Goal: Communication & Community: Answer question/provide support

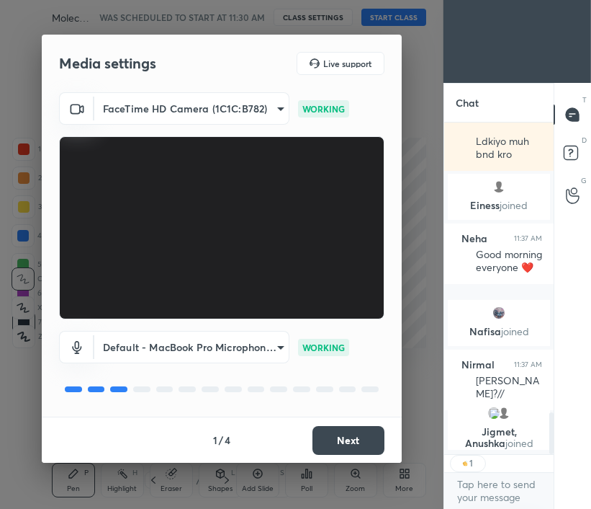
scroll to position [2280, 0]
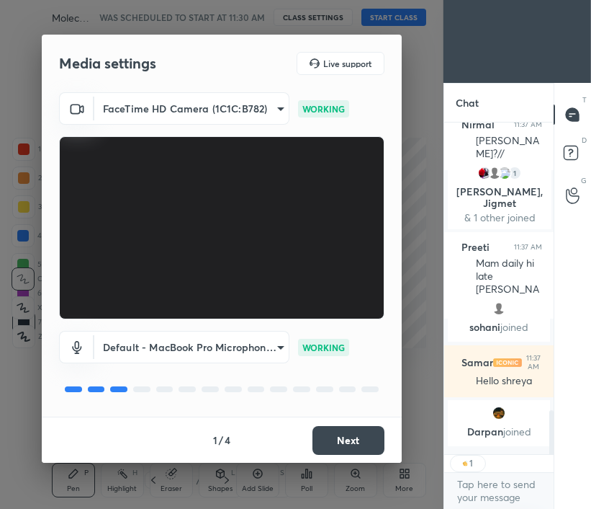
type textarea "x"
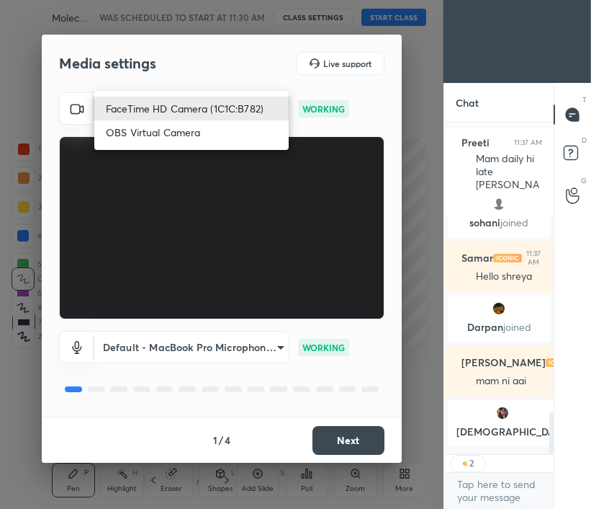
click at [260, 110] on body "1 2 3 4 5 6 7 C X Z C X Z E E Erase all H H Molecular Basis of Inheritance- Par…" at bounding box center [295, 254] width 591 height 509
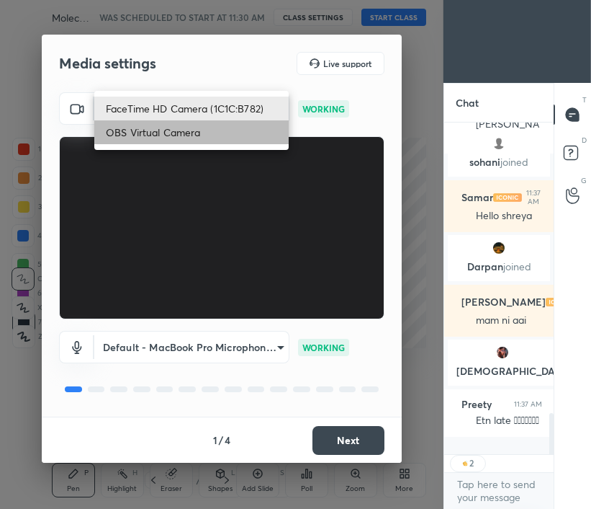
click at [241, 132] on li "OBS Virtual Camera" at bounding box center [191, 132] width 195 height 24
type input "765f742cd7d05e97a0dee541ba69f73d322aaec152e49c87f6d429549c5e0855"
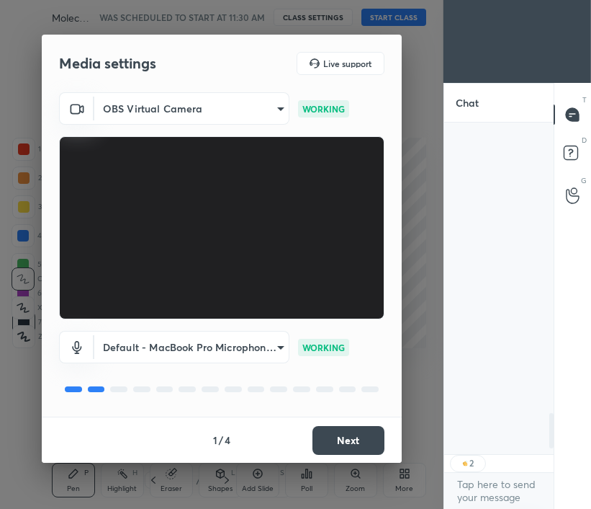
scroll to position [2766, 0]
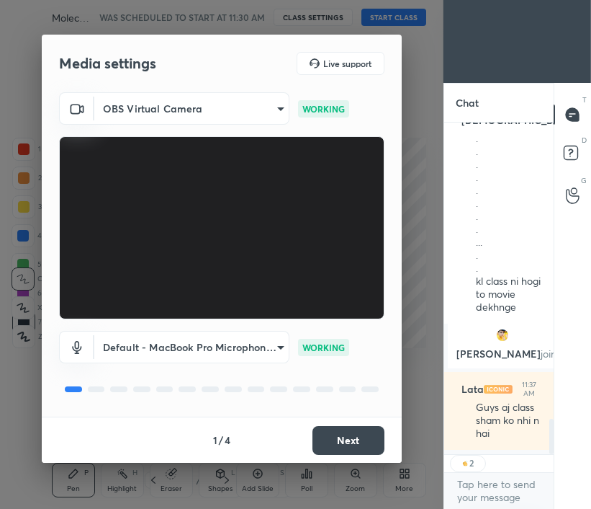
click at [358, 437] on button "Next" at bounding box center [349, 440] width 72 height 29
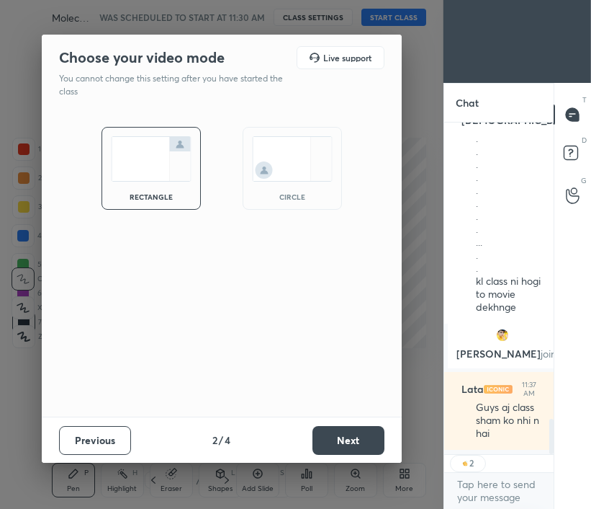
click at [358, 437] on button "Next" at bounding box center [349, 440] width 72 height 29
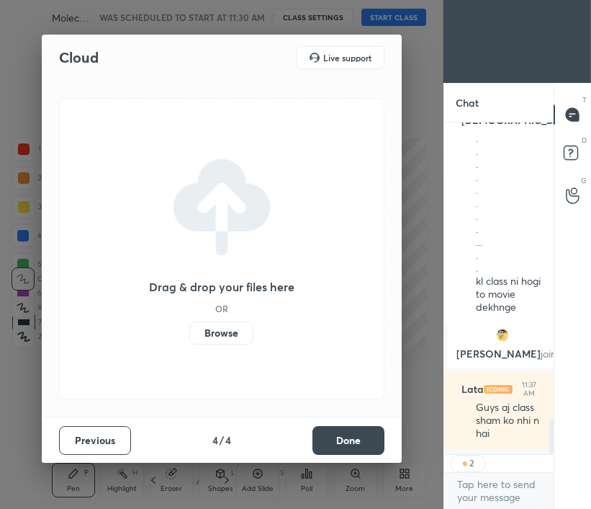
click at [358, 437] on button "Done" at bounding box center [349, 440] width 72 height 29
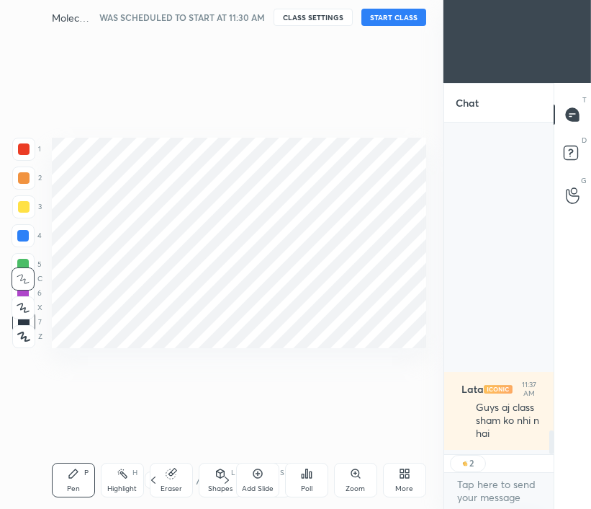
click at [358, 437] on div "Cloud Live support Drag & drop your files here OR Browse Previous 4 / 4 Done" at bounding box center [222, 254] width 444 height 509
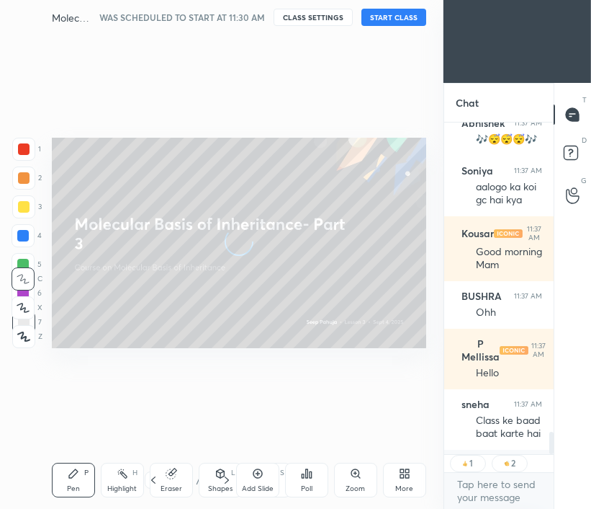
click at [392, 13] on button "START CLASS" at bounding box center [394, 17] width 65 height 17
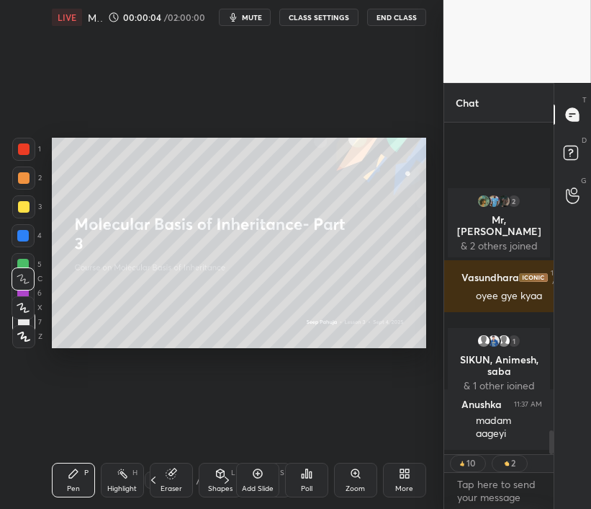
scroll to position [4243, 0]
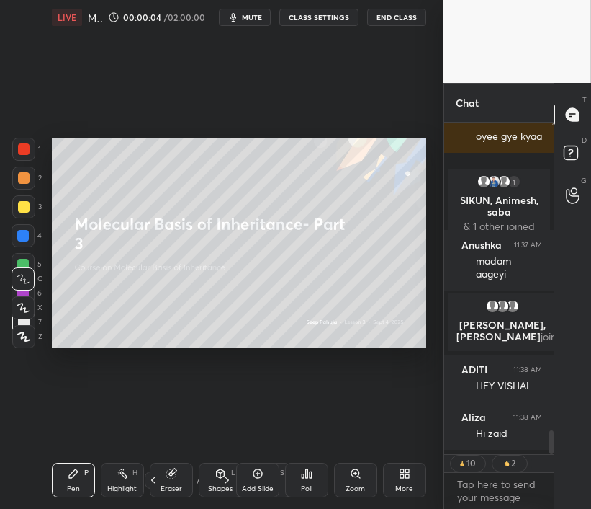
click at [254, 23] on button "mute" at bounding box center [245, 17] width 52 height 17
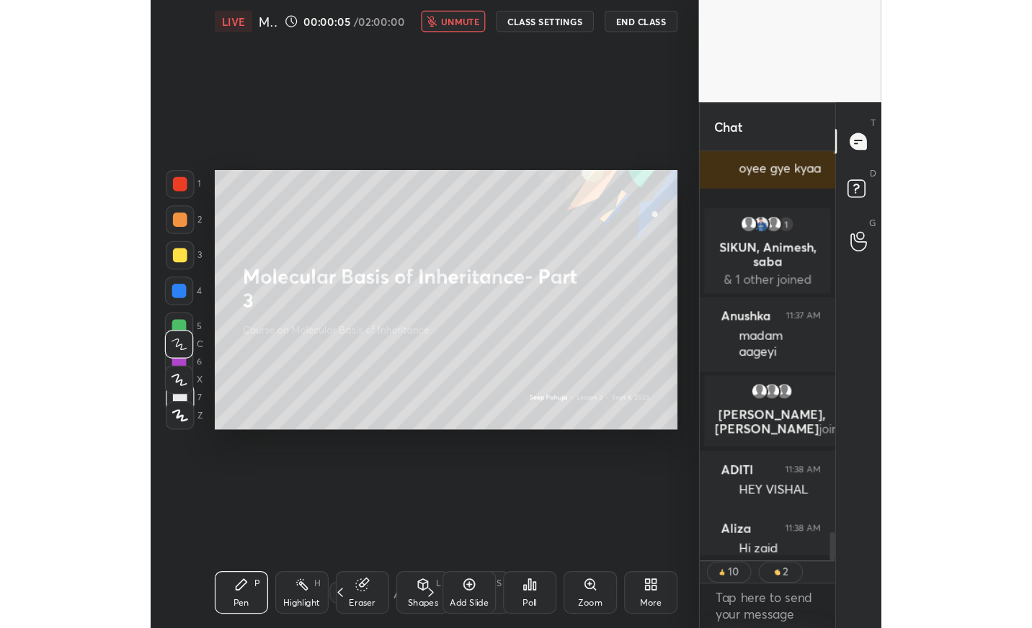
scroll to position [0, 0]
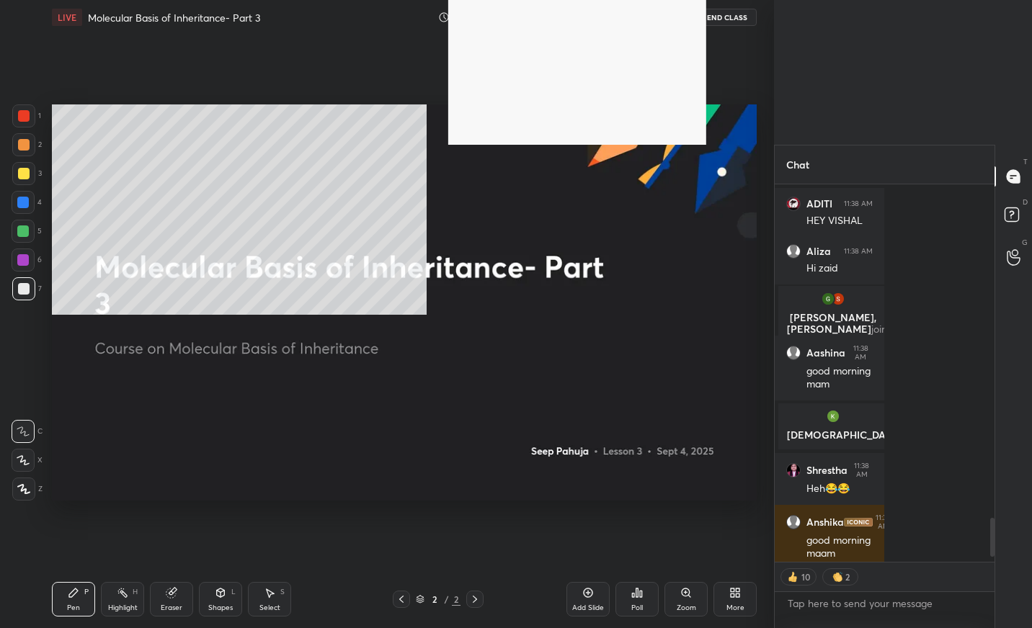
type textarea "x"
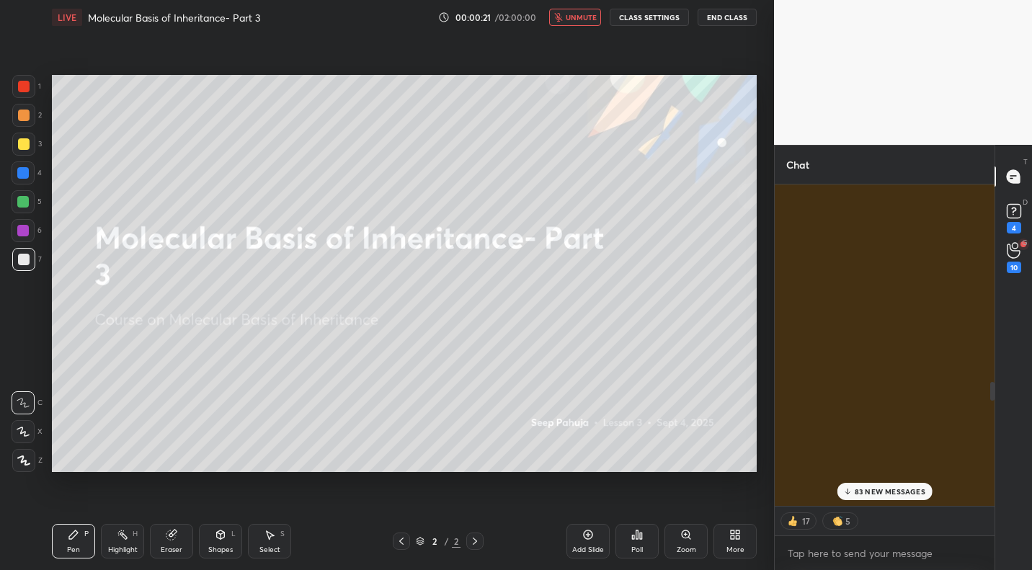
click at [591, 493] on p "83 NEW MESSAGES" at bounding box center [889, 491] width 71 height 9
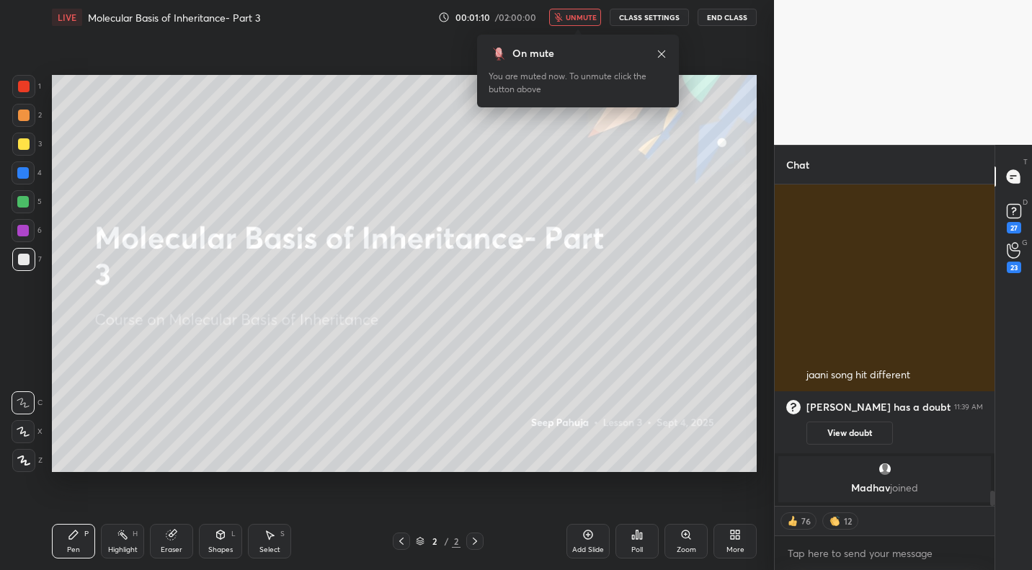
scroll to position [6757, 0]
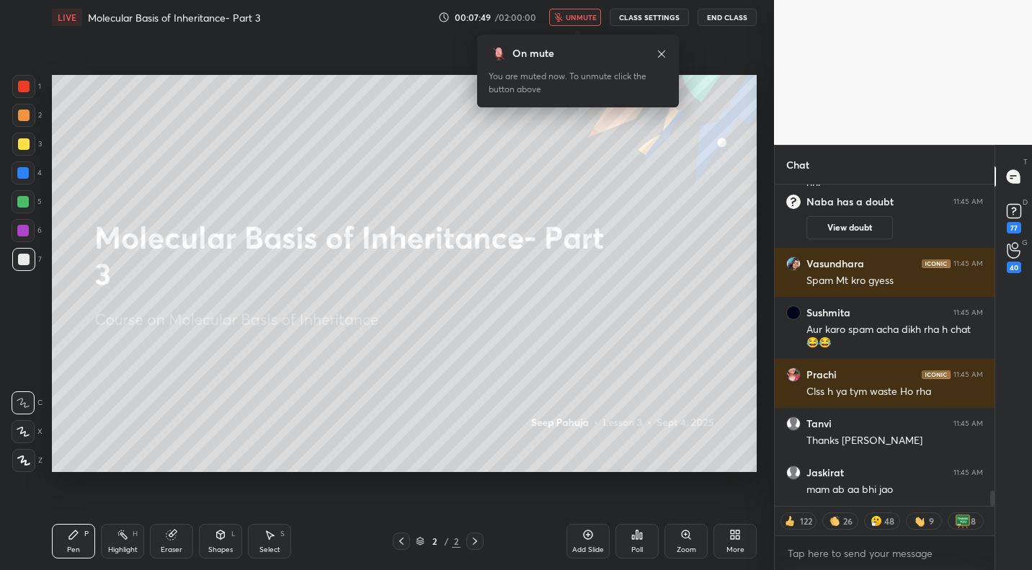
click at [565, 27] on div "On mute You are muted now. To unmute click the button above" at bounding box center [578, 66] width 202 height 81
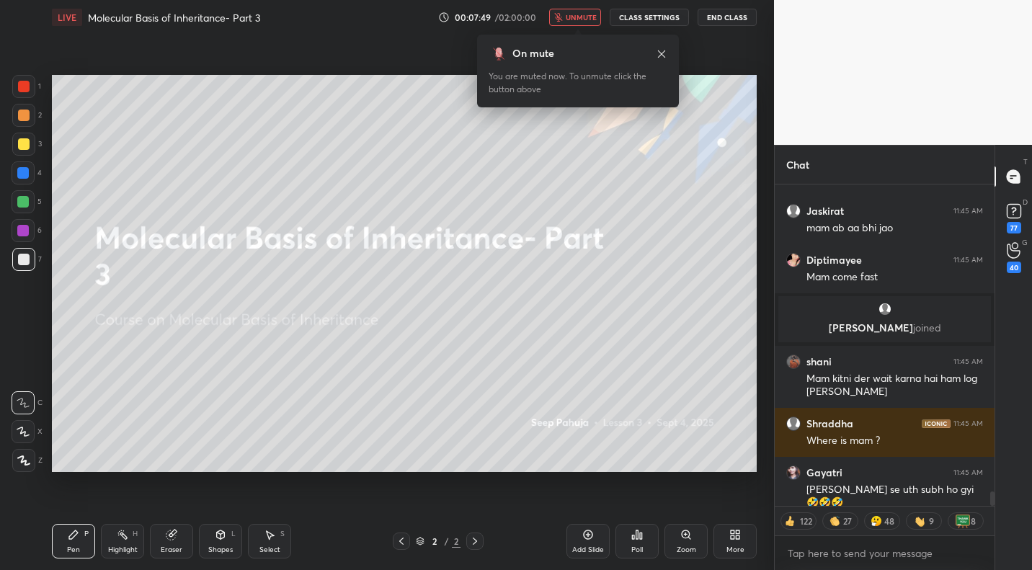
click at [591, 17] on button "CLASS SETTINGS" at bounding box center [648, 17] width 79 height 17
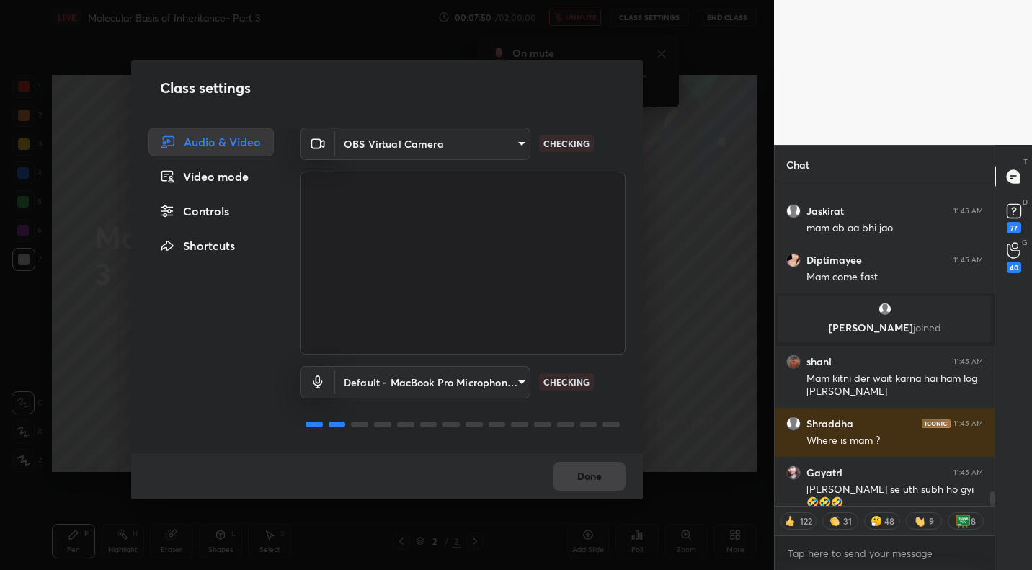
type textarea "x"
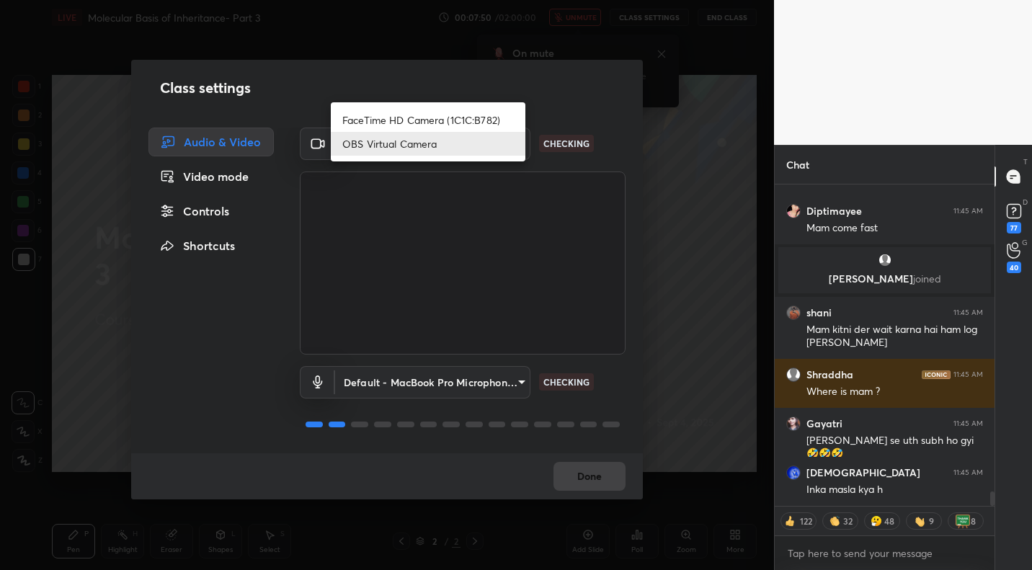
click at [388, 151] on body "1 2 3 4 5 6 7 C X Z C X Z E E Erase all H H LIVE Molecular Basis of Inheritance…" at bounding box center [516, 285] width 1032 height 570
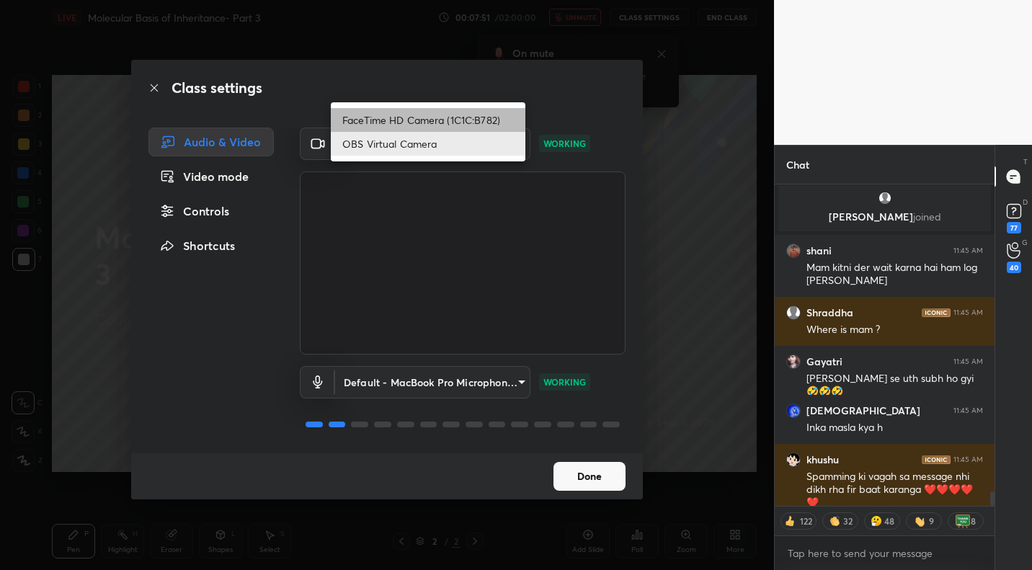
click at [380, 114] on li "FaceTime HD Camera (1C1C:B782)" at bounding box center [428, 120] width 195 height 24
type input "3d5a551e60389cfba8b3f41b3aa1a7e679896e09c81acecc2aac1dd8f86c2c55"
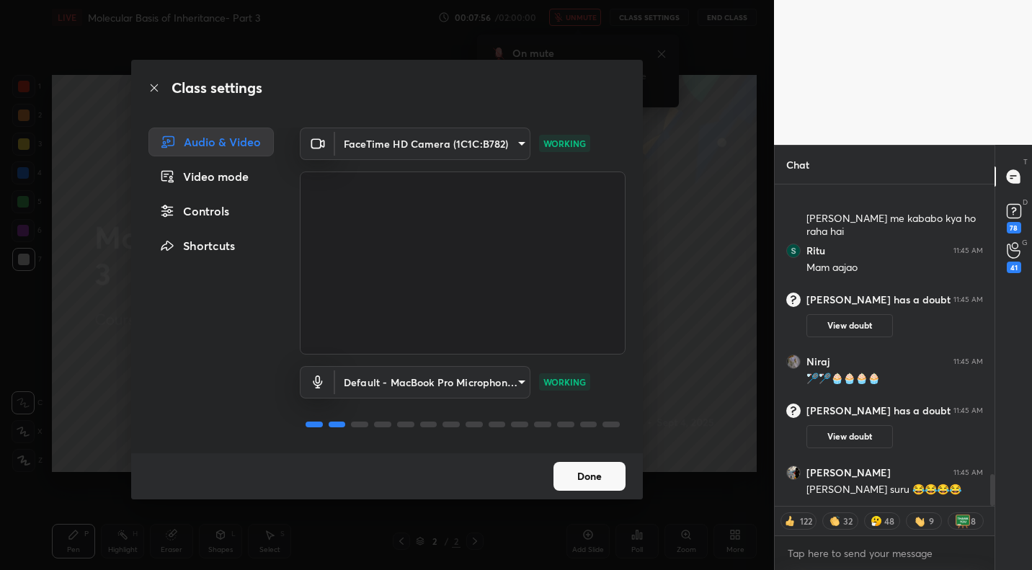
click at [591, 481] on button "Done" at bounding box center [589, 476] width 72 height 29
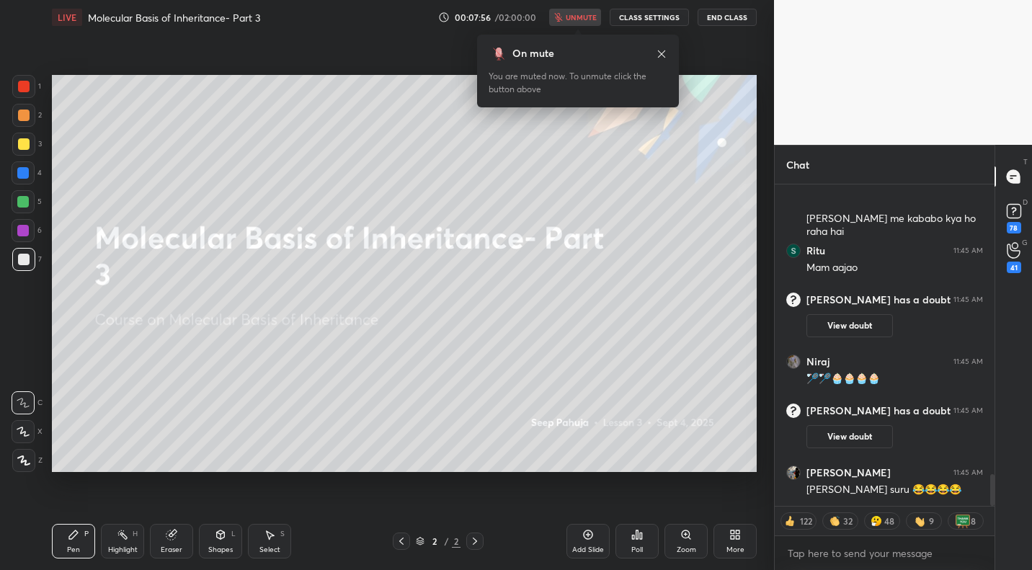
click at [591, 481] on button "Done" at bounding box center [589, 476] width 72 height 29
click at [591, 481] on div "Setting up your live class Poll for secs No correct answer Start poll" at bounding box center [404, 274] width 716 height 478
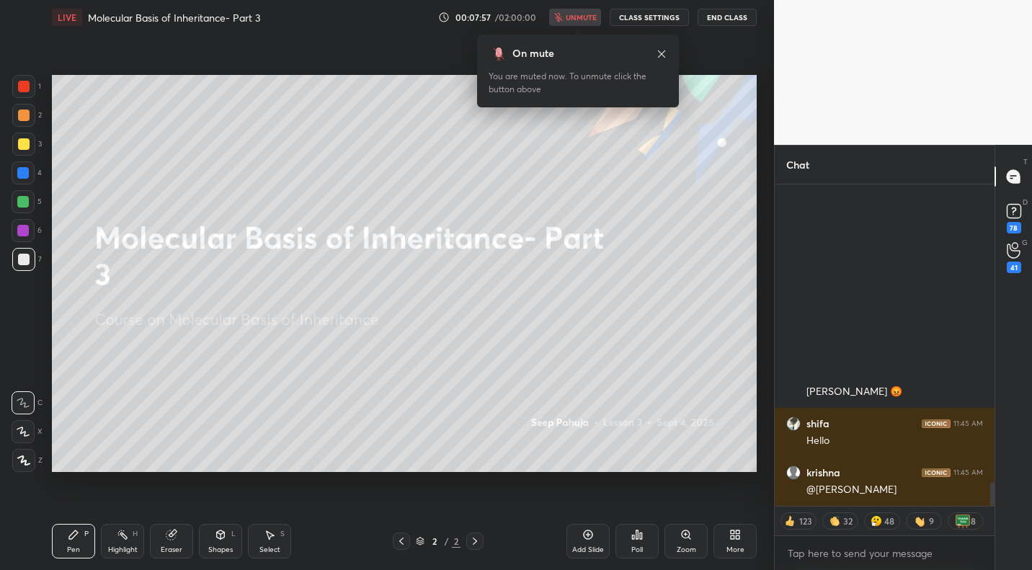
click at [588, 17] on div "00:07:57 / 02:00:00 unmute CLASS SETTINGS End Class" at bounding box center [597, 17] width 318 height 17
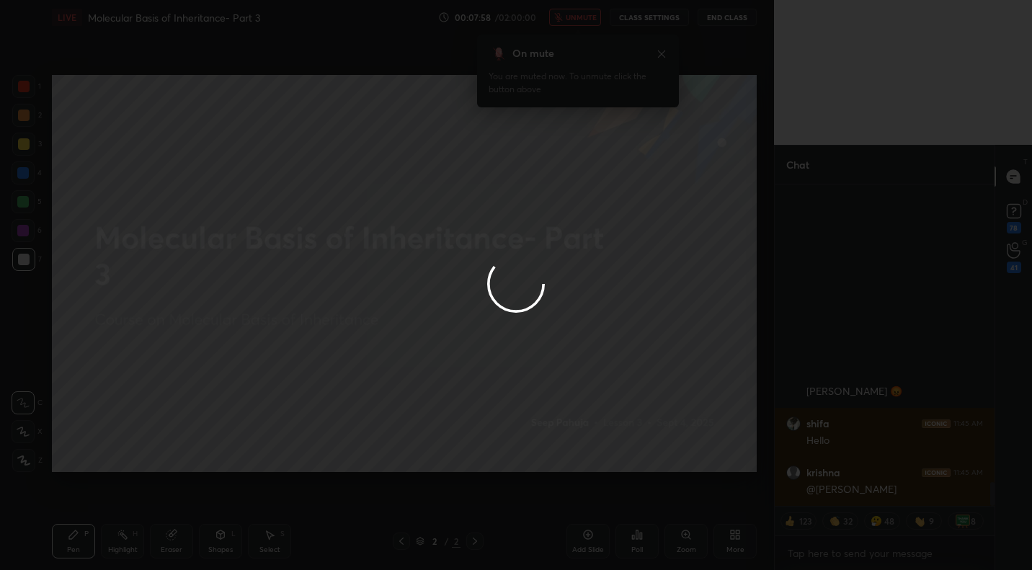
click at [588, 17] on div "1 2 3 4 5 6 7 C X Z C X Z E E Erase all H H LIVE Molecular Basis of Inheritance…" at bounding box center [516, 285] width 1032 height 570
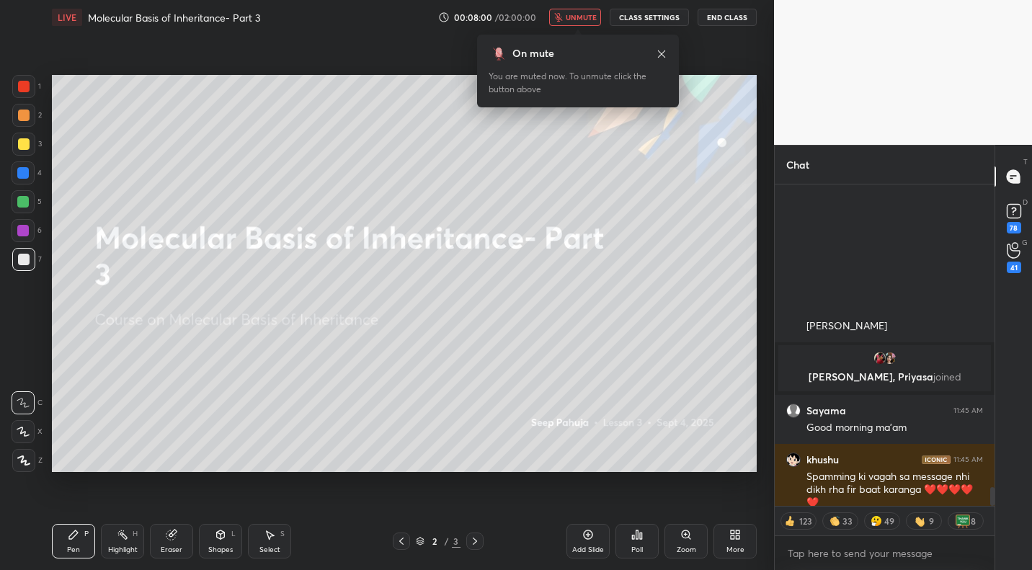
click at [584, 17] on span "unmute" at bounding box center [581, 17] width 31 height 10
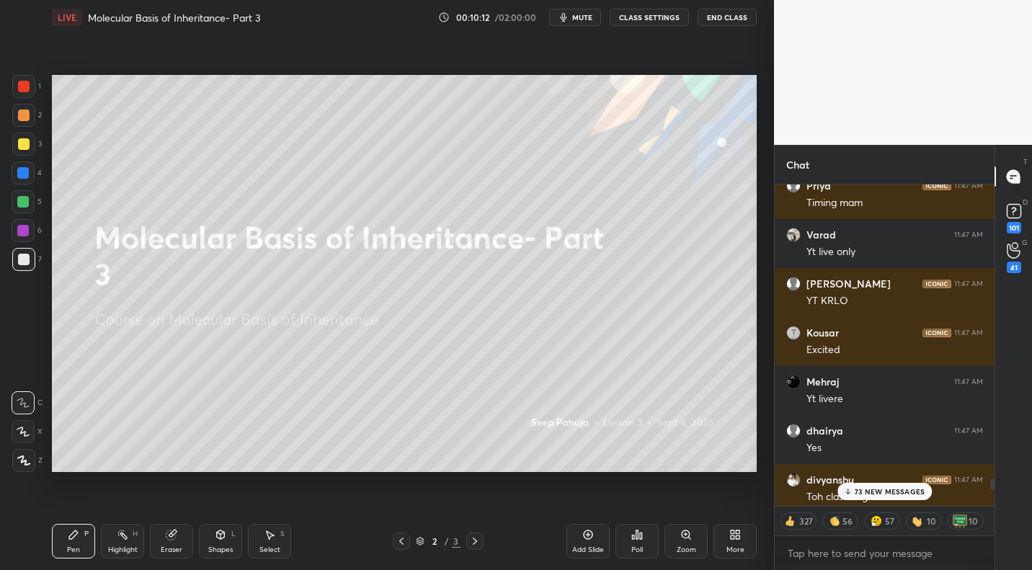
click at [591, 492] on p "73 NEW MESSAGES" at bounding box center [889, 491] width 70 height 9
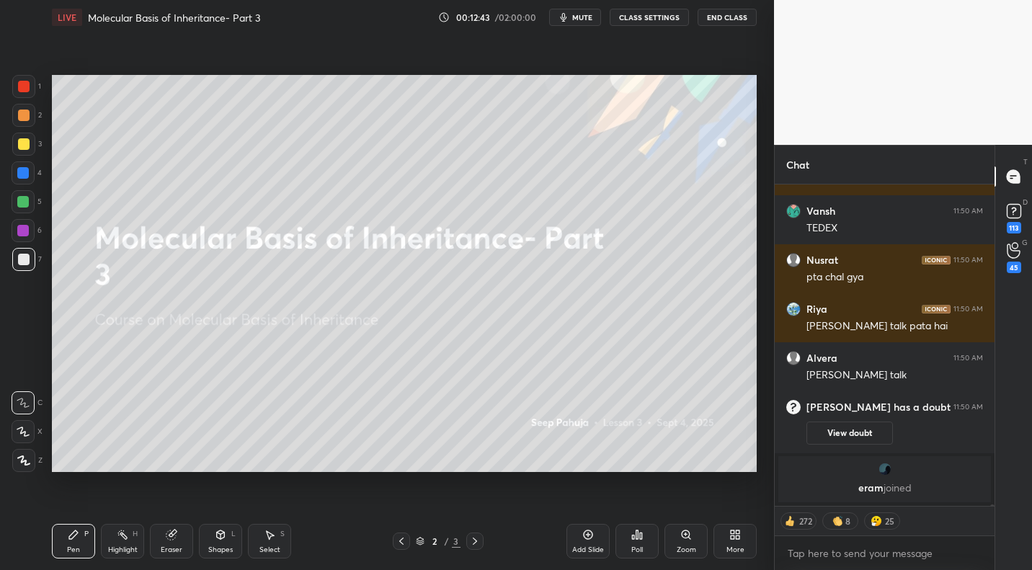
click at [29, 117] on div at bounding box center [23, 115] width 23 height 23
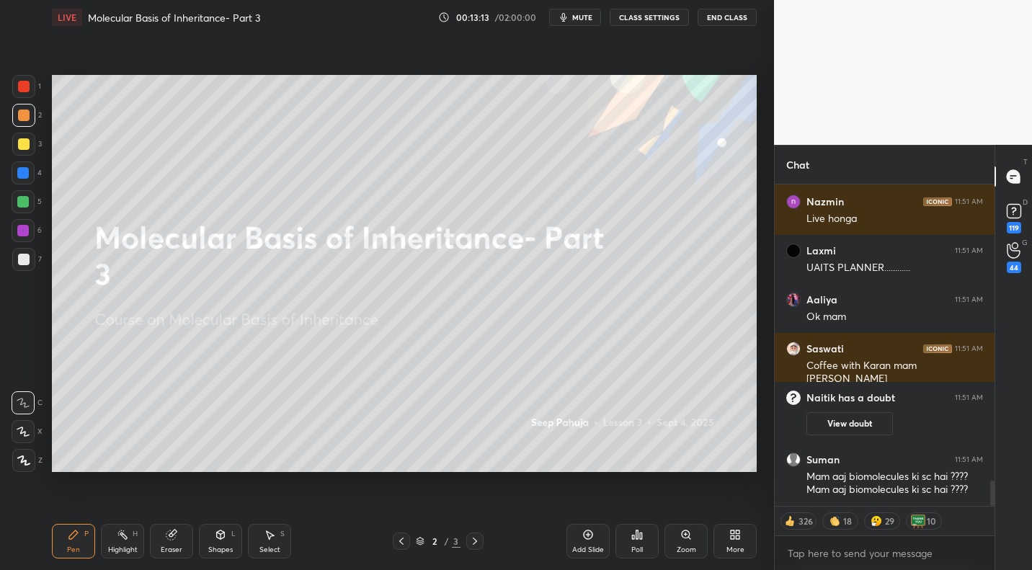
click at [220, 508] on icon at bounding box center [221, 535] width 12 height 12
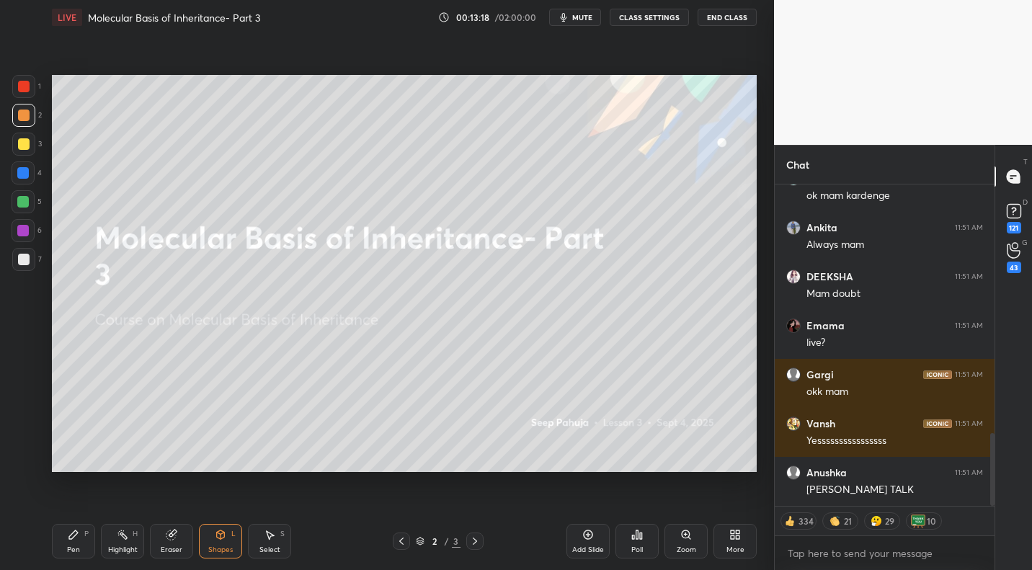
drag, startPoint x: 71, startPoint y: 537, endPoint x: 116, endPoint y: 478, distance: 74.1
click at [71, 508] on icon at bounding box center [73, 534] width 9 height 9
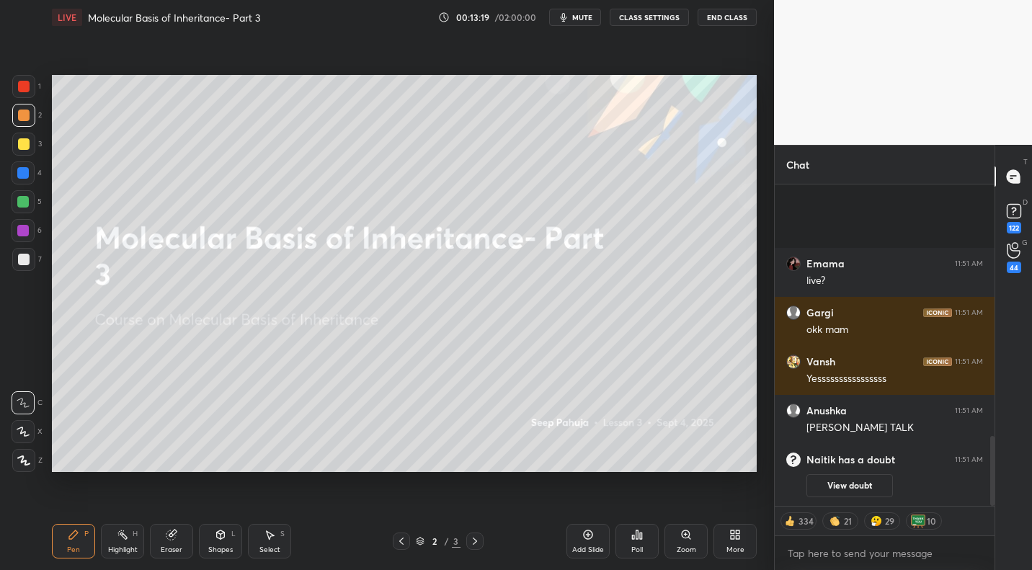
drag, startPoint x: 119, startPoint y: 549, endPoint x: 112, endPoint y: 497, distance: 52.3
click at [120, 508] on div "Highlight" at bounding box center [123, 549] width 30 height 7
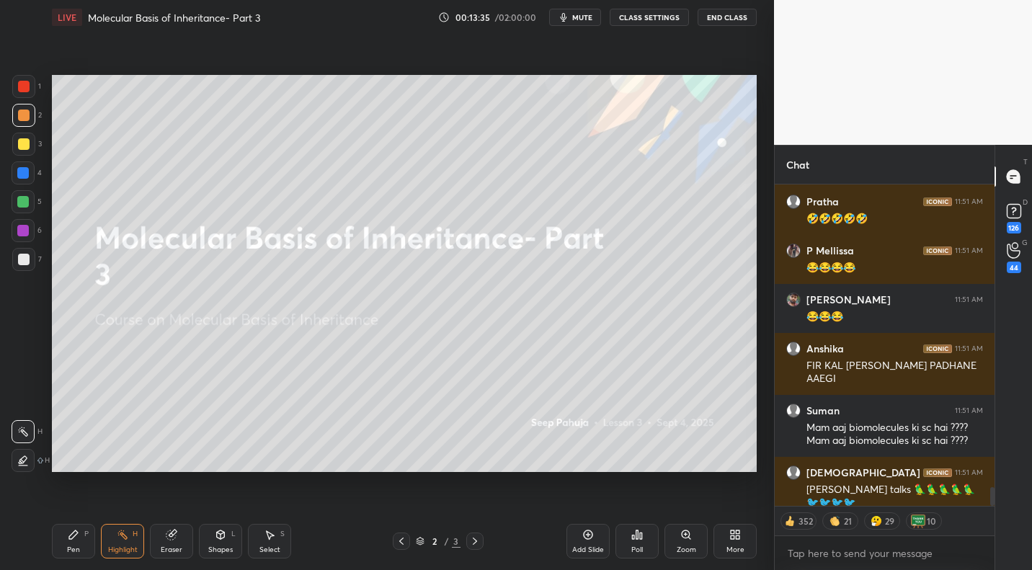
drag, startPoint x: 65, startPoint y: 540, endPoint x: 76, endPoint y: 524, distance: 19.6
click at [66, 508] on div "Pen P" at bounding box center [73, 541] width 43 height 35
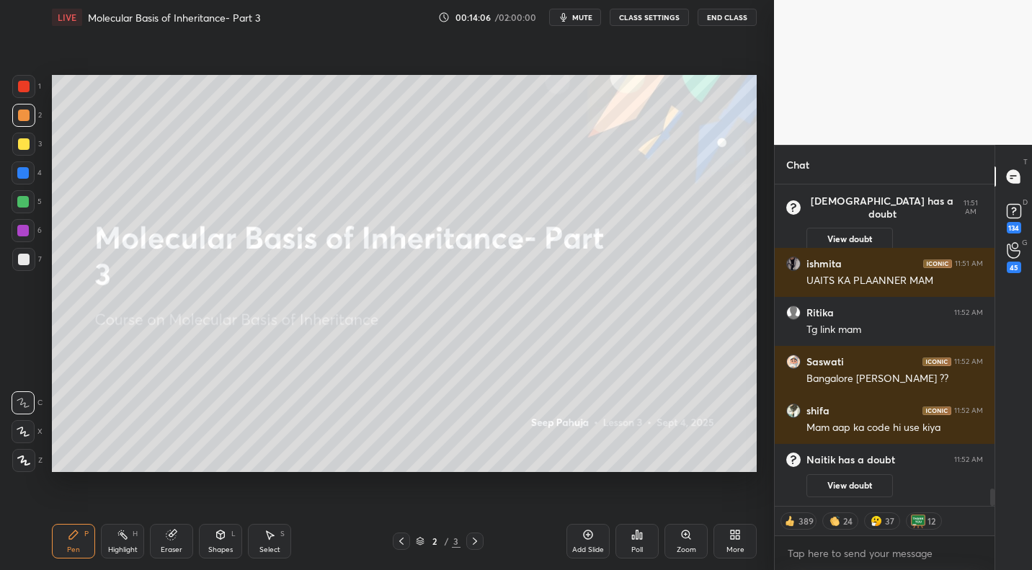
click at [28, 138] on div at bounding box center [23, 144] width 23 height 23
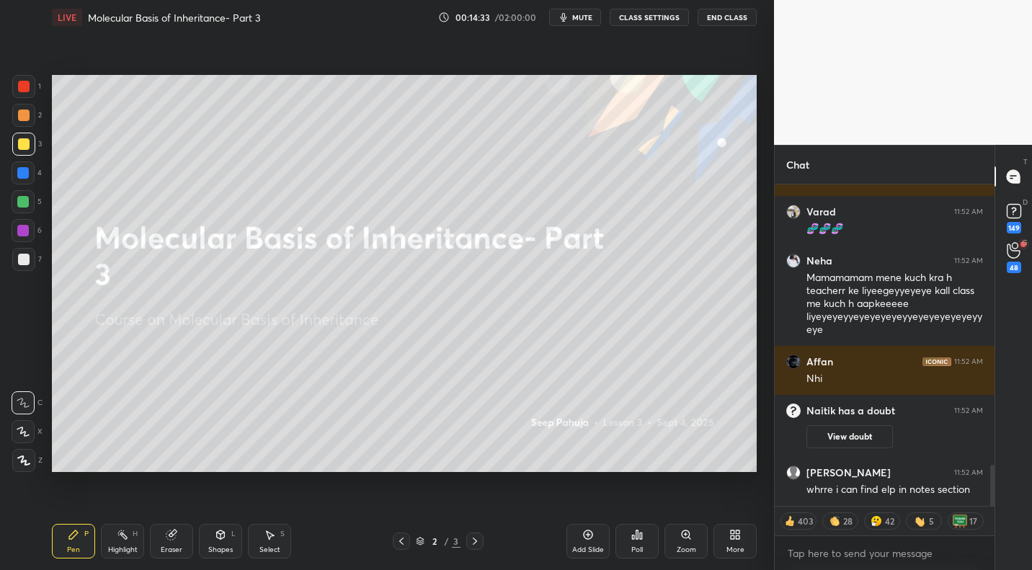
click at [27, 113] on div at bounding box center [24, 116] width 12 height 12
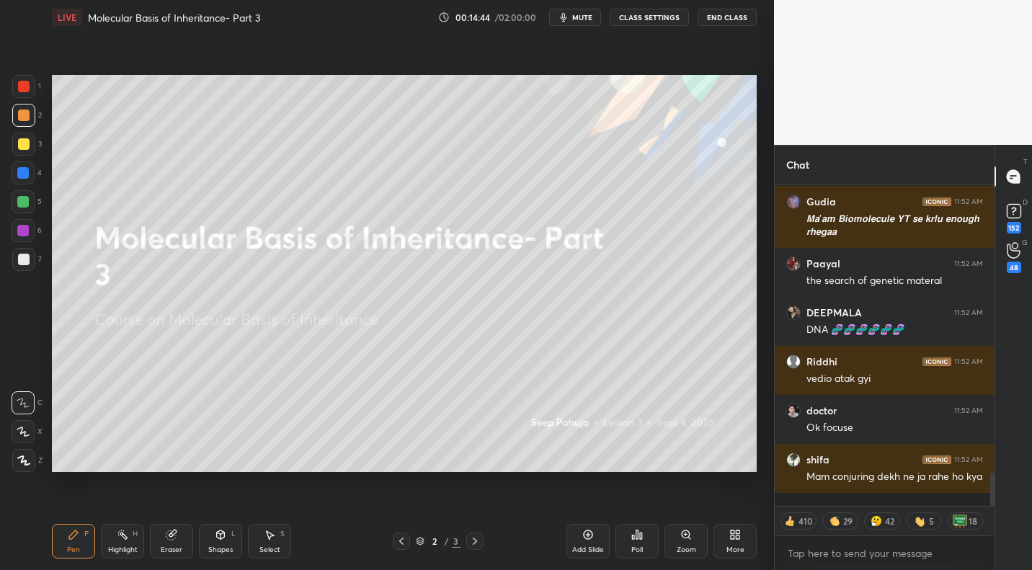
drag, startPoint x: 27, startPoint y: 262, endPoint x: 40, endPoint y: 254, distance: 14.8
click at [27, 262] on div at bounding box center [24, 260] width 12 height 12
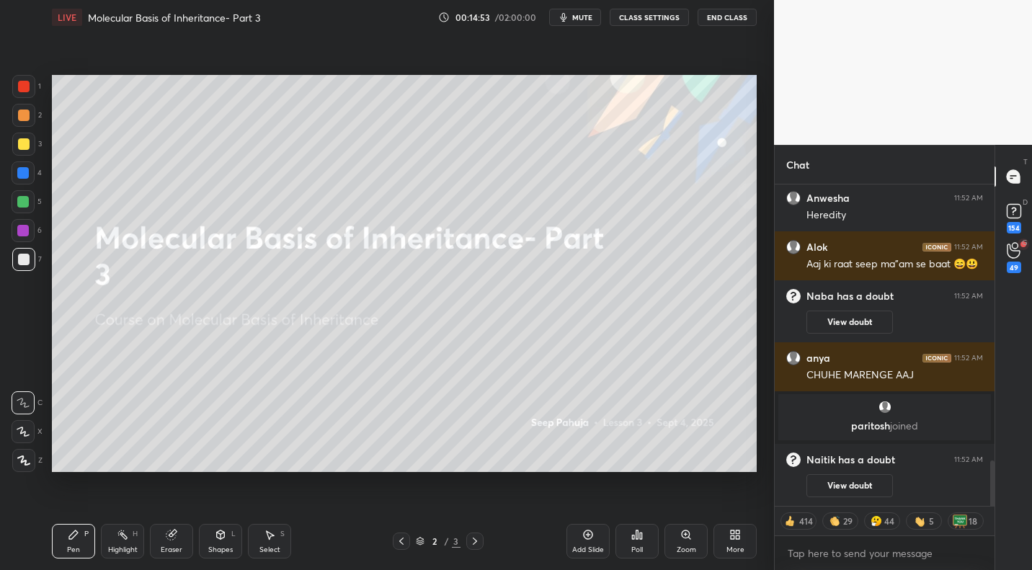
drag, startPoint x: 110, startPoint y: 546, endPoint x: 202, endPoint y: 496, distance: 104.8
click at [110, 508] on div "Highlight" at bounding box center [123, 549] width 30 height 7
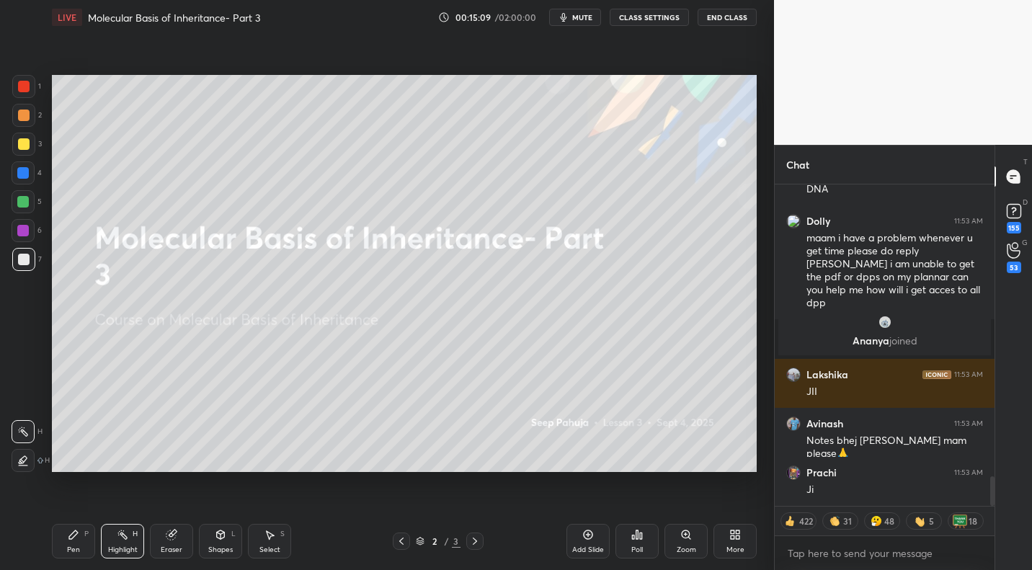
click at [591, 508] on div "More" at bounding box center [734, 541] width 43 height 35
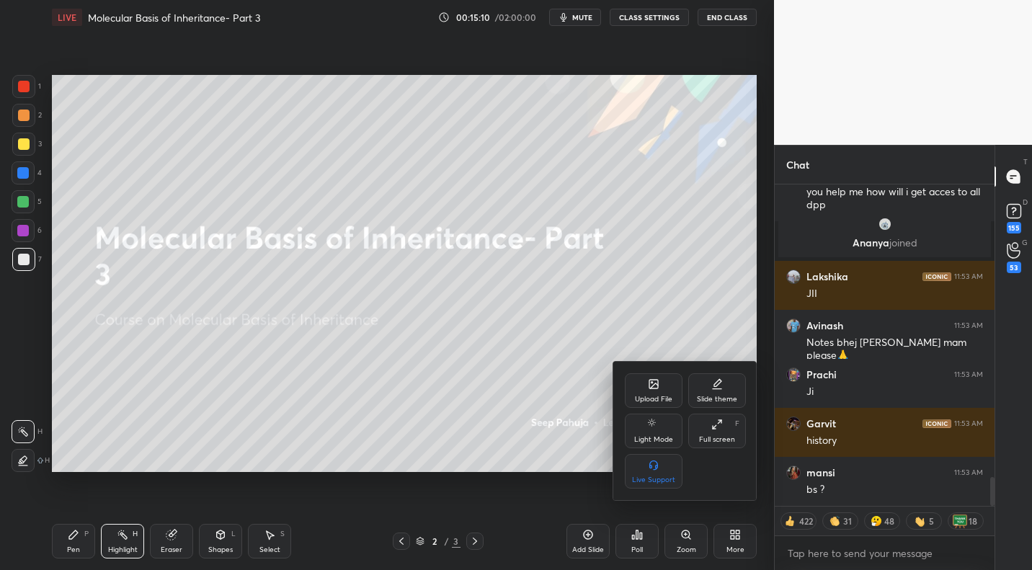
click at [591, 404] on div "Upload File" at bounding box center [654, 390] width 58 height 35
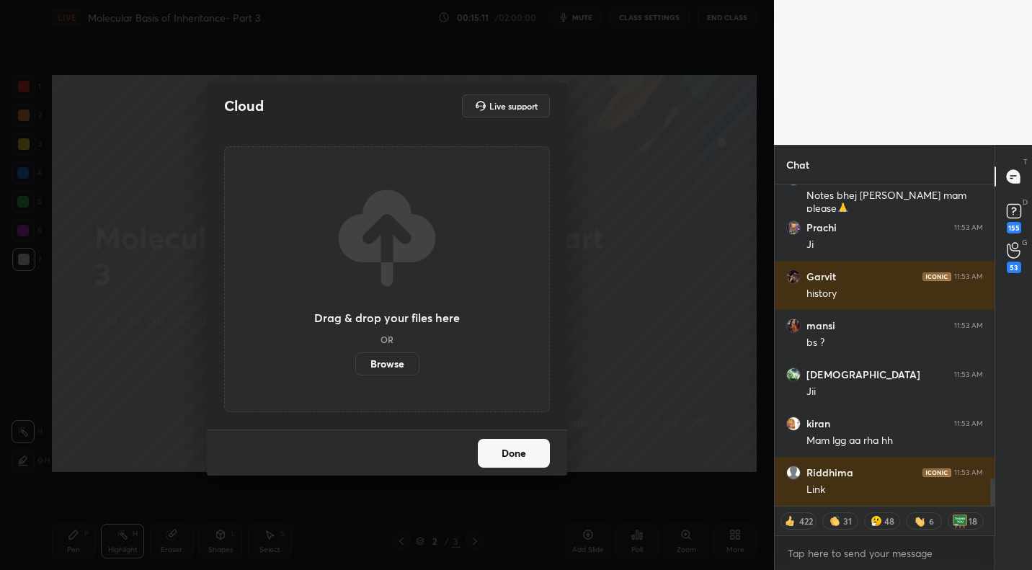
click at [376, 362] on label "Browse" at bounding box center [387, 363] width 64 height 23
click at [355, 362] on input "Browse" at bounding box center [355, 363] width 0 height 23
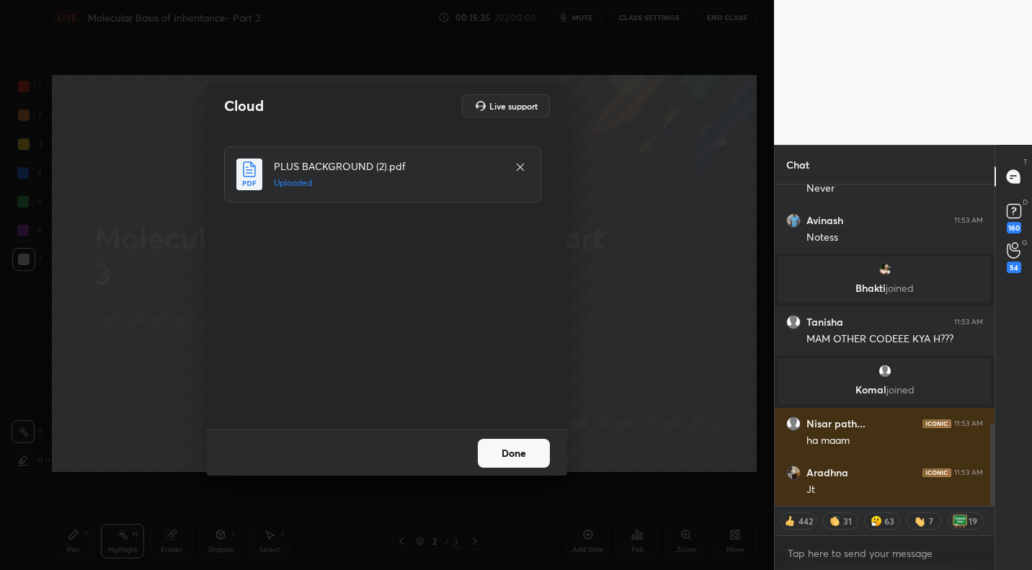
click at [521, 463] on button "Done" at bounding box center [514, 453] width 72 height 29
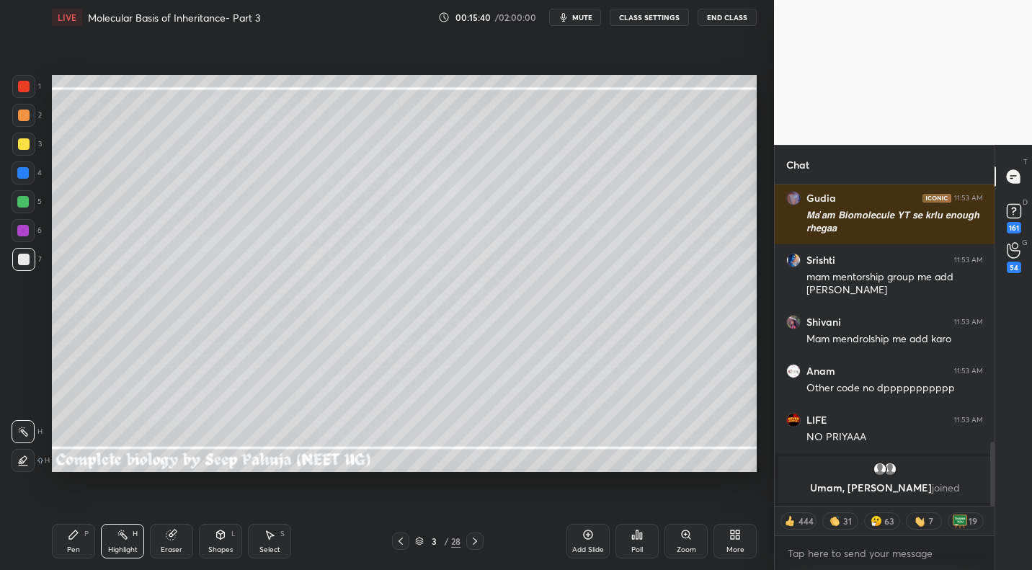
drag, startPoint x: 27, startPoint y: 121, endPoint x: 39, endPoint y: 115, distance: 13.5
click at [27, 121] on div at bounding box center [24, 116] width 12 height 12
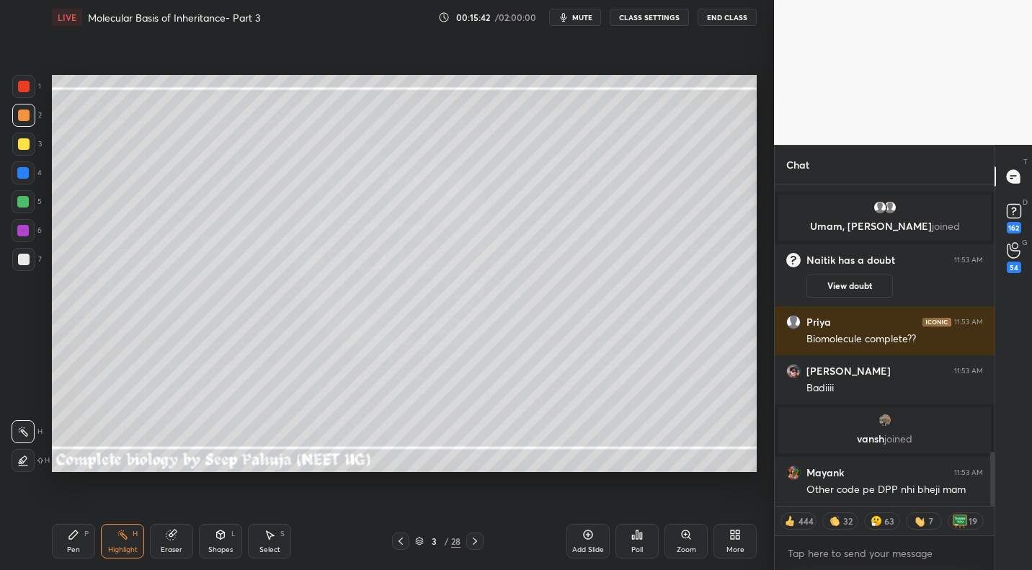
click at [73, 508] on div "Pen P" at bounding box center [73, 541] width 43 height 35
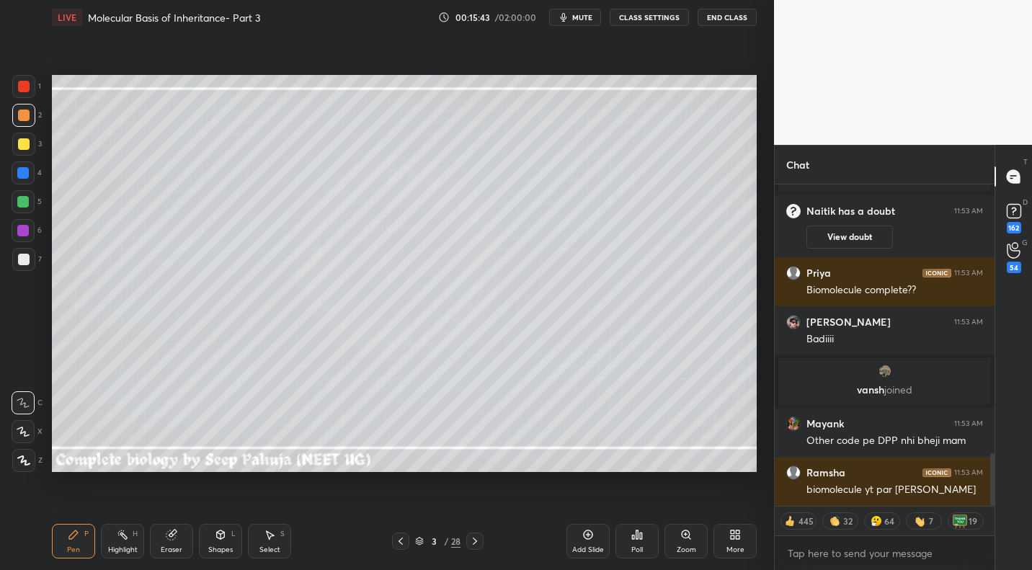
drag, startPoint x: 403, startPoint y: 535, endPoint x: 442, endPoint y: 528, distance: 39.4
click at [403, 508] on div at bounding box center [400, 540] width 17 height 17
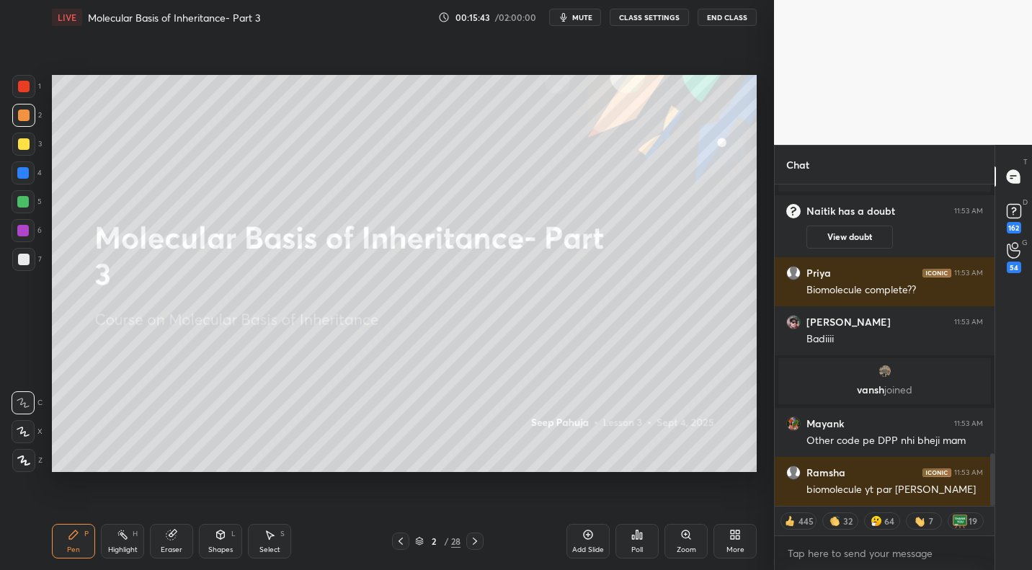
click at [475, 508] on icon at bounding box center [475, 541] width 12 height 12
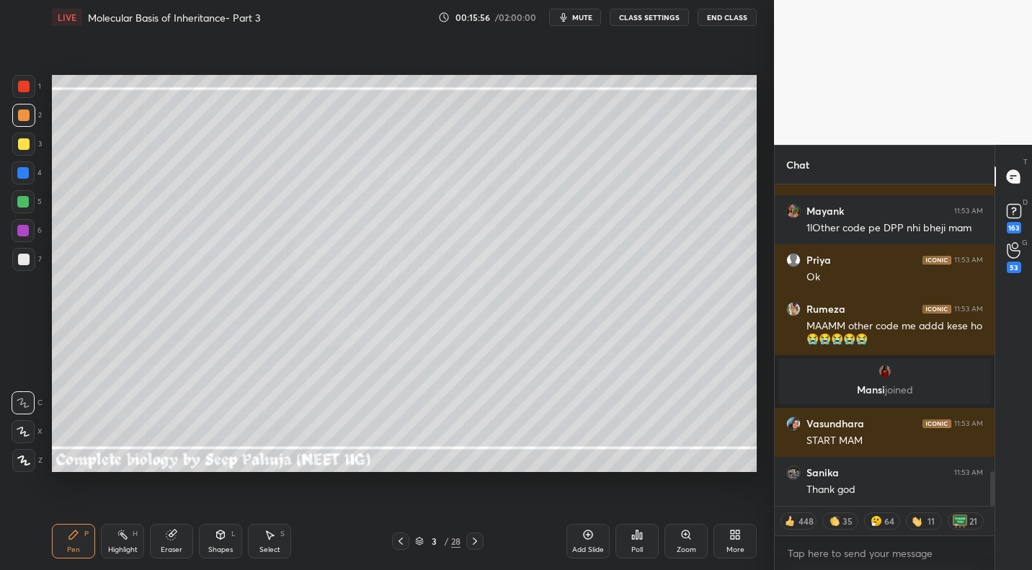
click at [228, 508] on div "Shapes" at bounding box center [220, 549] width 24 height 7
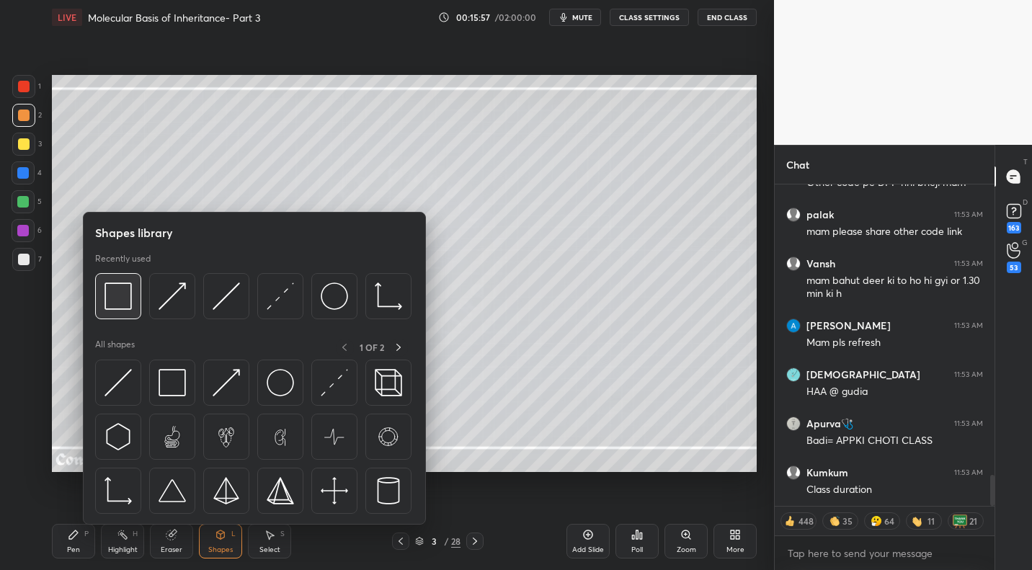
click at [125, 315] on div at bounding box center [118, 296] width 46 height 46
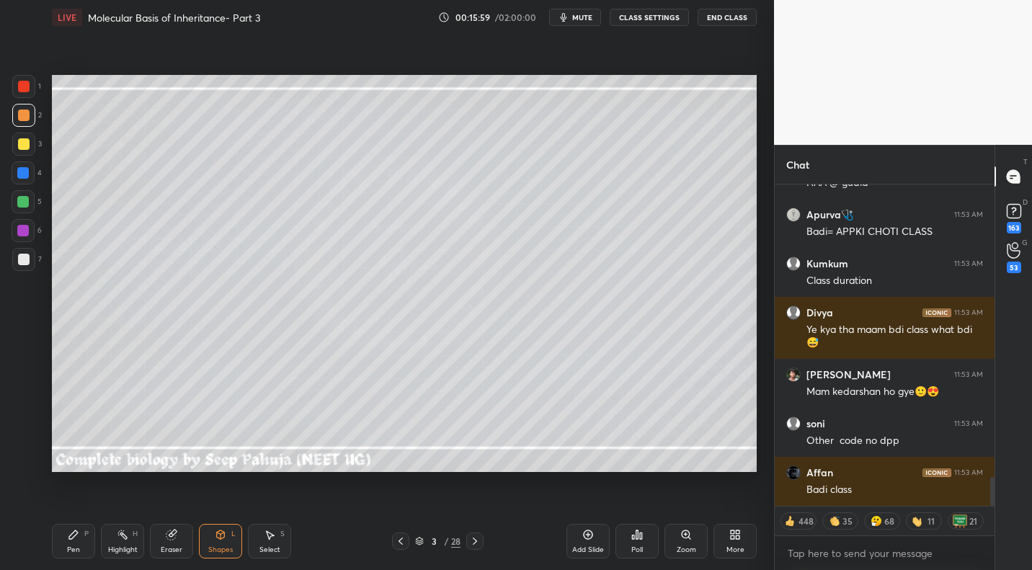
click at [84, 508] on div "Pen P" at bounding box center [73, 541] width 43 height 35
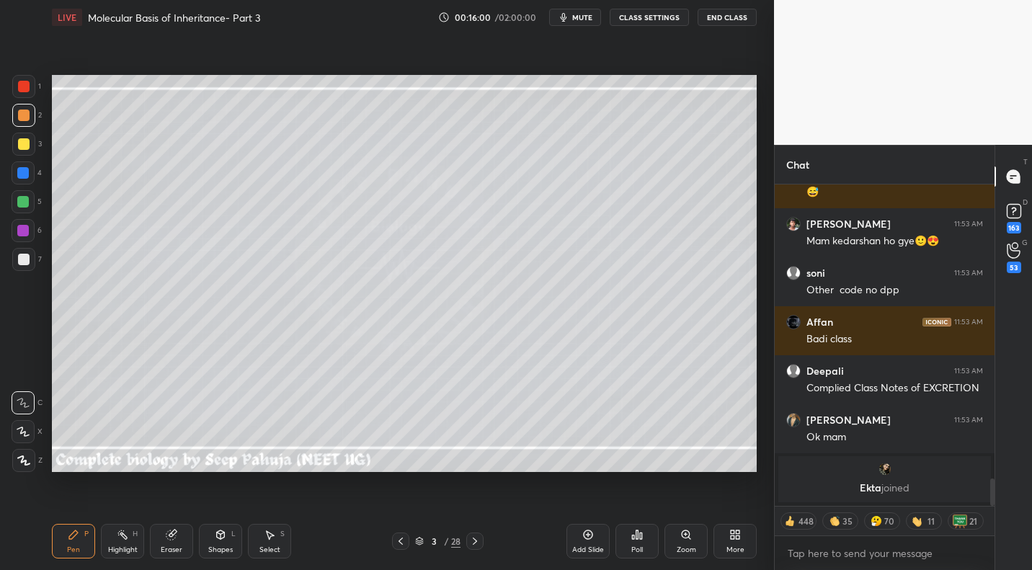
click at [27, 146] on div at bounding box center [24, 144] width 12 height 12
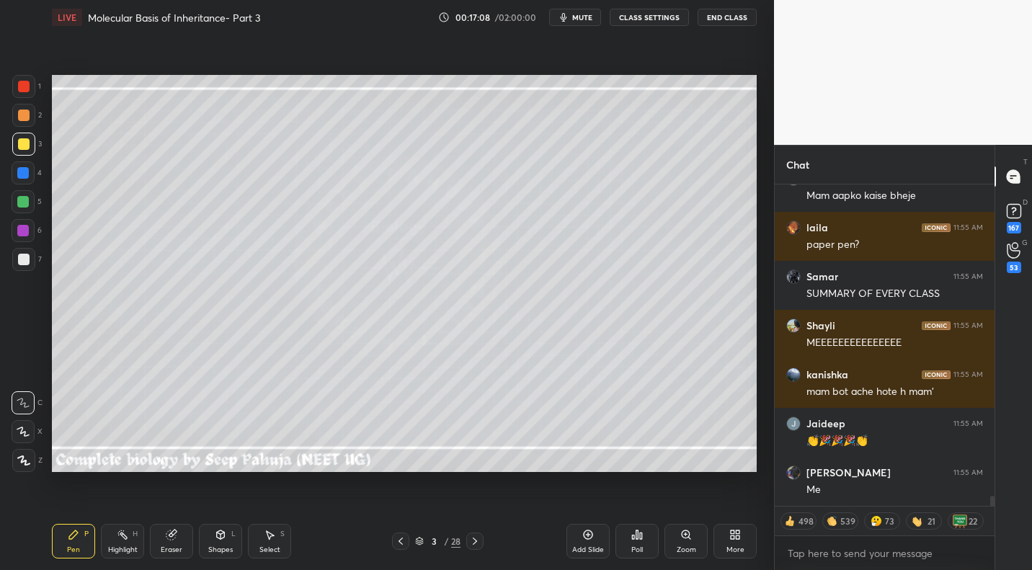
click at [583, 19] on span "mute" at bounding box center [582, 17] width 20 height 10
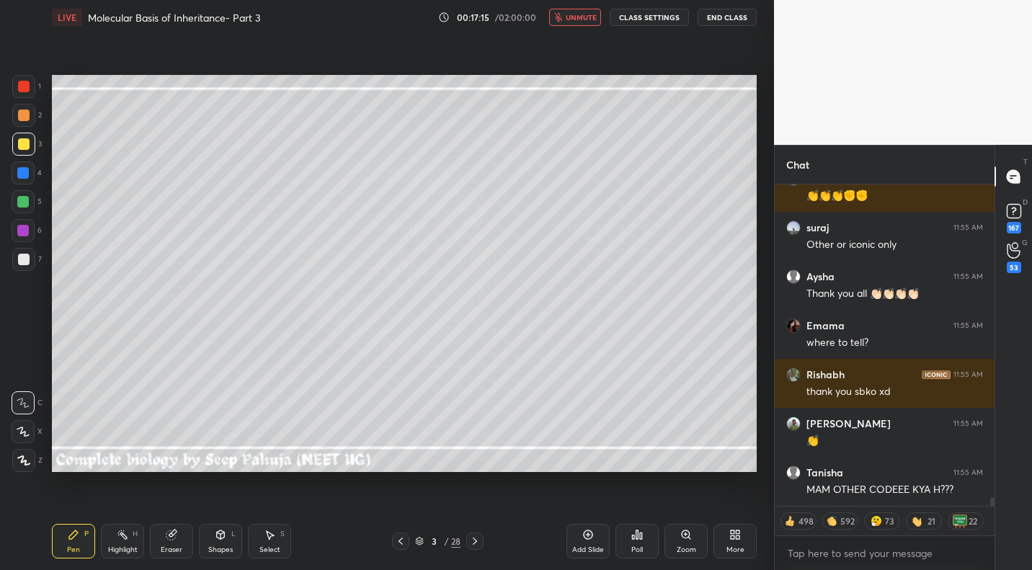
drag, startPoint x: 225, startPoint y: 546, endPoint x: 233, endPoint y: 527, distance: 20.7
click at [225, 508] on div "Shapes" at bounding box center [220, 549] width 24 height 7
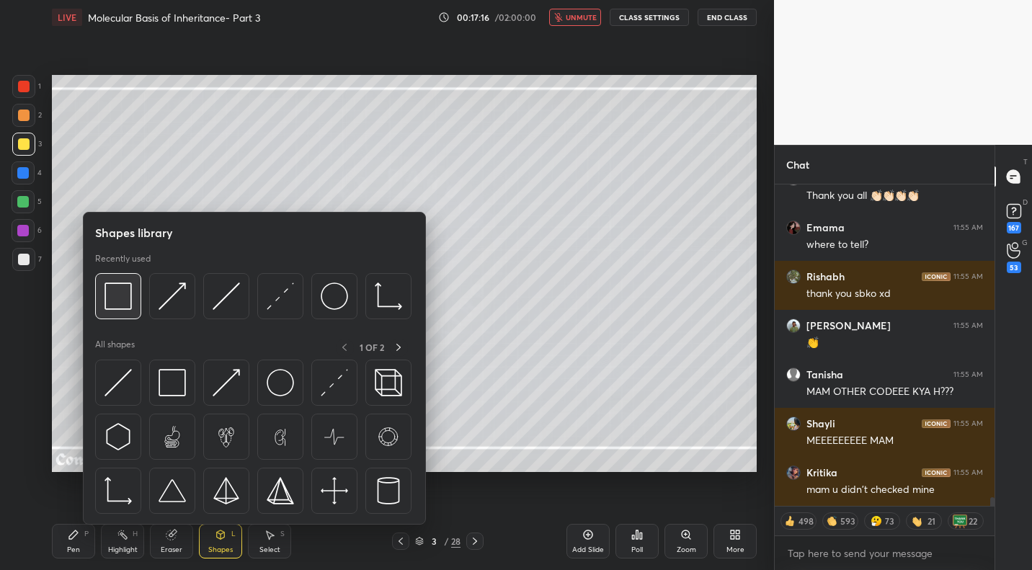
click at [115, 295] on img at bounding box center [117, 295] width 27 height 27
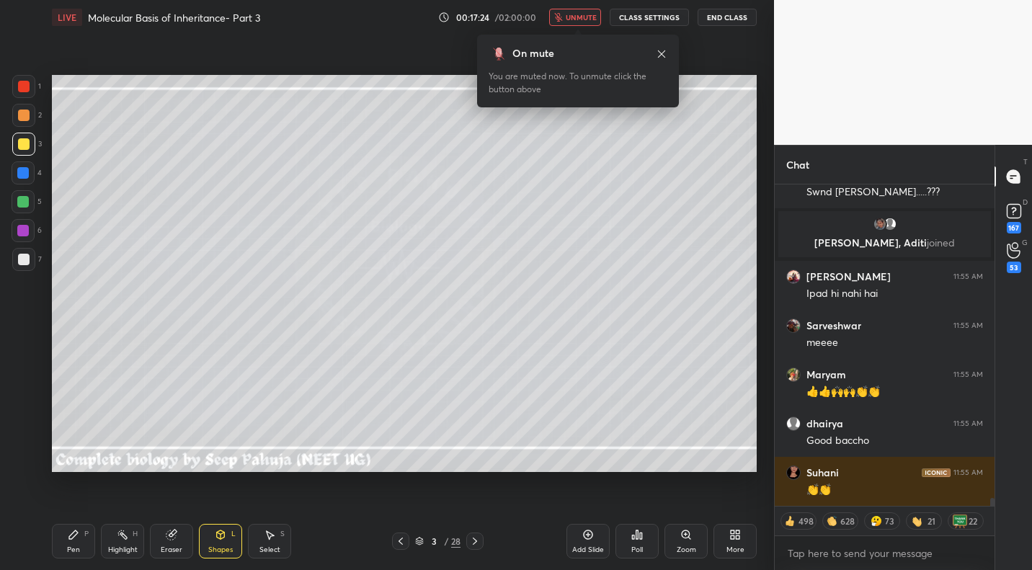
click at [584, 19] on span "unmute" at bounding box center [581, 17] width 31 height 10
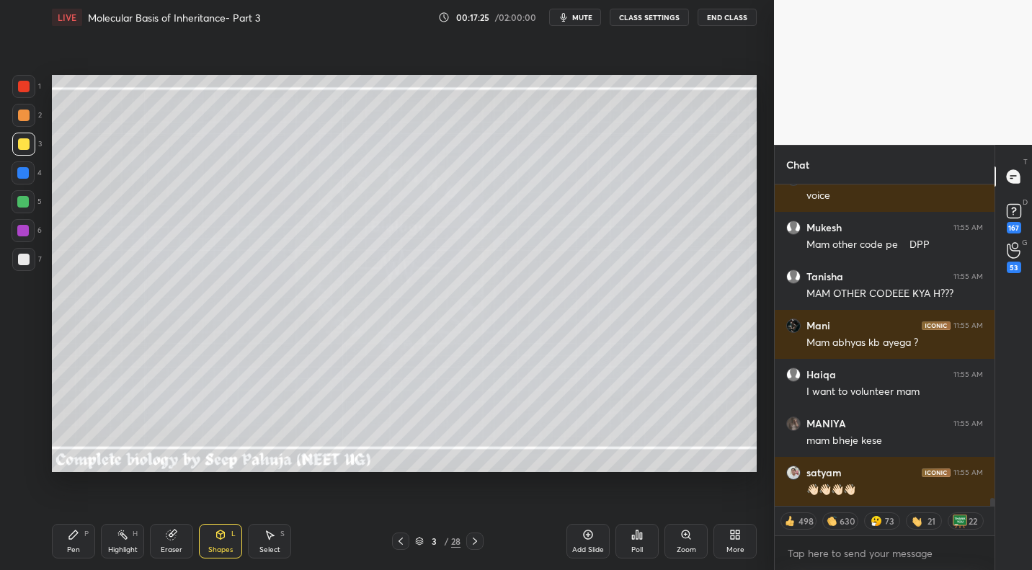
click at [131, 508] on div "Highlight" at bounding box center [123, 549] width 30 height 7
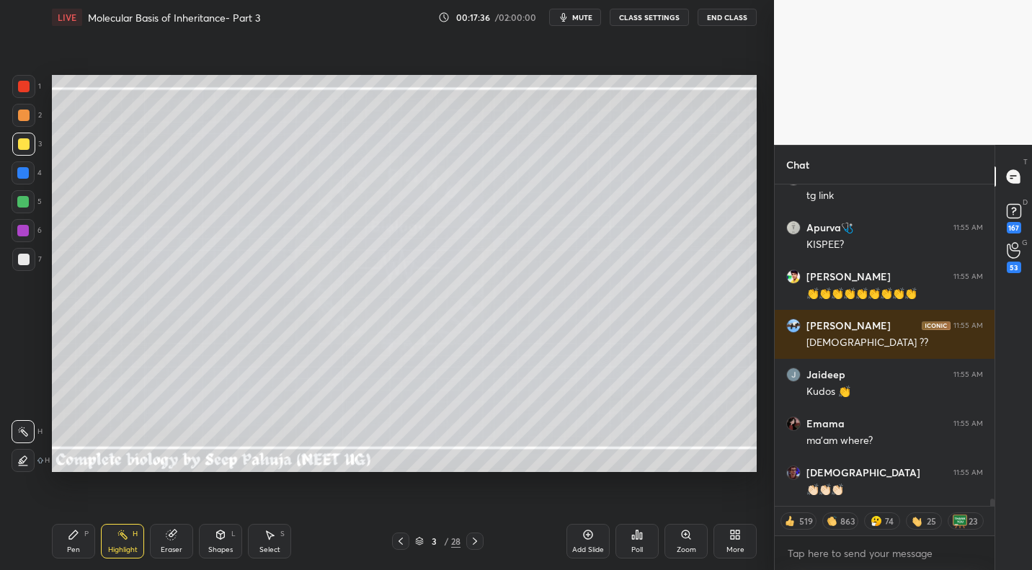
click at [76, 508] on div "Pen" at bounding box center [73, 549] width 13 height 7
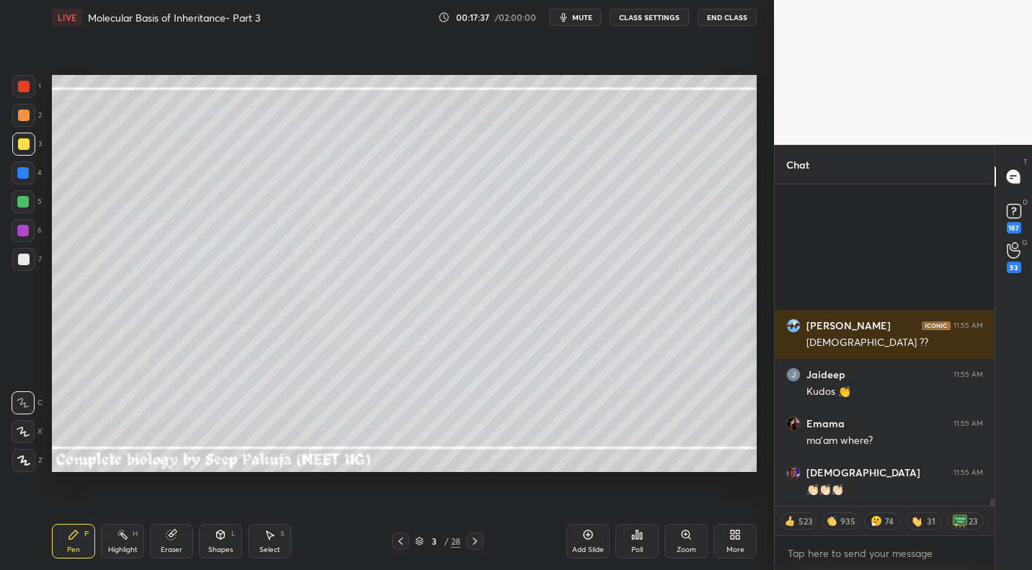
drag, startPoint x: 30, startPoint y: 121, endPoint x: 22, endPoint y: 128, distance: 11.3
click at [30, 121] on div at bounding box center [23, 115] width 23 height 23
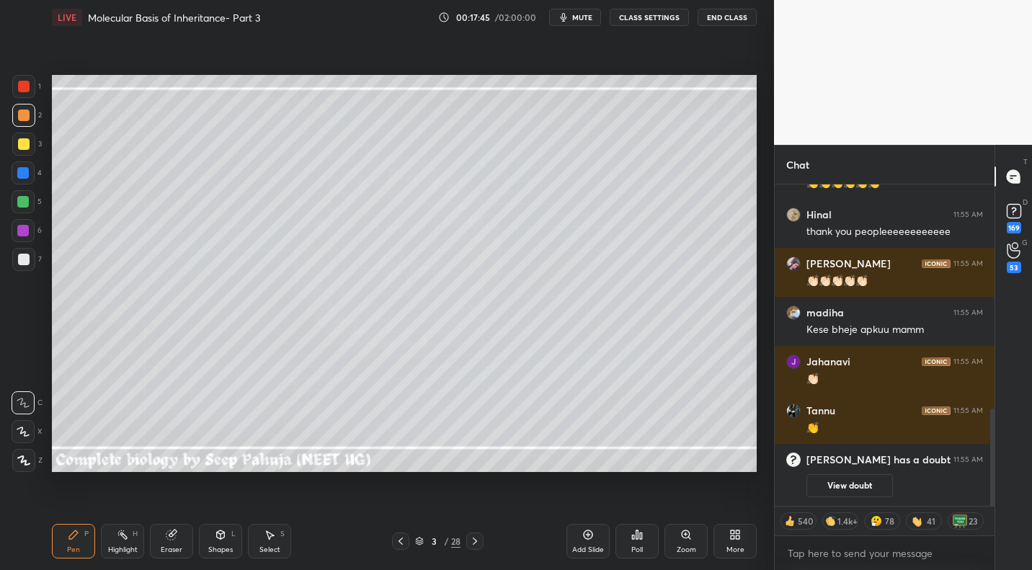
drag, startPoint x: 398, startPoint y: 542, endPoint x: 408, endPoint y: 537, distance: 10.6
click at [398, 508] on icon at bounding box center [401, 541] width 12 height 12
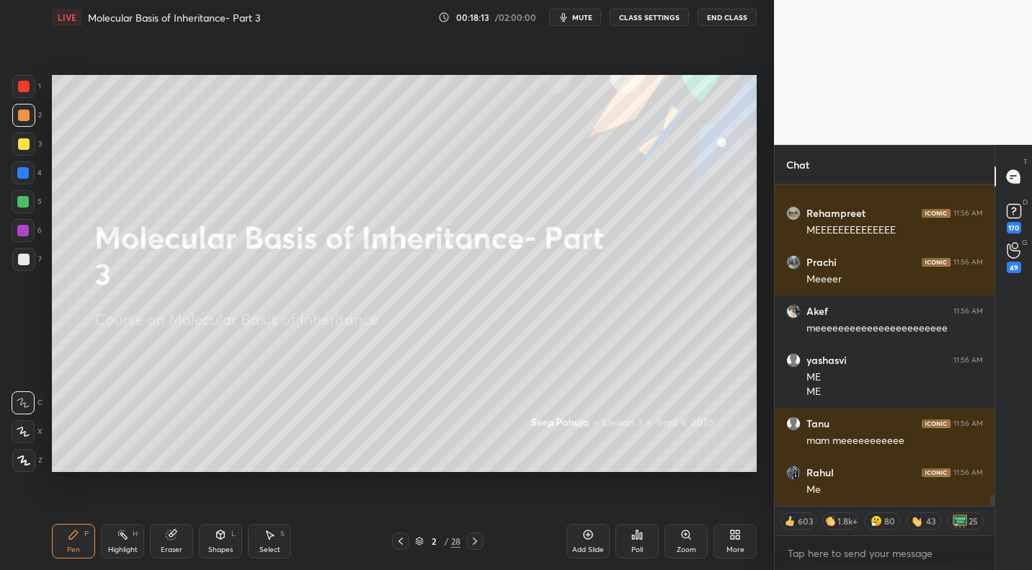
click at [473, 508] on icon at bounding box center [475, 541] width 12 height 12
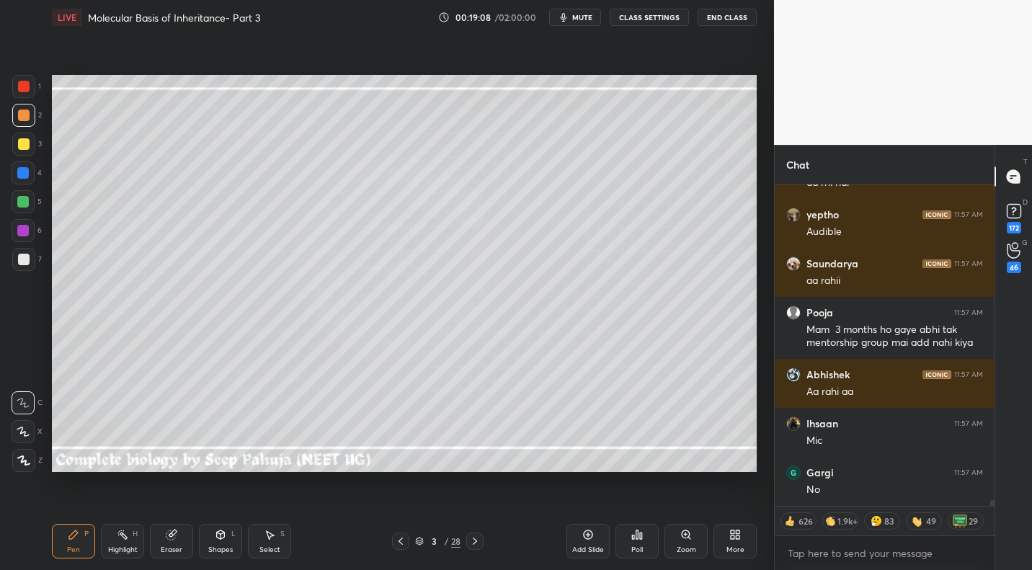
click at [28, 178] on div at bounding box center [23, 172] width 23 height 23
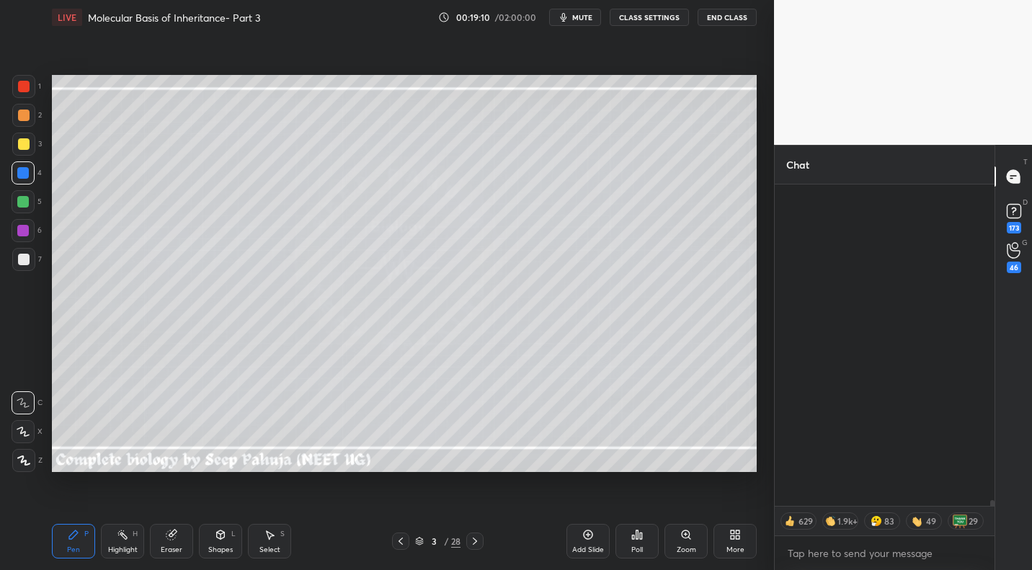
click at [112, 508] on div "Pen P Highlight H Eraser Shapes L Select S 3 / 28 Add Slide Poll Zoom More" at bounding box center [404, 541] width 705 height 58
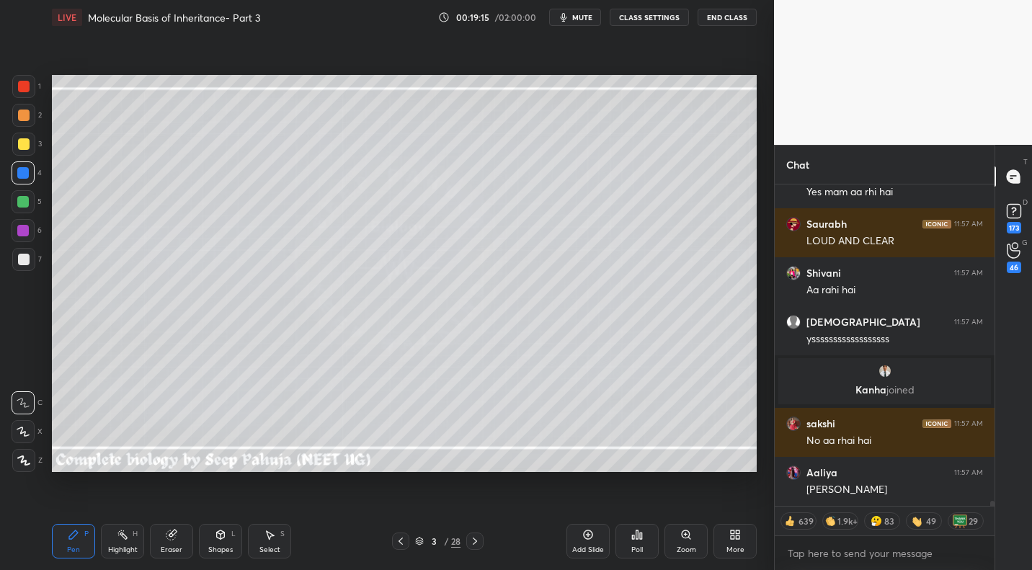
click at [127, 508] on div "Highlight" at bounding box center [123, 549] width 30 height 7
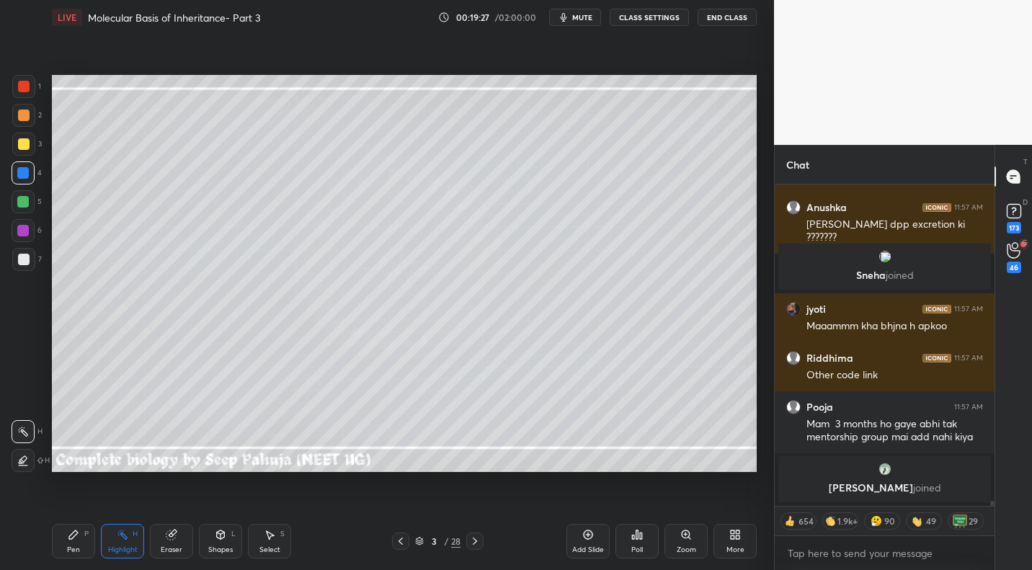
click at [23, 263] on div at bounding box center [24, 260] width 12 height 12
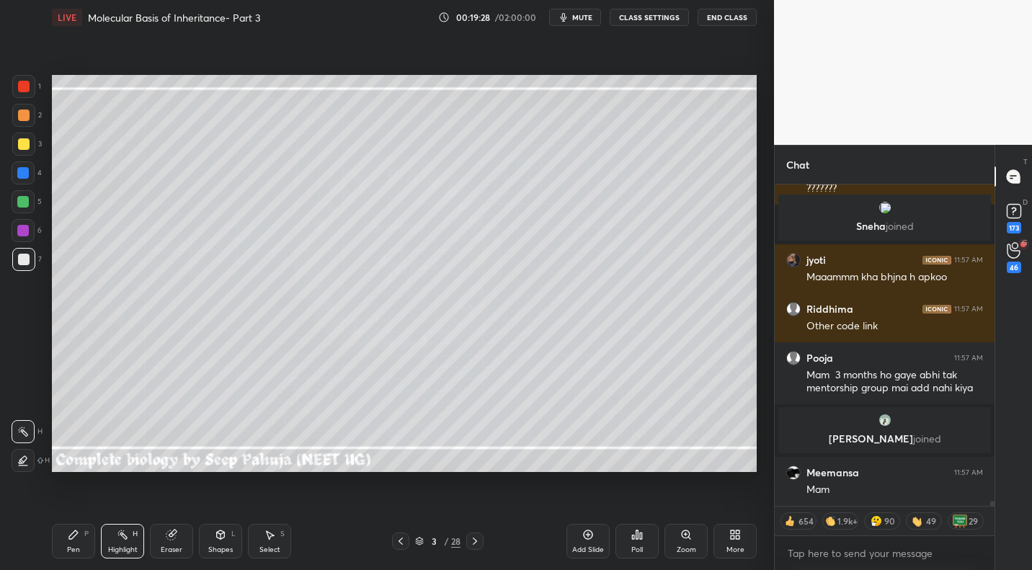
drag, startPoint x: 68, startPoint y: 539, endPoint x: 100, endPoint y: 489, distance: 59.3
click at [68, 508] on icon at bounding box center [74, 535] width 12 height 12
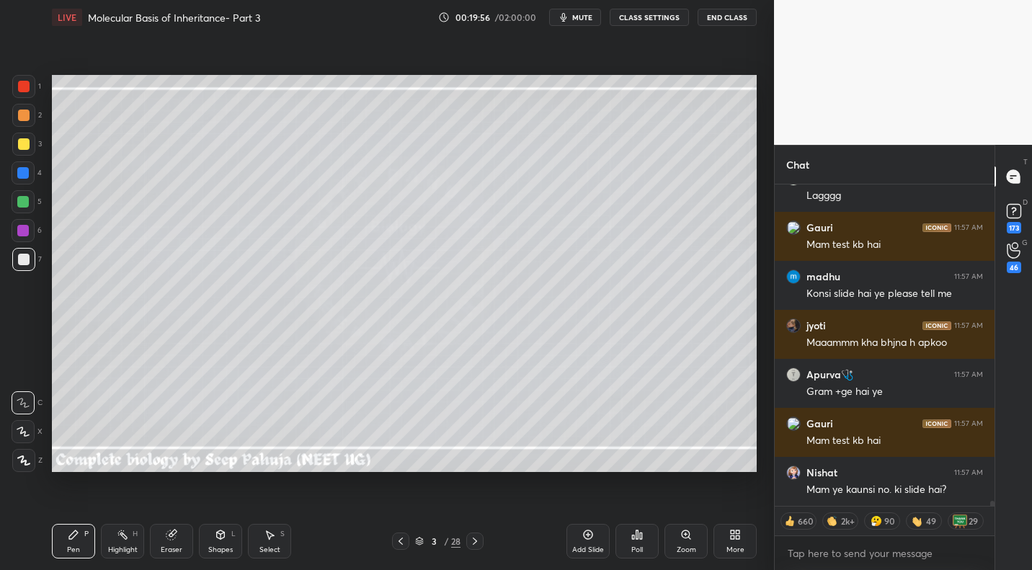
click at [30, 202] on div at bounding box center [23, 201] width 23 height 23
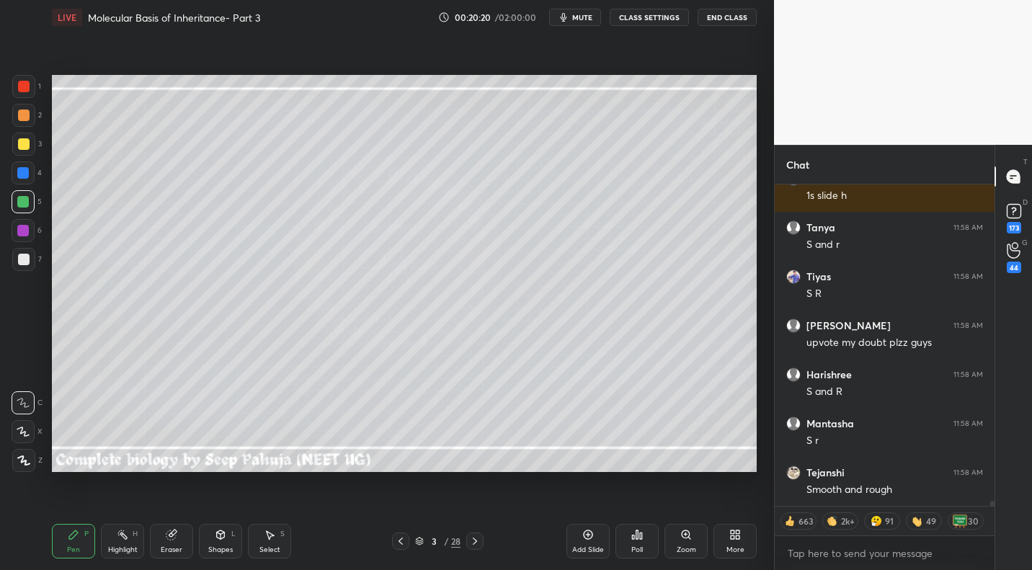
click at [27, 261] on div at bounding box center [24, 260] width 12 height 12
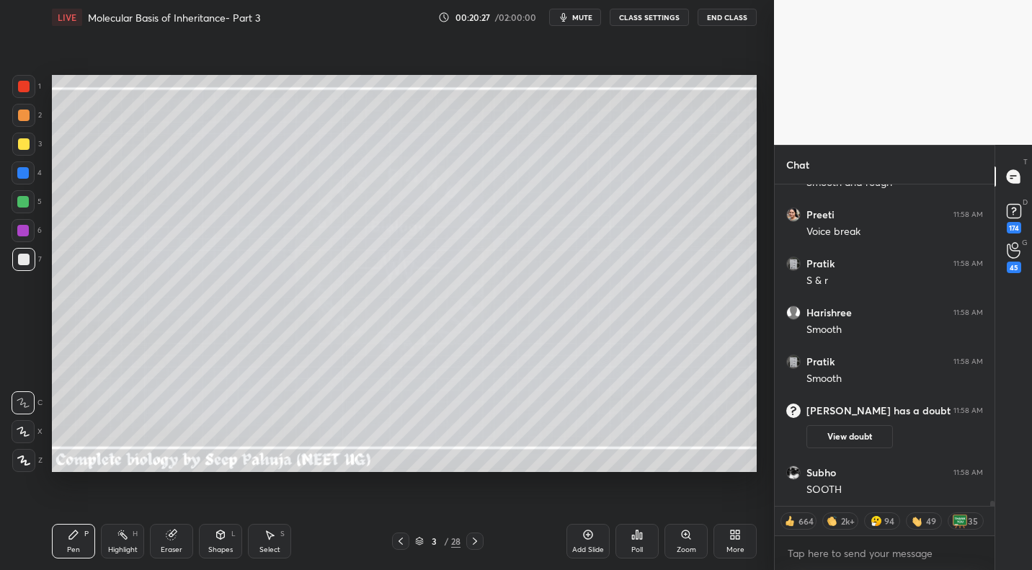
click at [24, 177] on div at bounding box center [23, 173] width 12 height 12
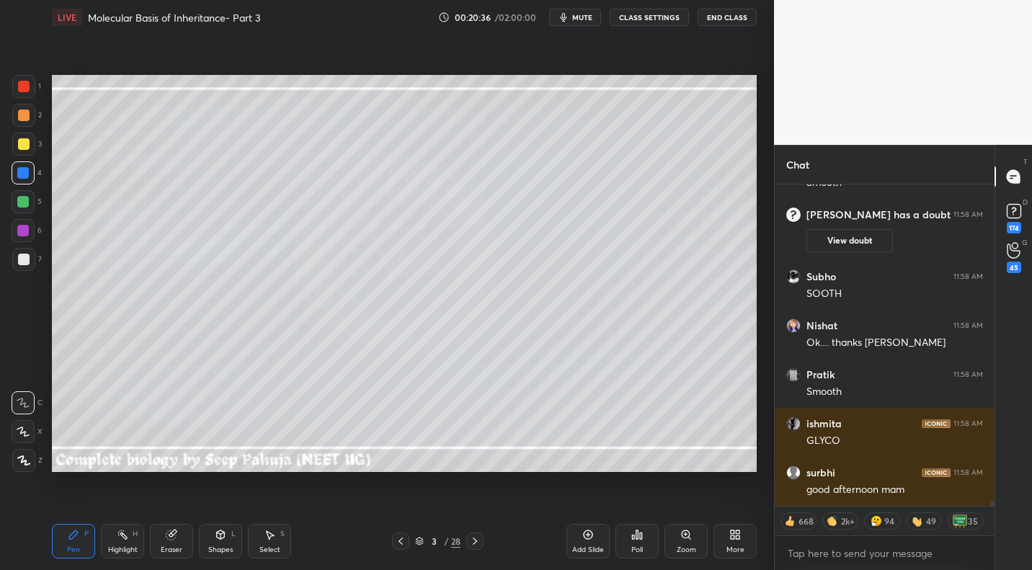
drag, startPoint x: 24, startPoint y: 265, endPoint x: 37, endPoint y: 286, distance: 24.2
click at [24, 265] on div at bounding box center [23, 259] width 23 height 23
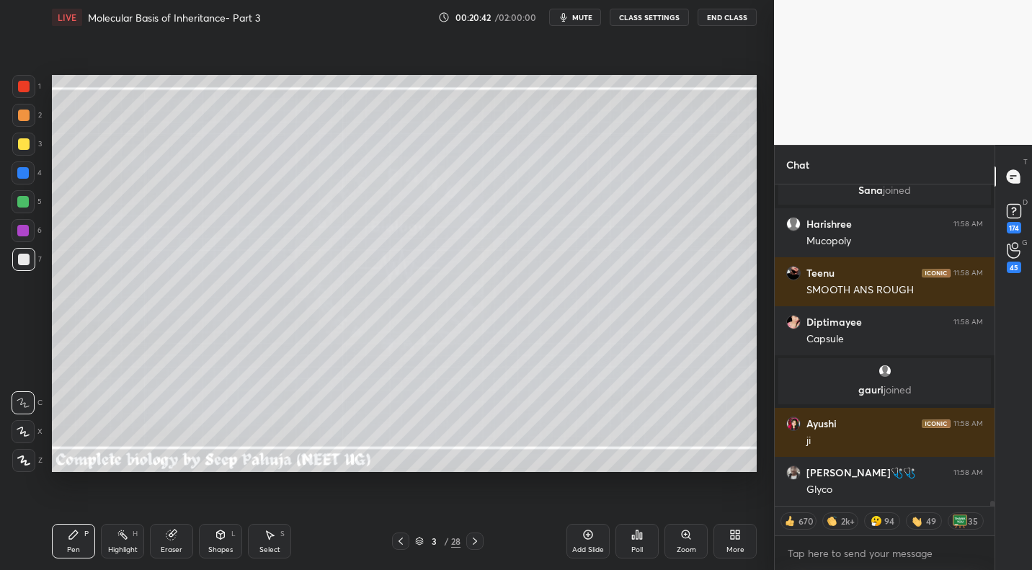
click at [22, 171] on div at bounding box center [23, 173] width 12 height 12
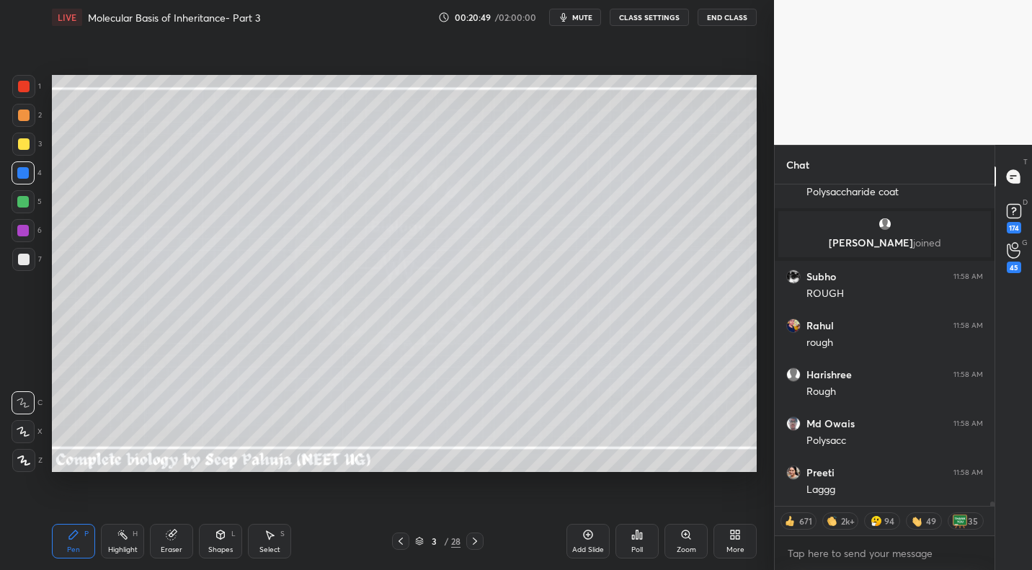
click at [184, 508] on div "Eraser" at bounding box center [171, 541] width 43 height 35
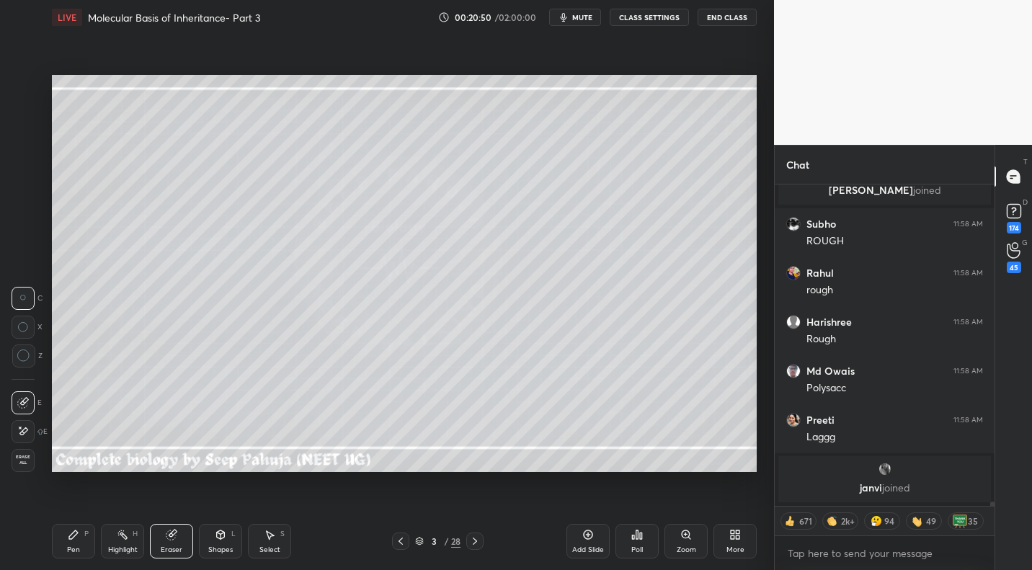
click at [34, 432] on div at bounding box center [23, 431] width 23 height 23
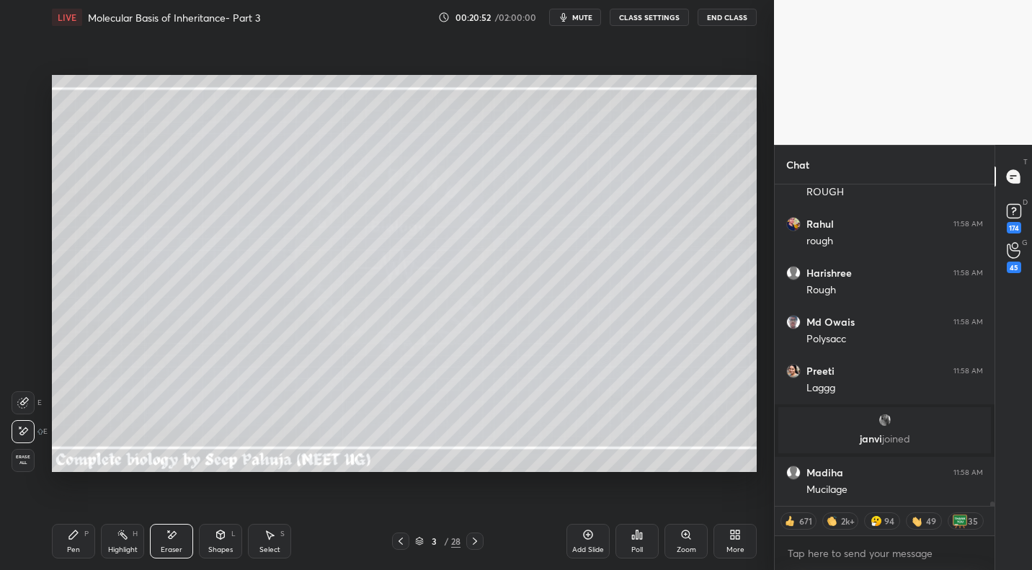
click at [79, 508] on div "Pen P" at bounding box center [73, 541] width 43 height 35
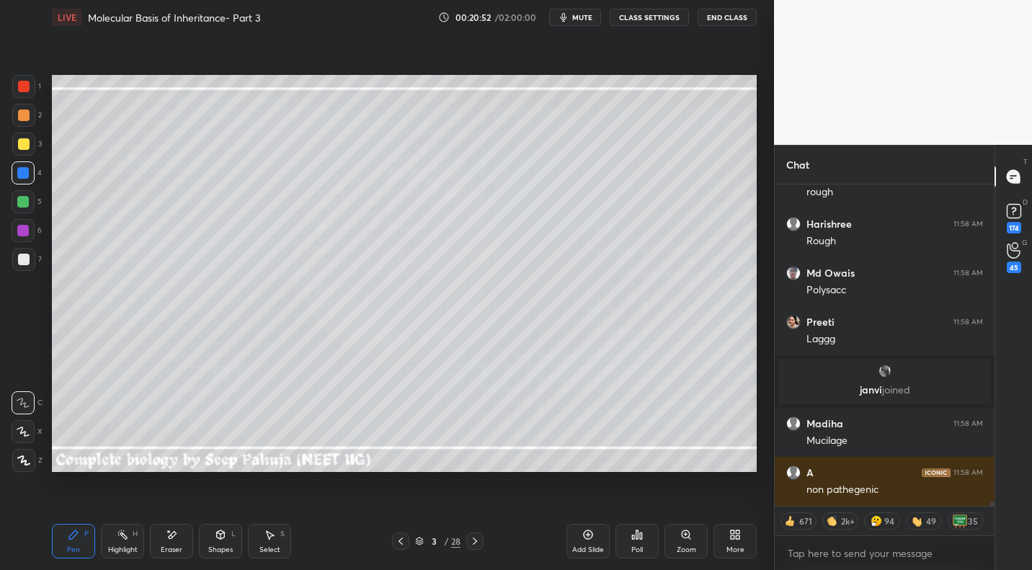
click at [30, 260] on div at bounding box center [23, 259] width 23 height 23
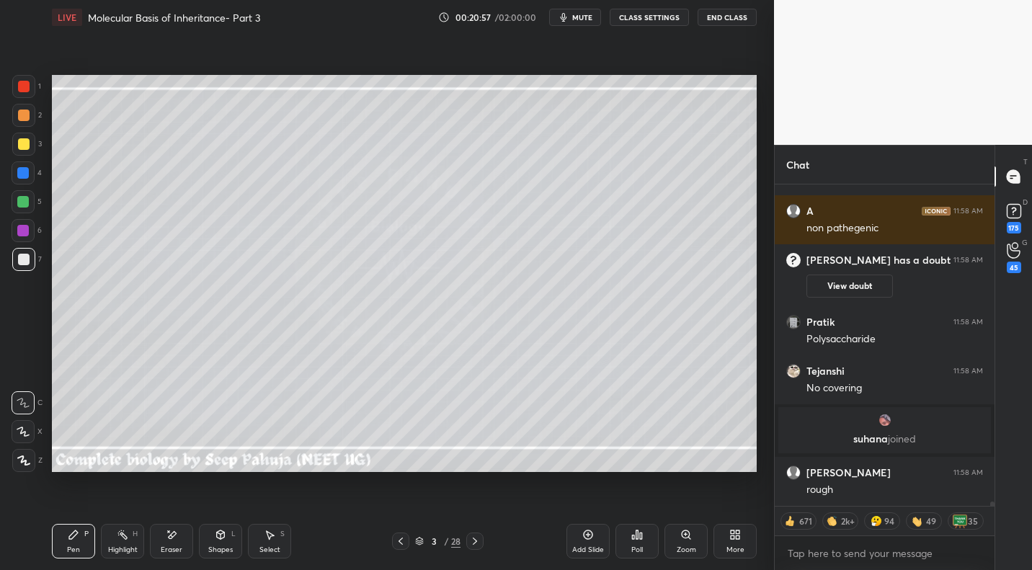
drag, startPoint x: 126, startPoint y: 545, endPoint x: 167, endPoint y: 499, distance: 62.3
click at [126, 508] on div "Highlight" at bounding box center [123, 549] width 30 height 7
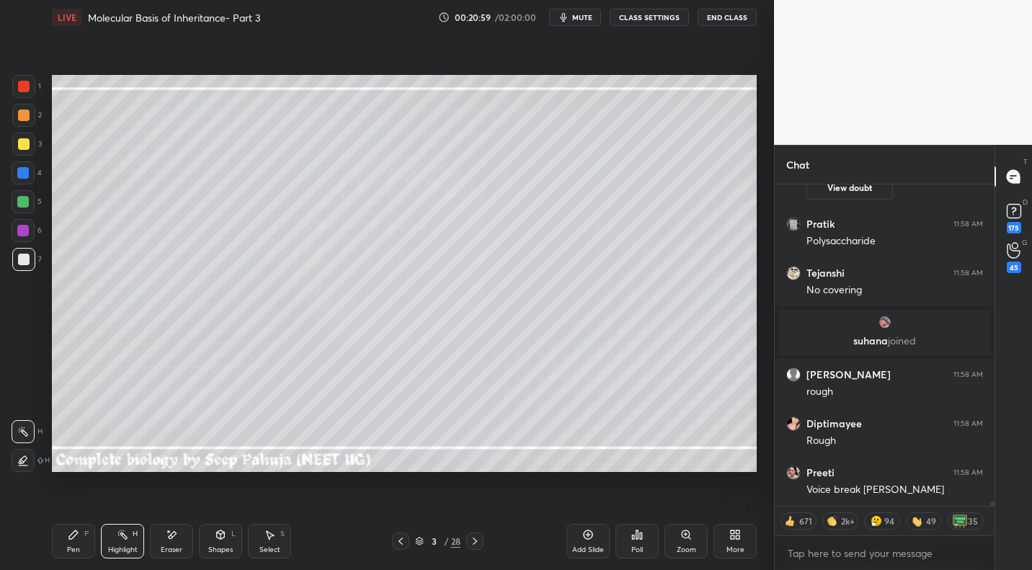
click at [73, 508] on icon at bounding box center [74, 535] width 12 height 12
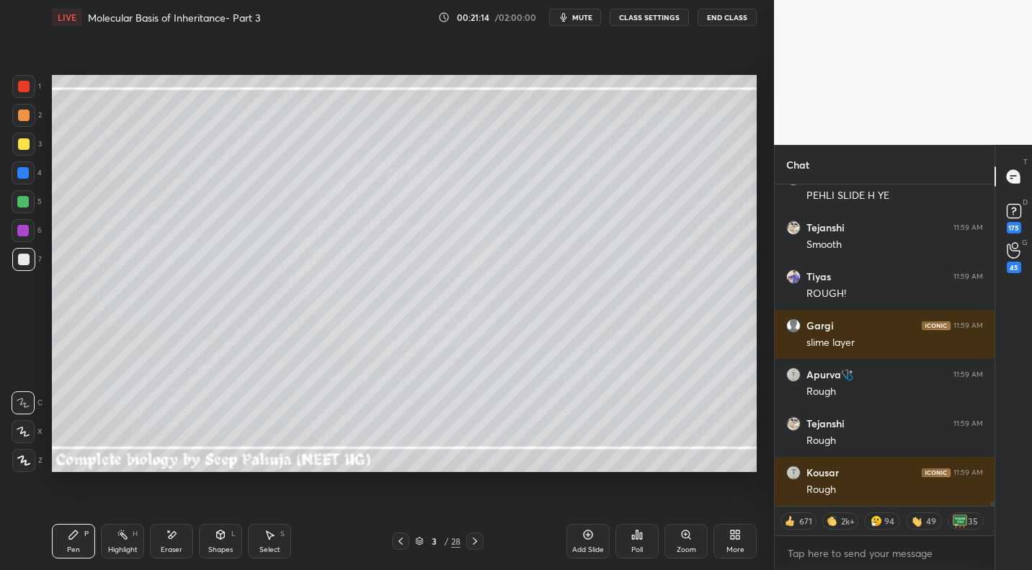
click at [268, 508] on div "Select S" at bounding box center [269, 541] width 43 height 35
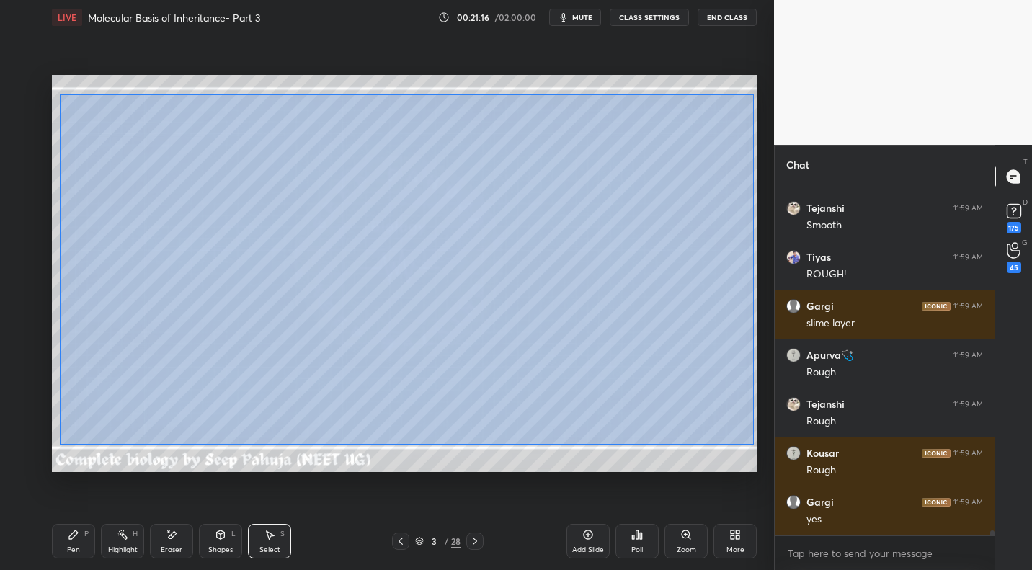
drag, startPoint x: 59, startPoint y: 94, endPoint x: 748, endPoint y: 436, distance: 768.7
click at [591, 443] on div "0 ° Undo Copy Duplicate Duplicate to new slide Delete" at bounding box center [404, 273] width 705 height 396
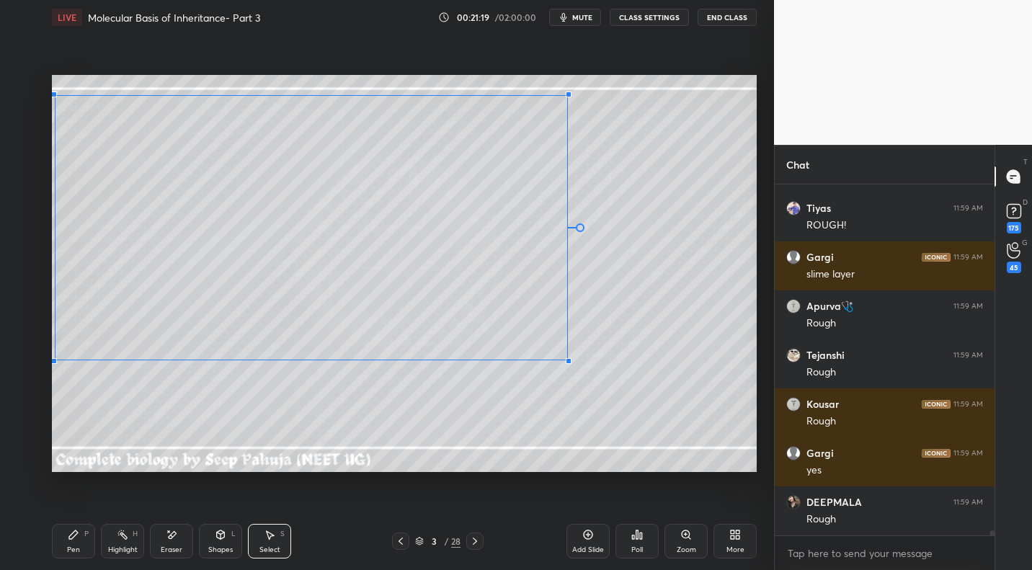
drag, startPoint x: 745, startPoint y: 463, endPoint x: 558, endPoint y: 355, distance: 215.6
click at [566, 359] on div at bounding box center [569, 361] width 6 height 6
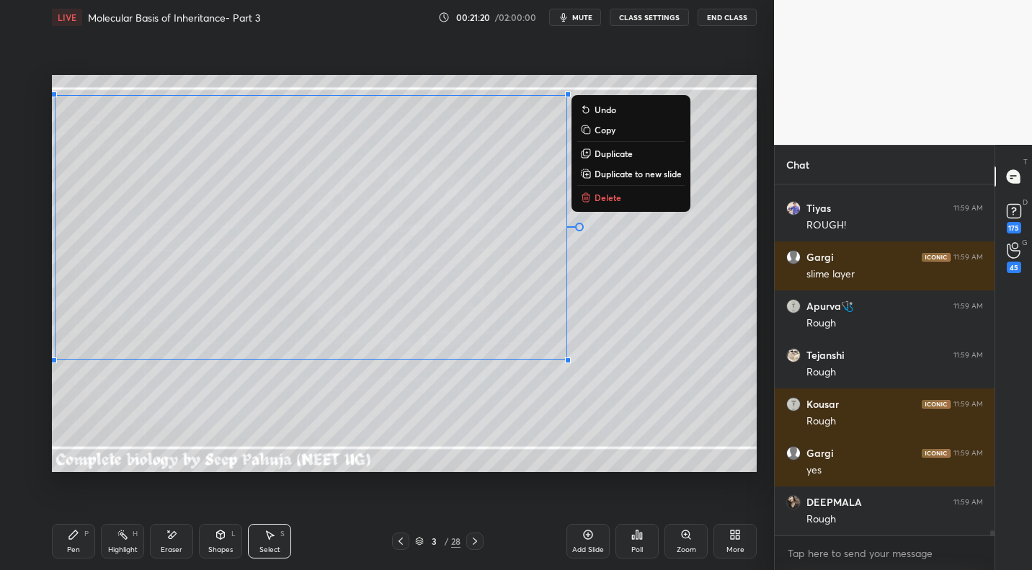
click at [123, 508] on div "Highlight H" at bounding box center [122, 541] width 43 height 35
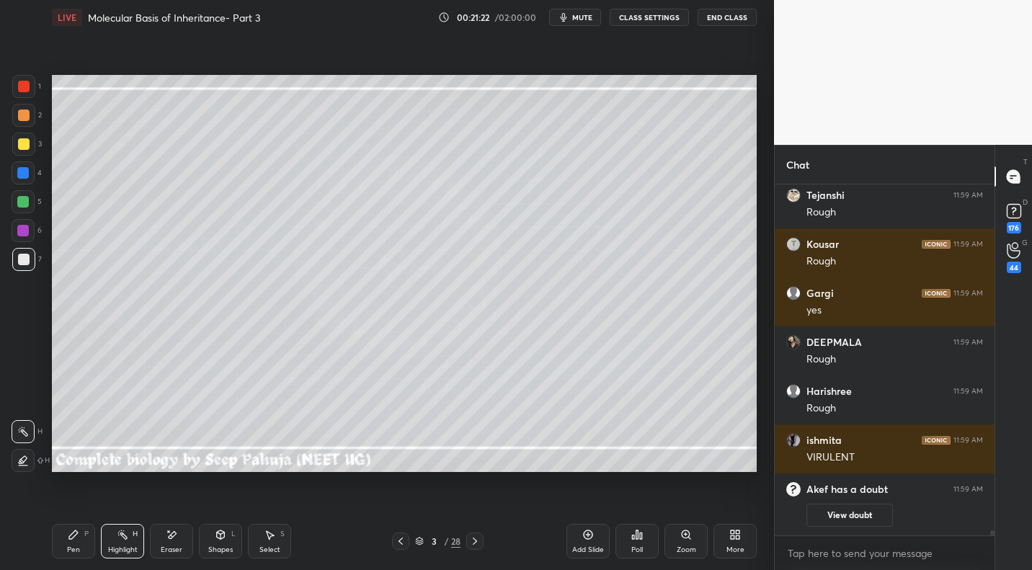
drag, startPoint x: 22, startPoint y: 146, endPoint x: 50, endPoint y: 245, distance: 103.1
click at [22, 146] on div at bounding box center [24, 144] width 12 height 12
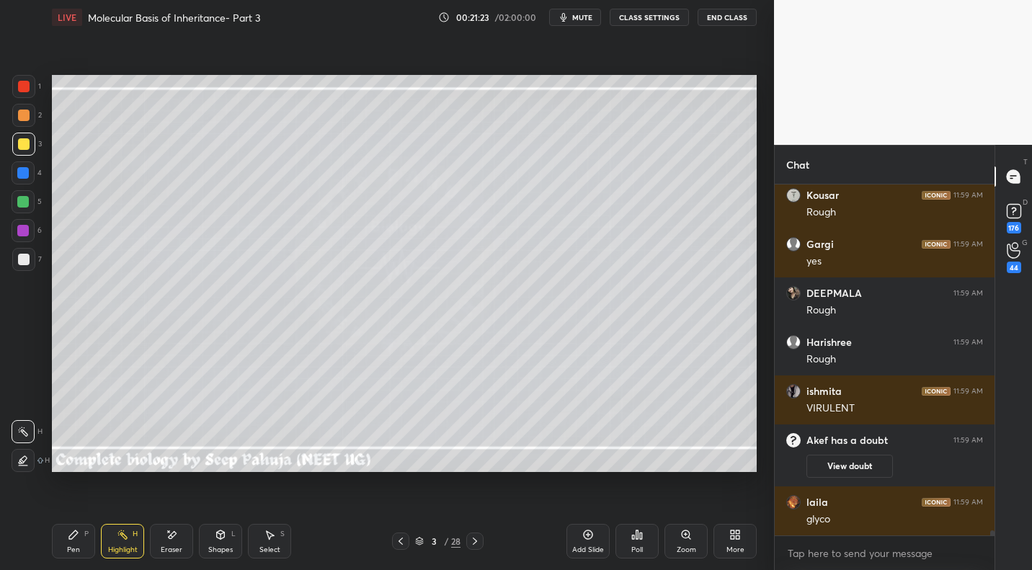
click at [83, 508] on div "Pen P" at bounding box center [73, 541] width 43 height 35
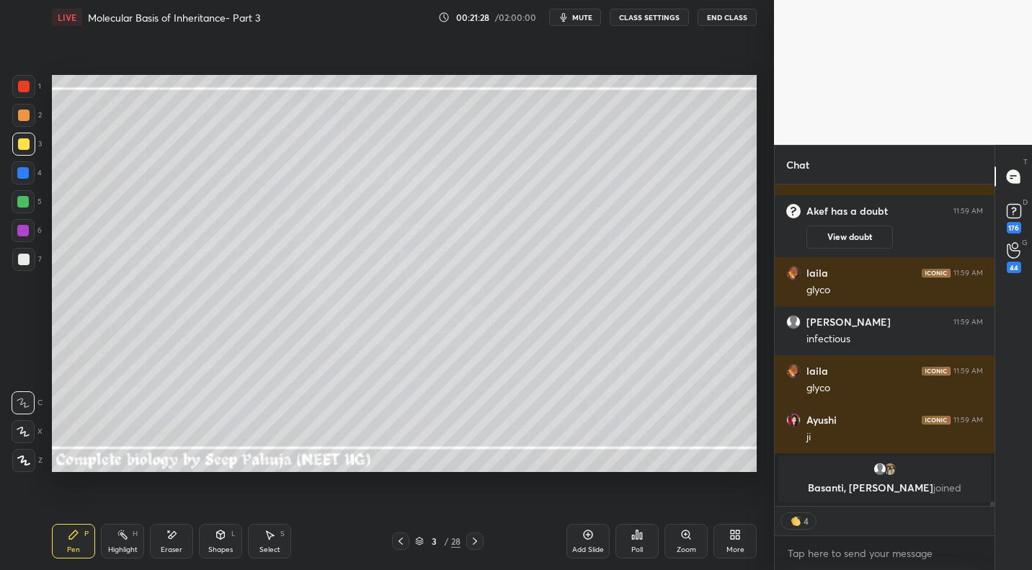
drag, startPoint x: 274, startPoint y: 542, endPoint x: 277, endPoint y: 535, distance: 7.4
click at [274, 508] on div "Select S" at bounding box center [269, 541] width 43 height 35
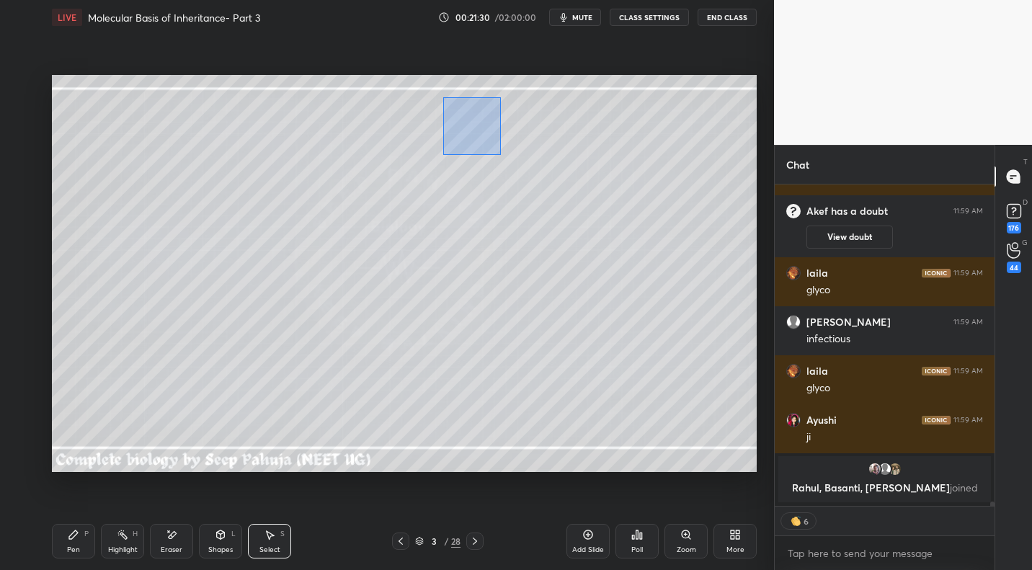
drag, startPoint x: 460, startPoint y: 111, endPoint x: 488, endPoint y: 143, distance: 43.4
click at [499, 153] on div "0 ° Undo Copy Duplicate Duplicate to new slide Delete" at bounding box center [404, 273] width 705 height 396
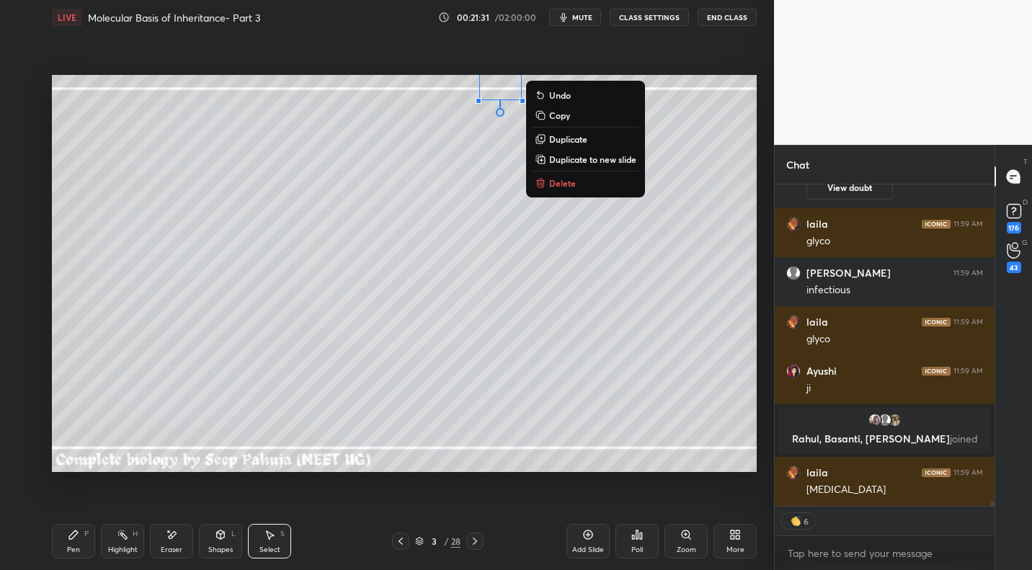
drag, startPoint x: 469, startPoint y: 124, endPoint x: 576, endPoint y: 156, distance: 111.2
click at [591, 127] on div "0 ° Undo Copy Duplicate Duplicate to new slide Delete" at bounding box center [404, 273] width 705 height 396
click at [455, 161] on div "0 ° Undo Copy Duplicate Duplicate to new slide Delete" at bounding box center [404, 273] width 705 height 396
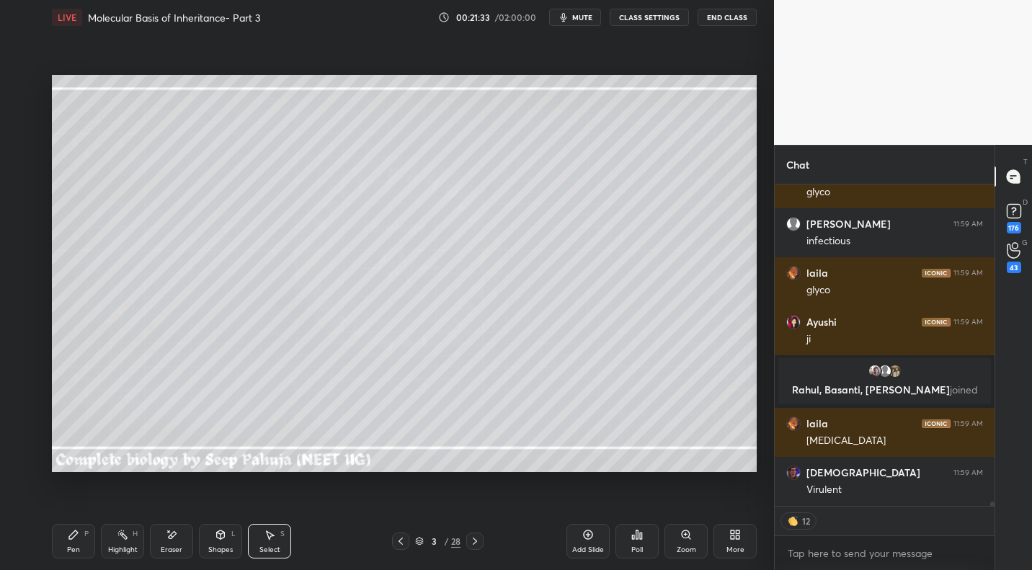
drag, startPoint x: 465, startPoint y: 73, endPoint x: 547, endPoint y: 103, distance: 87.5
click at [549, 104] on div "0 ° Undo Copy Duplicate Duplicate to new slide Delete Setting up your live clas…" at bounding box center [404, 274] width 716 height 478
drag, startPoint x: 465, startPoint y: 80, endPoint x: 518, endPoint y: 106, distance: 58.6
click at [549, 114] on div "0 ° Undo Copy Duplicate Duplicate to new slide Delete" at bounding box center [404, 273] width 705 height 396
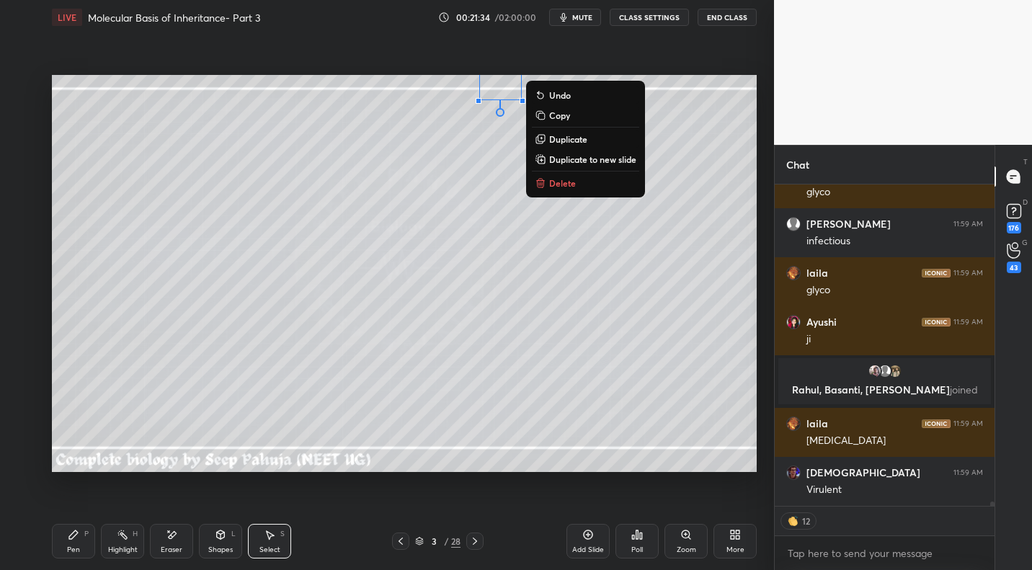
click at [460, 171] on div "0 ° Undo Copy Duplicate Duplicate to new slide Delete" at bounding box center [404, 273] width 705 height 396
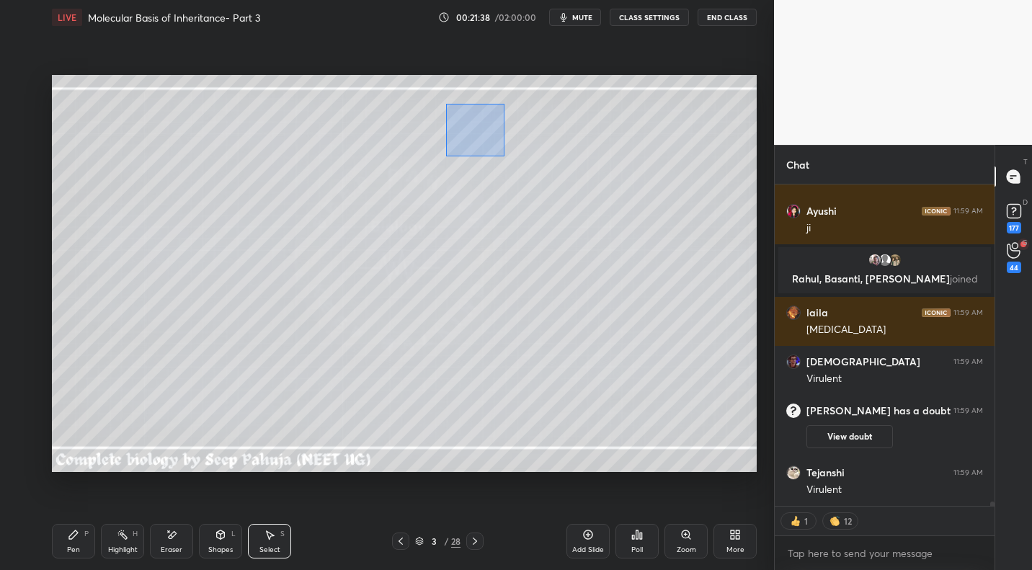
drag, startPoint x: 455, startPoint y: 113, endPoint x: 506, endPoint y: 133, distance: 54.7
click at [505, 154] on div "0 ° Undo Copy Duplicate Duplicate to new slide Delete" at bounding box center [404, 273] width 705 height 396
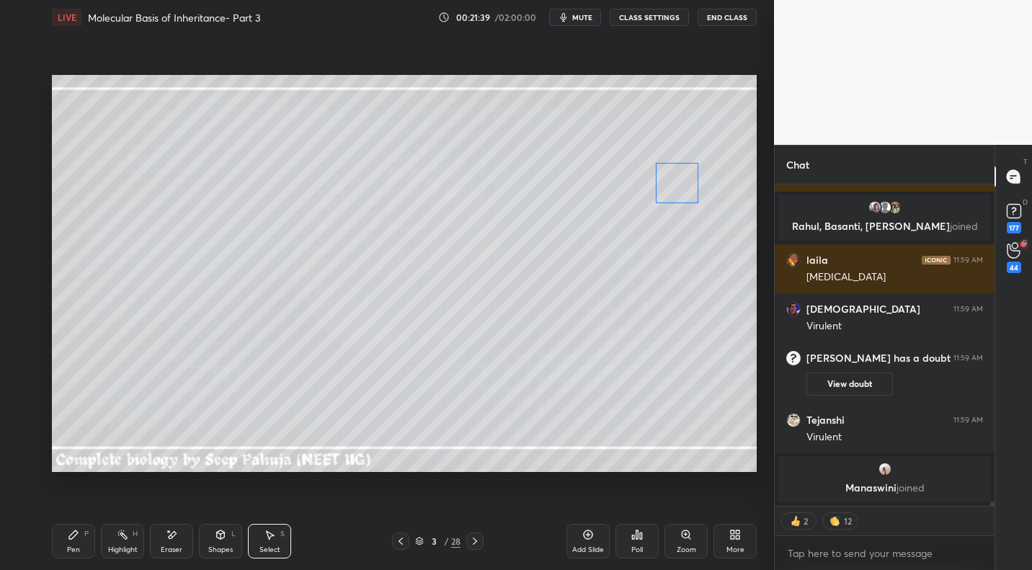
drag, startPoint x: 476, startPoint y: 130, endPoint x: 679, endPoint y: 185, distance: 210.6
click at [591, 187] on div "0 ° Undo Copy Duplicate Duplicate to new slide Delete" at bounding box center [404, 273] width 705 height 396
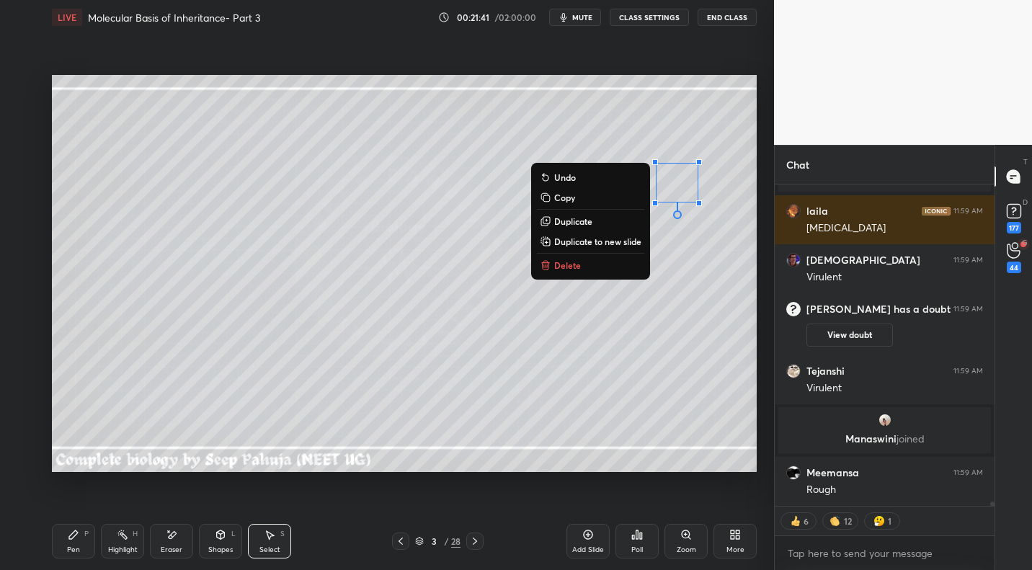
click at [84, 508] on div "Pen P" at bounding box center [73, 541] width 43 height 35
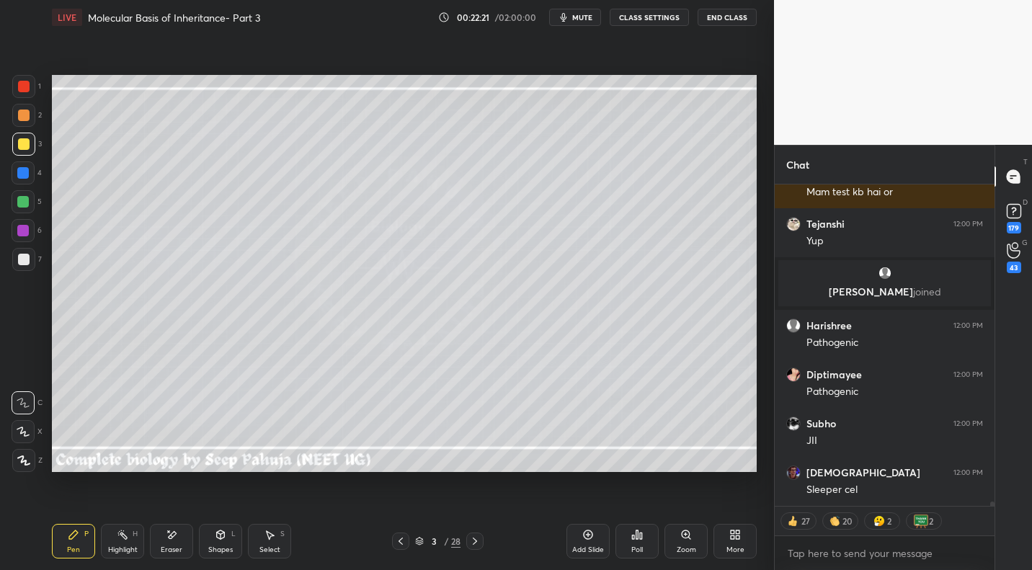
click at [31, 260] on div at bounding box center [23, 259] width 23 height 23
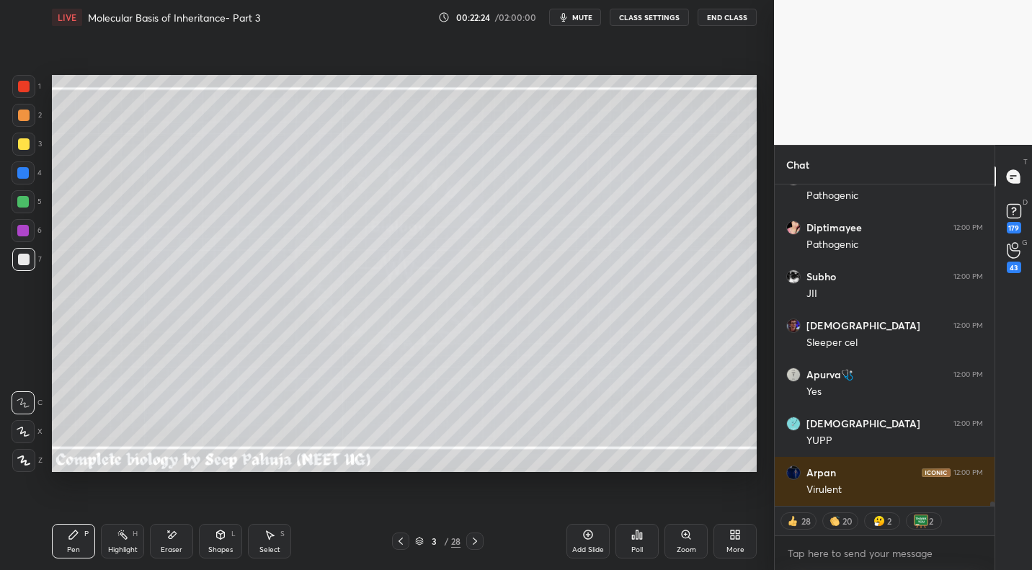
click at [269, 508] on div "Select S" at bounding box center [269, 541] width 43 height 35
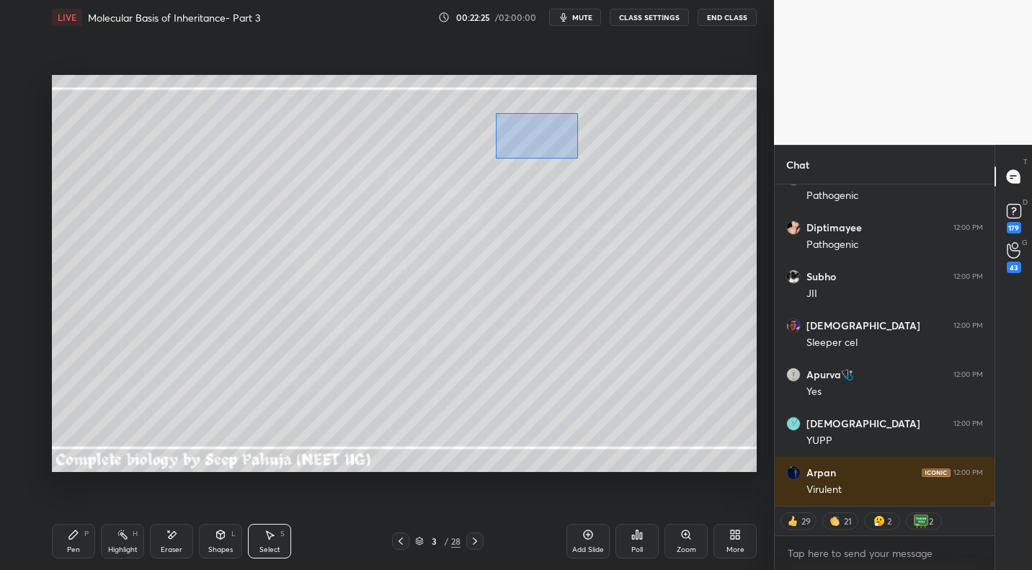
drag, startPoint x: 509, startPoint y: 124, endPoint x: 569, endPoint y: 151, distance: 66.1
click at [574, 158] on div "0 ° Undo Copy Duplicate Duplicate to new slide Delete" at bounding box center [404, 273] width 705 height 396
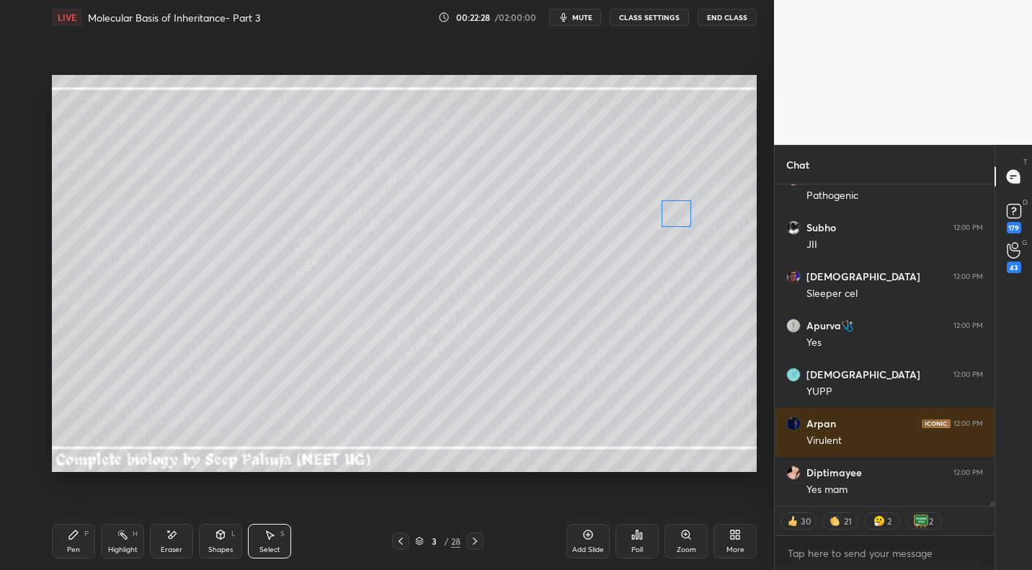
drag, startPoint x: 525, startPoint y: 130, endPoint x: 669, endPoint y: 216, distance: 167.0
click at [591, 216] on div "0 ° Undo Copy Duplicate Duplicate to new slide Delete" at bounding box center [404, 273] width 705 height 396
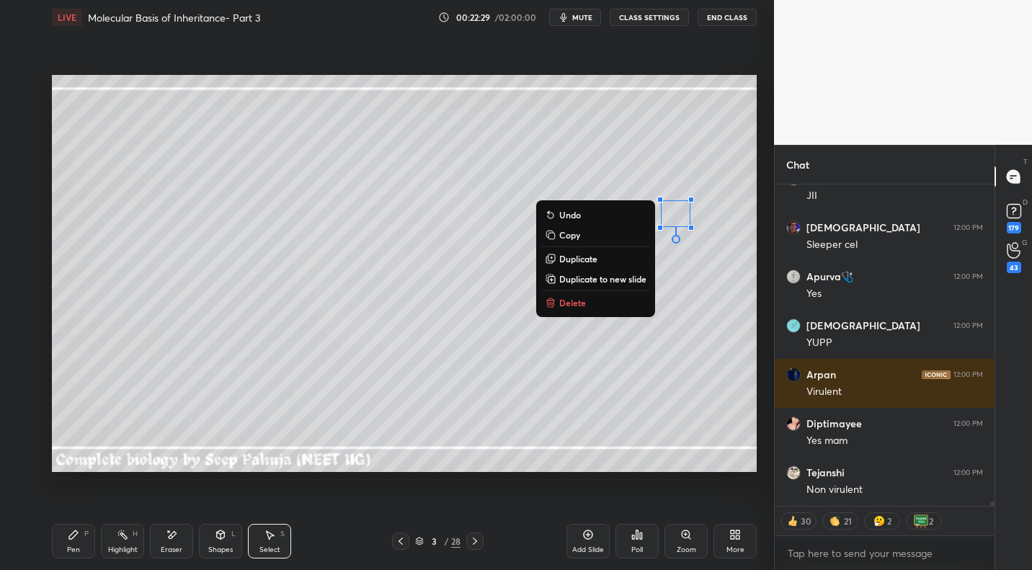
drag, startPoint x: 77, startPoint y: 536, endPoint x: 141, endPoint y: 485, distance: 82.0
click at [77, 508] on icon at bounding box center [74, 535] width 12 height 12
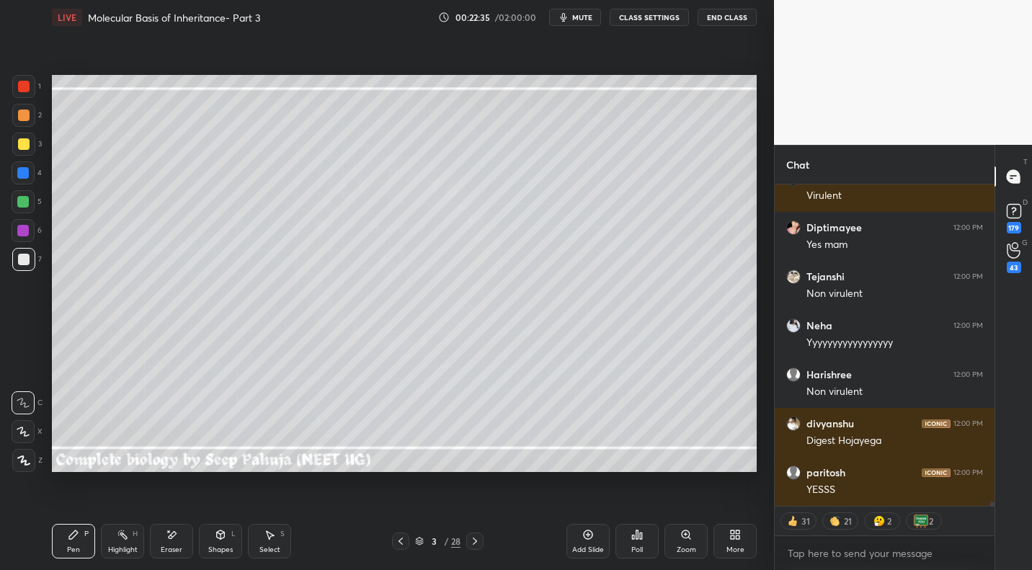
click at [27, 148] on div at bounding box center [24, 144] width 12 height 12
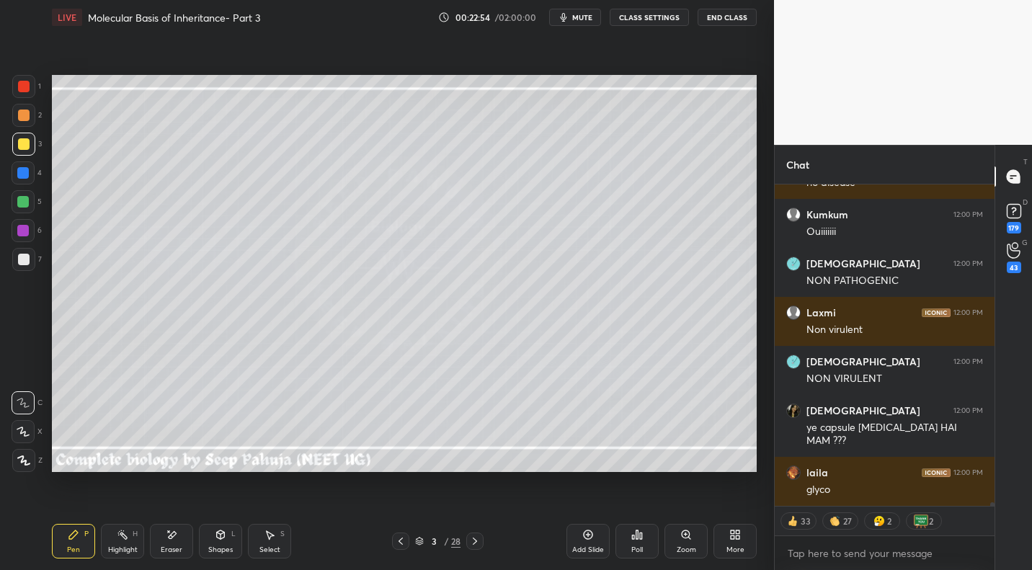
drag, startPoint x: 28, startPoint y: 264, endPoint x: 38, endPoint y: 272, distance: 12.8
click at [28, 264] on div at bounding box center [23, 259] width 23 height 23
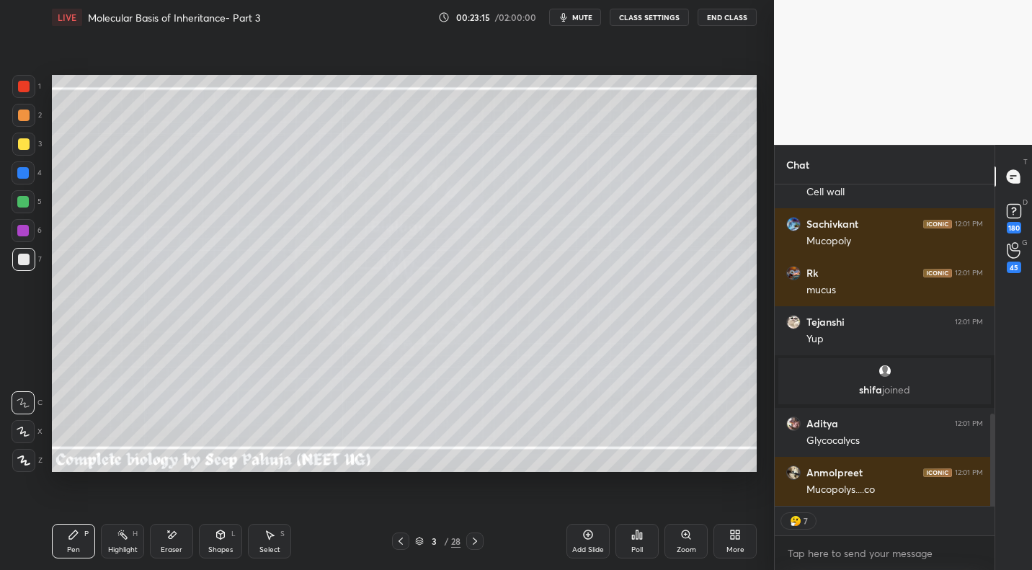
click at [122, 508] on div "Highlight" at bounding box center [123, 549] width 30 height 7
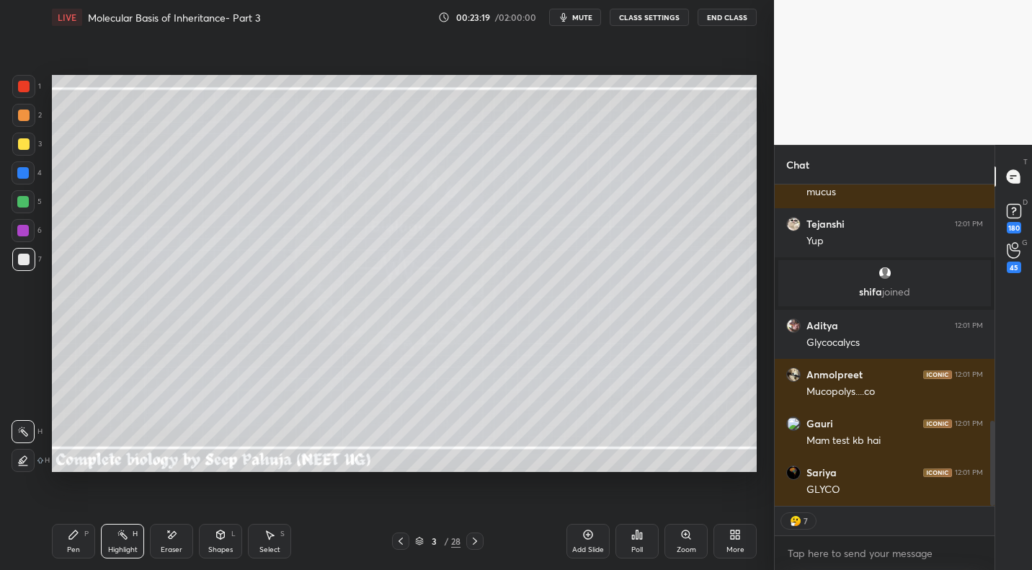
click at [224, 508] on icon at bounding box center [221, 535] width 12 height 12
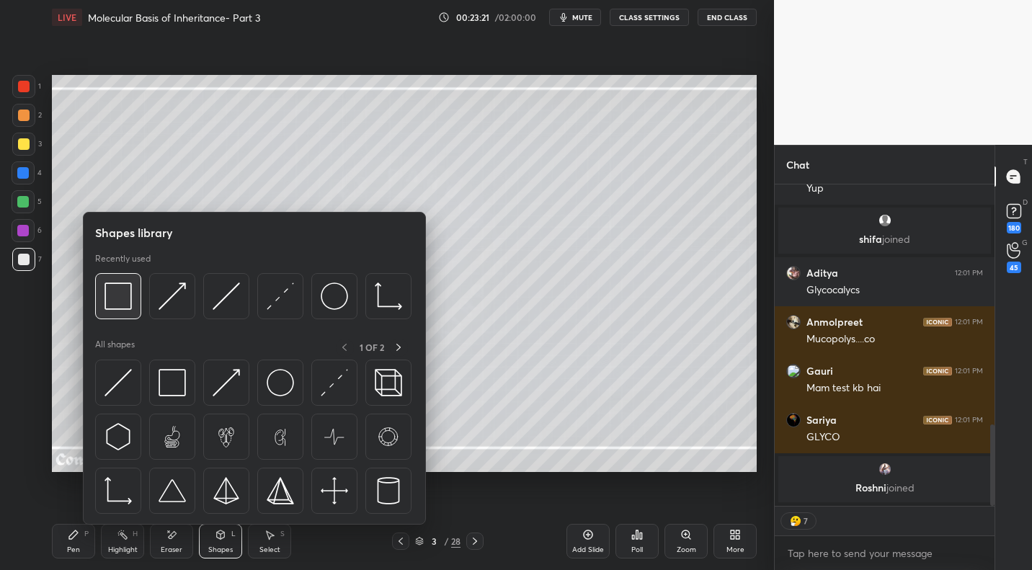
click at [110, 292] on img at bounding box center [117, 295] width 27 height 27
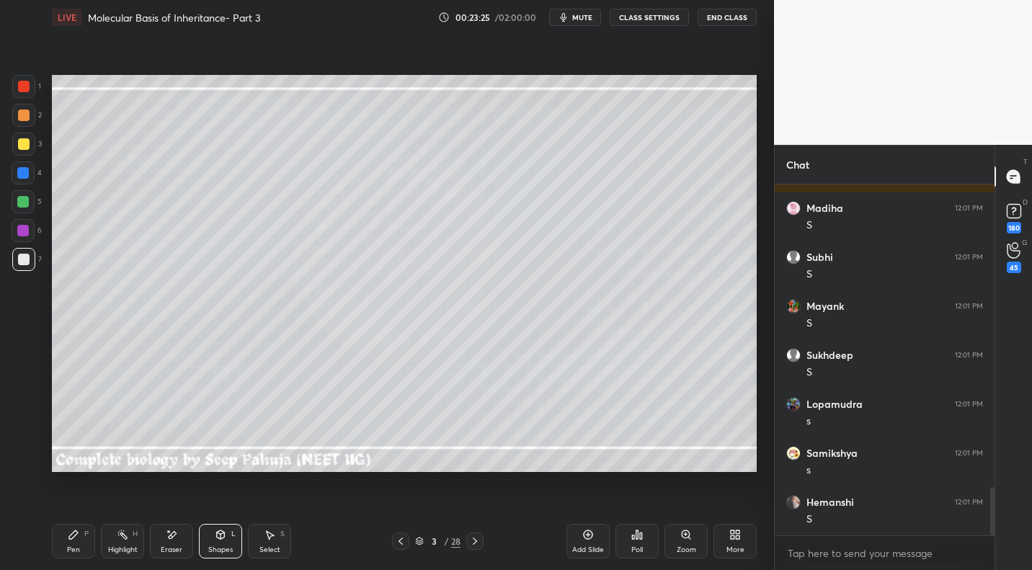
click at [68, 508] on div "Pen" at bounding box center [73, 549] width 13 height 7
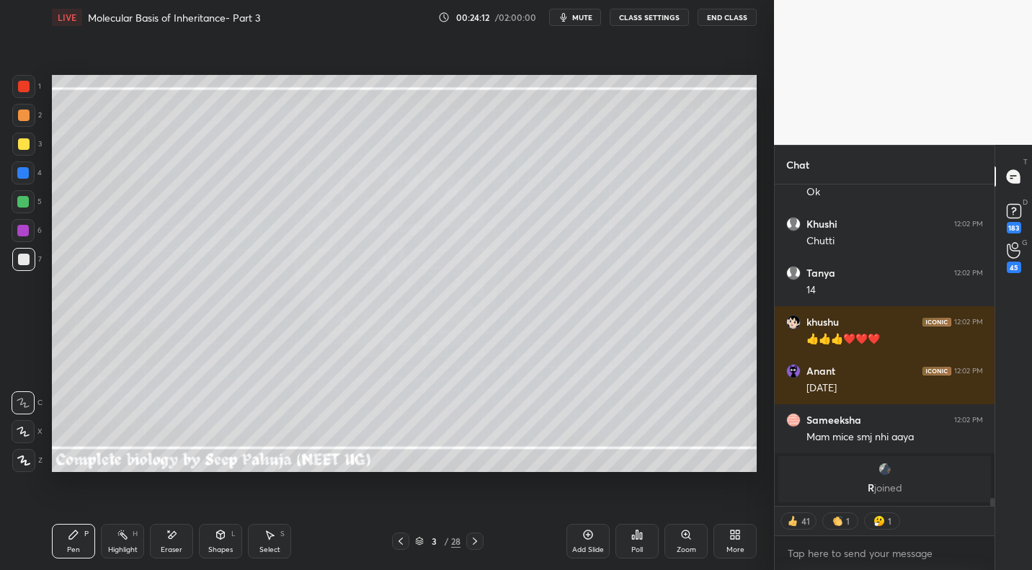
click at [128, 508] on div "Highlight H" at bounding box center [122, 541] width 43 height 35
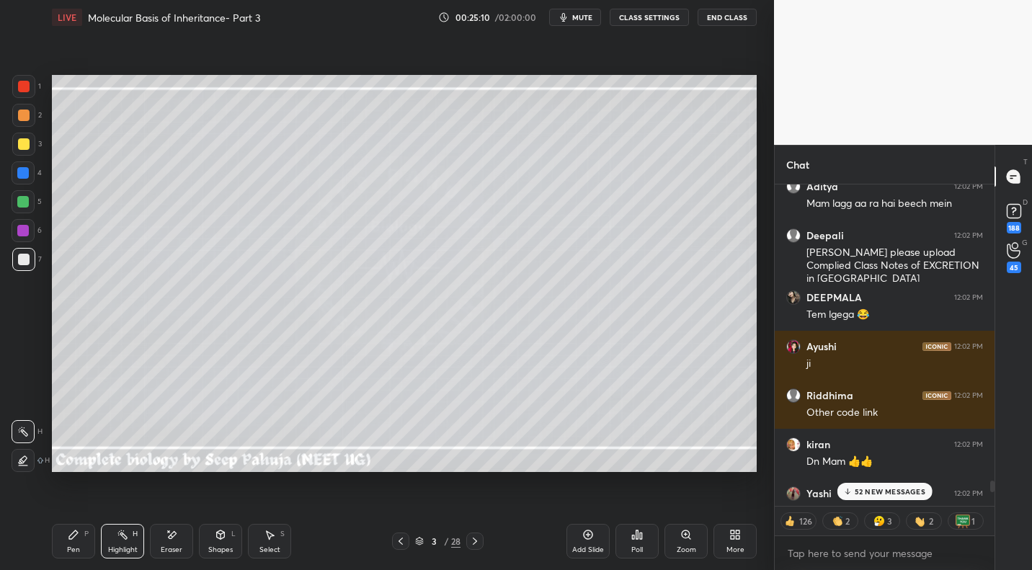
click at [591, 486] on div "52 NEW MESSAGES" at bounding box center [884, 491] width 96 height 17
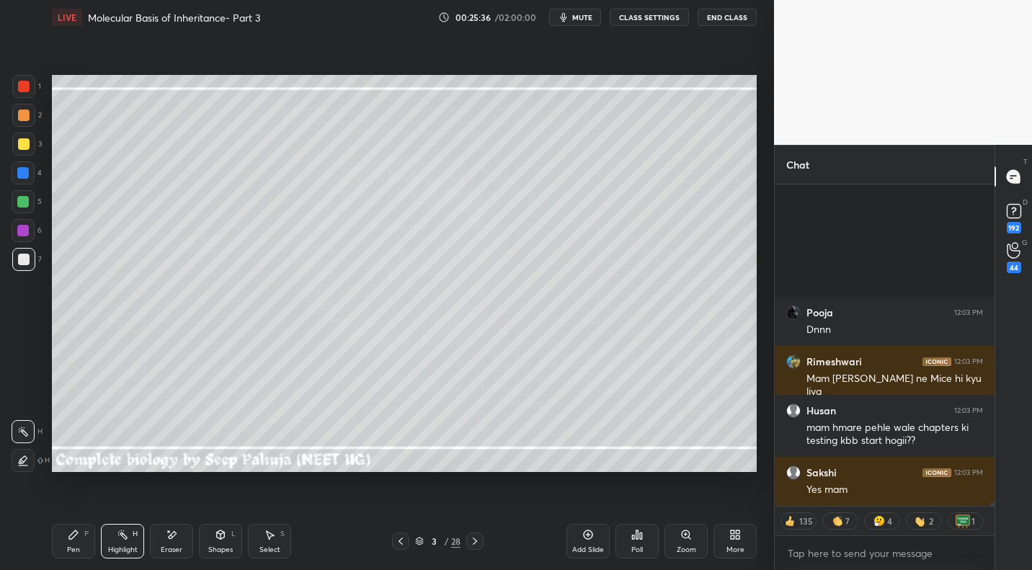
click at [477, 508] on icon at bounding box center [475, 541] width 12 height 12
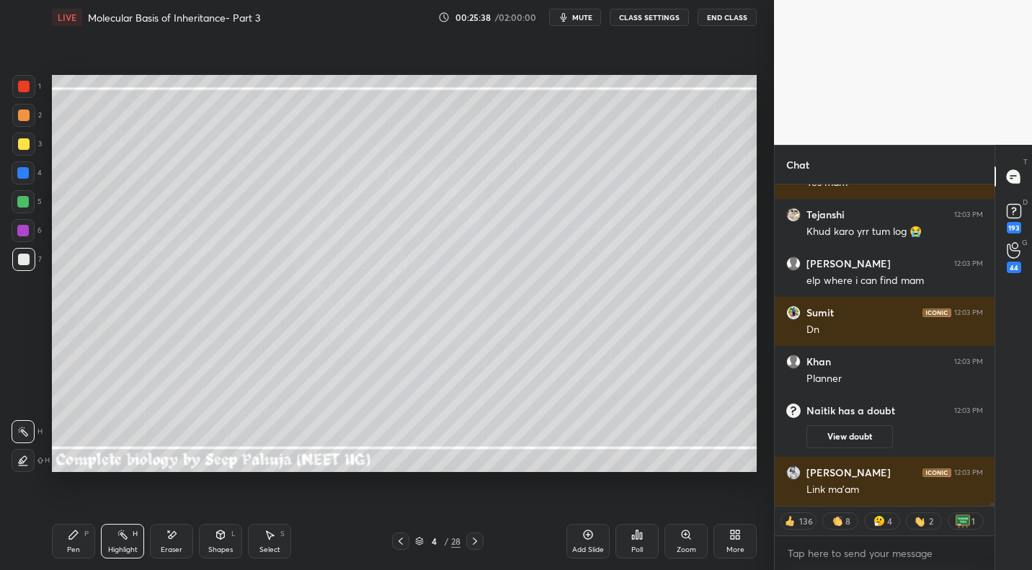
drag, startPoint x: 80, startPoint y: 527, endPoint x: 112, endPoint y: 480, distance: 57.5
click at [80, 508] on div "Pen P" at bounding box center [73, 541] width 43 height 35
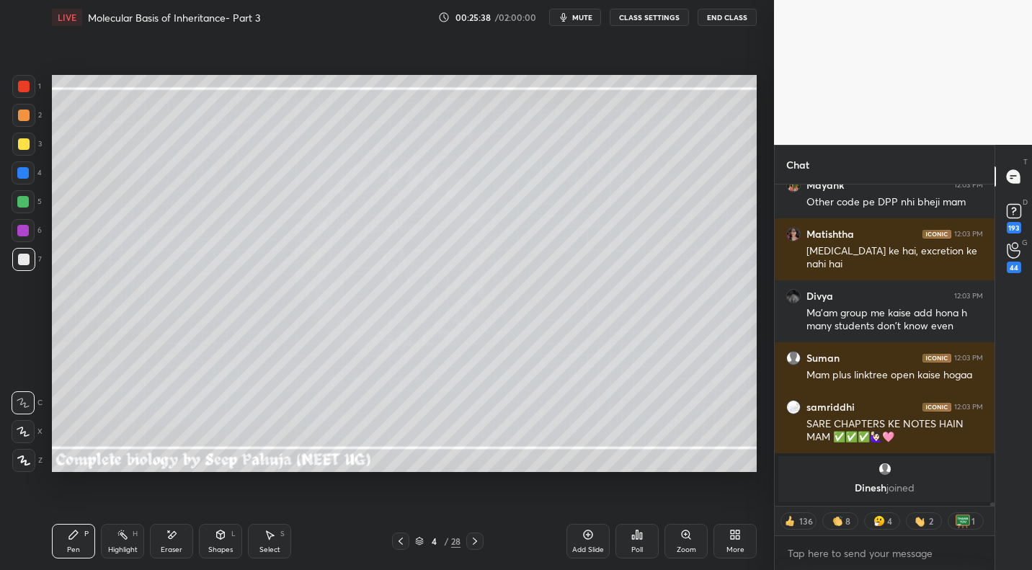
click at [29, 141] on div at bounding box center [23, 144] width 23 height 23
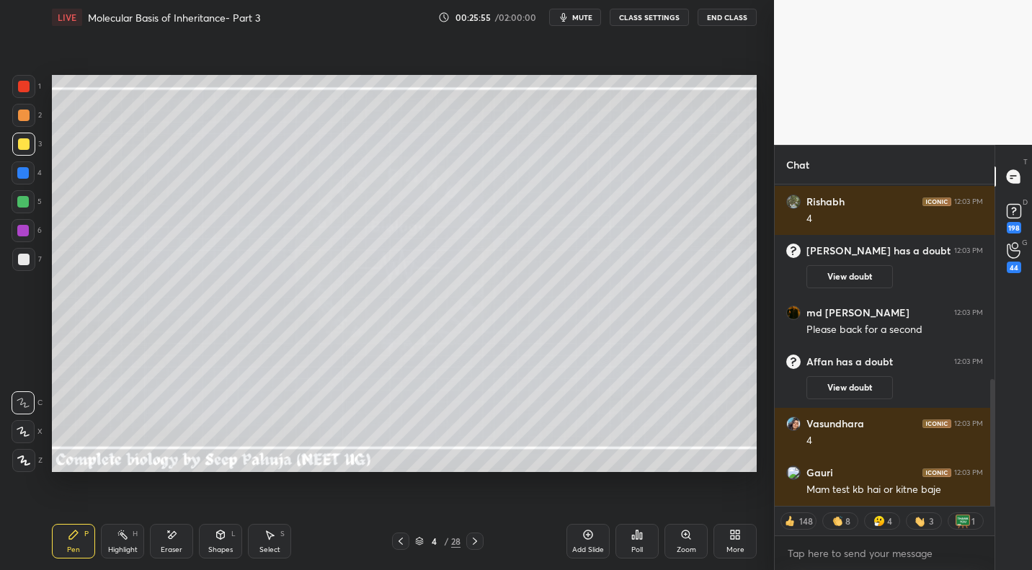
click at [27, 248] on div at bounding box center [23, 259] width 23 height 23
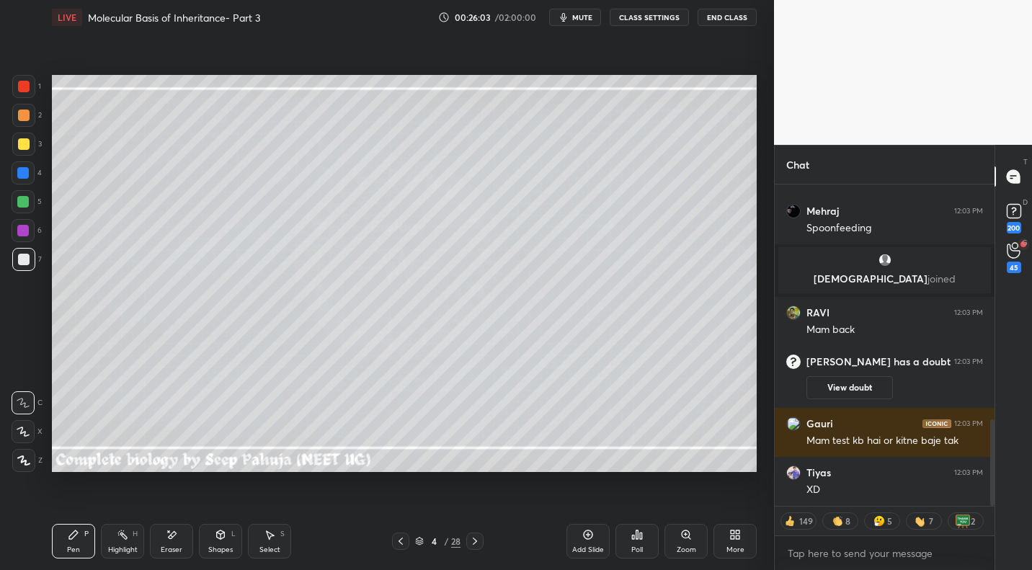
click at [269, 508] on div "Select S" at bounding box center [269, 541] width 43 height 35
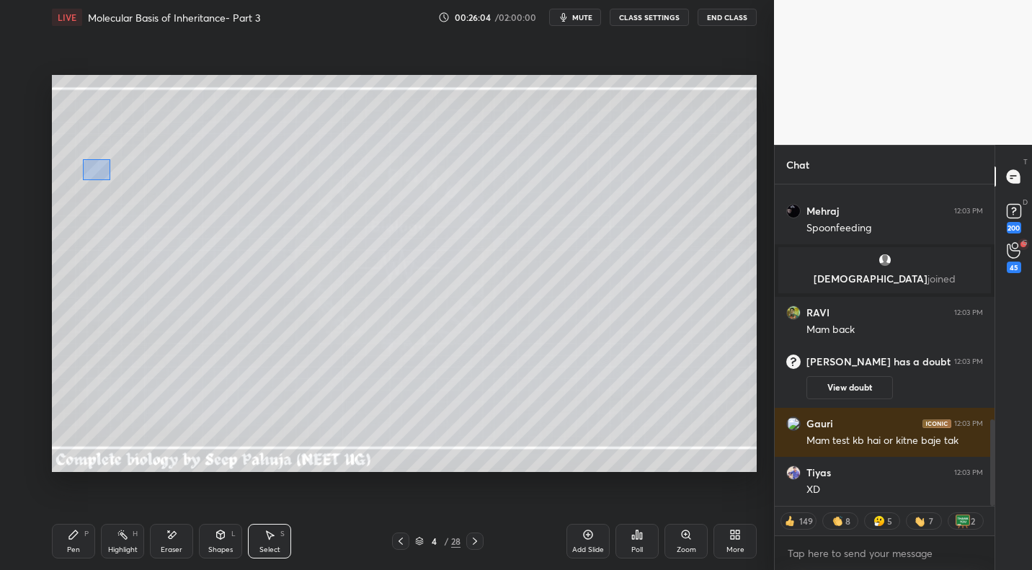
drag, startPoint x: 110, startPoint y: 180, endPoint x: 272, endPoint y: 250, distance: 176.5
click at [272, 250] on div "0 ° Undo Copy Duplicate Duplicate to new slide Delete" at bounding box center [404, 273] width 705 height 396
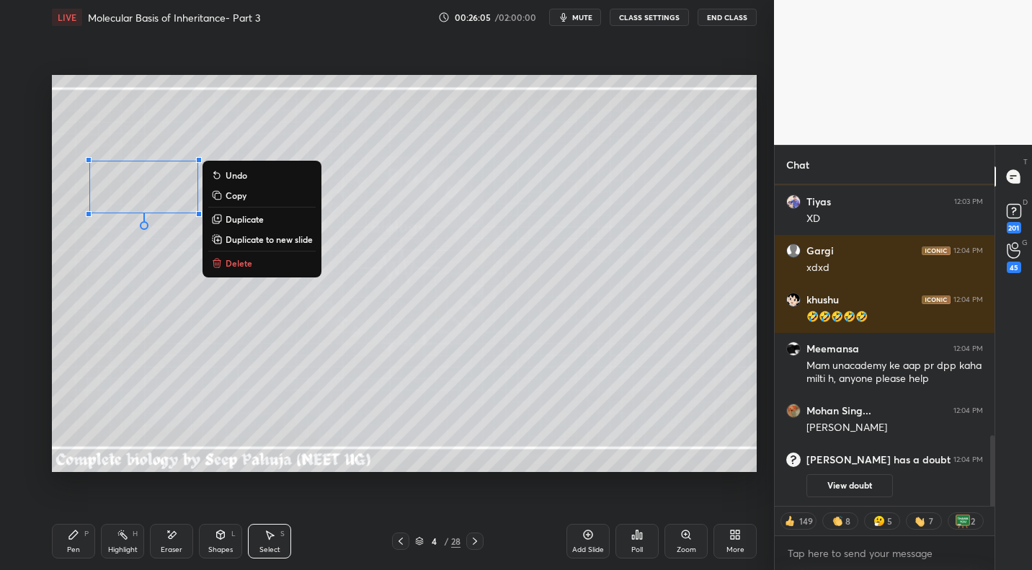
drag, startPoint x: 233, startPoint y: 199, endPoint x: 241, endPoint y: 200, distance: 7.3
click at [233, 199] on p "Copy" at bounding box center [235, 195] width 21 height 12
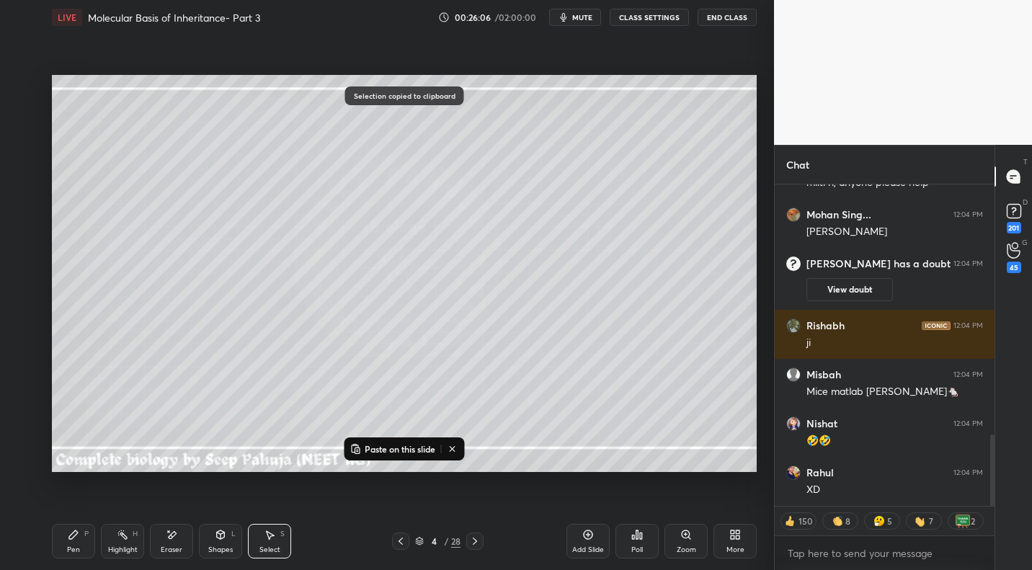
drag, startPoint x: 404, startPoint y: 452, endPoint x: 417, endPoint y: 421, distance: 33.6
click at [404, 449] on p "Paste on this slide" at bounding box center [400, 449] width 71 height 12
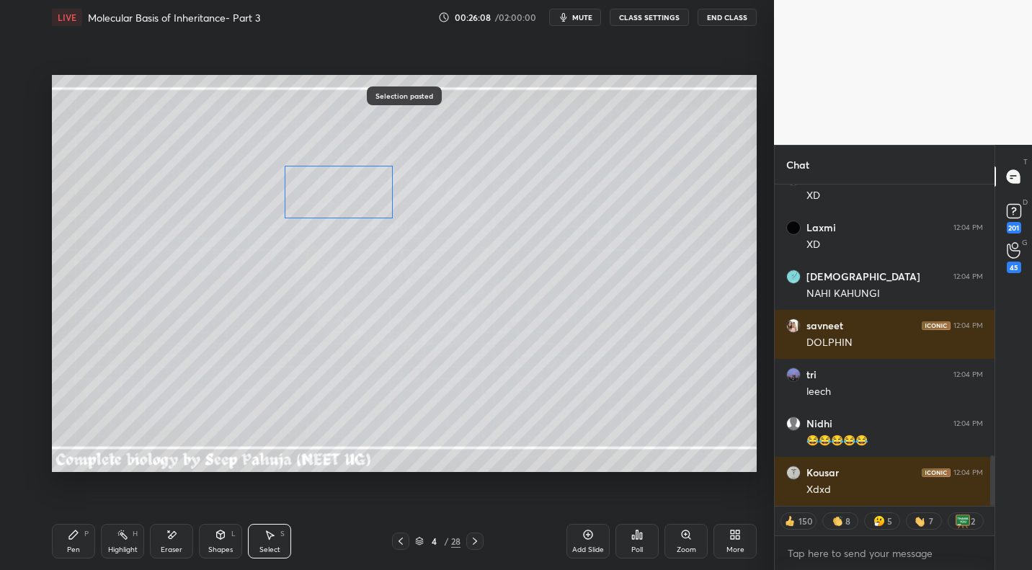
drag, startPoint x: 156, startPoint y: 189, endPoint x: 340, endPoint y: 179, distance: 184.7
click at [334, 178] on div "0 ° Undo Copy Paste here Duplicate Duplicate to new slide Delete" at bounding box center [404, 273] width 705 height 396
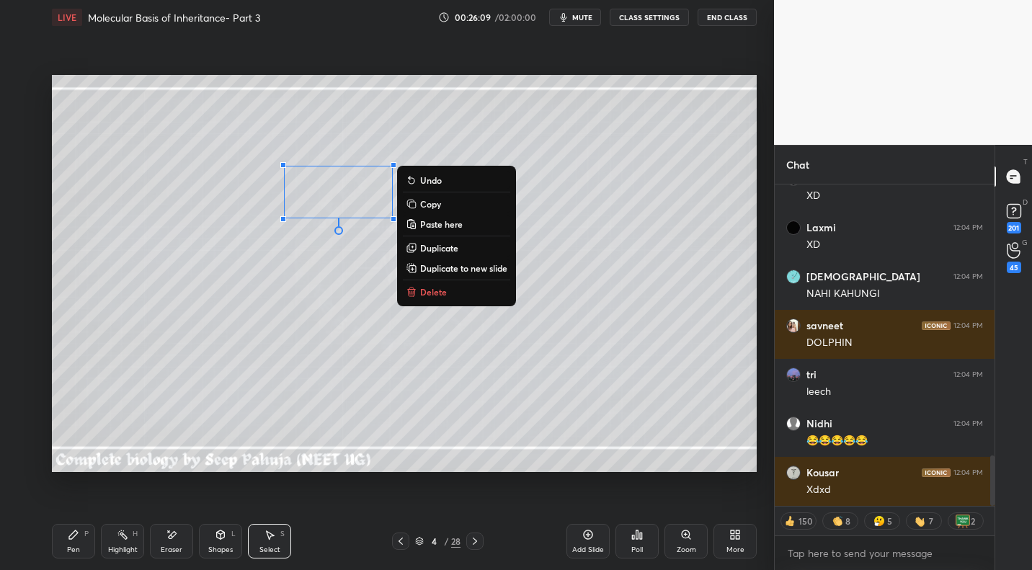
drag, startPoint x: 428, startPoint y: 207, endPoint x: 429, endPoint y: 232, distance: 24.5
click at [428, 207] on p "Copy" at bounding box center [430, 204] width 21 height 12
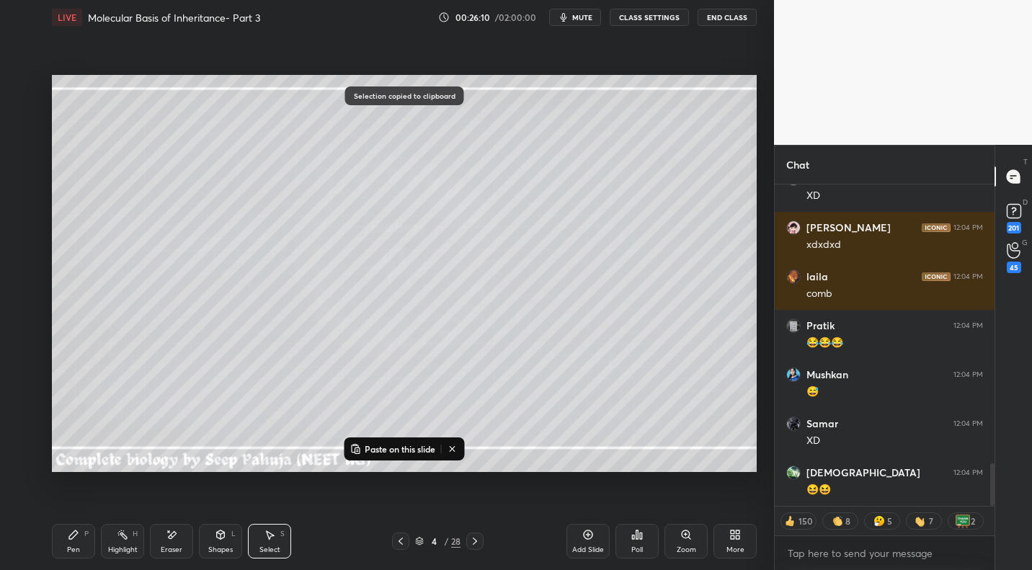
drag, startPoint x: 388, startPoint y: 449, endPoint x: 395, endPoint y: 425, distance: 24.8
click at [388, 449] on p "Paste on this slide" at bounding box center [400, 449] width 71 height 12
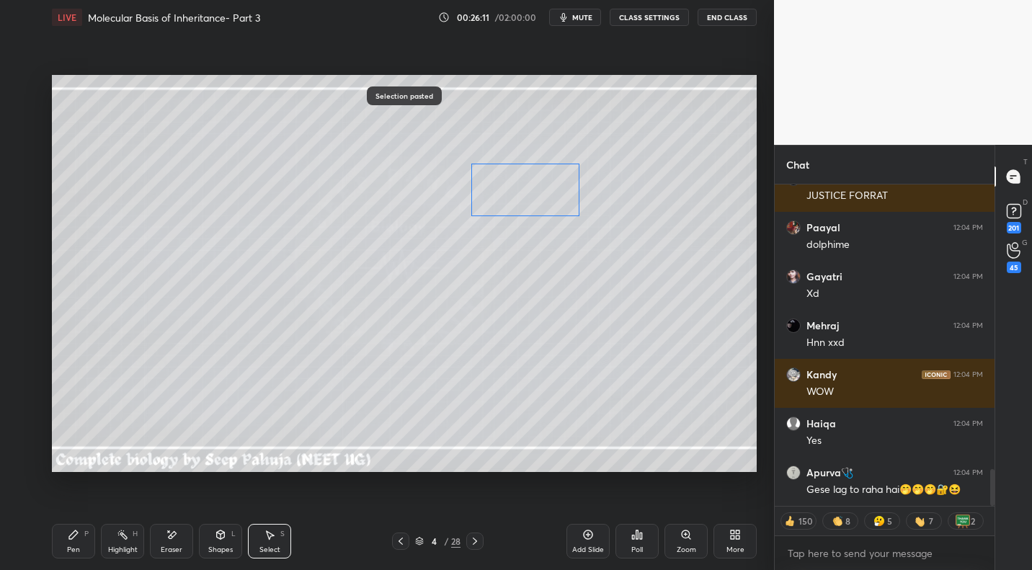
drag, startPoint x: 336, startPoint y: 199, endPoint x: 500, endPoint y: 181, distance: 164.5
click at [500, 180] on div "0 ° Undo Copy Paste here Duplicate Duplicate to new slide Delete" at bounding box center [404, 273] width 705 height 396
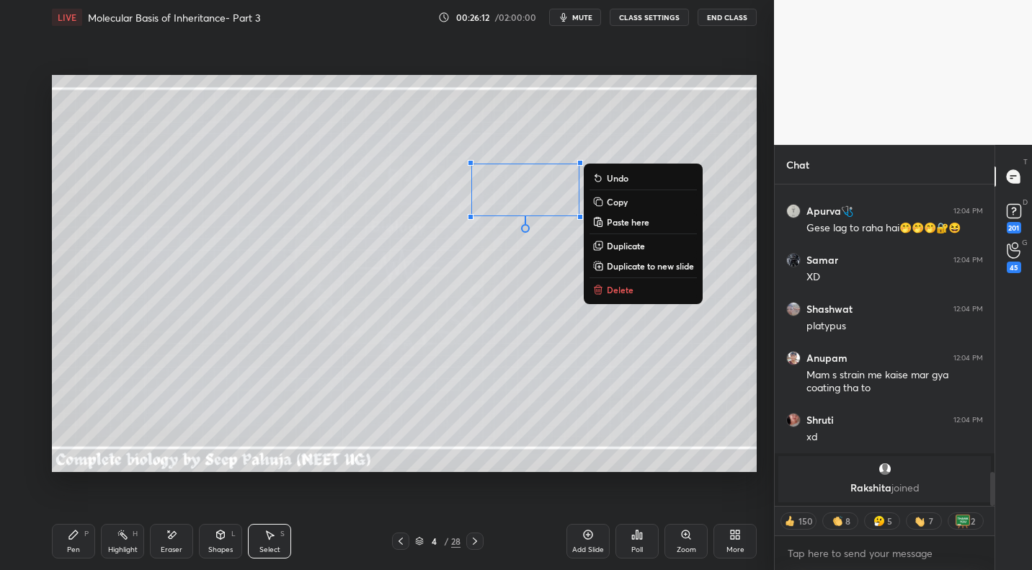
drag, startPoint x: 604, startPoint y: 199, endPoint x: 596, endPoint y: 207, distance: 12.2
click at [591, 200] on button "Copy" at bounding box center [642, 201] width 107 height 17
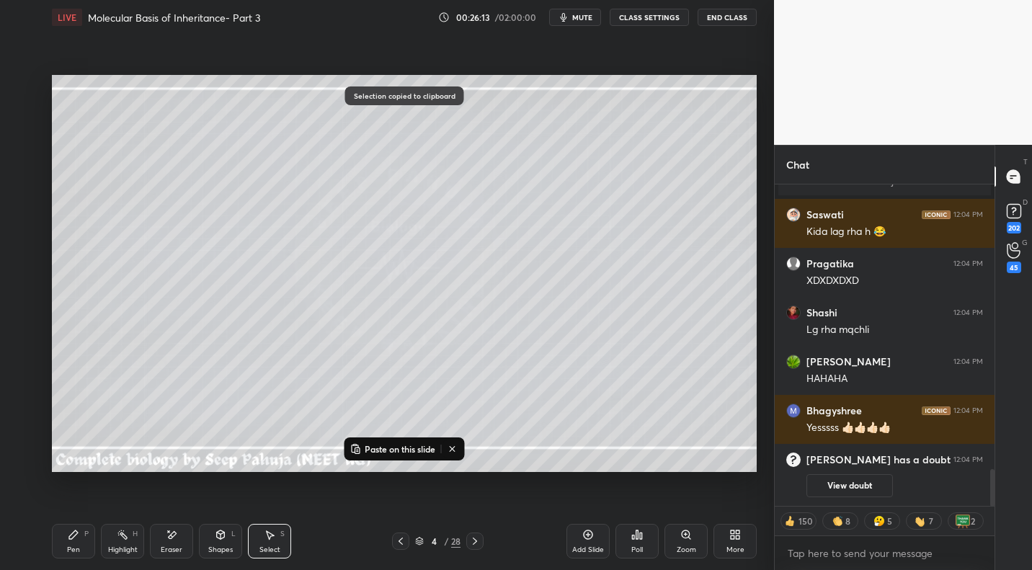
click at [386, 455] on div "Paste on this slide" at bounding box center [404, 448] width 120 height 23
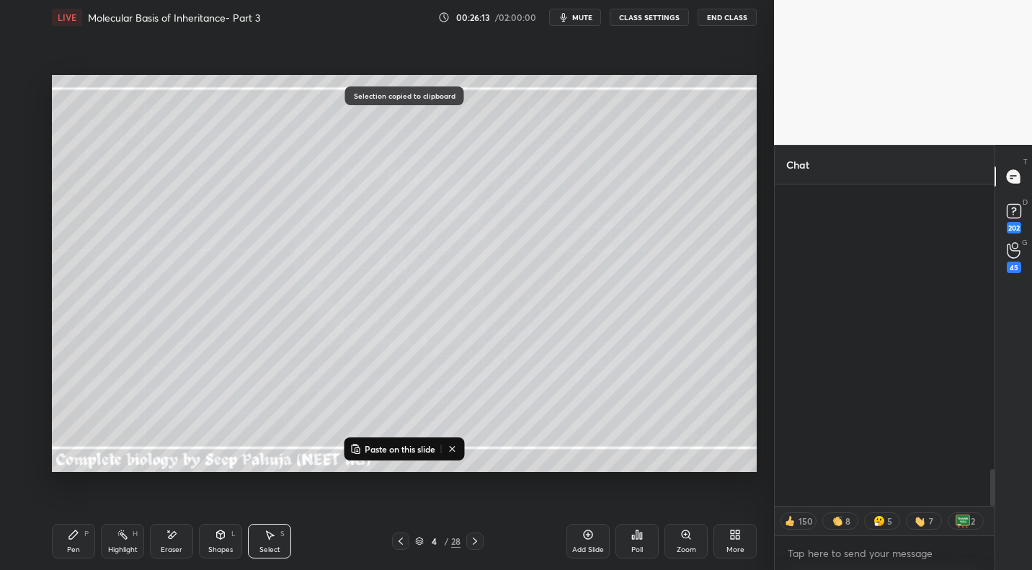
click at [390, 447] on p "Paste on this slide" at bounding box center [400, 449] width 71 height 12
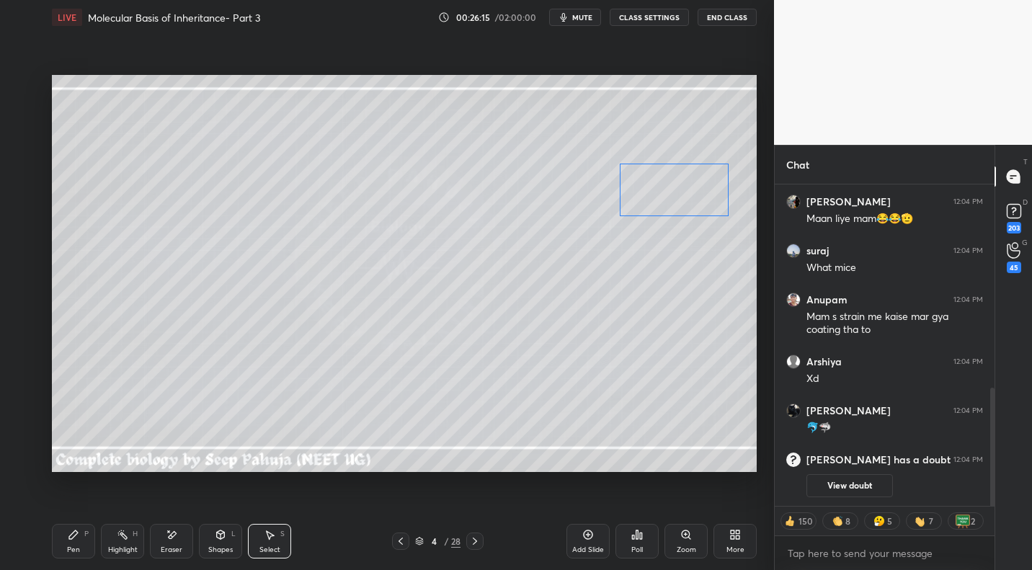
drag, startPoint x: 532, startPoint y: 207, endPoint x: 665, endPoint y: 186, distance: 135.0
click at [591, 192] on div "0 ° Undo Copy Paste here Duplicate Duplicate to new slide Delete" at bounding box center [404, 273] width 705 height 396
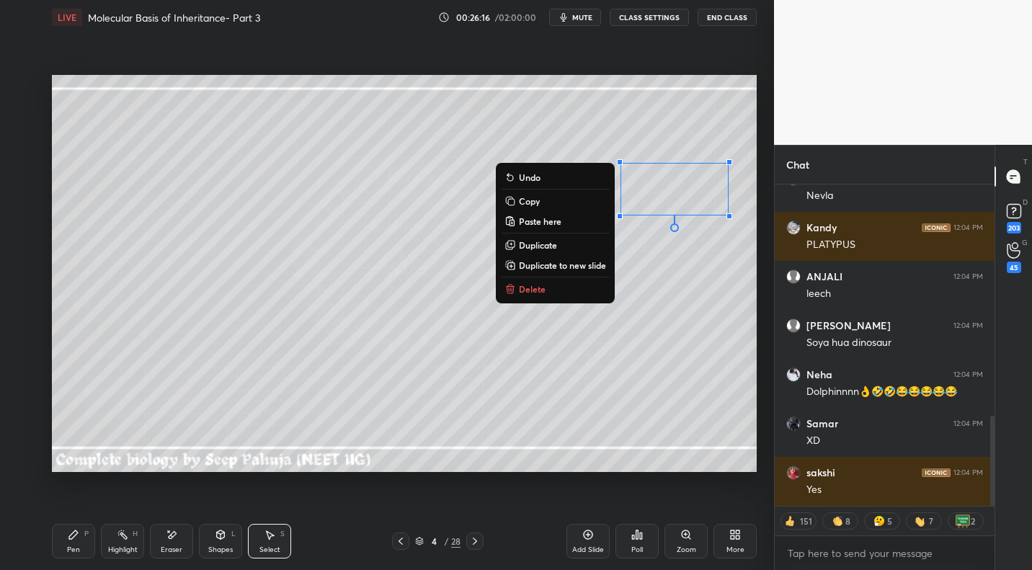
drag, startPoint x: 76, startPoint y: 533, endPoint x: 76, endPoint y: 522, distance: 11.5
click at [76, 508] on icon at bounding box center [73, 534] width 9 height 9
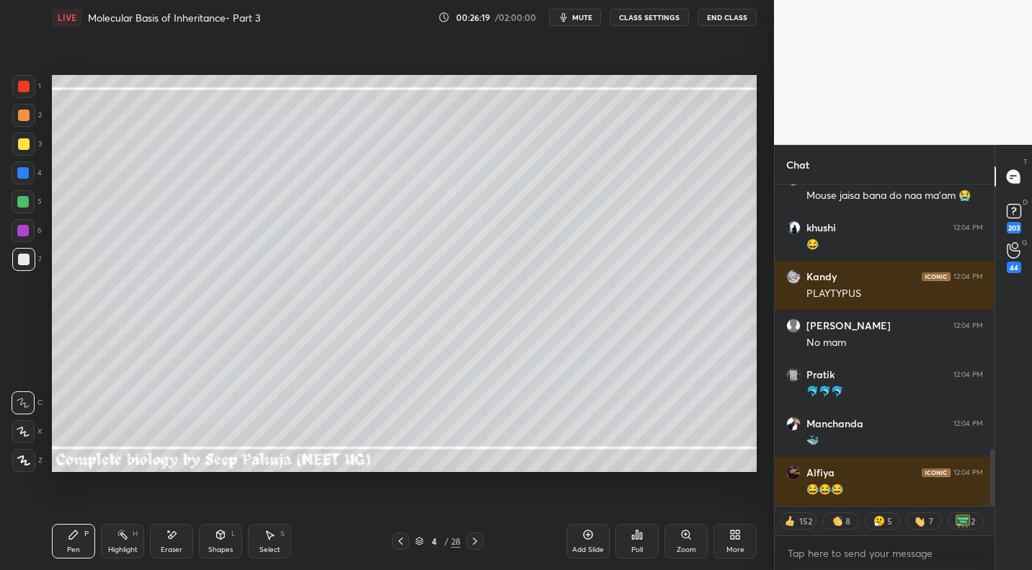
click at [269, 508] on div "Select S" at bounding box center [269, 541] width 43 height 35
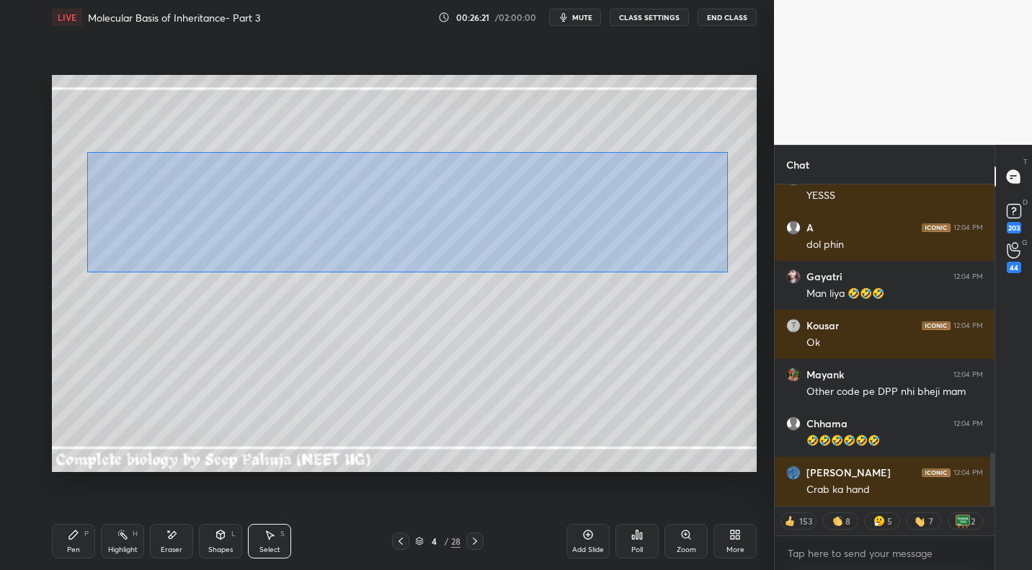
drag, startPoint x: 88, startPoint y: 152, endPoint x: 706, endPoint y: 262, distance: 627.7
click at [591, 271] on div "0 ° Undo Copy Paste here Duplicate Duplicate to new slide Delete" at bounding box center [404, 273] width 705 height 396
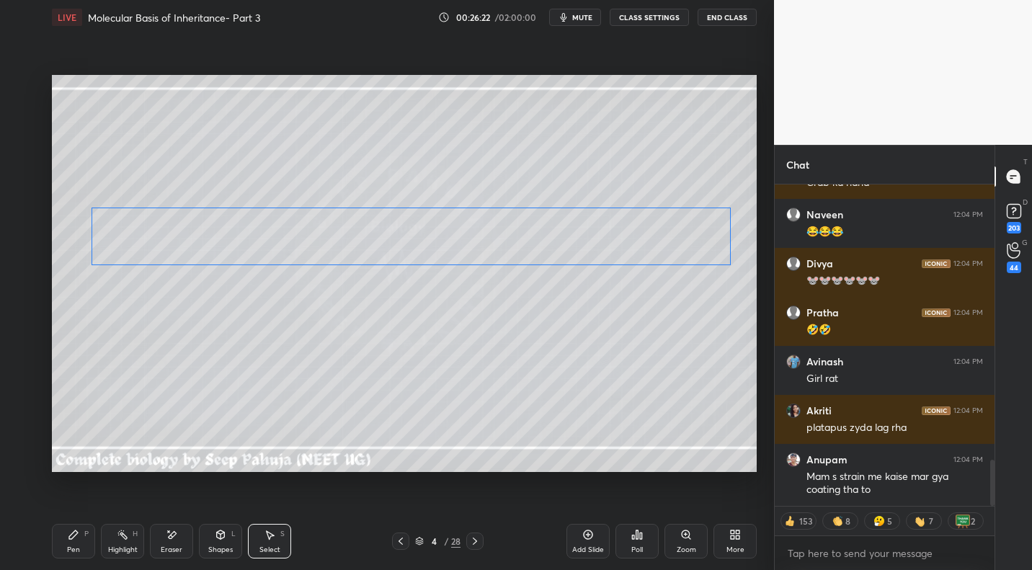
drag, startPoint x: 554, startPoint y: 202, endPoint x: 504, endPoint y: 264, distance: 79.4
click at [555, 248] on div "0 ° Undo Copy Paste here Duplicate Duplicate to new slide Delete" at bounding box center [404, 273] width 705 height 396
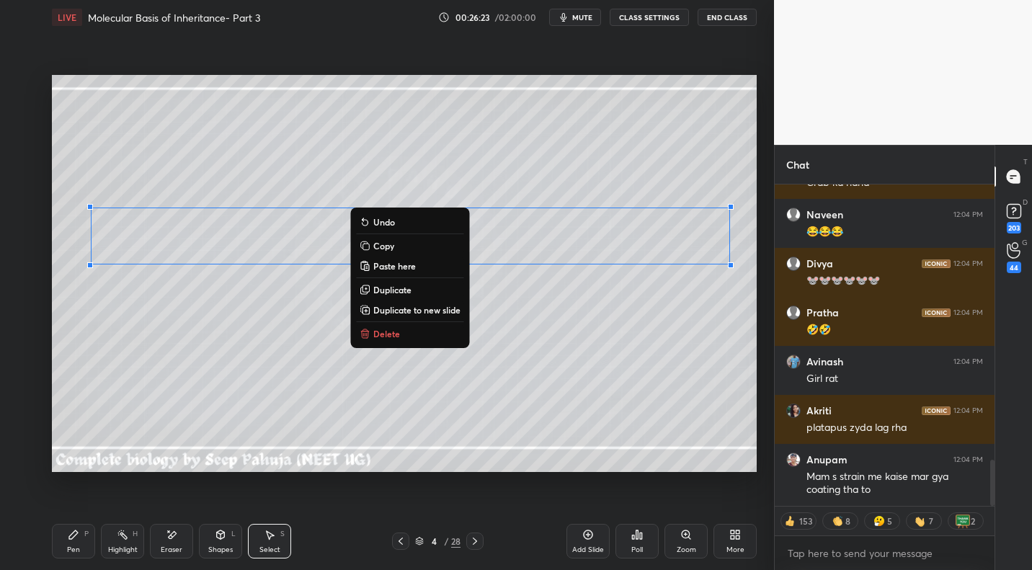
click at [74, 508] on icon at bounding box center [74, 535] width 12 height 12
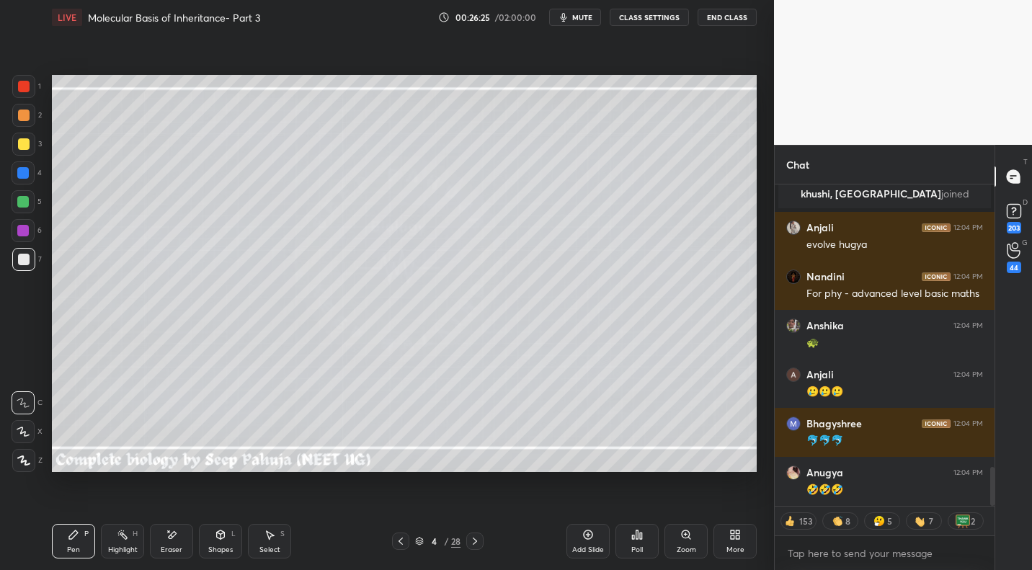
click at [27, 203] on div at bounding box center [23, 202] width 12 height 12
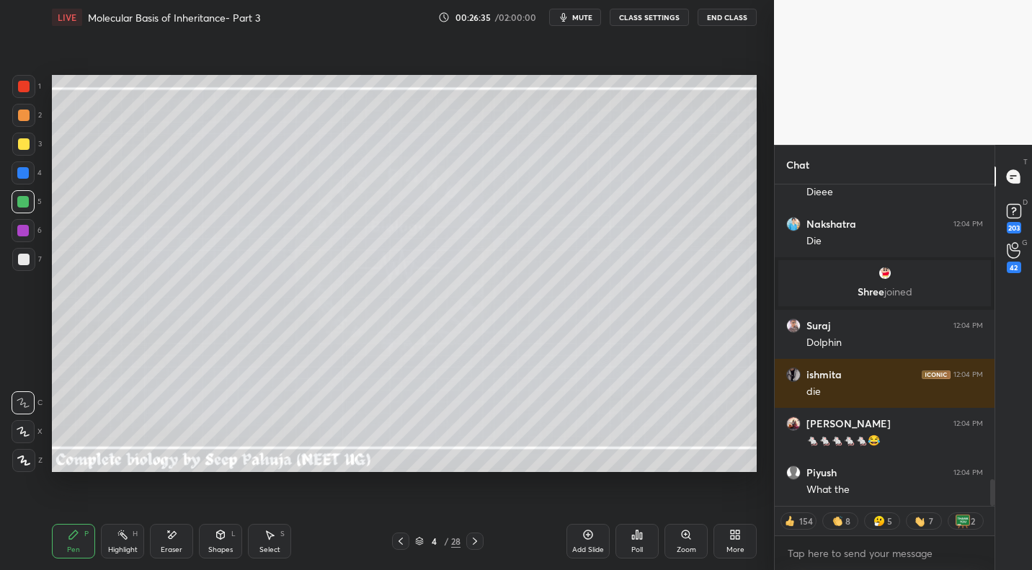
click at [35, 262] on div at bounding box center [23, 259] width 23 height 23
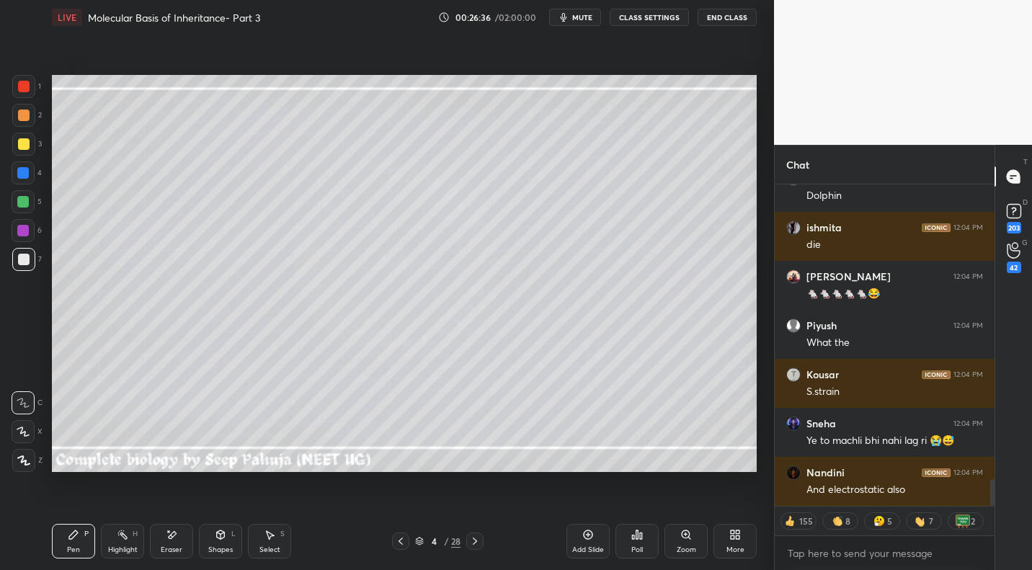
click at [403, 508] on icon at bounding box center [401, 541] width 12 height 12
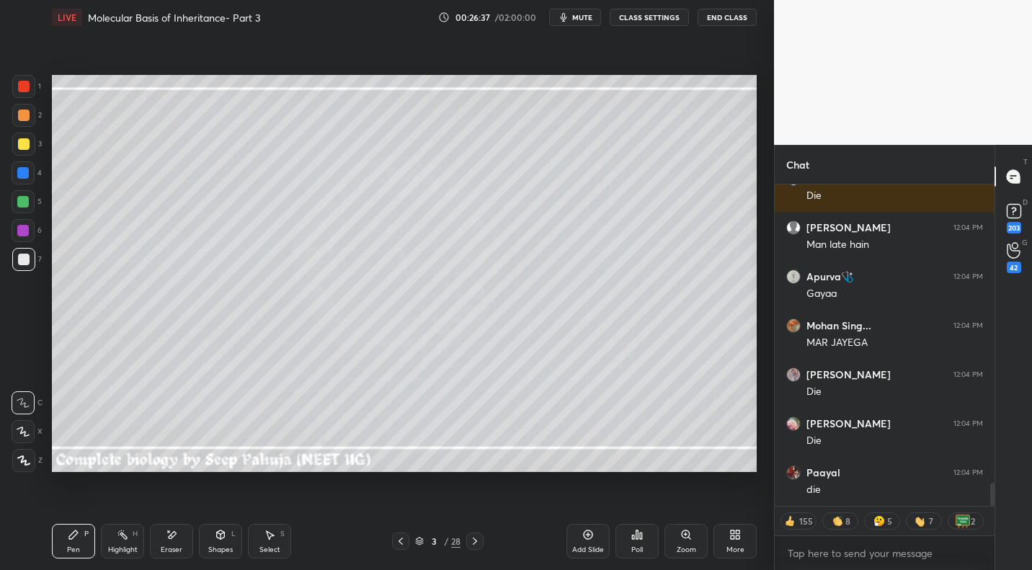
click at [125, 508] on div "Highlight" at bounding box center [123, 549] width 30 height 7
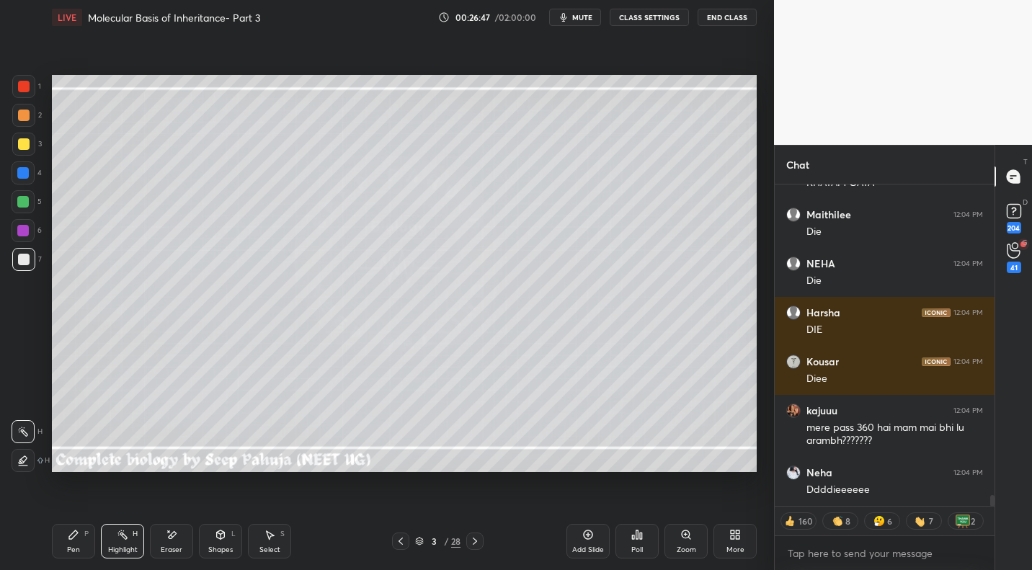
click at [473, 508] on icon at bounding box center [475, 541] width 12 height 12
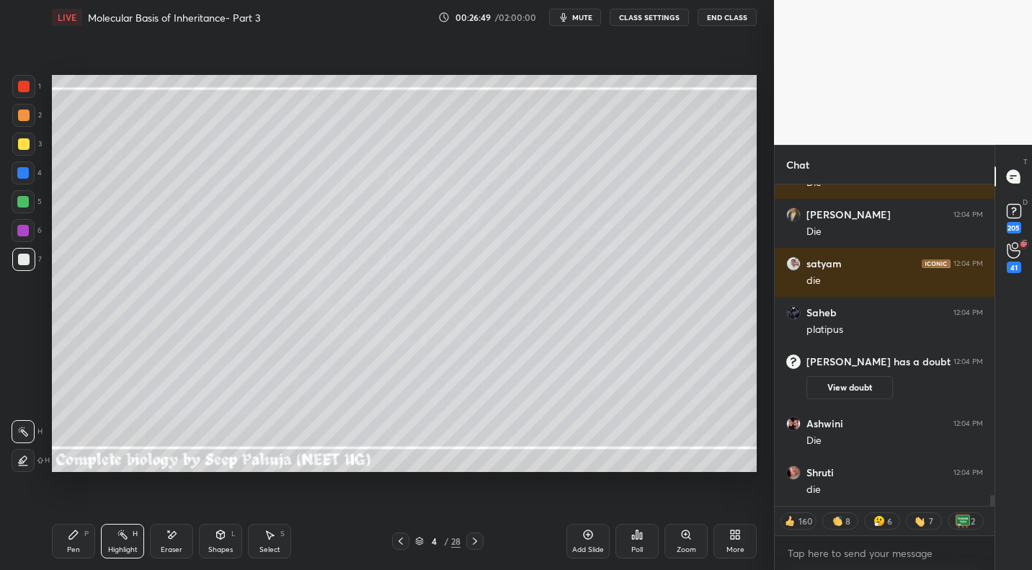
click at [71, 508] on div "Pen" at bounding box center [73, 549] width 13 height 7
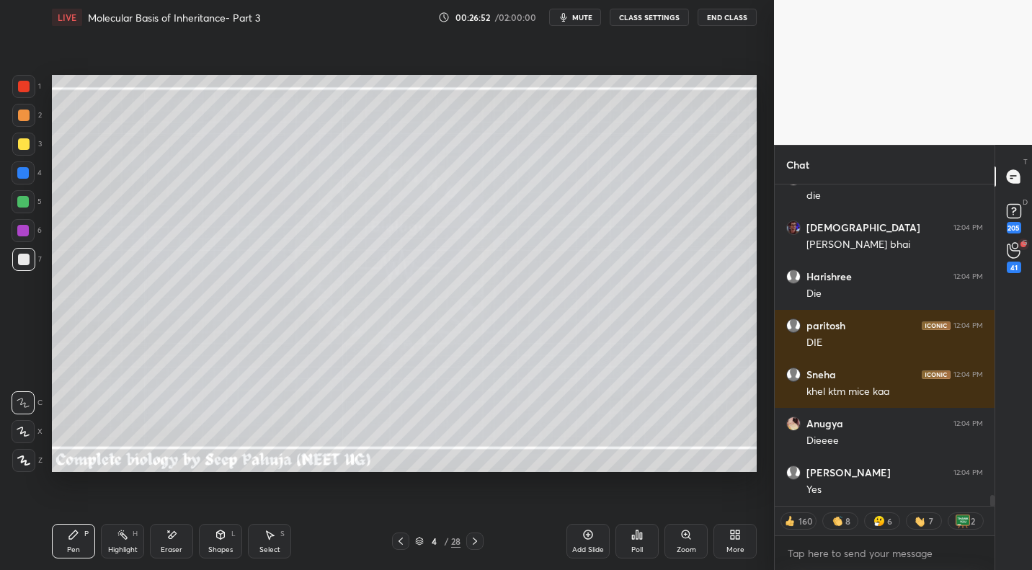
click at [26, 146] on div at bounding box center [24, 144] width 12 height 12
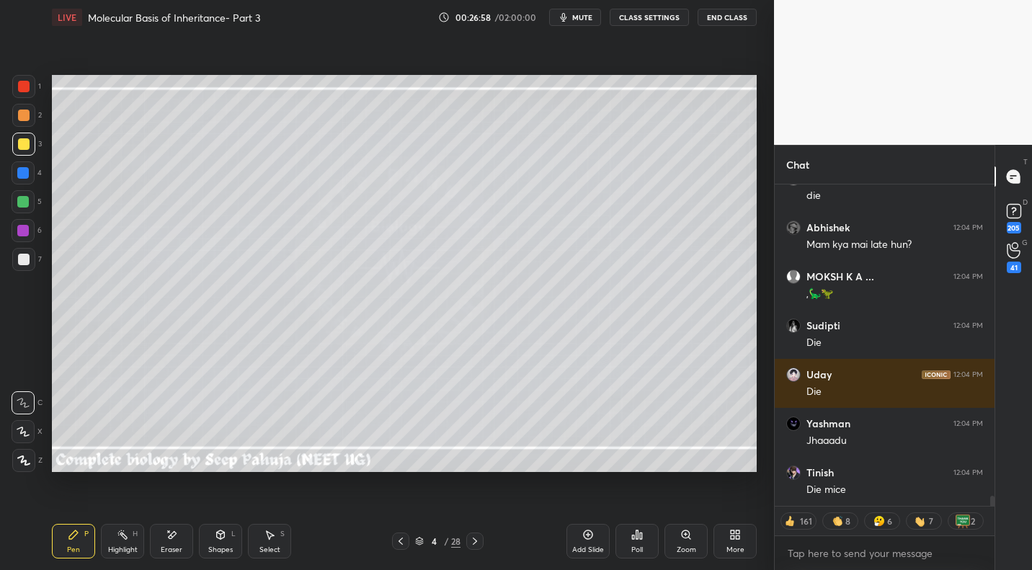
click at [27, 200] on div at bounding box center [23, 202] width 12 height 12
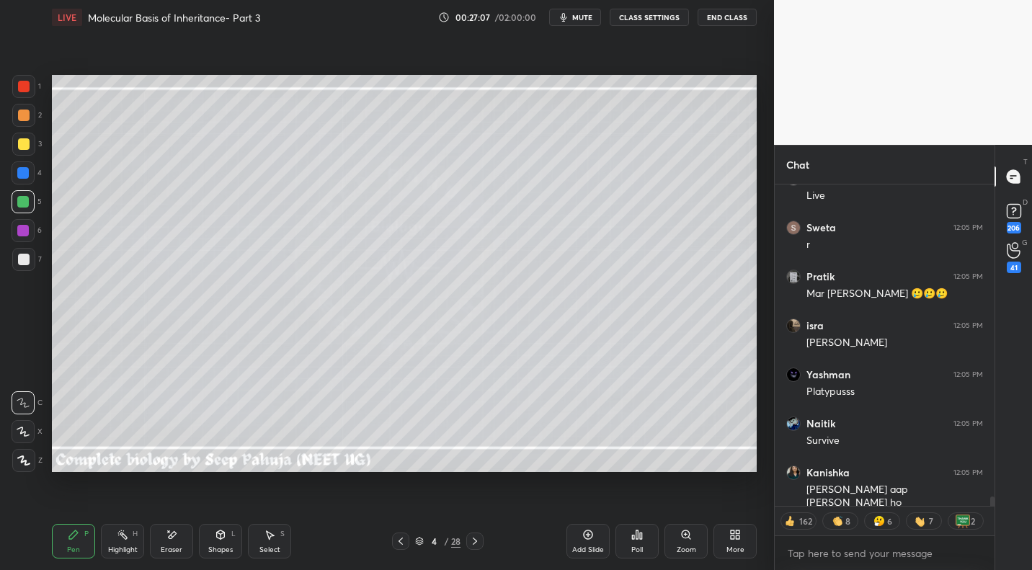
click at [404, 508] on icon at bounding box center [401, 541] width 12 height 12
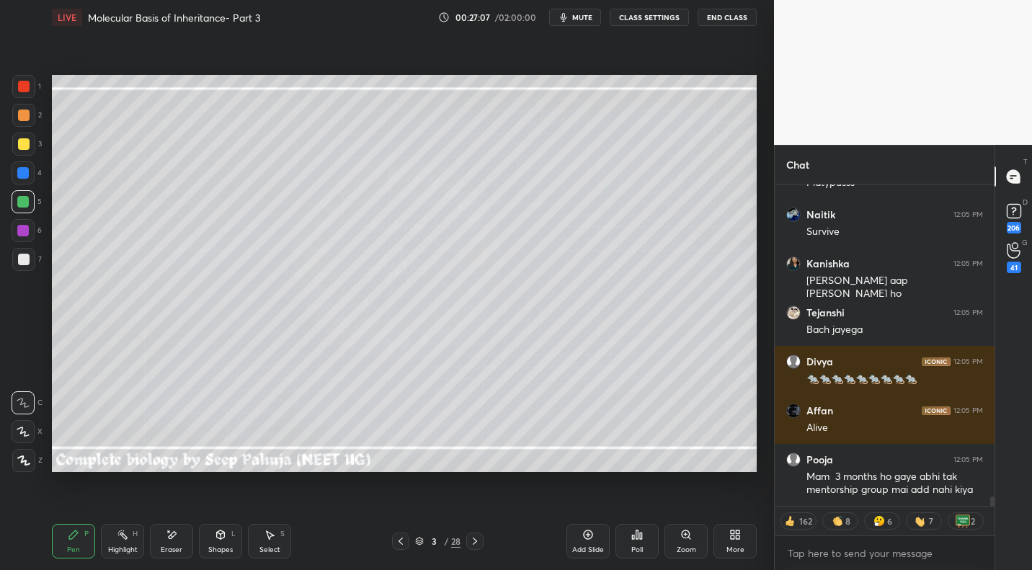
drag, startPoint x: 117, startPoint y: 538, endPoint x: 164, endPoint y: 506, distance: 57.1
click at [117, 508] on icon at bounding box center [123, 535] width 12 height 12
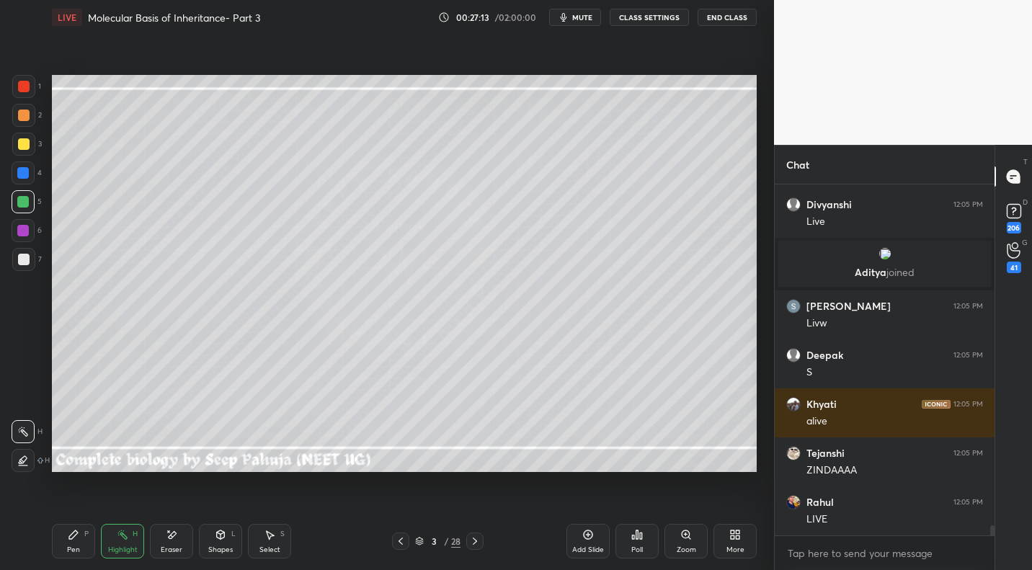
click at [475, 508] on icon at bounding box center [475, 541] width 12 height 12
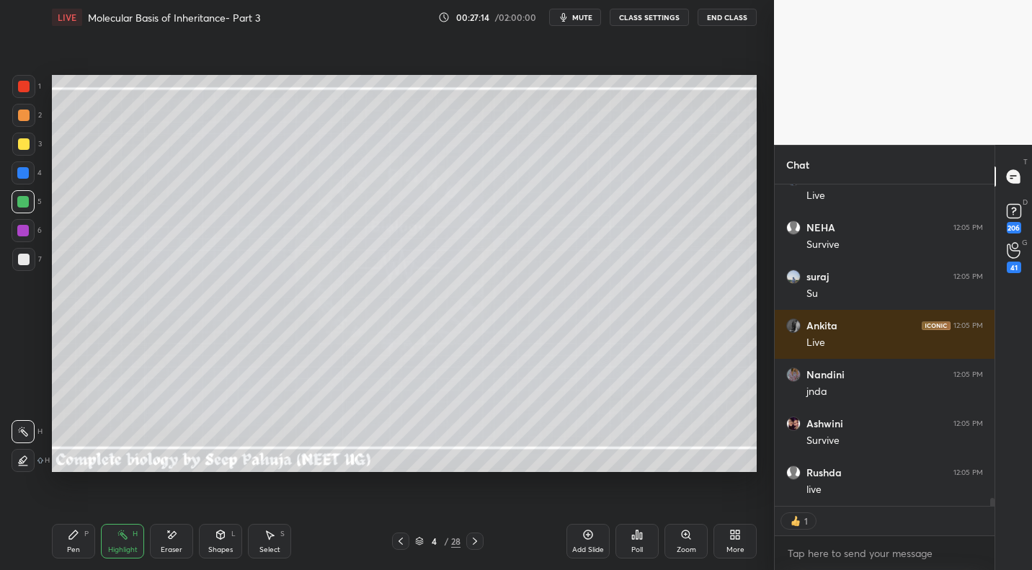
click at [75, 508] on div "Pen P" at bounding box center [73, 541] width 43 height 35
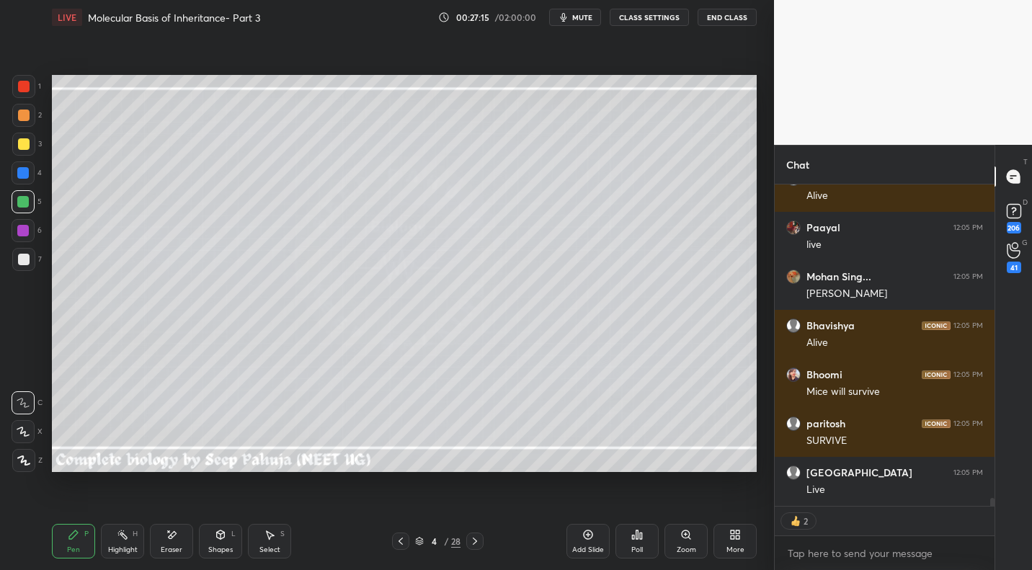
drag, startPoint x: 30, startPoint y: 145, endPoint x: 44, endPoint y: 147, distance: 14.6
click at [30, 145] on div at bounding box center [23, 144] width 23 height 23
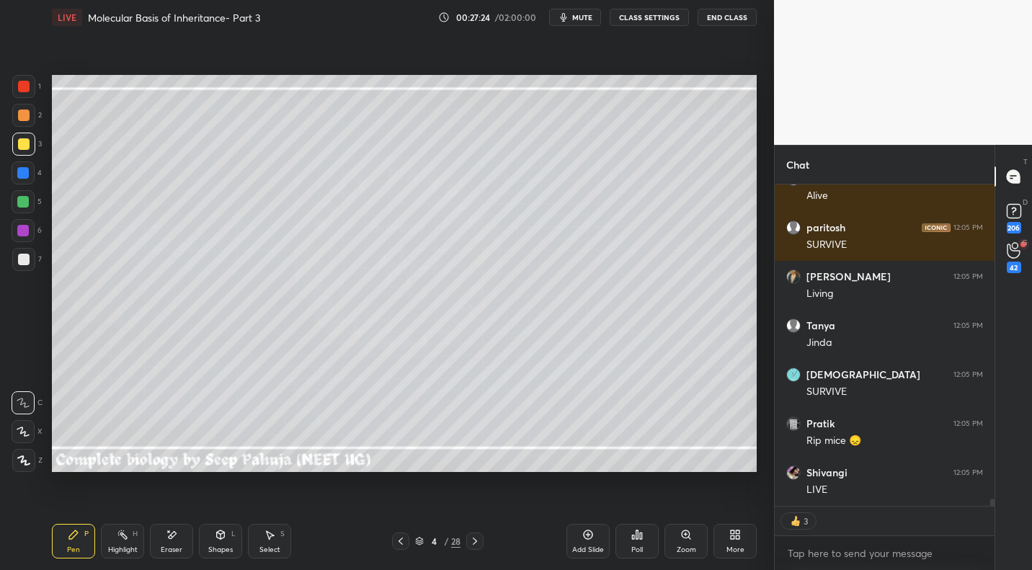
click at [29, 207] on div at bounding box center [23, 201] width 23 height 23
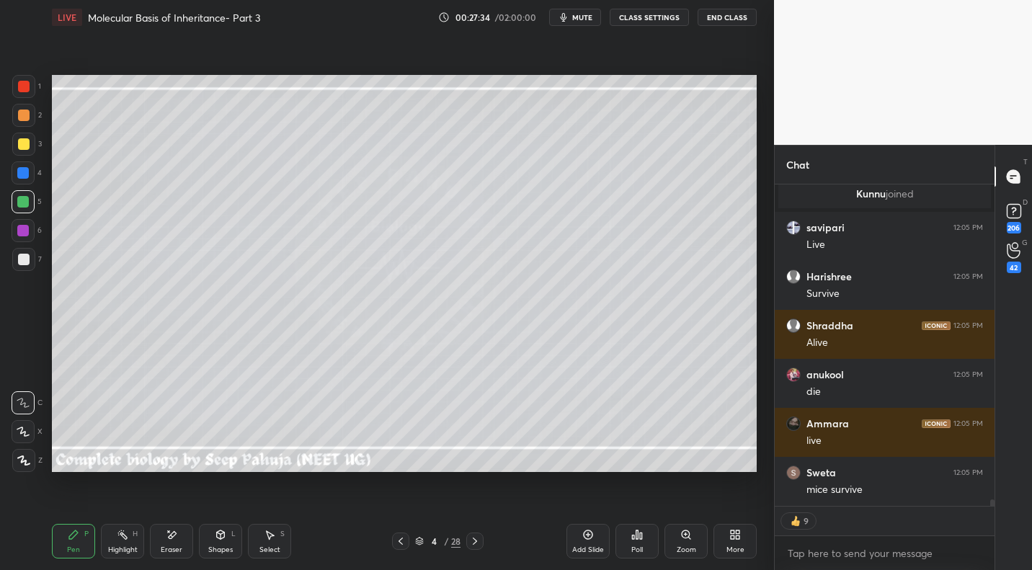
drag, startPoint x: 117, startPoint y: 535, endPoint x: 117, endPoint y: 519, distance: 15.1
click at [117, 508] on div "Highlight H" at bounding box center [122, 541] width 43 height 35
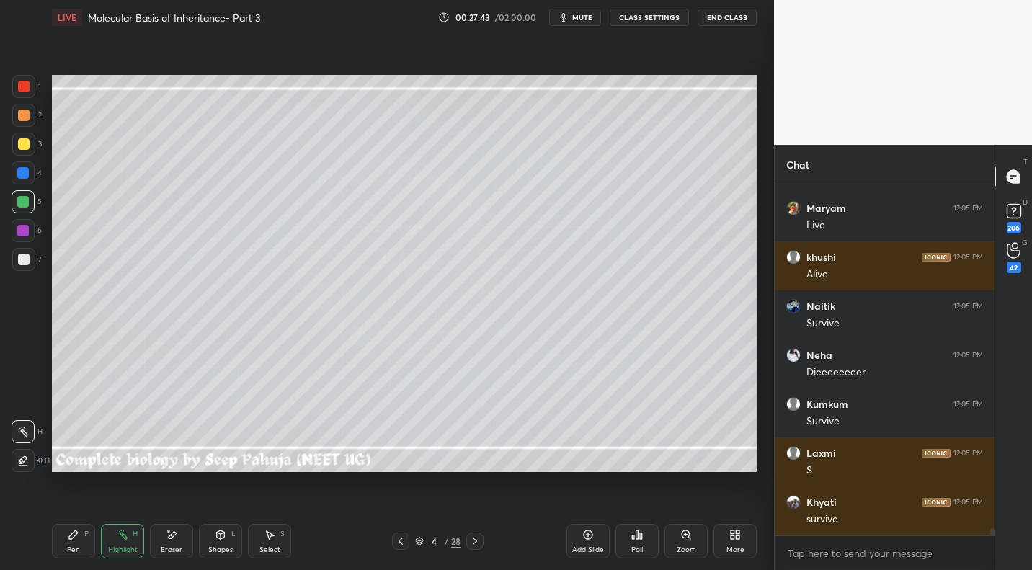
click at [80, 508] on div "Pen P" at bounding box center [73, 541] width 43 height 35
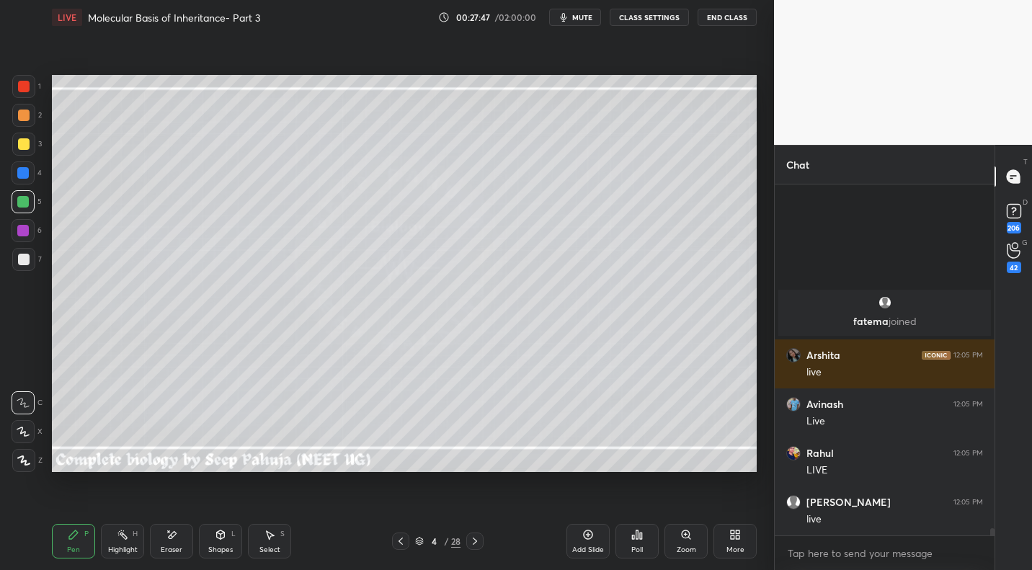
click at [177, 508] on icon at bounding box center [172, 535] width 12 height 12
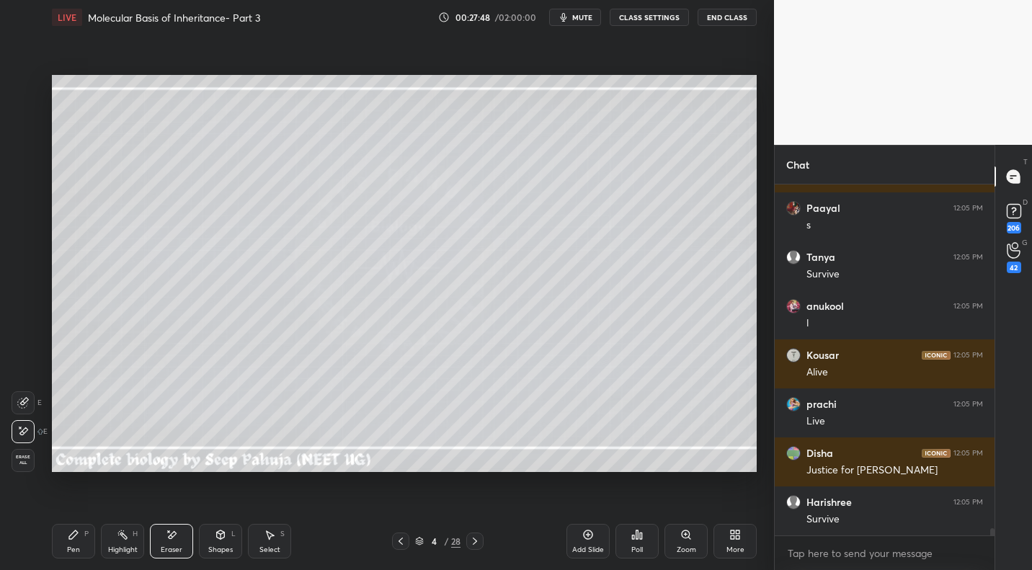
click at [79, 508] on icon at bounding box center [74, 535] width 12 height 12
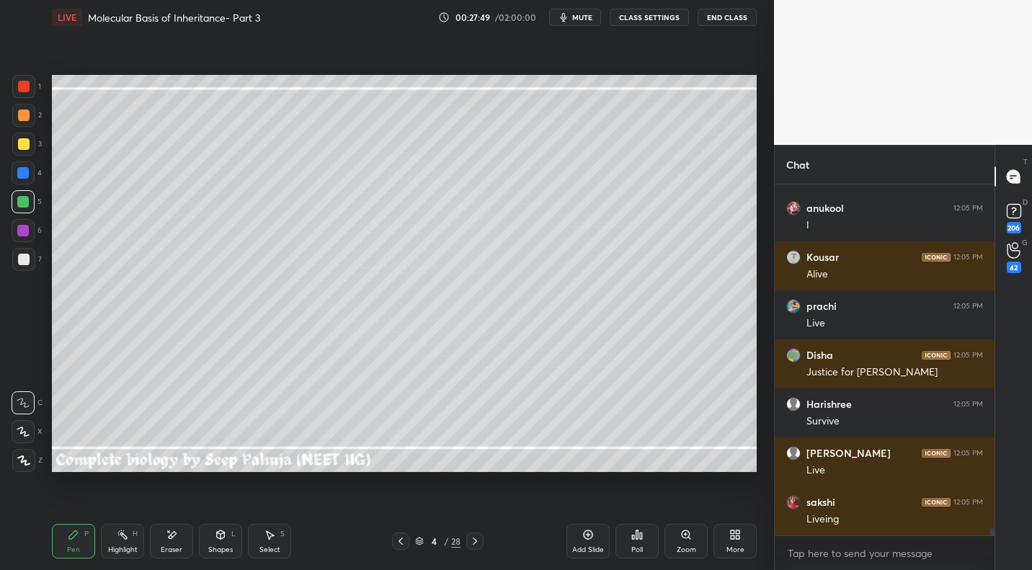
drag, startPoint x: 27, startPoint y: 143, endPoint x: 45, endPoint y: 155, distance: 22.0
click at [27, 146] on div at bounding box center [24, 144] width 12 height 12
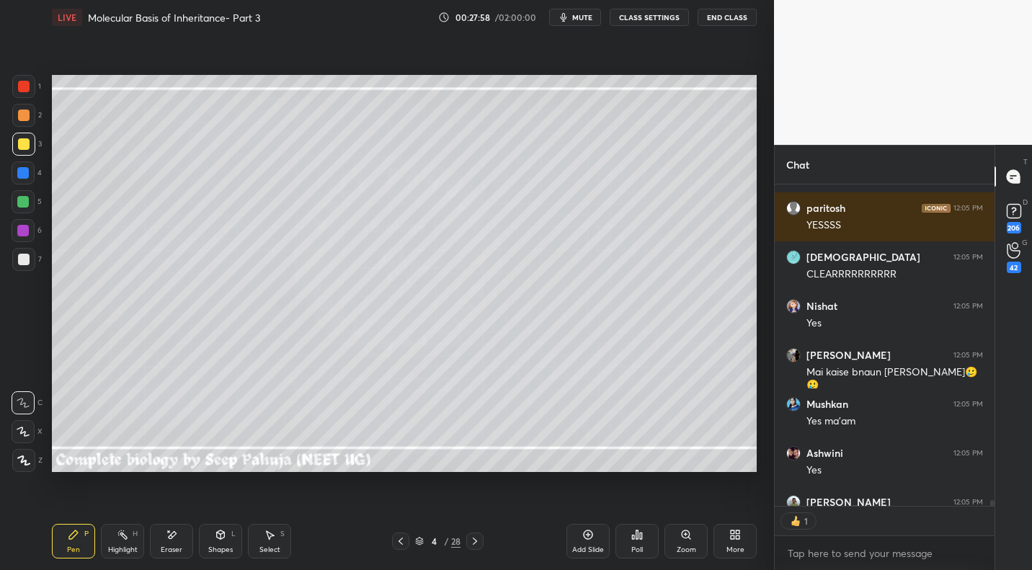
click at [26, 206] on div at bounding box center [23, 202] width 12 height 12
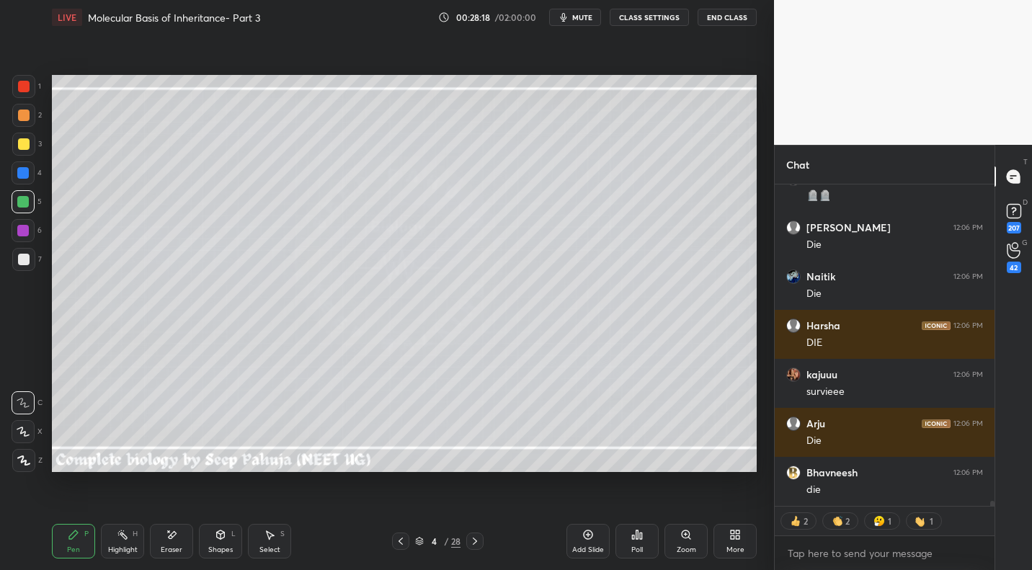
click at [138, 508] on div "Highlight H" at bounding box center [122, 541] width 43 height 35
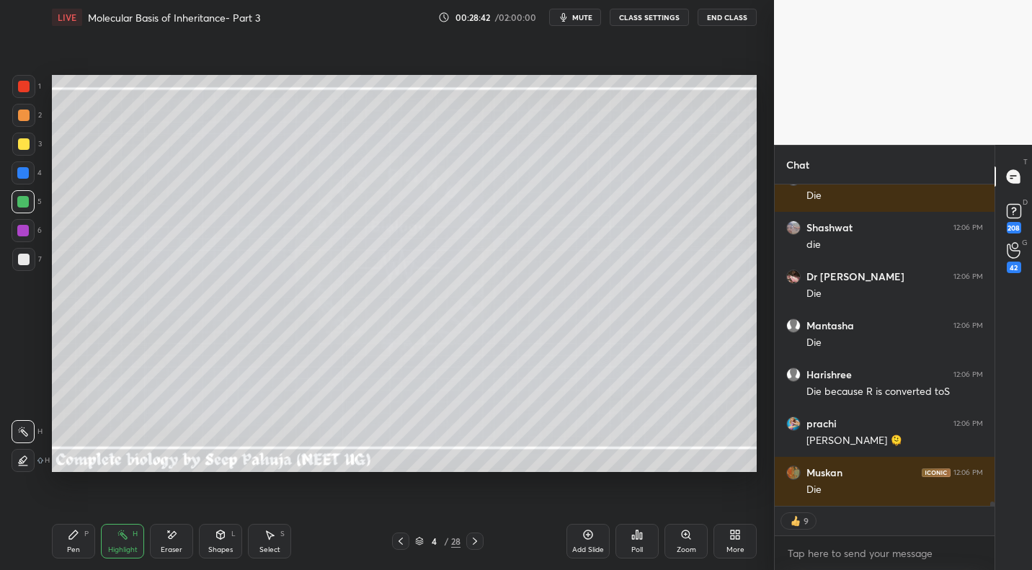
click at [84, 508] on div "Pen P" at bounding box center [73, 541] width 43 height 35
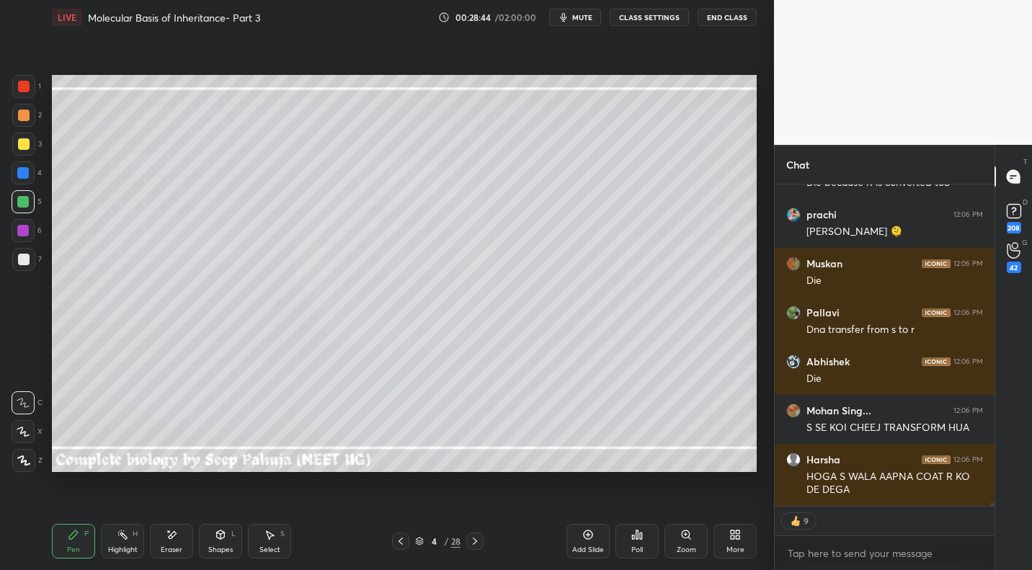
click at [27, 144] on div at bounding box center [24, 144] width 12 height 12
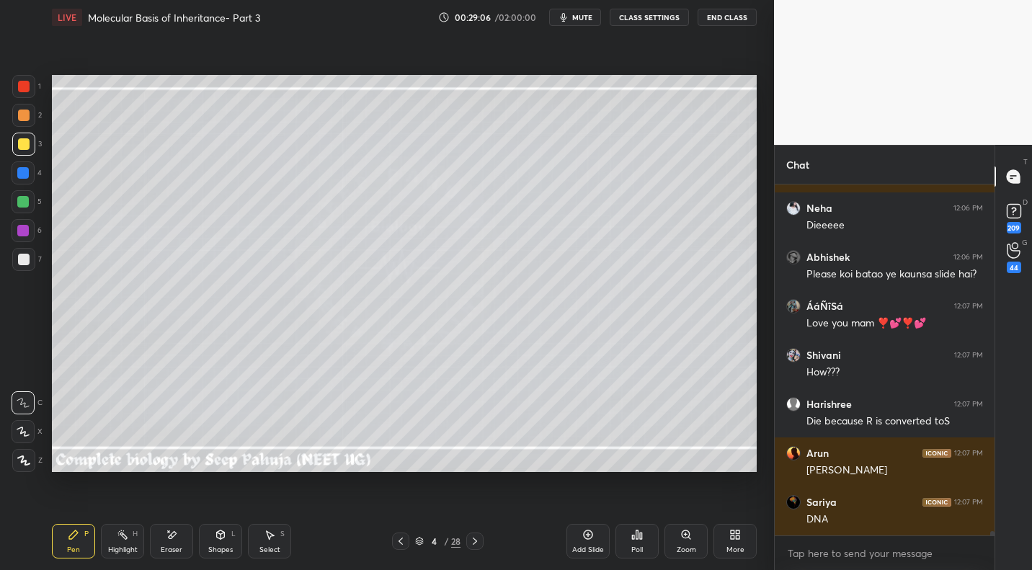
drag, startPoint x: 125, startPoint y: 541, endPoint x: 224, endPoint y: 496, distance: 108.3
click at [125, 508] on div "Highlight H" at bounding box center [122, 541] width 43 height 35
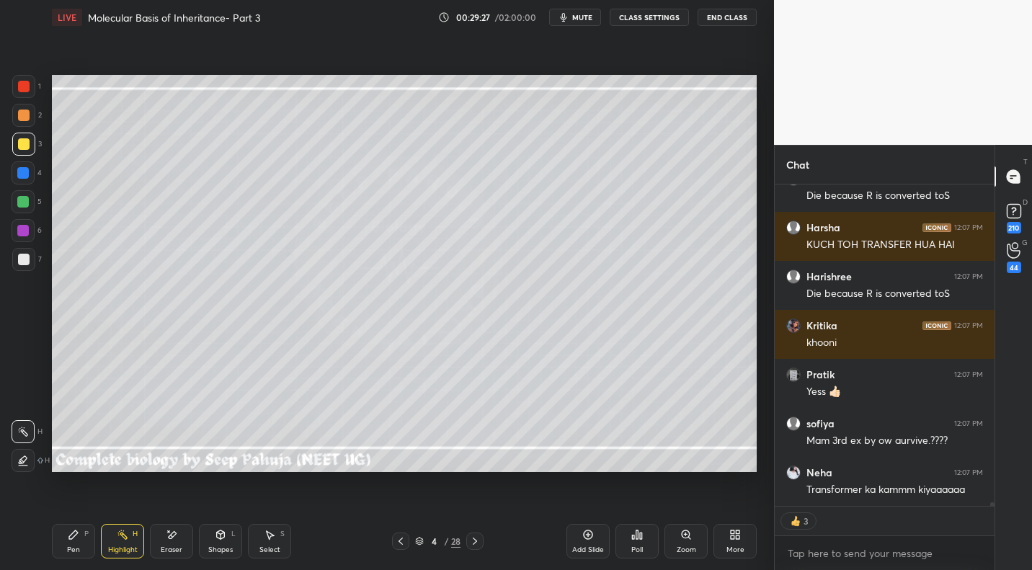
click at [272, 508] on div "Select" at bounding box center [269, 549] width 21 height 7
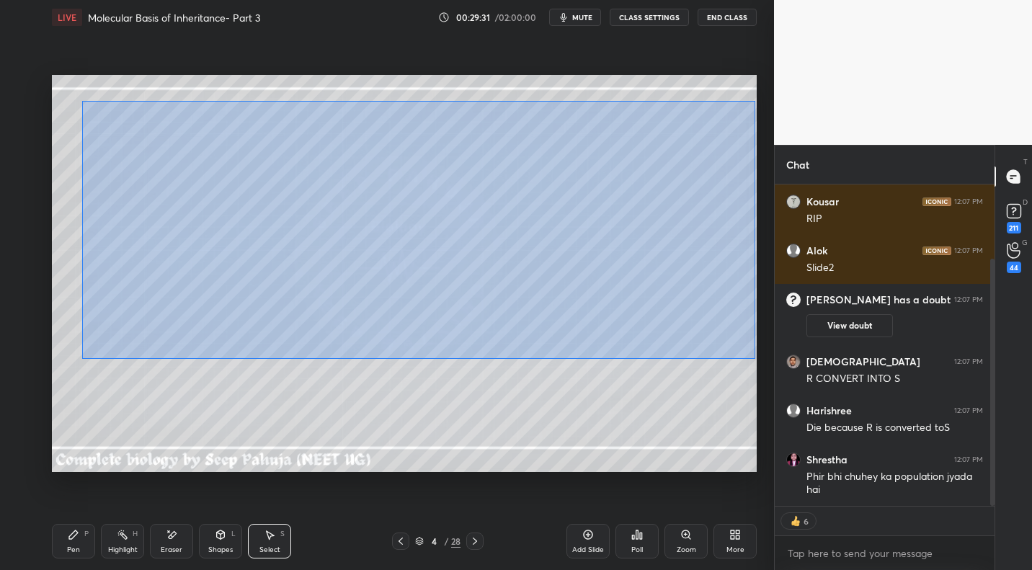
drag, startPoint x: 81, startPoint y: 101, endPoint x: 746, endPoint y: 351, distance: 710.4
click at [591, 357] on div "0 ° Undo Copy Paste here Duplicate Duplicate to new slide Delete" at bounding box center [404, 273] width 705 height 396
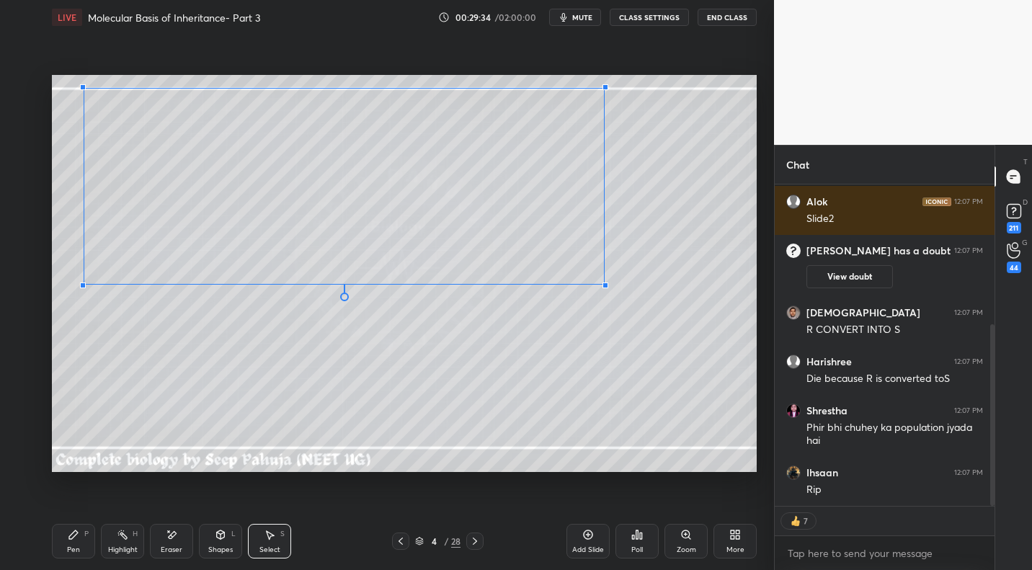
drag, startPoint x: 746, startPoint y: 352, endPoint x: 609, endPoint y: 282, distance: 154.3
click at [591, 284] on div at bounding box center [605, 285] width 6 height 6
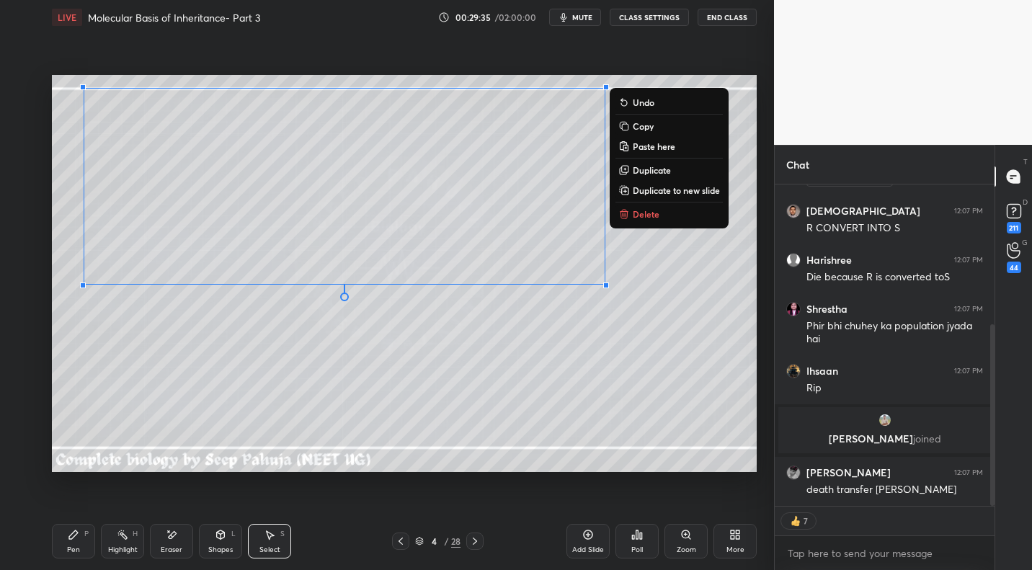
drag, startPoint x: 114, startPoint y: 542, endPoint x: 104, endPoint y: 537, distance: 10.6
click at [114, 508] on div "Highlight H" at bounding box center [122, 541] width 43 height 35
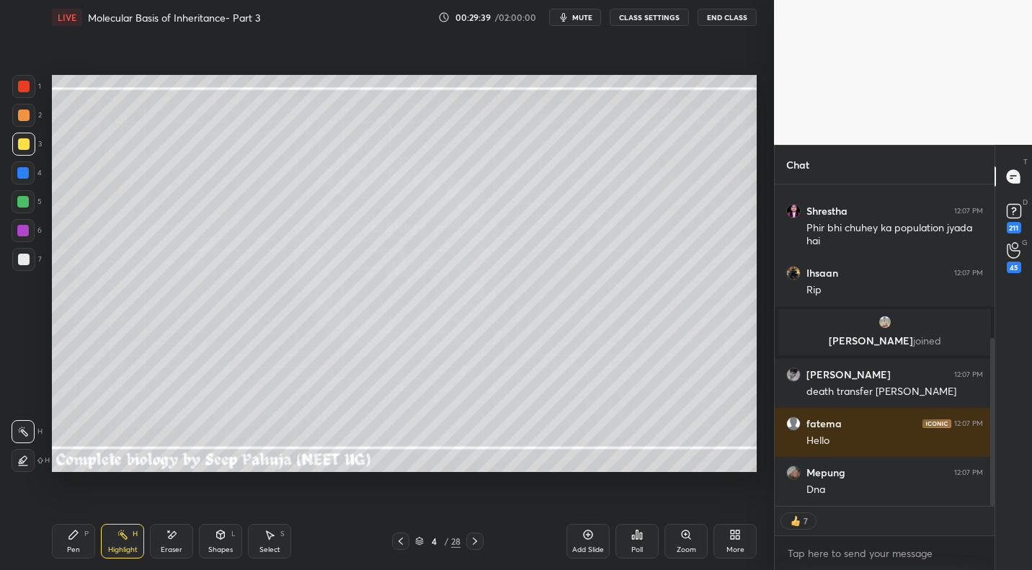
click at [73, 508] on div "Pen" at bounding box center [73, 549] width 13 height 7
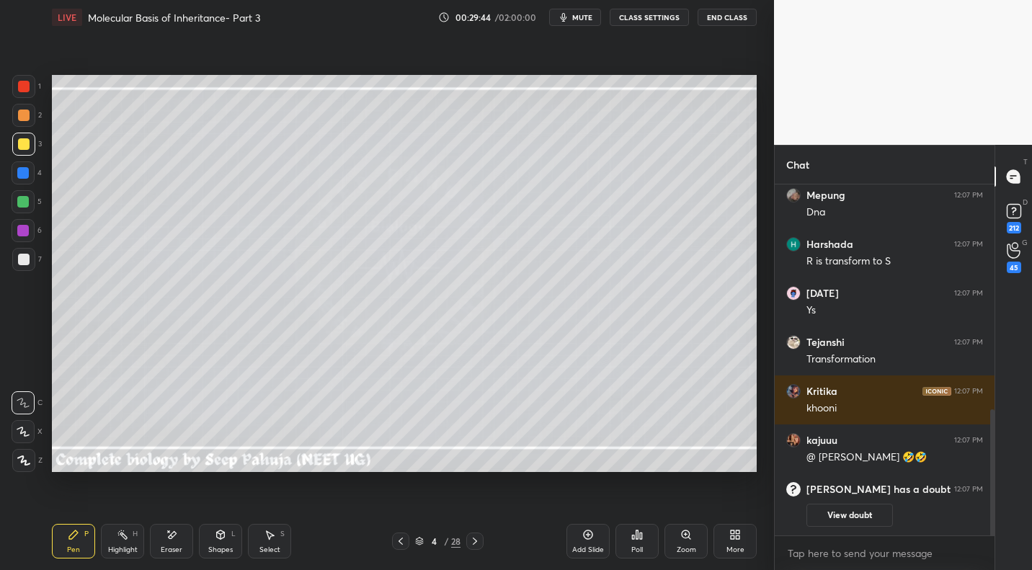
click at [20, 261] on div at bounding box center [24, 260] width 12 height 12
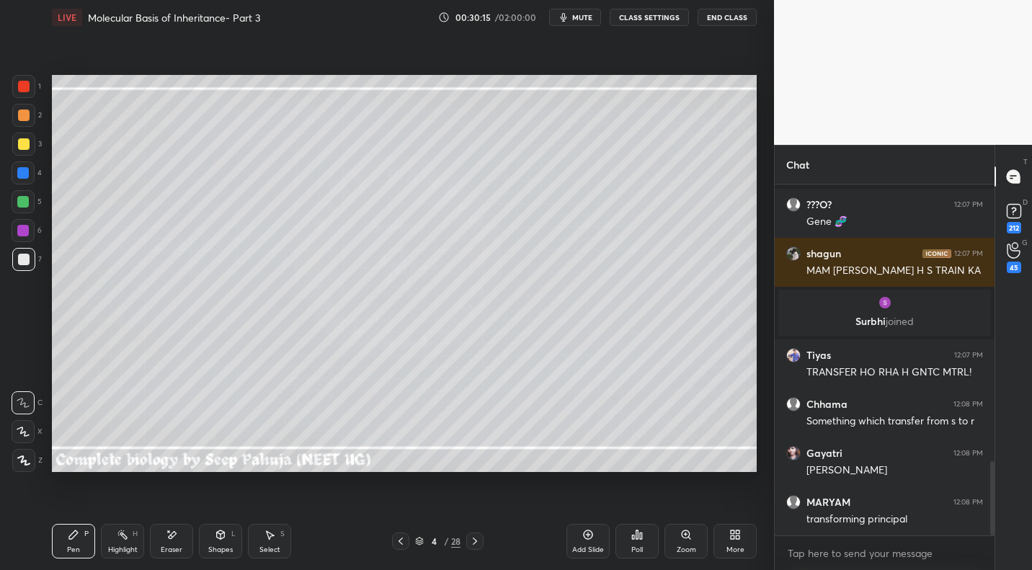
drag, startPoint x: 24, startPoint y: 140, endPoint x: 48, endPoint y: 141, distance: 23.8
click at [24, 140] on div at bounding box center [24, 144] width 12 height 12
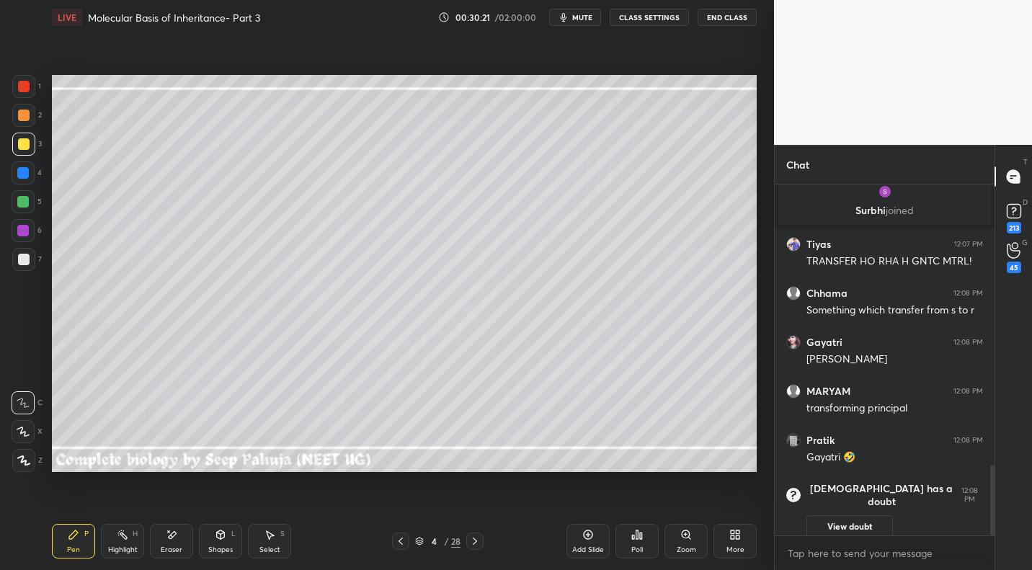
scroll to position [1395, 0]
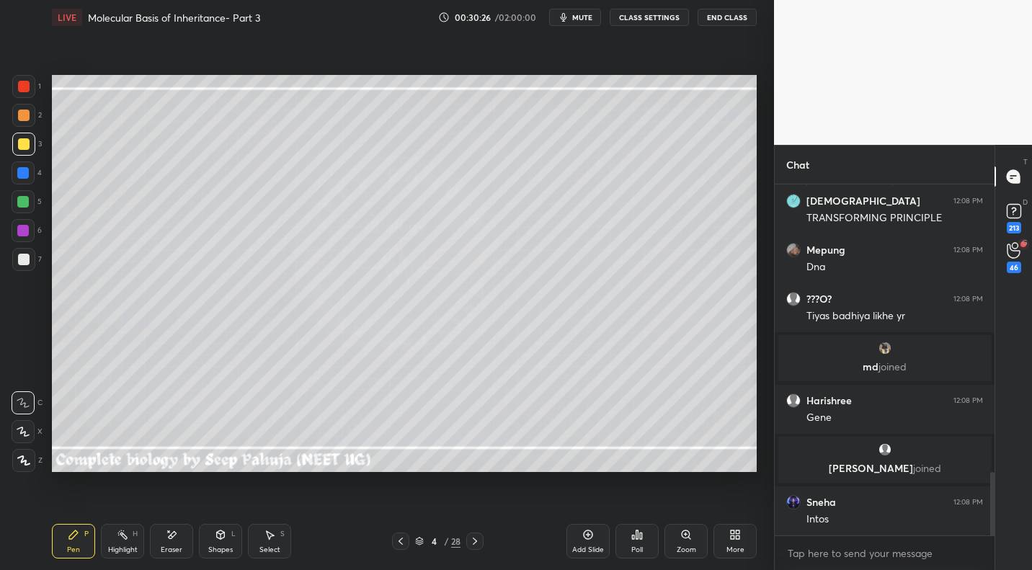
click at [114, 508] on div "Highlight" at bounding box center [123, 549] width 30 height 7
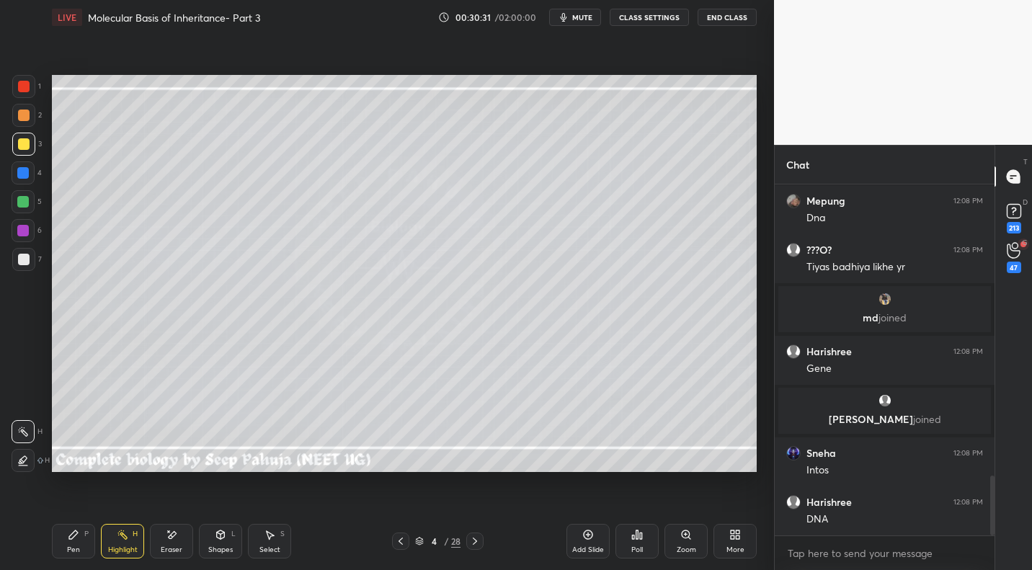
scroll to position [1717, 0]
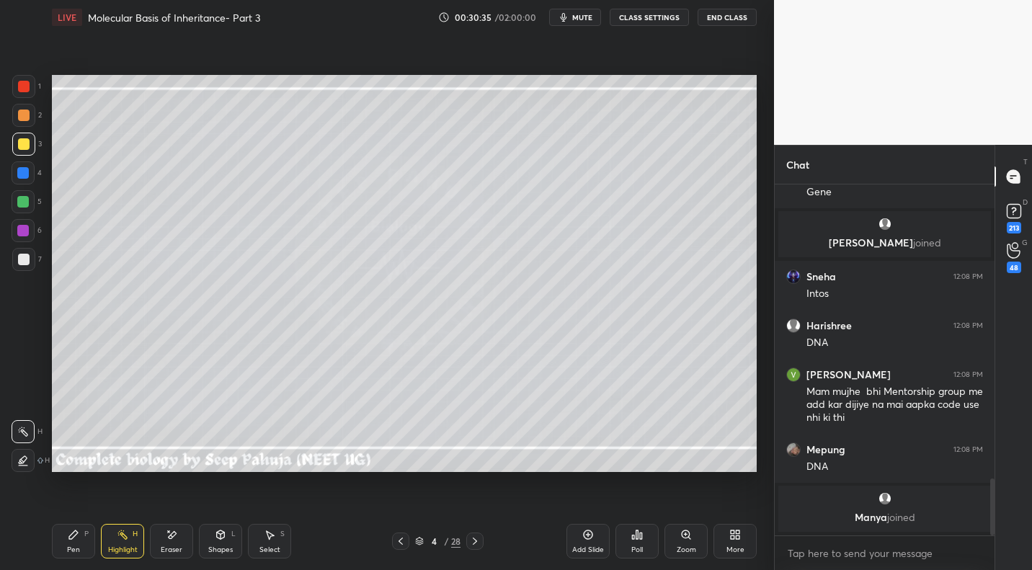
click at [27, 181] on div at bounding box center [23, 172] width 23 height 23
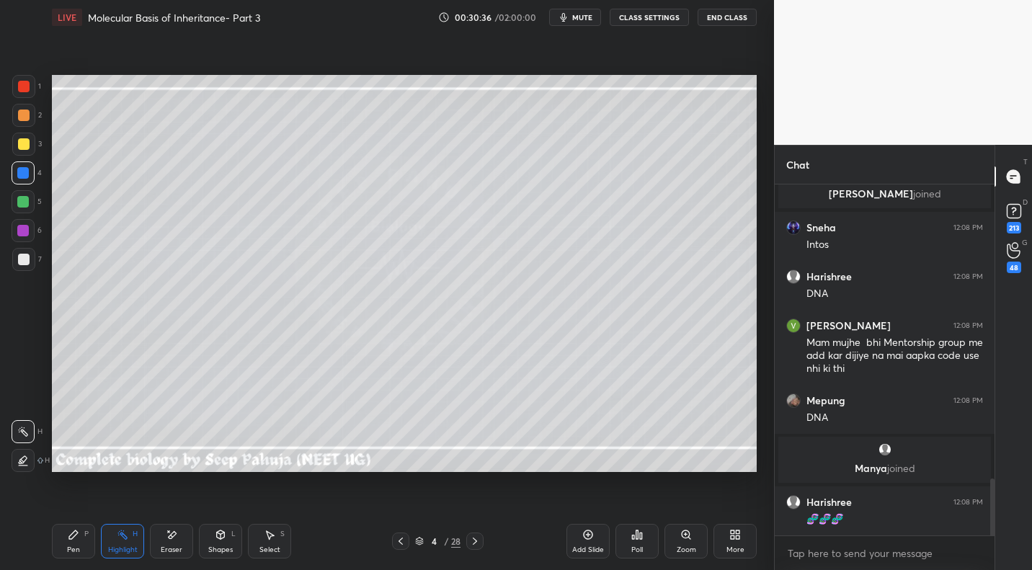
drag, startPoint x: 75, startPoint y: 547, endPoint x: 85, endPoint y: 526, distance: 23.2
click at [75, 508] on div "Pen" at bounding box center [73, 549] width 13 height 7
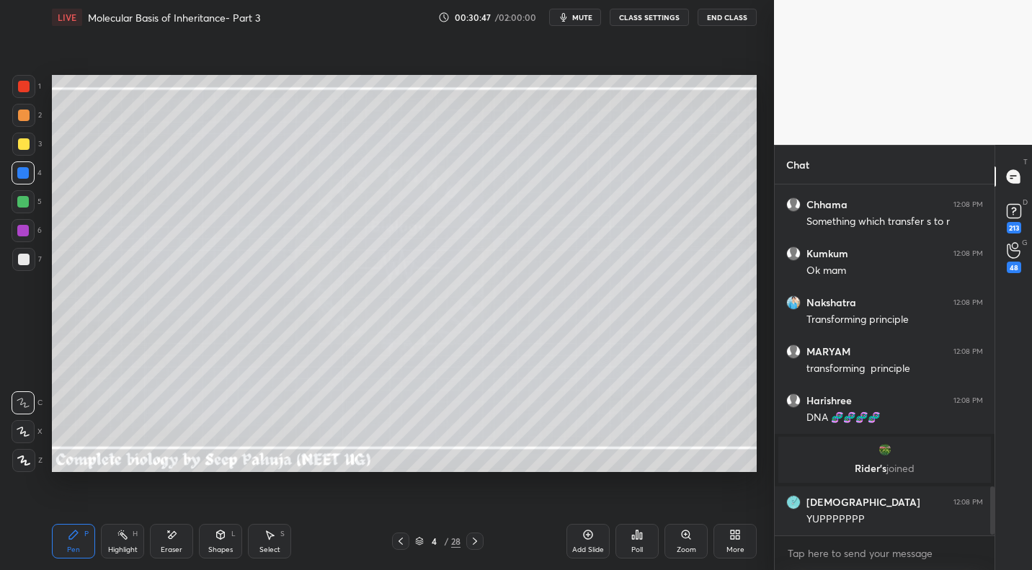
scroll to position [2221, 0]
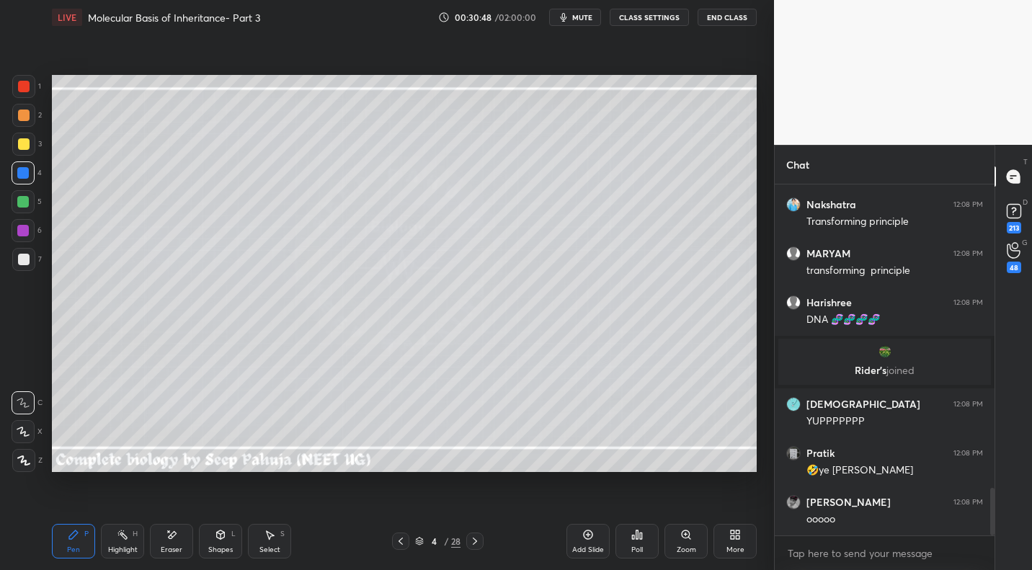
click at [131, 508] on div "Highlight H" at bounding box center [122, 541] width 43 height 35
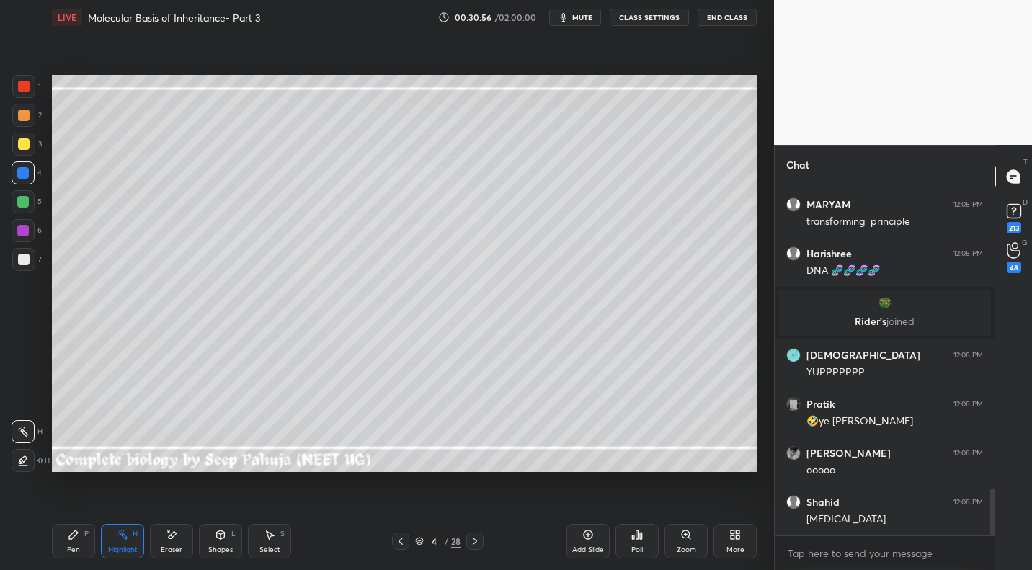
scroll to position [2323, 0]
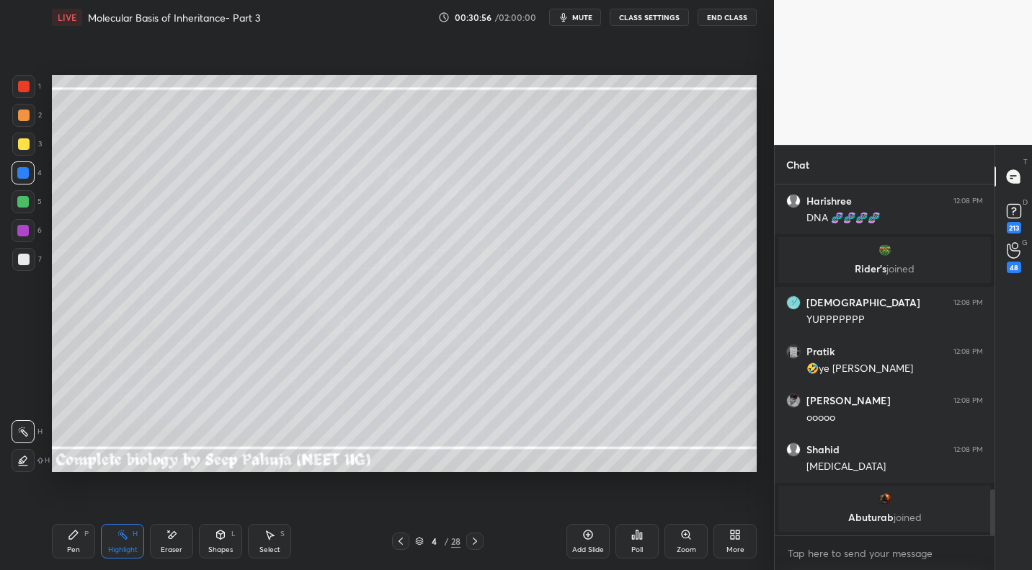
drag, startPoint x: 475, startPoint y: 542, endPoint x: 468, endPoint y: 527, distance: 17.1
click at [475, 508] on icon at bounding box center [475, 541] width 12 height 12
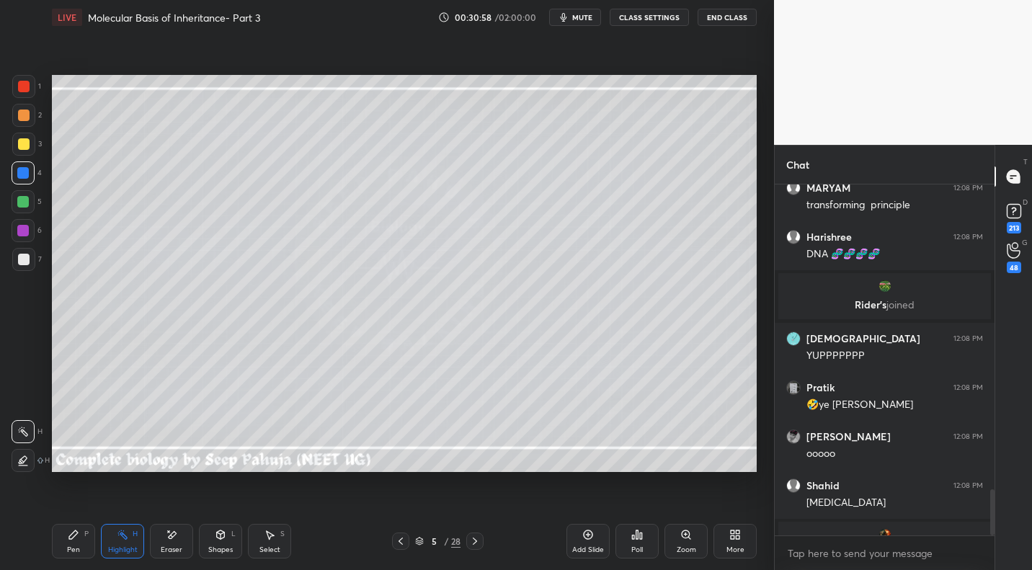
click at [70, 508] on div "Pen P" at bounding box center [73, 541] width 43 height 35
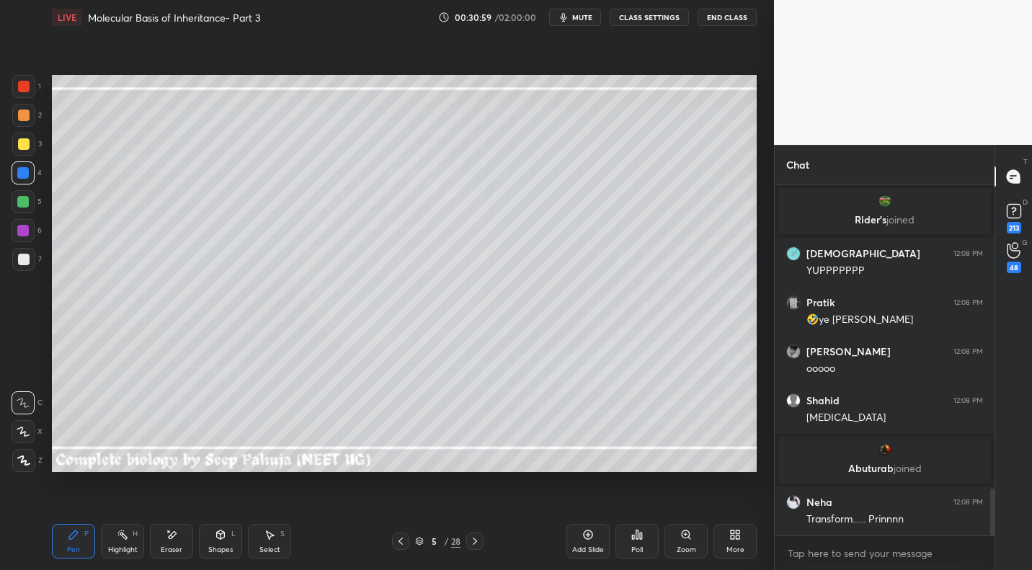
click at [24, 149] on div at bounding box center [24, 144] width 12 height 12
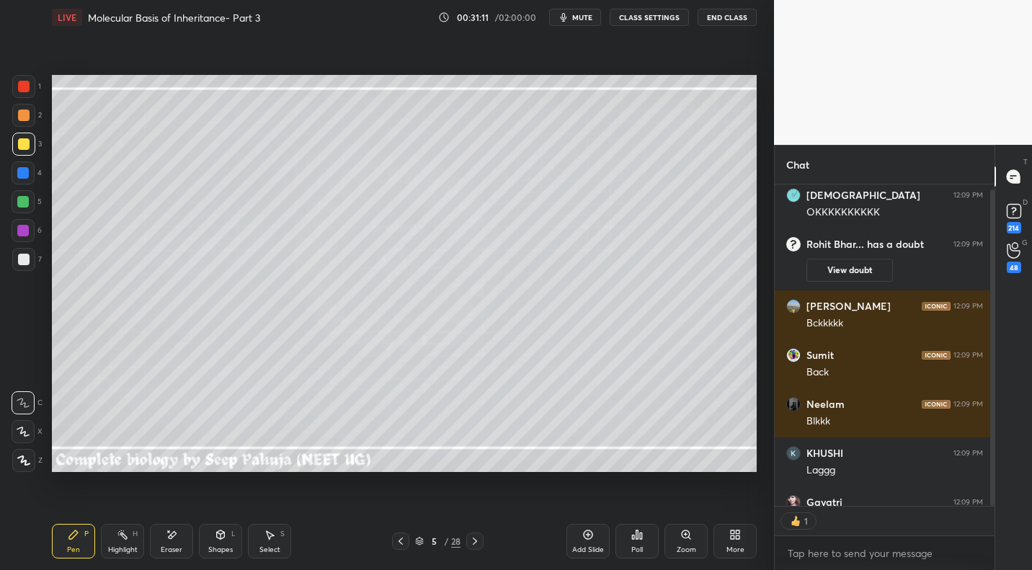
scroll to position [317, 215]
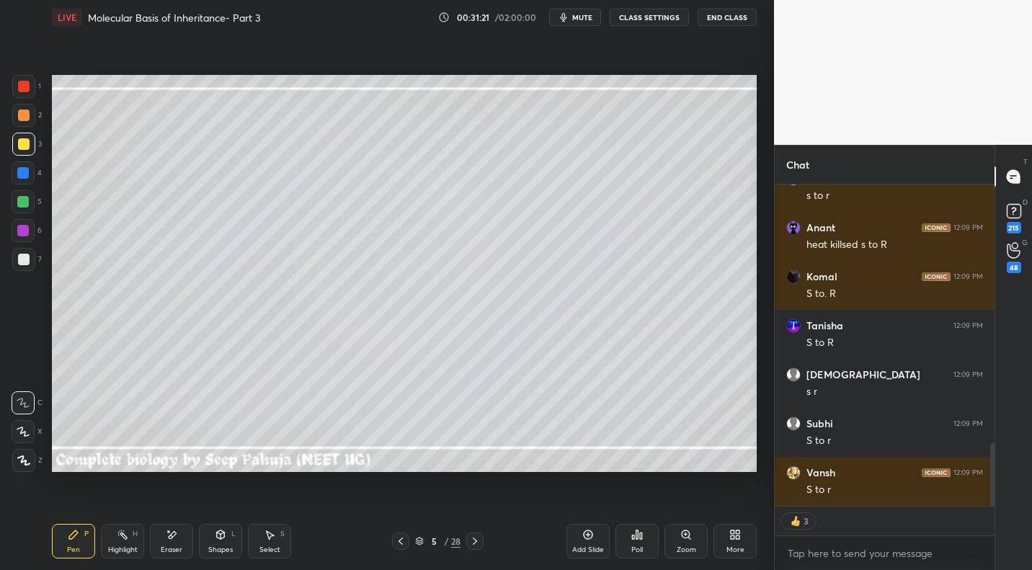
drag, startPoint x: 406, startPoint y: 538, endPoint x: 415, endPoint y: 535, distance: 9.1
click at [406, 508] on div at bounding box center [400, 540] width 17 height 17
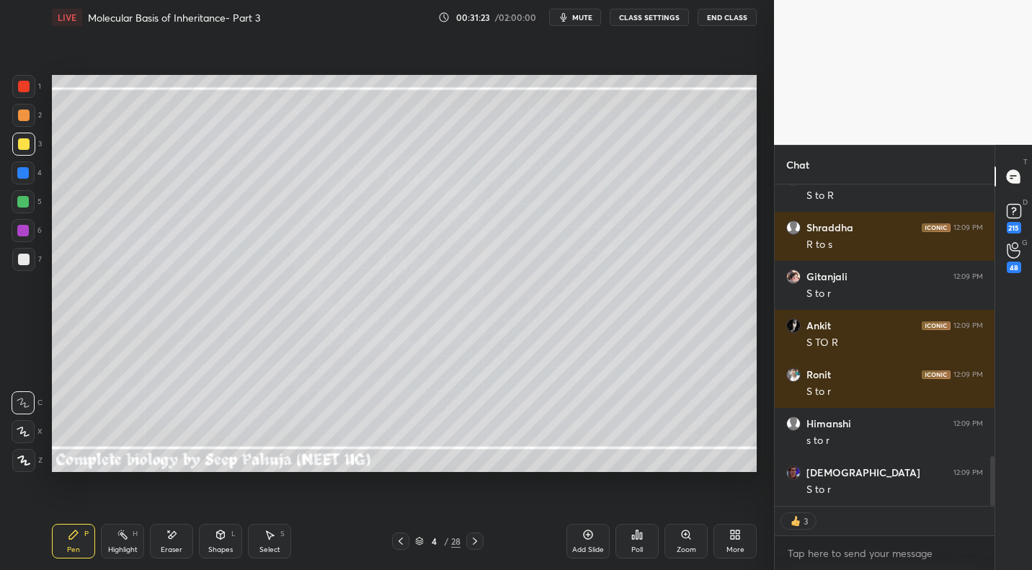
drag, startPoint x: 128, startPoint y: 551, endPoint x: 167, endPoint y: 502, distance: 62.6
click at [128, 508] on div "Highlight" at bounding box center [123, 549] width 30 height 7
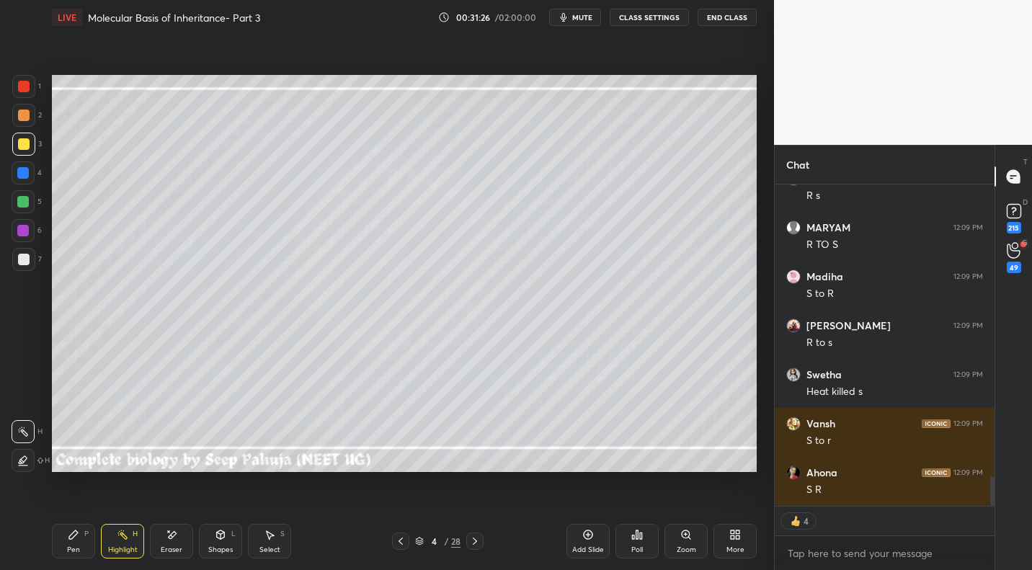
drag, startPoint x: 476, startPoint y: 540, endPoint x: 480, endPoint y: 532, distance: 8.7
click at [476, 508] on icon at bounding box center [475, 540] width 4 height 7
click at [68, 508] on div "Pen" at bounding box center [73, 549] width 13 height 7
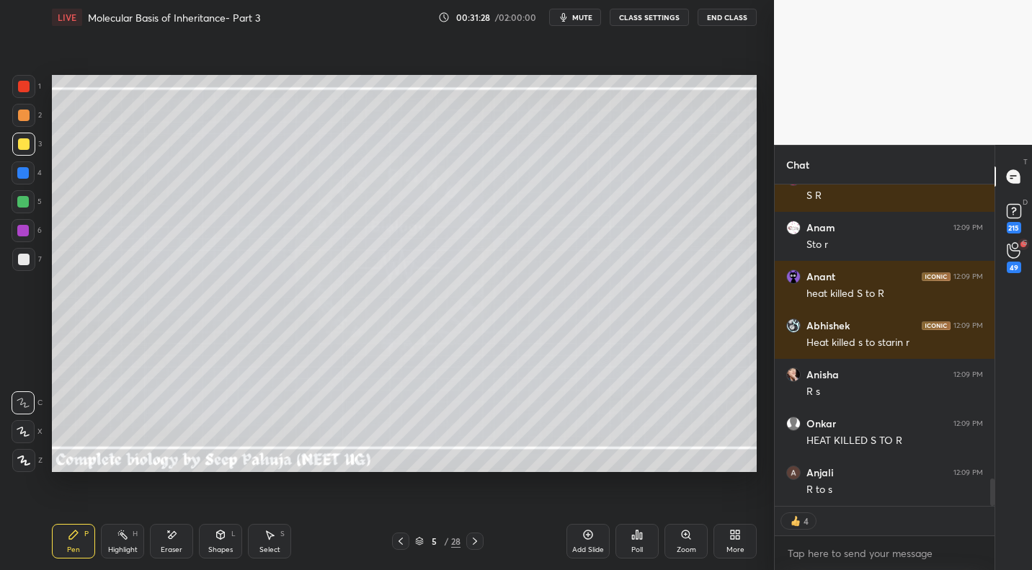
drag, startPoint x: 23, startPoint y: 253, endPoint x: 48, endPoint y: 236, distance: 29.6
click at [23, 253] on div at bounding box center [23, 259] width 23 height 23
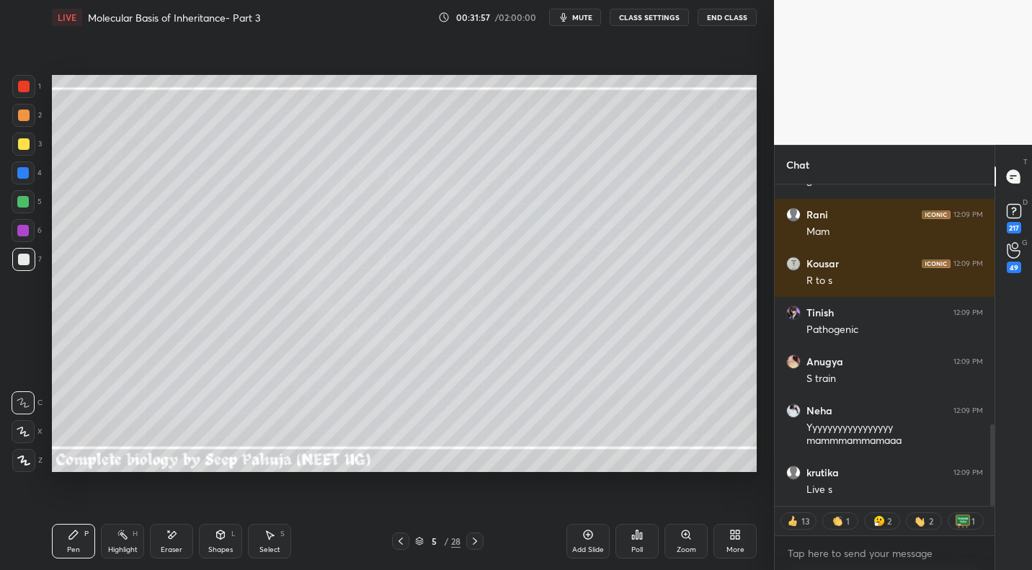
click at [24, 147] on div at bounding box center [24, 144] width 12 height 12
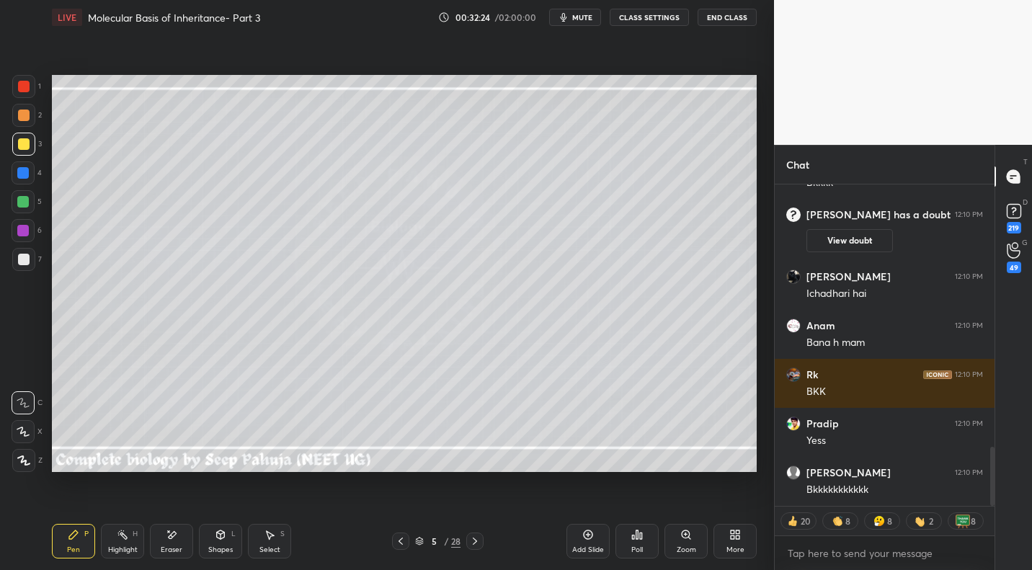
click at [166, 508] on div "Eraser" at bounding box center [172, 549] width 22 height 7
click at [73, 508] on div "Pen" at bounding box center [73, 549] width 13 height 7
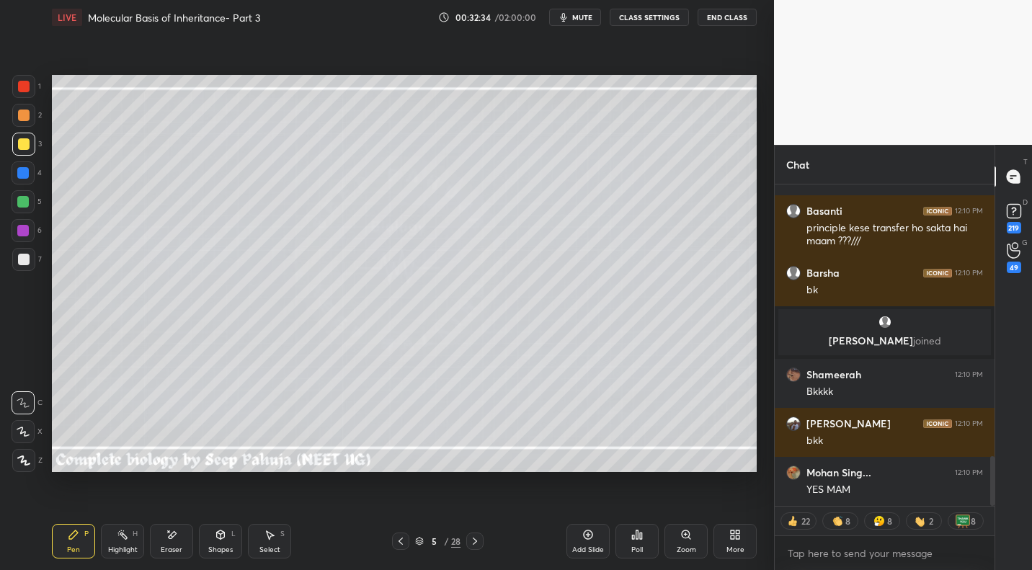
scroll to position [1761, 0]
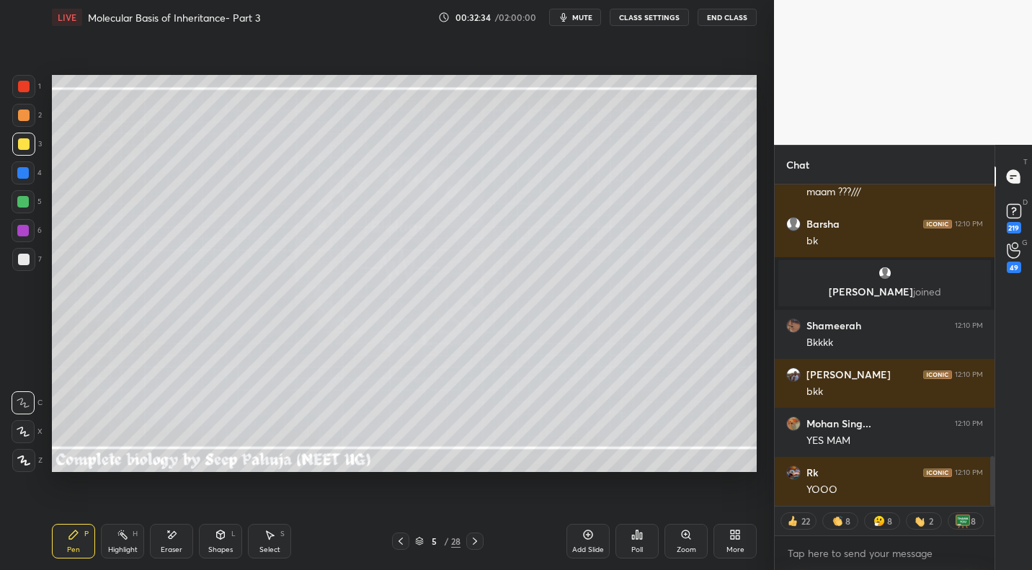
click at [398, 508] on icon at bounding box center [401, 541] width 12 height 12
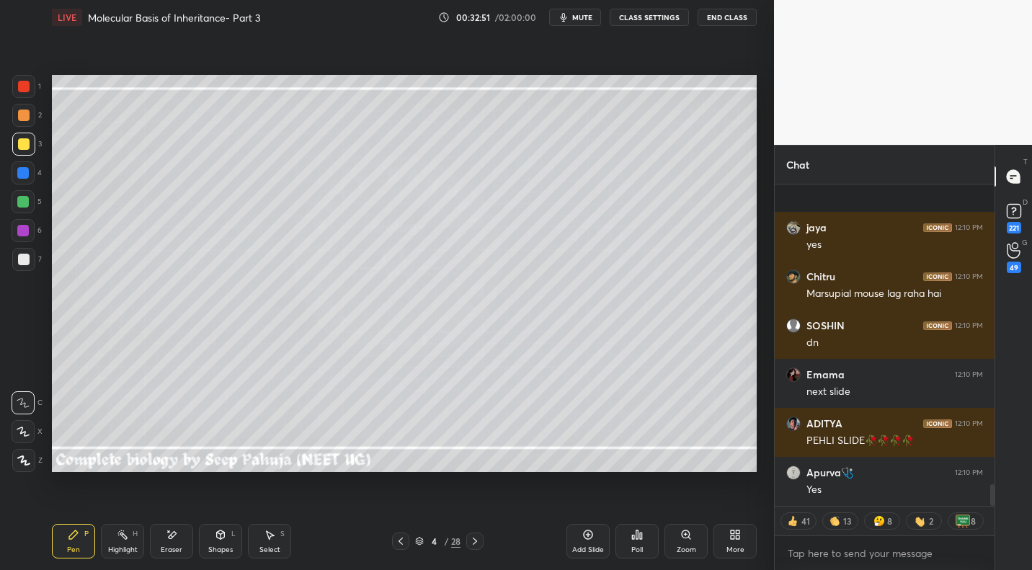
scroll to position [4484, 0]
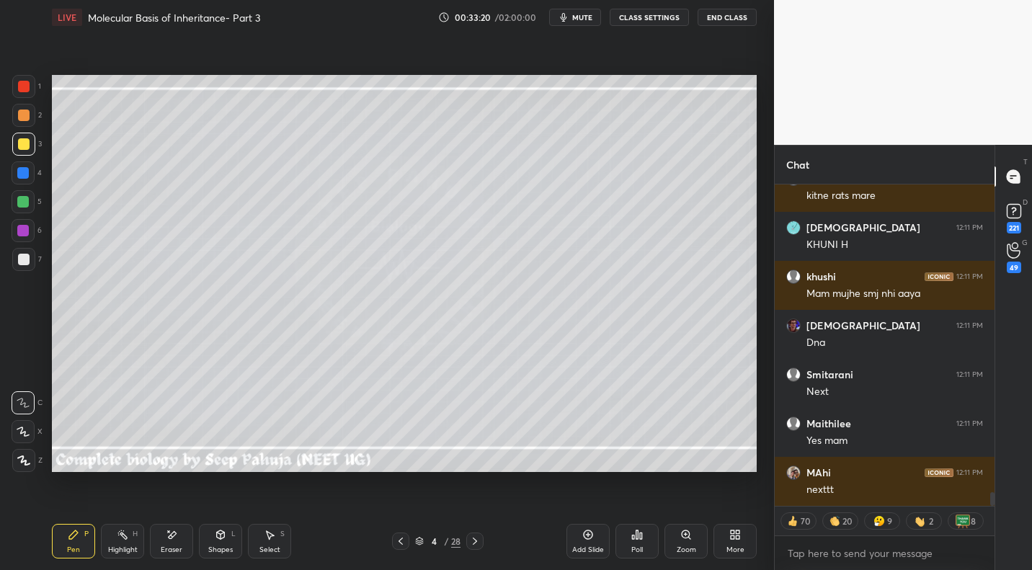
drag, startPoint x: 118, startPoint y: 533, endPoint x: 166, endPoint y: 474, distance: 75.8
click at [118, 508] on circle at bounding box center [117, 532] width 1 height 1
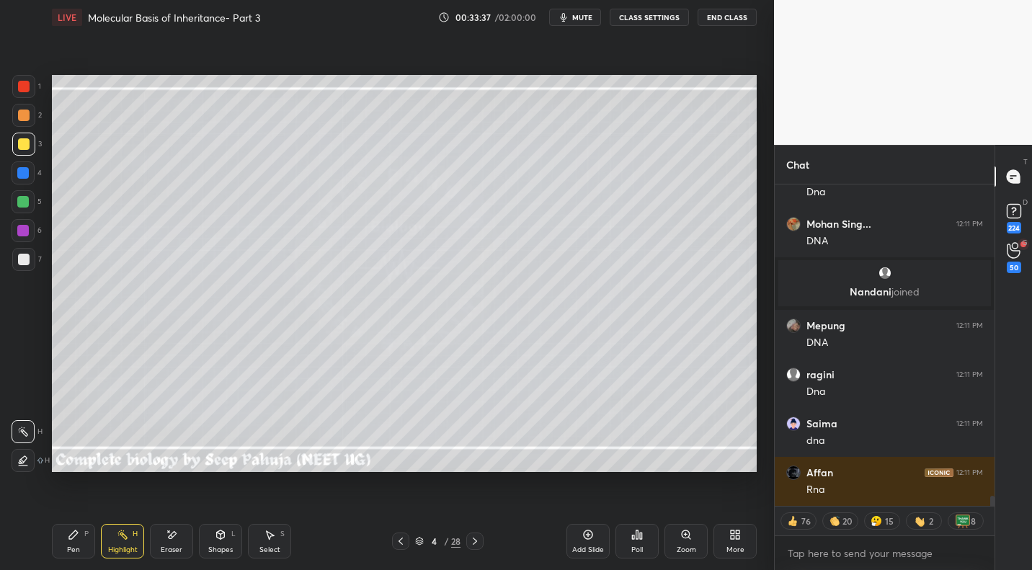
click at [483, 508] on div at bounding box center [474, 540] width 17 height 17
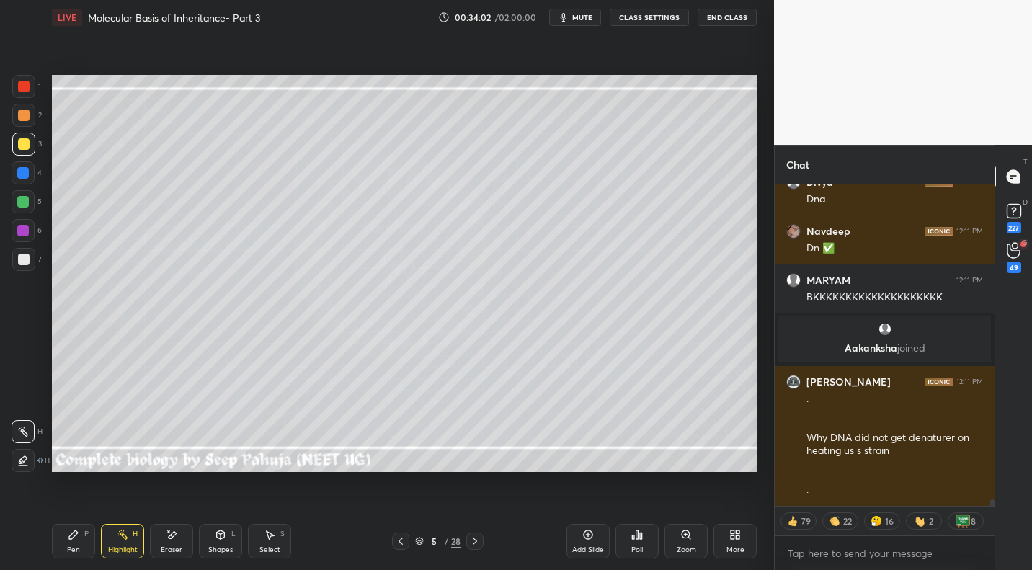
drag, startPoint x: 397, startPoint y: 539, endPoint x: 402, endPoint y: 527, distance: 13.2
click at [396, 508] on icon at bounding box center [401, 541] width 12 height 12
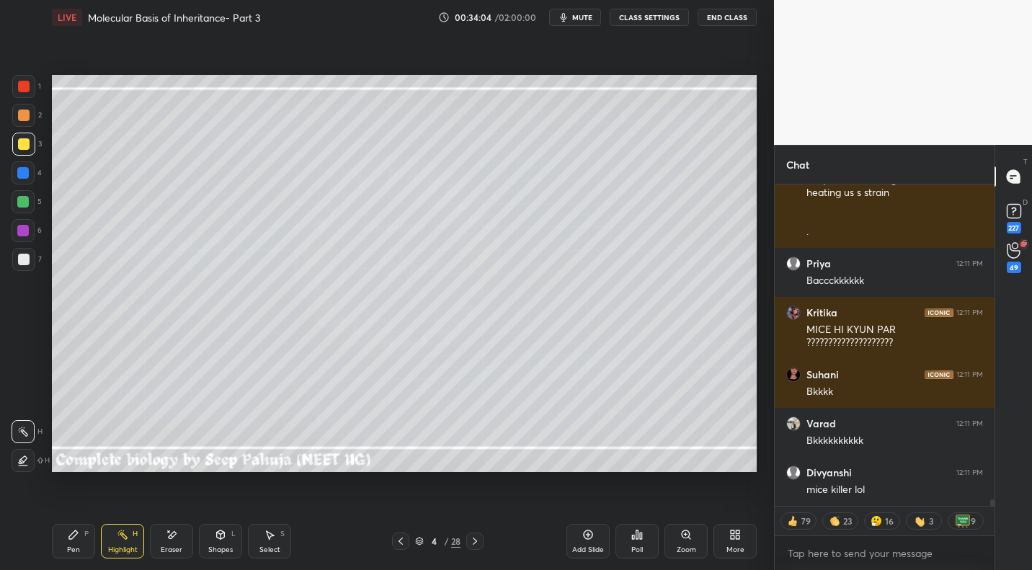
click at [401, 508] on icon at bounding box center [401, 541] width 12 height 12
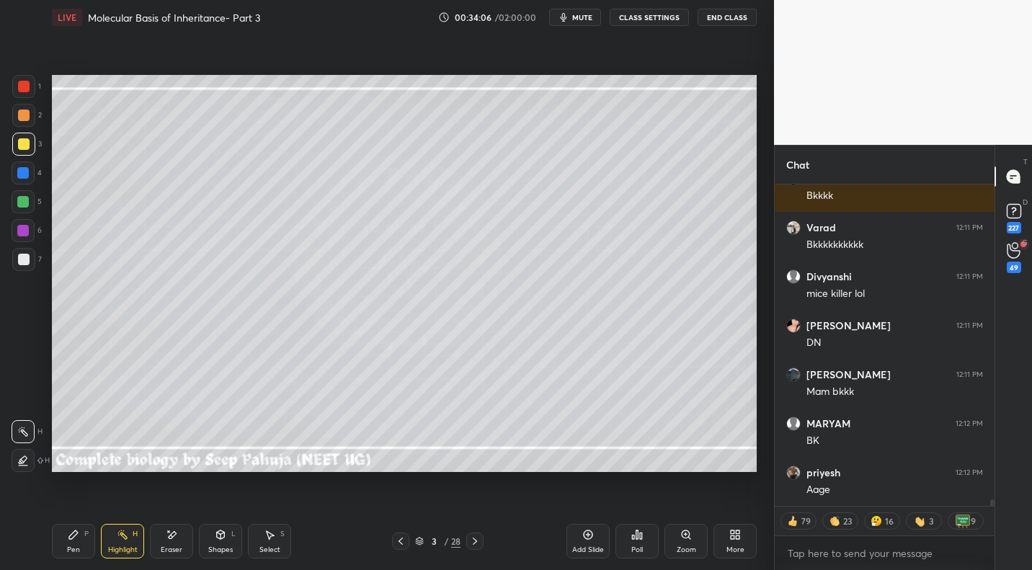
click at [146, 508] on div "Pen P Highlight H Eraser Shapes L Select S" at bounding box center [180, 541] width 257 height 35
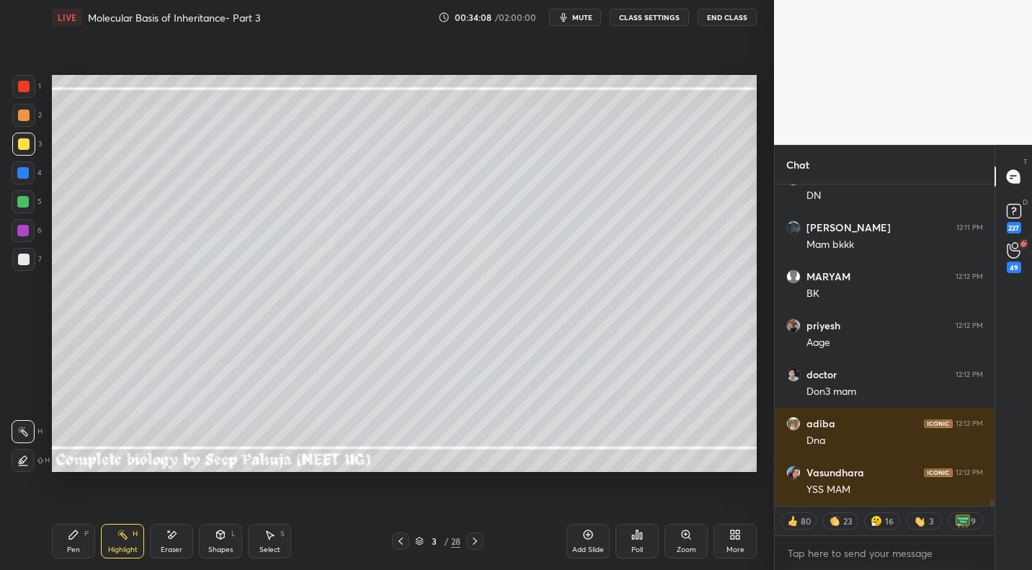
click at [479, 508] on icon at bounding box center [475, 541] width 12 height 12
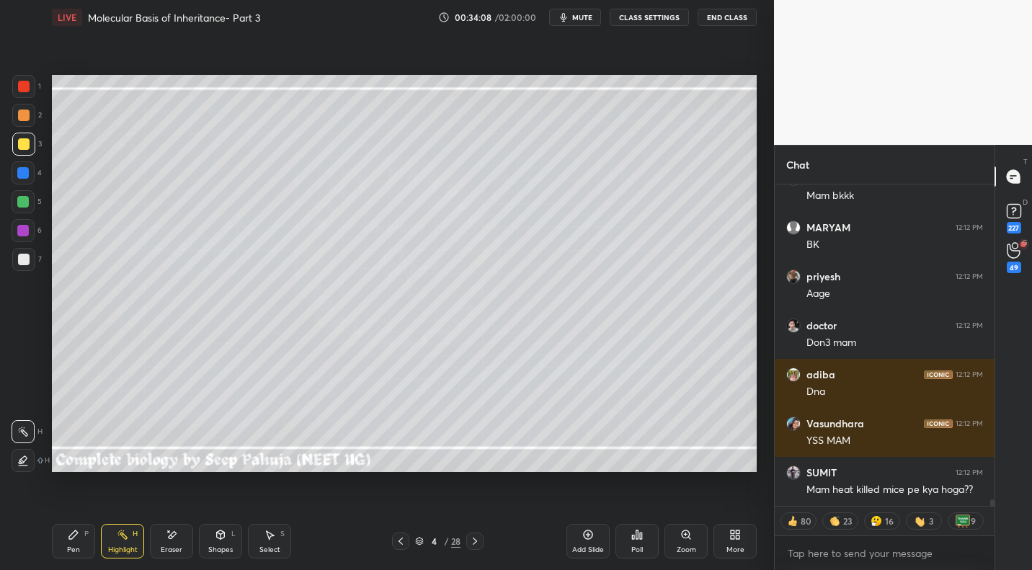
click at [475, 508] on icon at bounding box center [475, 541] width 12 height 12
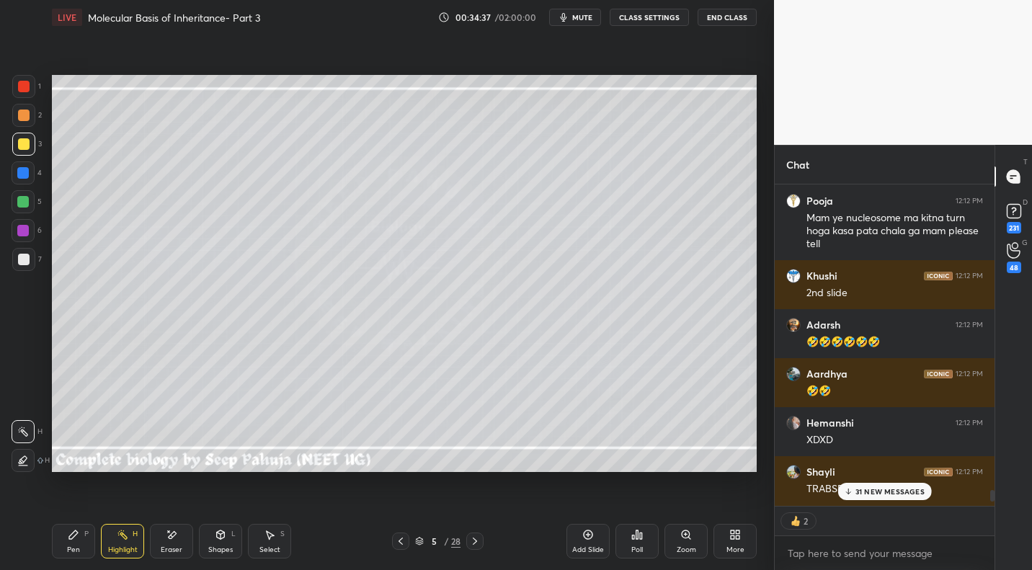
click at [591, 487] on p "31 NEW MESSAGES" at bounding box center [889, 491] width 69 height 9
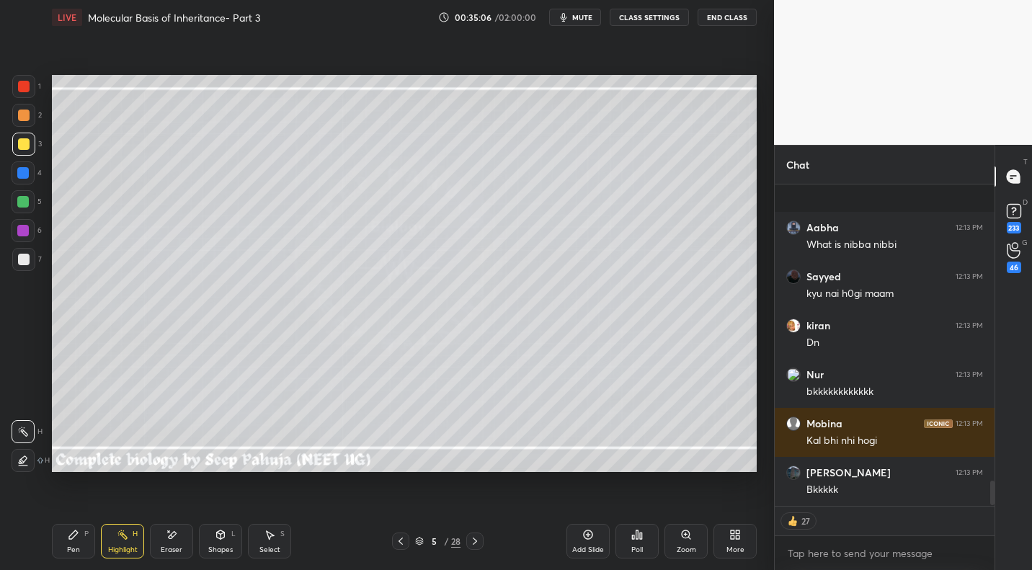
click at [398, 508] on icon at bounding box center [401, 541] width 12 height 12
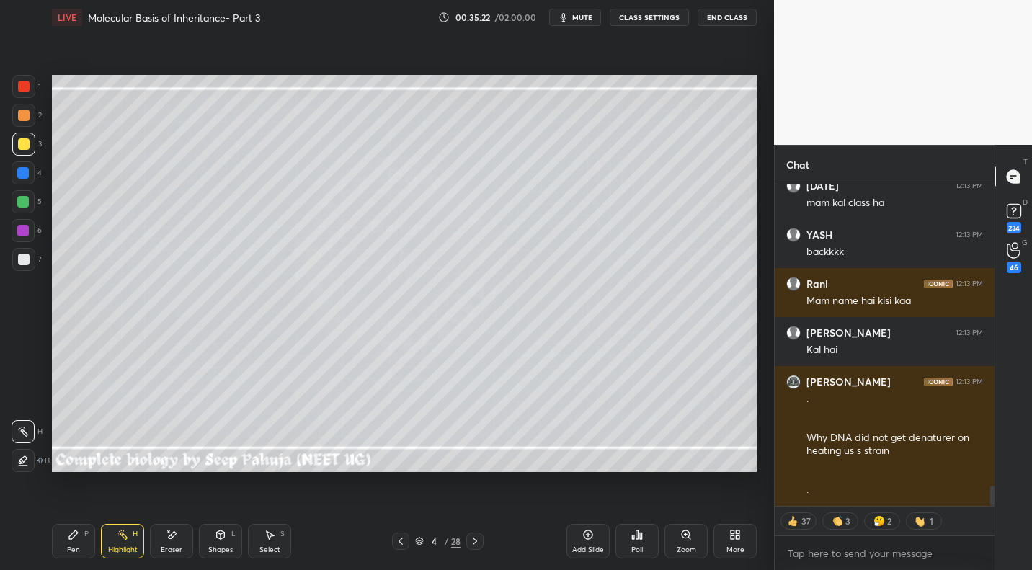
click at [474, 508] on icon at bounding box center [475, 541] width 12 height 12
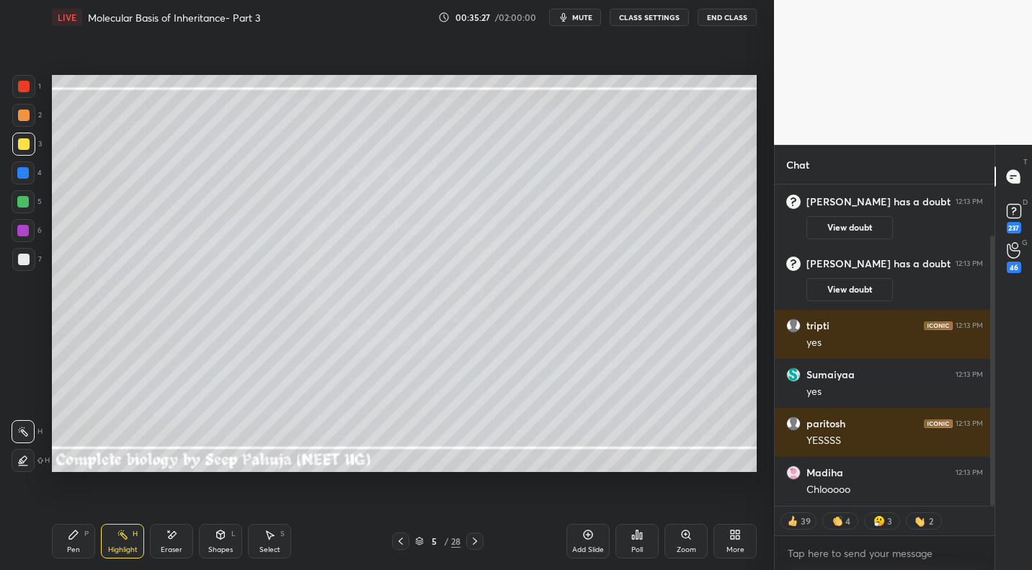
click at [469, 508] on icon at bounding box center [475, 541] width 12 height 12
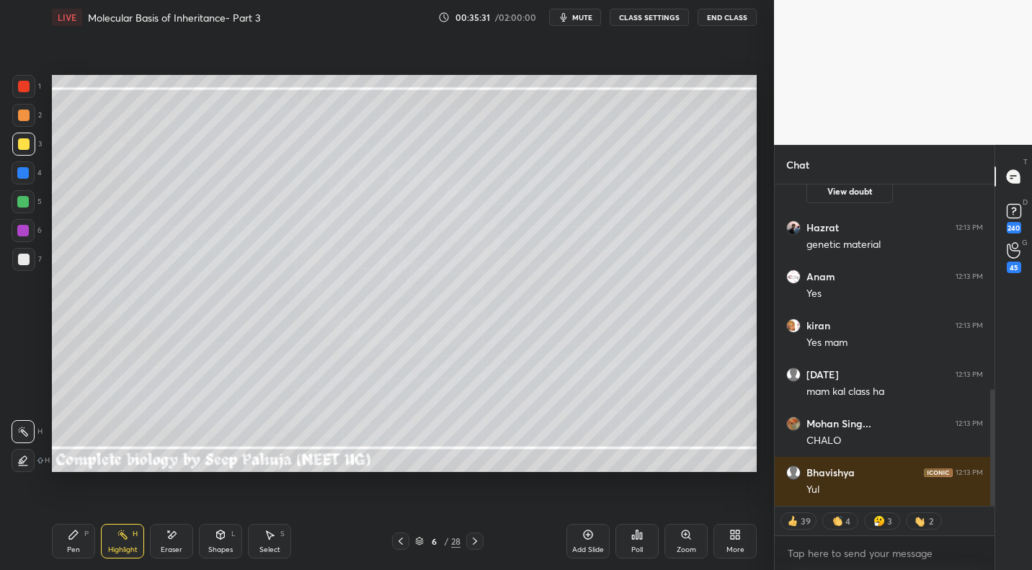
drag, startPoint x: 89, startPoint y: 542, endPoint x: 94, endPoint y: 498, distance: 44.9
click at [89, 508] on div "Pen P" at bounding box center [73, 541] width 43 height 35
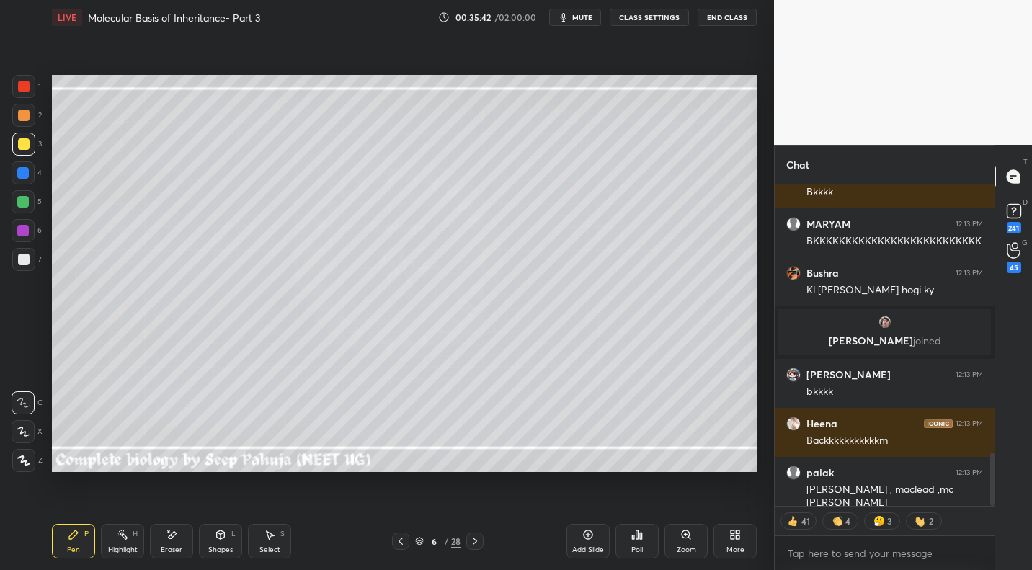
click at [188, 508] on div "Eraser" at bounding box center [171, 541] width 43 height 35
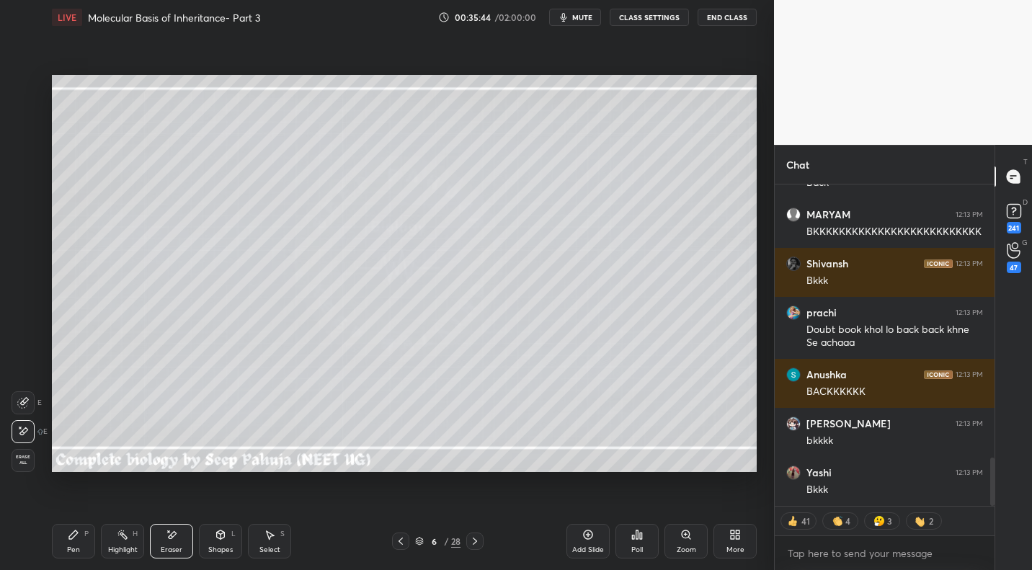
click at [79, 508] on icon at bounding box center [74, 535] width 12 height 12
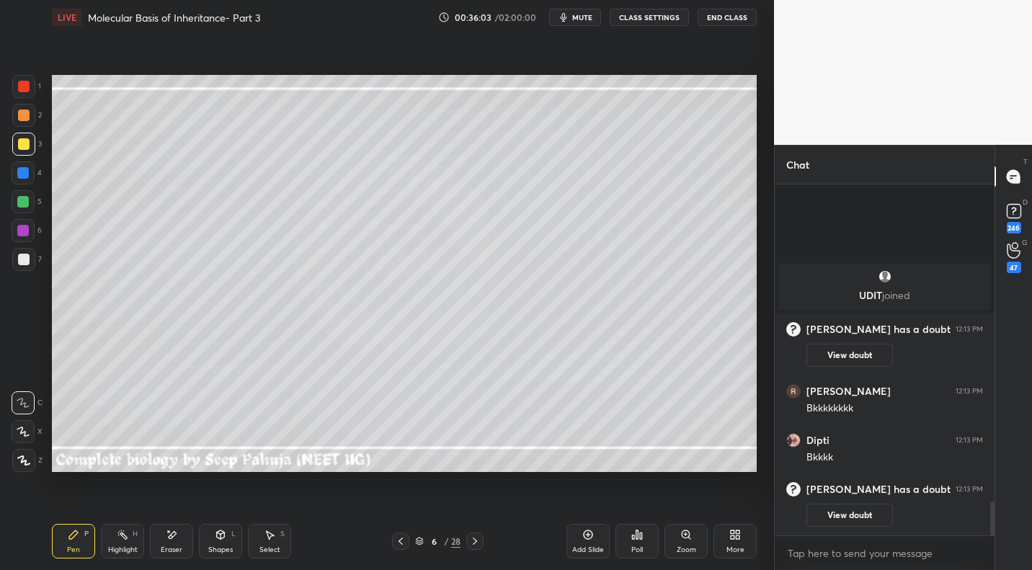
click at [221, 508] on div "Shapes L" at bounding box center [220, 541] width 43 height 35
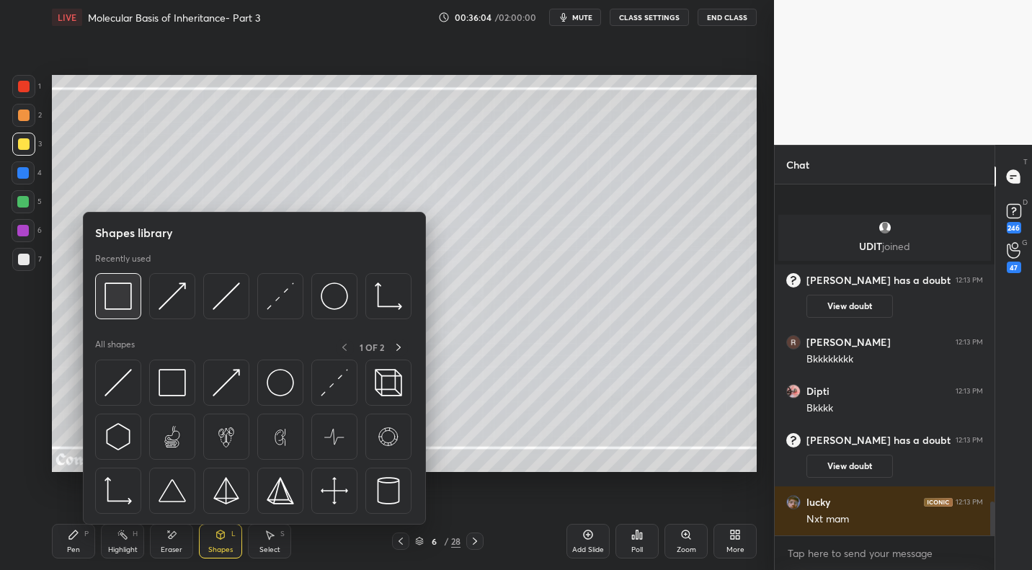
click at [115, 298] on img at bounding box center [117, 295] width 27 height 27
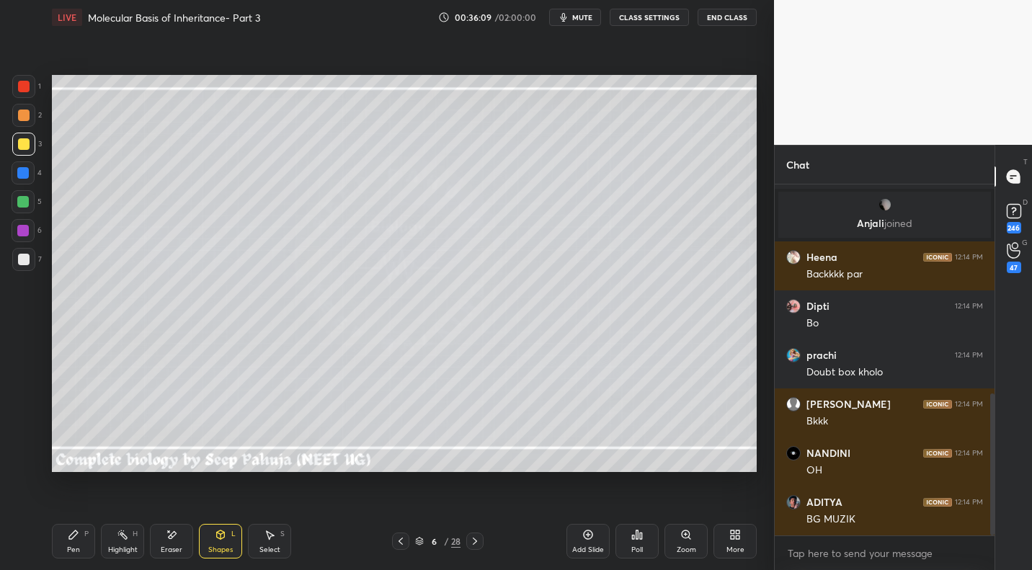
click at [588, 16] on span "mute" at bounding box center [582, 17] width 20 height 10
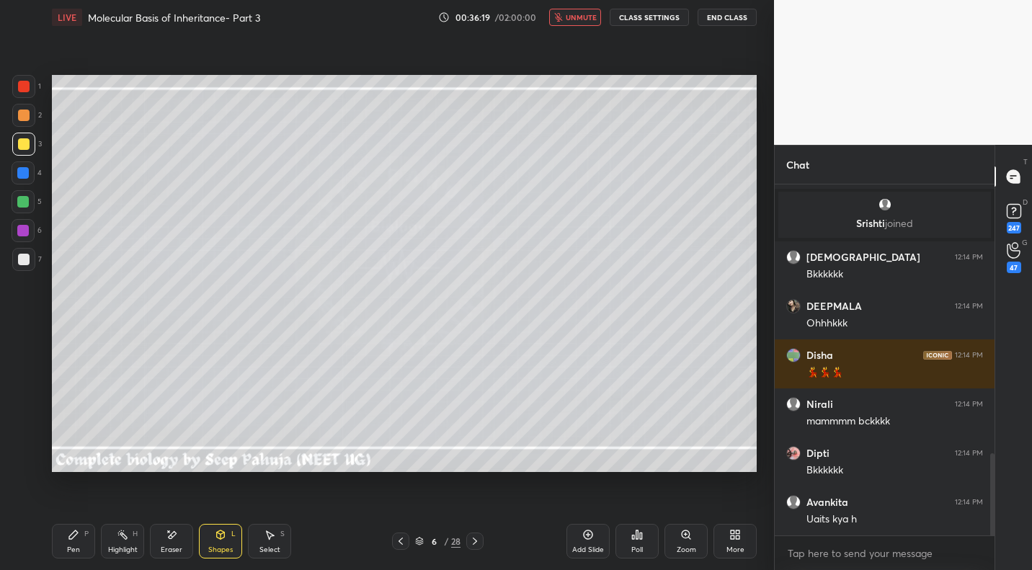
click at [81, 508] on div "Pen P" at bounding box center [73, 541] width 43 height 35
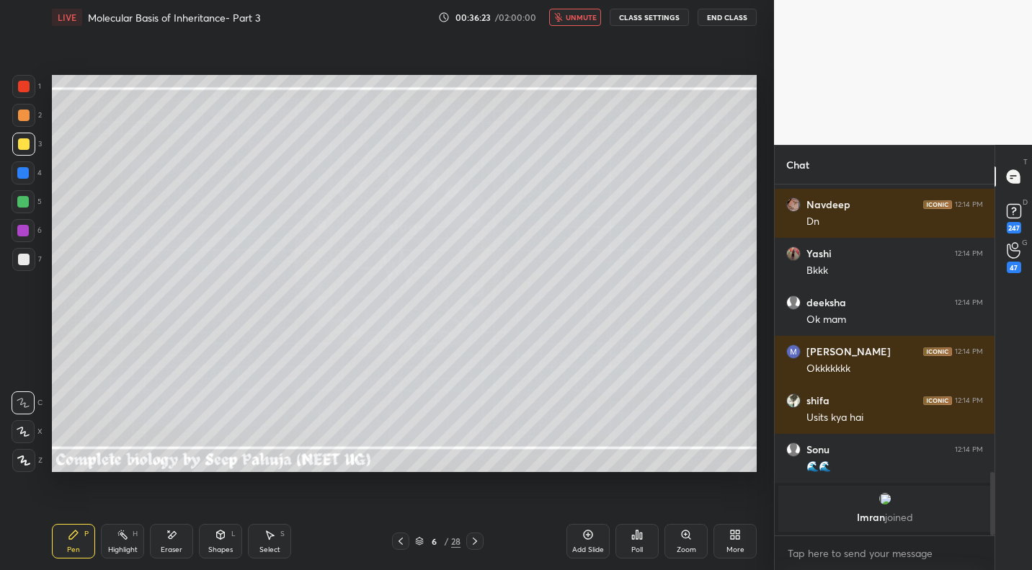
click at [24, 269] on div at bounding box center [23, 259] width 23 height 23
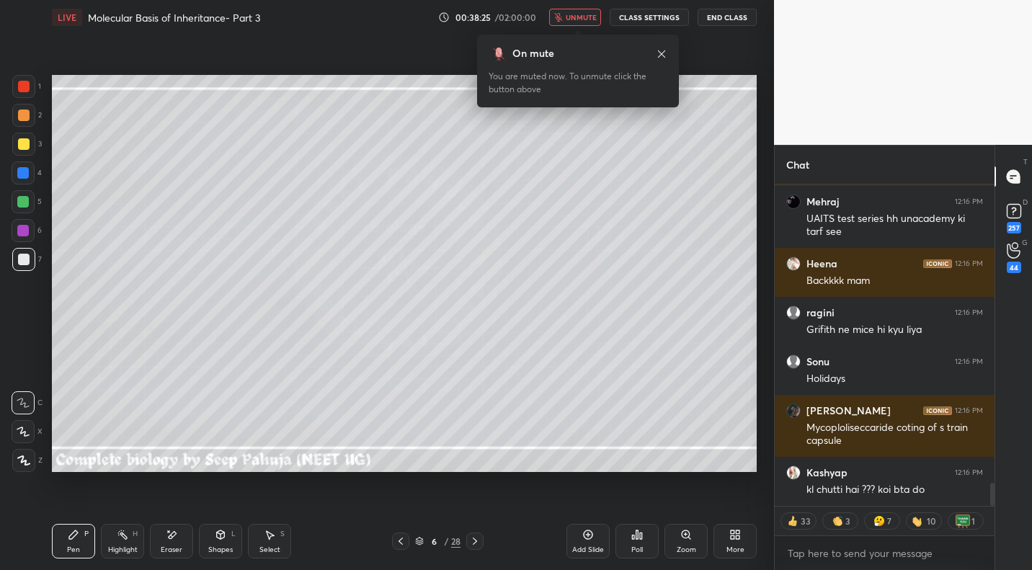
click at [591, 20] on span "unmute" at bounding box center [581, 17] width 31 height 10
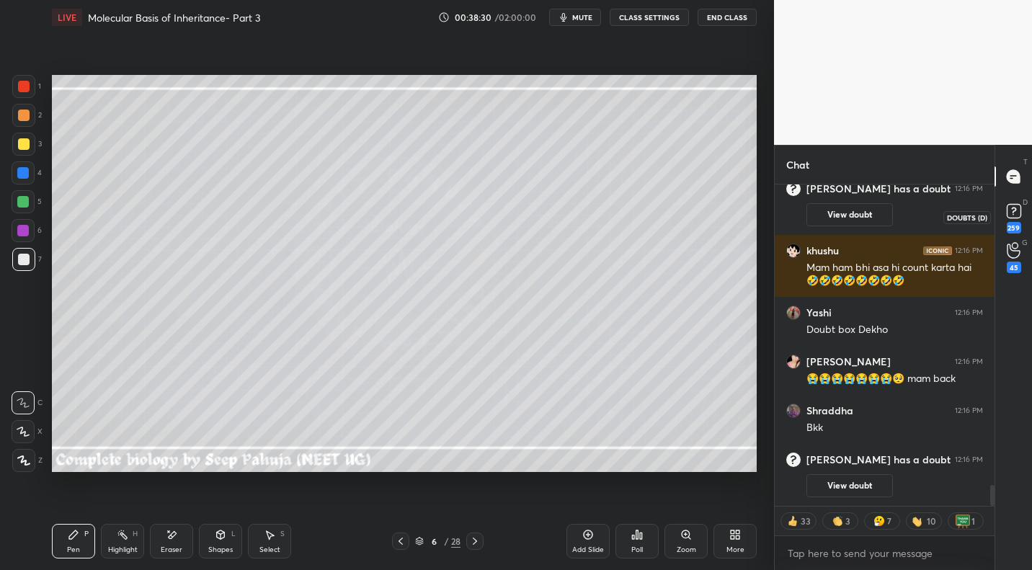
click at [591, 215] on rect at bounding box center [1013, 212] width 14 height 14
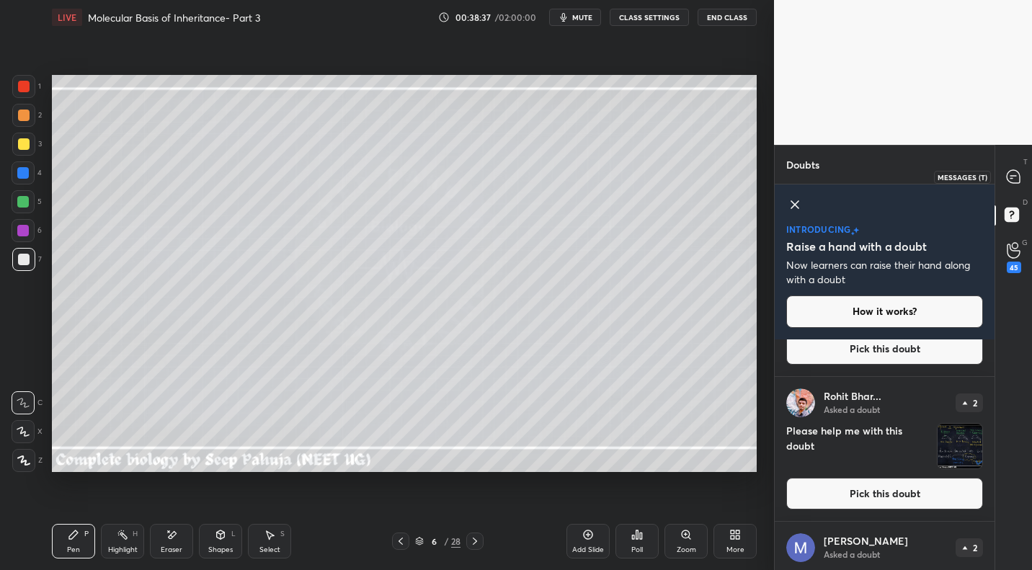
click at [591, 186] on div at bounding box center [1013, 177] width 29 height 26
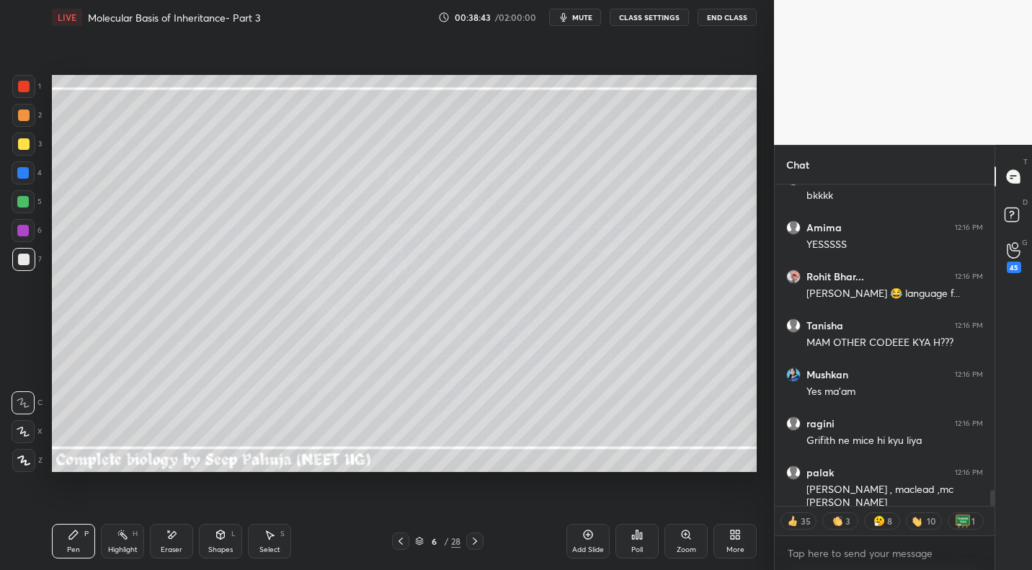
drag, startPoint x: 28, startPoint y: 146, endPoint x: 33, endPoint y: 156, distance: 10.6
click at [28, 146] on div at bounding box center [24, 144] width 12 height 12
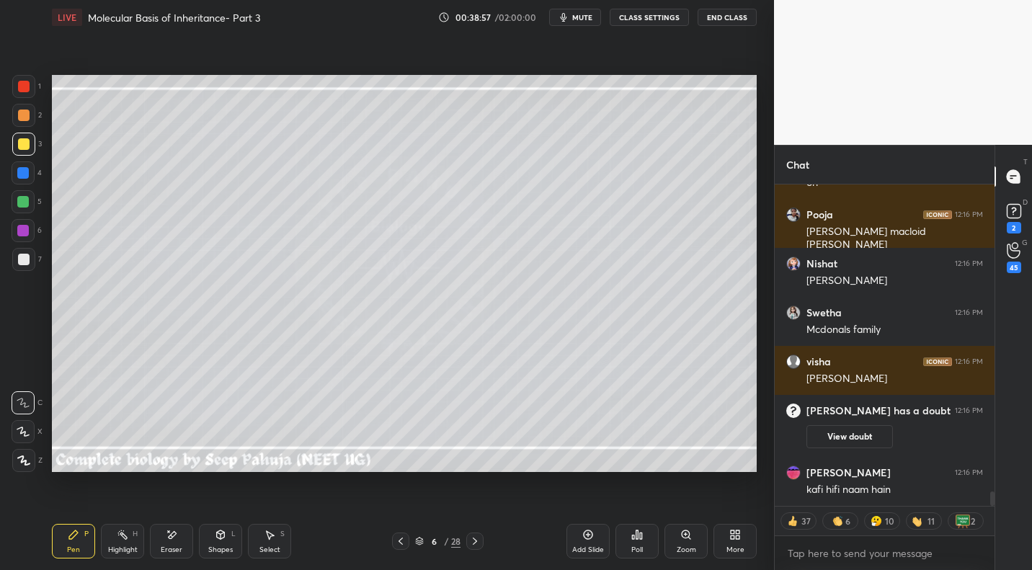
click at [179, 508] on div "Eraser" at bounding box center [171, 541] width 43 height 35
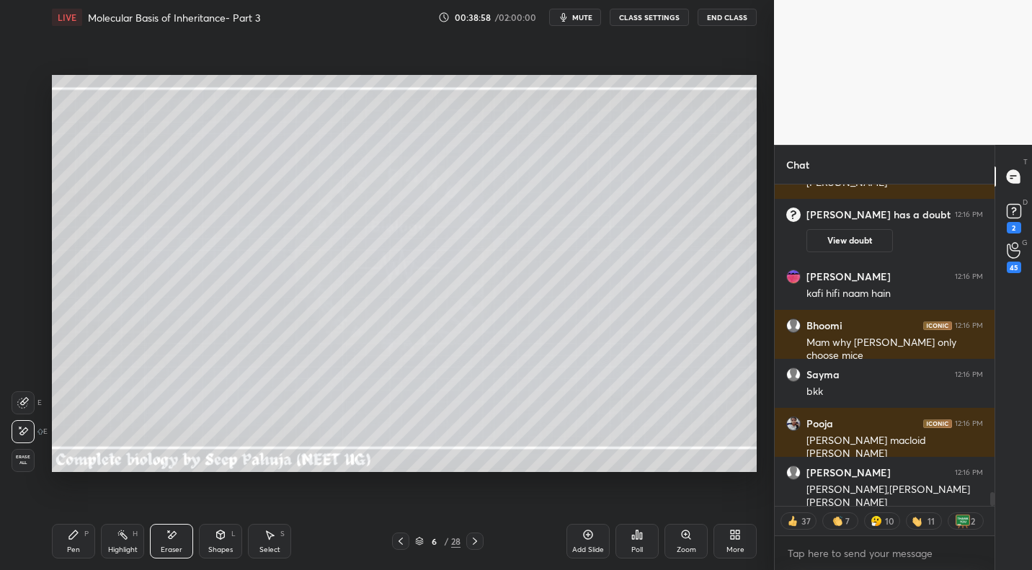
click at [81, 508] on div "Pen P" at bounding box center [73, 541] width 43 height 35
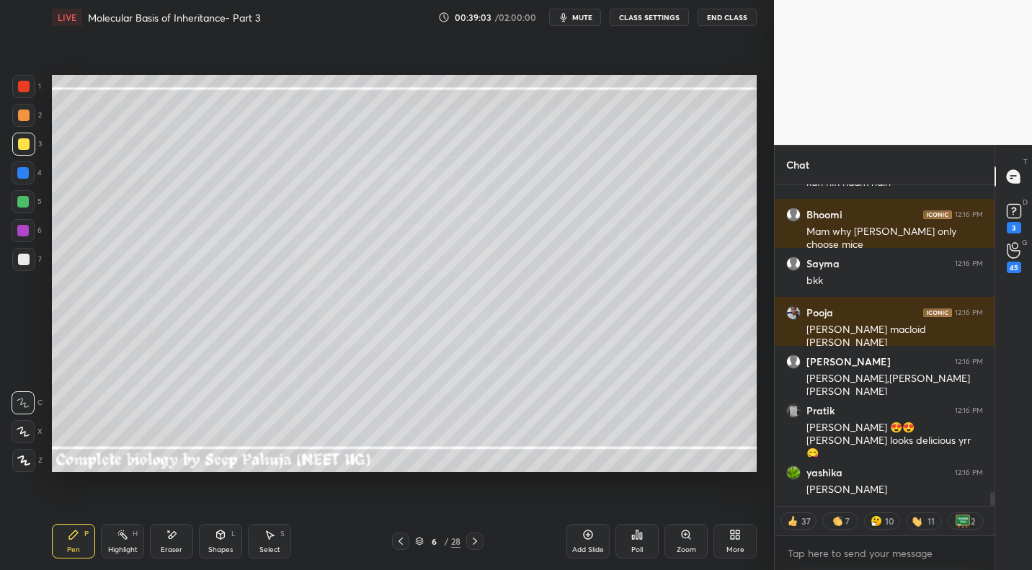
click at [274, 508] on icon at bounding box center [270, 535] width 12 height 12
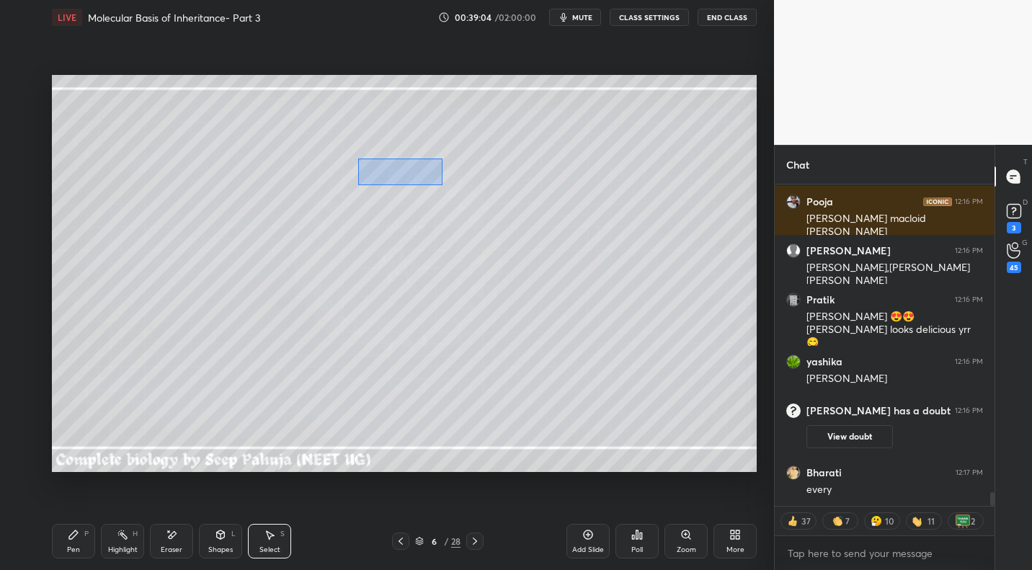
drag, startPoint x: 357, startPoint y: 158, endPoint x: 457, endPoint y: 187, distance: 103.7
click at [457, 187] on div "0 ° Undo Copy Paste here Duplicate Duplicate to new slide Delete" at bounding box center [404, 273] width 705 height 396
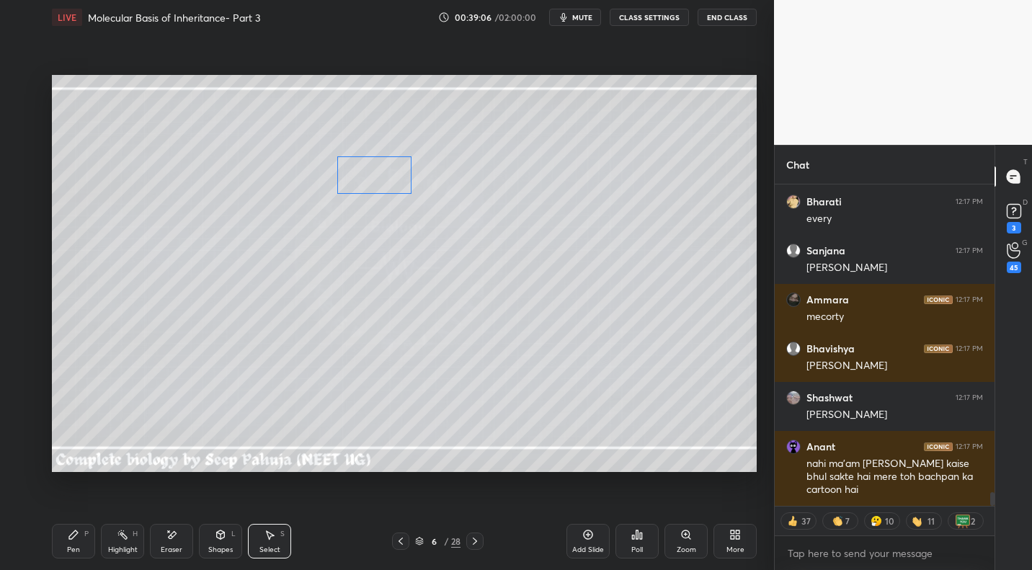
drag, startPoint x: 398, startPoint y: 167, endPoint x: 378, endPoint y: 175, distance: 21.7
click at [378, 175] on div "0 ° Undo Copy Paste here Duplicate Duplicate to new slide Delete" at bounding box center [404, 273] width 705 height 396
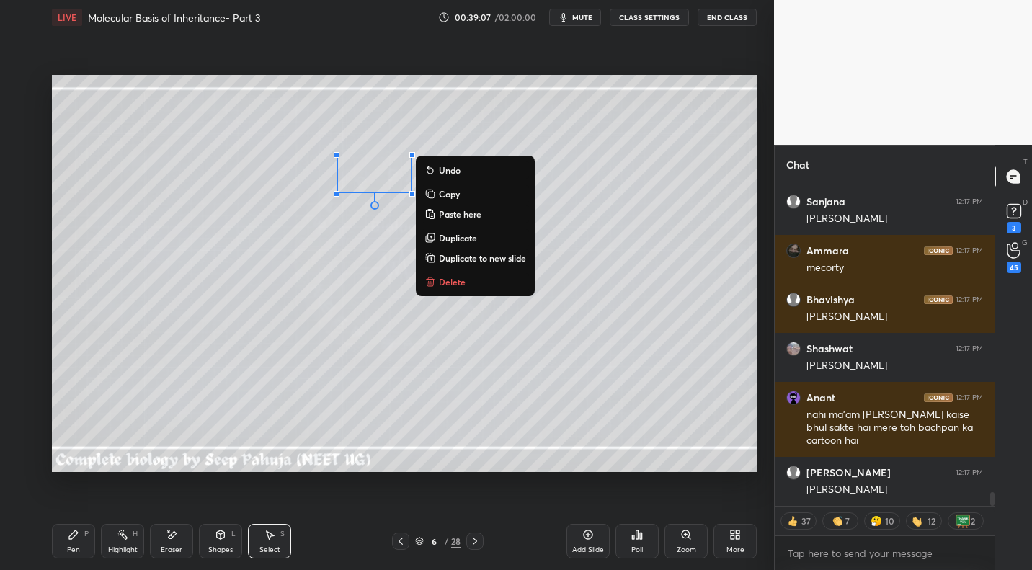
click at [78, 508] on div "Pen" at bounding box center [73, 549] width 13 height 7
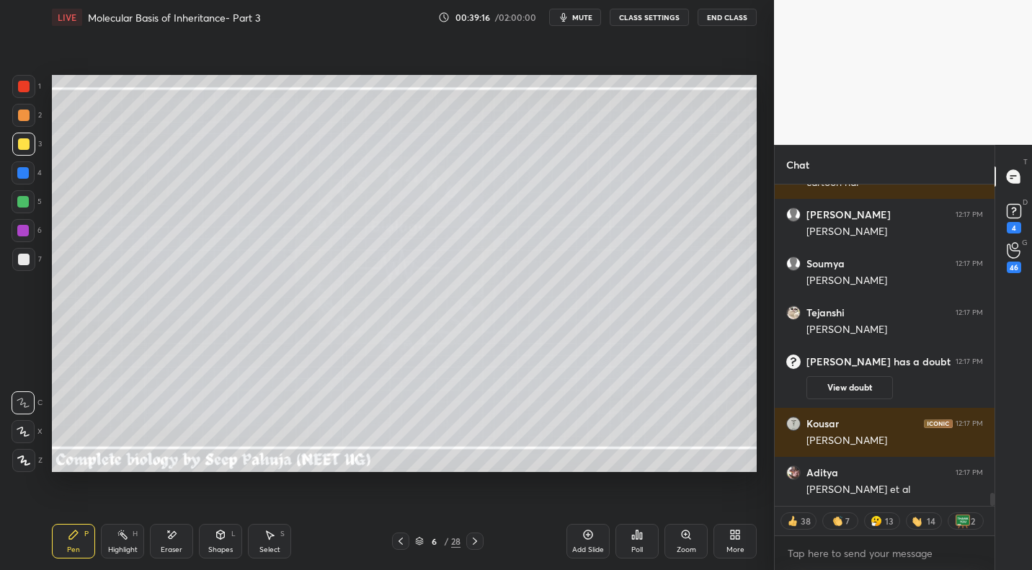
drag, startPoint x: 125, startPoint y: 545, endPoint x: 128, endPoint y: 534, distance: 11.4
click at [125, 508] on div "Highlight" at bounding box center [123, 549] width 30 height 7
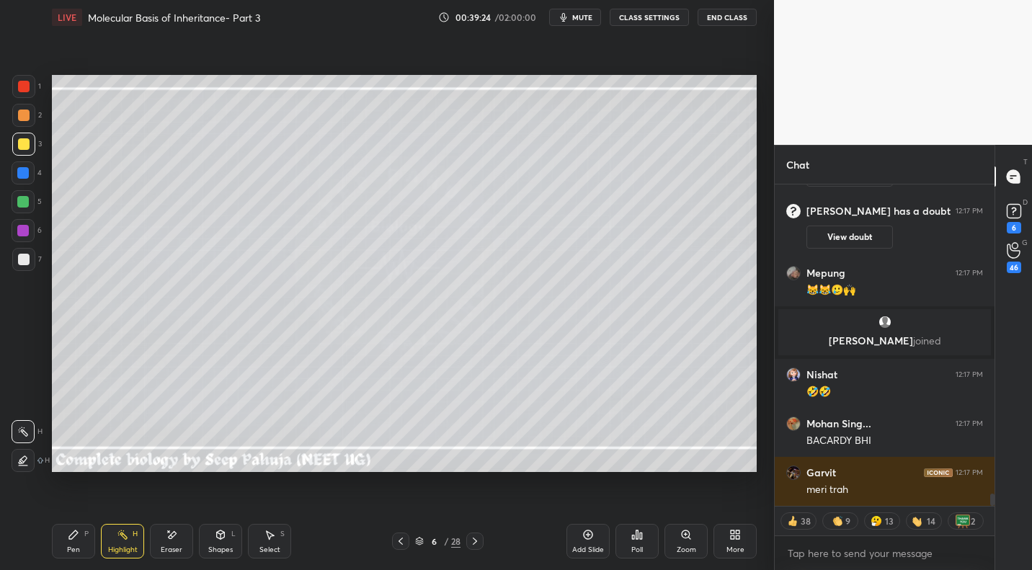
click at [272, 508] on icon at bounding box center [270, 535] width 12 height 12
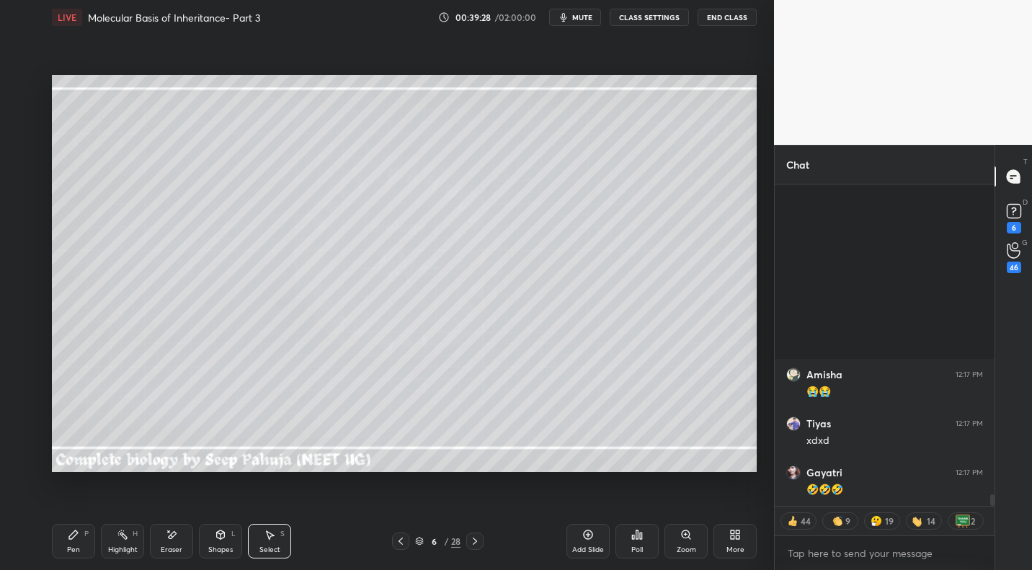
click at [169, 508] on div "Eraser" at bounding box center [172, 549] width 22 height 7
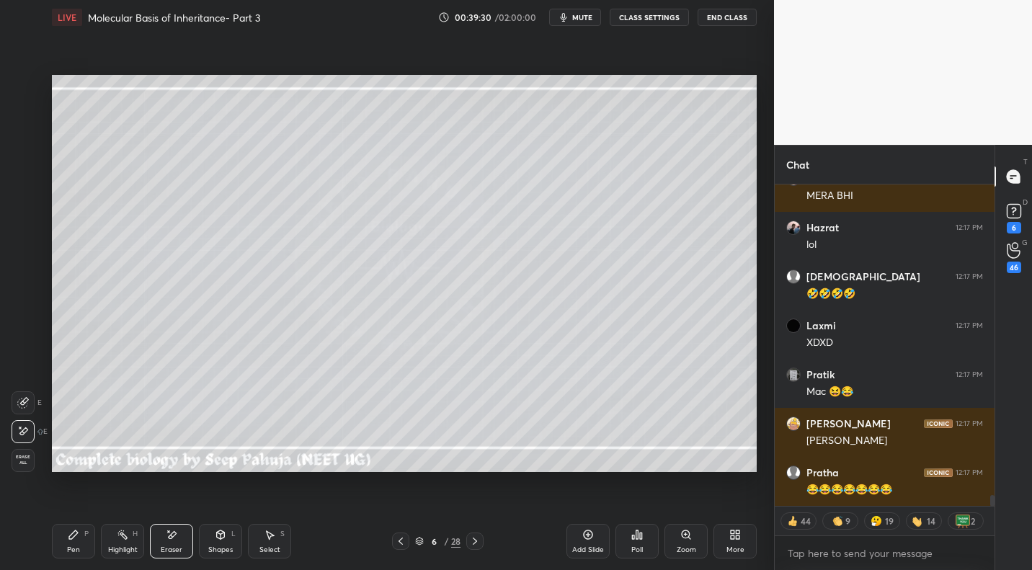
click at [75, 508] on div "Pen P" at bounding box center [73, 541] width 43 height 35
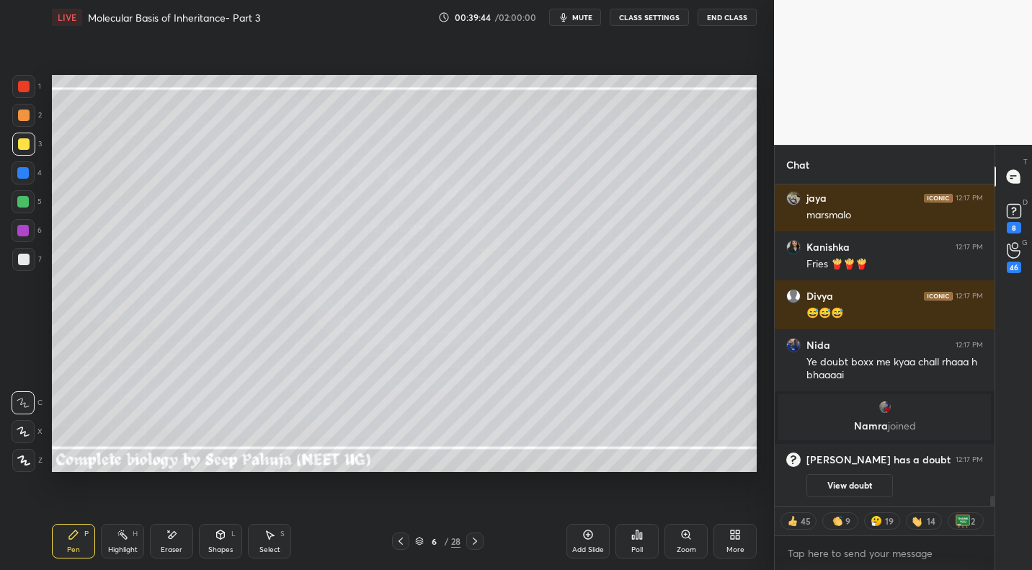
click at [398, 508] on icon at bounding box center [401, 541] width 12 height 12
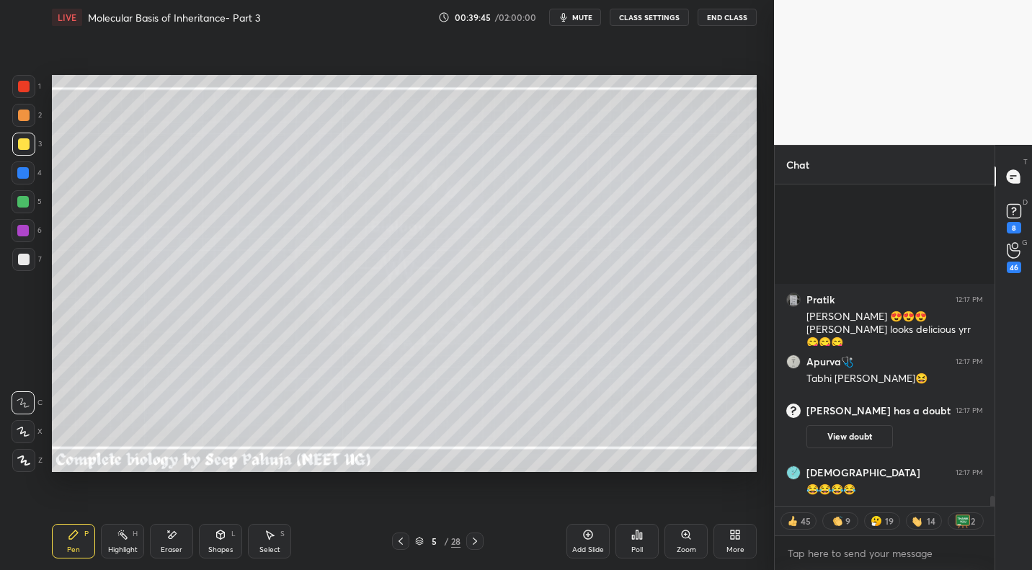
click at [400, 508] on icon at bounding box center [401, 541] width 12 height 12
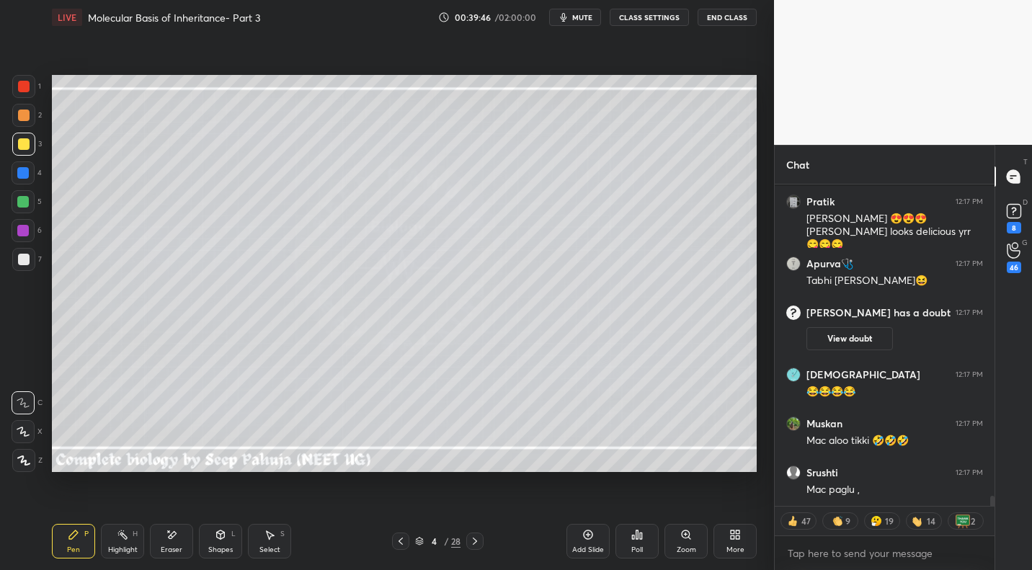
drag, startPoint x: 134, startPoint y: 543, endPoint x: 165, endPoint y: 523, distance: 37.0
click at [136, 508] on div "Highlight H" at bounding box center [122, 541] width 43 height 35
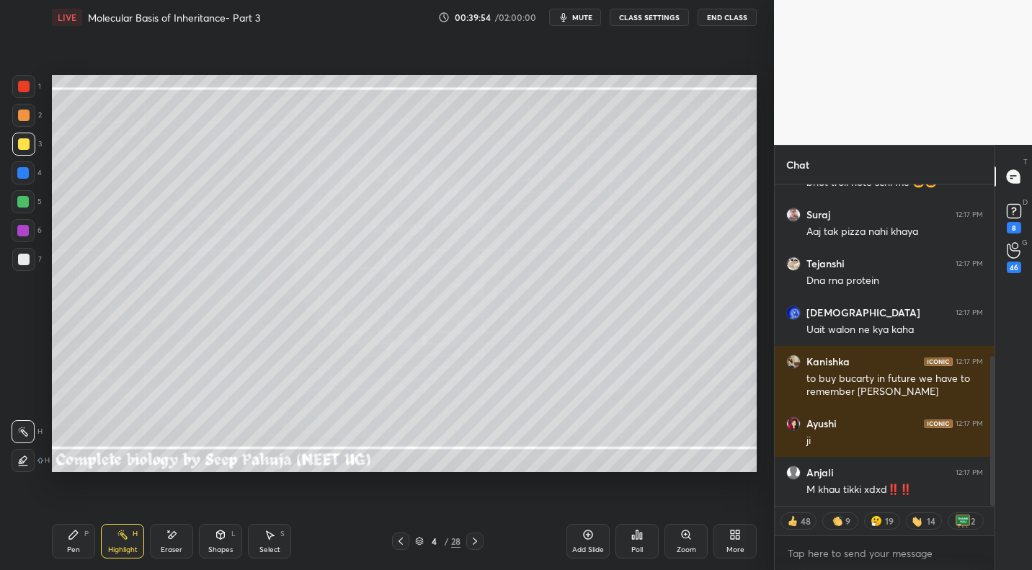
click at [478, 508] on icon at bounding box center [475, 541] width 12 height 12
click at [483, 508] on div "5 / 28" at bounding box center [437, 540] width 257 height 17
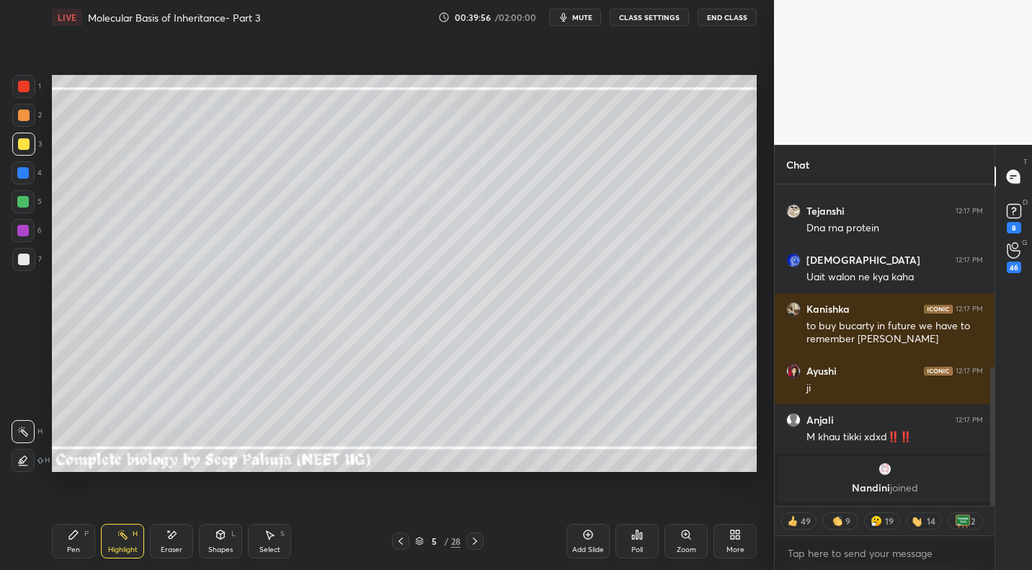
click at [481, 508] on div at bounding box center [474, 540] width 17 height 17
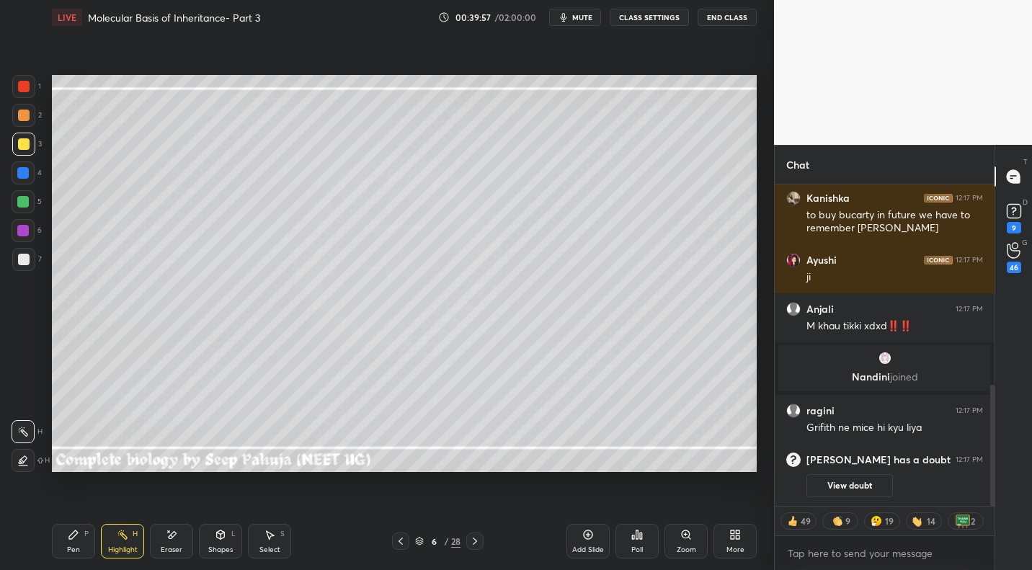
drag, startPoint x: 68, startPoint y: 542, endPoint x: 138, endPoint y: 487, distance: 88.8
click at [68, 508] on div "Pen P" at bounding box center [73, 541] width 43 height 35
drag, startPoint x: 24, startPoint y: 269, endPoint x: 45, endPoint y: 247, distance: 30.1
click at [24, 268] on div at bounding box center [23, 259] width 23 height 23
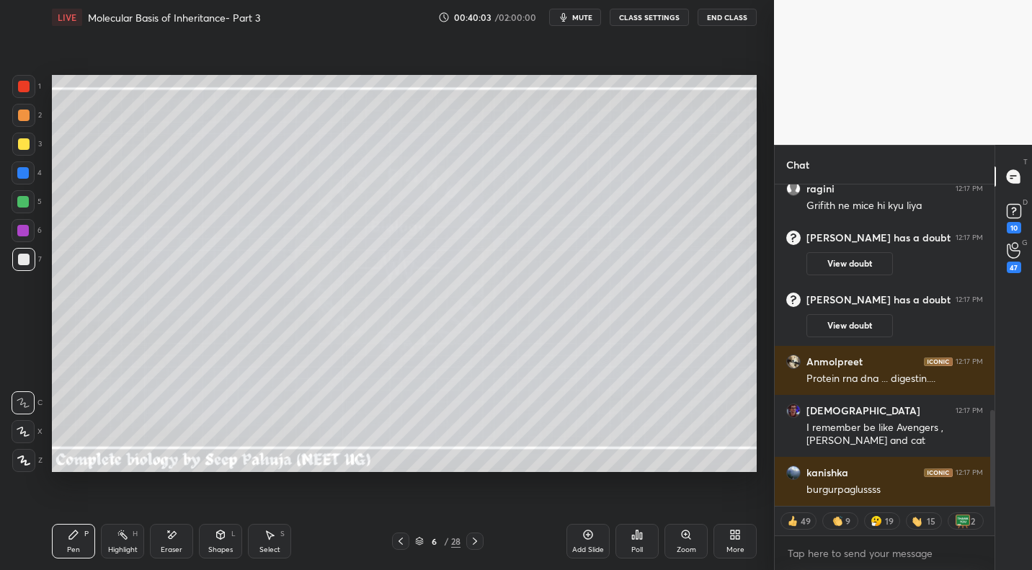
click at [270, 508] on icon at bounding box center [270, 535] width 12 height 12
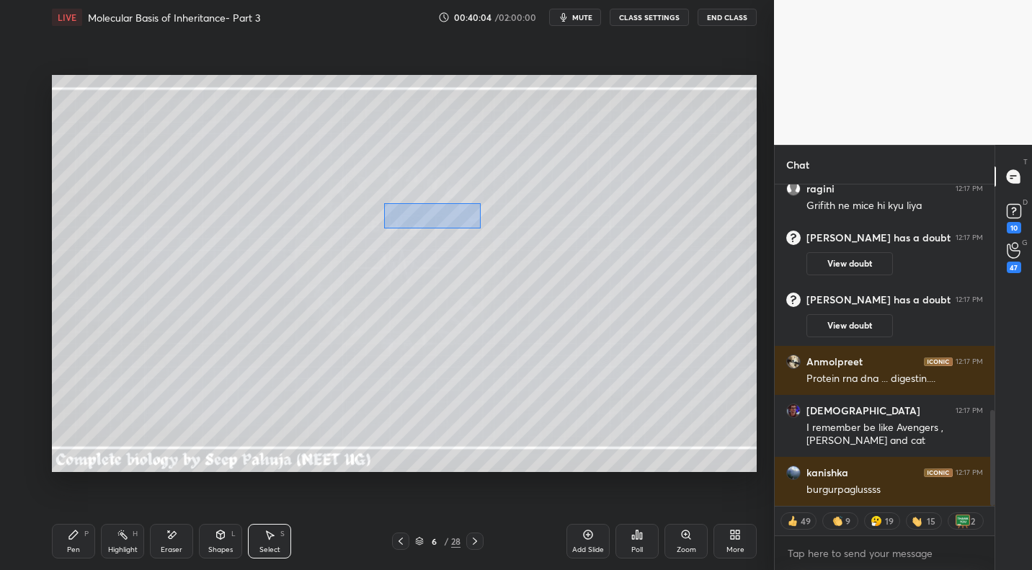
drag, startPoint x: 384, startPoint y: 202, endPoint x: 409, endPoint y: 225, distance: 33.7
click at [478, 228] on div "0 ° Undo Copy Paste here Duplicate Duplicate to new slide Delete" at bounding box center [404, 273] width 705 height 396
drag, startPoint x: 414, startPoint y: 211, endPoint x: 264, endPoint y: 333, distance: 193.6
click at [311, 215] on div "0 ° Undo Copy Paste here Duplicate Duplicate to new slide Delete" at bounding box center [404, 273] width 705 height 396
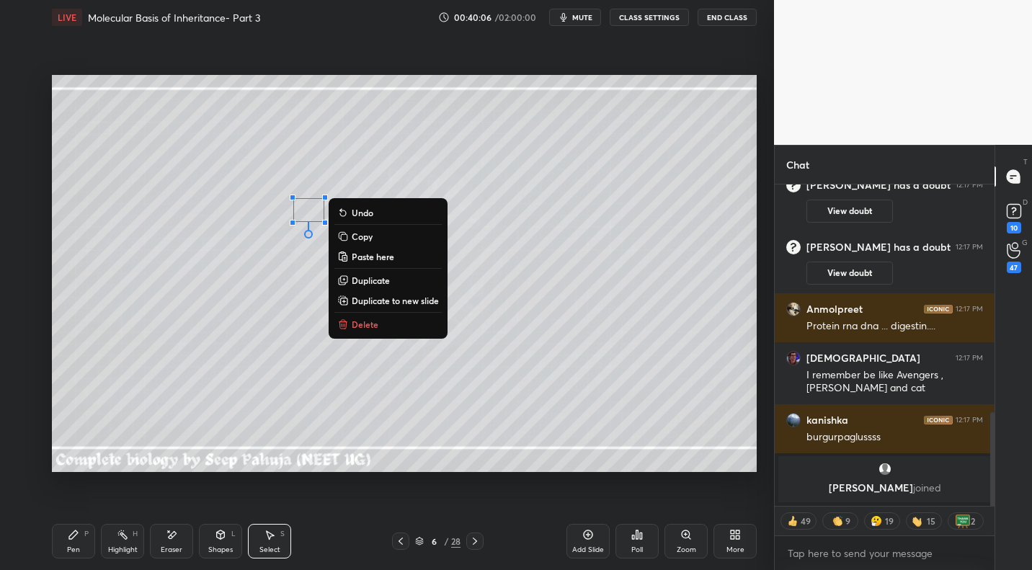
drag, startPoint x: 77, startPoint y: 535, endPoint x: 90, endPoint y: 509, distance: 28.4
click at [78, 508] on icon at bounding box center [74, 535] width 12 height 12
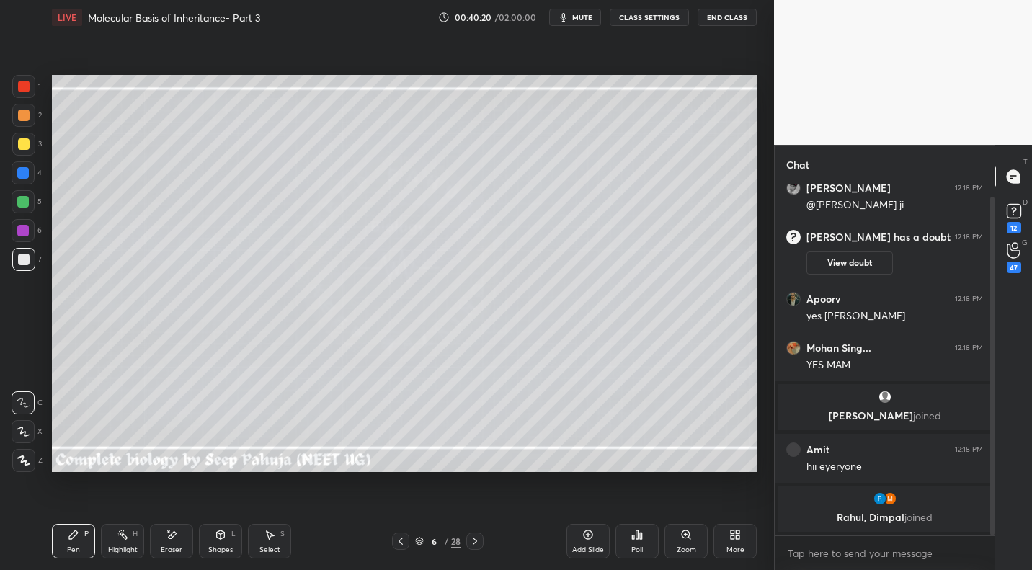
click at [235, 508] on div "Shapes L" at bounding box center [220, 541] width 43 height 35
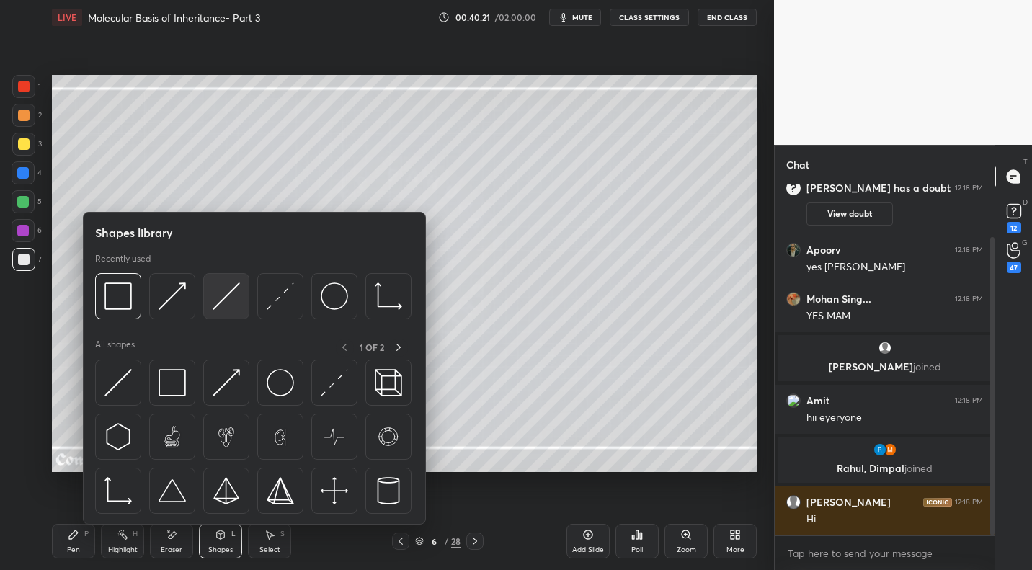
click at [223, 301] on img at bounding box center [226, 295] width 27 height 27
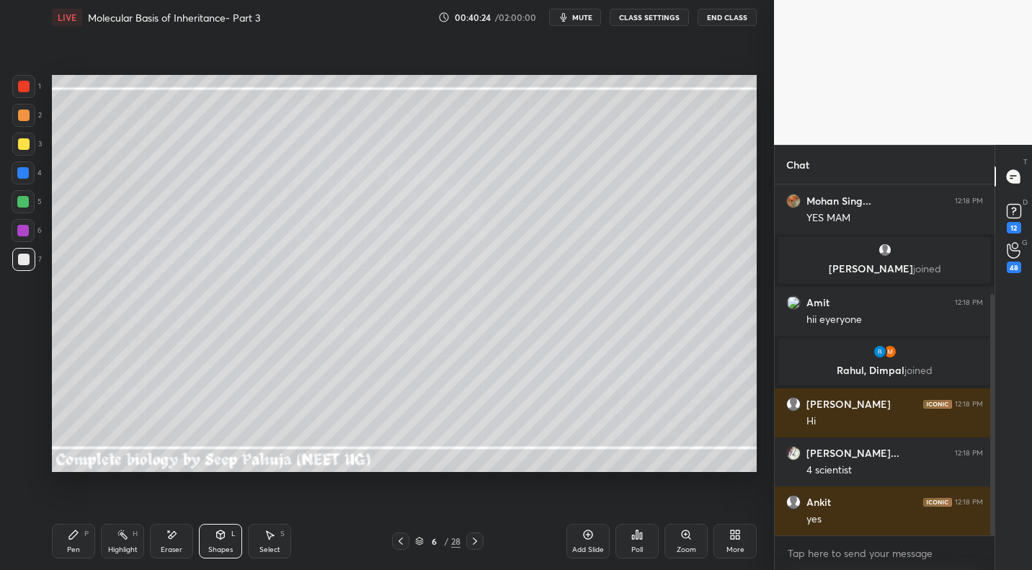
drag, startPoint x: 73, startPoint y: 534, endPoint x: 121, endPoint y: 483, distance: 69.8
click at [73, 508] on icon at bounding box center [73, 534] width 9 height 9
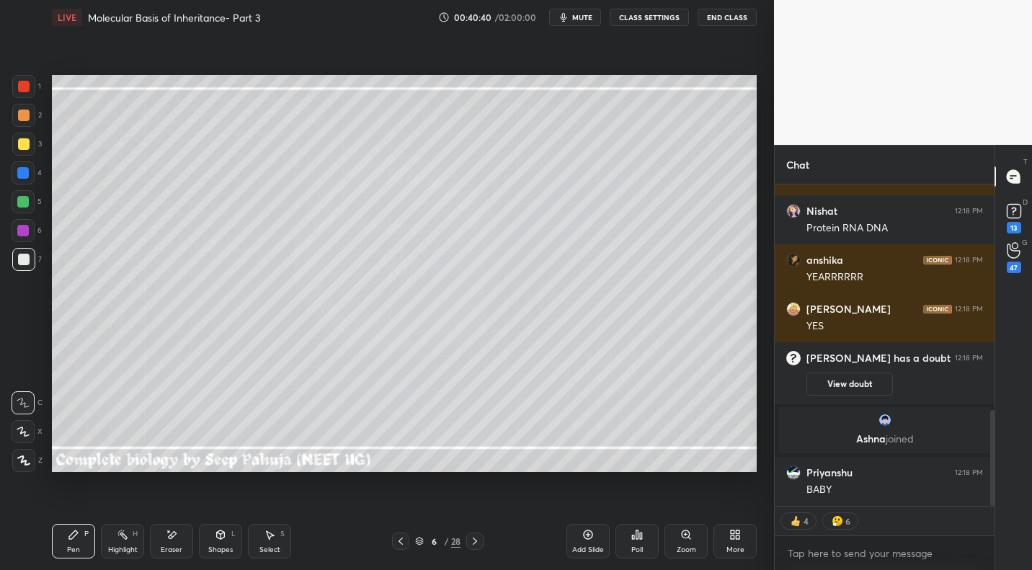
drag, startPoint x: 126, startPoint y: 539, endPoint x: 136, endPoint y: 525, distance: 17.0
click at [126, 508] on icon at bounding box center [123, 535] width 12 height 12
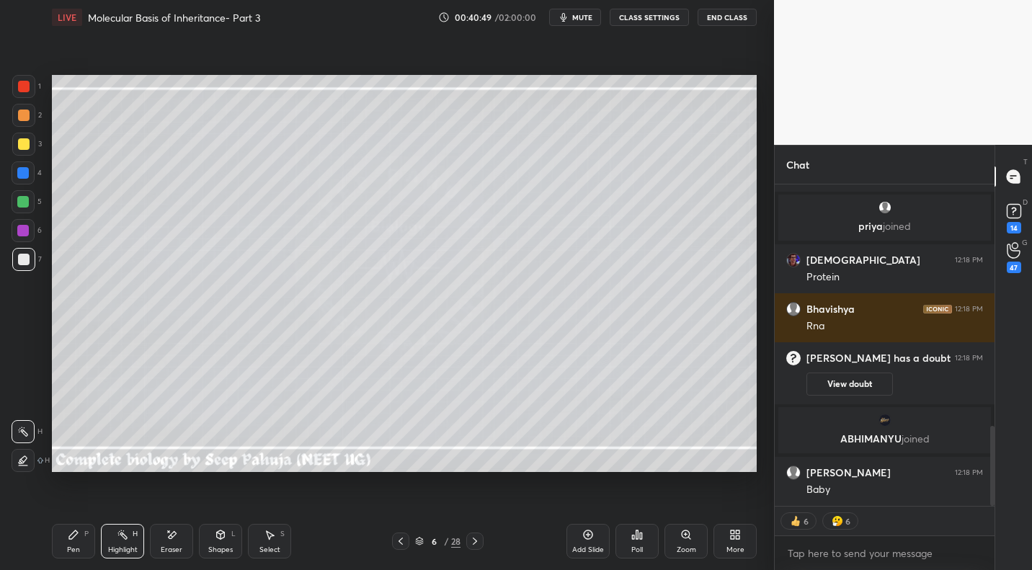
click at [405, 508] on icon at bounding box center [401, 541] width 12 height 12
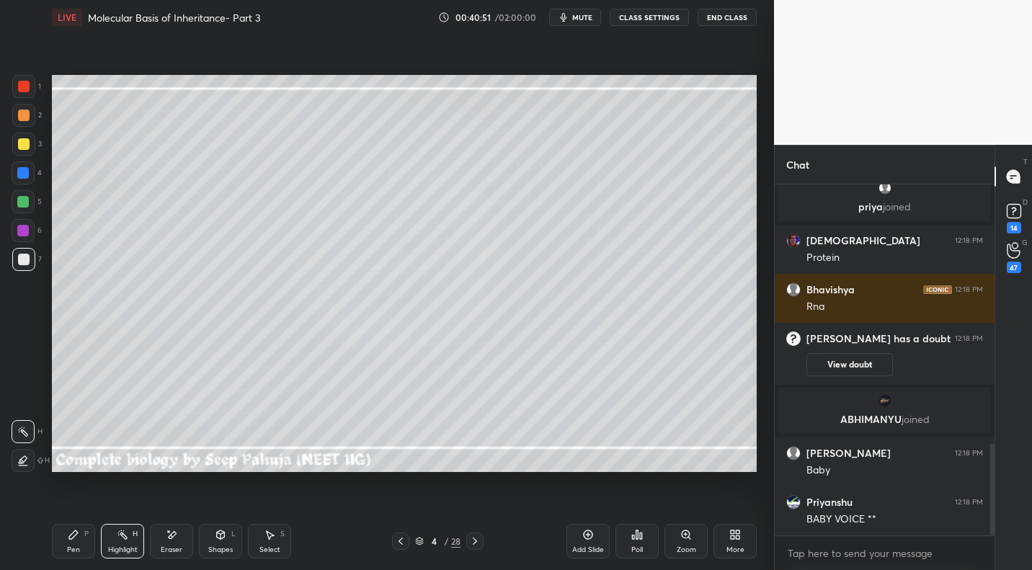
drag, startPoint x: 478, startPoint y: 541, endPoint x: 494, endPoint y: 533, distance: 17.7
click at [480, 508] on div at bounding box center [474, 540] width 17 height 17
click at [480, 508] on icon at bounding box center [475, 541] width 12 height 12
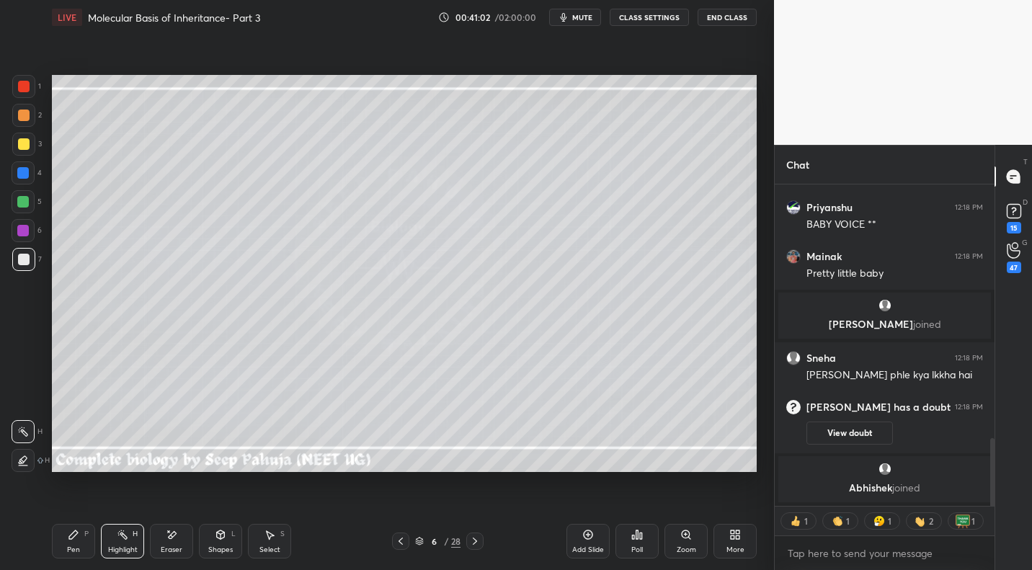
click at [79, 508] on div "Pen P" at bounding box center [73, 541] width 43 height 35
click at [227, 508] on div "Shapes L" at bounding box center [220, 541] width 43 height 35
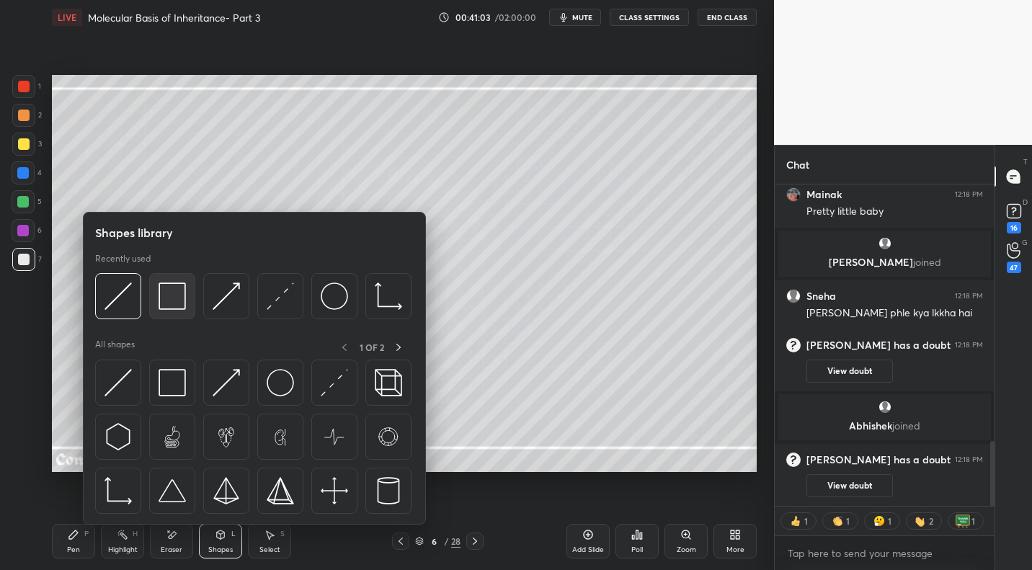
click at [182, 303] on img at bounding box center [171, 295] width 27 height 27
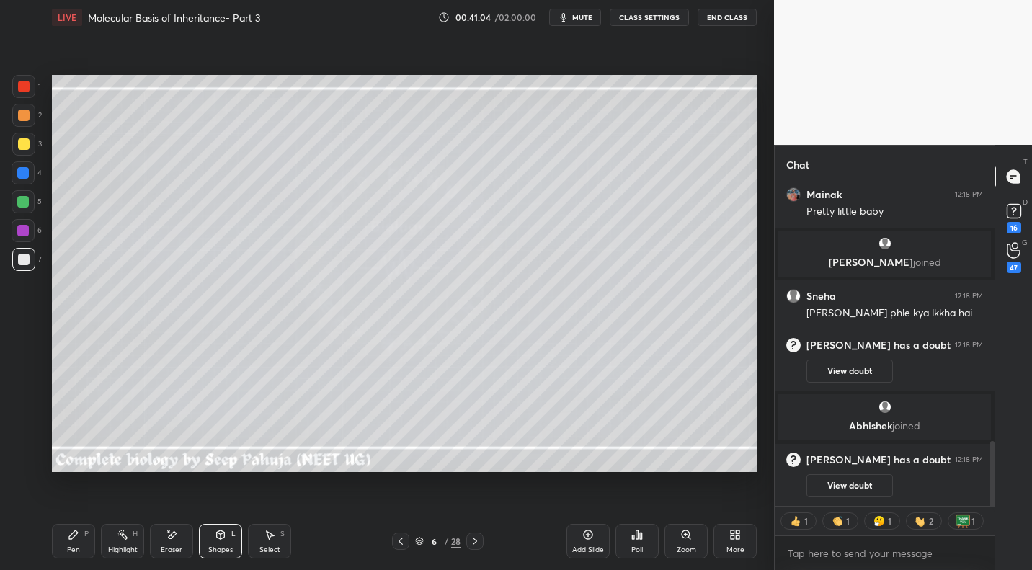
click at [28, 200] on div at bounding box center [23, 202] width 12 height 12
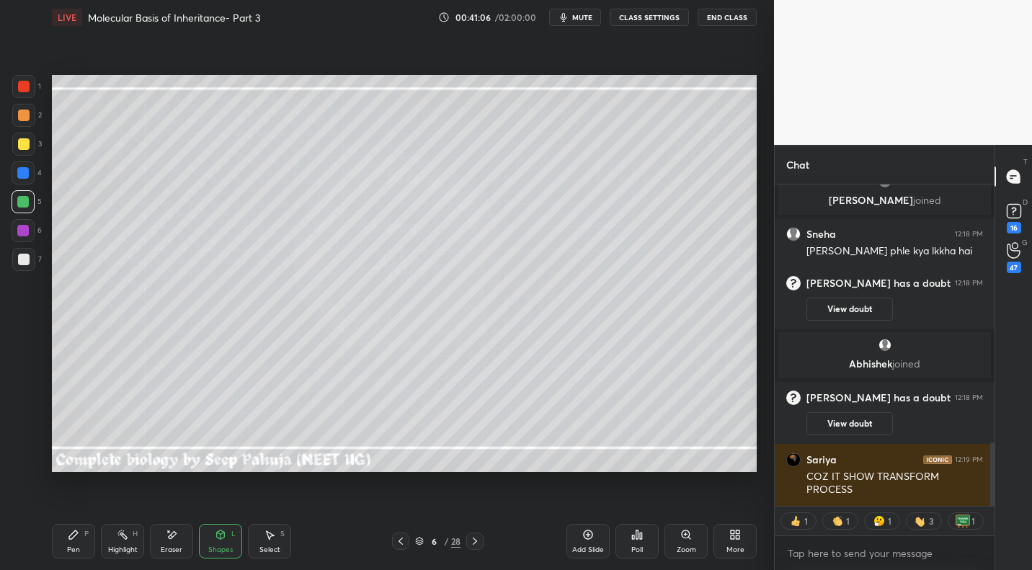
click at [77, 508] on icon at bounding box center [74, 535] width 12 height 12
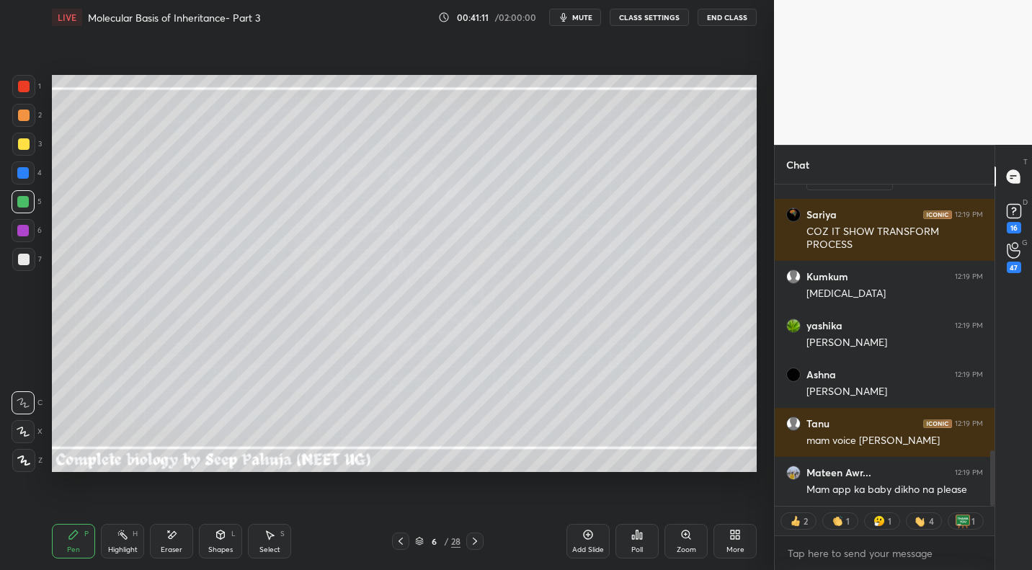
drag, startPoint x: 35, startPoint y: 267, endPoint x: 47, endPoint y: 267, distance: 12.2
click at [35, 267] on div "7" at bounding box center [27, 259] width 30 height 23
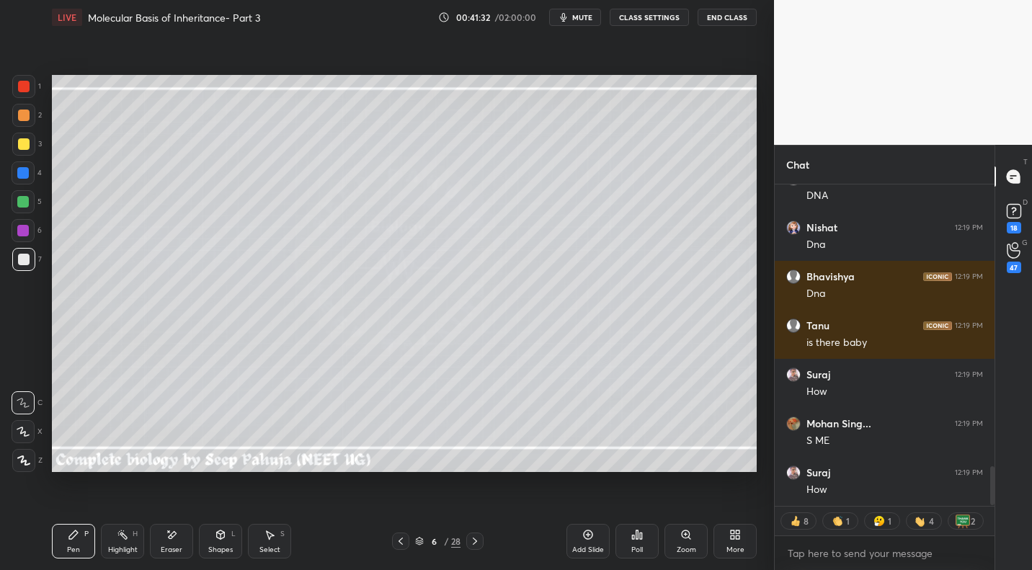
click at [589, 19] on span "mute" at bounding box center [582, 17] width 20 height 10
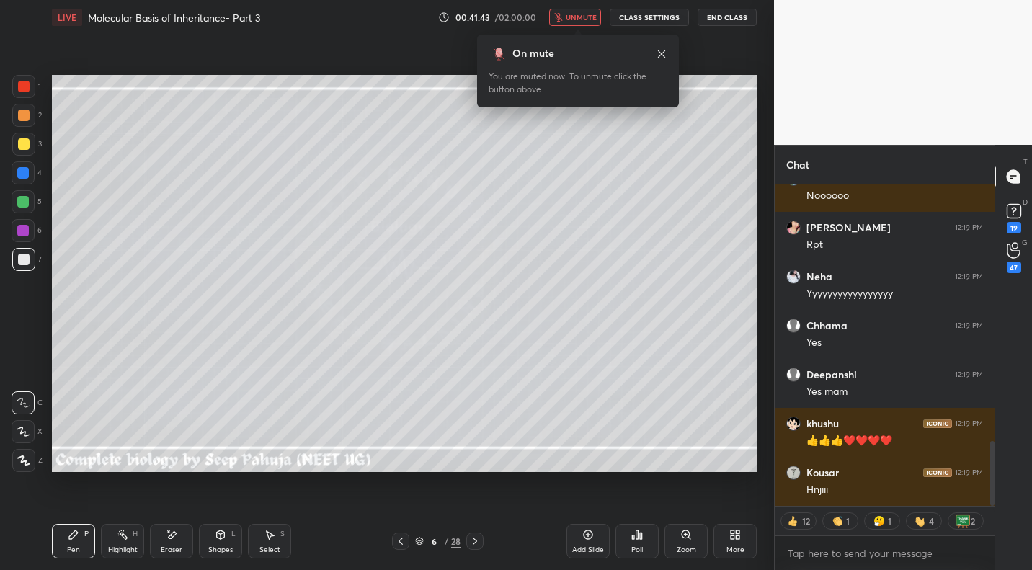
click at [575, 17] on span "unmute" at bounding box center [581, 17] width 31 height 10
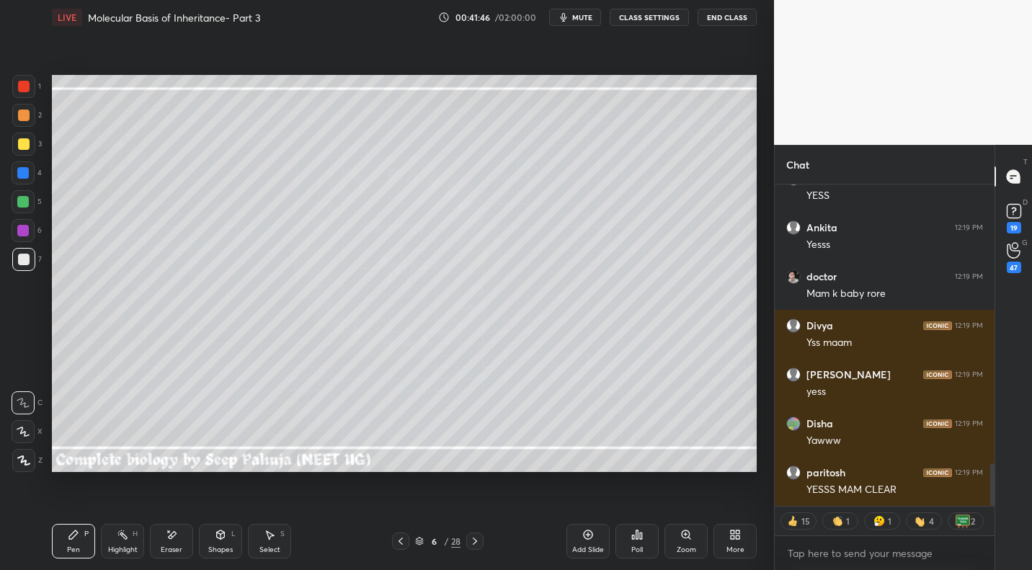
drag, startPoint x: 473, startPoint y: 540, endPoint x: 486, endPoint y: 527, distance: 18.3
click at [473, 508] on icon at bounding box center [475, 541] width 12 height 12
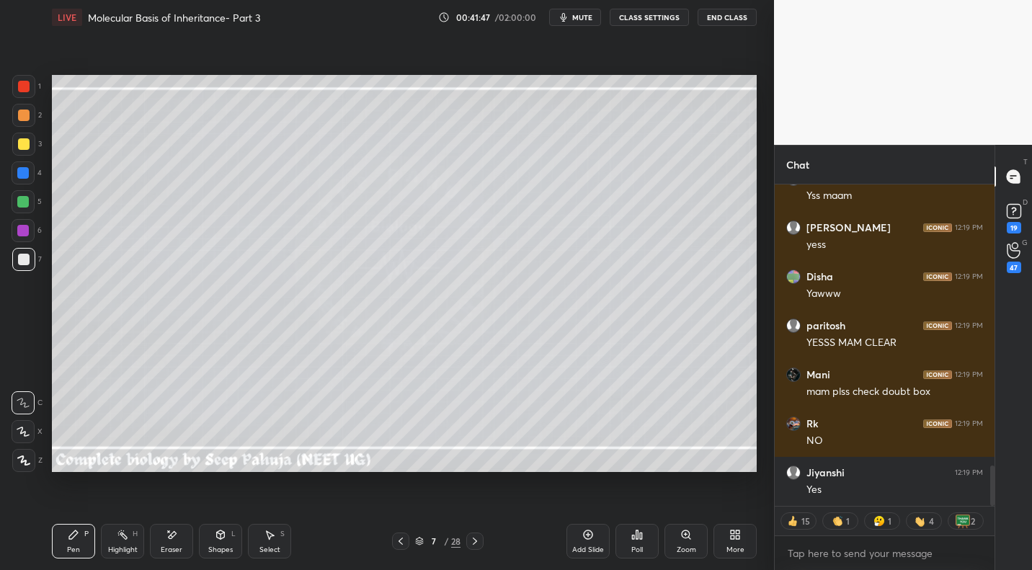
drag, startPoint x: 24, startPoint y: 144, endPoint x: 43, endPoint y: 138, distance: 18.9
click at [24, 144] on div at bounding box center [24, 144] width 12 height 12
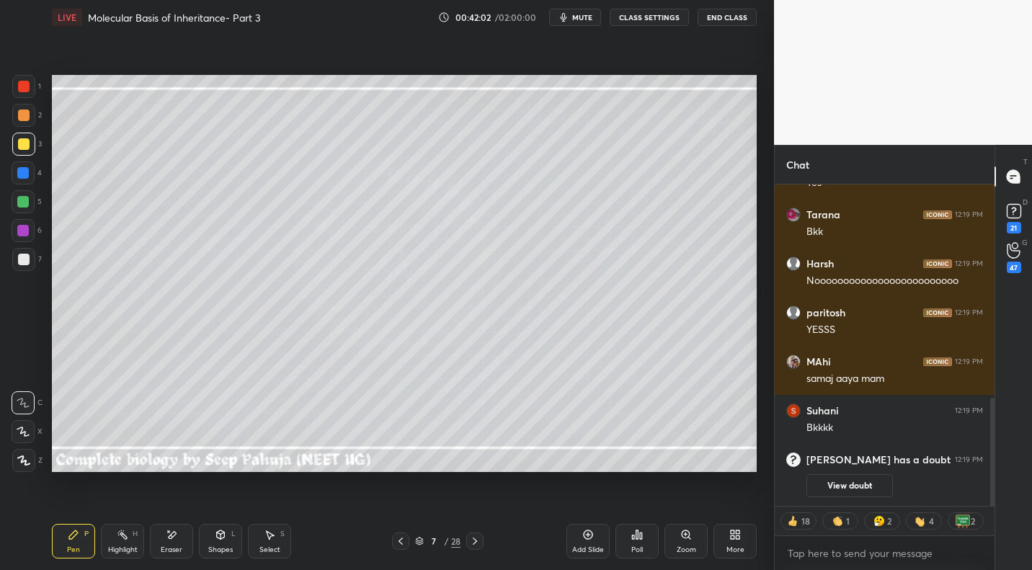
click at [22, 261] on div at bounding box center [24, 260] width 12 height 12
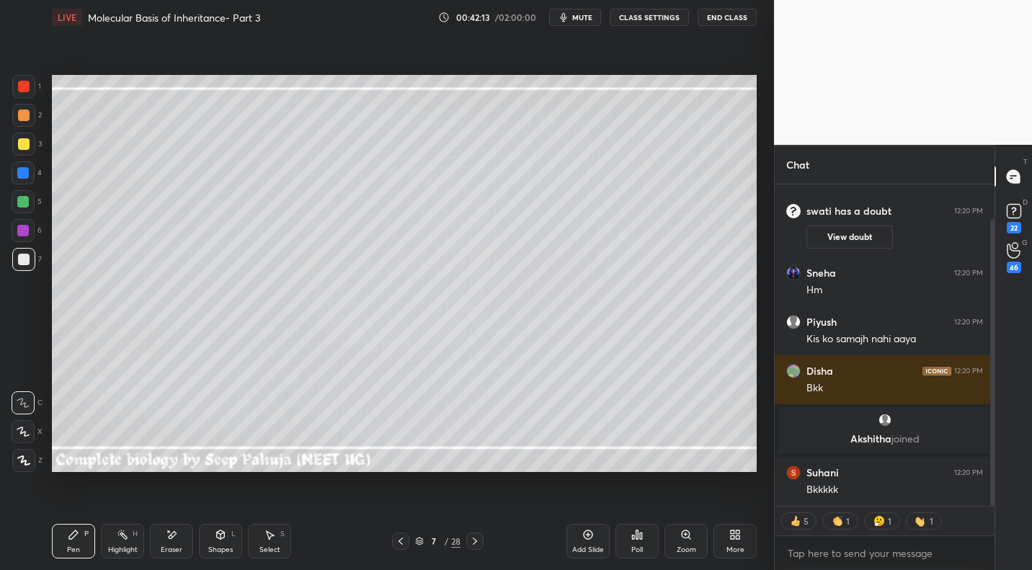
click at [403, 508] on icon at bounding box center [401, 541] width 12 height 12
click at [130, 508] on div "Highlight" at bounding box center [123, 549] width 30 height 7
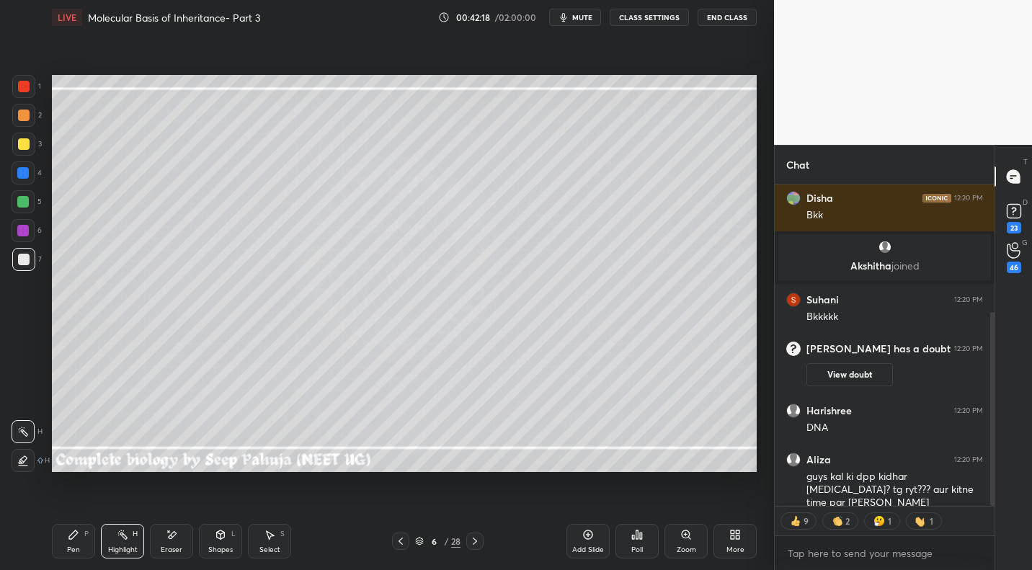
drag, startPoint x: 479, startPoint y: 549, endPoint x: 467, endPoint y: 494, distance: 56.1
click at [478, 508] on div at bounding box center [474, 540] width 17 height 17
click at [24, 200] on div at bounding box center [23, 202] width 12 height 12
click at [72, 508] on icon at bounding box center [74, 535] width 12 height 12
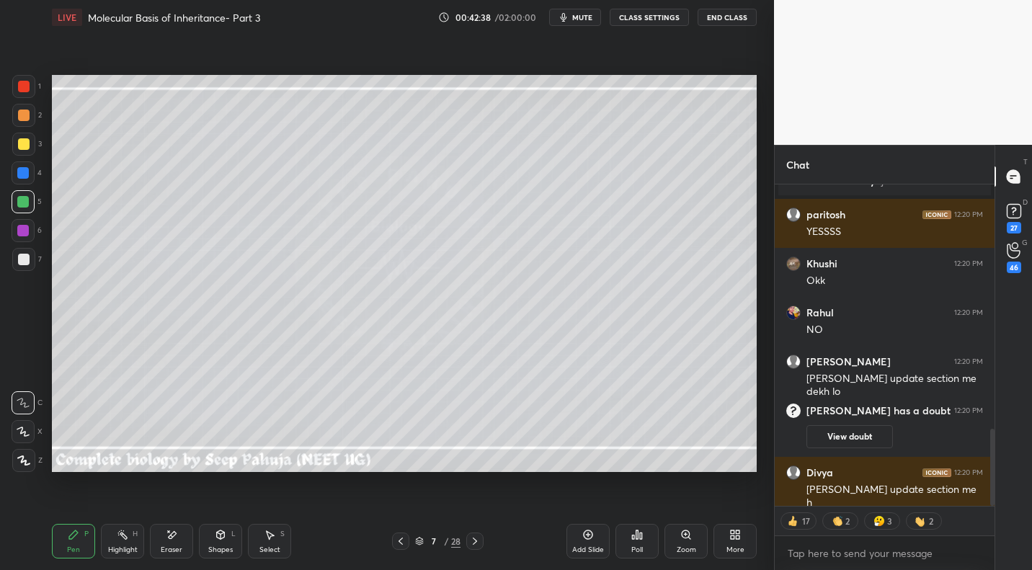
drag, startPoint x: 126, startPoint y: 542, endPoint x: 138, endPoint y: 509, distance: 34.7
click at [126, 508] on div "Highlight H" at bounding box center [122, 541] width 43 height 35
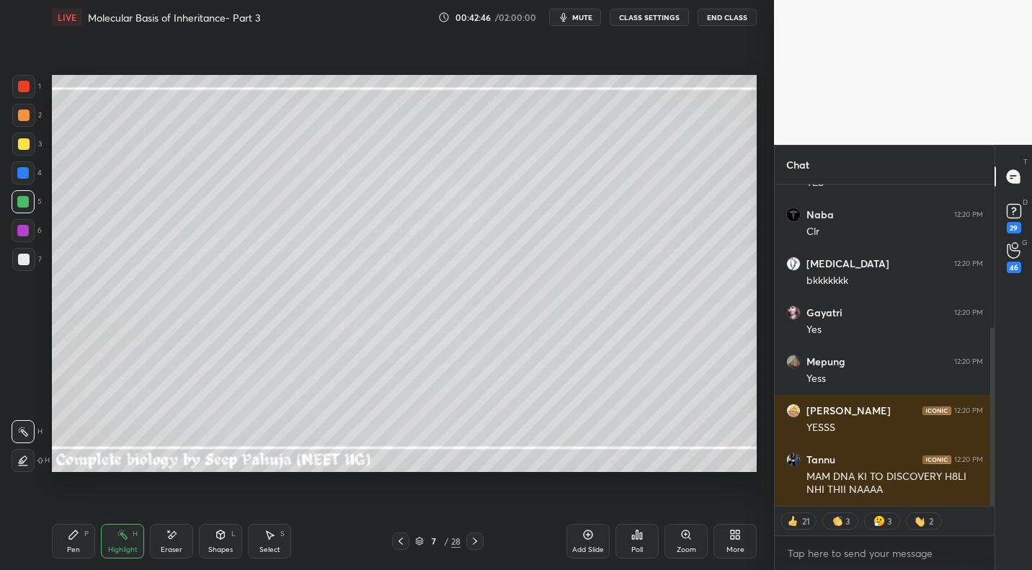
click at [403, 508] on icon at bounding box center [401, 541] width 12 height 12
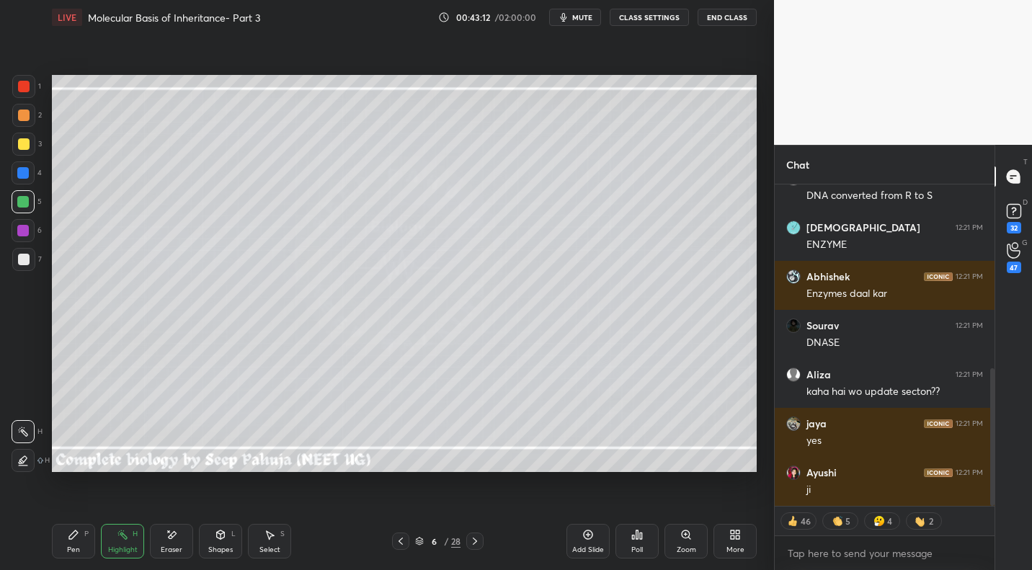
click at [473, 508] on icon at bounding box center [475, 541] width 12 height 12
click at [399, 508] on icon at bounding box center [401, 541] width 12 height 12
drag, startPoint x: 578, startPoint y: 540, endPoint x: 496, endPoint y: 513, distance: 85.9
click at [578, 508] on div "Add Slide" at bounding box center [587, 541] width 43 height 35
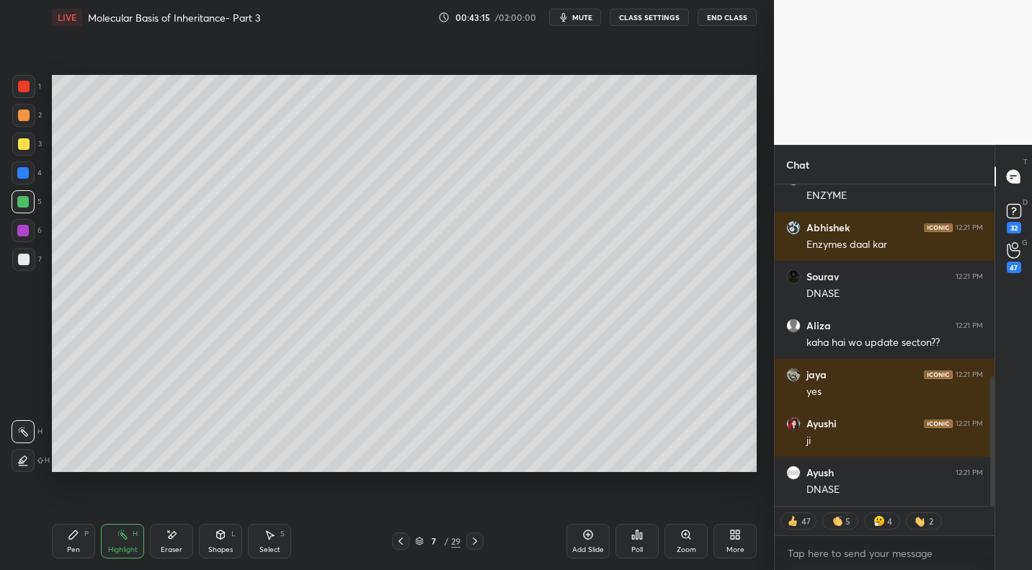
click at [69, 508] on div "Pen P" at bounding box center [73, 541] width 43 height 35
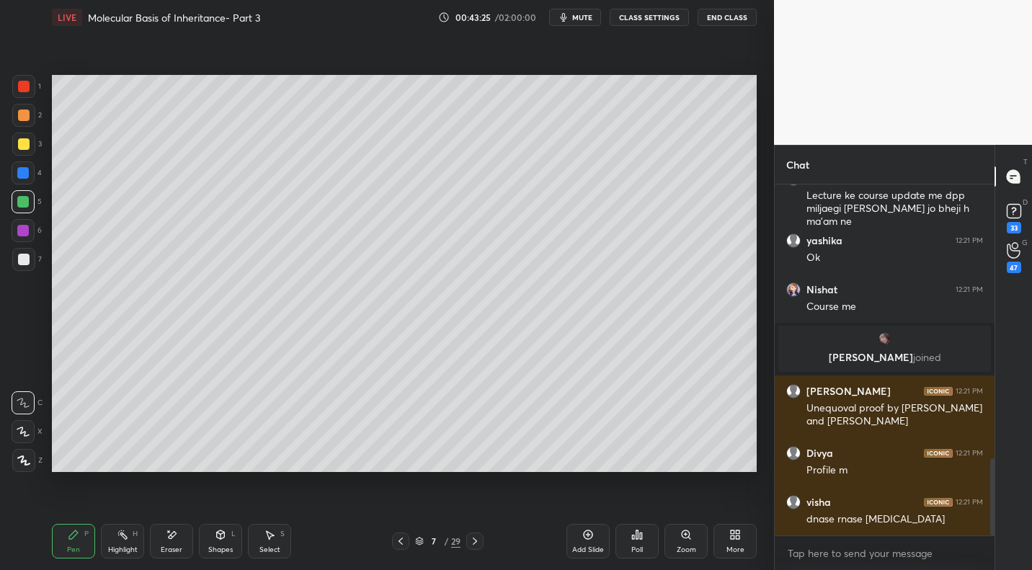
drag, startPoint x: 14, startPoint y: 147, endPoint x: 46, endPoint y: 133, distance: 34.5
click at [17, 146] on div at bounding box center [23, 144] width 23 height 23
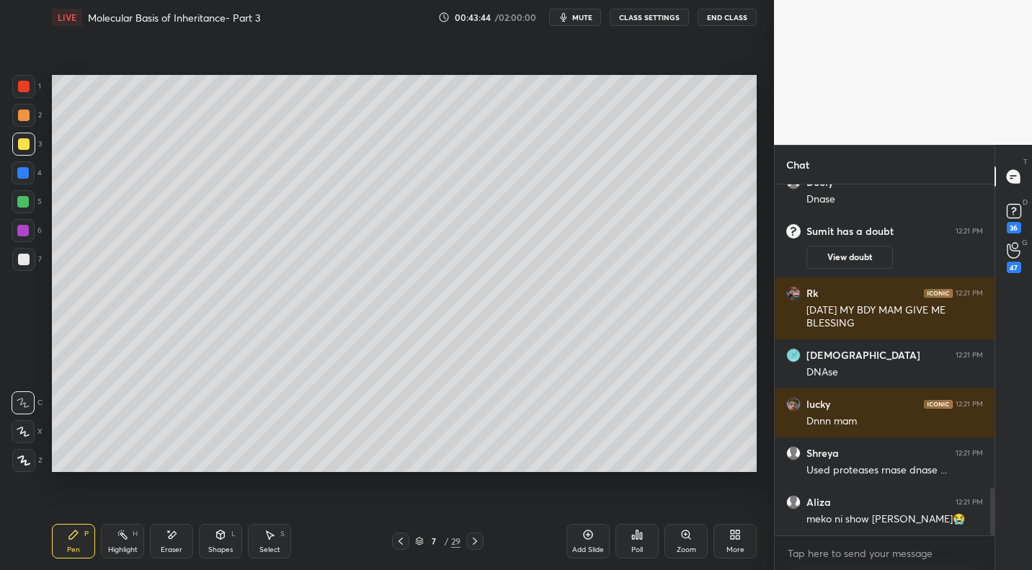
click at [123, 508] on div "Highlight H" at bounding box center [122, 541] width 43 height 35
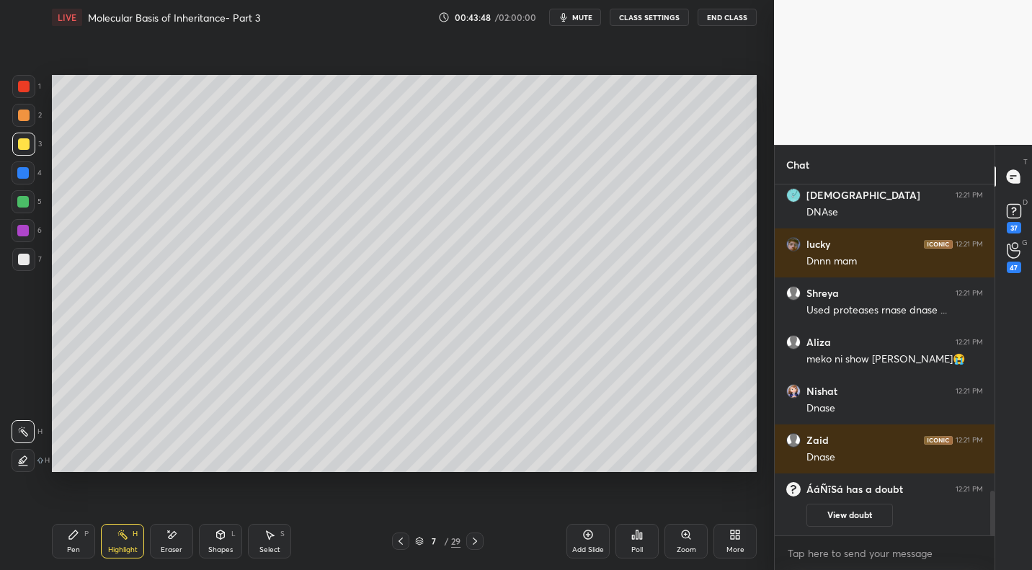
drag, startPoint x: 24, startPoint y: 262, endPoint x: 44, endPoint y: 292, distance: 35.8
click at [24, 264] on div at bounding box center [24, 260] width 12 height 12
click at [85, 508] on div "Pen P" at bounding box center [73, 541] width 43 height 35
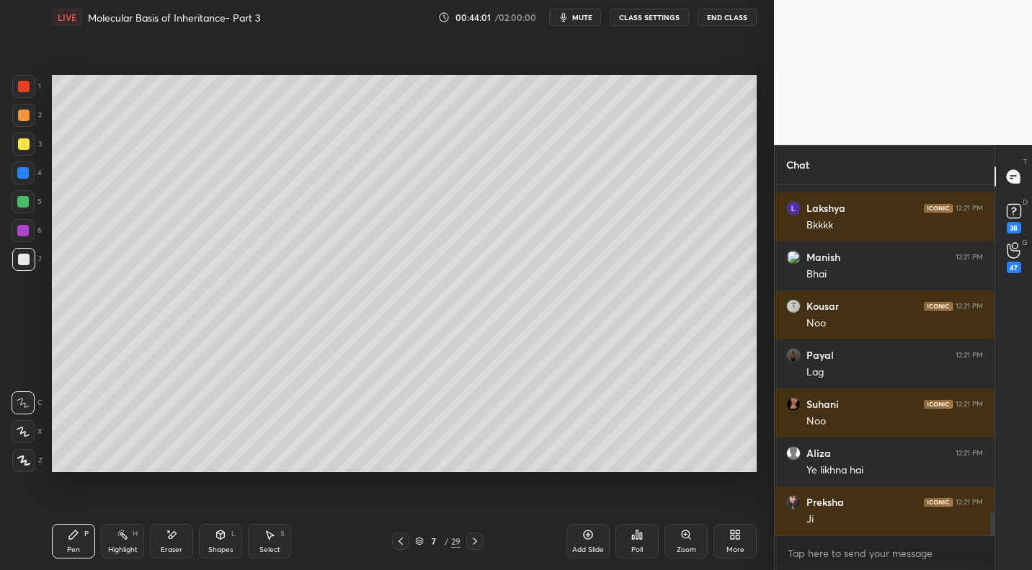
click at [27, 136] on div at bounding box center [23, 144] width 23 height 23
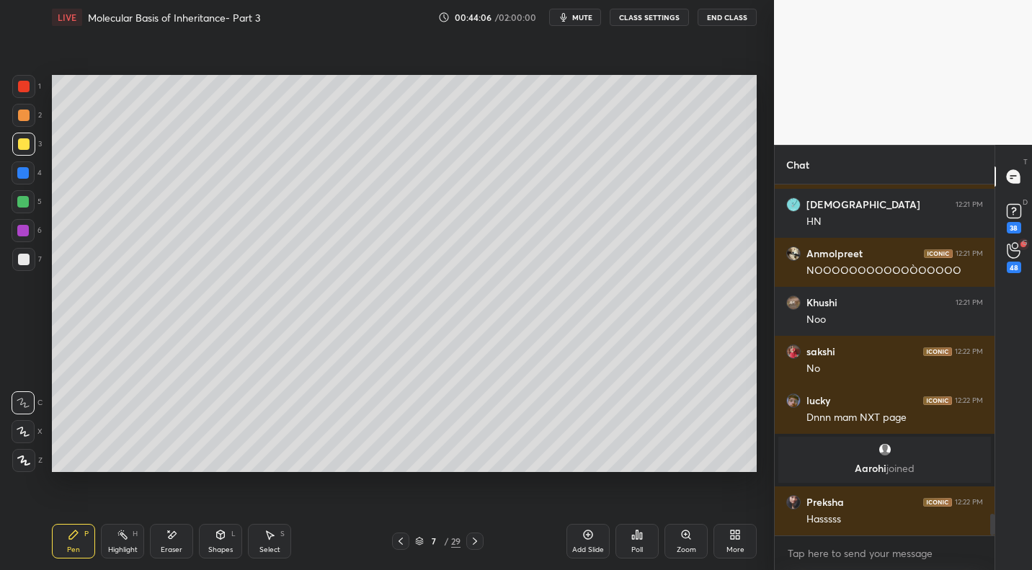
click at [141, 508] on div "Highlight H" at bounding box center [122, 541] width 43 height 35
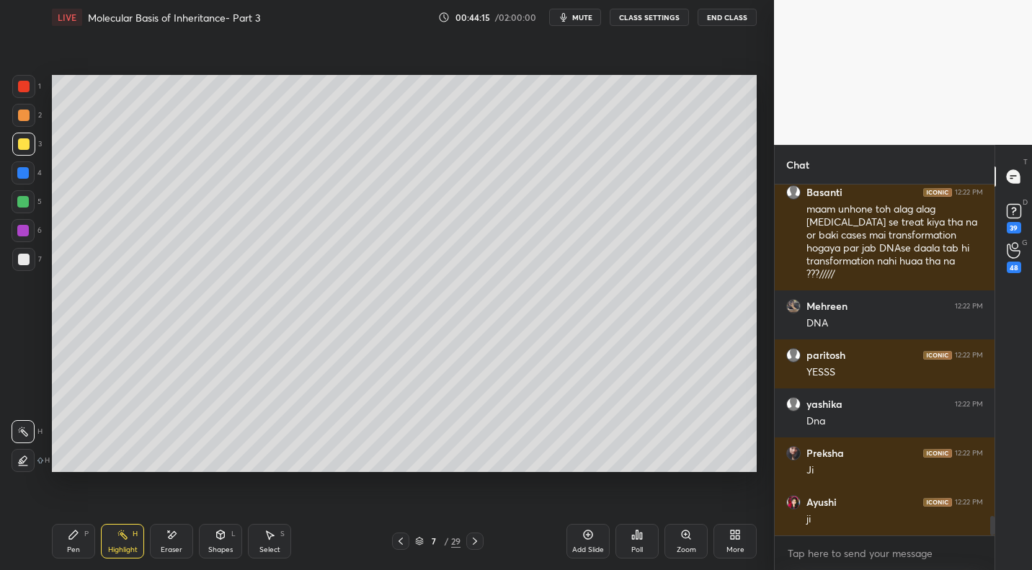
click at [398, 508] on icon at bounding box center [401, 541] width 12 height 12
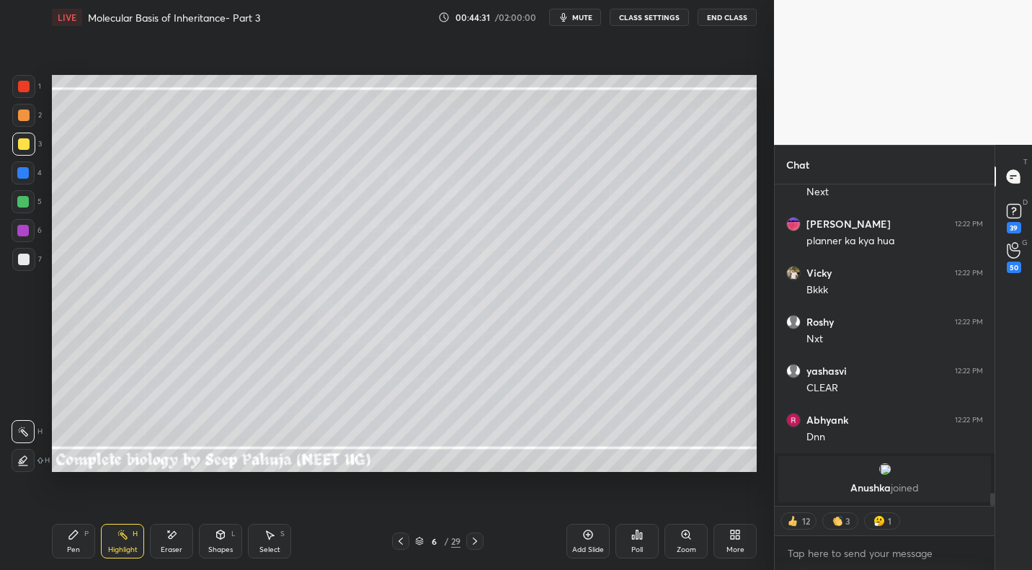
click at [474, 508] on icon at bounding box center [475, 540] width 4 height 7
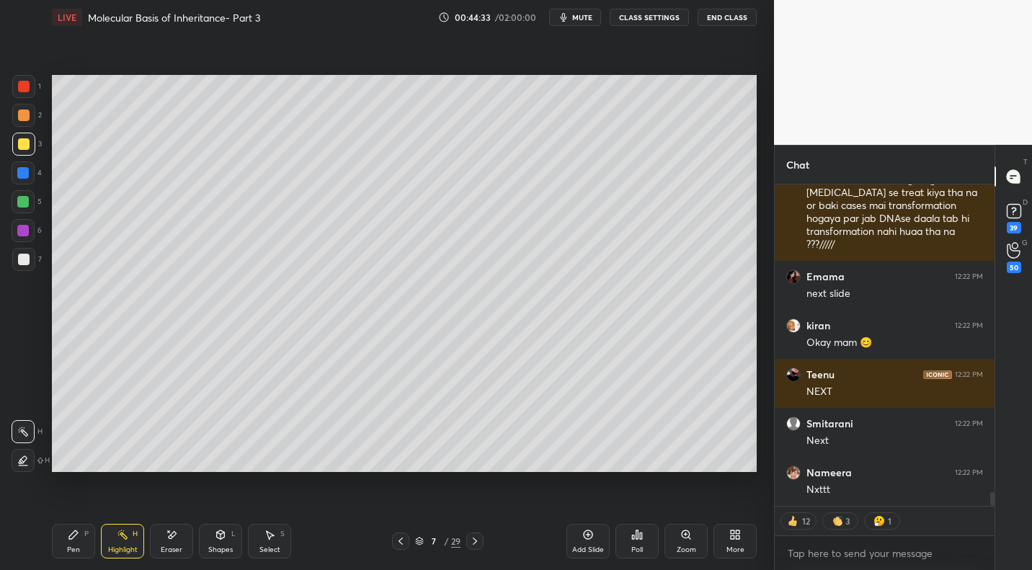
click at [73, 508] on icon at bounding box center [74, 535] width 12 height 12
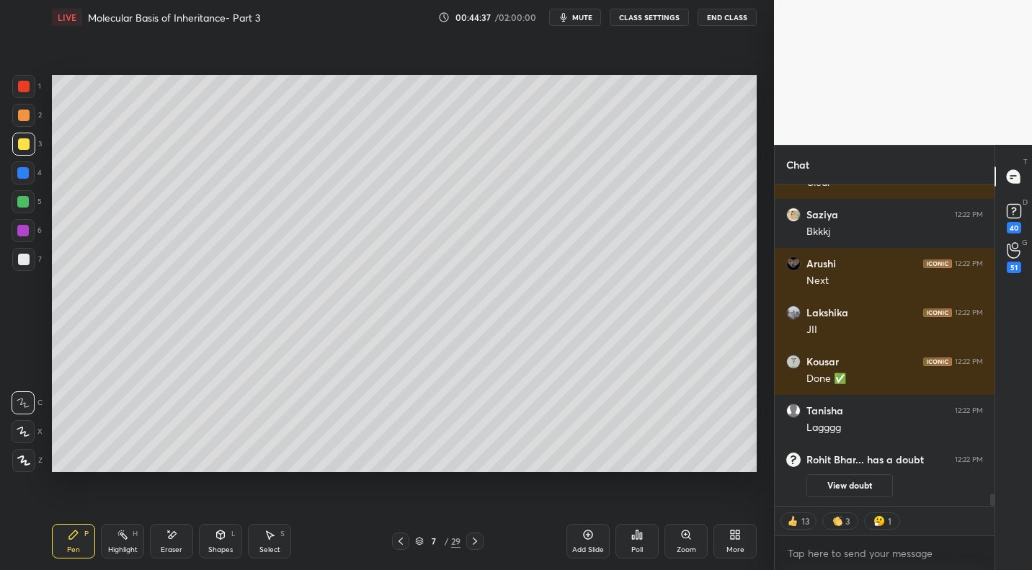
click at [401, 508] on icon at bounding box center [401, 541] width 12 height 12
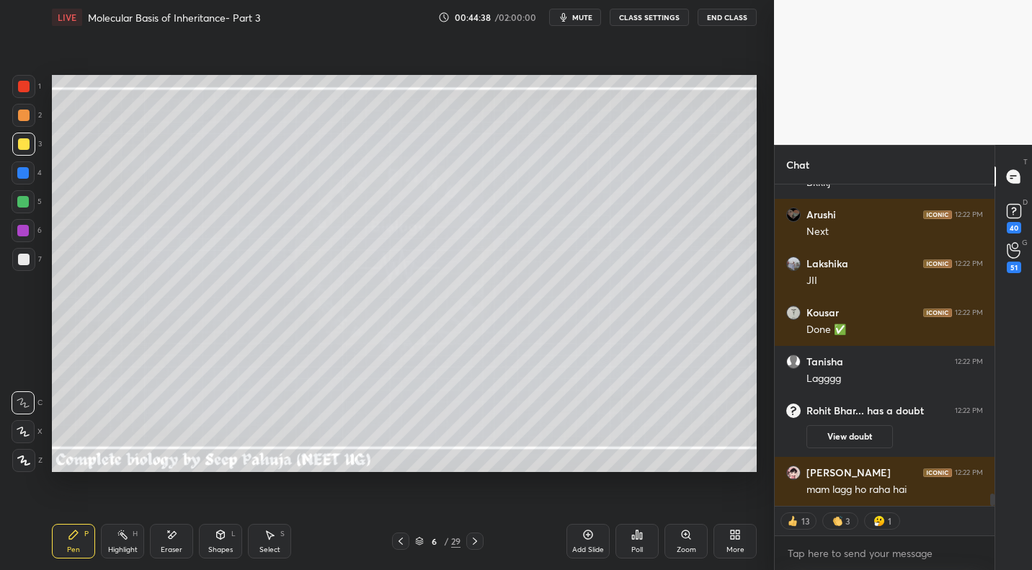
click at [470, 508] on icon at bounding box center [475, 541] width 12 height 12
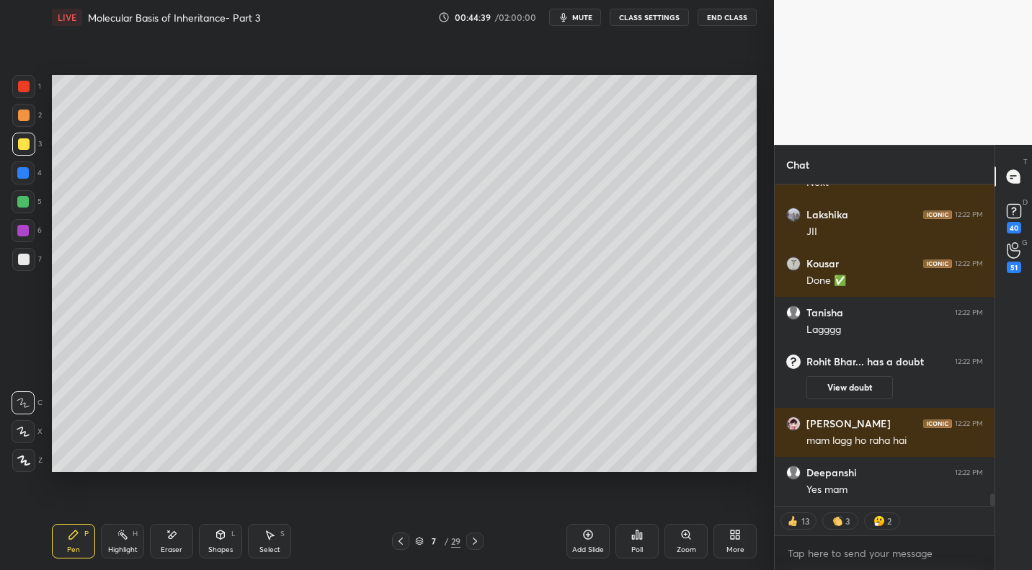
click at [180, 508] on div "Eraser" at bounding box center [172, 549] width 22 height 7
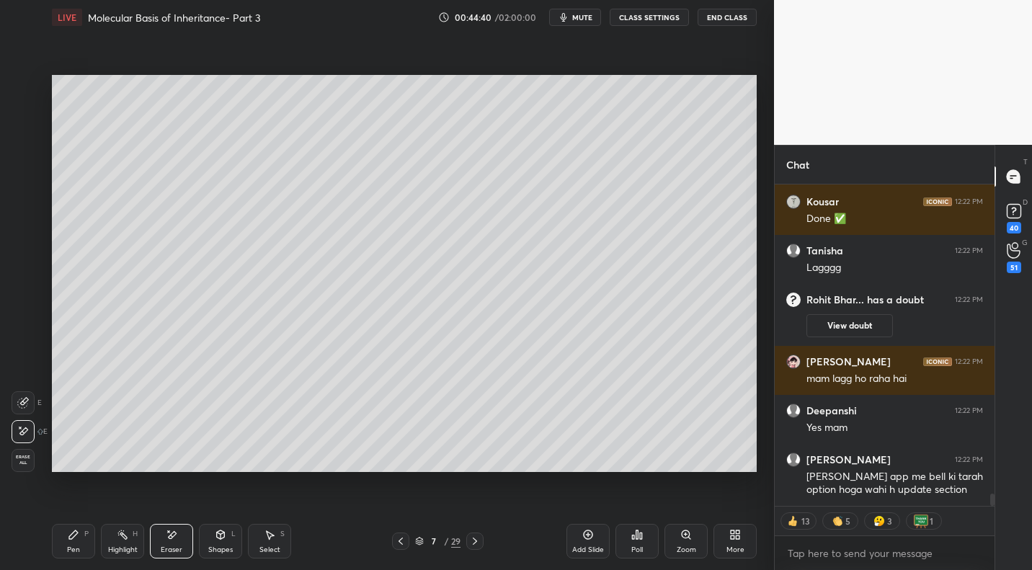
click at [76, 508] on icon at bounding box center [74, 535] width 12 height 12
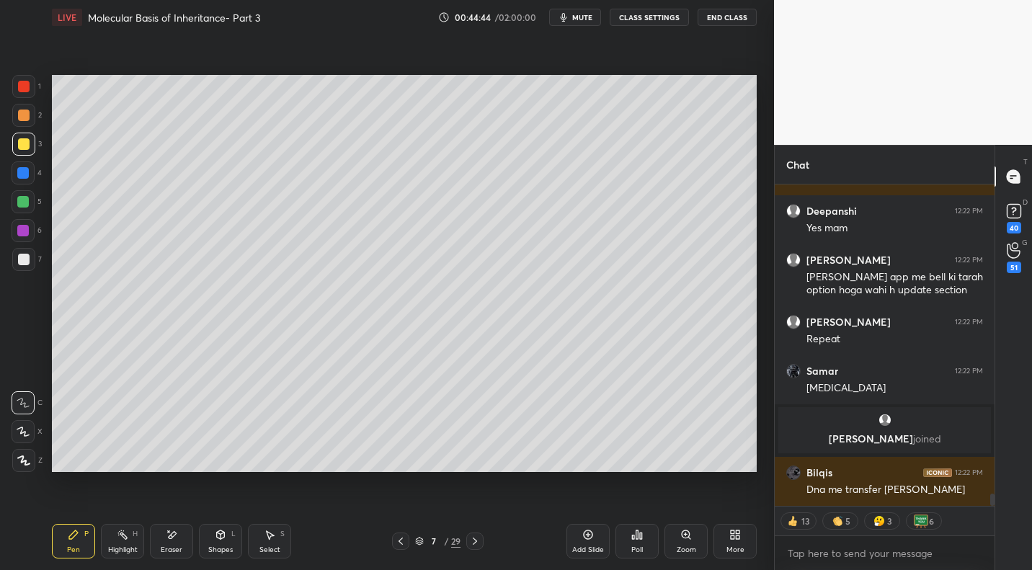
drag, startPoint x: 272, startPoint y: 537, endPoint x: 234, endPoint y: 482, distance: 66.7
click at [272, 508] on icon at bounding box center [270, 535] width 12 height 12
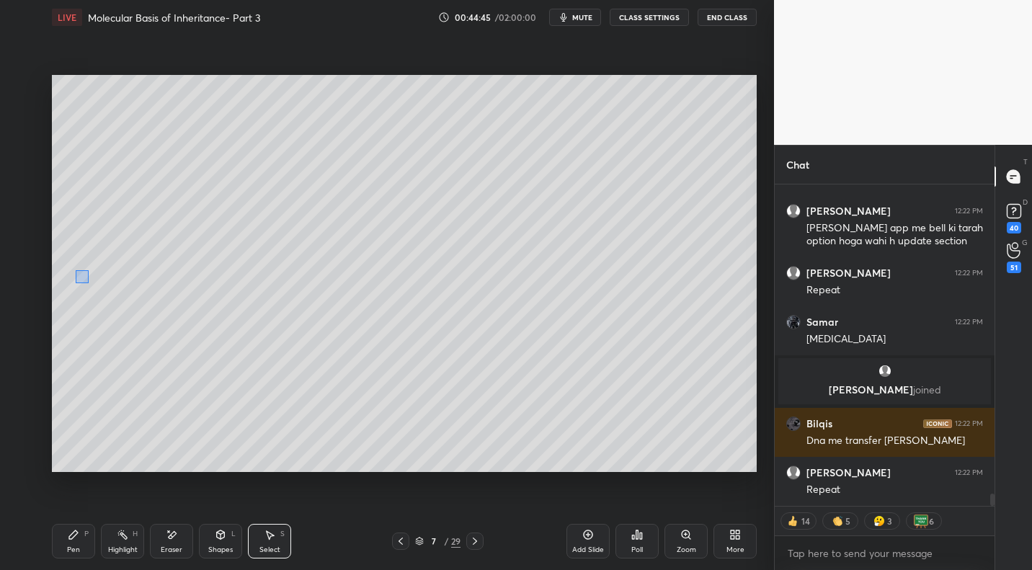
drag, startPoint x: 75, startPoint y: 270, endPoint x: 188, endPoint y: 318, distance: 122.7
click at [209, 326] on div "0 ° Undo Copy Paste here Duplicate Duplicate to new slide Delete" at bounding box center [404, 273] width 705 height 396
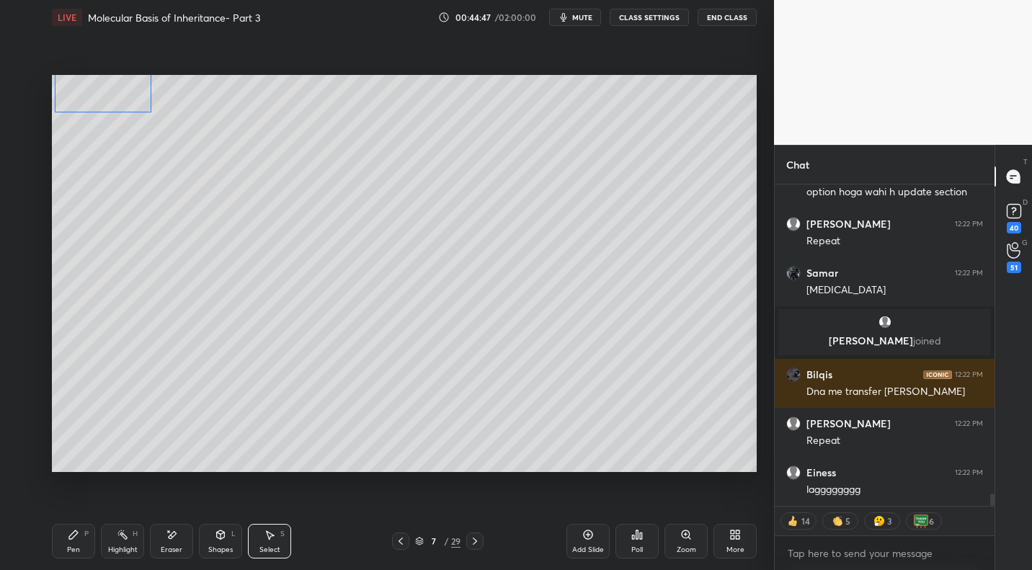
drag, startPoint x: 127, startPoint y: 297, endPoint x: 97, endPoint y: 95, distance: 204.0
click at [99, 94] on div "0 ° Undo Copy Paste here Duplicate Duplicate to new slide Delete" at bounding box center [404, 273] width 705 height 396
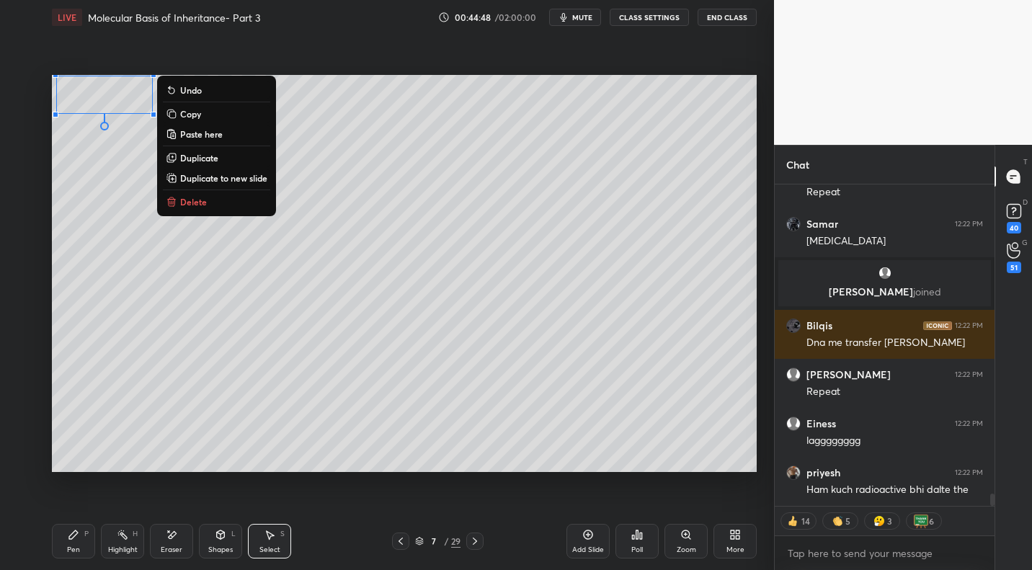
click at [74, 508] on div "Pen P" at bounding box center [73, 541] width 43 height 35
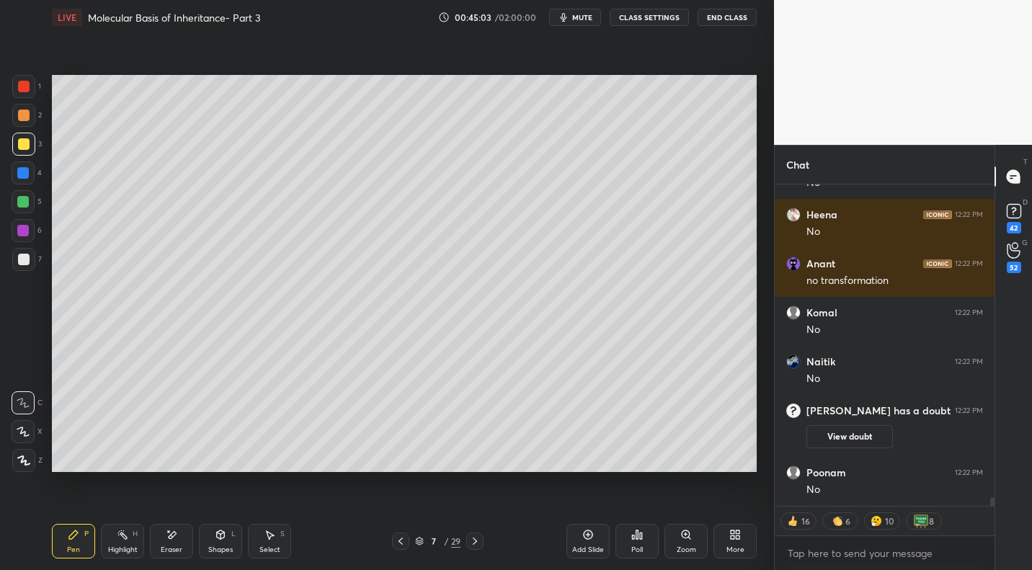
click at [277, 508] on div "Select S" at bounding box center [269, 541] width 43 height 35
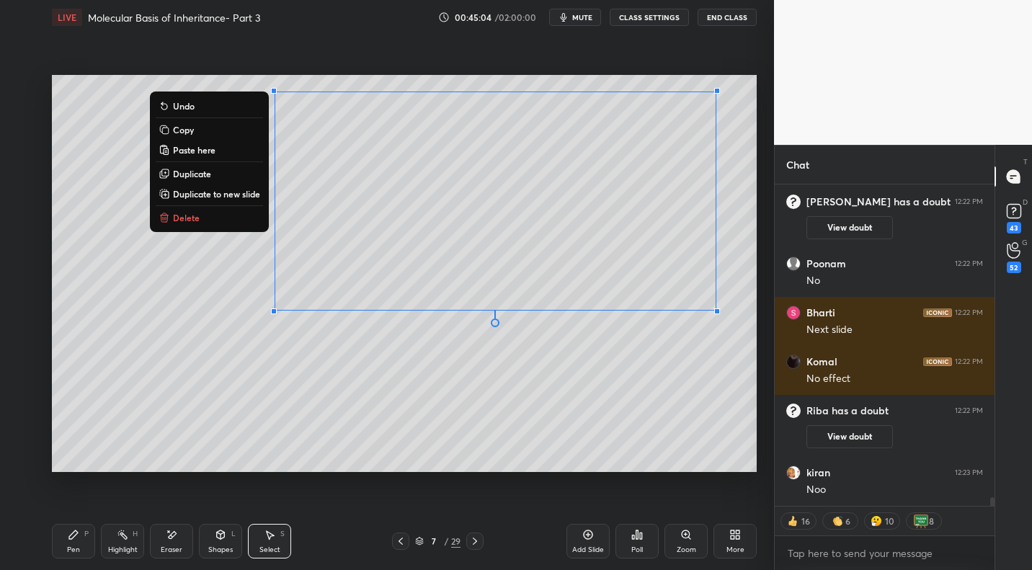
drag, startPoint x: 323, startPoint y: 91, endPoint x: 715, endPoint y: 289, distance: 438.8
click at [591, 316] on div "0 ° Undo Copy Paste here Duplicate Duplicate to new slide Delete" at bounding box center [404, 273] width 705 height 396
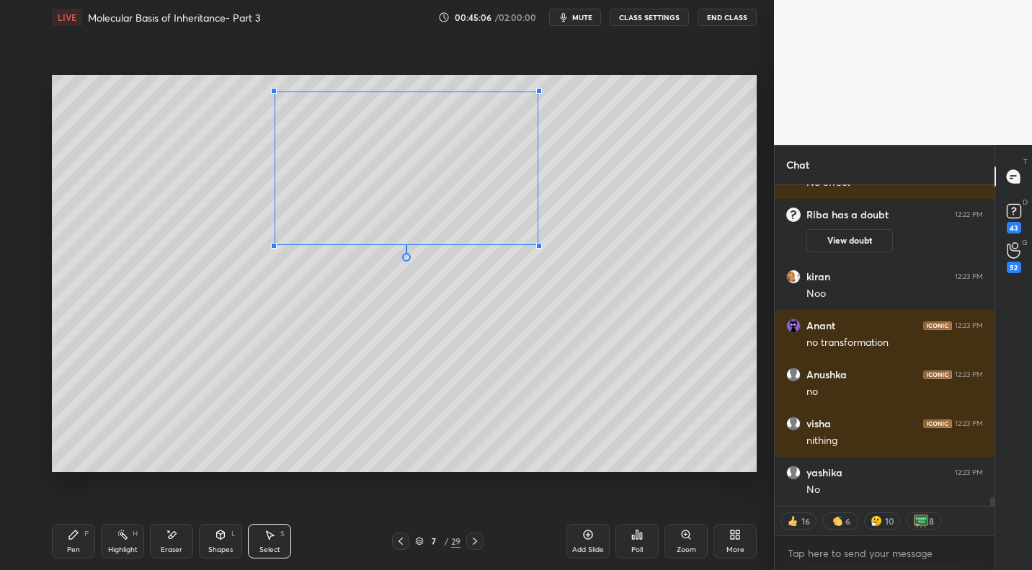
drag, startPoint x: 716, startPoint y: 311, endPoint x: 535, endPoint y: 243, distance: 193.1
click at [537, 243] on div at bounding box center [539, 246] width 6 height 6
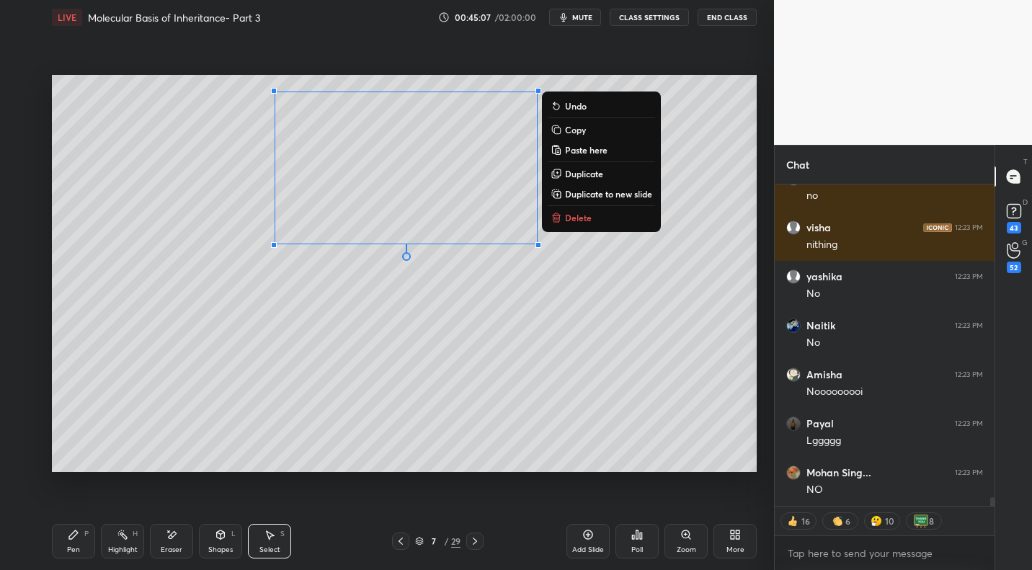
drag, startPoint x: 74, startPoint y: 545, endPoint x: 131, endPoint y: 481, distance: 85.7
click at [74, 508] on div "Pen" at bounding box center [73, 549] width 13 height 7
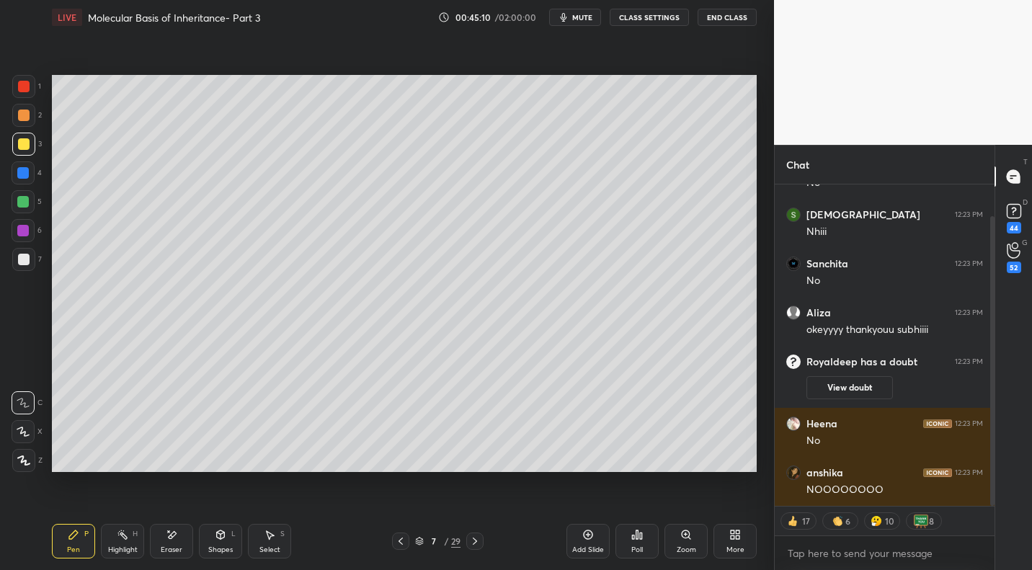
click at [178, 508] on div "Eraser" at bounding box center [171, 541] width 43 height 35
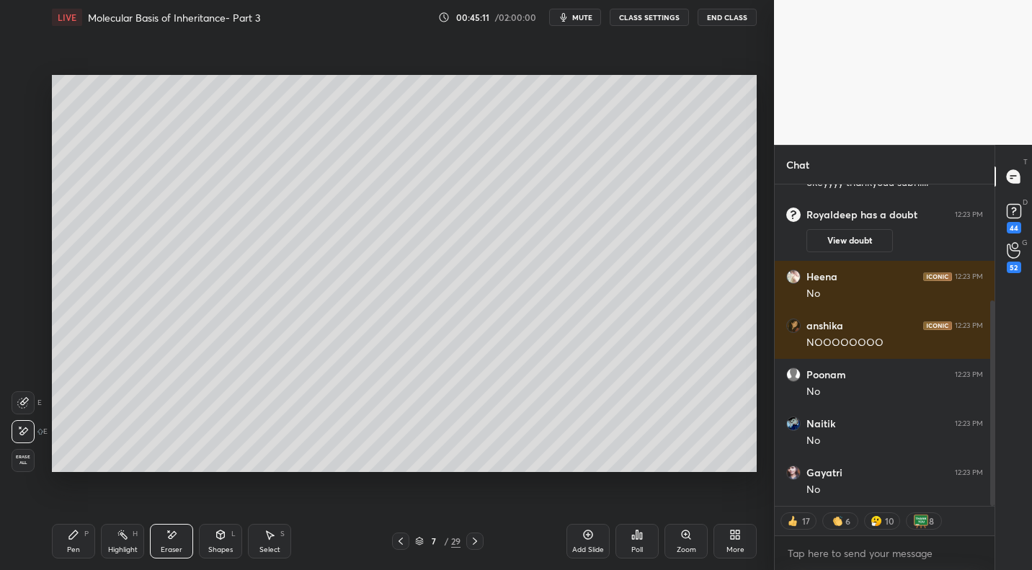
drag, startPoint x: 68, startPoint y: 548, endPoint x: 128, endPoint y: 494, distance: 80.6
click at [68, 508] on div "Pen" at bounding box center [73, 549] width 13 height 7
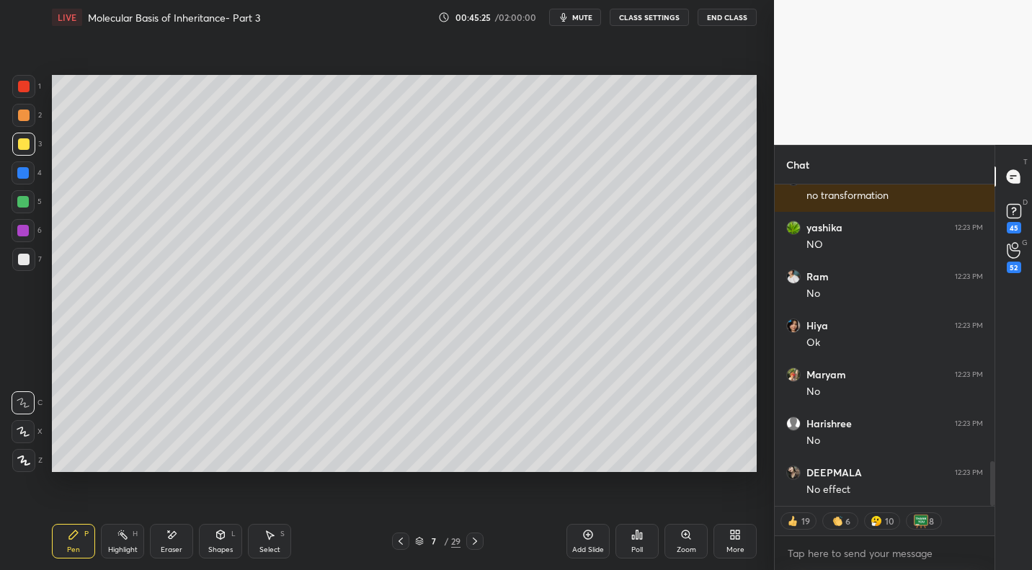
click at [399, 508] on icon at bounding box center [401, 541] width 12 height 12
click at [144, 508] on div "Pen P Highlight H Eraser Shapes L Select S" at bounding box center [180, 541] width 257 height 35
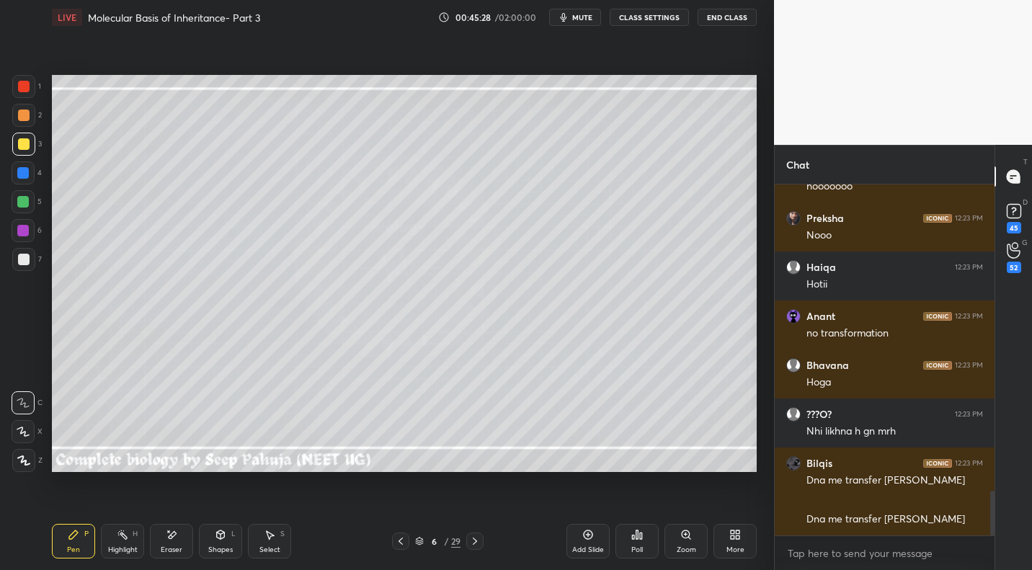
click at [133, 508] on div "Highlight" at bounding box center [123, 549] width 30 height 7
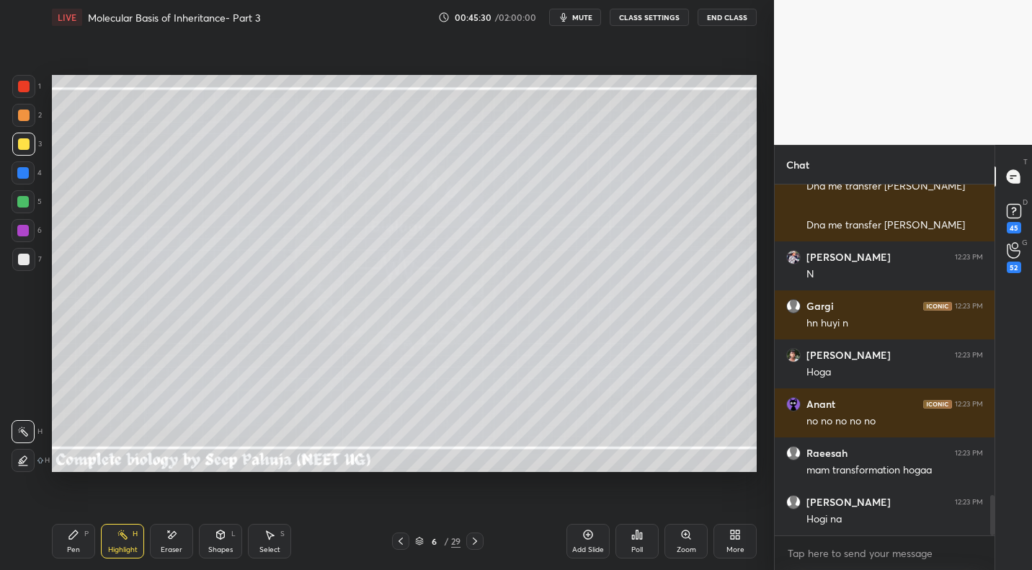
drag, startPoint x: 477, startPoint y: 539, endPoint x: 475, endPoint y: 499, distance: 39.7
click at [477, 508] on icon at bounding box center [475, 541] width 12 height 12
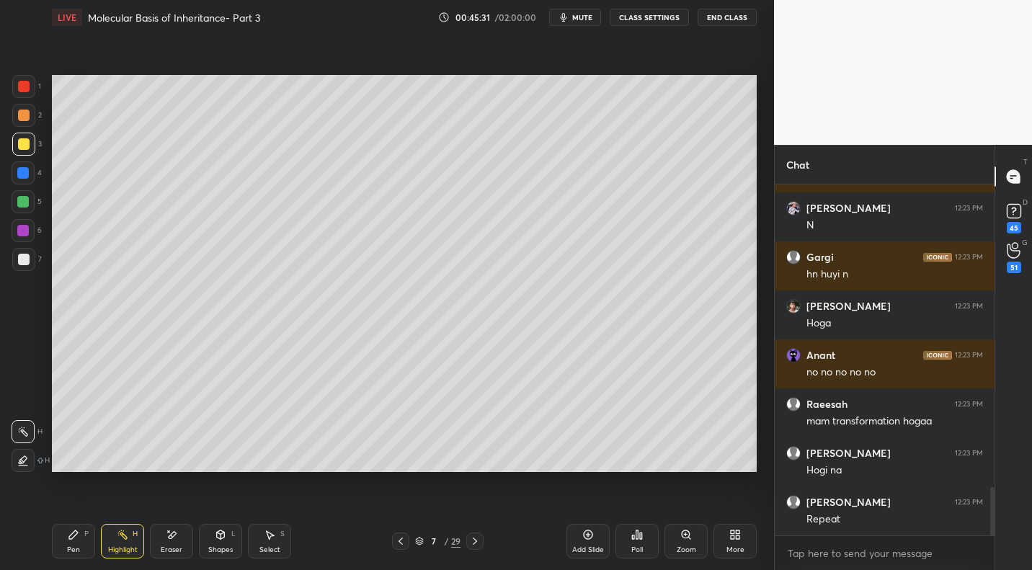
click at [182, 72] on div "Setting up your live class Poll for secs No correct answer Start poll" at bounding box center [404, 274] width 716 height 478
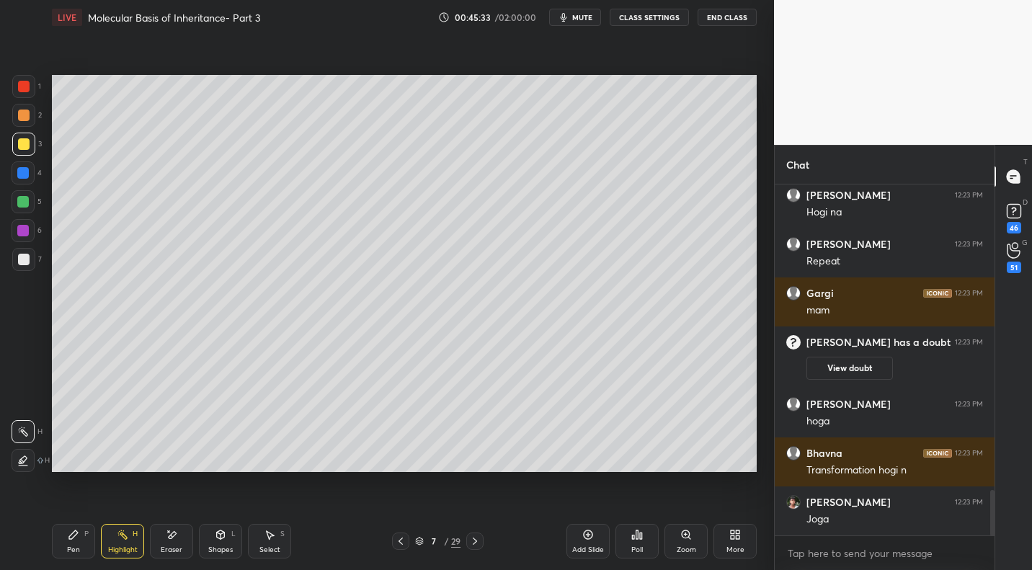
click at [405, 508] on icon at bounding box center [401, 541] width 12 height 12
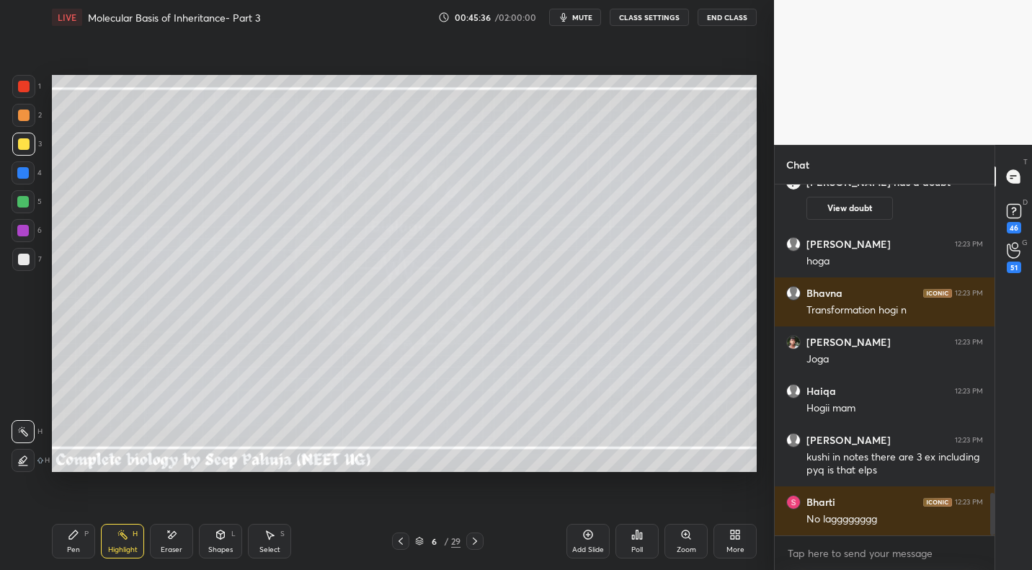
click at [478, 508] on icon at bounding box center [475, 541] width 12 height 12
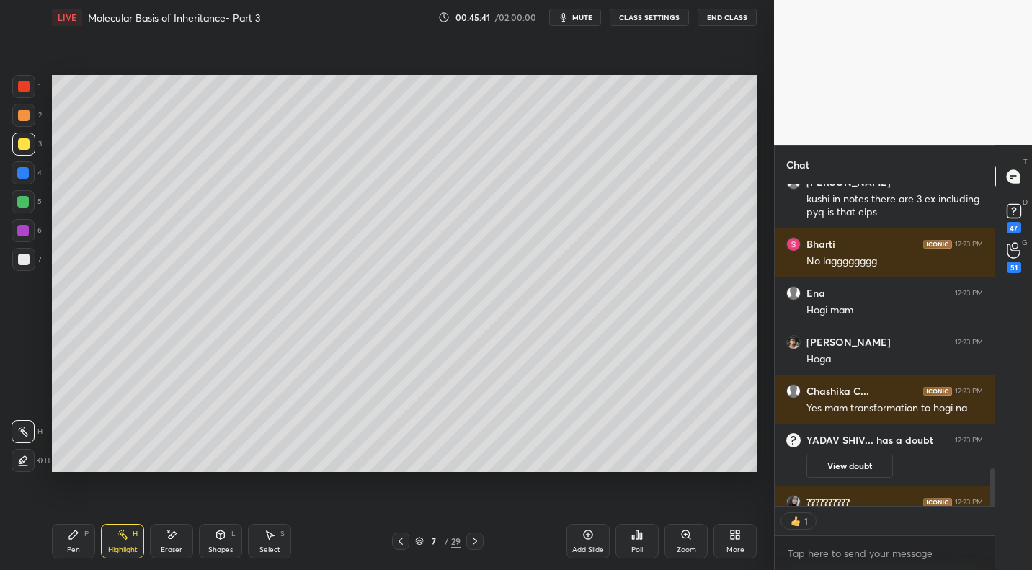
click at [399, 508] on icon at bounding box center [401, 541] width 12 height 12
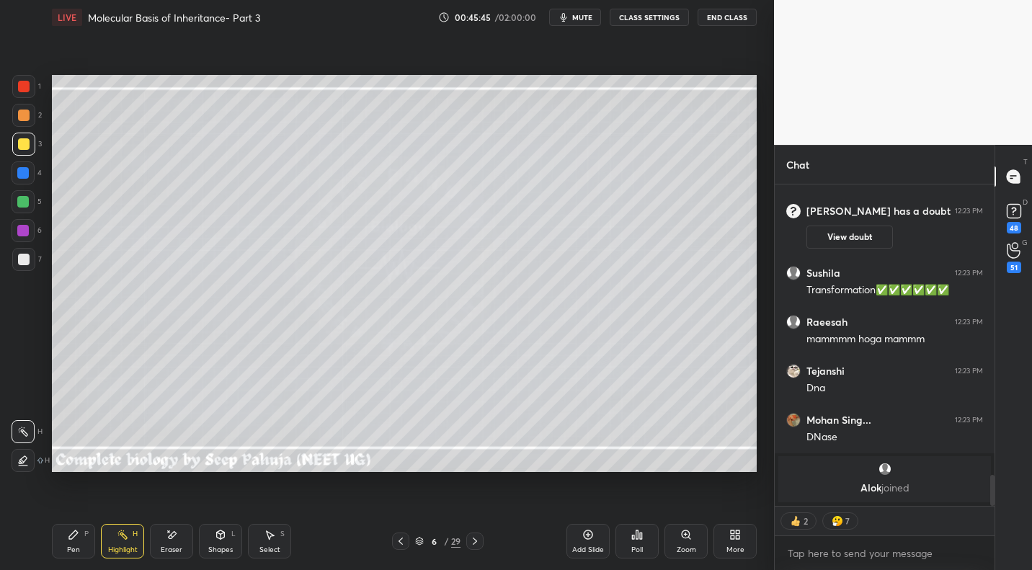
click at [477, 508] on icon at bounding box center [475, 541] width 12 height 12
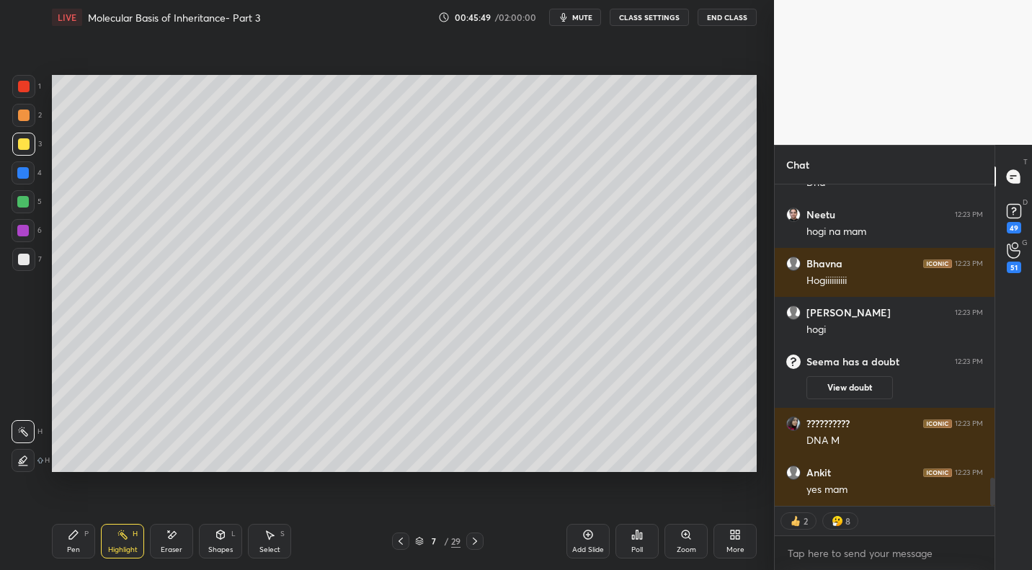
click at [84, 508] on div "Pen P" at bounding box center [73, 541] width 43 height 35
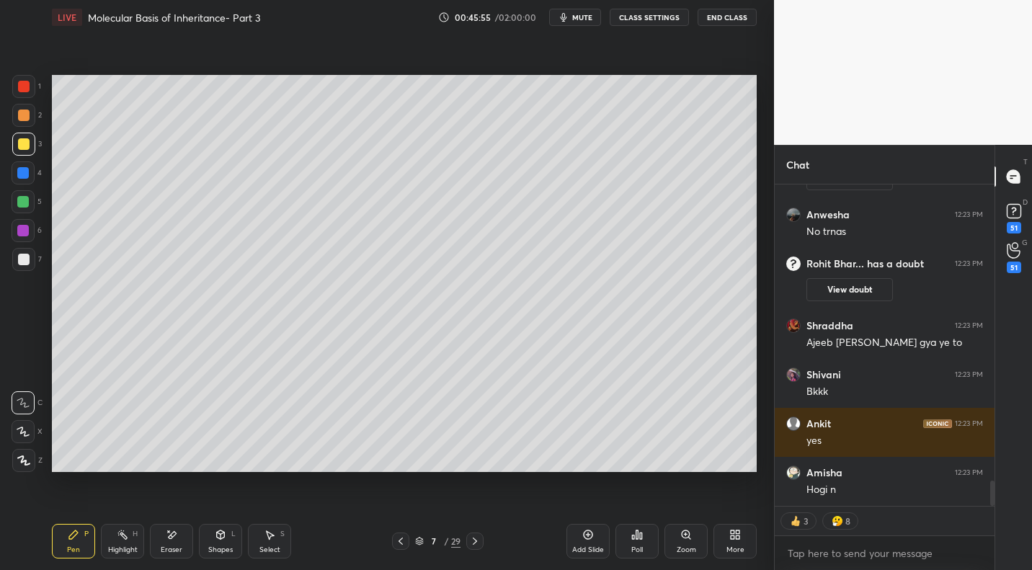
drag, startPoint x: 30, startPoint y: 263, endPoint x: 48, endPoint y: 300, distance: 41.6
click at [30, 263] on div at bounding box center [23, 259] width 23 height 23
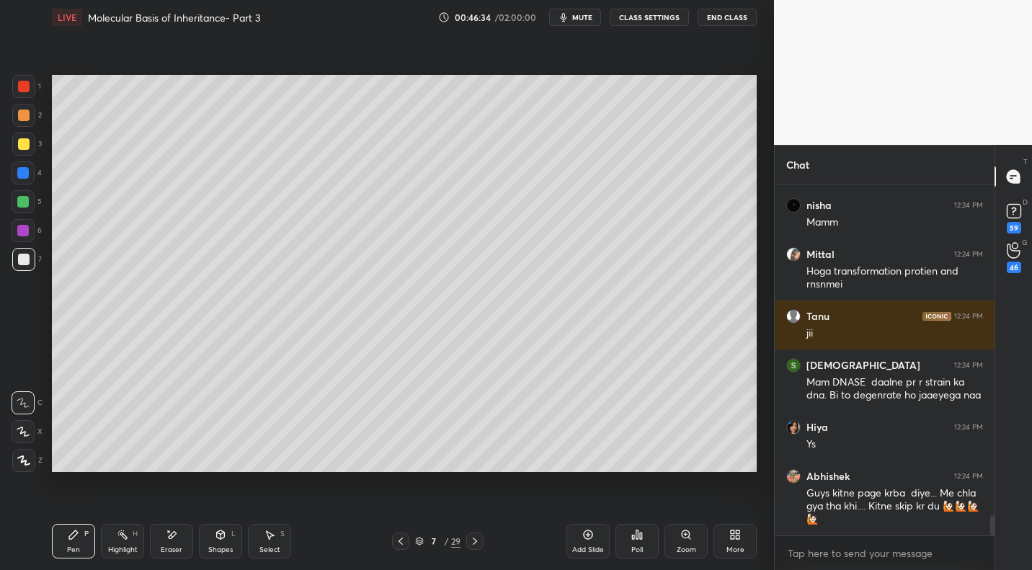
drag, startPoint x: 27, startPoint y: 120, endPoint x: 37, endPoint y: 142, distance: 24.5
click at [25, 122] on div at bounding box center [23, 115] width 23 height 23
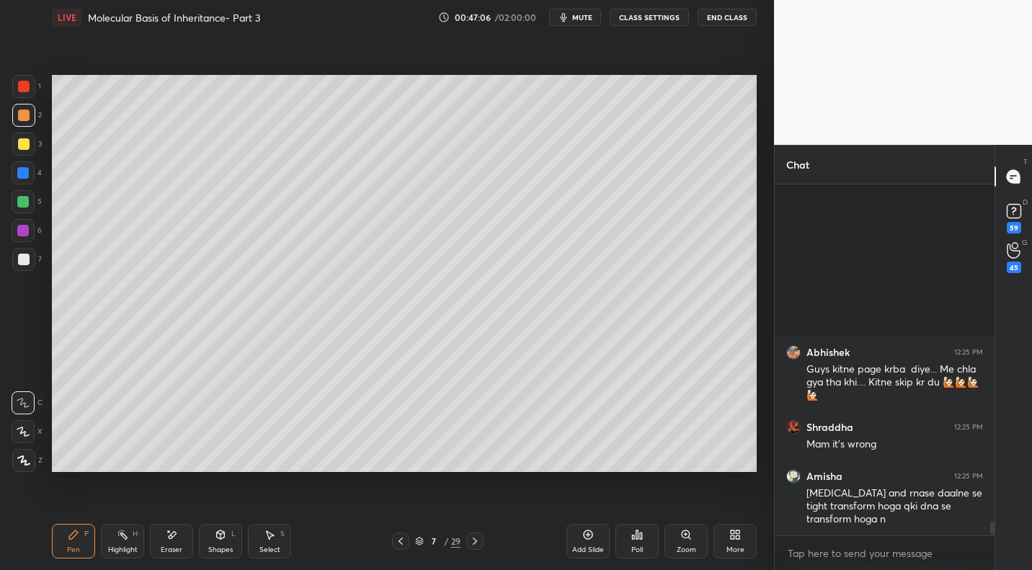
click at [585, 18] on span "mute" at bounding box center [582, 17] width 20 height 10
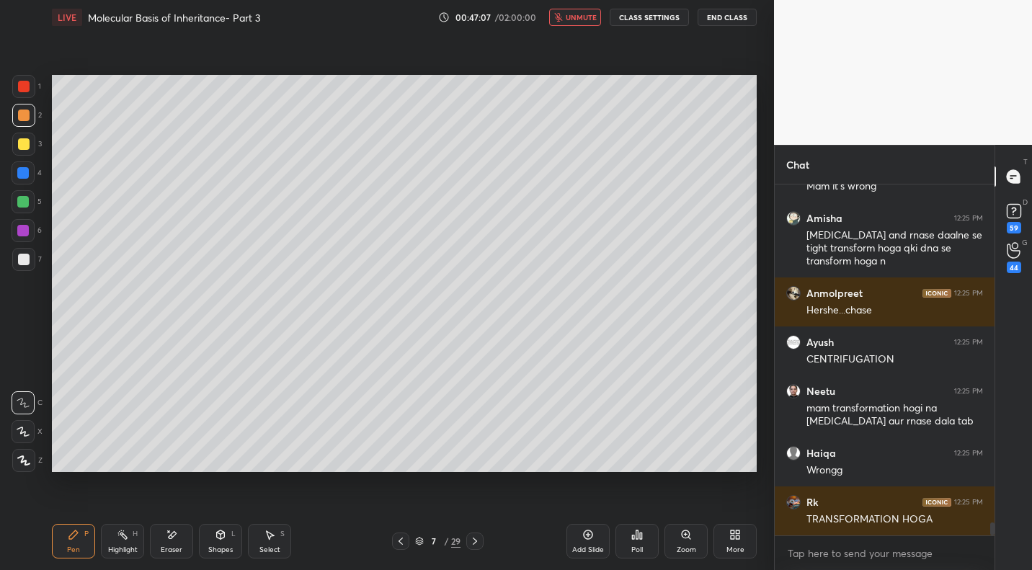
click at [584, 17] on span "unmute" at bounding box center [581, 17] width 31 height 10
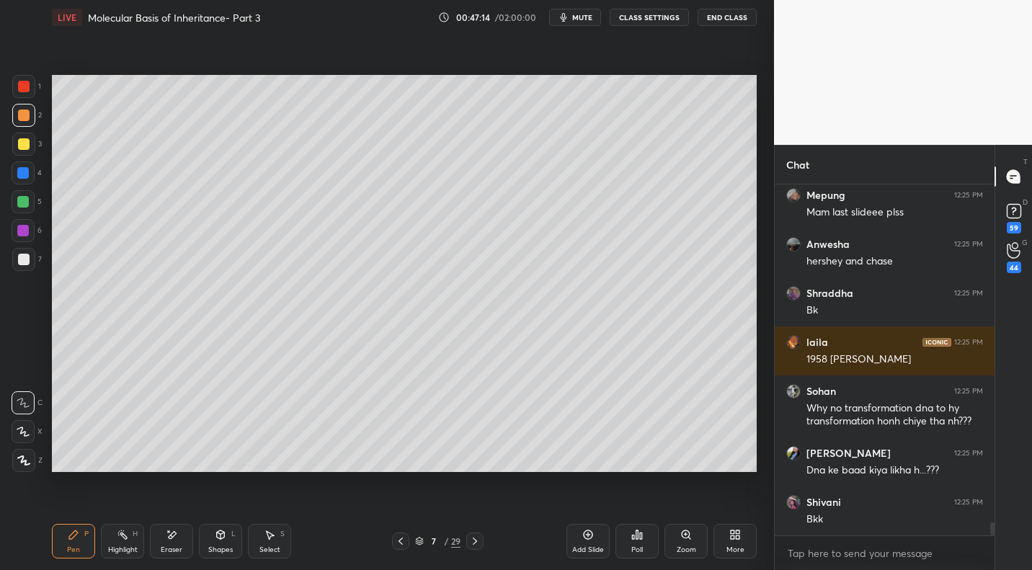
click at [115, 508] on div "Highlight H" at bounding box center [122, 541] width 43 height 35
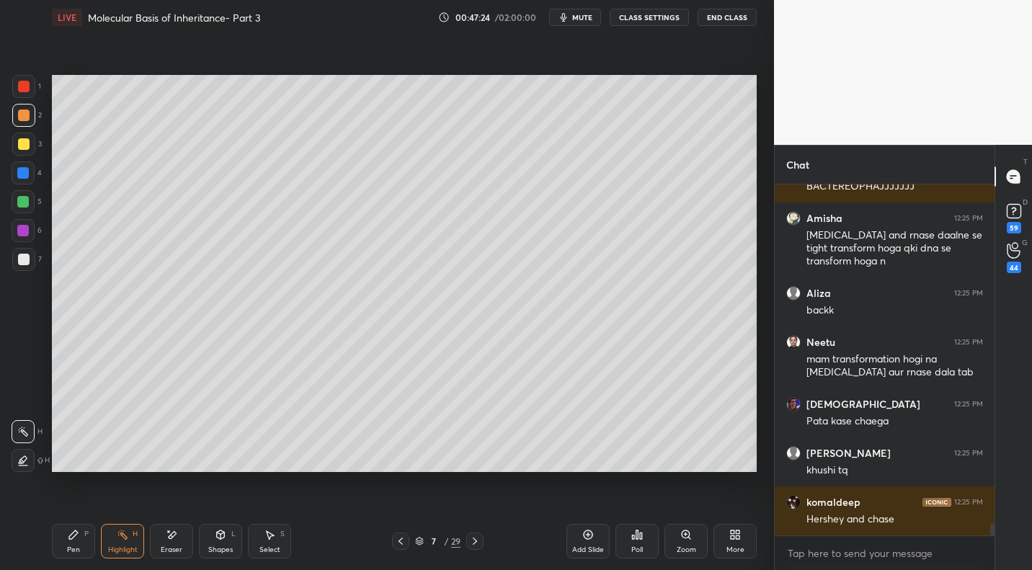
drag, startPoint x: 403, startPoint y: 540, endPoint x: 411, endPoint y: 526, distance: 16.2
click at [403, 508] on icon at bounding box center [401, 541] width 12 height 12
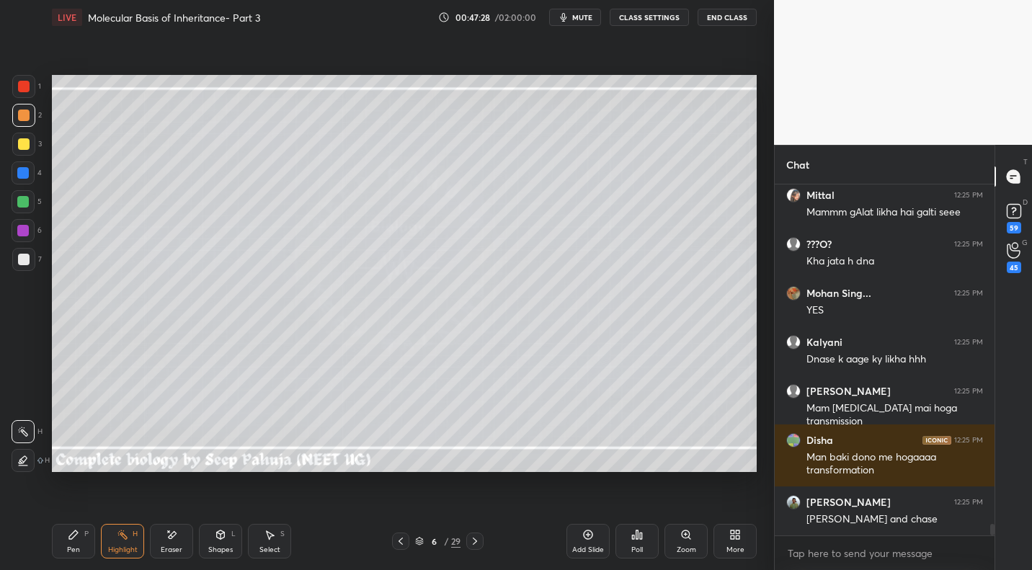
click at [468, 508] on div at bounding box center [474, 540] width 17 height 17
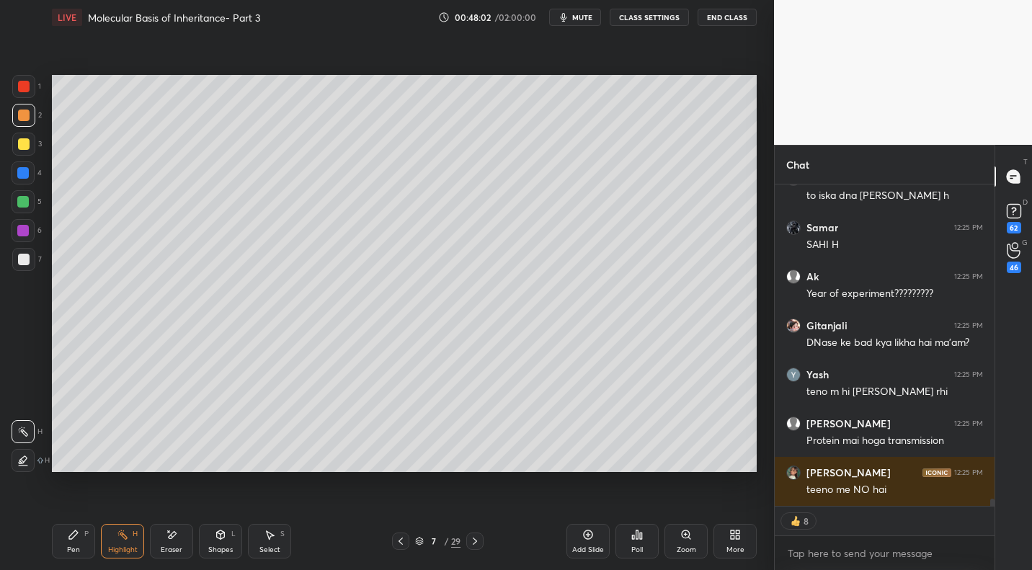
click at [390, 508] on div "Pen P Highlight H Eraser Shapes L Select S 7 / 29 Add Slide Poll Zoom More" at bounding box center [404, 541] width 705 height 58
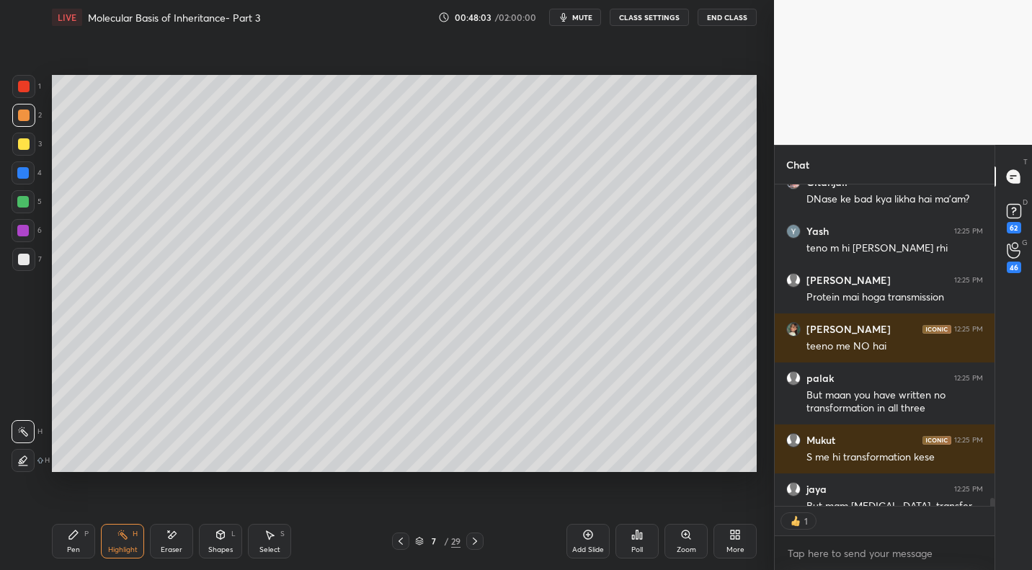
click at [396, 508] on icon at bounding box center [401, 541] width 12 height 12
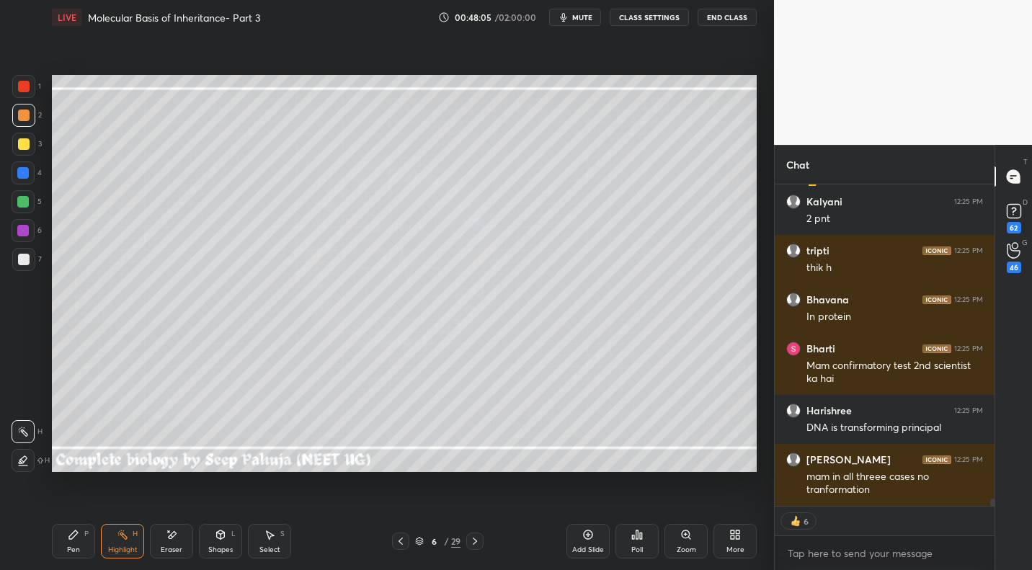
click at [473, 508] on icon at bounding box center [475, 541] width 12 height 12
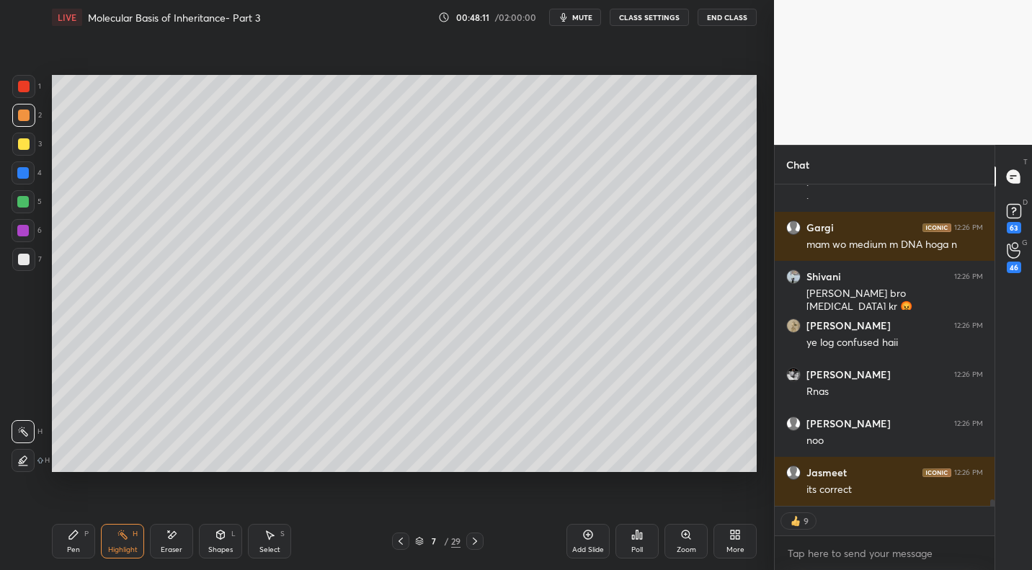
click at [401, 508] on icon at bounding box center [401, 541] width 12 height 12
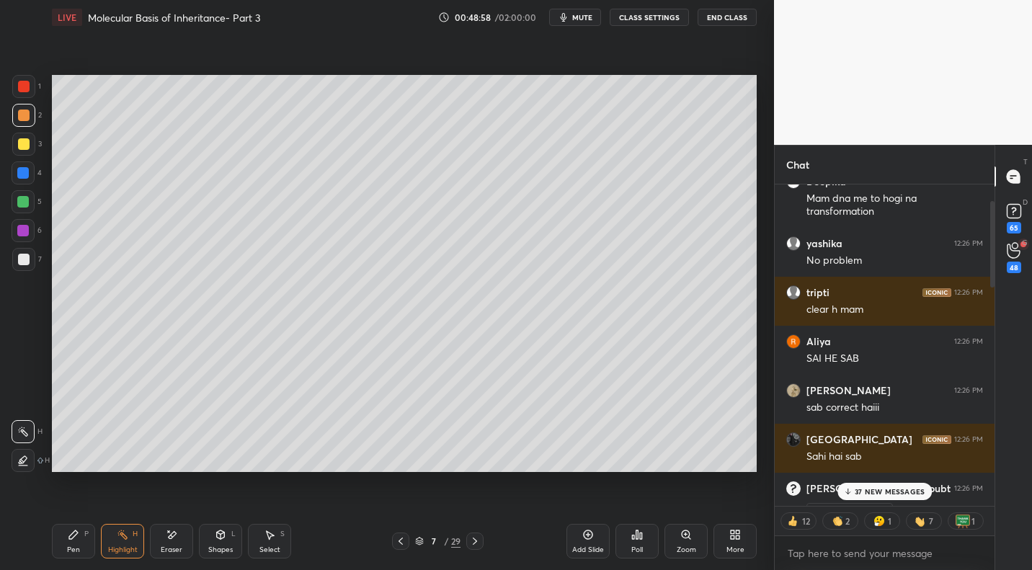
click at [591, 489] on p "37 NEW MESSAGES" at bounding box center [889, 491] width 70 height 9
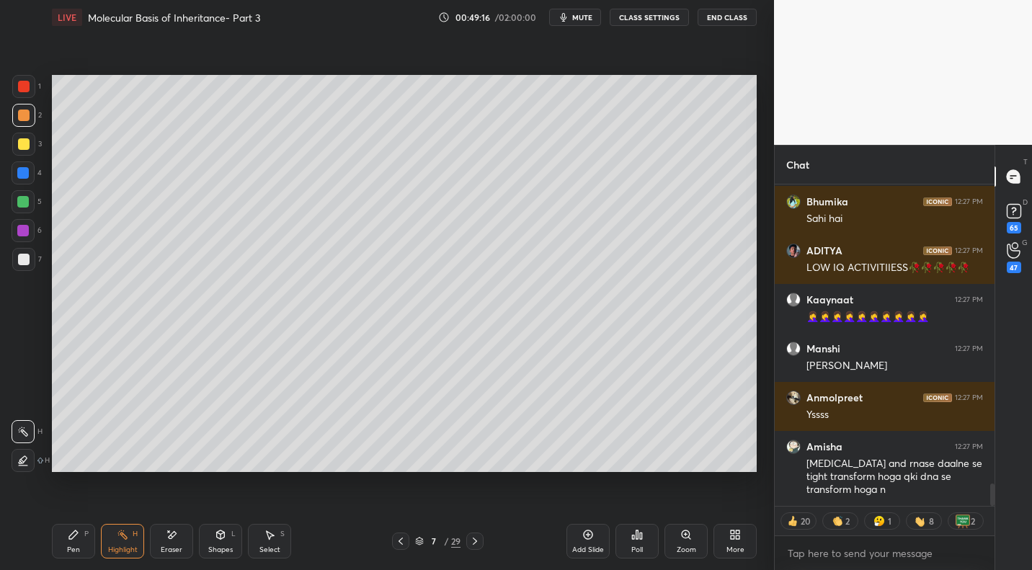
click at [475, 508] on icon at bounding box center [475, 541] width 12 height 12
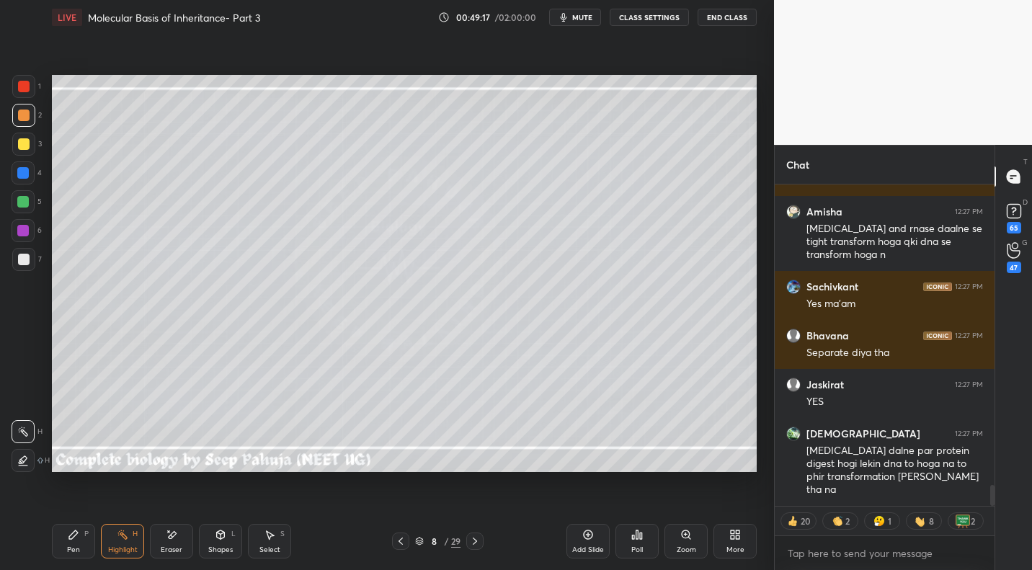
drag, startPoint x: 466, startPoint y: 542, endPoint x: 475, endPoint y: 538, distance: 10.0
click at [466, 508] on div at bounding box center [474, 540] width 17 height 17
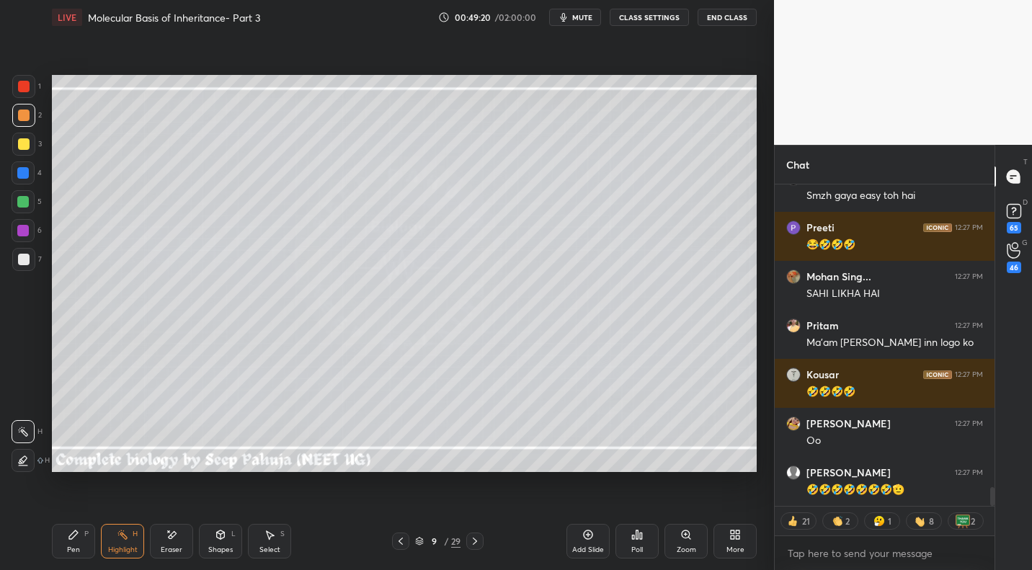
click at [81, 508] on div "Pen P" at bounding box center [73, 541] width 43 height 35
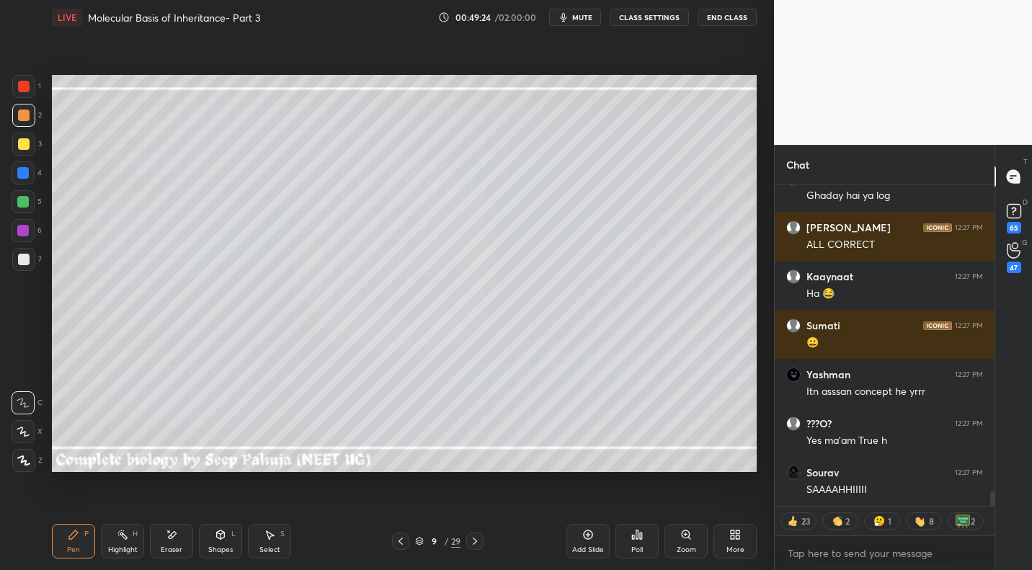
click at [22, 204] on div at bounding box center [23, 202] width 12 height 12
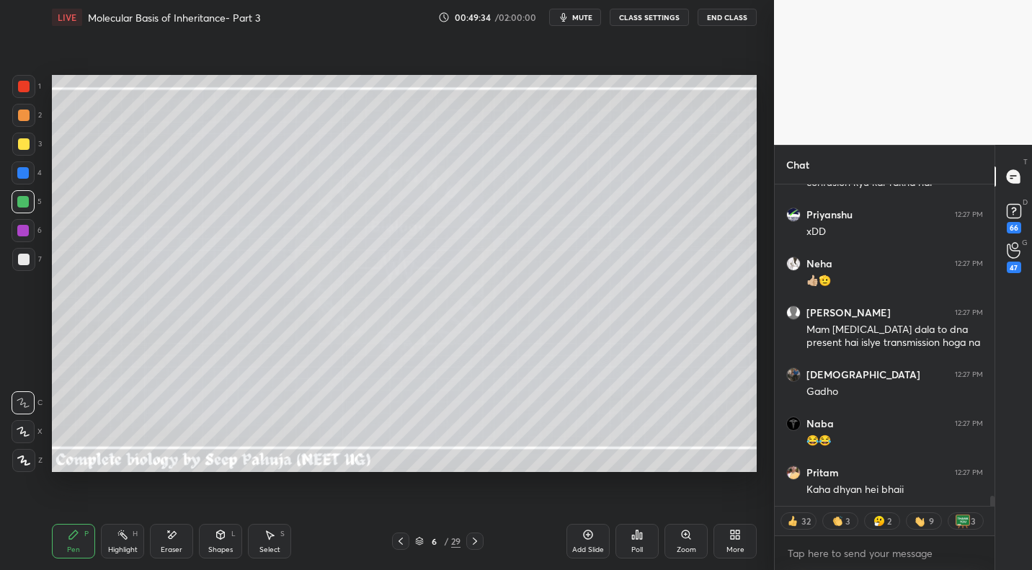
click at [476, 508] on icon at bounding box center [475, 541] width 12 height 12
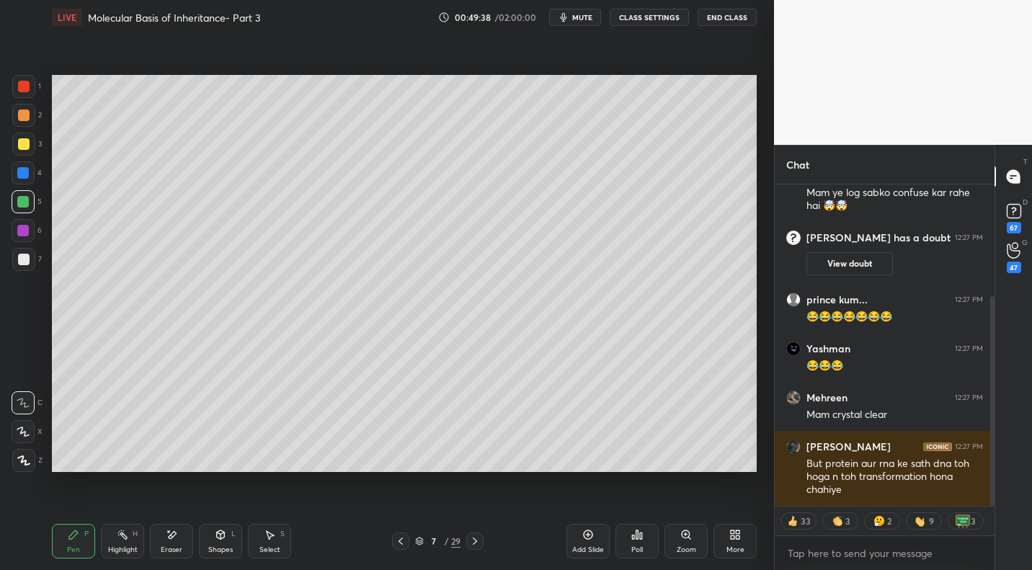
click at [473, 508] on icon at bounding box center [475, 541] width 12 height 12
drag, startPoint x: 473, startPoint y: 541, endPoint x: 481, endPoint y: 538, distance: 7.8
click at [473, 508] on icon at bounding box center [475, 541] width 12 height 12
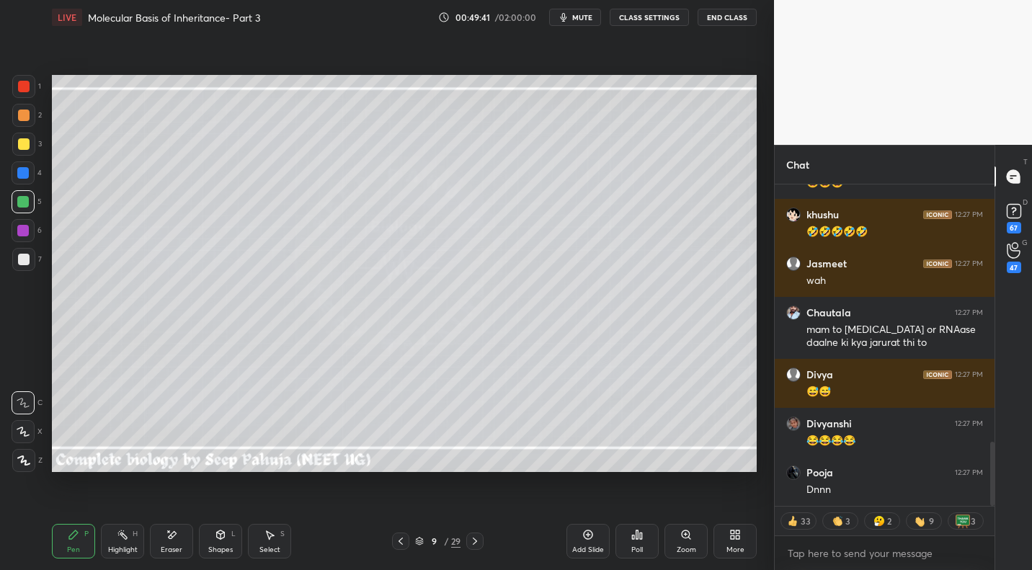
click at [31, 146] on div at bounding box center [23, 144] width 23 height 23
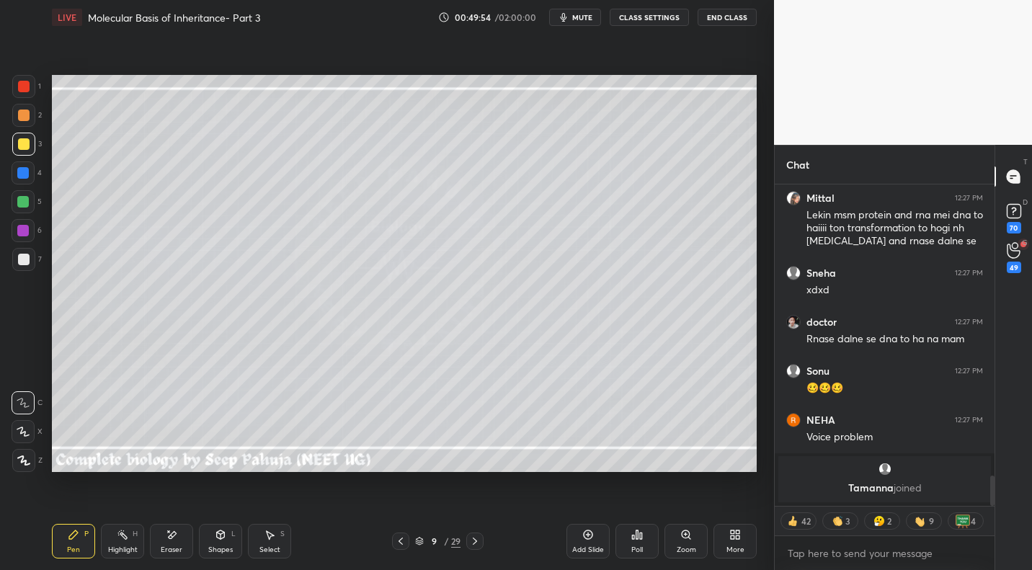
click at [29, 257] on div at bounding box center [23, 259] width 23 height 23
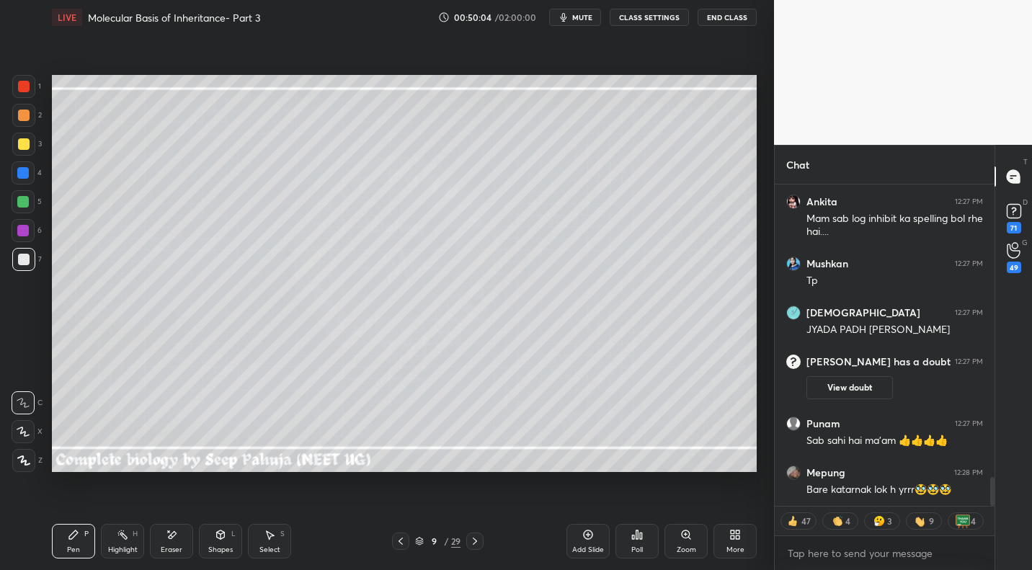
click at [279, 508] on div "Select" at bounding box center [269, 549] width 21 height 7
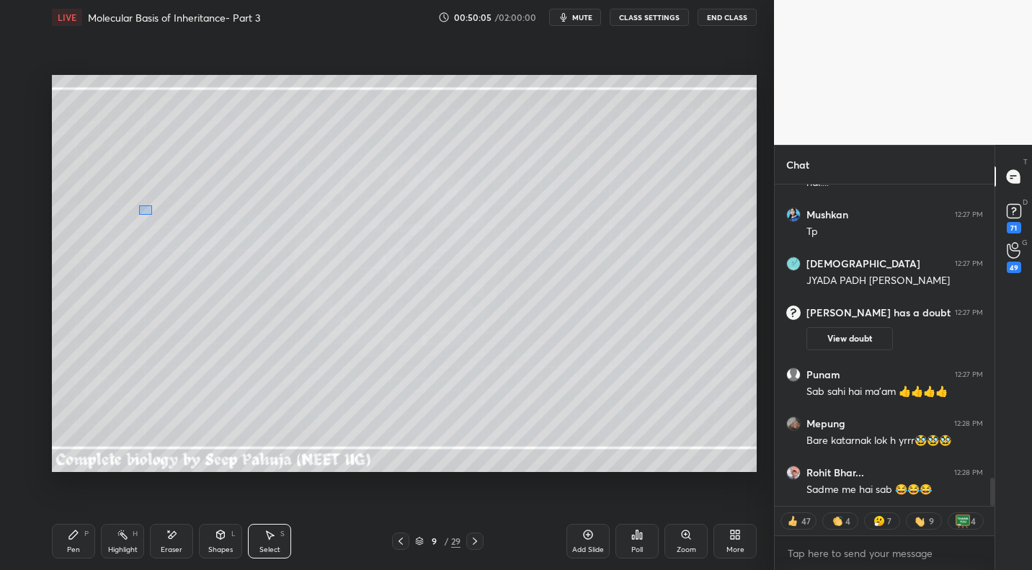
drag, startPoint x: 138, startPoint y: 205, endPoint x: 183, endPoint y: 223, distance: 48.2
click at [213, 236] on div "0 ° Undo Copy Paste here Duplicate Duplicate to new slide Delete" at bounding box center [404, 273] width 705 height 396
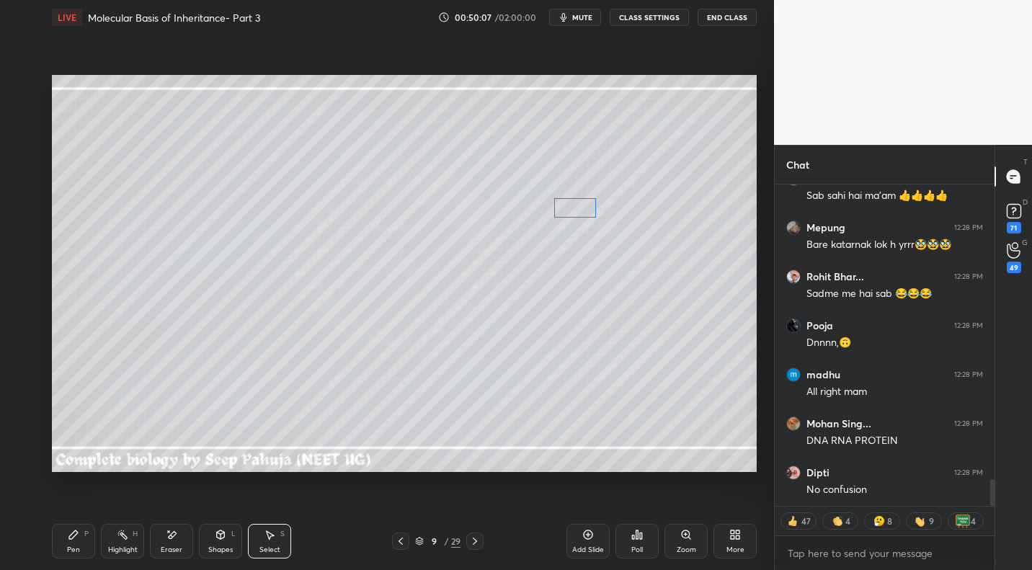
drag, startPoint x: 163, startPoint y: 218, endPoint x: 568, endPoint y: 205, distance: 405.1
click at [571, 207] on div "0 ° Undo Copy Paste here Duplicate Duplicate to new slide Delete" at bounding box center [404, 273] width 705 height 396
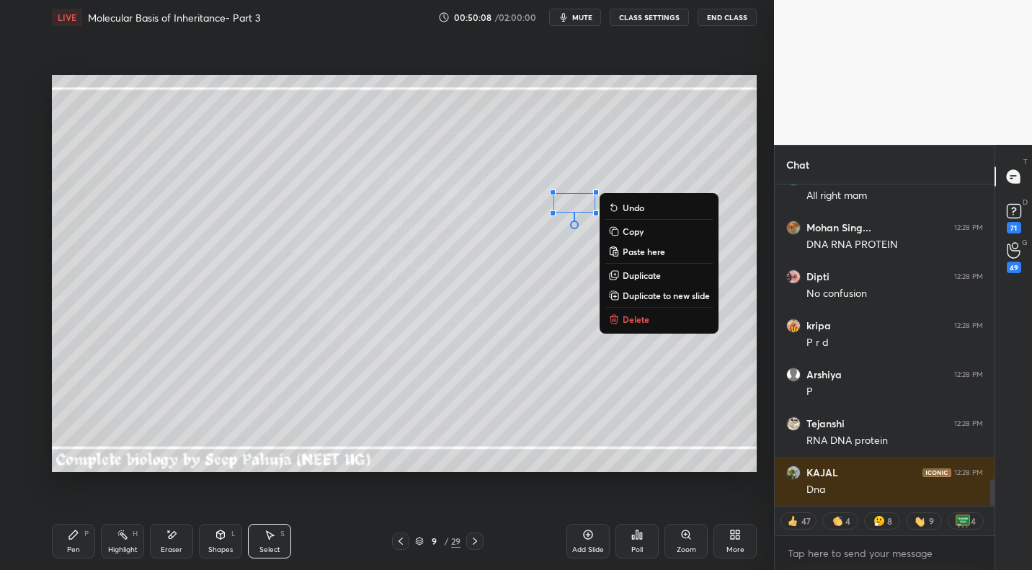
drag, startPoint x: 70, startPoint y: 522, endPoint x: 86, endPoint y: 461, distance: 63.4
click at [71, 508] on div "Pen P Highlight H Eraser Shapes L Select S 9 / 29 Add Slide Poll Zoom More" at bounding box center [404, 541] width 705 height 58
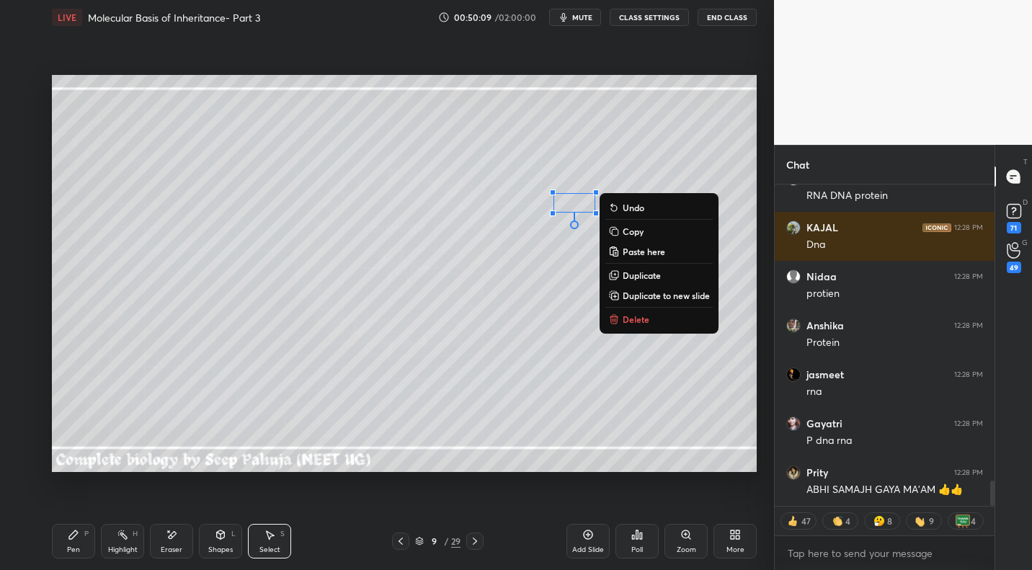
drag, startPoint x: 73, startPoint y: 542, endPoint x: 81, endPoint y: 494, distance: 48.8
click at [74, 508] on div "Pen P" at bounding box center [73, 541] width 43 height 35
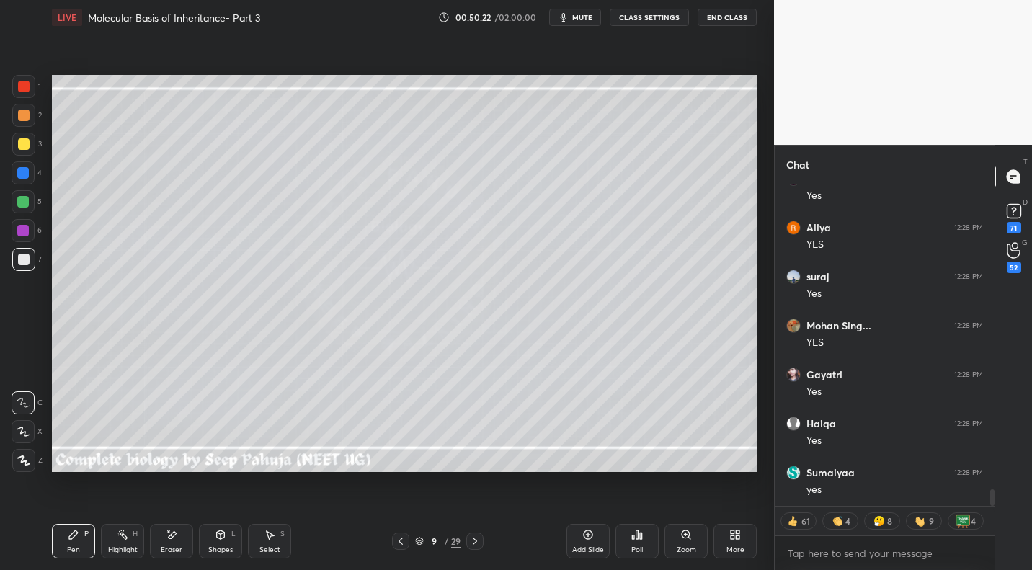
click at [24, 147] on div at bounding box center [24, 144] width 12 height 12
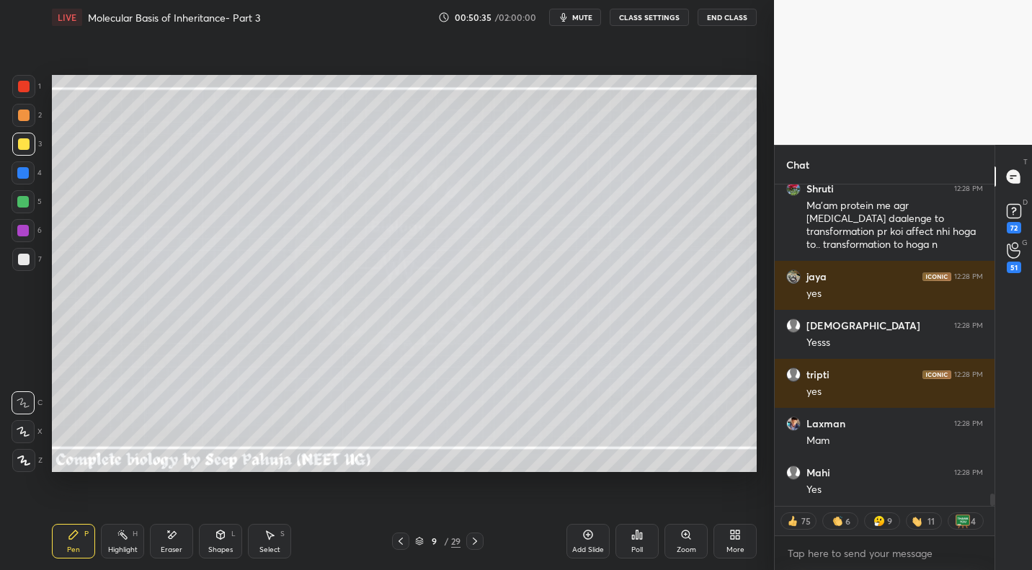
click at [29, 262] on div at bounding box center [23, 259] width 23 height 23
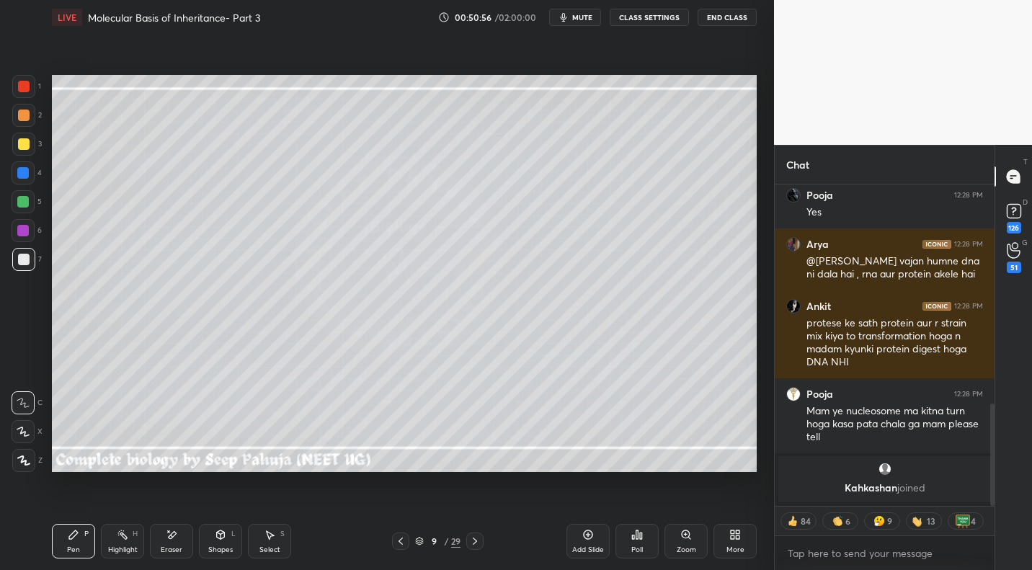
click at [23, 200] on div at bounding box center [23, 202] width 12 height 12
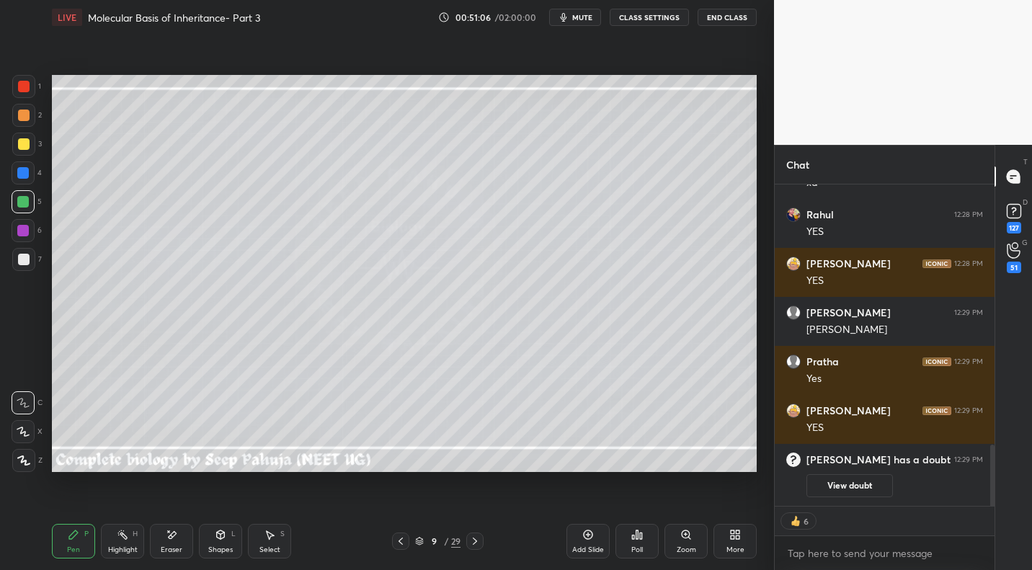
click at [591, 508] on div "Poll" at bounding box center [636, 541] width 43 height 35
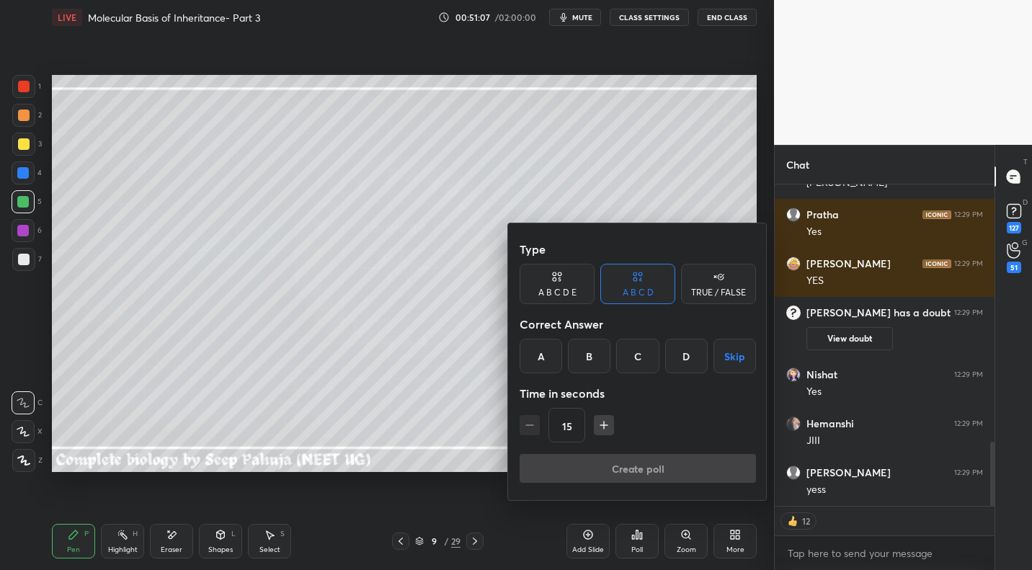
click at [591, 355] on button "Skip" at bounding box center [734, 356] width 43 height 35
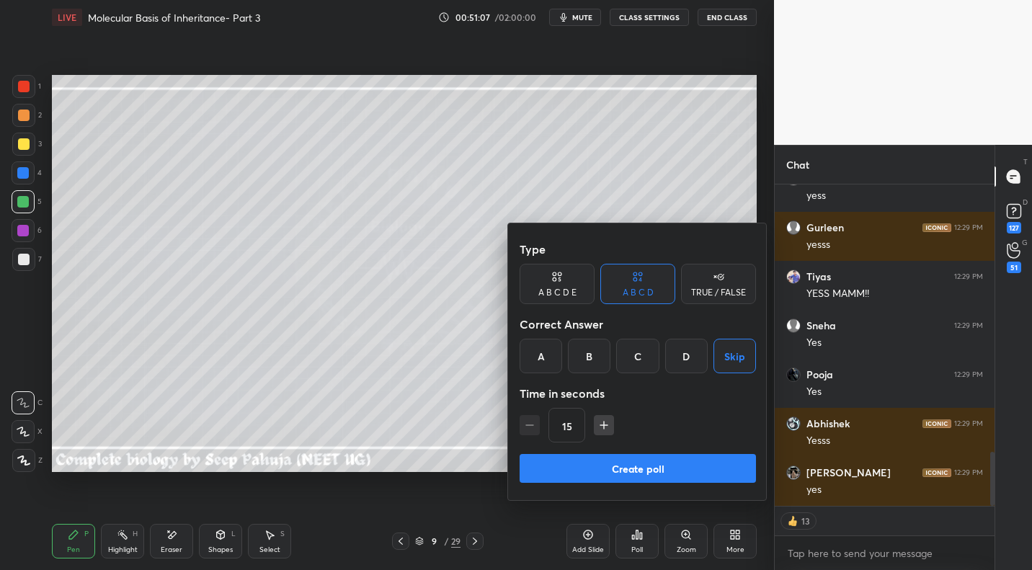
drag, startPoint x: 730, startPoint y: 287, endPoint x: 724, endPoint y: 329, distance: 43.0
click at [591, 291] on div "TRUE / FALSE" at bounding box center [718, 292] width 55 height 9
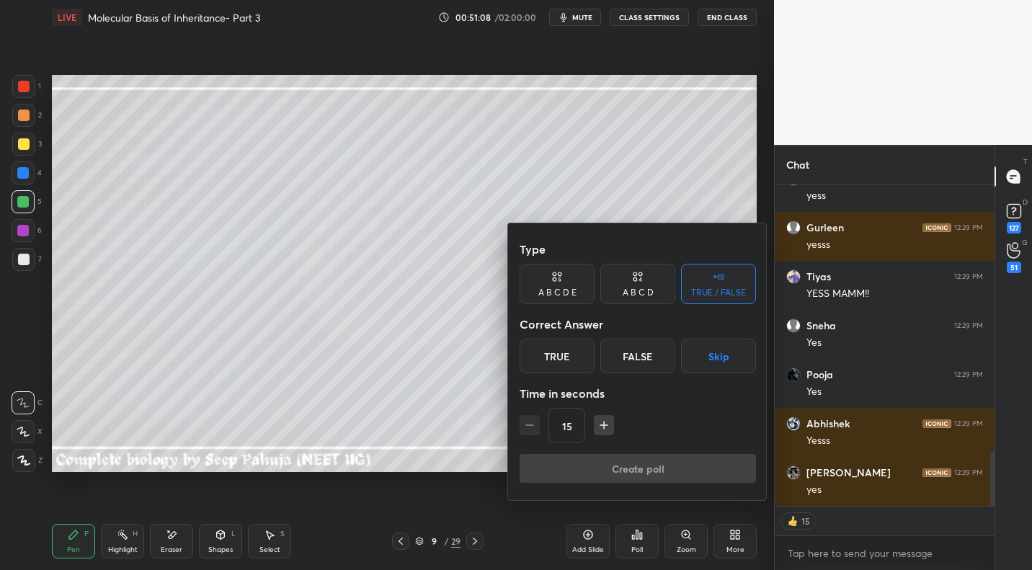
click at [591, 357] on button "Skip" at bounding box center [718, 356] width 75 height 35
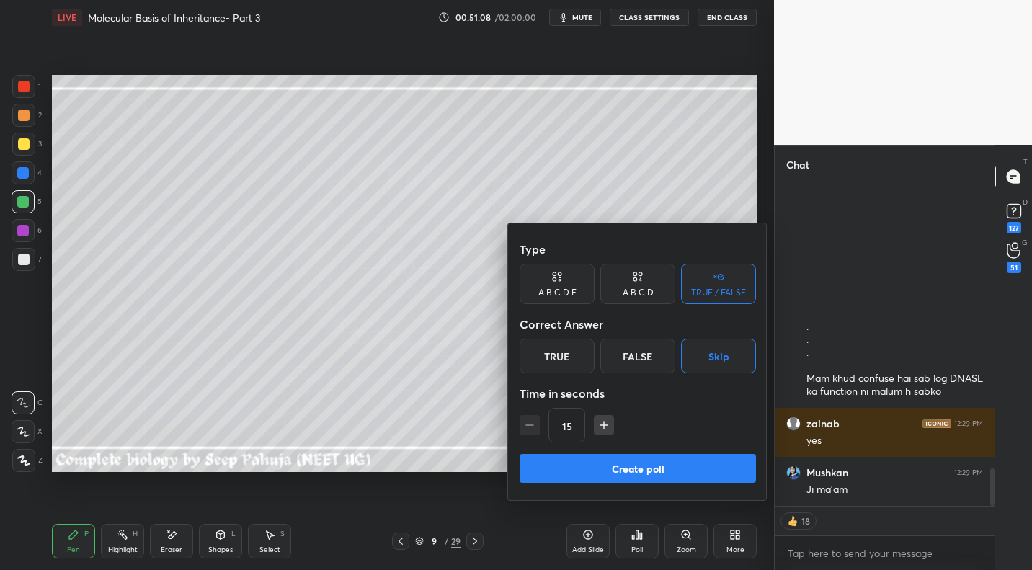
click at [591, 464] on button "Create poll" at bounding box center [637, 468] width 236 height 29
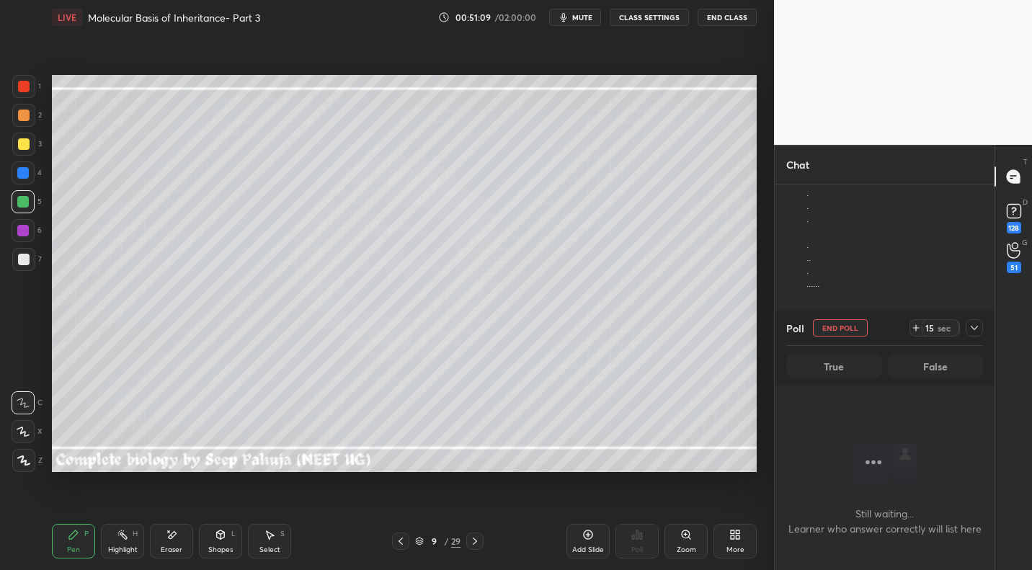
click at [591, 329] on icon at bounding box center [974, 328] width 12 height 12
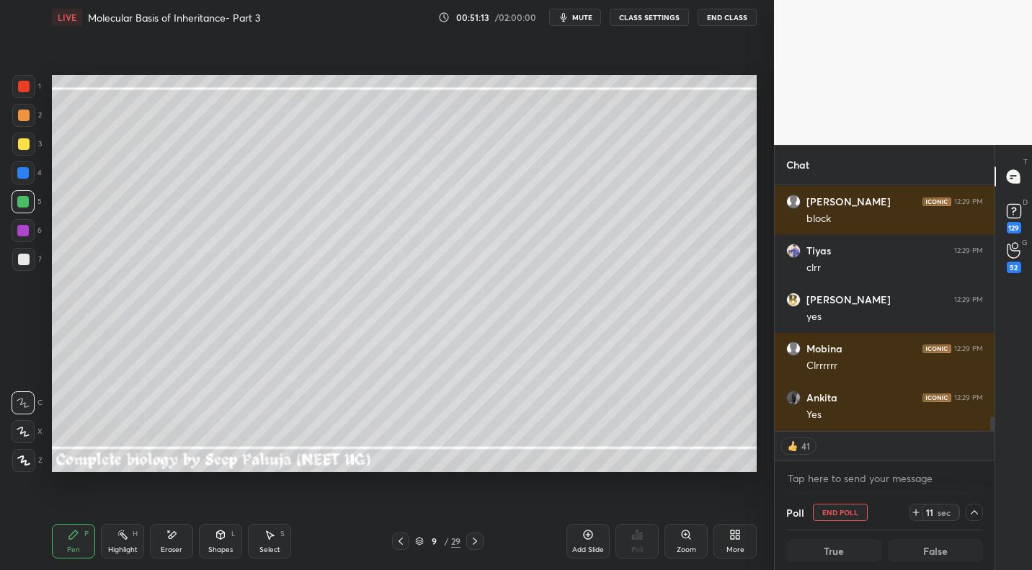
click at [22, 117] on div at bounding box center [24, 116] width 12 height 12
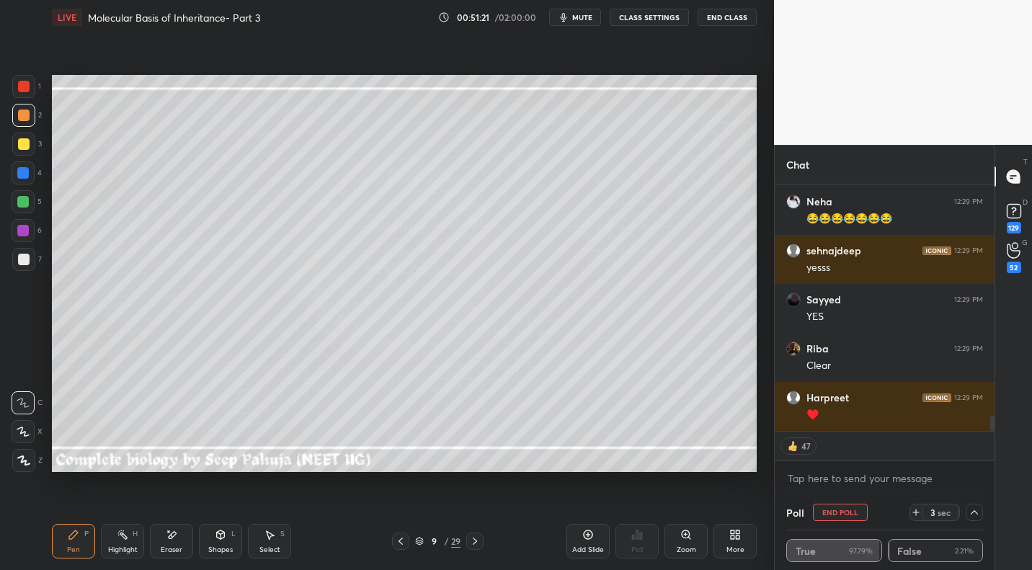
drag, startPoint x: 25, startPoint y: 169, endPoint x: 42, endPoint y: 195, distance: 30.2
click at [25, 169] on div at bounding box center [23, 173] width 12 height 12
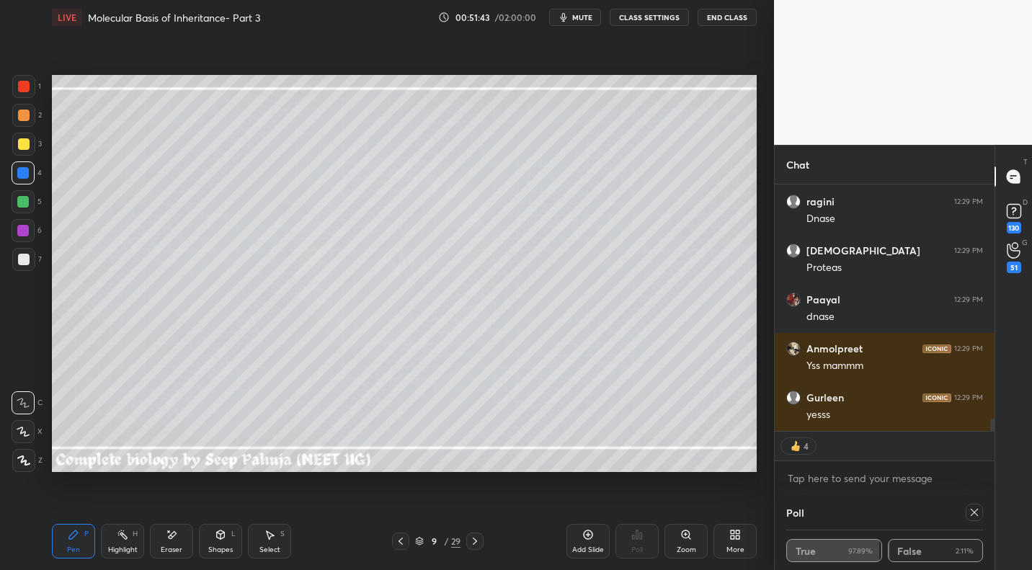
drag, startPoint x: 25, startPoint y: 259, endPoint x: 41, endPoint y: 256, distance: 16.0
click at [25, 259] on div at bounding box center [24, 260] width 12 height 12
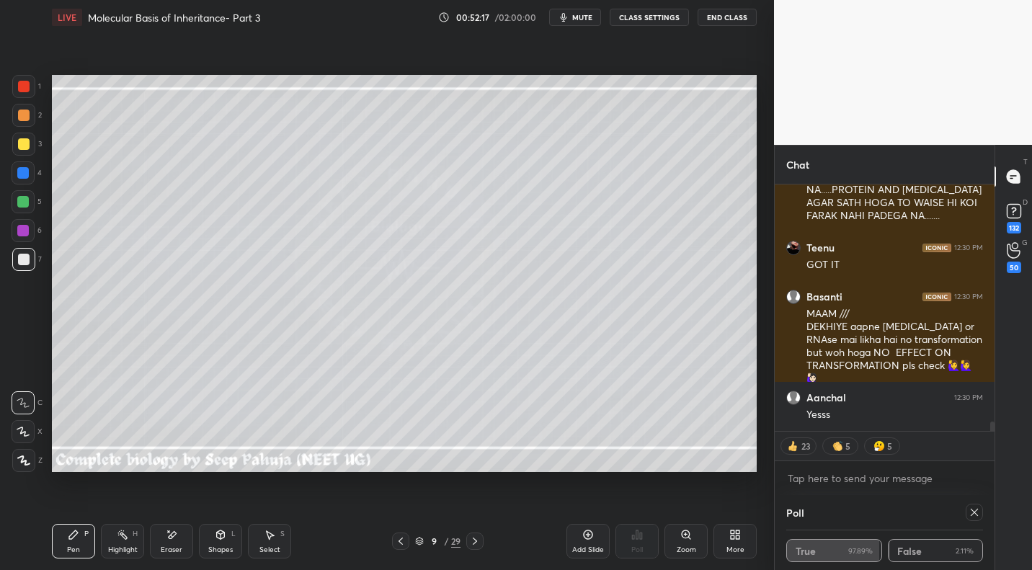
drag, startPoint x: 131, startPoint y: 538, endPoint x: 171, endPoint y: 501, distance: 54.0
click at [135, 508] on div "Highlight H" at bounding box center [122, 541] width 43 height 35
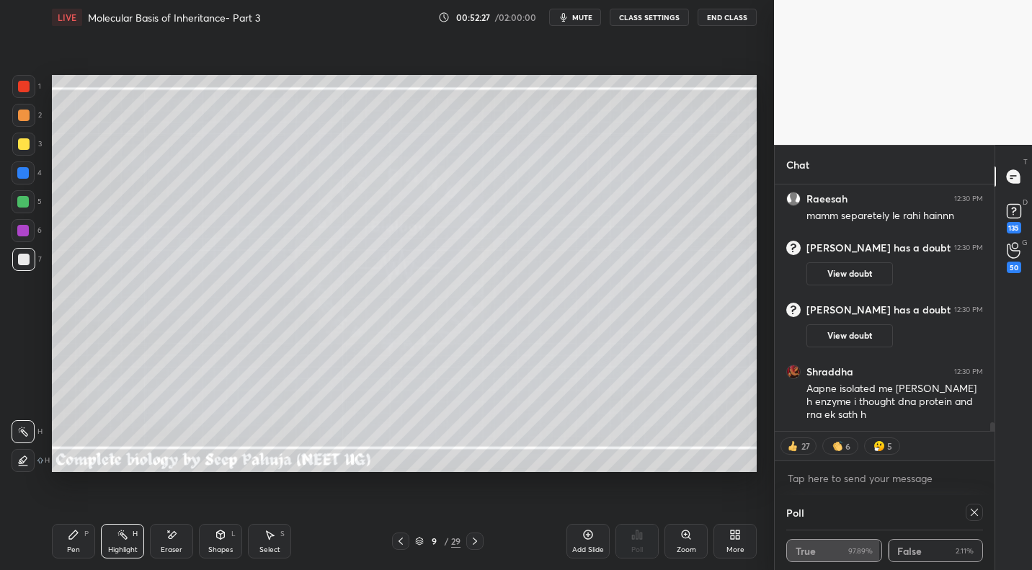
drag, startPoint x: 402, startPoint y: 539, endPoint x: 434, endPoint y: 516, distance: 39.8
click at [402, 508] on icon at bounding box center [401, 541] width 12 height 12
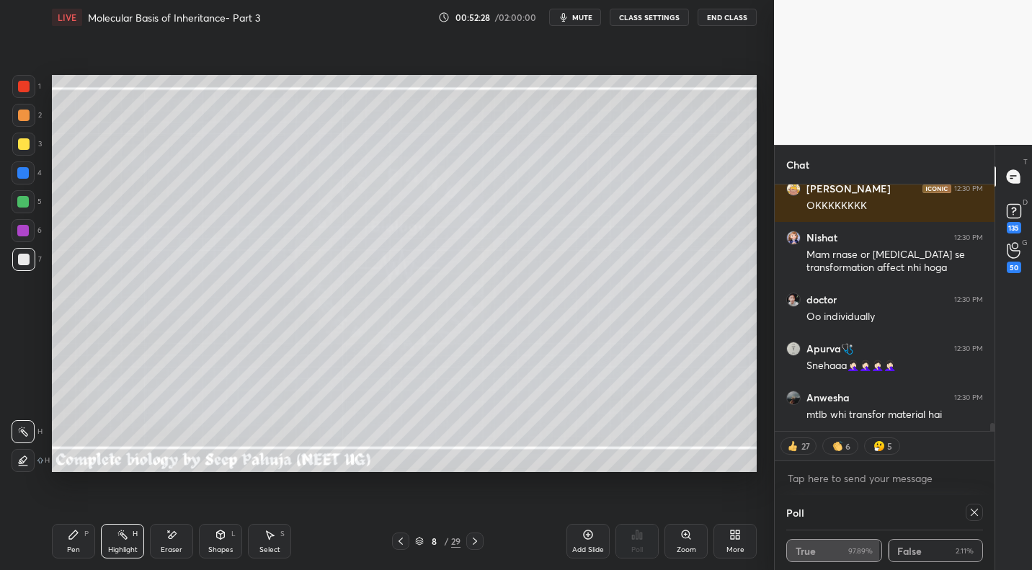
click at [399, 508] on icon at bounding box center [401, 541] width 12 height 12
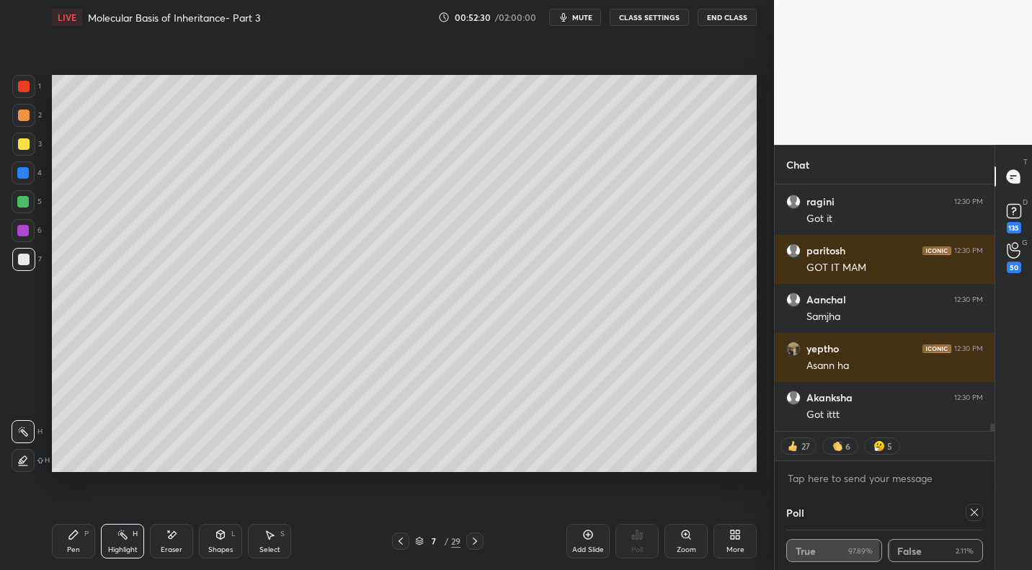
click at [591, 334] on div "1 2 3 4 5 6 7 C X Z E E Erase all H H LIVE Molecular Basis of Inheritance- Part…" at bounding box center [387, 285] width 774 height 570
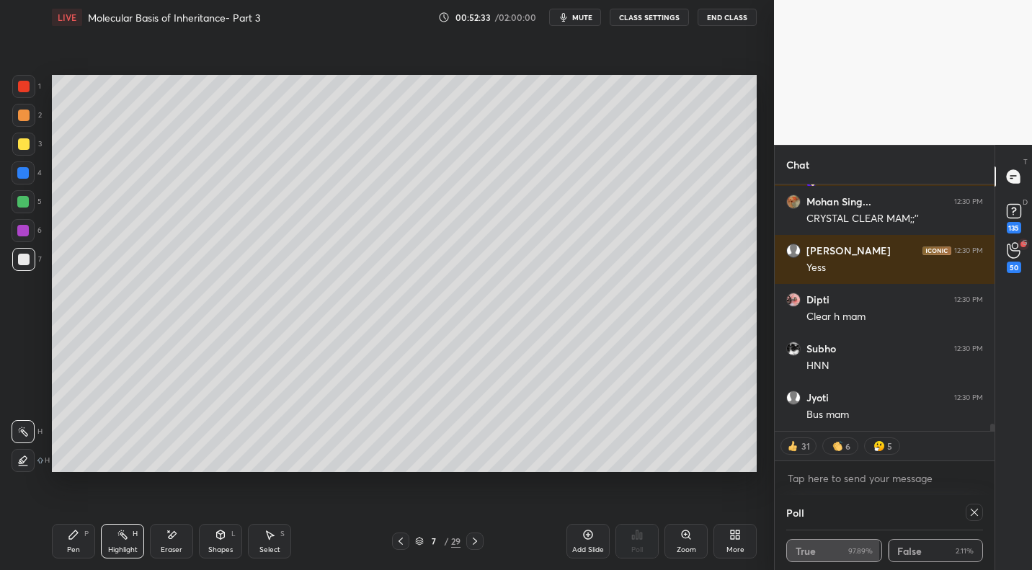
drag, startPoint x: 475, startPoint y: 537, endPoint x: 492, endPoint y: 535, distance: 16.7
click at [475, 508] on icon at bounding box center [475, 541] width 12 height 12
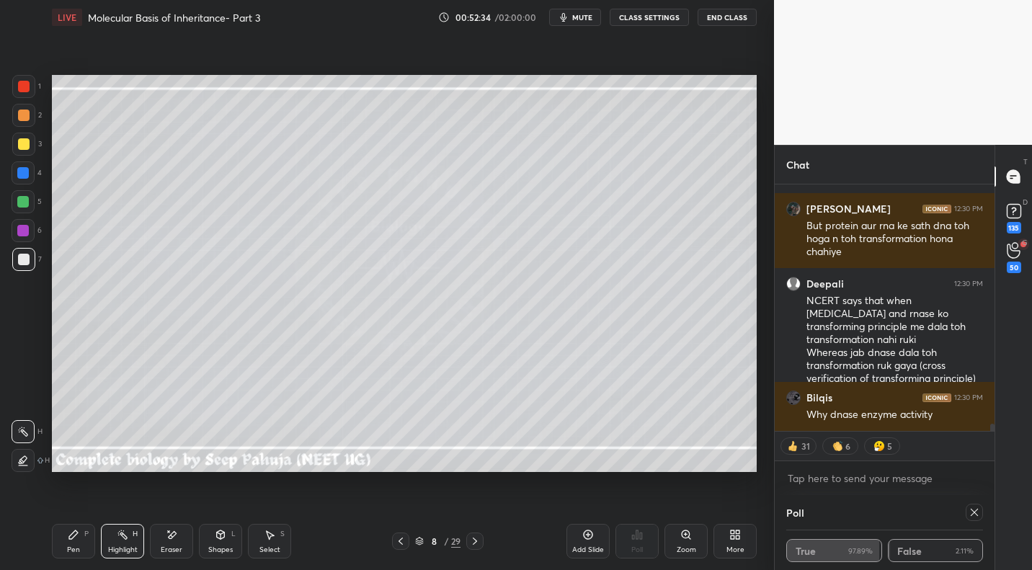
click at [476, 508] on icon at bounding box center [475, 541] width 12 height 12
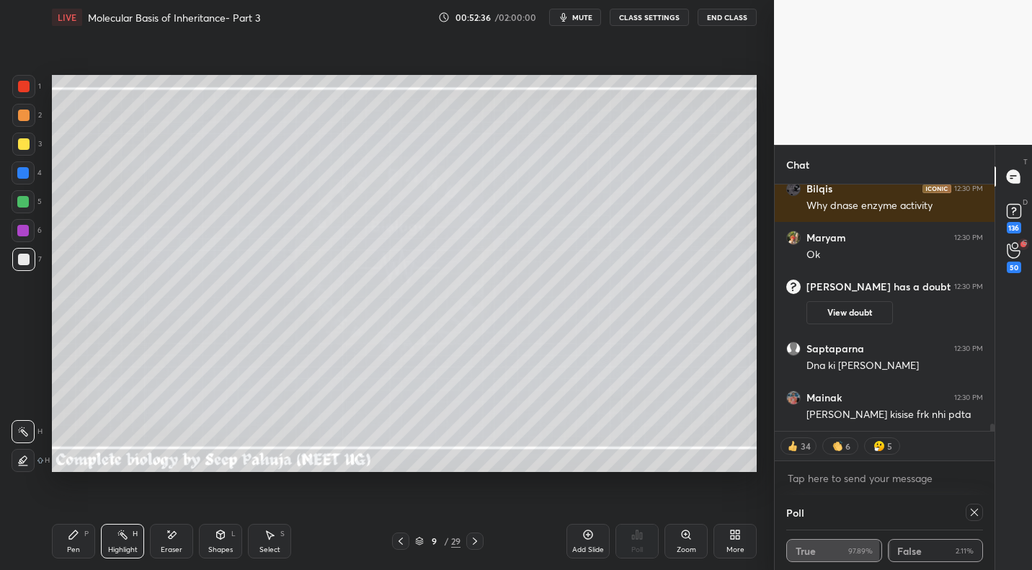
click at [400, 508] on icon at bounding box center [401, 541] width 12 height 12
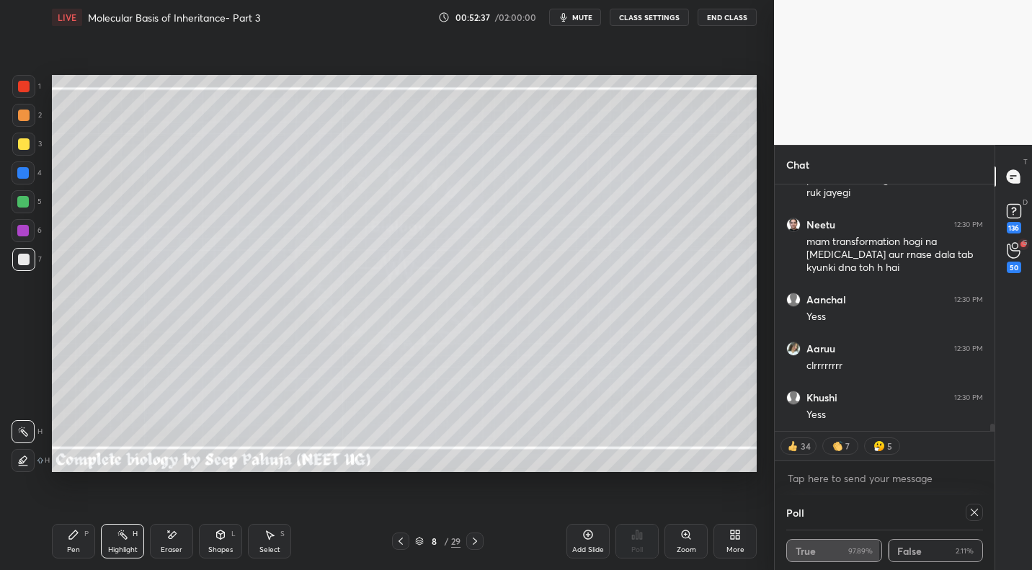
drag, startPoint x: 399, startPoint y: 541, endPoint x: 406, endPoint y: 542, distance: 7.2
click at [399, 508] on icon at bounding box center [401, 541] width 12 height 12
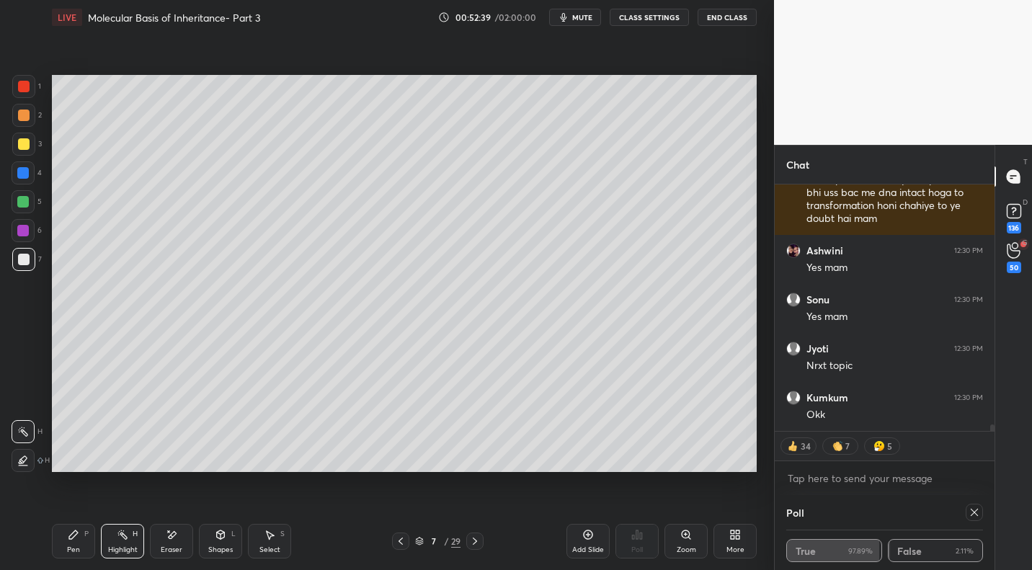
click at [591, 508] on icon at bounding box center [974, 512] width 12 height 12
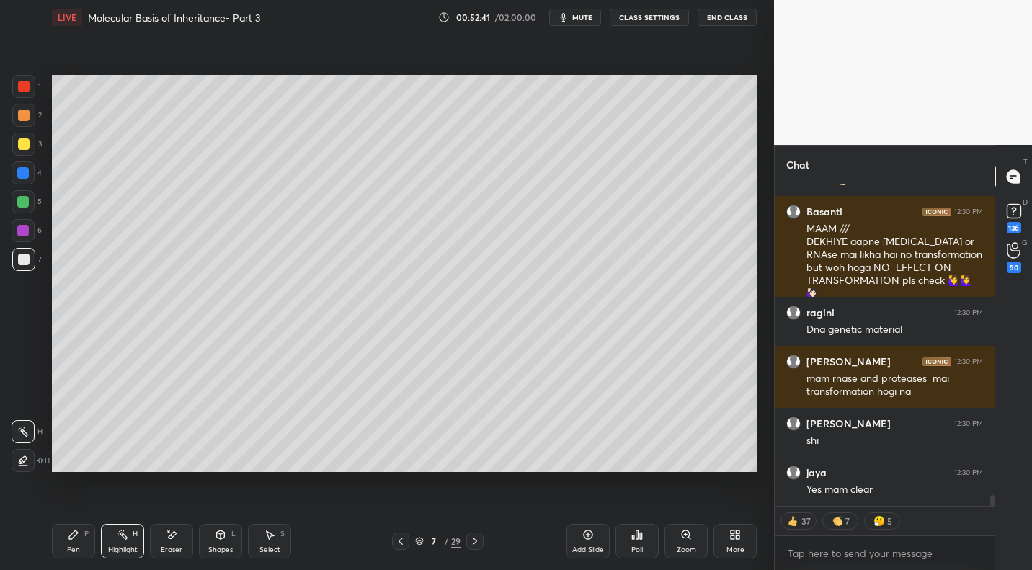
drag, startPoint x: 392, startPoint y: 554, endPoint x: 398, endPoint y: 544, distance: 11.6
click at [392, 508] on div "Pen P Highlight H Eraser Shapes L Select S 7 / 29 Add Slide Poll Zoom More" at bounding box center [404, 541] width 705 height 58
click at [395, 508] on icon at bounding box center [401, 541] width 12 height 12
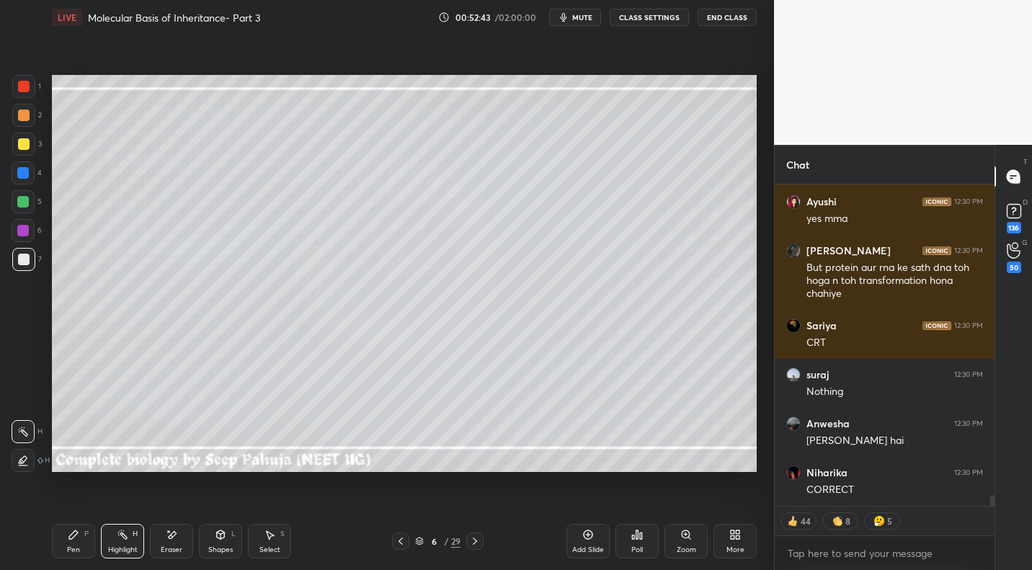
click at [476, 508] on icon at bounding box center [475, 541] width 12 height 12
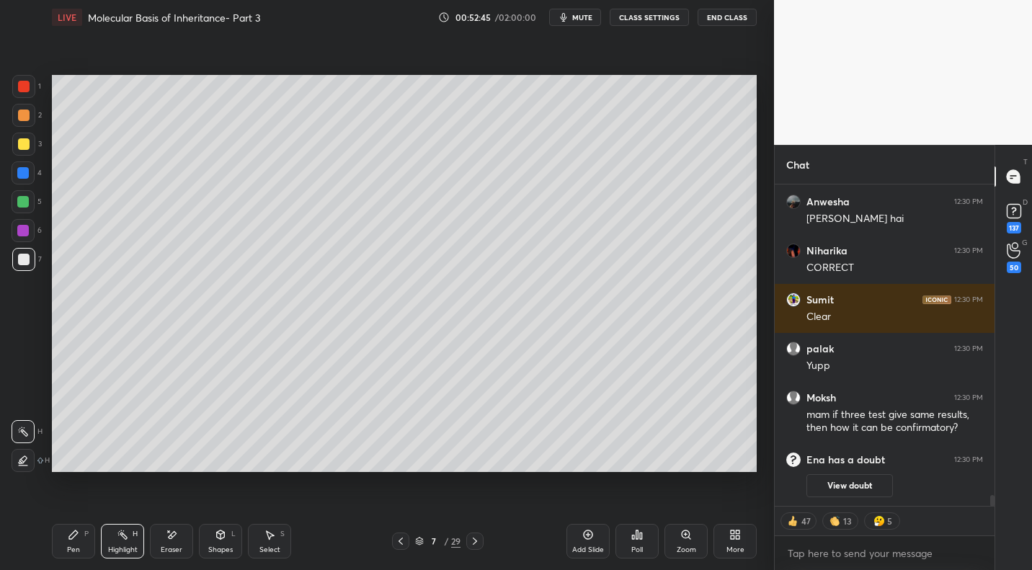
click at [473, 508] on icon at bounding box center [475, 541] width 12 height 12
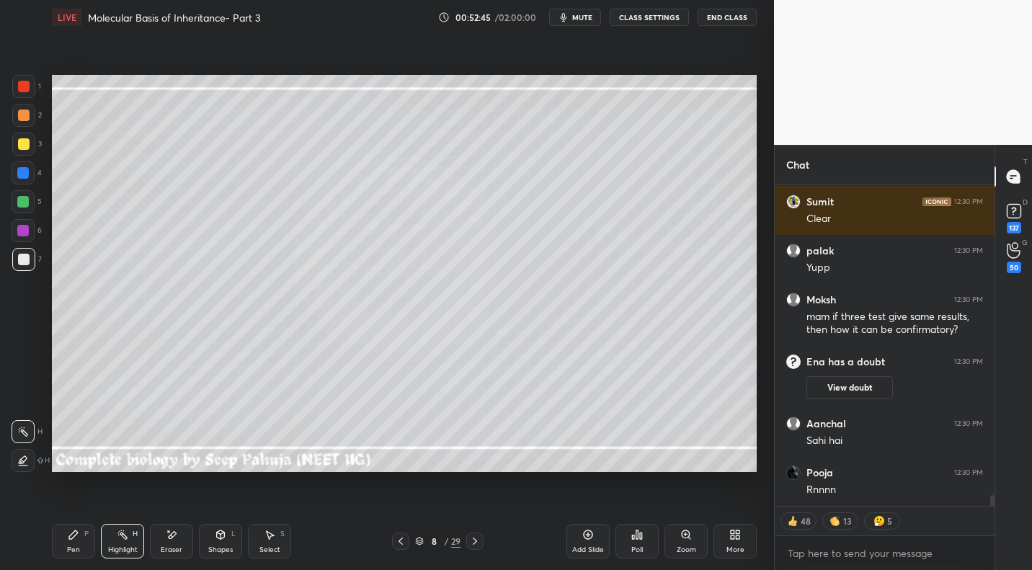
click at [472, 508] on icon at bounding box center [475, 541] width 12 height 12
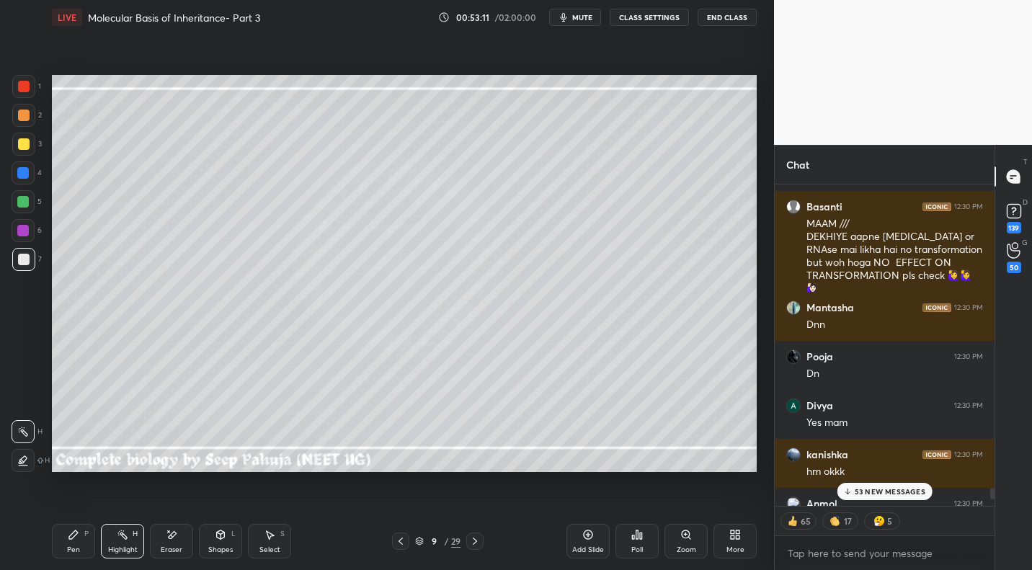
click at [591, 493] on icon at bounding box center [847, 493] width 4 height 2
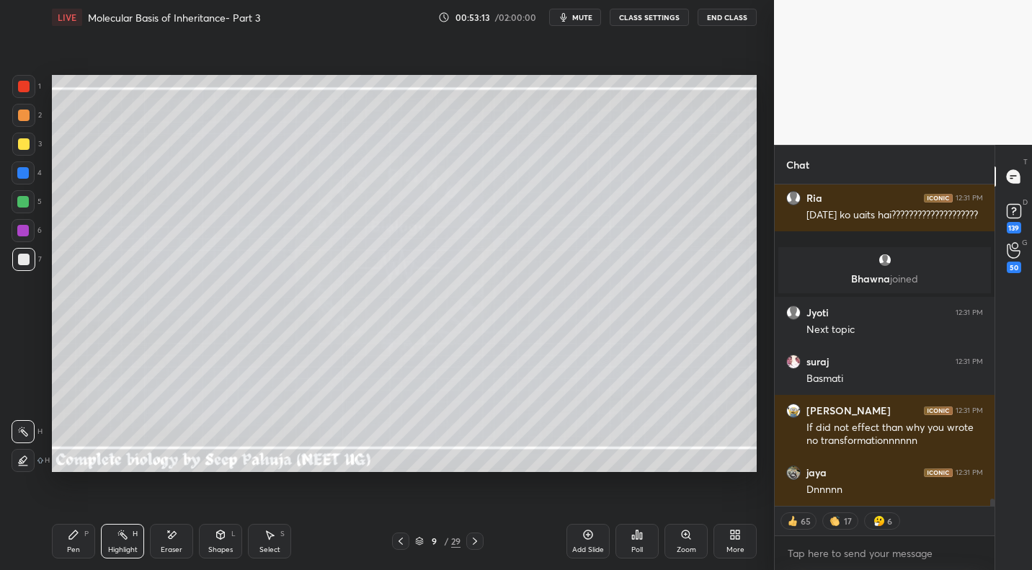
drag, startPoint x: 77, startPoint y: 537, endPoint x: 79, endPoint y: 520, distance: 17.3
click at [77, 508] on icon at bounding box center [74, 535] width 12 height 12
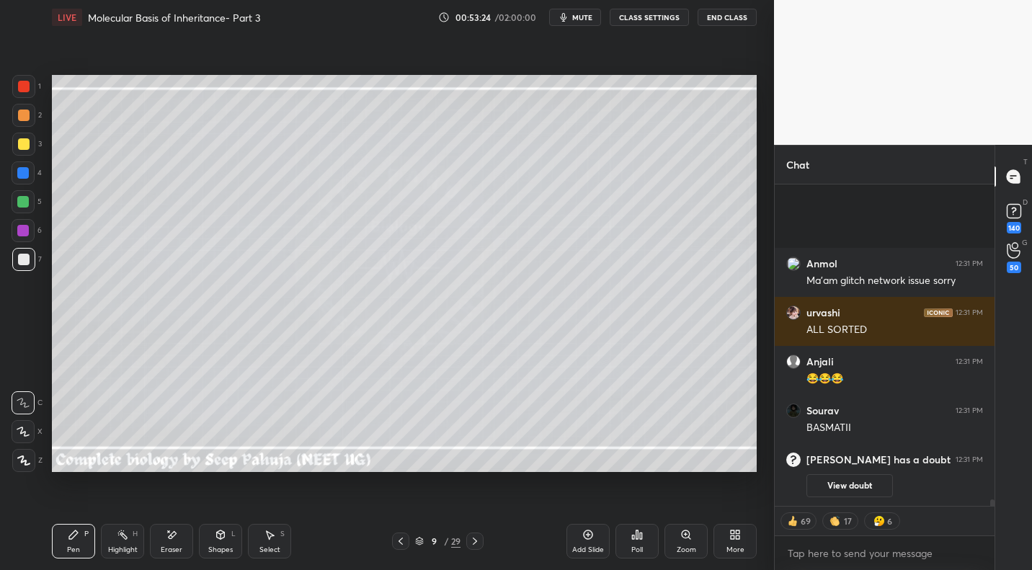
type textarea "x"
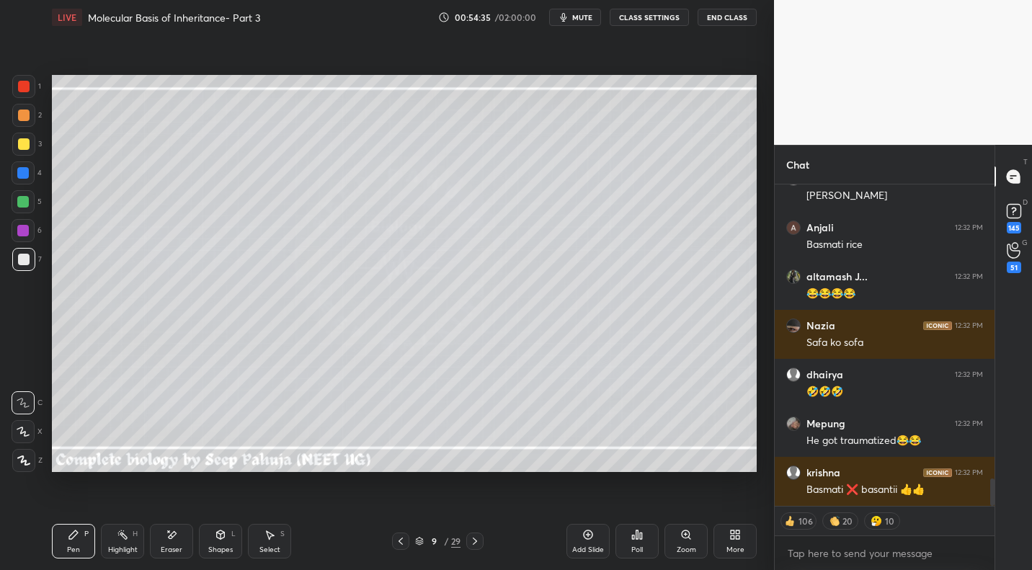
drag, startPoint x: 121, startPoint y: 528, endPoint x: 143, endPoint y: 512, distance: 26.8
click at [121, 529] on icon at bounding box center [123, 535] width 12 height 12
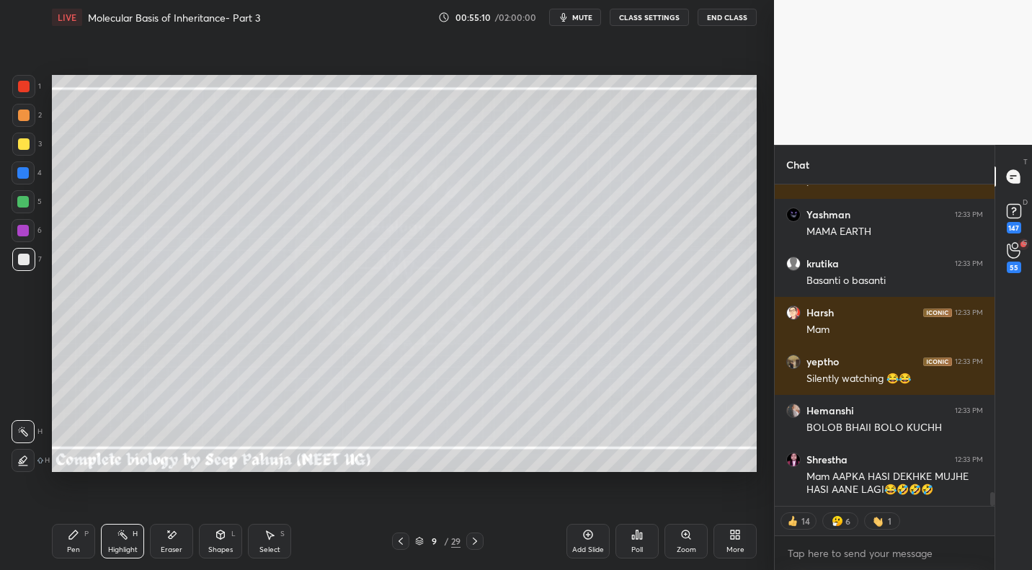
click at [404, 540] on icon at bounding box center [401, 541] width 12 height 12
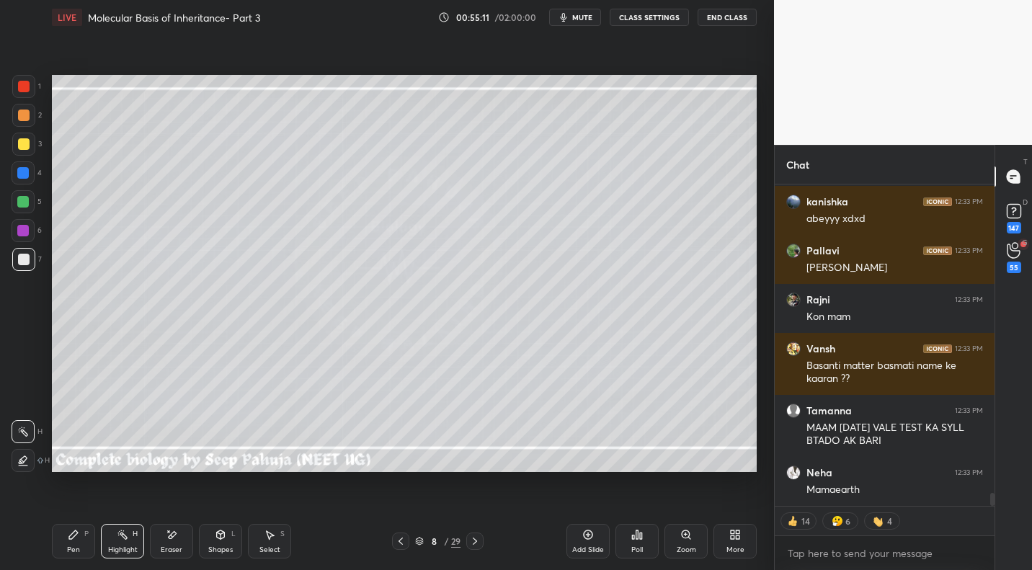
drag, startPoint x: 401, startPoint y: 539, endPoint x: 408, endPoint y: 536, distance: 7.8
click at [401, 539] on icon at bounding box center [401, 541] width 12 height 12
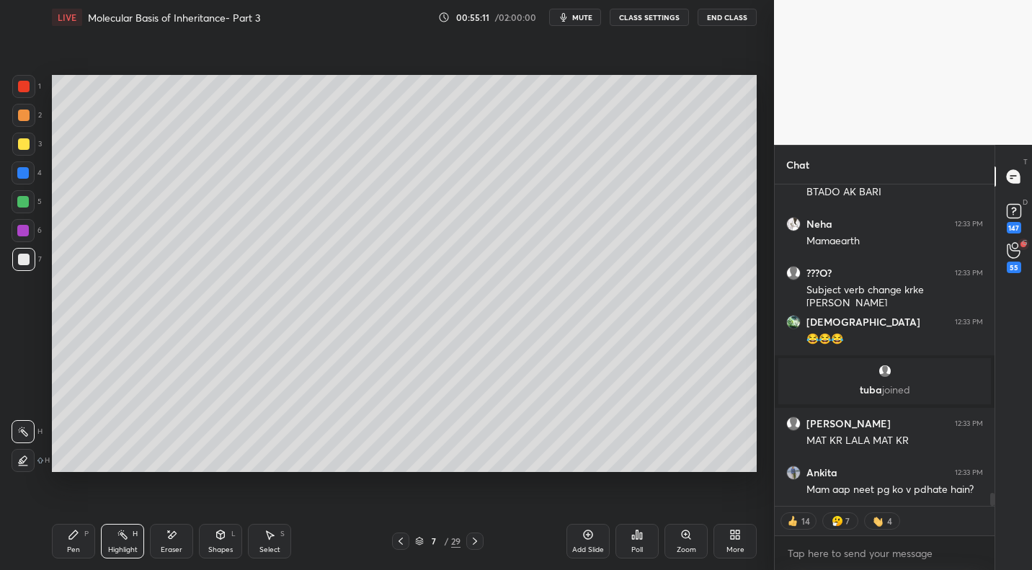
click at [406, 537] on div at bounding box center [400, 540] width 17 height 17
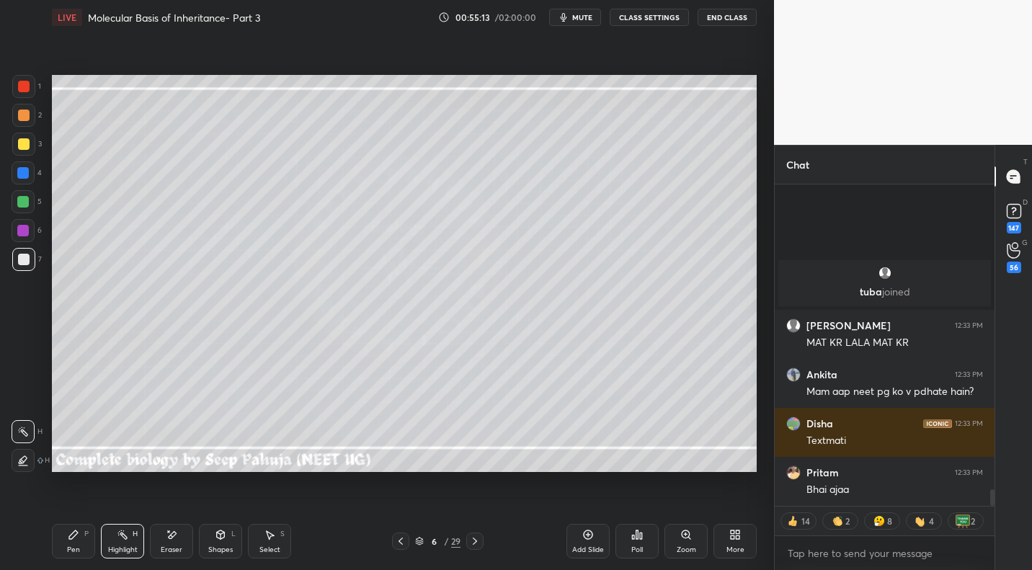
click at [639, 539] on icon at bounding box center [637, 535] width 12 height 12
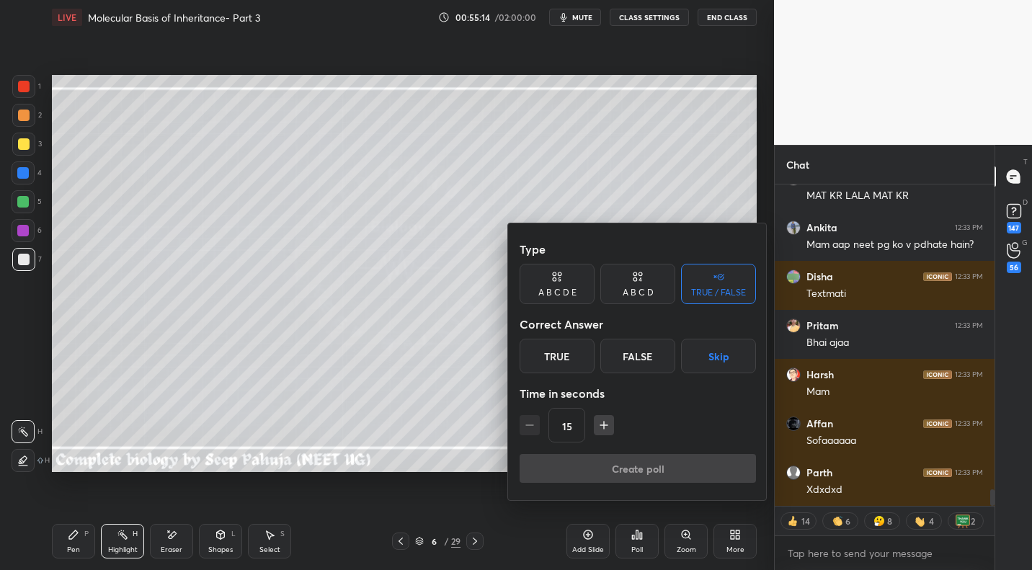
click at [708, 354] on button "Skip" at bounding box center [718, 356] width 75 height 35
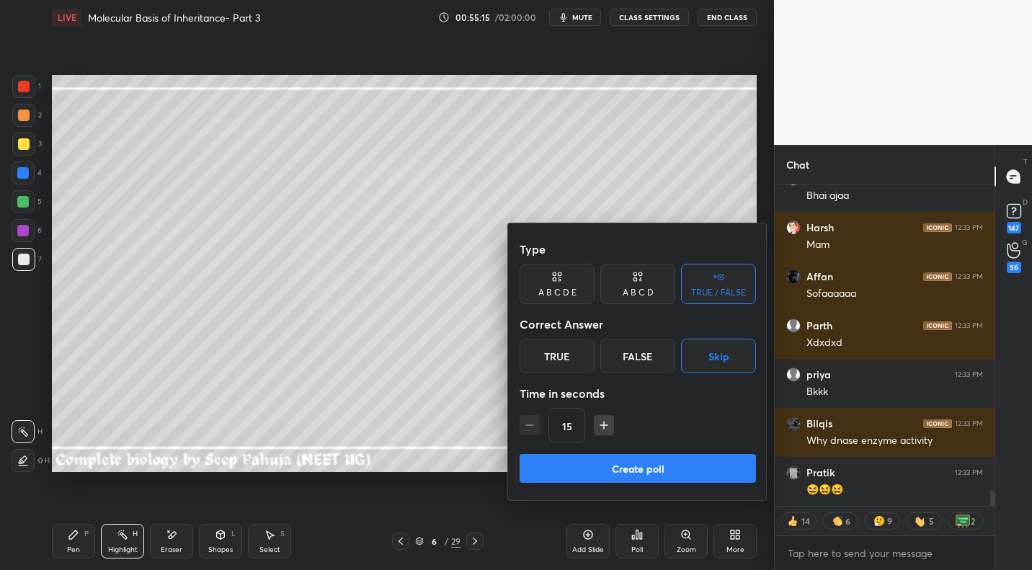
click at [615, 472] on button "Create poll" at bounding box center [637, 468] width 236 height 29
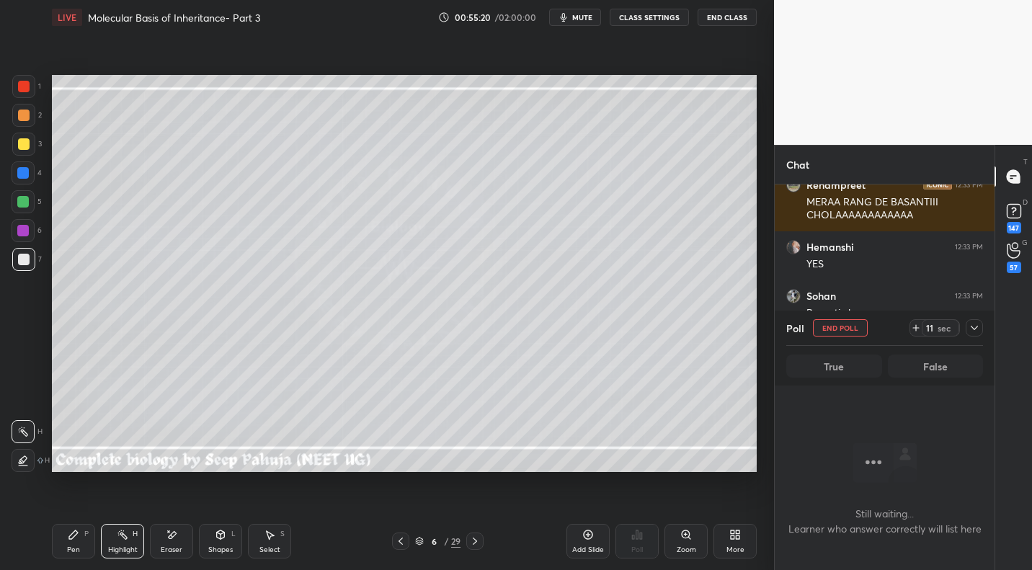
click at [971, 333] on icon at bounding box center [974, 328] width 12 height 12
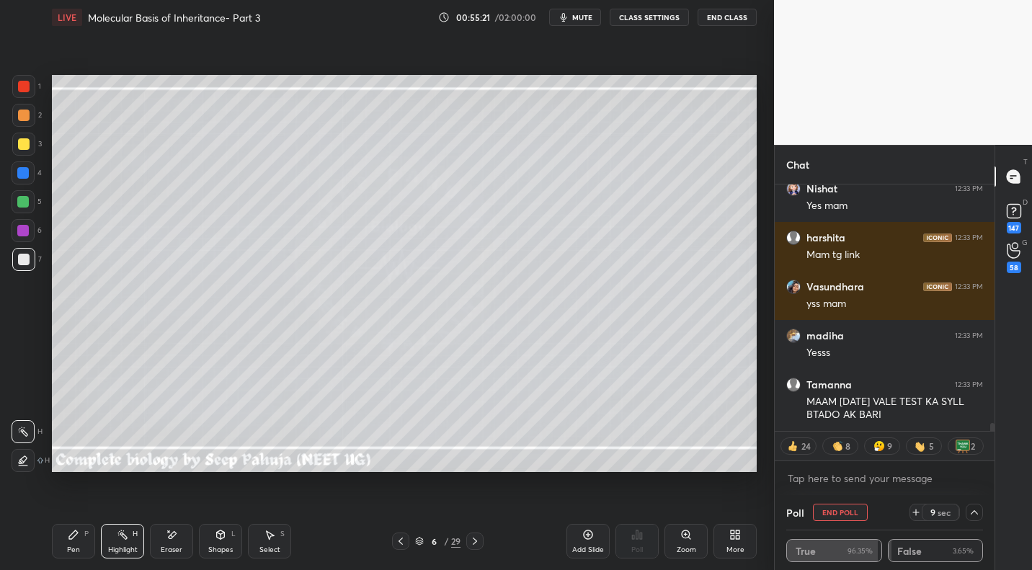
click at [477, 541] on icon at bounding box center [475, 541] width 12 height 12
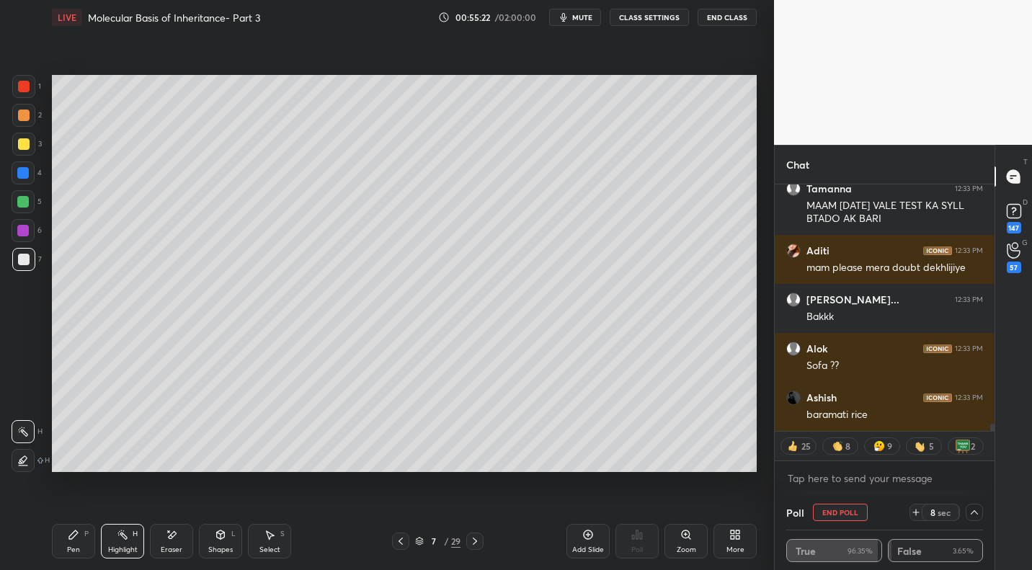
click at [477, 542] on icon at bounding box center [475, 541] width 12 height 12
click at [479, 534] on div at bounding box center [474, 540] width 17 height 17
drag, startPoint x: 482, startPoint y: 537, endPoint x: 491, endPoint y: 532, distance: 9.7
click at [482, 537] on div at bounding box center [474, 540] width 17 height 17
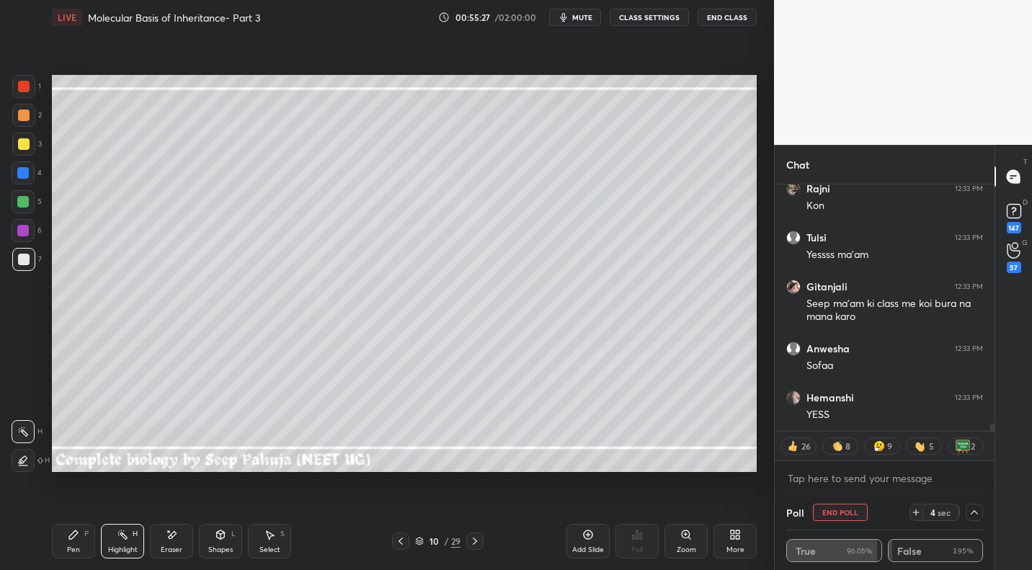
click at [72, 552] on div "Pen" at bounding box center [73, 549] width 13 height 7
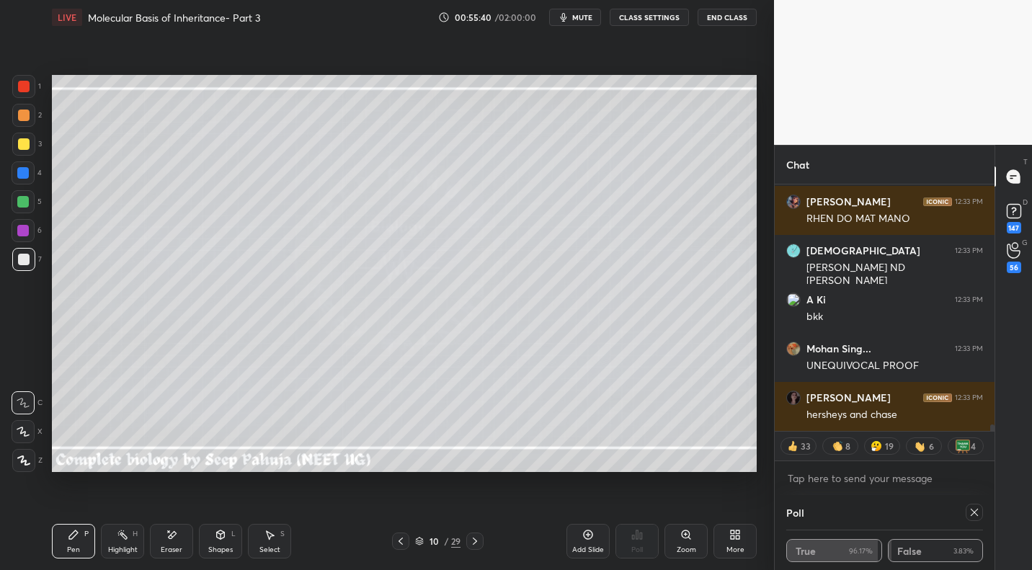
drag, startPoint x: 25, startPoint y: 143, endPoint x: 51, endPoint y: 120, distance: 34.7
click at [25, 143] on div at bounding box center [24, 144] width 12 height 12
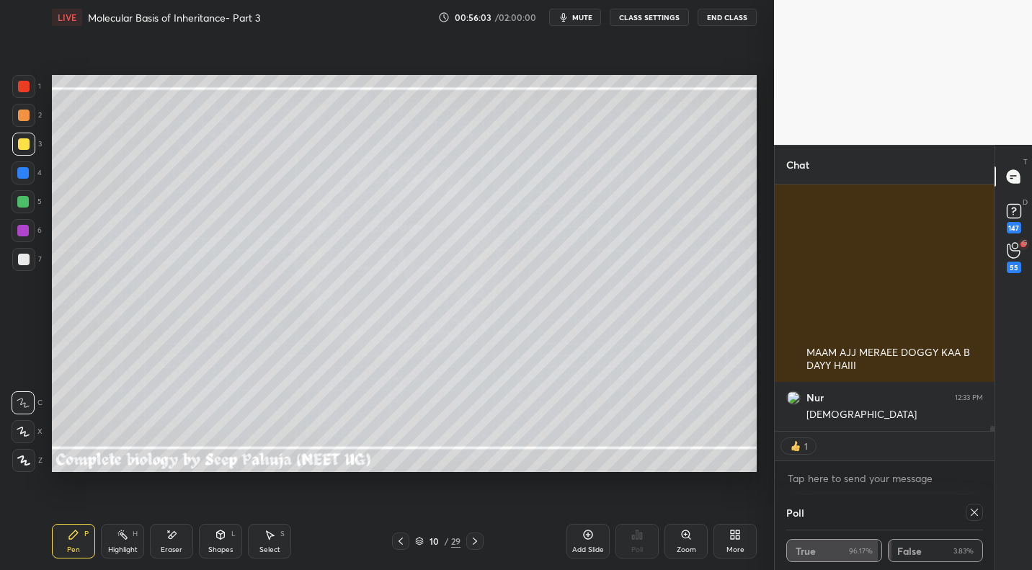
drag, startPoint x: 22, startPoint y: 258, endPoint x: 30, endPoint y: 248, distance: 12.8
click at [22, 258] on div at bounding box center [24, 260] width 12 height 12
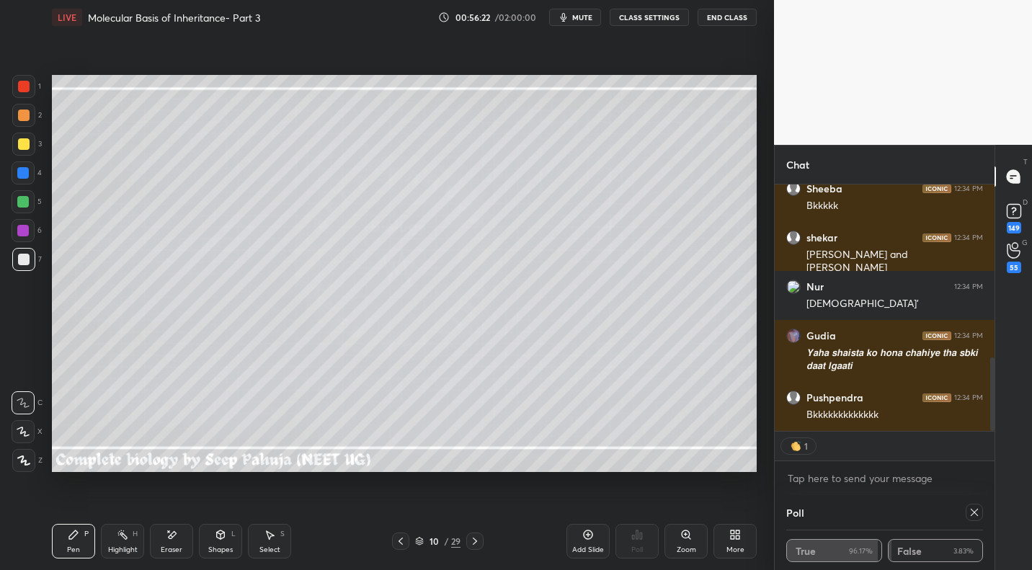
click at [27, 147] on div at bounding box center [24, 144] width 12 height 12
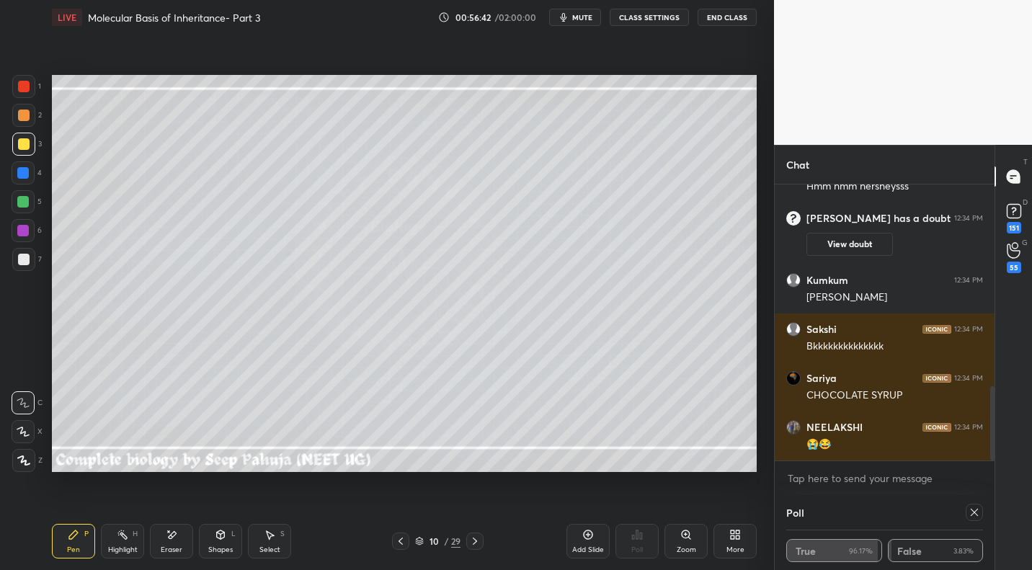
click at [22, 207] on div at bounding box center [23, 202] width 12 height 12
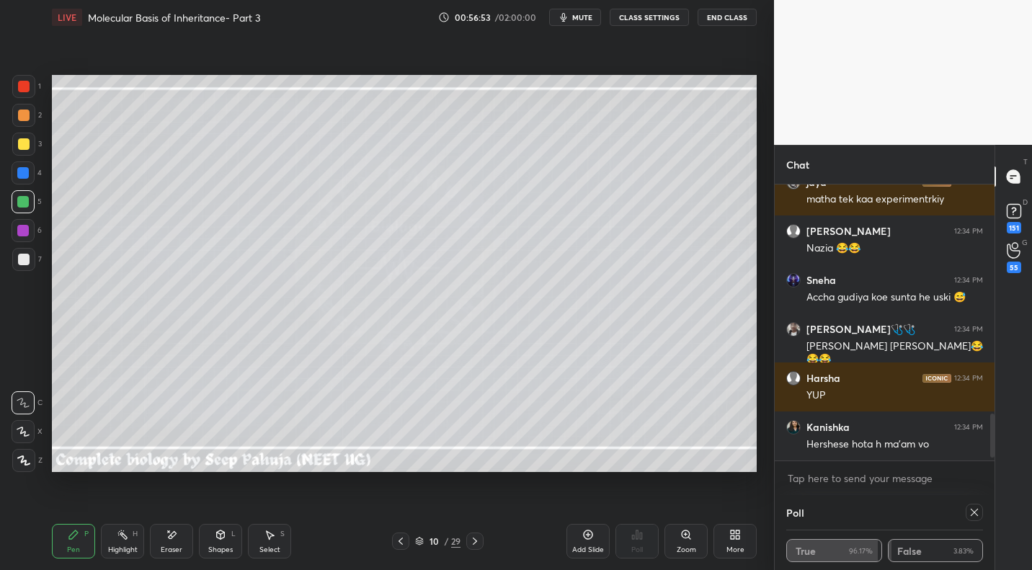
click at [30, 146] on div at bounding box center [23, 144] width 23 height 23
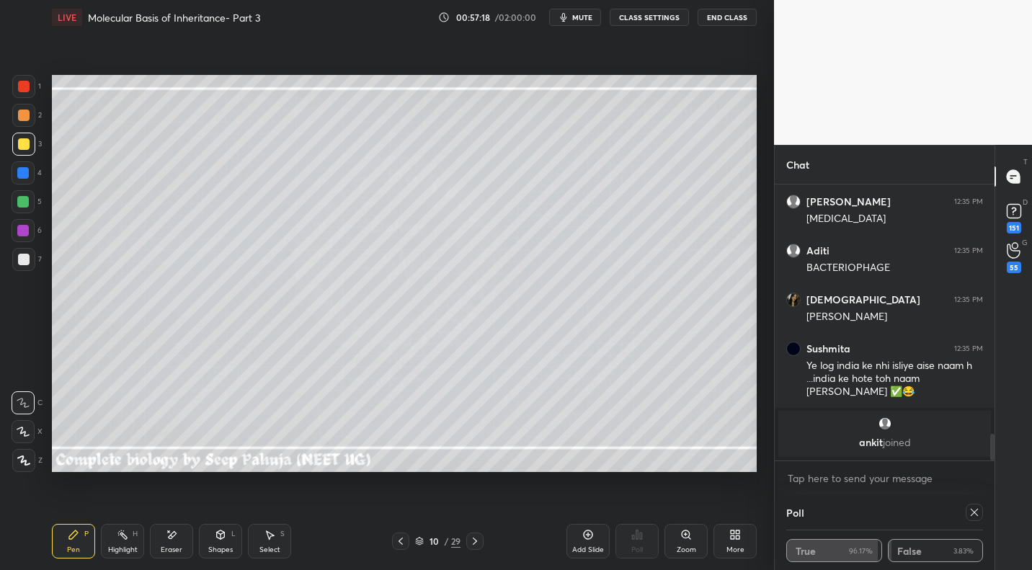
click at [22, 264] on div at bounding box center [24, 260] width 12 height 12
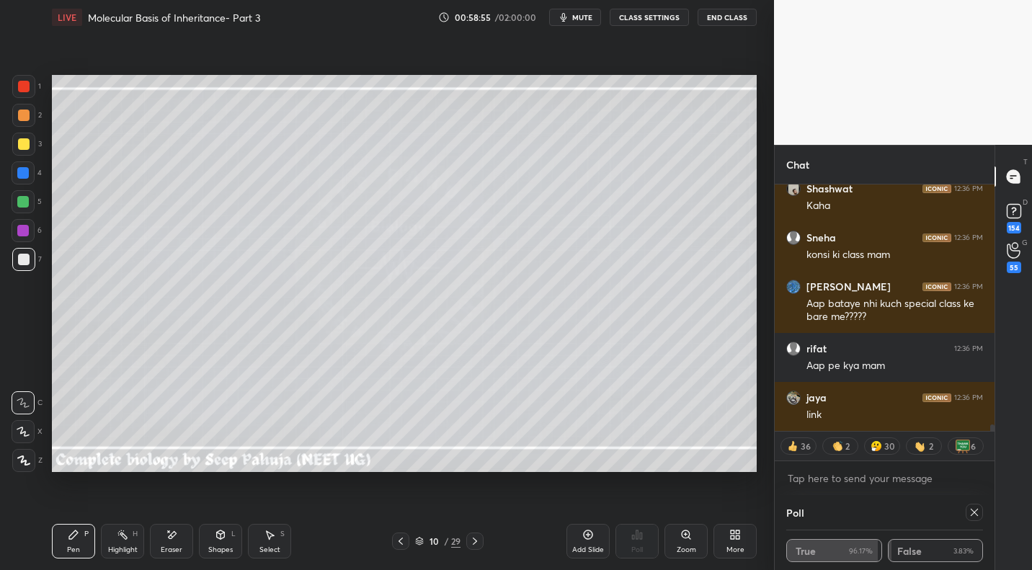
scroll to position [9006, 0]
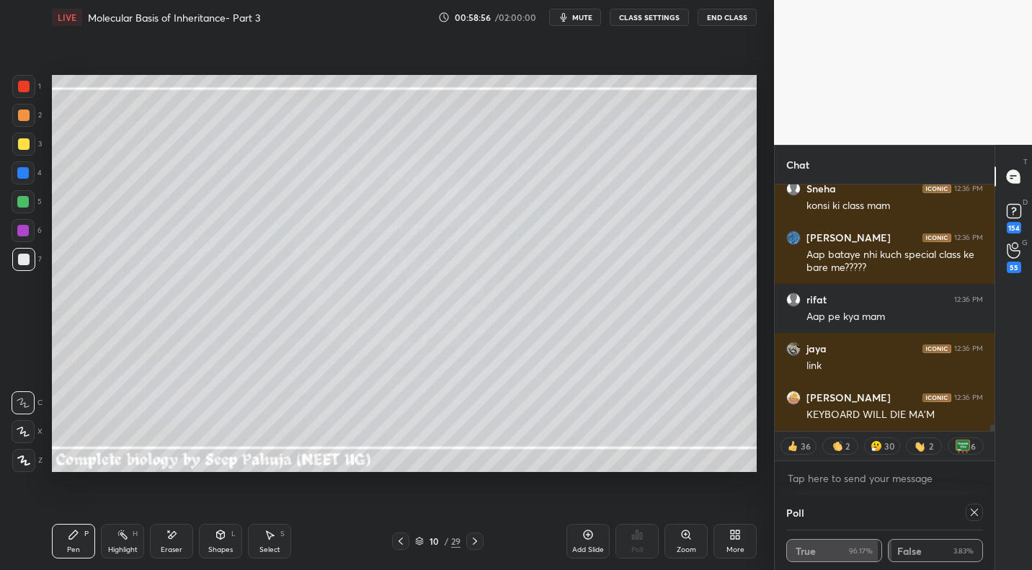
drag, startPoint x: 110, startPoint y: 536, endPoint x: 128, endPoint y: 519, distance: 24.5
click at [110, 536] on div "Highlight H" at bounding box center [122, 541] width 43 height 35
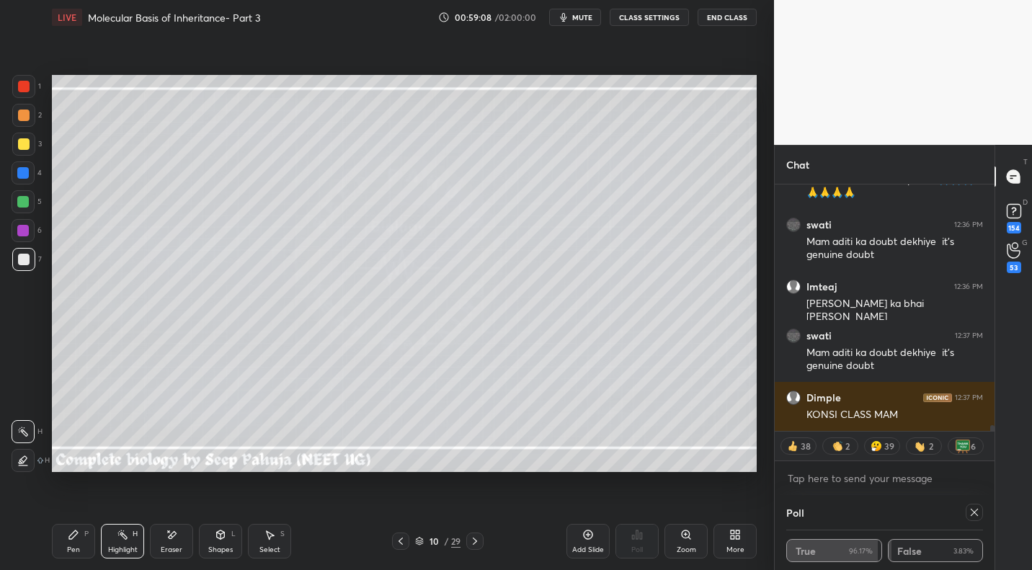
scroll to position [9983, 0]
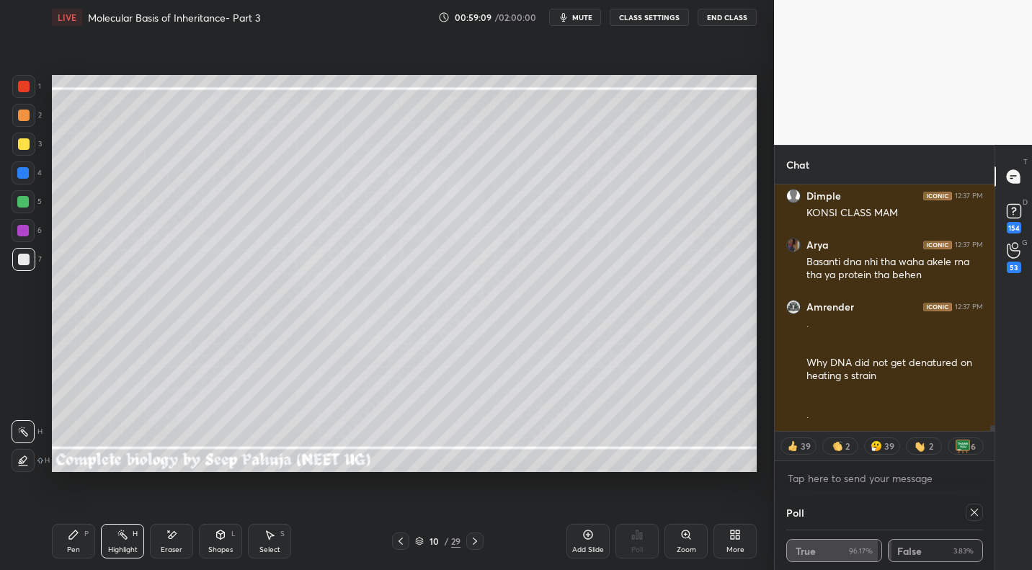
click at [27, 143] on div at bounding box center [24, 144] width 12 height 12
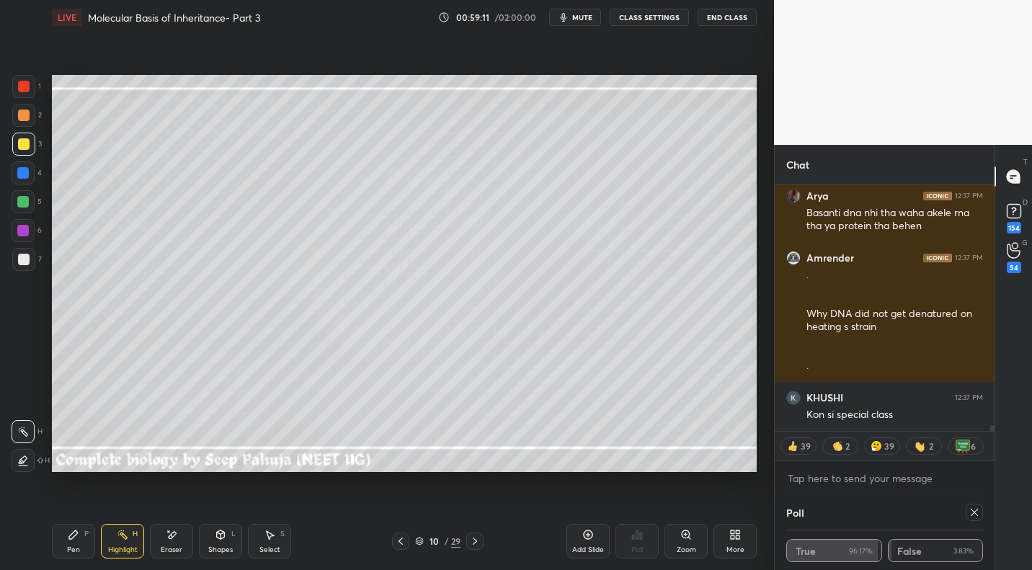
click at [74, 540] on div "Pen P" at bounding box center [73, 541] width 43 height 35
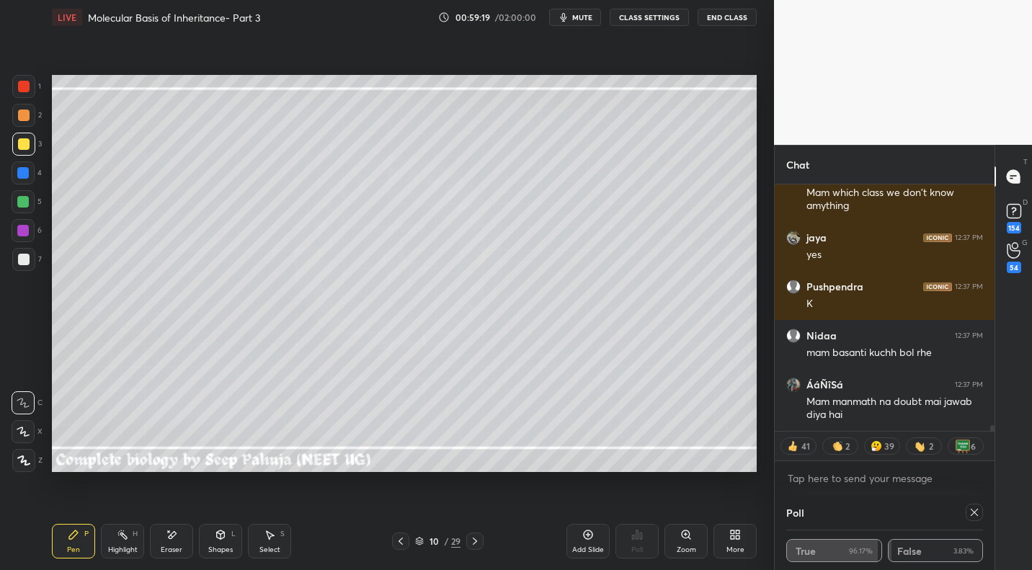
scroll to position [10316, 0]
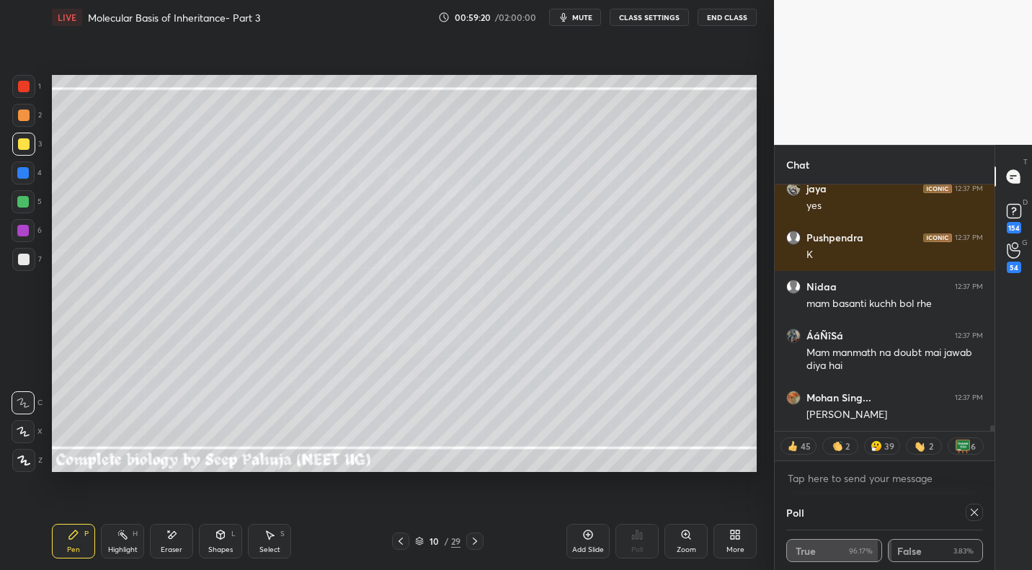
drag, startPoint x: 29, startPoint y: 254, endPoint x: 50, endPoint y: 252, distance: 21.0
click at [29, 254] on div at bounding box center [23, 259] width 23 height 23
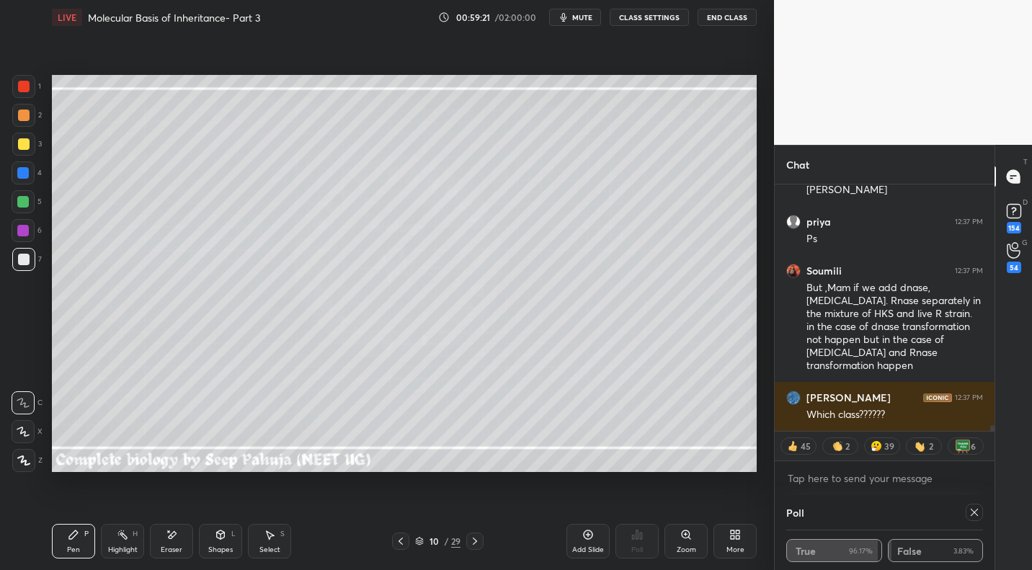
scroll to position [10590, 0]
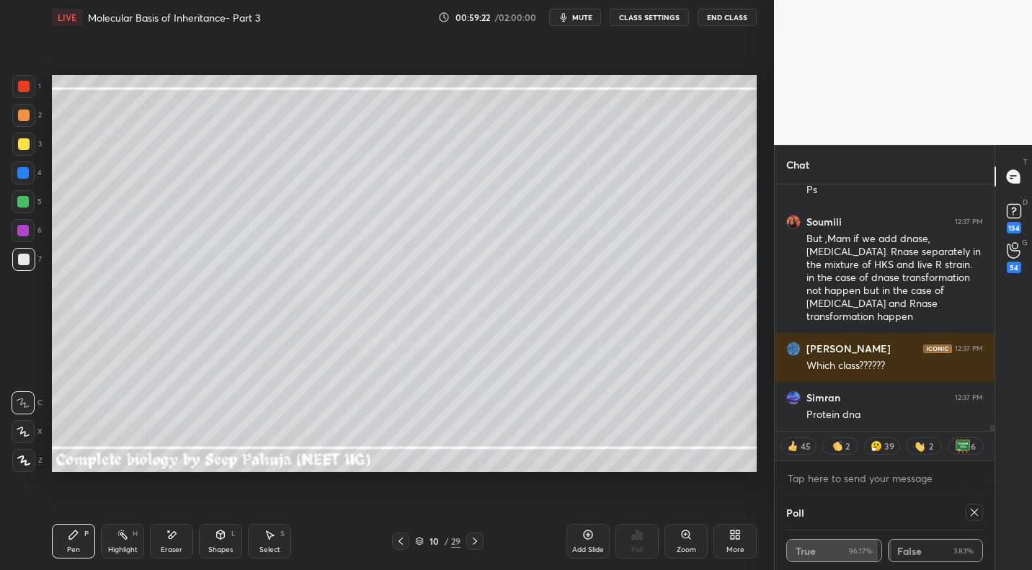
drag, startPoint x: 27, startPoint y: 146, endPoint x: 37, endPoint y: 148, distance: 9.8
click at [27, 146] on div at bounding box center [24, 144] width 12 height 12
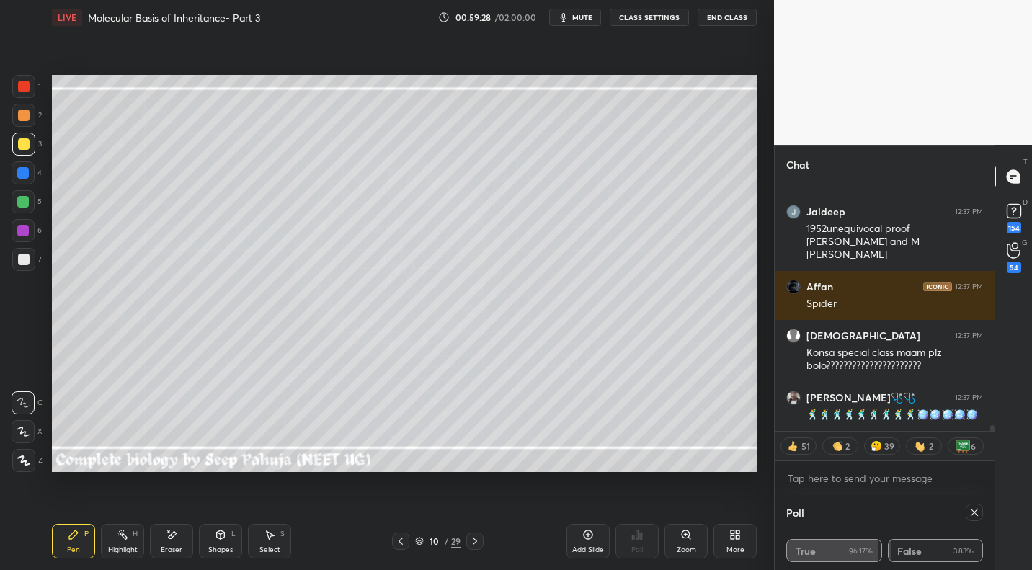
scroll to position [10638, 0]
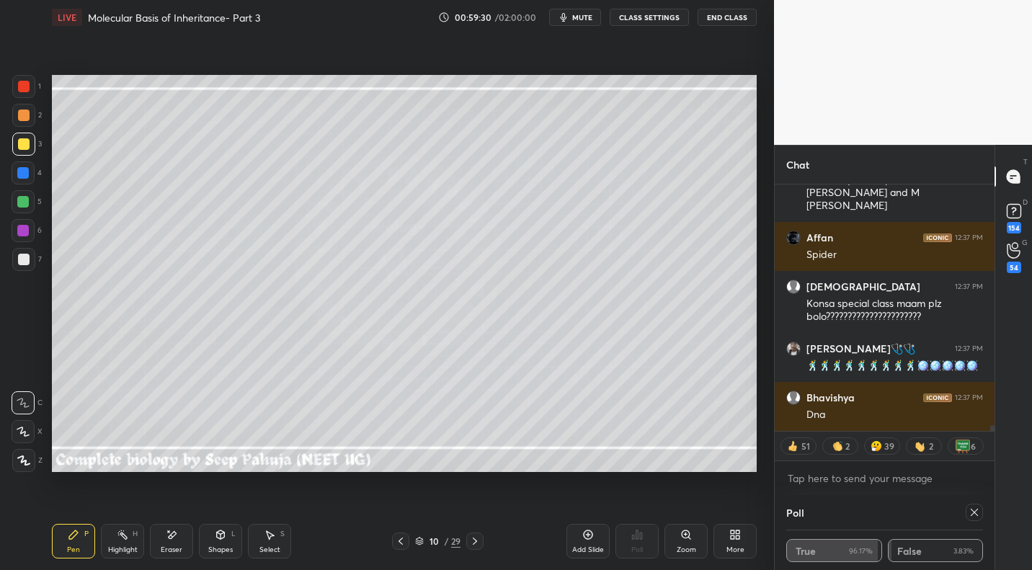
click at [35, 263] on div at bounding box center [23, 259] width 23 height 23
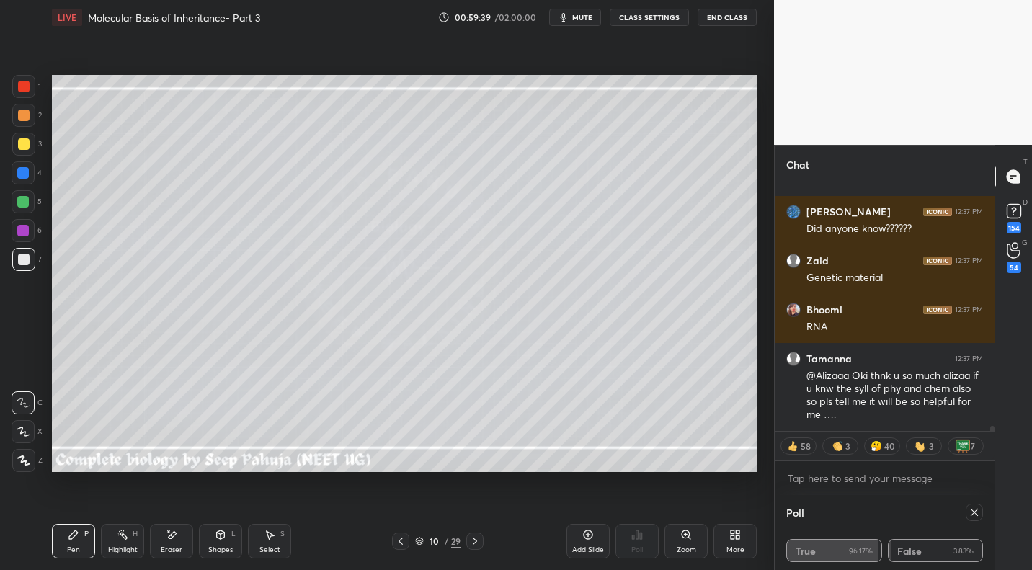
scroll to position [10991, 0]
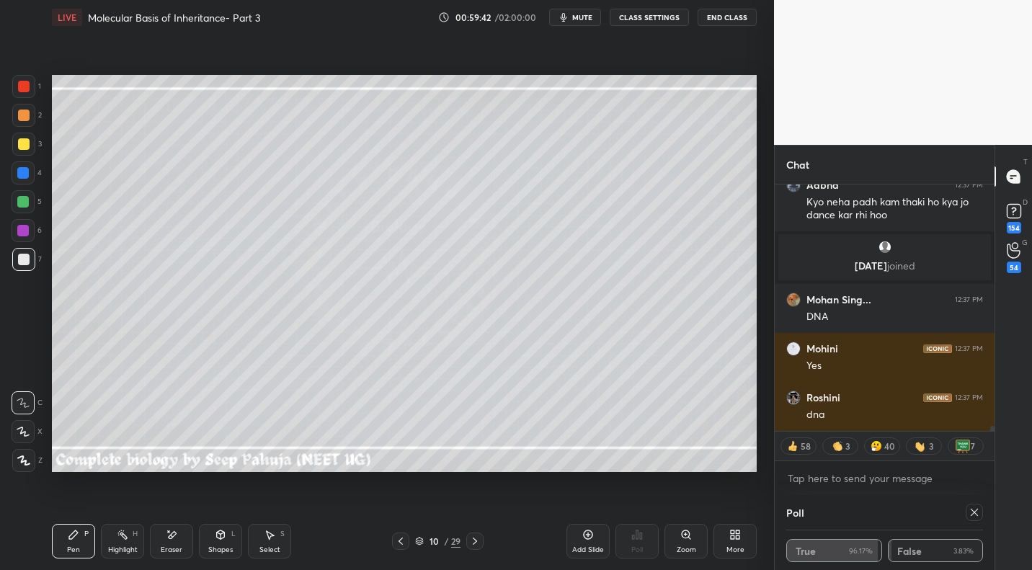
click at [276, 546] on div "Select" at bounding box center [269, 549] width 21 height 7
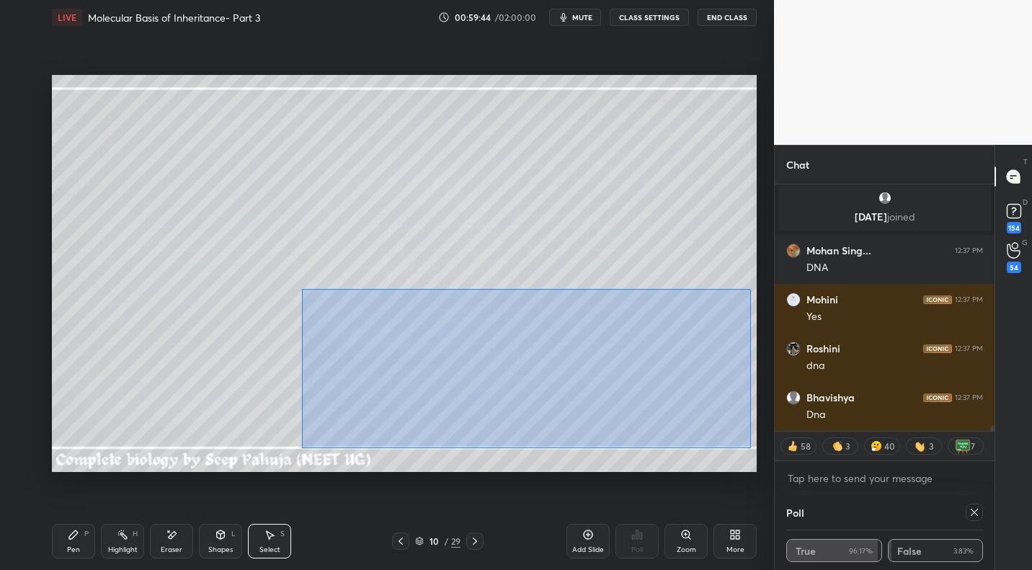
drag, startPoint x: 351, startPoint y: 319, endPoint x: 748, endPoint y: 426, distance: 411.2
click at [750, 444] on div "0 ° Undo Copy Paste here Duplicate Duplicate to new slide Delete" at bounding box center [404, 273] width 705 height 396
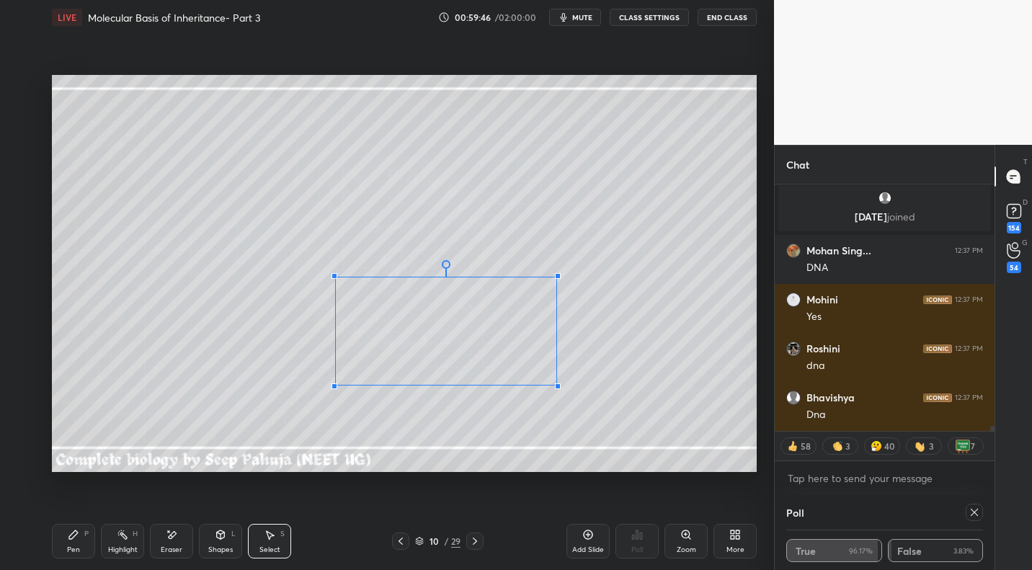
drag, startPoint x: 701, startPoint y: 436, endPoint x: 532, endPoint y: 372, distance: 180.8
click at [557, 384] on div at bounding box center [558, 386] width 6 height 6
click at [373, 323] on div "0 ° Undo Copy Paste here Duplicate Duplicate to new slide Delete" at bounding box center [404, 273] width 705 height 396
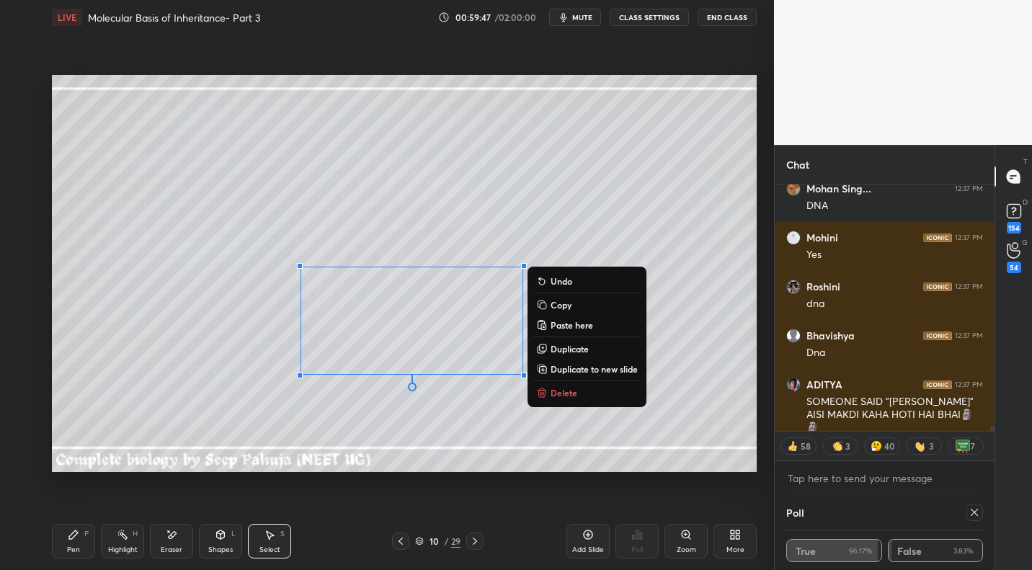
drag, startPoint x: 76, startPoint y: 540, endPoint x: 90, endPoint y: 493, distance: 48.8
click at [76, 540] on icon at bounding box center [74, 535] width 12 height 12
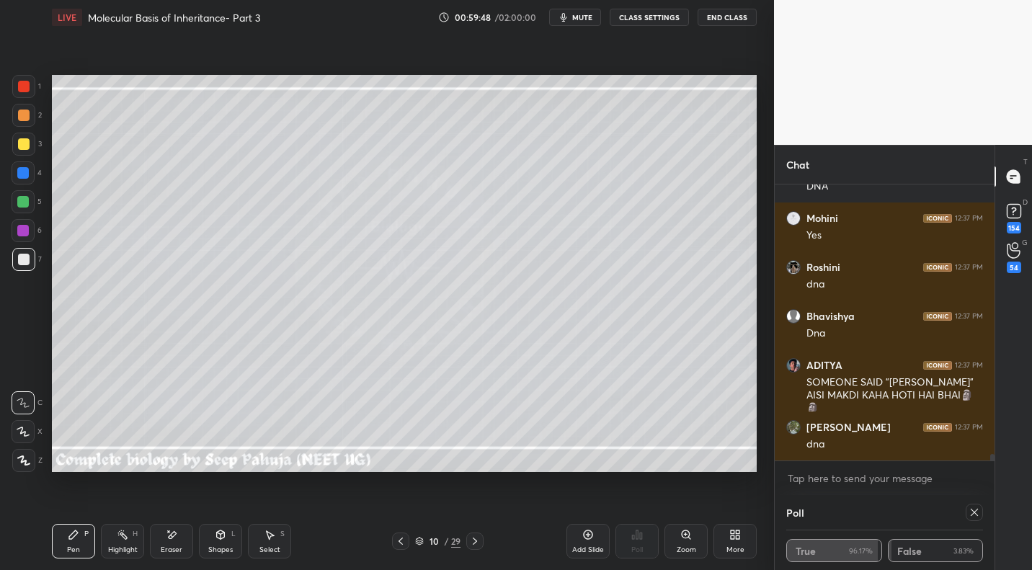
click at [29, 207] on div at bounding box center [23, 201] width 23 height 23
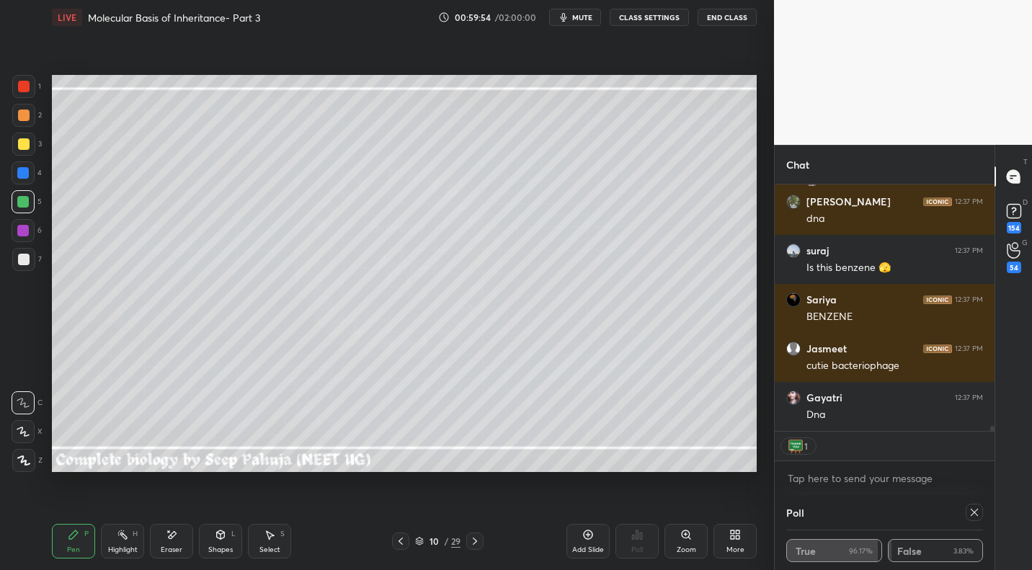
drag, startPoint x: 120, startPoint y: 544, endPoint x: 195, endPoint y: 493, distance: 89.7
click at [120, 544] on div "Highlight H" at bounding box center [122, 541] width 43 height 35
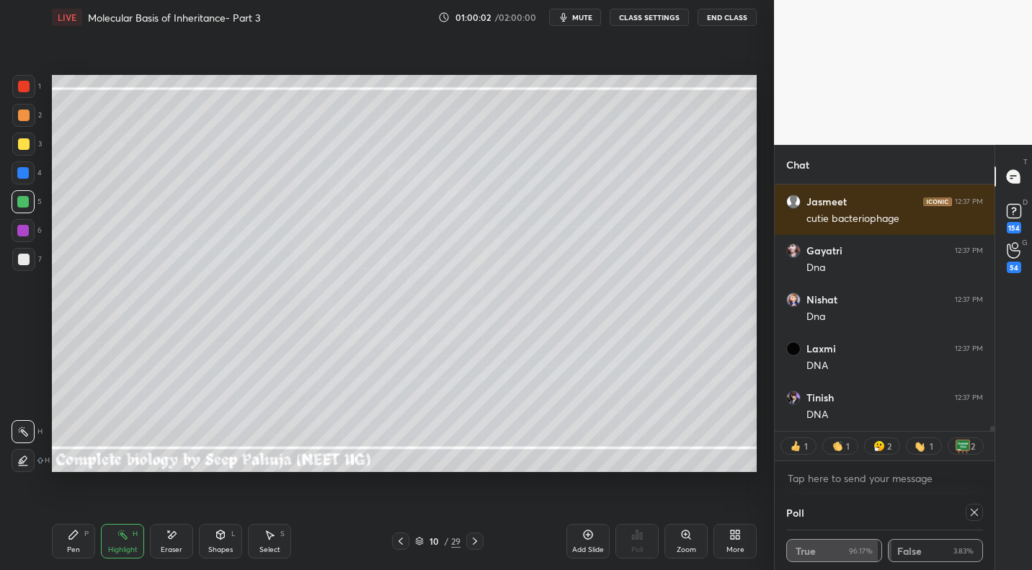
click at [267, 540] on div "Select S" at bounding box center [269, 541] width 43 height 35
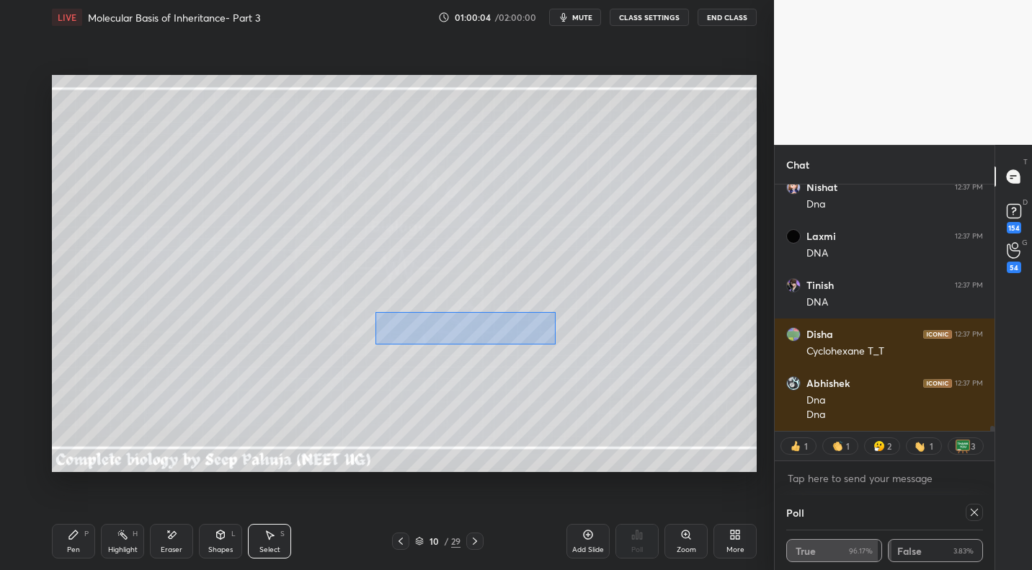
drag, startPoint x: 376, startPoint y: 312, endPoint x: 478, endPoint y: 359, distance: 112.2
click at [553, 343] on div "0 ° Undo Copy Paste here Duplicate Duplicate to new slide Delete" at bounding box center [404, 273] width 705 height 396
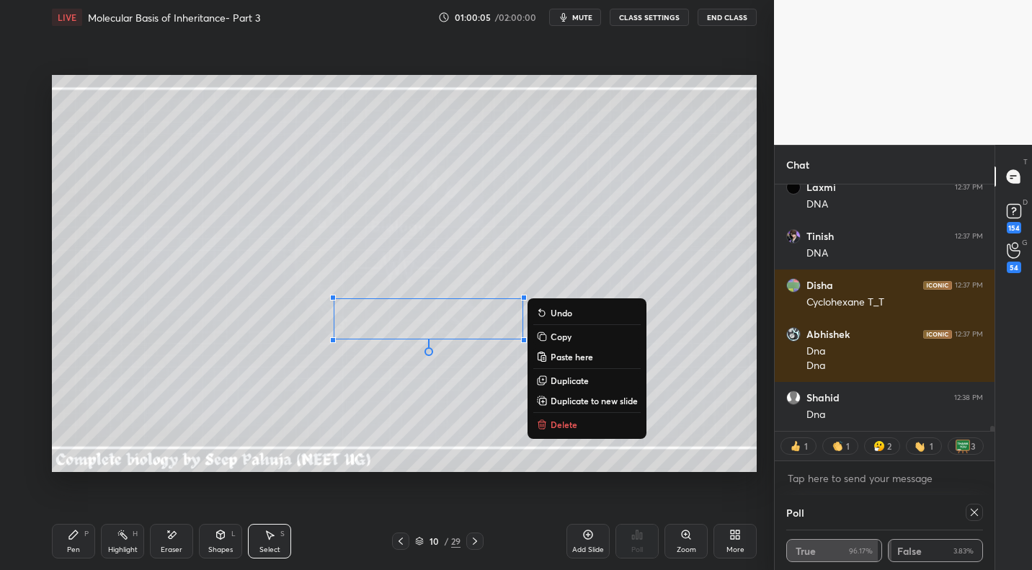
click at [576, 425] on p "Delete" at bounding box center [563, 425] width 27 height 12
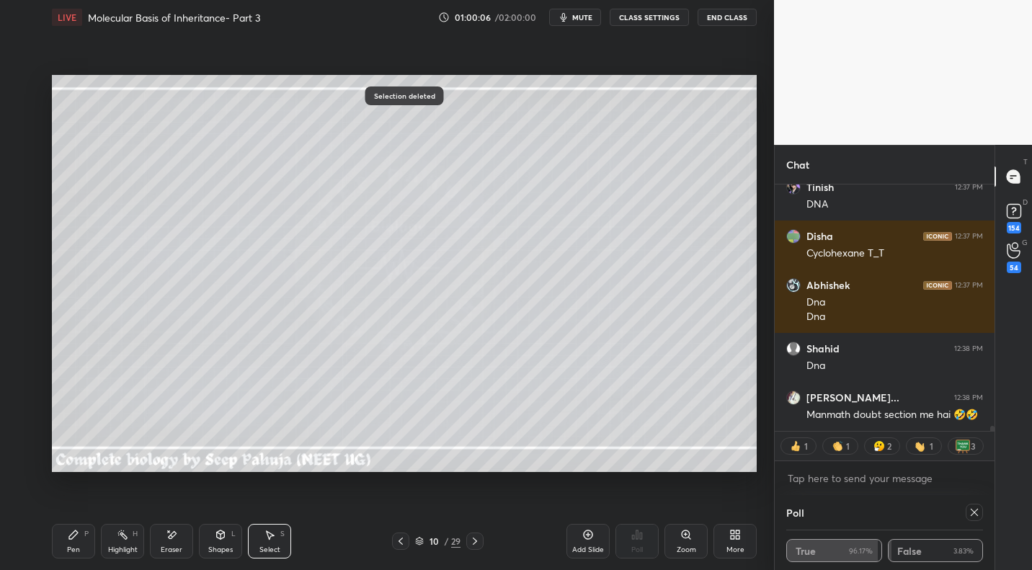
drag, startPoint x: 79, startPoint y: 539, endPoint x: 90, endPoint y: 535, distance: 11.4
click at [84, 539] on div "Pen P" at bounding box center [73, 541] width 43 height 35
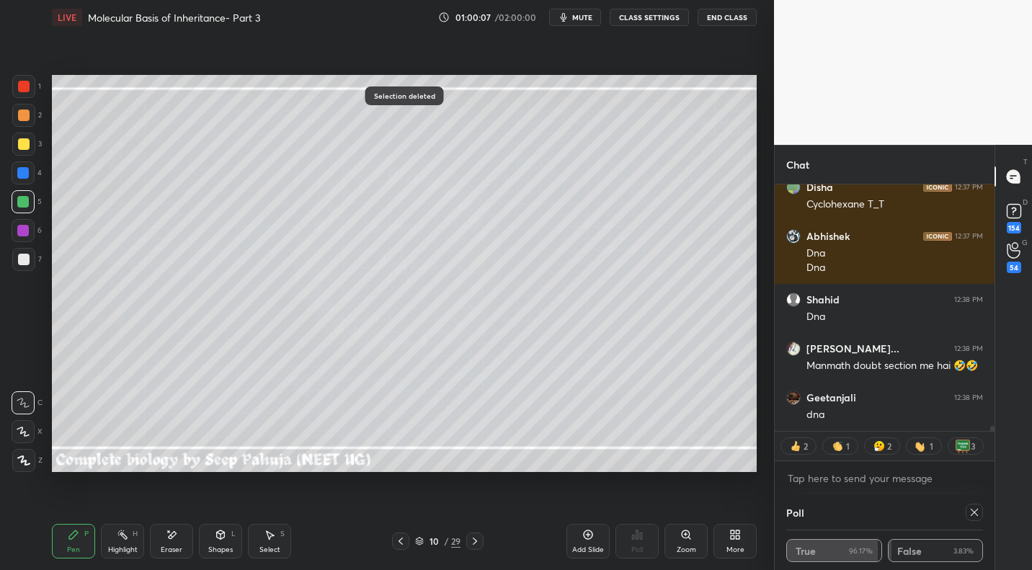
click at [27, 267] on div at bounding box center [23, 259] width 23 height 23
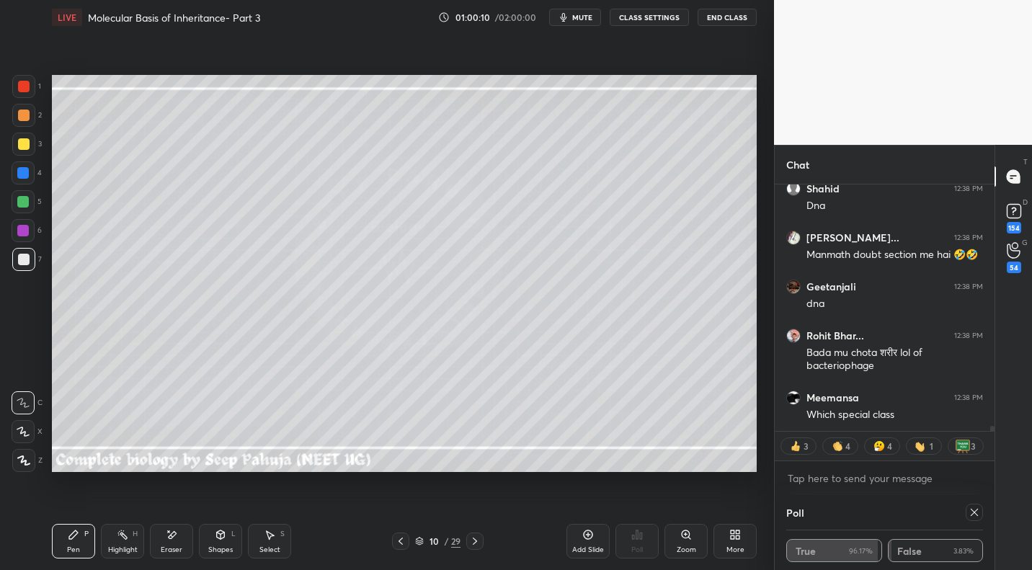
click at [128, 532] on icon at bounding box center [123, 535] width 12 height 12
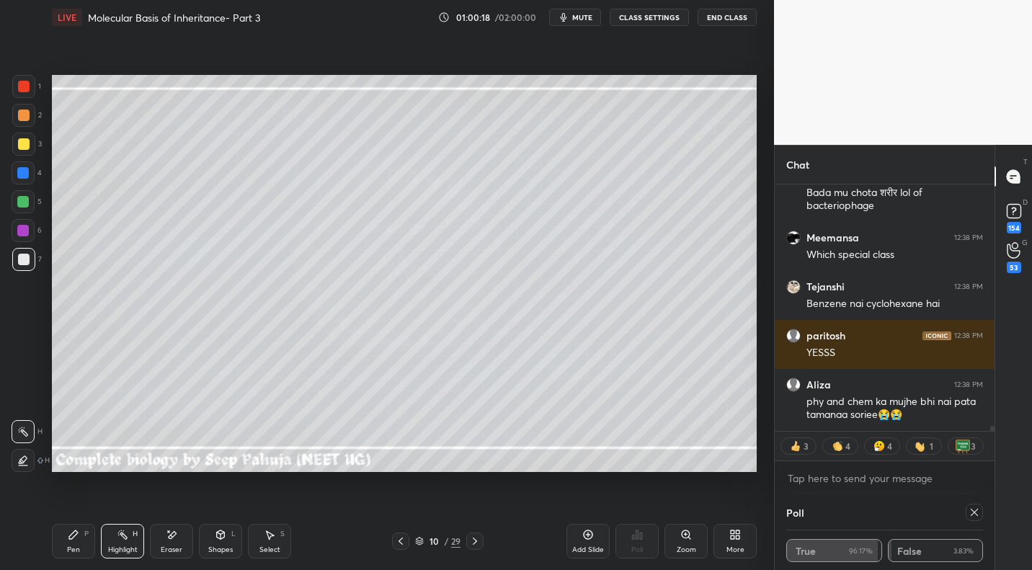
click at [76, 533] on icon at bounding box center [73, 534] width 9 height 9
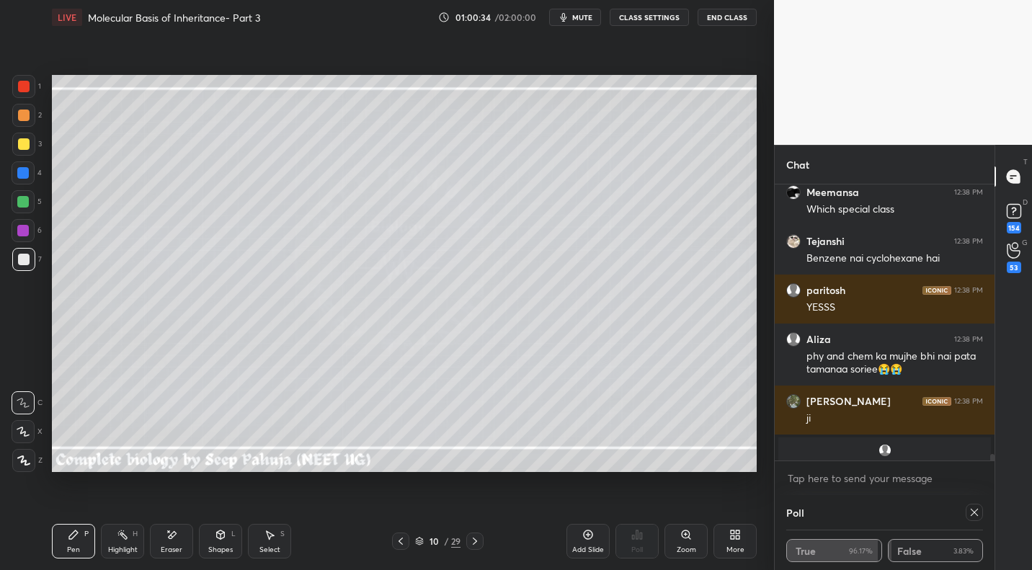
drag, startPoint x: 27, startPoint y: 232, endPoint x: 41, endPoint y: 233, distance: 13.7
click at [30, 233] on div at bounding box center [23, 230] width 23 height 23
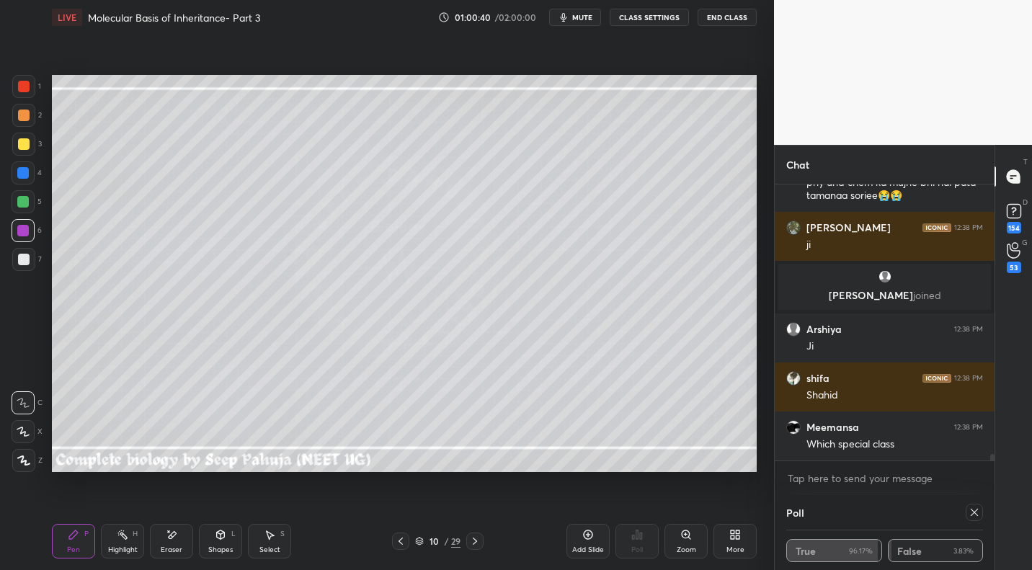
drag, startPoint x: 139, startPoint y: 532, endPoint x: 181, endPoint y: 481, distance: 66.0
click at [139, 532] on div "Highlight H" at bounding box center [122, 541] width 43 height 35
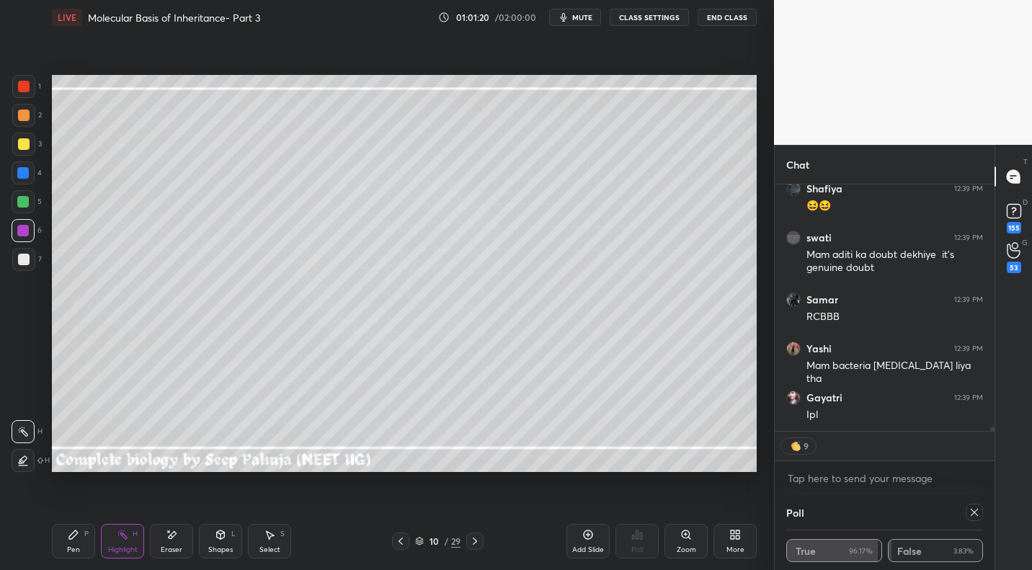
scroll to position [13083, 0]
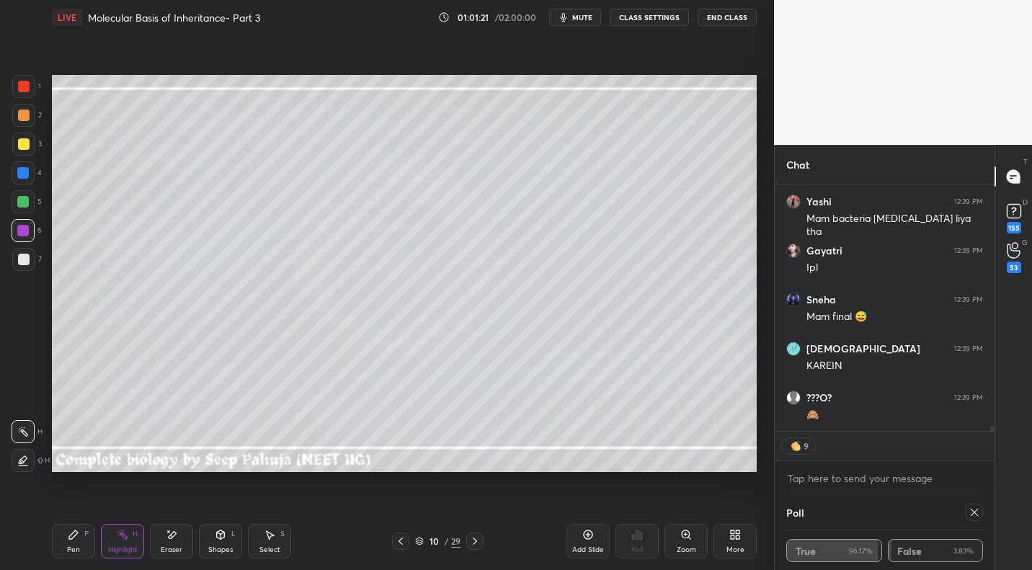
click at [471, 531] on div "Pen P Highlight H Eraser Shapes L Select S 10 / 29 Add Slide Poll Zoom More" at bounding box center [404, 541] width 705 height 58
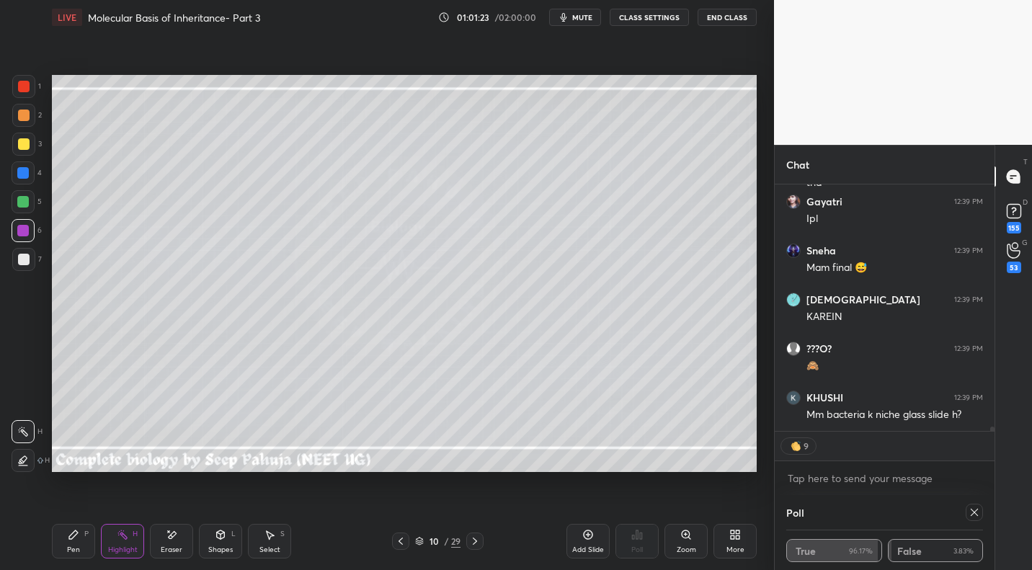
click at [473, 543] on icon at bounding box center [475, 541] width 12 height 12
click at [72, 537] on icon at bounding box center [73, 534] width 9 height 9
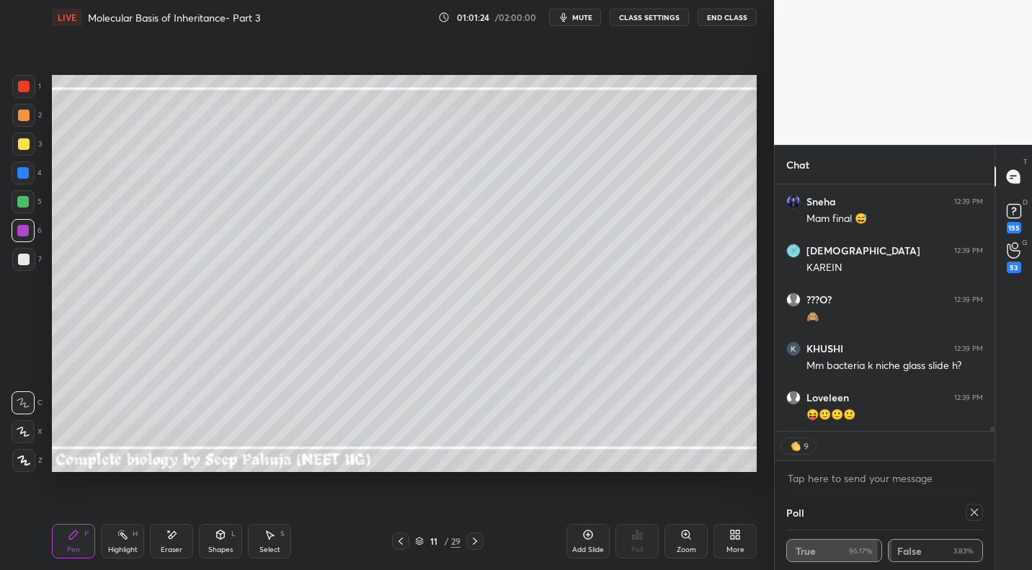
click at [22, 143] on div at bounding box center [24, 144] width 12 height 12
drag, startPoint x: 171, startPoint y: 551, endPoint x: 166, endPoint y: 471, distance: 80.1
click at [169, 546] on div "Eraser" at bounding box center [172, 549] width 22 height 7
click at [63, 546] on div "Pen P" at bounding box center [73, 541] width 43 height 35
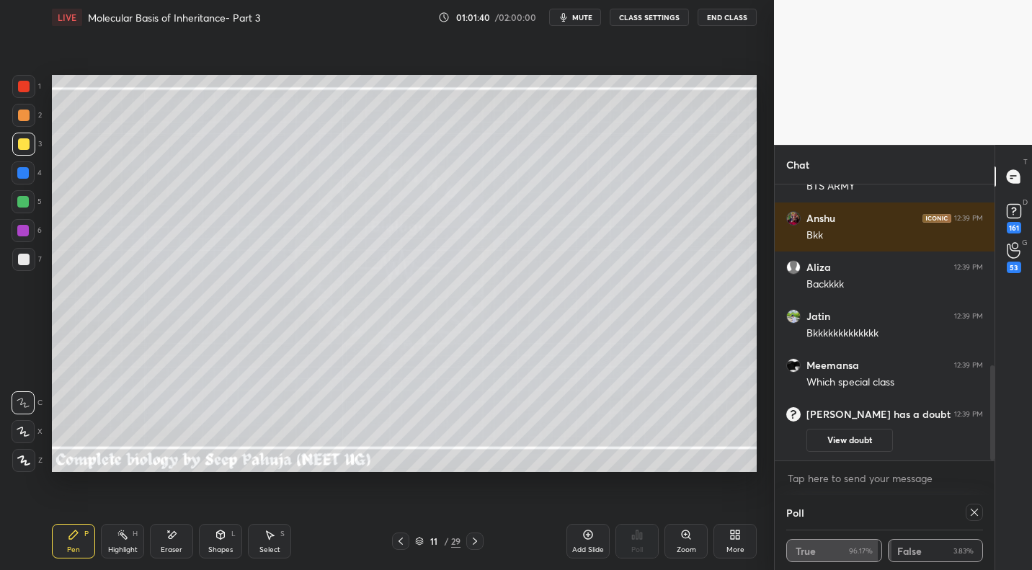
scroll to position [524, 0]
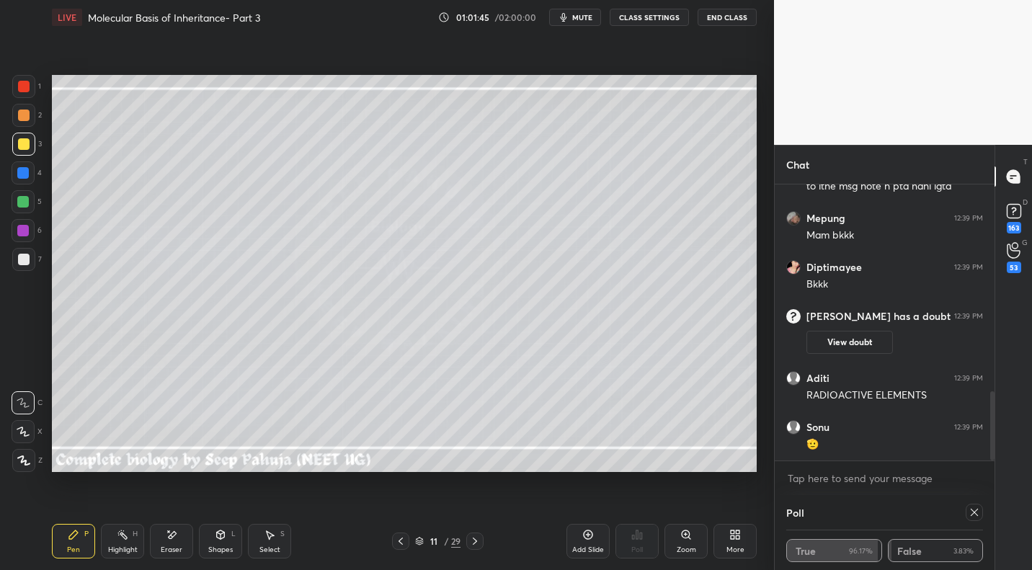
click at [398, 537] on icon at bounding box center [401, 541] width 12 height 12
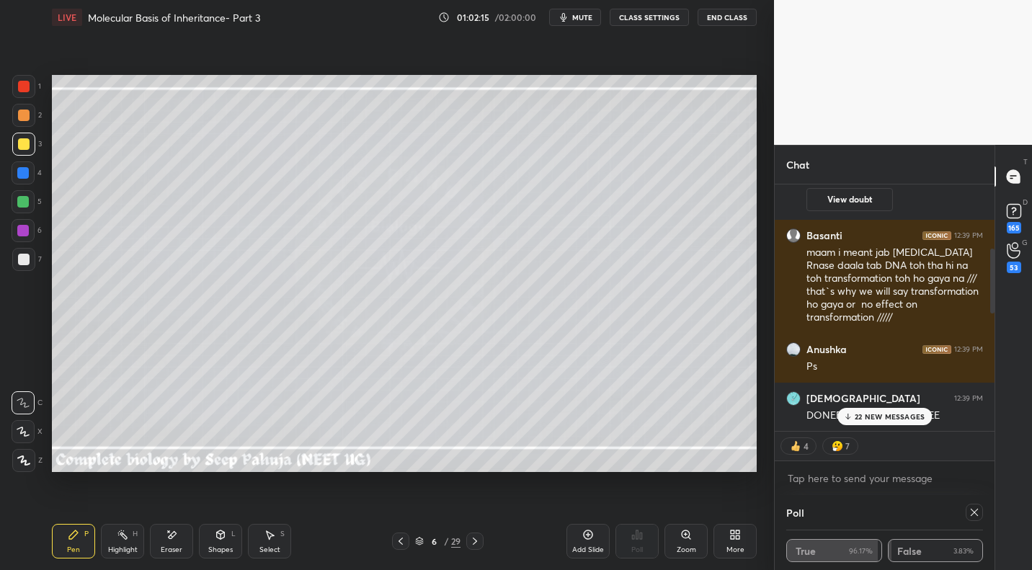
drag, startPoint x: 114, startPoint y: 555, endPoint x: 120, endPoint y: 540, distance: 16.5
click at [114, 555] on div "Highlight H" at bounding box center [122, 541] width 43 height 35
click at [897, 424] on div "62 NEW MESSAGES" at bounding box center [884, 416] width 96 height 17
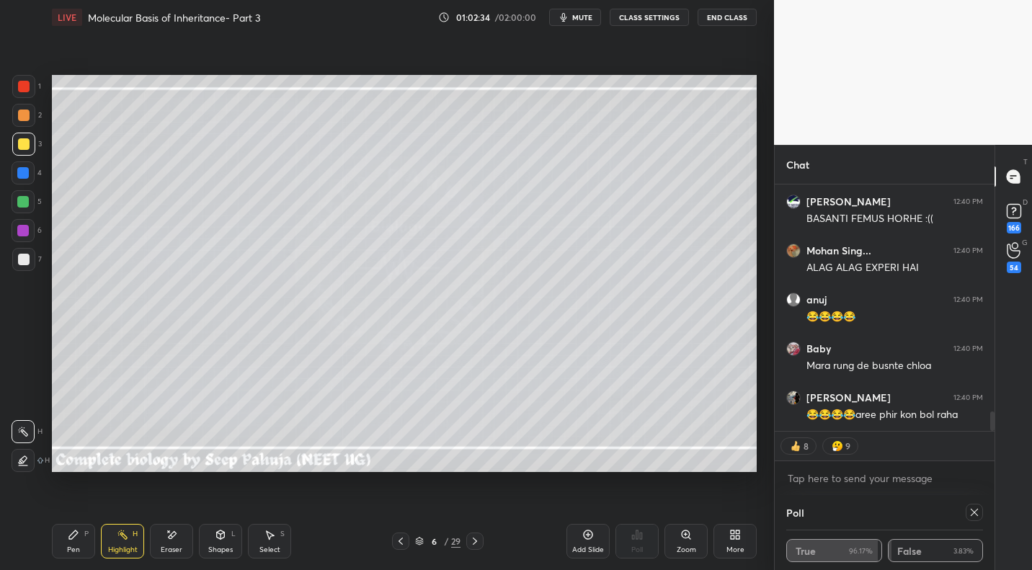
scroll to position [2895, 0]
click at [479, 541] on icon at bounding box center [475, 541] width 12 height 12
click at [478, 539] on icon at bounding box center [475, 541] width 12 height 12
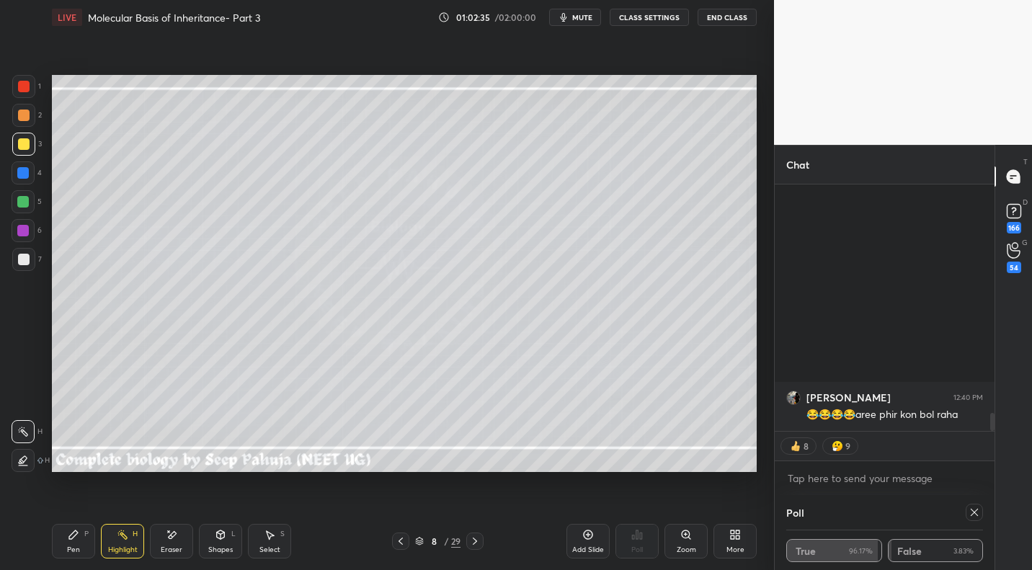
scroll to position [3189, 0]
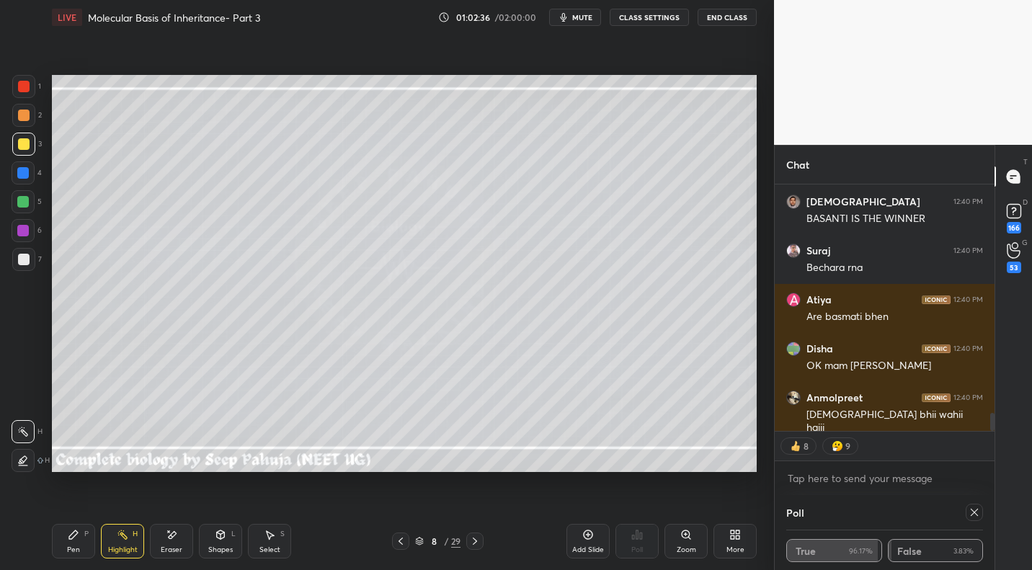
click at [479, 538] on icon at bounding box center [475, 541] width 12 height 12
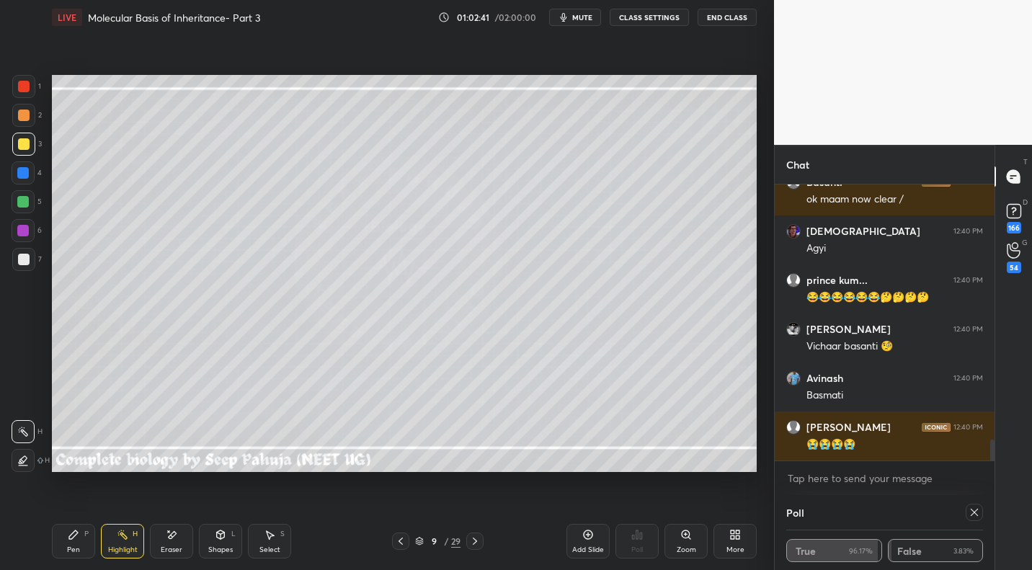
scroll to position [5, 5]
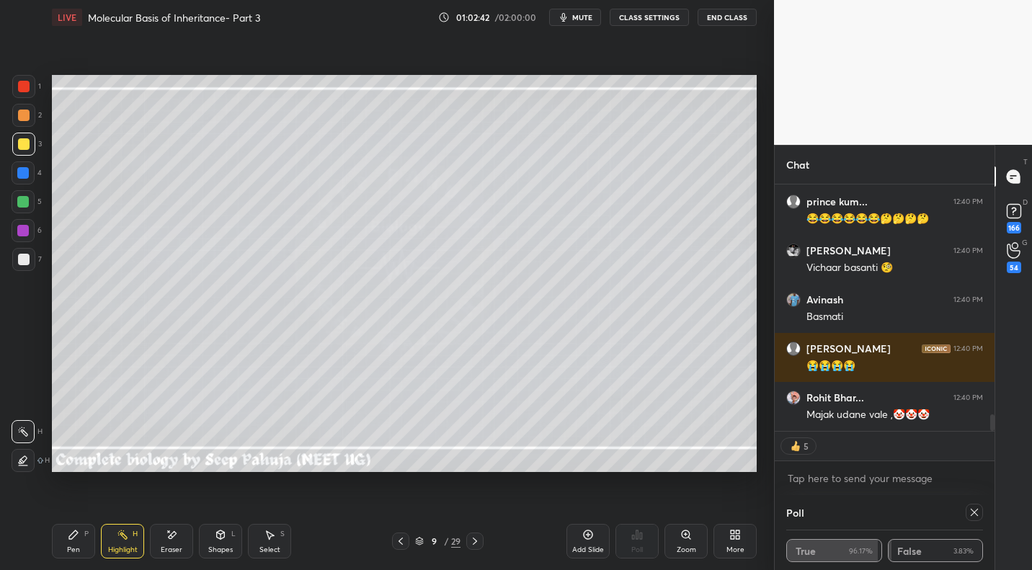
click at [476, 539] on icon at bounding box center [475, 541] width 12 height 12
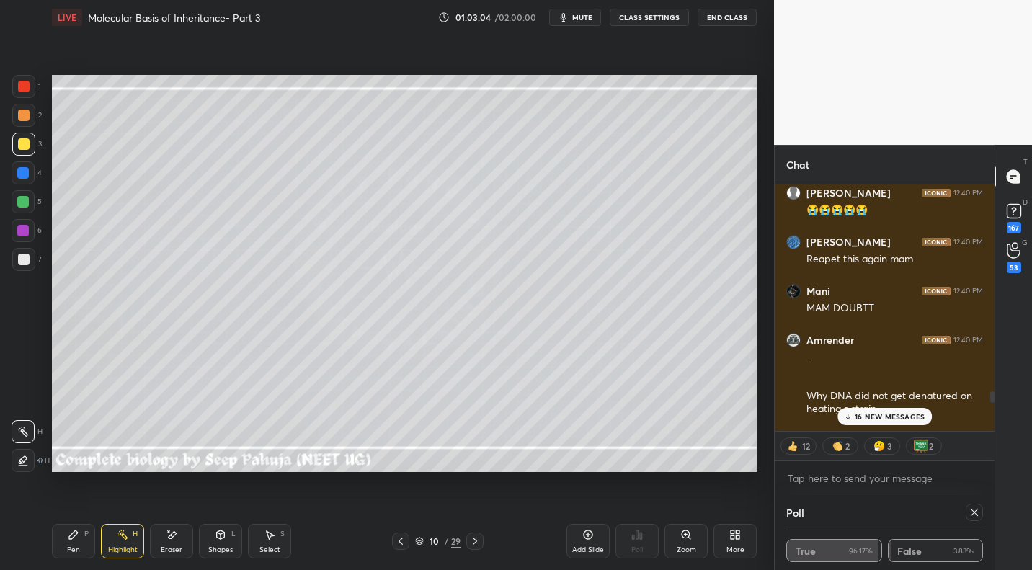
scroll to position [5542, 0]
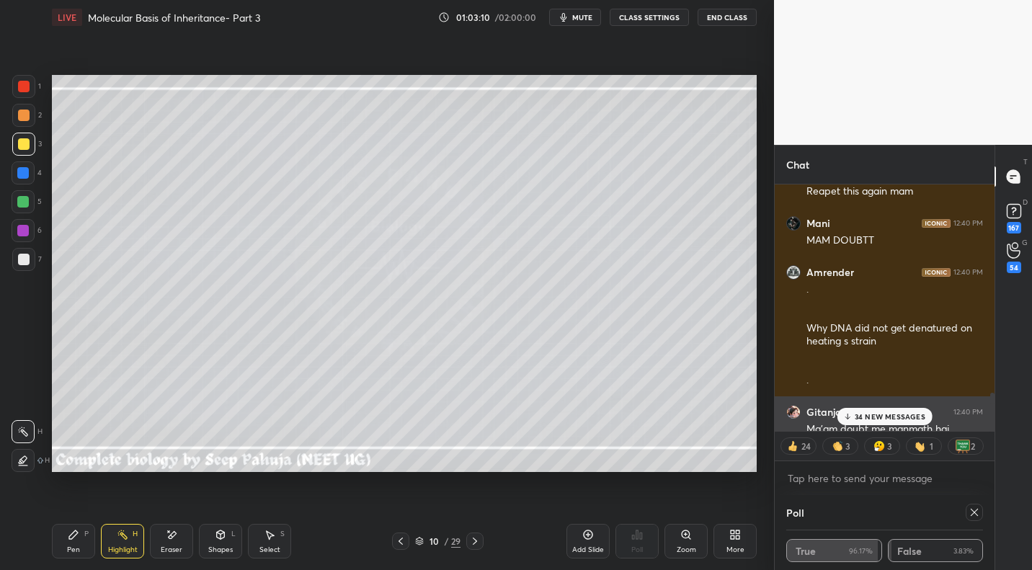
click at [906, 429] on div "Ma'am doubt me manmath hai" at bounding box center [894, 429] width 177 height 14
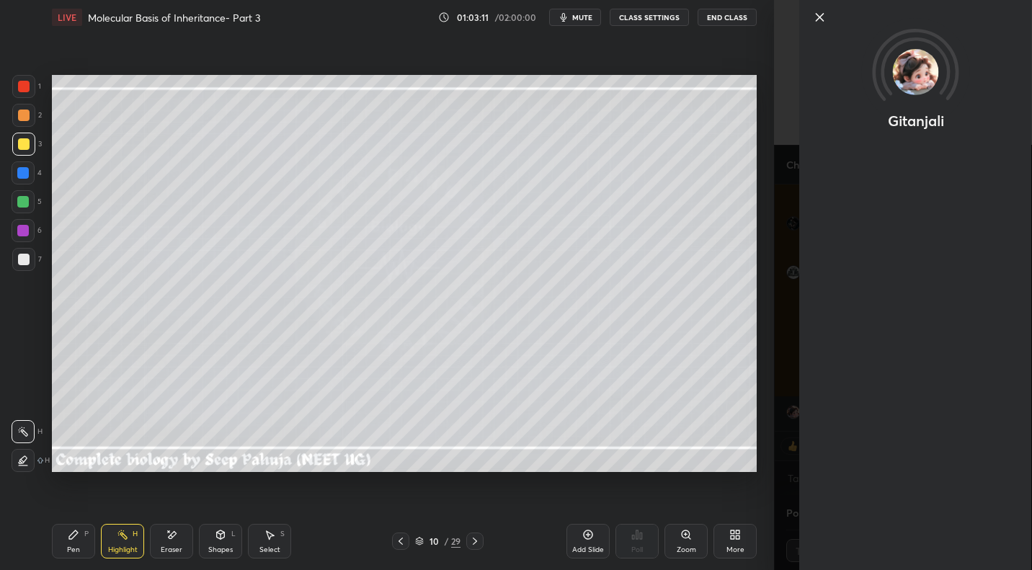
click at [774, 401] on div "Gitanjali" at bounding box center [903, 285] width 258 height 570
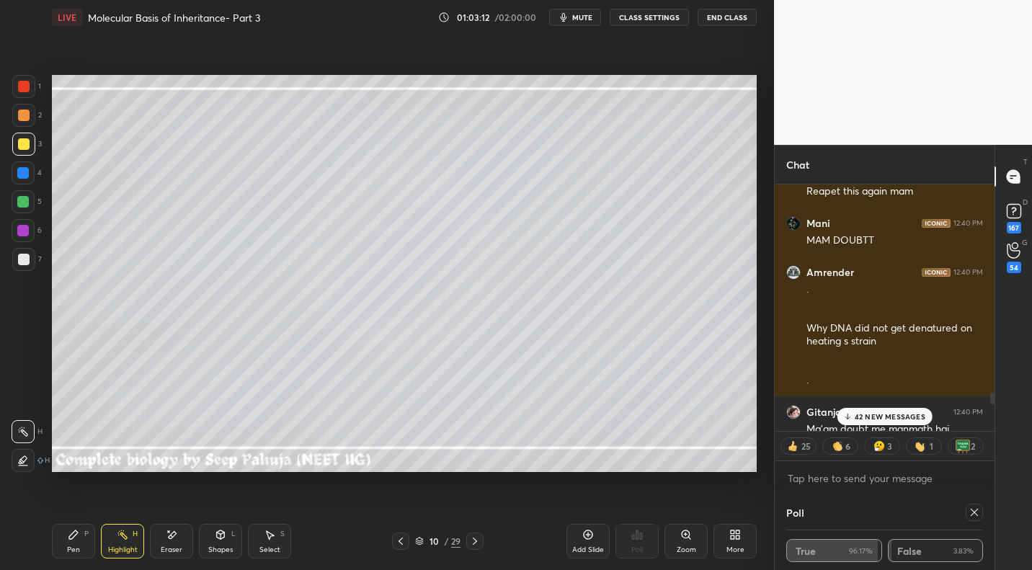
click at [849, 416] on icon at bounding box center [846, 416] width 9 height 9
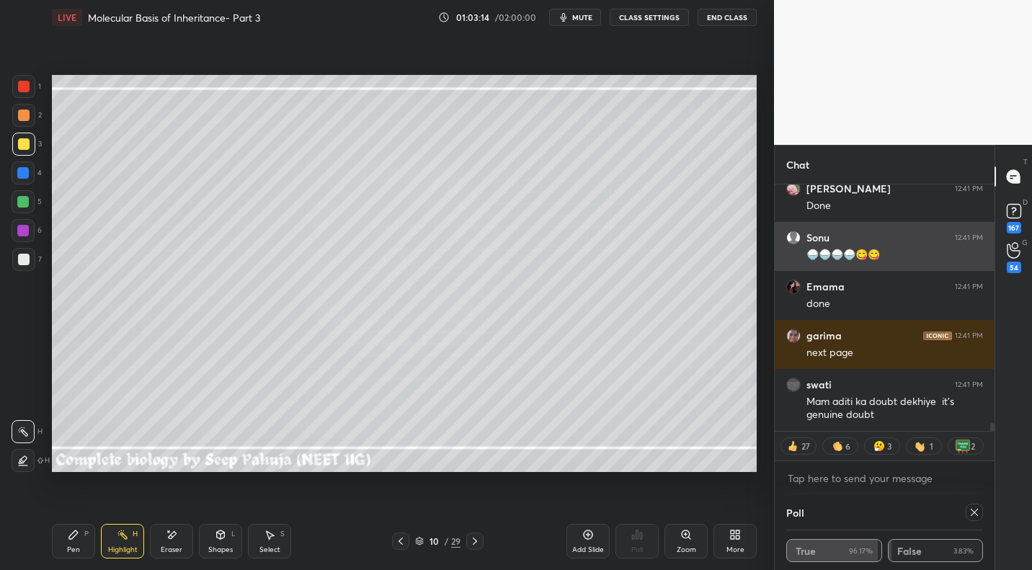
scroll to position [7243, 0]
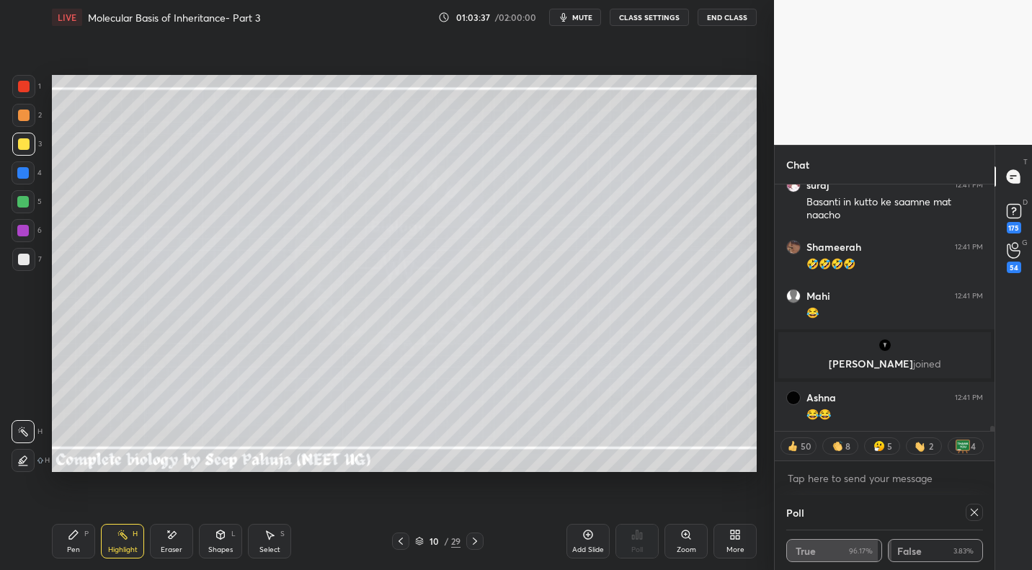
click at [473, 534] on div at bounding box center [474, 540] width 17 height 17
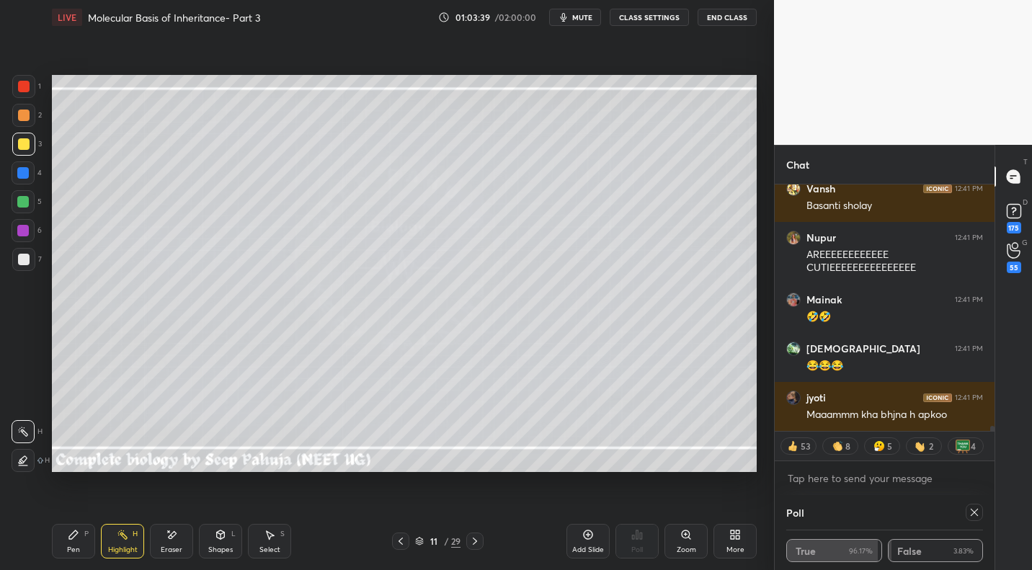
click at [81, 537] on div "Pen P" at bounding box center [73, 541] width 43 height 35
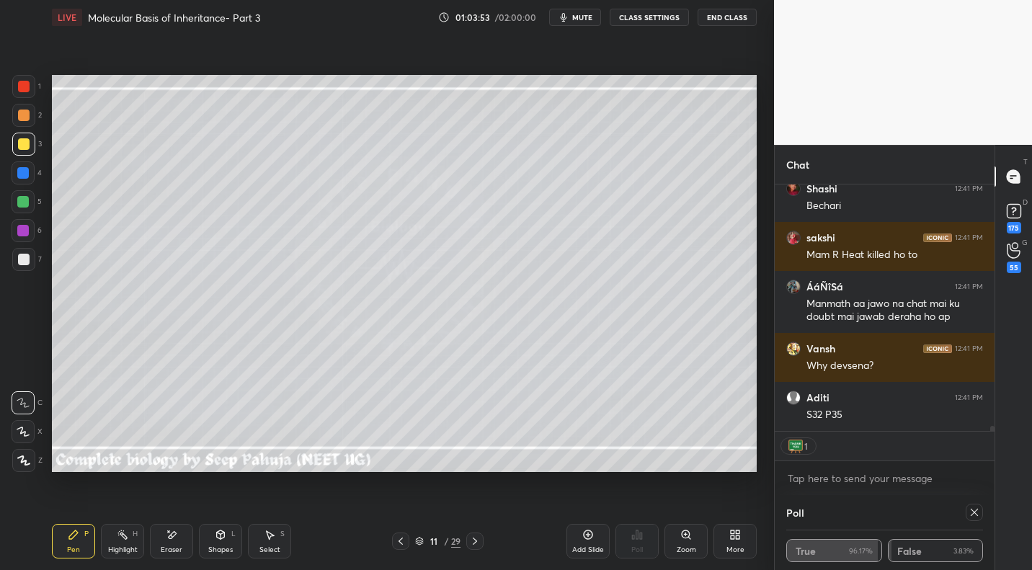
drag, startPoint x: 399, startPoint y: 540, endPoint x: 392, endPoint y: 552, distance: 13.6
click at [399, 540] on icon at bounding box center [400, 540] width 4 height 7
click at [135, 541] on div "Highlight H" at bounding box center [122, 541] width 43 height 35
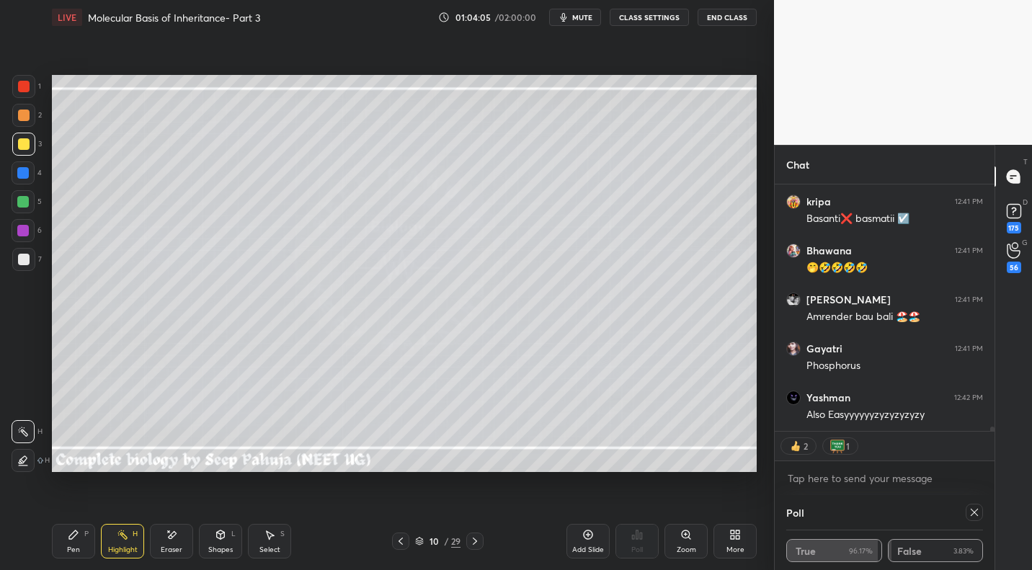
click at [477, 540] on icon at bounding box center [475, 541] width 12 height 12
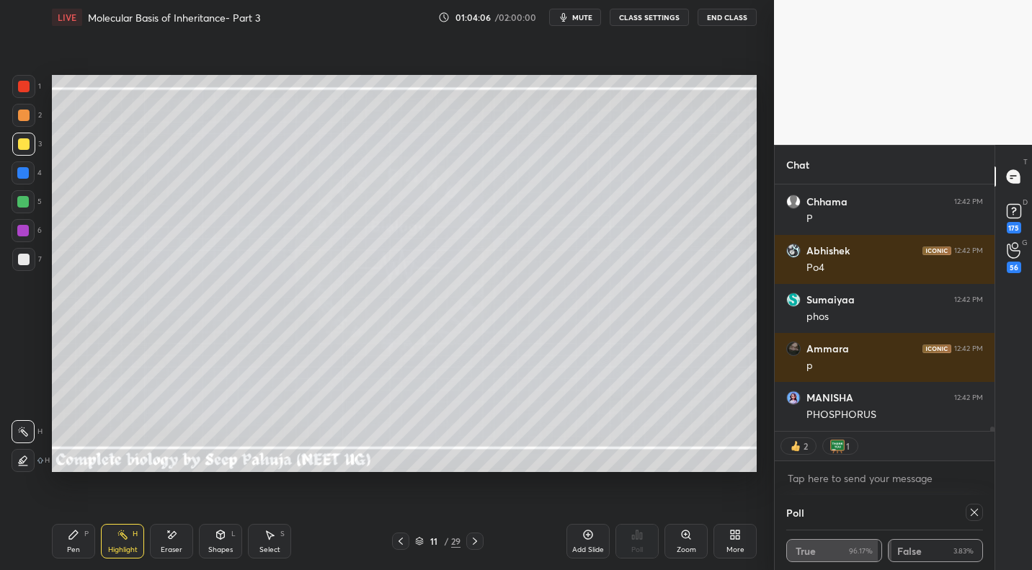
drag, startPoint x: 22, startPoint y: 231, endPoint x: 37, endPoint y: 221, distance: 18.2
click at [22, 231] on div at bounding box center [23, 231] width 12 height 12
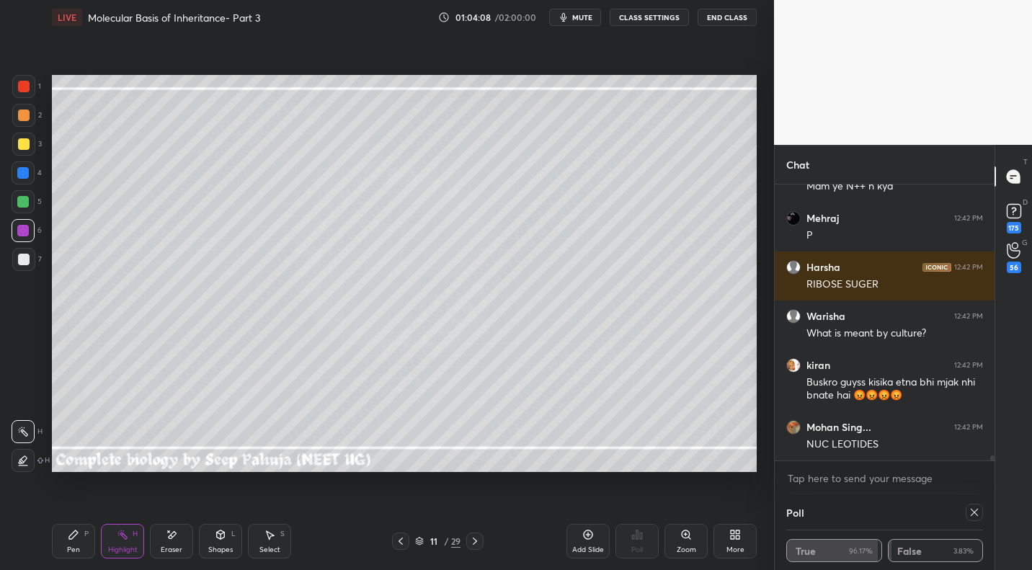
click at [71, 542] on div "Pen P" at bounding box center [73, 541] width 43 height 35
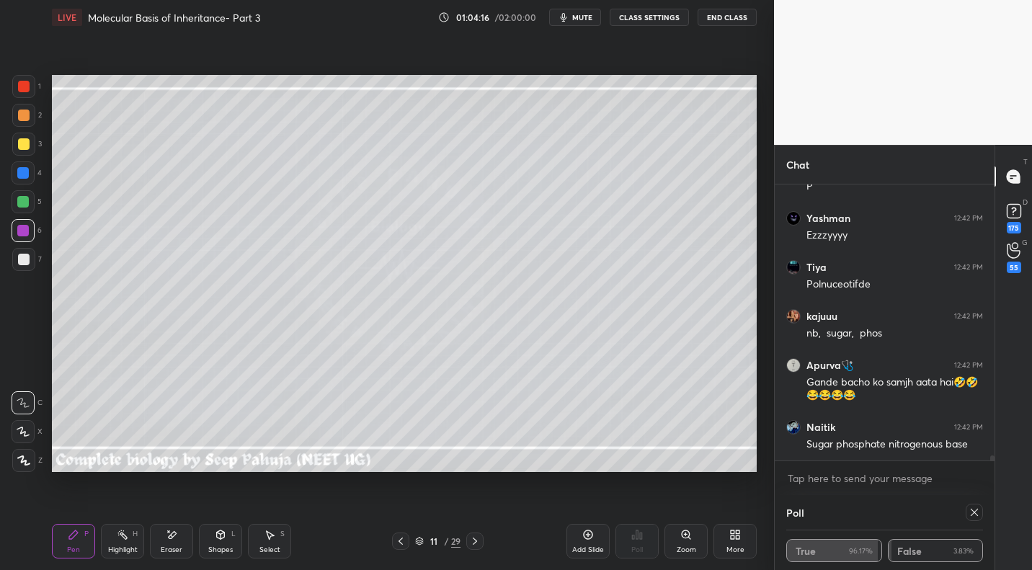
click at [264, 543] on div "Select S" at bounding box center [269, 541] width 43 height 35
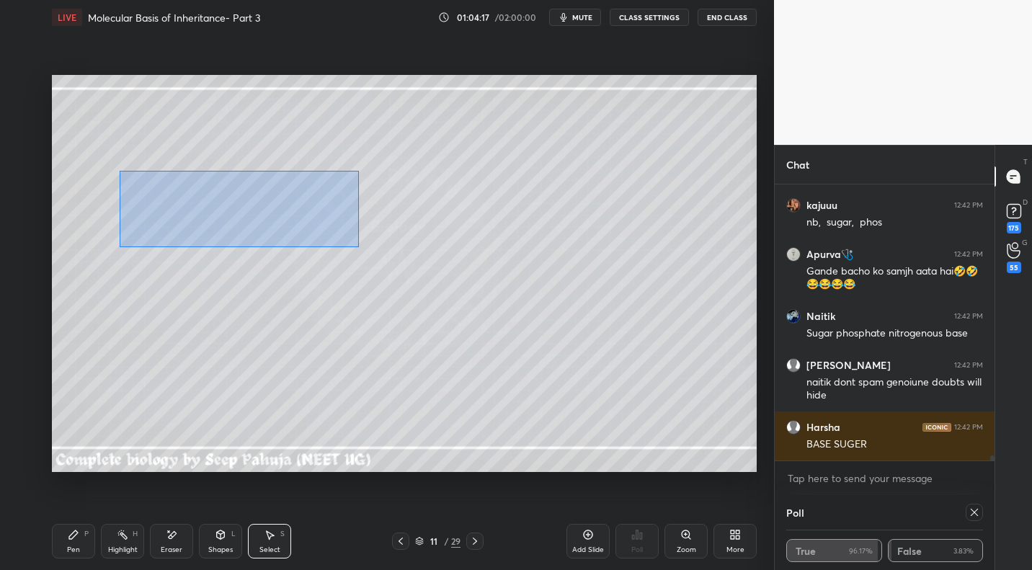
drag, startPoint x: 119, startPoint y: 171, endPoint x: 317, endPoint y: 237, distance: 208.9
click at [382, 252] on div "0 ° Undo Copy Paste here Duplicate Duplicate to new slide Delete" at bounding box center [404, 273] width 705 height 396
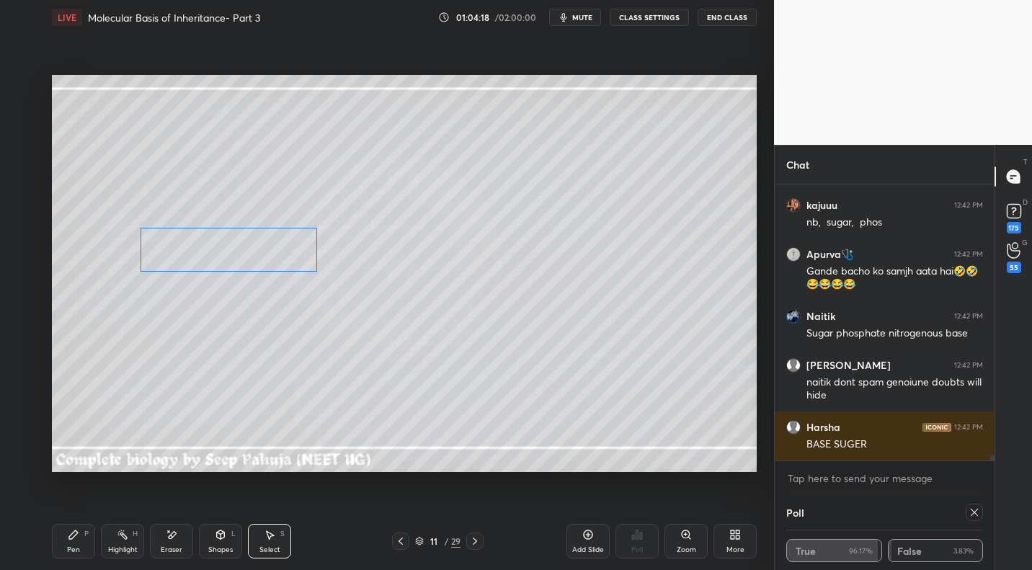
drag, startPoint x: 267, startPoint y: 246, endPoint x: 223, endPoint y: 336, distance: 99.9
click at [267, 249] on div "0 ° Undo Copy Paste here Duplicate Duplicate to new slide Delete" at bounding box center [404, 273] width 705 height 396
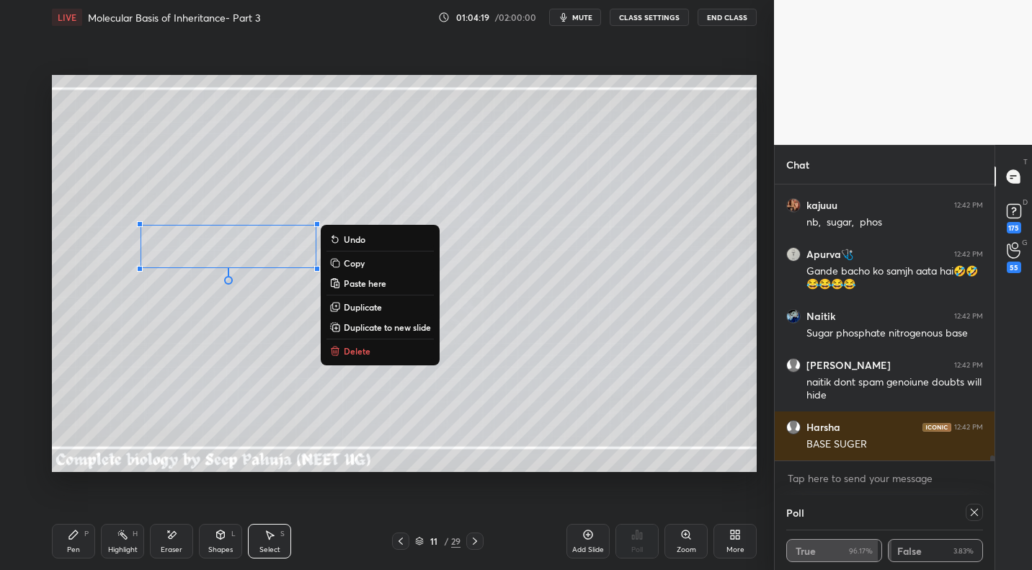
drag, startPoint x: 81, startPoint y: 534, endPoint x: 98, endPoint y: 510, distance: 29.4
click at [81, 534] on div "Pen P" at bounding box center [73, 541] width 43 height 35
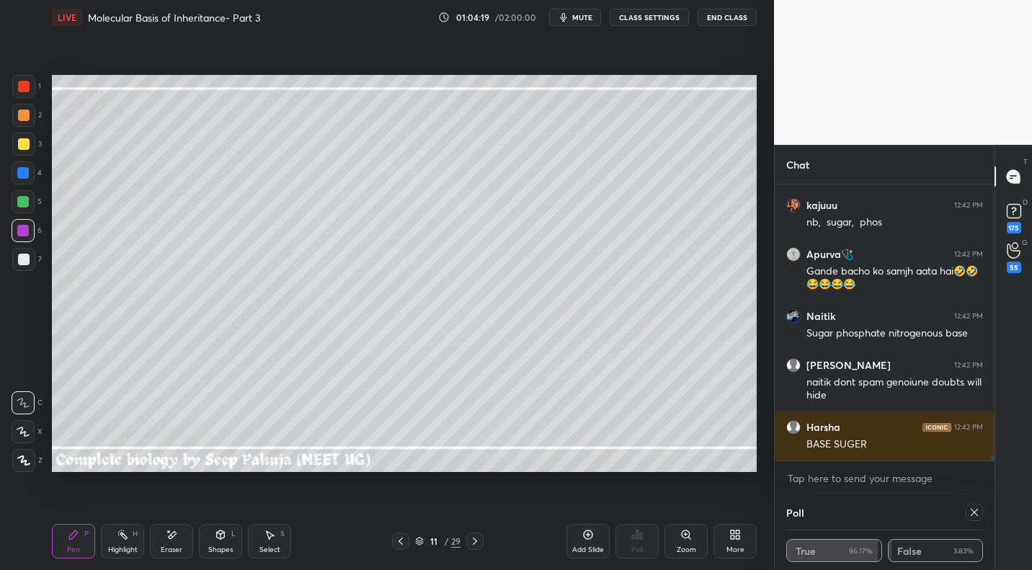
click at [28, 257] on div at bounding box center [24, 260] width 12 height 12
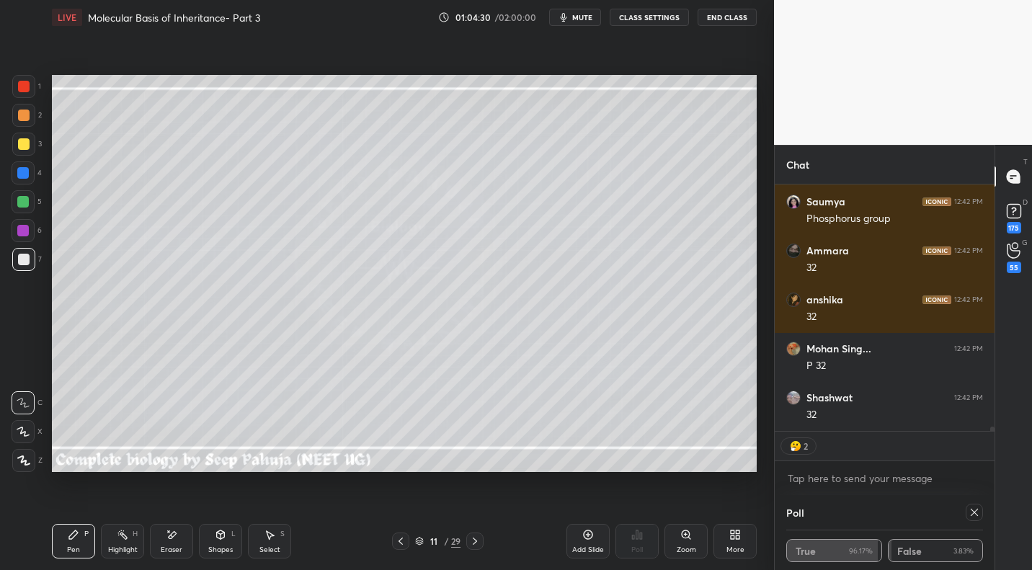
click at [31, 205] on div at bounding box center [23, 201] width 23 height 23
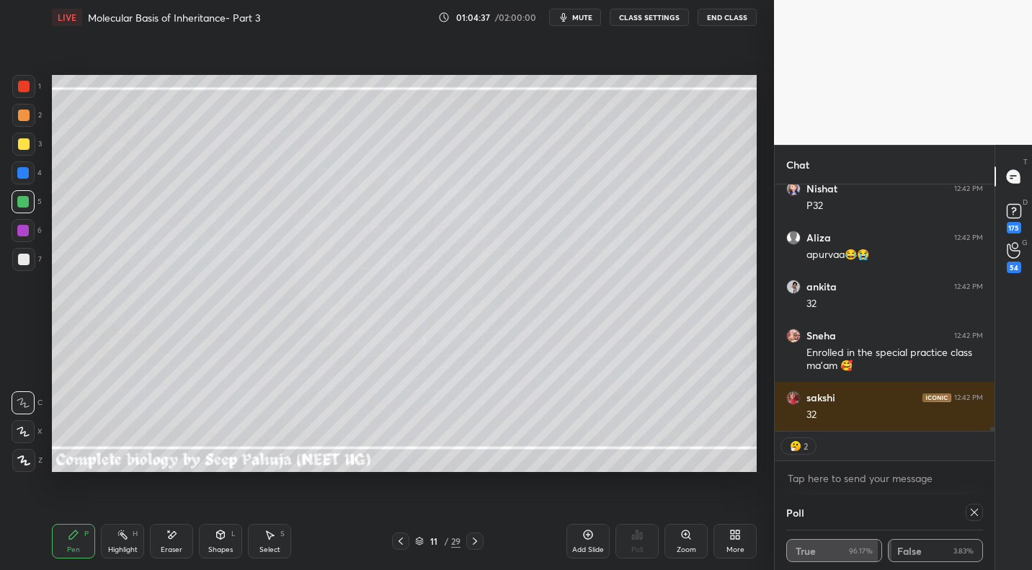
drag, startPoint x: 31, startPoint y: 226, endPoint x: 45, endPoint y: 243, distance: 21.5
click at [28, 231] on div at bounding box center [23, 230] width 23 height 23
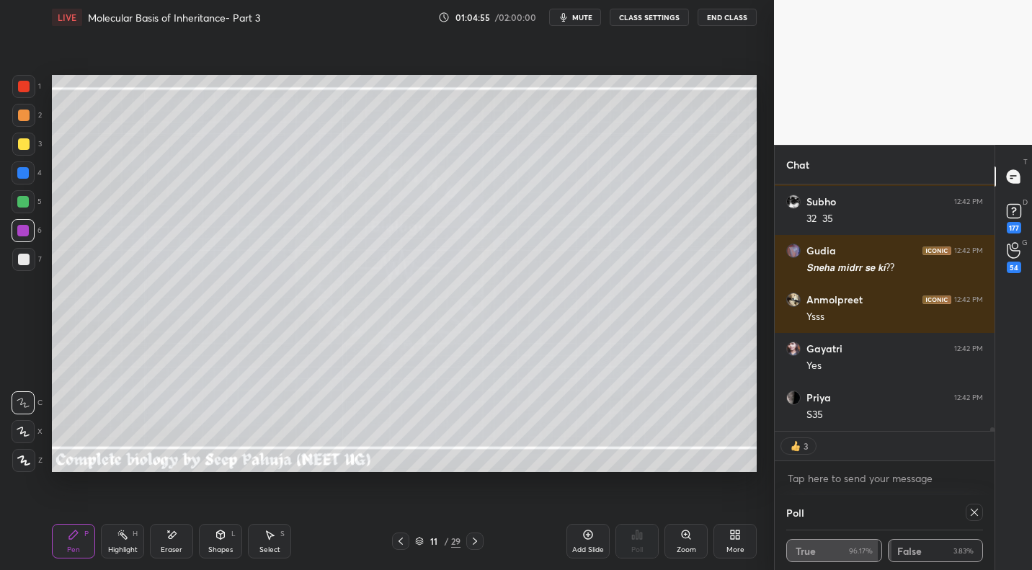
click at [23, 196] on div at bounding box center [23, 202] width 12 height 12
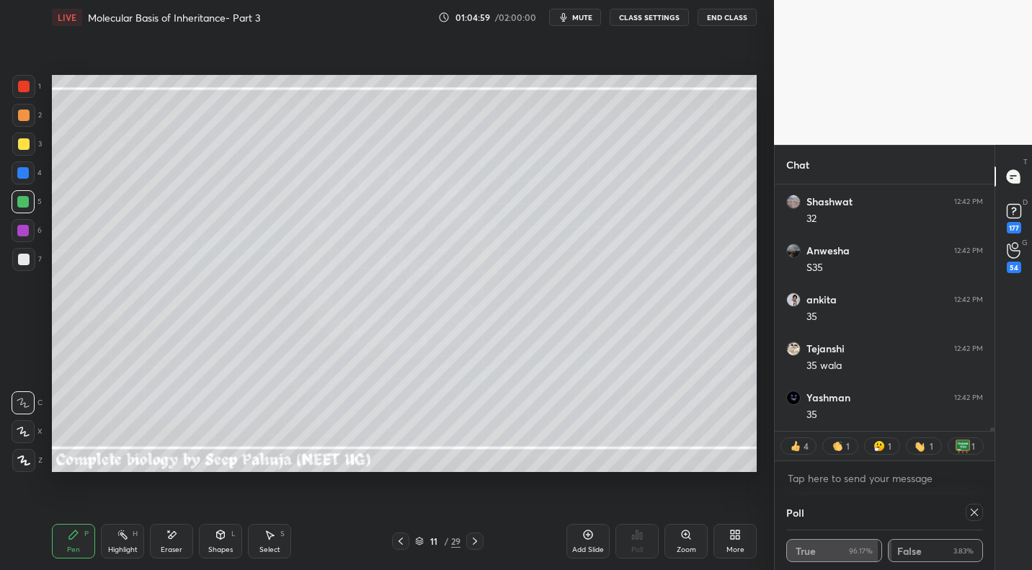
drag, startPoint x: 220, startPoint y: 537, endPoint x: 220, endPoint y: 526, distance: 11.5
click at [220, 537] on icon at bounding box center [221, 534] width 8 height 9
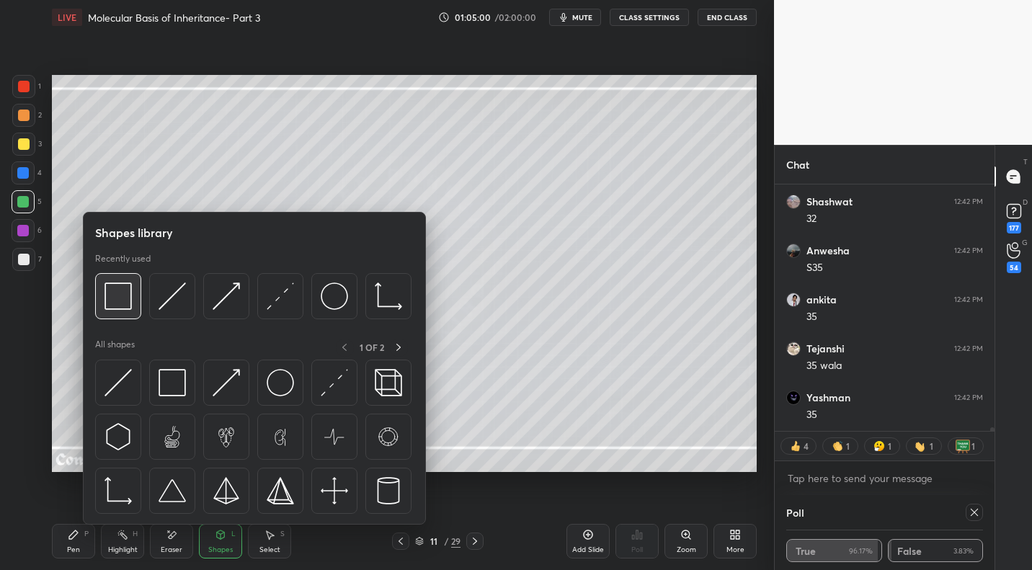
click at [107, 287] on img at bounding box center [117, 295] width 27 height 27
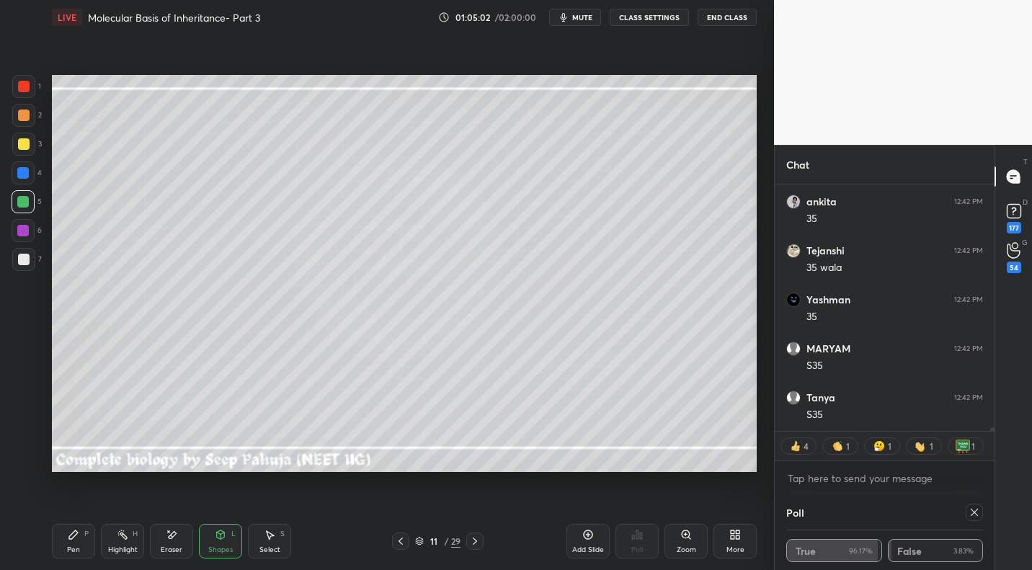
click at [212, 542] on div "Shapes L" at bounding box center [220, 541] width 43 height 35
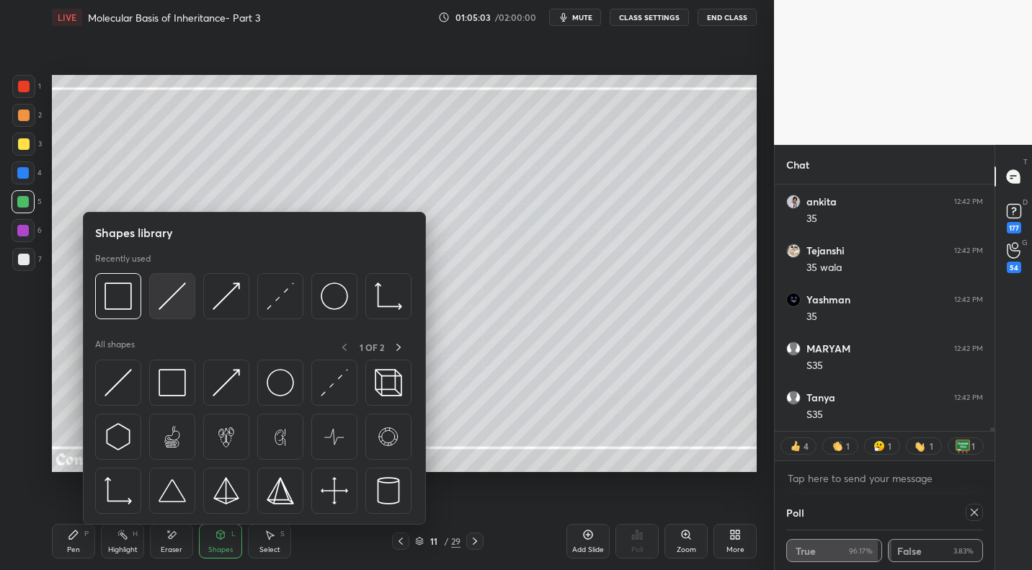
click at [177, 310] on div at bounding box center [172, 296] width 46 height 46
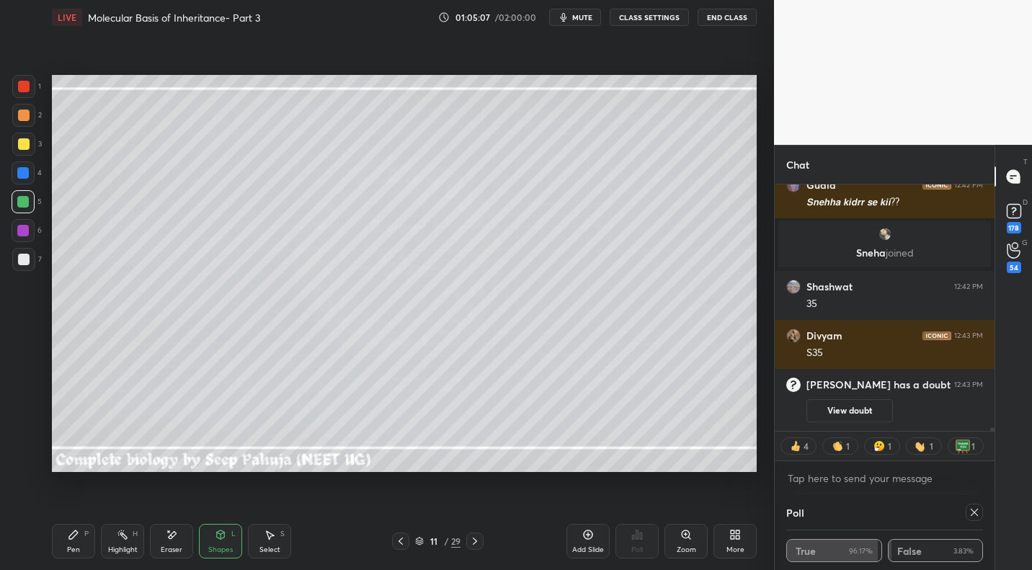
drag, startPoint x: 125, startPoint y: 542, endPoint x: 140, endPoint y: 516, distance: 30.0
click at [125, 542] on div "Highlight H" at bounding box center [122, 541] width 43 height 35
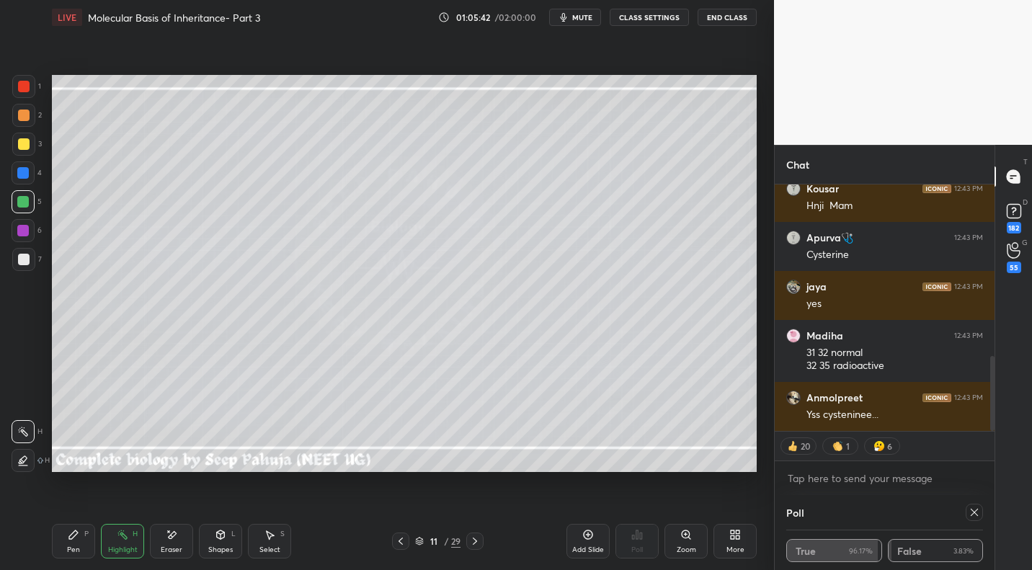
click at [475, 541] on icon at bounding box center [475, 540] width 4 height 7
click at [79, 542] on div "Pen P" at bounding box center [73, 541] width 43 height 35
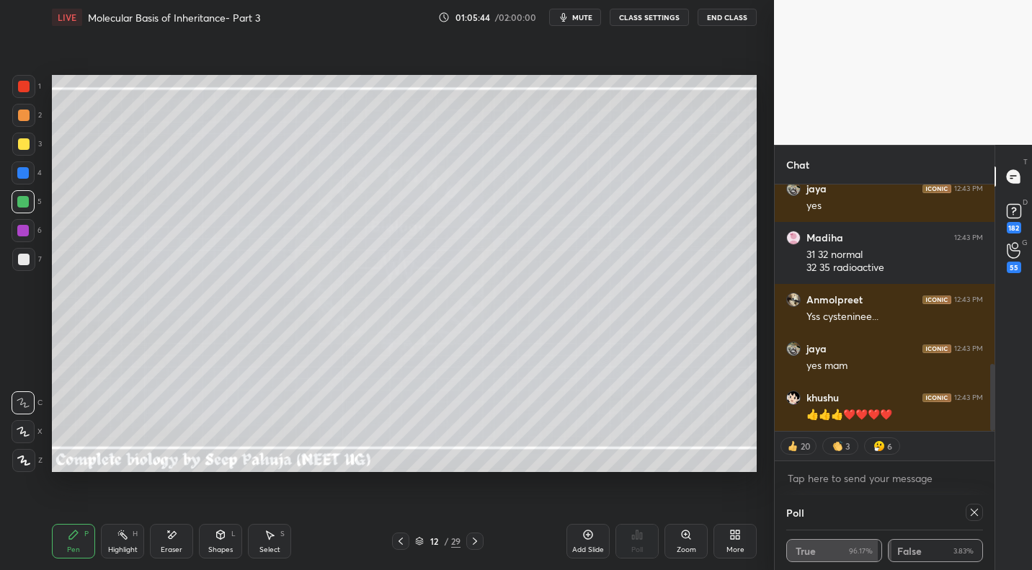
click at [30, 147] on div at bounding box center [23, 144] width 23 height 23
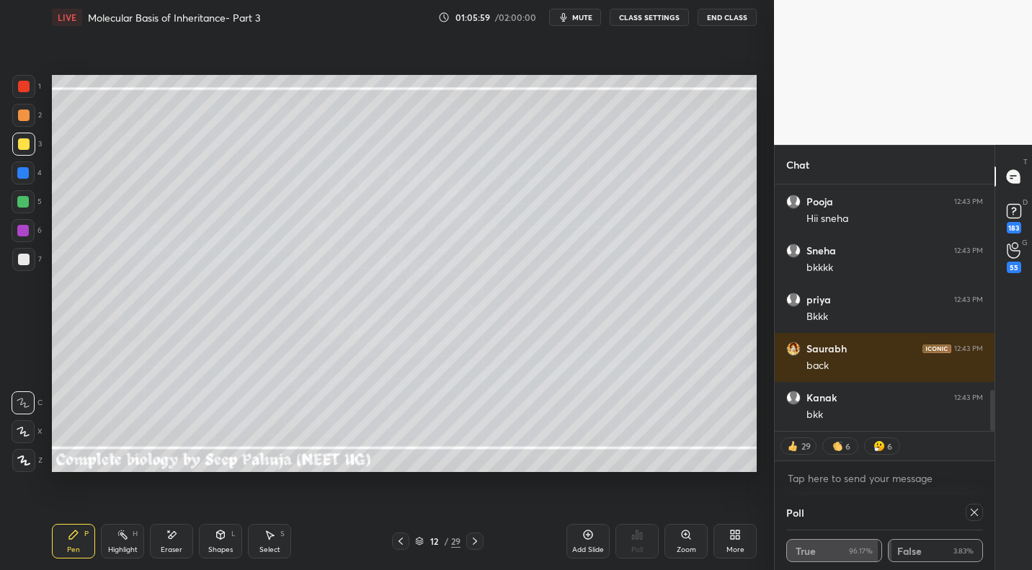
click at [401, 543] on icon at bounding box center [401, 541] width 12 height 12
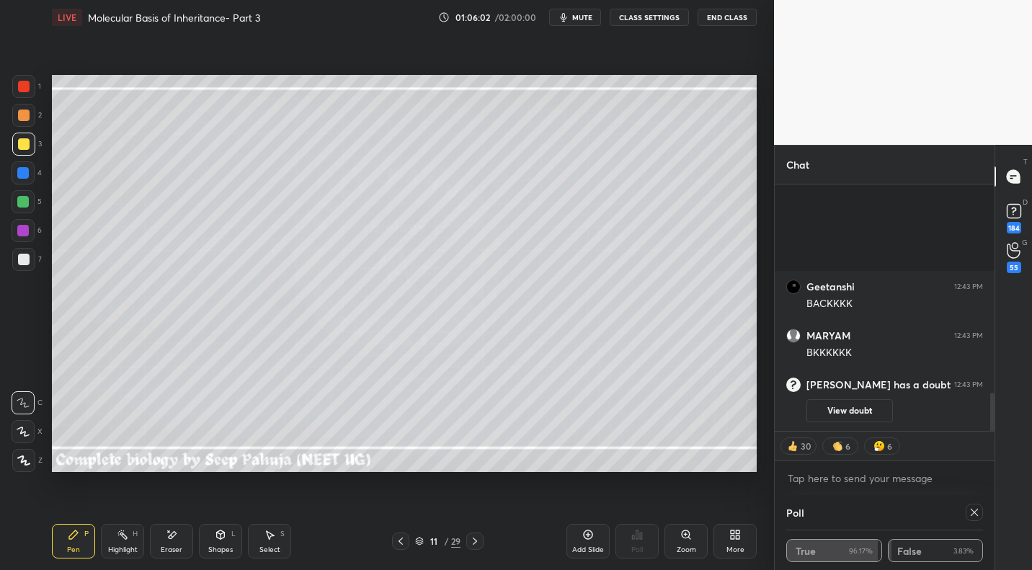
click at [474, 540] on icon at bounding box center [475, 541] width 12 height 12
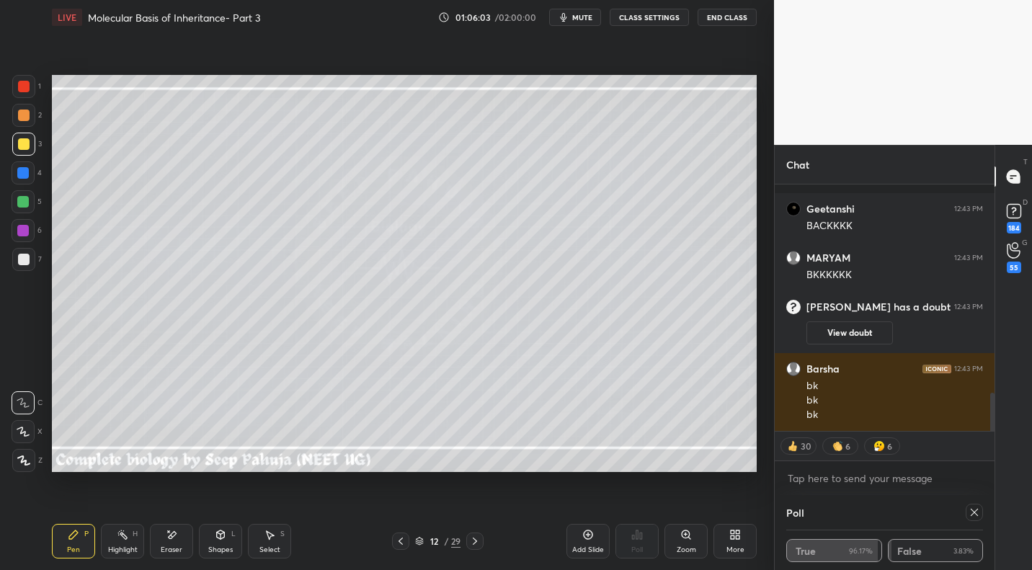
drag, startPoint x: 23, startPoint y: 174, endPoint x: 43, endPoint y: 177, distance: 20.3
click at [24, 177] on div at bounding box center [23, 173] width 12 height 12
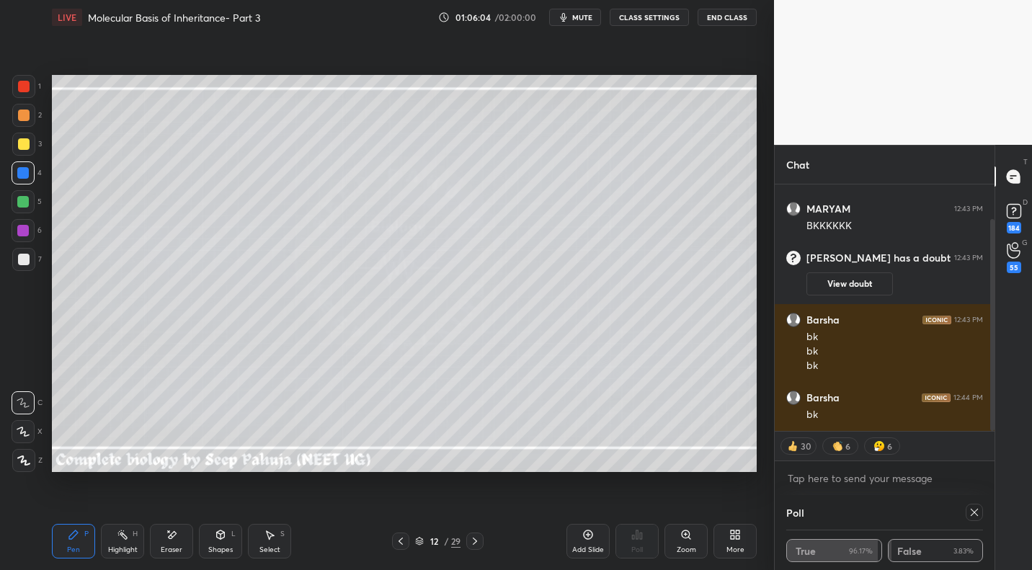
drag, startPoint x: 32, startPoint y: 86, endPoint x: 50, endPoint y: 89, distance: 18.2
click at [32, 88] on div at bounding box center [23, 86] width 23 height 23
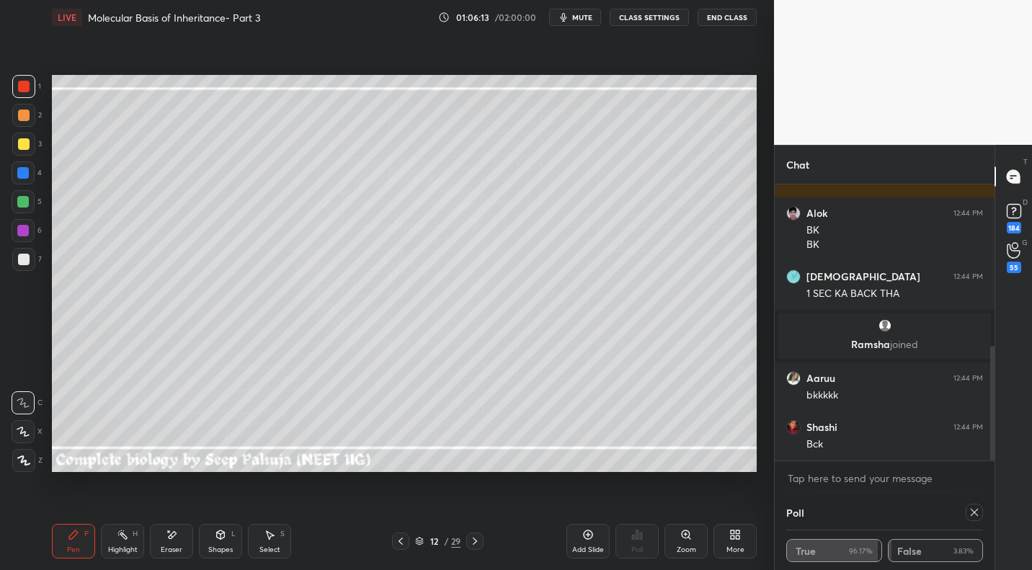
click at [24, 256] on div at bounding box center [24, 260] width 12 height 12
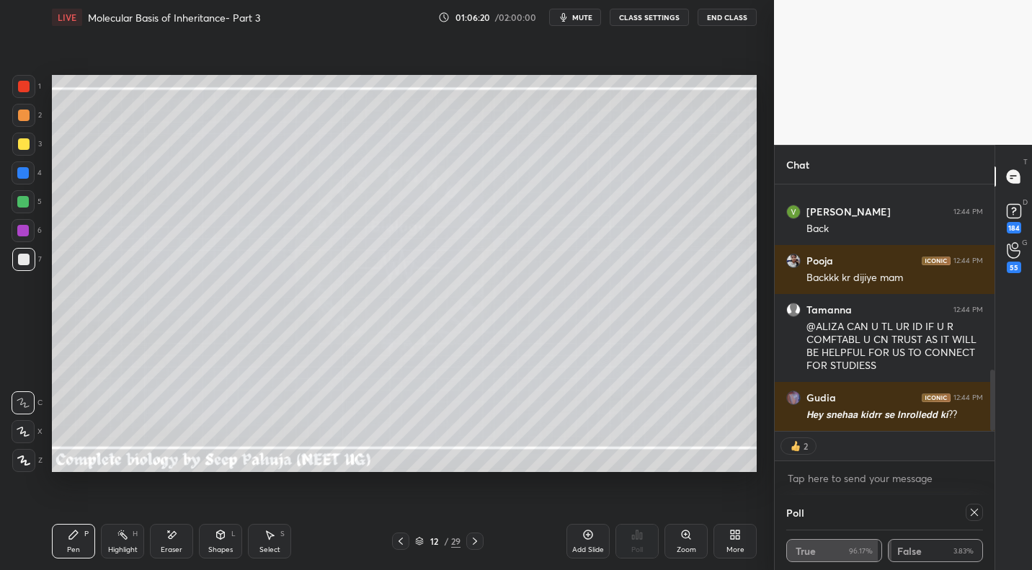
drag, startPoint x: 23, startPoint y: 140, endPoint x: 48, endPoint y: 137, distance: 25.5
click at [23, 140] on div at bounding box center [24, 144] width 12 height 12
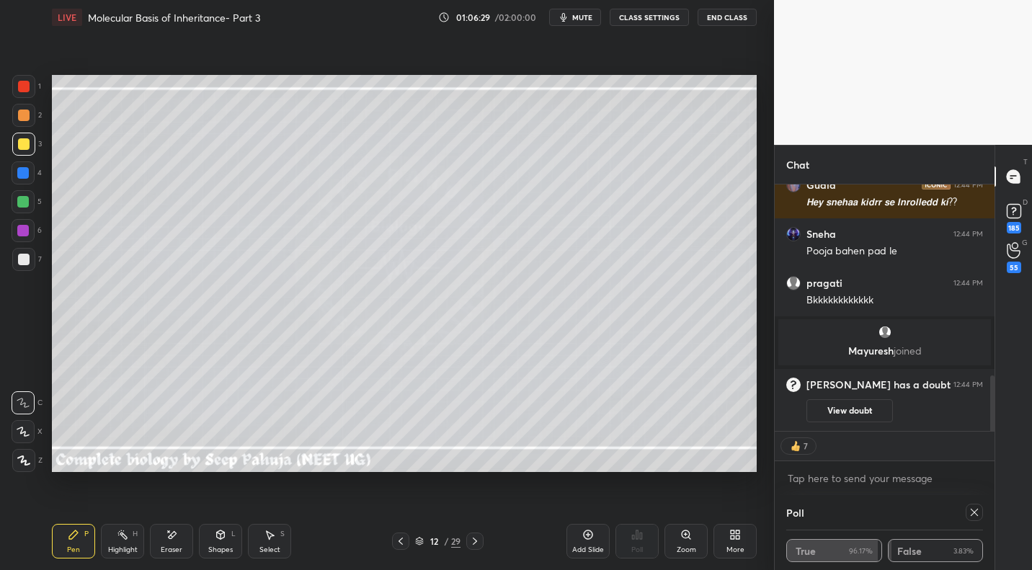
click at [398, 540] on icon at bounding box center [401, 541] width 12 height 12
click at [477, 536] on icon at bounding box center [475, 541] width 12 height 12
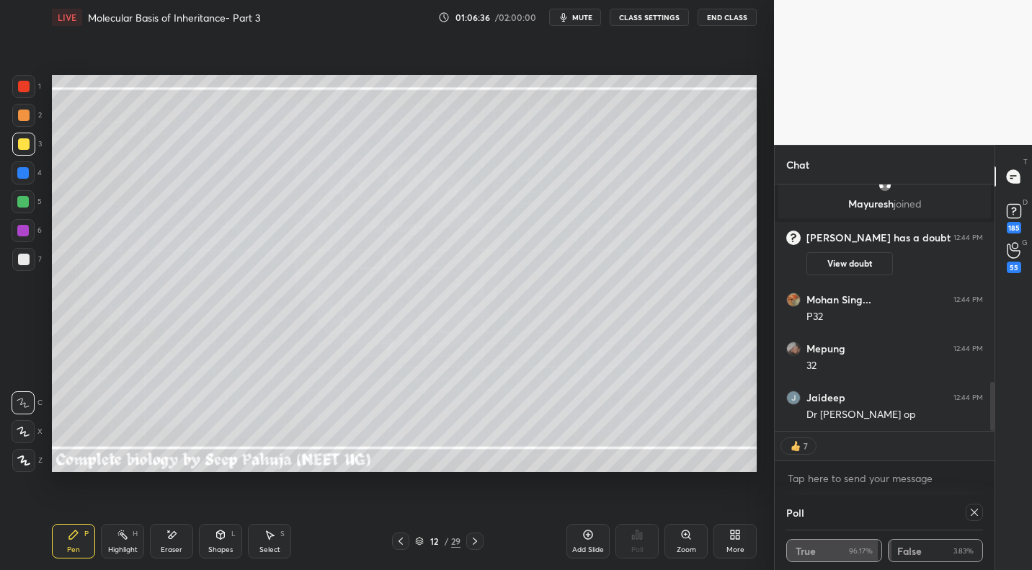
drag, startPoint x: 27, startPoint y: 253, endPoint x: 44, endPoint y: 240, distance: 21.6
click at [32, 249] on div "7" at bounding box center [27, 259] width 30 height 23
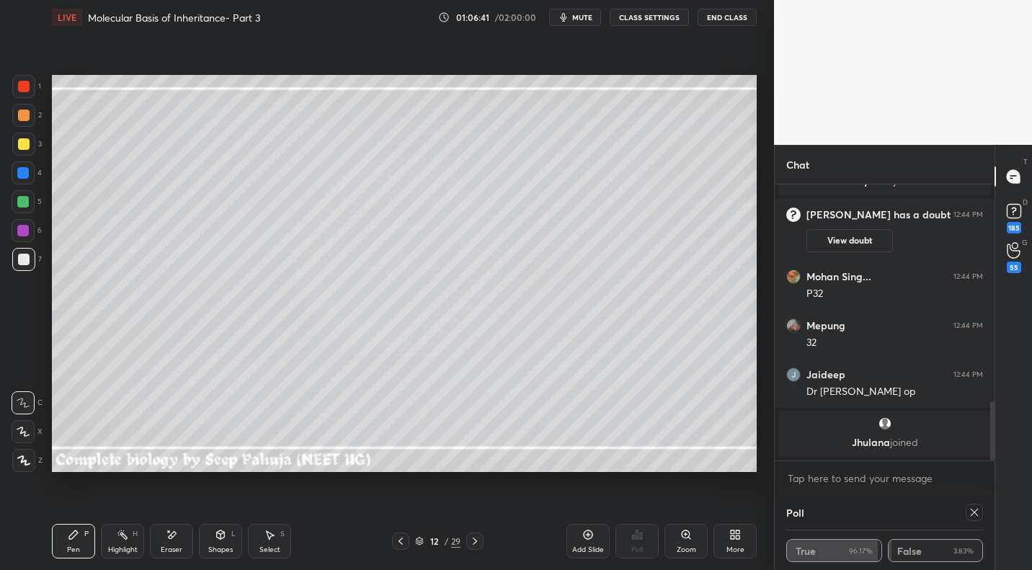
click at [182, 528] on div "Eraser" at bounding box center [171, 541] width 43 height 35
click at [78, 548] on div "Pen" at bounding box center [73, 549] width 13 height 7
click at [29, 88] on div at bounding box center [24, 87] width 12 height 12
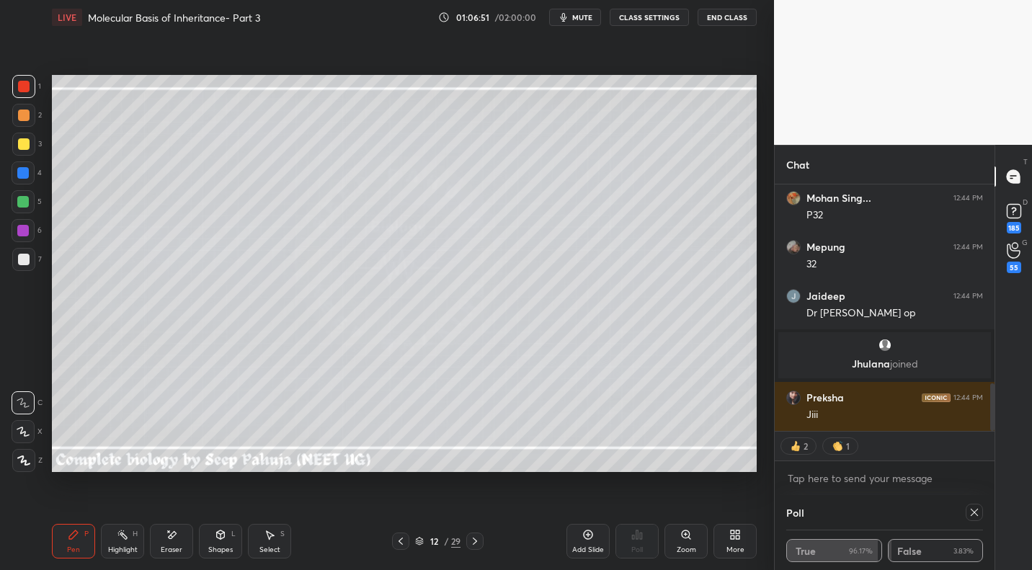
click at [400, 540] on icon at bounding box center [400, 540] width 4 height 7
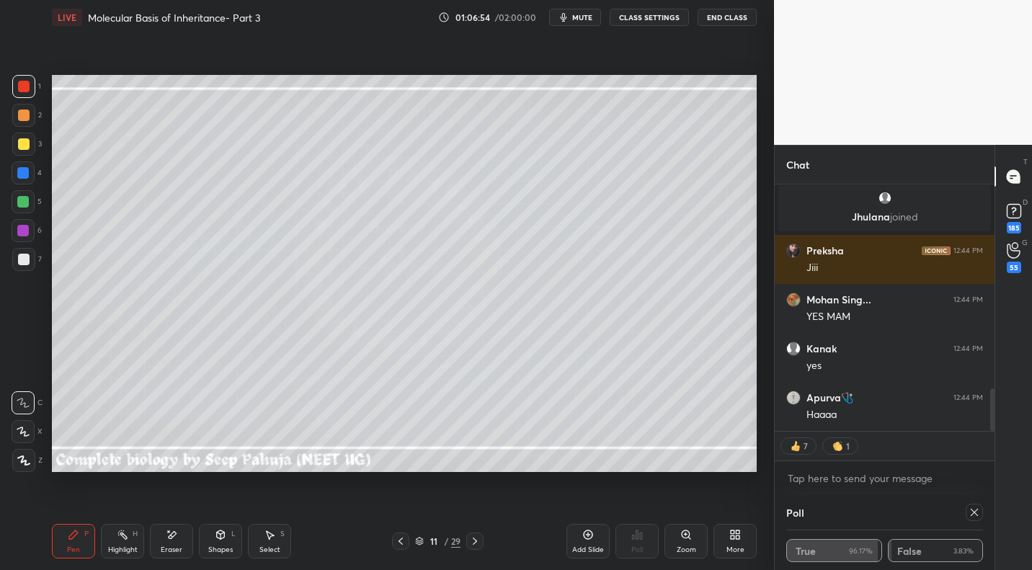
click at [136, 547] on div "Highlight" at bounding box center [123, 549] width 30 height 7
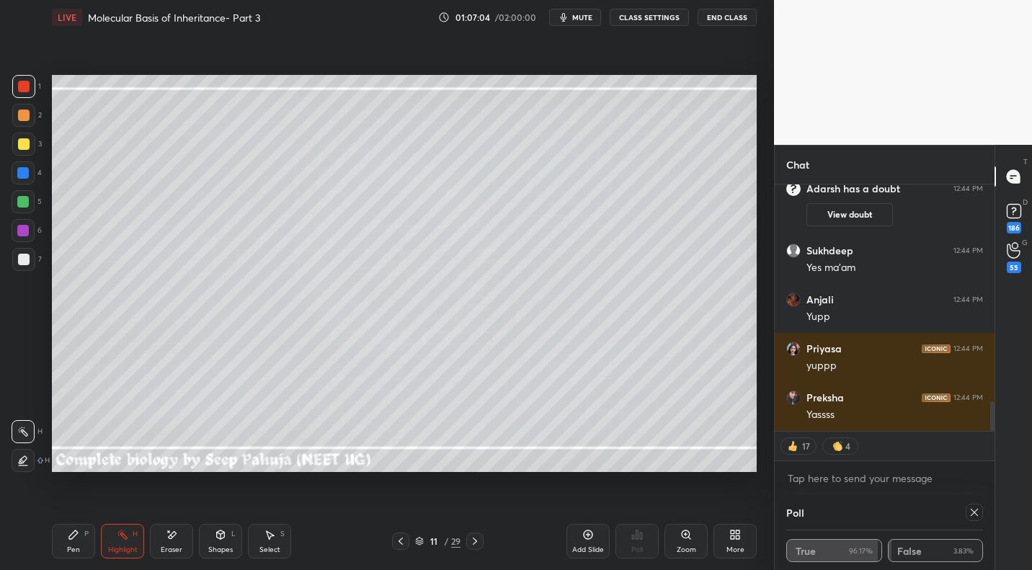
drag, startPoint x: 469, startPoint y: 538, endPoint x: 478, endPoint y: 501, distance: 37.9
click at [469, 538] on icon at bounding box center [475, 541] width 12 height 12
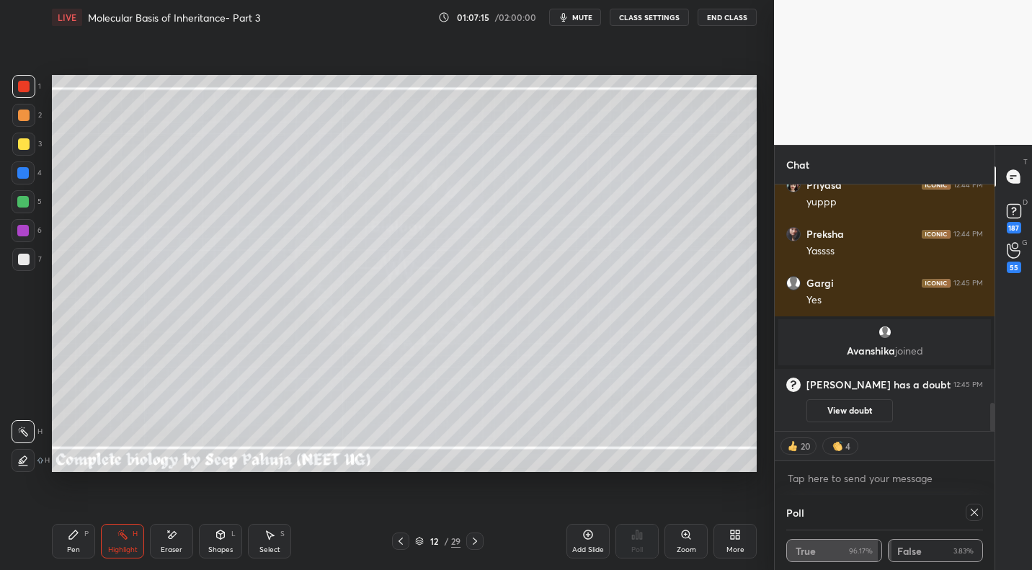
scroll to position [272, 215]
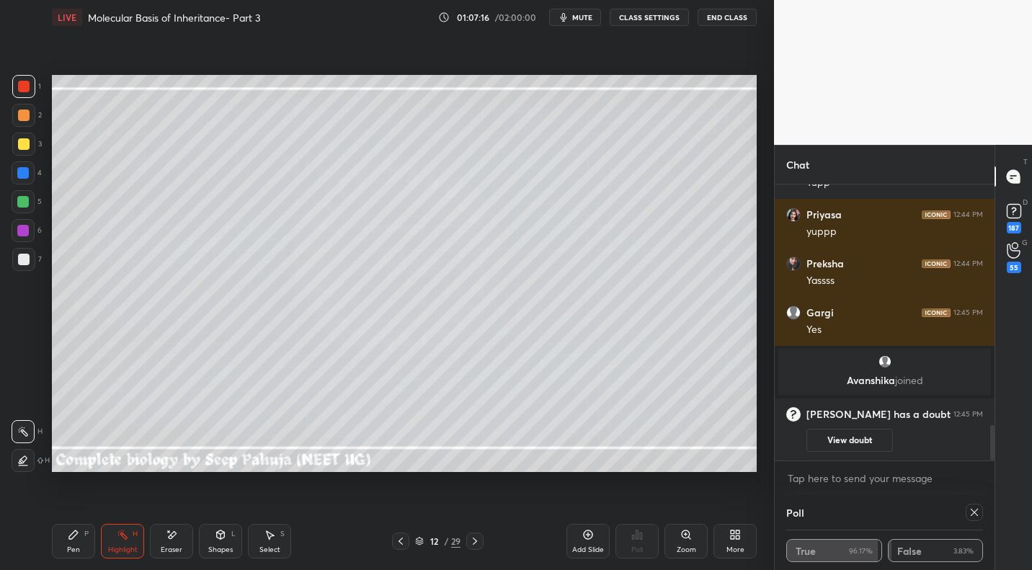
drag, startPoint x: 400, startPoint y: 540, endPoint x: 408, endPoint y: 535, distance: 9.4
click at [400, 540] on icon at bounding box center [400, 540] width 4 height 7
click at [400, 540] on icon at bounding box center [401, 541] width 12 height 12
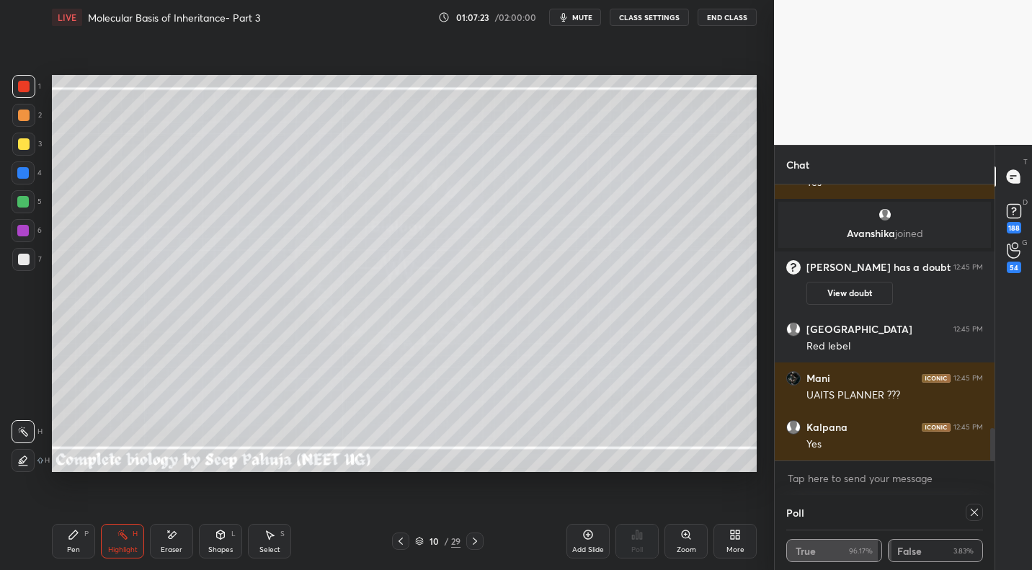
scroll to position [2053, 0]
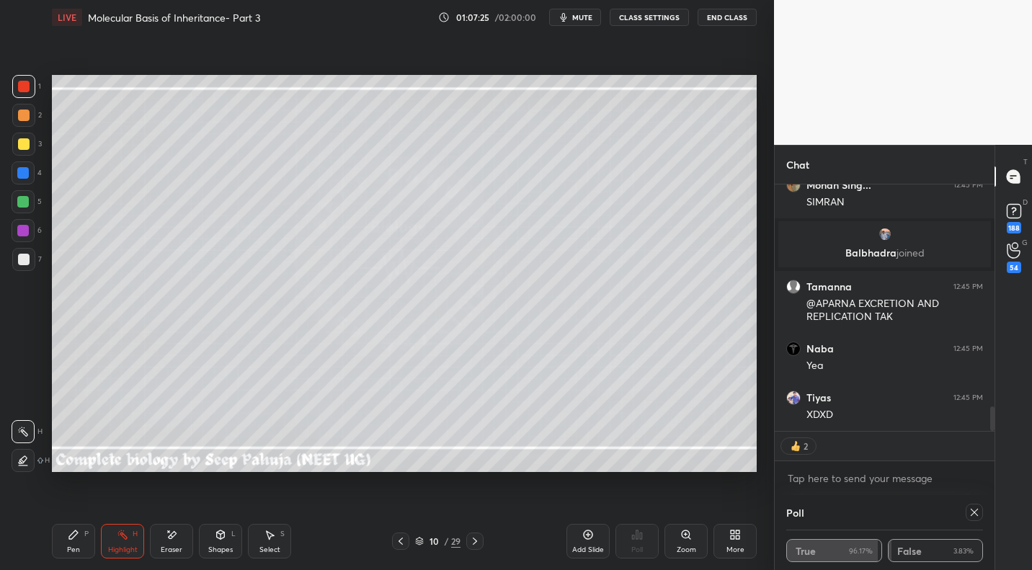
drag, startPoint x: 473, startPoint y: 532, endPoint x: 479, endPoint y: 537, distance: 8.2
click at [473, 533] on div at bounding box center [474, 540] width 17 height 17
click at [473, 542] on icon at bounding box center [475, 541] width 12 height 12
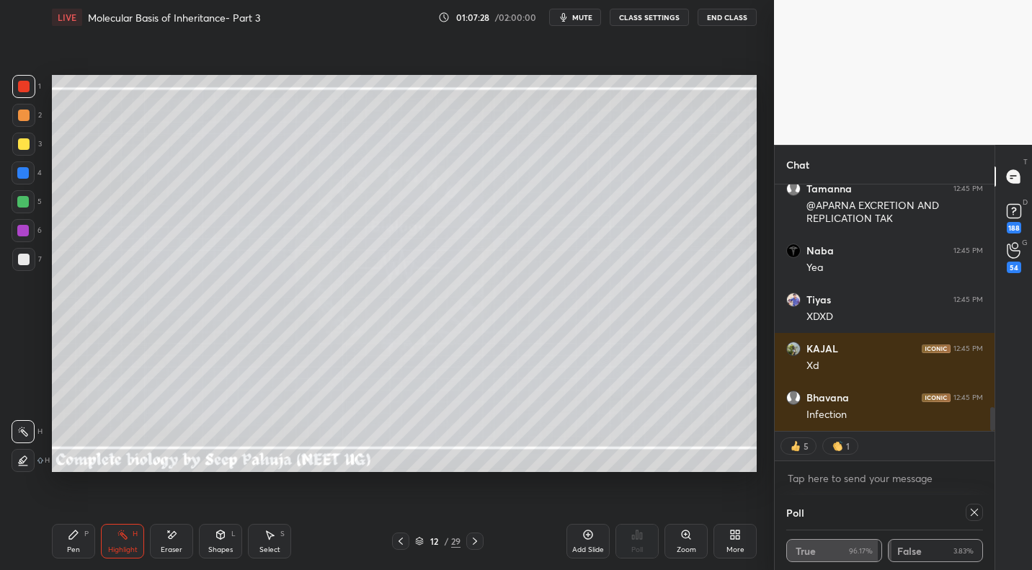
click at [24, 174] on div at bounding box center [23, 173] width 12 height 12
drag, startPoint x: 76, startPoint y: 542, endPoint x: 97, endPoint y: 528, distance: 25.0
click at [76, 542] on div "Pen P" at bounding box center [73, 541] width 43 height 35
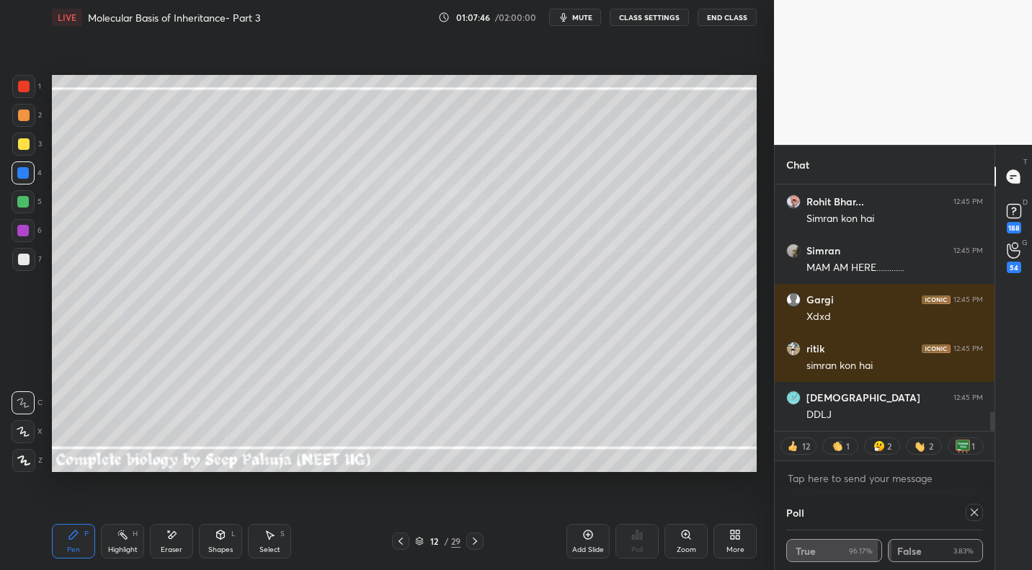
scroll to position [2911, 0]
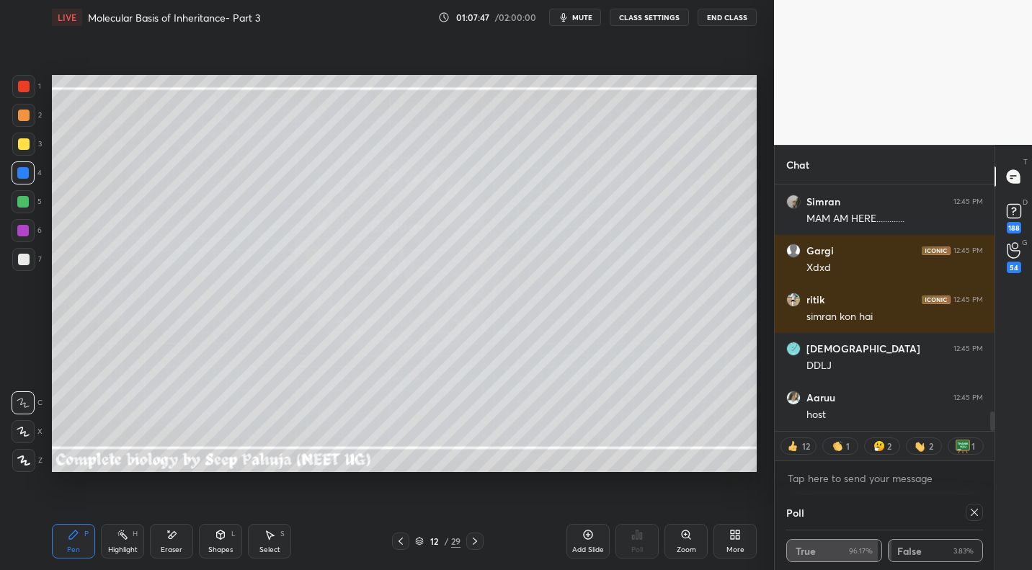
click at [27, 147] on div at bounding box center [24, 144] width 12 height 12
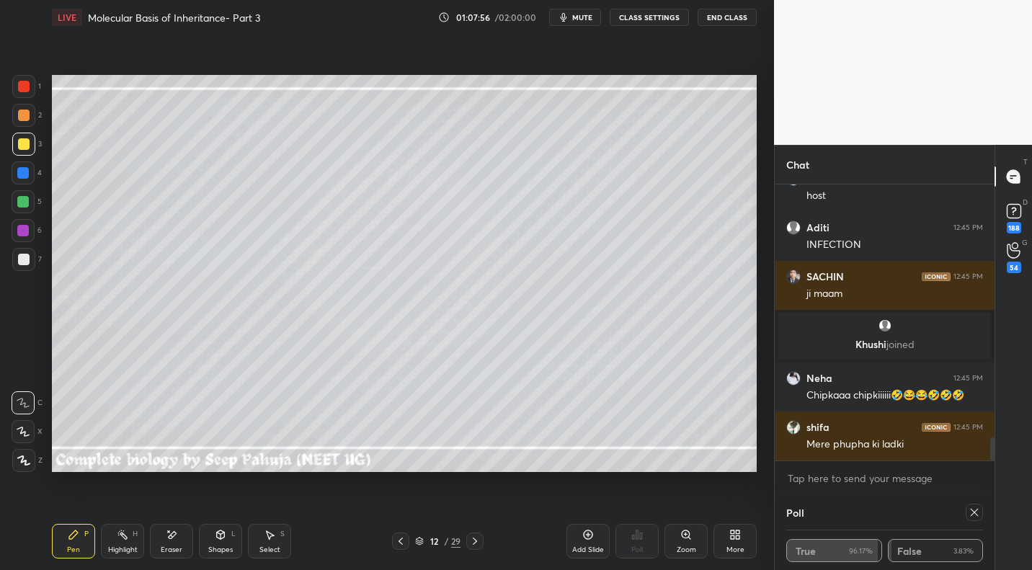
drag, startPoint x: 120, startPoint y: 542, endPoint x: 156, endPoint y: 499, distance: 56.4
click at [120, 542] on div "Highlight H" at bounding box center [122, 541] width 43 height 35
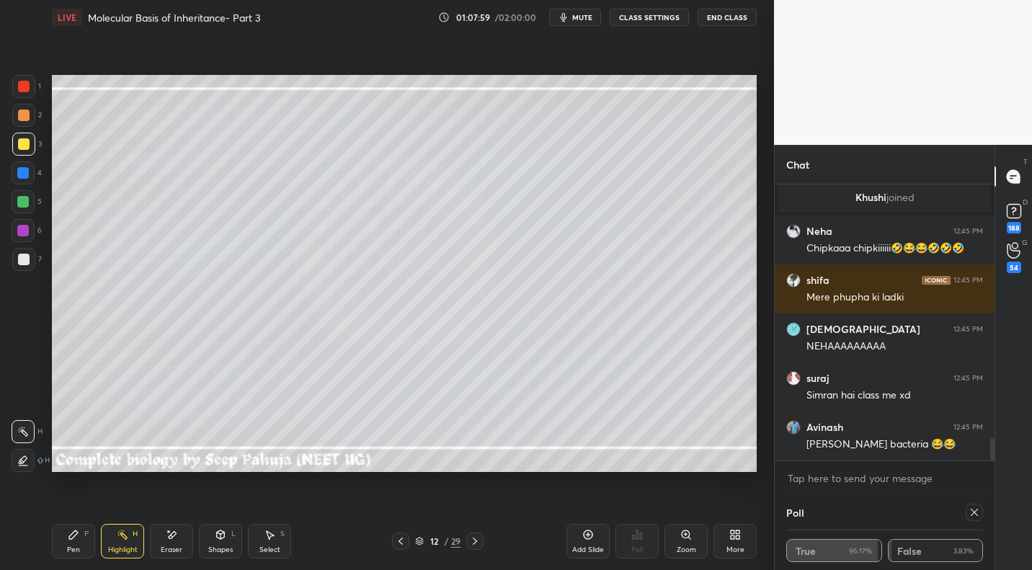
drag, startPoint x: 78, startPoint y: 539, endPoint x: 86, endPoint y: 473, distance: 66.0
click at [78, 539] on icon at bounding box center [74, 535] width 12 height 12
click at [28, 169] on div at bounding box center [23, 172] width 23 height 23
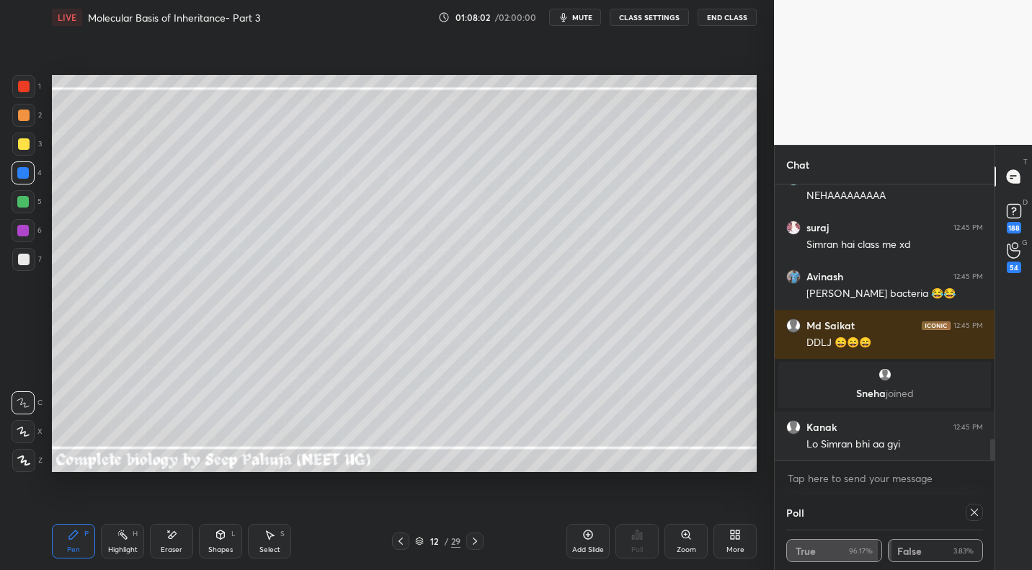
click at [122, 537] on icon at bounding box center [123, 535] width 12 height 12
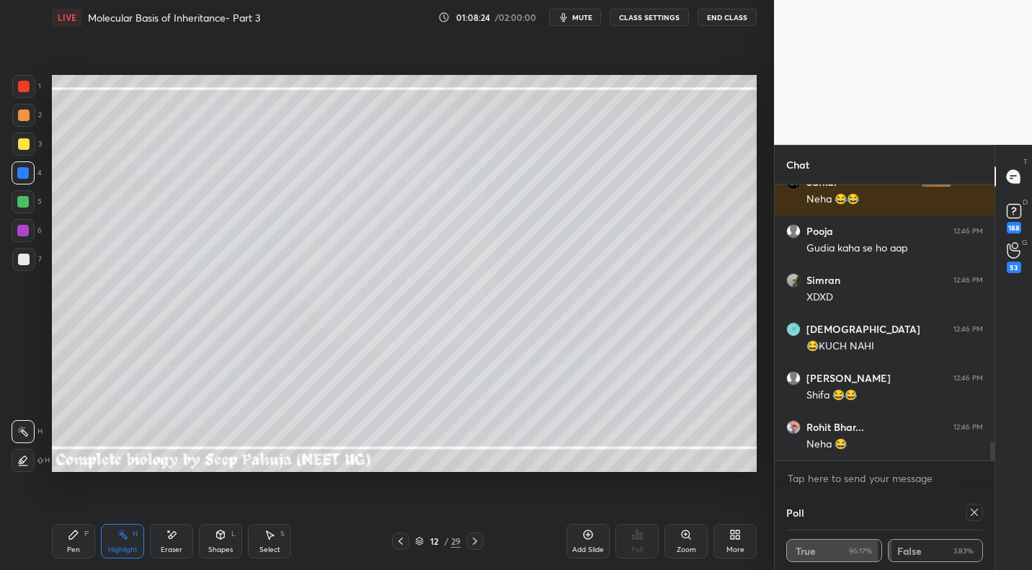
scroll to position [3733, 0]
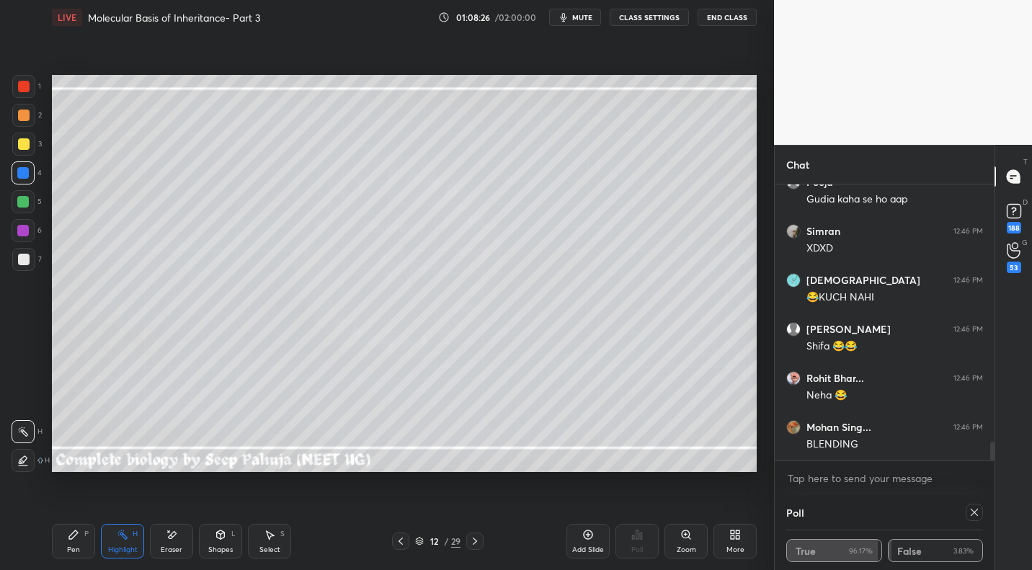
drag, startPoint x: 64, startPoint y: 536, endPoint x: 68, endPoint y: 520, distance: 16.3
click at [64, 536] on div "Pen P" at bounding box center [73, 541] width 43 height 35
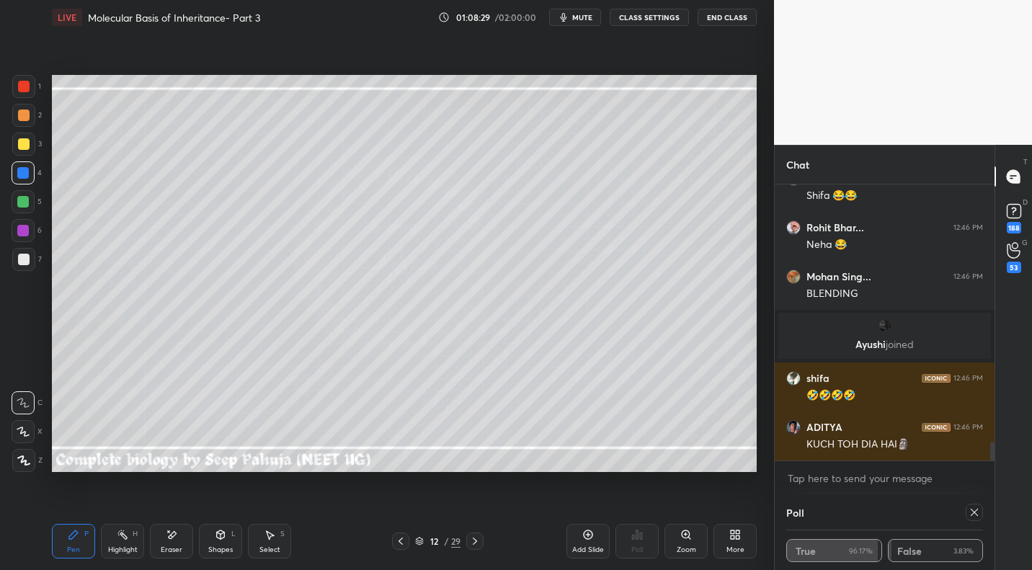
scroll to position [3887, 0]
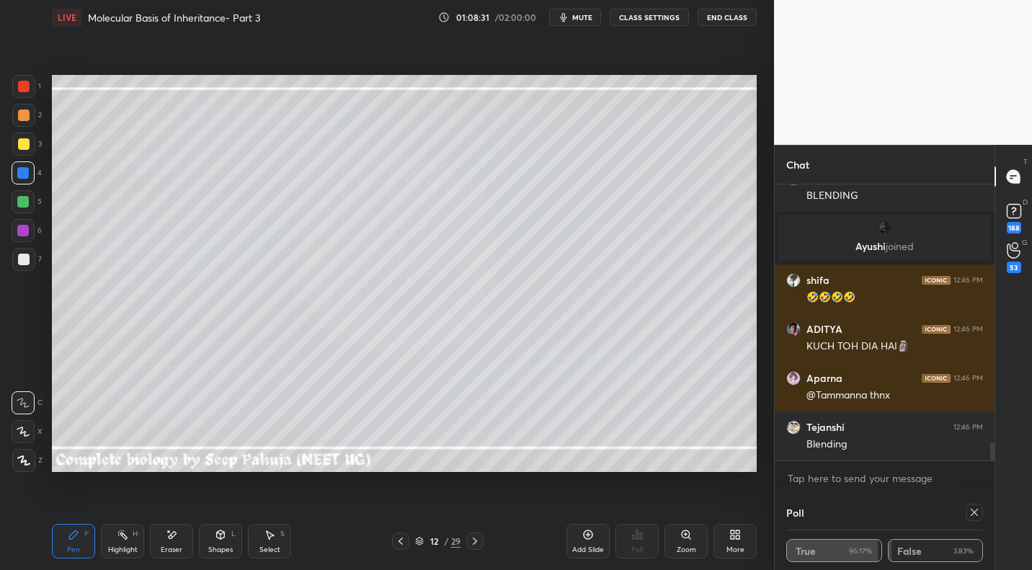
click at [27, 143] on div at bounding box center [24, 144] width 12 height 12
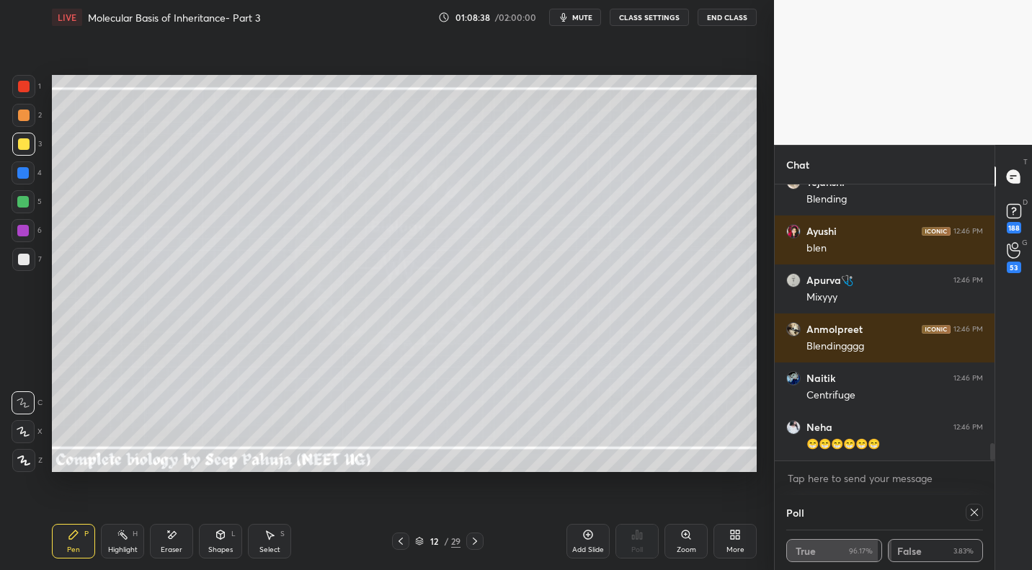
scroll to position [4181, 0]
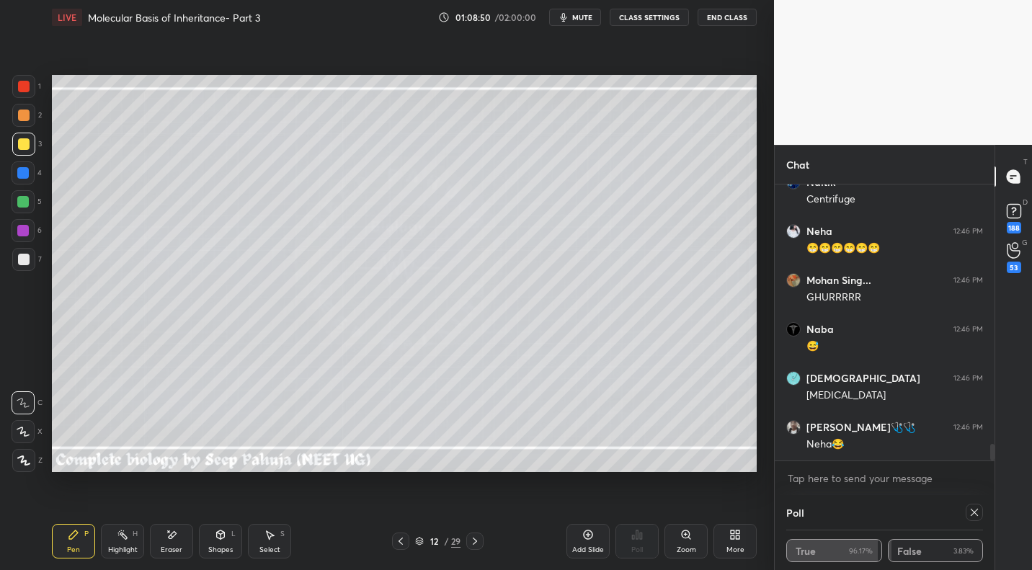
click at [25, 171] on div at bounding box center [23, 173] width 12 height 12
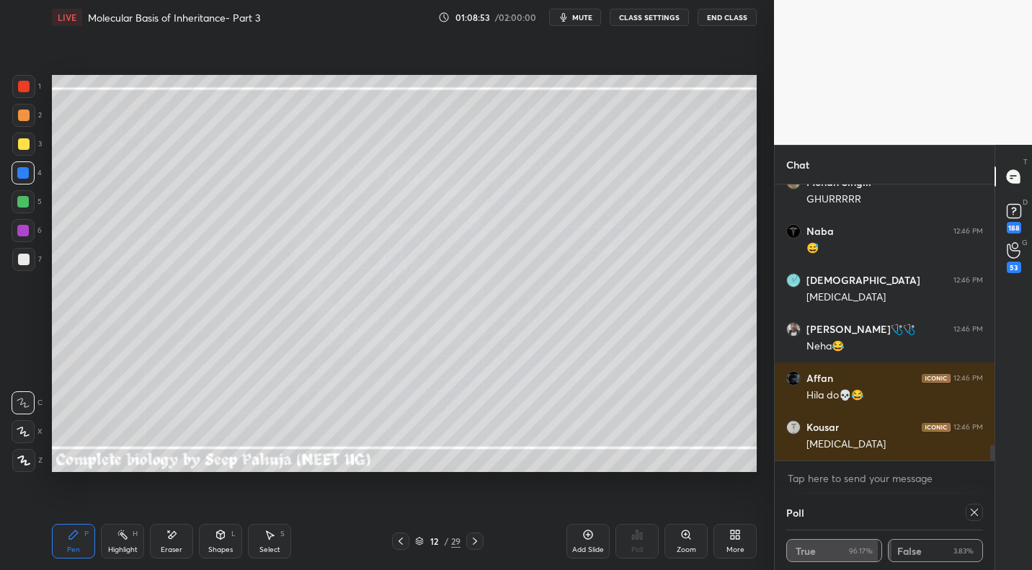
scroll to position [4475, 0]
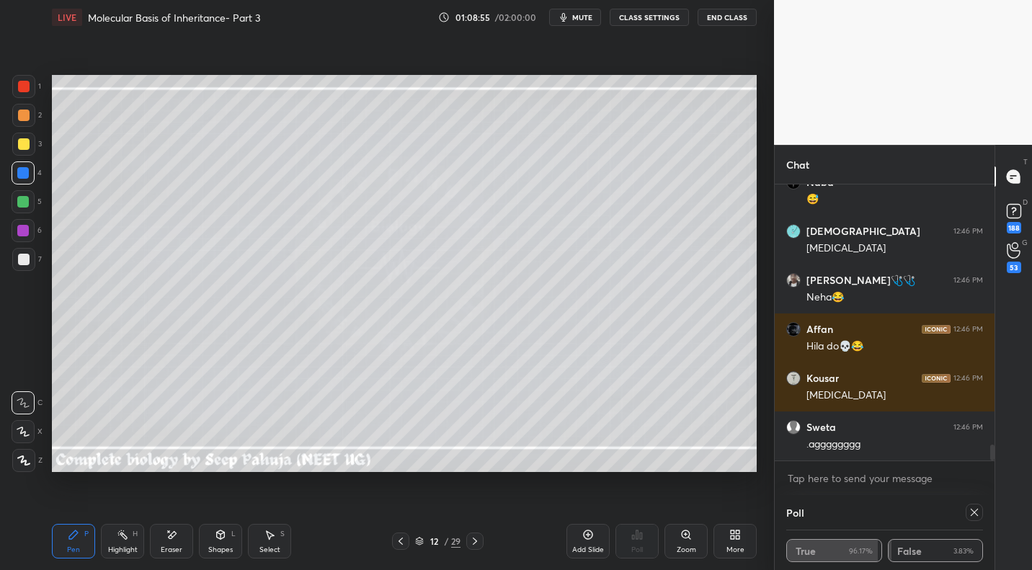
click at [32, 89] on div at bounding box center [23, 86] width 23 height 23
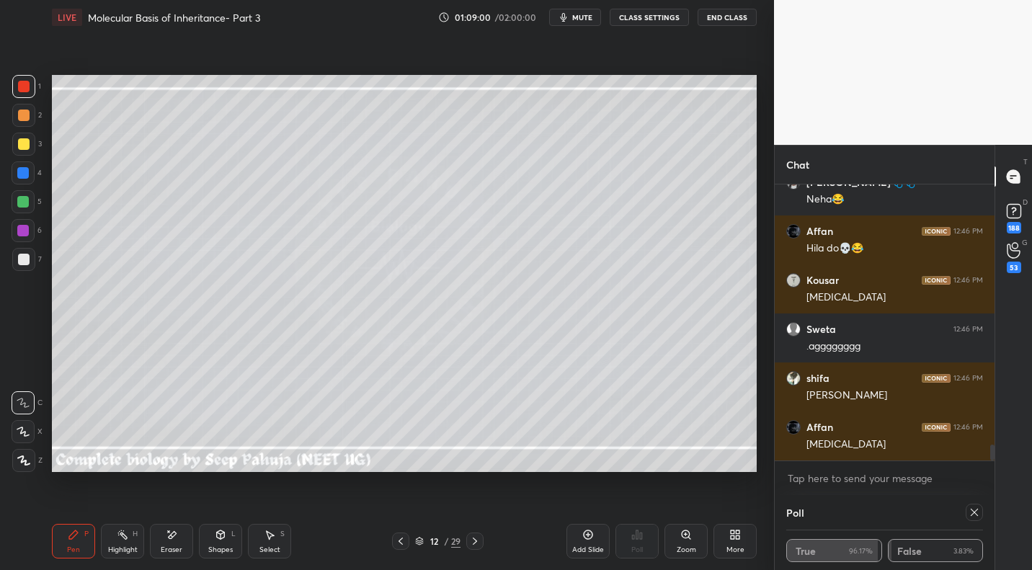
scroll to position [4622, 0]
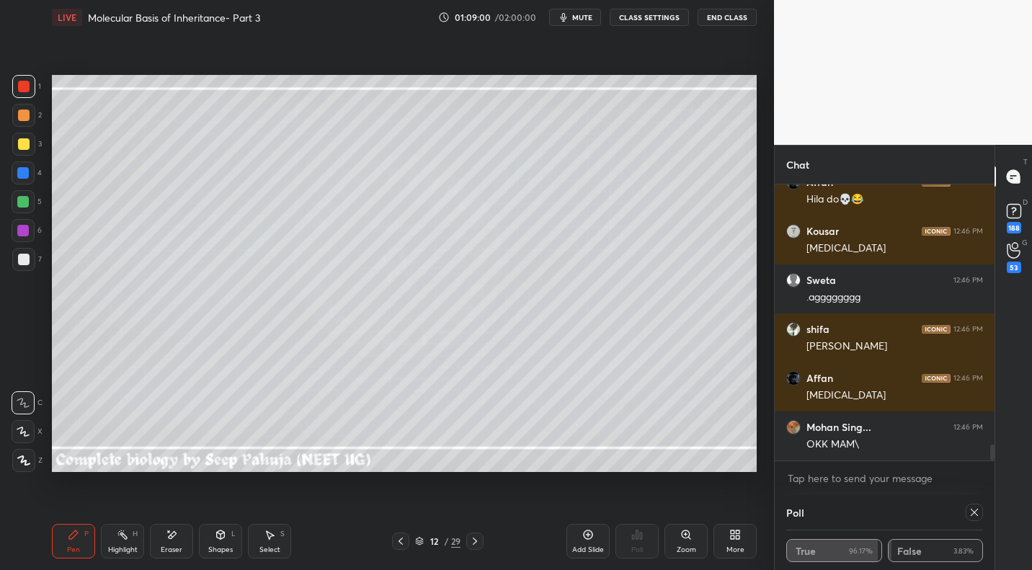
drag, startPoint x: 25, startPoint y: 255, endPoint x: 46, endPoint y: 247, distance: 22.3
click at [30, 253] on div at bounding box center [23, 259] width 23 height 23
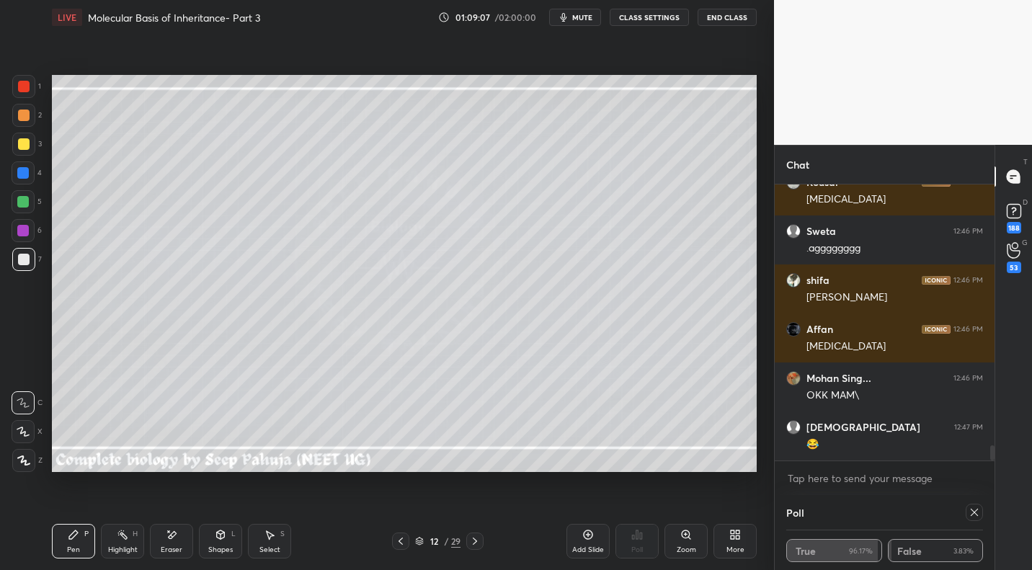
click at [278, 526] on div "Select S" at bounding box center [269, 541] width 43 height 35
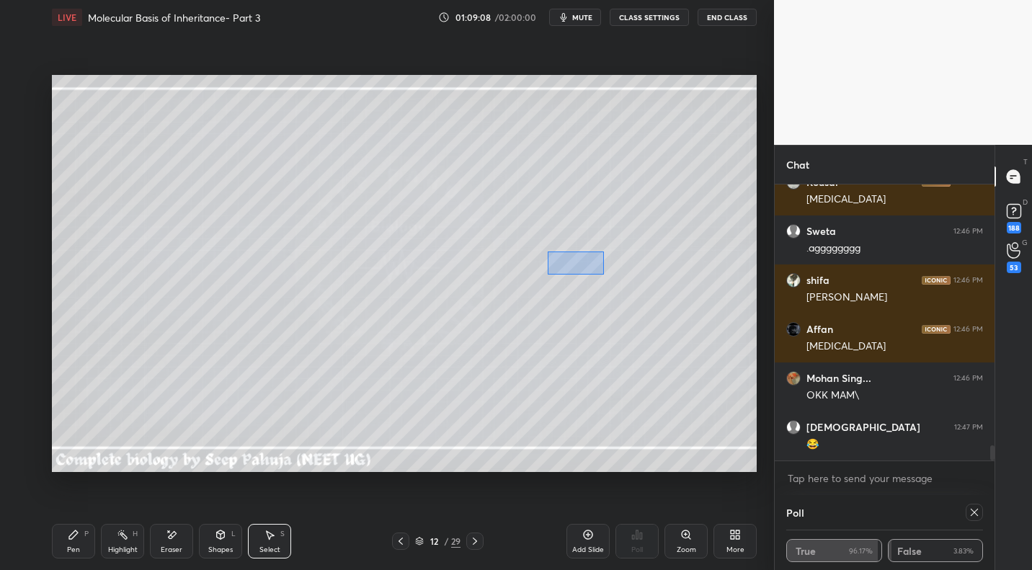
drag, startPoint x: 548, startPoint y: 251, endPoint x: 566, endPoint y: 266, distance: 23.6
click at [606, 274] on div "0 ° Undo Copy Paste here Duplicate Duplicate to new slide Delete" at bounding box center [404, 273] width 705 height 396
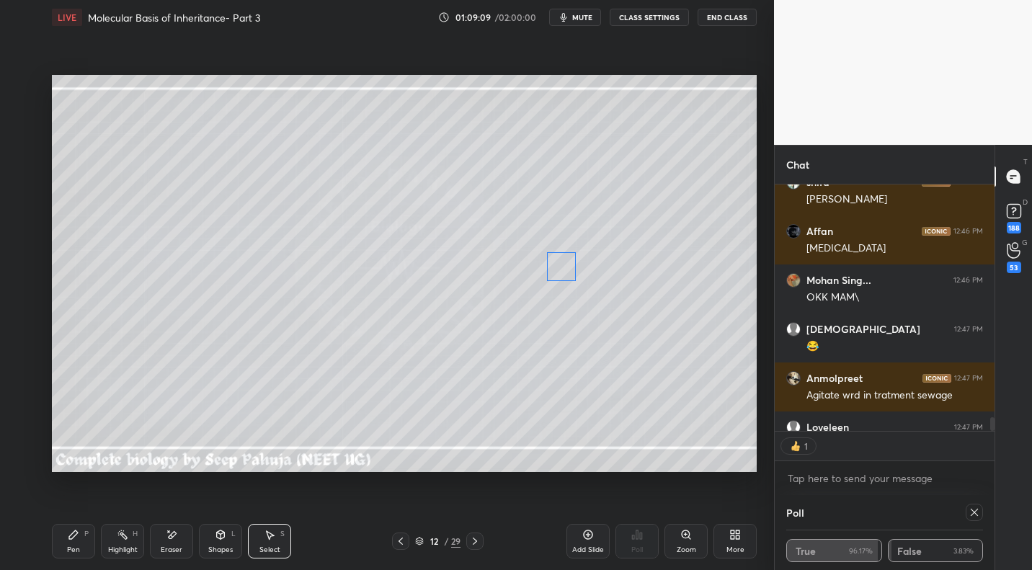
scroll to position [5, 5]
click at [568, 262] on div "0 ° Undo Copy Paste here Duplicate Duplicate to new slide Delete" at bounding box center [404, 273] width 705 height 396
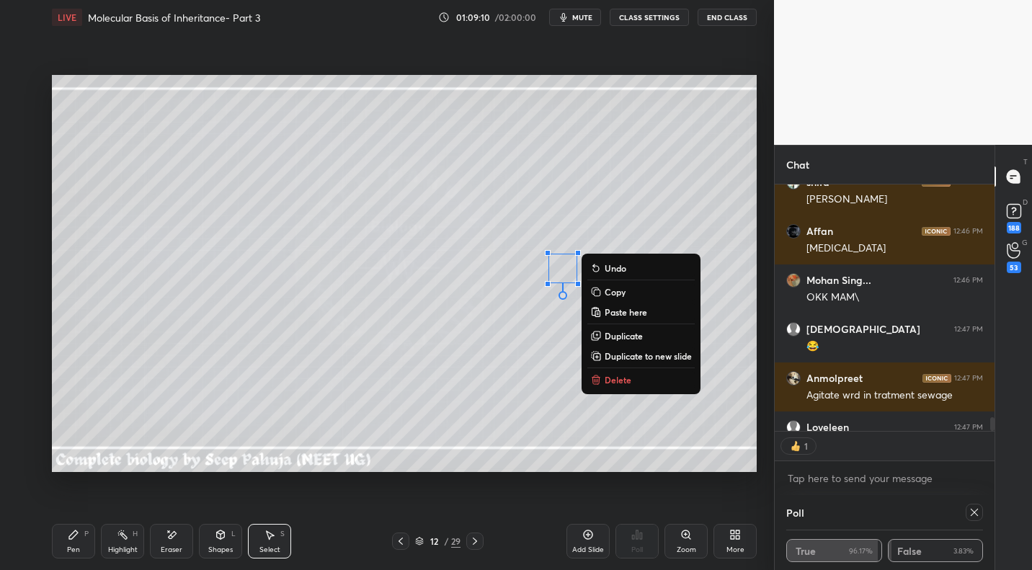
click at [703, 264] on div "0 ° Undo Copy Paste here Duplicate Duplicate to new slide Delete" at bounding box center [404, 273] width 705 height 396
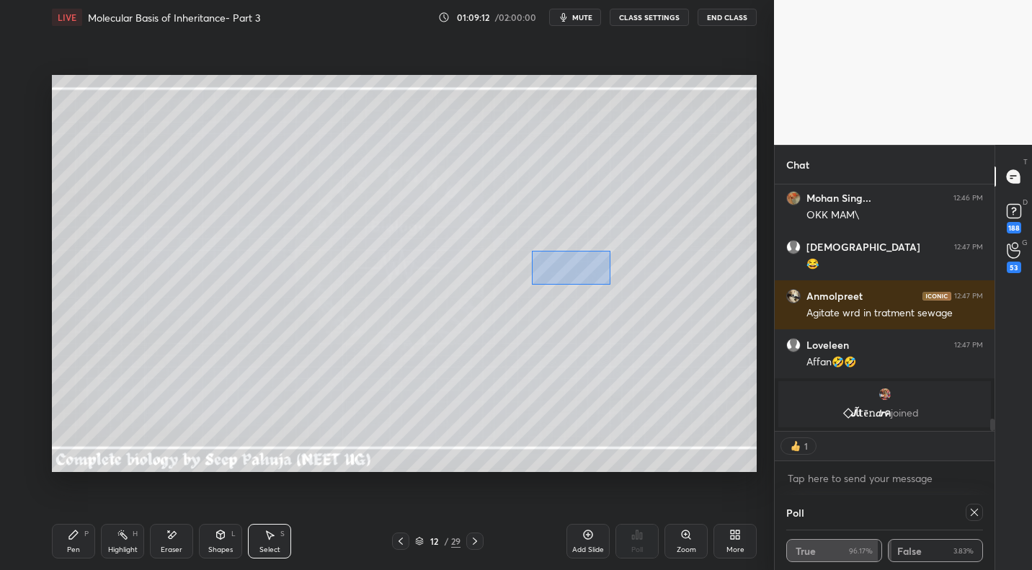
drag, startPoint x: 531, startPoint y: 250, endPoint x: 610, endPoint y: 278, distance: 84.1
click at [611, 283] on div "0 ° Undo Copy Paste here Duplicate Duplicate to new slide Delete" at bounding box center [404, 273] width 705 height 396
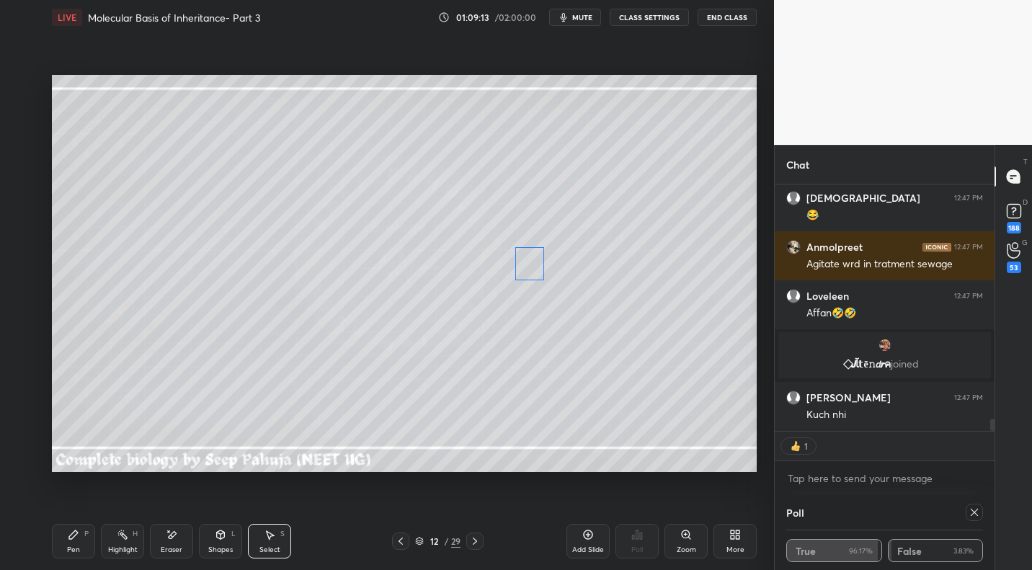
drag, startPoint x: 568, startPoint y: 269, endPoint x: 535, endPoint y: 264, distance: 33.5
click at [535, 263] on div "0 ° Undo Copy Paste here Duplicate Duplicate to new slide Delete" at bounding box center [404, 273] width 705 height 396
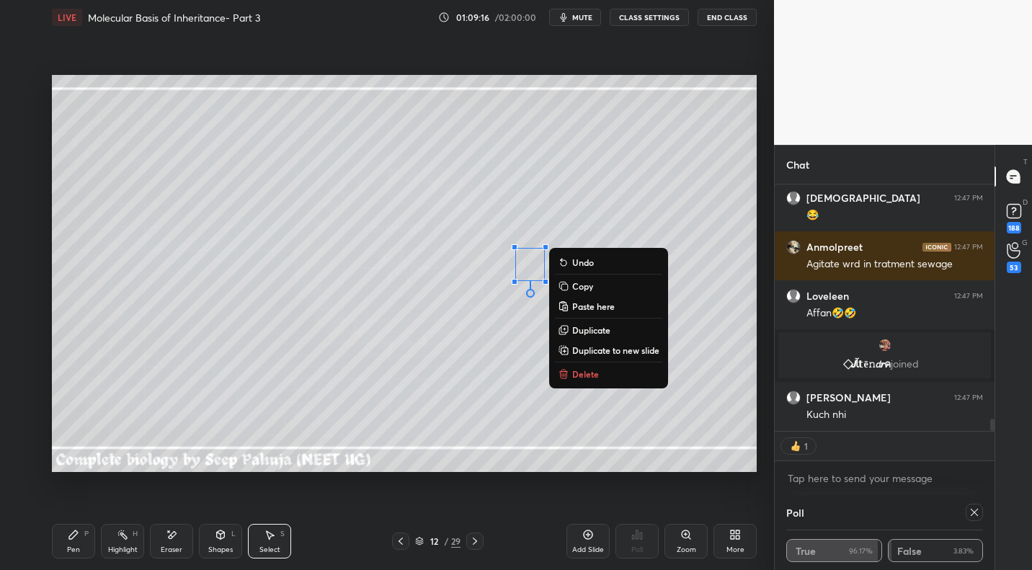
click at [128, 543] on div "Highlight H" at bounding box center [122, 541] width 43 height 35
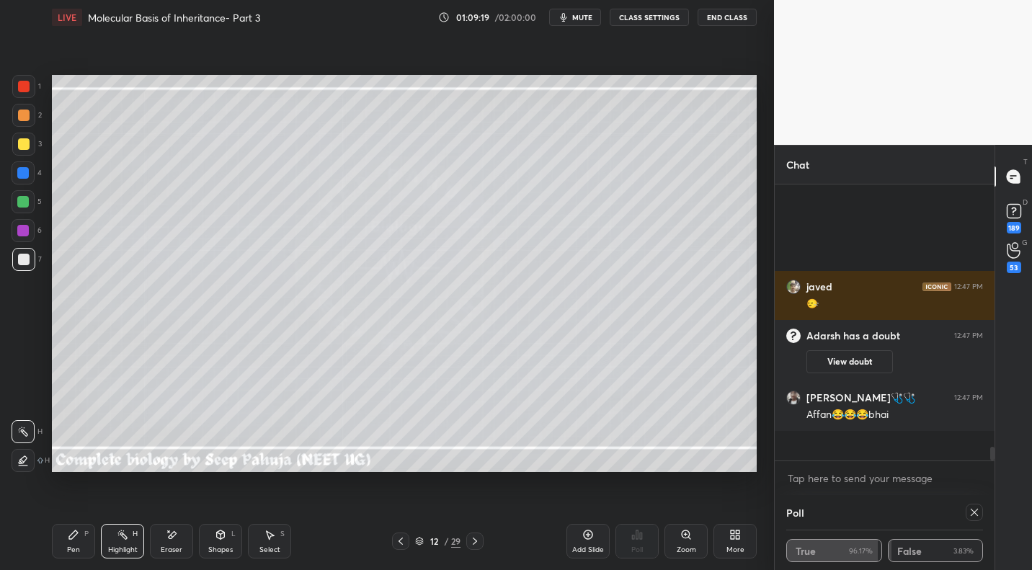
scroll to position [272, 215]
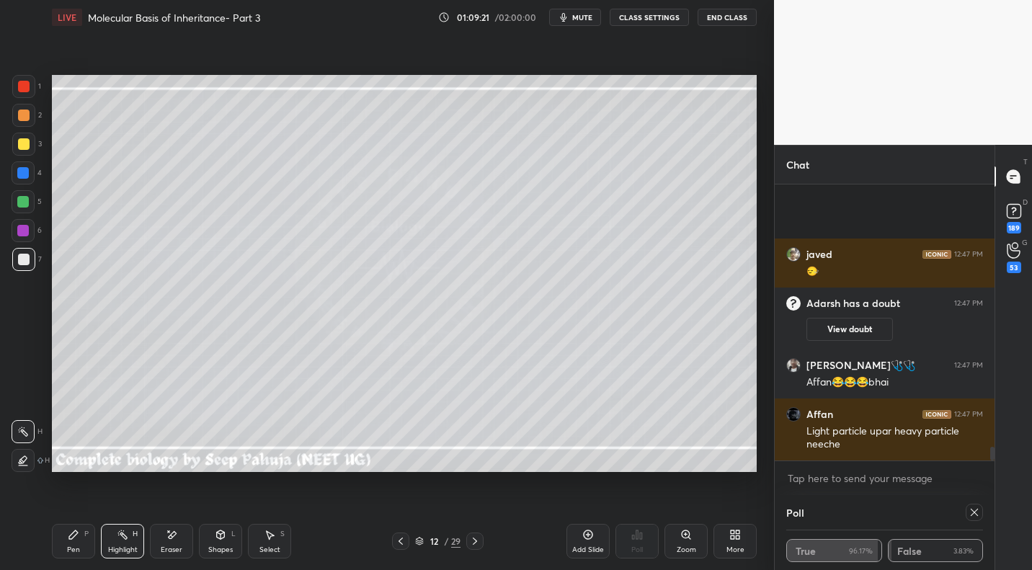
drag, startPoint x: 73, startPoint y: 532, endPoint x: 89, endPoint y: 486, distance: 48.8
click at [73, 532] on icon at bounding box center [73, 534] width 9 height 9
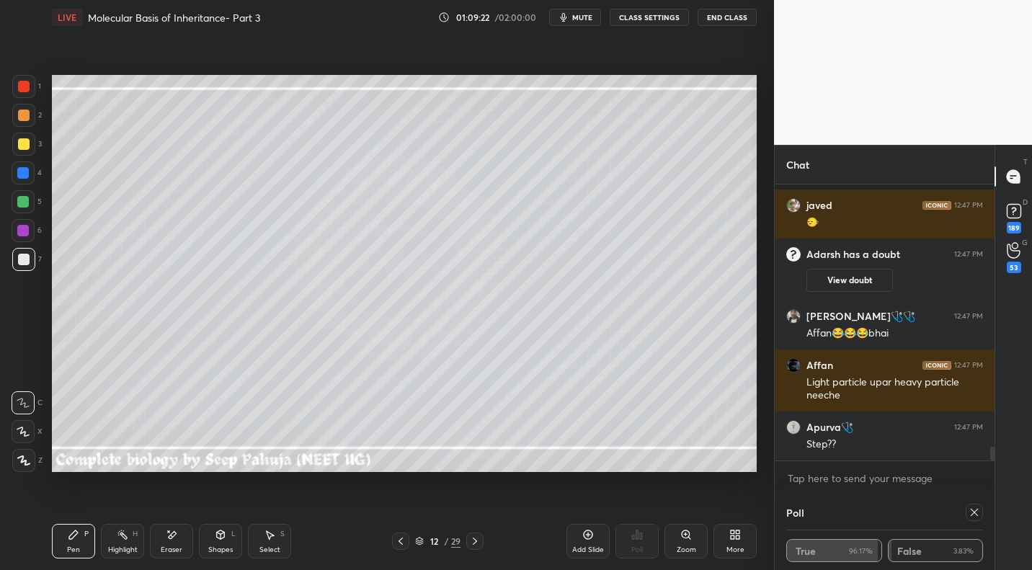
drag, startPoint x: 32, startPoint y: 145, endPoint x: 47, endPoint y: 156, distance: 18.6
click at [32, 145] on div at bounding box center [23, 144] width 23 height 23
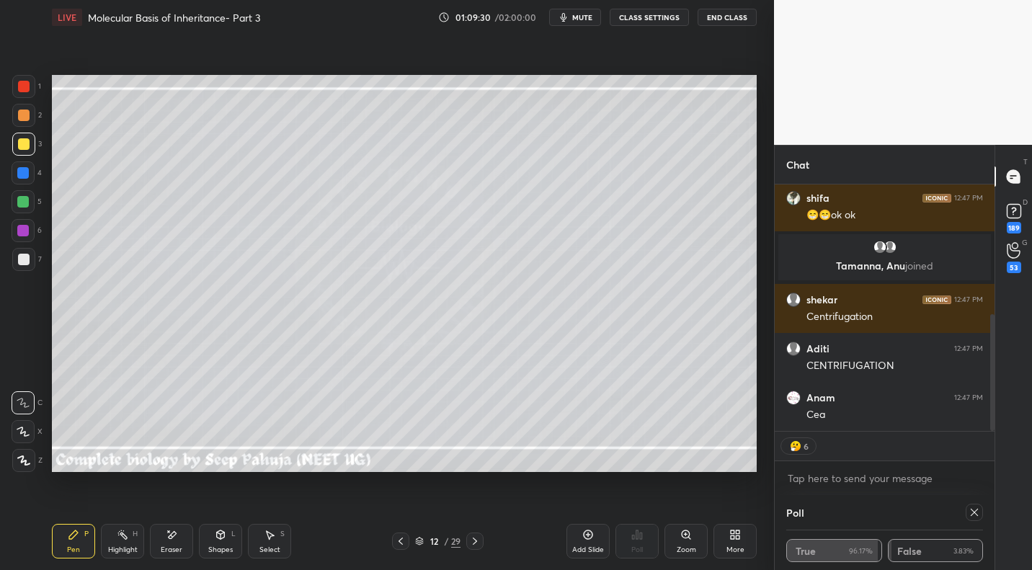
scroll to position [335, 0]
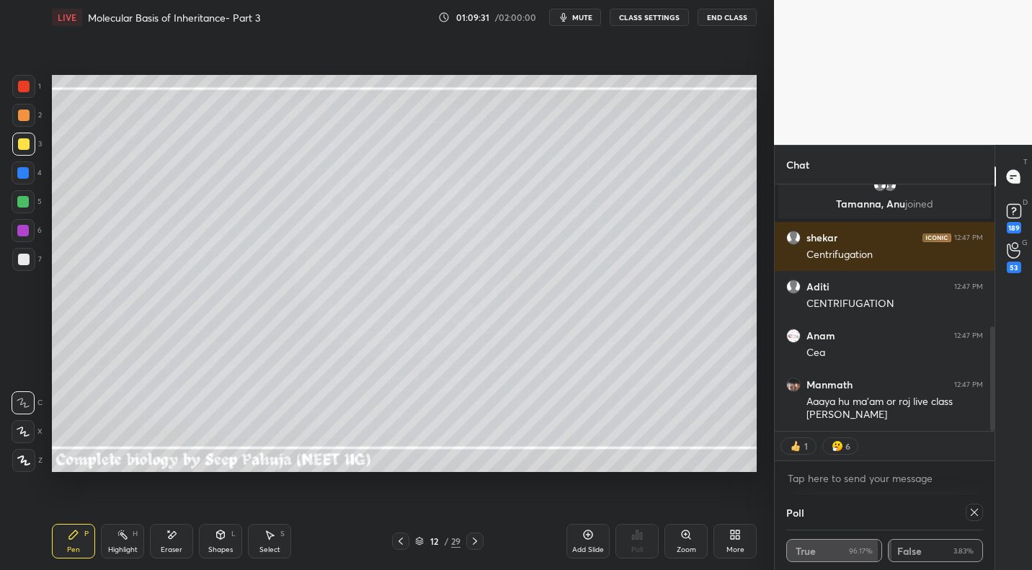
drag, startPoint x: 477, startPoint y: 542, endPoint x: 485, endPoint y: 542, distance: 7.9
click at [477, 543] on icon at bounding box center [475, 541] width 12 height 12
click at [26, 261] on div at bounding box center [24, 260] width 12 height 12
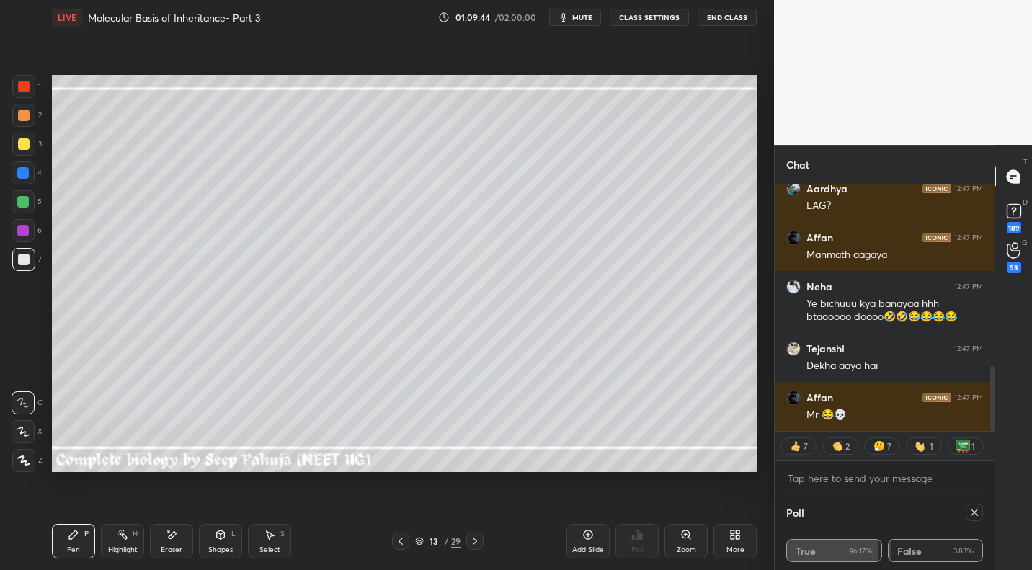
scroll to position [838, 0]
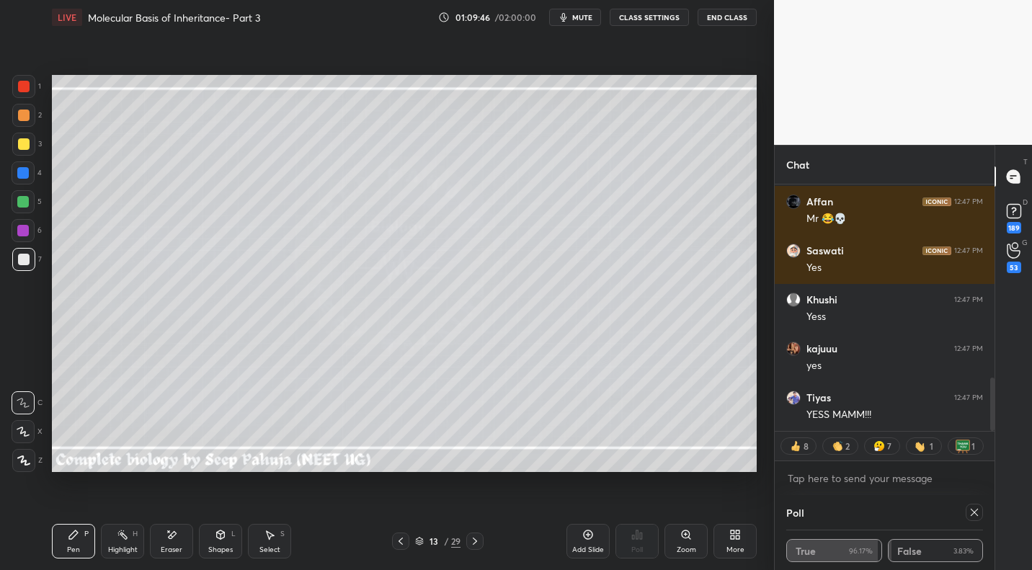
click at [401, 538] on icon at bounding box center [400, 540] width 4 height 7
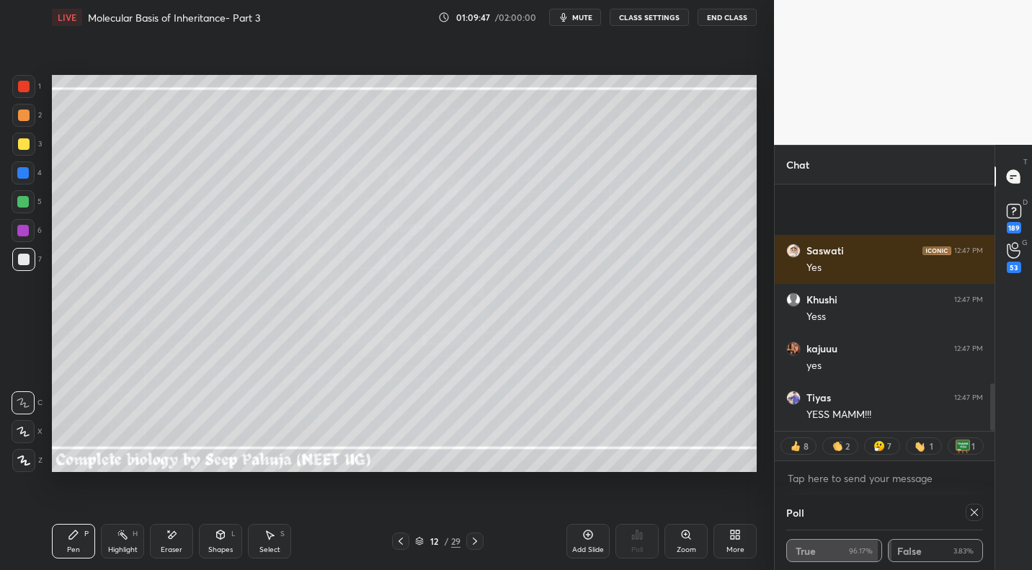
scroll to position [1034, 0]
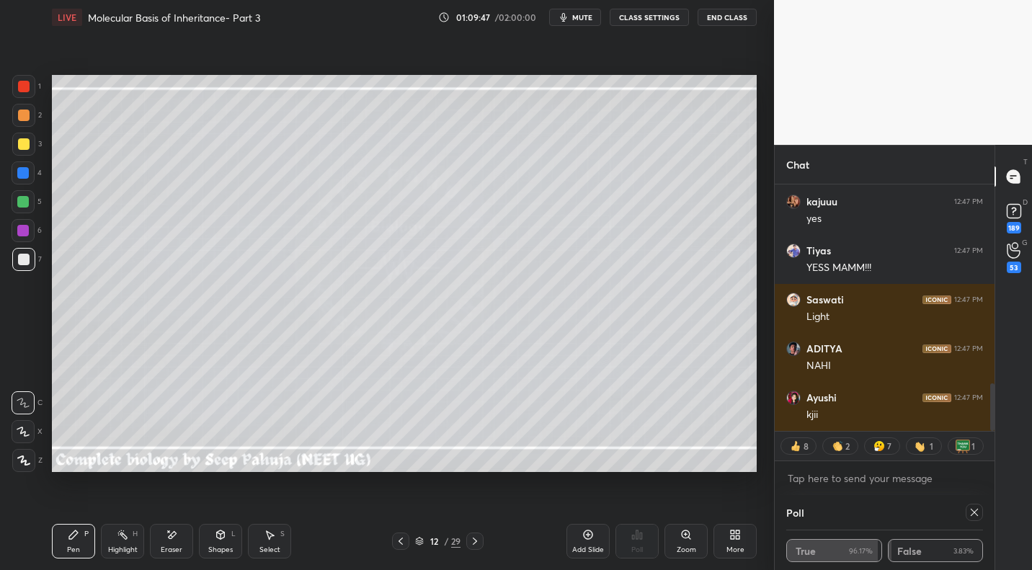
click at [125, 546] on div "Highlight" at bounding box center [123, 549] width 30 height 7
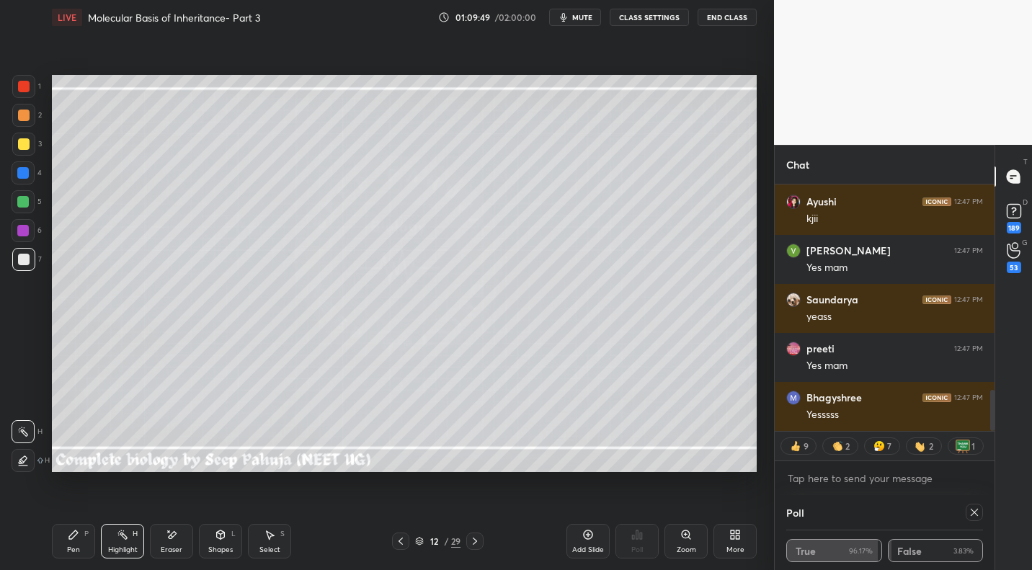
scroll to position [1328, 0]
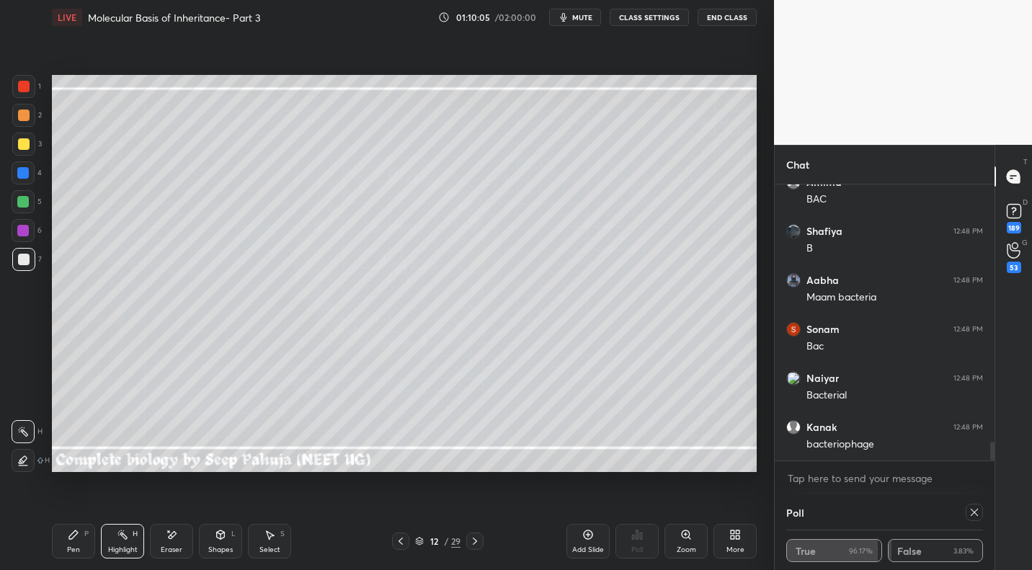
click at [481, 539] on div at bounding box center [474, 540] width 17 height 17
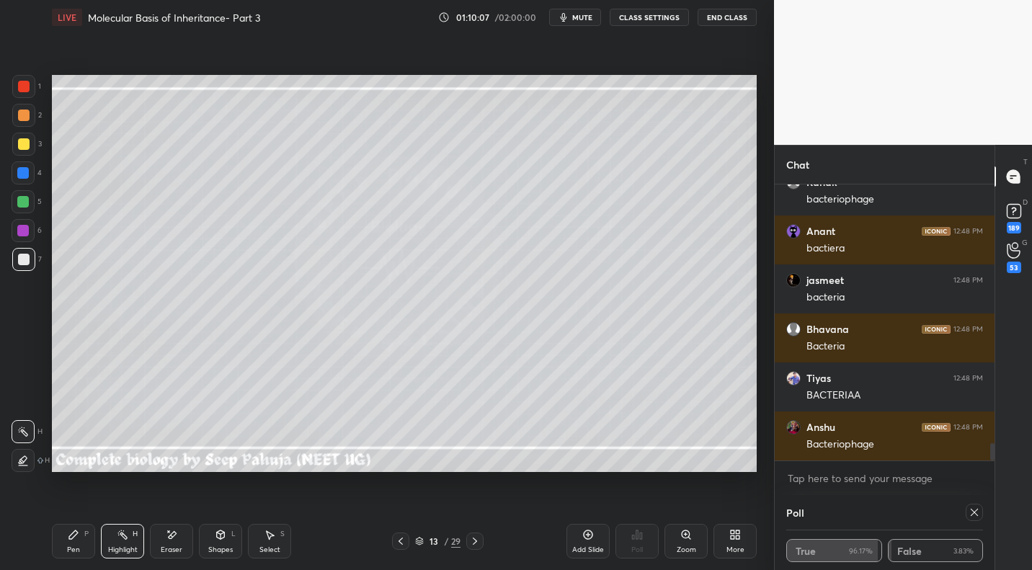
click at [77, 538] on icon at bounding box center [74, 535] width 12 height 12
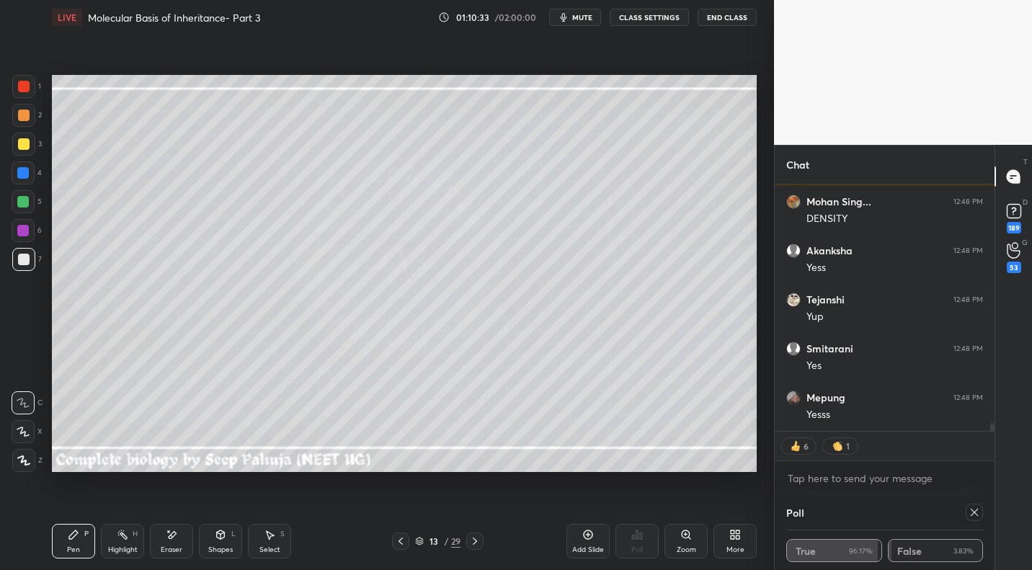
drag, startPoint x: 396, startPoint y: 542, endPoint x: 411, endPoint y: 541, distance: 14.4
click at [393, 543] on div at bounding box center [400, 540] width 17 height 17
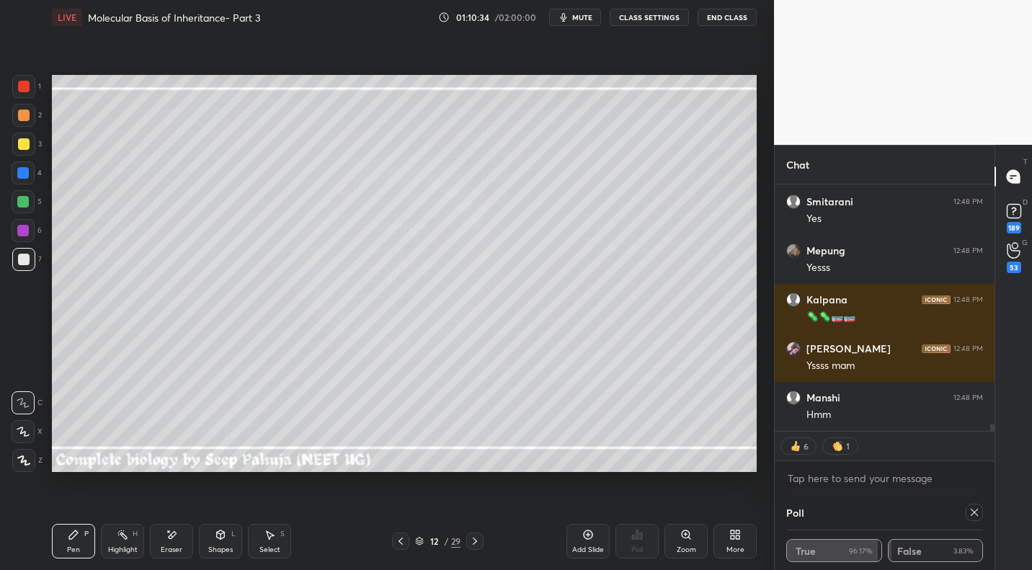
click at [30, 120] on div at bounding box center [23, 115] width 23 height 23
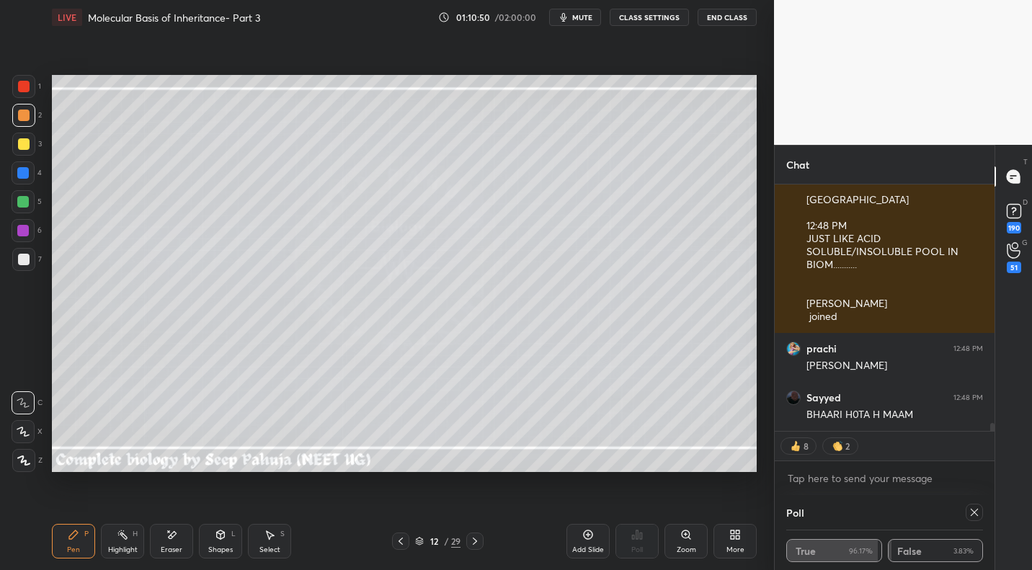
click at [20, 255] on div at bounding box center [24, 260] width 12 height 12
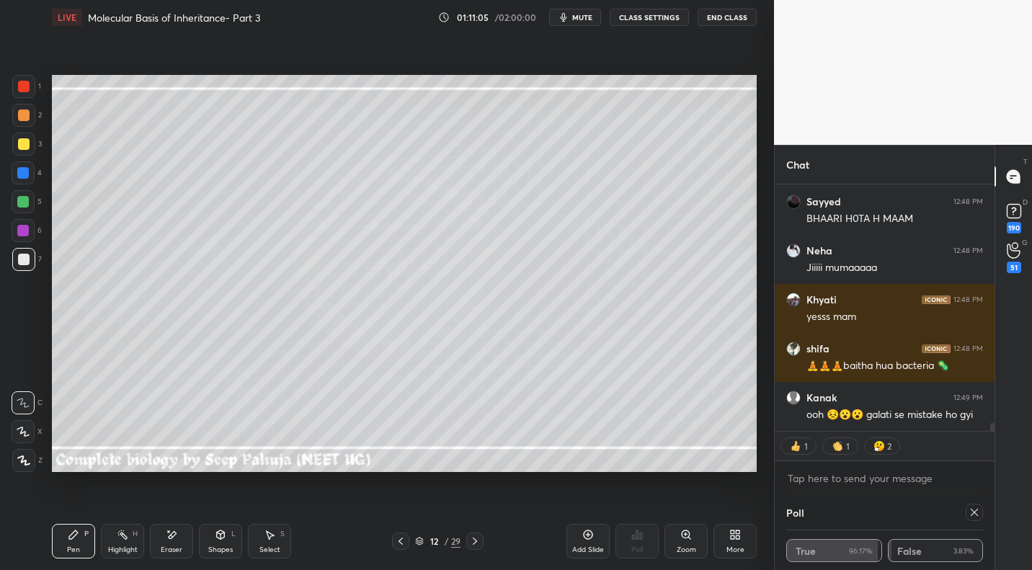
drag, startPoint x: 26, startPoint y: 86, endPoint x: 49, endPoint y: 130, distance: 49.6
click at [26, 86] on div at bounding box center [24, 87] width 12 height 12
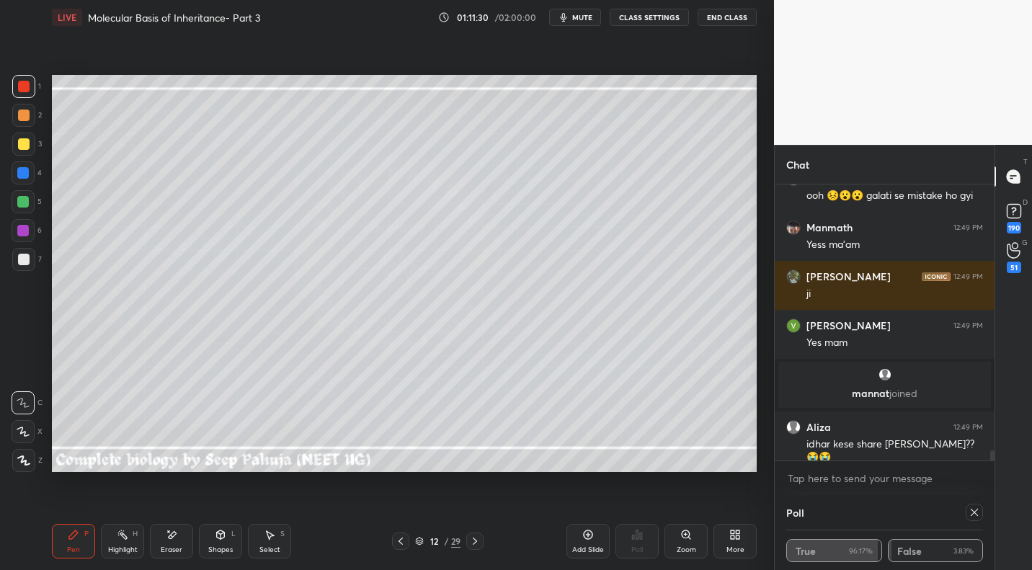
click at [27, 255] on div at bounding box center [24, 260] width 12 height 12
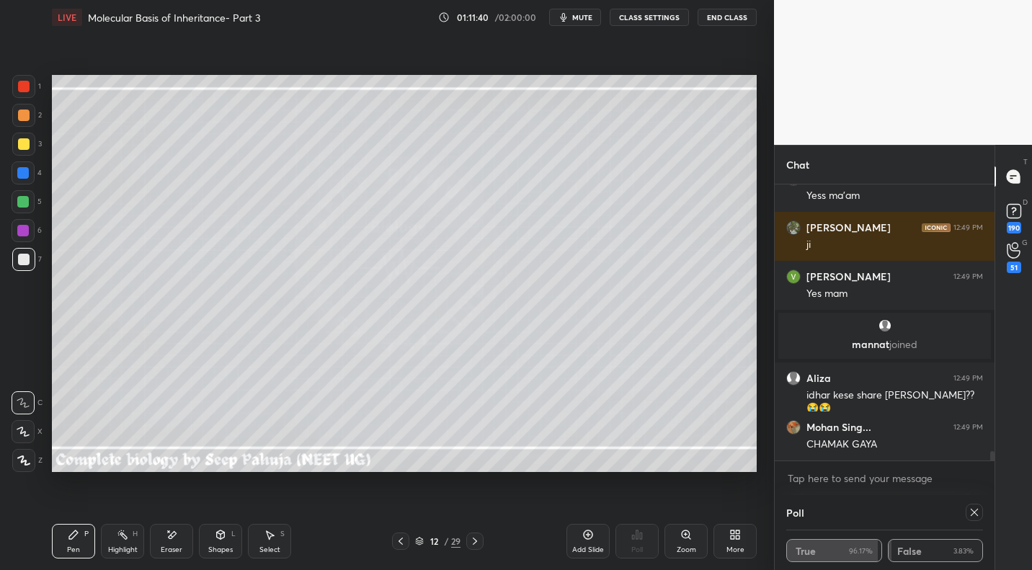
click at [970, 509] on icon at bounding box center [974, 512] width 12 height 12
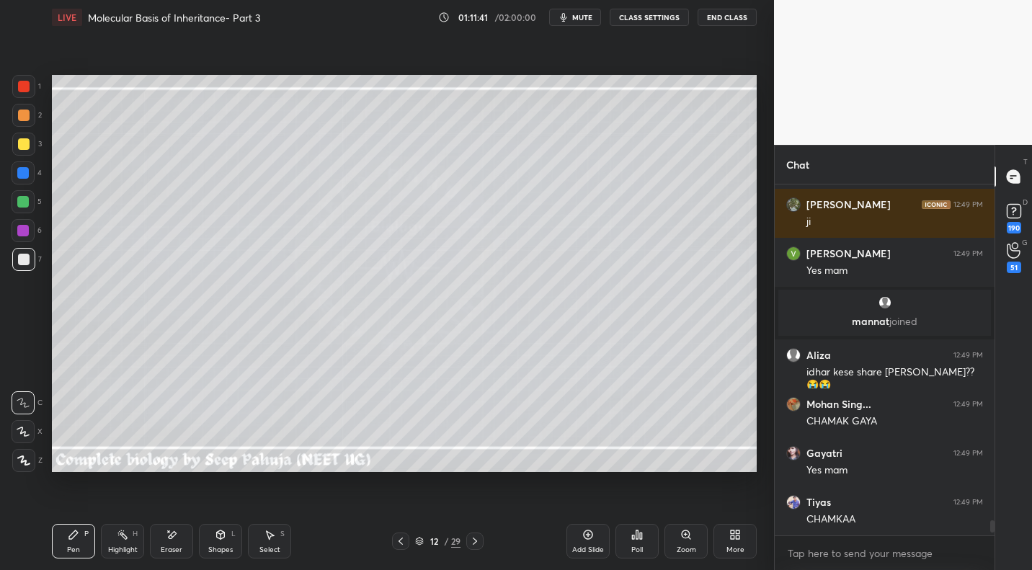
scroll to position [226, 215]
click at [117, 548] on div "Highlight" at bounding box center [123, 549] width 30 height 7
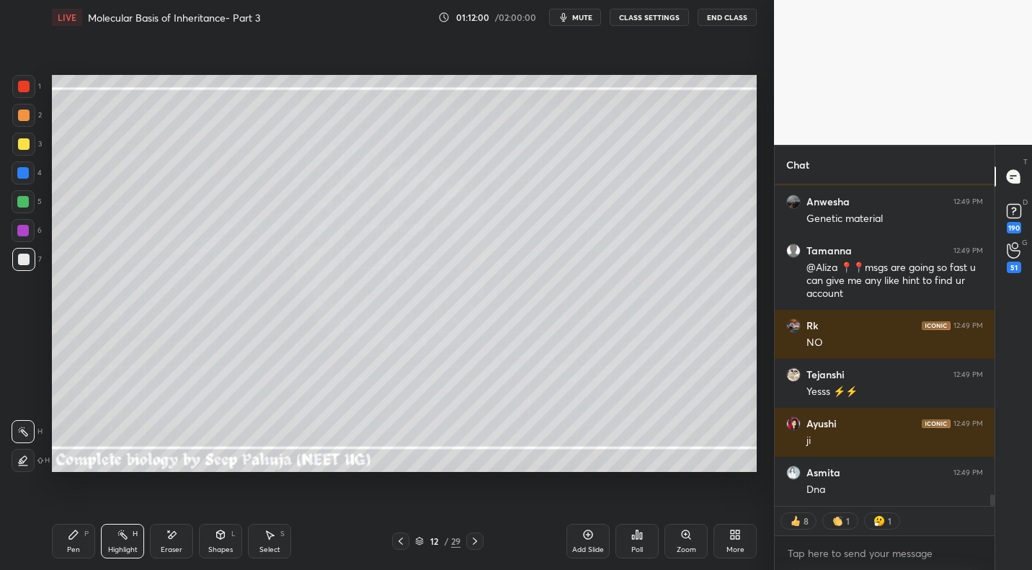
click at [71, 542] on div "Pen P" at bounding box center [73, 541] width 43 height 35
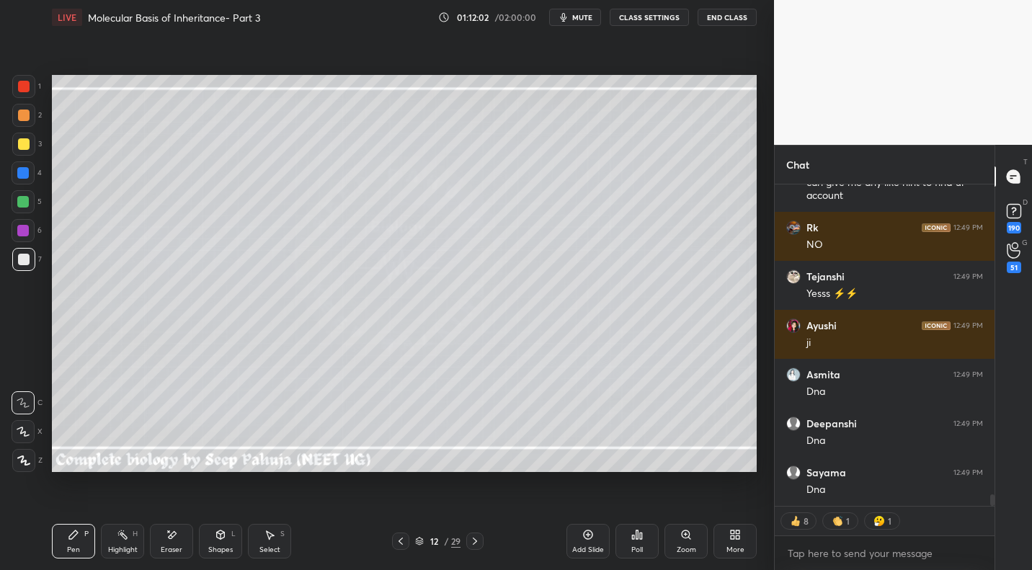
click at [23, 232] on div at bounding box center [23, 231] width 12 height 12
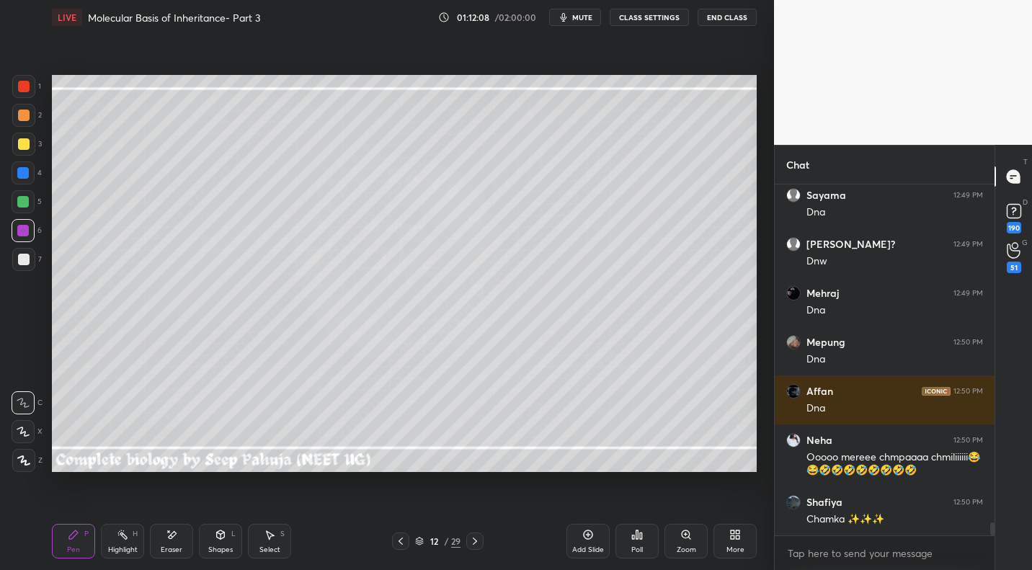
drag, startPoint x: 123, startPoint y: 540, endPoint x: 151, endPoint y: 481, distance: 66.1
click at [123, 536] on div "Highlight H" at bounding box center [122, 541] width 43 height 35
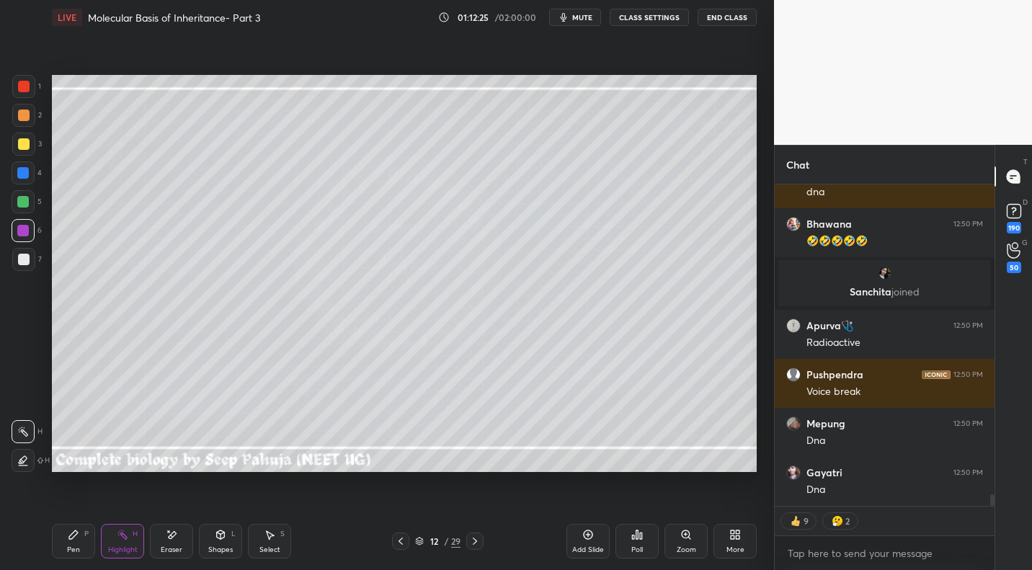
click at [81, 529] on div "Pen P" at bounding box center [73, 541] width 43 height 35
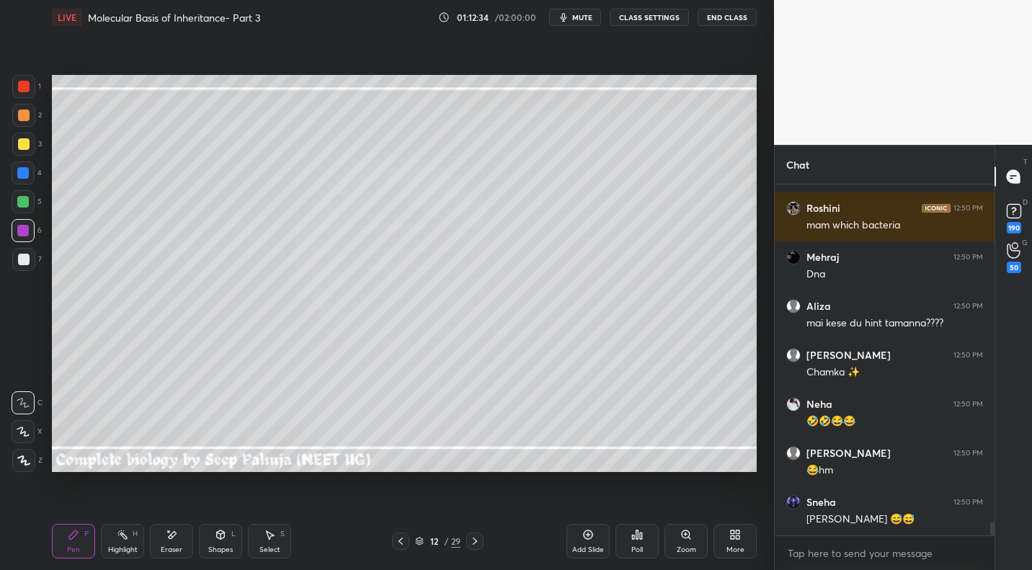
click at [126, 541] on div "Highlight H" at bounding box center [122, 541] width 43 height 35
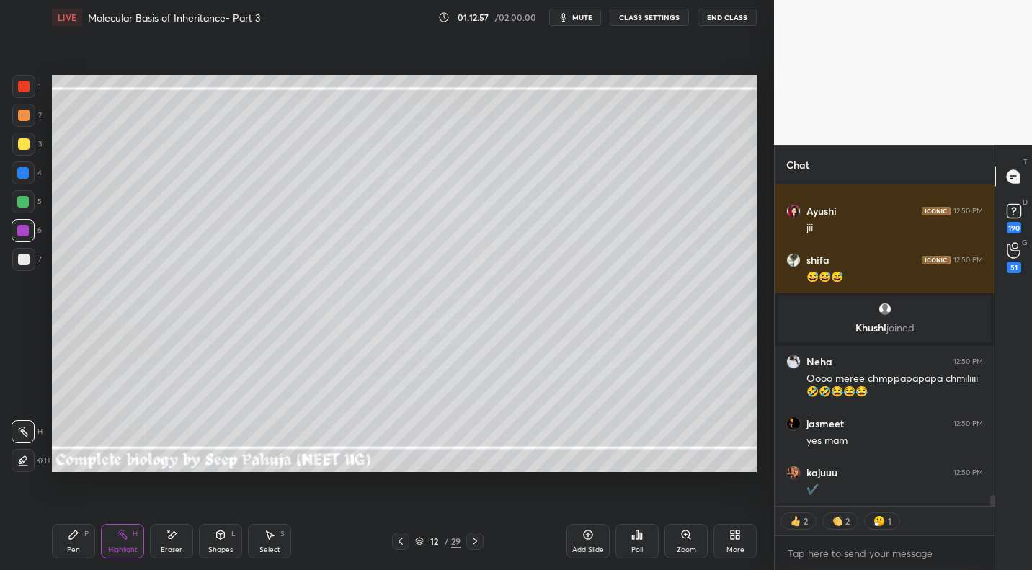
drag, startPoint x: 474, startPoint y: 537, endPoint x: 487, endPoint y: 527, distance: 16.4
click at [474, 537] on icon at bounding box center [475, 541] width 12 height 12
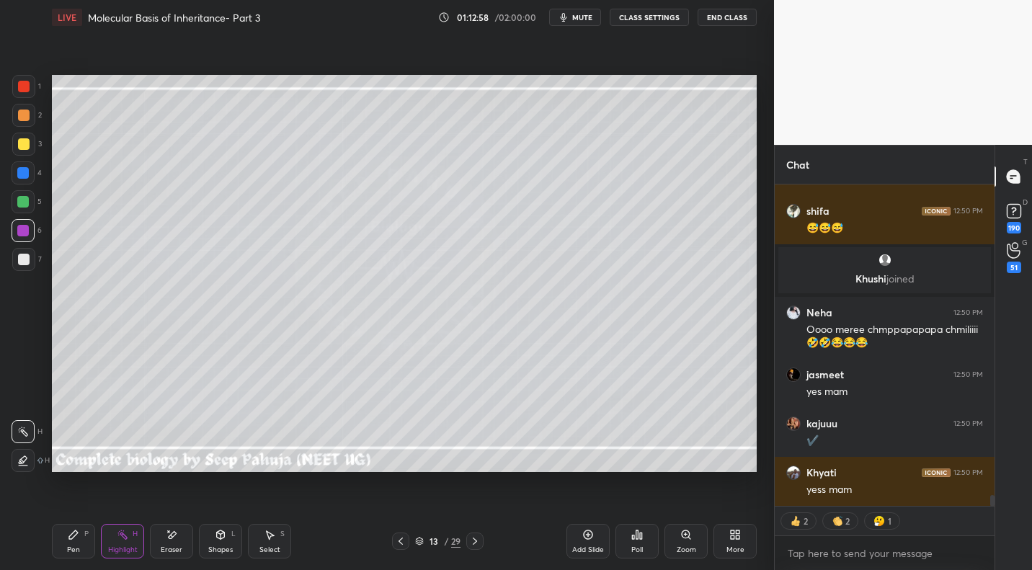
drag, startPoint x: 262, startPoint y: 544, endPoint x: 236, endPoint y: 530, distance: 29.7
click at [262, 546] on div "Select" at bounding box center [269, 549] width 21 height 7
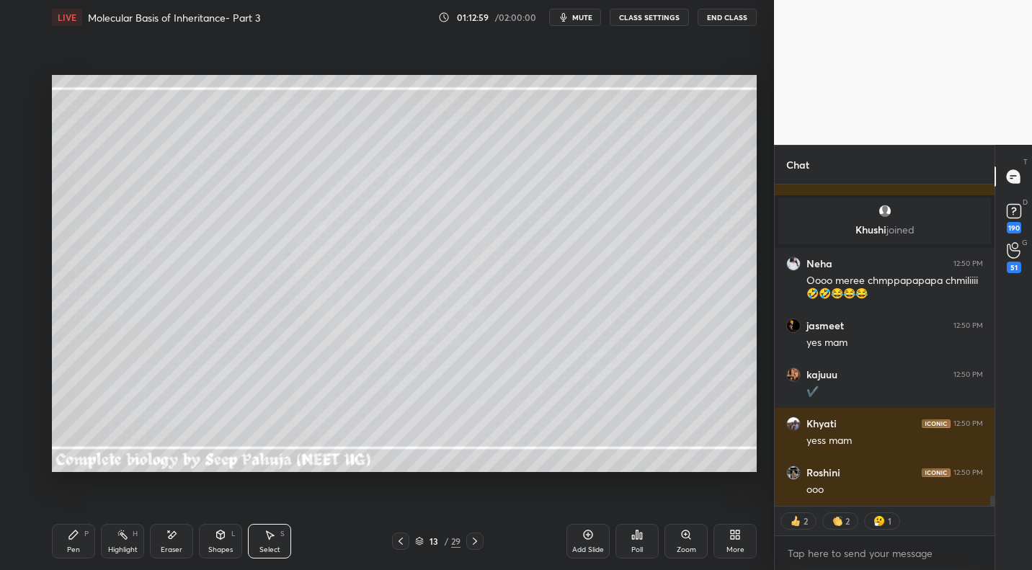
click at [173, 544] on div "Eraser" at bounding box center [171, 541] width 43 height 35
click at [24, 459] on span "Erase all" at bounding box center [23, 460] width 22 height 10
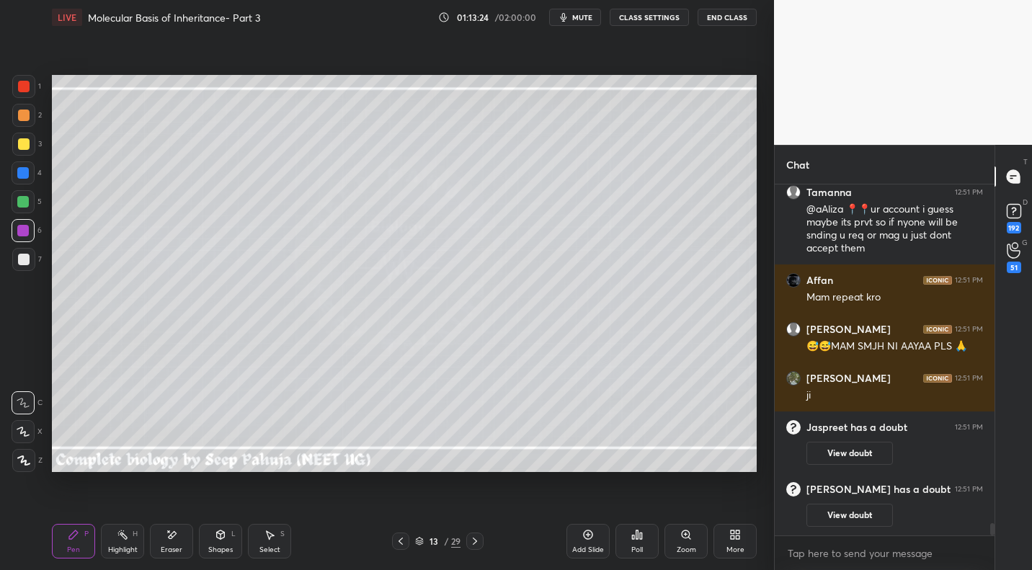
click at [37, 262] on div "7" at bounding box center [27, 259] width 30 height 23
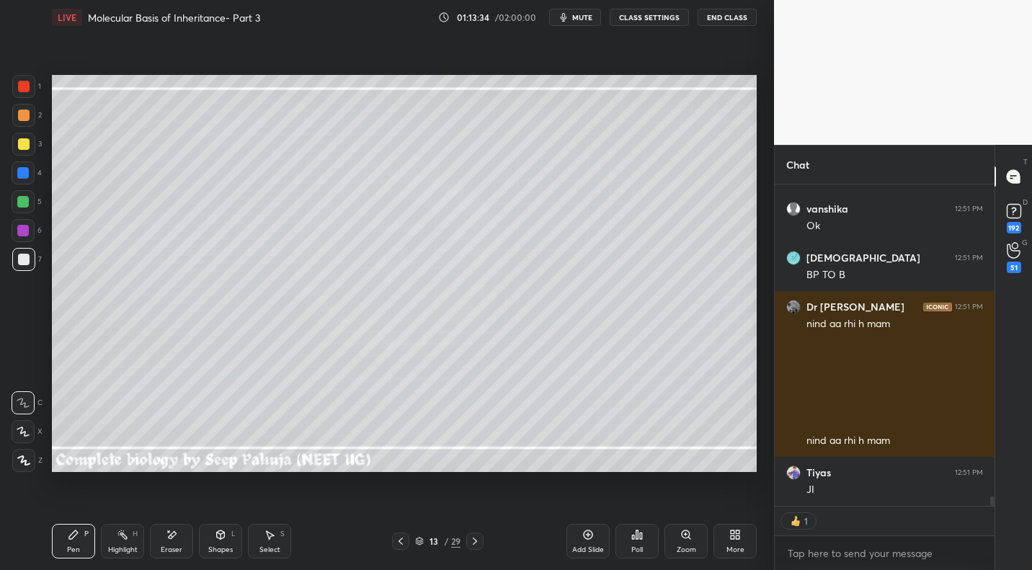
click at [400, 538] on icon at bounding box center [401, 541] width 12 height 12
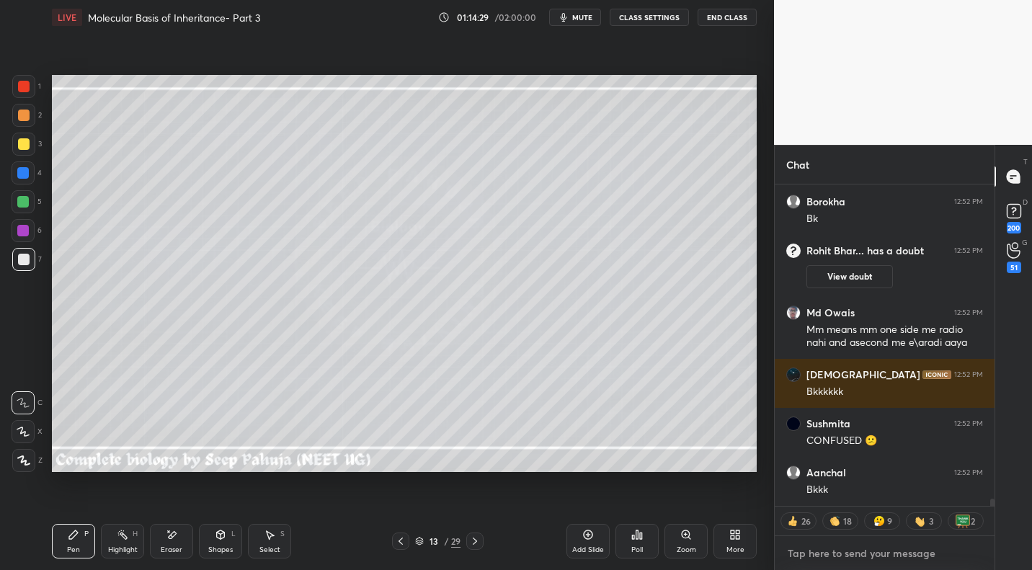
click at [834, 560] on textarea at bounding box center [884, 553] width 197 height 23
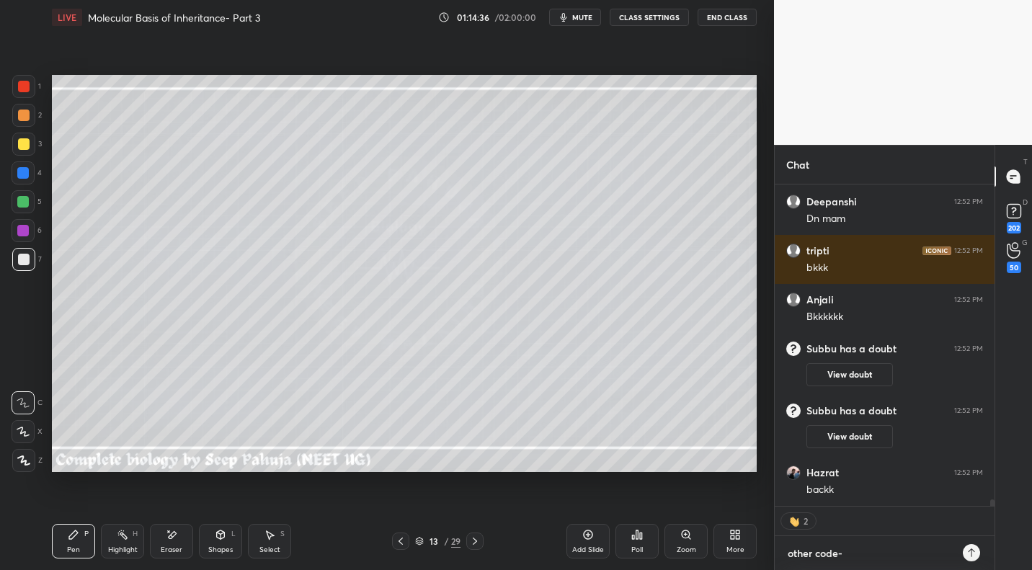
paste textarea "https://t.me/+3hih10c91MhlYTRl"
type textarea "other code- https://t.me/+3hih10c91MhlYTRl"
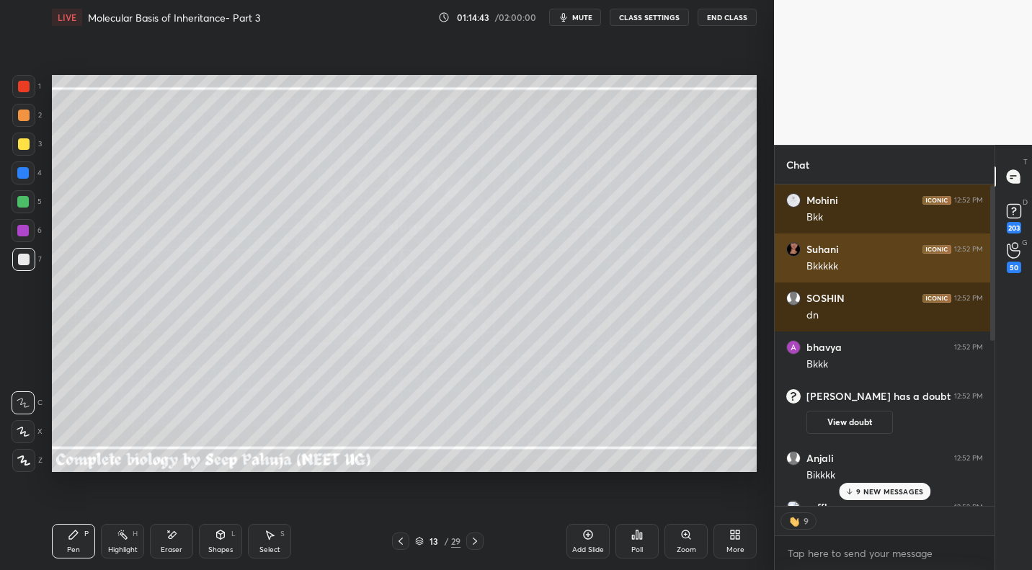
click at [921, 280] on div "Suhani 12:52 PM Bkkkkk" at bounding box center [884, 257] width 220 height 49
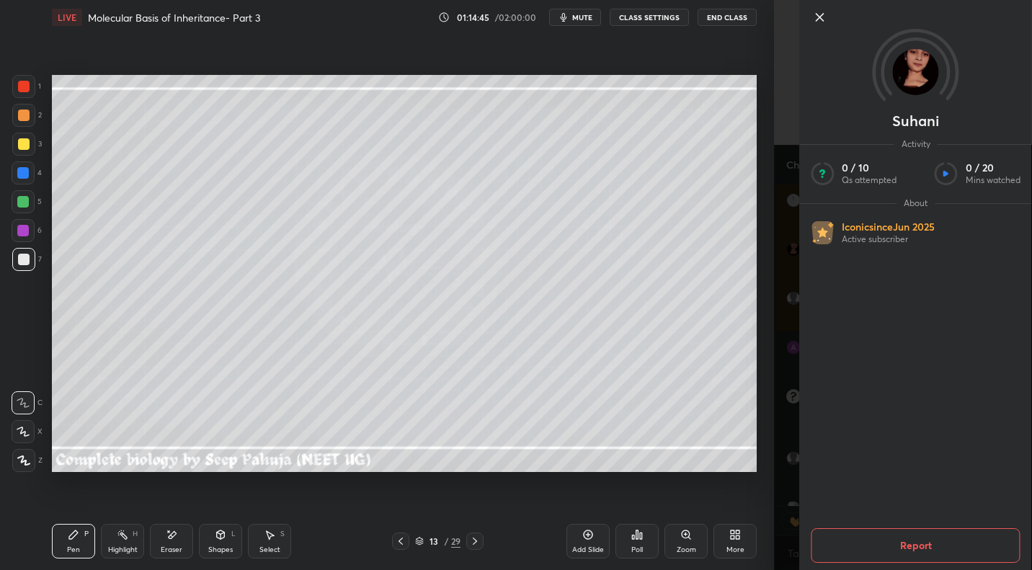
click at [782, 282] on div "Suhani Activity 0 / 10 Qs attempted 0 / 20 Mins watched About Iconic since Jun …" at bounding box center [903, 285] width 258 height 570
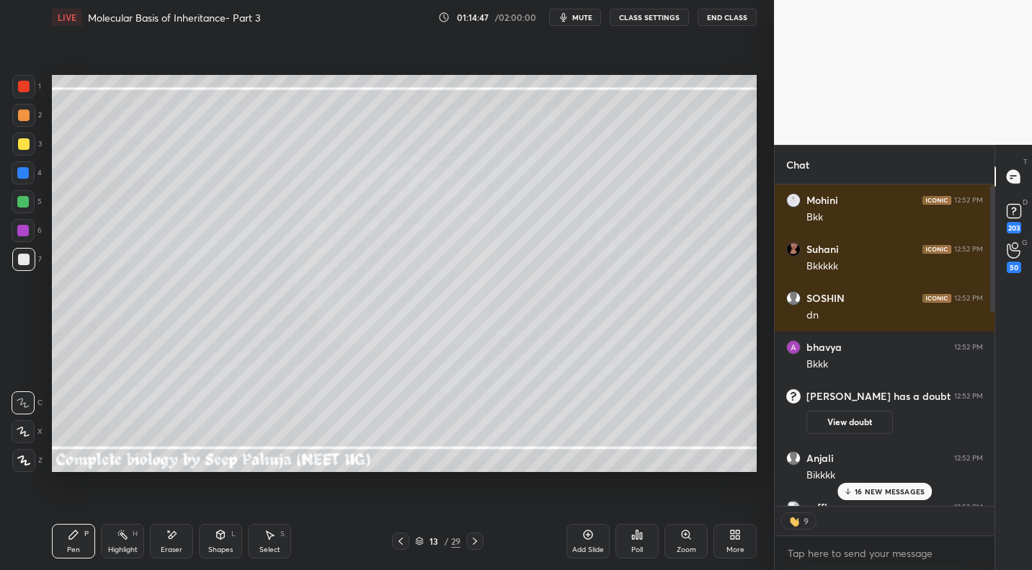
click at [895, 491] on p "16 NEW MESSAGES" at bounding box center [889, 491] width 70 height 9
drag, startPoint x: 995, startPoint y: 250, endPoint x: 992, endPoint y: 239, distance: 11.2
click at [992, 239] on div "Chat Mohini 12:52 PM Bkk Suhani 12:52 PM Bkkkkk SOSHIN 12:52 PM dn bhavya 12:52…" at bounding box center [903, 357] width 258 height 425
click at [865, 488] on p "25 NEW MESSAGES" at bounding box center [889, 491] width 71 height 9
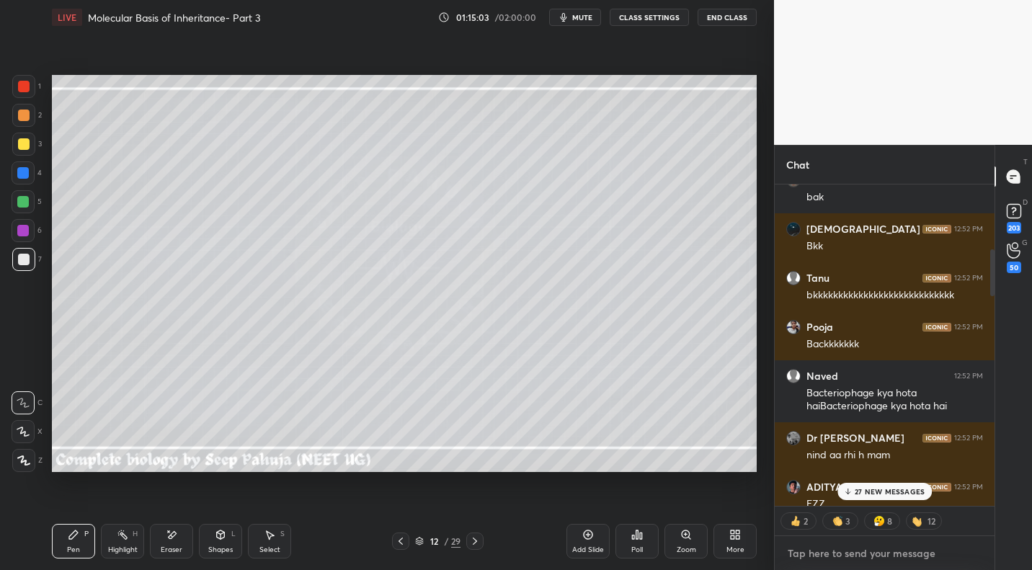
click at [819, 545] on textarea at bounding box center [884, 553] width 197 height 23
paste textarea "https://t.me/+3hih10c91MhlYTRl"
type textarea "other code- https://t.me/+3hih10c91MhlYTRl"
click at [861, 476] on div "ADITYA 12:52 PM EZZ" at bounding box center [884, 495] width 220 height 49
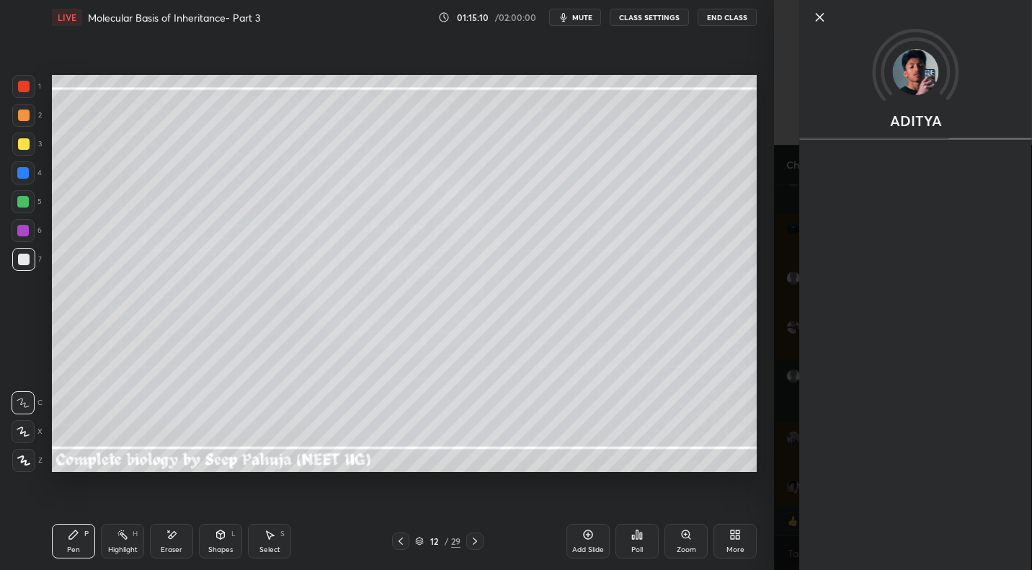
click at [785, 458] on div "ADITYA" at bounding box center [903, 285] width 258 height 570
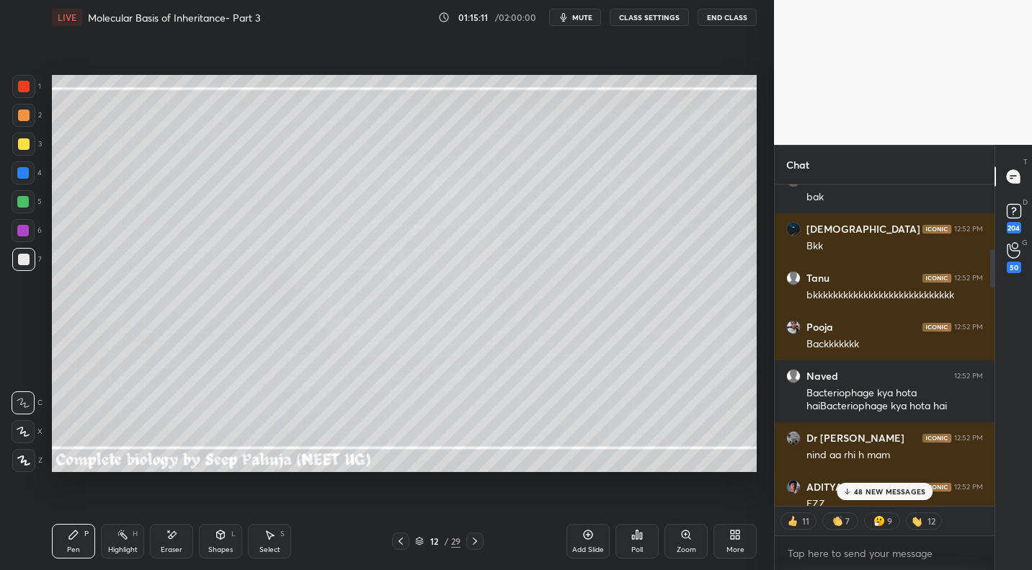
click at [900, 491] on p "48 NEW MESSAGES" at bounding box center [889, 491] width 71 height 9
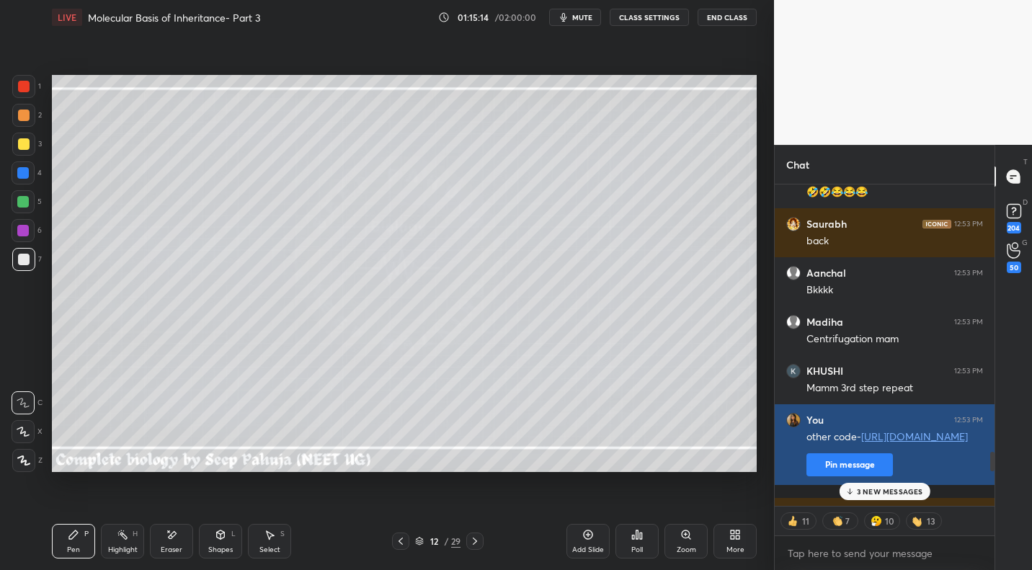
click at [828, 476] on button "Pin message" at bounding box center [849, 464] width 86 height 23
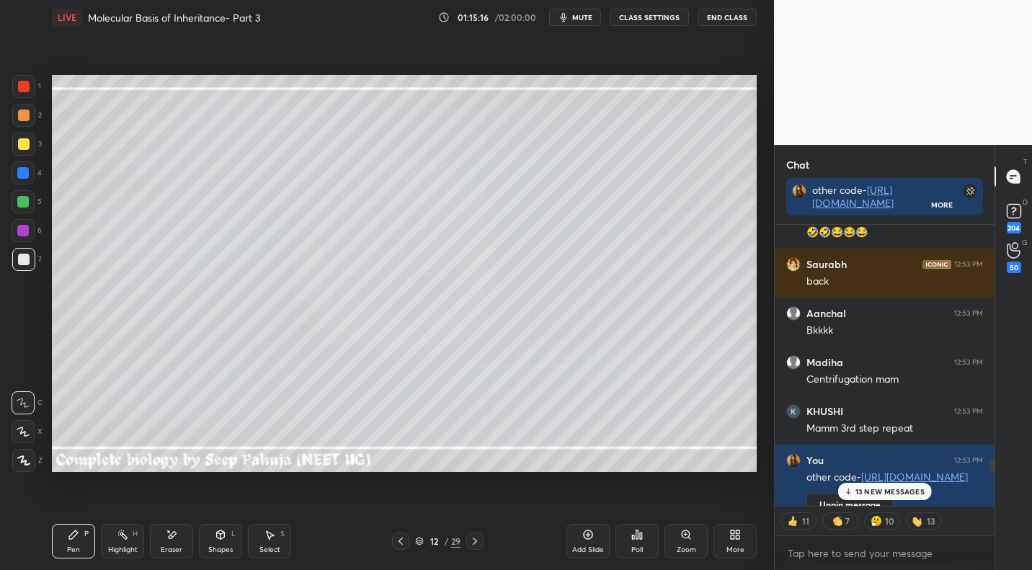
click at [871, 496] on div "13 NEW MESSAGES" at bounding box center [884, 491] width 94 height 17
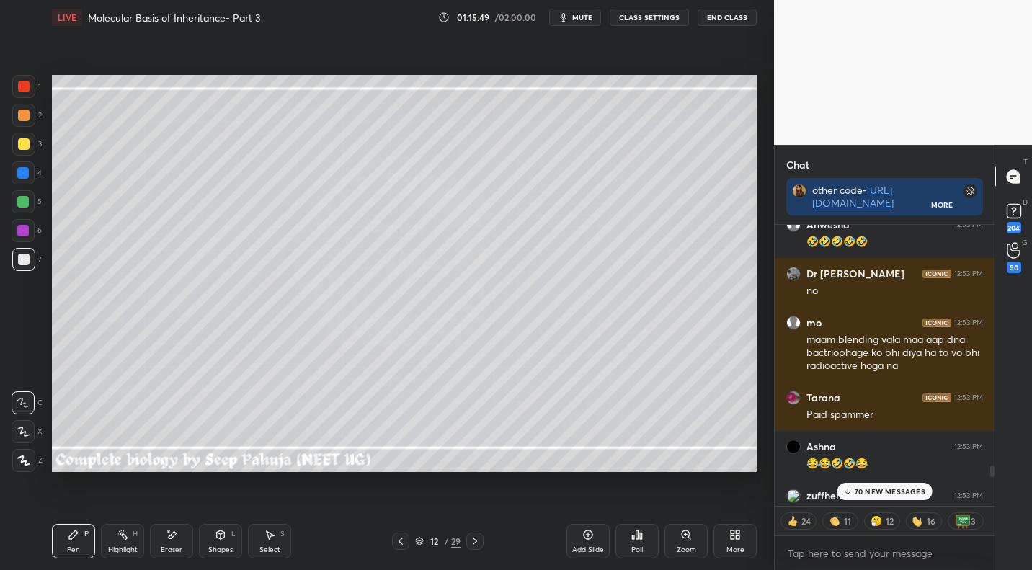
click at [124, 539] on icon at bounding box center [123, 535] width 12 height 12
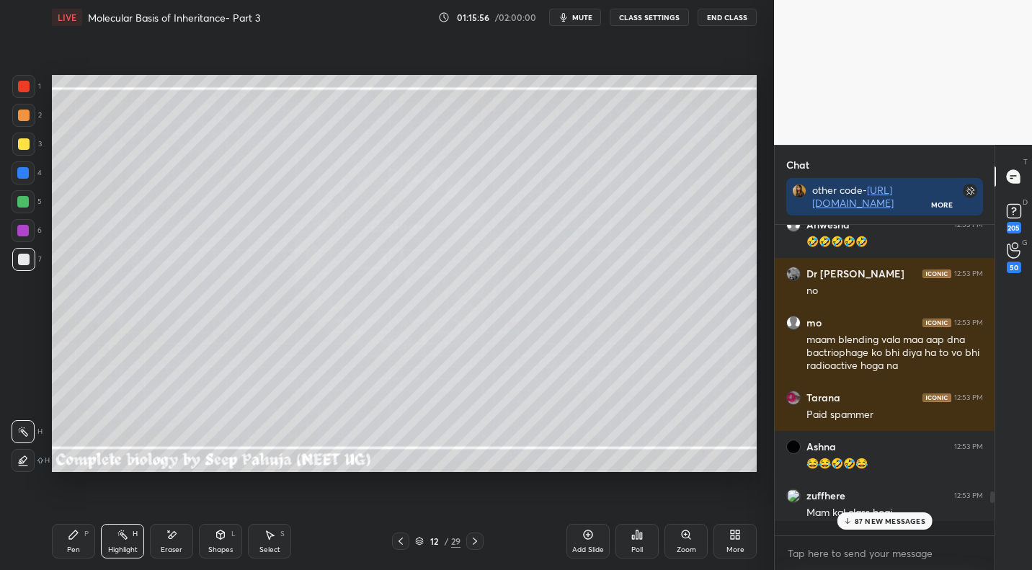
scroll to position [5, 5]
click at [889, 493] on p "JUMP TO LATEST" at bounding box center [890, 491] width 62 height 9
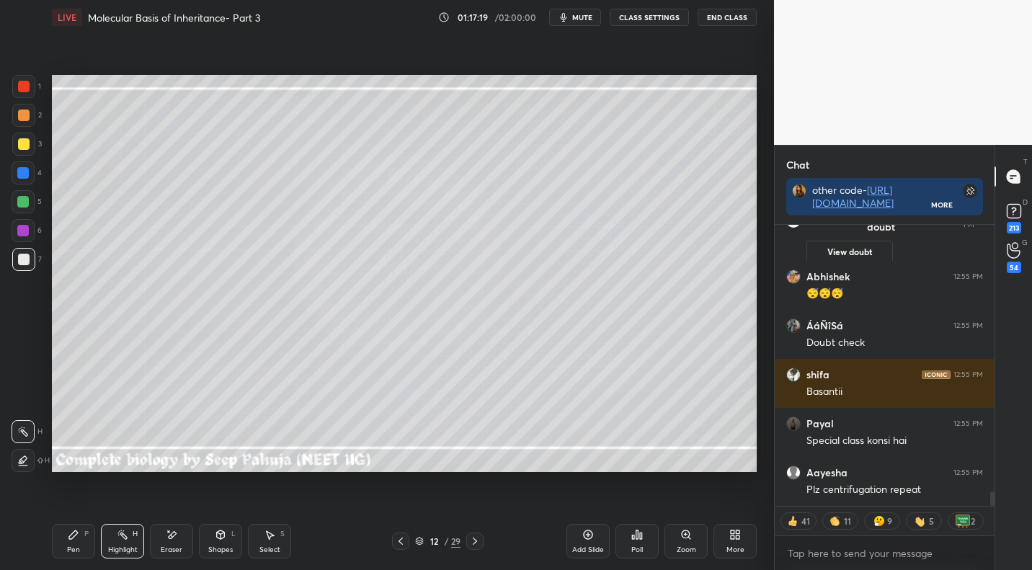
scroll to position [5466, 0]
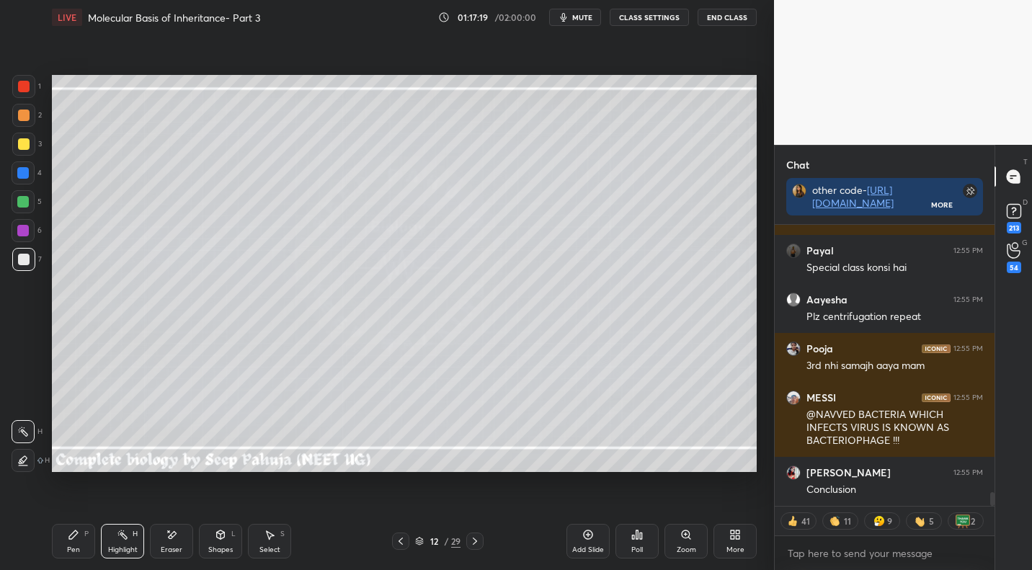
click at [475, 542] on icon at bounding box center [475, 540] width 4 height 7
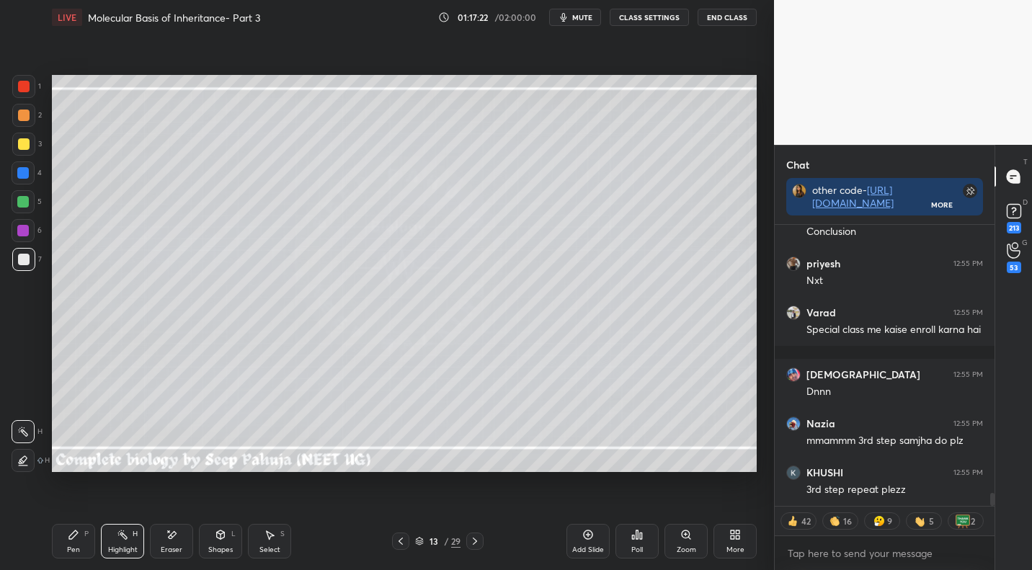
scroll to position [5796, 0]
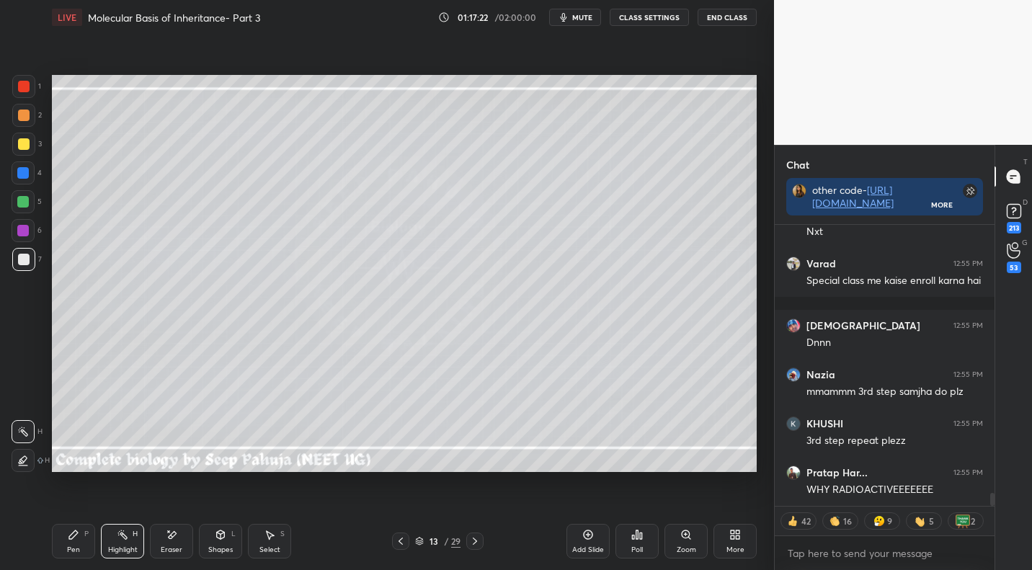
click at [747, 550] on div "More" at bounding box center [734, 541] width 43 height 35
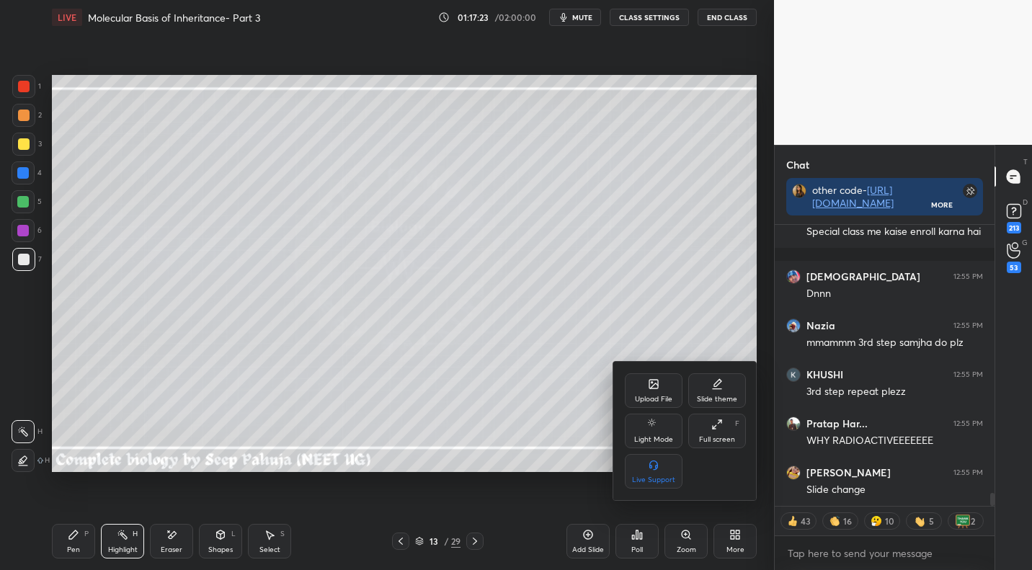
click at [654, 383] on icon at bounding box center [653, 384] width 9 height 9
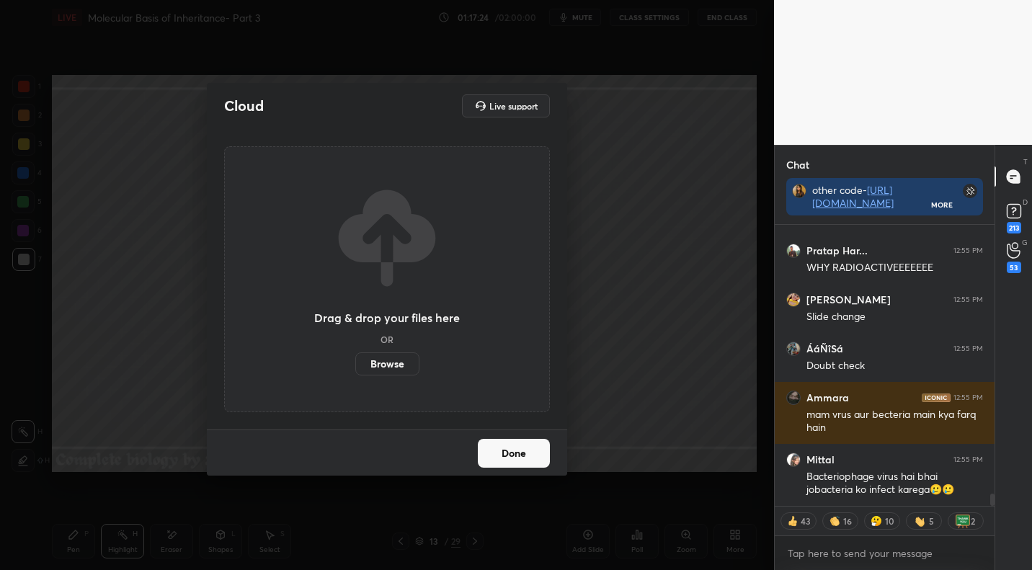
scroll to position [6018, 0]
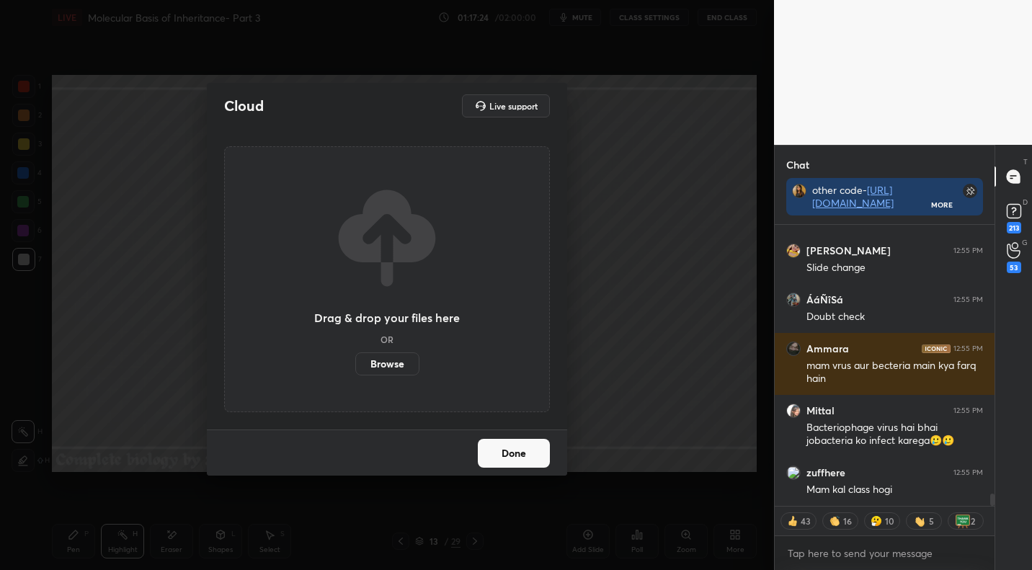
click at [371, 365] on label "Browse" at bounding box center [387, 363] width 64 height 23
click at [355, 365] on input "Browse" at bounding box center [355, 363] width 0 height 23
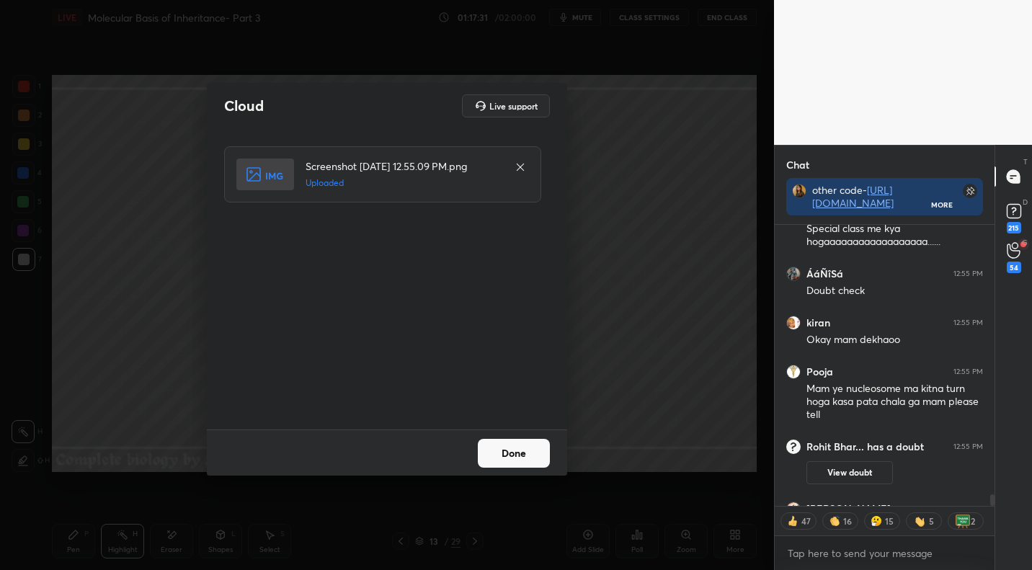
scroll to position [6412, 0]
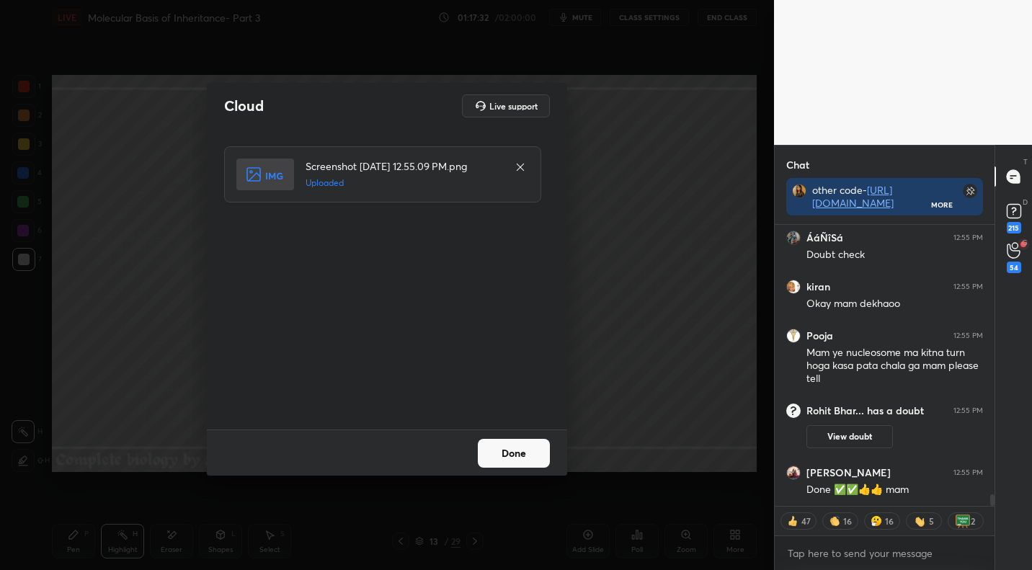
click at [515, 464] on button "Done" at bounding box center [514, 453] width 72 height 29
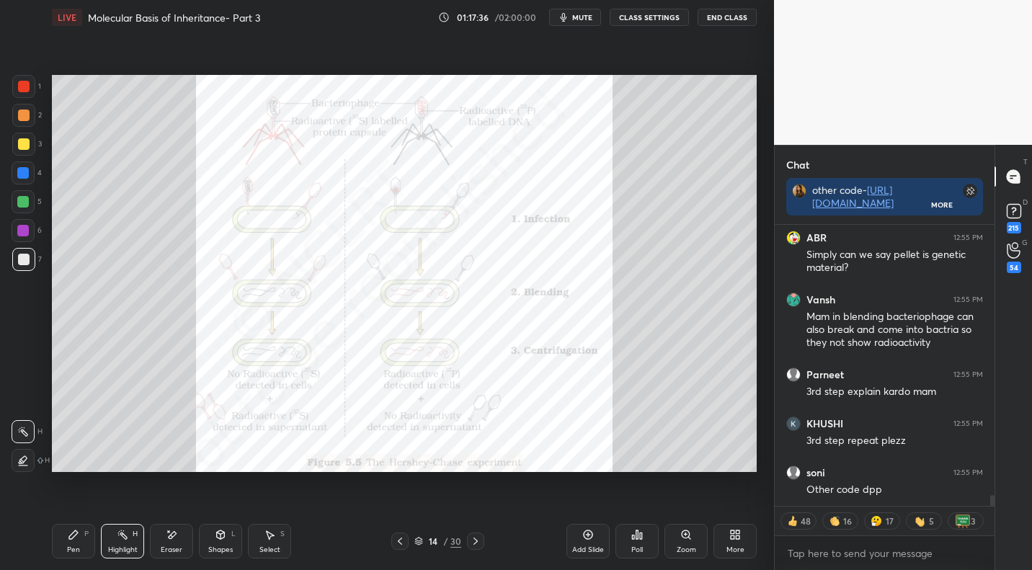
scroll to position [6892, 0]
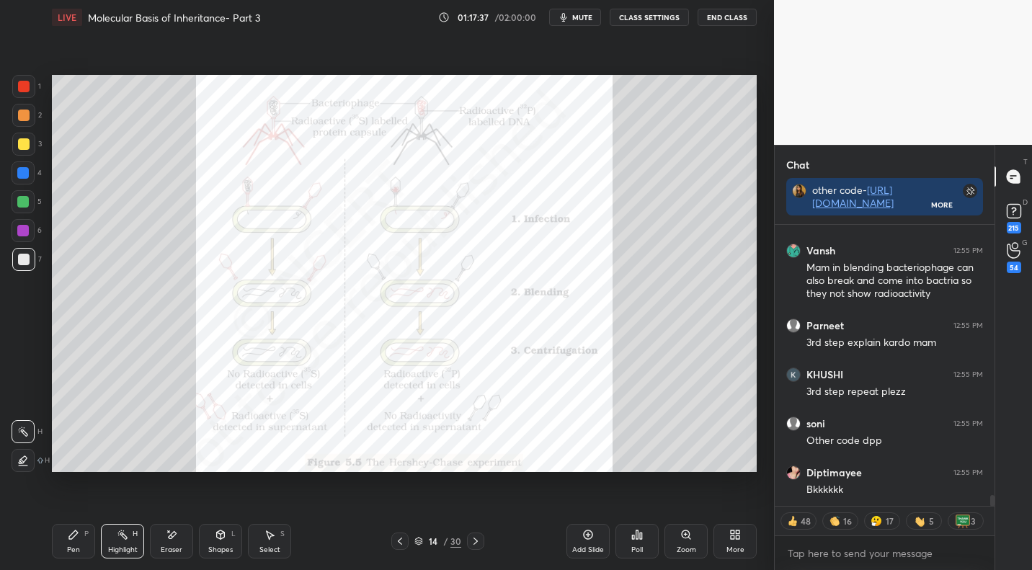
click at [407, 541] on div at bounding box center [399, 540] width 17 height 17
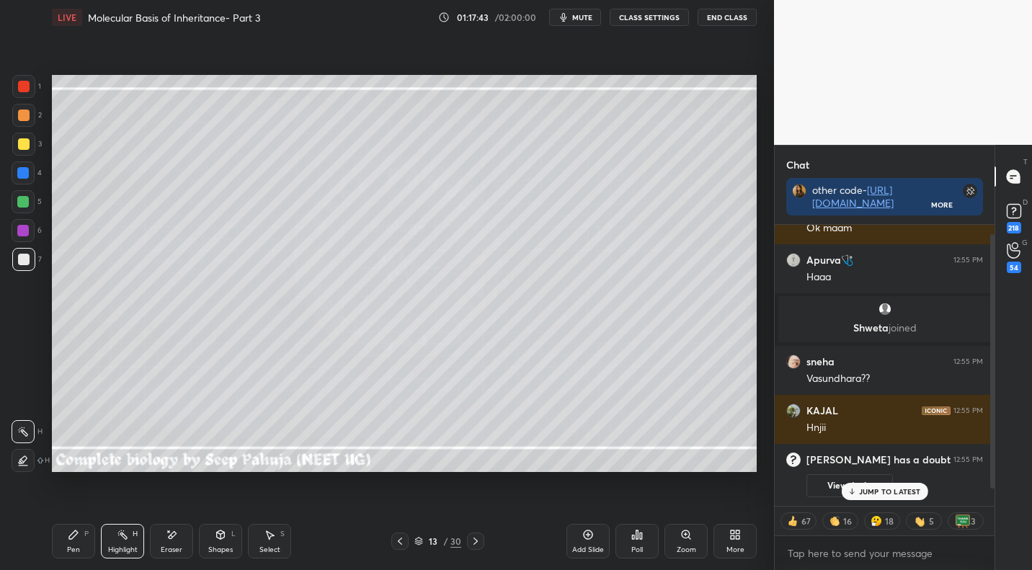
scroll to position [0, 0]
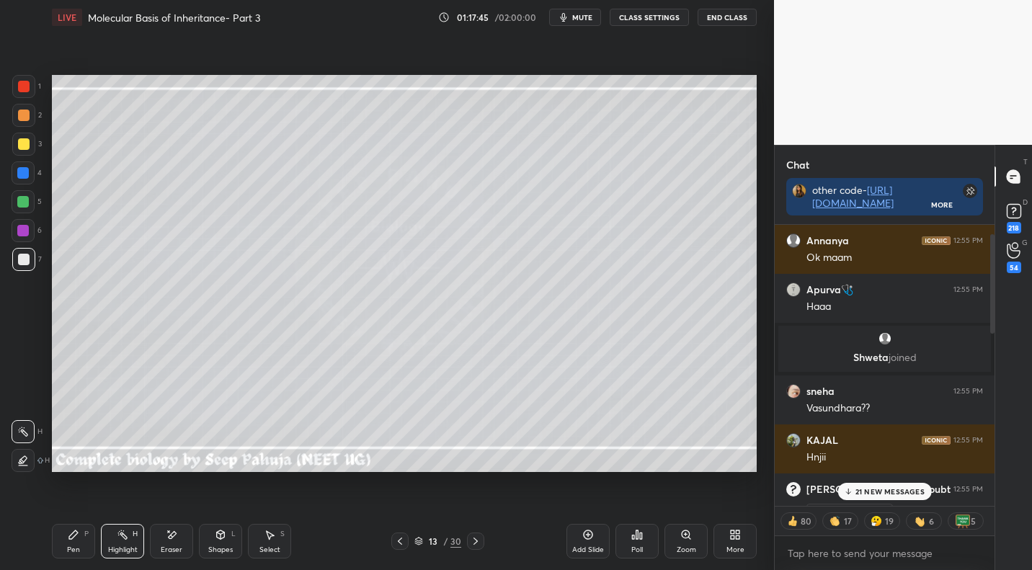
click at [868, 490] on p "21 NEW MESSAGES" at bounding box center [889, 491] width 69 height 9
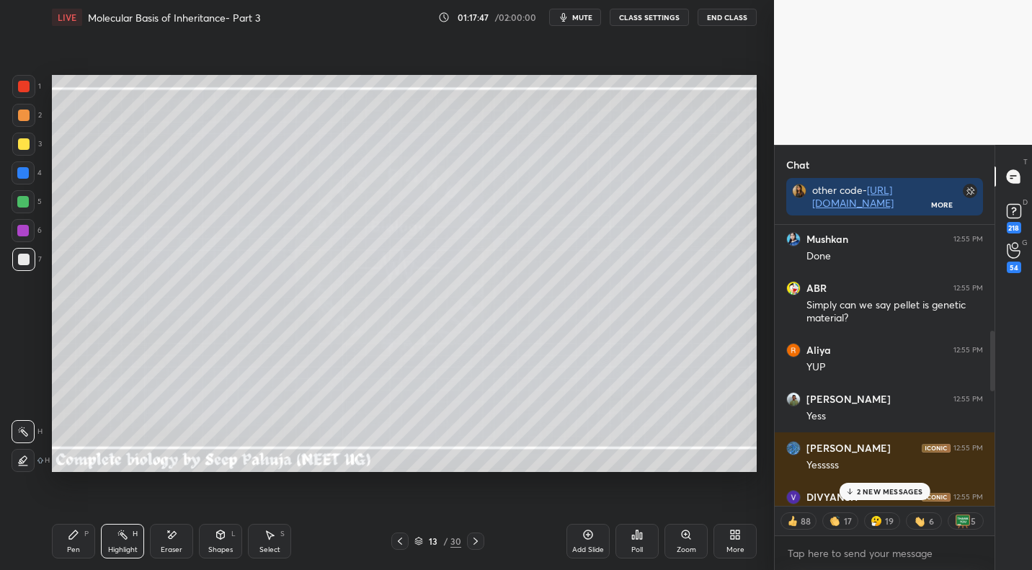
scroll to position [411, 0]
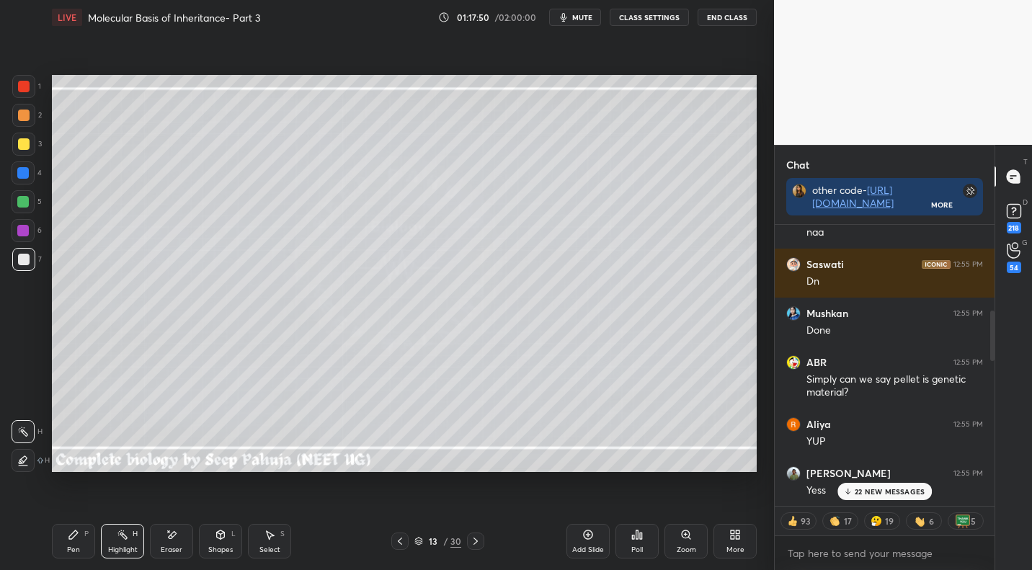
click at [877, 497] on div "22 NEW MESSAGES" at bounding box center [884, 491] width 95 height 17
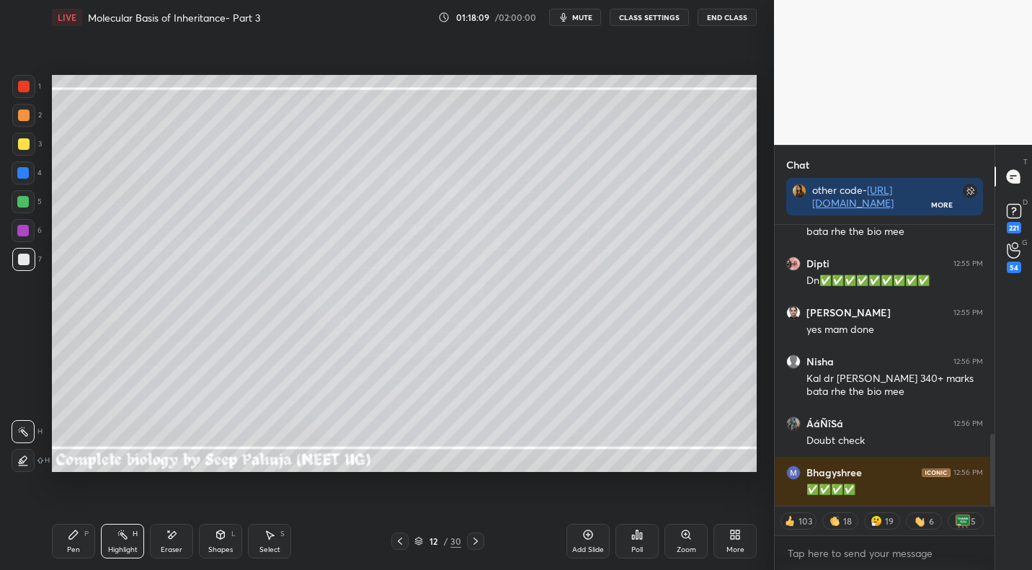
scroll to position [862, 0]
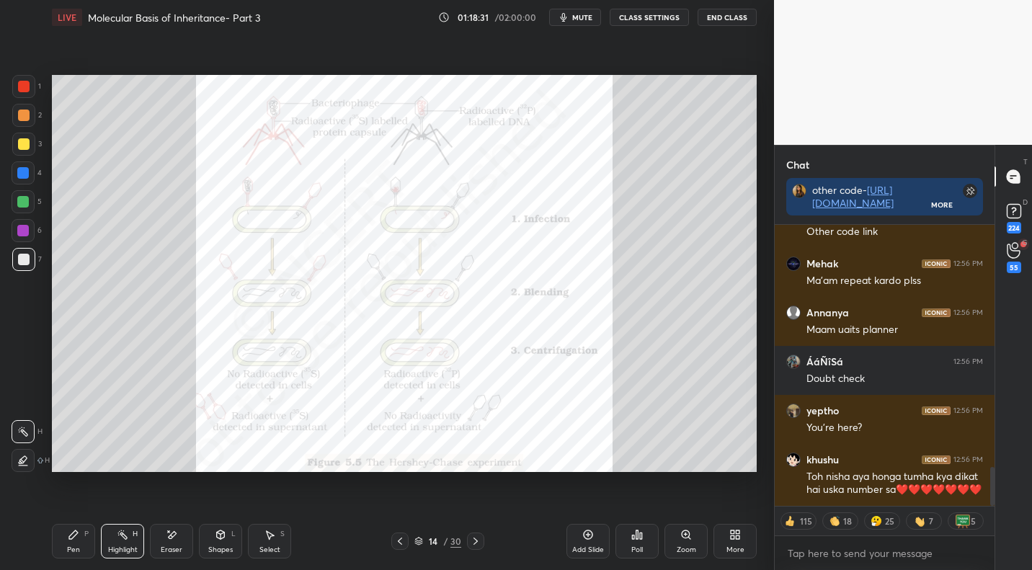
click at [31, 82] on div at bounding box center [23, 86] width 23 height 23
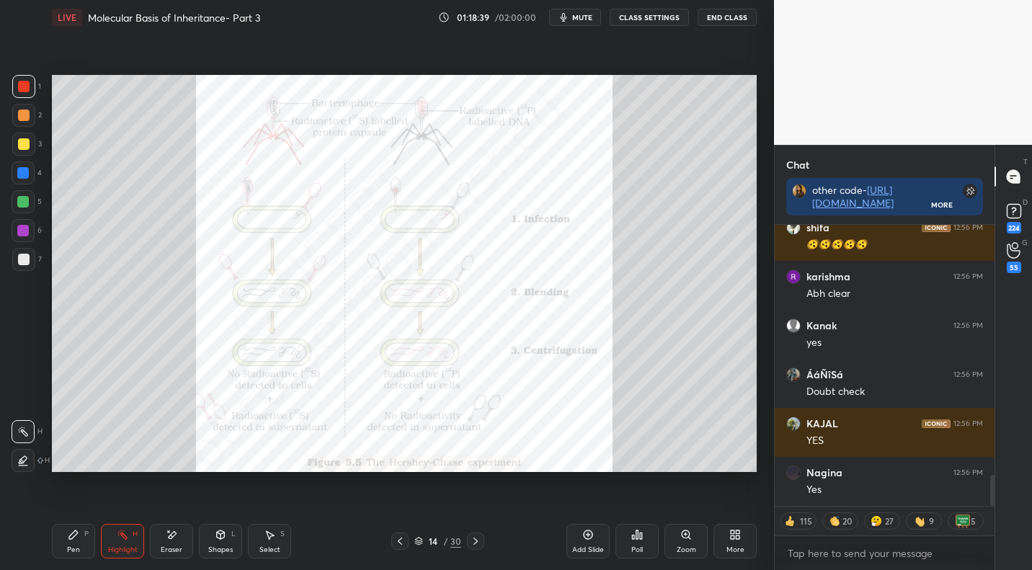
click at [79, 540] on div "Pen P" at bounding box center [73, 541] width 43 height 35
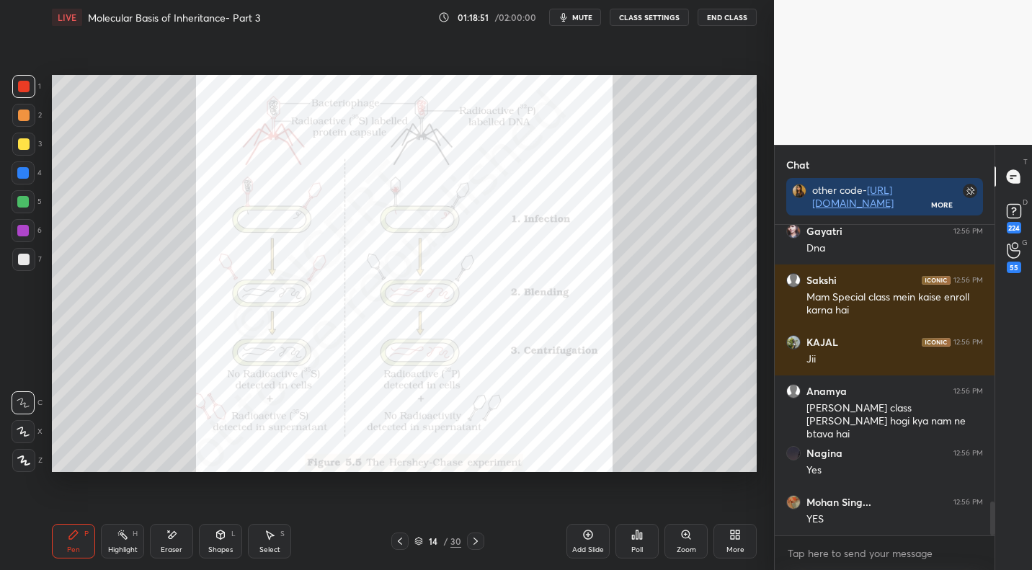
click at [218, 538] on icon at bounding box center [221, 535] width 12 height 12
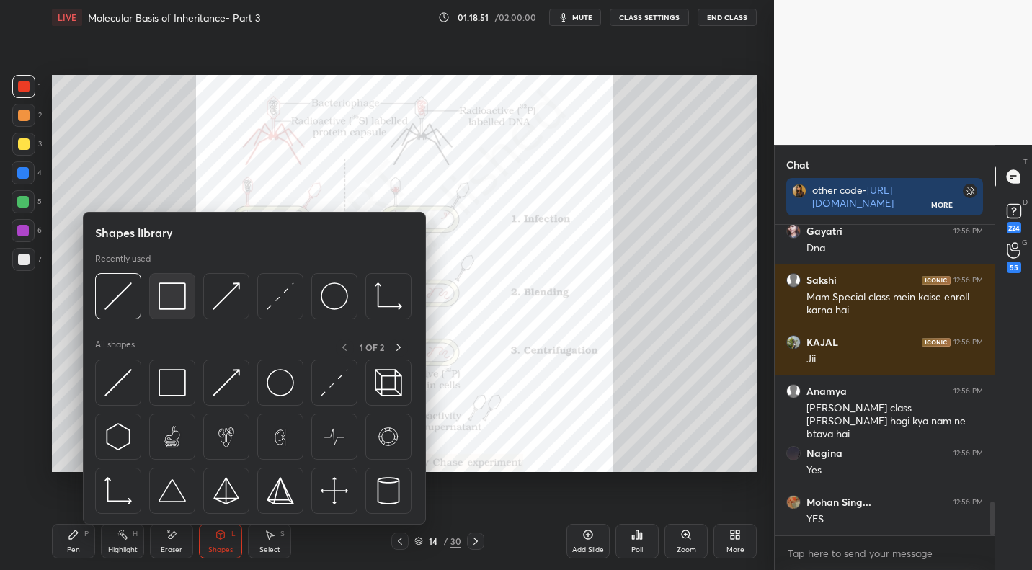
click at [169, 290] on img at bounding box center [171, 295] width 27 height 27
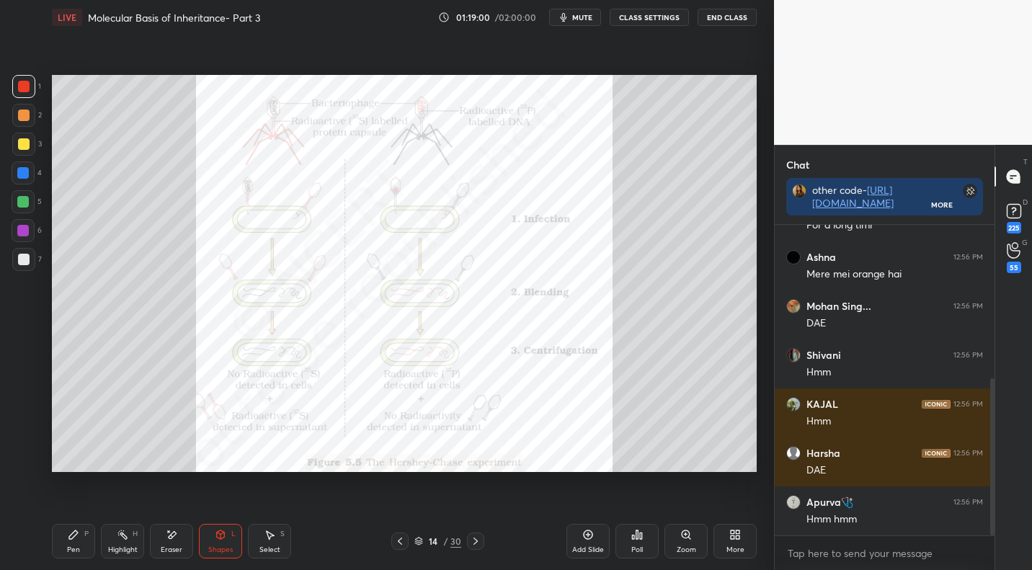
click at [135, 532] on div "H" at bounding box center [135, 533] width 5 height 7
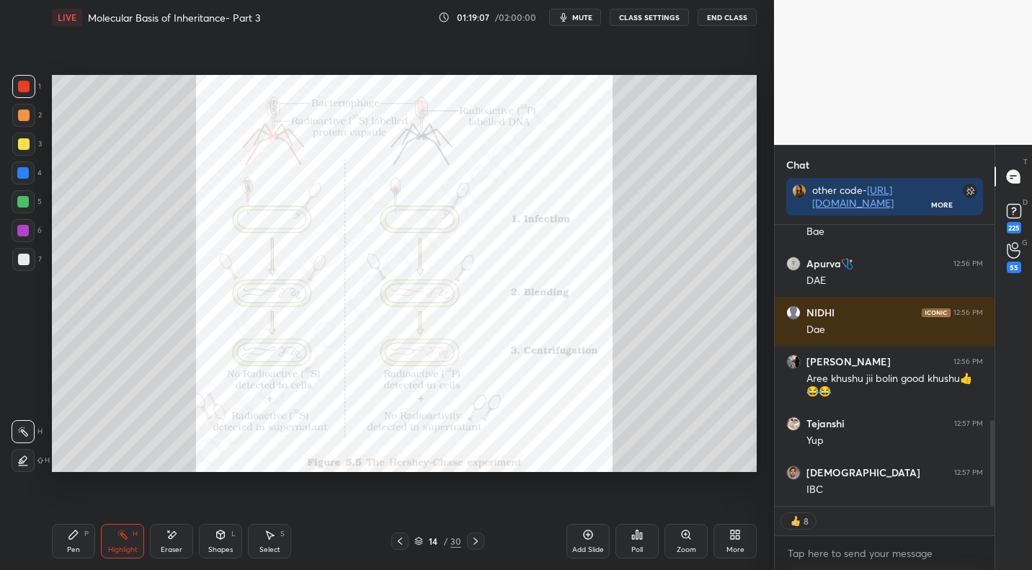
click at [84, 539] on div "Pen P" at bounding box center [73, 541] width 43 height 35
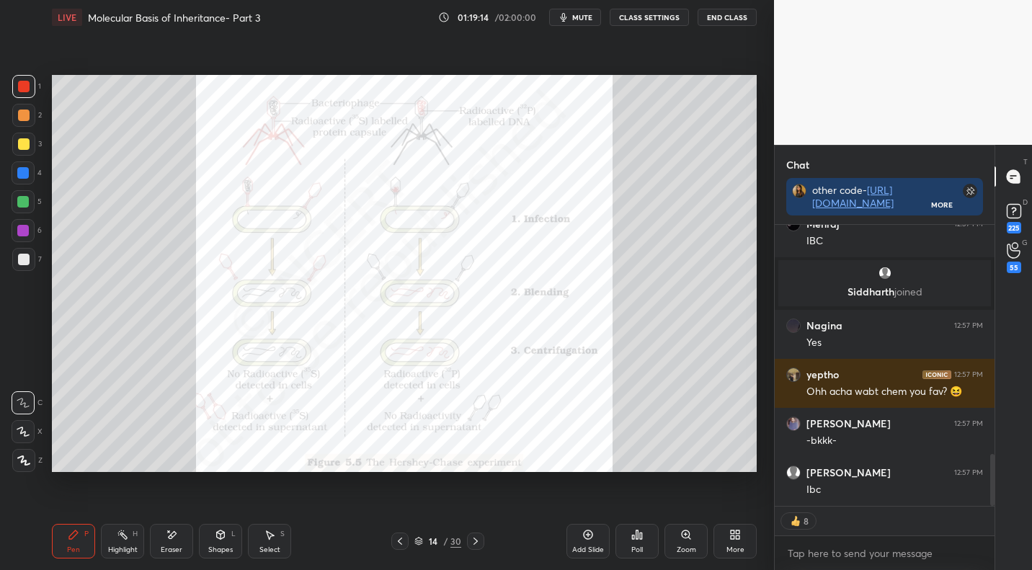
click at [119, 531] on circle at bounding box center [119, 531] width 1 height 1
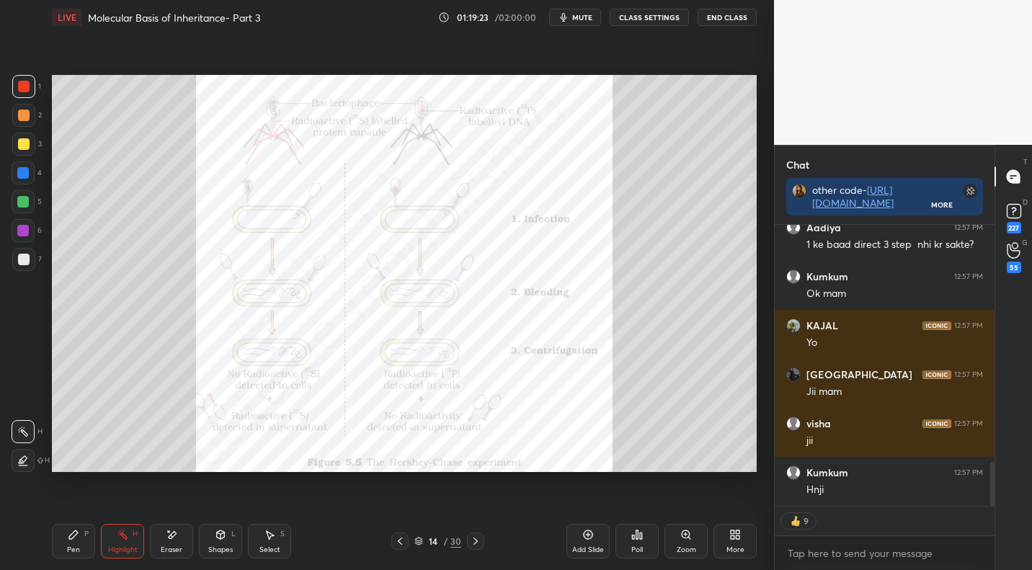
click at [400, 542] on icon at bounding box center [400, 541] width 12 height 12
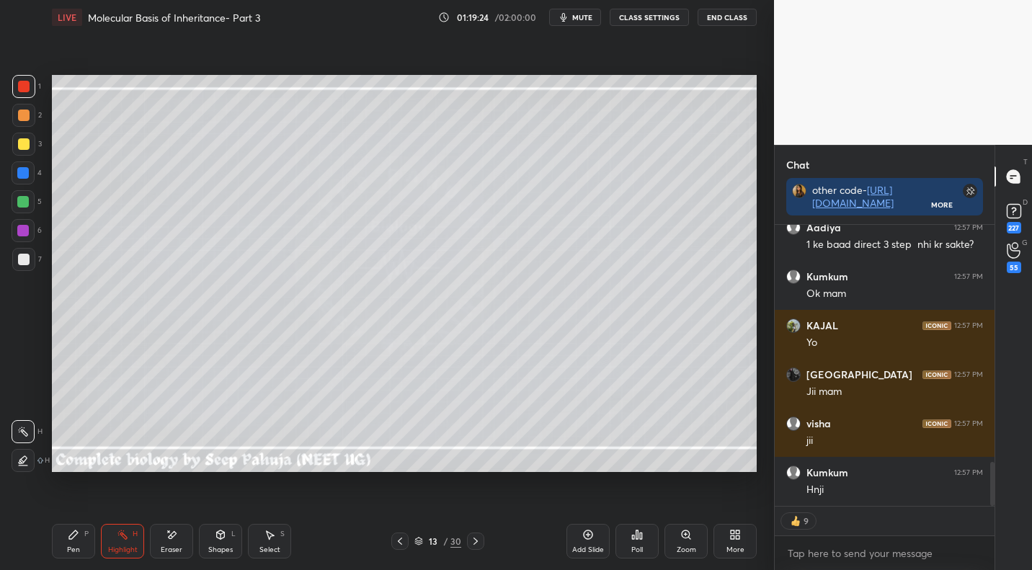
click at [399, 540] on icon at bounding box center [400, 541] width 12 height 12
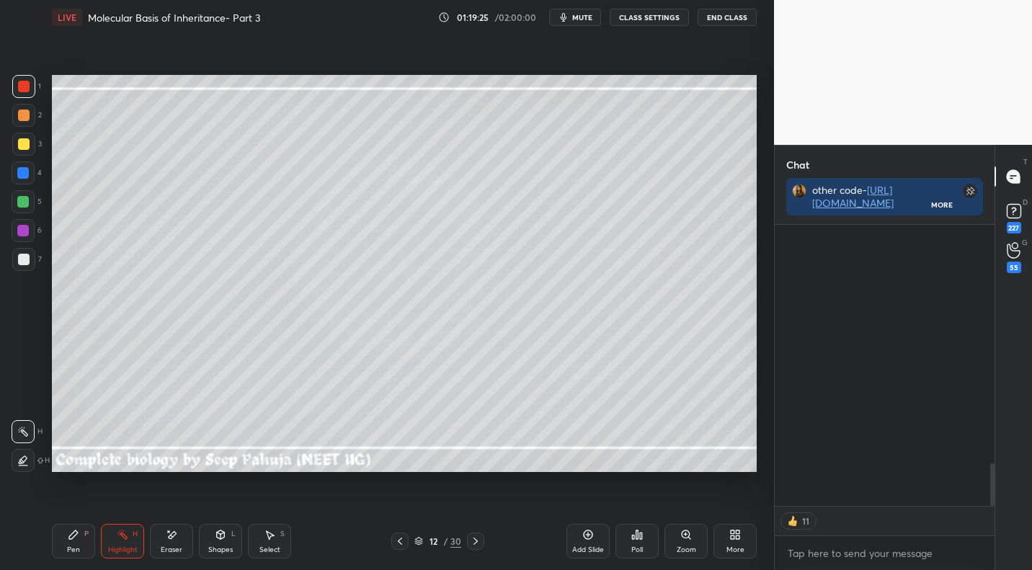
click at [21, 256] on div at bounding box center [24, 260] width 12 height 12
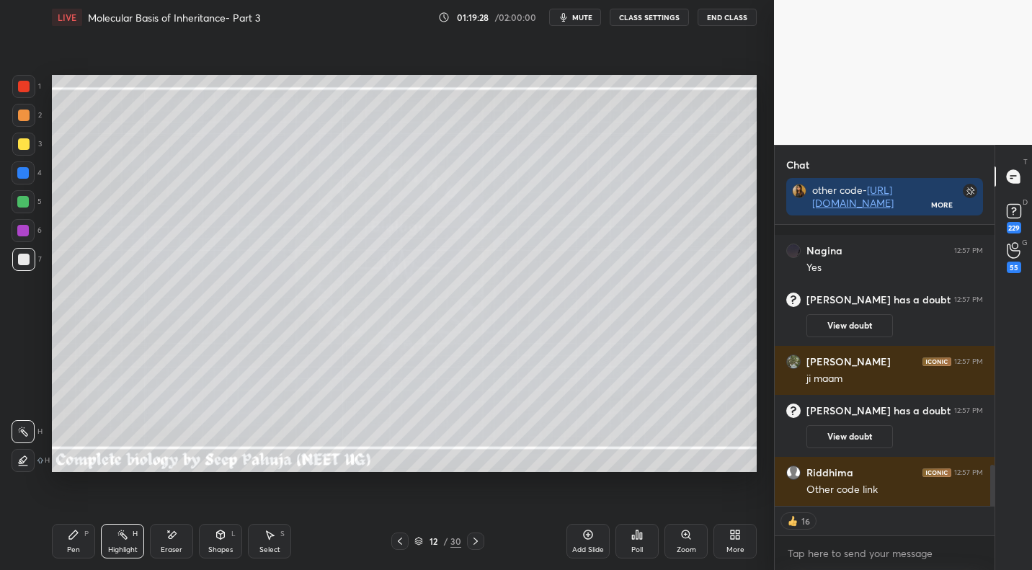
click at [74, 540] on div "Pen P" at bounding box center [73, 541] width 43 height 35
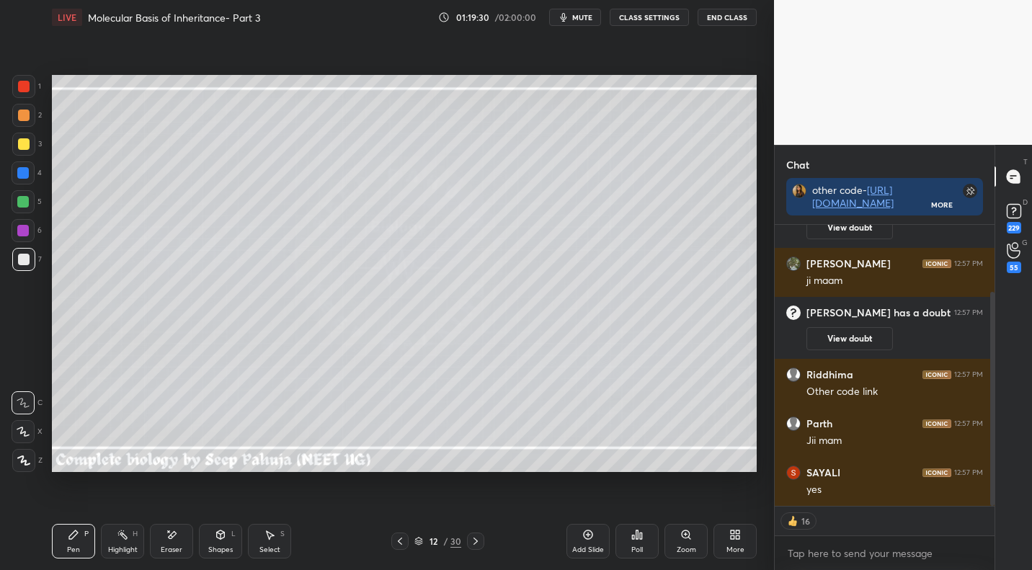
click at [30, 95] on div at bounding box center [23, 86] width 23 height 23
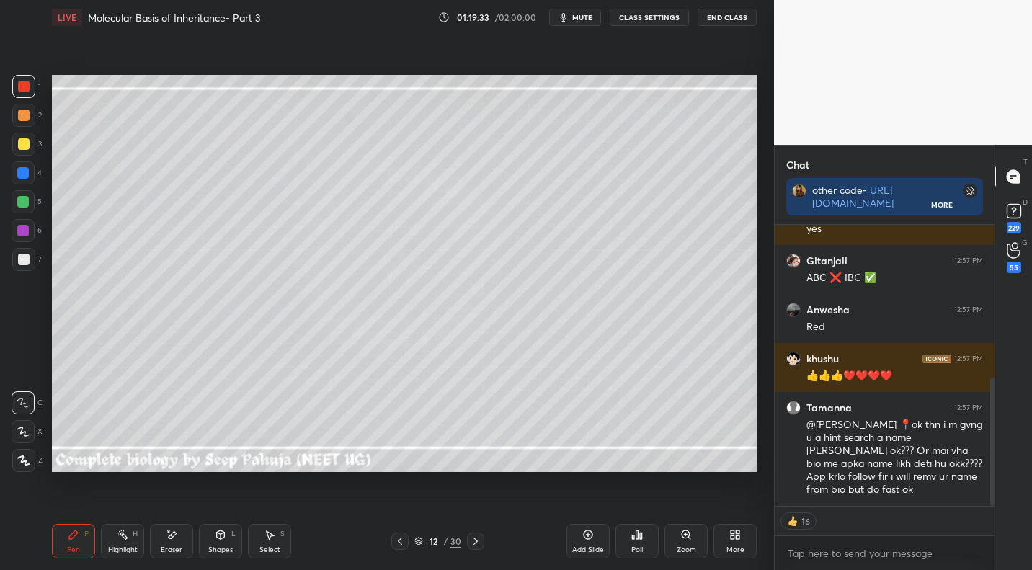
click at [27, 267] on div at bounding box center [23, 259] width 23 height 23
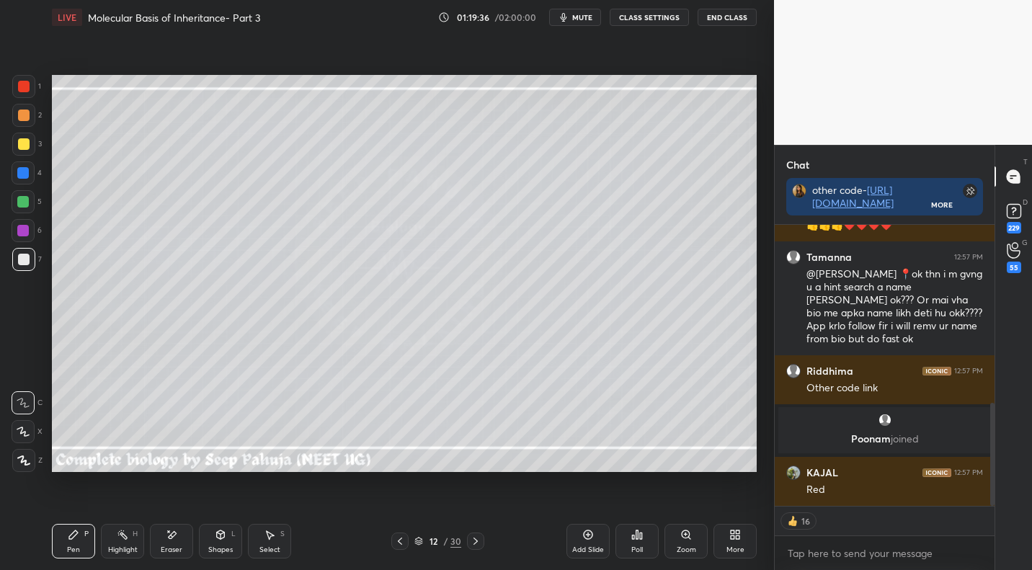
click at [478, 540] on icon at bounding box center [476, 541] width 12 height 12
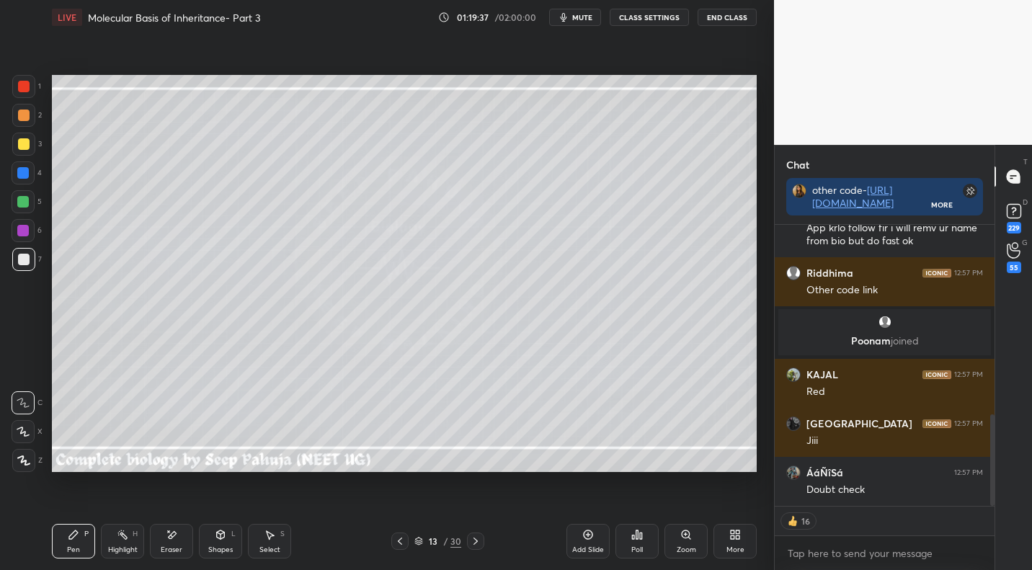
drag, startPoint x: 471, startPoint y: 542, endPoint x: 467, endPoint y: 529, distance: 14.4
click at [471, 542] on icon at bounding box center [476, 541] width 12 height 12
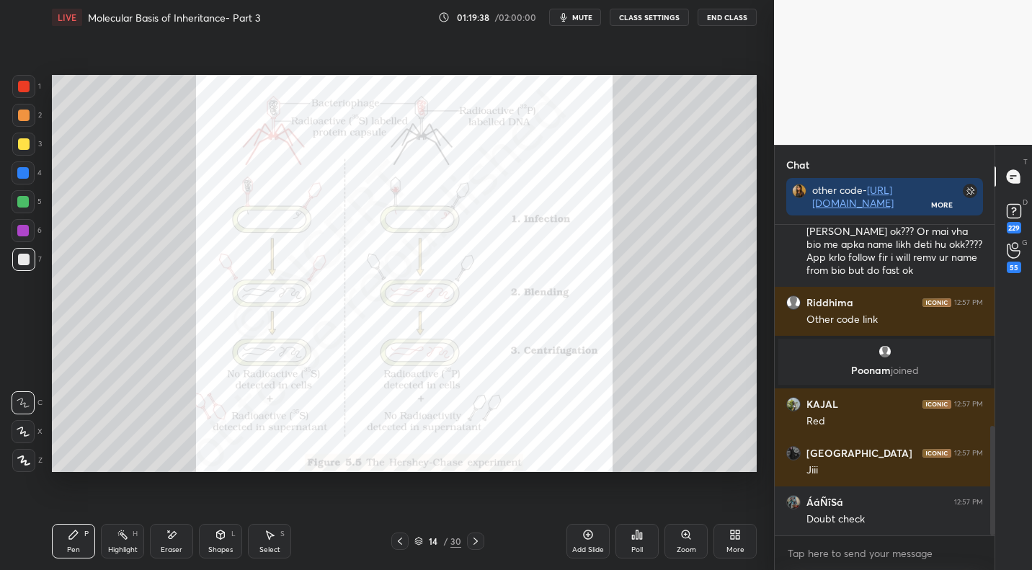
click at [132, 540] on div "Highlight H" at bounding box center [122, 541] width 43 height 35
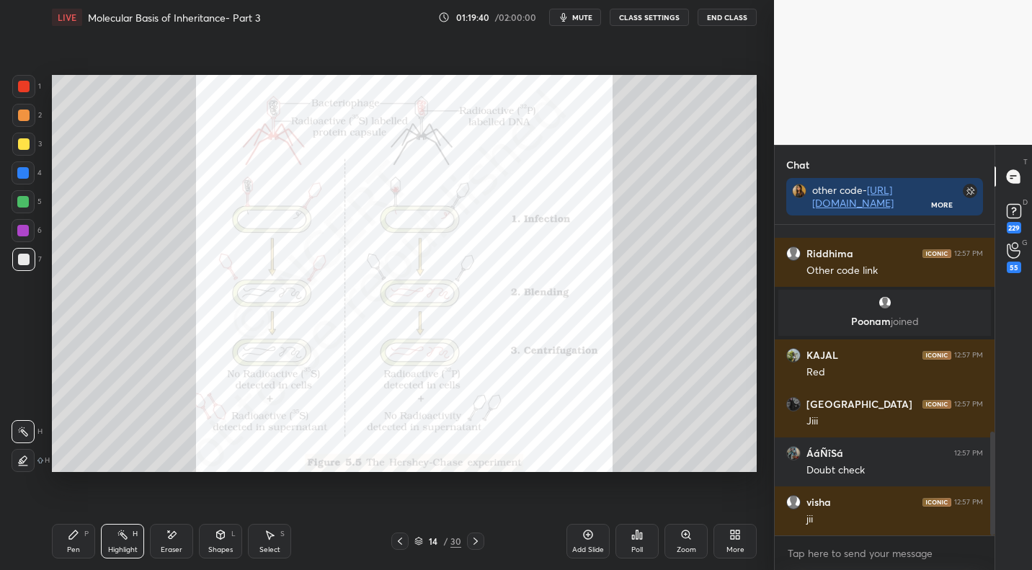
click at [26, 86] on div at bounding box center [24, 87] width 12 height 12
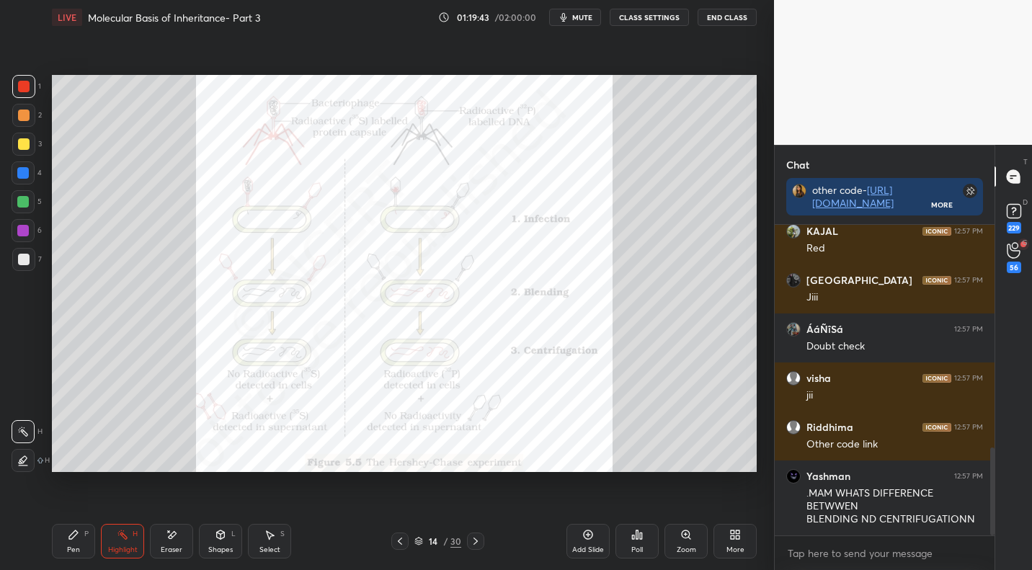
drag, startPoint x: 76, startPoint y: 534, endPoint x: 81, endPoint y: 527, distance: 8.2
click at [76, 534] on icon at bounding box center [73, 534] width 9 height 9
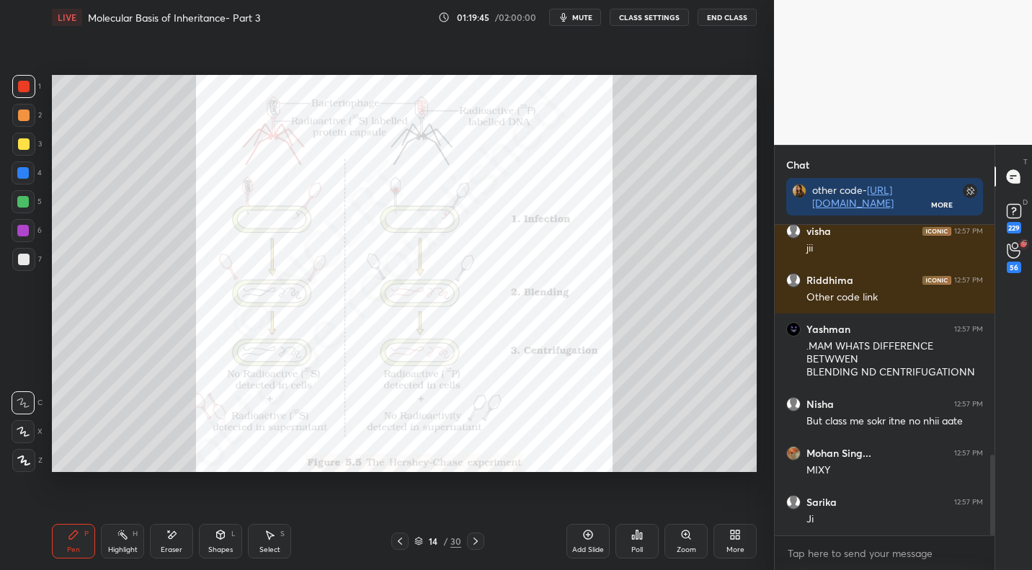
click at [32, 264] on div at bounding box center [23, 259] width 23 height 23
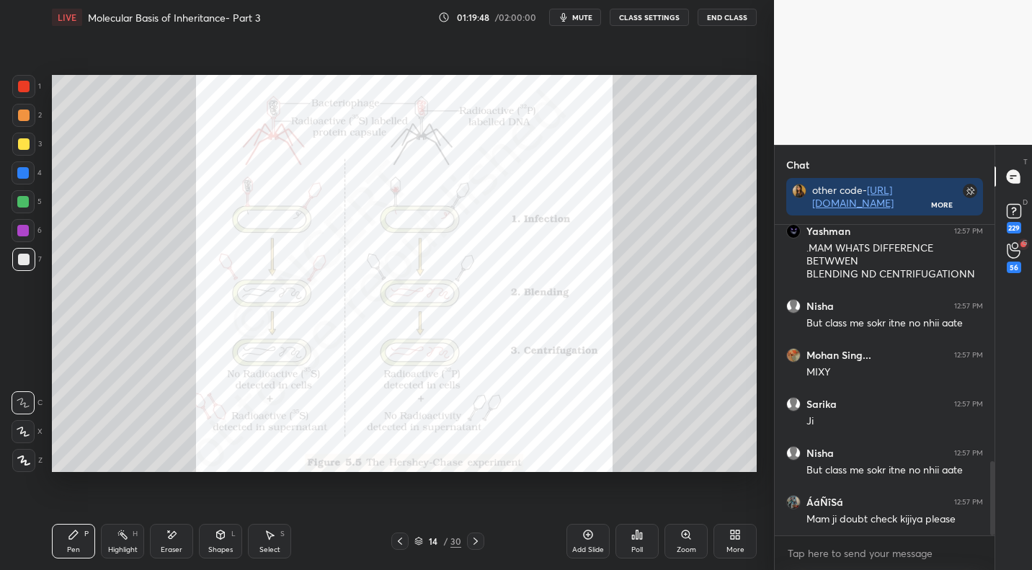
click at [24, 87] on div at bounding box center [24, 87] width 12 height 12
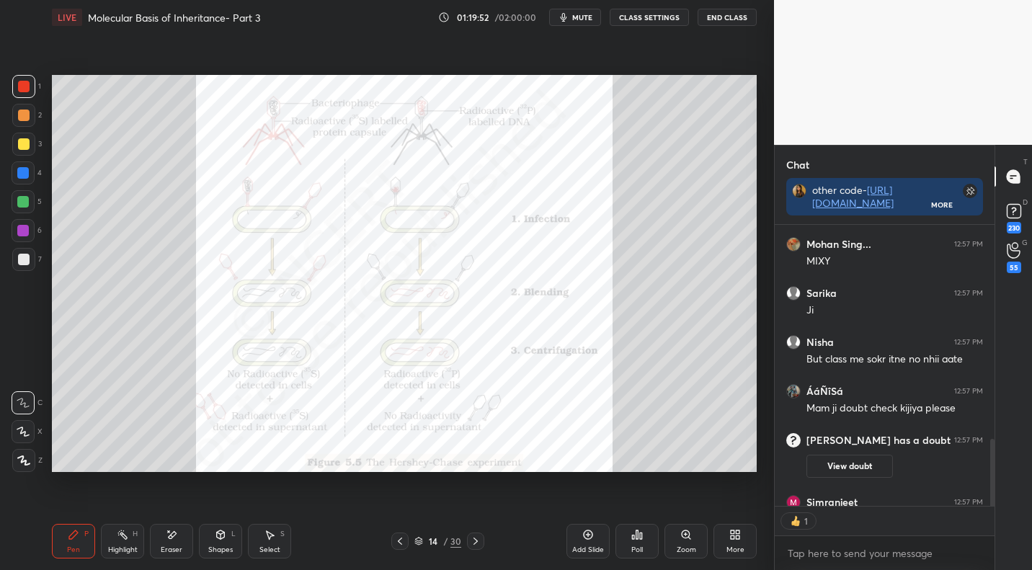
drag, startPoint x: 401, startPoint y: 549, endPoint x: 413, endPoint y: 544, distance: 13.2
click at [401, 549] on div at bounding box center [399, 540] width 17 height 17
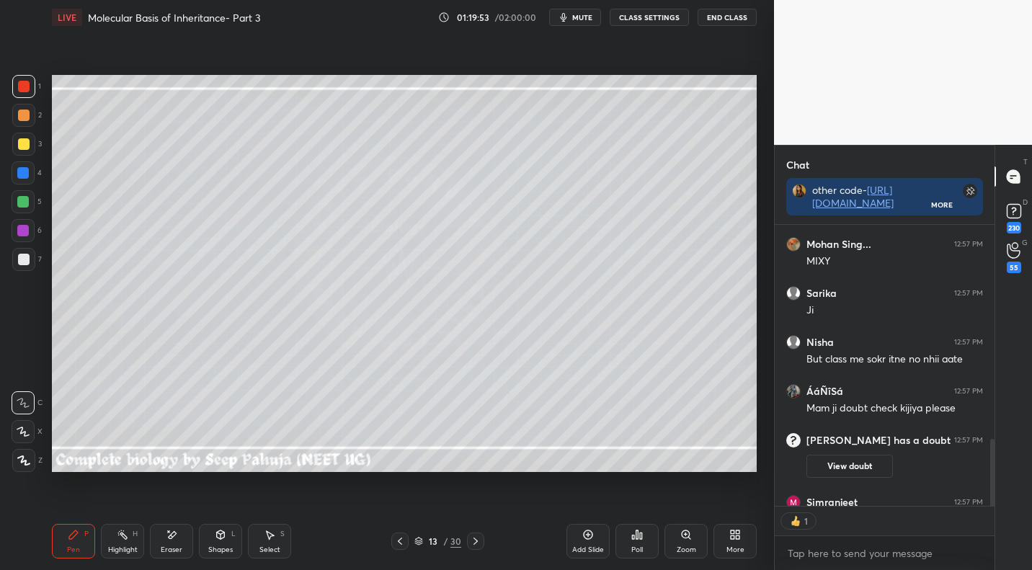
click at [398, 543] on icon at bounding box center [400, 541] width 12 height 12
drag, startPoint x: 120, startPoint y: 540, endPoint x: 202, endPoint y: 489, distance: 97.0
click at [120, 540] on icon at bounding box center [123, 535] width 12 height 12
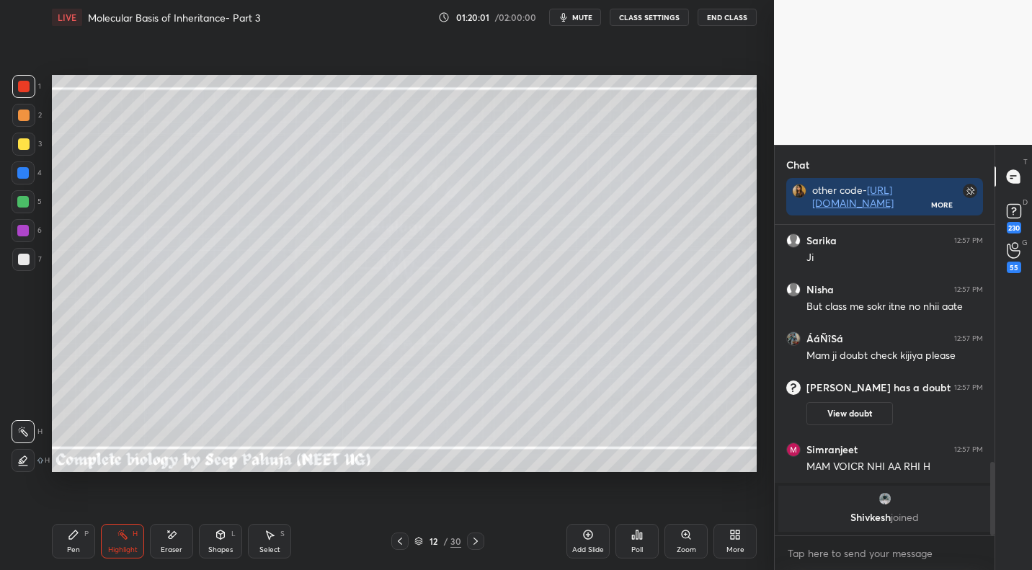
click at [77, 540] on icon at bounding box center [74, 535] width 12 height 12
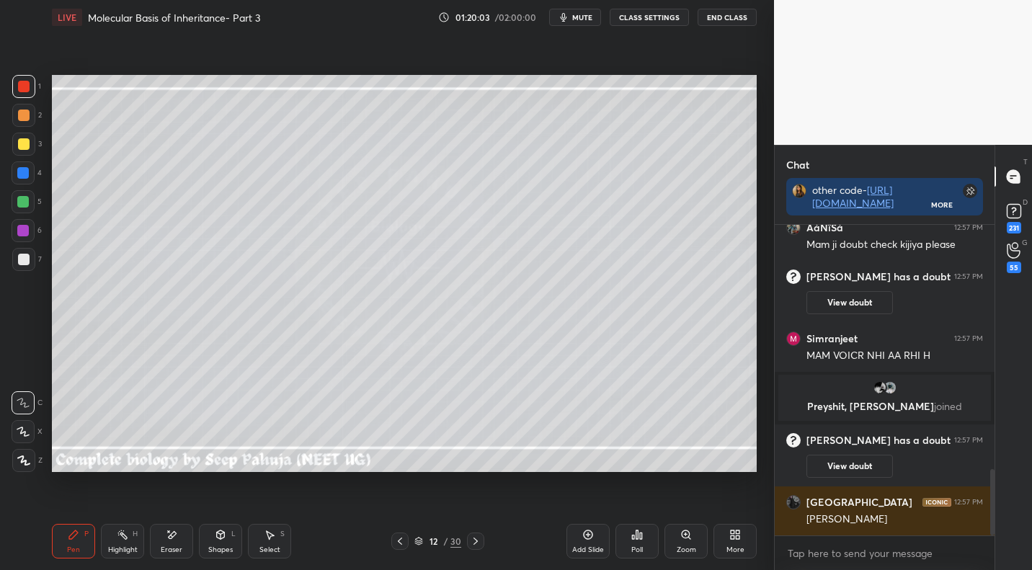
click at [475, 539] on icon at bounding box center [476, 541] width 12 height 12
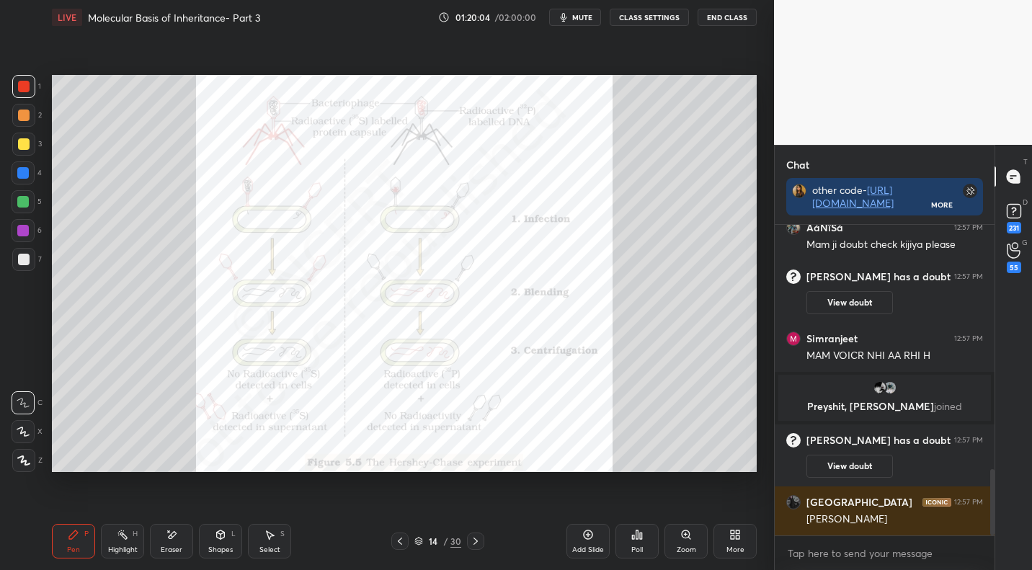
drag, startPoint x: 126, startPoint y: 545, endPoint x: 259, endPoint y: 487, distance: 144.5
click at [128, 546] on div "Highlight" at bounding box center [123, 549] width 30 height 7
click at [472, 540] on icon at bounding box center [476, 541] width 12 height 12
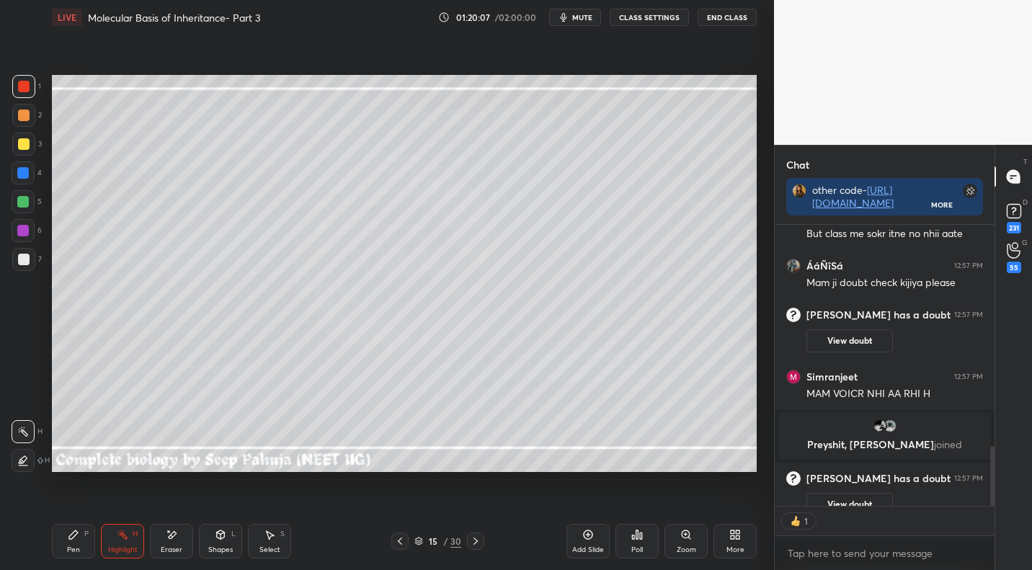
click at [408, 537] on div at bounding box center [399, 540] width 17 height 17
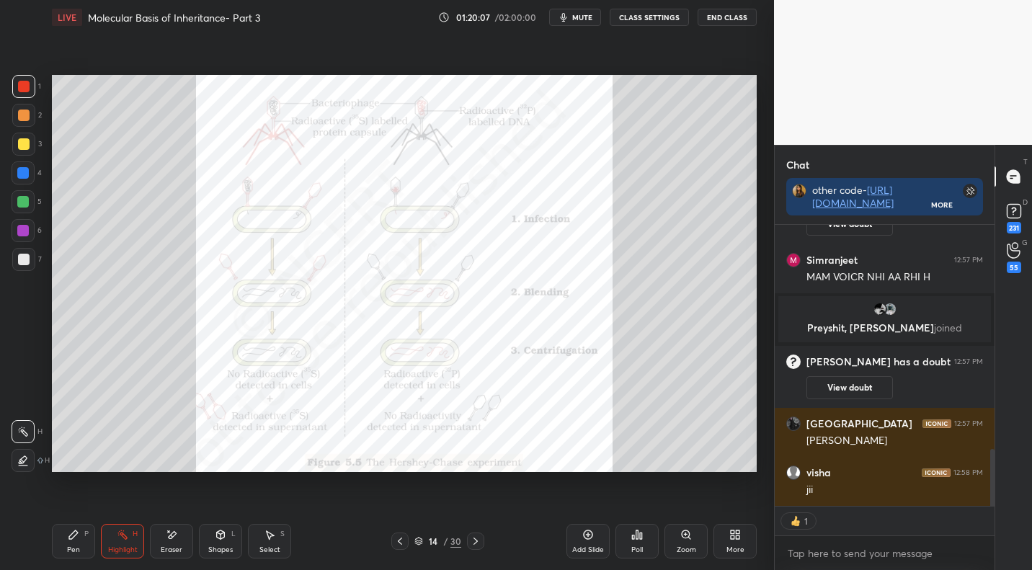
click at [406, 538] on div at bounding box center [399, 540] width 17 height 17
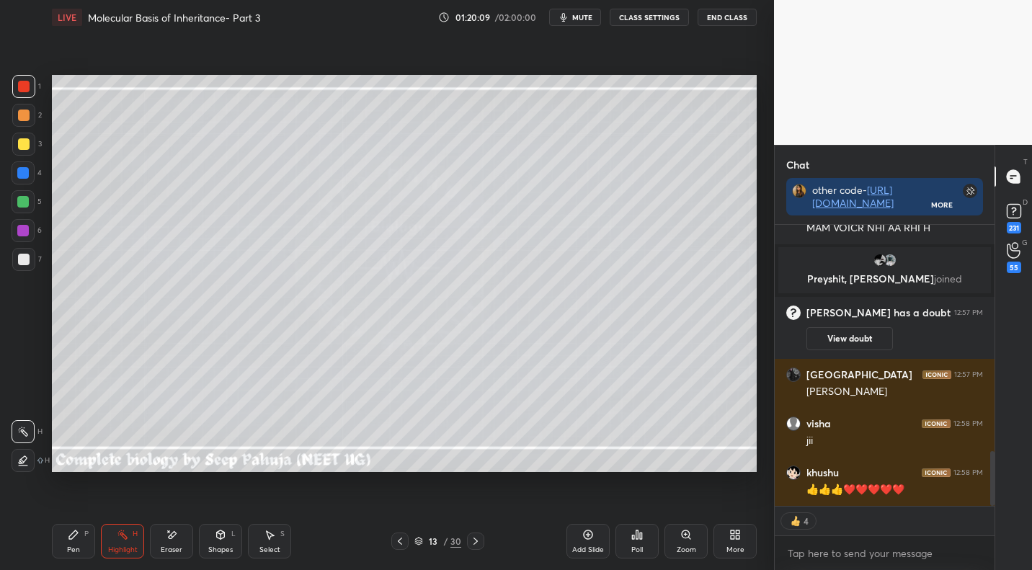
click at [400, 540] on icon at bounding box center [400, 541] width 12 height 12
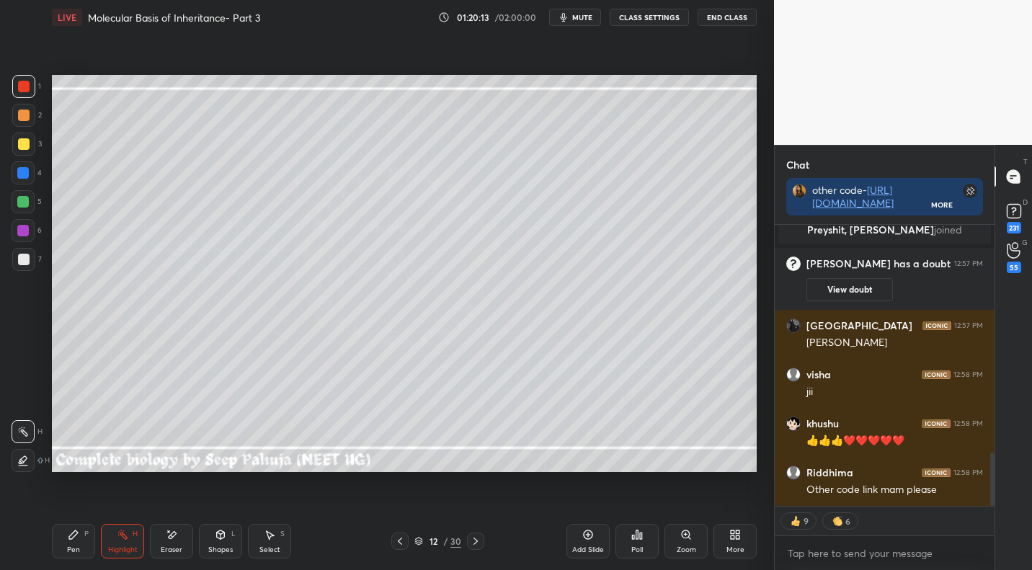
click at [470, 539] on icon at bounding box center [476, 541] width 12 height 12
drag, startPoint x: 470, startPoint y: 540, endPoint x: 463, endPoint y: 534, distance: 9.8
click at [470, 540] on icon at bounding box center [476, 541] width 12 height 12
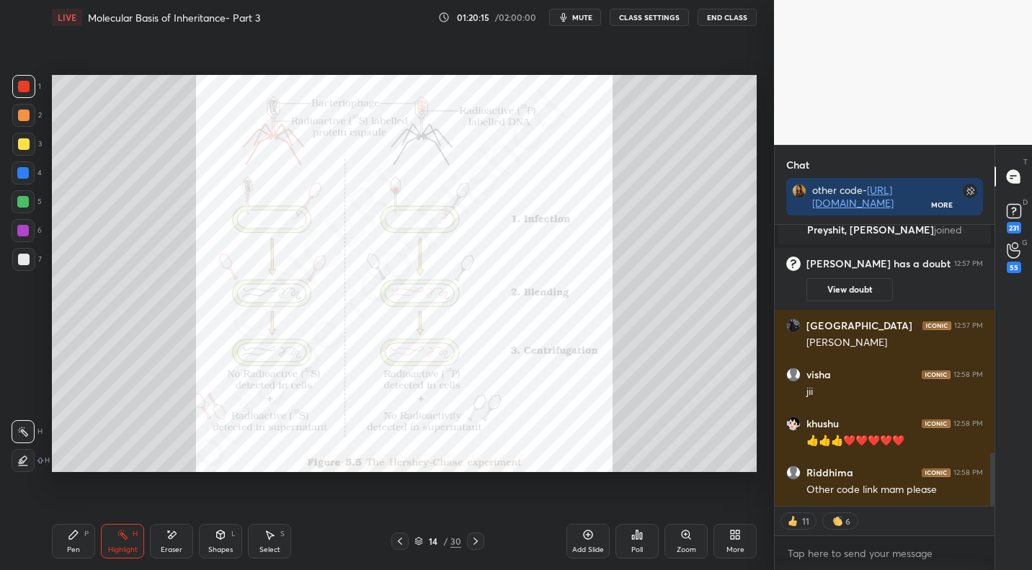
click at [84, 548] on div "Pen P" at bounding box center [73, 541] width 43 height 35
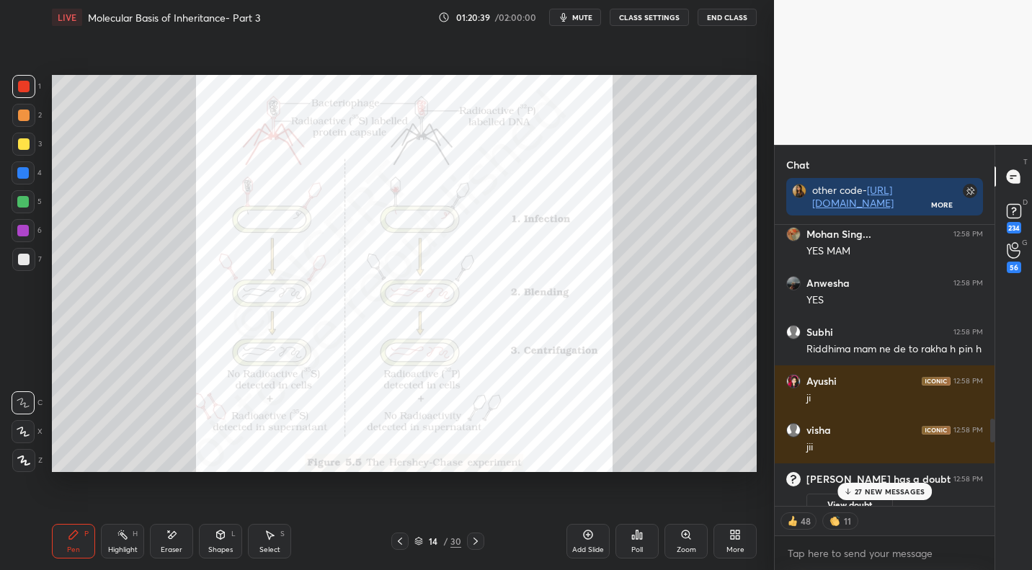
click at [890, 497] on div "27 NEW MESSAGES" at bounding box center [884, 491] width 95 height 17
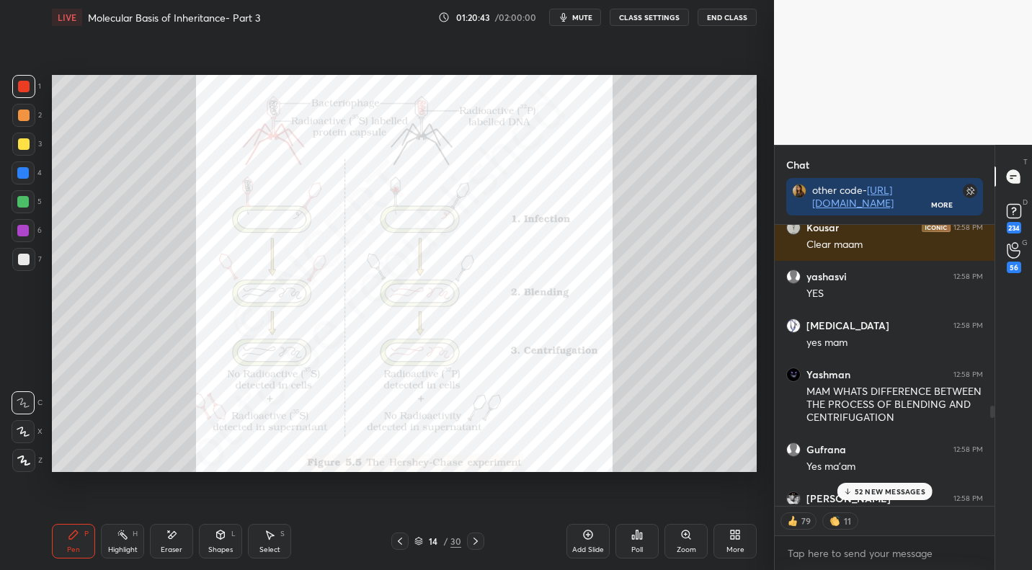
scroll to position [4144, 0]
click at [903, 488] on p "97 NEW MESSAGES" at bounding box center [889, 491] width 71 height 9
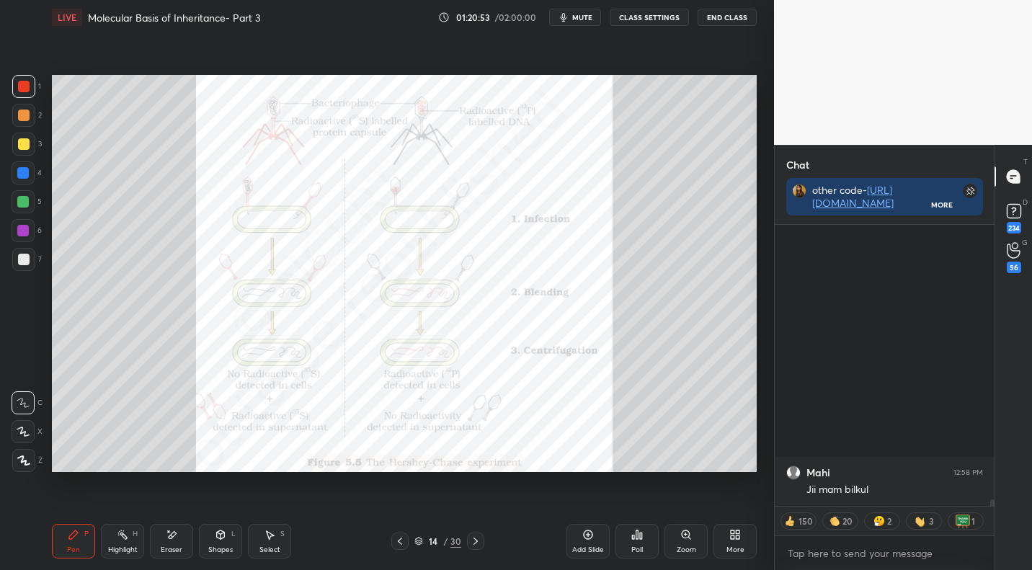
scroll to position [12240, 0]
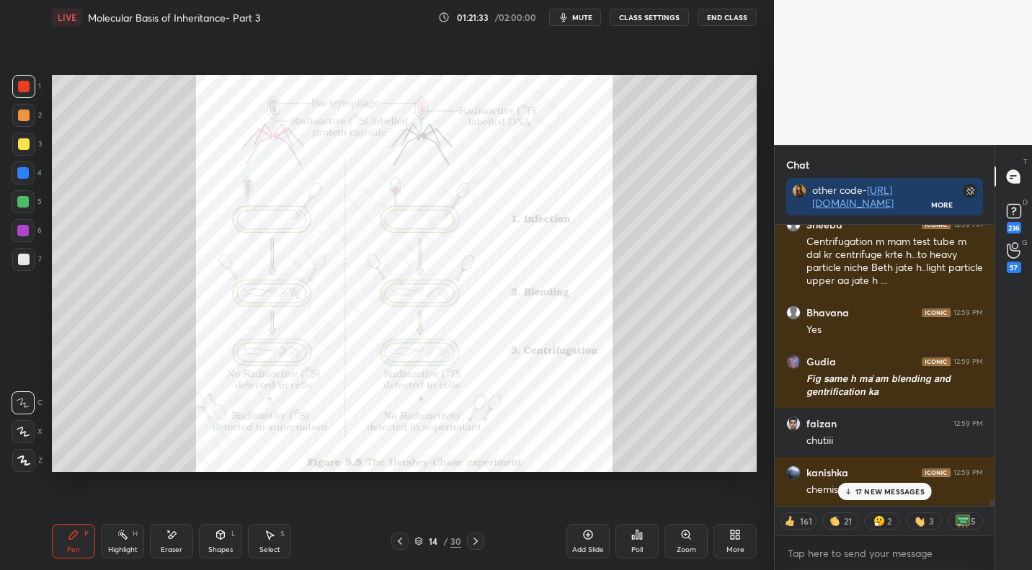
click at [29, 259] on div at bounding box center [24, 260] width 12 height 12
drag, startPoint x: 25, startPoint y: 91, endPoint x: 42, endPoint y: 117, distance: 30.8
click at [25, 91] on div at bounding box center [24, 87] width 12 height 12
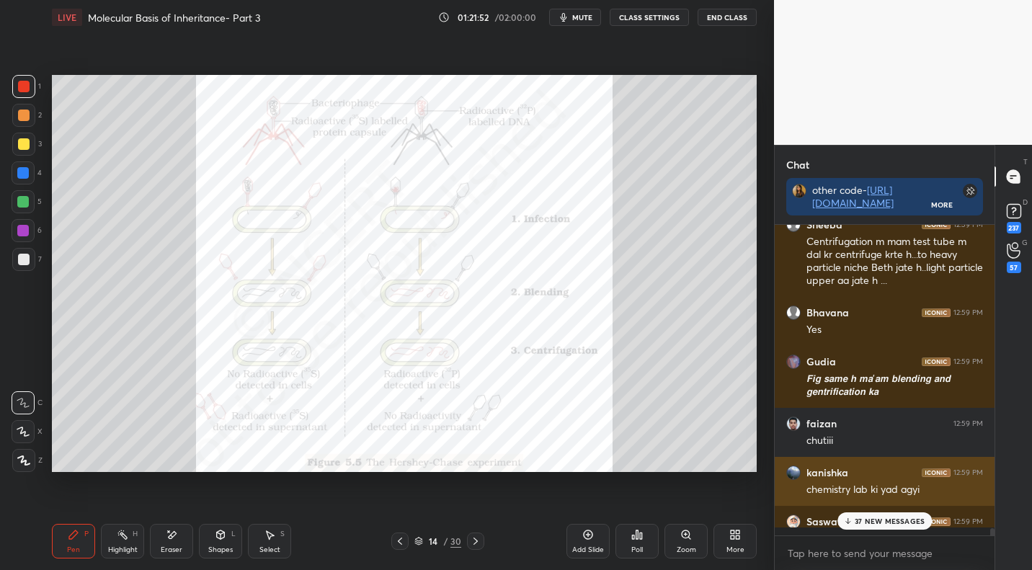
scroll to position [306, 215]
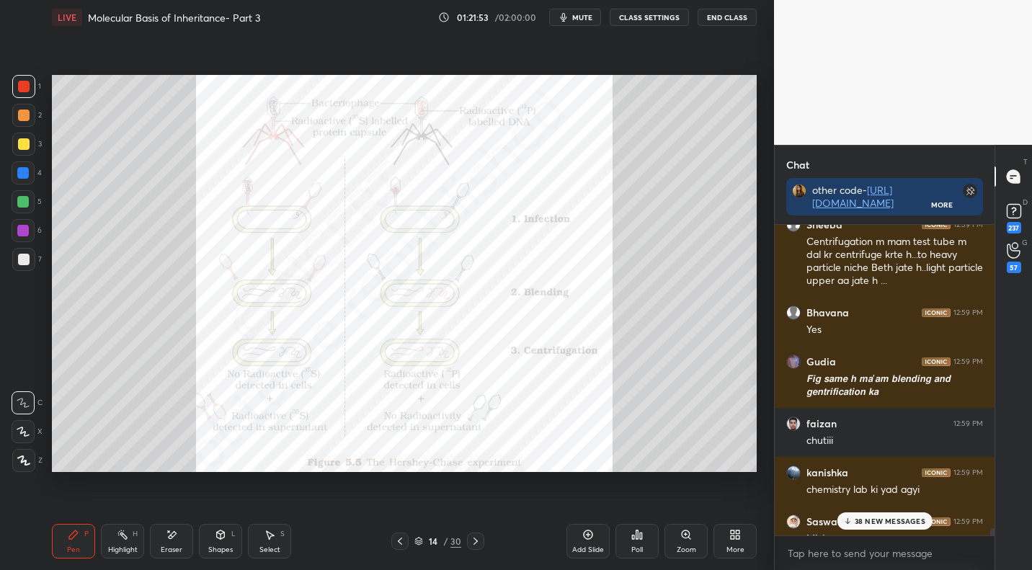
click at [870, 521] on p "38 NEW MESSAGES" at bounding box center [889, 521] width 71 height 9
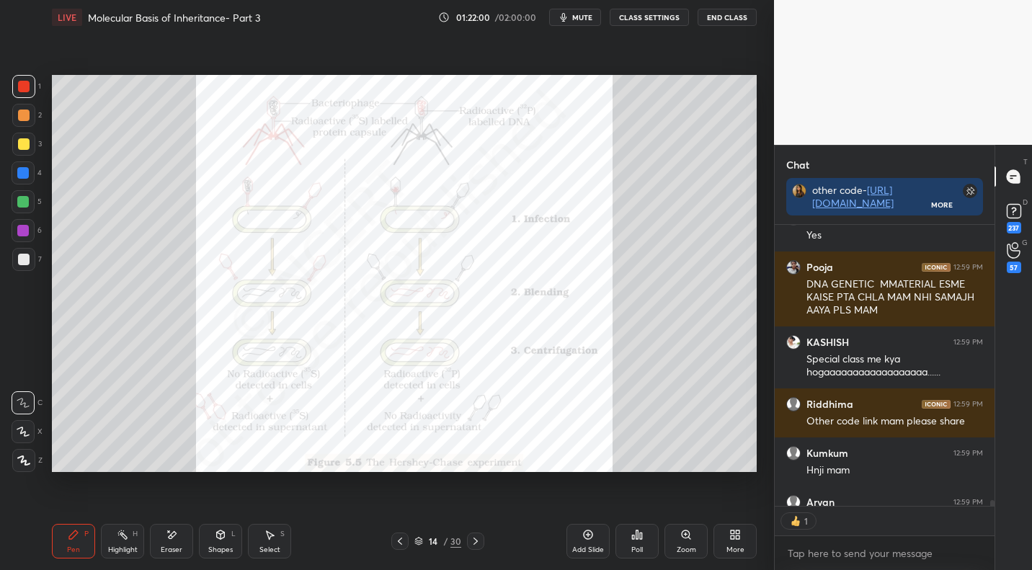
scroll to position [277, 215]
click at [400, 540] on icon at bounding box center [400, 540] width 4 height 7
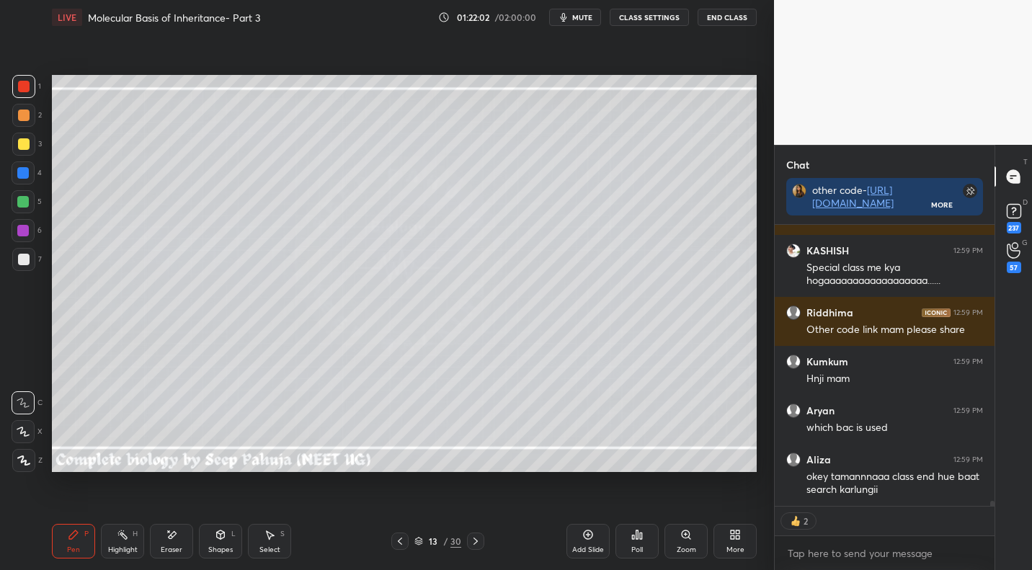
click at [400, 540] on icon at bounding box center [400, 540] width 4 height 7
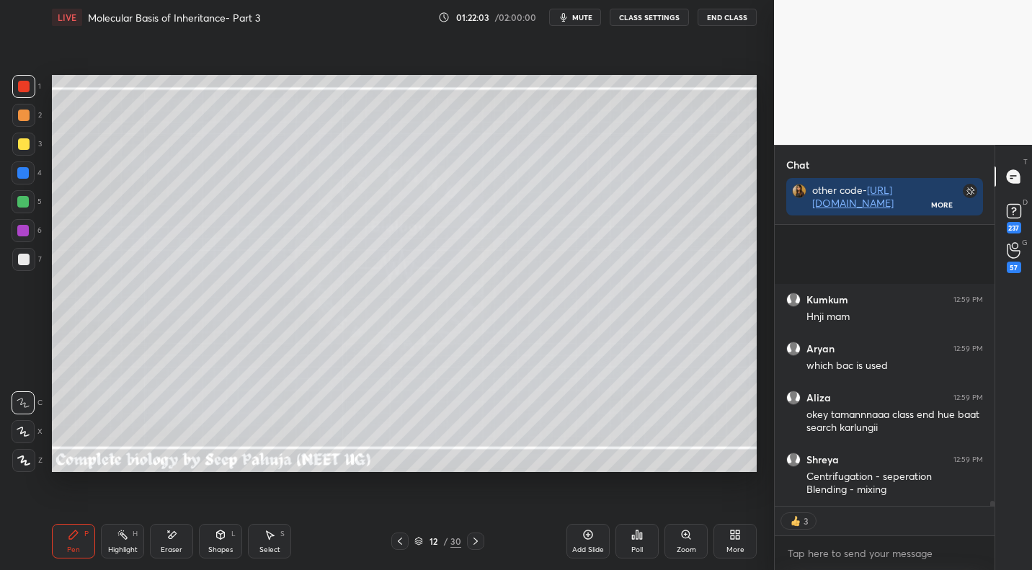
click at [477, 539] on icon at bounding box center [476, 541] width 12 height 12
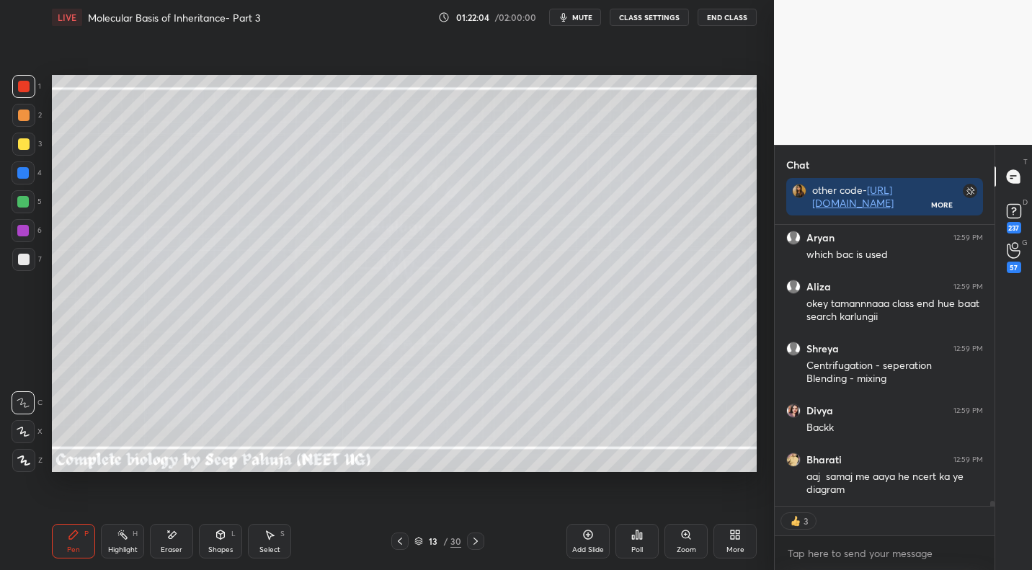
click at [477, 539] on icon at bounding box center [476, 541] width 12 height 12
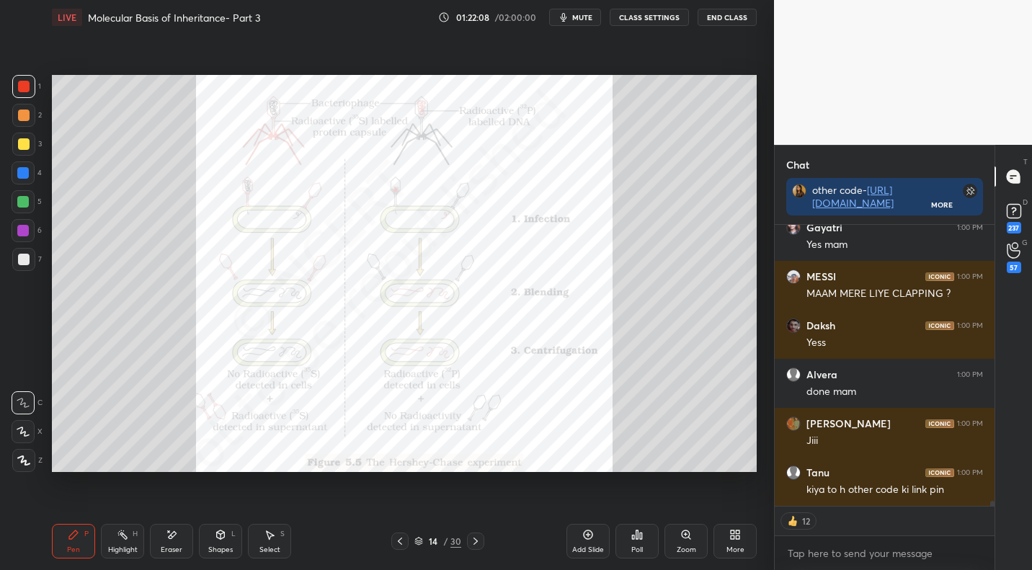
scroll to position [15810, 0]
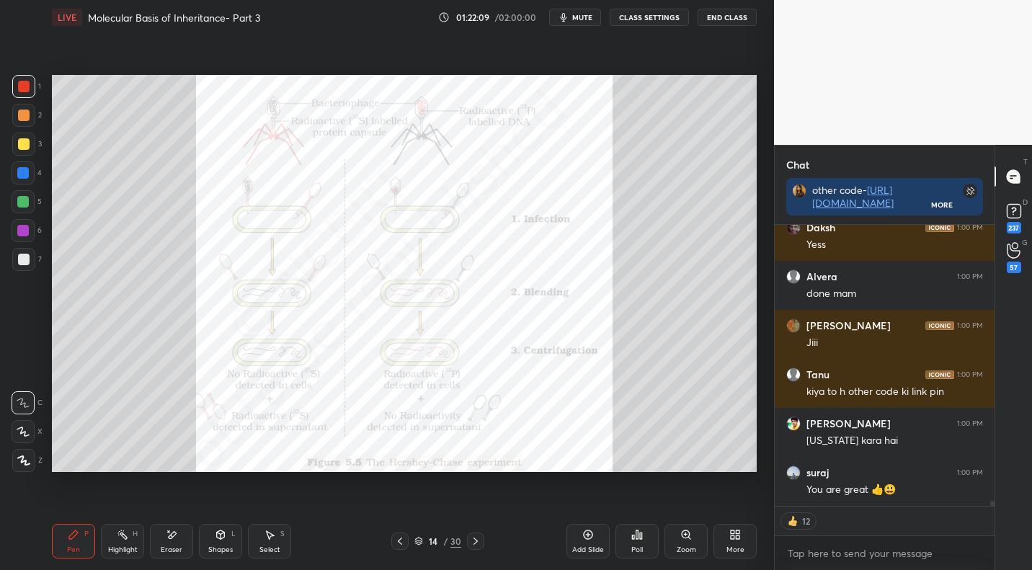
click at [485, 536] on div "14 / 30" at bounding box center [437, 540] width 257 height 17
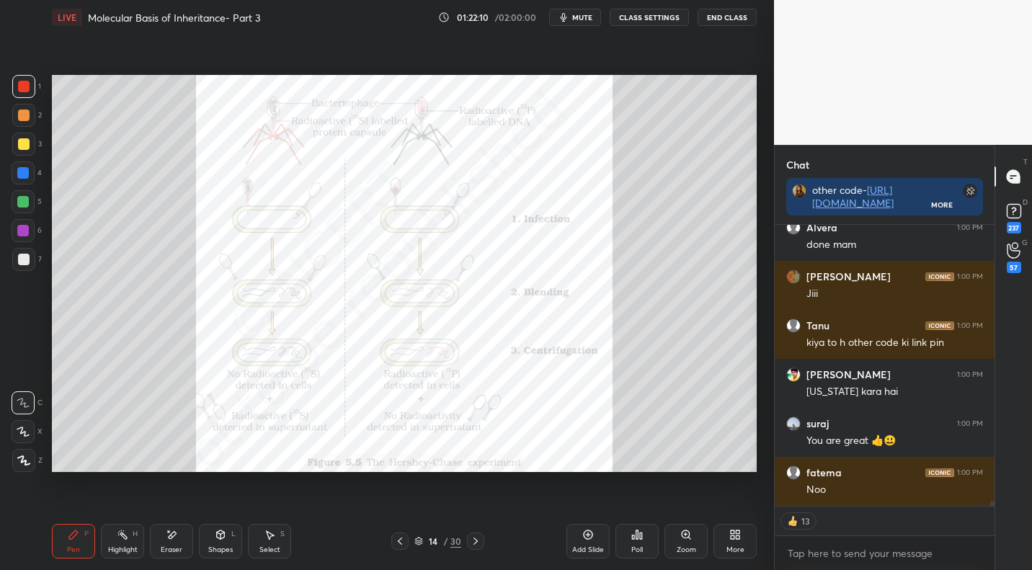
click at [483, 541] on div at bounding box center [475, 540] width 17 height 17
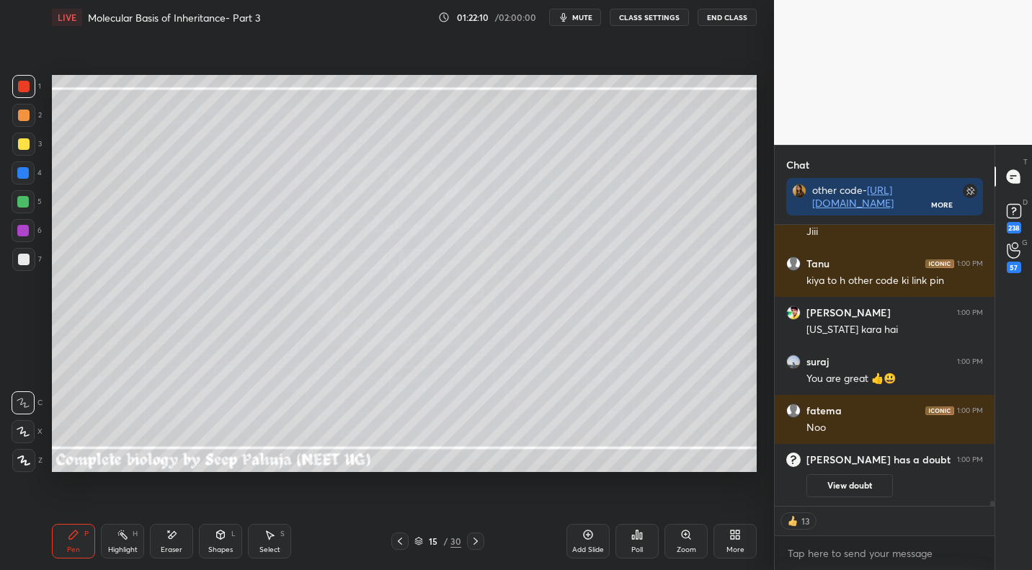
scroll to position [0, 0]
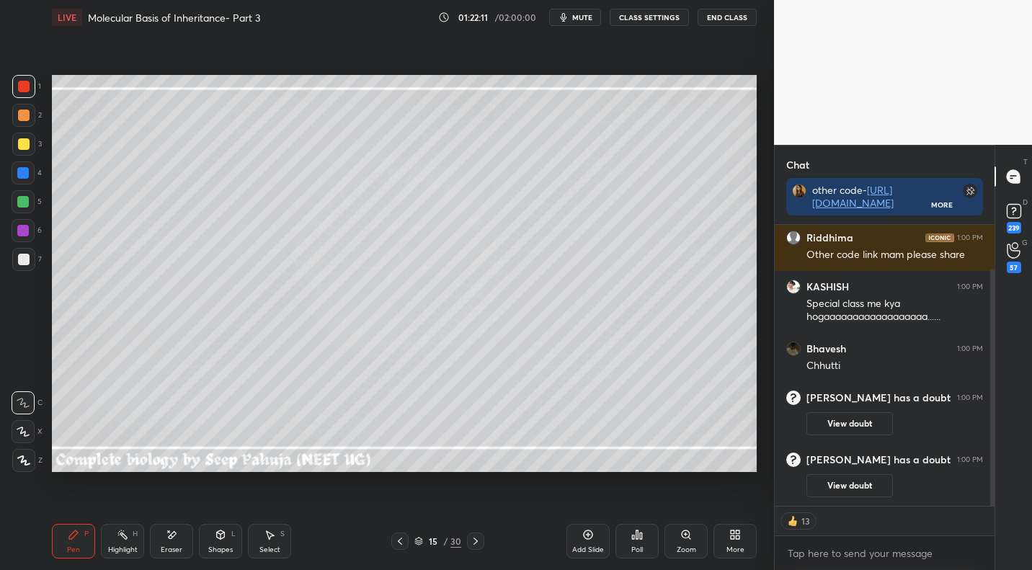
click at [396, 535] on div at bounding box center [399, 540] width 17 height 17
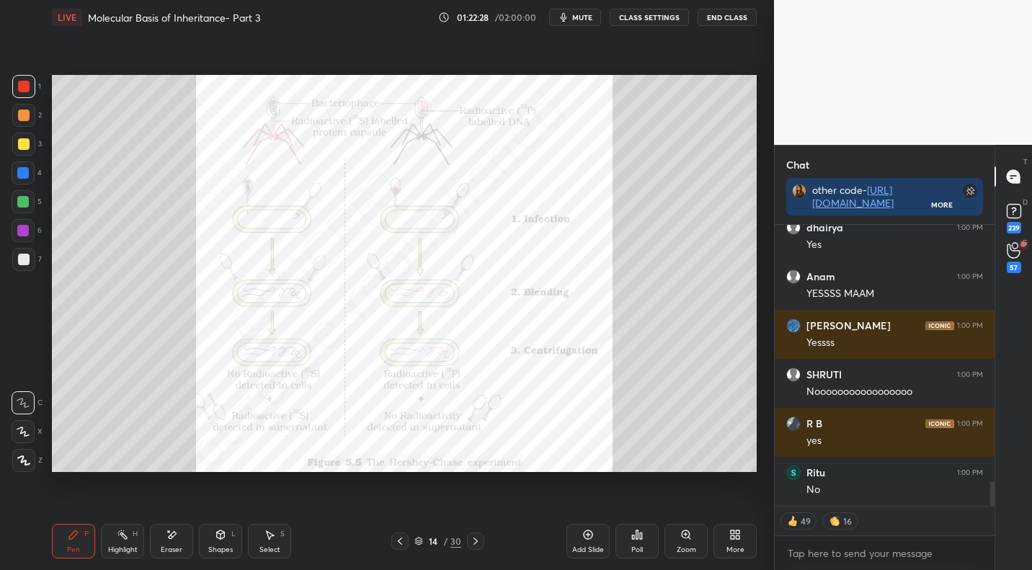
scroll to position [2967, 0]
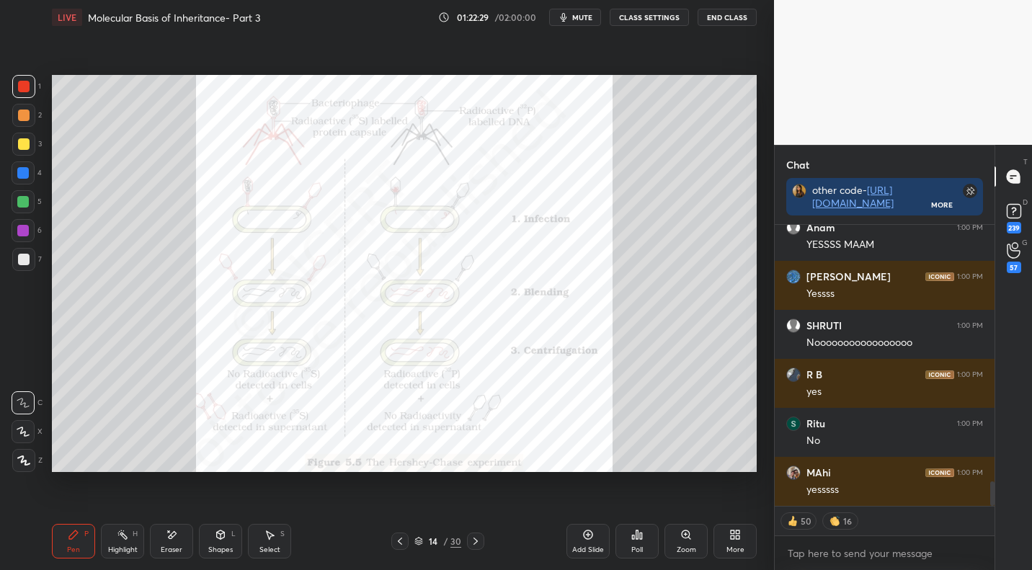
click at [723, 554] on div "More" at bounding box center [734, 541] width 43 height 35
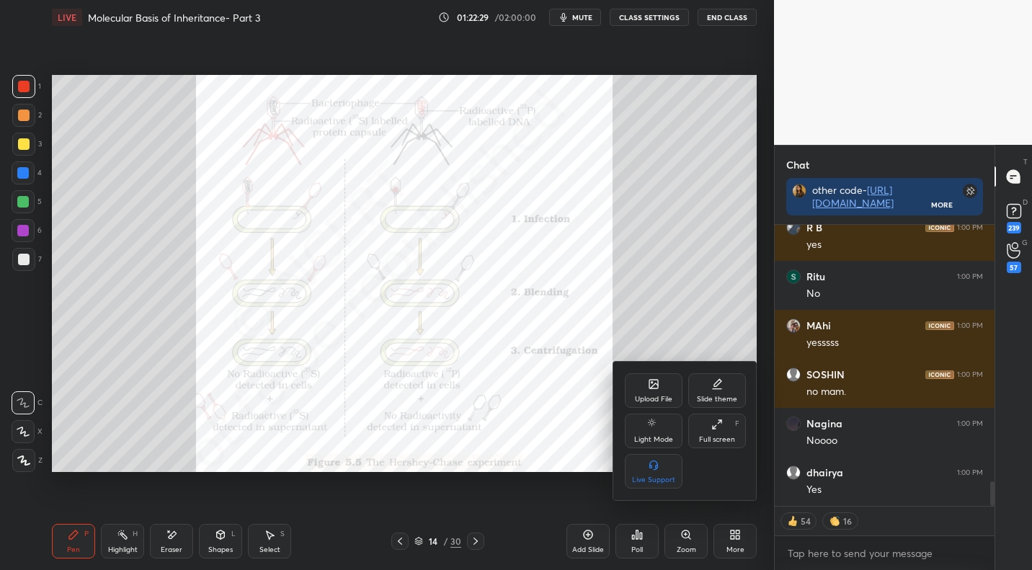
click at [665, 396] on div "Upload File" at bounding box center [653, 399] width 37 height 7
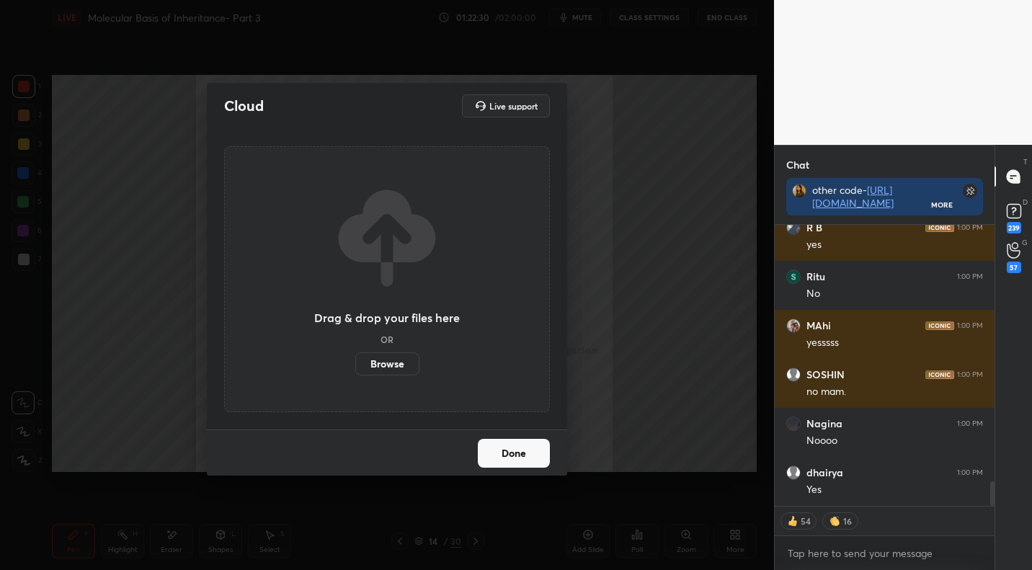
scroll to position [2955, 0]
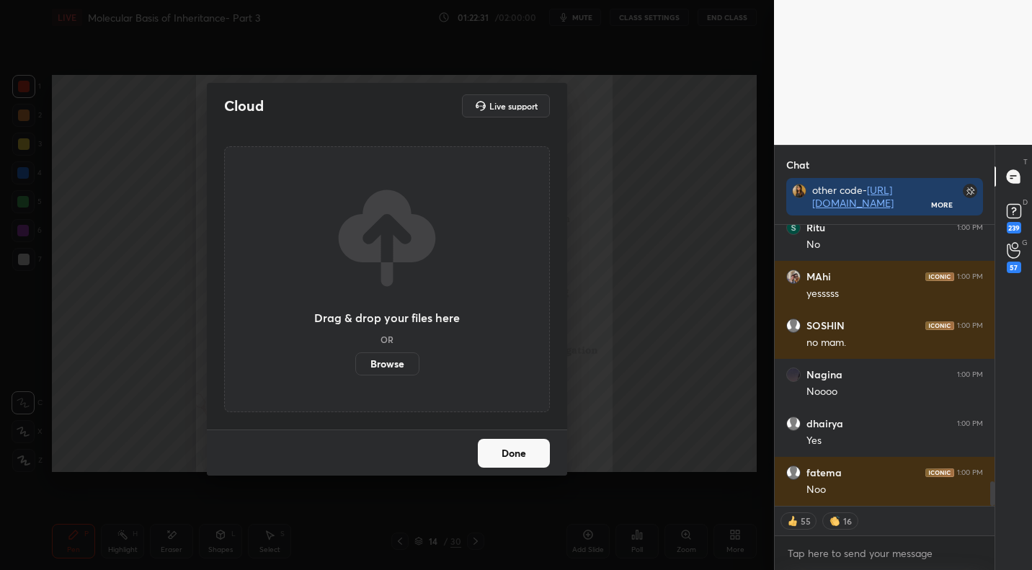
click at [386, 357] on label "Browse" at bounding box center [387, 363] width 64 height 23
click at [355, 357] on input "Browse" at bounding box center [355, 363] width 0 height 23
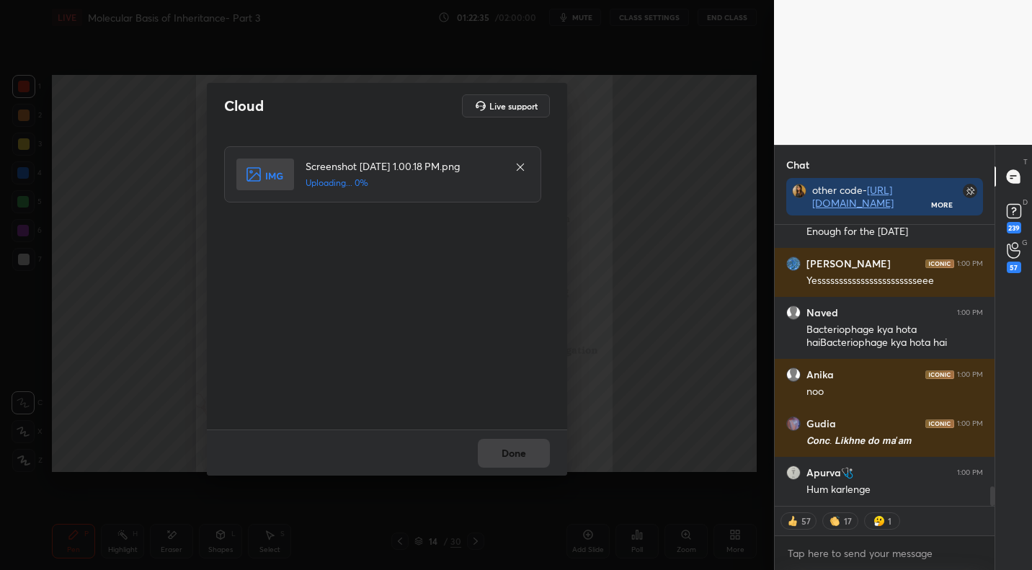
scroll to position [3948, 0]
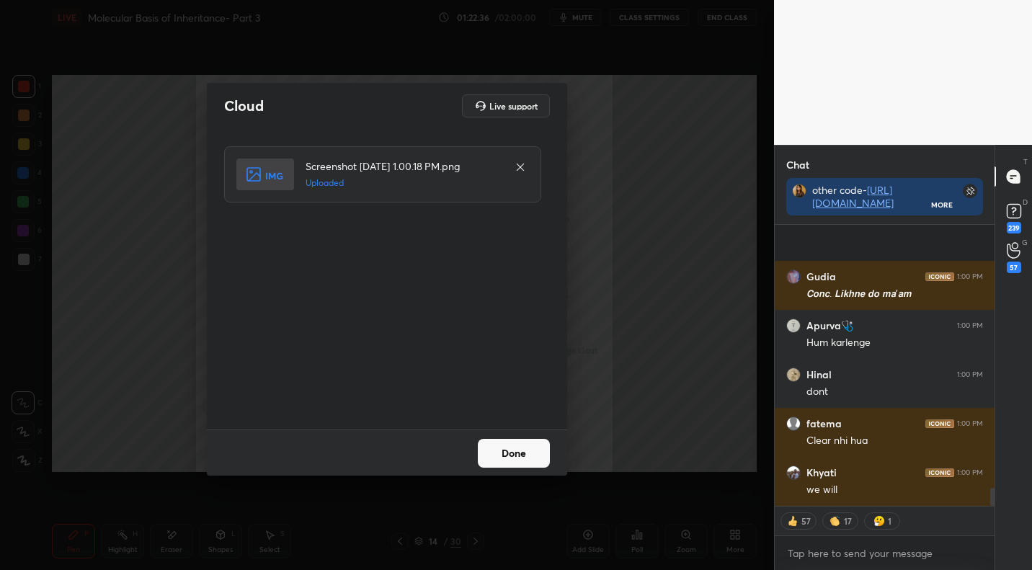
click at [517, 449] on button "Done" at bounding box center [514, 453] width 72 height 29
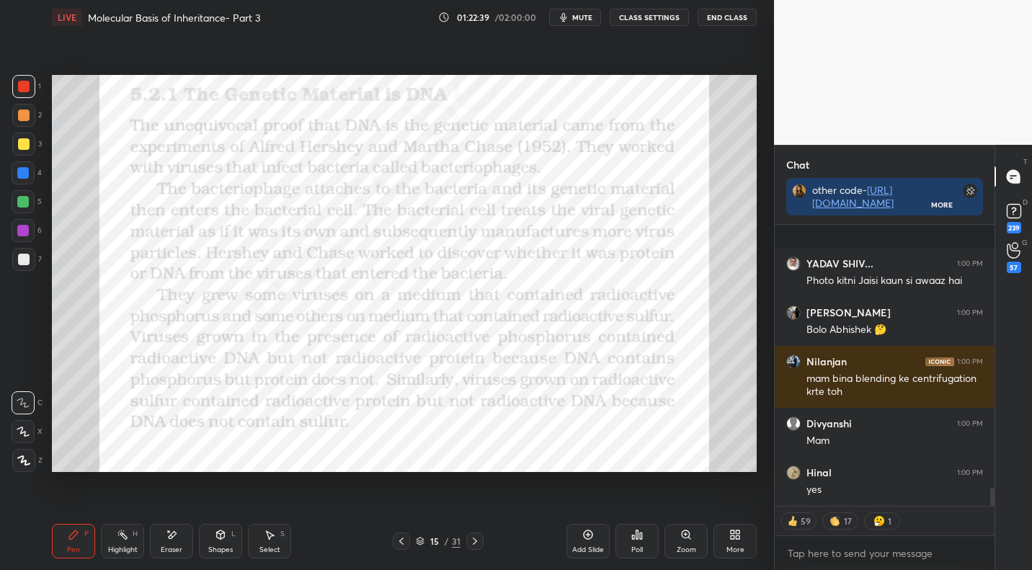
scroll to position [4088, 0]
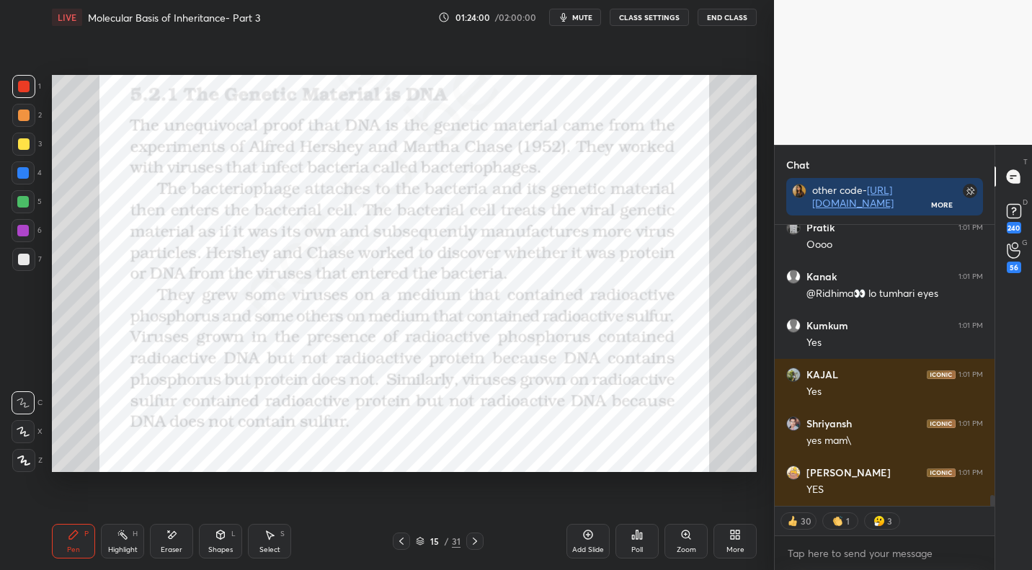
drag, startPoint x: 712, startPoint y: 545, endPoint x: 718, endPoint y: 532, distance: 13.9
click at [710, 545] on div "Add Slide Poll Zoom More" at bounding box center [661, 541] width 190 height 81
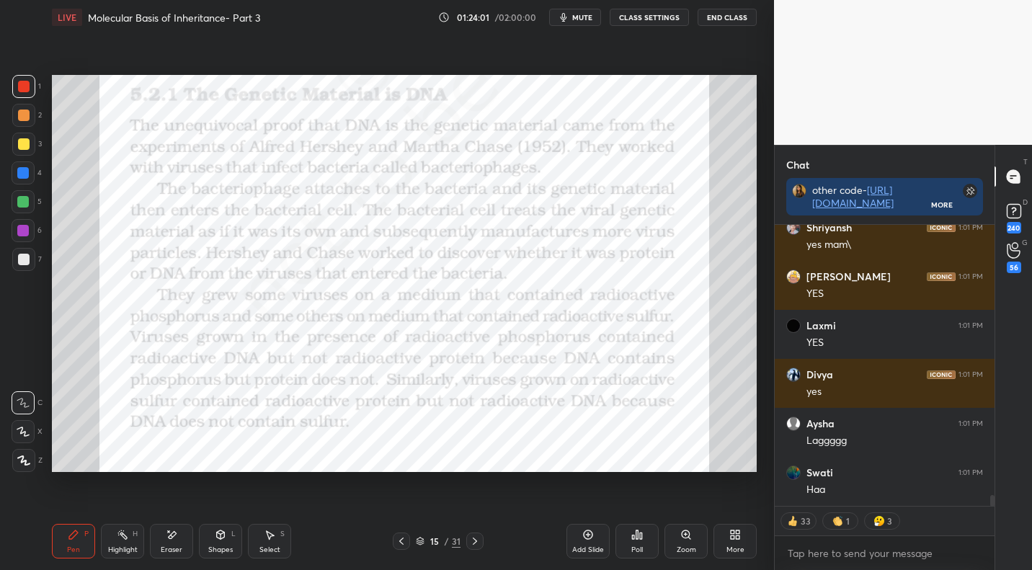
click at [725, 537] on div "More" at bounding box center [734, 541] width 43 height 35
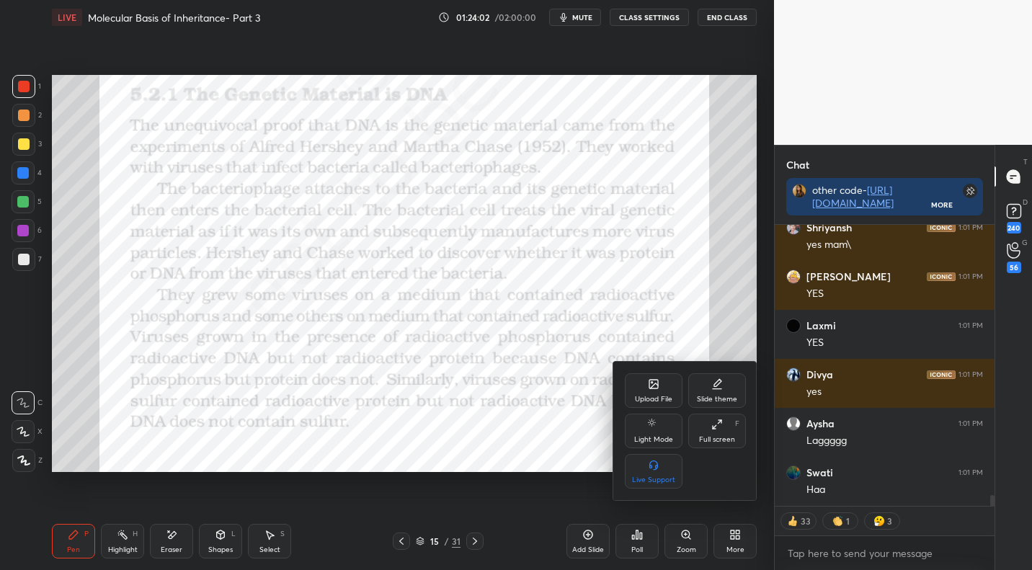
click at [649, 390] on div "Upload File" at bounding box center [654, 390] width 58 height 35
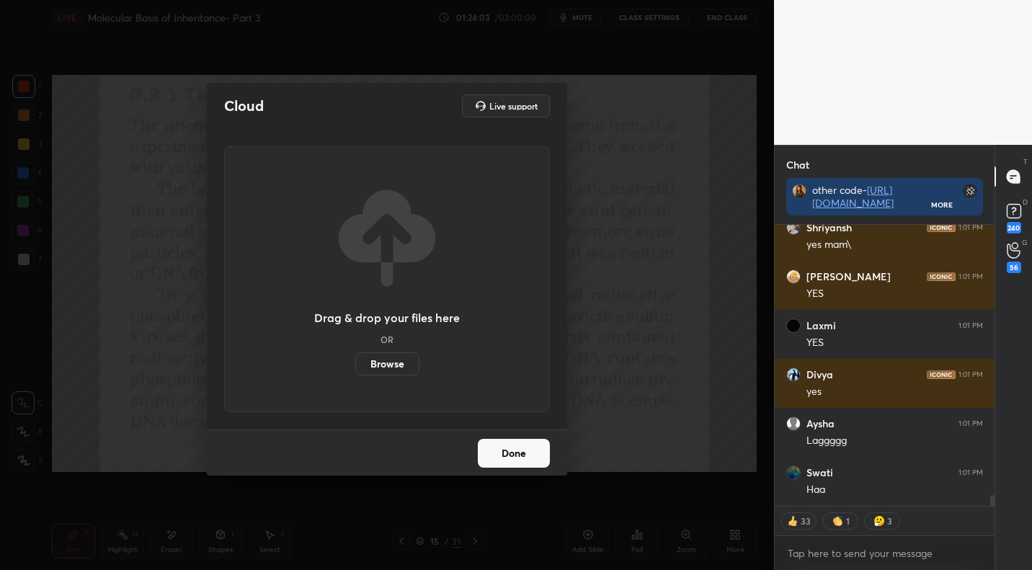
click at [372, 357] on label "Browse" at bounding box center [387, 363] width 64 height 23
click at [355, 357] on input "Browse" at bounding box center [355, 363] width 0 height 23
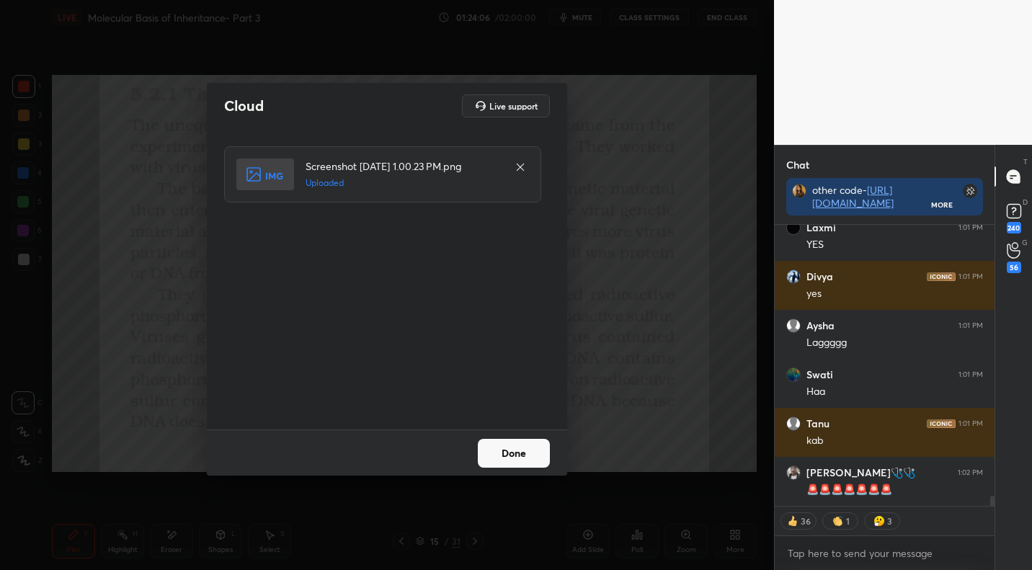
click at [533, 465] on button "Done" at bounding box center [514, 453] width 72 height 29
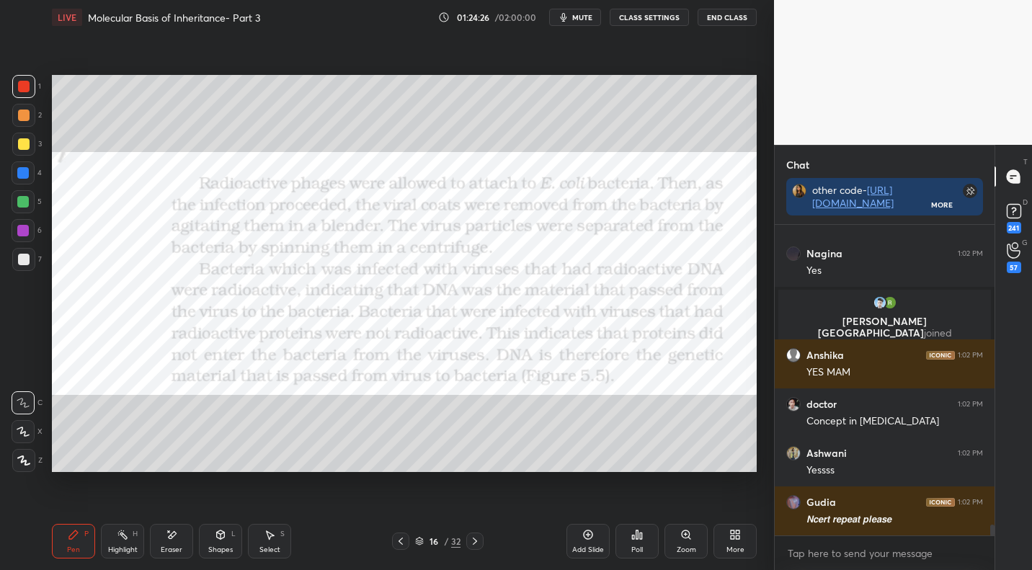
drag, startPoint x: 398, startPoint y: 541, endPoint x: 405, endPoint y: 535, distance: 9.2
click at [398, 541] on icon at bounding box center [401, 541] width 12 height 12
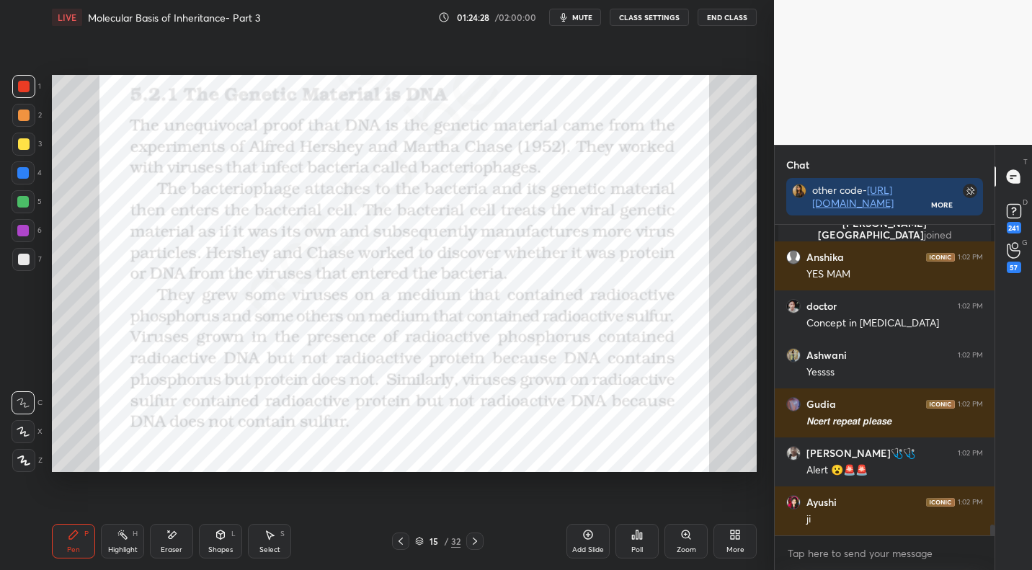
drag, startPoint x: 406, startPoint y: 542, endPoint x: 389, endPoint y: 521, distance: 26.7
click at [406, 542] on icon at bounding box center [401, 541] width 12 height 12
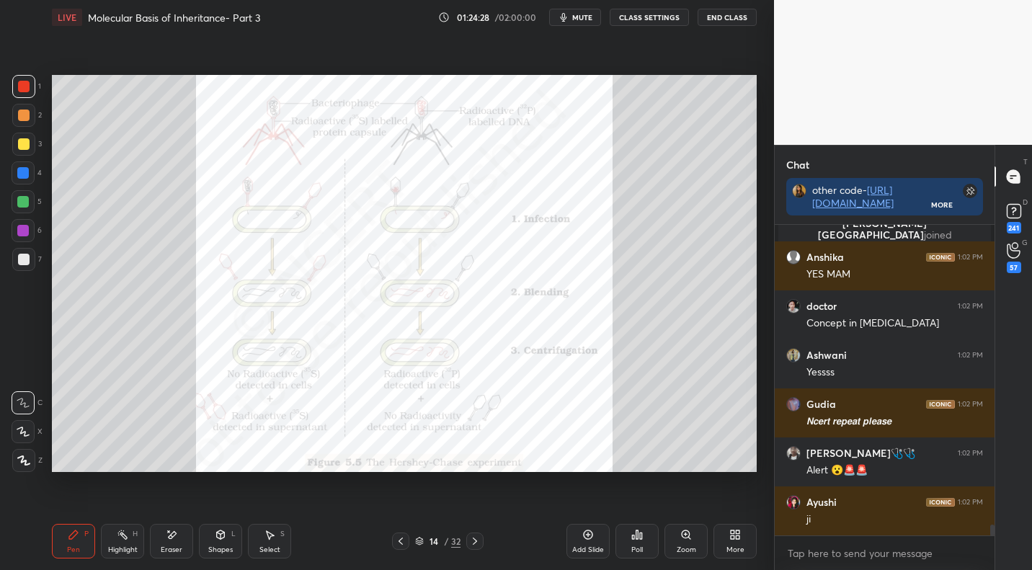
click at [115, 540] on div "Highlight H" at bounding box center [122, 541] width 43 height 35
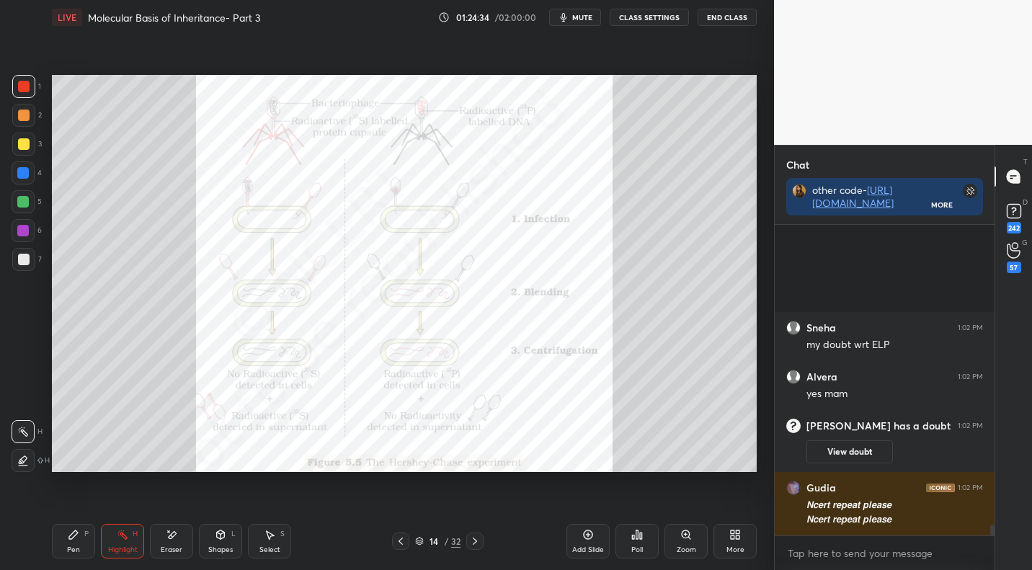
click at [478, 540] on icon at bounding box center [475, 541] width 12 height 12
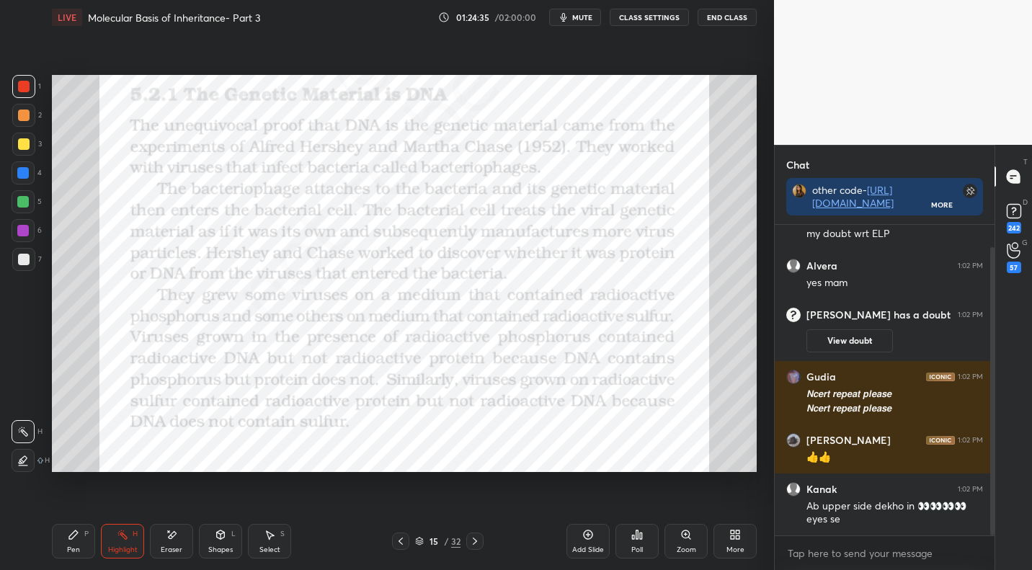
click at [473, 547] on div at bounding box center [474, 540] width 17 height 17
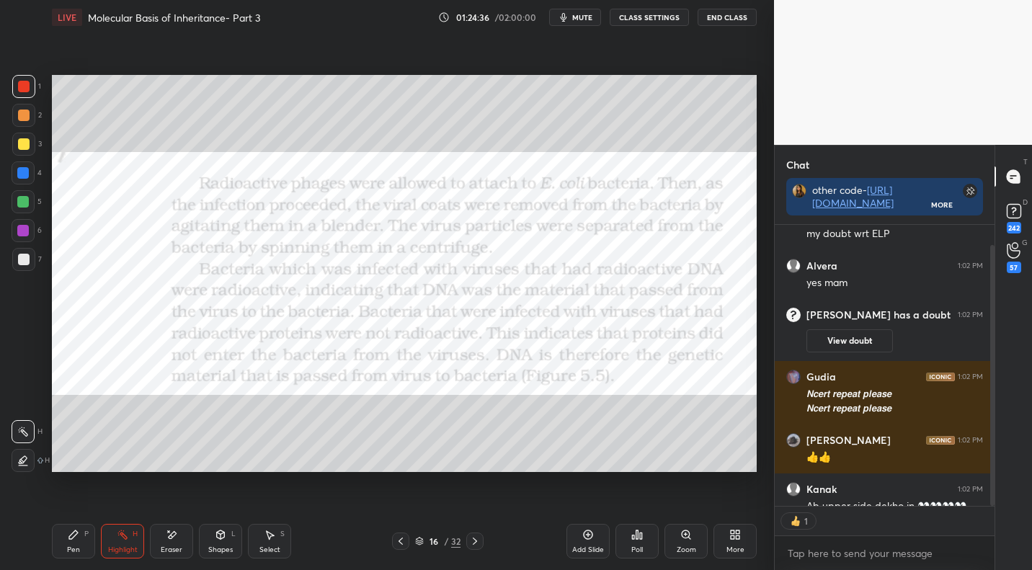
drag, startPoint x: 75, startPoint y: 543, endPoint x: 98, endPoint y: 521, distance: 32.1
click at [75, 543] on div "Pen P" at bounding box center [73, 541] width 43 height 35
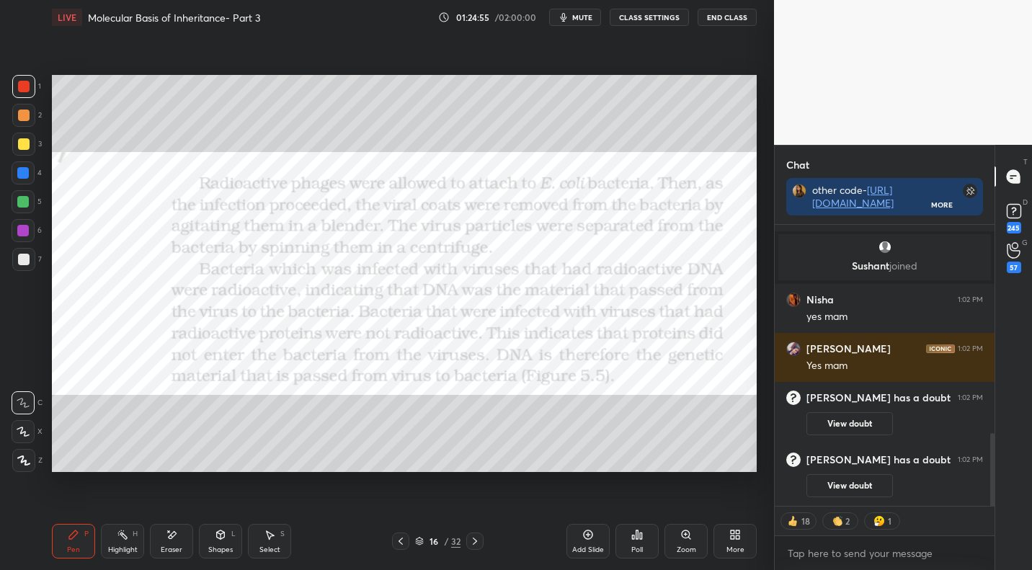
click at [397, 541] on icon at bounding box center [401, 541] width 12 height 12
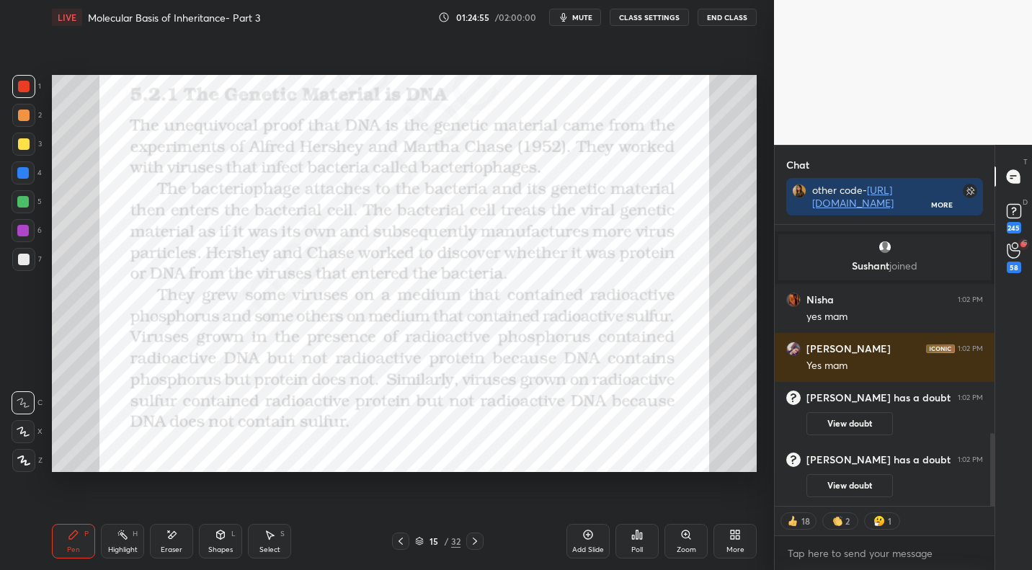
click at [403, 540] on icon at bounding box center [401, 541] width 12 height 12
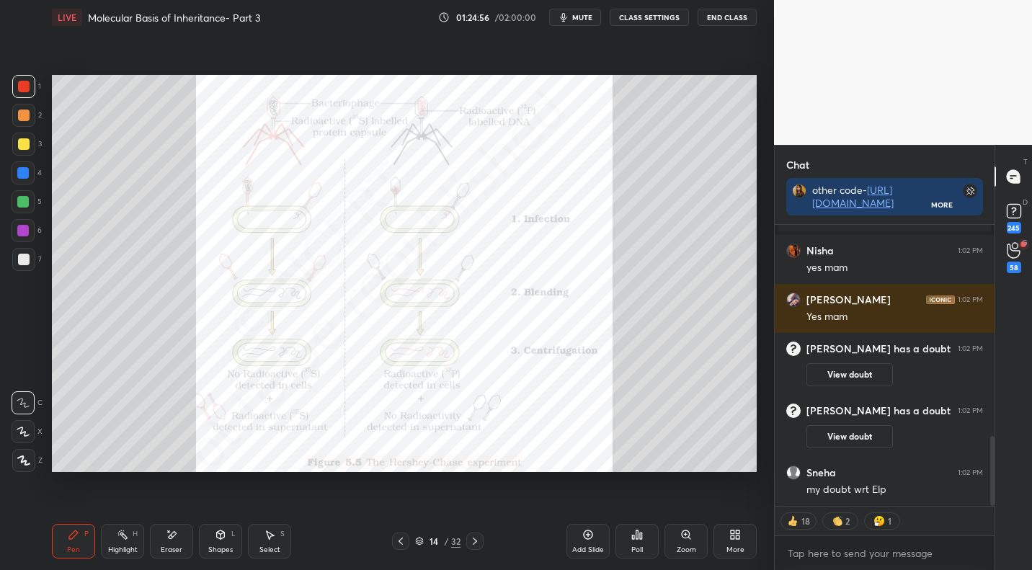
drag, startPoint x: 123, startPoint y: 545, endPoint x: 170, endPoint y: 491, distance: 71.5
click at [123, 546] on div "Highlight" at bounding box center [123, 549] width 30 height 7
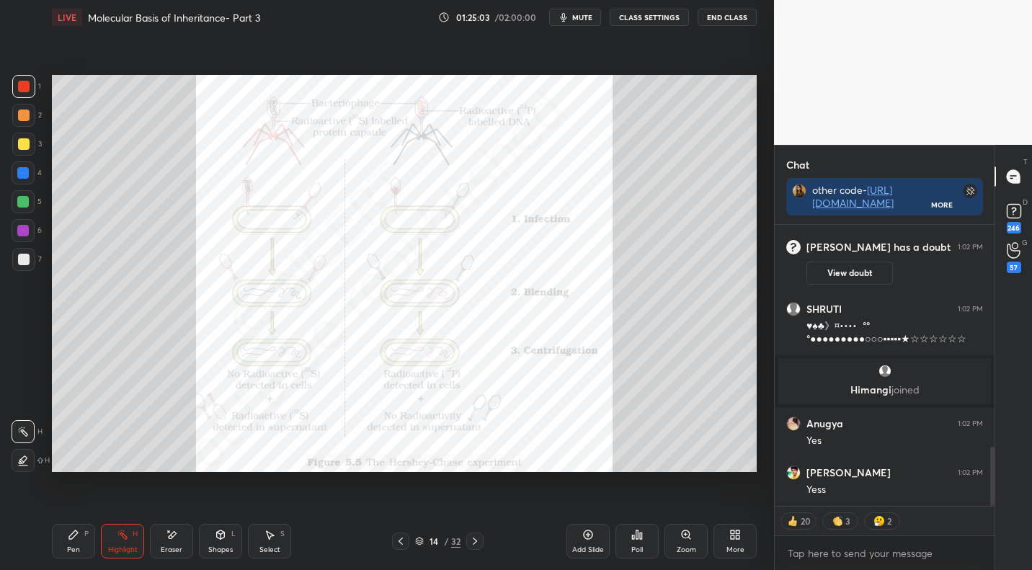
click at [473, 540] on icon at bounding box center [475, 541] width 12 height 12
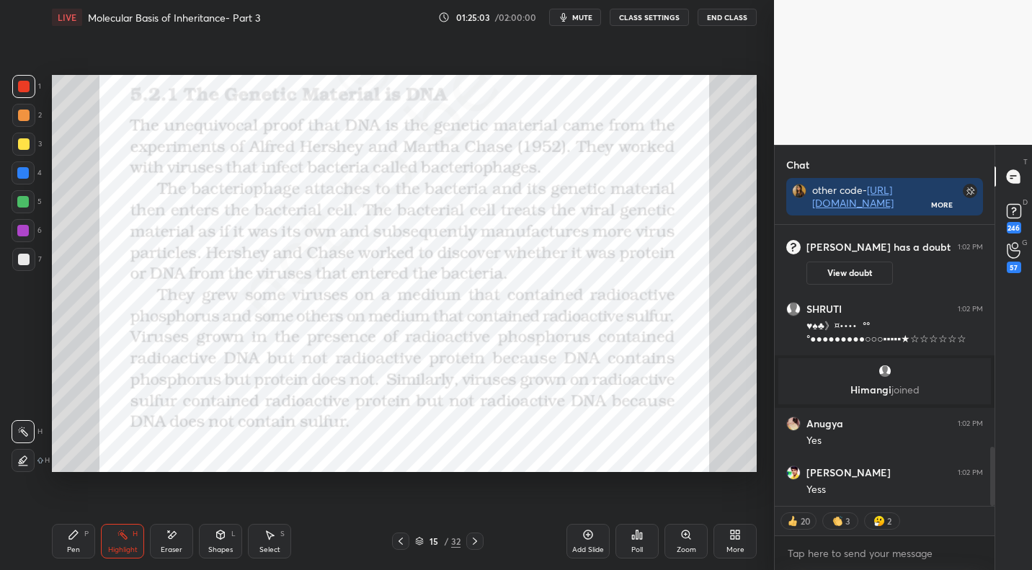
click at [473, 540] on icon at bounding box center [475, 541] width 12 height 12
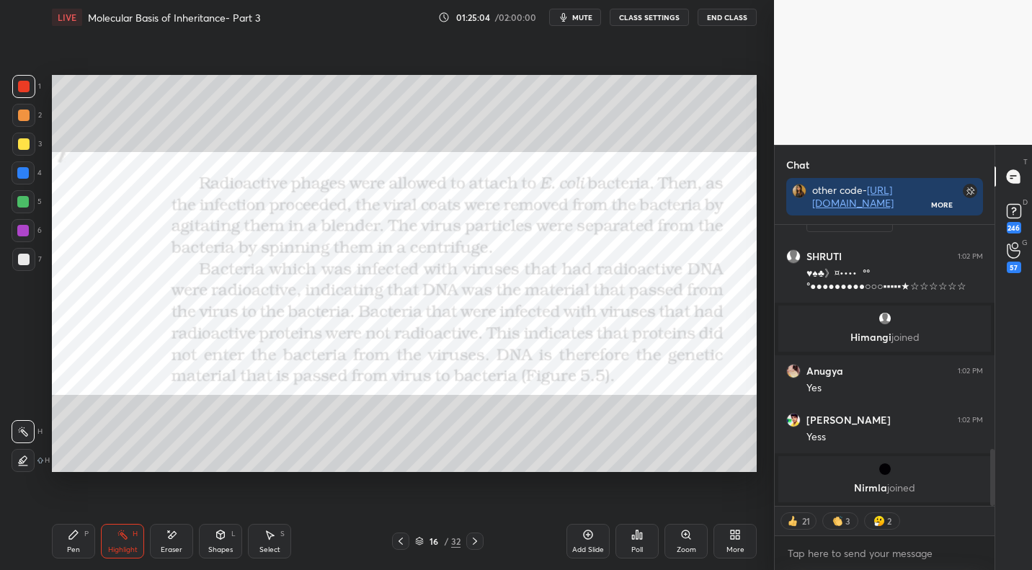
click at [80, 540] on div "Pen P" at bounding box center [73, 541] width 43 height 35
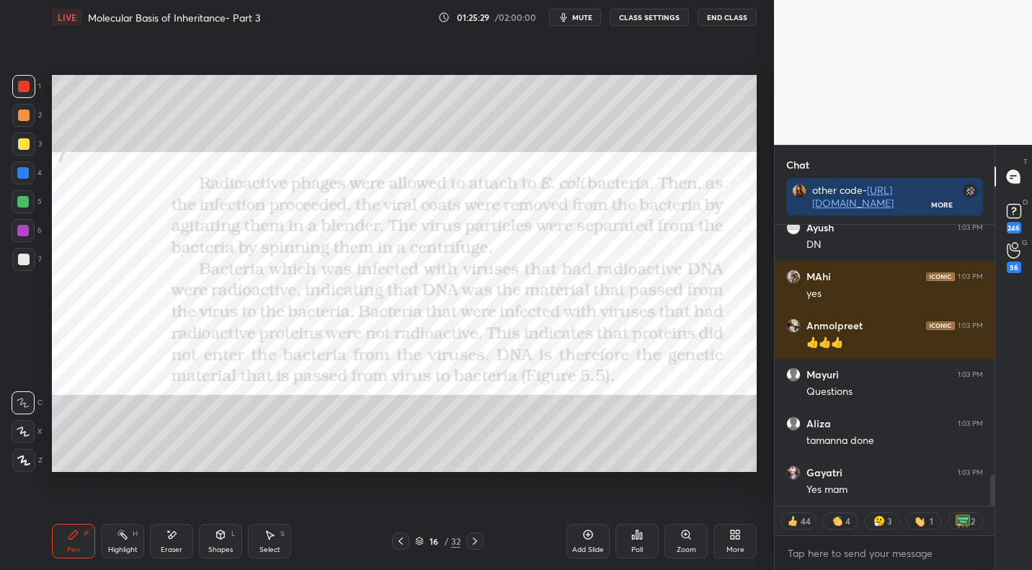
click at [586, 20] on span "mute" at bounding box center [582, 17] width 20 height 10
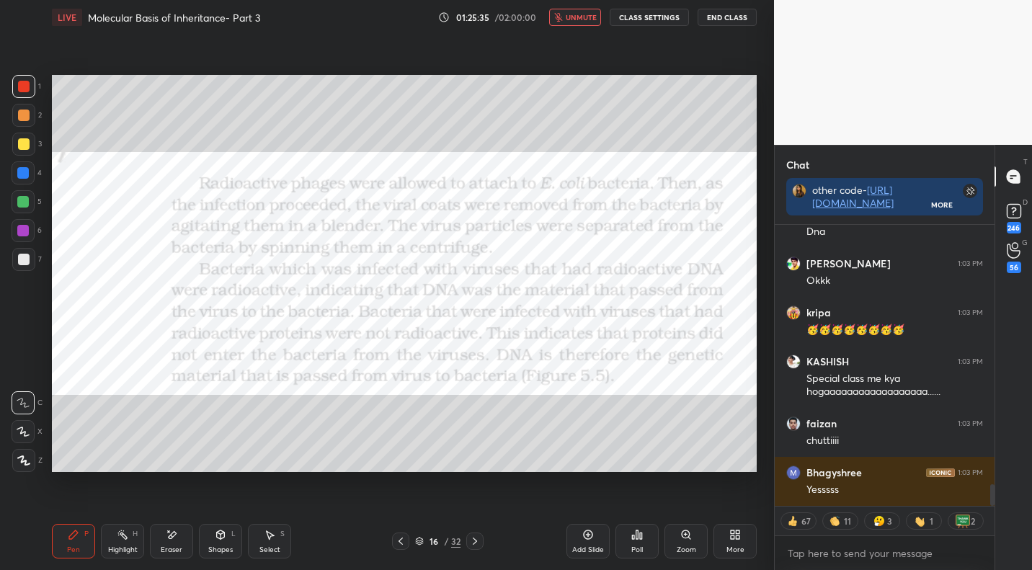
click at [586, 26] on div "LIVE Molecular Basis of Inheritance- Part 3 01:25:35 / 02:00:00 unmute CLASS SE…" at bounding box center [404, 17] width 705 height 35
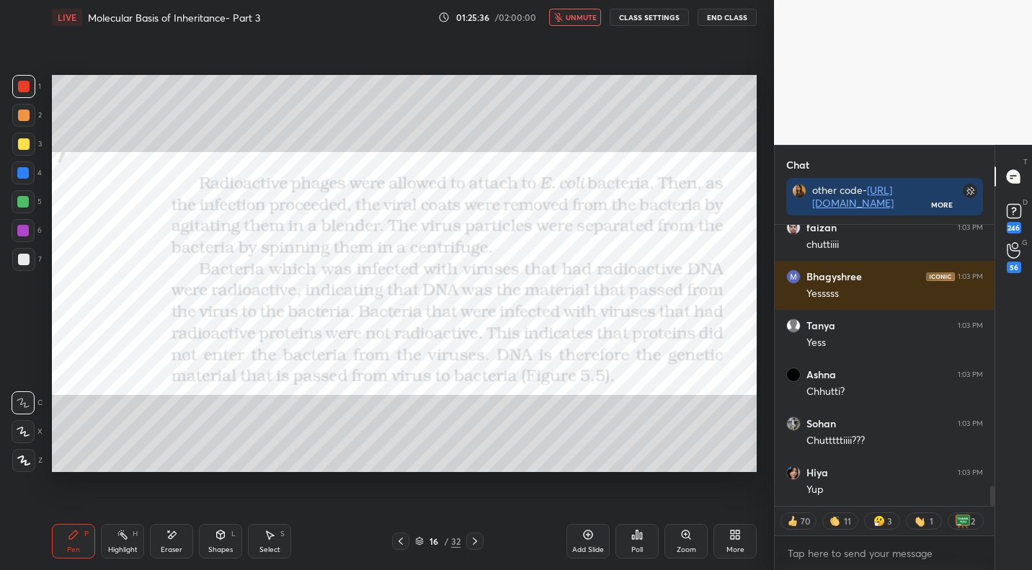
click at [586, 10] on button "unmute" at bounding box center [575, 17] width 52 height 17
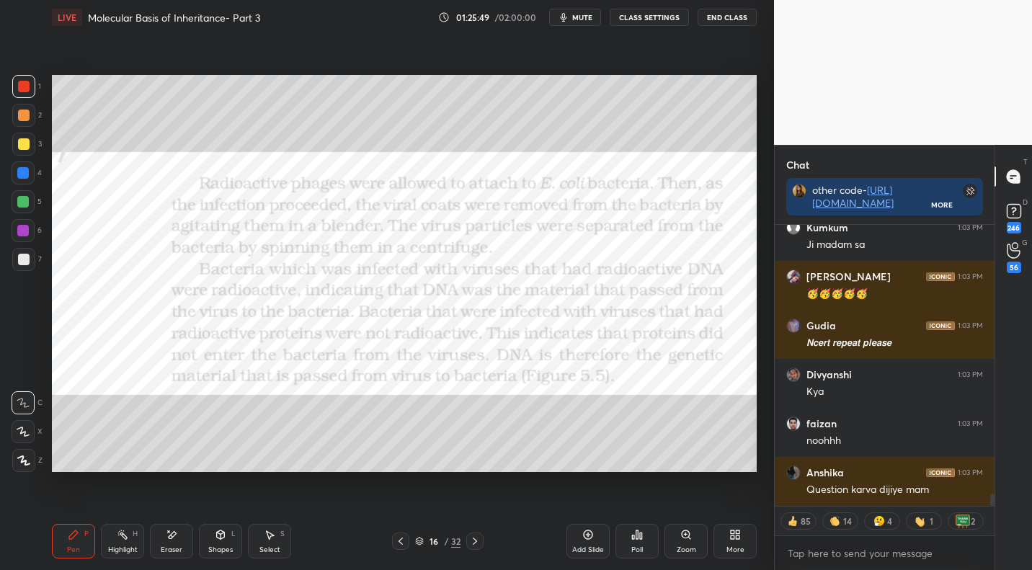
click at [398, 544] on icon at bounding box center [401, 541] width 12 height 12
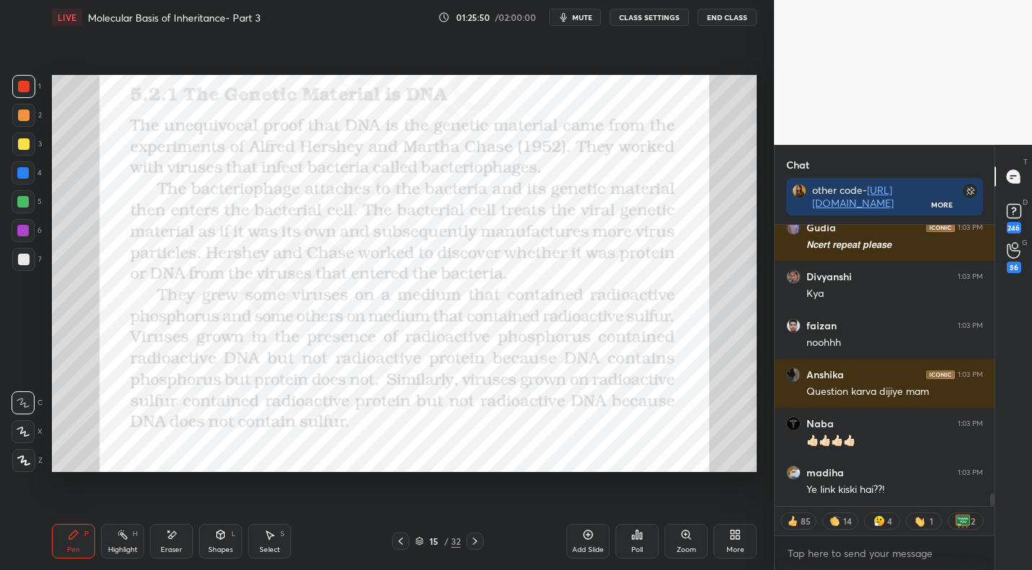
click at [403, 540] on icon at bounding box center [401, 541] width 12 height 12
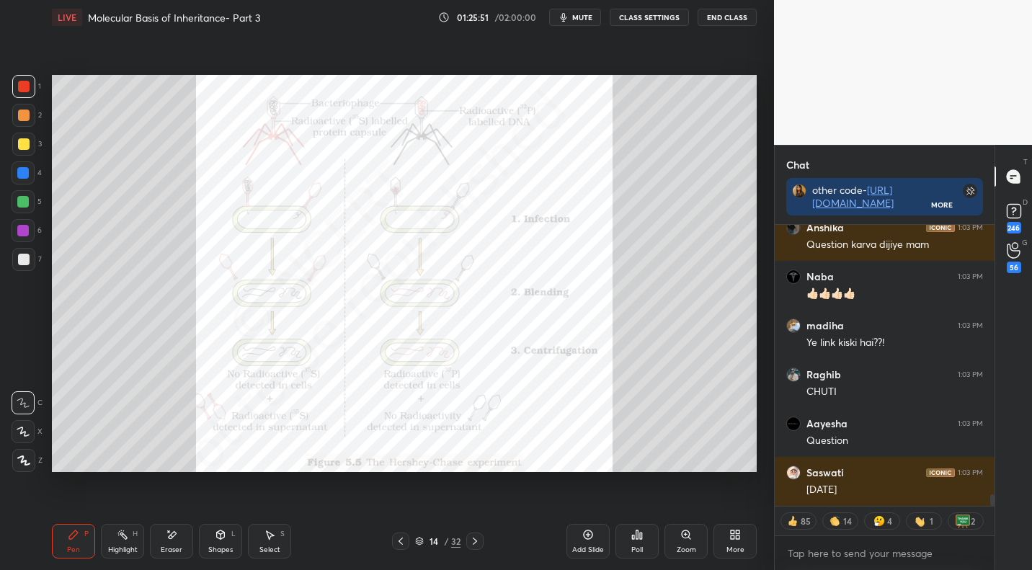
click at [401, 539] on icon at bounding box center [400, 540] width 4 height 7
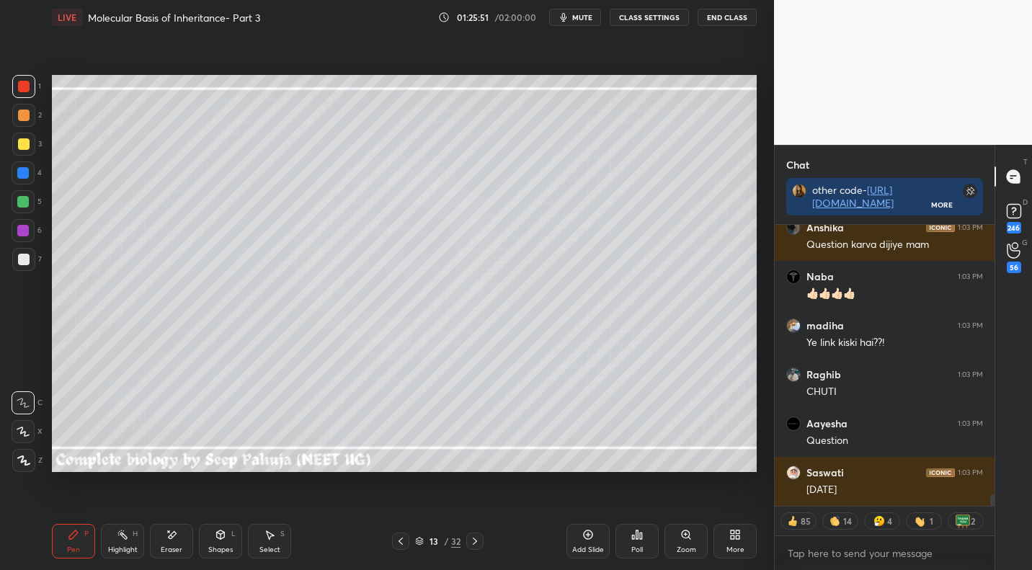
click at [403, 538] on icon at bounding box center [401, 541] width 12 height 12
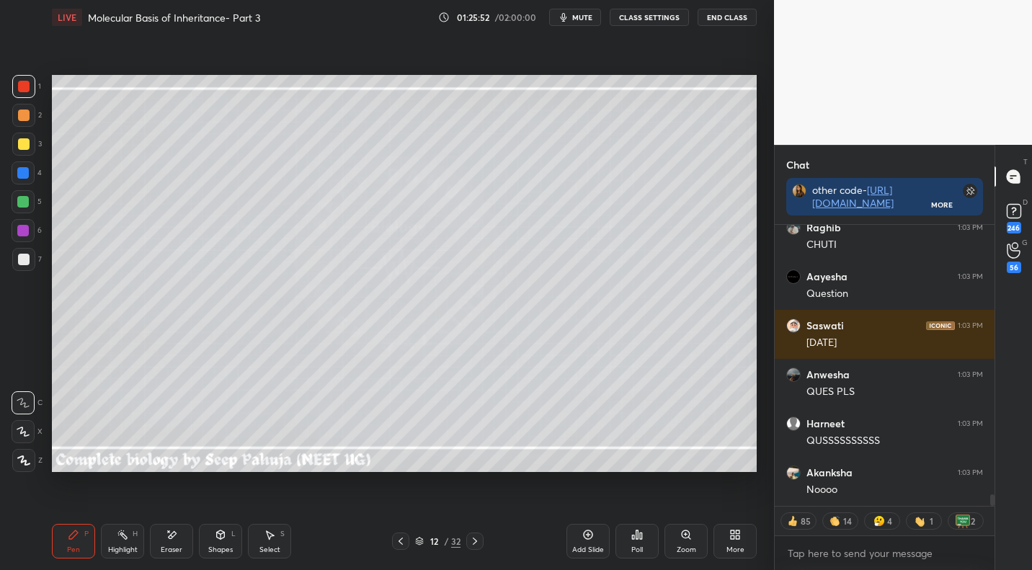
drag, startPoint x: 393, startPoint y: 546, endPoint x: 396, endPoint y: 537, distance: 9.4
click at [393, 546] on div at bounding box center [400, 540] width 17 height 17
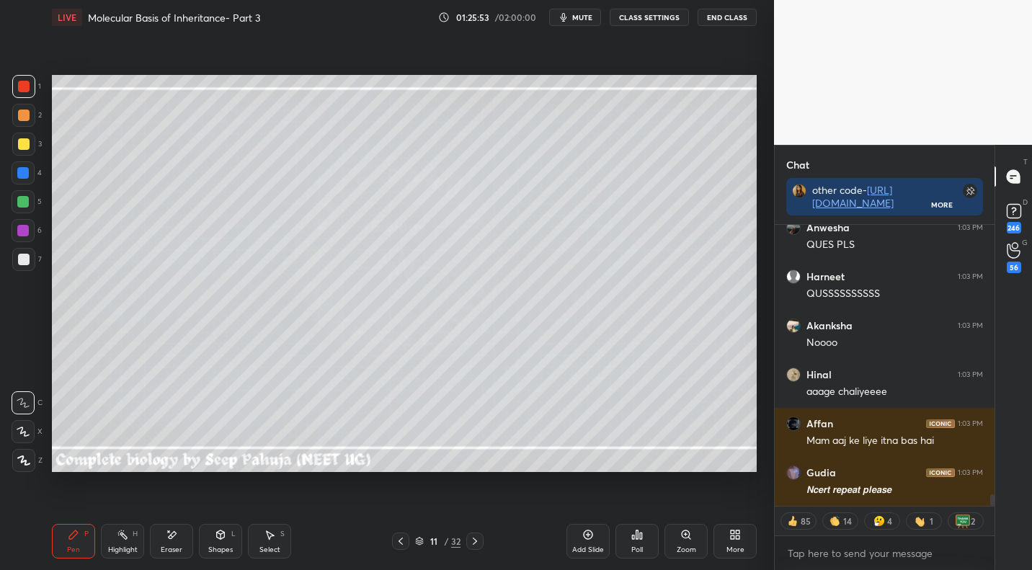
click at [400, 539] on icon at bounding box center [401, 541] width 12 height 12
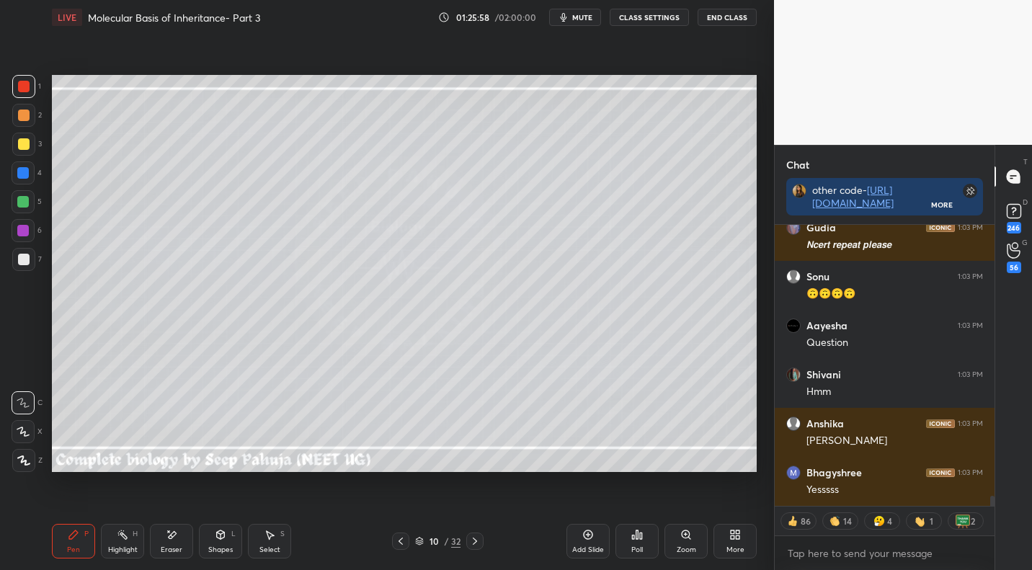
click at [468, 542] on div at bounding box center [474, 540] width 17 height 17
click at [473, 539] on icon at bounding box center [475, 541] width 12 height 12
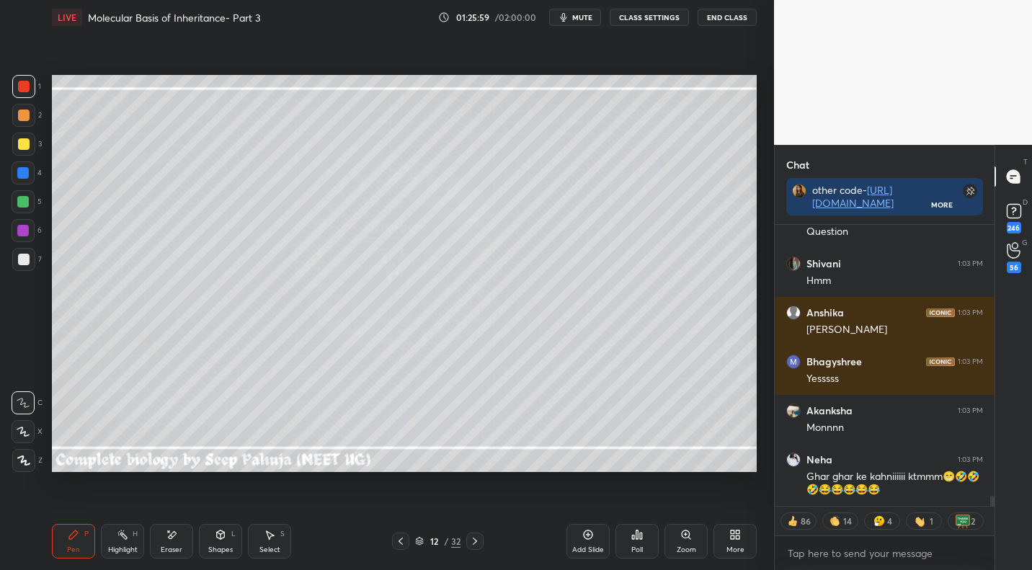
click at [476, 535] on div at bounding box center [474, 540] width 17 height 17
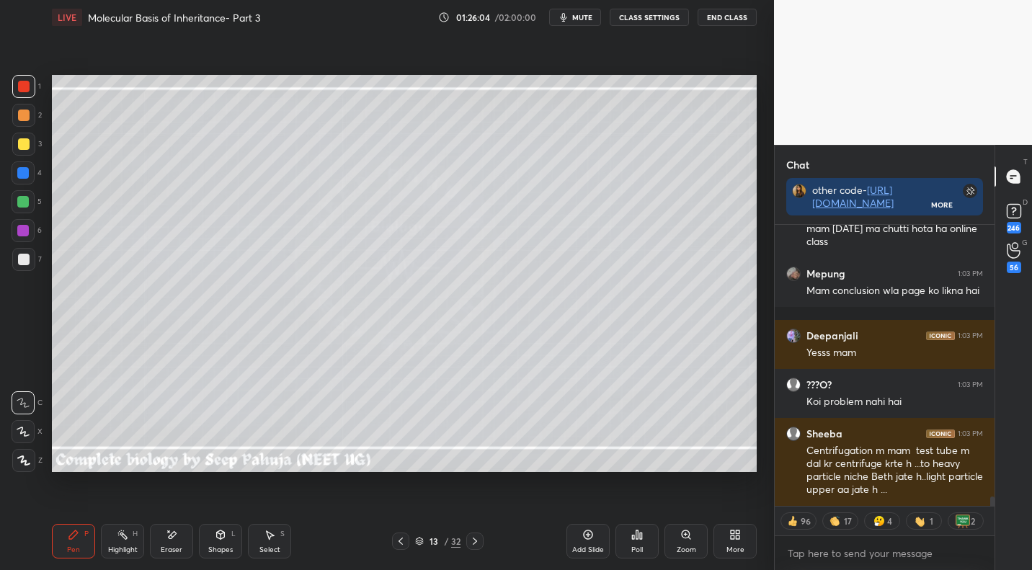
click at [478, 539] on icon at bounding box center [475, 541] width 12 height 12
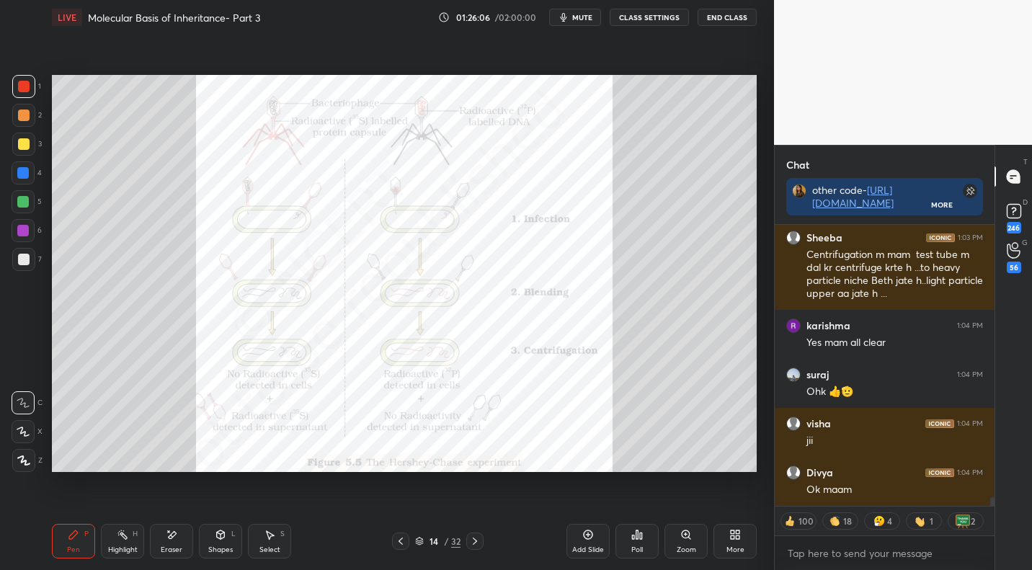
click at [479, 539] on icon at bounding box center [475, 541] width 12 height 12
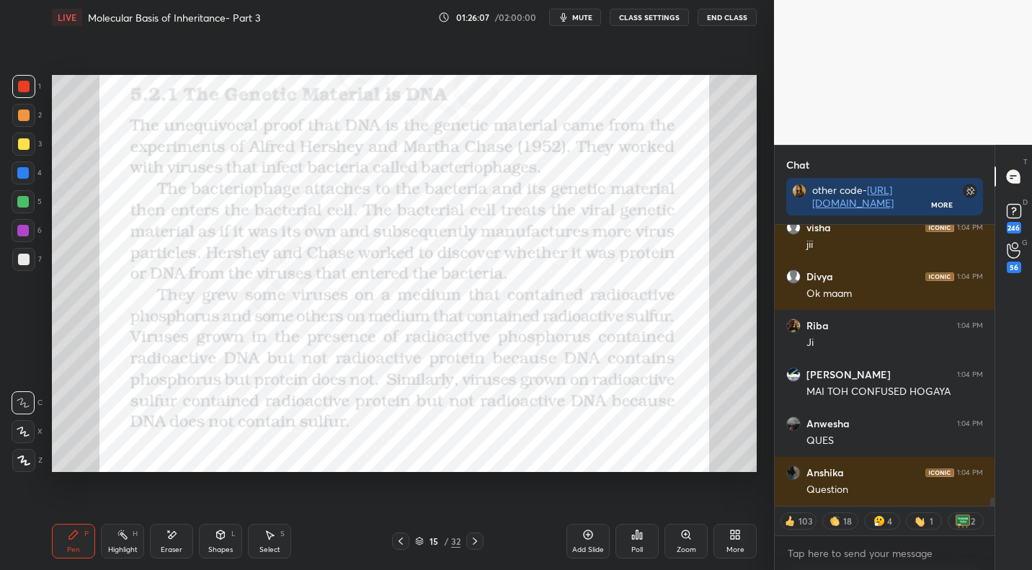
click at [475, 537] on icon at bounding box center [475, 541] width 12 height 12
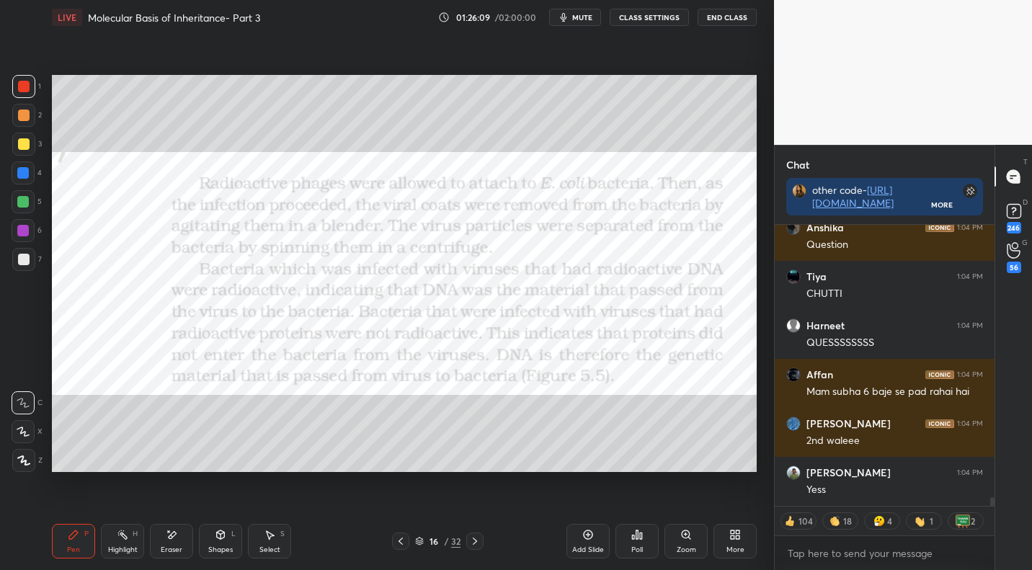
click at [476, 541] on icon at bounding box center [475, 541] width 12 height 12
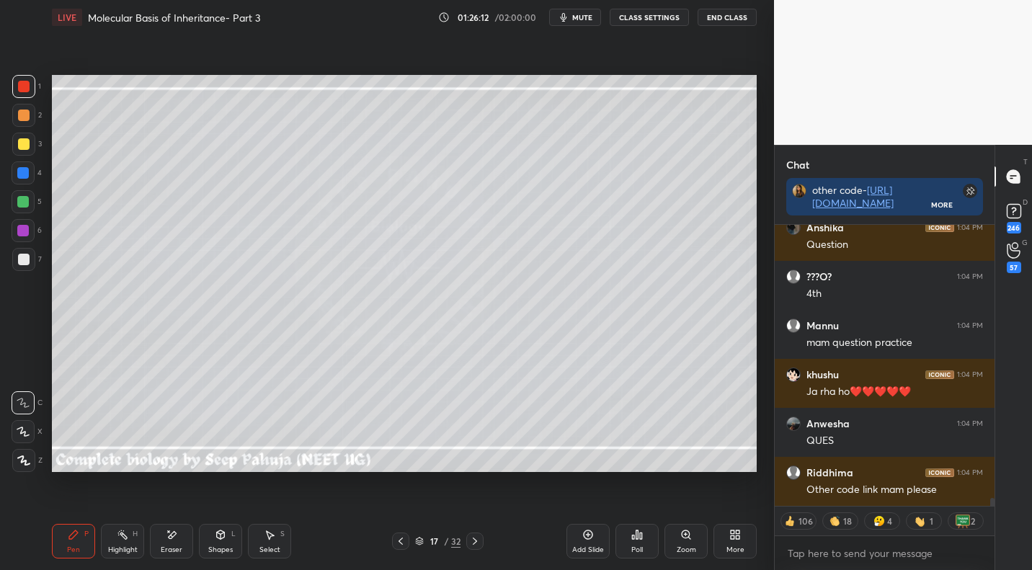
drag, startPoint x: 27, startPoint y: 146, endPoint x: 35, endPoint y: 147, distance: 8.7
click at [26, 147] on div at bounding box center [24, 144] width 12 height 12
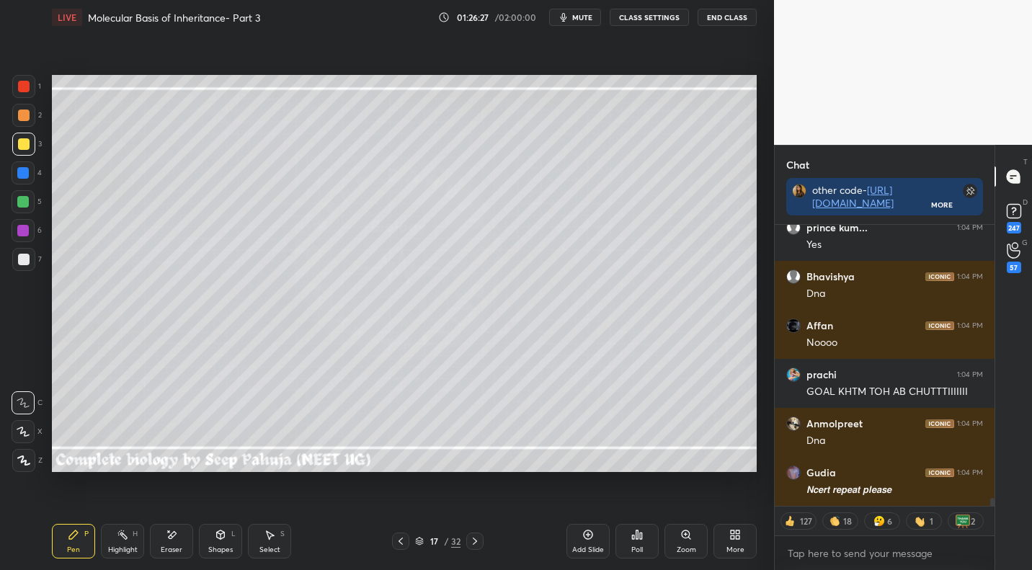
drag, startPoint x: 225, startPoint y: 550, endPoint x: 232, endPoint y: 524, distance: 26.9
click at [225, 550] on div "Shapes" at bounding box center [220, 549] width 24 height 7
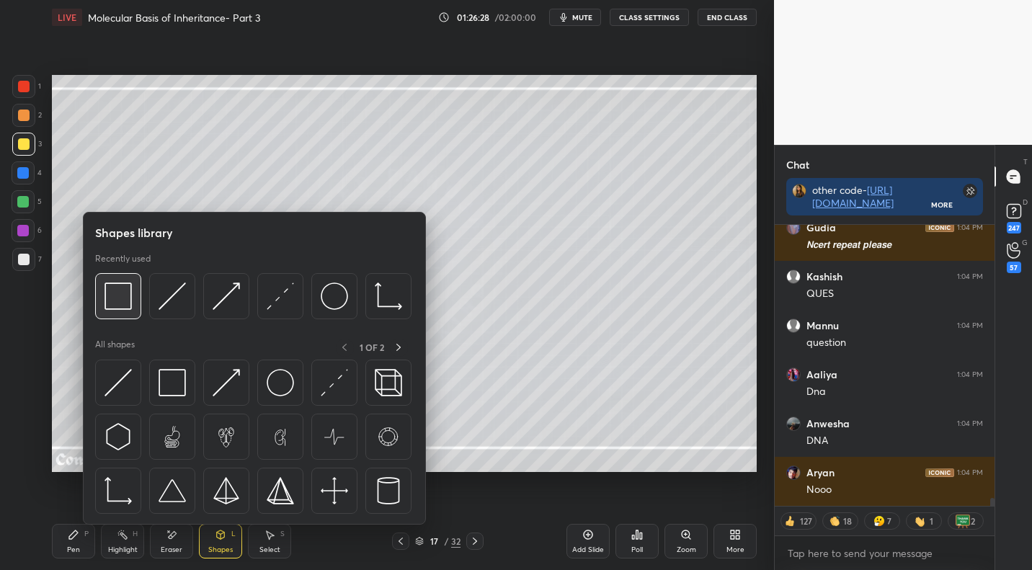
click at [110, 281] on div at bounding box center [118, 296] width 46 height 46
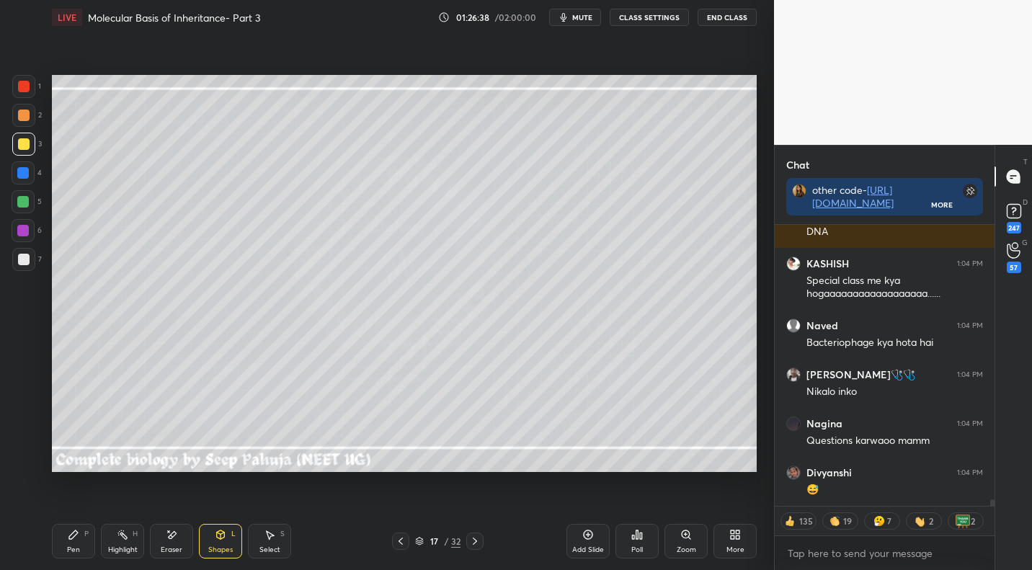
click at [68, 544] on div "Pen P" at bounding box center [73, 541] width 43 height 35
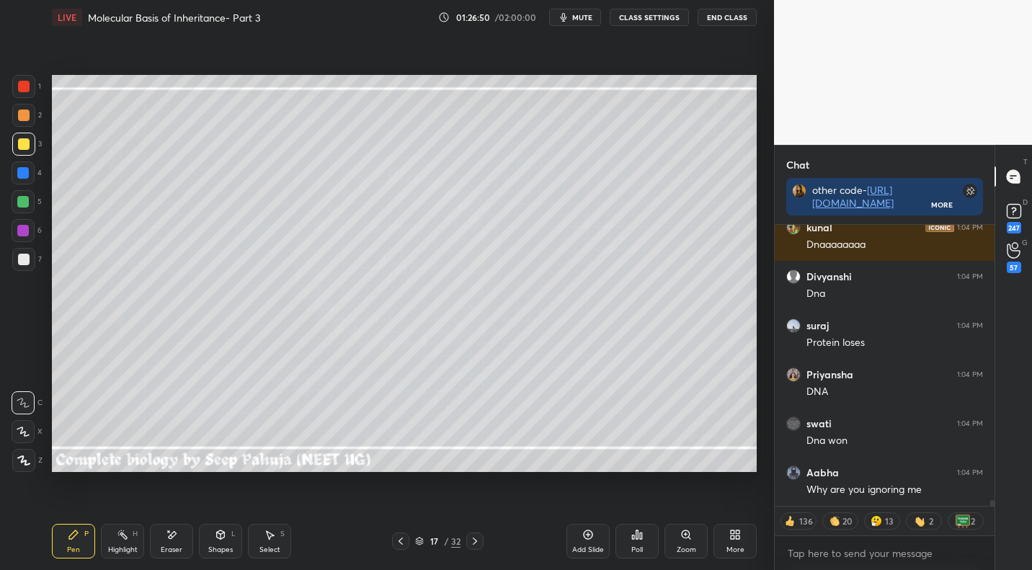
click at [32, 258] on div at bounding box center [23, 259] width 23 height 23
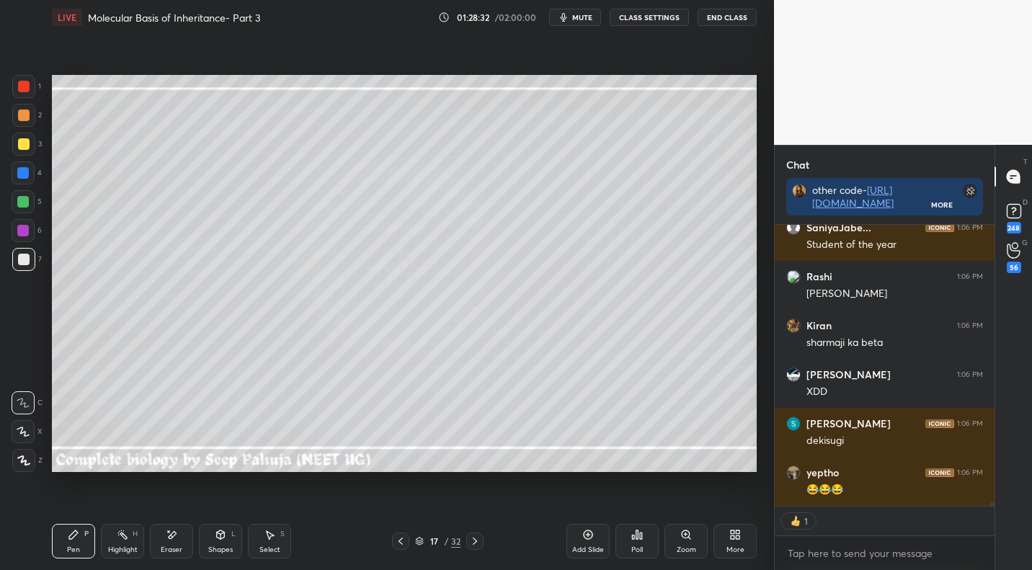
drag, startPoint x: 274, startPoint y: 542, endPoint x: 292, endPoint y: 474, distance: 69.9
click at [274, 542] on div "Select S" at bounding box center [269, 541] width 43 height 35
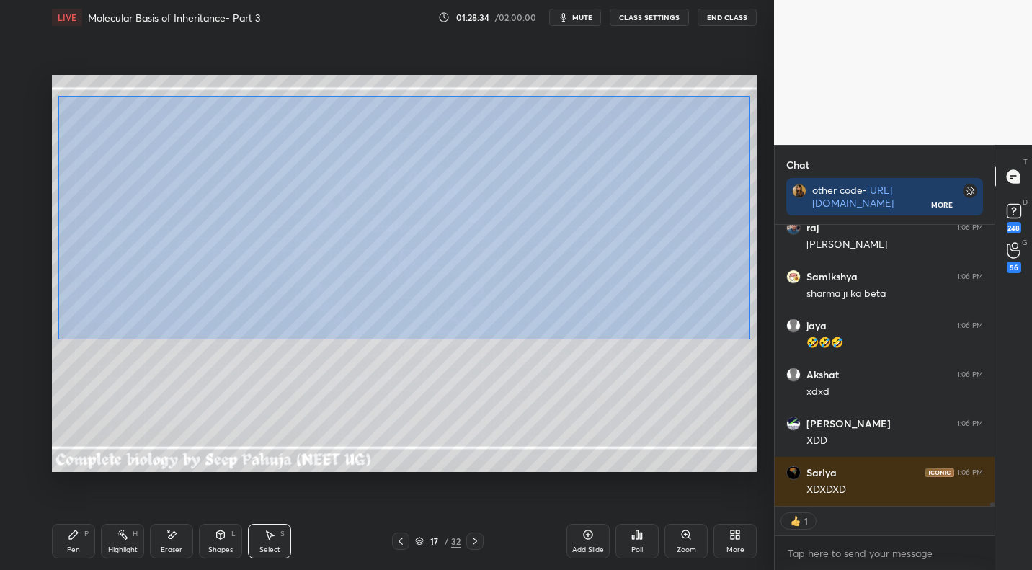
drag, startPoint x: 58, startPoint y: 96, endPoint x: 753, endPoint y: 329, distance: 733.3
click at [752, 339] on div "0 ° Undo Copy Paste here Duplicate Duplicate to new slide Delete" at bounding box center [404, 273] width 705 height 396
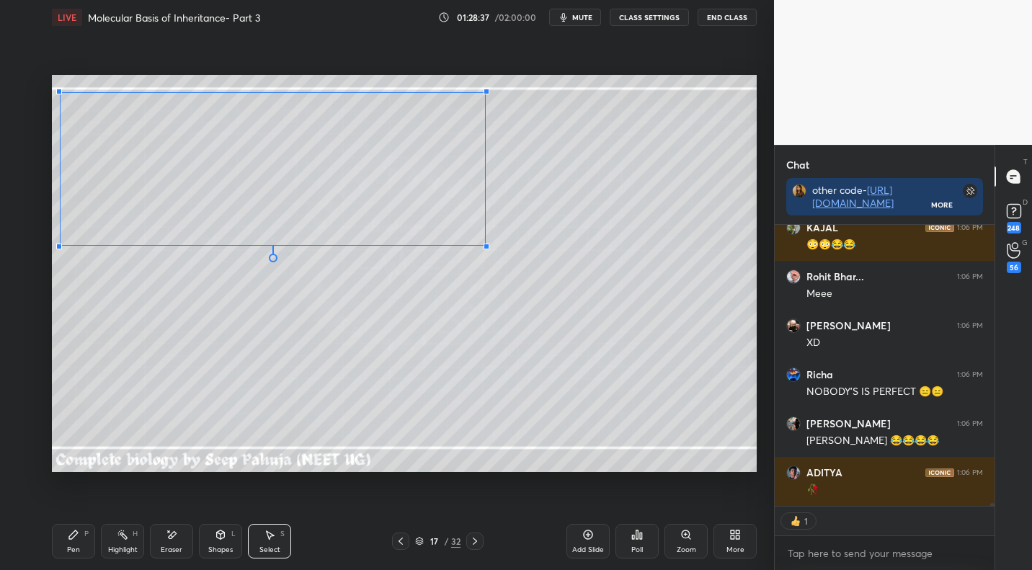
drag, startPoint x: 726, startPoint y: 318, endPoint x: 476, endPoint y: 241, distance: 261.4
click at [489, 243] on div at bounding box center [486, 246] width 6 height 6
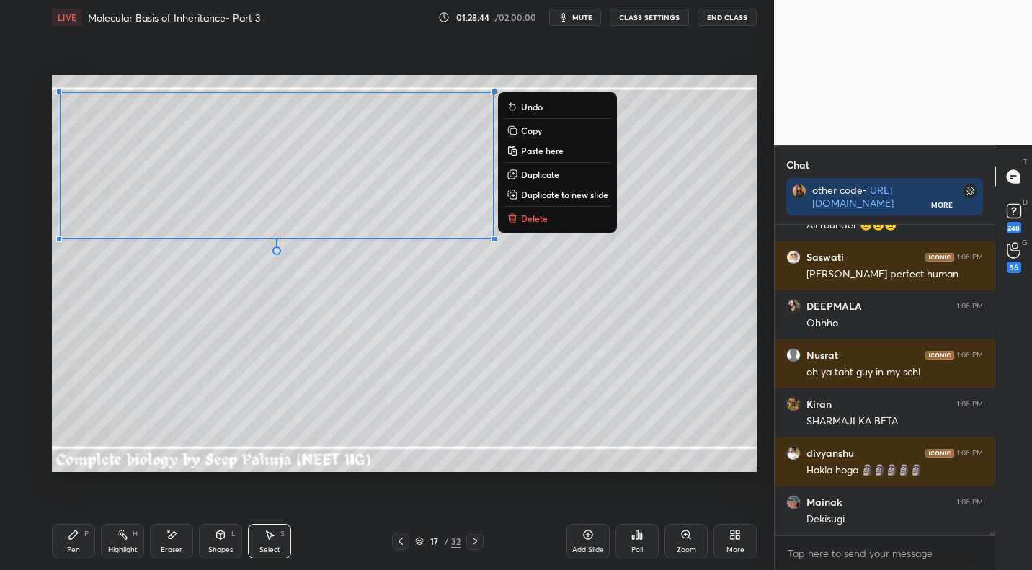
drag, startPoint x: 69, startPoint y: 537, endPoint x: 68, endPoint y: 558, distance: 21.7
click at [69, 537] on icon at bounding box center [73, 534] width 9 height 9
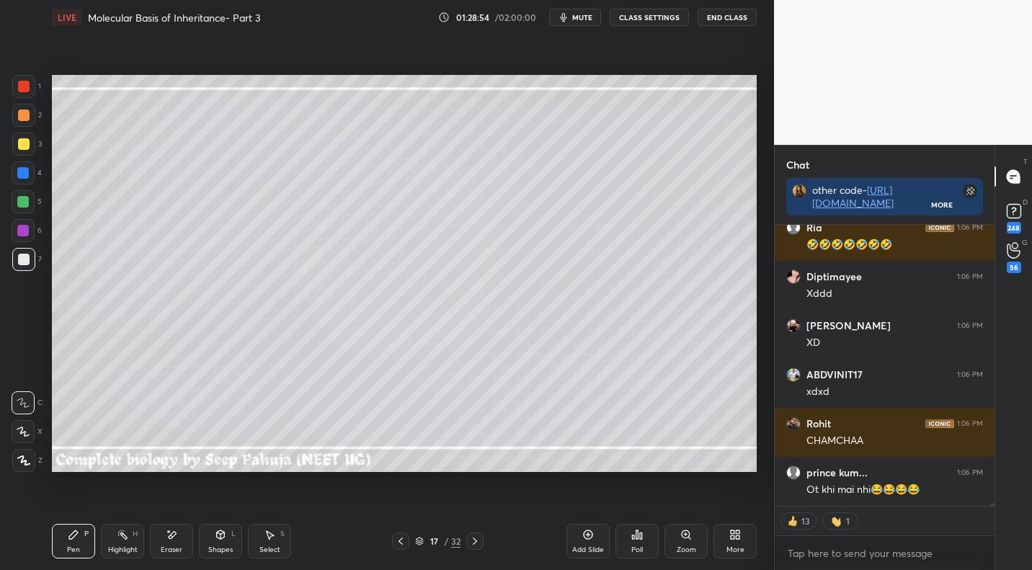
drag, startPoint x: 27, startPoint y: 148, endPoint x: 35, endPoint y: 151, distance: 8.9
click at [27, 148] on div at bounding box center [24, 144] width 12 height 12
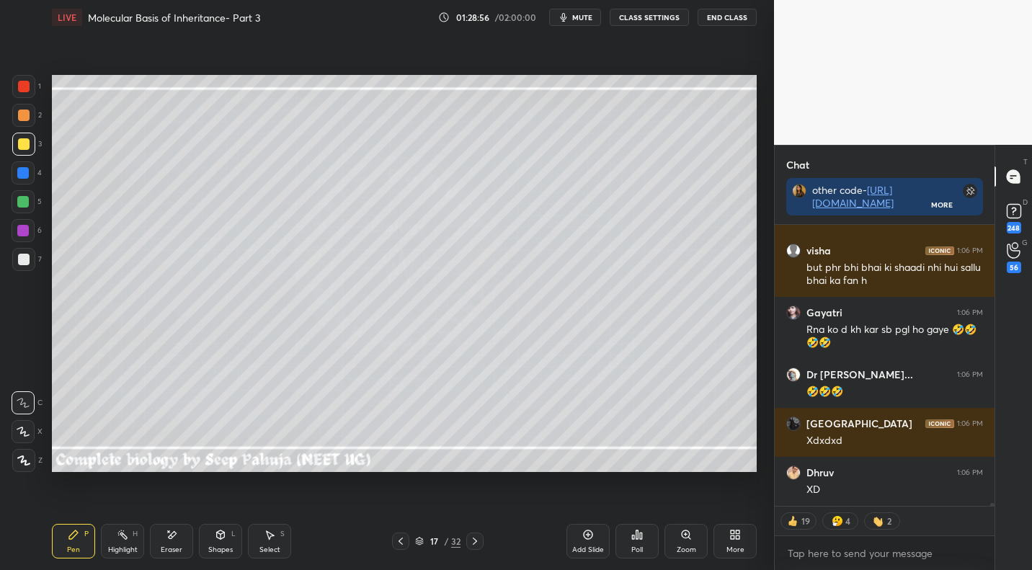
click at [25, 174] on div at bounding box center [23, 173] width 12 height 12
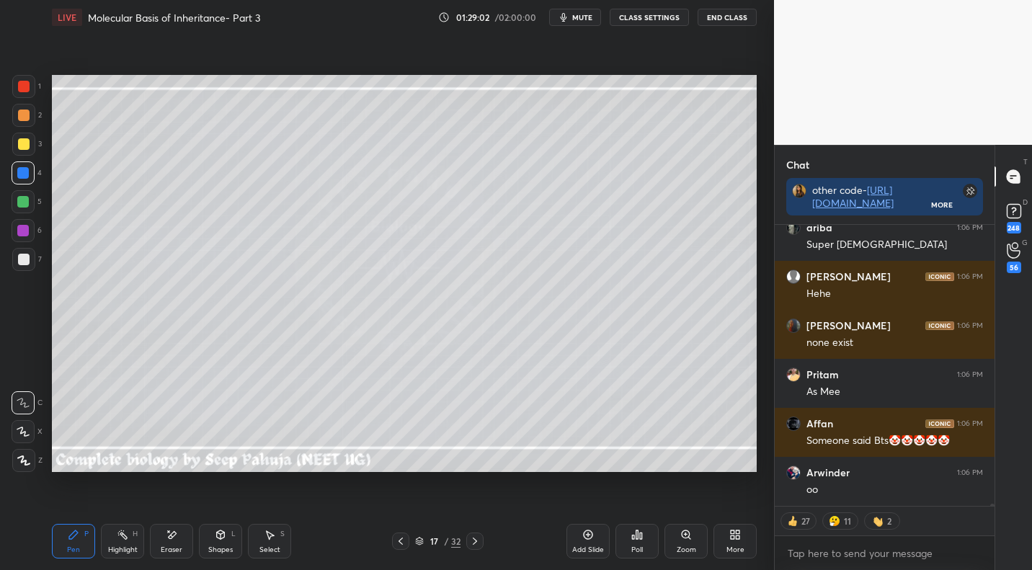
click at [161, 523] on div "Pen P Highlight H Eraser Shapes L Select S 17 / 32 Add Slide Poll Zoom More" at bounding box center [404, 541] width 705 height 58
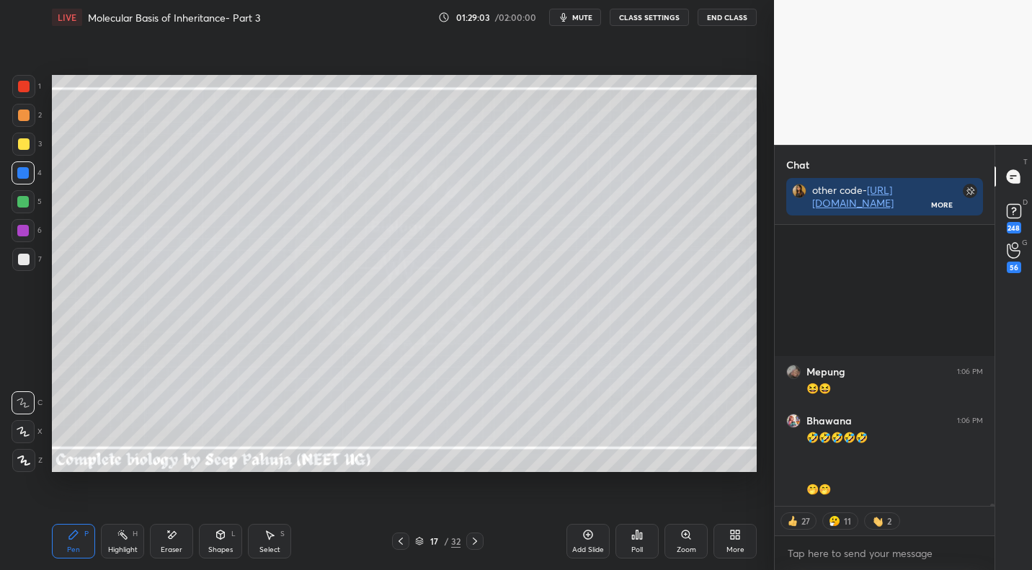
drag, startPoint x: 174, startPoint y: 546, endPoint x: 177, endPoint y: 515, distance: 31.1
click at [174, 540] on div "Eraser" at bounding box center [171, 541] width 43 height 35
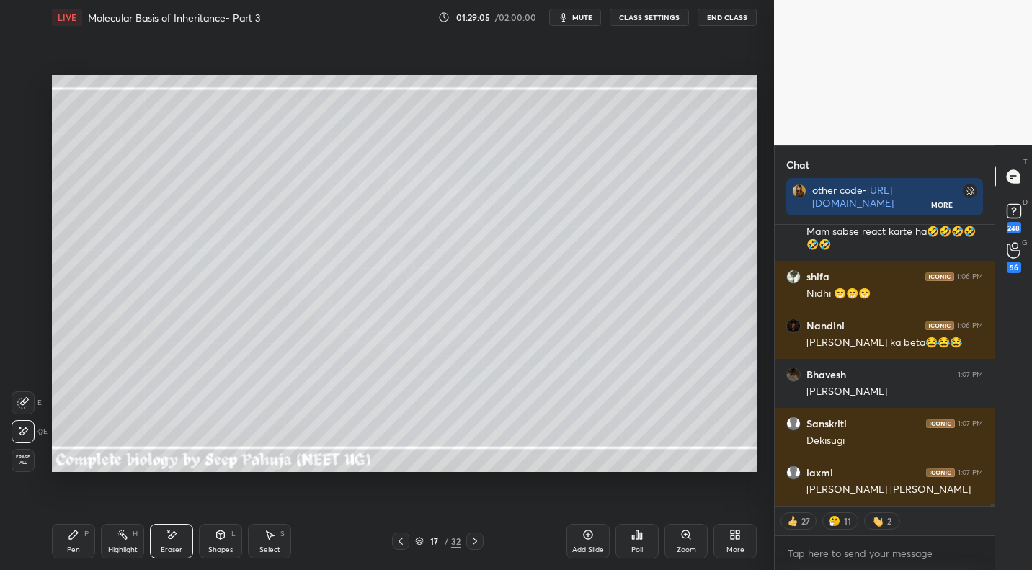
click at [79, 539] on div "Pen P" at bounding box center [73, 541] width 43 height 35
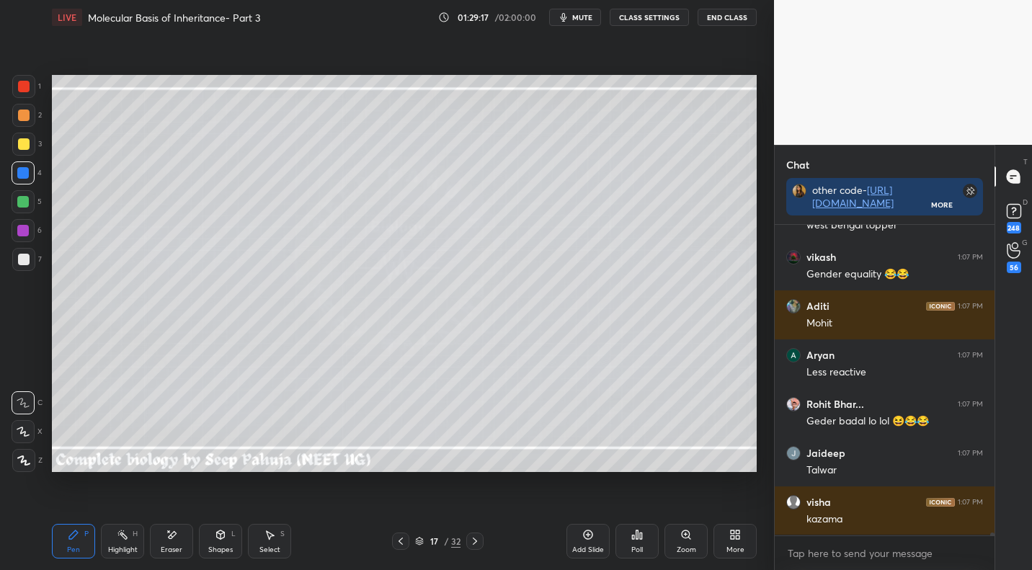
click at [28, 260] on div at bounding box center [24, 260] width 12 height 12
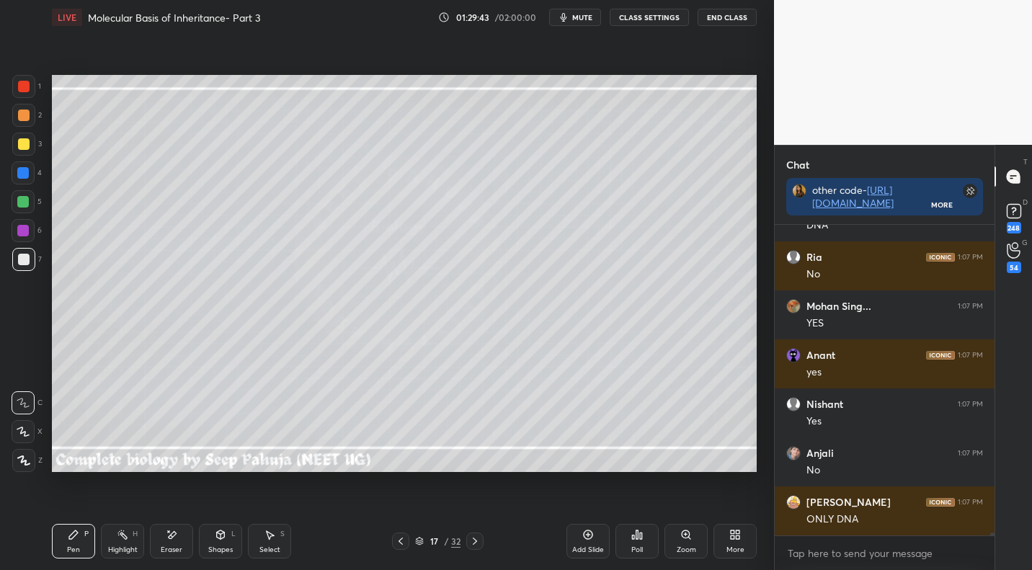
click at [31, 120] on div at bounding box center [23, 115] width 23 height 23
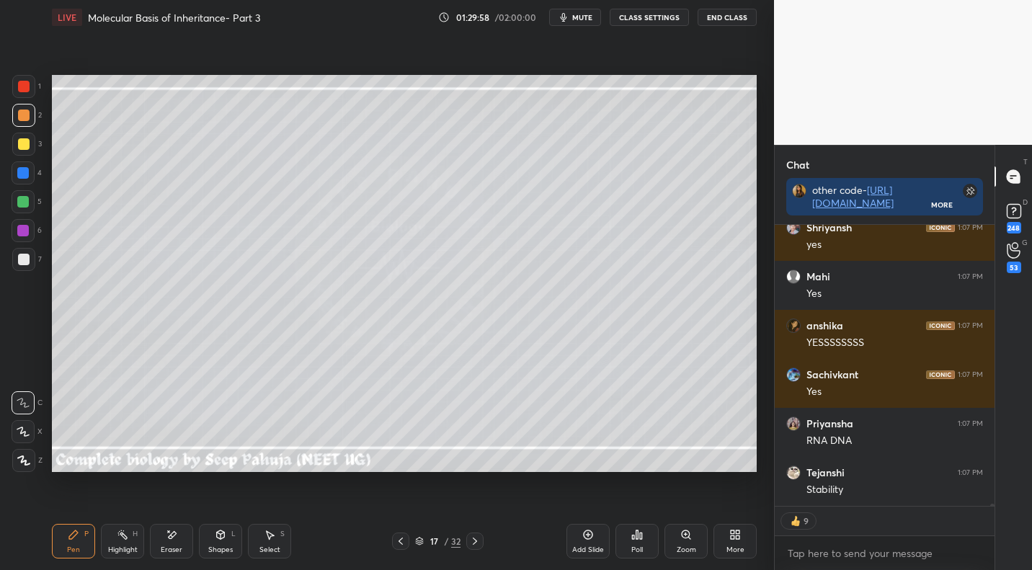
click at [30, 259] on div at bounding box center [23, 259] width 23 height 23
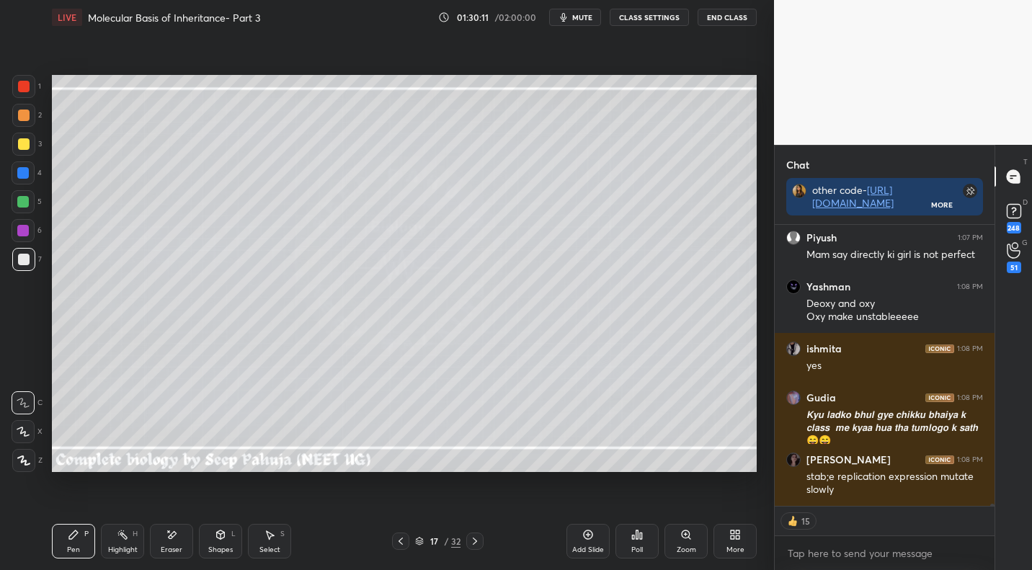
click at [22, 117] on div at bounding box center [24, 116] width 12 height 12
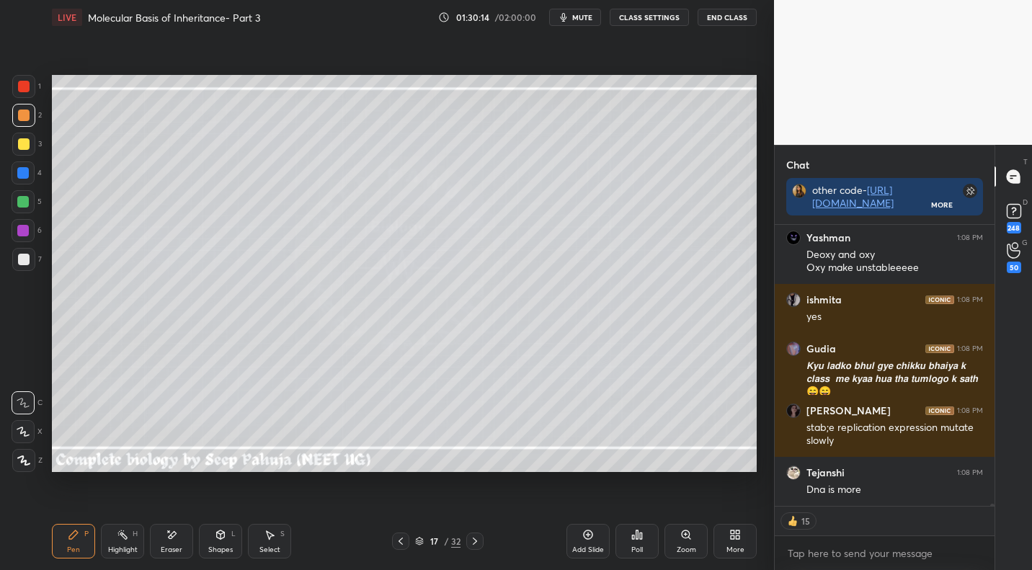
click at [398, 540] on icon at bounding box center [400, 540] width 4 height 7
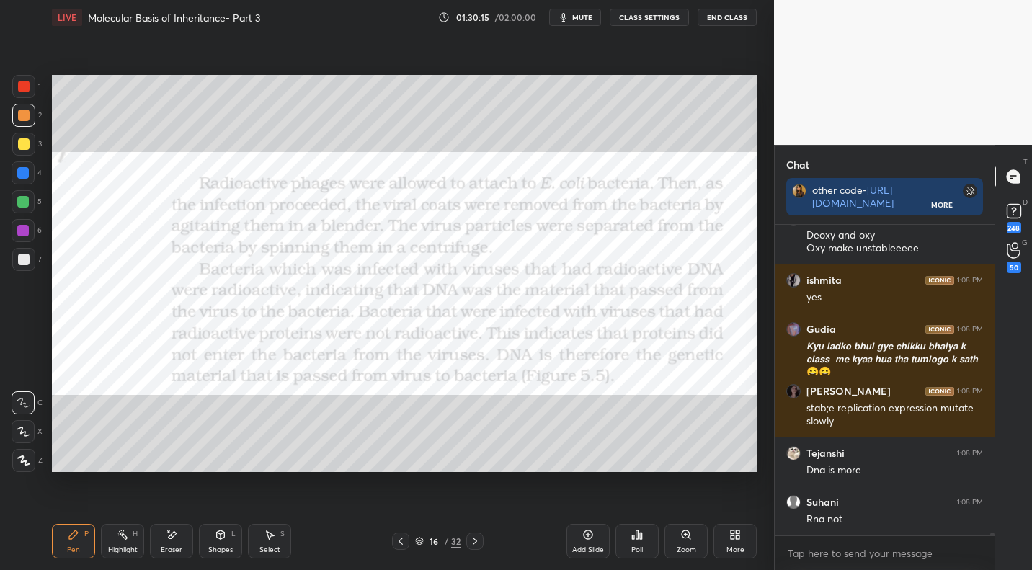
click at [402, 537] on icon at bounding box center [400, 540] width 4 height 7
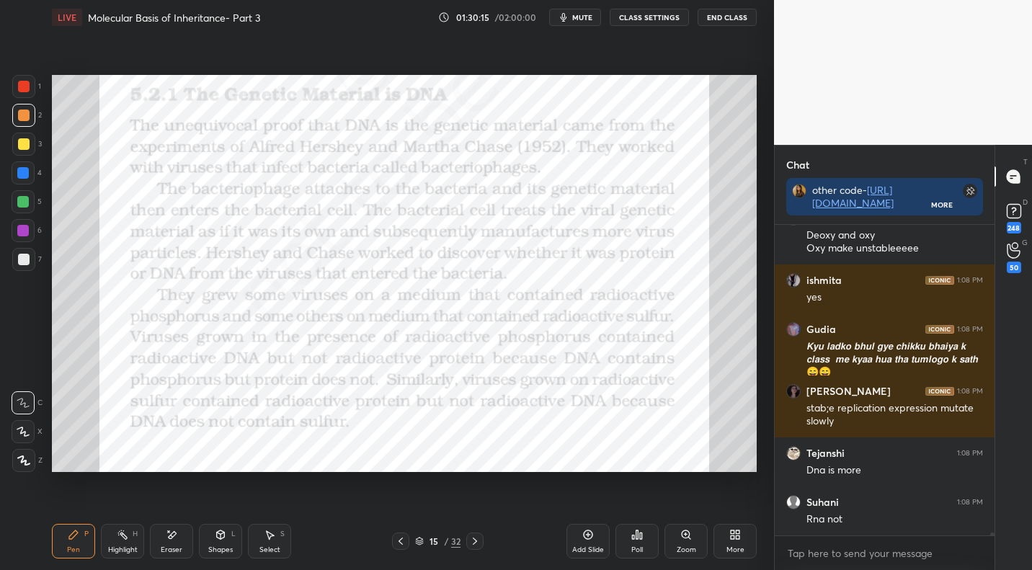
drag, startPoint x: 402, startPoint y: 537, endPoint x: 415, endPoint y: 535, distance: 13.3
click at [406, 536] on icon at bounding box center [401, 541] width 12 height 12
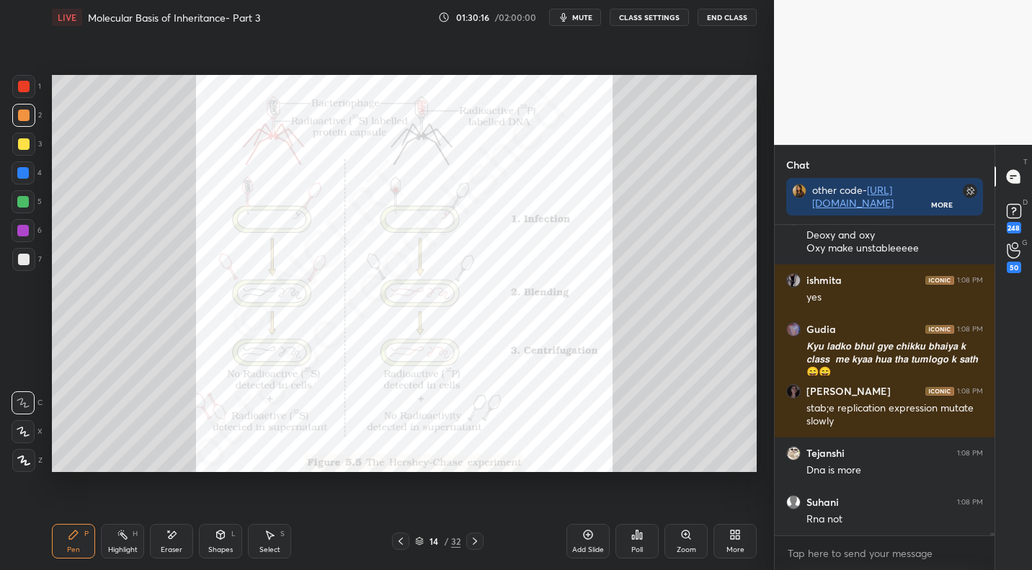
click at [399, 540] on icon at bounding box center [401, 541] width 12 height 12
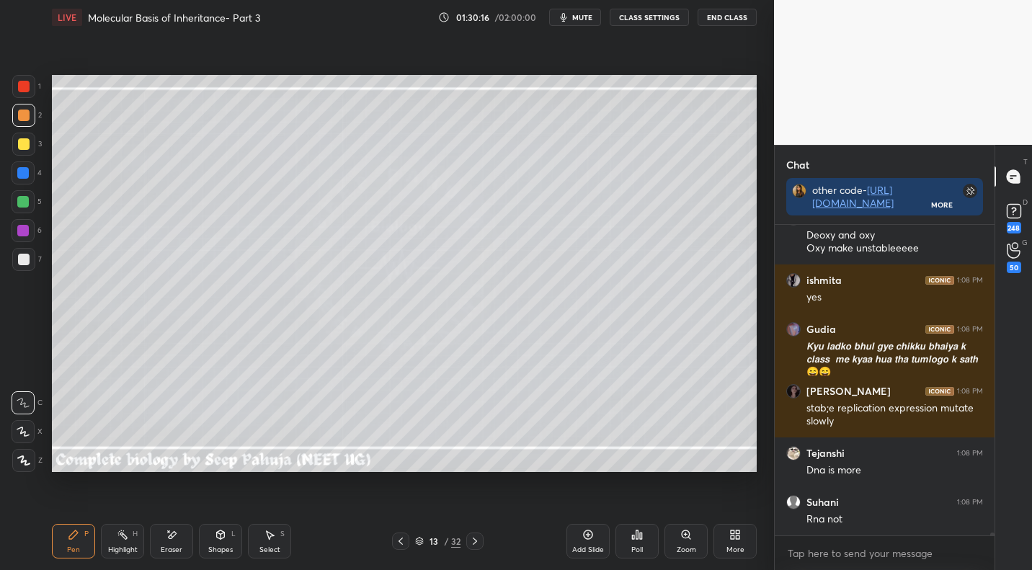
click at [396, 542] on icon at bounding box center [401, 541] width 12 height 12
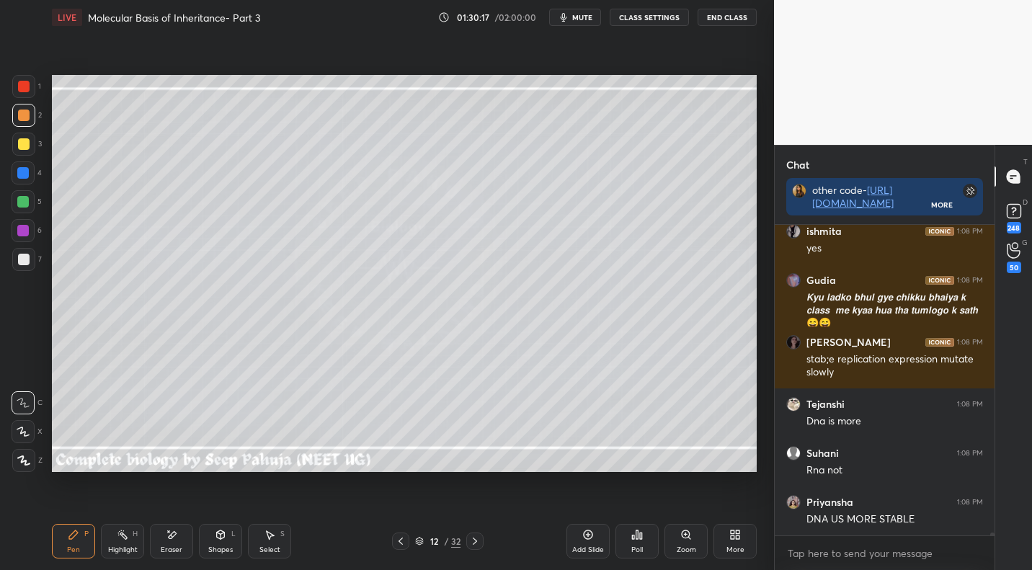
click at [396, 542] on icon at bounding box center [401, 541] width 12 height 12
click at [393, 542] on div at bounding box center [400, 540] width 17 height 17
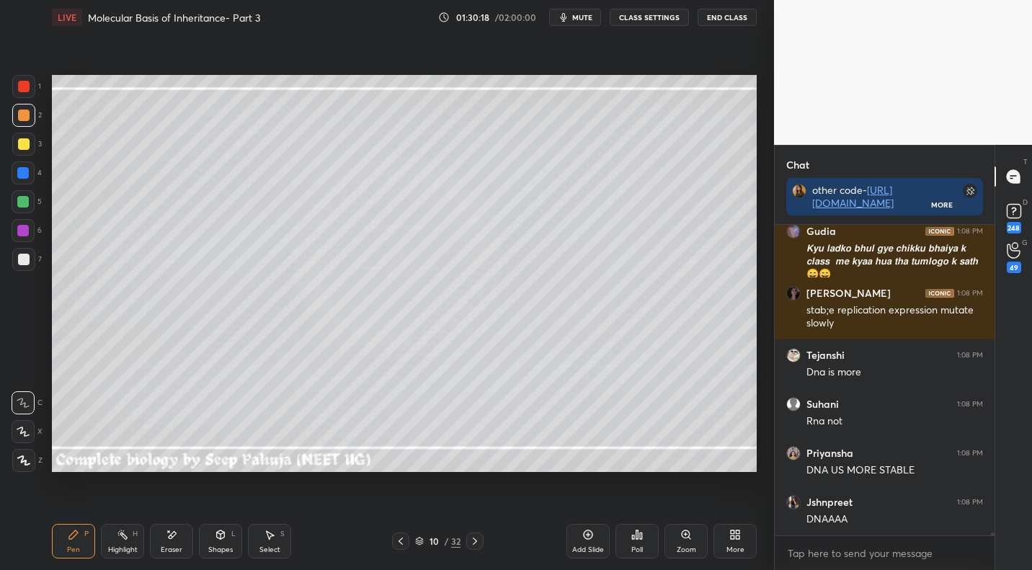
click at [396, 542] on icon at bounding box center [401, 541] width 12 height 12
click at [396, 540] on icon at bounding box center [401, 541] width 12 height 12
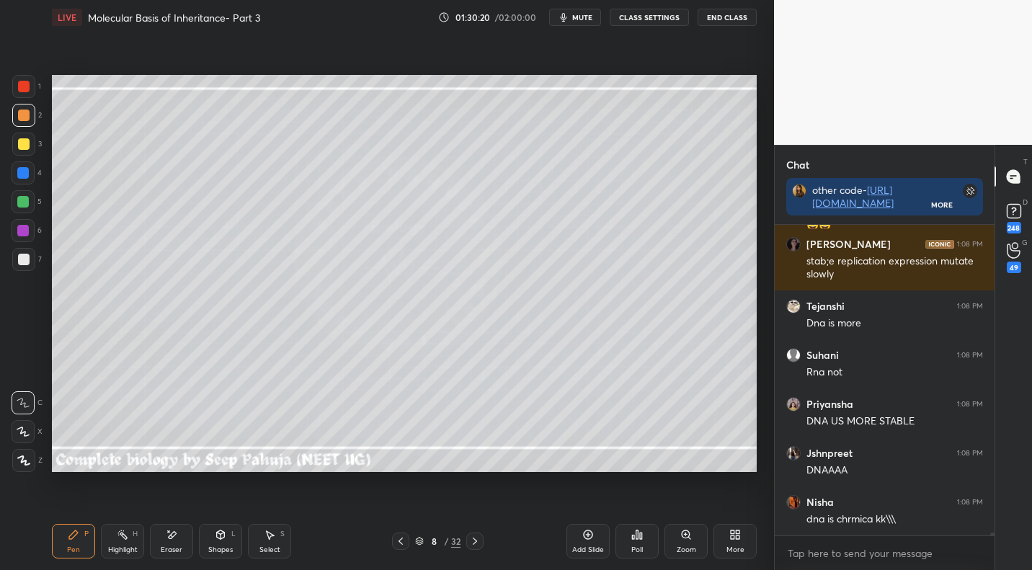
click at [396, 540] on icon at bounding box center [401, 541] width 12 height 12
click at [393, 539] on div at bounding box center [400, 540] width 17 height 17
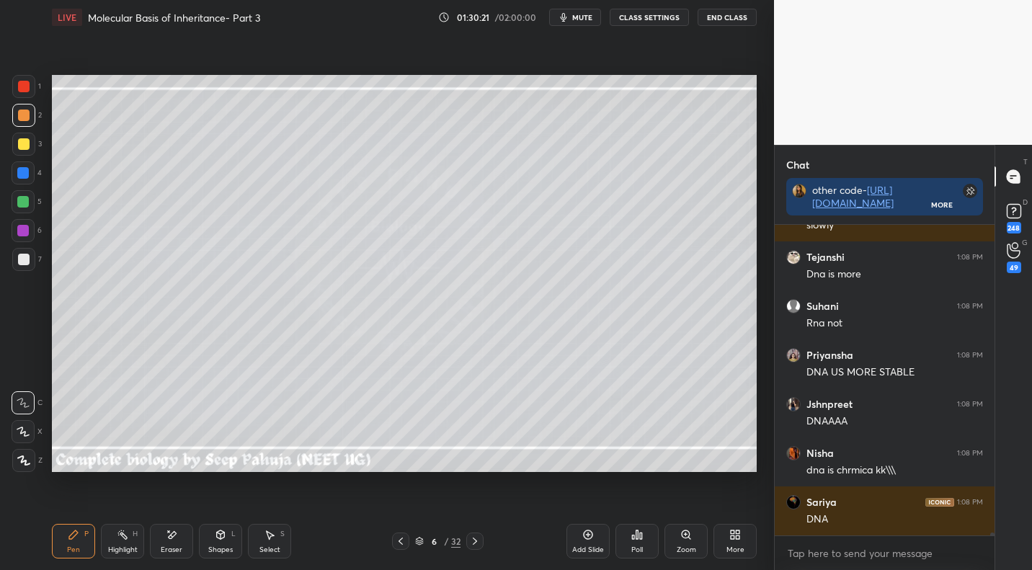
click at [393, 535] on div at bounding box center [400, 540] width 17 height 17
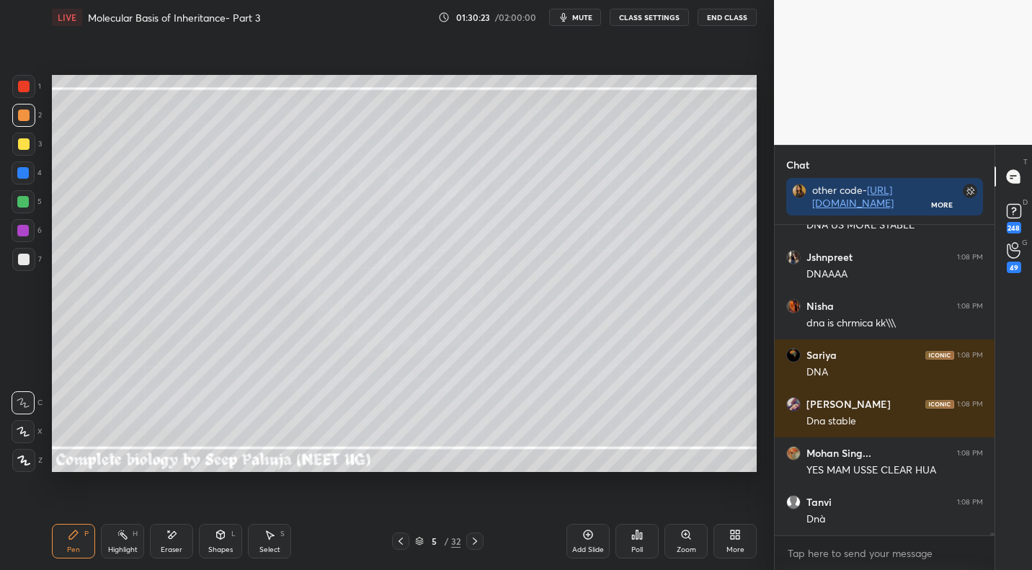
click at [400, 537] on icon at bounding box center [401, 541] width 12 height 12
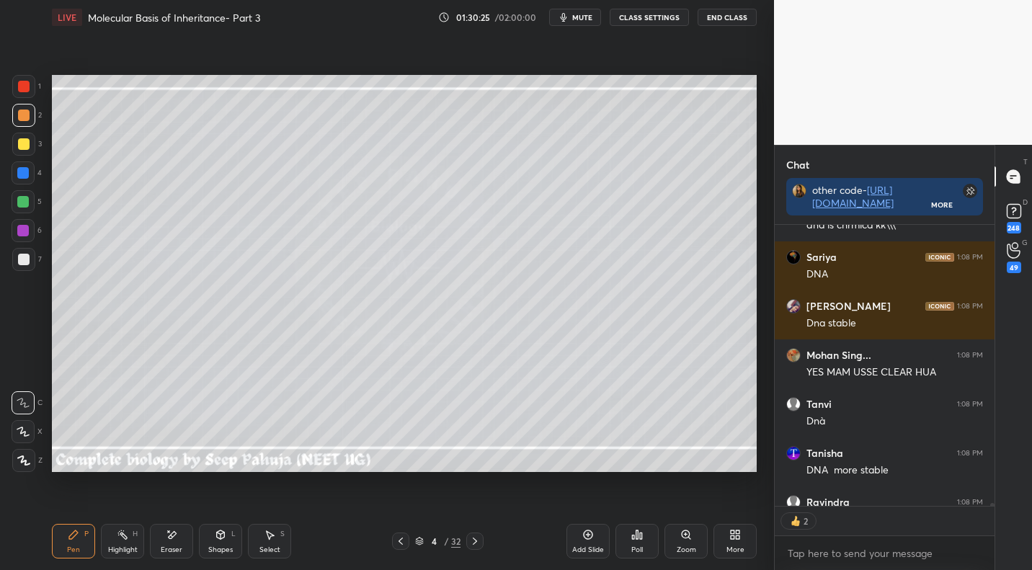
click at [110, 544] on div "Highlight H" at bounding box center [122, 541] width 43 height 35
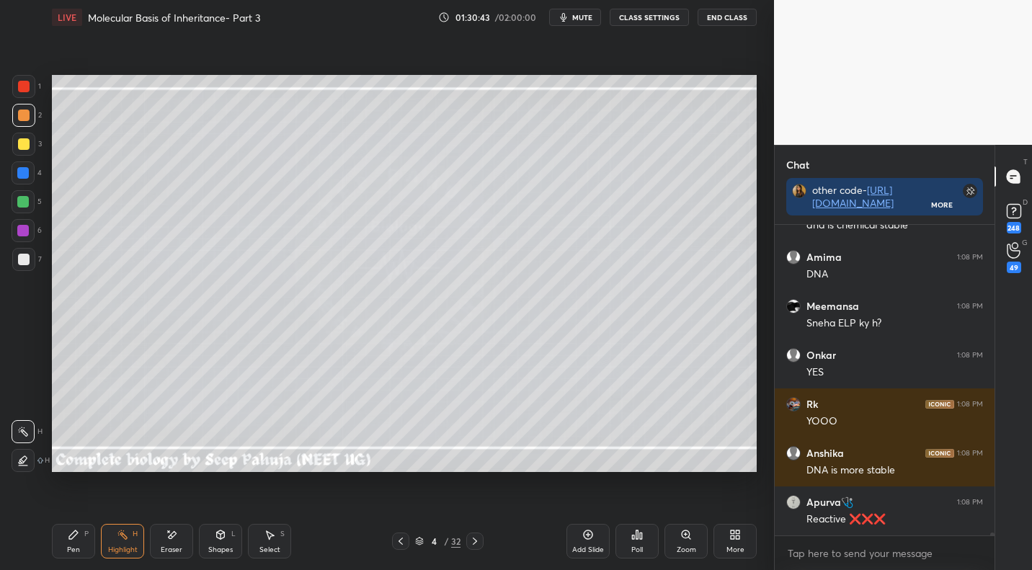
click at [473, 550] on div "Pen P Highlight H Eraser Shapes L Select S 4 / 32 Add Slide Poll Zoom More" at bounding box center [404, 541] width 705 height 58
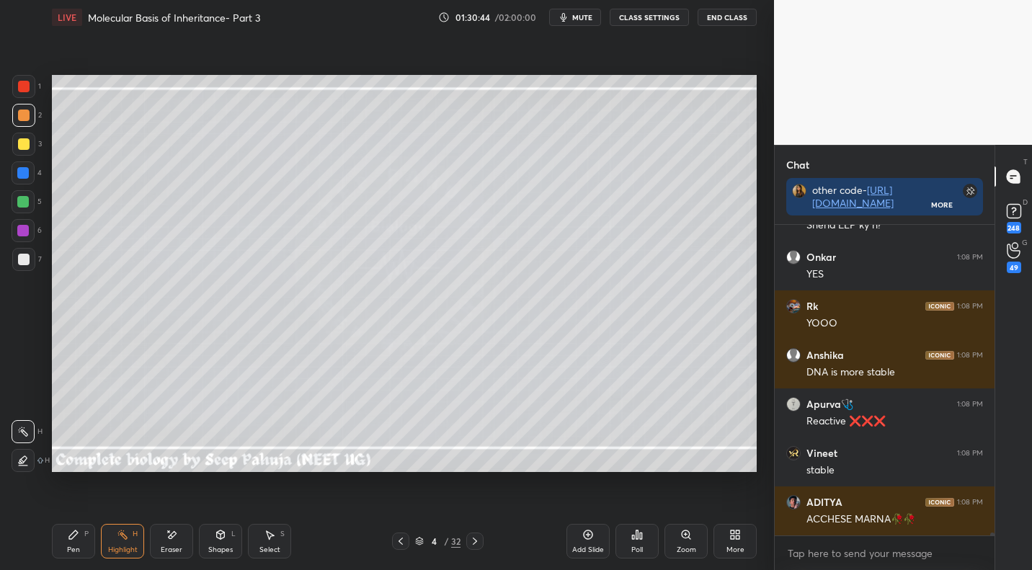
click at [474, 540] on icon at bounding box center [475, 541] width 12 height 12
click at [473, 540] on icon at bounding box center [475, 541] width 12 height 12
click at [470, 542] on icon at bounding box center [475, 541] width 12 height 12
click at [471, 540] on icon at bounding box center [475, 541] width 12 height 12
click at [475, 535] on icon at bounding box center [475, 541] width 12 height 12
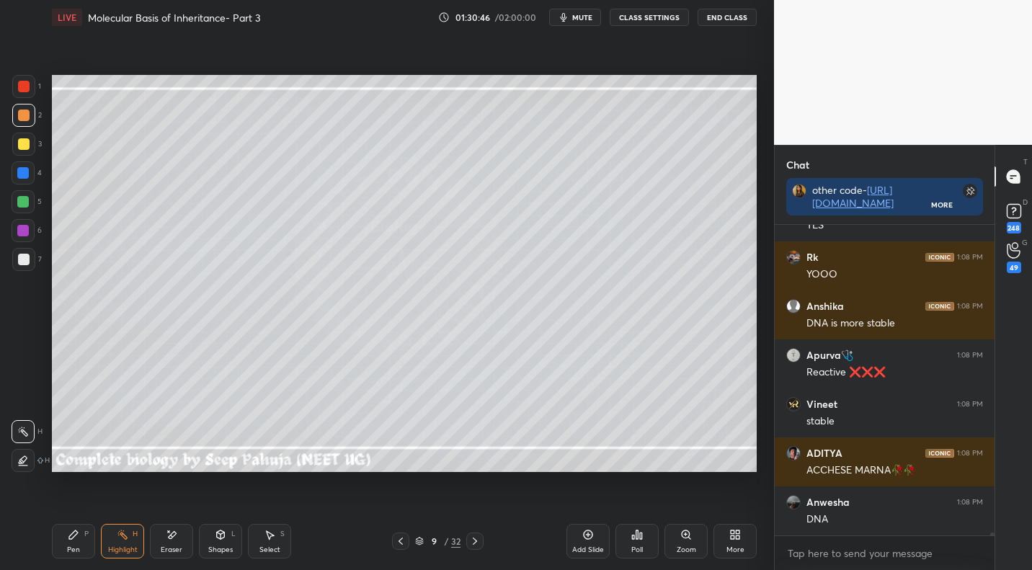
click at [476, 535] on div at bounding box center [474, 540] width 17 height 17
click at [473, 542] on icon at bounding box center [475, 541] width 12 height 12
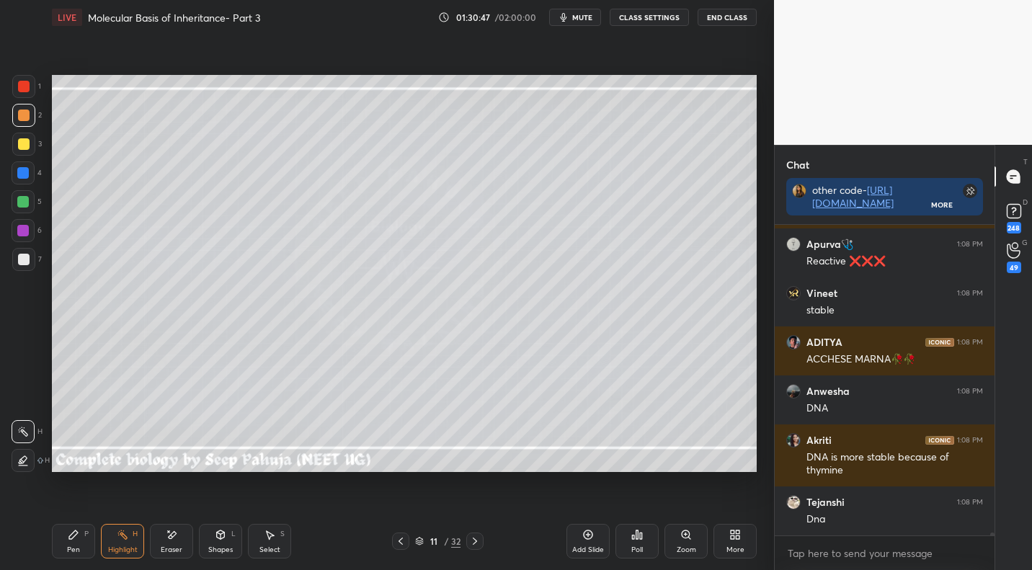
click at [473, 541] on icon at bounding box center [475, 541] width 12 height 12
click at [476, 540] on icon at bounding box center [475, 541] width 12 height 12
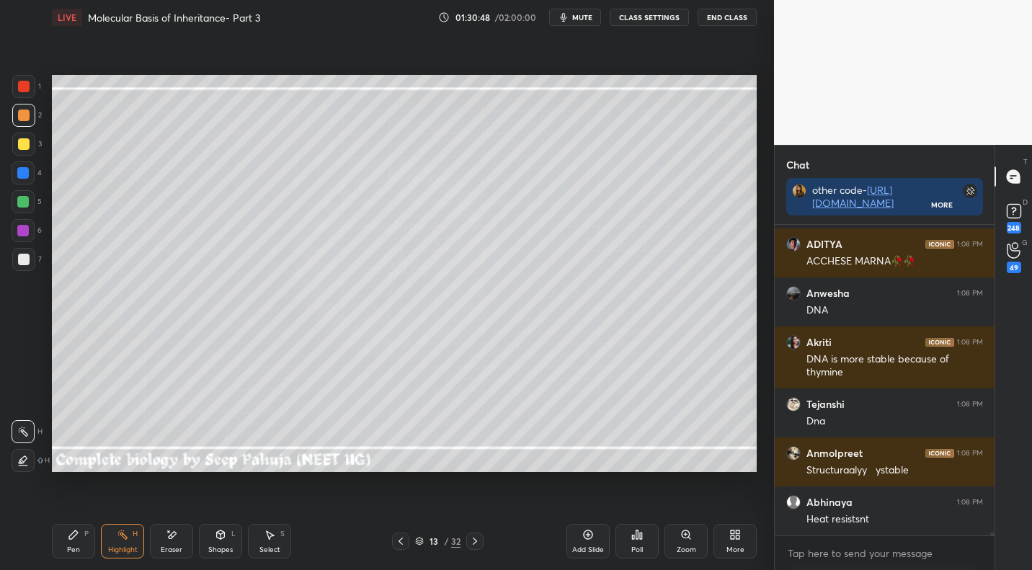
click at [474, 540] on icon at bounding box center [475, 541] width 12 height 12
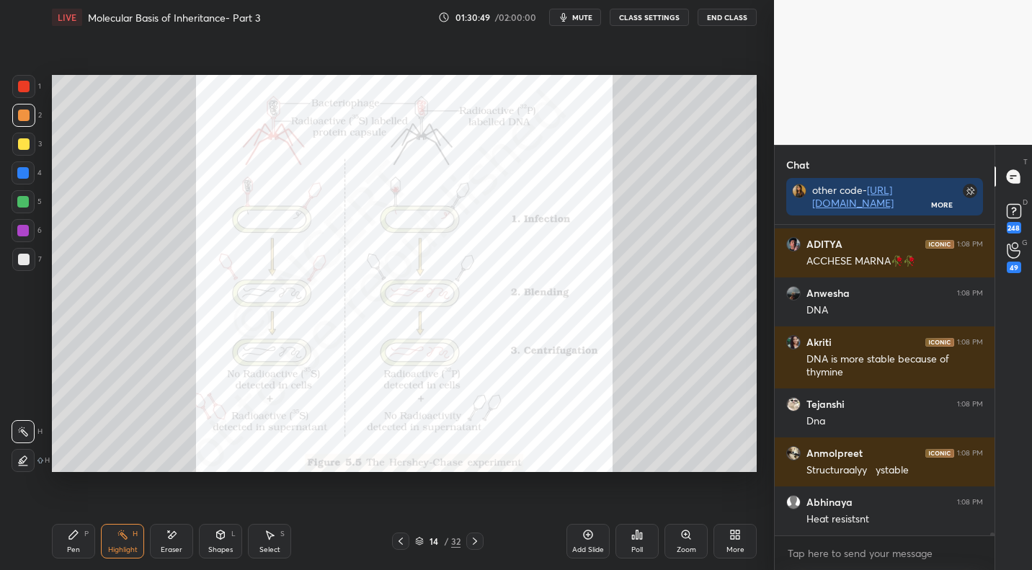
click at [473, 540] on icon at bounding box center [475, 541] width 12 height 12
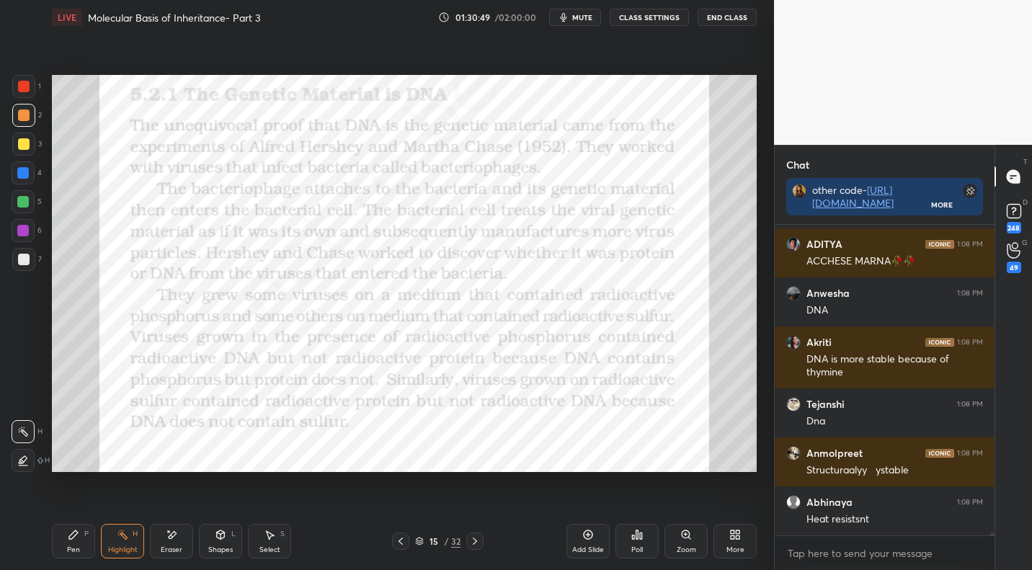
drag, startPoint x: 472, startPoint y: 540, endPoint x: 482, endPoint y: 540, distance: 10.1
click at [472, 540] on icon at bounding box center [475, 541] width 12 height 12
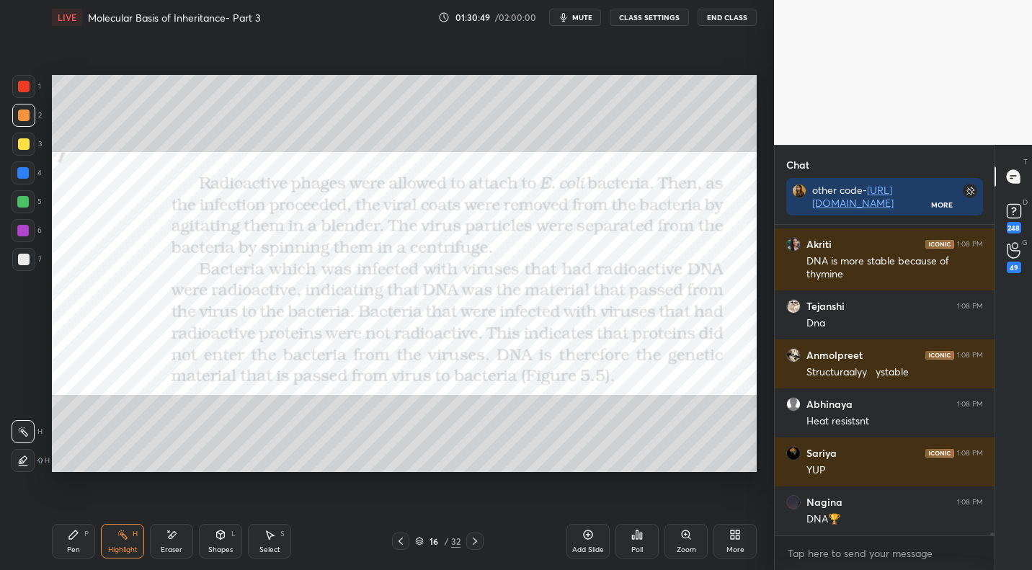
click at [474, 540] on icon at bounding box center [475, 541] width 12 height 12
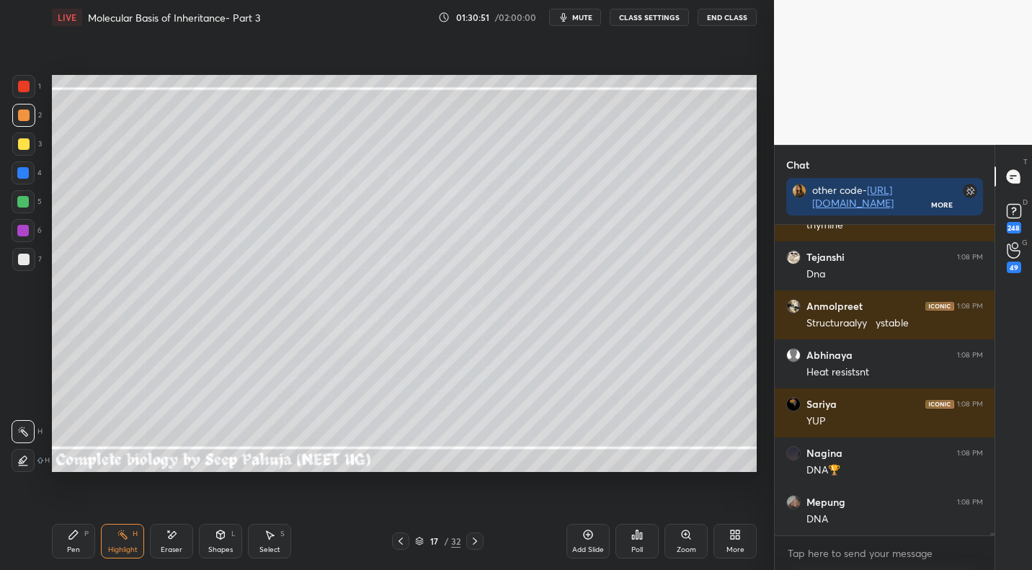
click at [68, 545] on div "Pen P" at bounding box center [73, 541] width 43 height 35
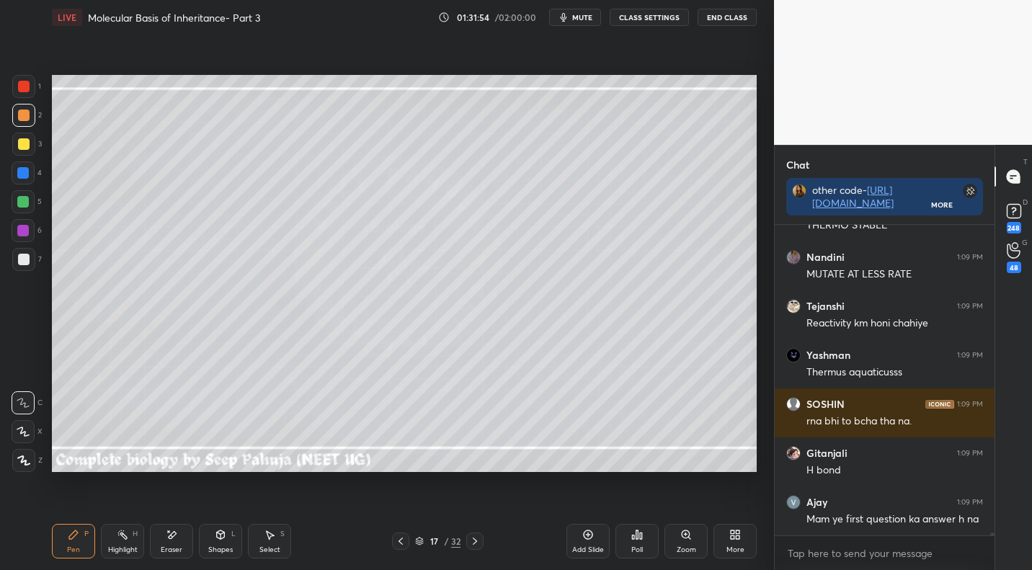
scroll to position [35655, 0]
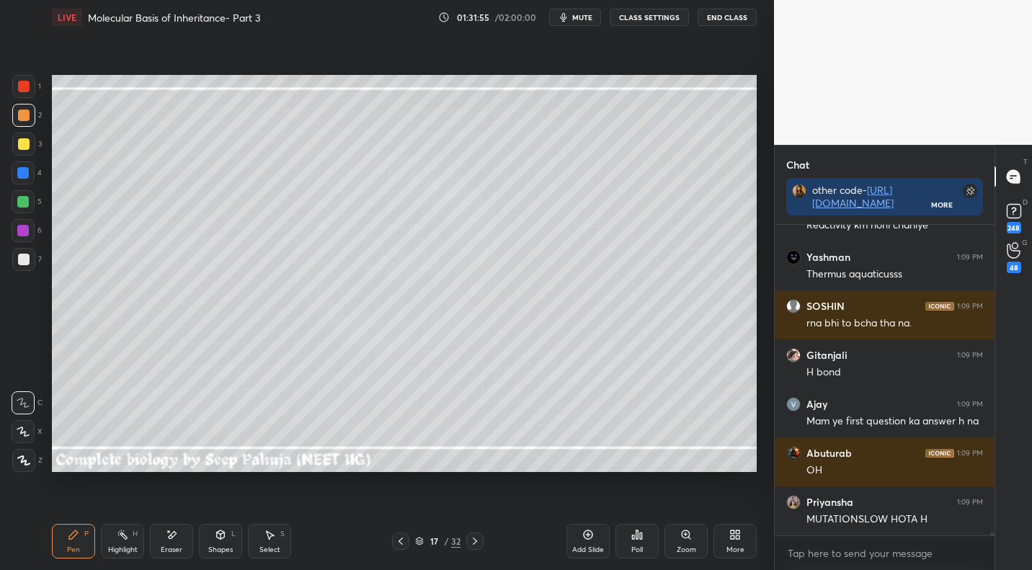
drag, startPoint x: 23, startPoint y: 257, endPoint x: 48, endPoint y: 266, distance: 26.7
click at [24, 260] on div at bounding box center [24, 260] width 12 height 12
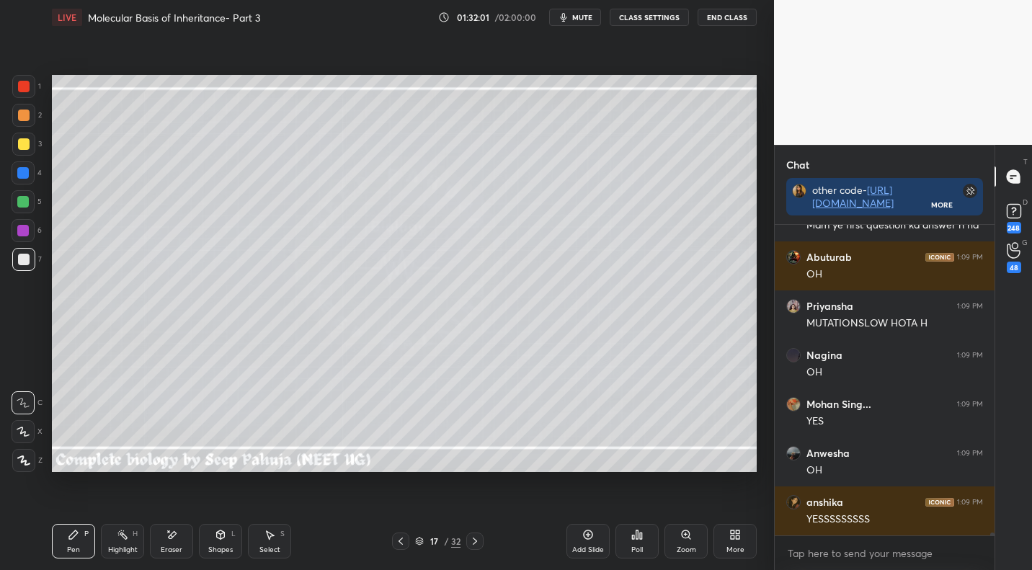
scroll to position [36095, 0]
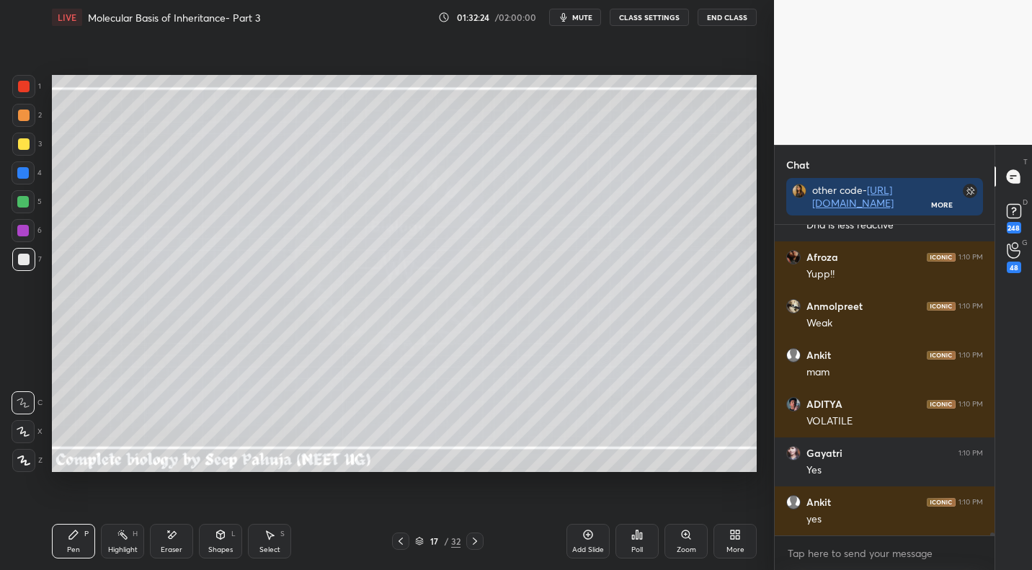
click at [473, 544] on icon at bounding box center [475, 540] width 4 height 7
click at [20, 117] on div at bounding box center [24, 116] width 12 height 12
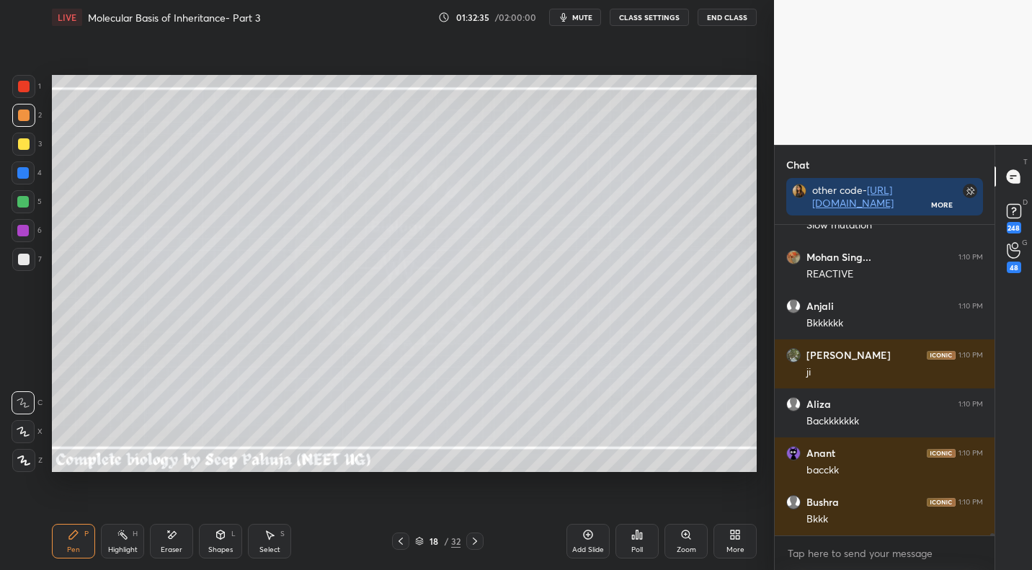
drag, startPoint x: 402, startPoint y: 541, endPoint x: 411, endPoint y: 530, distance: 14.4
click at [402, 541] on icon at bounding box center [401, 541] width 12 height 12
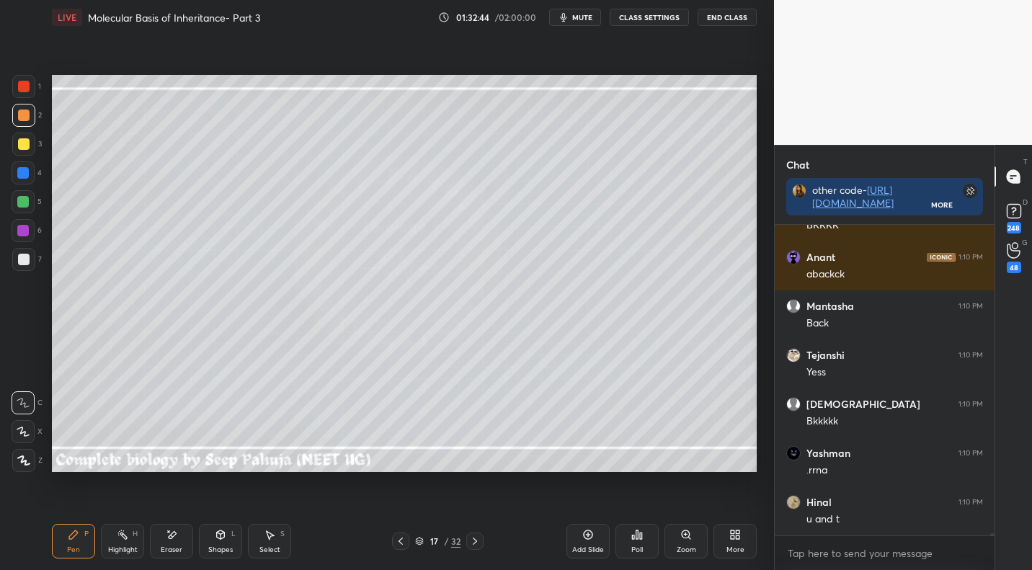
drag, startPoint x: 475, startPoint y: 538, endPoint x: 500, endPoint y: 504, distance: 42.4
click at [475, 538] on icon at bounding box center [475, 541] width 12 height 12
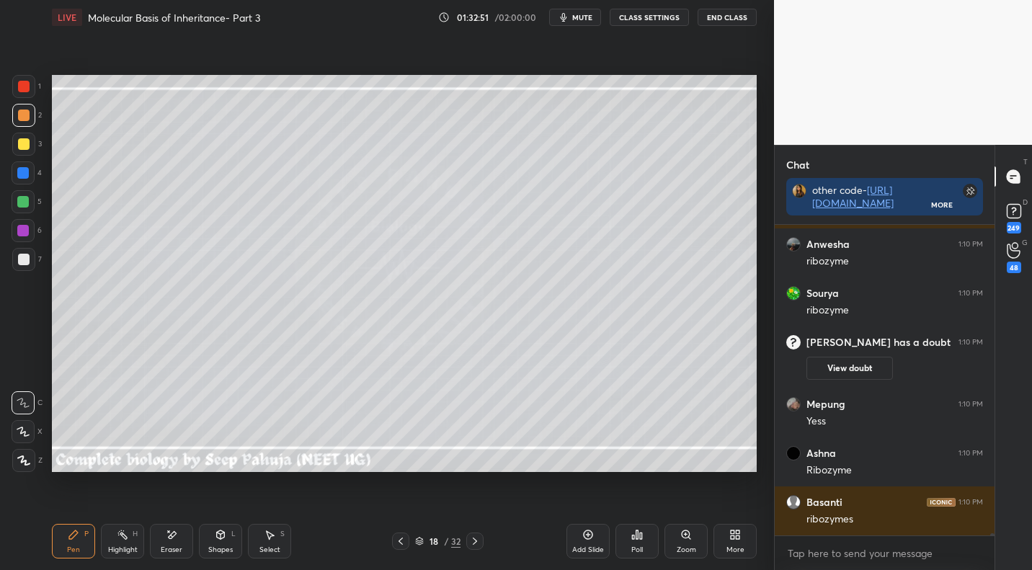
drag, startPoint x: 399, startPoint y: 540, endPoint x: 408, endPoint y: 529, distance: 13.8
click at [399, 540] on icon at bounding box center [401, 541] width 12 height 12
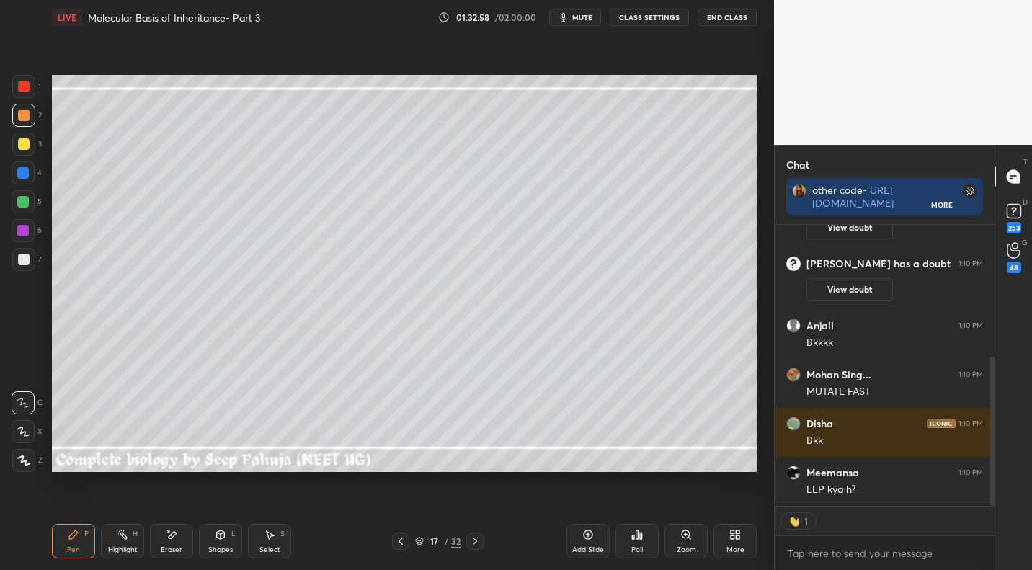
click at [130, 537] on div "Highlight H" at bounding box center [122, 541] width 43 height 35
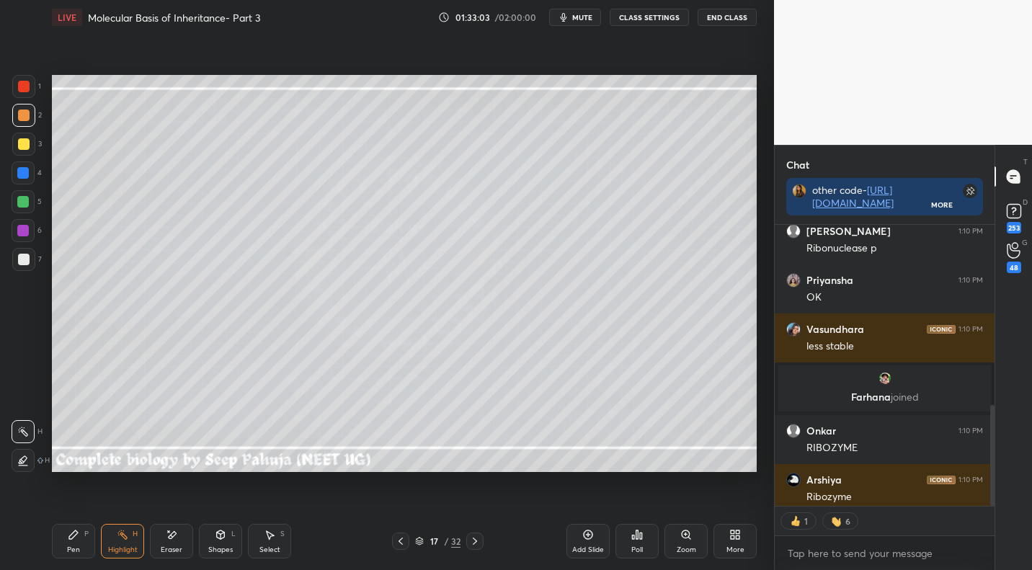
click at [478, 536] on icon at bounding box center [475, 541] width 12 height 12
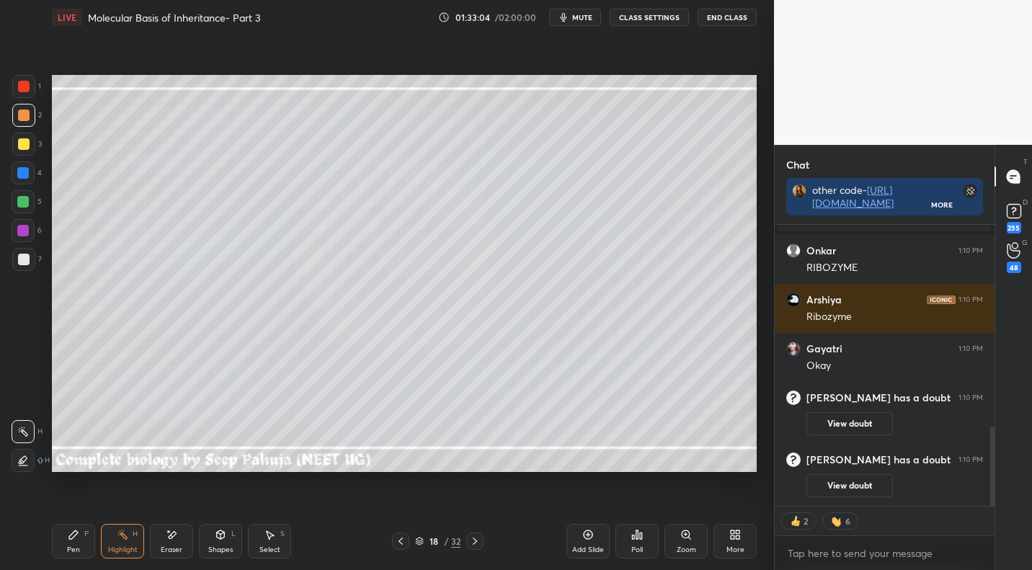
click at [79, 532] on div "Pen P" at bounding box center [73, 541] width 43 height 35
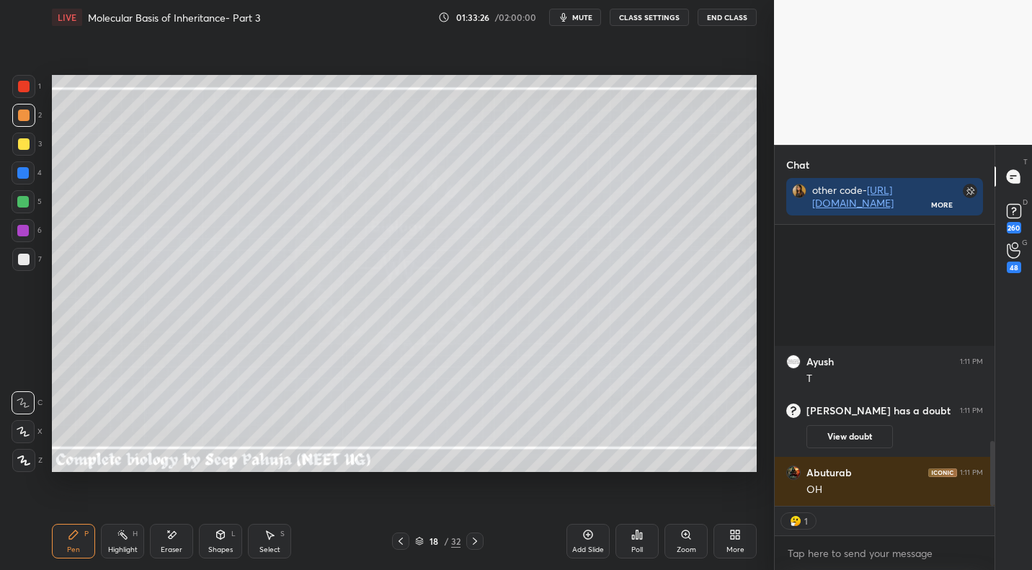
click at [27, 256] on div at bounding box center [24, 260] width 12 height 12
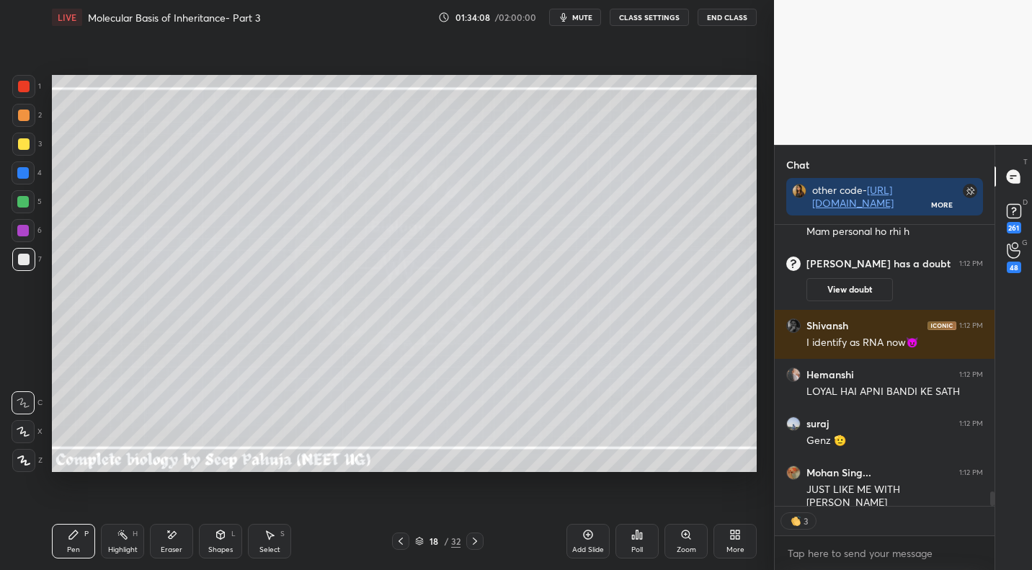
click at [24, 120] on div at bounding box center [24, 116] width 12 height 12
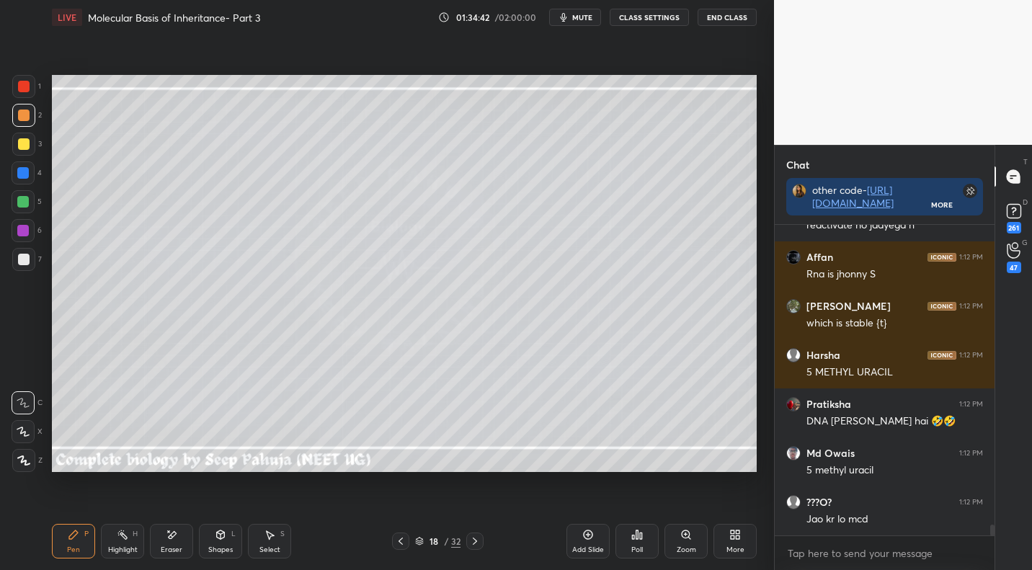
drag, startPoint x: 126, startPoint y: 548, endPoint x: 139, endPoint y: 537, distance: 16.9
click at [133, 543] on div "Highlight H" at bounding box center [122, 541] width 43 height 35
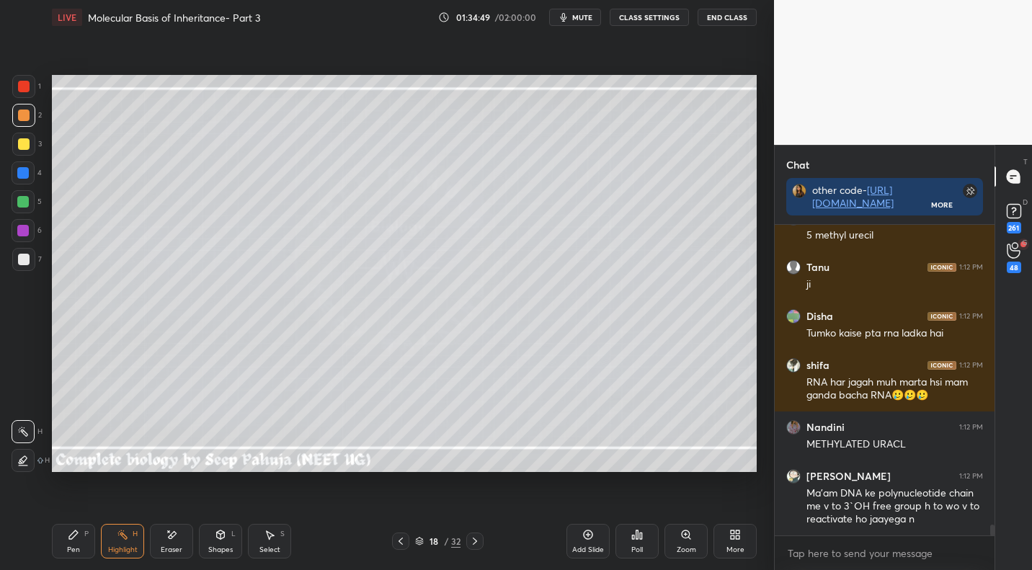
click at [399, 548] on div at bounding box center [400, 540] width 17 height 17
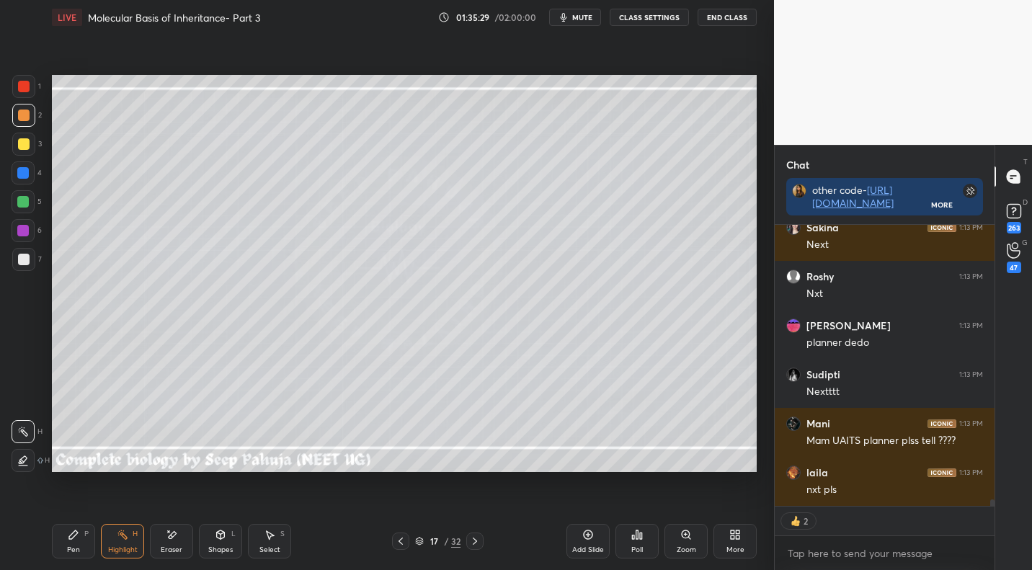
drag, startPoint x: 84, startPoint y: 550, endPoint x: 128, endPoint y: 527, distance: 49.6
click at [81, 552] on div "Pen P" at bounding box center [73, 541] width 43 height 35
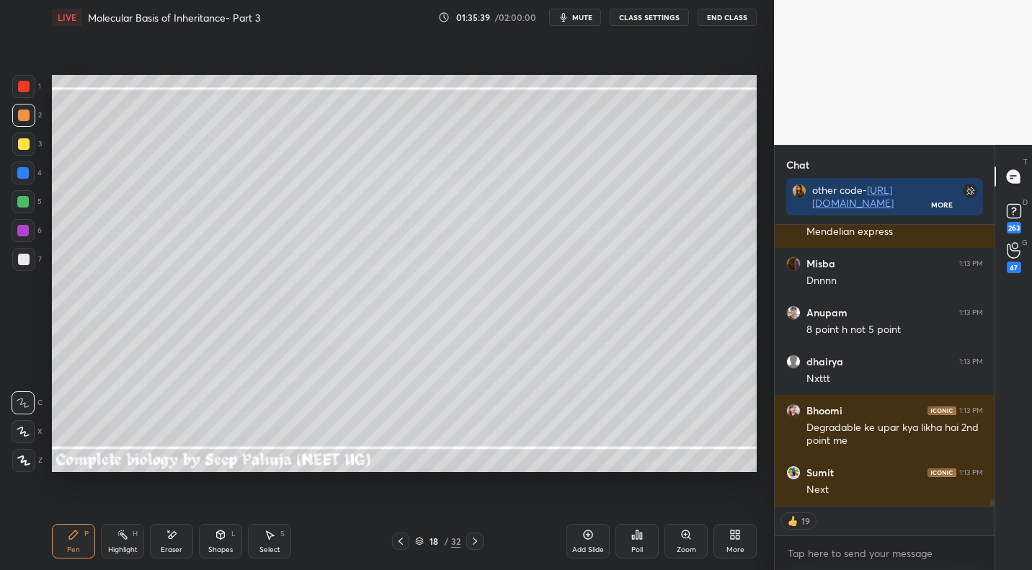
click at [259, 558] on div "Select S" at bounding box center [269, 541] width 43 height 35
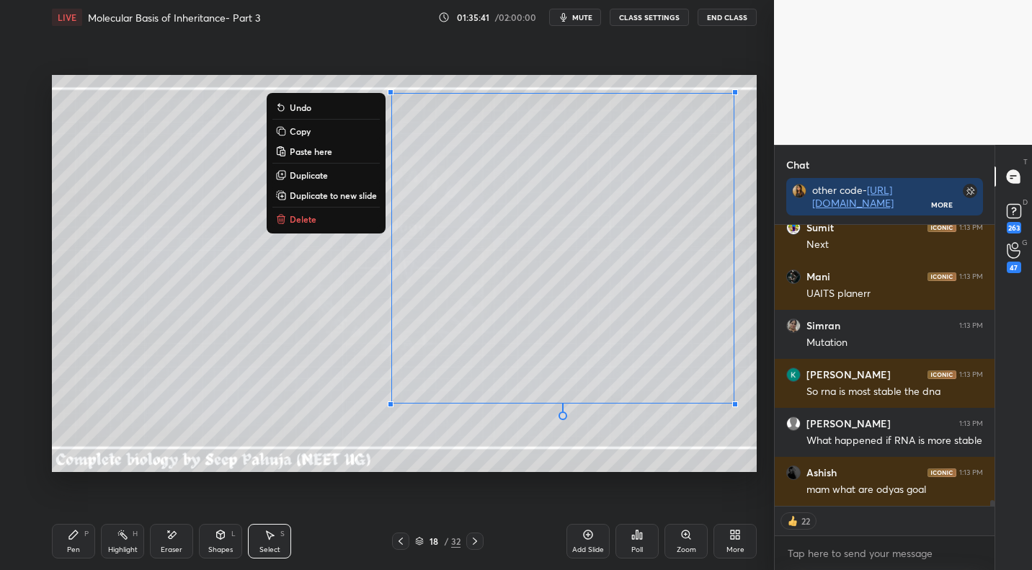
drag, startPoint x: 379, startPoint y: 89, endPoint x: 764, endPoint y: 396, distance: 492.7
click at [772, 401] on div "1 2 3 4 5 6 7 C X Z E E Erase all H H LIVE Molecular Basis of Inheritance- Part…" at bounding box center [387, 285] width 774 height 570
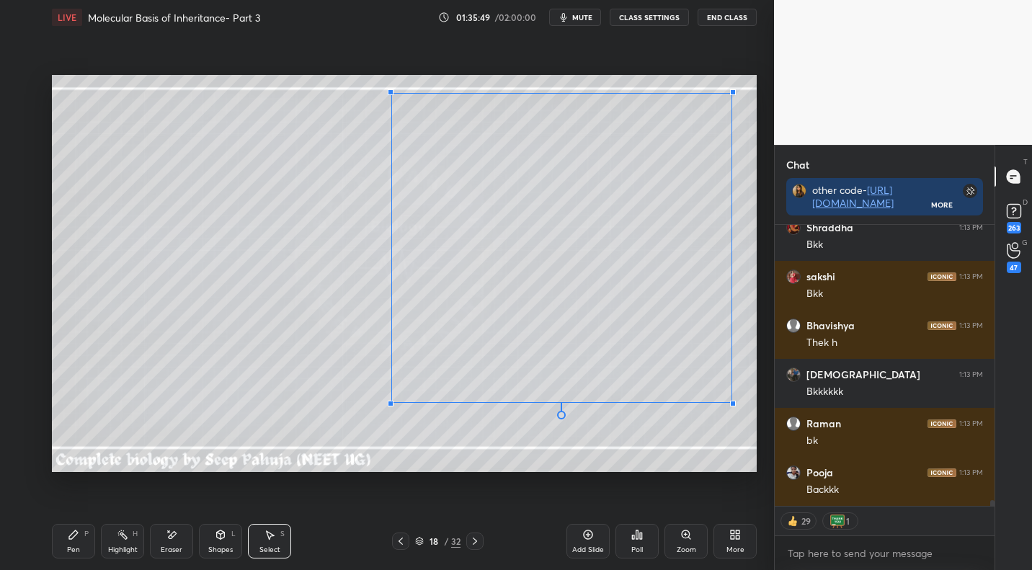
click at [730, 403] on div at bounding box center [733, 404] width 6 height 6
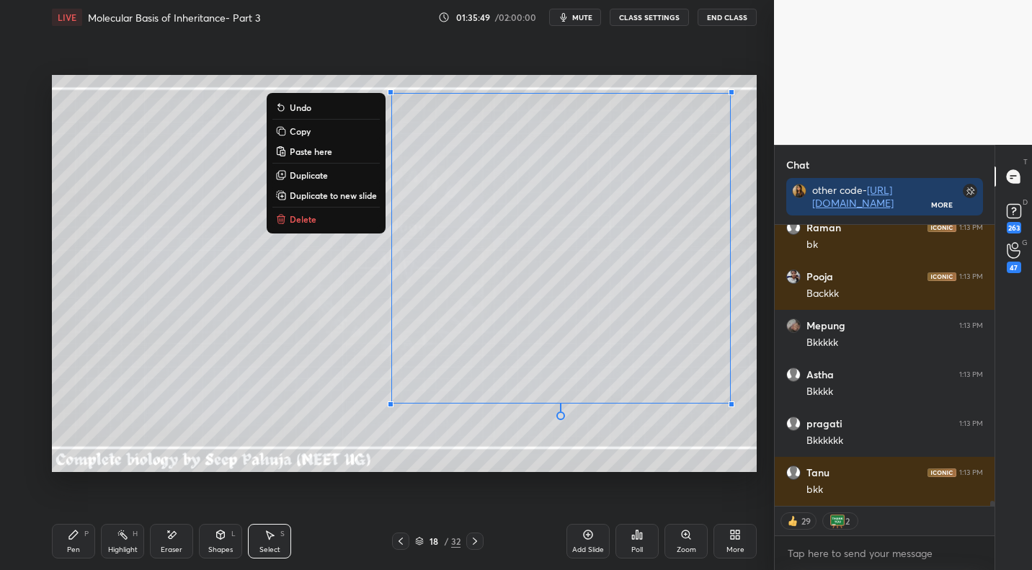
click at [540, 449] on div "0 ° Undo Copy Paste here Duplicate Duplicate to new slide Delete" at bounding box center [404, 273] width 705 height 396
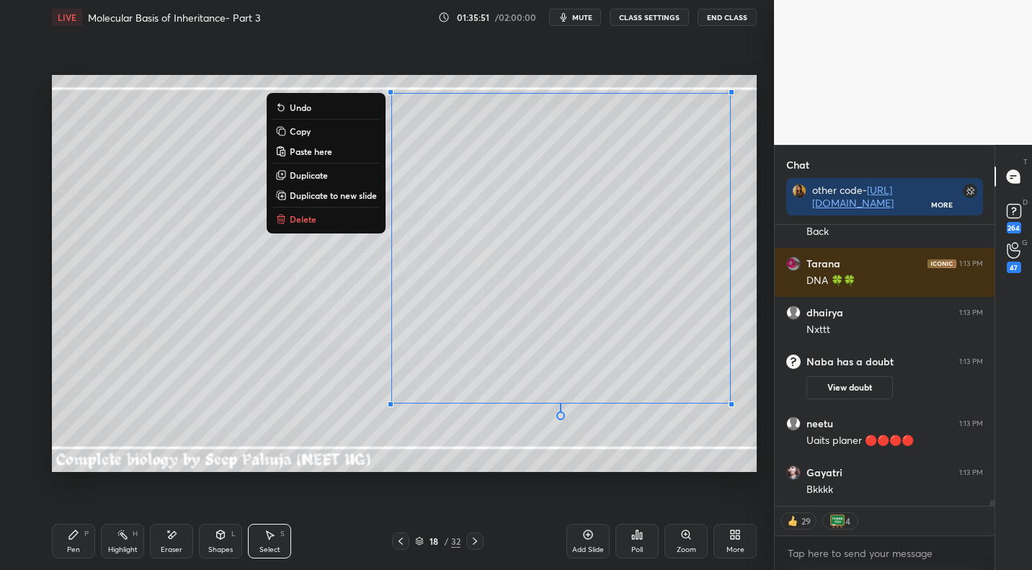
drag, startPoint x: 376, startPoint y: 104, endPoint x: 758, endPoint y: 414, distance: 492.1
click at [758, 414] on div "0 ° Undo Copy Paste here Duplicate Duplicate to new slide Delete Setting up you…" at bounding box center [404, 274] width 716 height 478
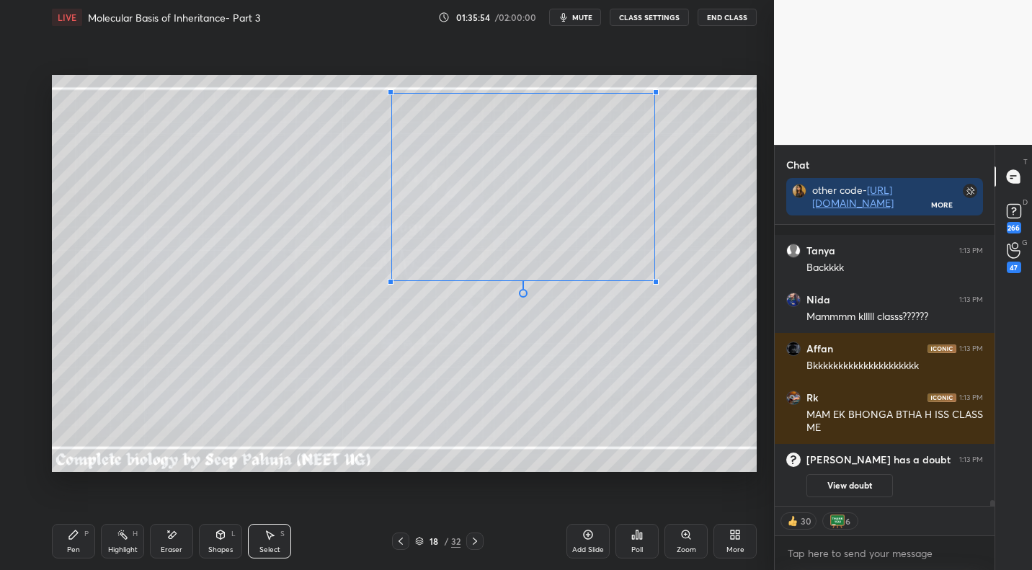
drag, startPoint x: 733, startPoint y: 406, endPoint x: 648, endPoint y: 276, distance: 155.7
click at [653, 280] on div at bounding box center [656, 282] width 6 height 6
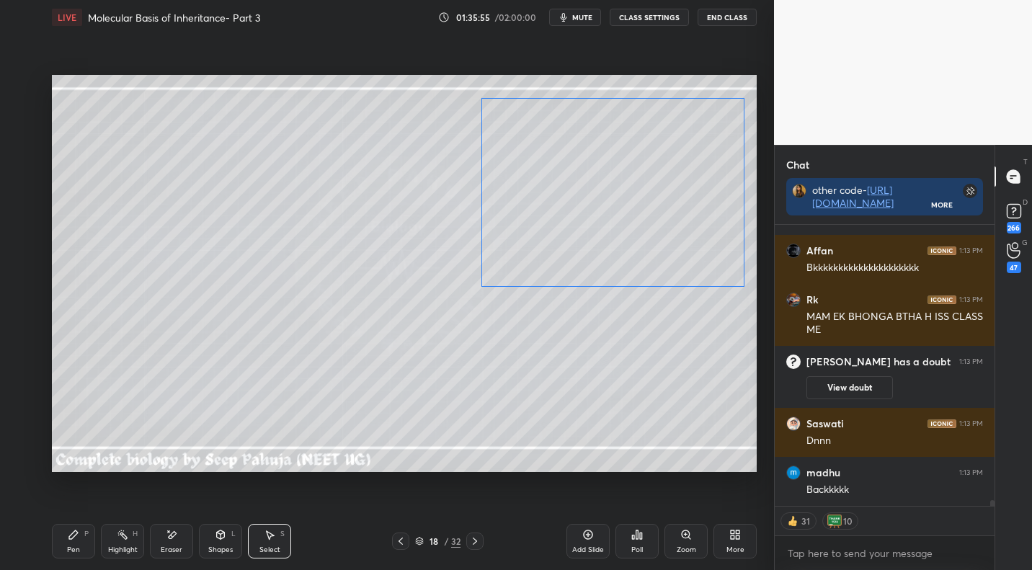
drag, startPoint x: 530, startPoint y: 225, endPoint x: 615, endPoint y: 231, distance: 85.9
click at [620, 231] on div "0 ° Undo Copy Paste here Duplicate Duplicate to new slide Delete" at bounding box center [404, 273] width 705 height 396
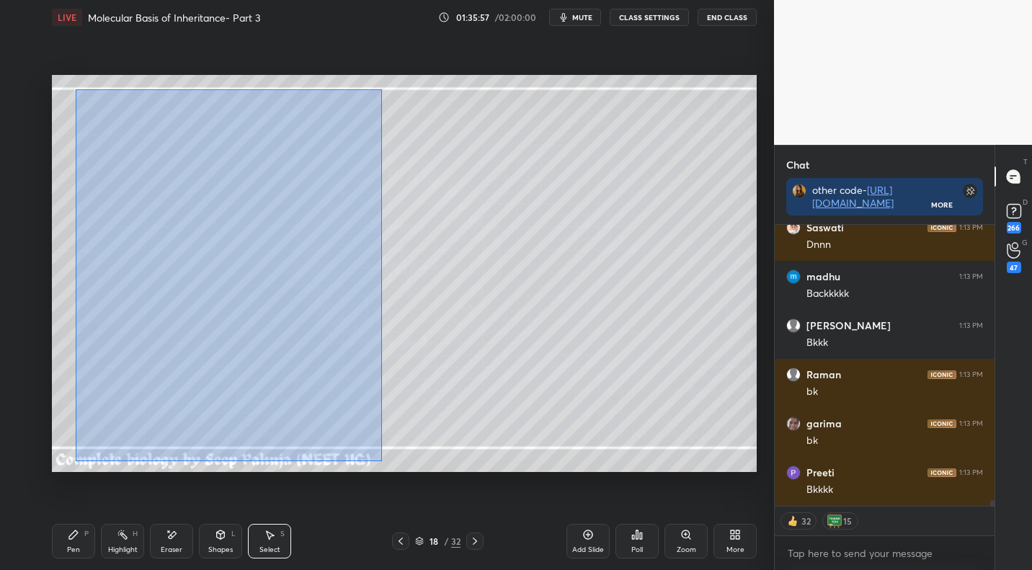
drag, startPoint x: 77, startPoint y: 86, endPoint x: 383, endPoint y: 444, distance: 471.1
click at [380, 459] on div "0 ° Undo Copy Paste here Duplicate Duplicate to new slide Delete" at bounding box center [404, 273] width 705 height 396
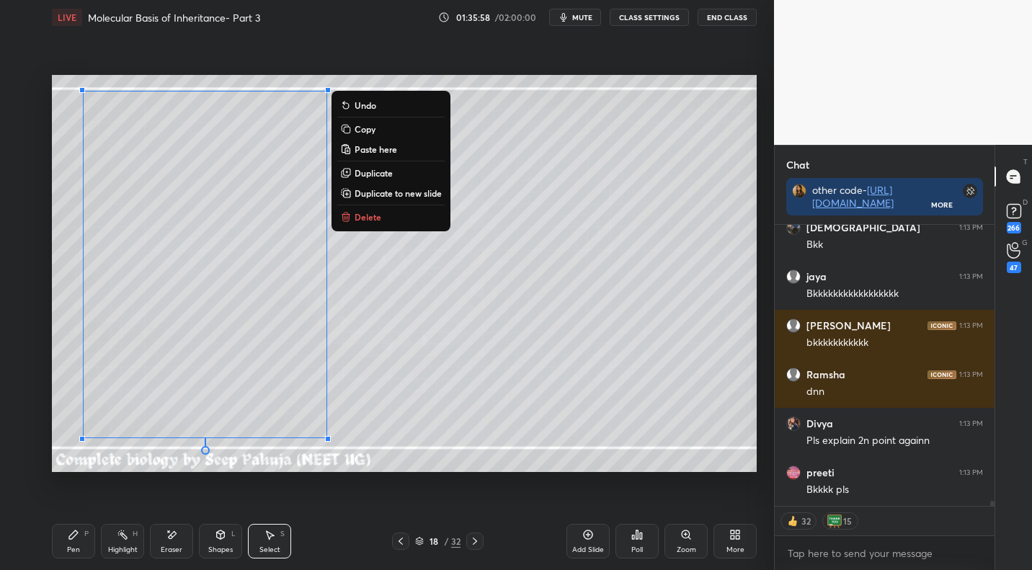
click at [362, 215] on p "Delete" at bounding box center [367, 217] width 27 height 12
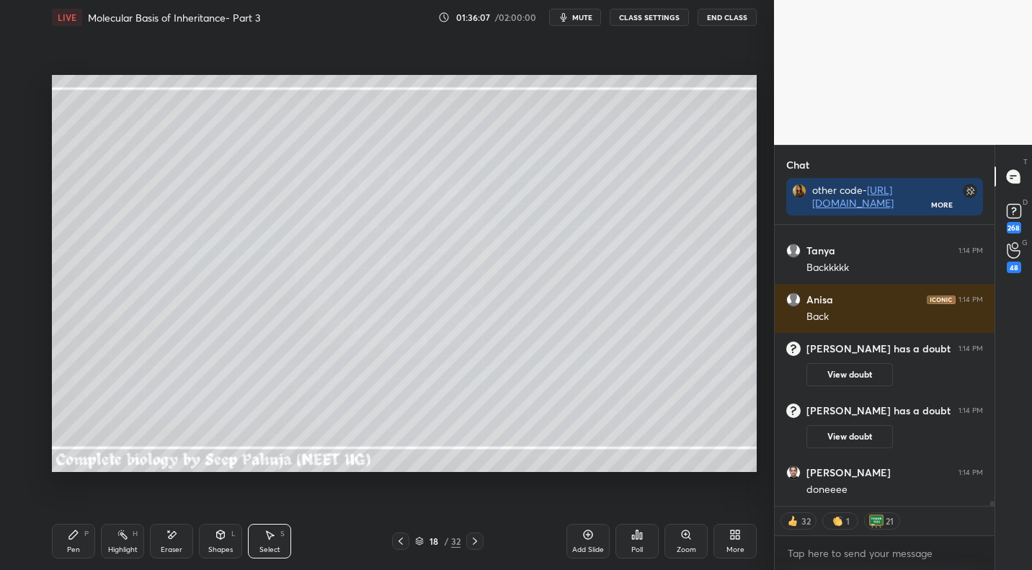
click at [404, 539] on icon at bounding box center [401, 541] width 12 height 12
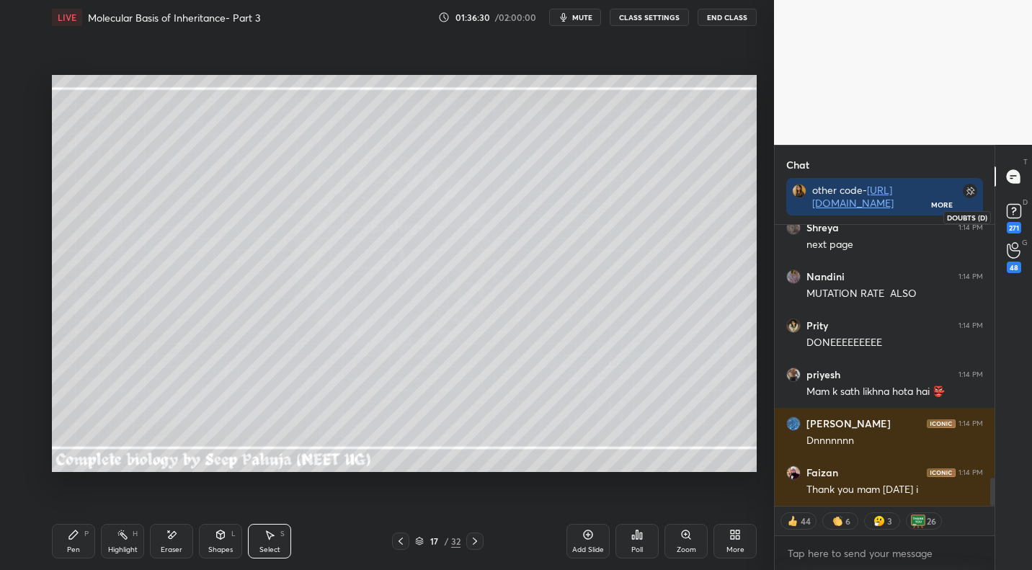
click at [1011, 209] on icon at bounding box center [1013, 210] width 5 height 6
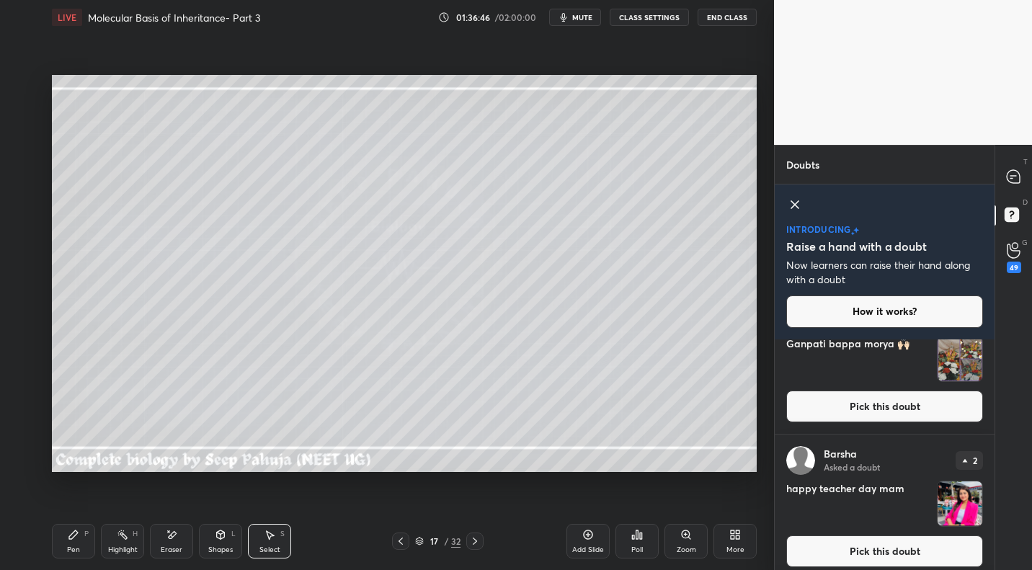
click at [868, 400] on button "Pick this doubt" at bounding box center [884, 406] width 197 height 32
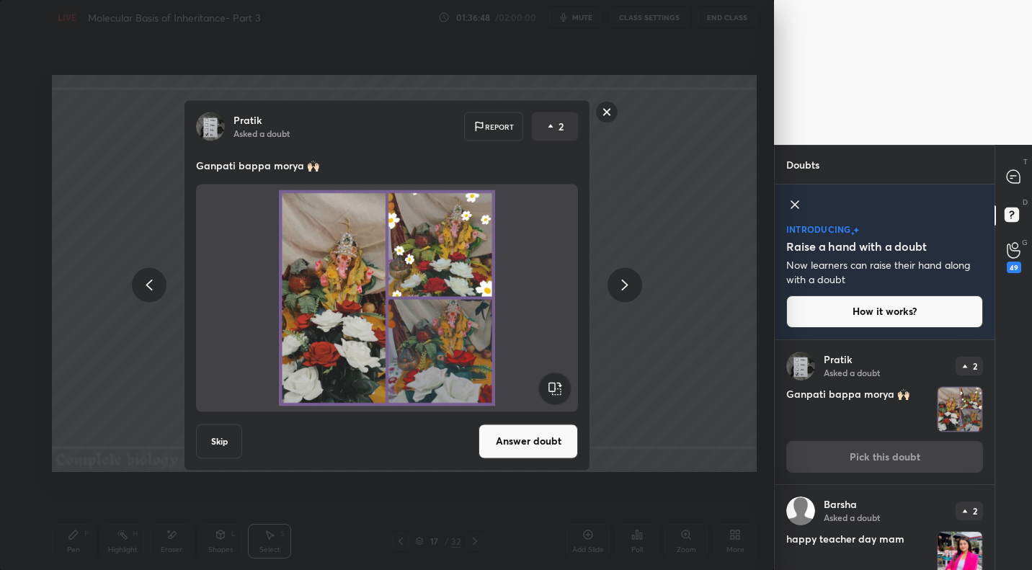
click at [658, 285] on div "Pratik Asked a doubt Report 2 Ganpati bappa morya 🙌🏻 Skip Answer doubt" at bounding box center [387, 284] width 545 height 371
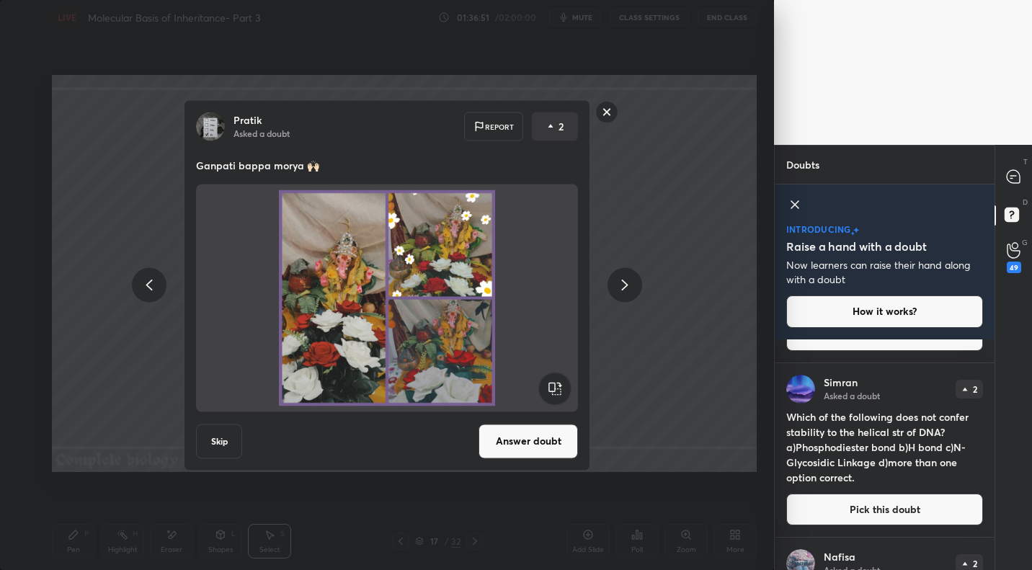
click at [893, 509] on button "Pick this doubt" at bounding box center [884, 509] width 197 height 32
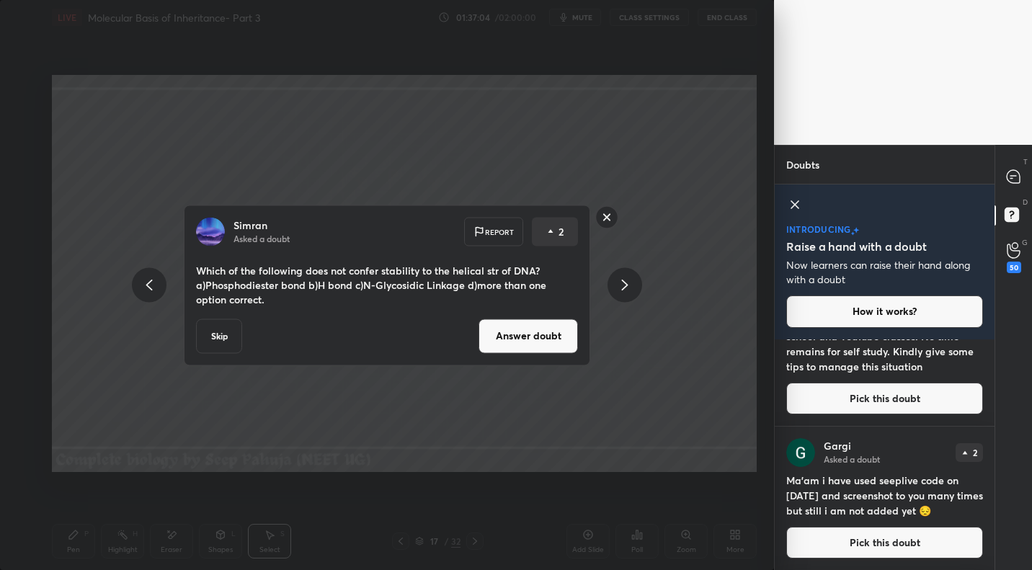
click at [750, 332] on div "Simran Asked a doubt Report 2 Which of the following does not confer stability …" at bounding box center [387, 285] width 774 height 570
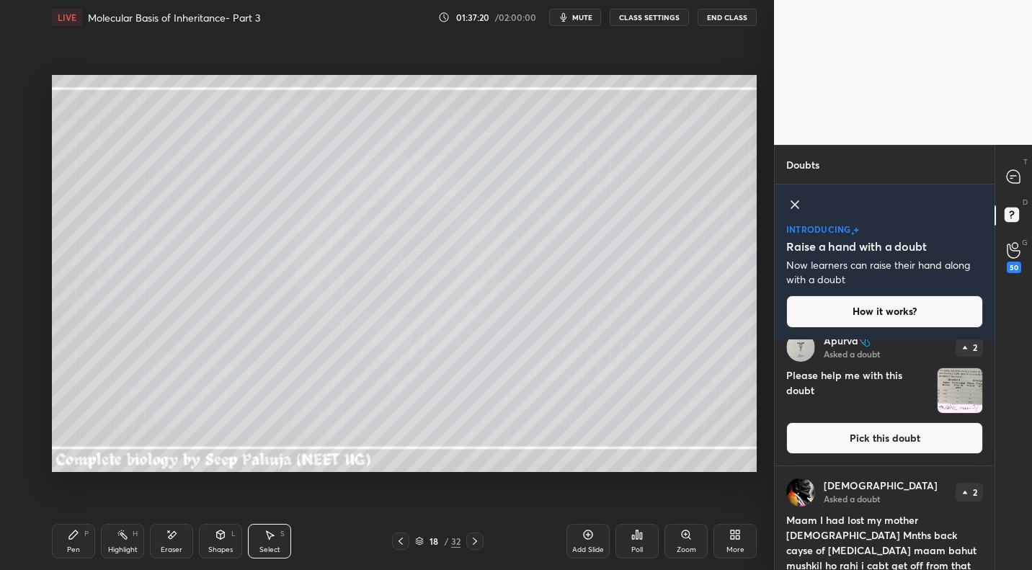
scroll to position [15294, 0]
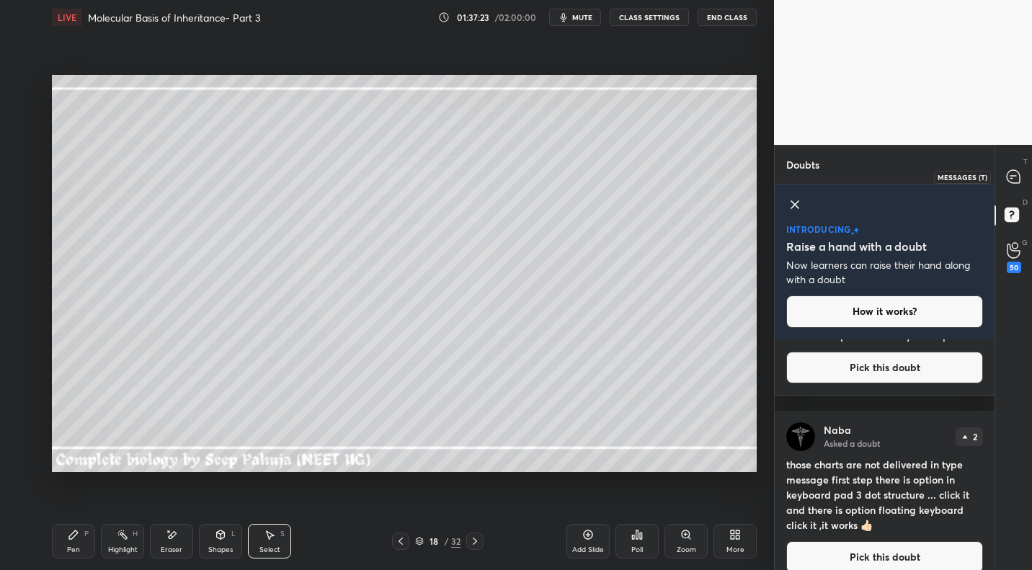
click at [1011, 182] on icon at bounding box center [1012, 176] width 13 height 13
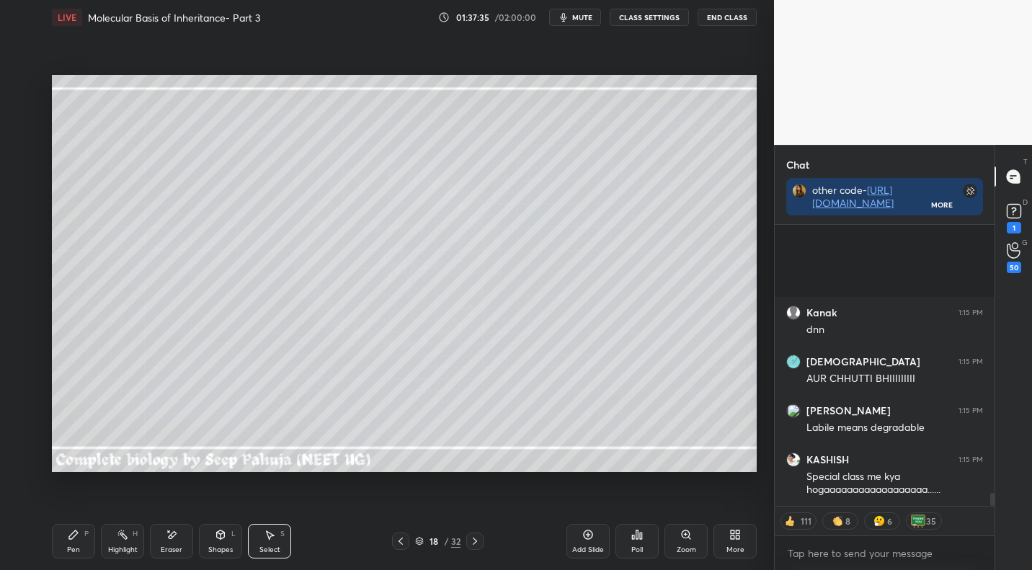
scroll to position [5788, 0]
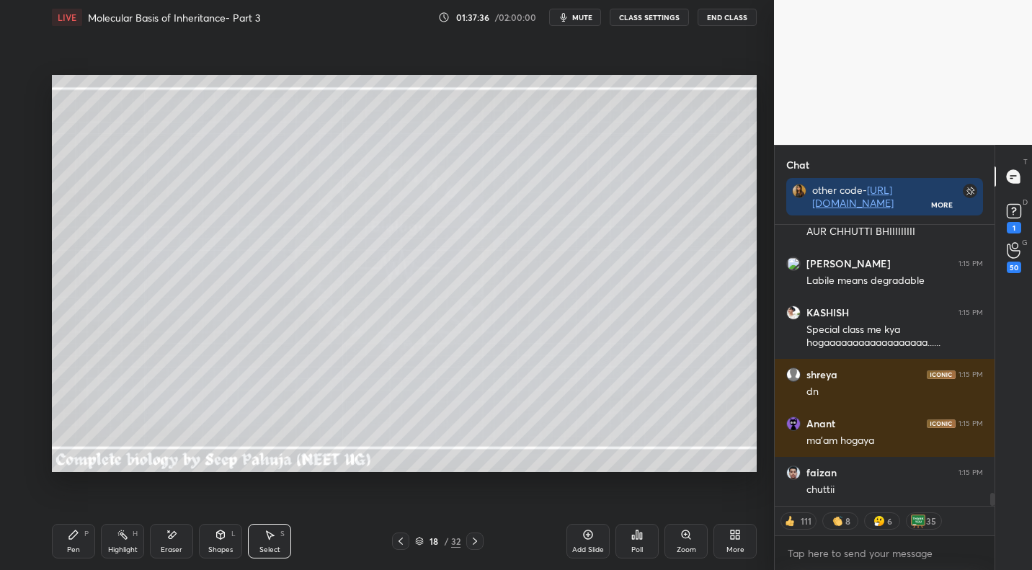
click at [400, 537] on icon at bounding box center [401, 541] width 12 height 12
drag, startPoint x: 118, startPoint y: 537, endPoint x: 144, endPoint y: 481, distance: 61.9
click at [118, 537] on icon at bounding box center [123, 535] width 12 height 12
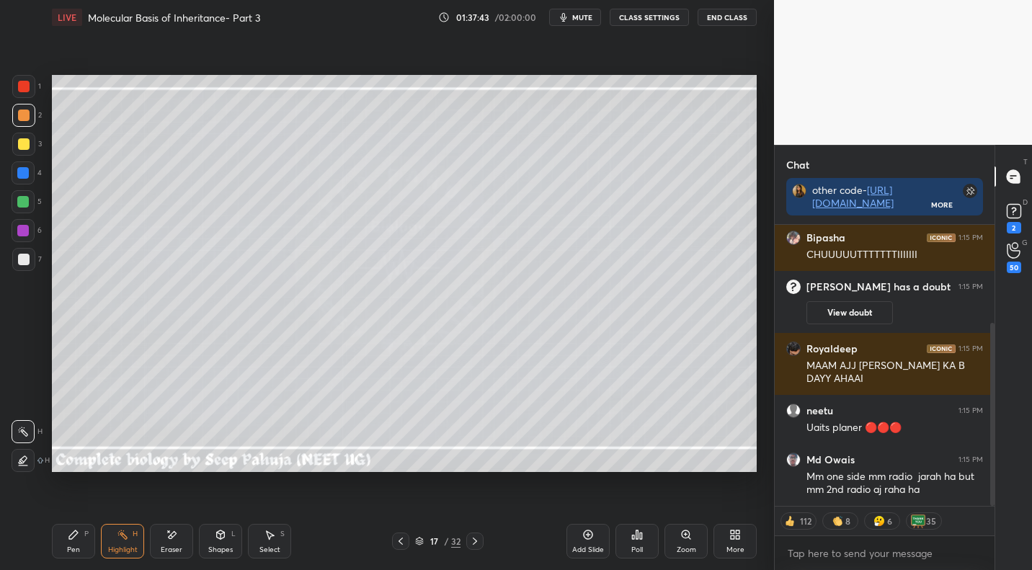
scroll to position [150, 0]
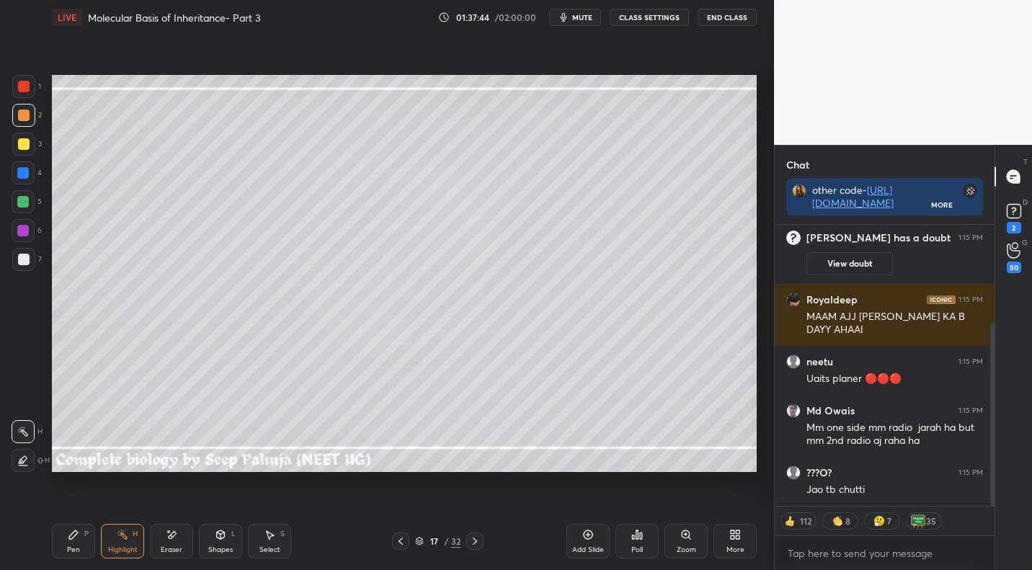
click at [470, 537] on icon at bounding box center [475, 541] width 12 height 12
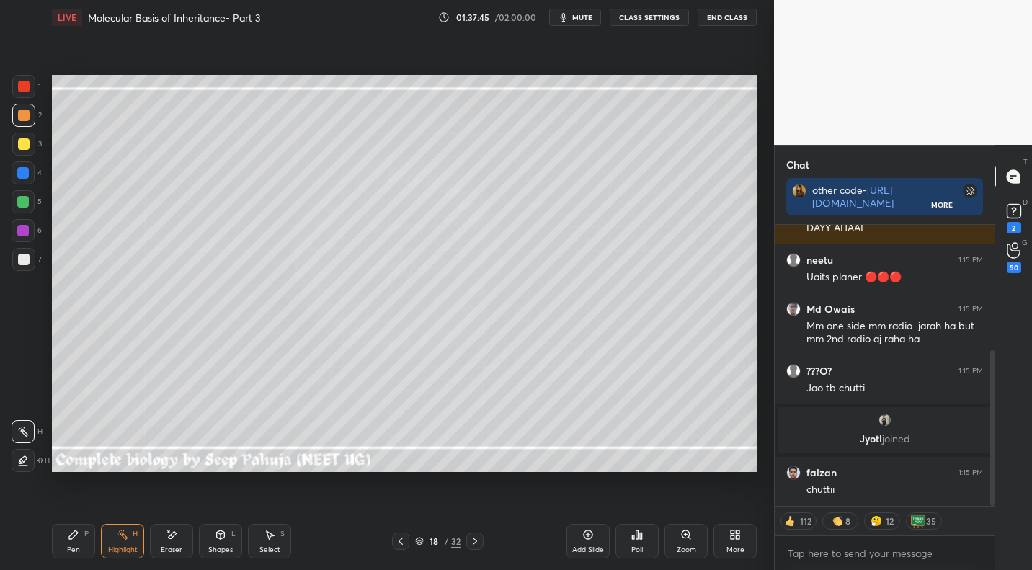
scroll to position [274, 0]
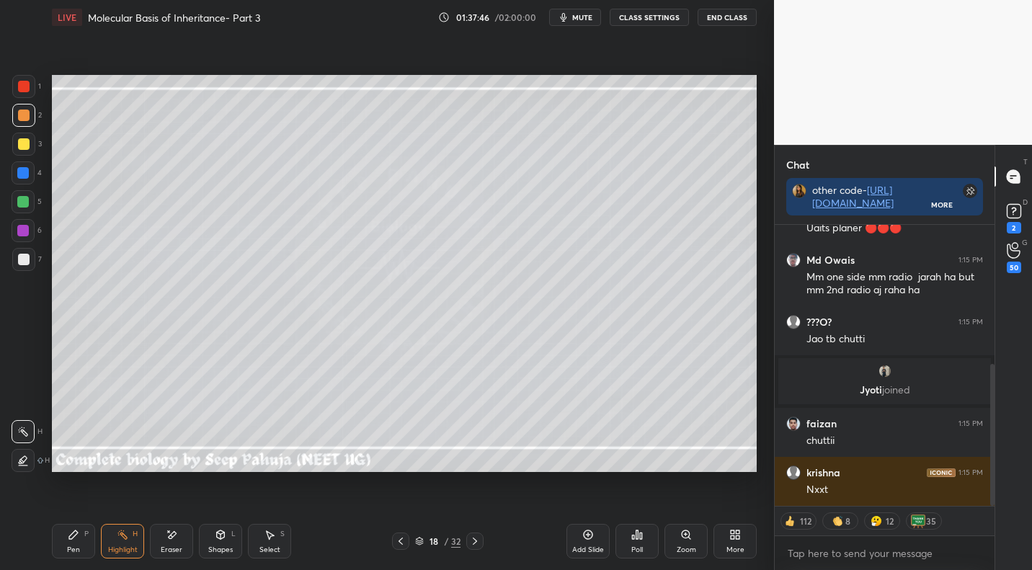
click at [76, 533] on div "Pen P" at bounding box center [73, 541] width 43 height 35
click at [28, 259] on div at bounding box center [24, 260] width 12 height 12
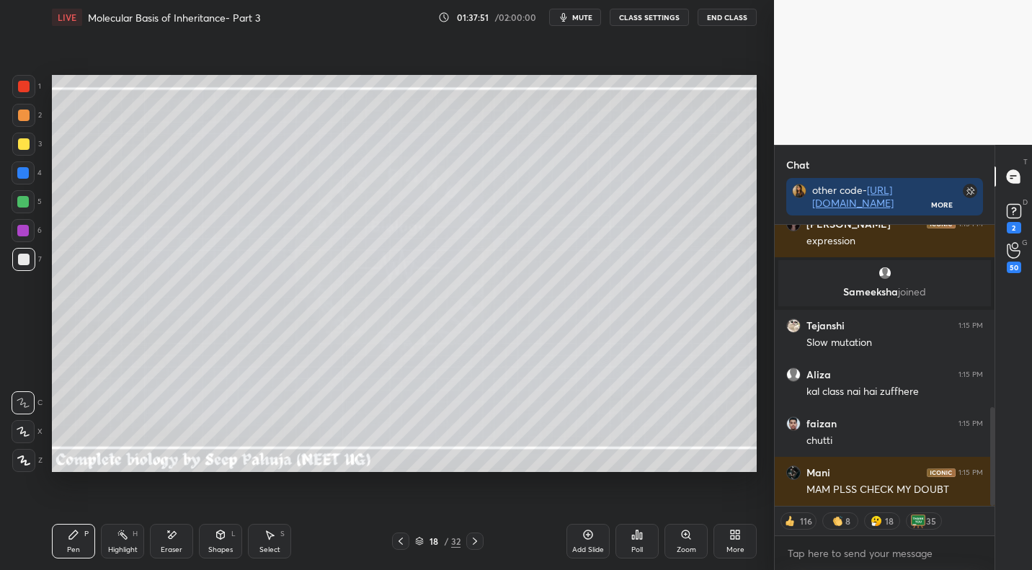
scroll to position [690, 0]
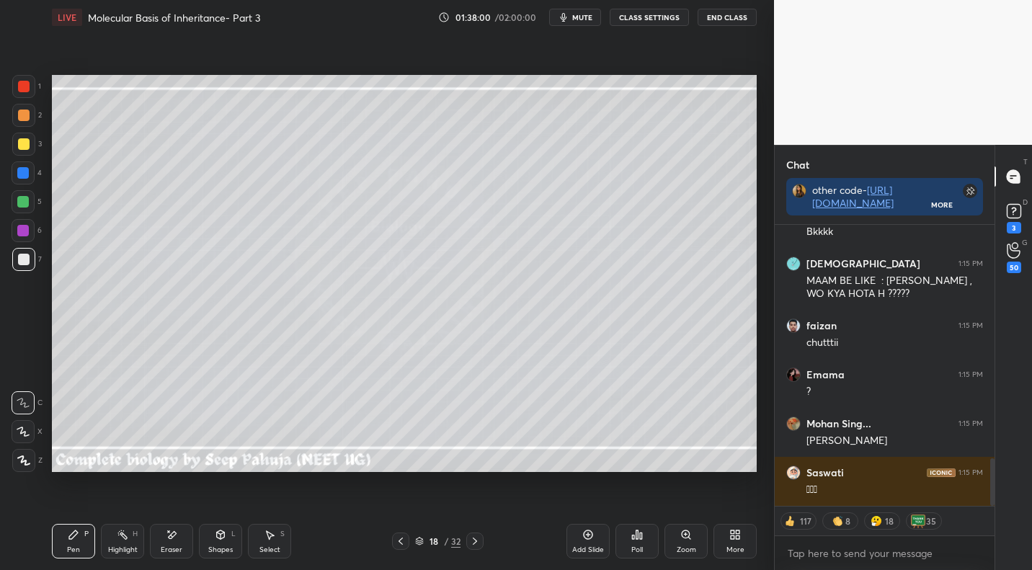
click at [231, 546] on div "Shapes" at bounding box center [220, 549] width 24 height 7
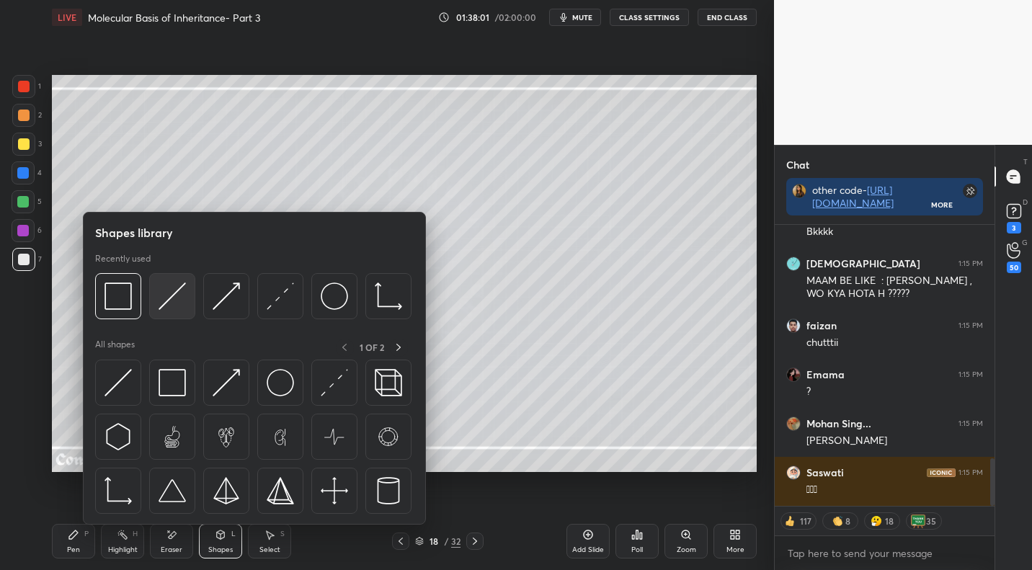
click at [174, 297] on img at bounding box center [171, 295] width 27 height 27
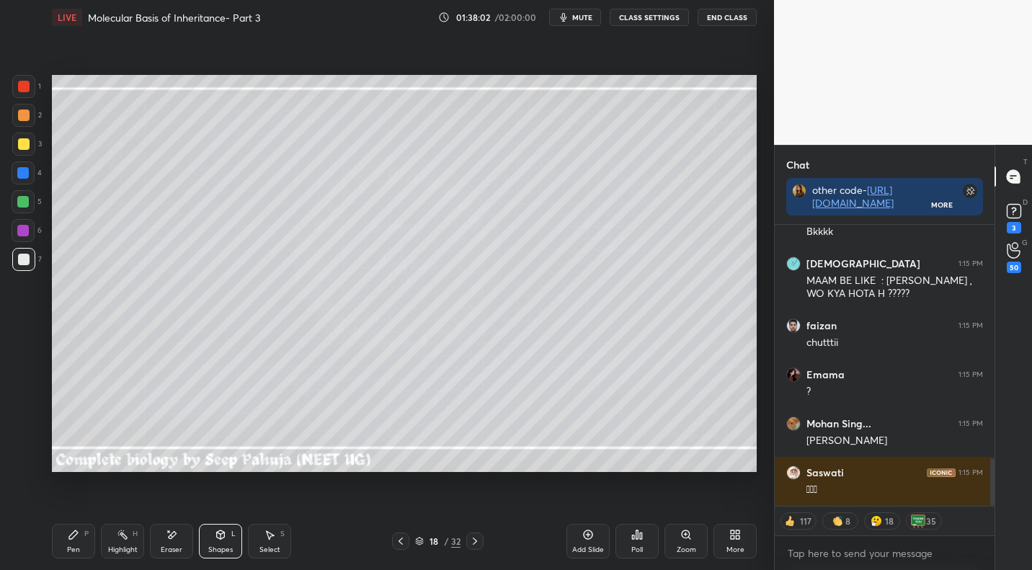
click at [27, 117] on div at bounding box center [24, 116] width 12 height 12
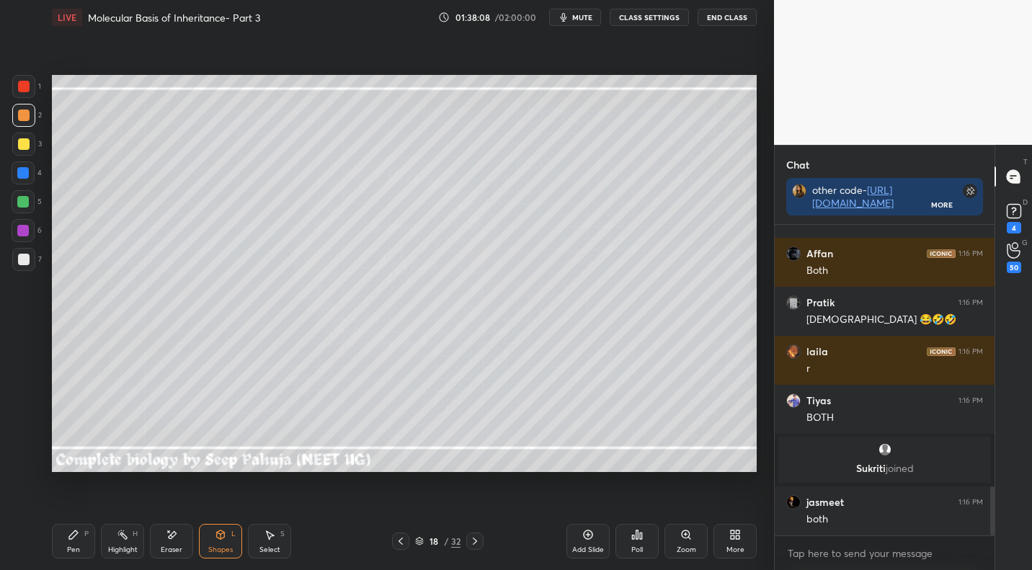
click at [270, 533] on icon at bounding box center [271, 535] width 8 height 9
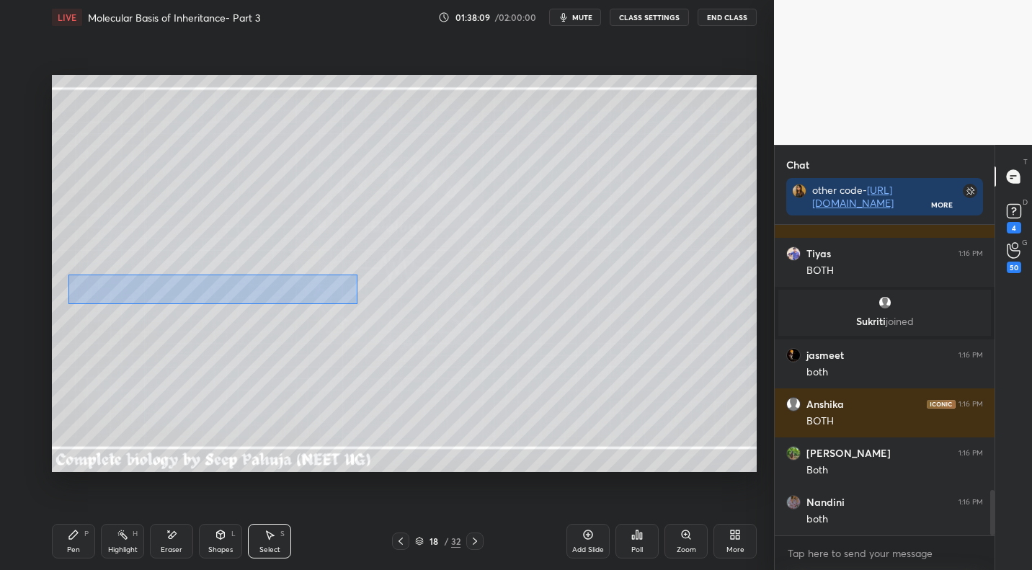
drag, startPoint x: 76, startPoint y: 277, endPoint x: 305, endPoint y: 299, distance: 230.2
click at [357, 303] on div "0 ° Undo Copy Paste here Duplicate Duplicate to new slide Delete" at bounding box center [404, 273] width 705 height 396
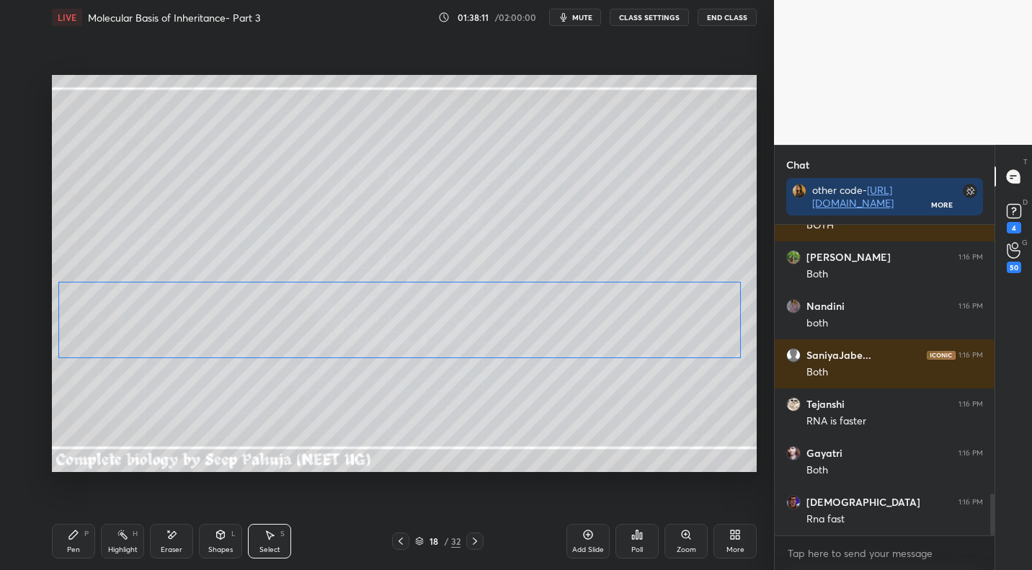
drag, startPoint x: 220, startPoint y: 309, endPoint x: 218, endPoint y: 326, distance: 17.4
click at [220, 319] on div "0 ° Undo Copy Paste here Duplicate Duplicate to new slide Delete" at bounding box center [404, 273] width 705 height 396
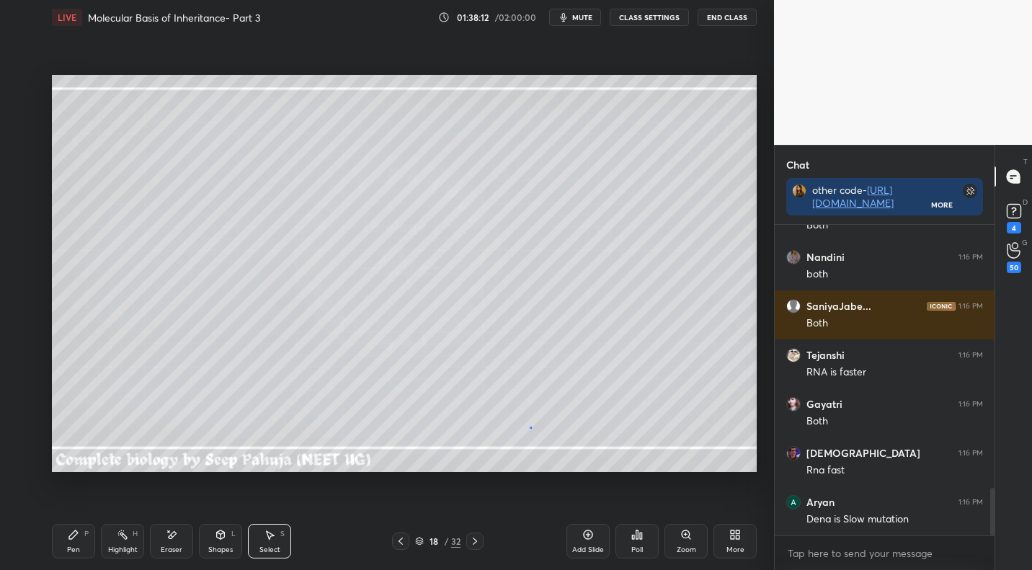
drag, startPoint x: 530, startPoint y: 426, endPoint x: 530, endPoint y: 371, distance: 55.5
click at [530, 426] on div "0 ° Undo Copy Paste here Duplicate Duplicate to new slide Delete" at bounding box center [404, 273] width 705 height 396
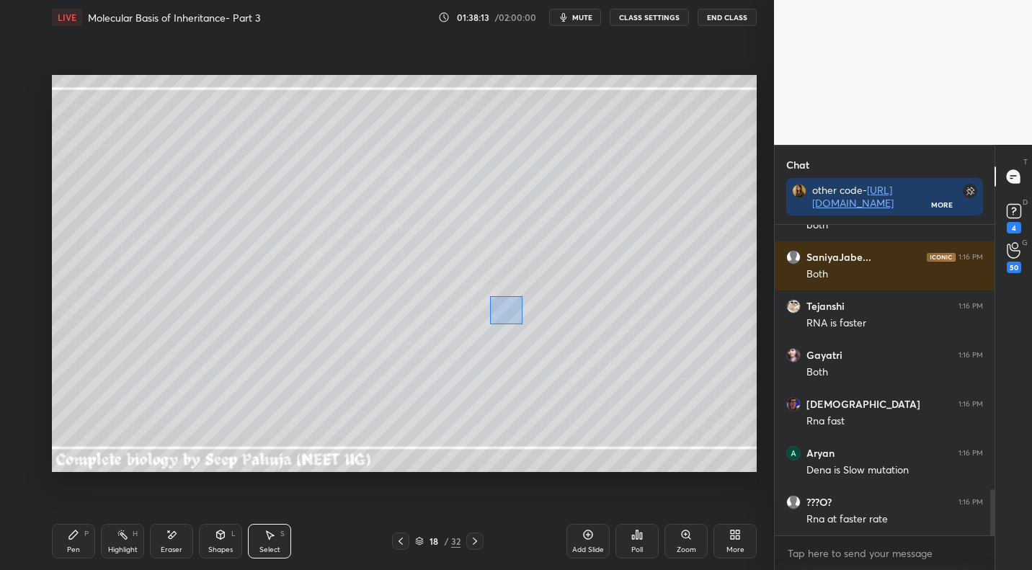
drag, startPoint x: 522, startPoint y: 324, endPoint x: 527, endPoint y: 318, distance: 8.2
click at [525, 326] on div "0 ° Undo Copy Paste here Duplicate Duplicate to new slide Delete" at bounding box center [404, 273] width 705 height 396
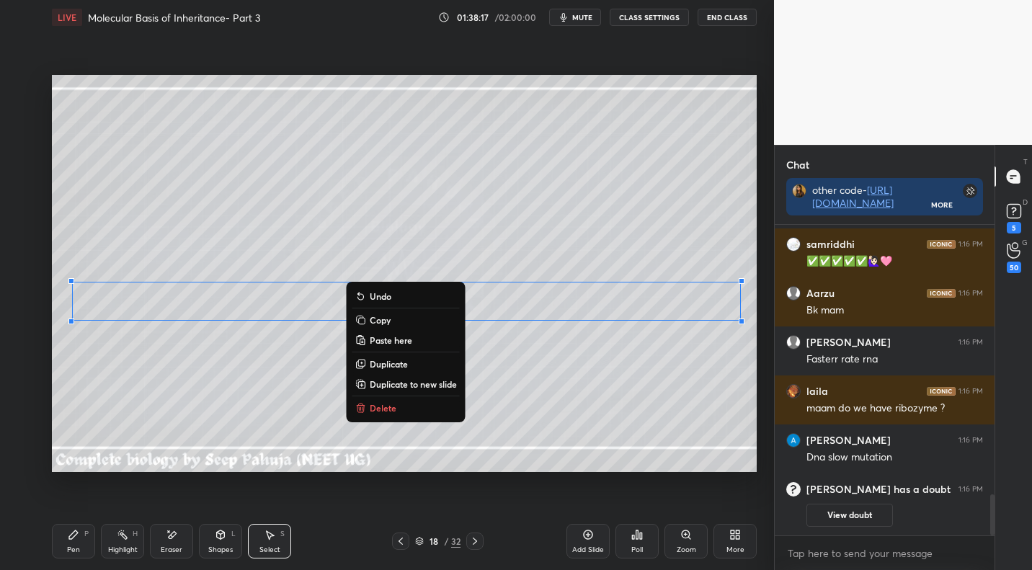
click at [391, 403] on p "Delete" at bounding box center [383, 408] width 27 height 12
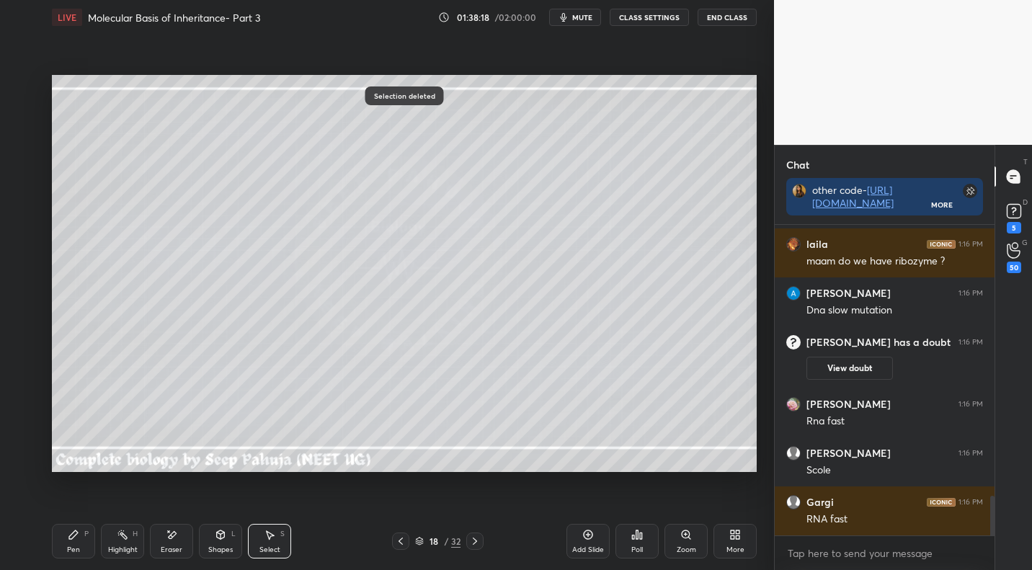
click at [174, 541] on div "Eraser" at bounding box center [171, 541] width 43 height 35
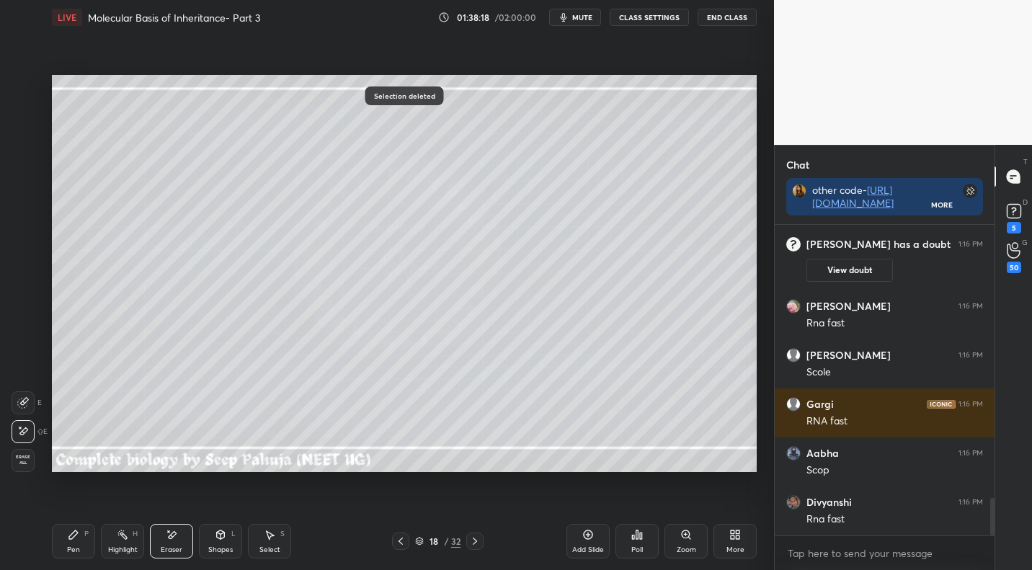
click at [220, 538] on icon at bounding box center [221, 535] width 12 height 12
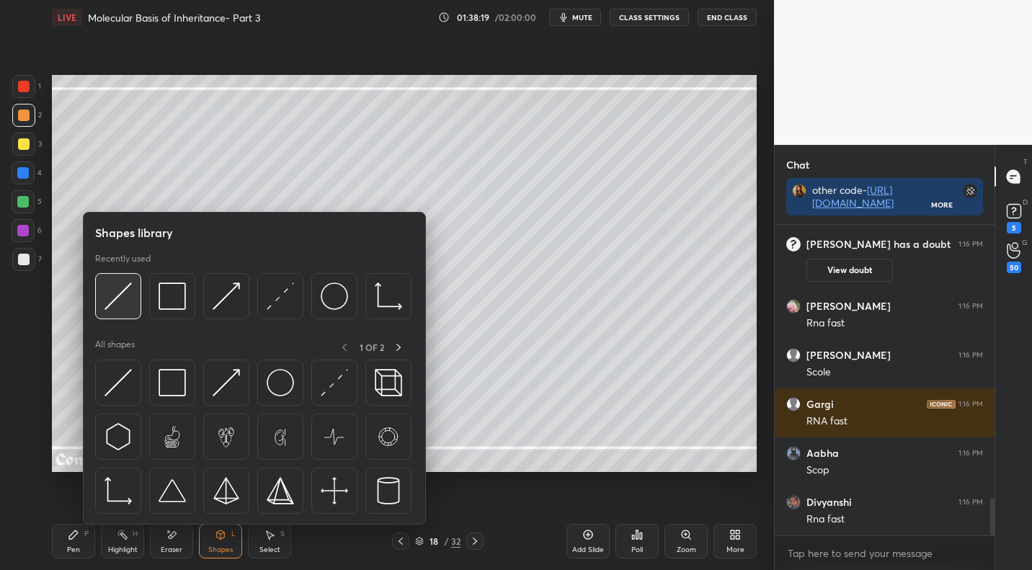
click at [117, 300] on img at bounding box center [117, 295] width 27 height 27
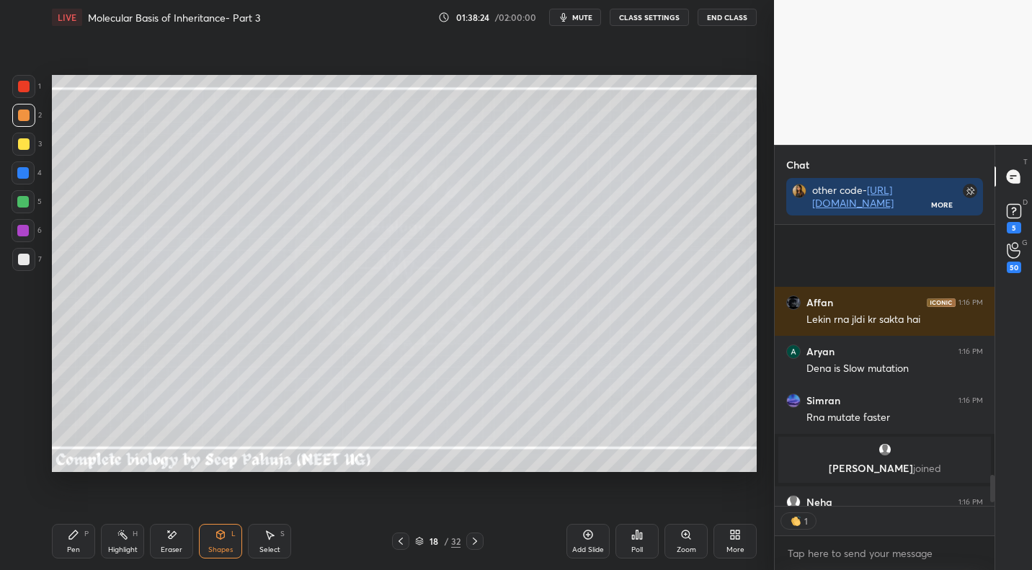
drag, startPoint x: 71, startPoint y: 544, endPoint x: 79, endPoint y: 483, distance: 61.7
click at [71, 544] on div "Pen P" at bounding box center [73, 541] width 43 height 35
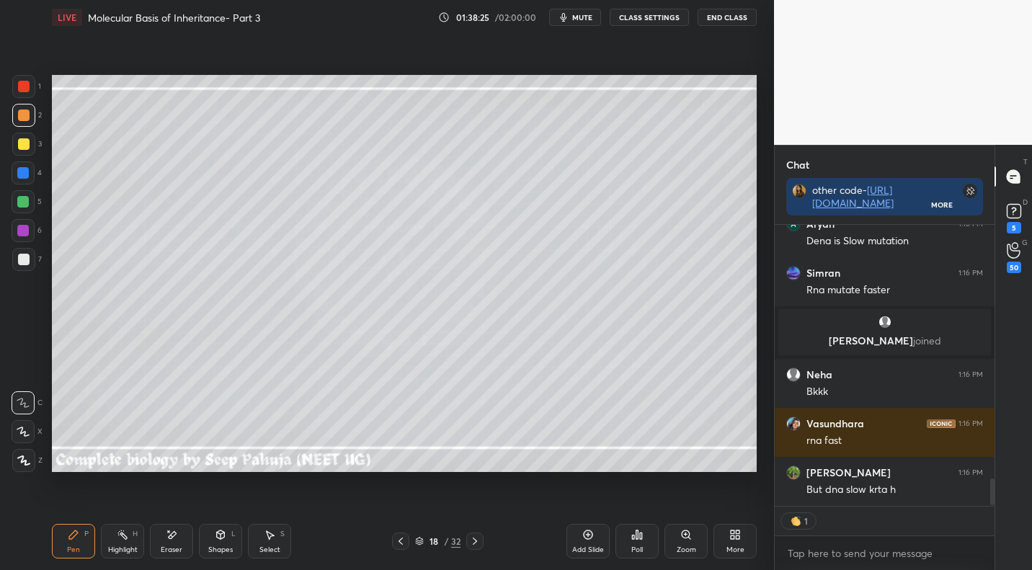
click at [31, 257] on div at bounding box center [23, 259] width 23 height 23
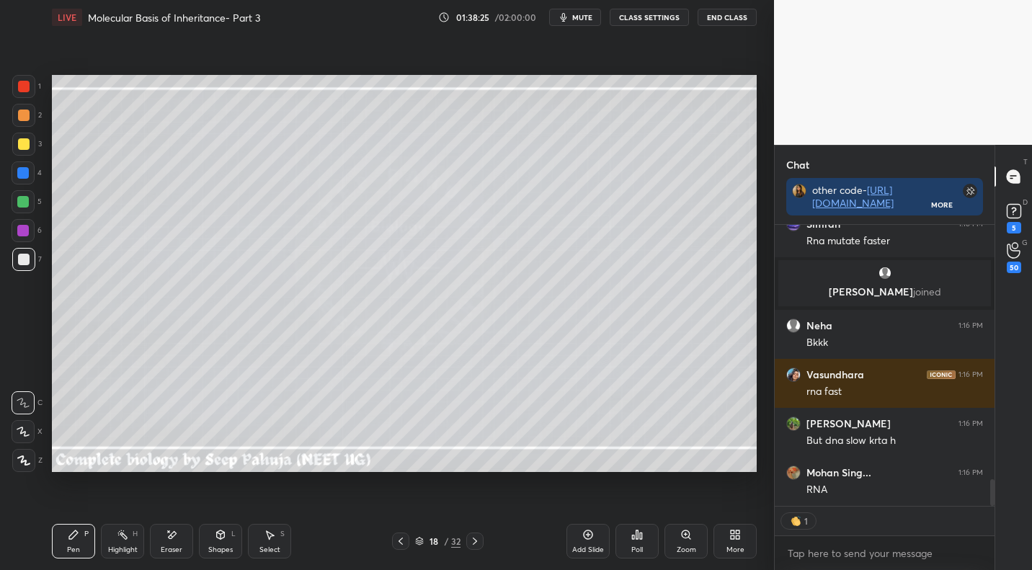
click at [32, 117] on div at bounding box center [23, 115] width 23 height 23
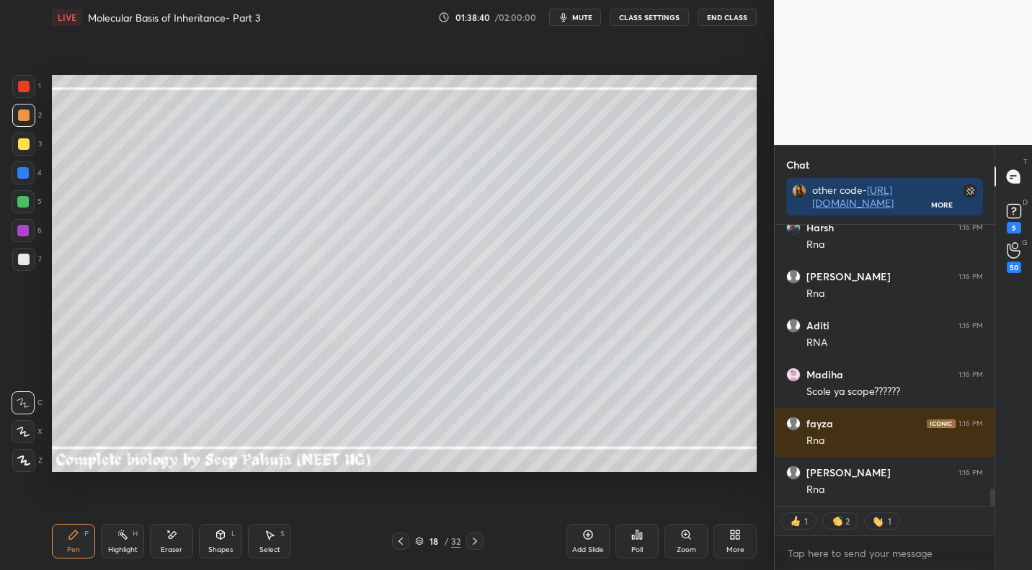
click at [184, 527] on div "Eraser" at bounding box center [171, 541] width 43 height 35
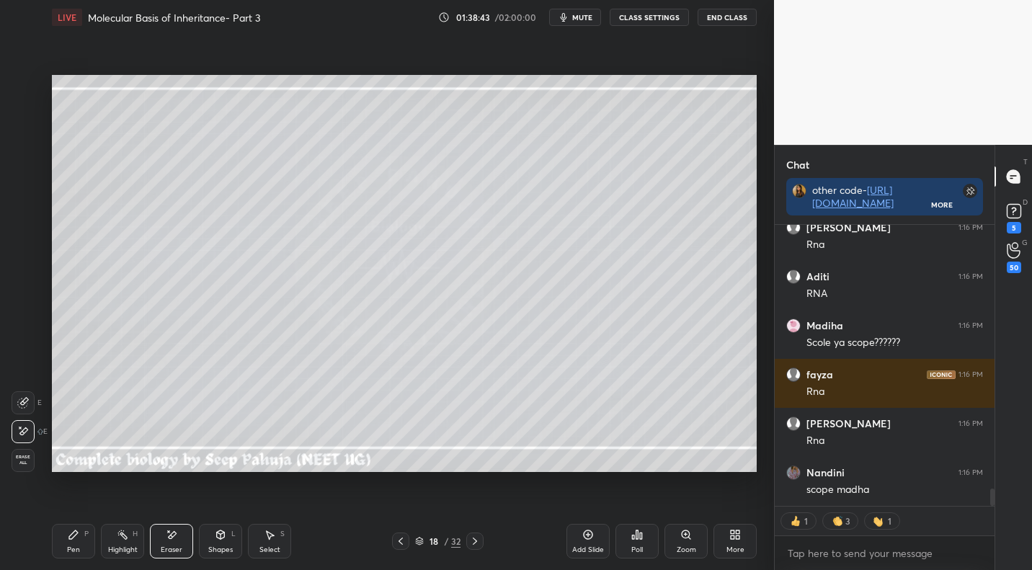
click at [80, 537] on div "Pen P" at bounding box center [73, 541] width 43 height 35
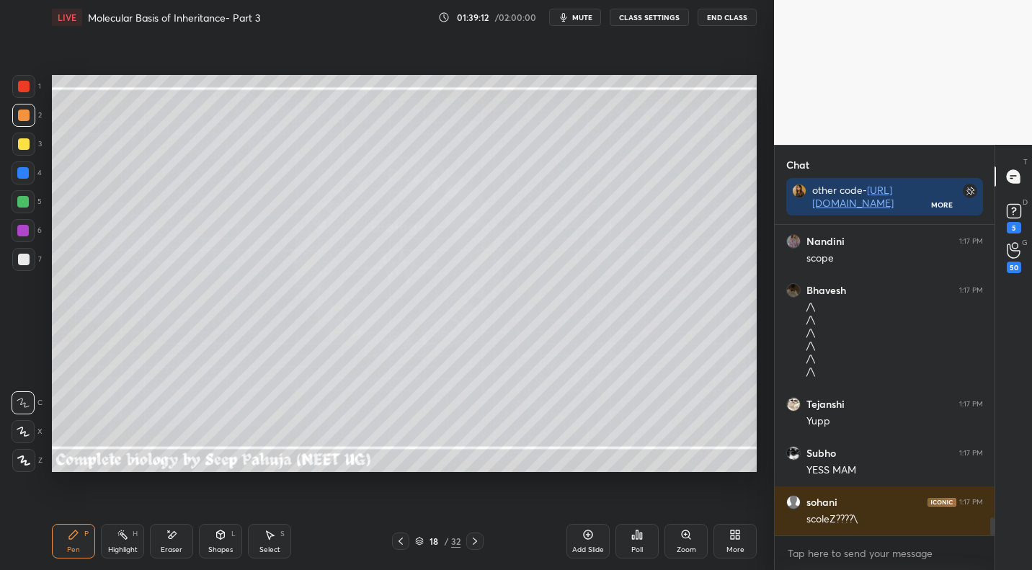
drag, startPoint x: 22, startPoint y: 259, endPoint x: 27, endPoint y: 267, distance: 10.0
click at [22, 259] on div at bounding box center [24, 260] width 12 height 12
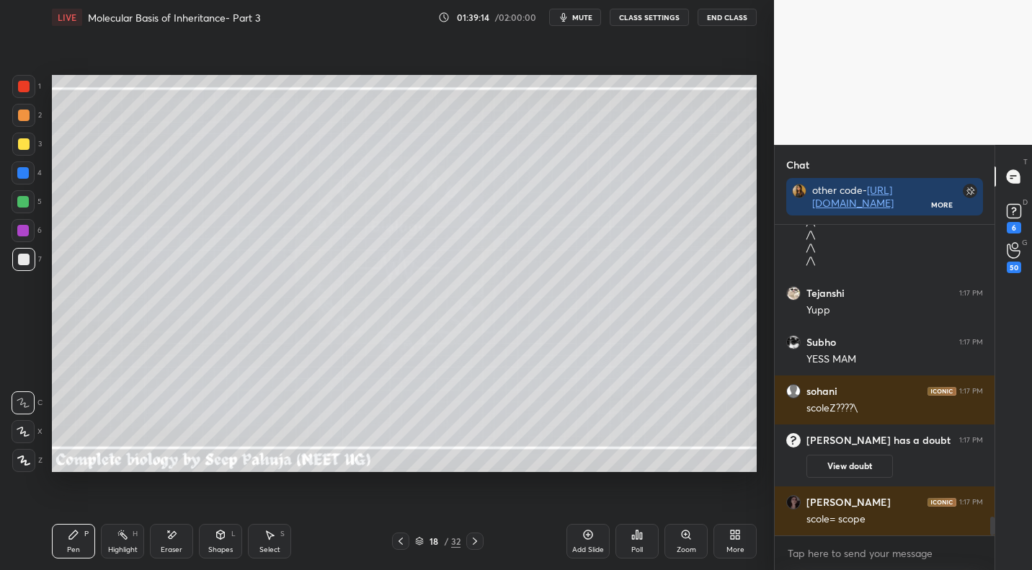
click at [171, 537] on icon at bounding box center [173, 534] width 8 height 7
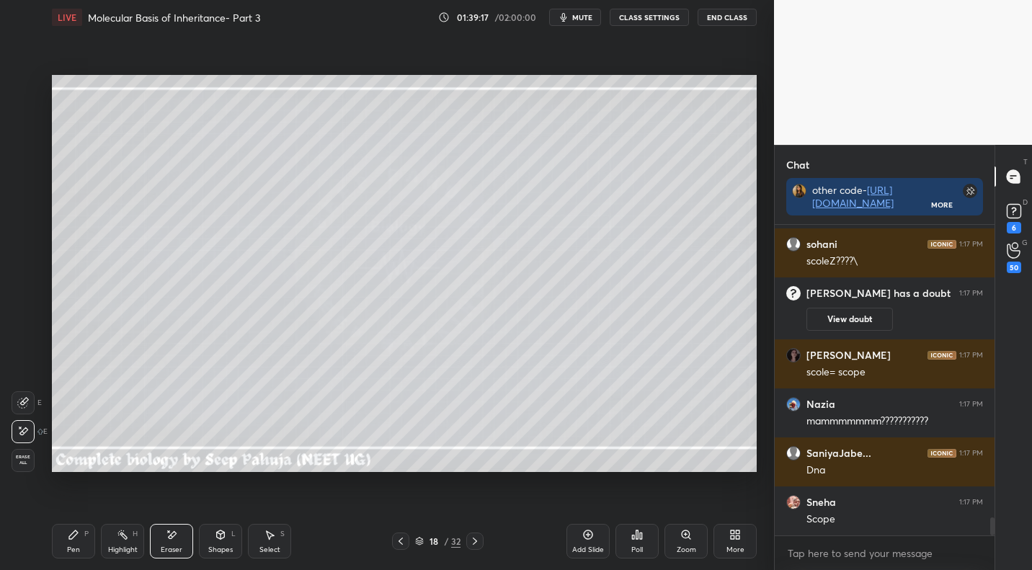
click at [68, 535] on icon at bounding box center [74, 535] width 12 height 12
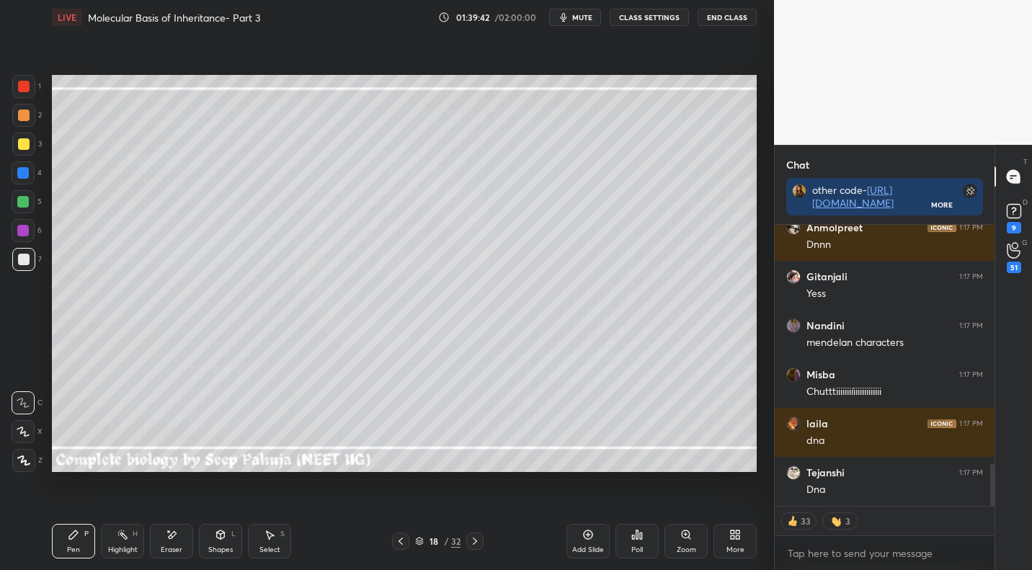
drag, startPoint x: 471, startPoint y: 537, endPoint x: 487, endPoint y: 540, distance: 16.3
click at [471, 537] on icon at bounding box center [475, 541] width 12 height 12
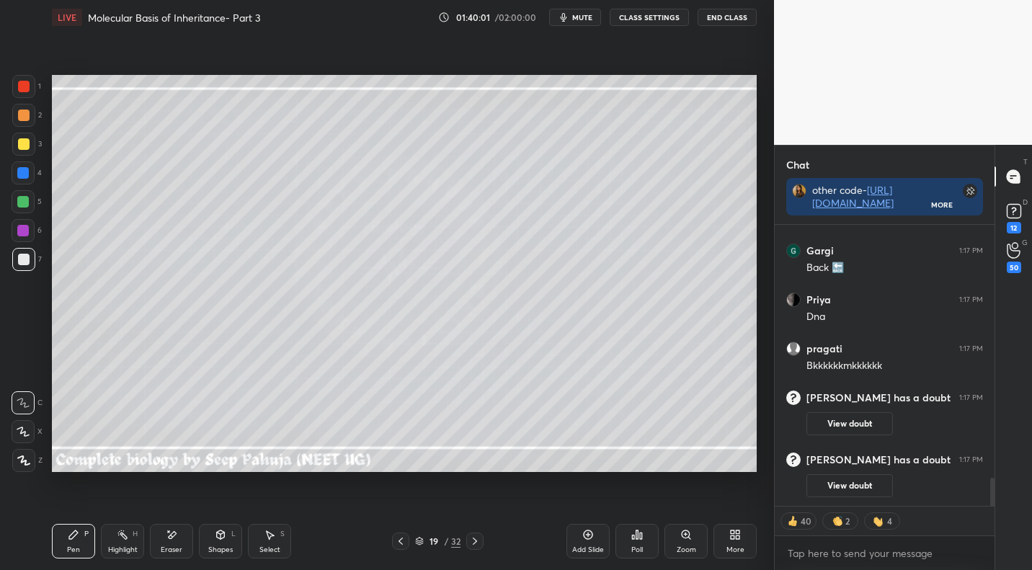
click at [400, 545] on icon at bounding box center [401, 541] width 12 height 12
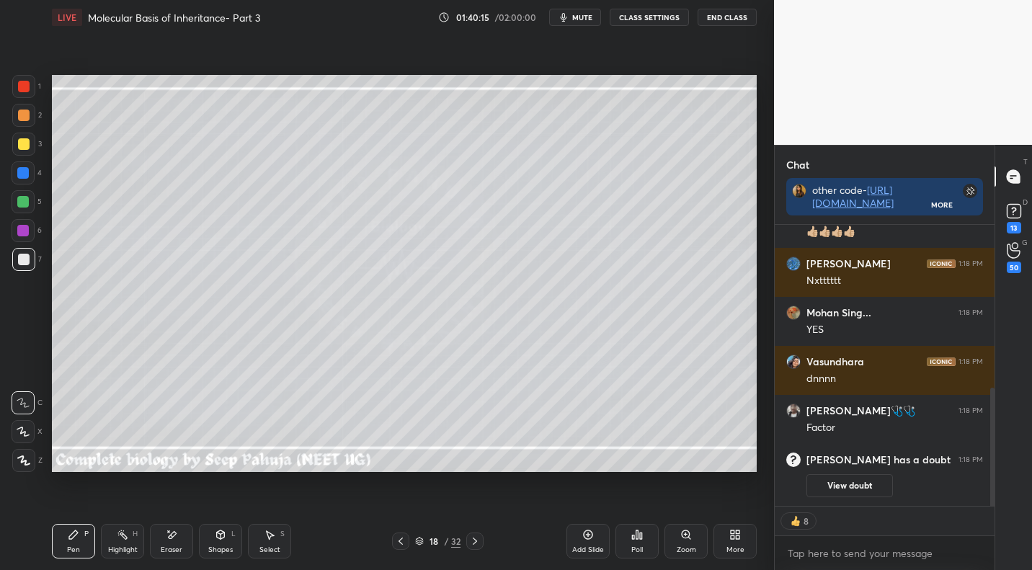
click at [473, 542] on icon at bounding box center [475, 541] width 12 height 12
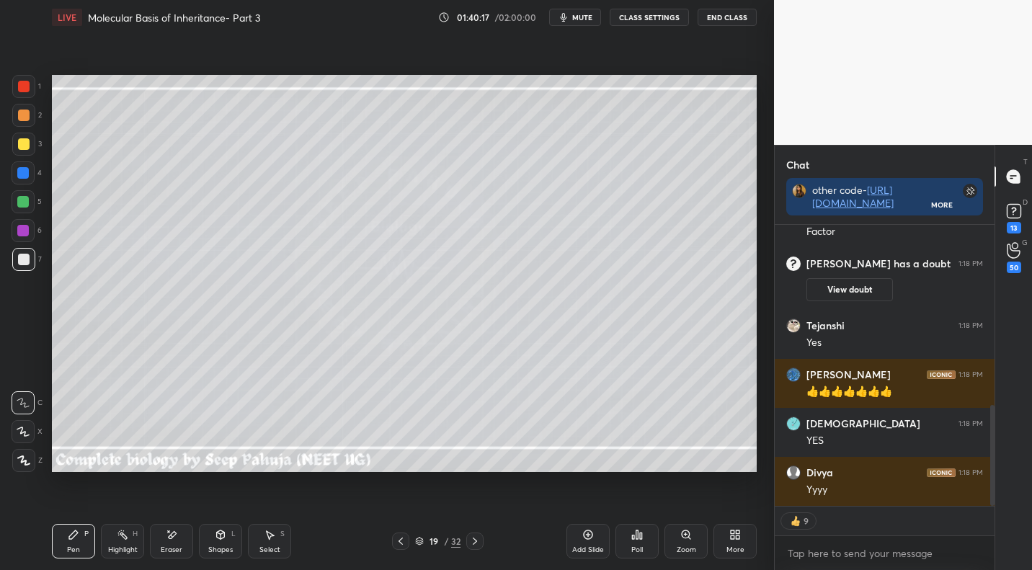
click at [24, 148] on div at bounding box center [24, 144] width 12 height 12
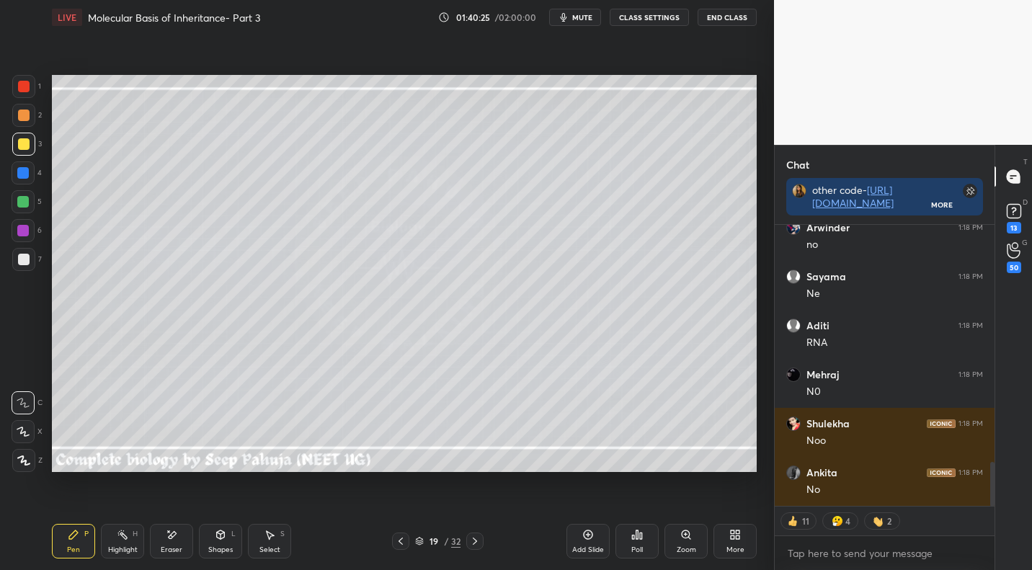
click at [128, 546] on div "Highlight" at bounding box center [123, 549] width 30 height 7
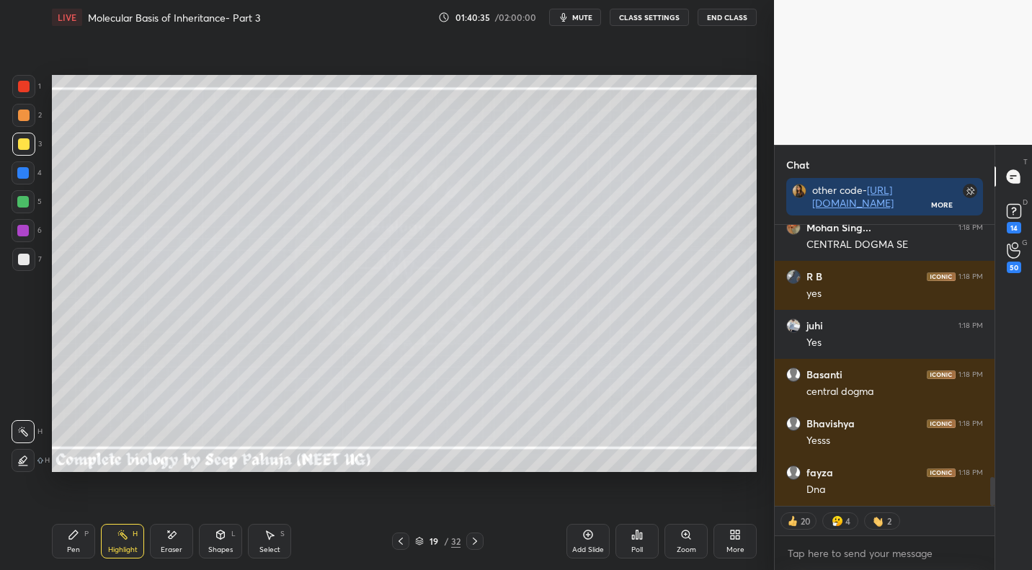
click at [81, 534] on div "Pen P" at bounding box center [73, 541] width 43 height 35
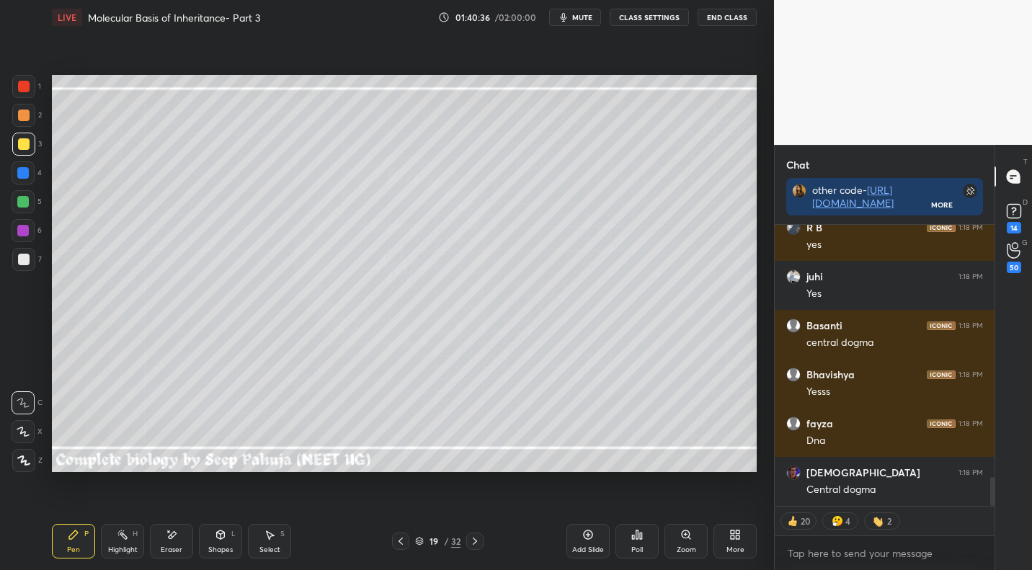
click at [27, 114] on div at bounding box center [24, 116] width 12 height 12
click at [267, 538] on icon at bounding box center [270, 535] width 12 height 12
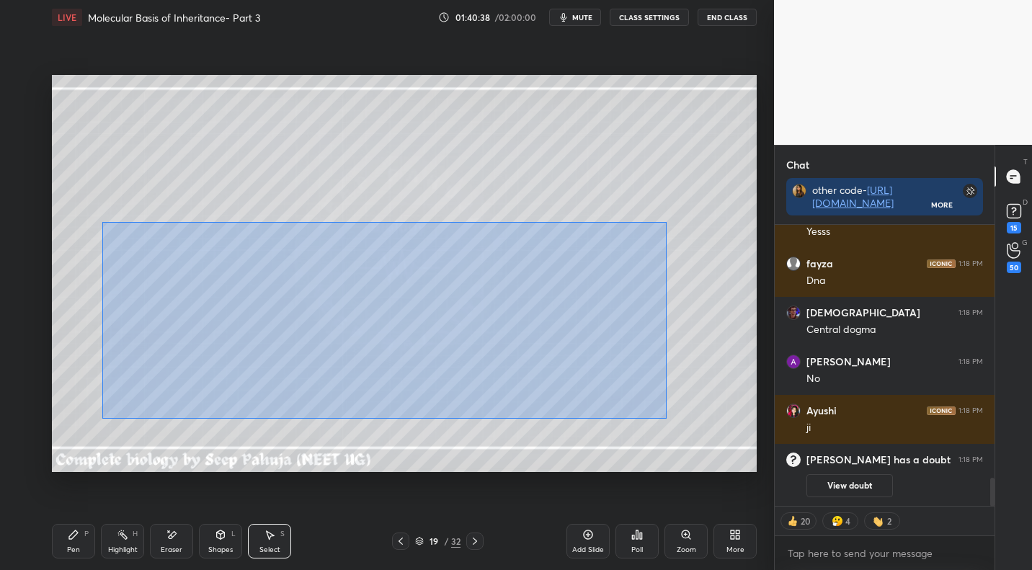
drag, startPoint x: 102, startPoint y: 221, endPoint x: 651, endPoint y: 409, distance: 580.9
click at [661, 414] on div "0 ° Undo Copy Paste here Duplicate Duplicate to new slide Delete" at bounding box center [404, 273] width 705 height 396
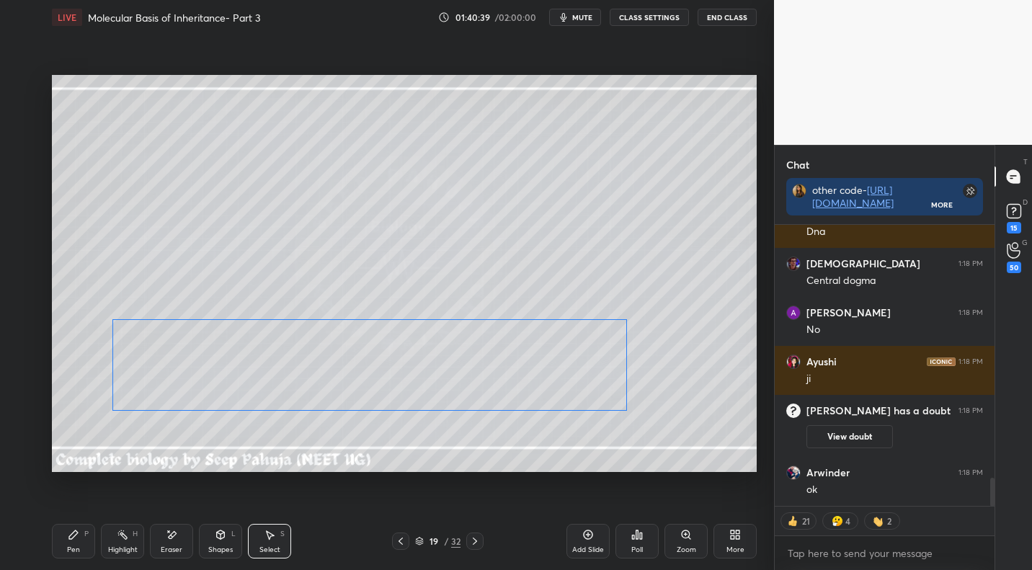
drag, startPoint x: 486, startPoint y: 362, endPoint x: 483, endPoint y: 370, distance: 8.4
click at [484, 373] on div "0 ° Undo Copy Paste here Duplicate Duplicate to new slide Delete" at bounding box center [404, 273] width 705 height 396
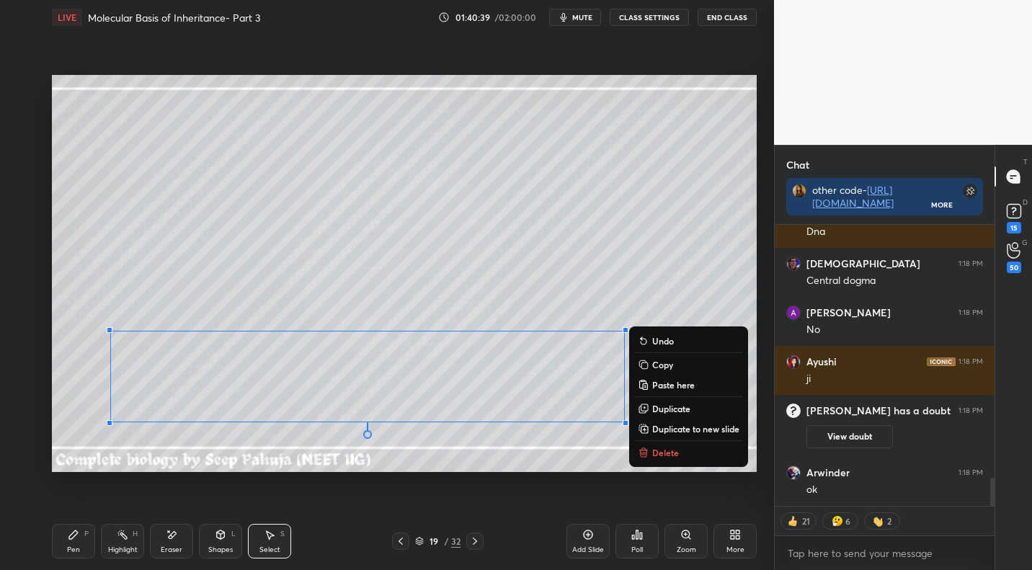
click at [85, 533] on div "P" at bounding box center [86, 533] width 4 height 7
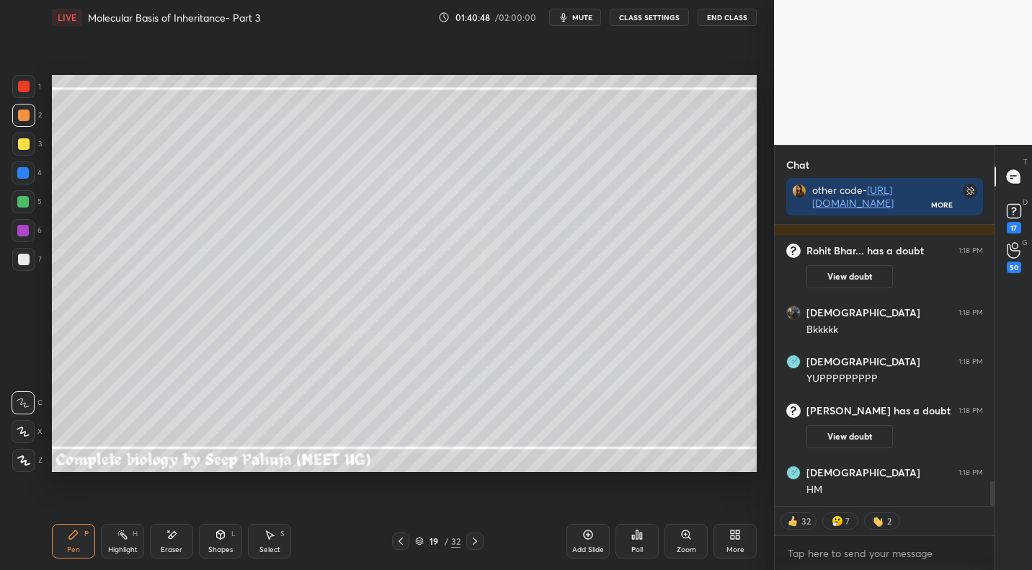
drag, startPoint x: 176, startPoint y: 533, endPoint x: 197, endPoint y: 485, distance: 52.6
click at [176, 533] on icon at bounding box center [173, 534] width 8 height 7
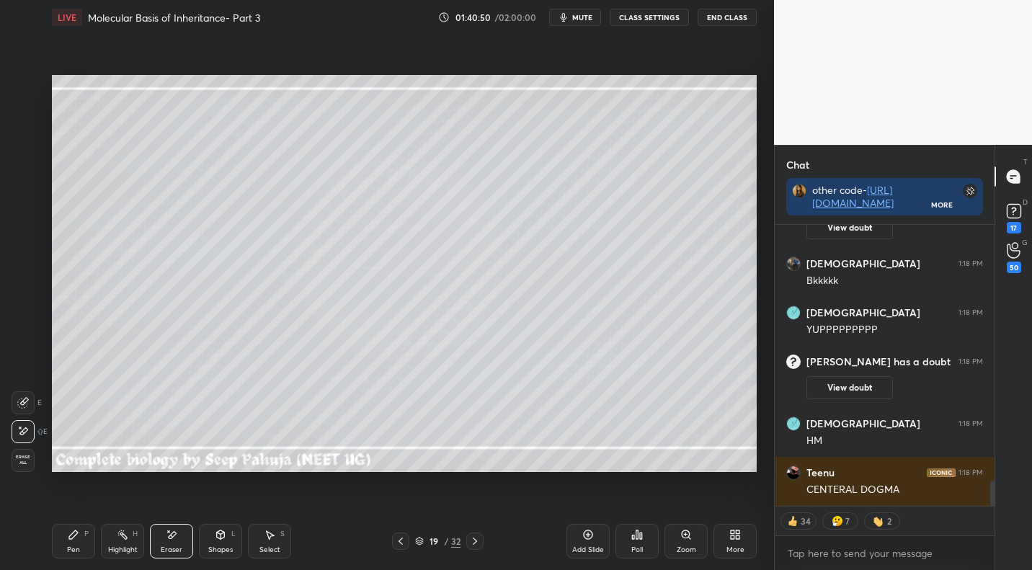
click at [82, 532] on div "Pen P" at bounding box center [73, 541] width 43 height 35
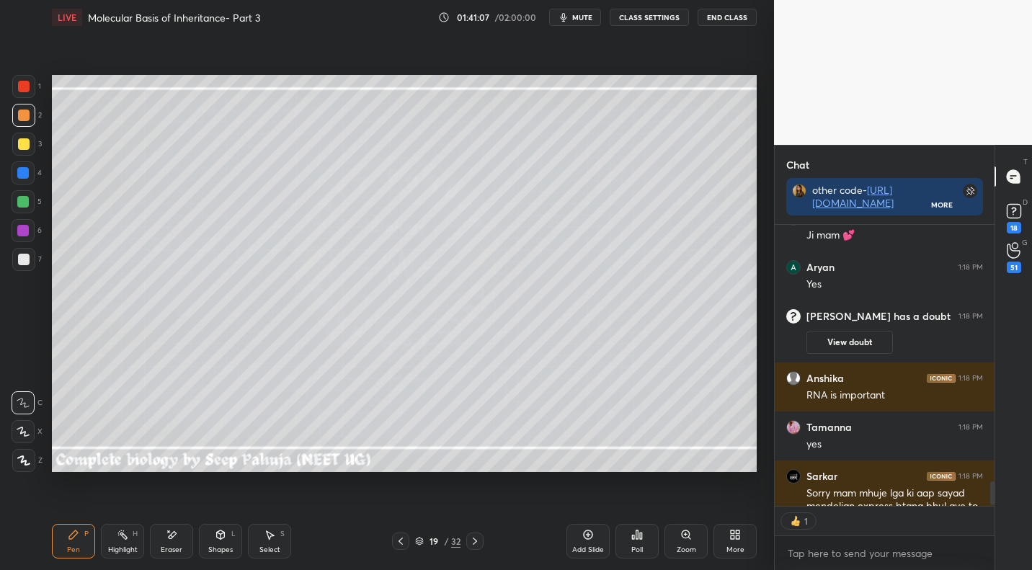
click at [181, 535] on div "Eraser" at bounding box center [171, 541] width 43 height 35
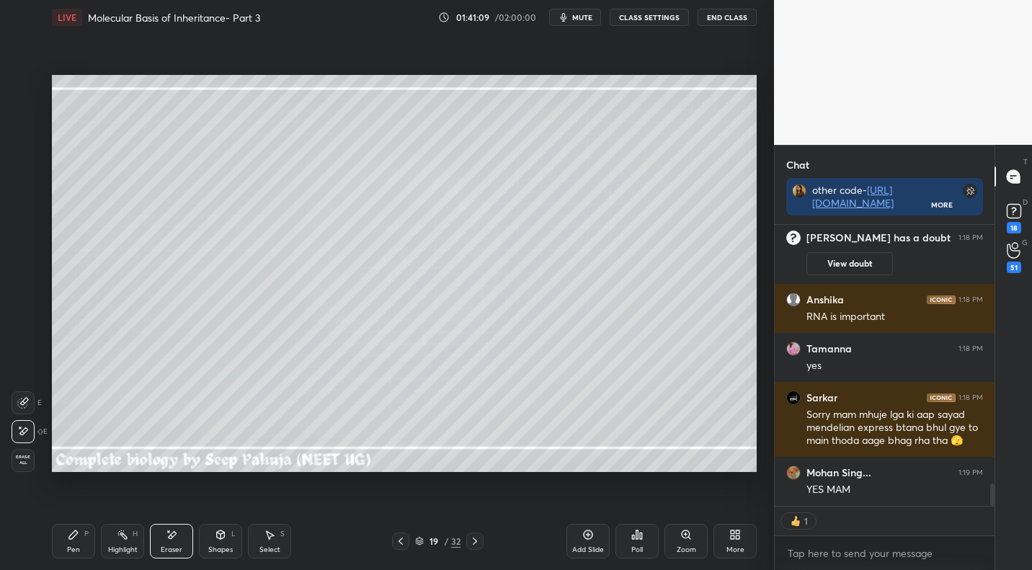
click at [85, 533] on div "P" at bounding box center [86, 533] width 4 height 7
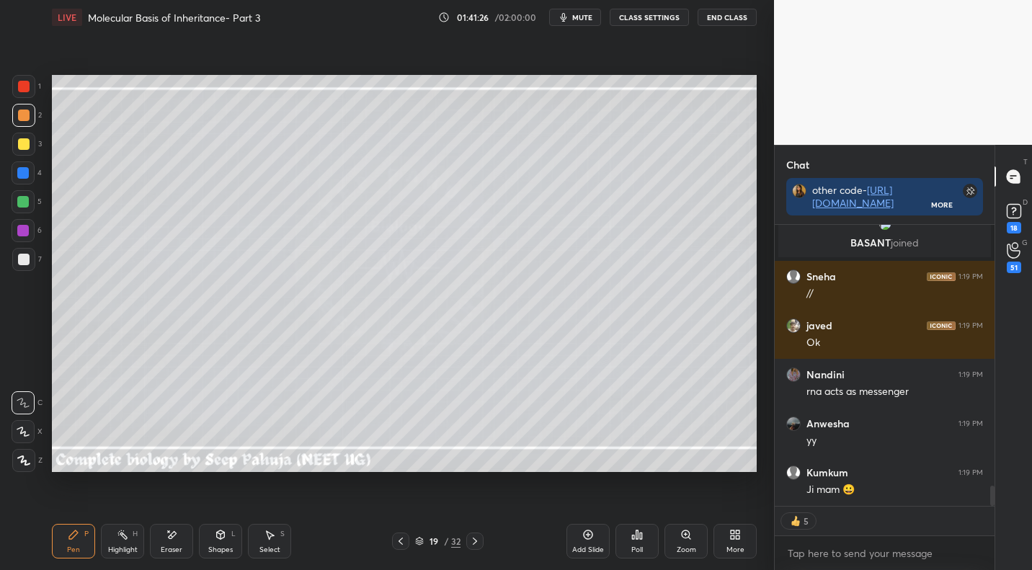
drag, startPoint x: 274, startPoint y: 537, endPoint x: 275, endPoint y: 480, distance: 56.9
click at [272, 535] on icon at bounding box center [270, 535] width 12 height 12
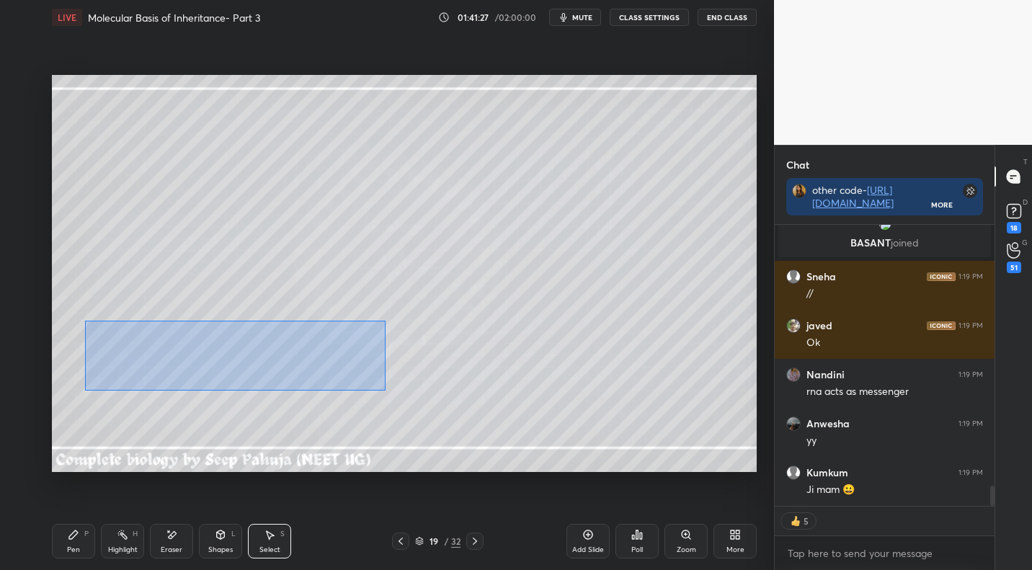
drag, startPoint x: 116, startPoint y: 335, endPoint x: 669, endPoint y: 398, distance: 556.1
click at [678, 401] on div "0 ° Undo Copy Paste here Duplicate Duplicate to new slide Delete" at bounding box center [404, 273] width 705 height 396
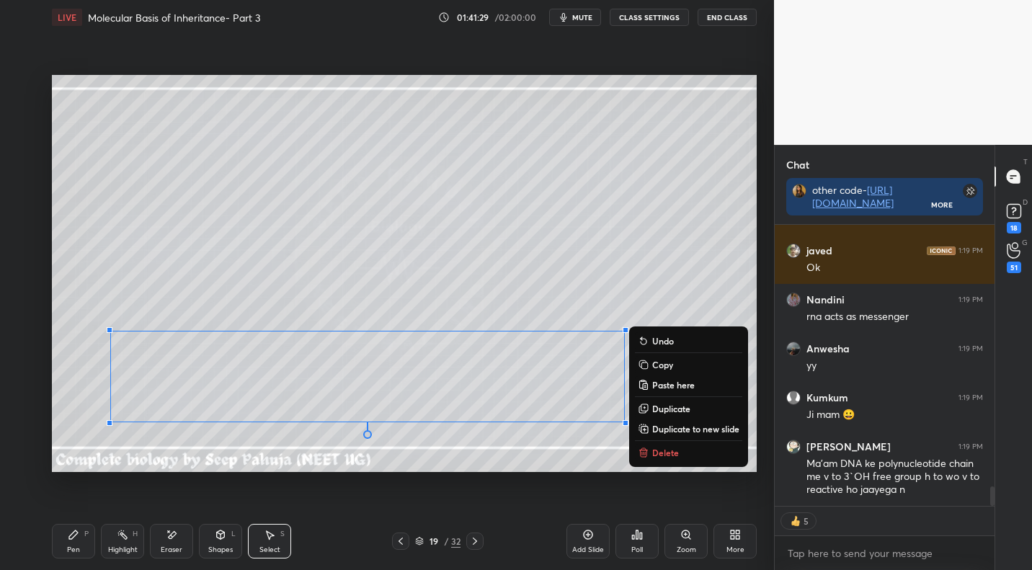
click at [648, 449] on icon at bounding box center [644, 453] width 12 height 12
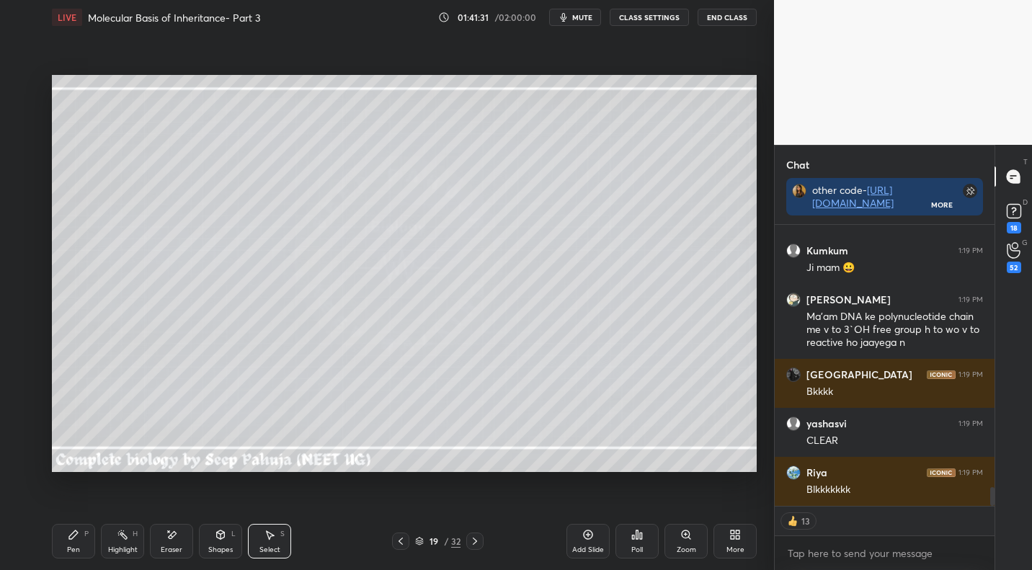
drag, startPoint x: 75, startPoint y: 537, endPoint x: 82, endPoint y: 514, distance: 24.2
click at [75, 537] on icon at bounding box center [74, 535] width 12 height 12
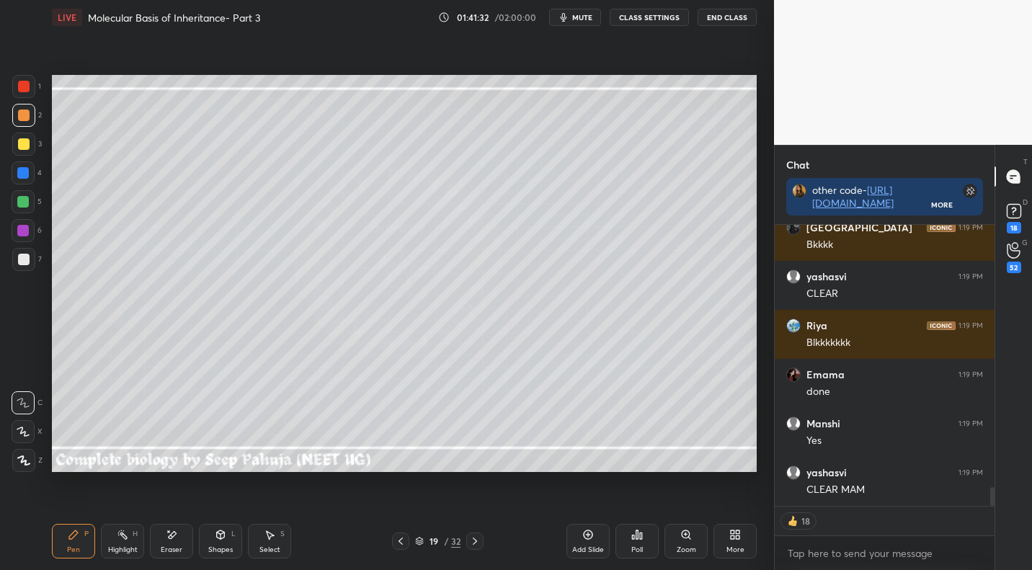
click at [22, 254] on div at bounding box center [24, 260] width 12 height 12
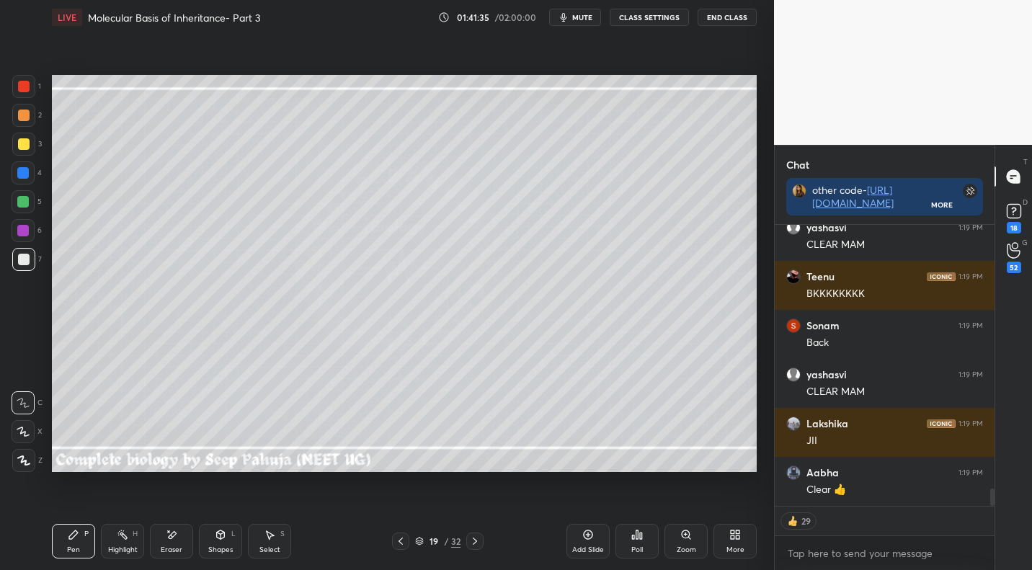
drag, startPoint x: 403, startPoint y: 540, endPoint x: 207, endPoint y: 539, distance: 196.0
click at [401, 542] on icon at bounding box center [401, 541] width 12 height 12
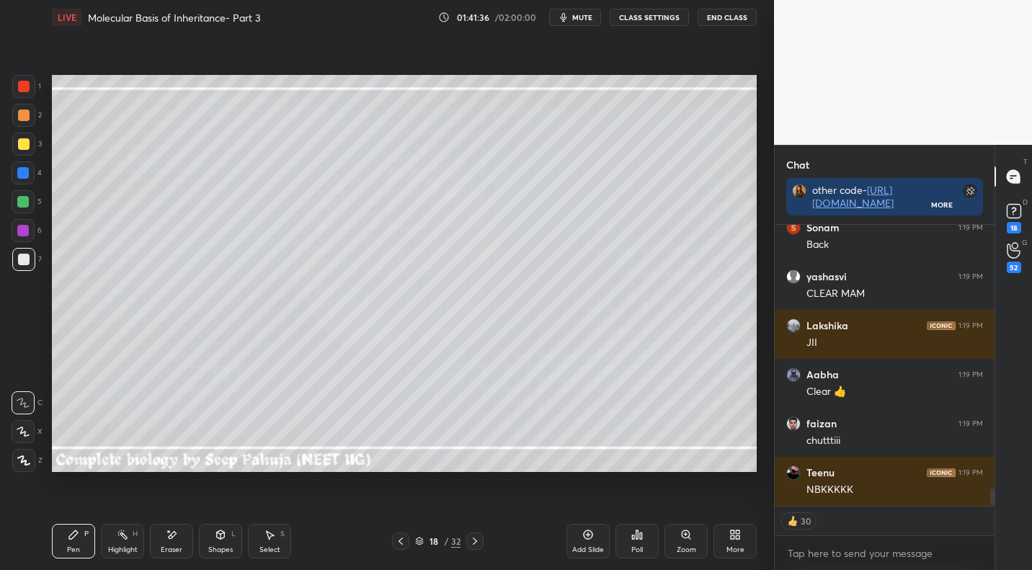
click at [120, 538] on icon at bounding box center [123, 535] width 12 height 12
drag, startPoint x: 400, startPoint y: 539, endPoint x: 422, endPoint y: 522, distance: 27.8
click at [400, 539] on icon at bounding box center [401, 541] width 12 height 12
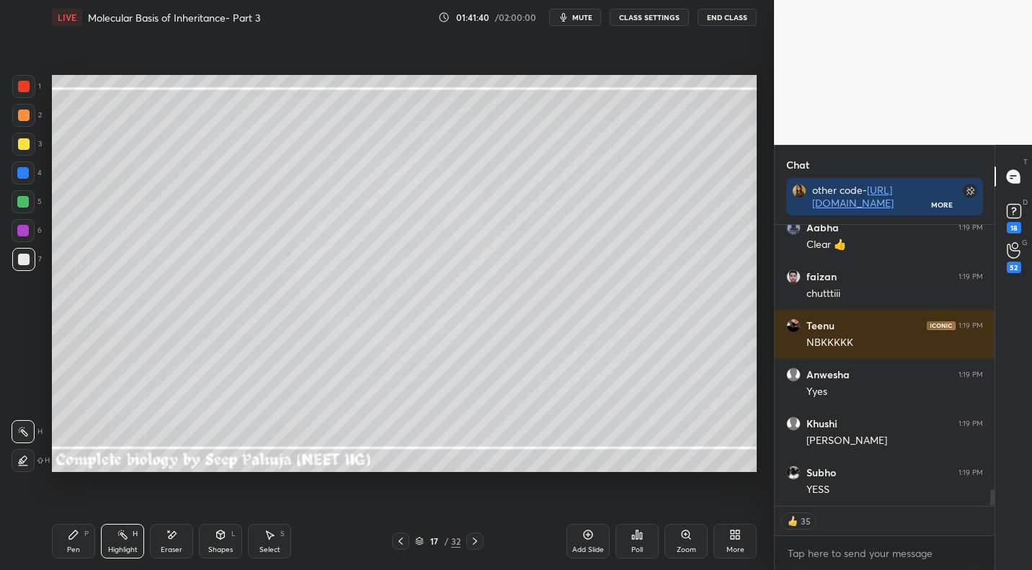
click at [472, 535] on div at bounding box center [474, 540] width 17 height 17
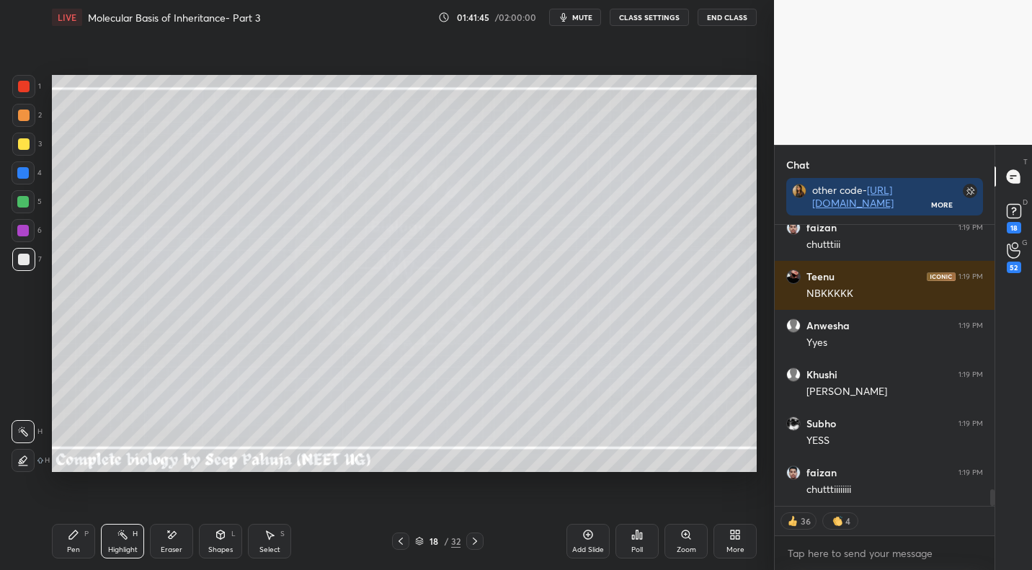
click at [473, 538] on icon at bounding box center [475, 540] width 4 height 7
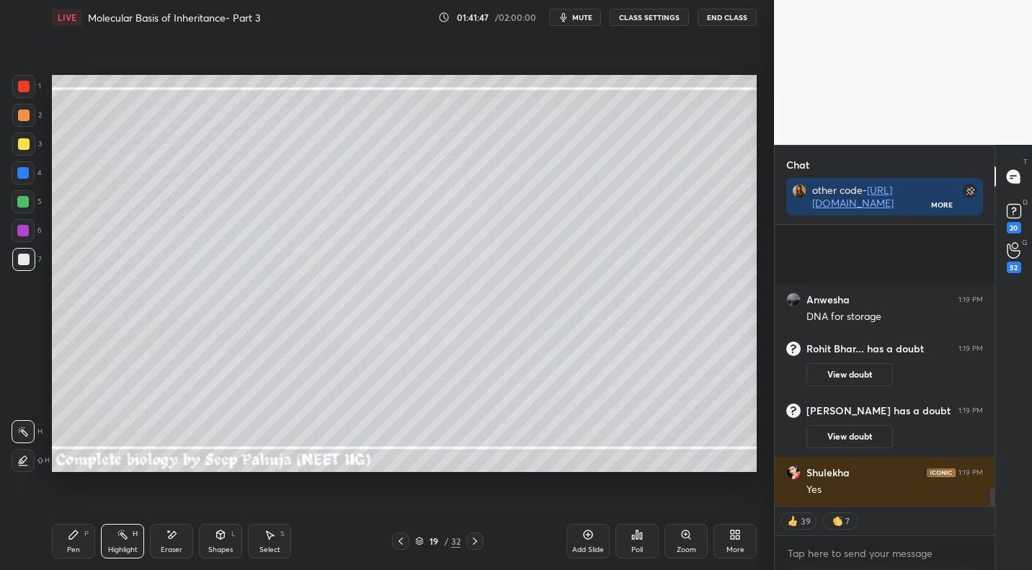
click at [80, 520] on div "Pen P Highlight H Eraser Shapes L Select S 19 / 32 Add Slide Poll Zoom More" at bounding box center [404, 541] width 705 height 58
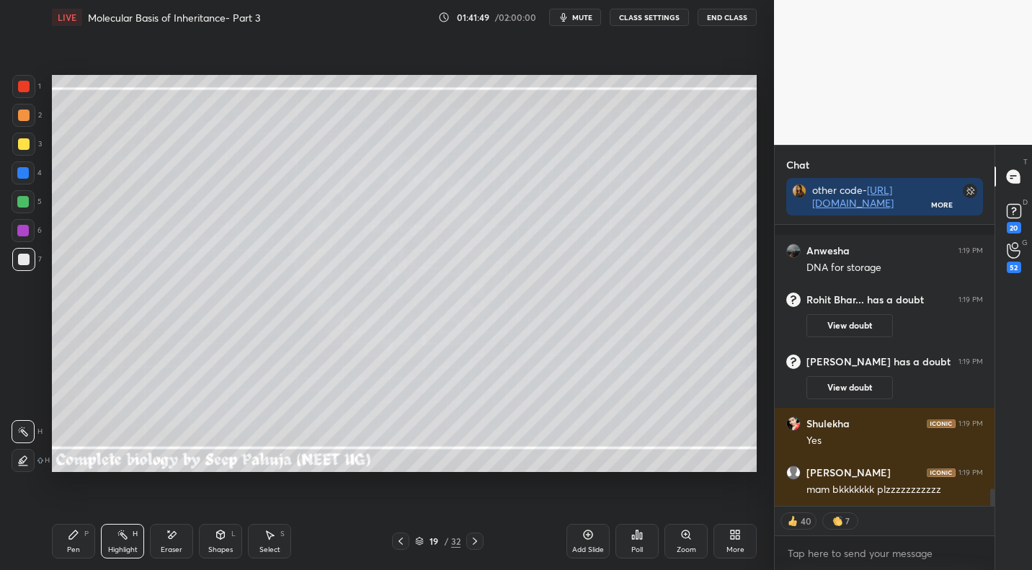
click at [71, 530] on icon at bounding box center [74, 535] width 12 height 12
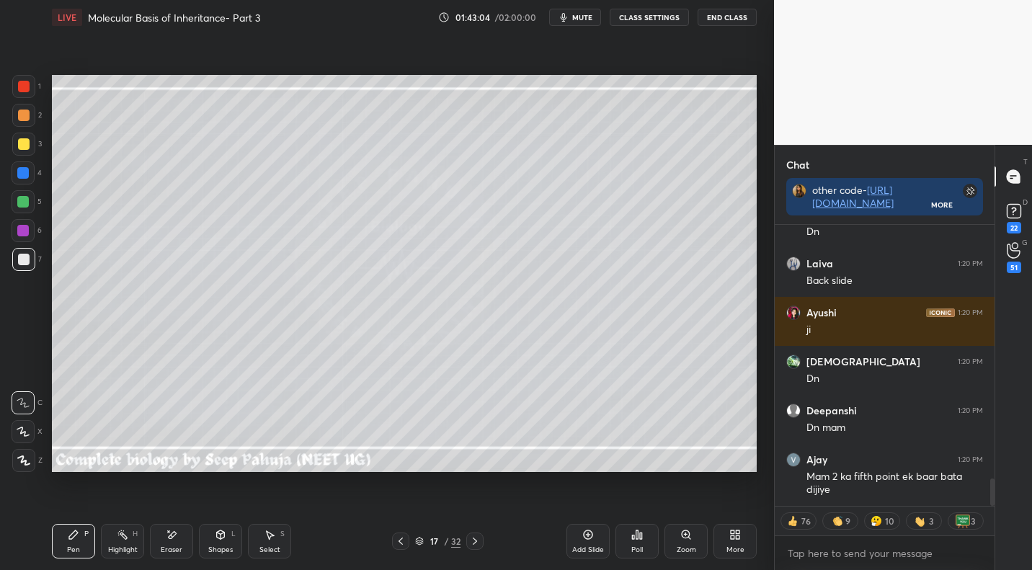
scroll to position [2907, 0]
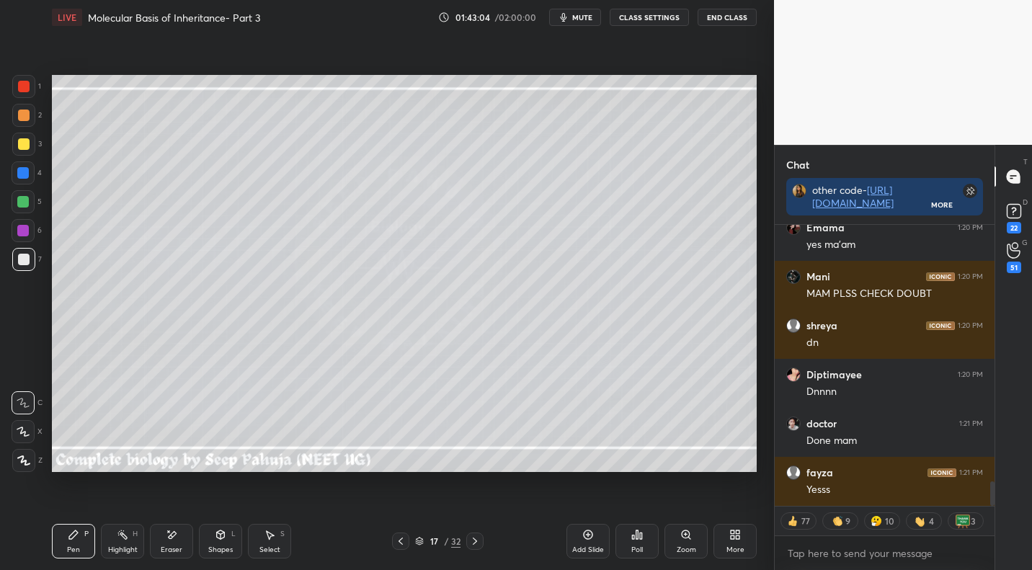
click at [123, 547] on div "Highlight" at bounding box center [123, 549] width 30 height 7
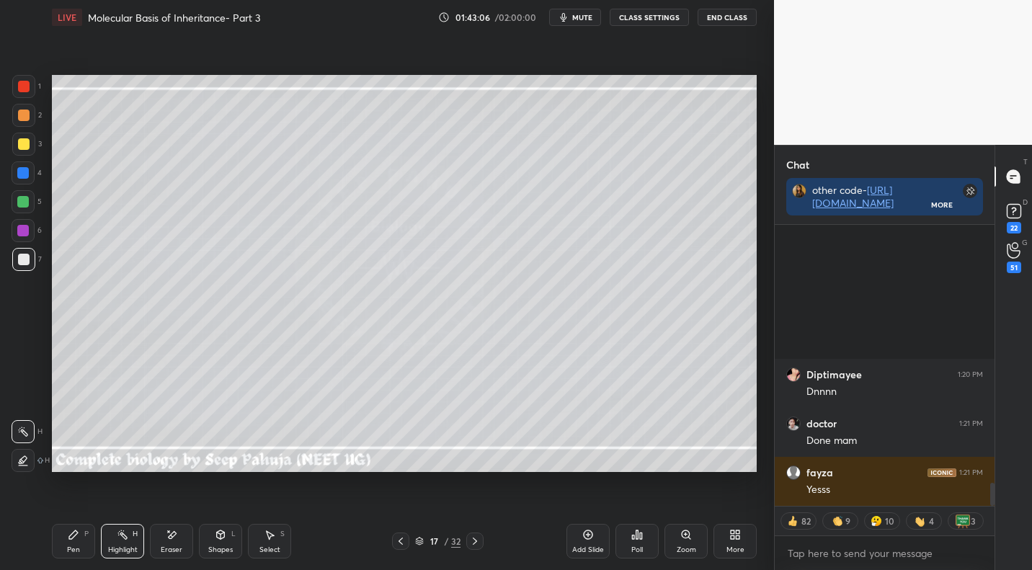
scroll to position [3103, 0]
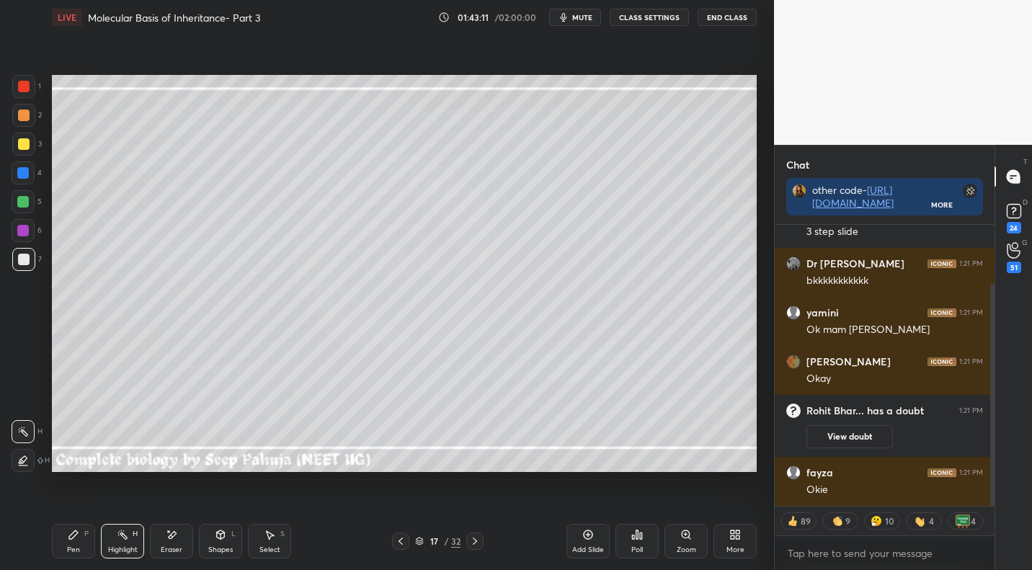
drag, startPoint x: 478, startPoint y: 542, endPoint x: 456, endPoint y: 481, distance: 65.2
click at [474, 543] on icon at bounding box center [475, 541] width 12 height 12
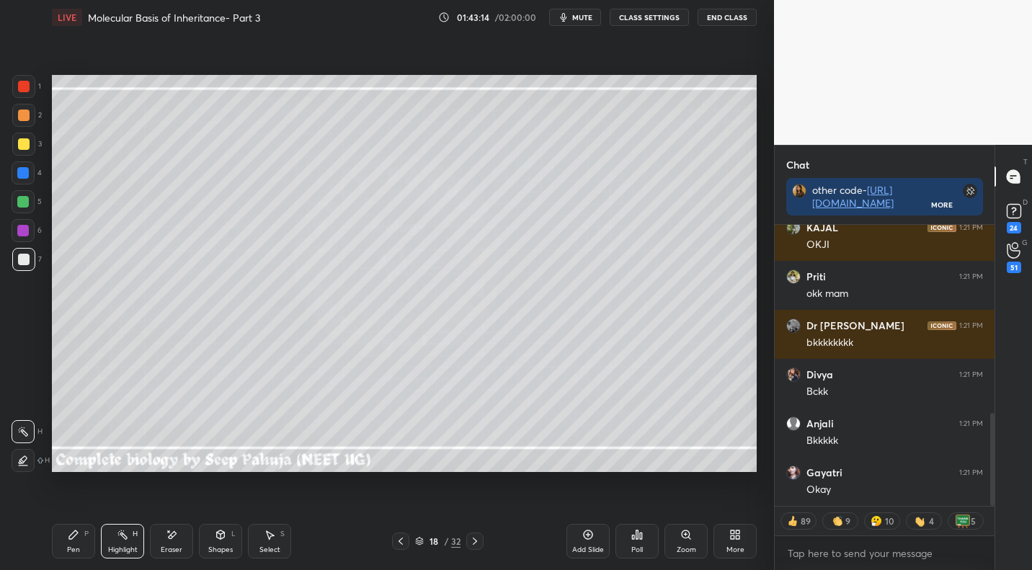
scroll to position [823, 0]
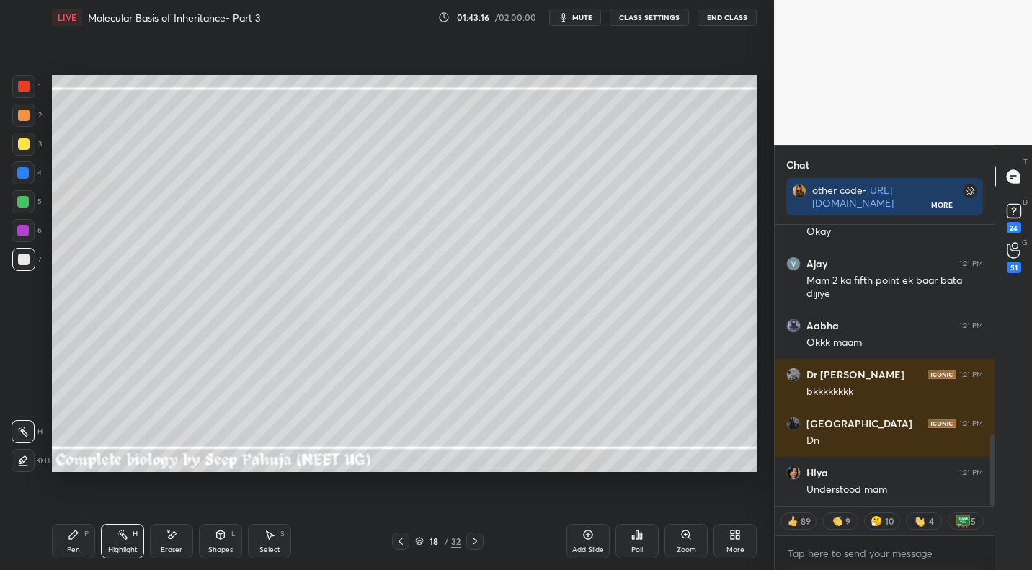
drag, startPoint x: 477, startPoint y: 545, endPoint x: 446, endPoint y: 475, distance: 76.4
click at [475, 545] on icon at bounding box center [475, 541] width 12 height 12
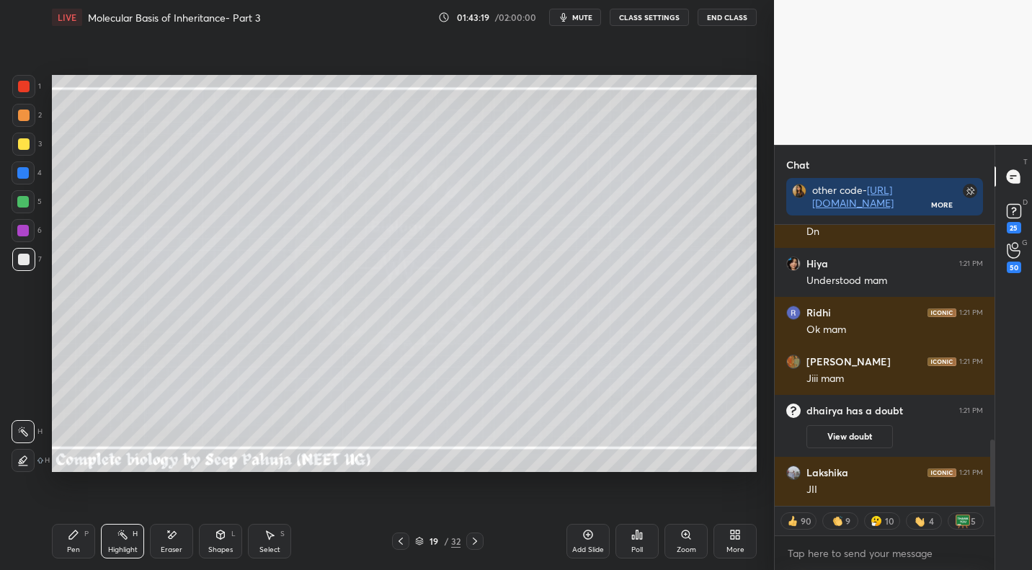
drag, startPoint x: 287, startPoint y: 540, endPoint x: 277, endPoint y: 532, distance: 13.4
click at [283, 540] on div "Pen P Highlight H Eraser Shapes L Select S" at bounding box center [180, 541] width 257 height 35
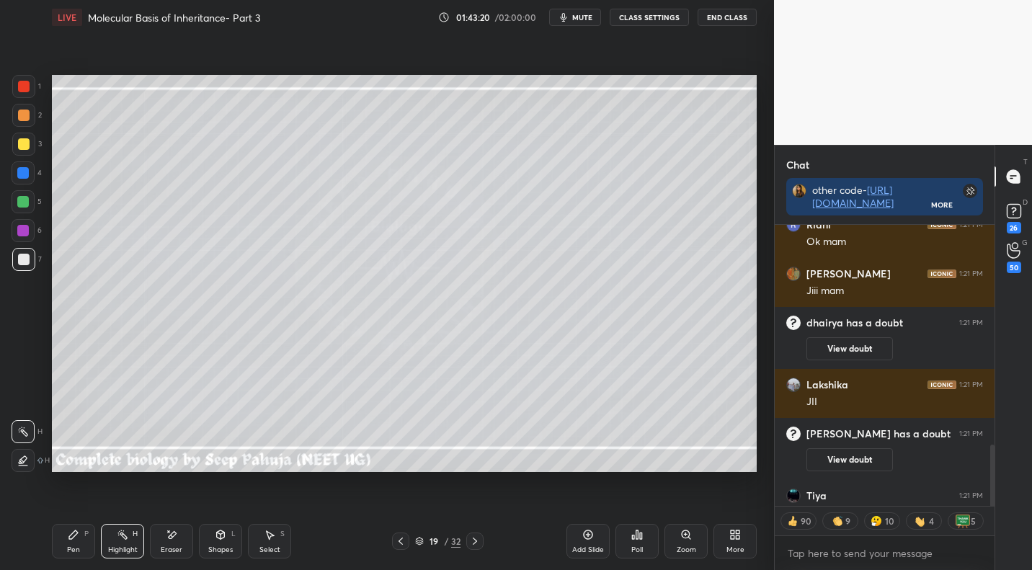
scroll to position [1000, 0]
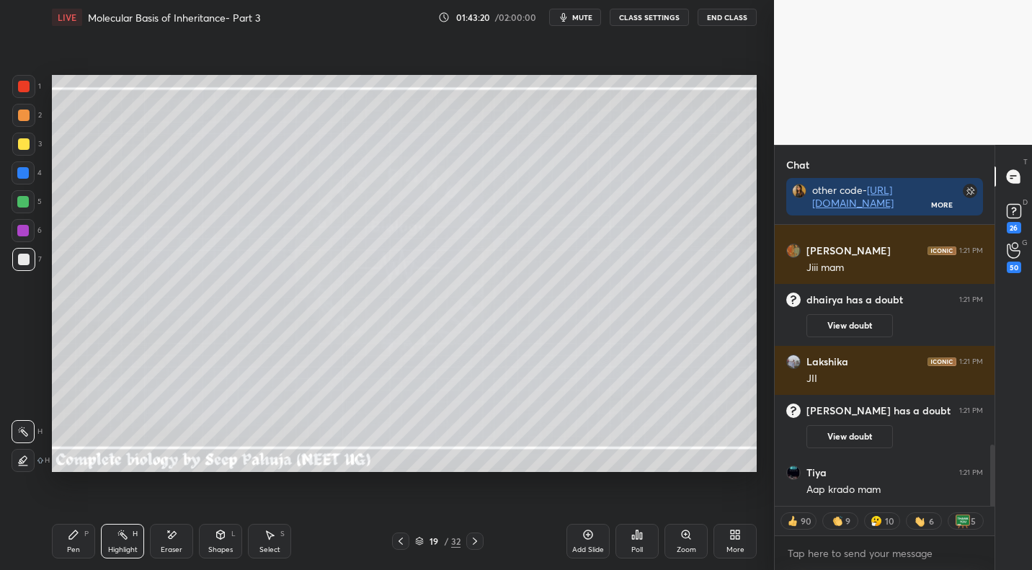
drag, startPoint x: 280, startPoint y: 553, endPoint x: 269, endPoint y: 508, distance: 46.0
click at [277, 553] on div "Select S" at bounding box center [269, 541] width 43 height 35
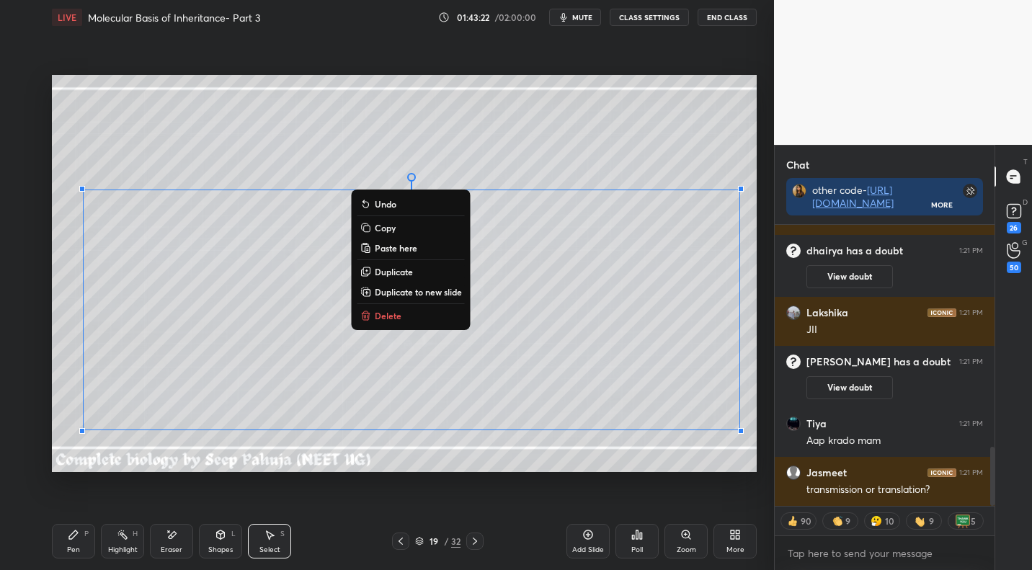
drag, startPoint x: 73, startPoint y: 231, endPoint x: 757, endPoint y: 440, distance: 715.1
click at [759, 447] on div "0 ° Undo Copy Paste here Duplicate Duplicate to new slide Delete Setting up you…" at bounding box center [404, 274] width 716 height 478
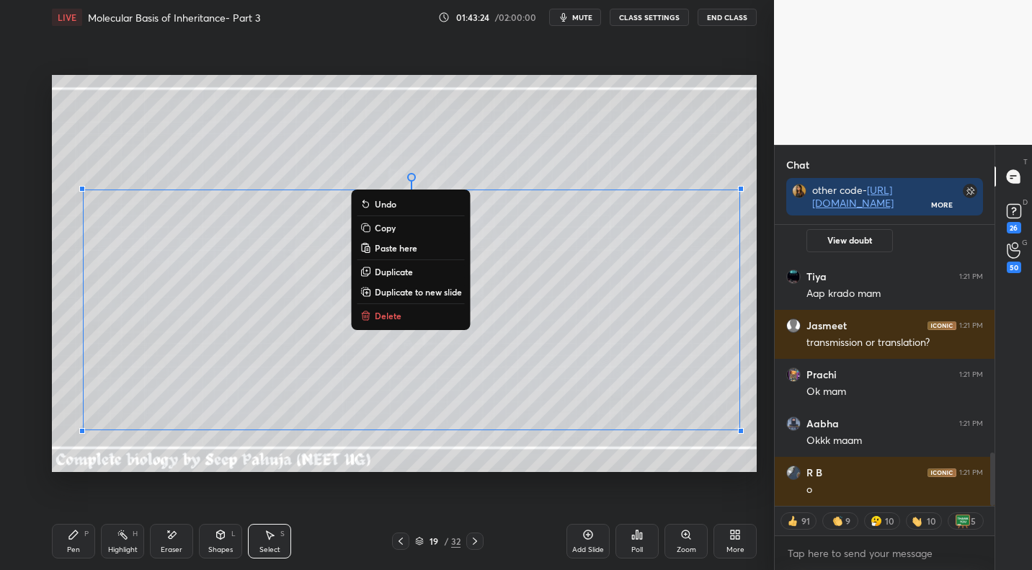
scroll to position [1346, 0]
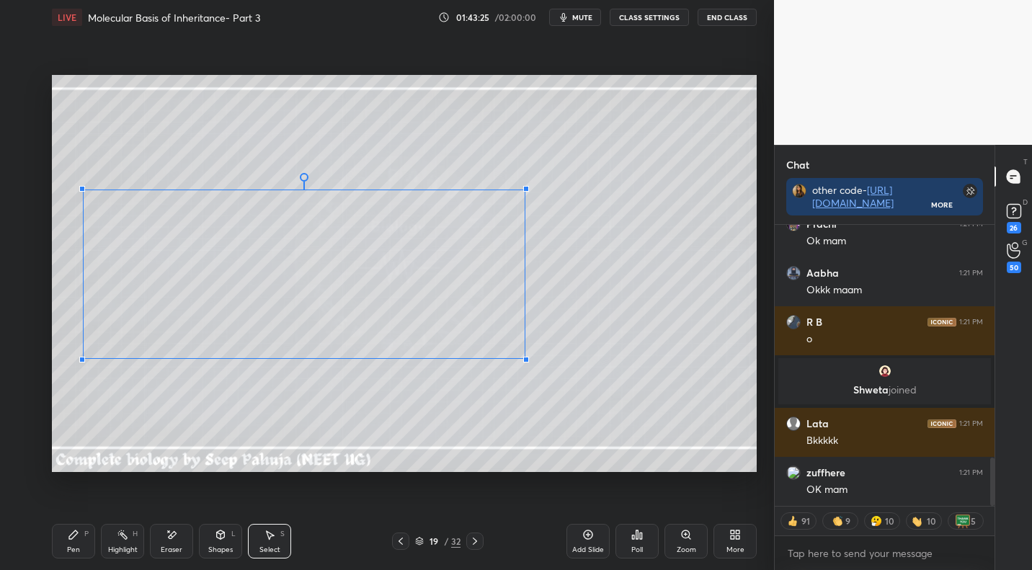
drag, startPoint x: 739, startPoint y: 429, endPoint x: 495, endPoint y: 348, distance: 257.2
click at [523, 357] on div at bounding box center [526, 360] width 6 height 6
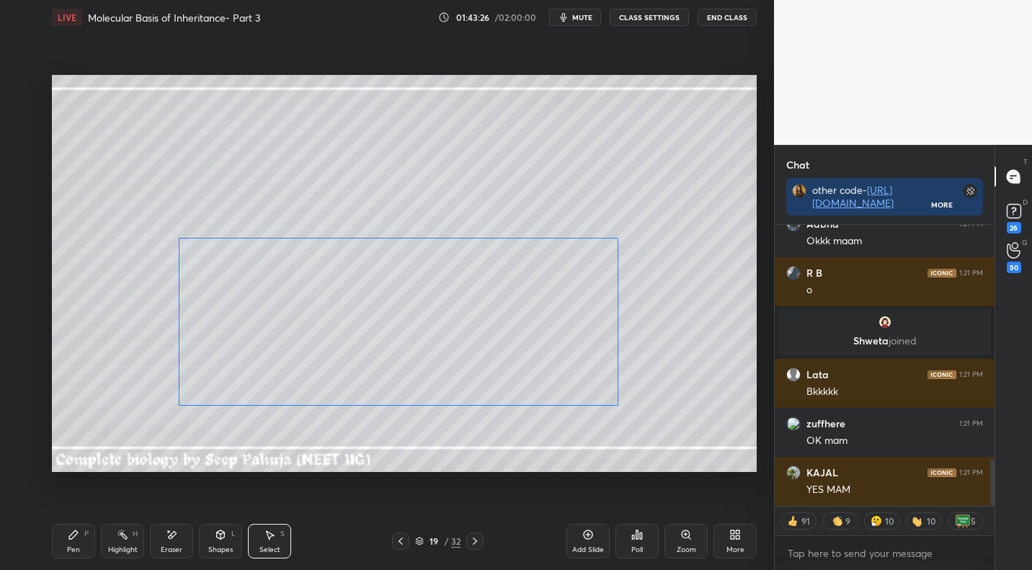
drag, startPoint x: 291, startPoint y: 278, endPoint x: 370, endPoint y: 312, distance: 86.2
click at [372, 313] on div "0 ° Undo Copy Paste here Duplicate Duplicate to new slide Delete" at bounding box center [404, 273] width 705 height 396
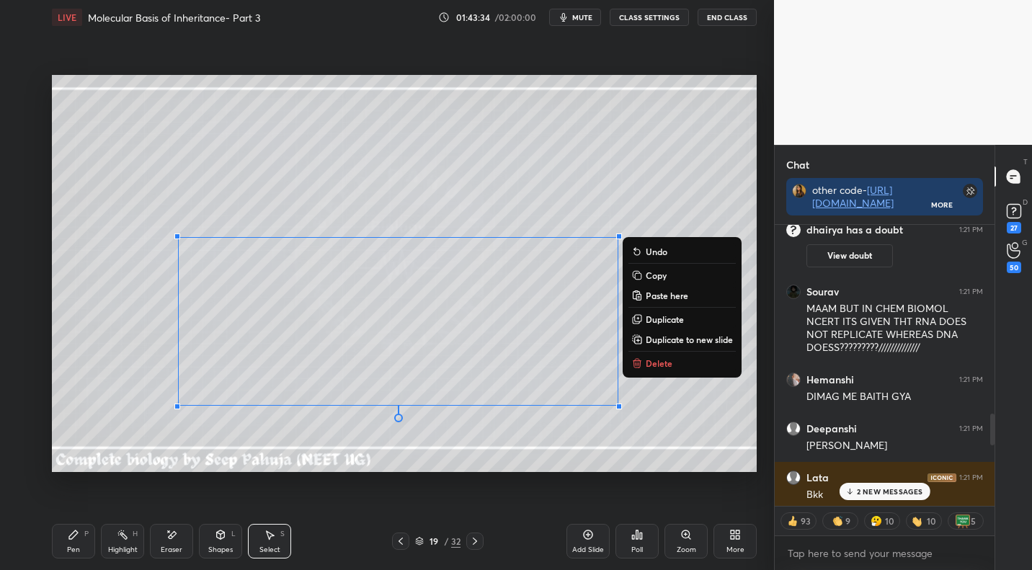
scroll to position [1637, 0]
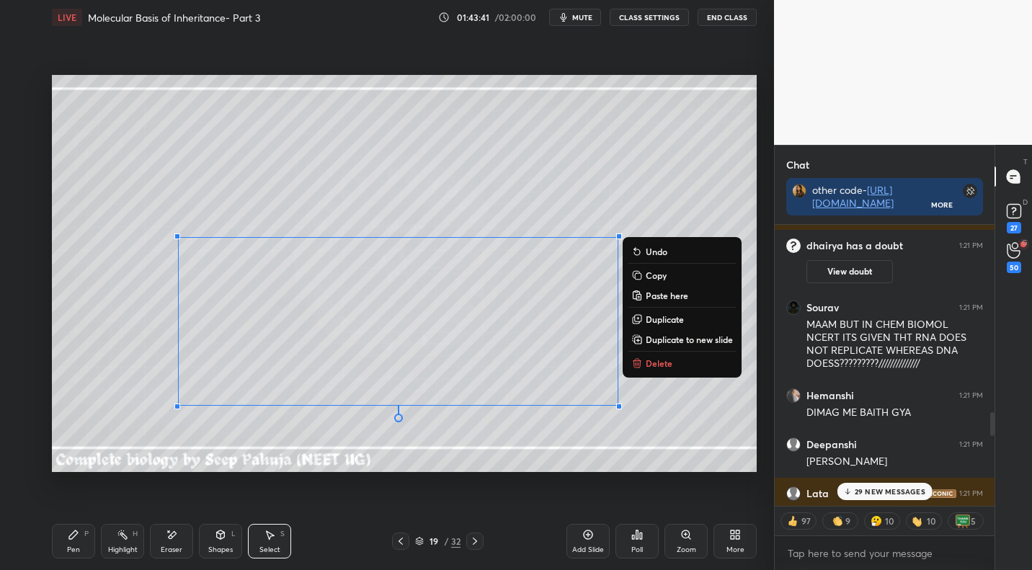
click at [887, 491] on p "29 NEW MESSAGES" at bounding box center [889, 491] width 71 height 9
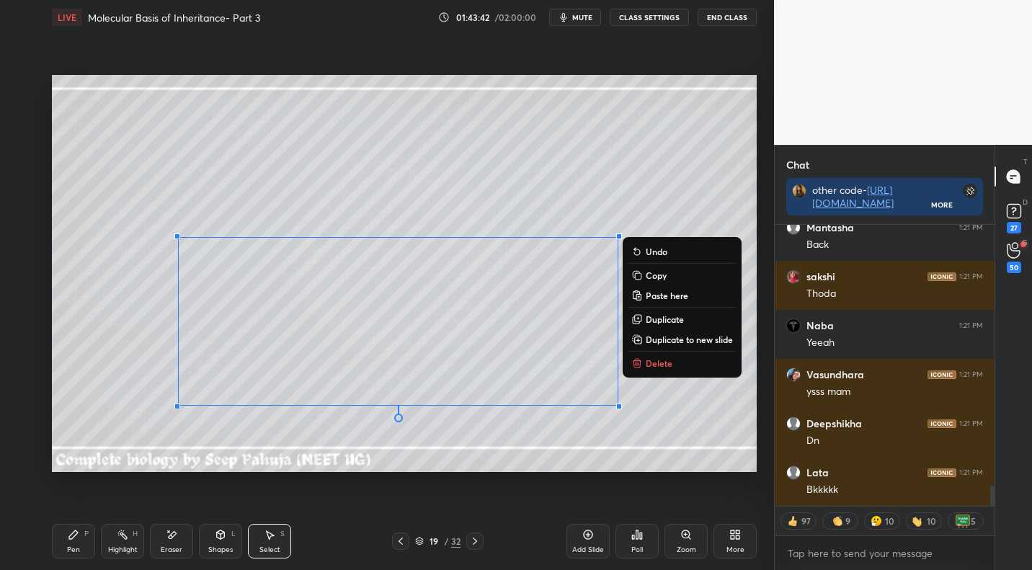
scroll to position [3910, 0]
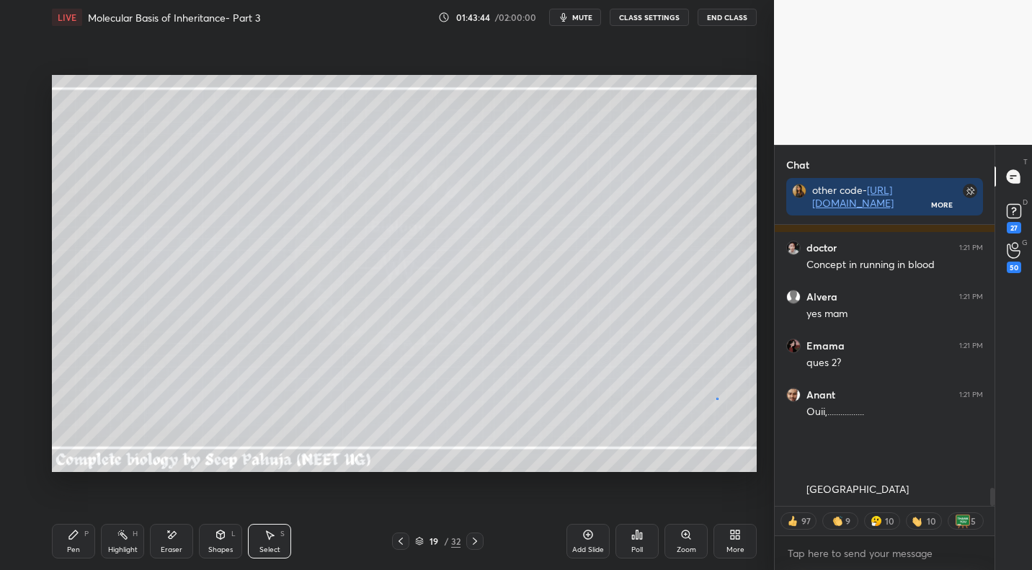
click at [716, 398] on div "0 ° Undo Copy Paste here Duplicate Duplicate to new slide Delete" at bounding box center [404, 273] width 705 height 396
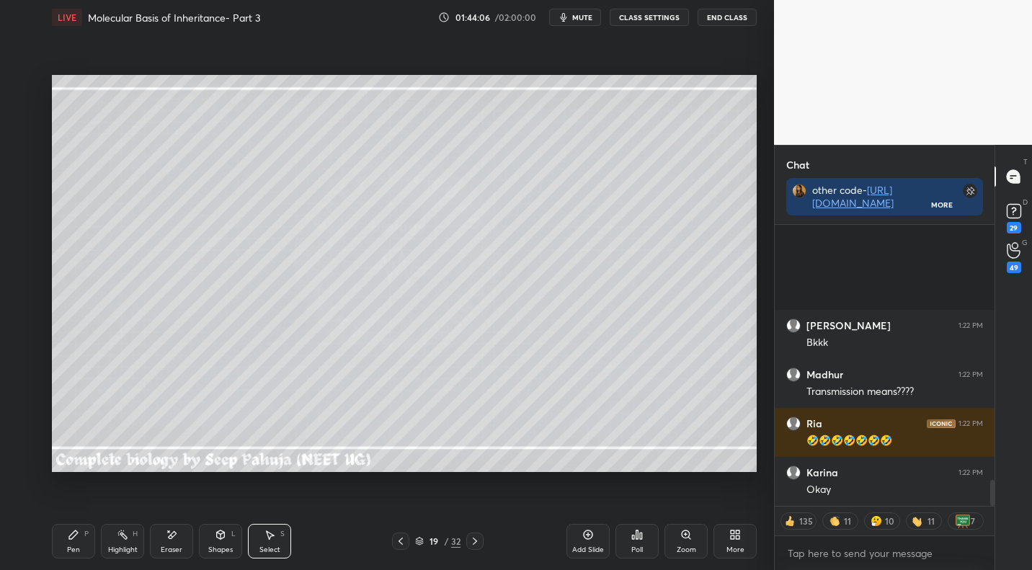
scroll to position [2757, 0]
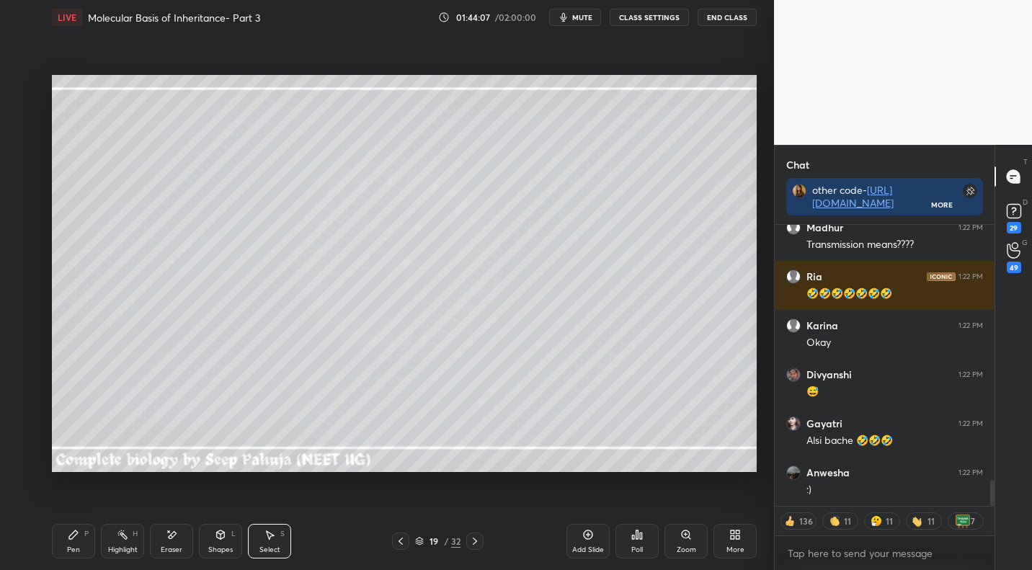
click at [743, 398] on div "0 ° Undo Copy Paste here Duplicate Duplicate to new slide Delete" at bounding box center [404, 273] width 705 height 396
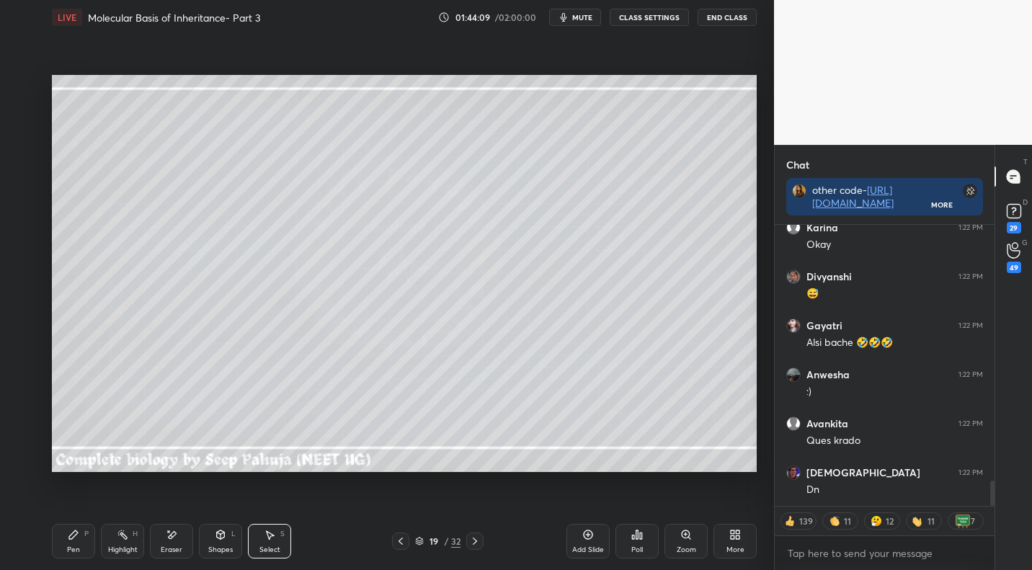
scroll to position [3309, 0]
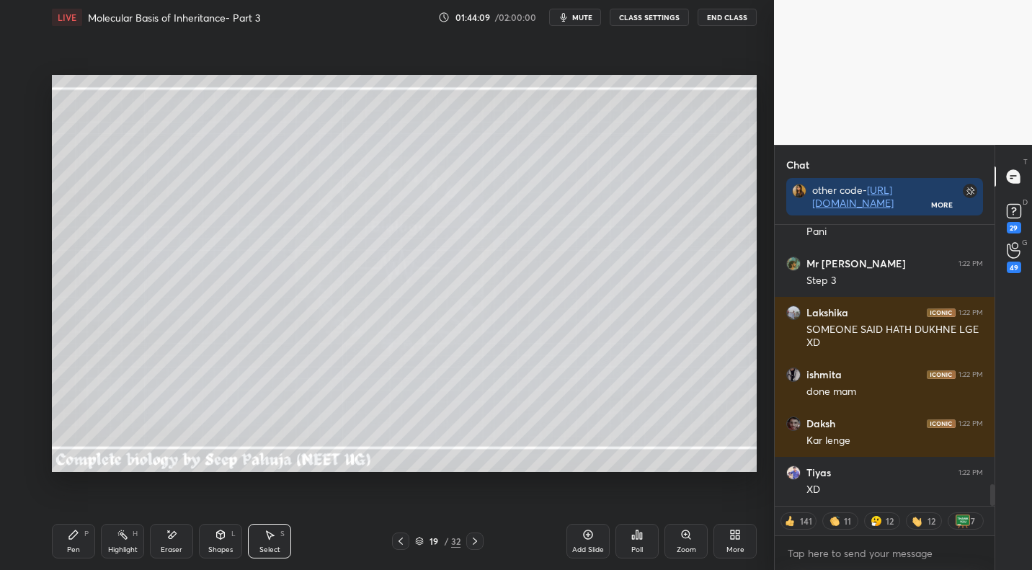
click at [738, 540] on icon at bounding box center [735, 535] width 12 height 12
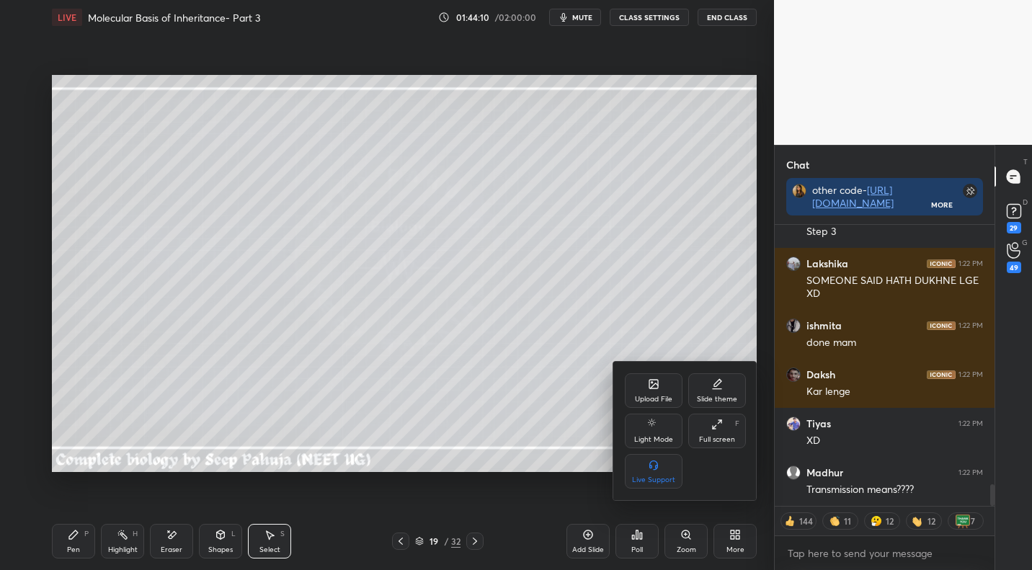
click at [624, 398] on div "Upload File Slide theme Light Mode Full screen F Live Support" at bounding box center [685, 431] width 144 height 138
click at [653, 398] on div "Upload File" at bounding box center [653, 399] width 37 height 7
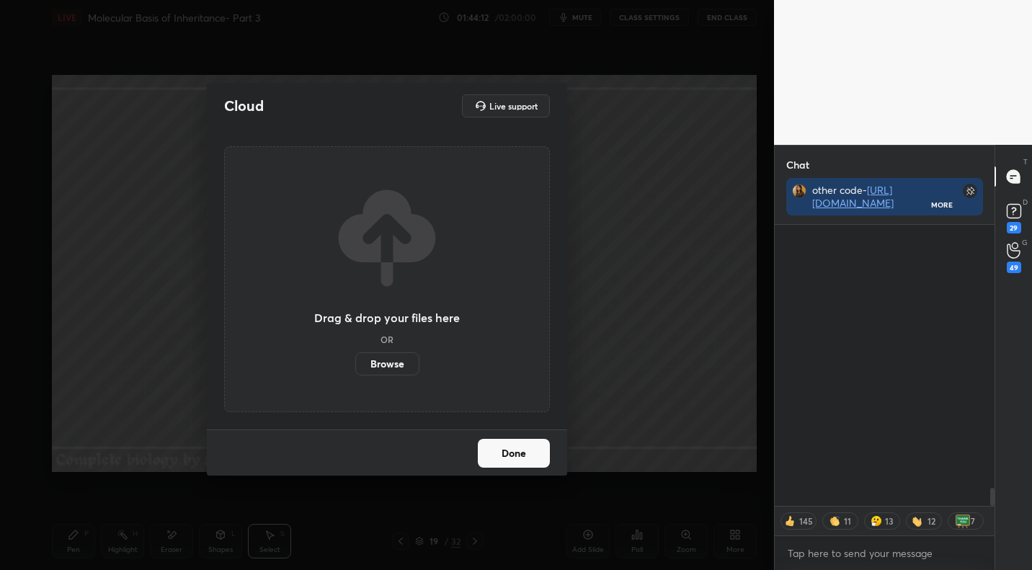
scroll to position [4096, 0]
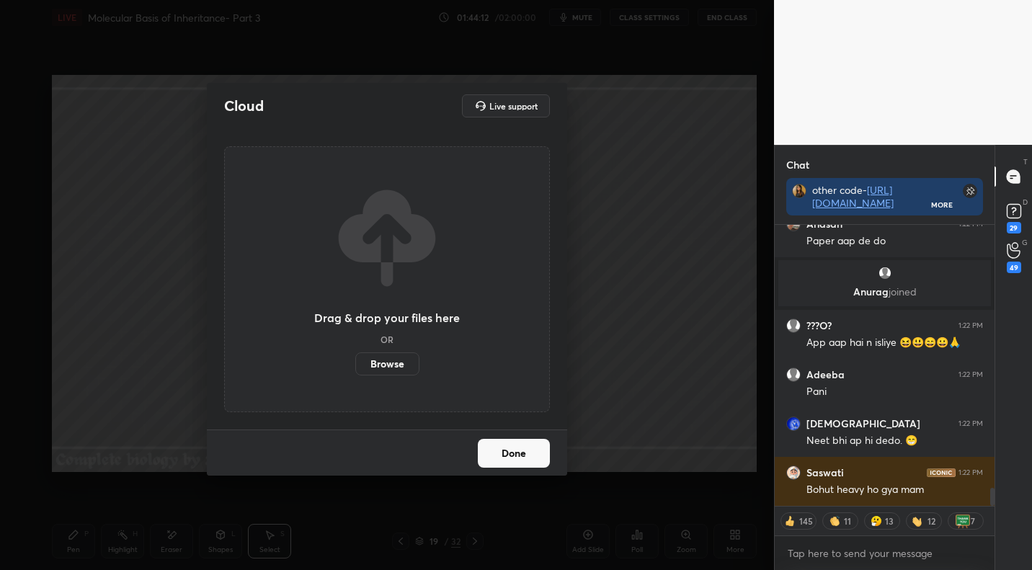
click at [385, 364] on label "Browse" at bounding box center [387, 363] width 64 height 23
click at [355, 364] on input "Browse" at bounding box center [355, 363] width 0 height 23
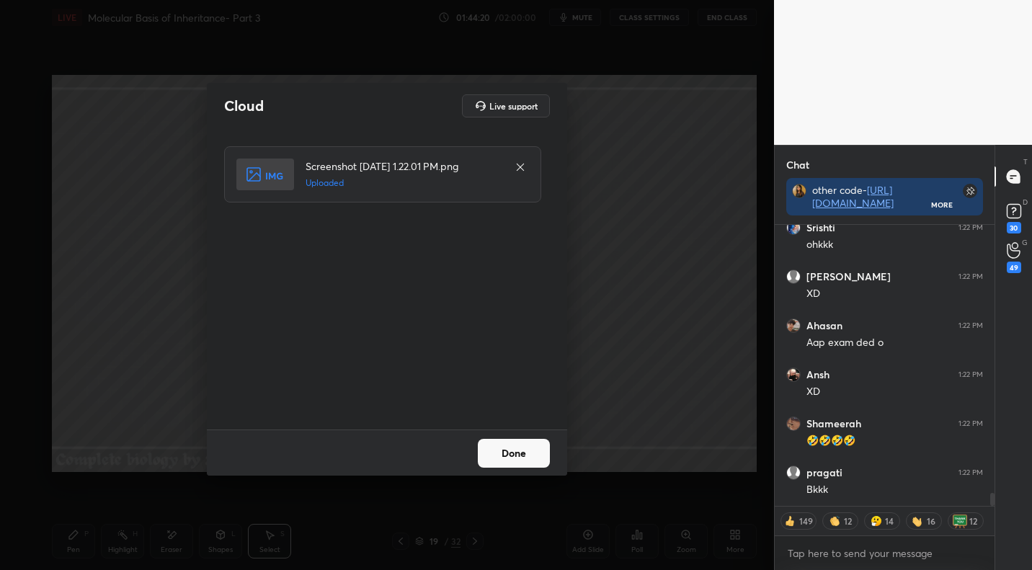
click at [535, 471] on div "Done" at bounding box center [387, 452] width 360 height 46
click at [530, 452] on button "Done" at bounding box center [514, 453] width 72 height 29
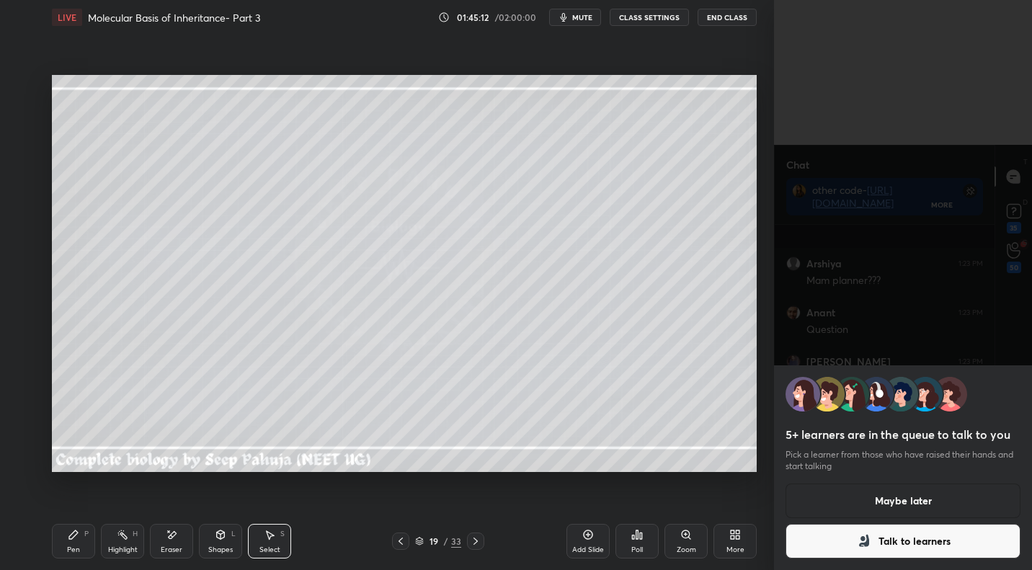
scroll to position [3776, 0]
click at [858, 314] on div "5+ learners are in the queue to talk to you Pick a learner from those who have …" at bounding box center [903, 285] width 258 height 570
click at [908, 528] on button "Talk to learners" at bounding box center [902, 541] width 235 height 35
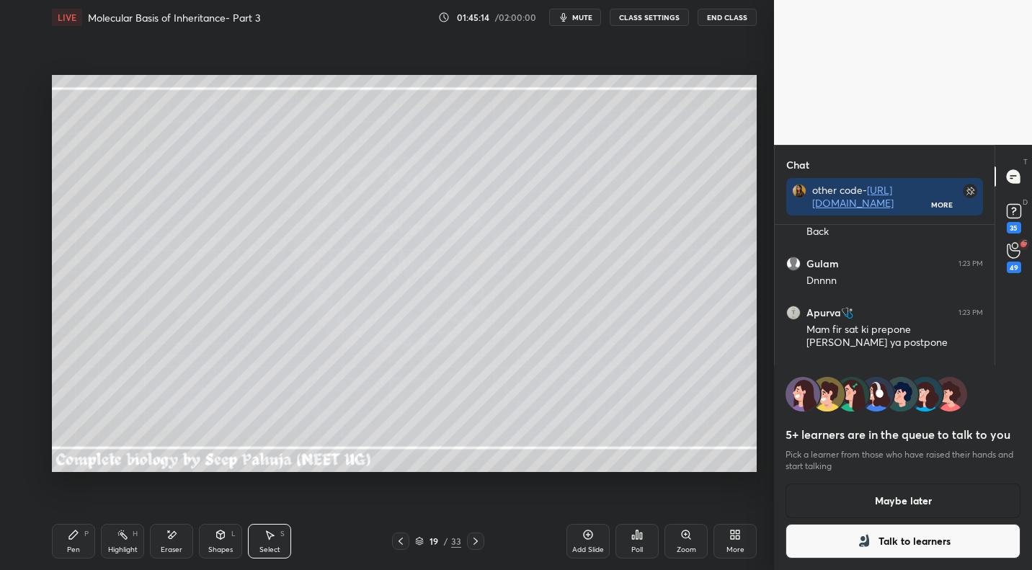
scroll to position [5, 5]
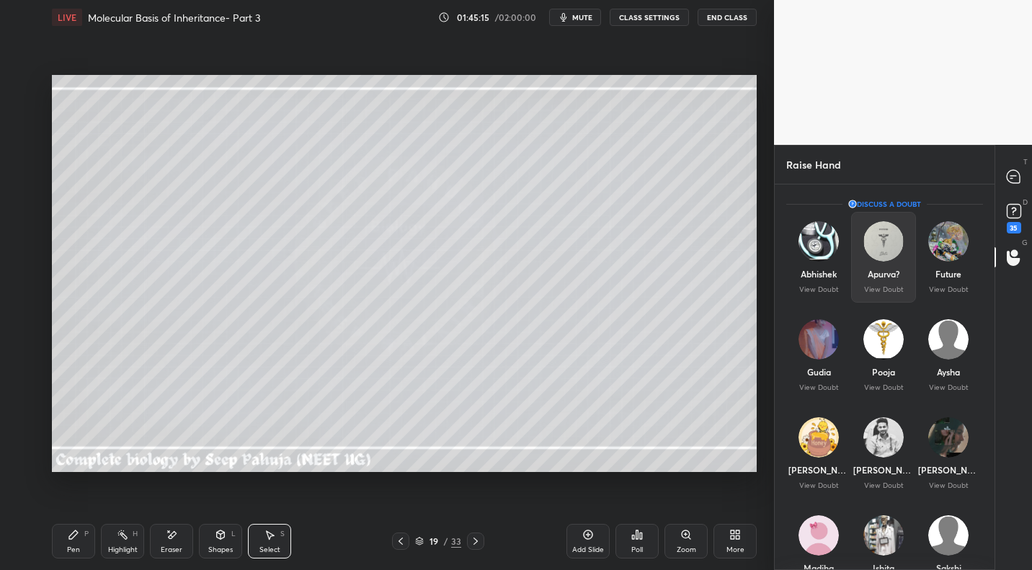
click at [873, 279] on div "Apurva?" at bounding box center [883, 273] width 32 height 13
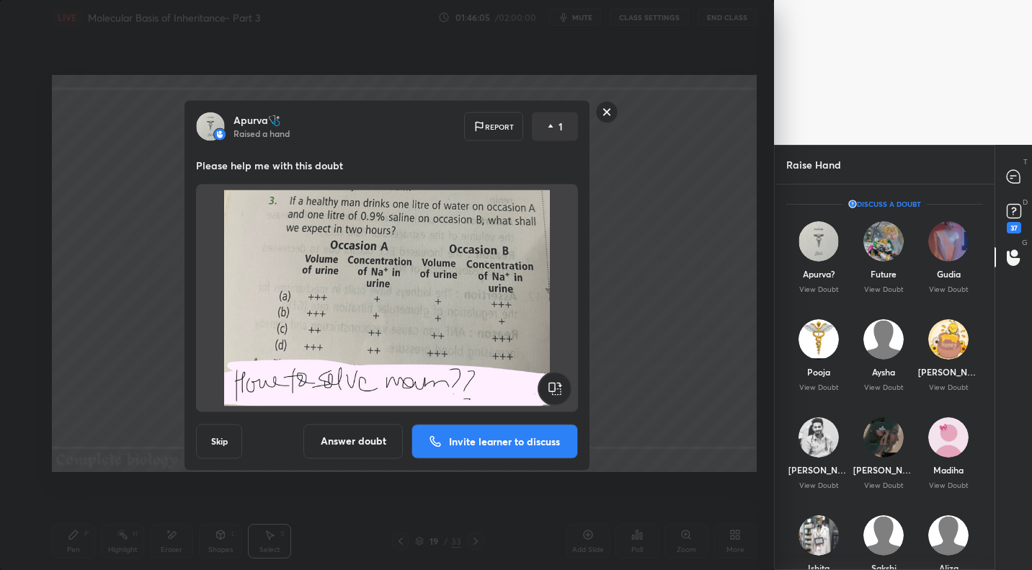
click at [451, 447] on button "Invite learner to discuss" at bounding box center [494, 441] width 166 height 35
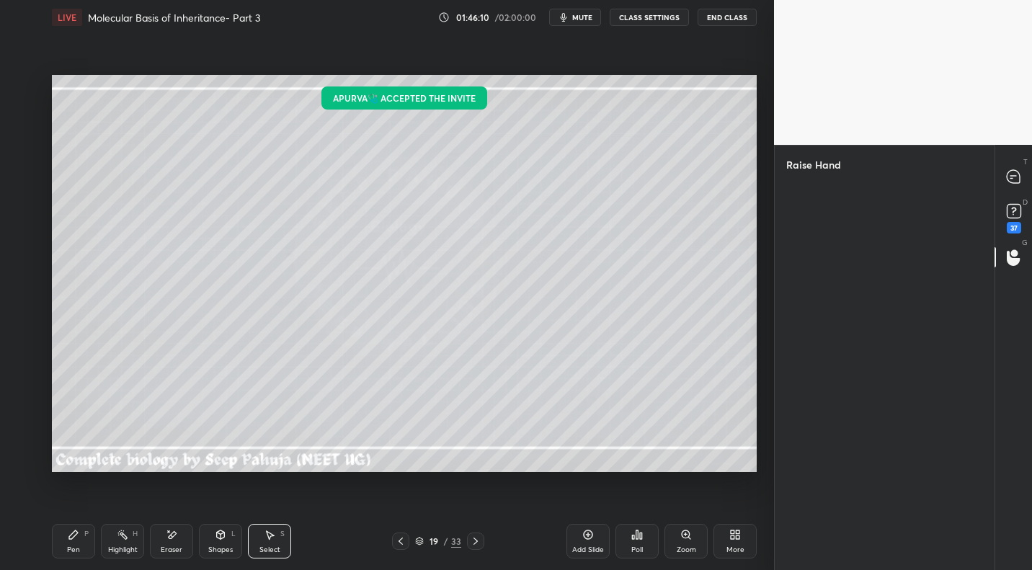
click at [470, 539] on icon at bounding box center [476, 541] width 12 height 12
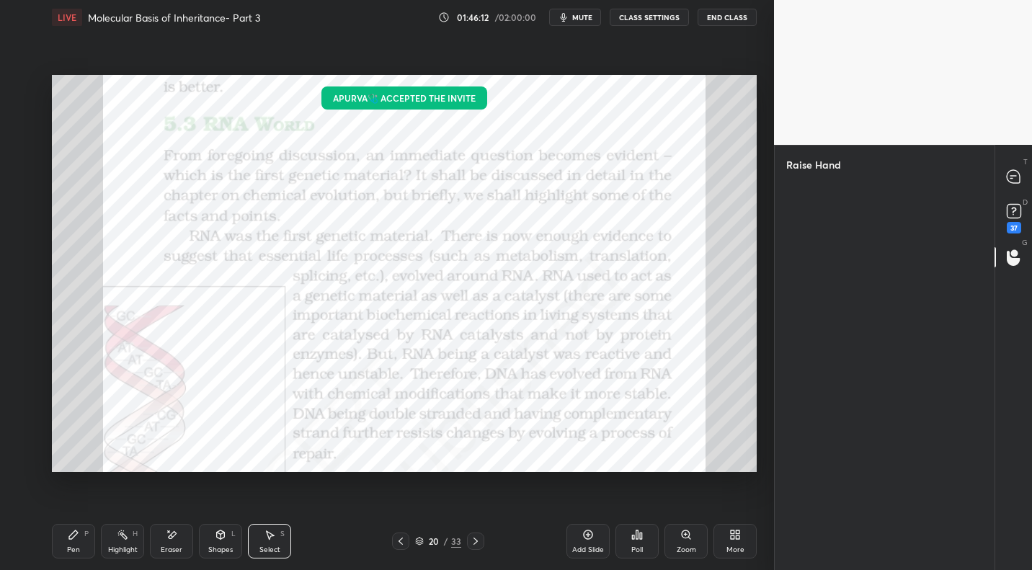
click at [401, 535] on icon at bounding box center [401, 541] width 12 height 12
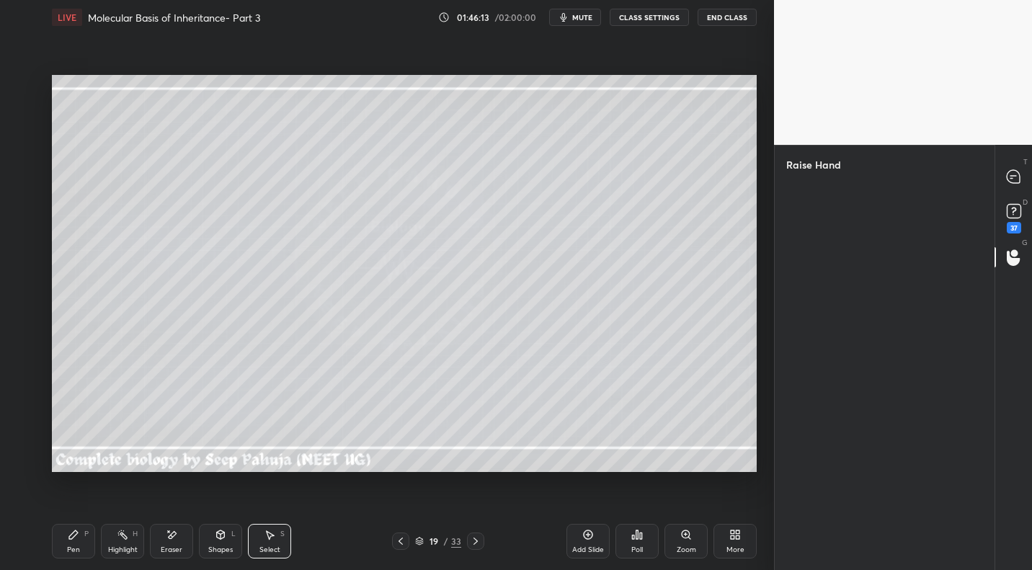
click at [477, 537] on icon at bounding box center [476, 541] width 12 height 12
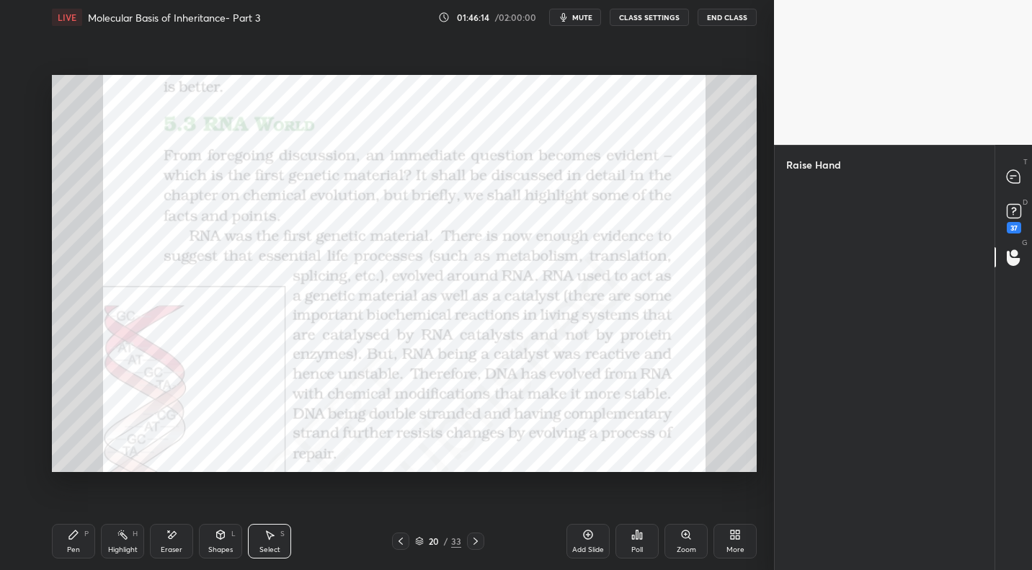
click at [403, 543] on icon at bounding box center [401, 541] width 12 height 12
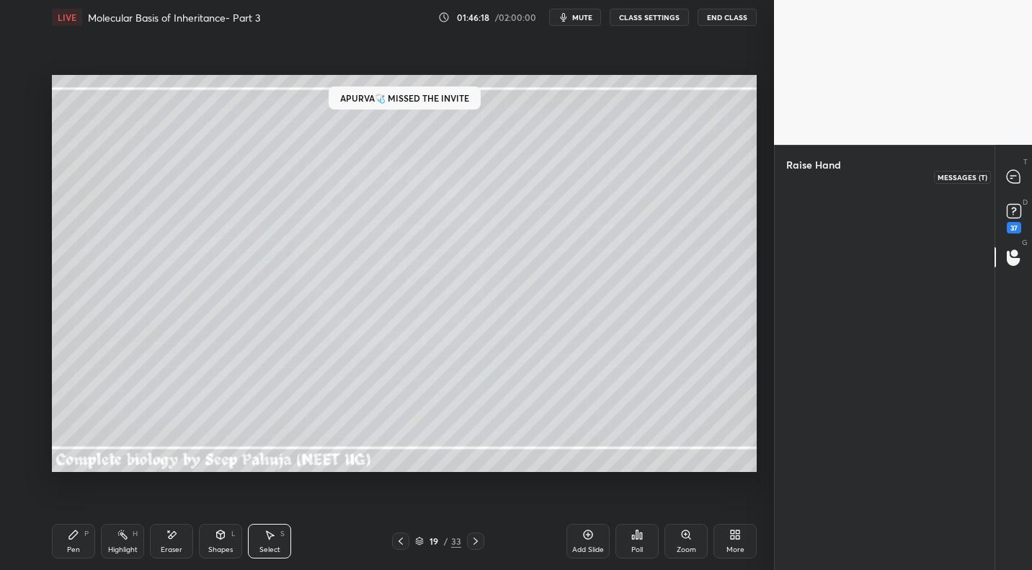
click at [1009, 177] on icon at bounding box center [1012, 176] width 13 height 13
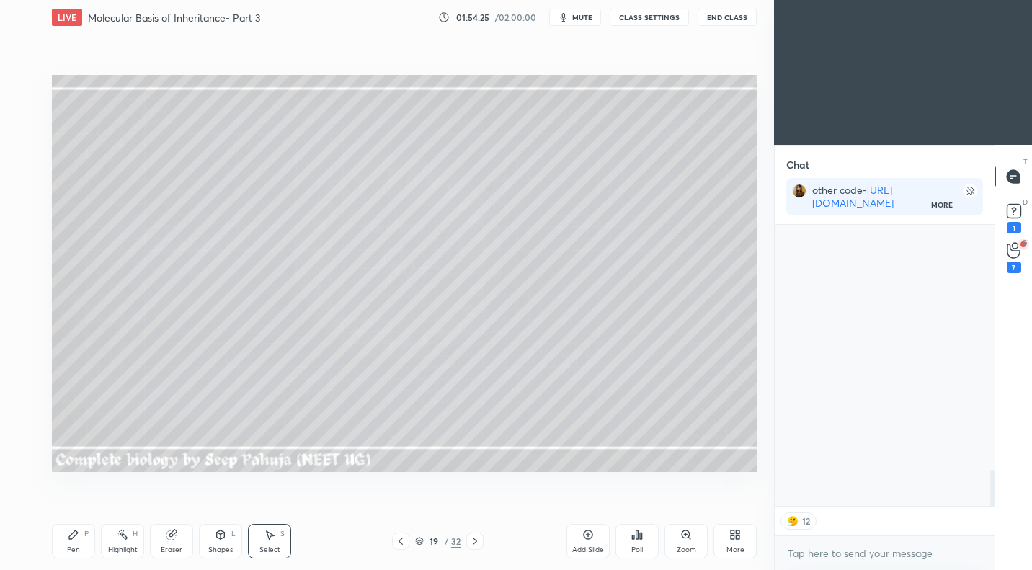
click at [724, 535] on div "More" at bounding box center [734, 541] width 43 height 35
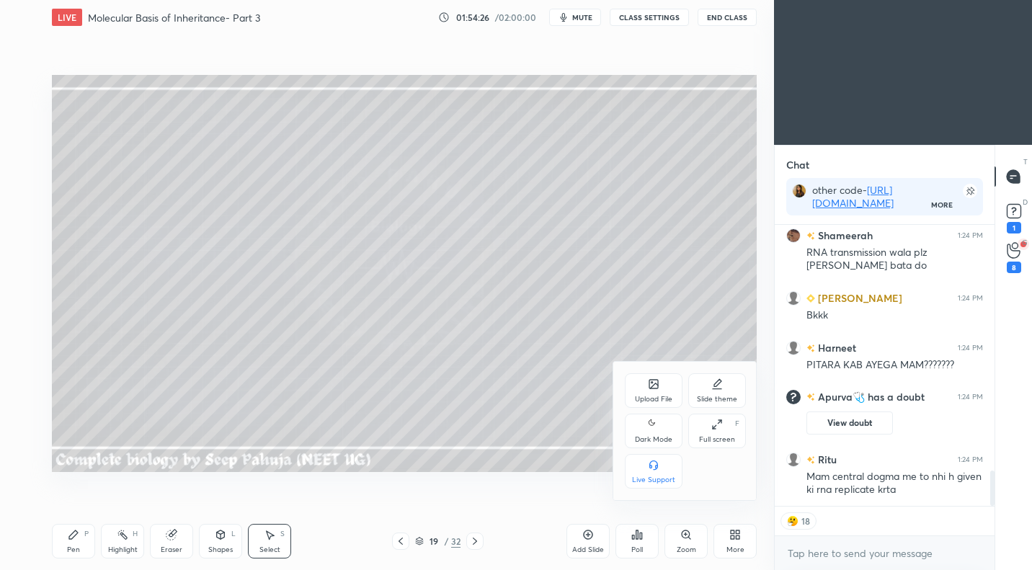
scroll to position [2026, 0]
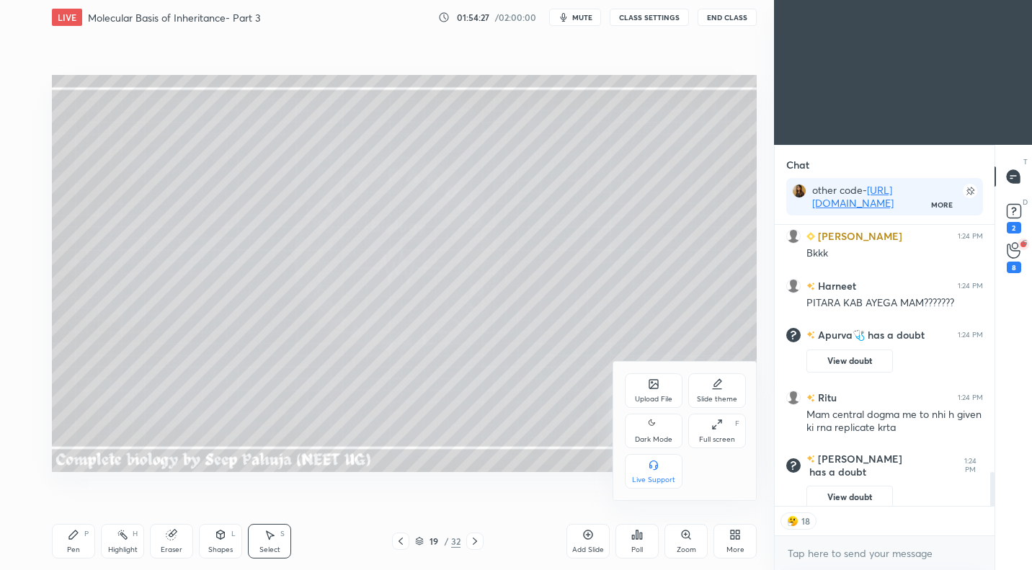
click at [656, 428] on icon at bounding box center [654, 424] width 12 height 17
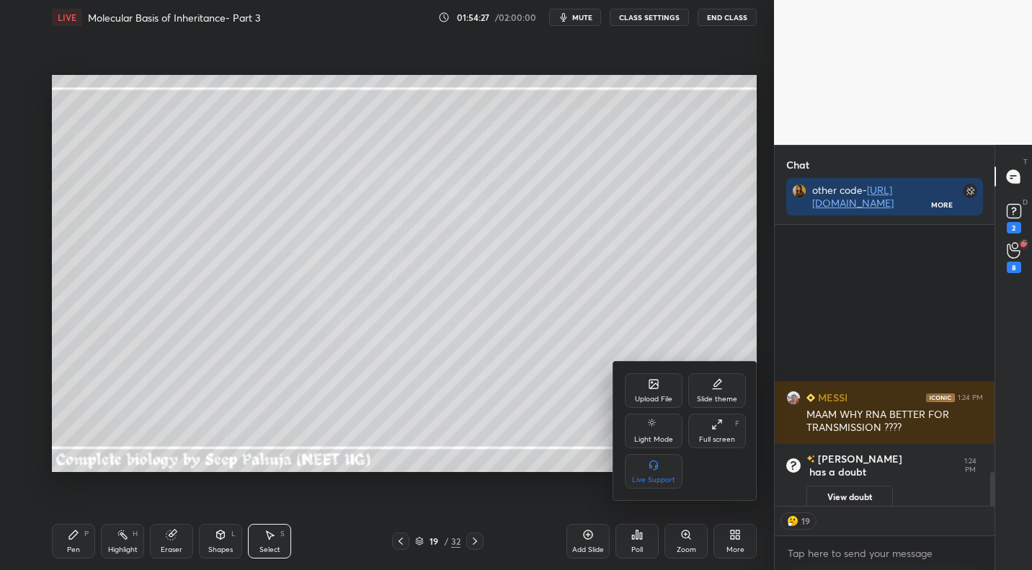
scroll to position [1881, 0]
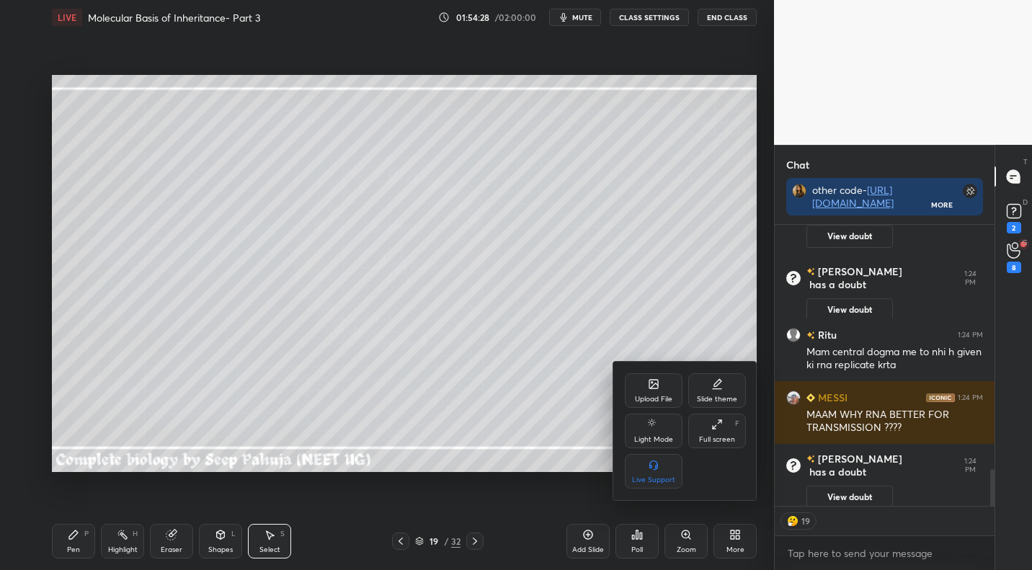
click at [462, 229] on div at bounding box center [516, 285] width 1032 height 570
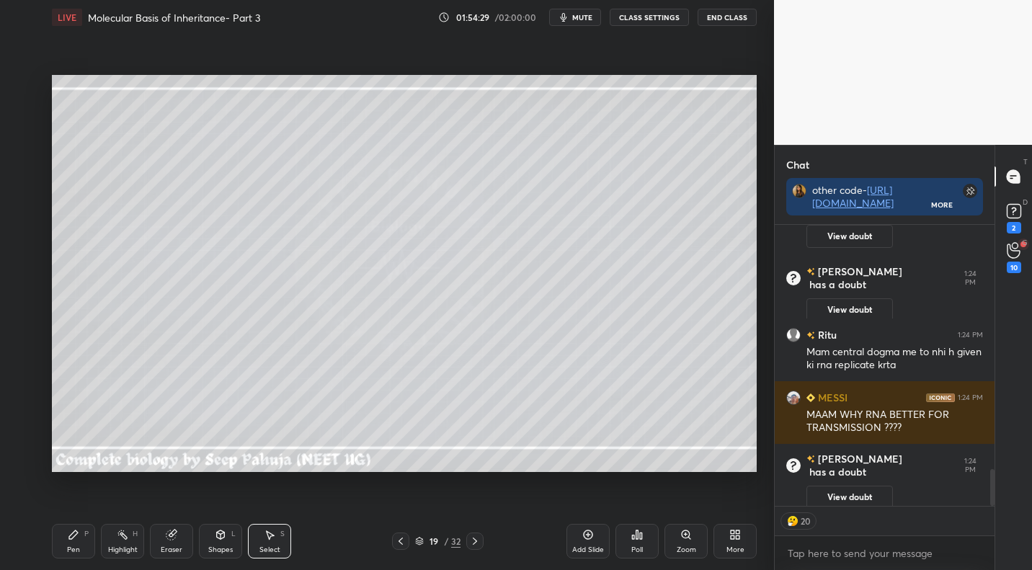
scroll to position [1888, 0]
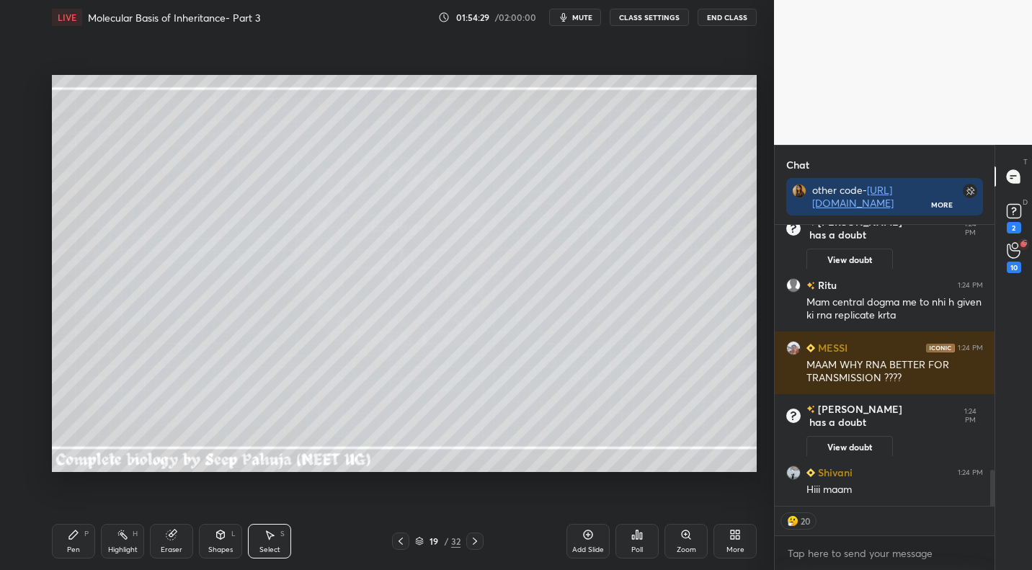
click at [585, 398] on div "0 ° Undo Copy Duplicate Duplicate to new slide Delete" at bounding box center [404, 273] width 705 height 396
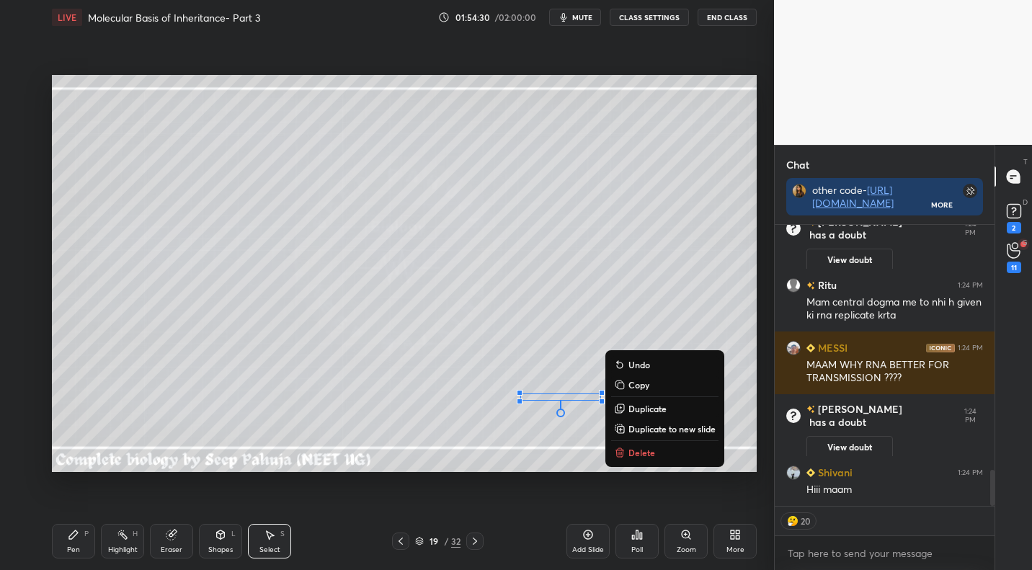
scroll to position [1924, 0]
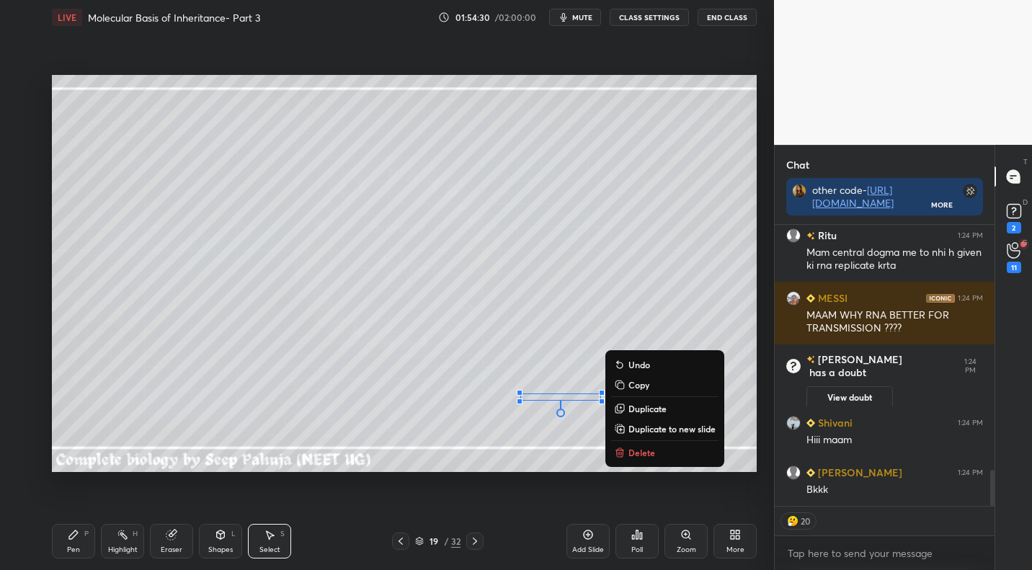
click at [520, 415] on div "0 ° Undo Copy Duplicate Duplicate to new slide Delete" at bounding box center [404, 273] width 705 height 396
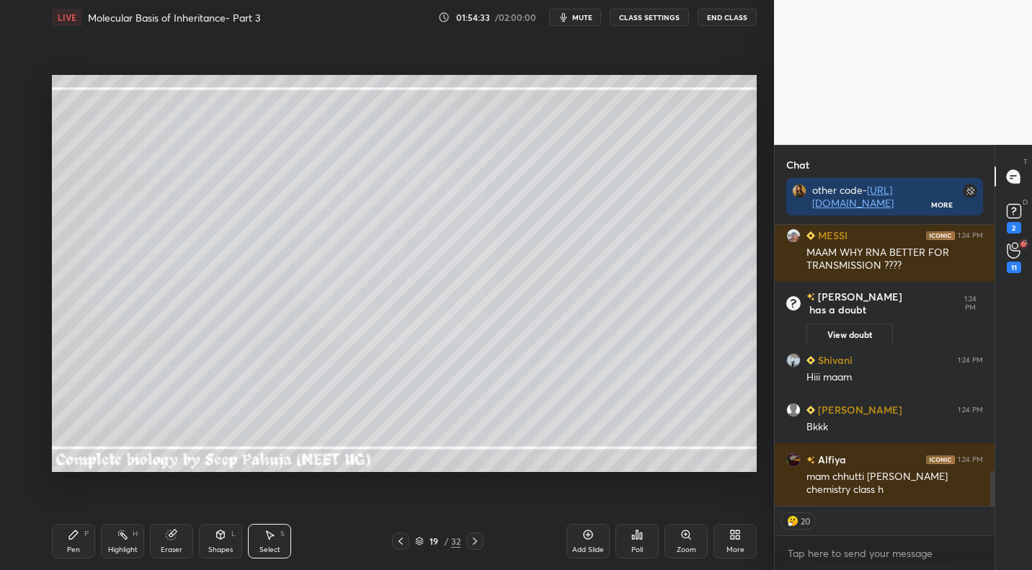
scroll to position [0, 0]
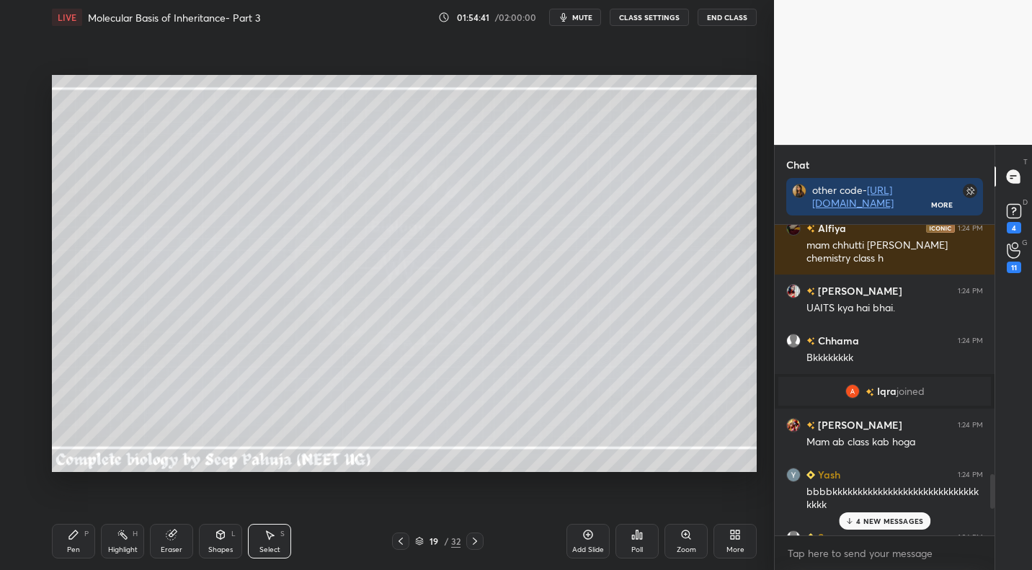
click at [473, 546] on icon at bounding box center [475, 541] width 12 height 12
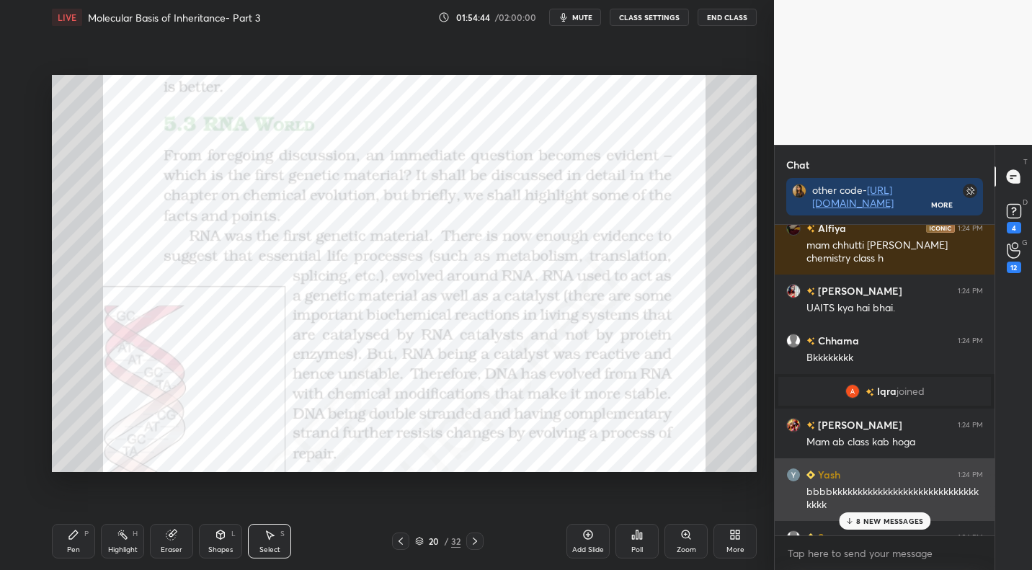
click at [876, 510] on div "bbbbkkkkkkkkkkkkkkkkkkkkkkkkkkkkkkkkk" at bounding box center [894, 498] width 177 height 27
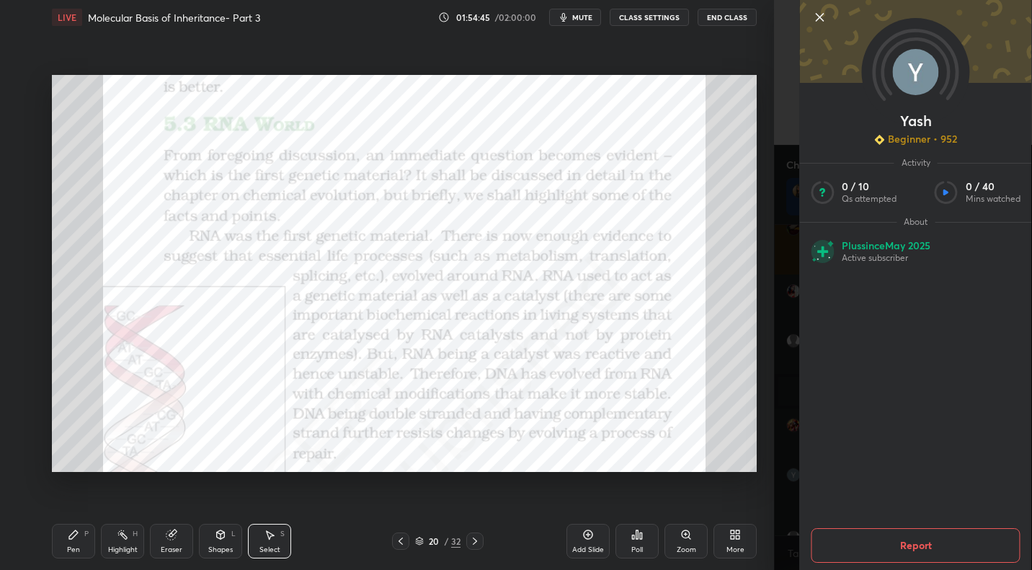
click at [797, 407] on div "Yash Beginner • 952 Activity 0 / 10 Qs attempted 0 / 40 Mins watched About Plus…" at bounding box center [903, 285] width 258 height 570
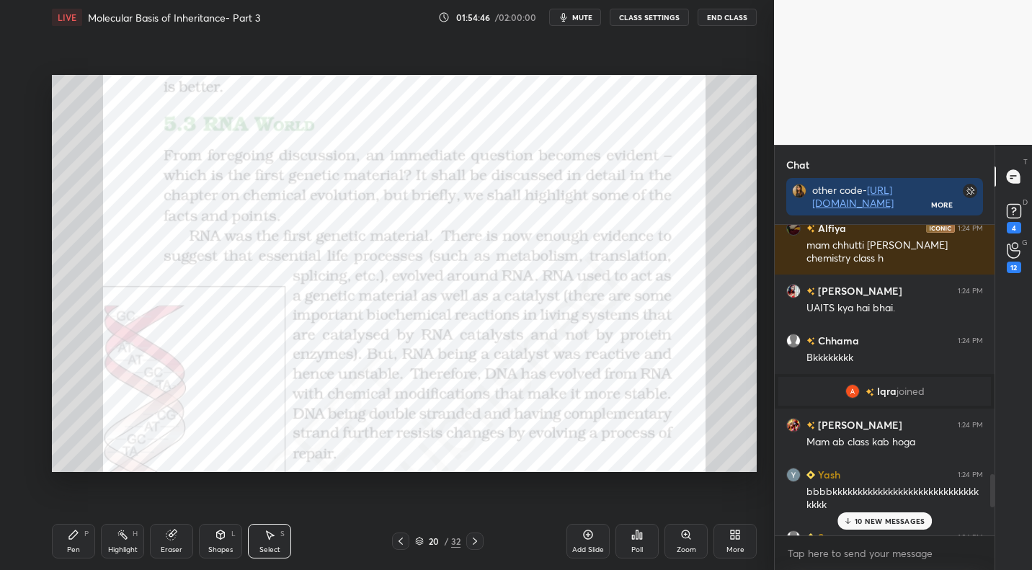
click at [869, 516] on div "10 NEW MESSAGES" at bounding box center [884, 520] width 95 height 17
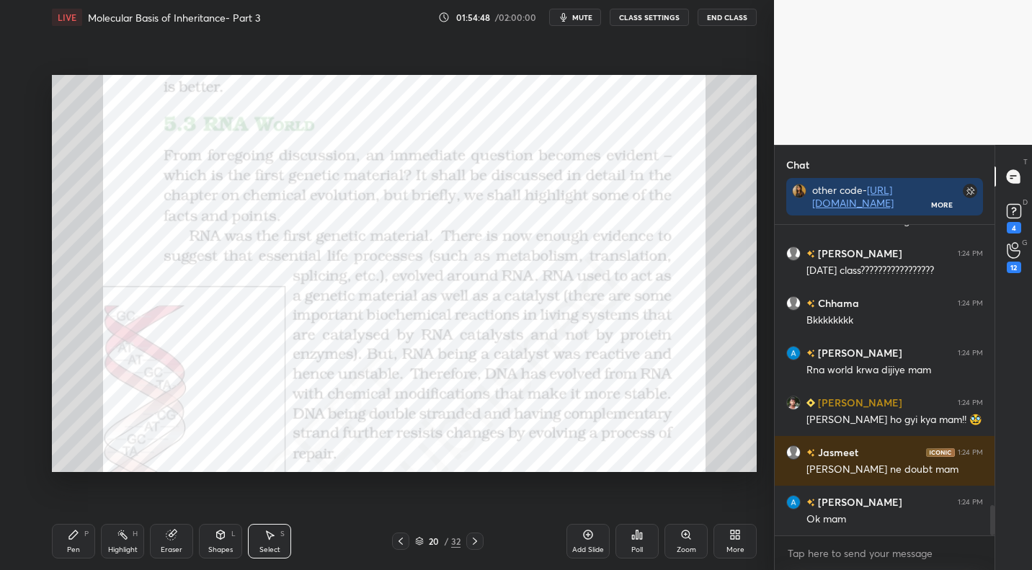
click at [77, 542] on div "Pen P" at bounding box center [73, 541] width 43 height 35
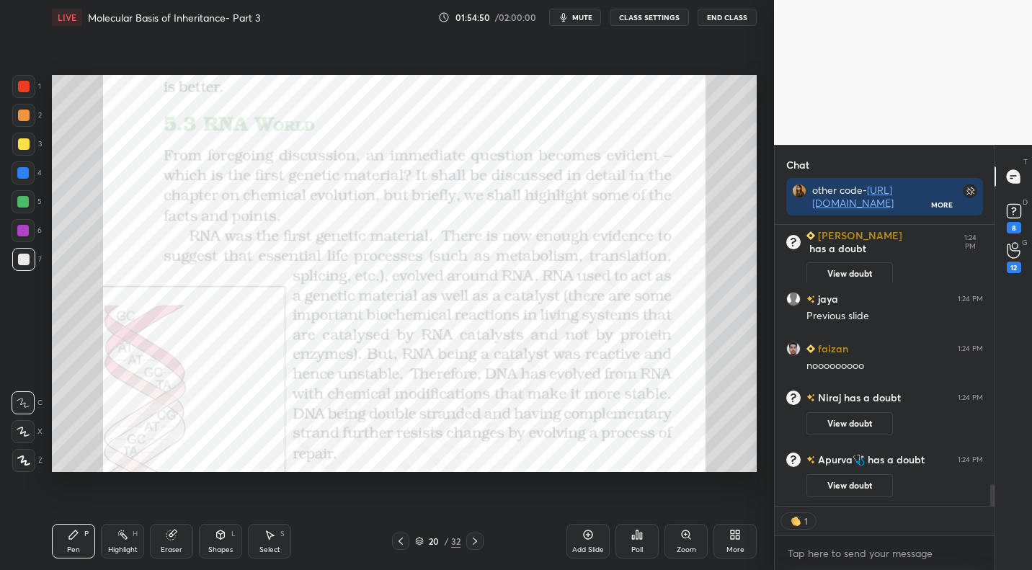
click at [22, 92] on div at bounding box center [23, 86] width 23 height 23
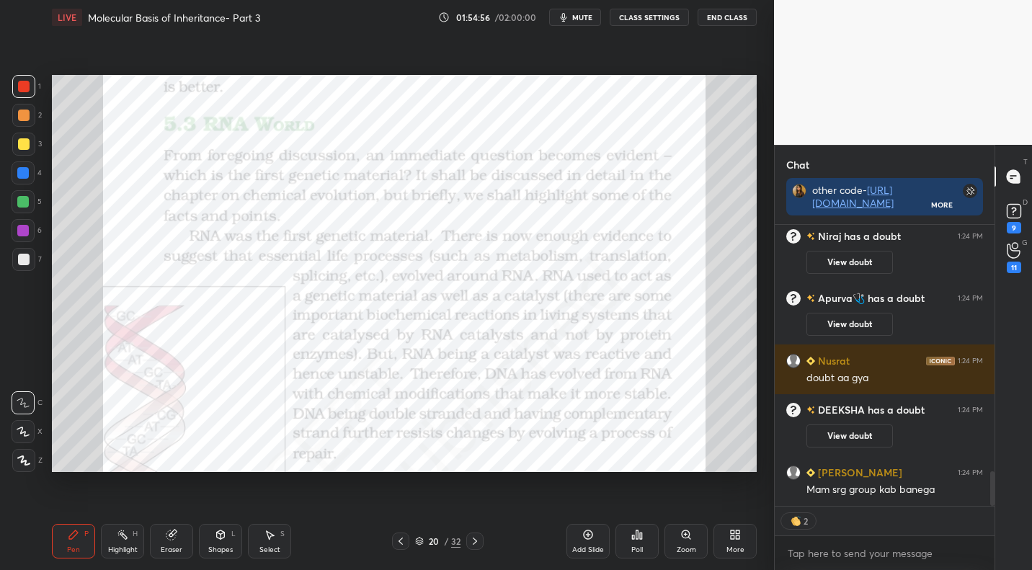
click at [401, 541] on icon at bounding box center [401, 541] width 12 height 12
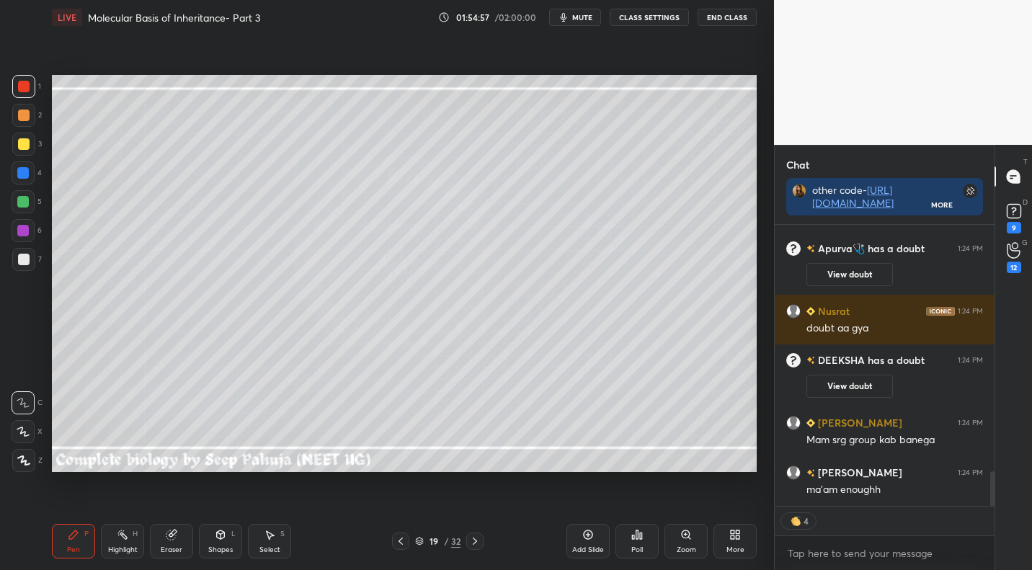
click at [138, 536] on div "Highlight H" at bounding box center [122, 541] width 43 height 35
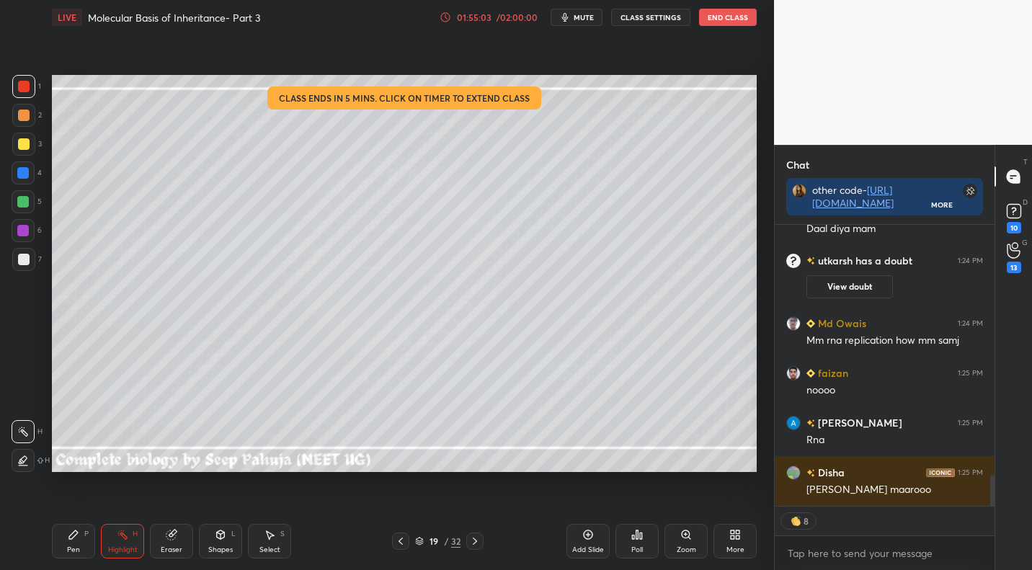
click at [472, 535] on div at bounding box center [474, 540] width 17 height 17
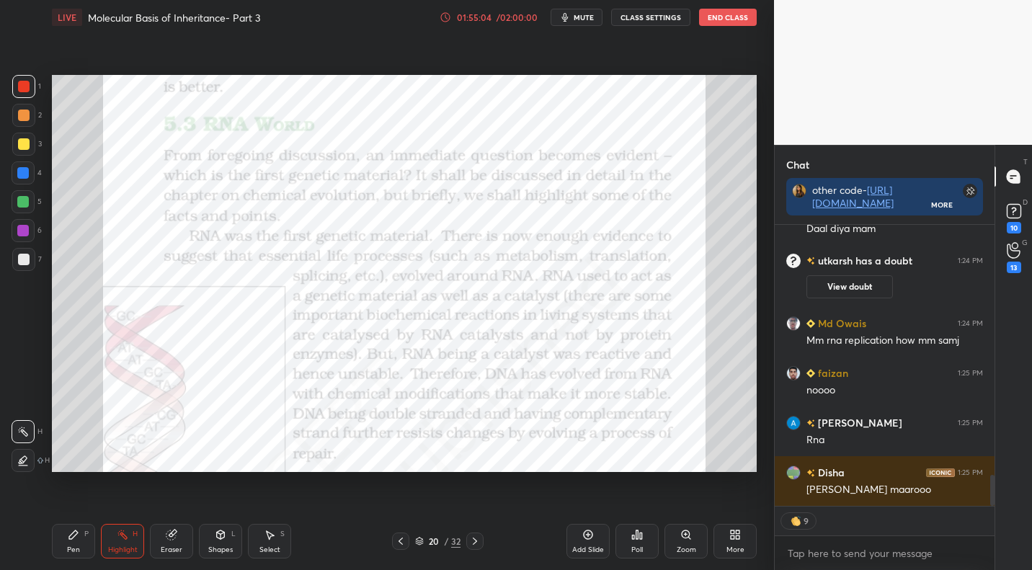
click at [82, 544] on div "Pen P" at bounding box center [73, 541] width 43 height 35
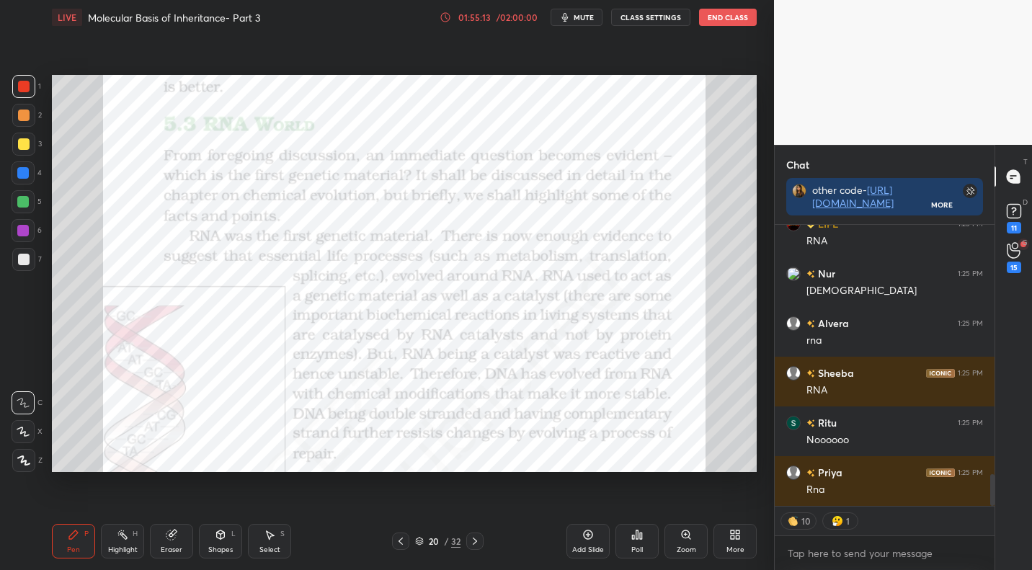
click at [406, 541] on icon at bounding box center [401, 541] width 12 height 12
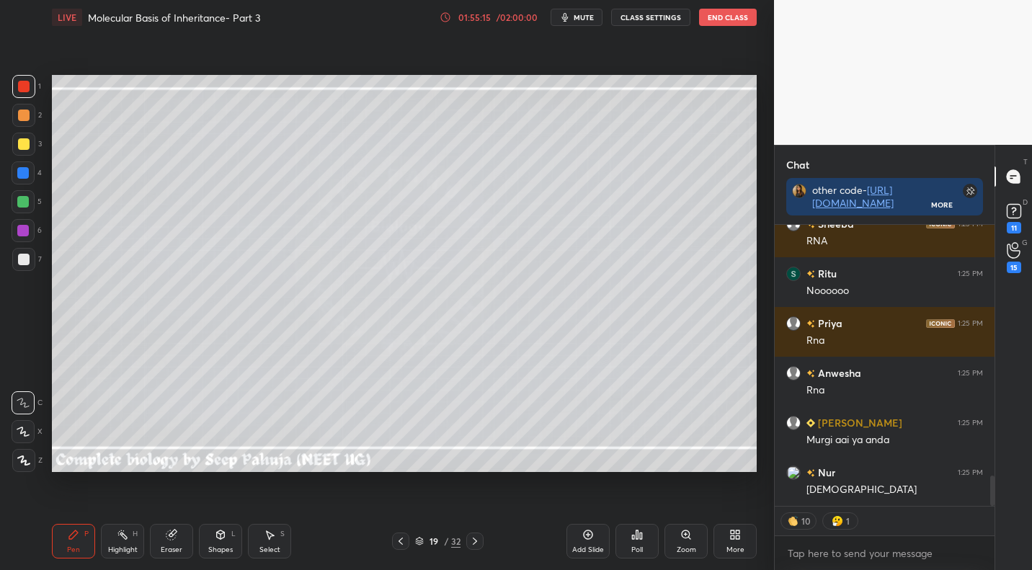
click at [133, 537] on div "H" at bounding box center [135, 533] width 5 height 7
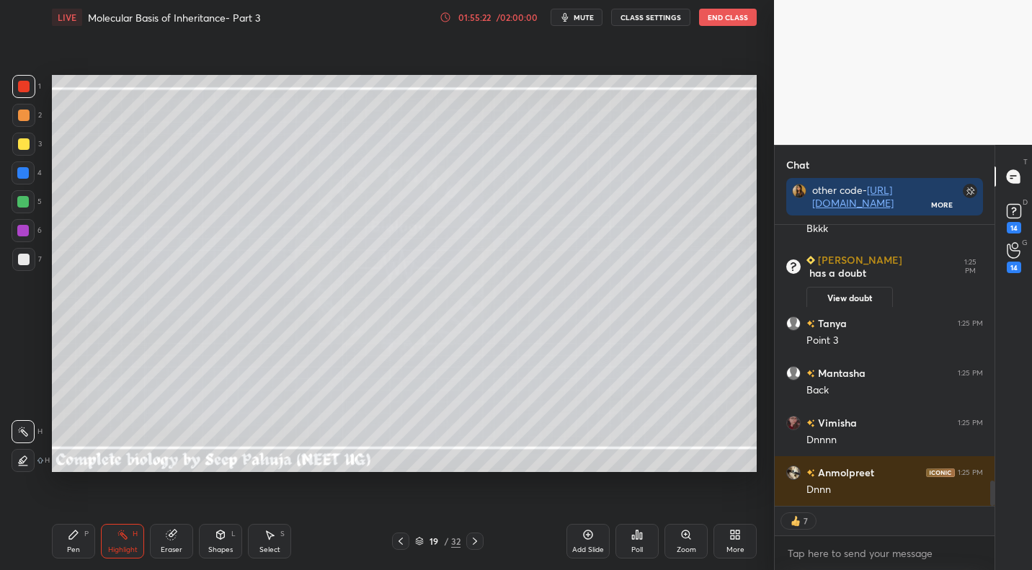
click at [398, 540] on icon at bounding box center [401, 541] width 12 height 12
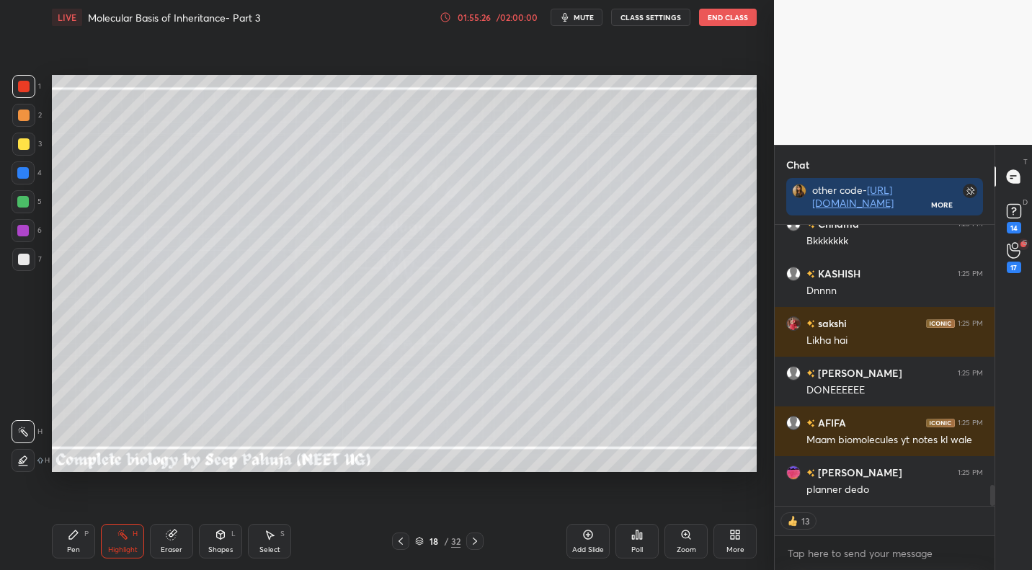
click at [401, 537] on icon at bounding box center [401, 541] width 12 height 12
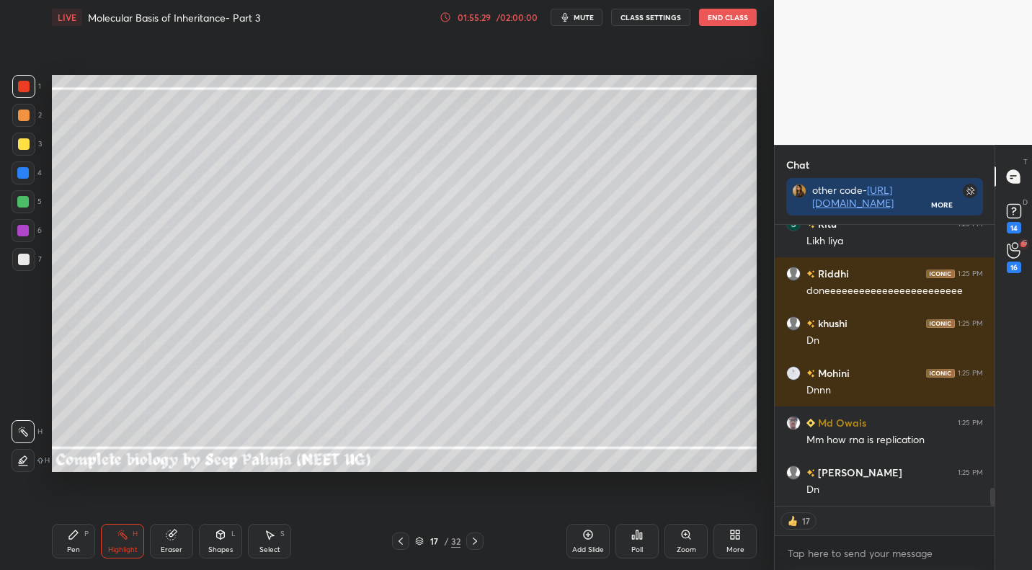
click at [645, 546] on div "Poll" at bounding box center [636, 541] width 43 height 35
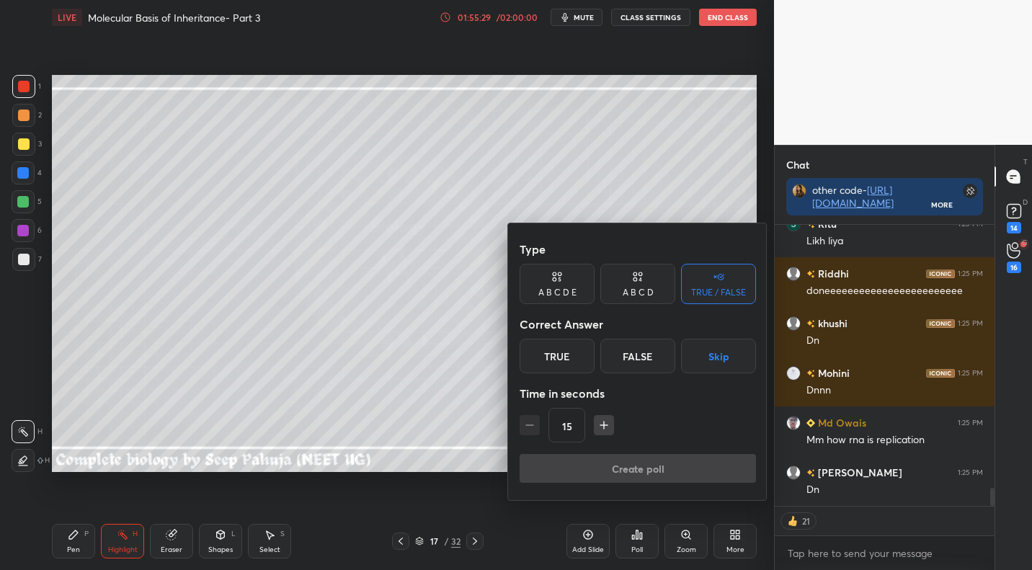
click at [712, 357] on button "Skip" at bounding box center [718, 356] width 75 height 35
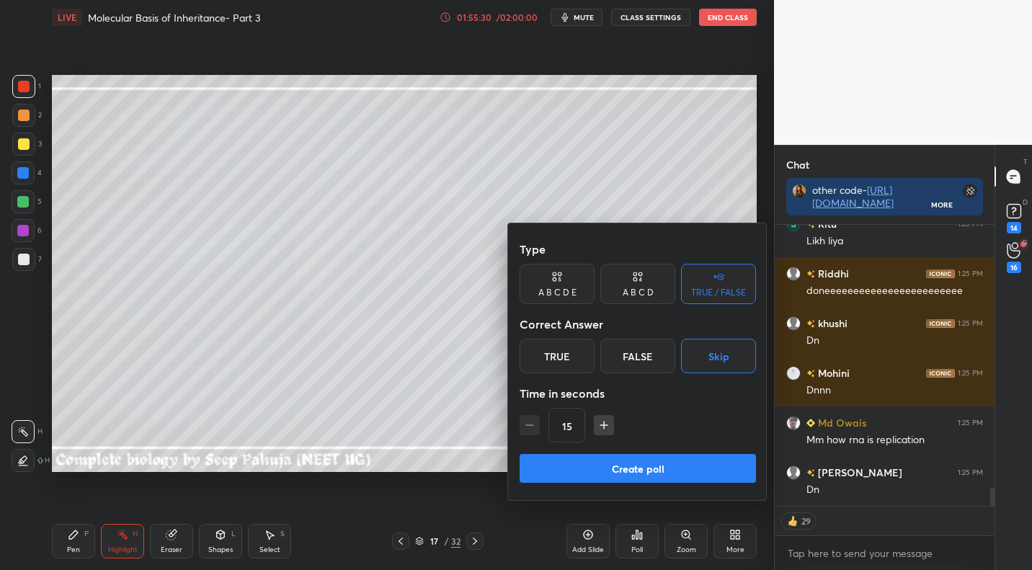
click at [663, 467] on button "Create poll" at bounding box center [637, 468] width 236 height 29
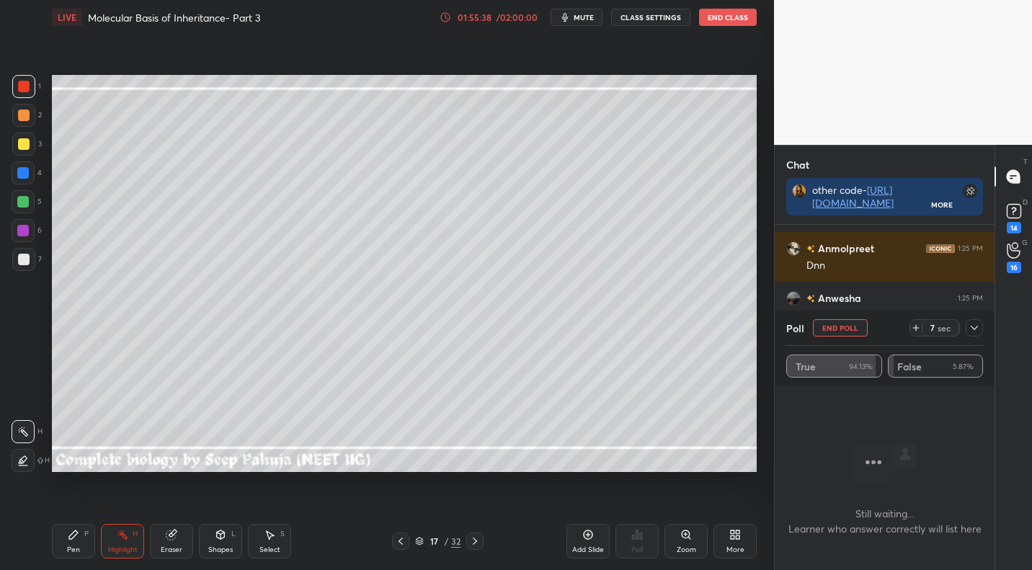
drag, startPoint x: 849, startPoint y: 328, endPoint x: 842, endPoint y: 331, distance: 7.8
click at [849, 328] on button "End Poll" at bounding box center [840, 327] width 55 height 17
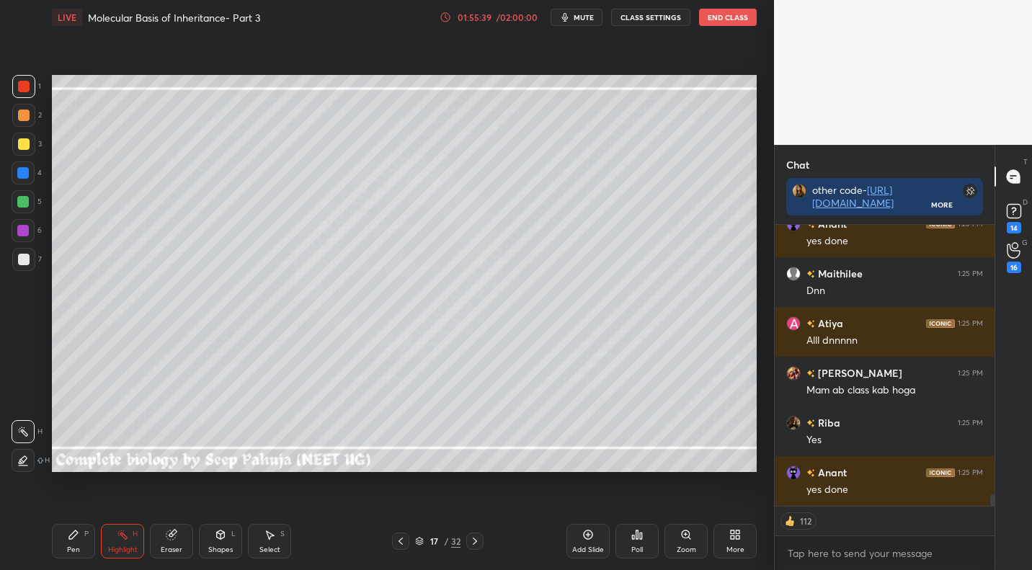
drag, startPoint x: 479, startPoint y: 537, endPoint x: 487, endPoint y: 533, distance: 9.0
click at [479, 537] on icon at bounding box center [475, 541] width 12 height 12
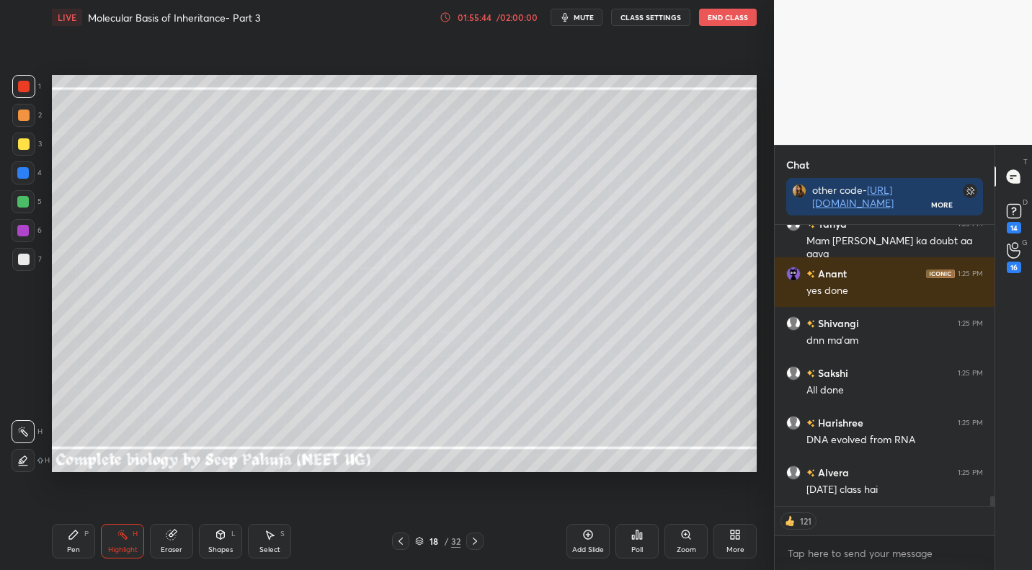
click at [637, 546] on div "Poll" at bounding box center [637, 549] width 12 height 7
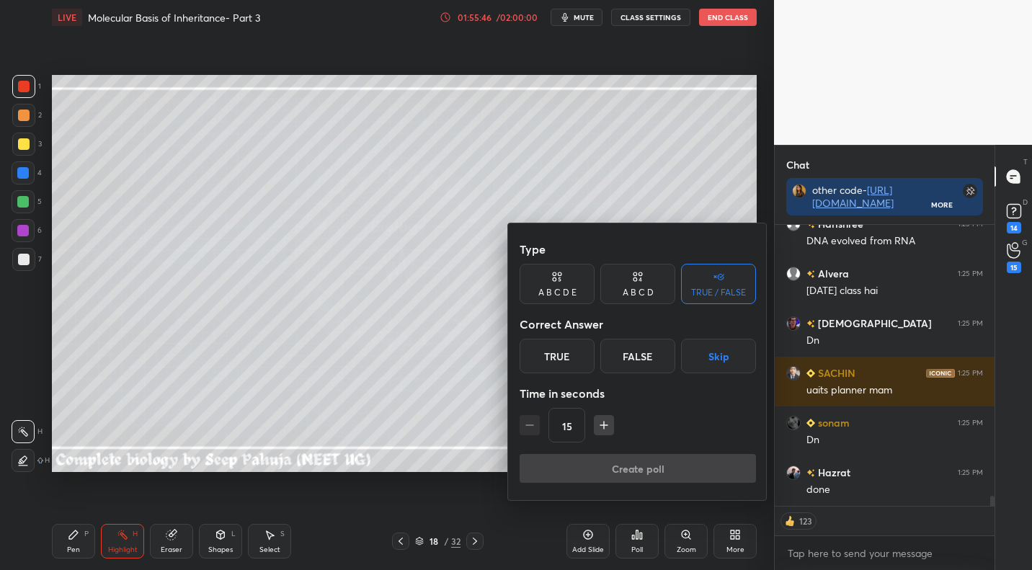
drag, startPoint x: 720, startPoint y: 361, endPoint x: 712, endPoint y: 368, distance: 10.7
click at [718, 362] on button "Skip" at bounding box center [718, 356] width 75 height 35
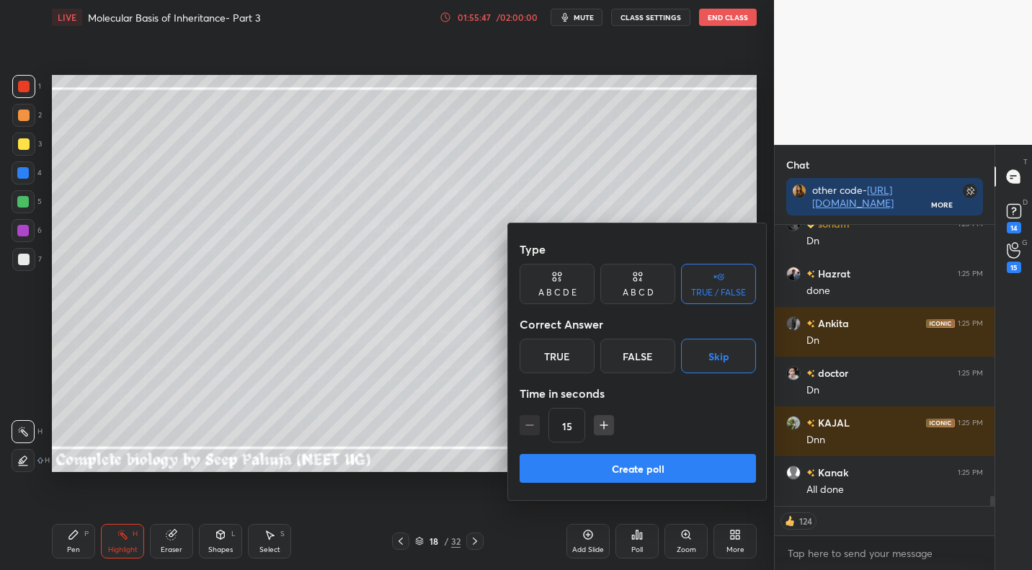
click at [607, 468] on button "Create poll" at bounding box center [637, 468] width 236 height 29
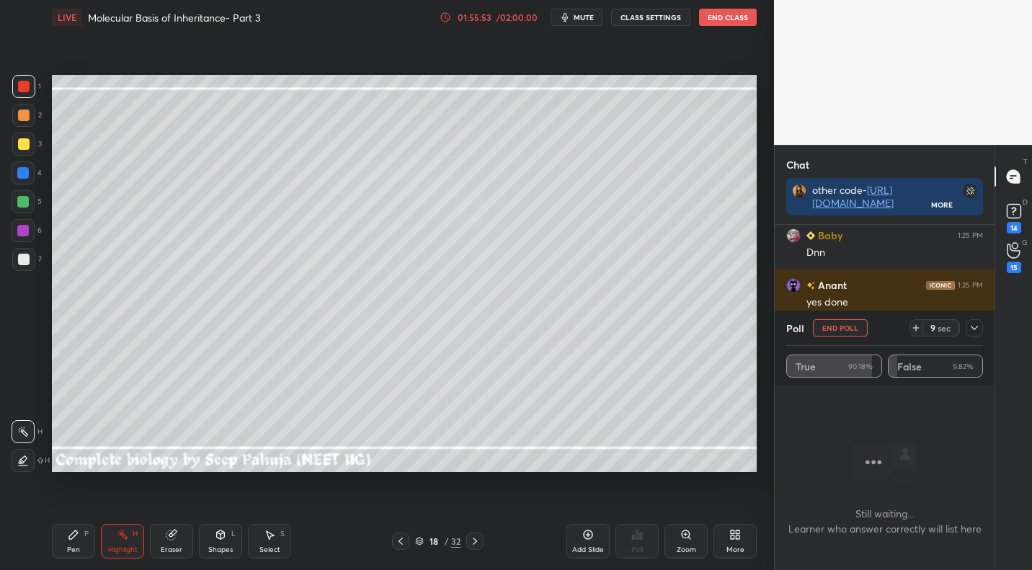
drag, startPoint x: 848, startPoint y: 319, endPoint x: 839, endPoint y: 321, distance: 8.8
click at [847, 320] on button "End Poll" at bounding box center [840, 327] width 55 height 17
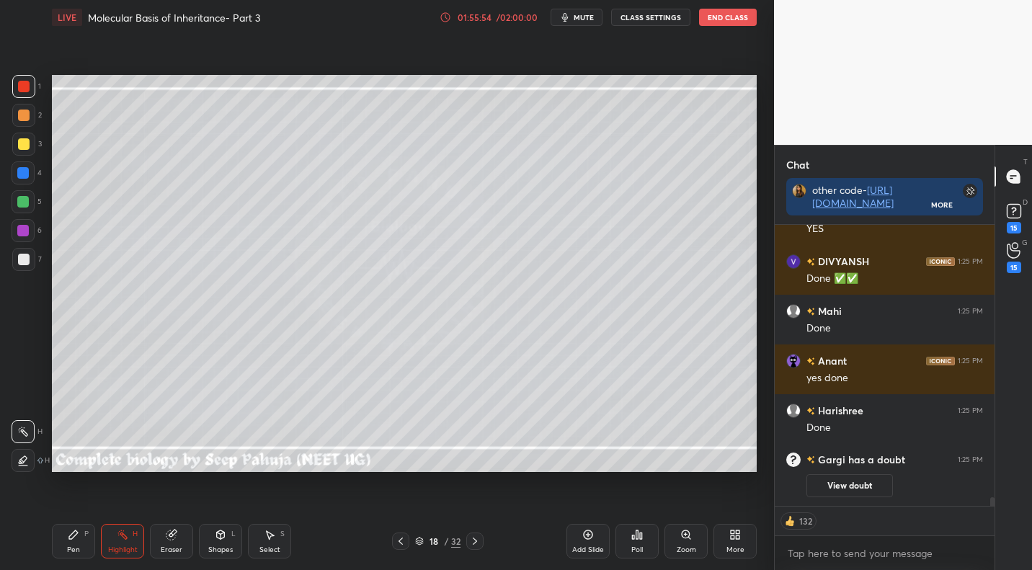
click at [482, 540] on div at bounding box center [474, 540] width 17 height 17
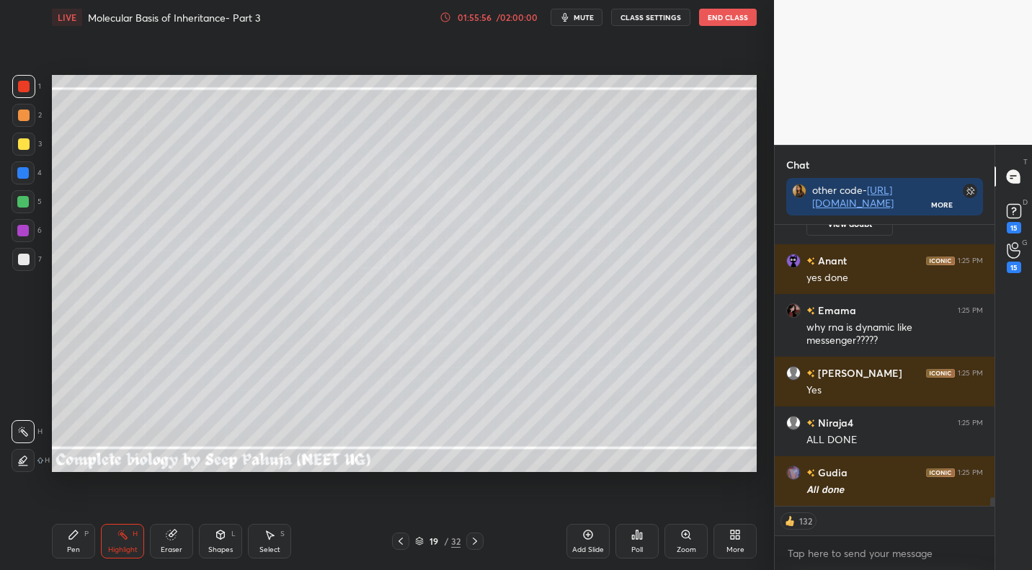
click at [644, 545] on div "Poll" at bounding box center [636, 541] width 43 height 35
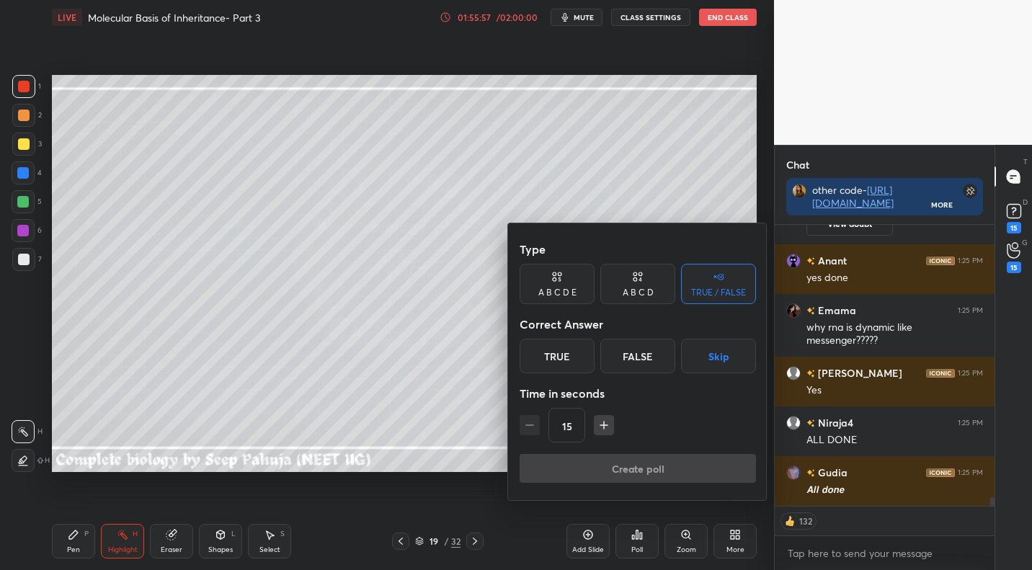
drag, startPoint x: 735, startPoint y: 365, endPoint x: 704, endPoint y: 374, distance: 32.4
click at [735, 365] on button "Skip" at bounding box center [718, 356] width 75 height 35
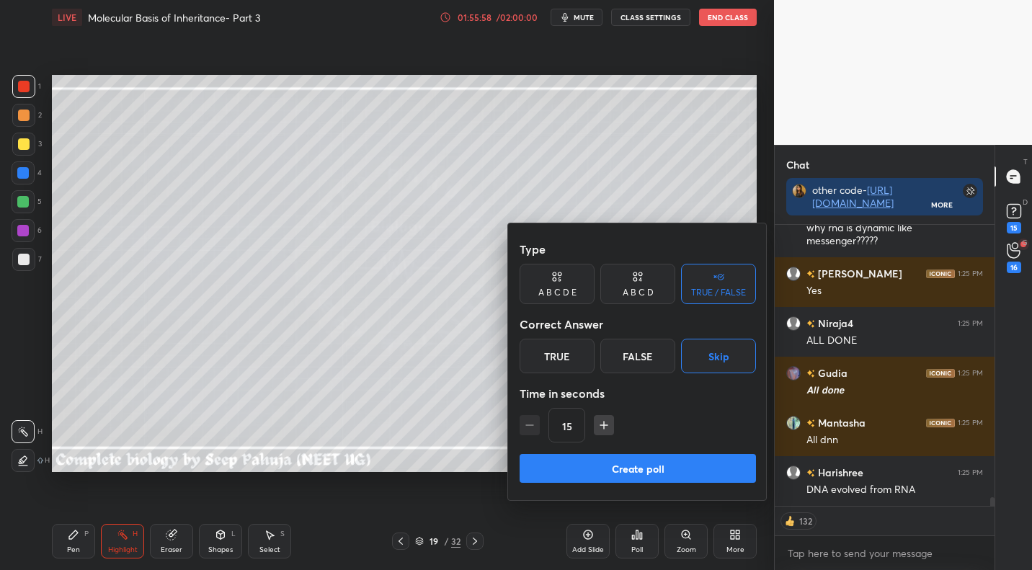
drag, startPoint x: 621, startPoint y: 460, endPoint x: 607, endPoint y: 463, distance: 14.2
click at [618, 462] on button "Create poll" at bounding box center [637, 468] width 236 height 29
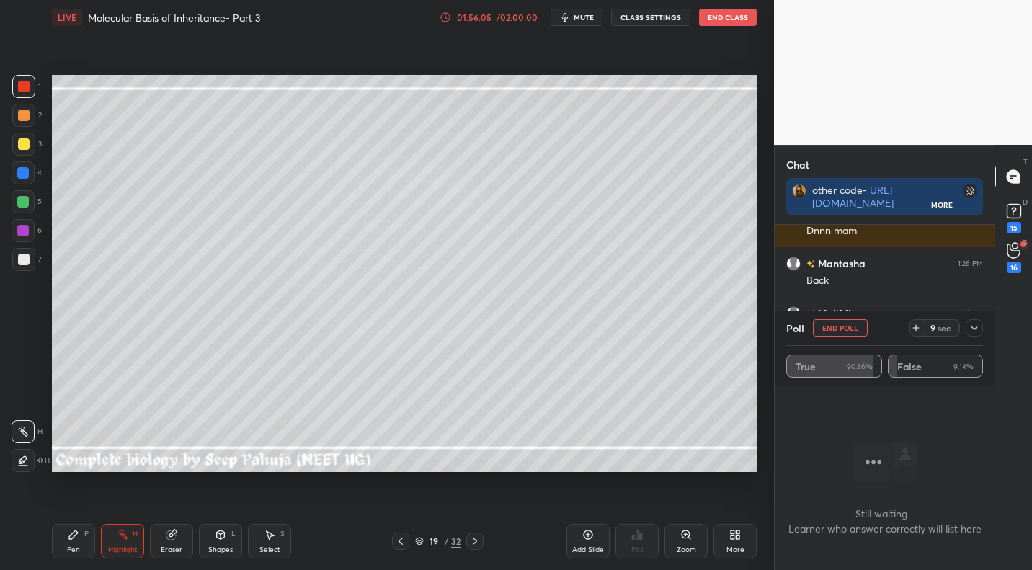
drag, startPoint x: 974, startPoint y: 331, endPoint x: 967, endPoint y: 336, distance: 8.4
click at [974, 331] on icon at bounding box center [974, 328] width 12 height 12
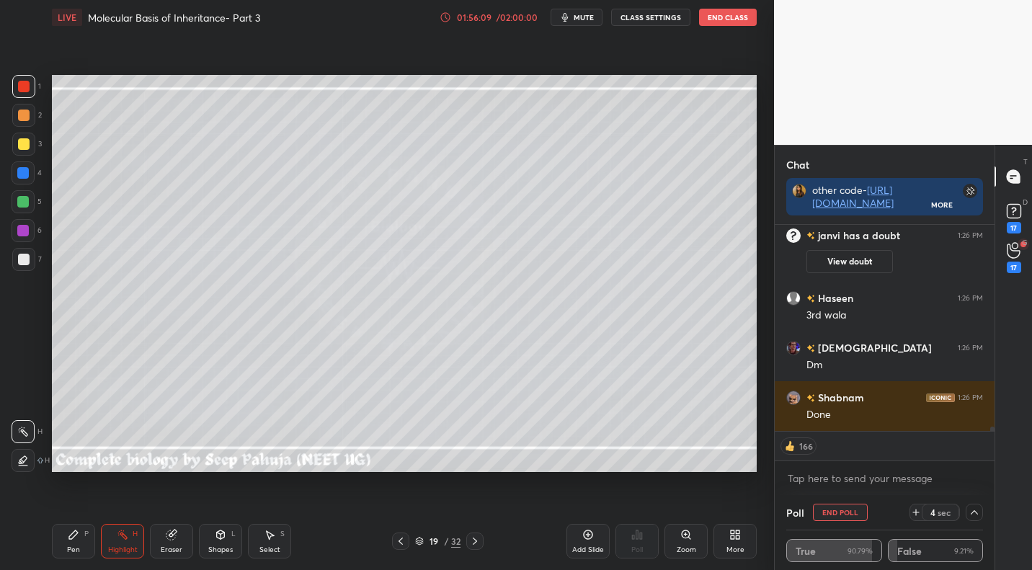
drag, startPoint x: 403, startPoint y: 540, endPoint x: 473, endPoint y: 486, distance: 88.2
click at [403, 540] on icon at bounding box center [401, 541] width 12 height 12
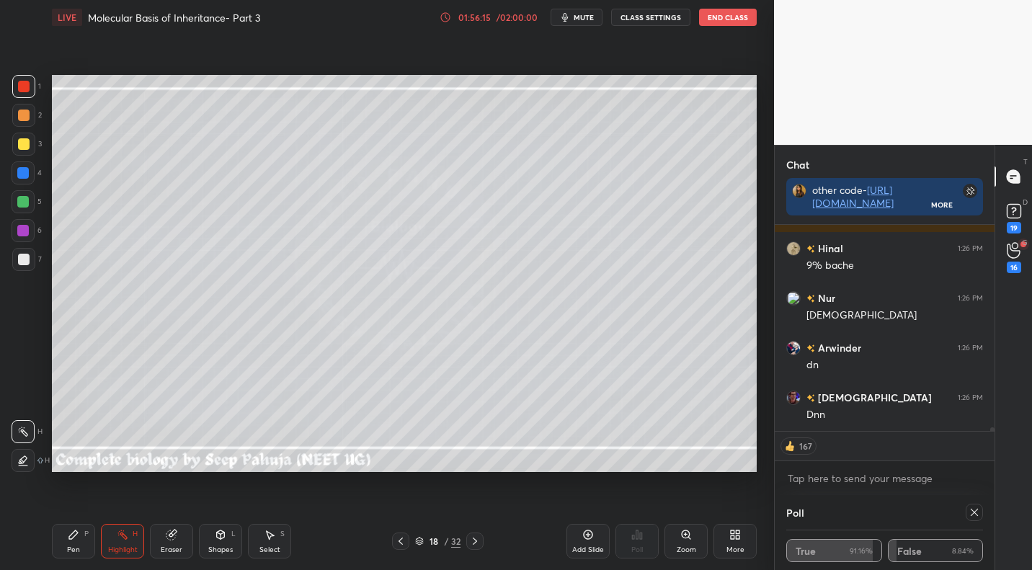
click at [472, 540] on icon at bounding box center [475, 541] width 12 height 12
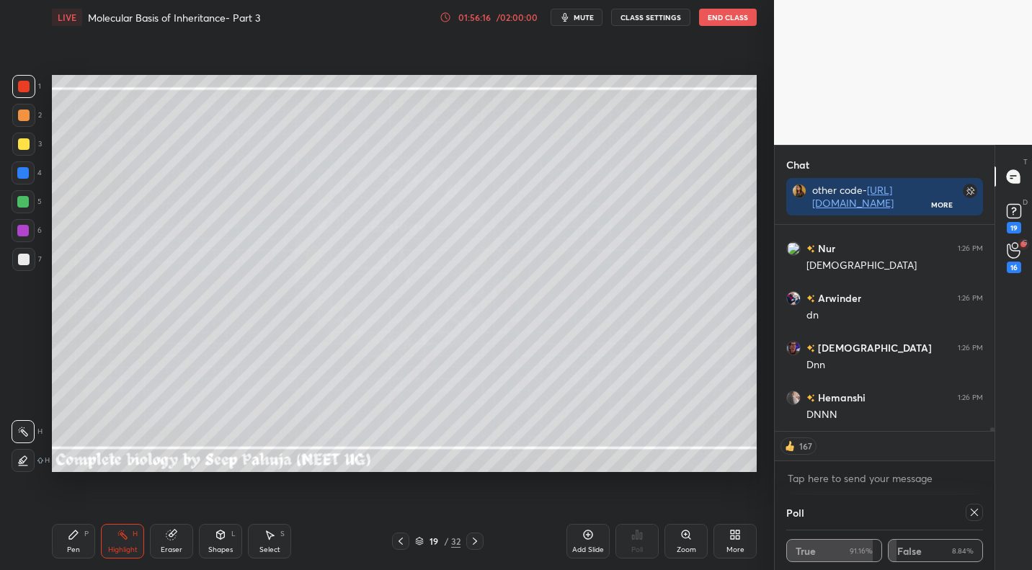
click at [470, 538] on icon at bounding box center [475, 541] width 12 height 12
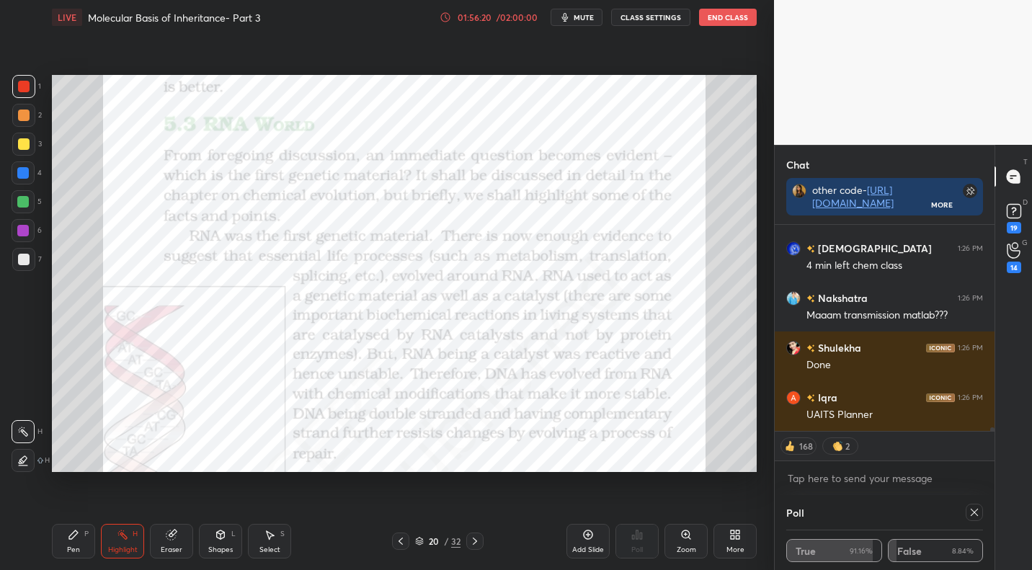
drag, startPoint x: 76, startPoint y: 554, endPoint x: 104, endPoint y: 504, distance: 58.1
click at [76, 553] on div "Pen" at bounding box center [73, 549] width 13 height 7
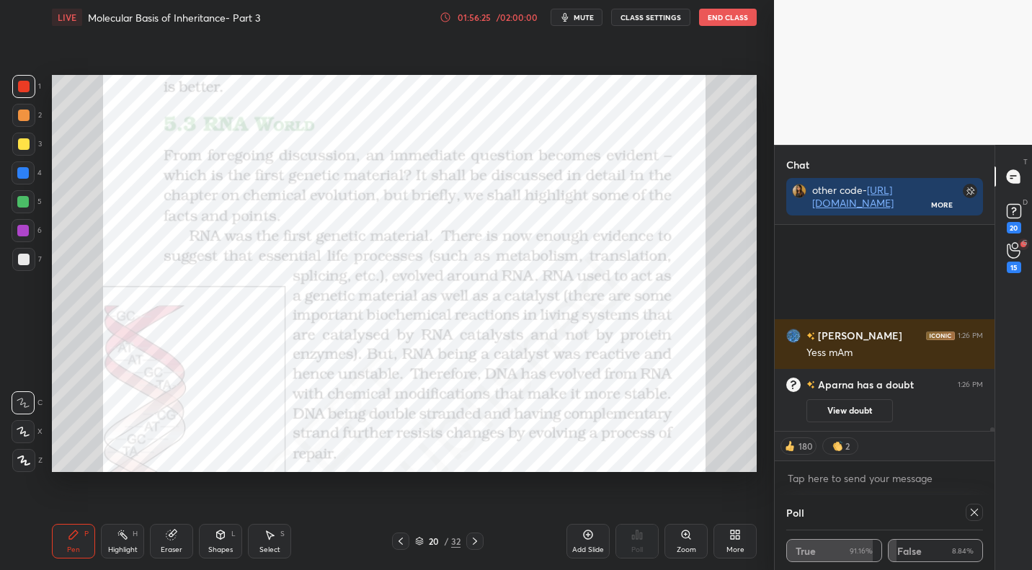
click at [187, 537] on div "Eraser" at bounding box center [171, 541] width 43 height 35
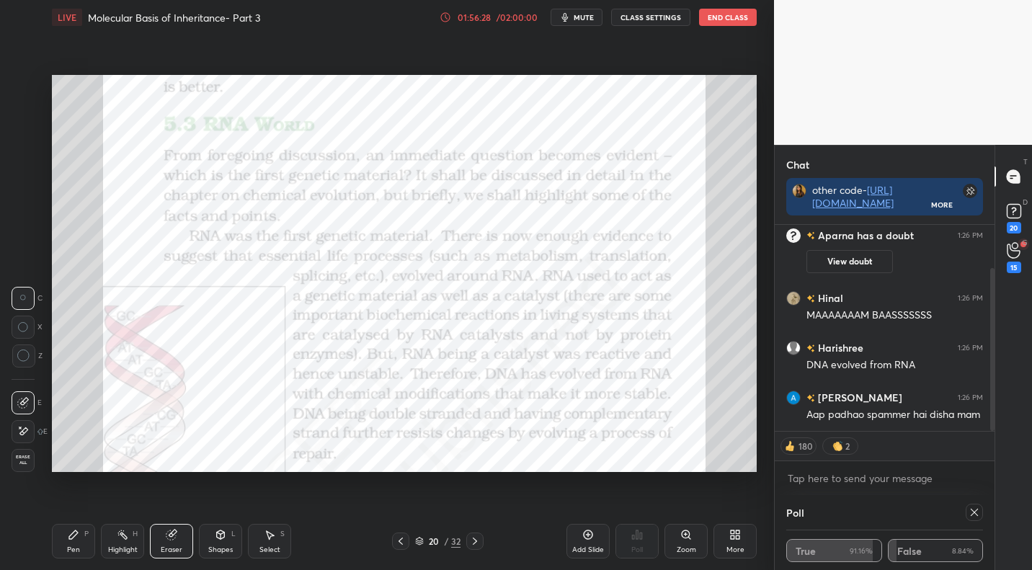
click at [86, 536] on div "P" at bounding box center [86, 533] width 4 height 7
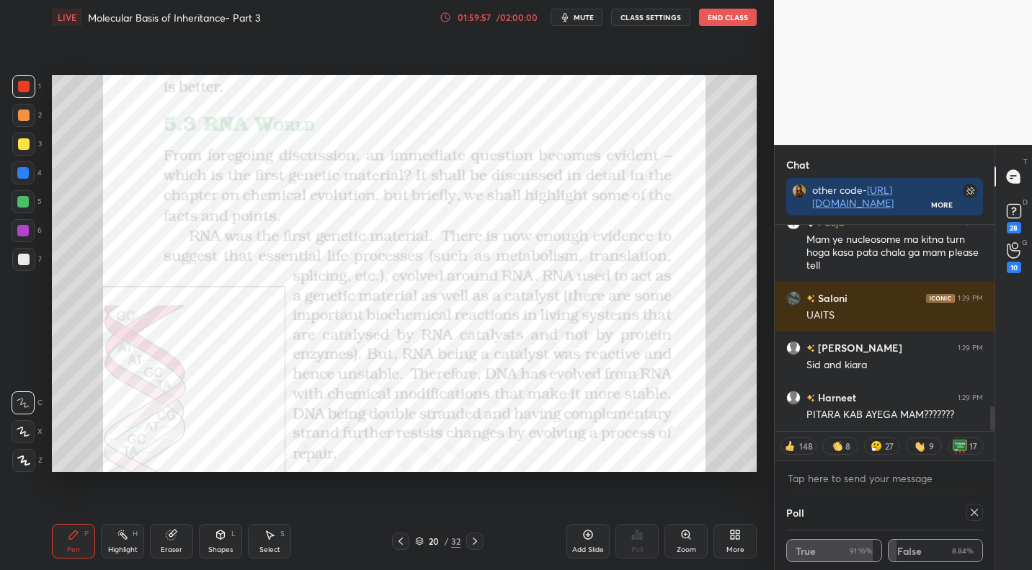
click at [980, 510] on div at bounding box center [973, 512] width 17 height 17
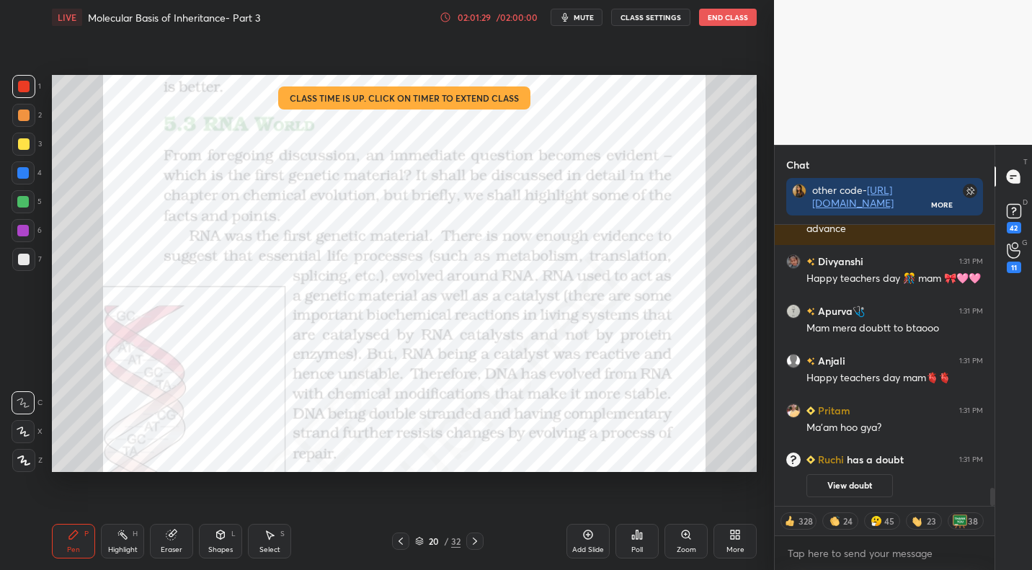
scroll to position [4141, 0]
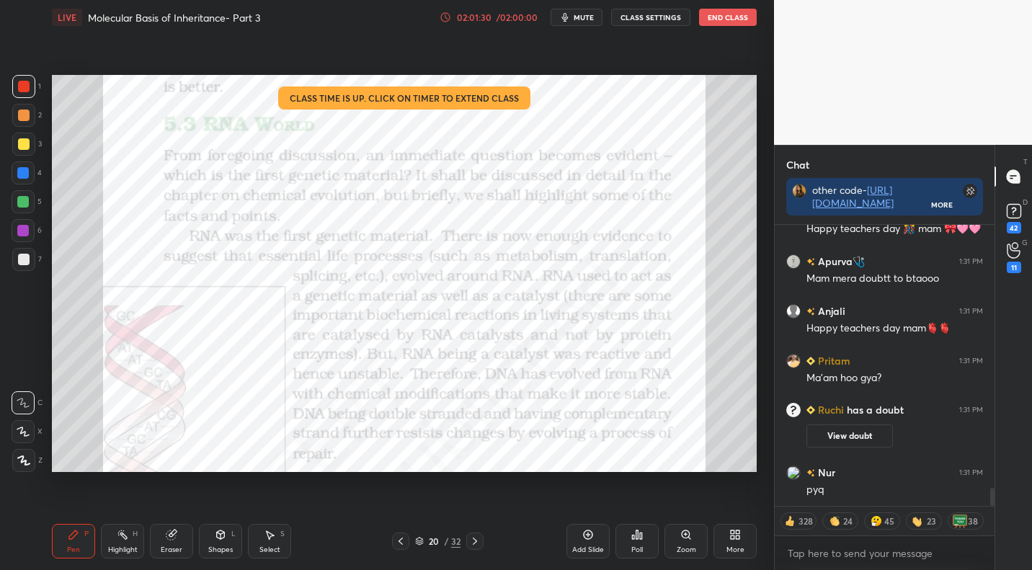
click at [739, 547] on div "More" at bounding box center [735, 549] width 18 height 7
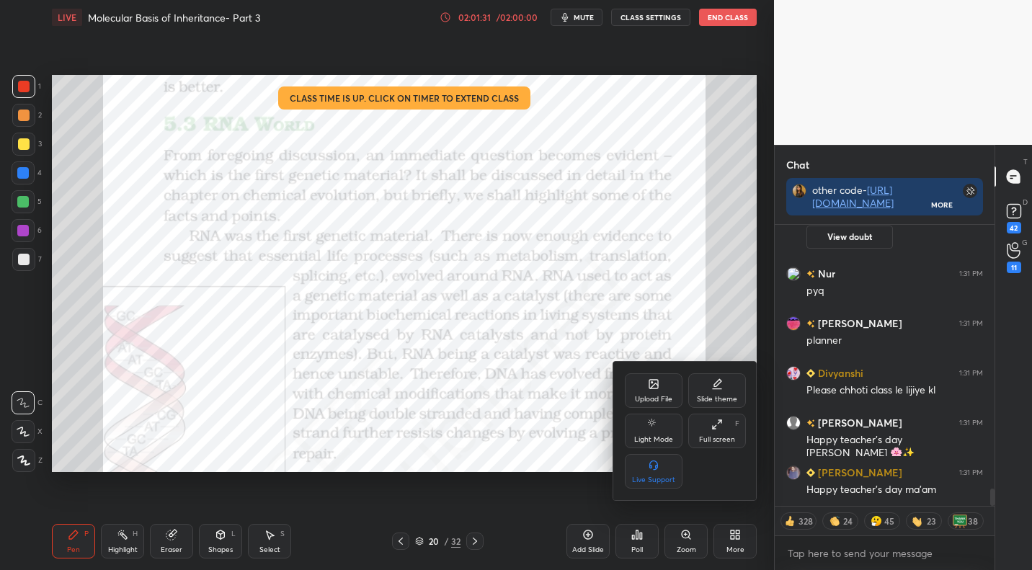
click at [661, 390] on div "Upload File" at bounding box center [654, 390] width 58 height 35
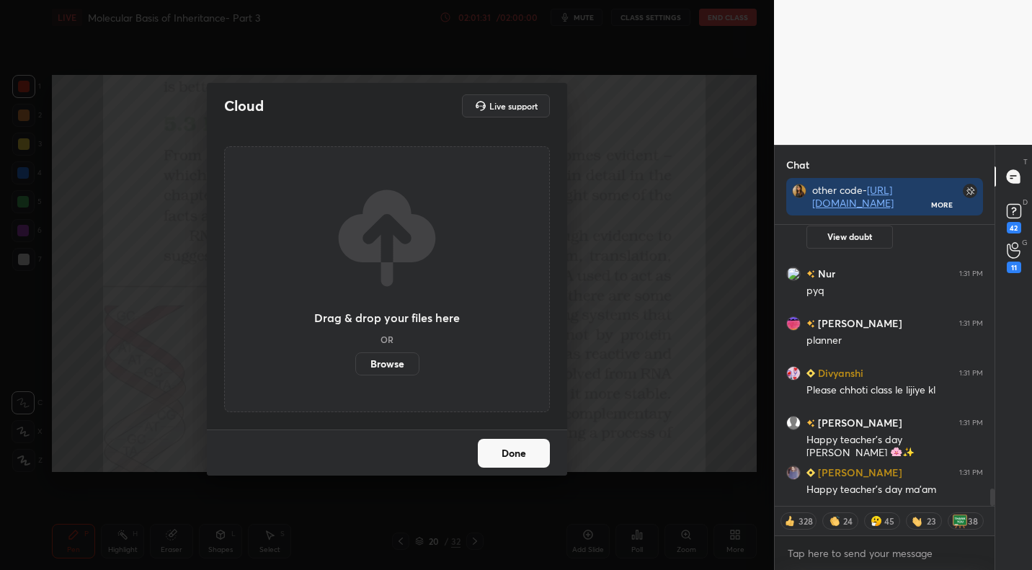
scroll to position [4601, 0]
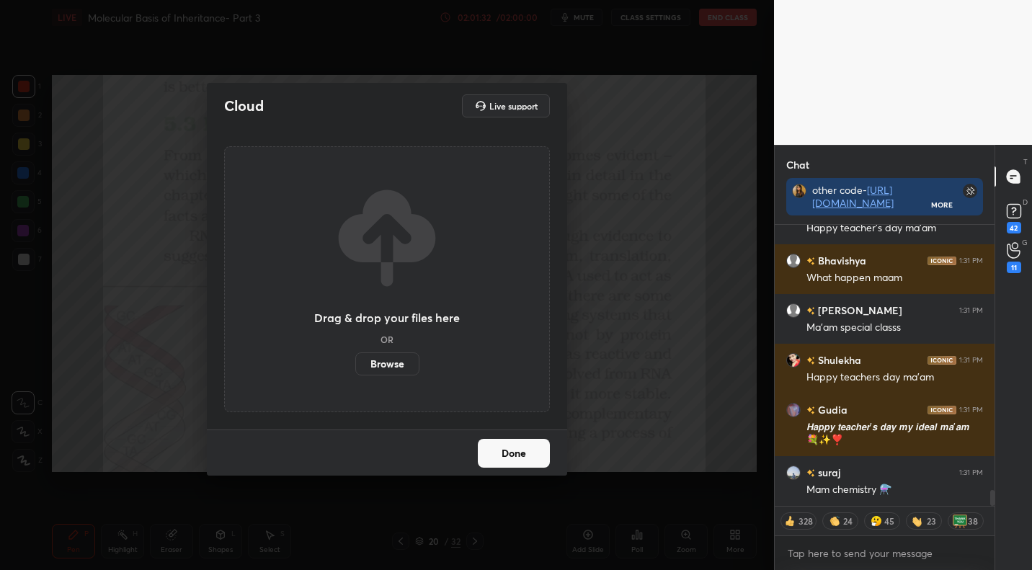
click at [387, 360] on label "Browse" at bounding box center [387, 363] width 64 height 23
click at [355, 360] on input "Browse" at bounding box center [355, 363] width 0 height 23
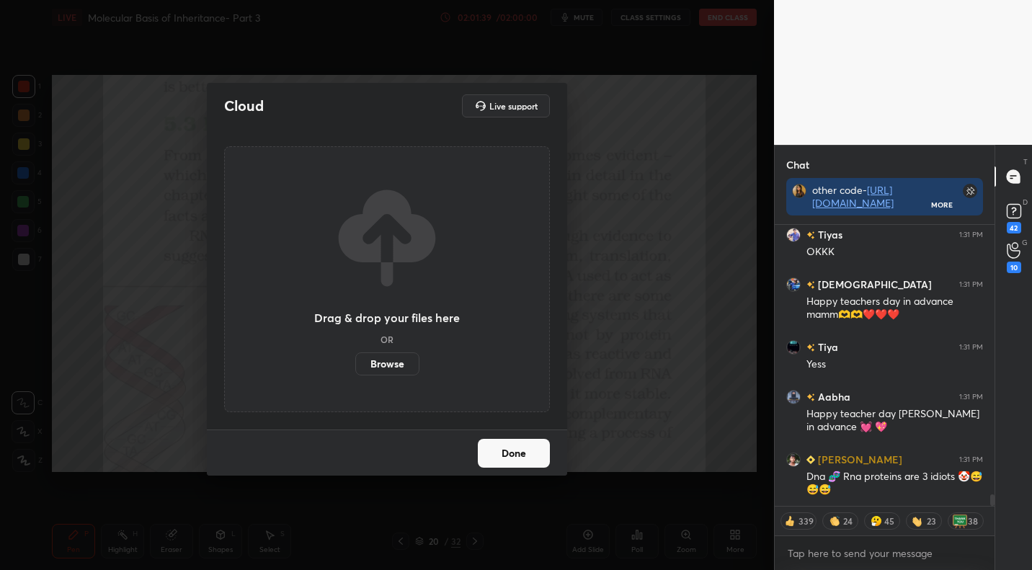
scroll to position [7080, 0]
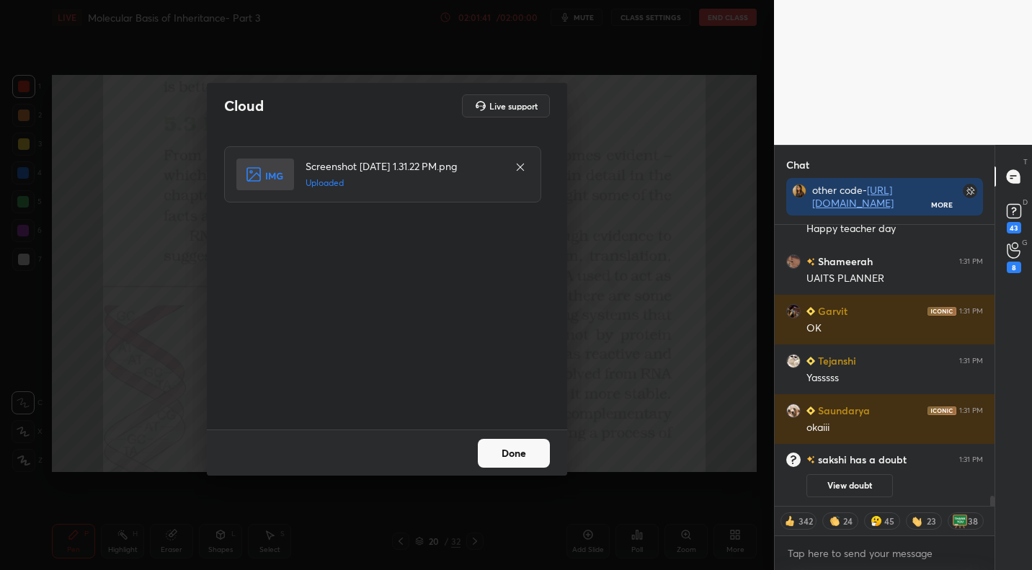
click at [524, 444] on button "Done" at bounding box center [514, 453] width 72 height 29
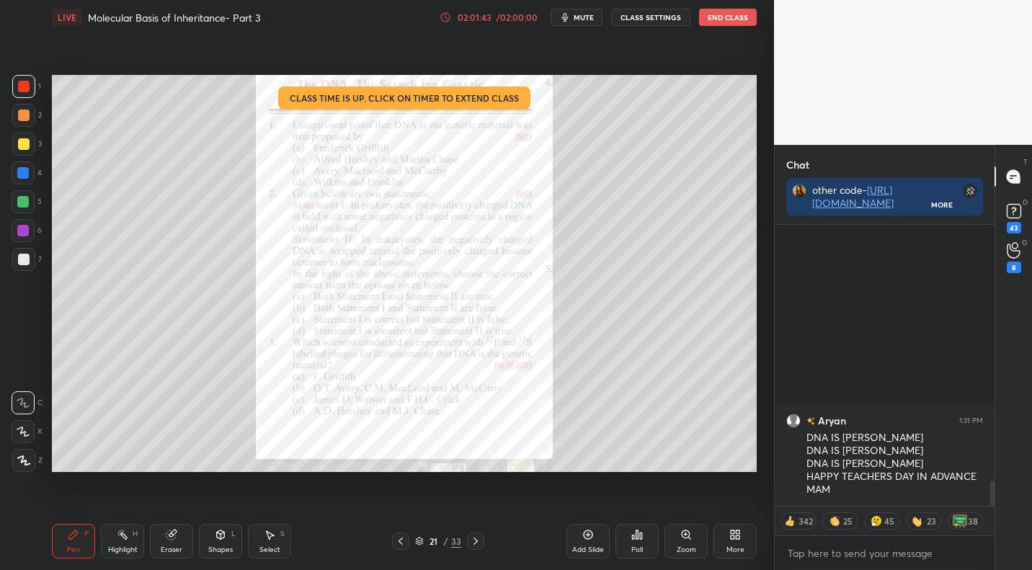
scroll to position [2841, 0]
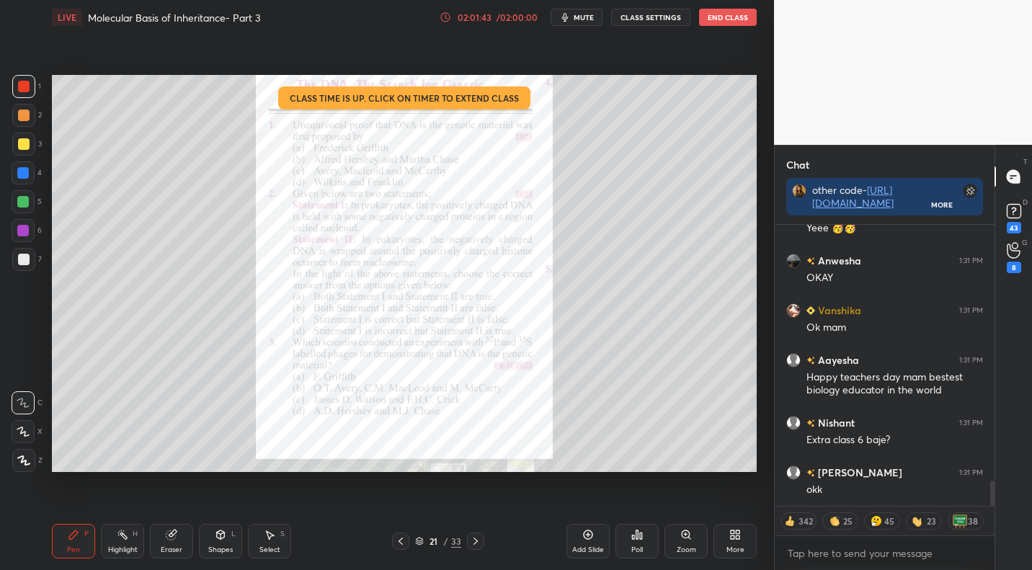
click at [586, 10] on button "mute" at bounding box center [576, 17] width 52 height 17
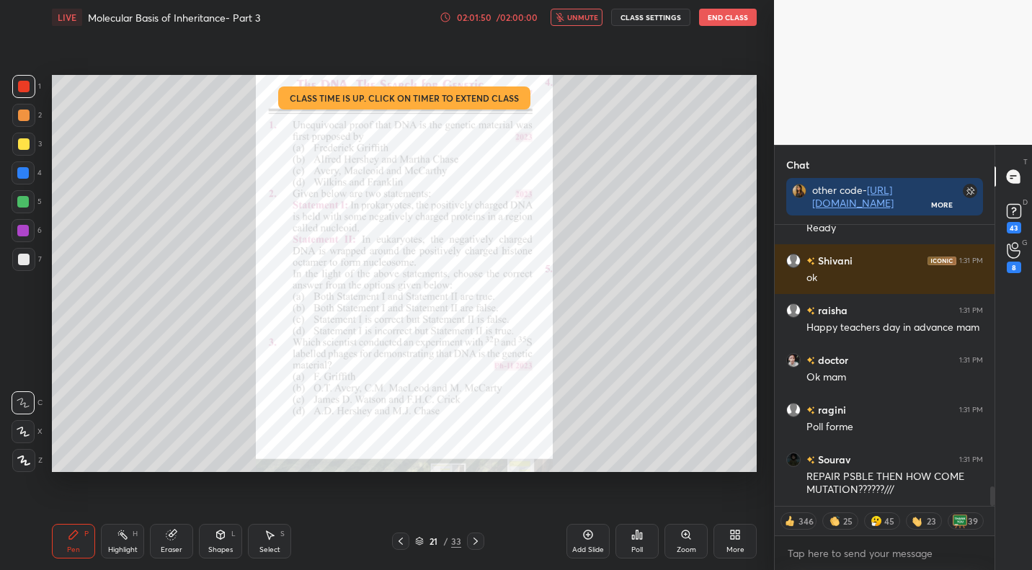
scroll to position [3774, 0]
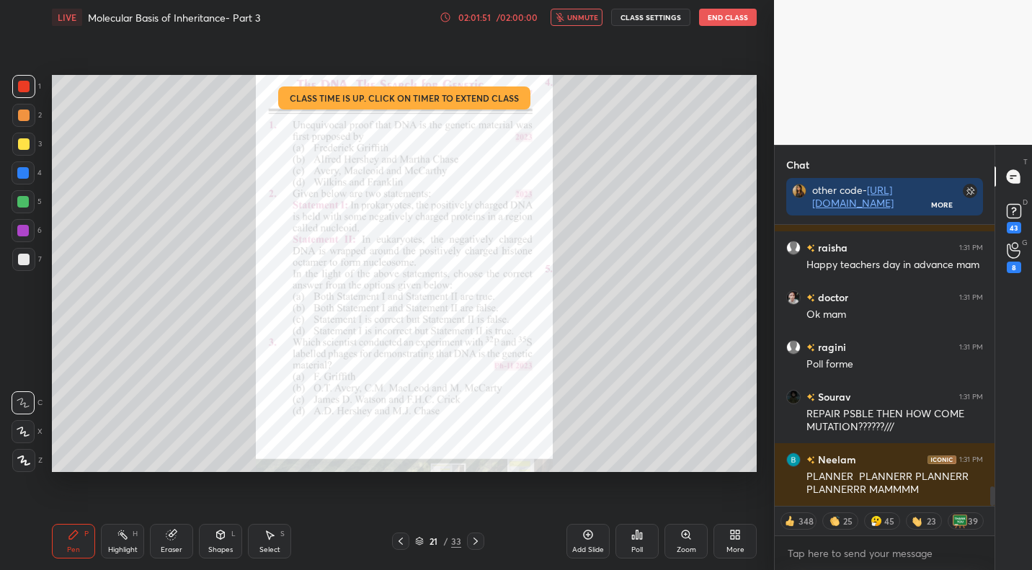
click at [681, 535] on icon at bounding box center [686, 535] width 12 height 12
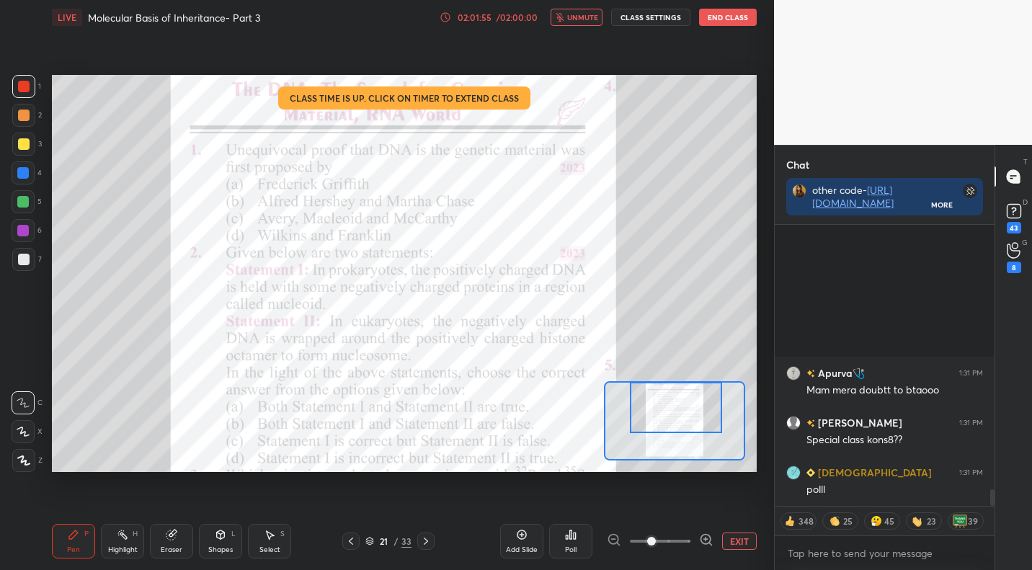
scroll to position [4470, 0]
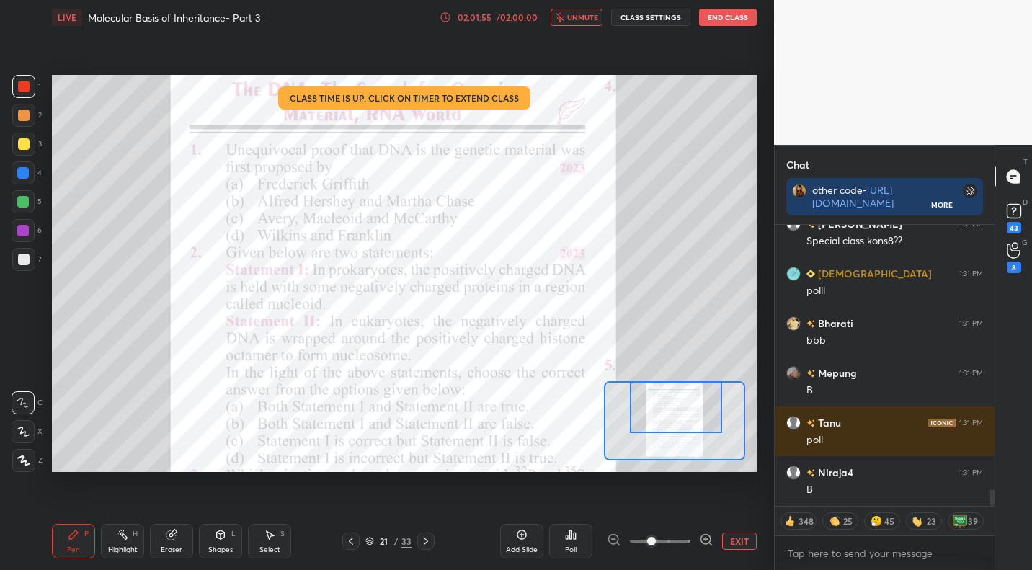
drag, startPoint x: 671, startPoint y: 410, endPoint x: 673, endPoint y: 383, distance: 27.4
click at [673, 383] on div at bounding box center [676, 407] width 92 height 51
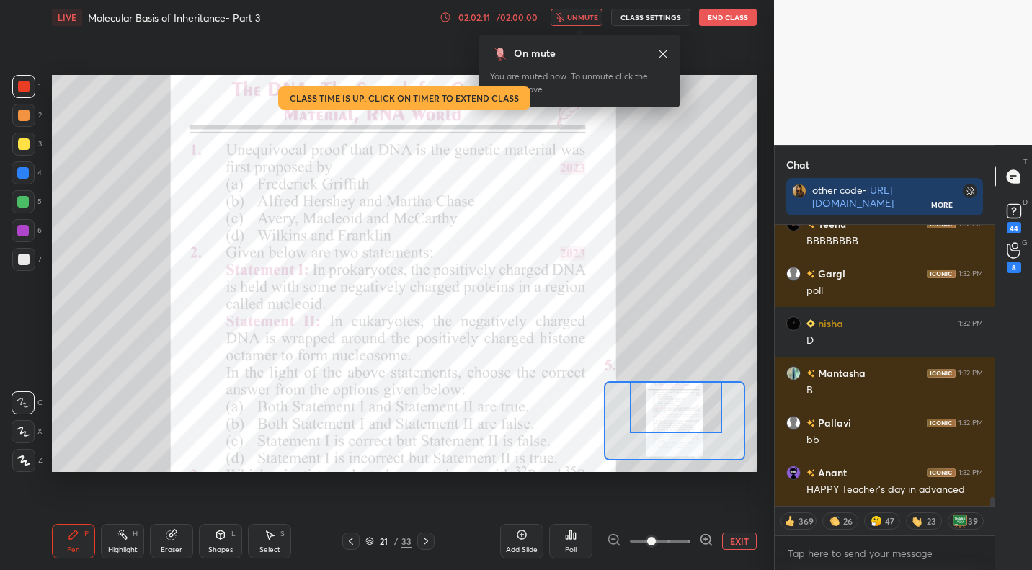
scroll to position [9287, 0]
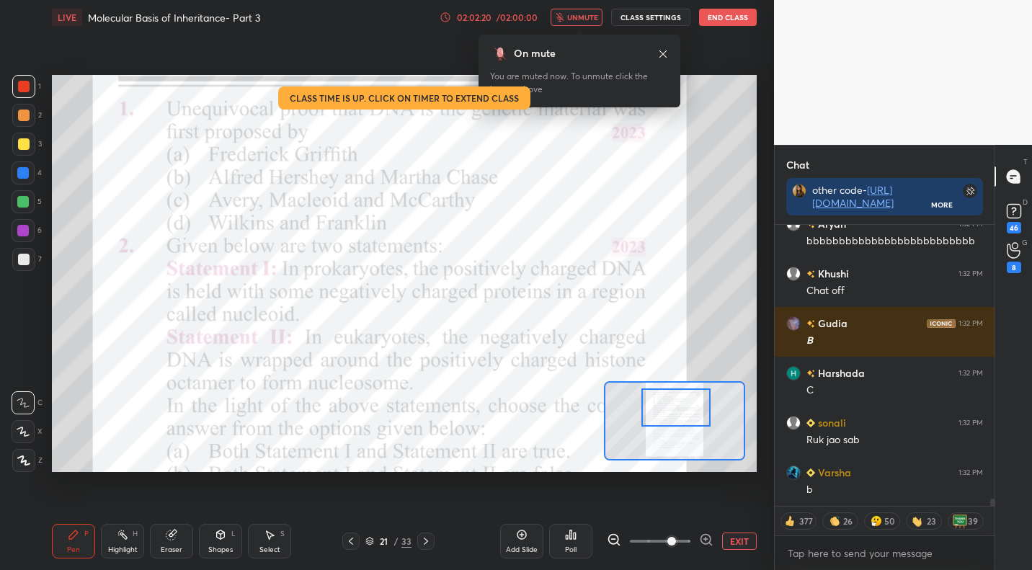
drag, startPoint x: 667, startPoint y: 539, endPoint x: 671, endPoint y: 532, distance: 7.8
click at [667, 539] on span at bounding box center [660, 541] width 61 height 22
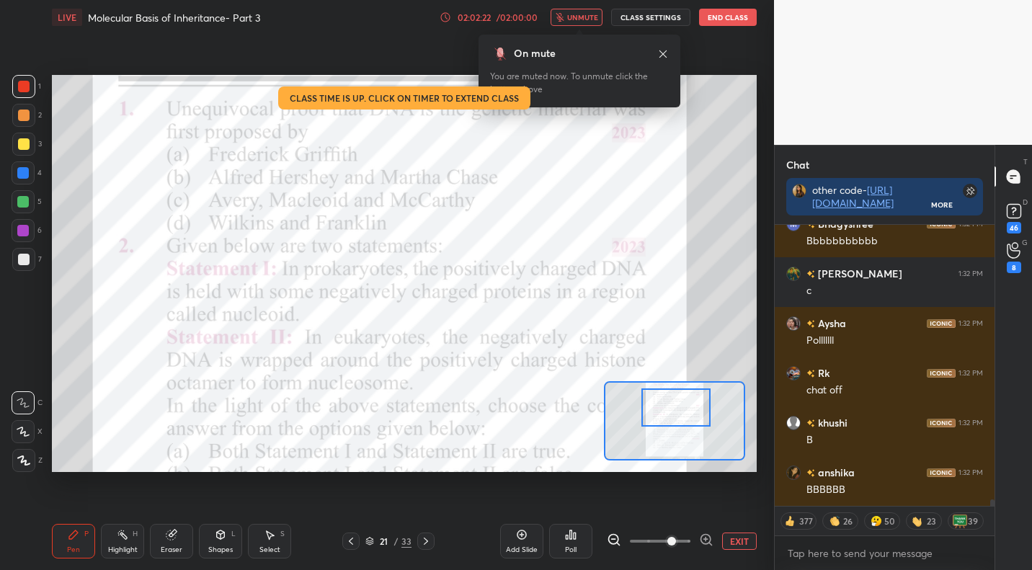
click at [584, 545] on div "Poll" at bounding box center [570, 541] width 43 height 35
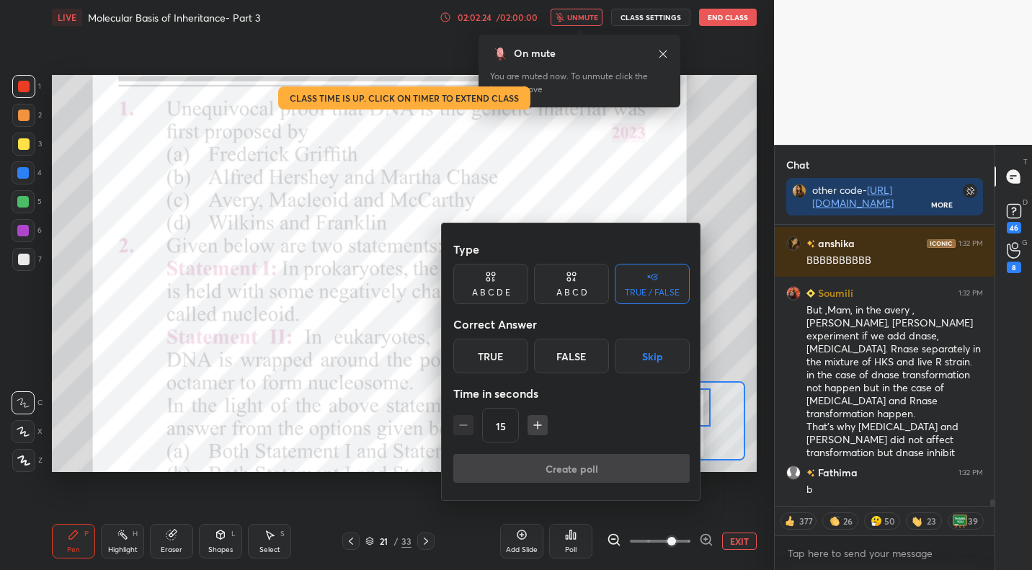
click at [567, 288] on div "A B C D" at bounding box center [571, 292] width 31 height 9
drag, startPoint x: 511, startPoint y: 364, endPoint x: 517, endPoint y: 386, distance: 23.3
click at [511, 363] on div "B" at bounding box center [522, 356] width 43 height 35
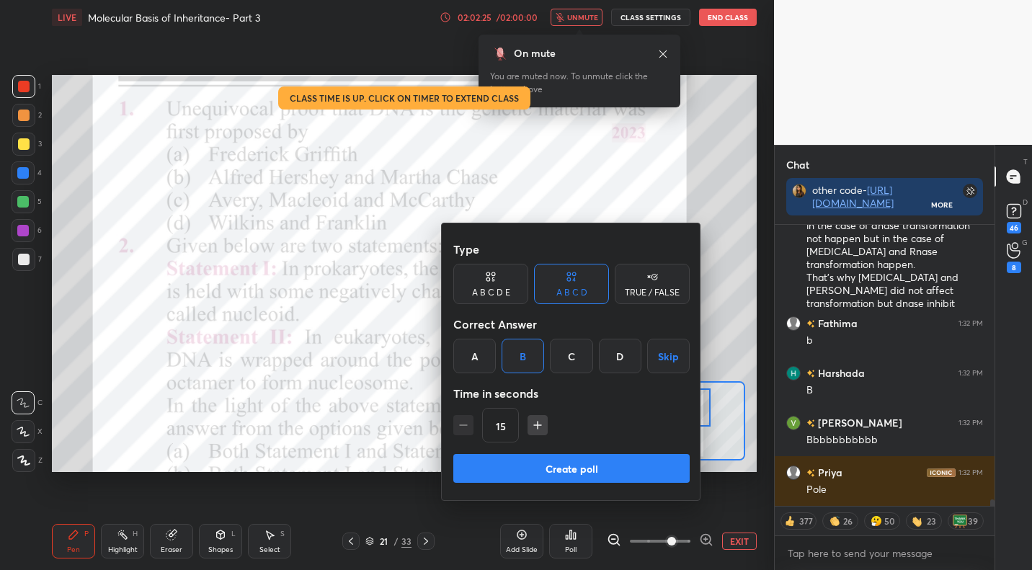
click at [514, 462] on button "Create poll" at bounding box center [571, 468] width 236 height 29
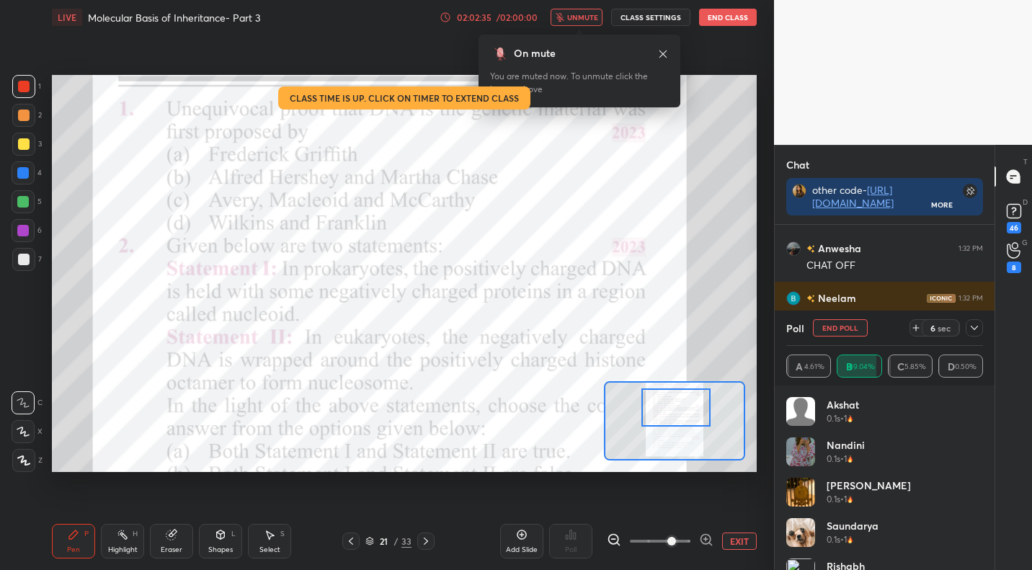
click at [590, 12] on span "unmute" at bounding box center [582, 17] width 31 height 10
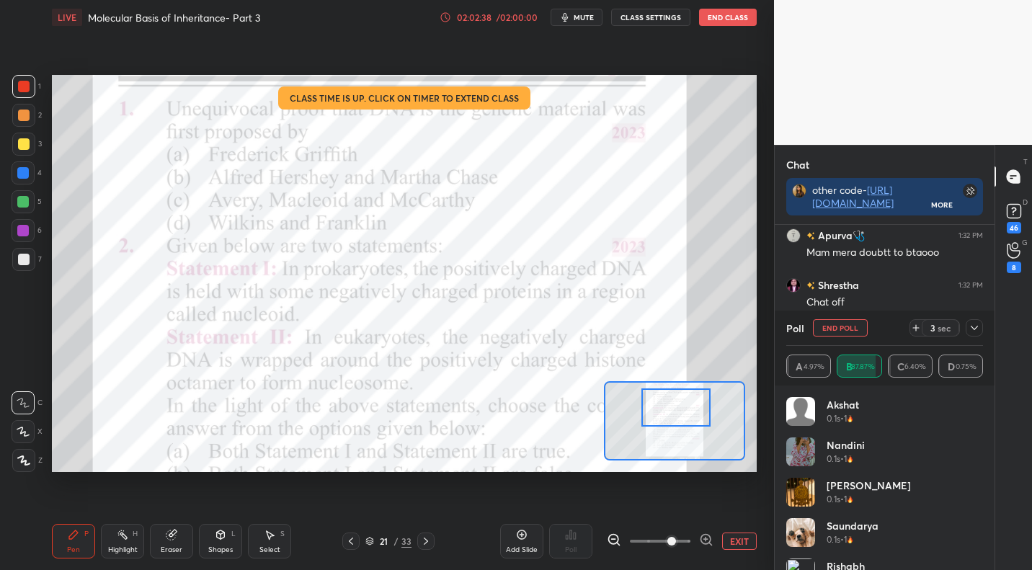
click at [652, 14] on button "CLASS SETTINGS" at bounding box center [650, 17] width 79 height 17
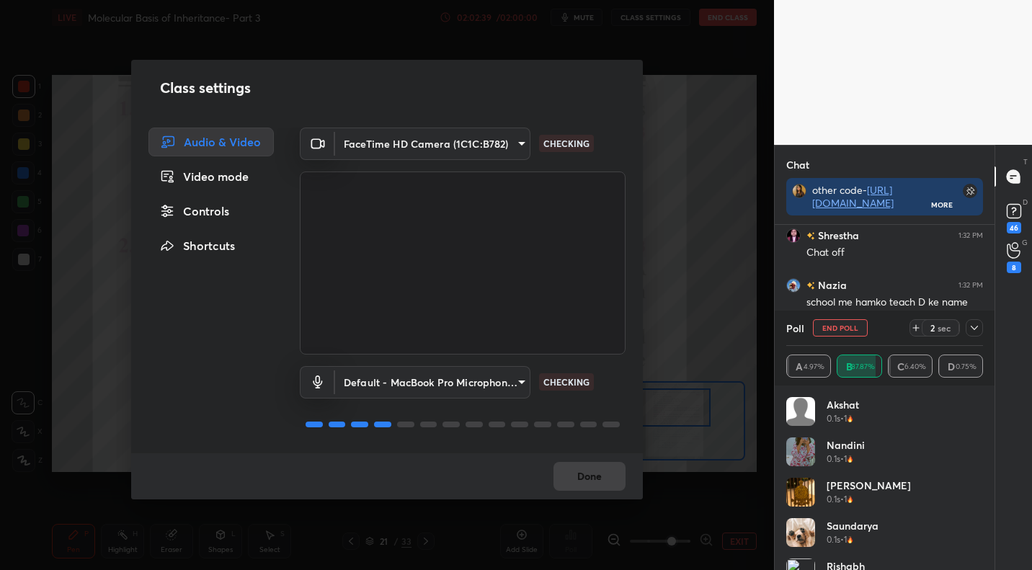
click at [225, 213] on div "Controls" at bounding box center [210, 211] width 125 height 29
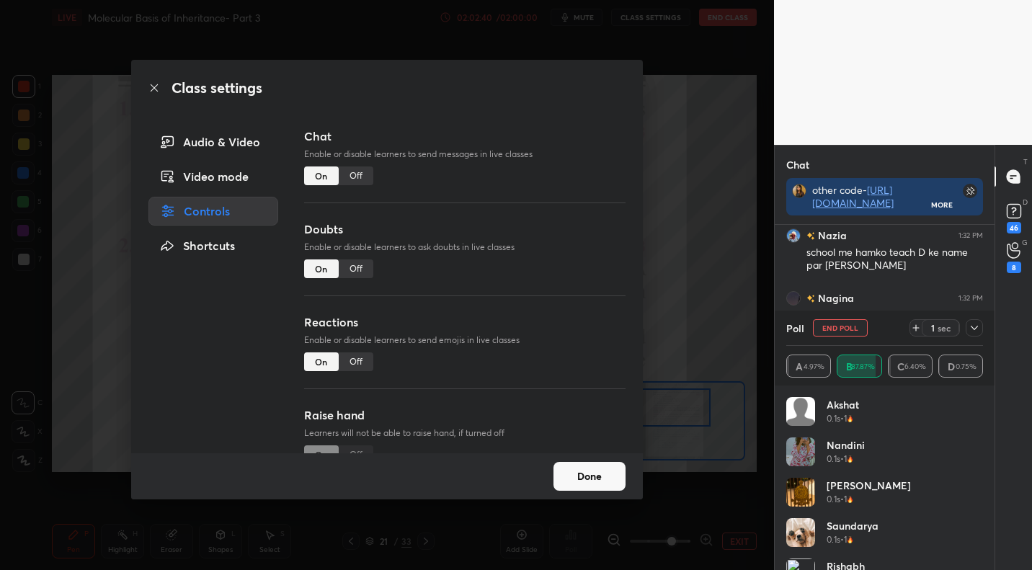
drag, startPoint x: 360, startPoint y: 170, endPoint x: 362, endPoint y: 162, distance: 8.2
click at [360, 170] on div "Off" at bounding box center [356, 175] width 35 height 19
type textarea "x"
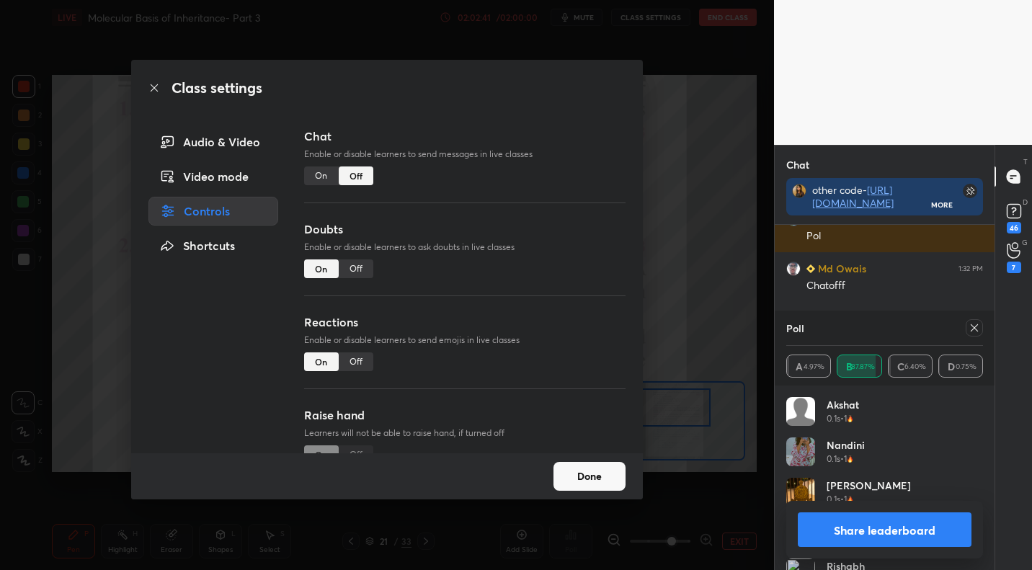
drag, startPoint x: 595, startPoint y: 474, endPoint x: 612, endPoint y: 452, distance: 27.8
click at [595, 474] on button "Done" at bounding box center [589, 476] width 72 height 29
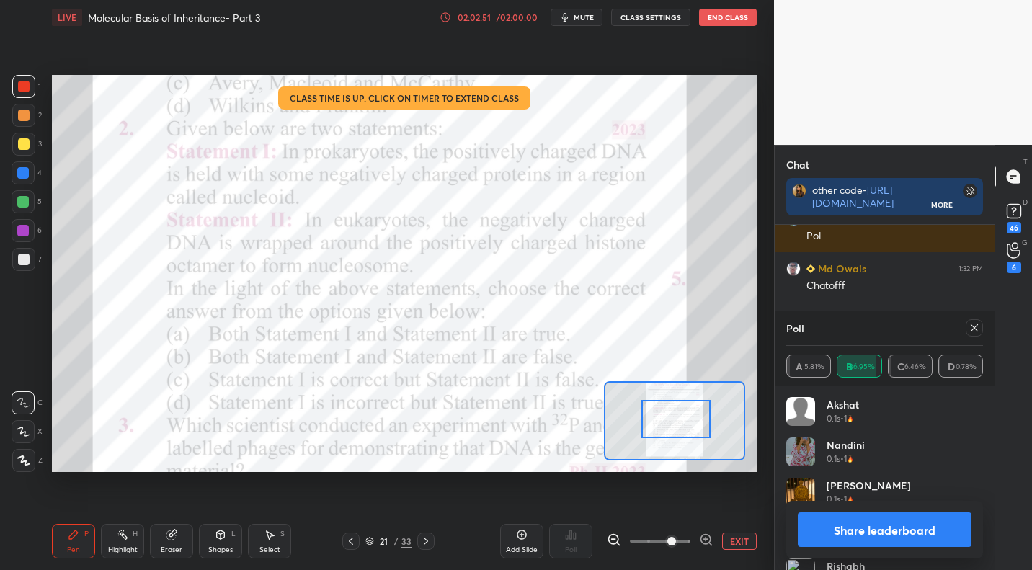
drag, startPoint x: 671, startPoint y: 416, endPoint x: 670, endPoint y: 402, distance: 14.4
click at [670, 419] on div at bounding box center [675, 419] width 69 height 38
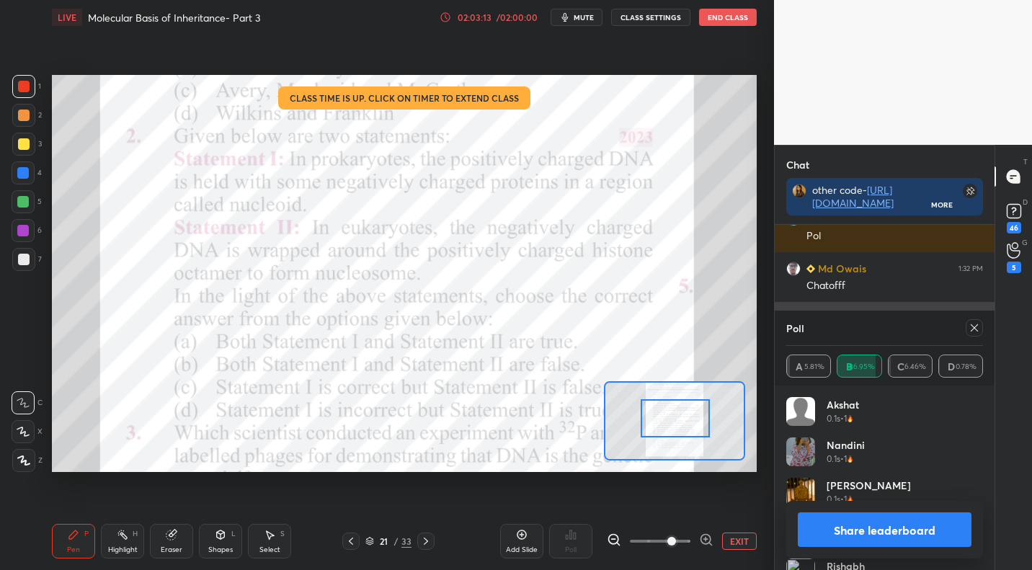
drag, startPoint x: 974, startPoint y: 330, endPoint x: 942, endPoint y: 347, distance: 36.4
click at [973, 329] on icon at bounding box center [974, 328] width 12 height 12
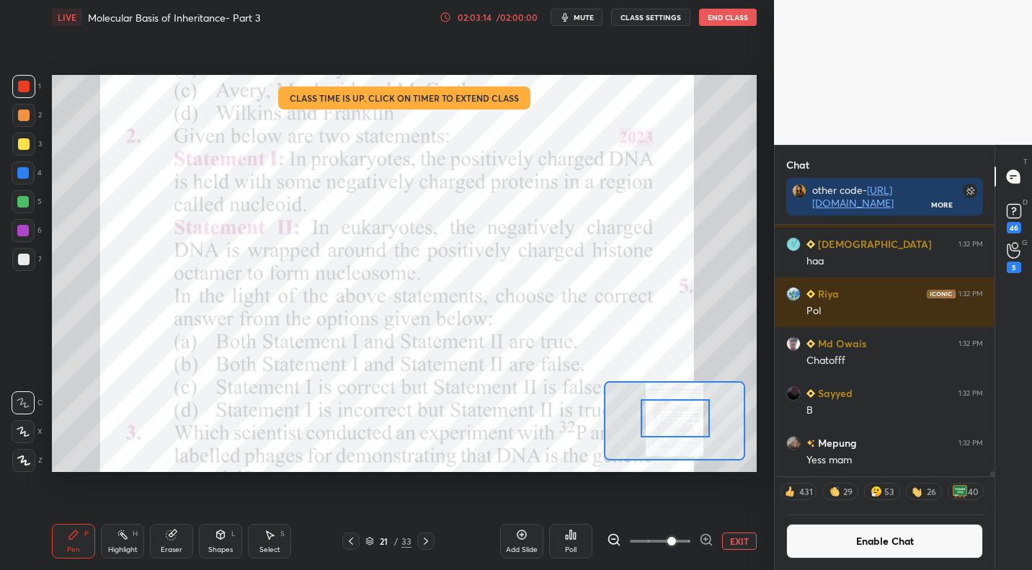
click at [568, 542] on div "Poll" at bounding box center [570, 541] width 43 height 35
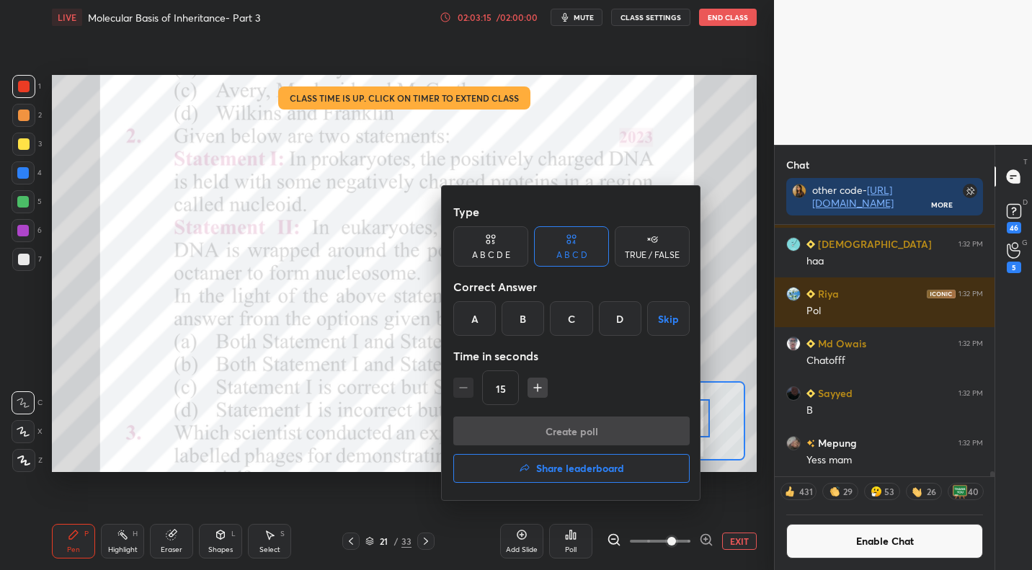
click at [620, 318] on div "D" at bounding box center [620, 318] width 43 height 35
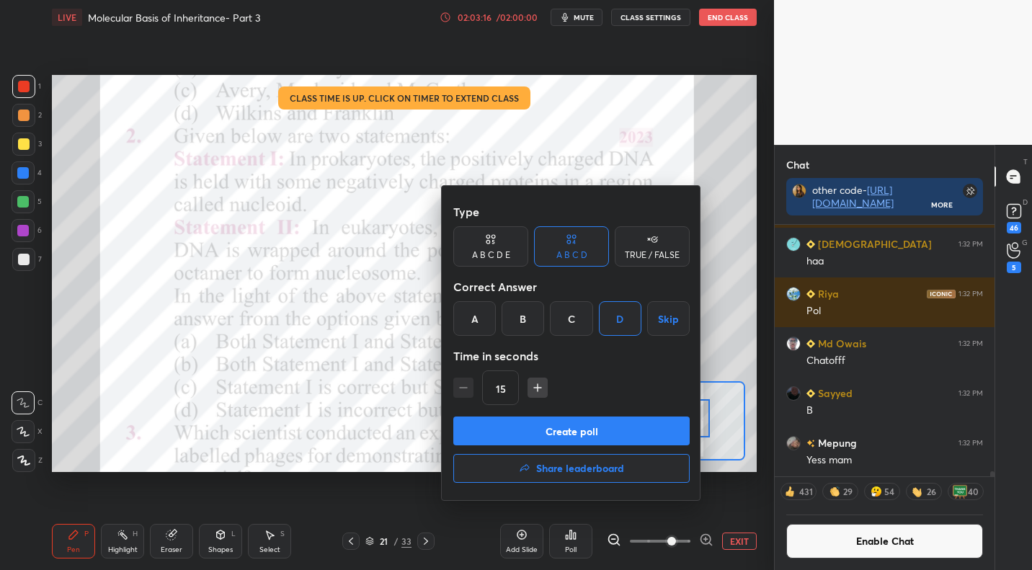
click at [583, 424] on button "Create poll" at bounding box center [571, 430] width 236 height 29
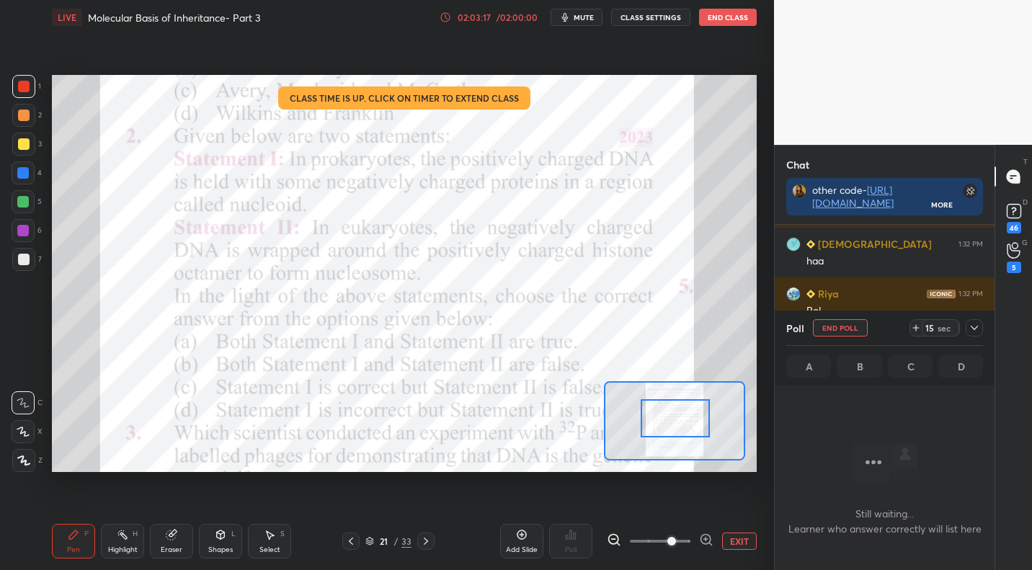
click at [975, 326] on icon at bounding box center [974, 328] width 12 height 12
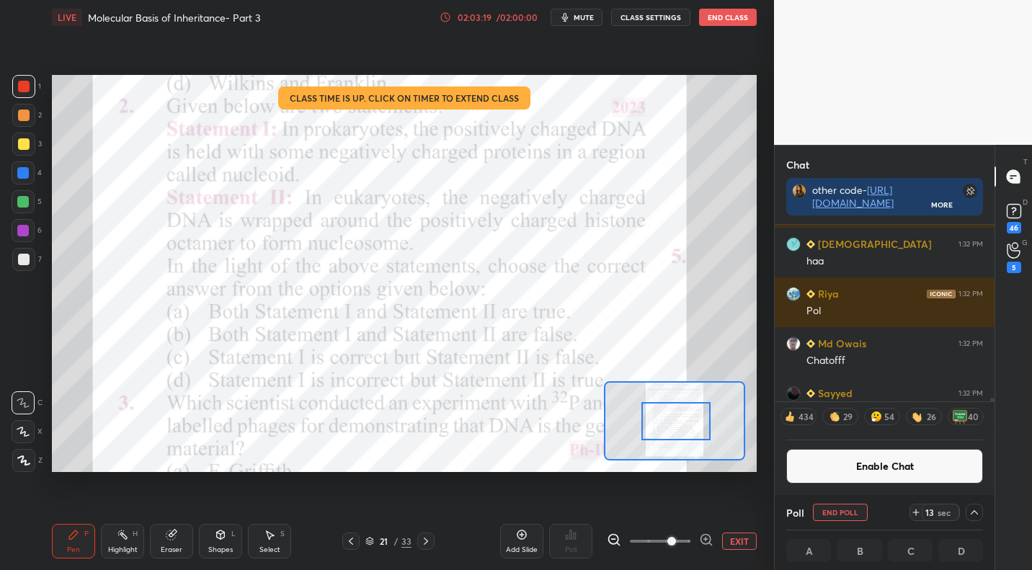
click at [674, 415] on div at bounding box center [675, 421] width 69 height 38
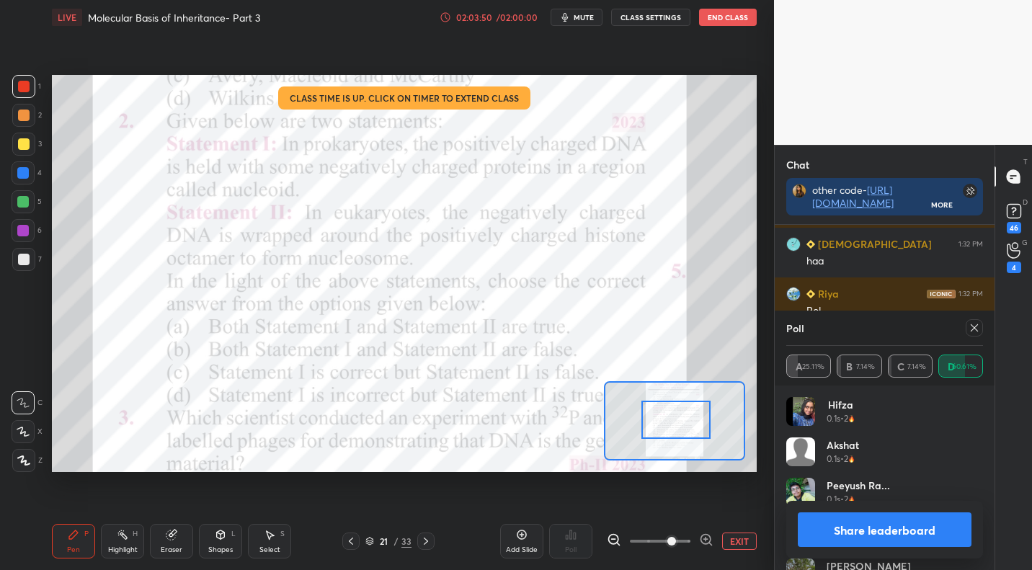
click at [973, 331] on icon at bounding box center [974, 328] width 12 height 12
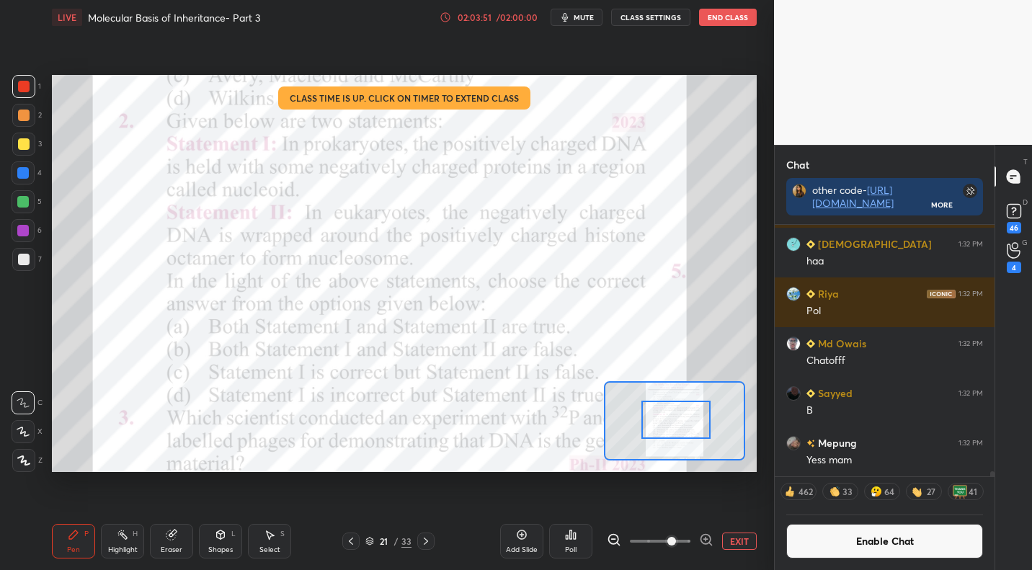
drag, startPoint x: 890, startPoint y: 543, endPoint x: 866, endPoint y: 480, distance: 67.7
click at [890, 543] on button "Enable Chat" at bounding box center [884, 541] width 197 height 35
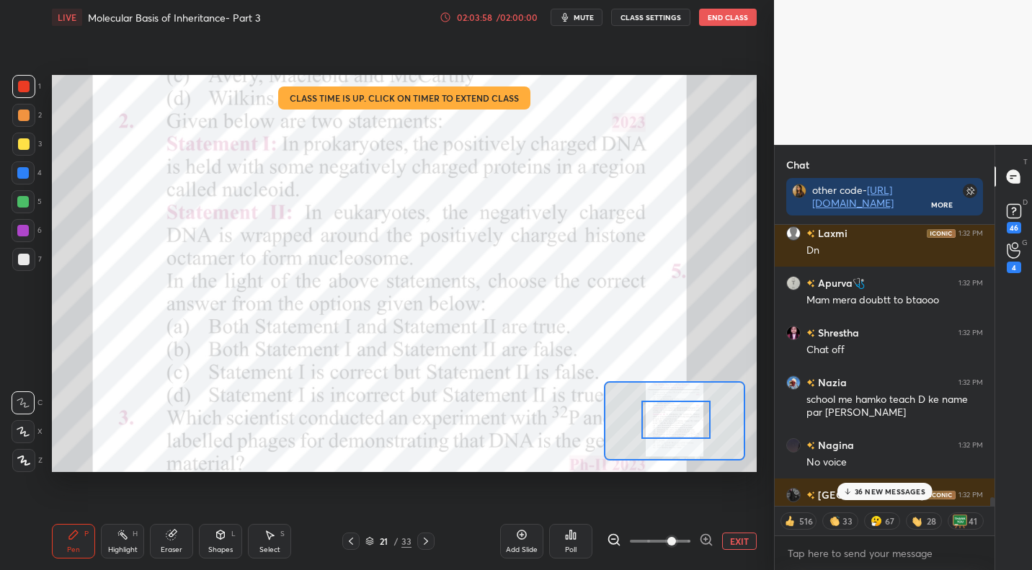
click at [916, 489] on p "36 NEW MESSAGES" at bounding box center [889, 491] width 71 height 9
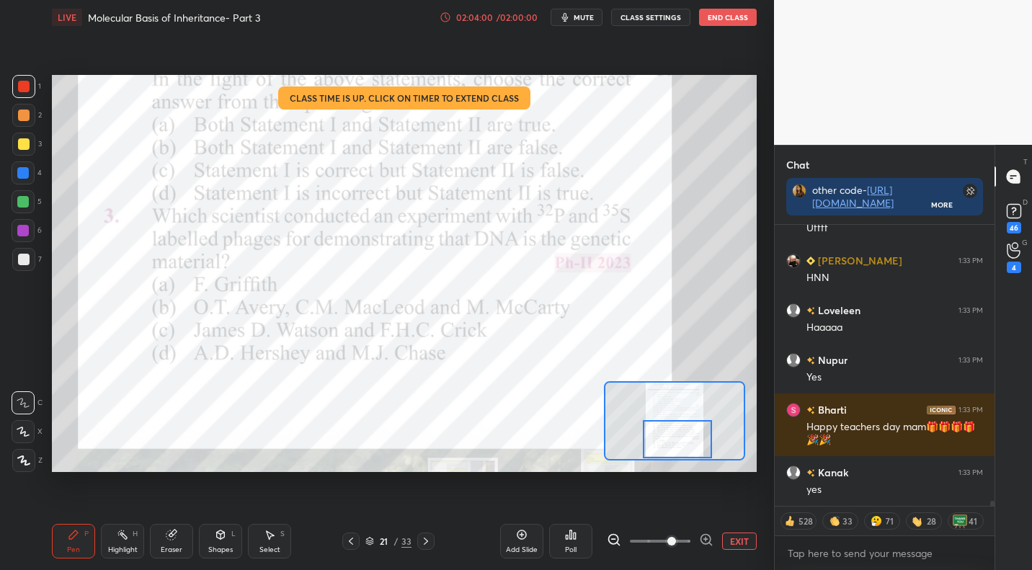
drag, startPoint x: 673, startPoint y: 419, endPoint x: 673, endPoint y: 436, distance: 16.6
click at [674, 439] on div at bounding box center [677, 439] width 69 height 38
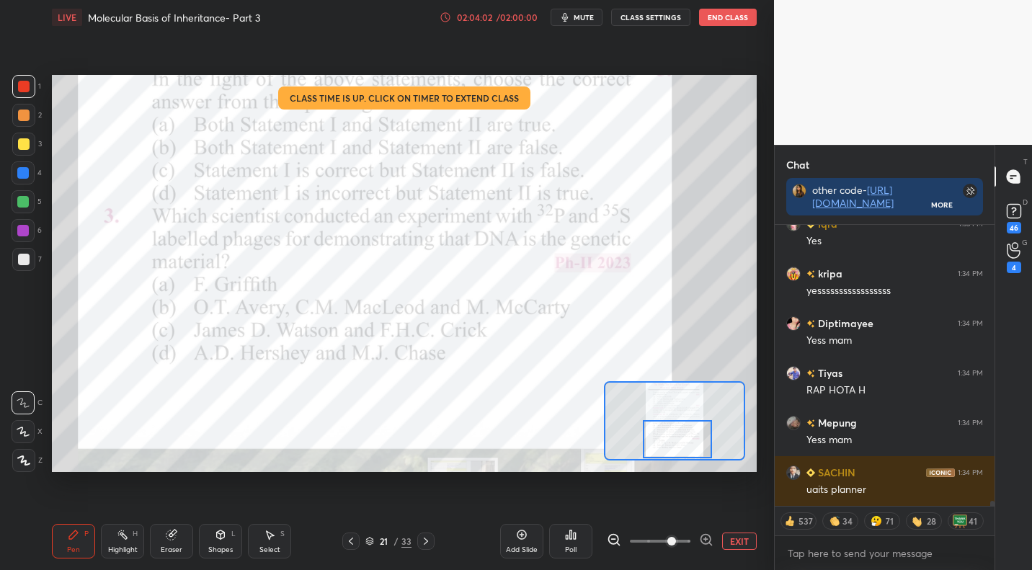
type textarea "x"
click at [635, 21] on button "CLASS SETTINGS" at bounding box center [650, 17] width 79 height 17
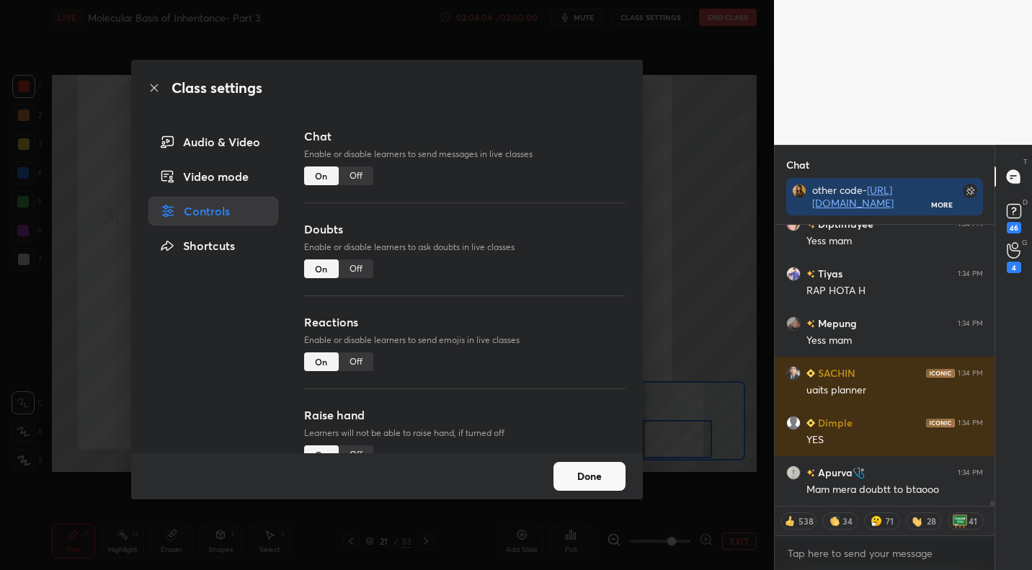
click at [357, 179] on div "Off" at bounding box center [356, 175] width 35 height 19
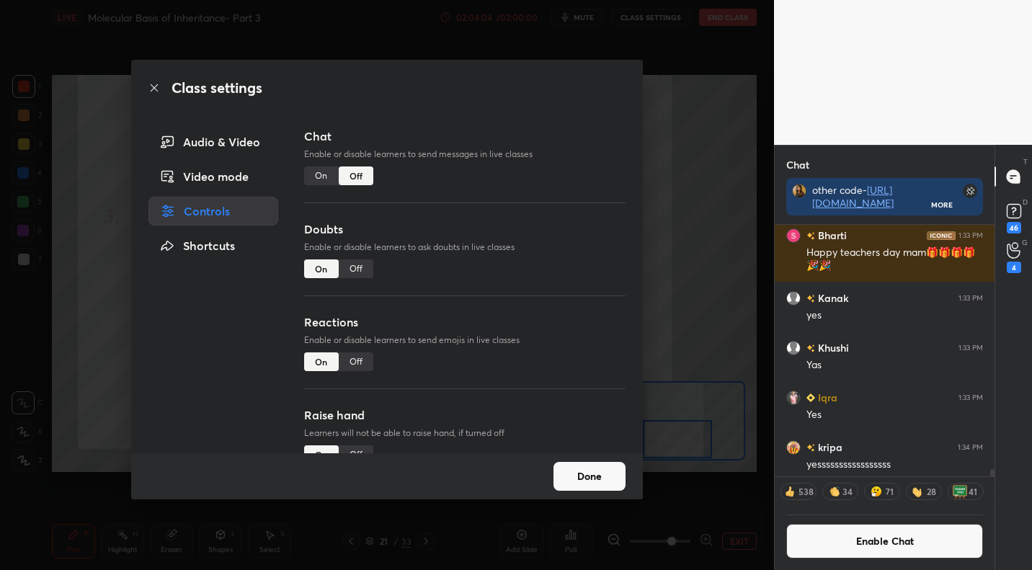
click at [607, 480] on button "Done" at bounding box center [589, 476] width 72 height 29
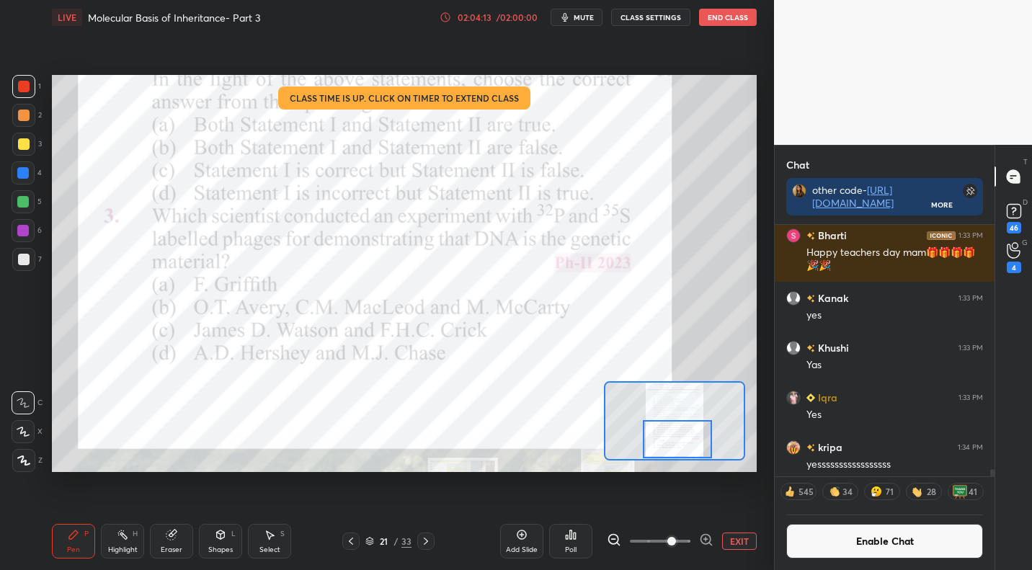
click at [569, 546] on div "Poll" at bounding box center [571, 549] width 12 height 7
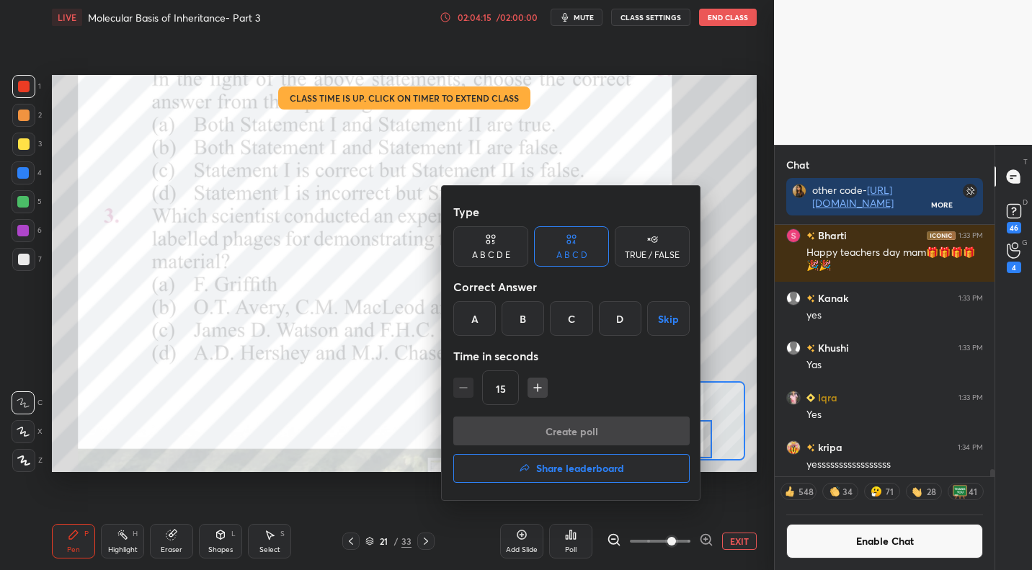
click at [618, 325] on div "D" at bounding box center [620, 318] width 43 height 35
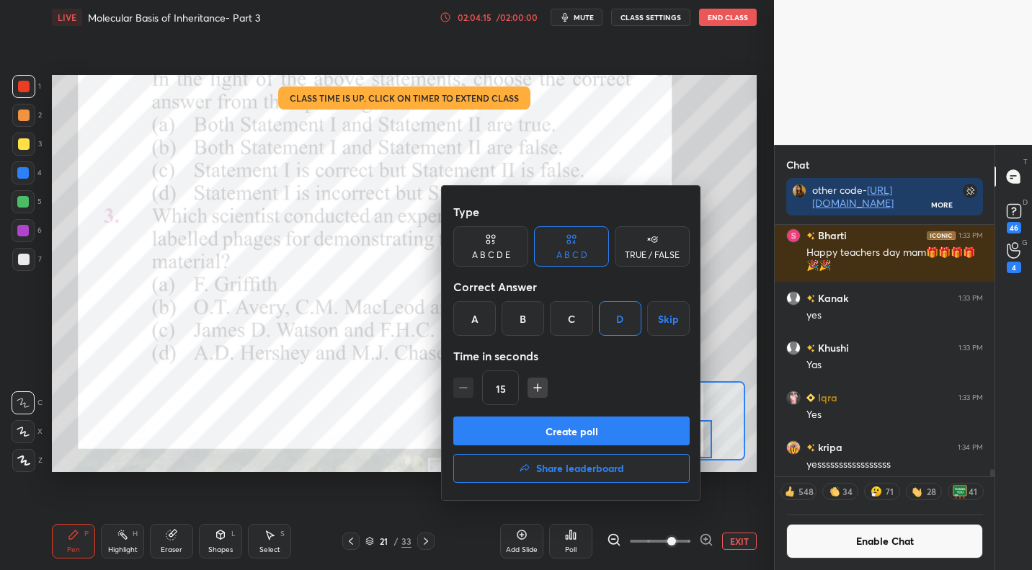
click at [564, 427] on button "Create poll" at bounding box center [571, 430] width 236 height 29
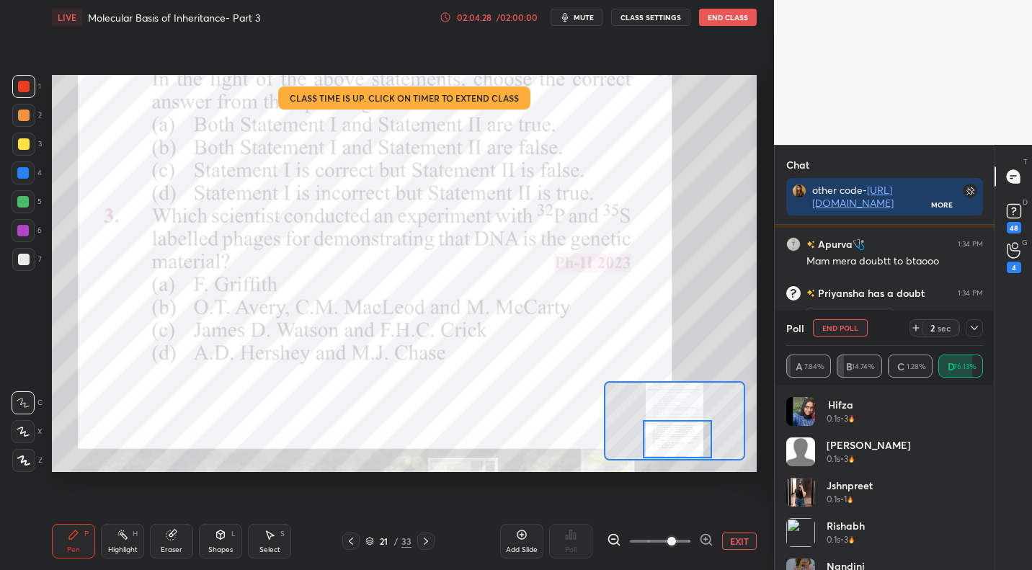
click at [752, 545] on button "EXIT" at bounding box center [739, 540] width 35 height 17
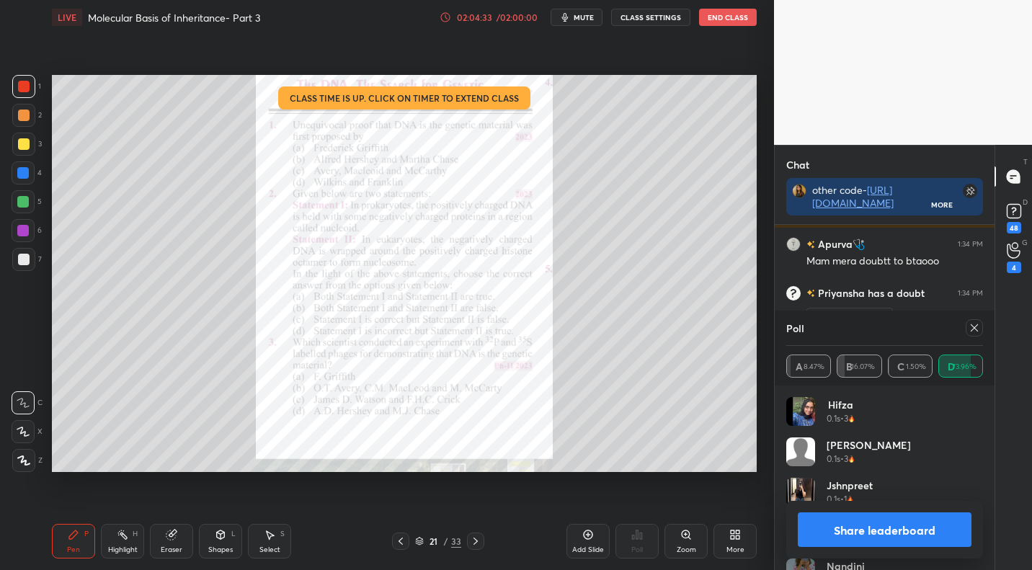
click at [977, 333] on icon at bounding box center [974, 328] width 12 height 12
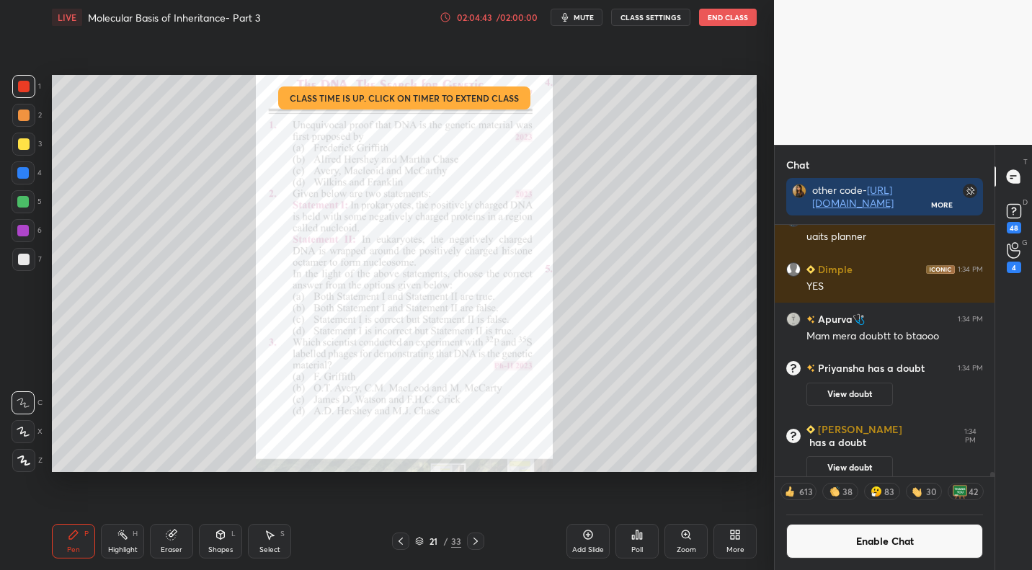
click at [731, 540] on icon at bounding box center [735, 535] width 12 height 12
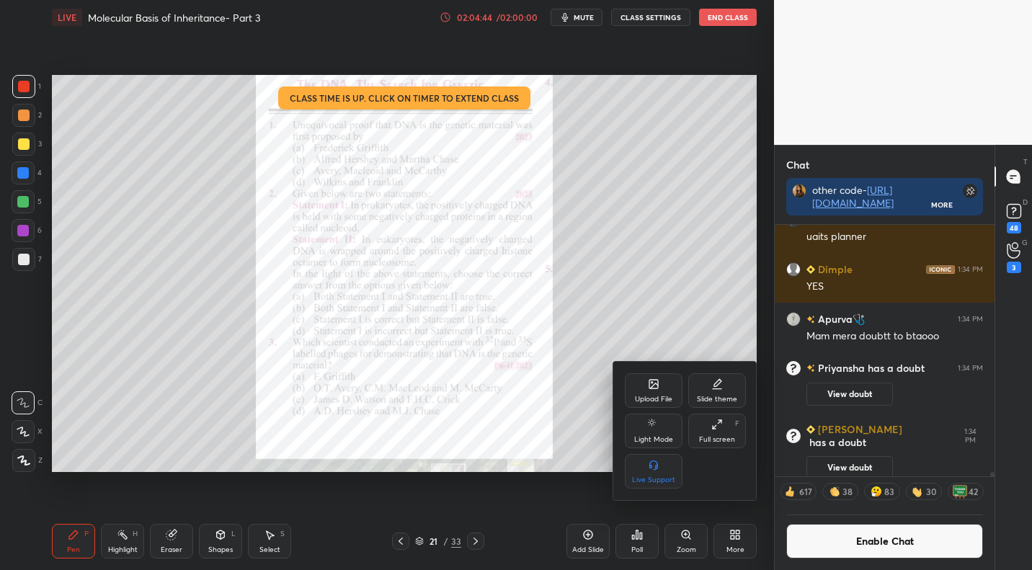
click at [645, 396] on div "Upload File" at bounding box center [653, 399] width 37 height 7
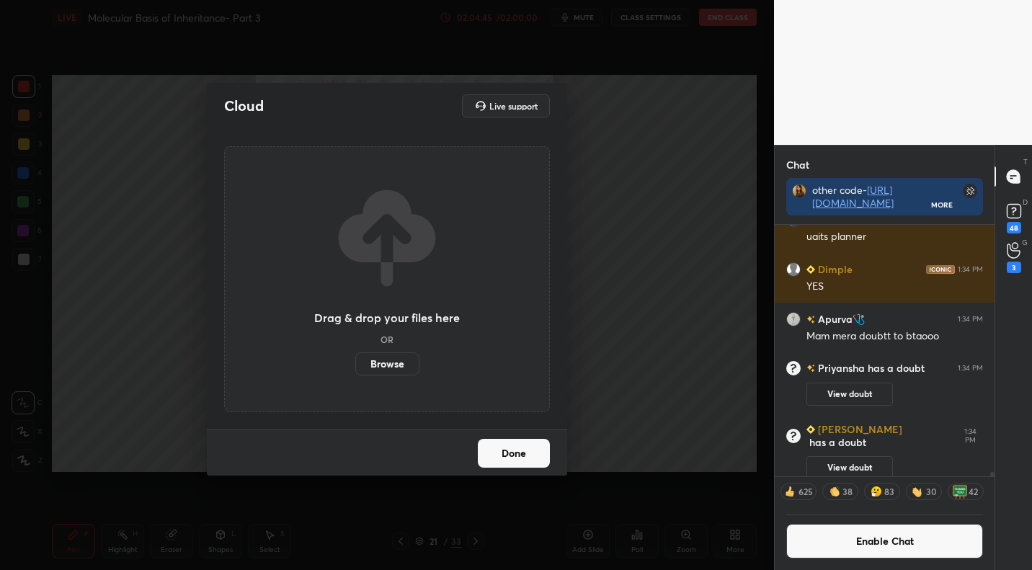
click at [392, 365] on label "Browse" at bounding box center [387, 363] width 64 height 23
click at [355, 365] on input "Browse" at bounding box center [355, 363] width 0 height 23
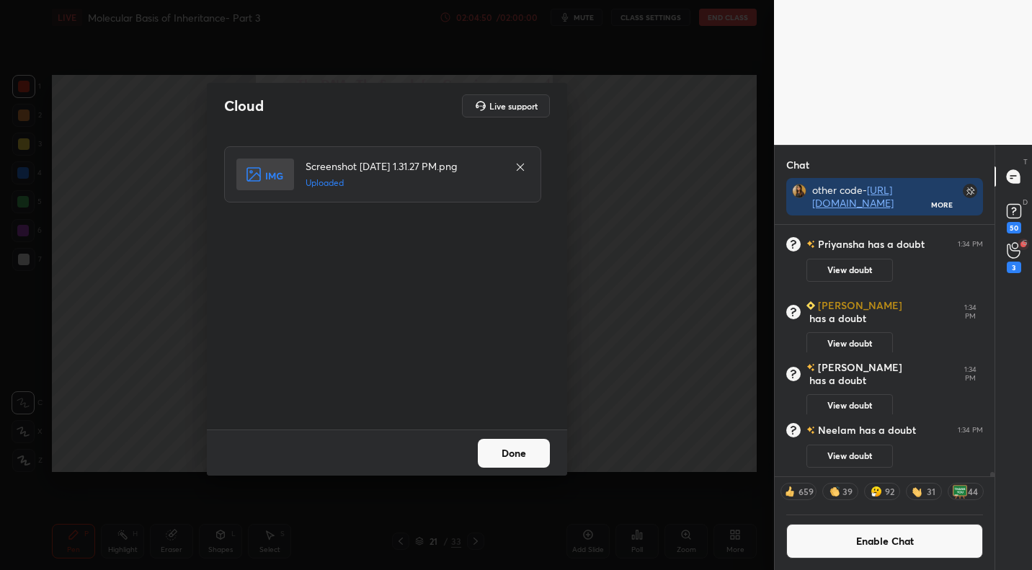
click at [534, 447] on button "Done" at bounding box center [514, 453] width 72 height 29
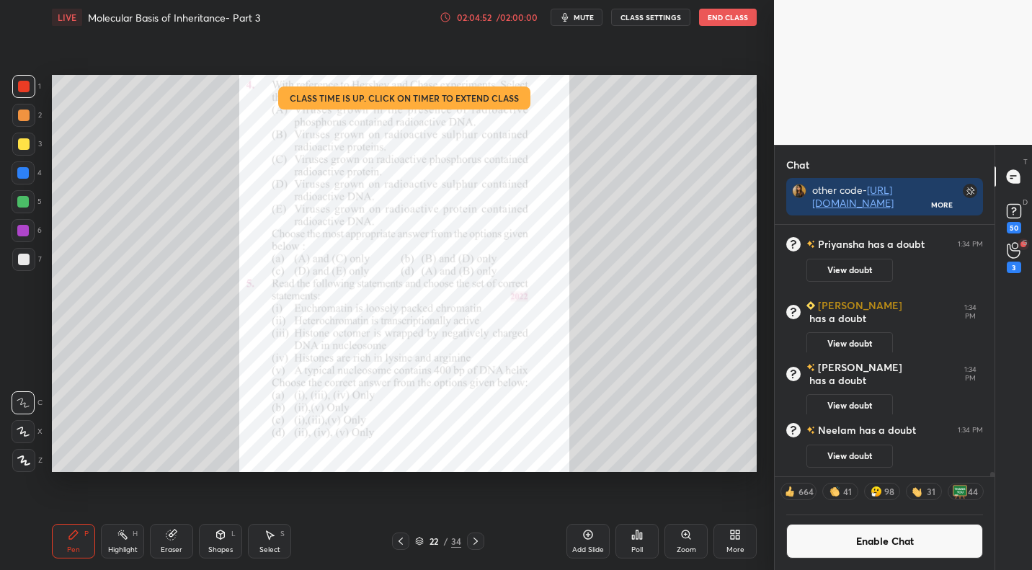
drag, startPoint x: 689, startPoint y: 540, endPoint x: 697, endPoint y: 524, distance: 17.7
click at [689, 540] on div "Zoom" at bounding box center [685, 541] width 43 height 35
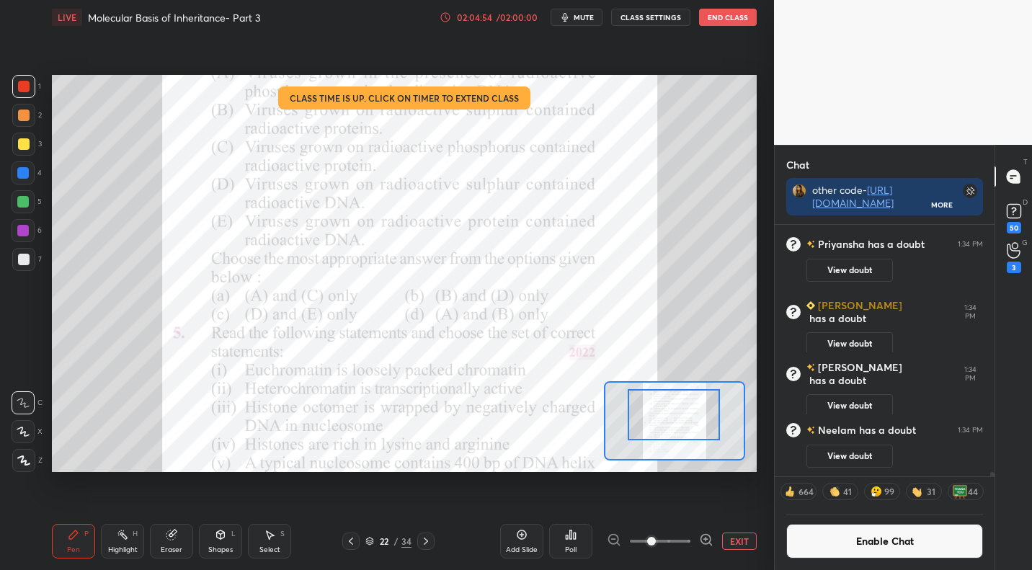
click at [674, 375] on div "Setting up your live class Class time is up. Click on timer to extend class Pol…" at bounding box center [404, 273] width 705 height 396
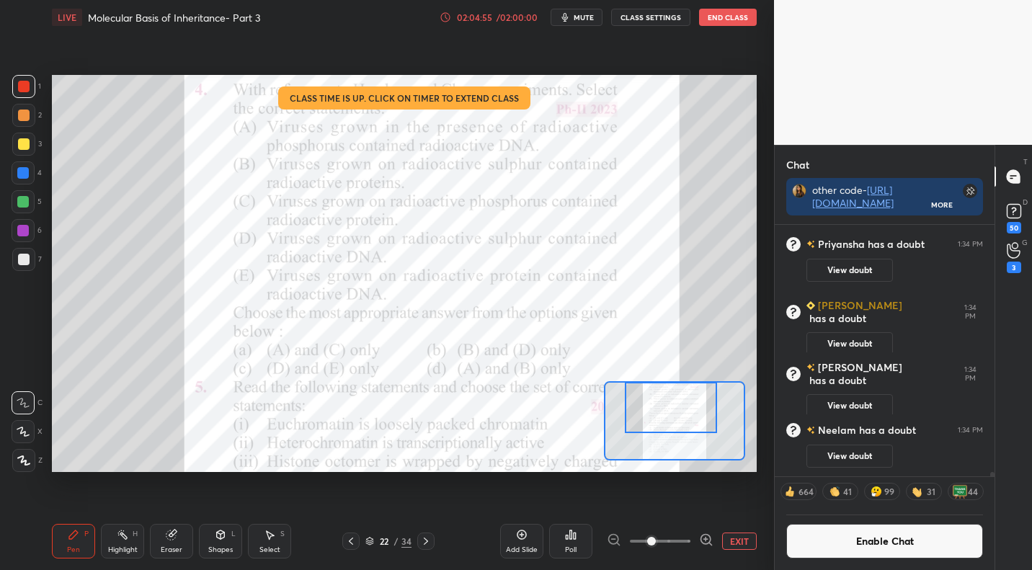
click at [495, 8] on div "LIVE Molecular Basis of Inheritance- Part 3 02:04:55 / 02:00:00 mute CLASS SETT…" at bounding box center [404, 17] width 705 height 35
click at [492, 19] on div "02:04:56" at bounding box center [474, 17] width 40 height 9
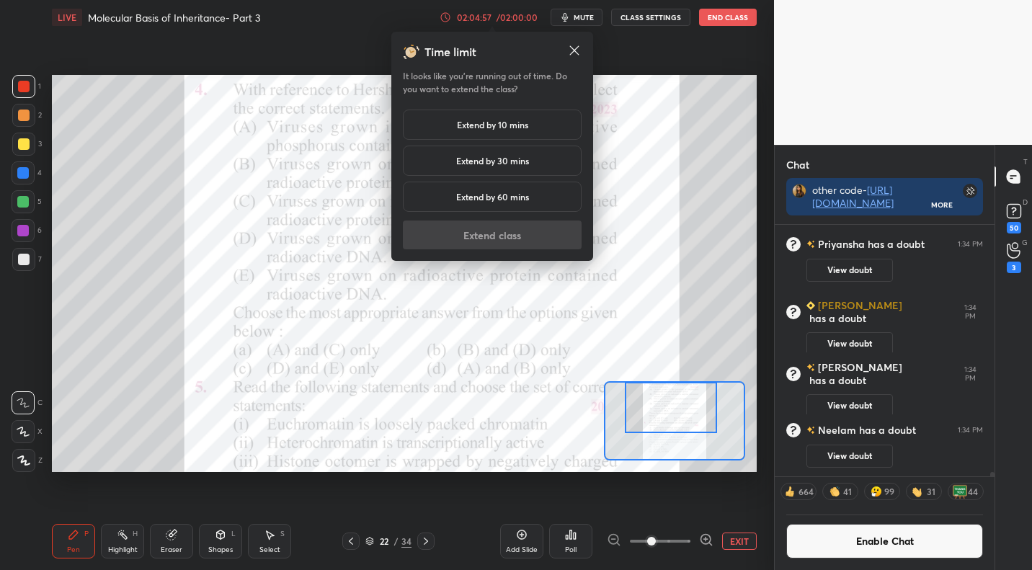
click at [482, 122] on h5 "Extend by 10 mins" at bounding box center [492, 124] width 71 height 13
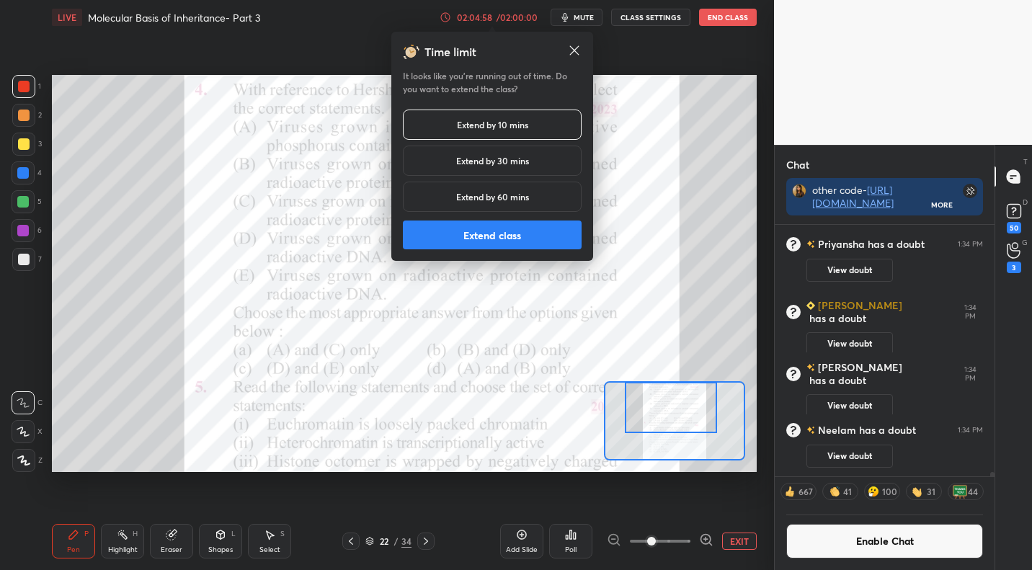
click at [535, 234] on button "Extend class" at bounding box center [492, 234] width 179 height 29
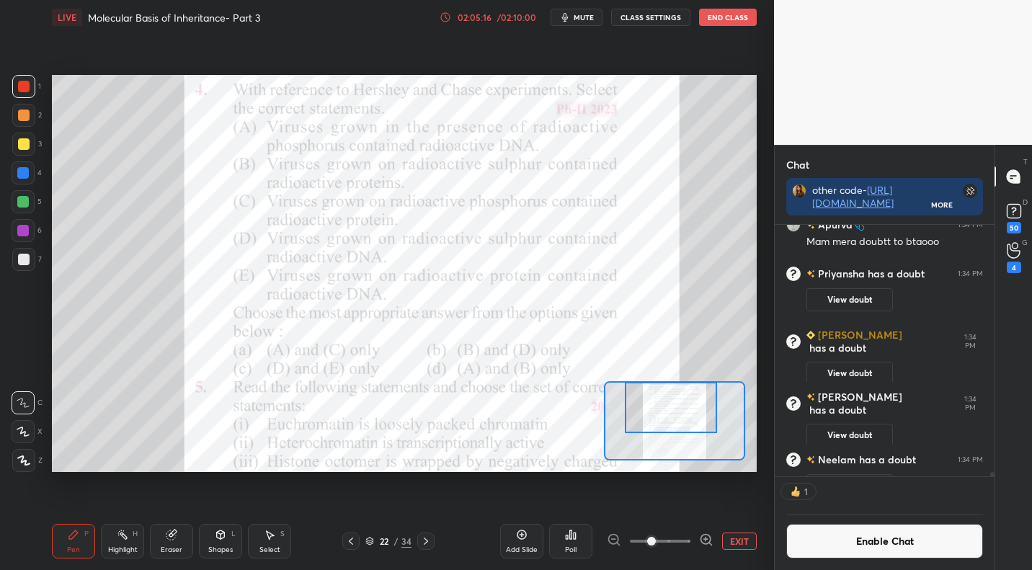
scroll to position [5, 5]
click at [576, 546] on div "Poll" at bounding box center [571, 549] width 12 height 7
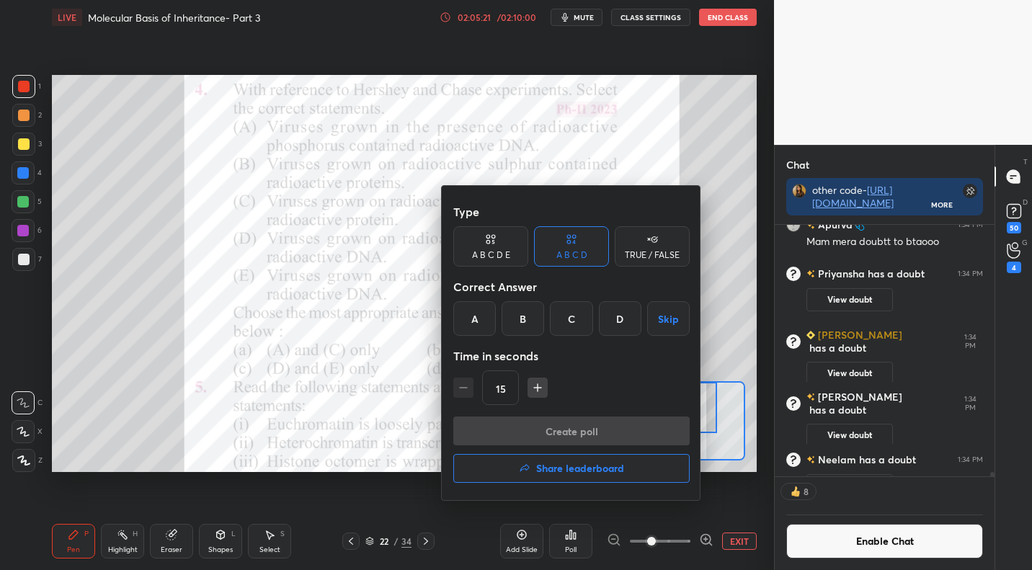
drag, startPoint x: 625, startPoint y: 322, endPoint x: 617, endPoint y: 391, distance: 69.6
click at [622, 324] on div "D" at bounding box center [620, 318] width 43 height 35
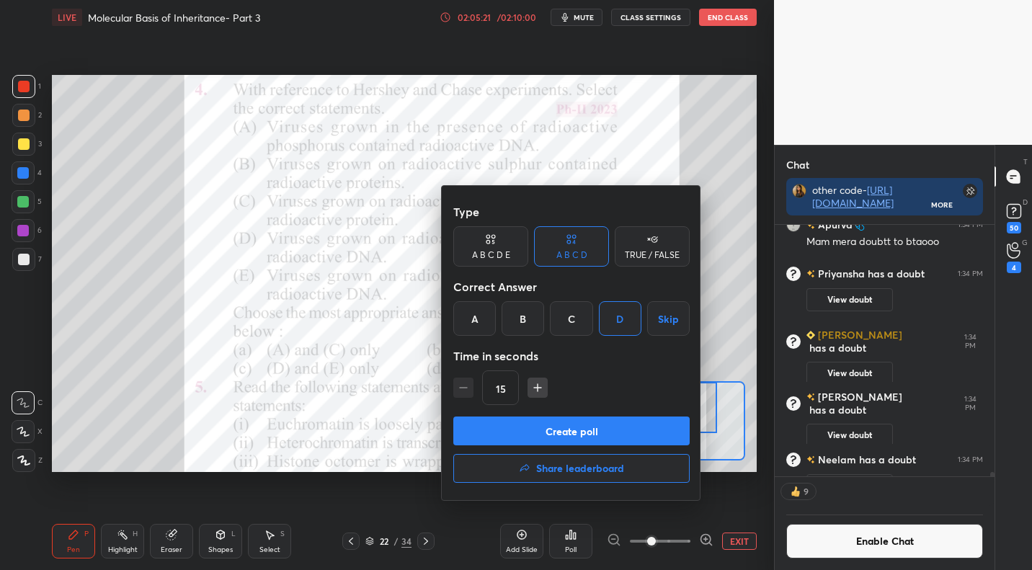
drag, startPoint x: 602, startPoint y: 429, endPoint x: 604, endPoint y: 420, distance: 9.6
click at [603, 427] on button "Create poll" at bounding box center [571, 430] width 236 height 29
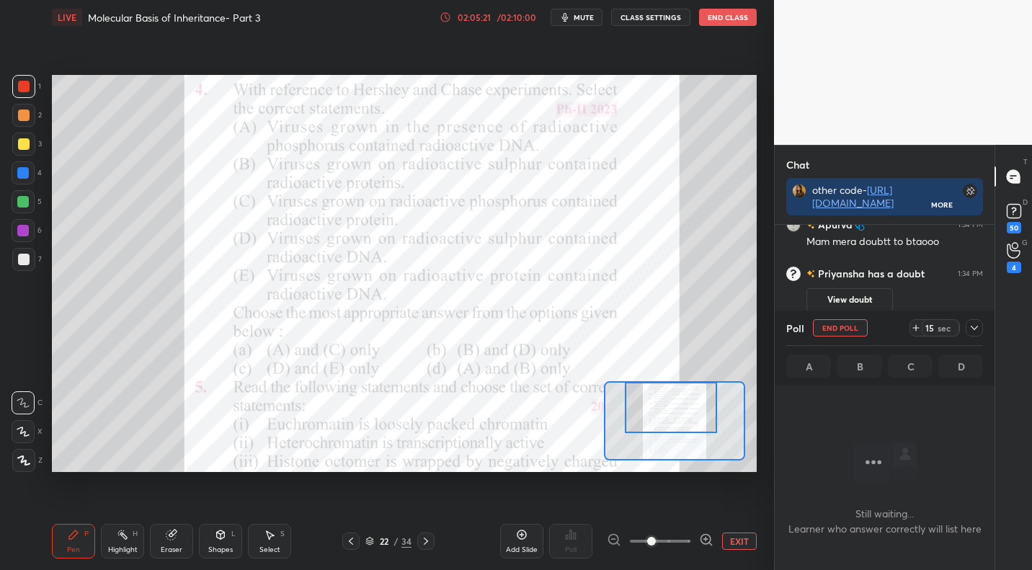
scroll to position [4, 5]
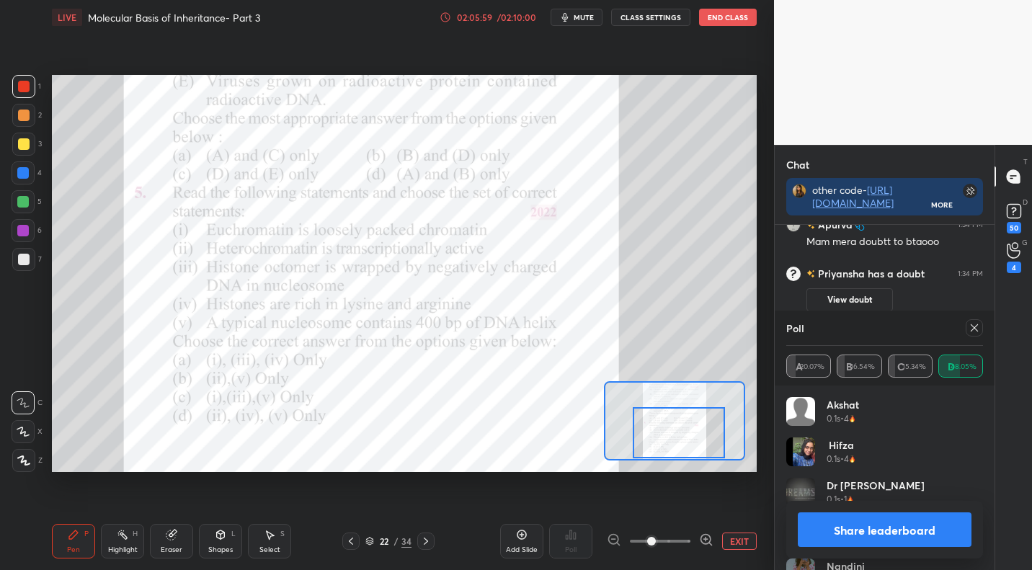
drag, startPoint x: 685, startPoint y: 414, endPoint x: 702, endPoint y: 413, distance: 17.3
click at [693, 451] on div at bounding box center [679, 432] width 92 height 51
click at [741, 542] on button "EXIT" at bounding box center [739, 540] width 35 height 17
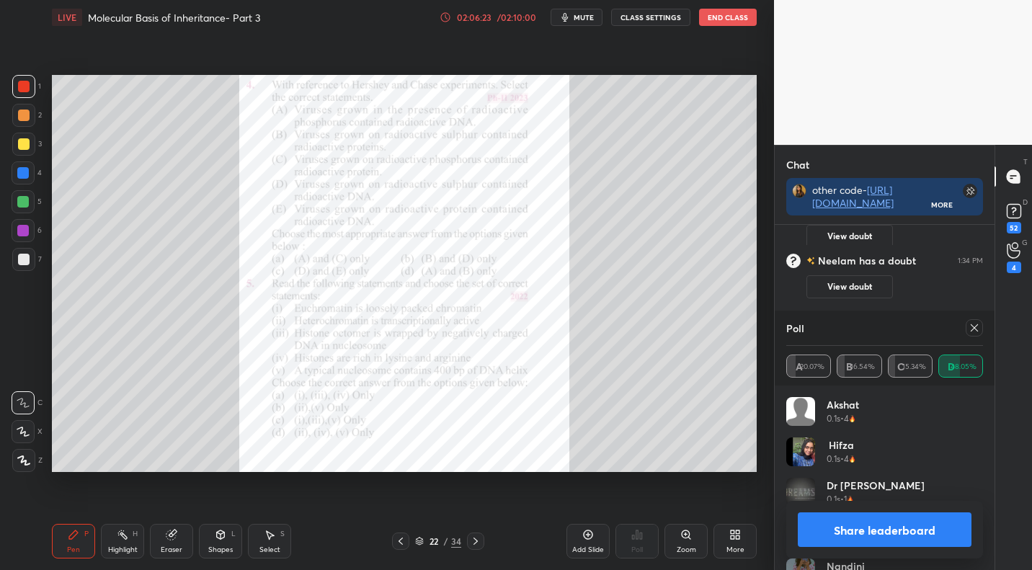
click at [975, 331] on icon at bounding box center [974, 328] width 12 height 12
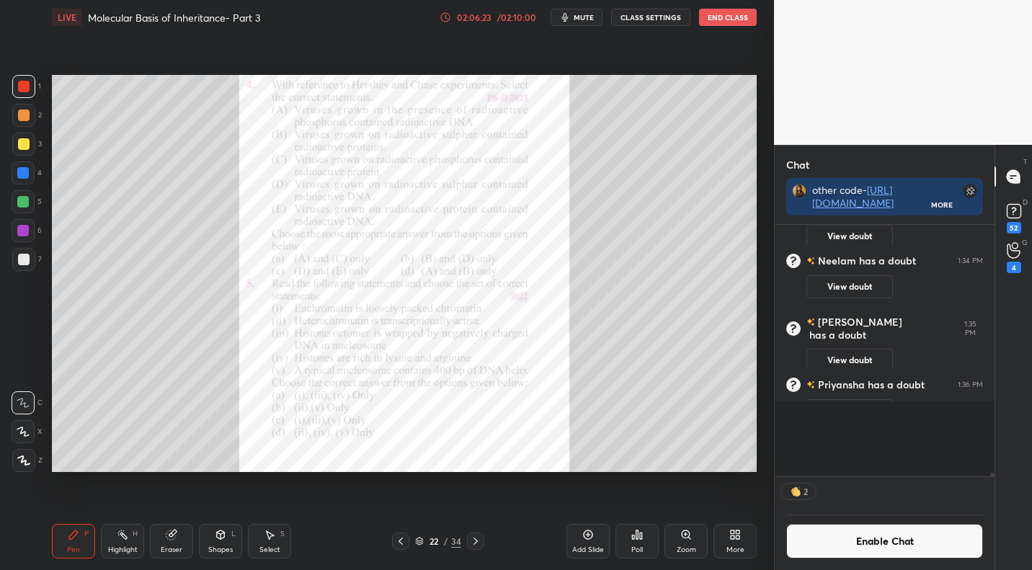
scroll to position [242, 215]
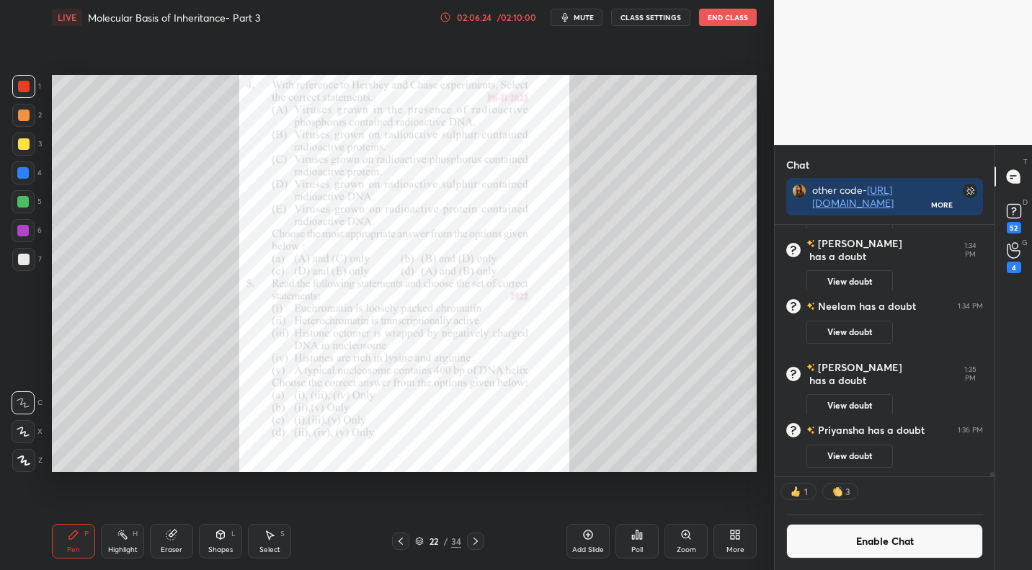
click at [690, 546] on div "Zoom" at bounding box center [685, 549] width 19 height 7
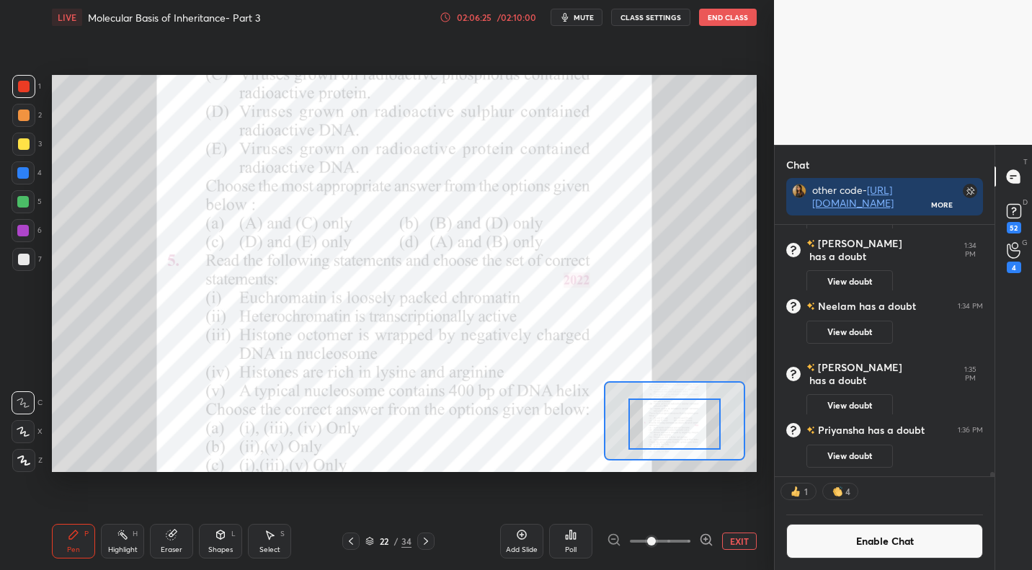
drag, startPoint x: 700, startPoint y: 403, endPoint x: 699, endPoint y: 426, distance: 23.8
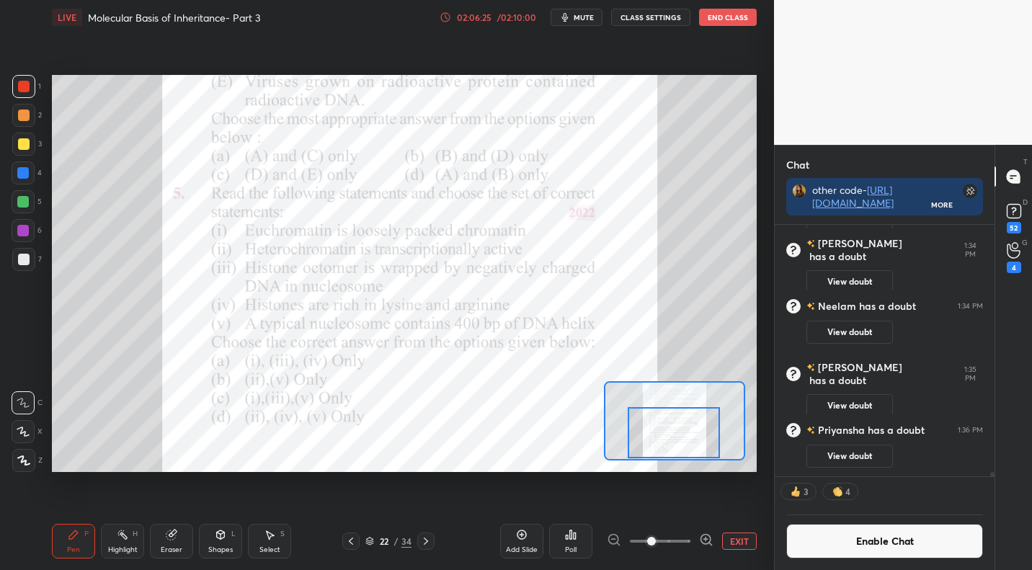
drag, startPoint x: 697, startPoint y: 419, endPoint x: 696, endPoint y: 457, distance: 38.9
click at [697, 445] on div at bounding box center [673, 432] width 92 height 51
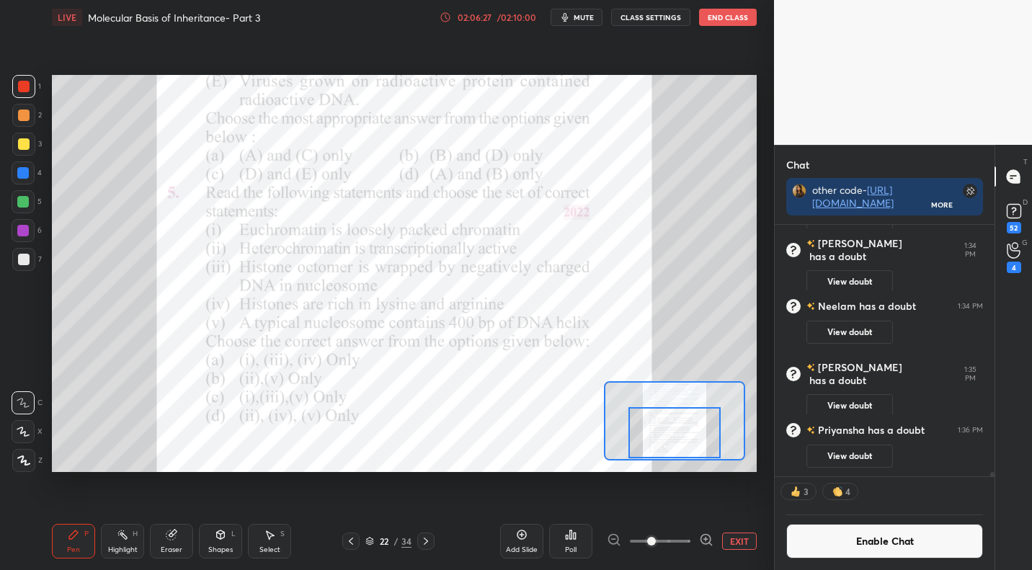
click at [574, 539] on icon at bounding box center [571, 535] width 12 height 12
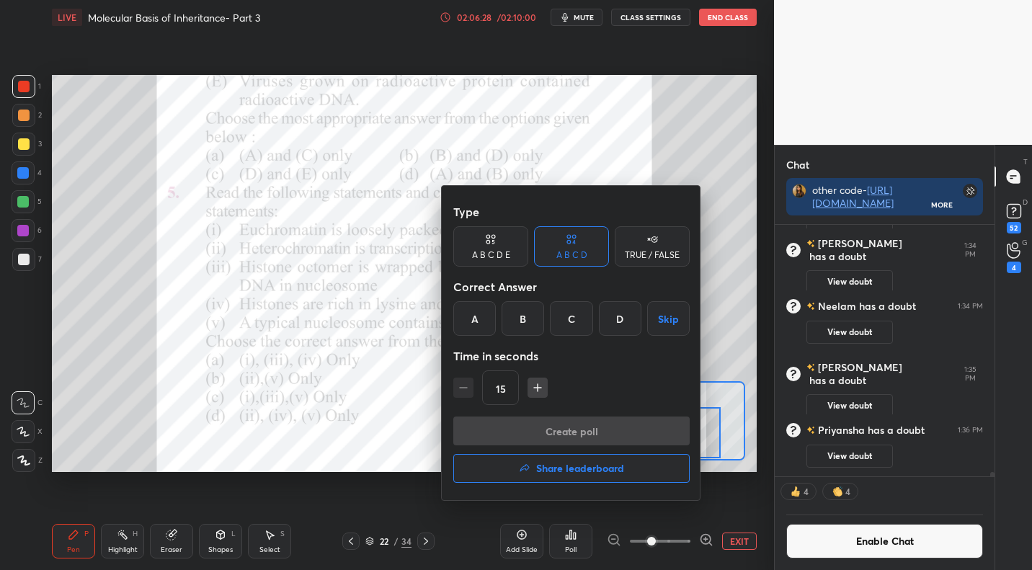
drag, startPoint x: 465, startPoint y: 318, endPoint x: 475, endPoint y: 336, distance: 21.6
click at [465, 320] on div "A" at bounding box center [474, 318] width 43 height 35
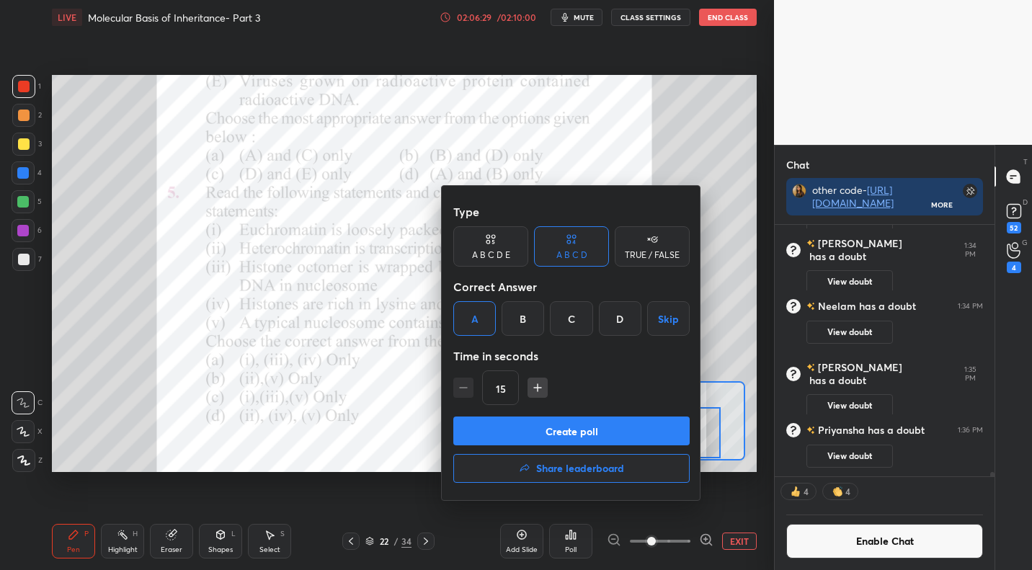
drag, startPoint x: 510, startPoint y: 432, endPoint x: 532, endPoint y: 416, distance: 27.4
click at [509, 432] on button "Create poll" at bounding box center [571, 430] width 236 height 29
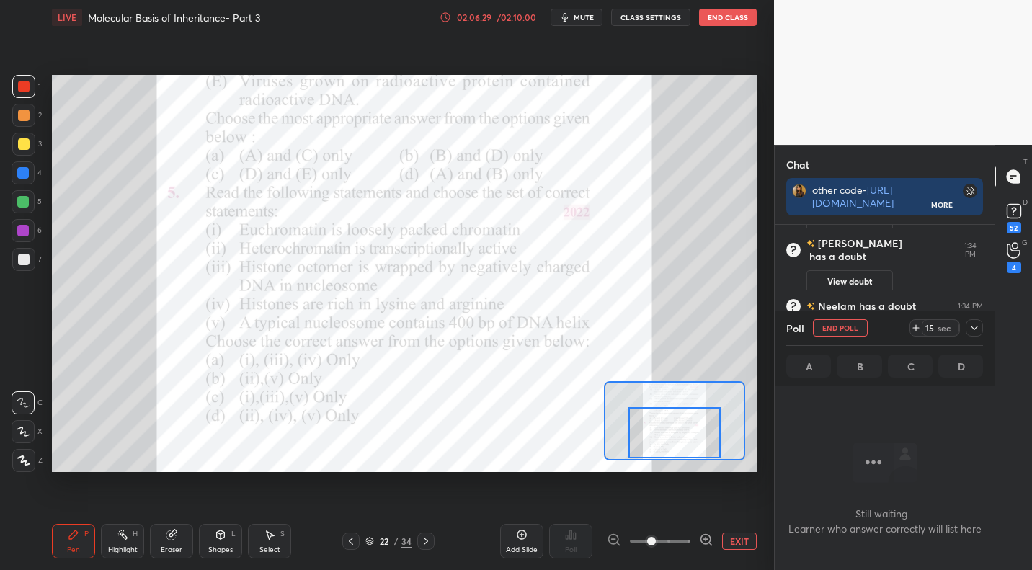
scroll to position [172, 215]
drag, startPoint x: 974, startPoint y: 325, endPoint x: 965, endPoint y: 321, distance: 9.4
click at [973, 324] on icon at bounding box center [974, 328] width 12 height 12
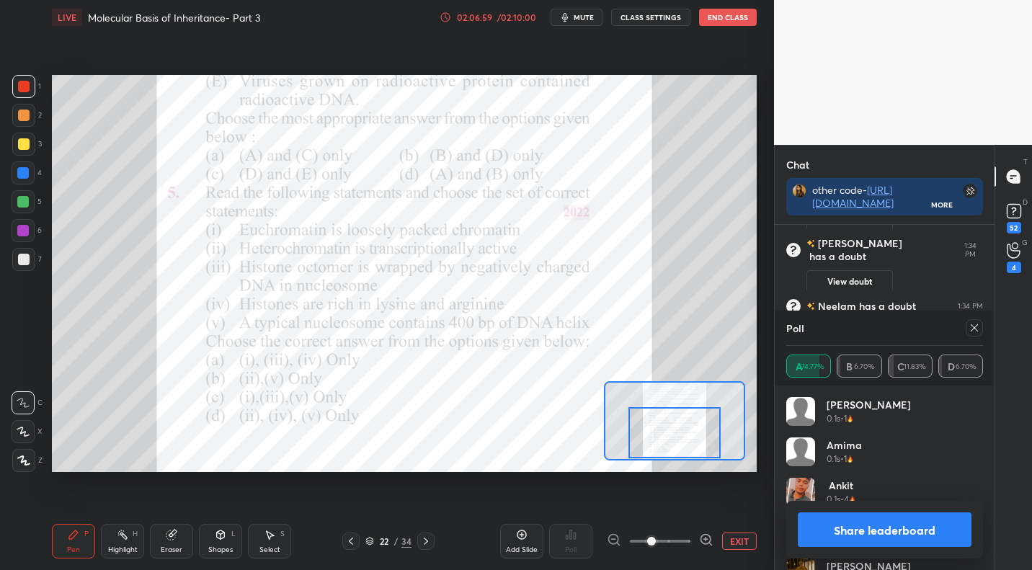
click at [740, 550] on div "Add Slide Poll EXIT" at bounding box center [628, 541] width 256 height 81
click at [737, 545] on button "EXIT" at bounding box center [739, 540] width 35 height 17
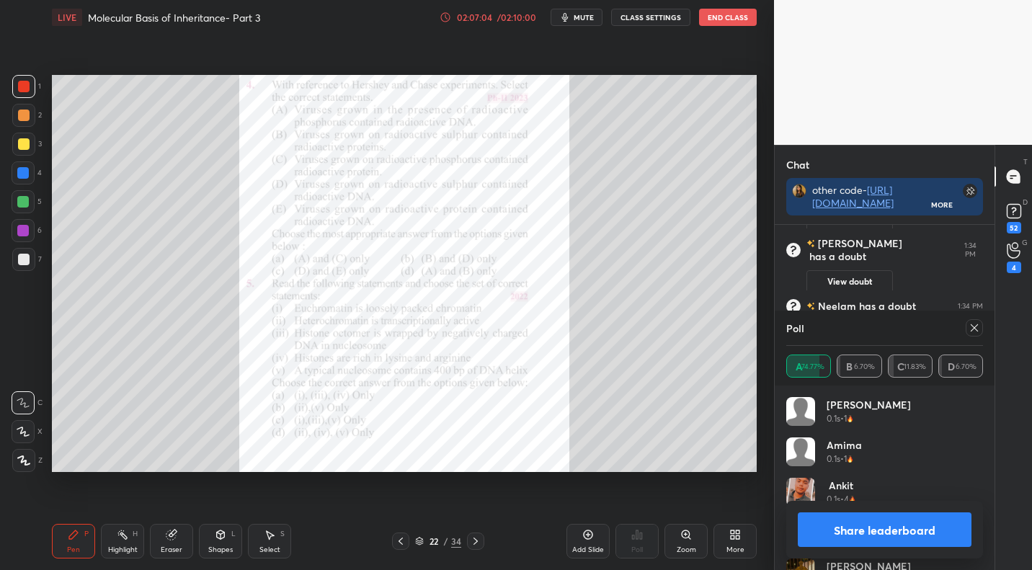
click at [735, 542] on div "More" at bounding box center [734, 541] width 43 height 35
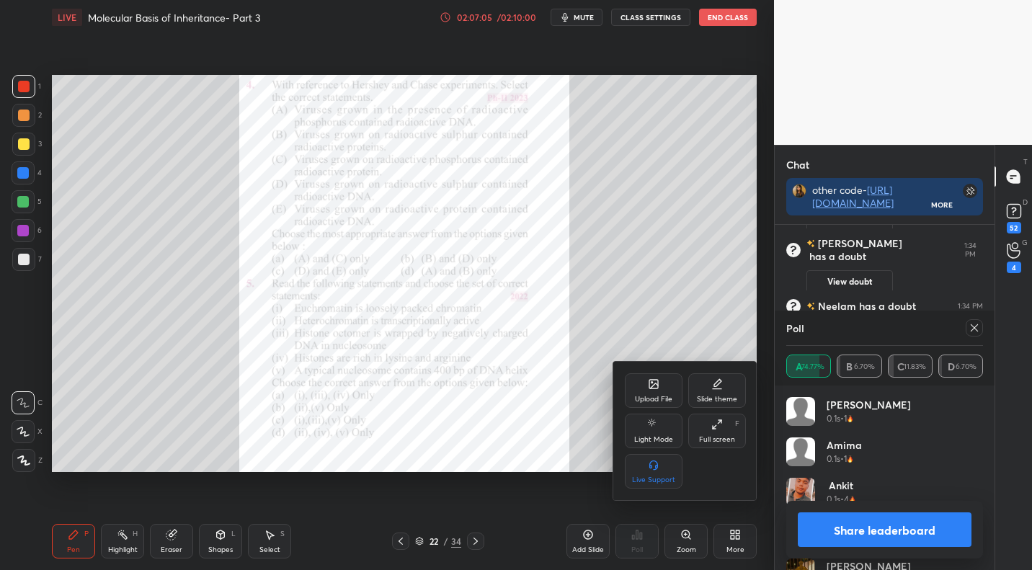
click at [648, 390] on div "Upload File" at bounding box center [654, 390] width 58 height 35
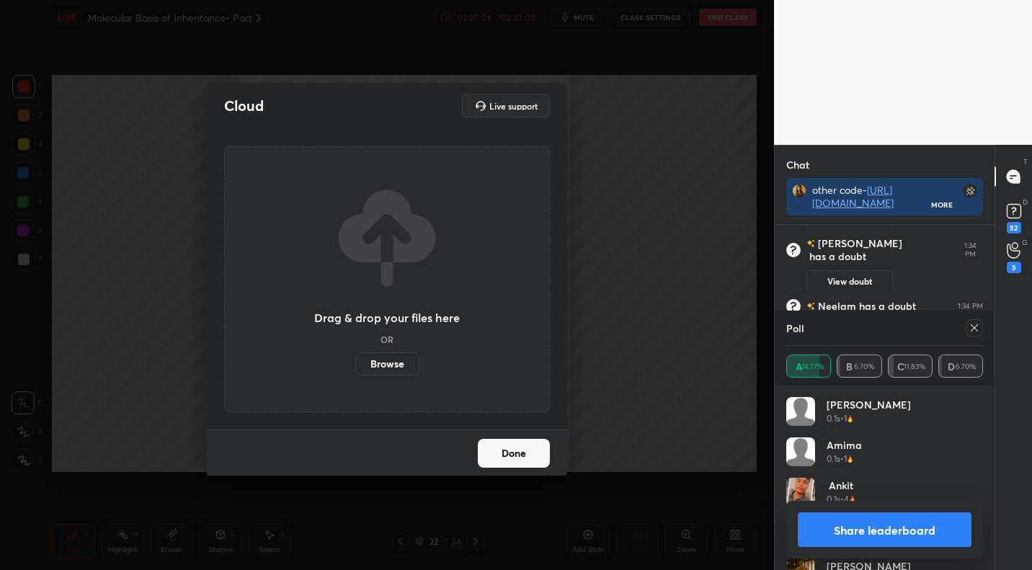
click at [380, 357] on label "Browse" at bounding box center [387, 363] width 64 height 23
click at [355, 357] on input "Browse" at bounding box center [355, 363] width 0 height 23
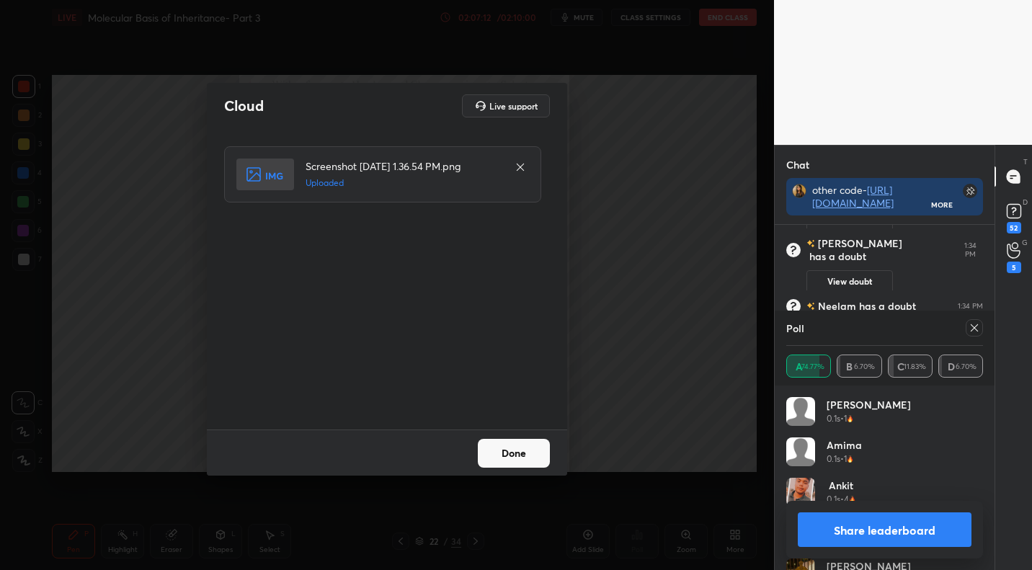
click at [974, 326] on icon at bounding box center [974, 328] width 12 height 12
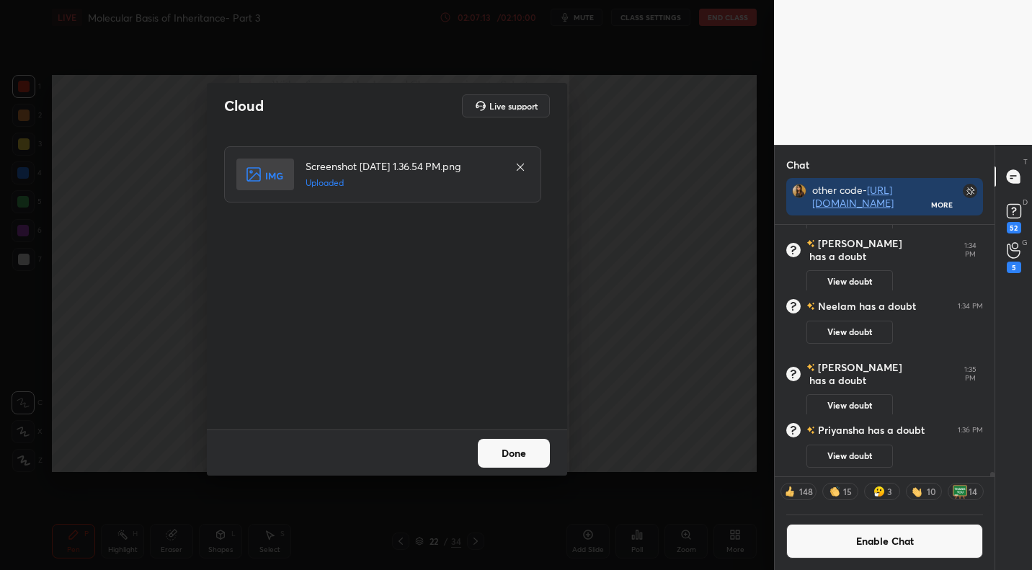
click at [515, 444] on button "Done" at bounding box center [514, 453] width 72 height 29
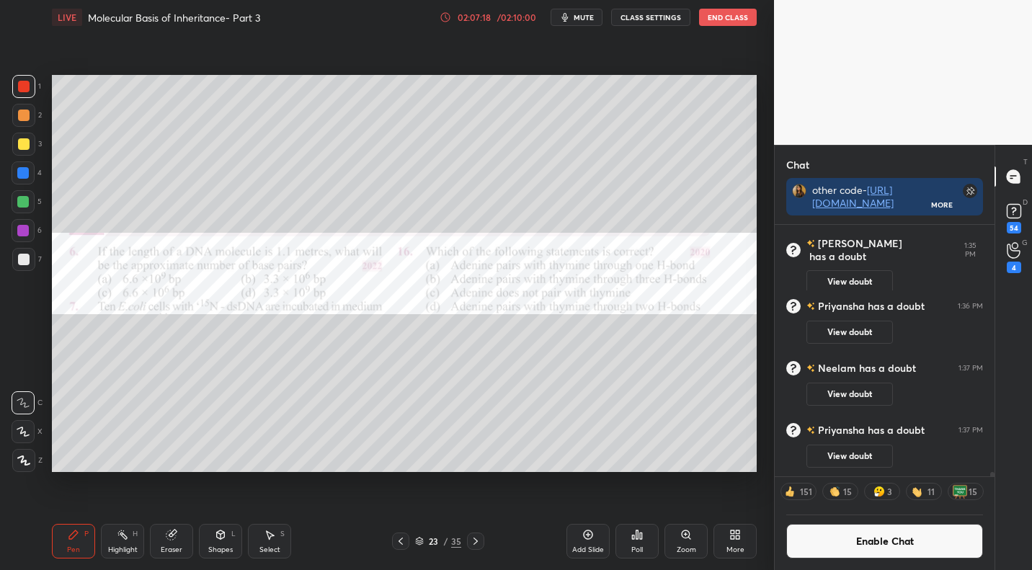
click at [685, 547] on div "Zoom" at bounding box center [685, 549] width 19 height 7
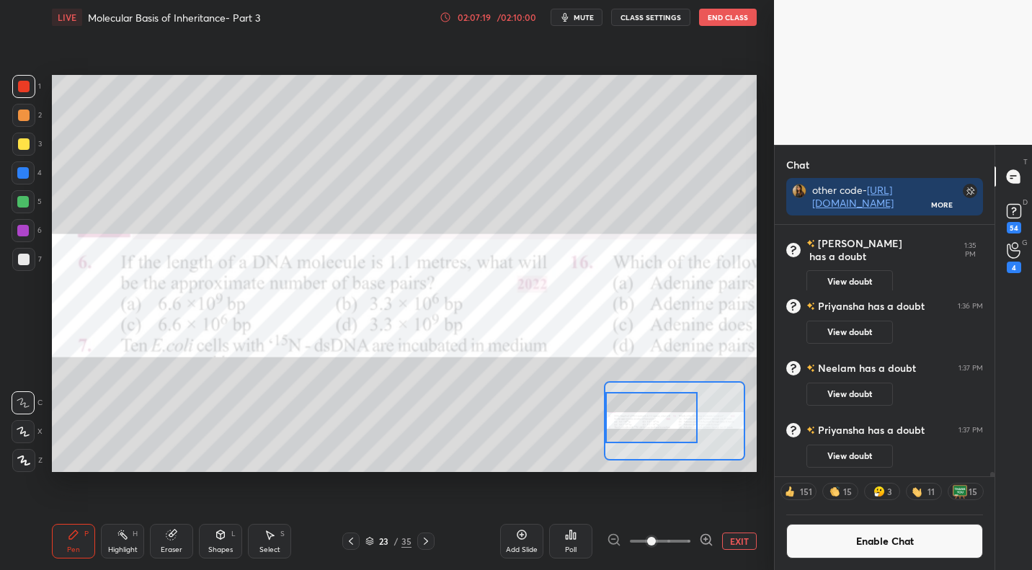
click at [626, 411] on div at bounding box center [651, 417] width 92 height 51
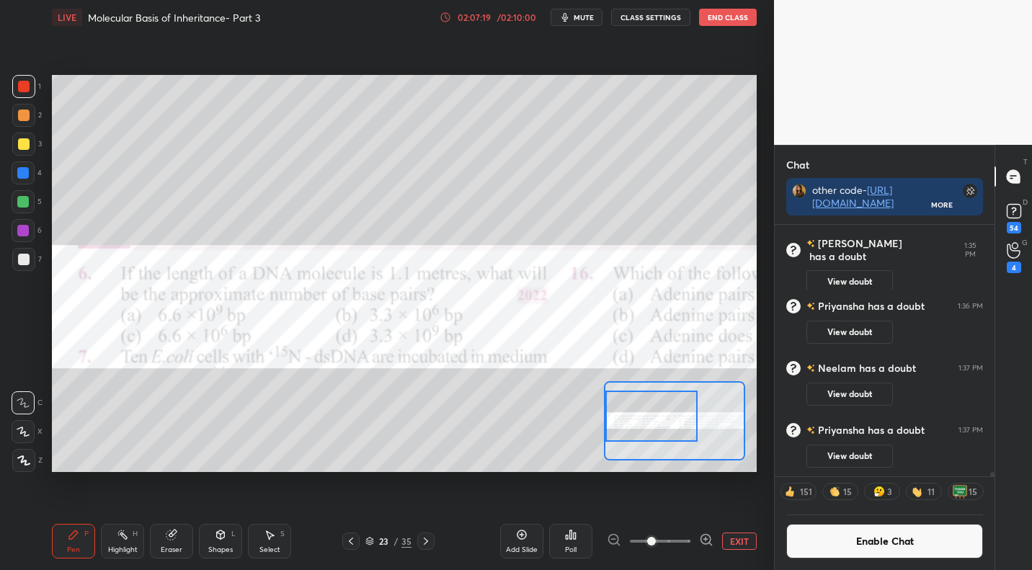
drag, startPoint x: 647, startPoint y: 422, endPoint x: 655, endPoint y: 419, distance: 8.4
click at [644, 422] on div at bounding box center [651, 415] width 92 height 51
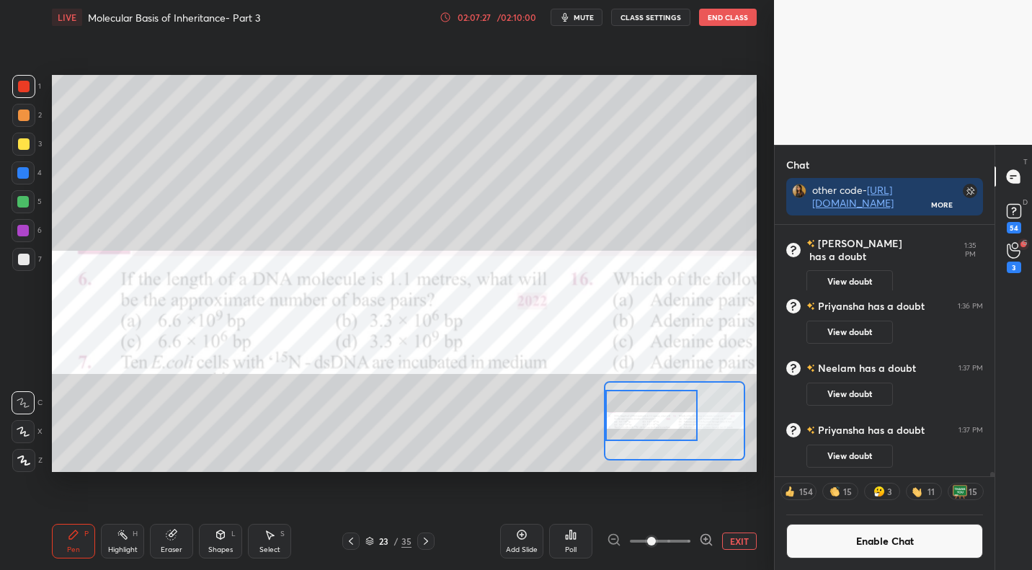
click at [573, 542] on div "Poll" at bounding box center [570, 541] width 43 height 35
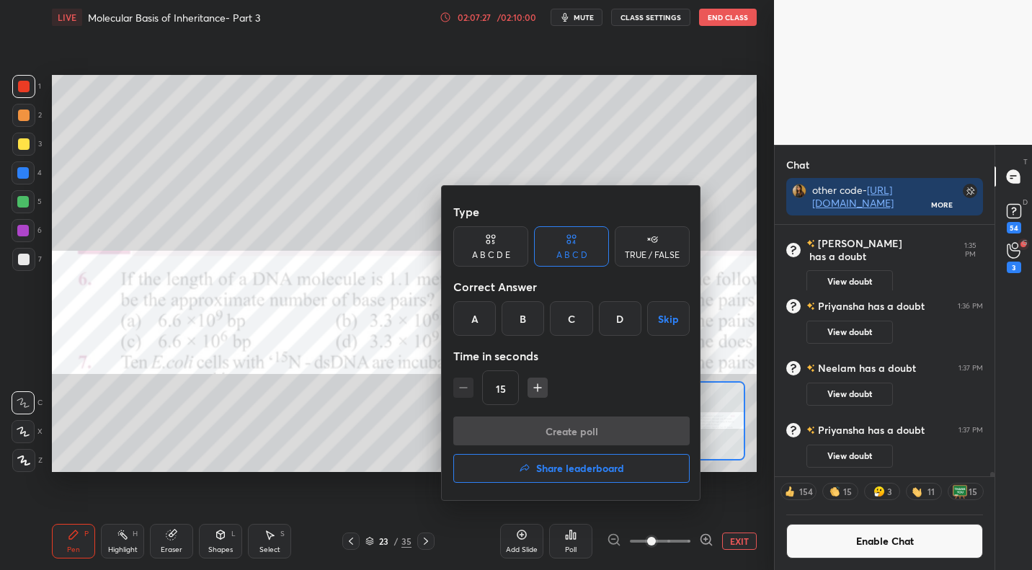
click at [622, 321] on div "D" at bounding box center [620, 318] width 43 height 35
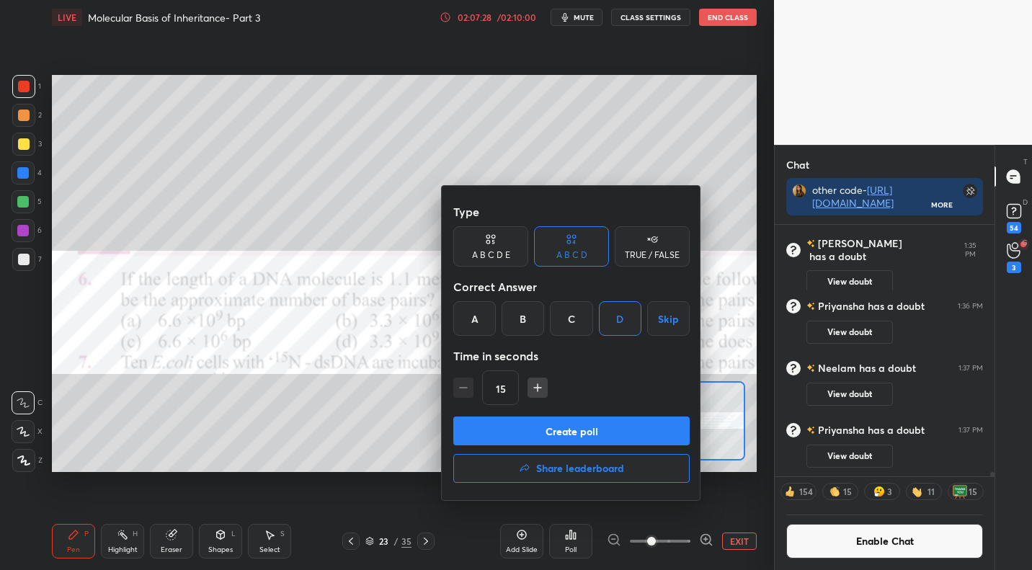
click at [553, 432] on button "Create poll" at bounding box center [571, 430] width 236 height 29
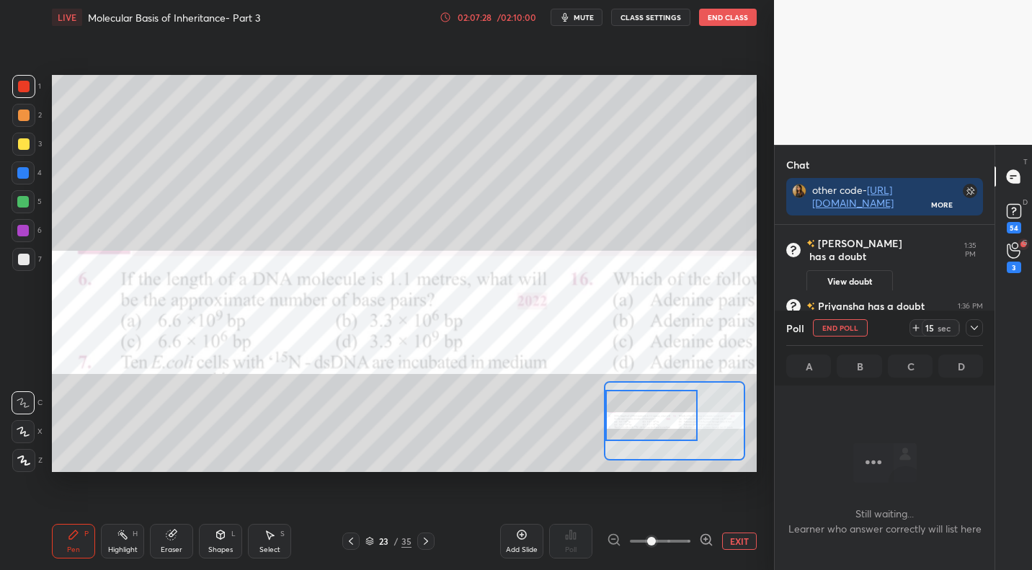
scroll to position [5, 5]
click at [978, 326] on icon at bounding box center [974, 328] width 12 height 12
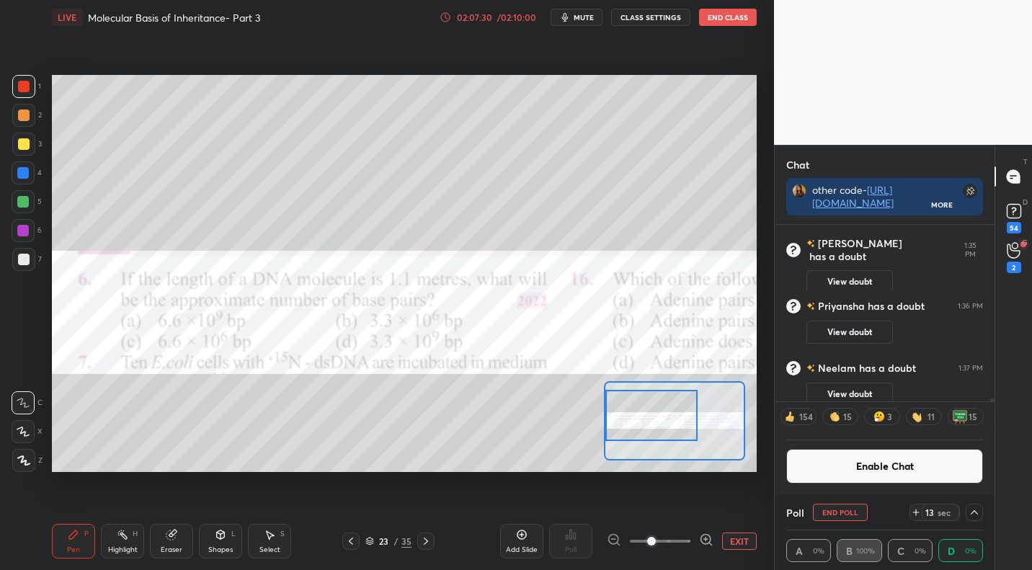
scroll to position [1, 5]
drag, startPoint x: 898, startPoint y: 461, endPoint x: 908, endPoint y: 457, distance: 10.7
click at [898, 460] on button "Enable Chat" at bounding box center [884, 466] width 197 height 35
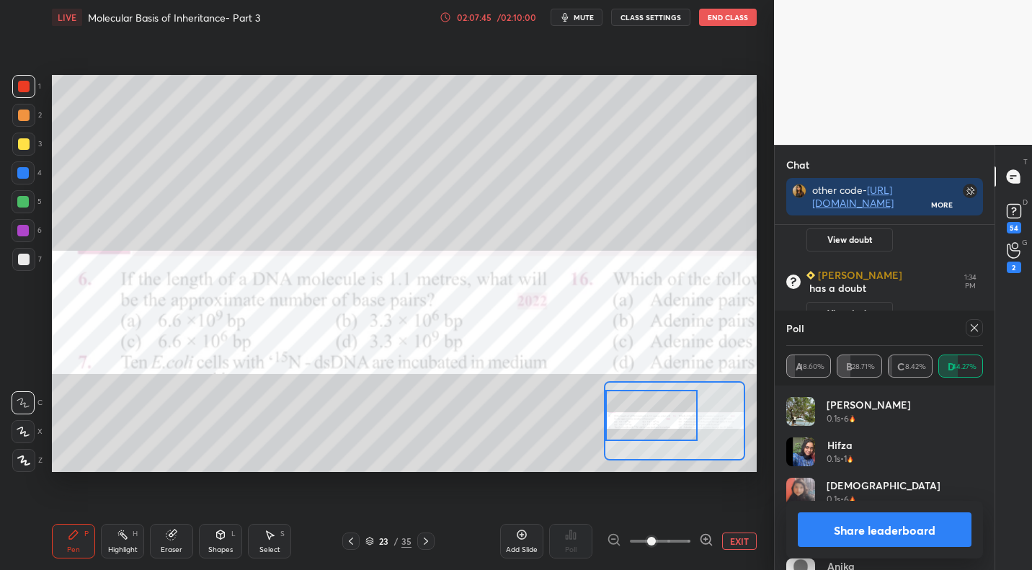
click at [975, 325] on icon at bounding box center [974, 328] width 12 height 12
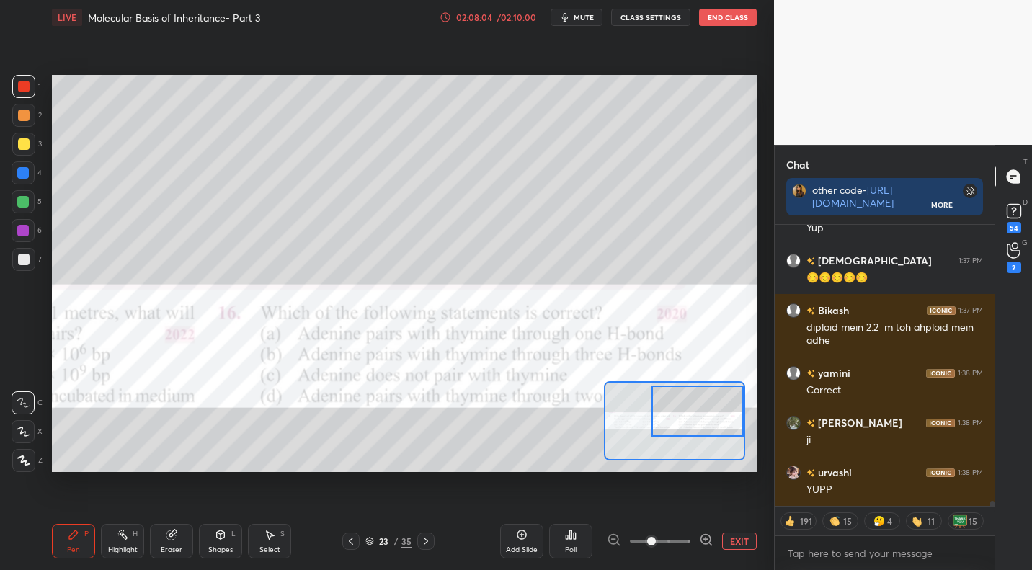
drag, startPoint x: 638, startPoint y: 424, endPoint x: 708, endPoint y: 418, distance: 70.1
click at [715, 419] on div at bounding box center [697, 410] width 92 height 51
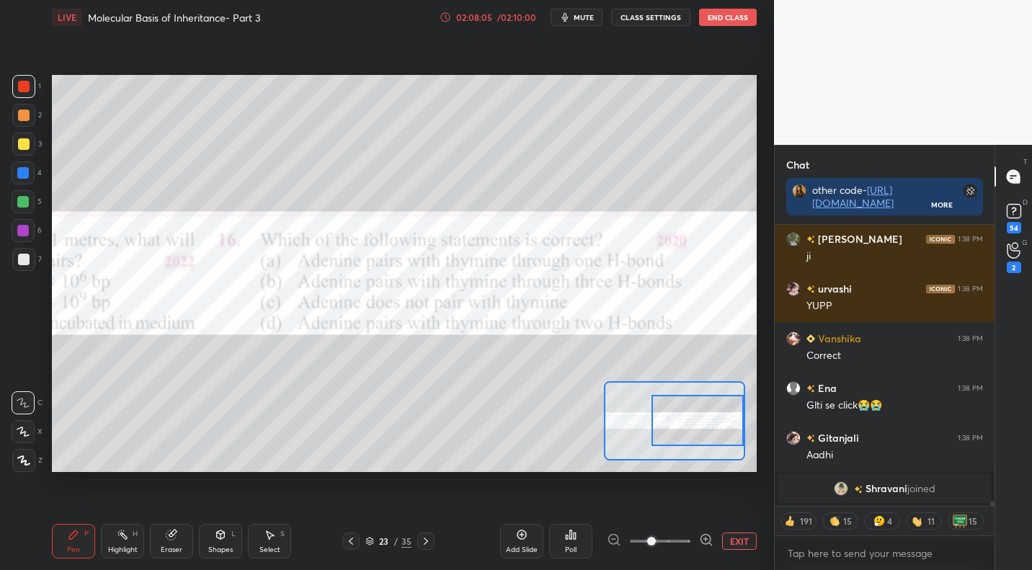
drag, startPoint x: 684, startPoint y: 419, endPoint x: 700, endPoint y: 437, distance: 23.5
click at [688, 426] on div at bounding box center [697, 420] width 92 height 51
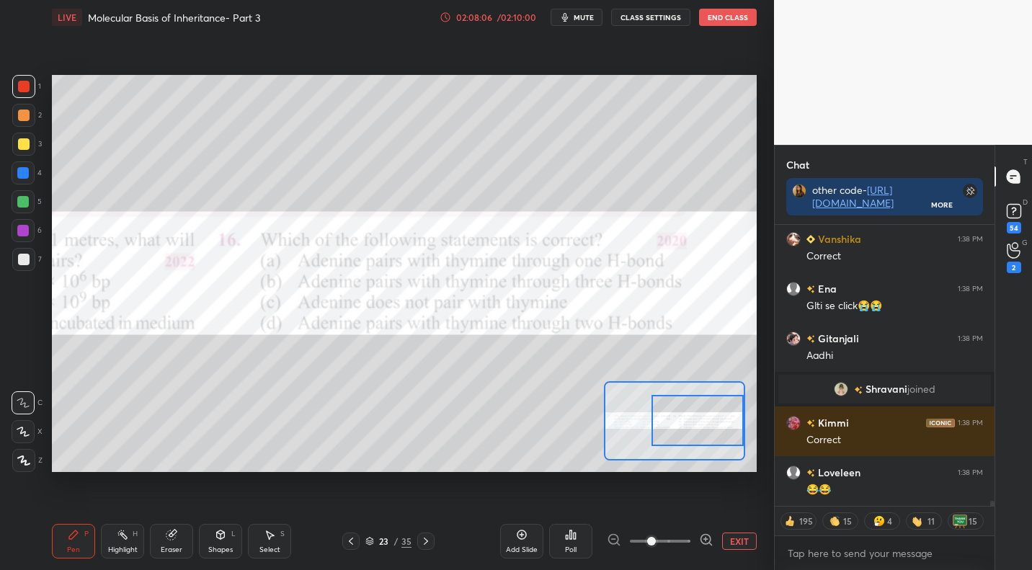
type textarea "x"
click at [653, 18] on button "CLASS SETTINGS" at bounding box center [650, 17] width 79 height 17
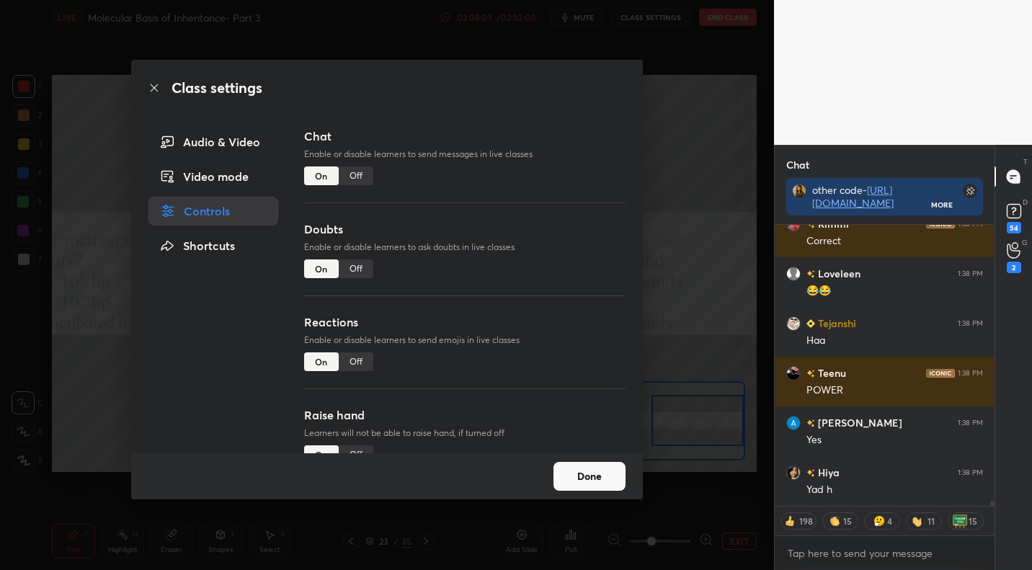
click at [354, 180] on div "Off" at bounding box center [356, 175] width 35 height 19
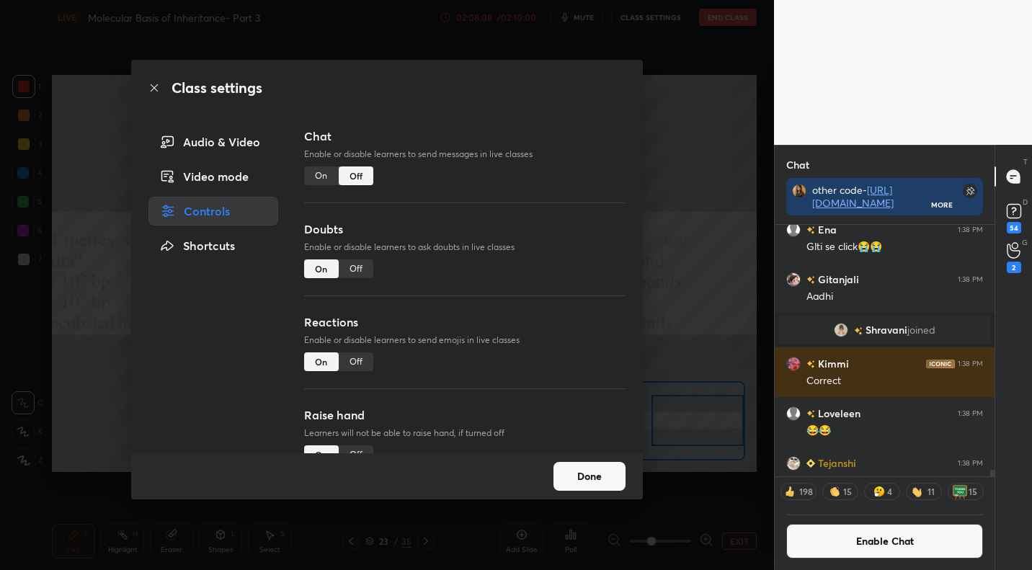
drag, startPoint x: 600, startPoint y: 474, endPoint x: 606, endPoint y: 454, distance: 21.0
click at [599, 476] on button "Done" at bounding box center [589, 476] width 72 height 29
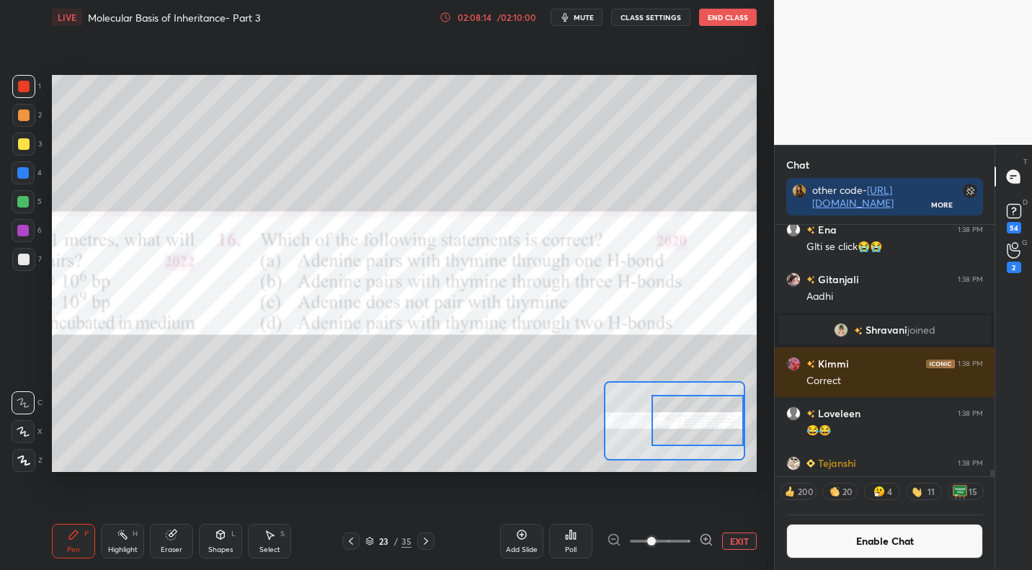
click at [576, 546] on div "Poll" at bounding box center [570, 541] width 43 height 35
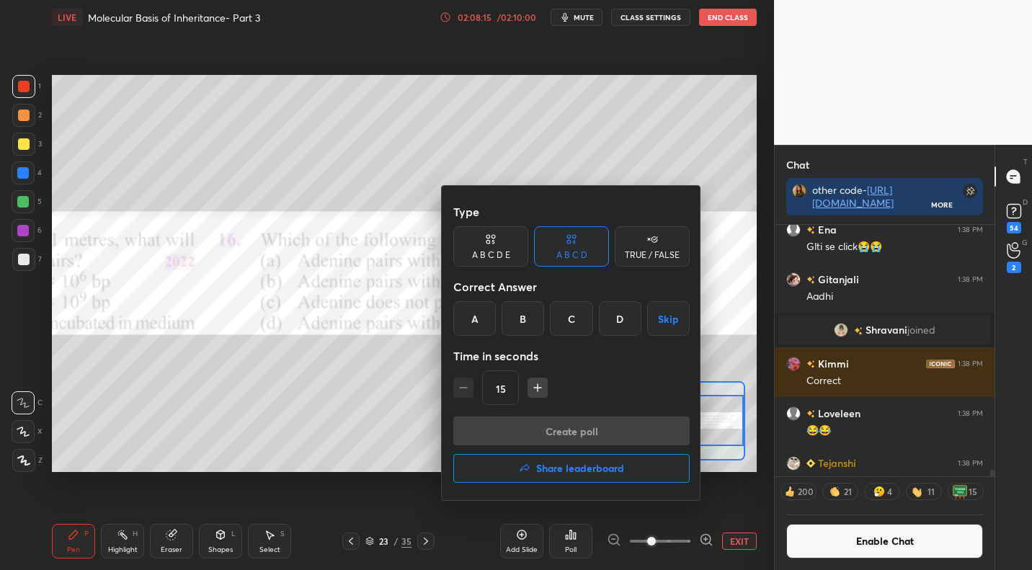
click at [622, 326] on div "D" at bounding box center [620, 318] width 43 height 35
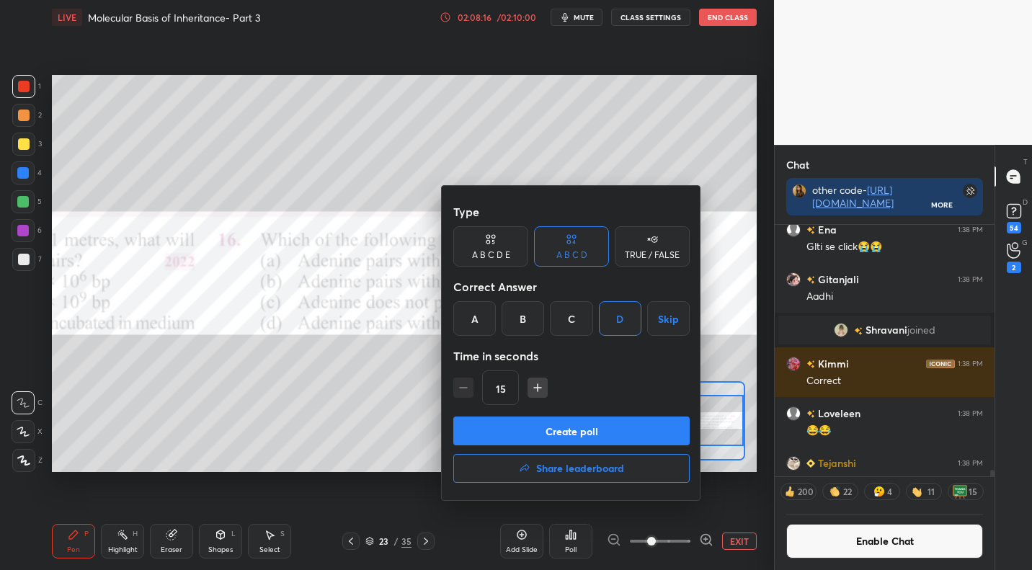
click at [617, 434] on button "Create poll" at bounding box center [571, 430] width 236 height 29
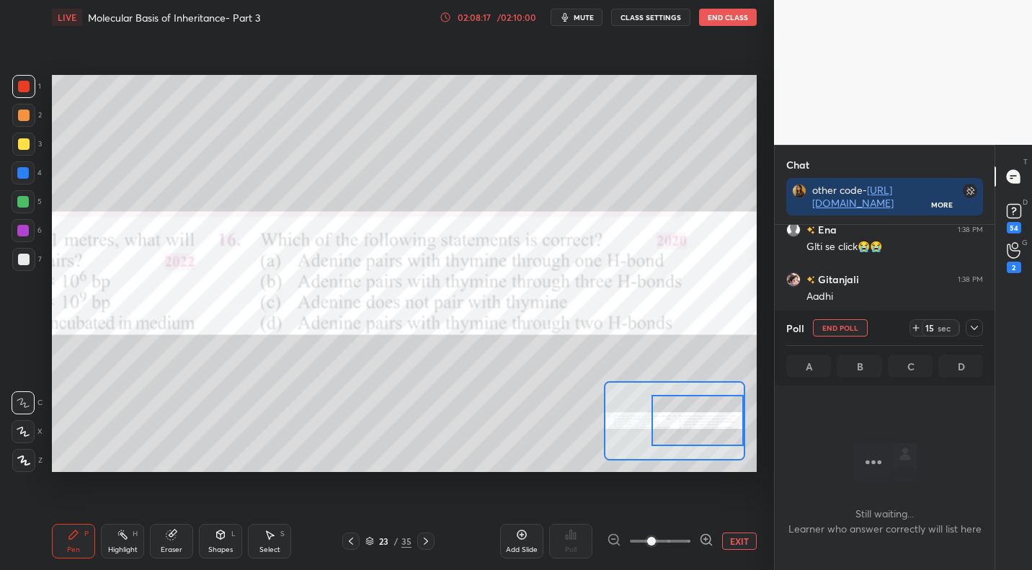
click at [976, 330] on icon at bounding box center [974, 328] width 12 height 12
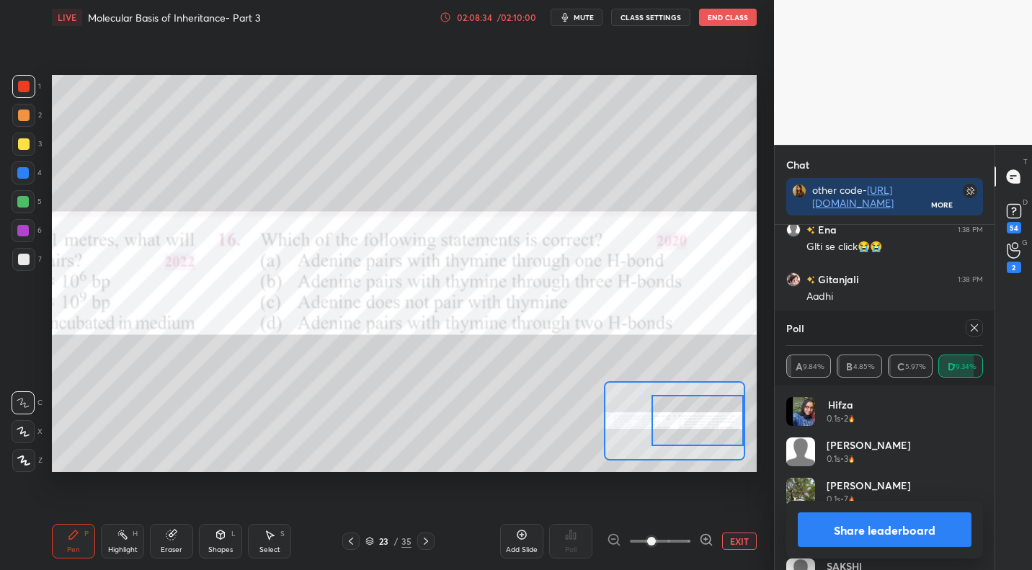
drag, startPoint x: 978, startPoint y: 329, endPoint x: 949, endPoint y: 362, distance: 44.9
click at [978, 329] on icon at bounding box center [974, 328] width 12 height 12
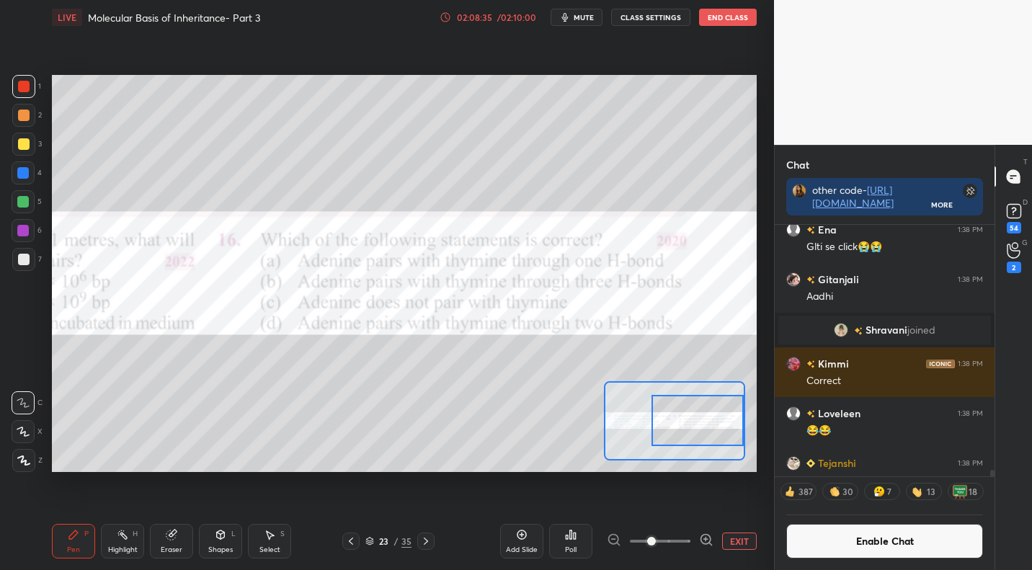
drag, startPoint x: 870, startPoint y: 537, endPoint x: 872, endPoint y: 519, distance: 18.1
click at [870, 537] on button "Enable Chat" at bounding box center [884, 541] width 197 height 35
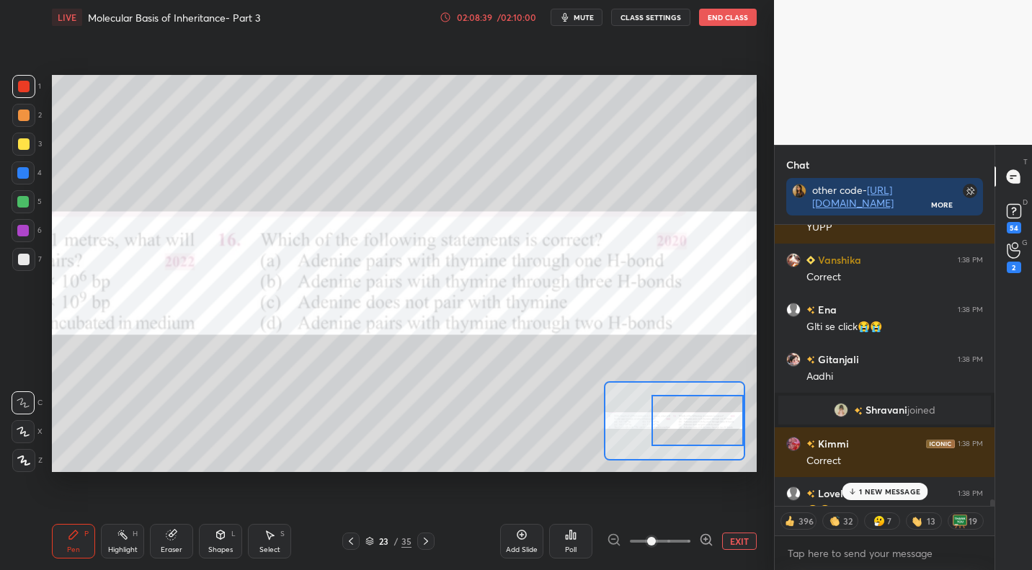
click at [899, 487] on p "1 NEW MESSAGE" at bounding box center [889, 491] width 61 height 9
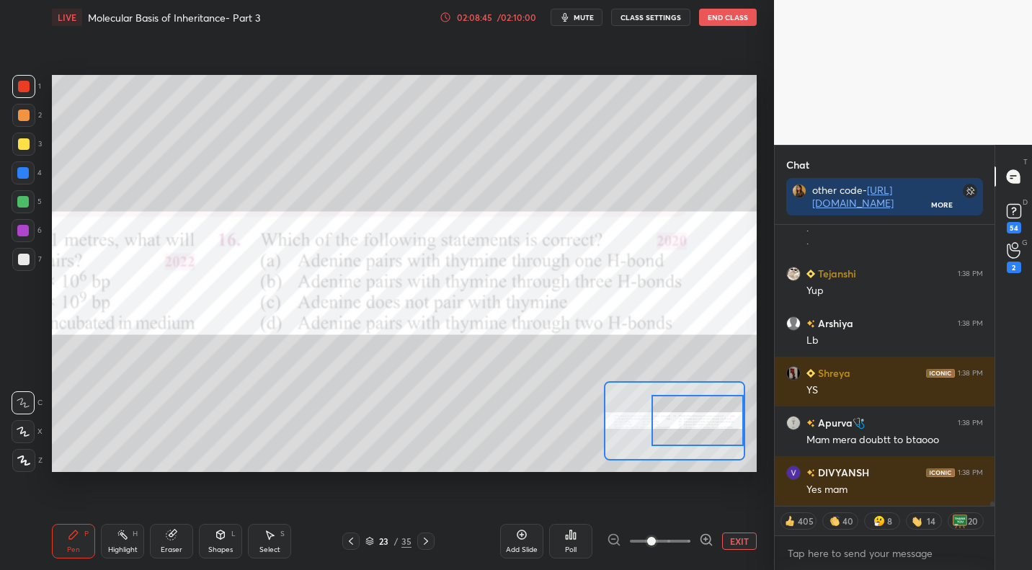
click at [746, 540] on button "EXIT" at bounding box center [739, 540] width 35 height 17
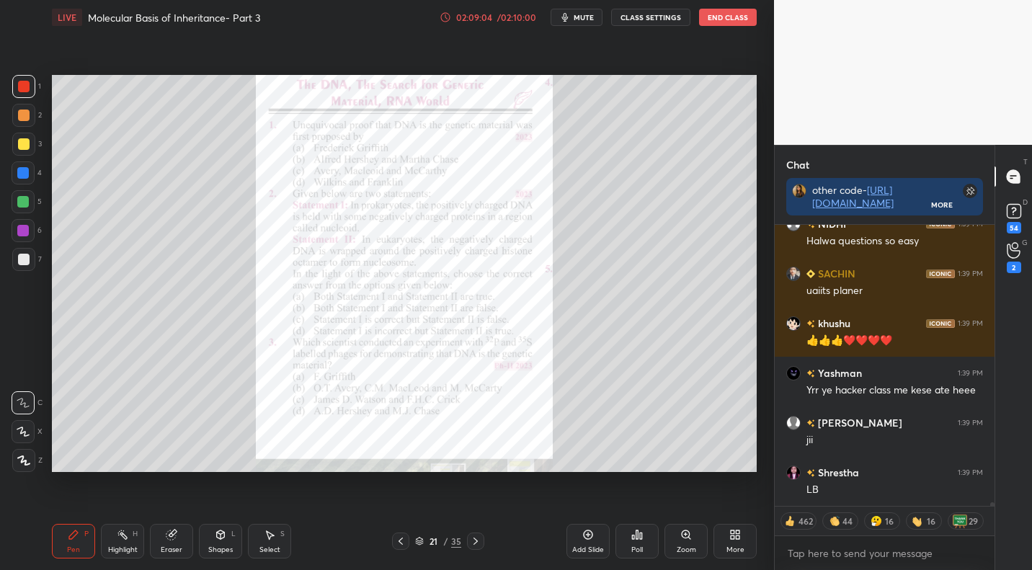
click at [643, 531] on div "Poll" at bounding box center [636, 541] width 43 height 35
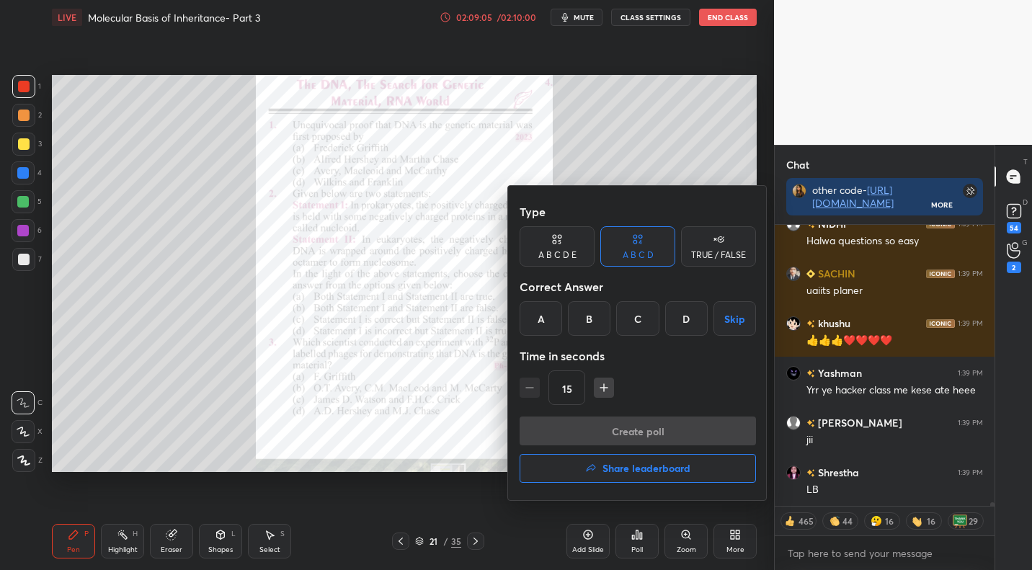
click at [734, 251] on div "TRUE / FALSE" at bounding box center [718, 246] width 75 height 40
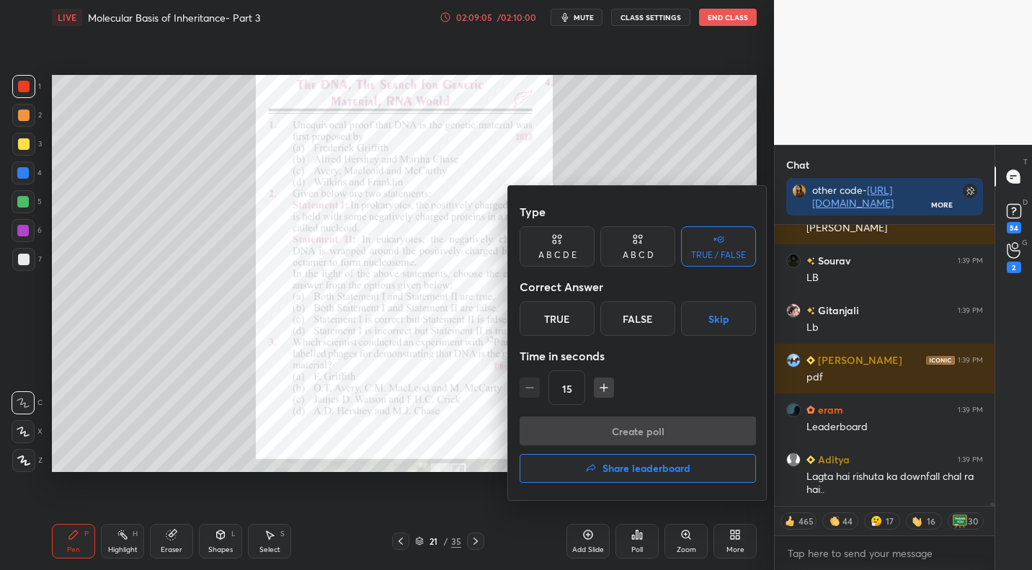
click at [733, 320] on button "Skip" at bounding box center [718, 318] width 75 height 35
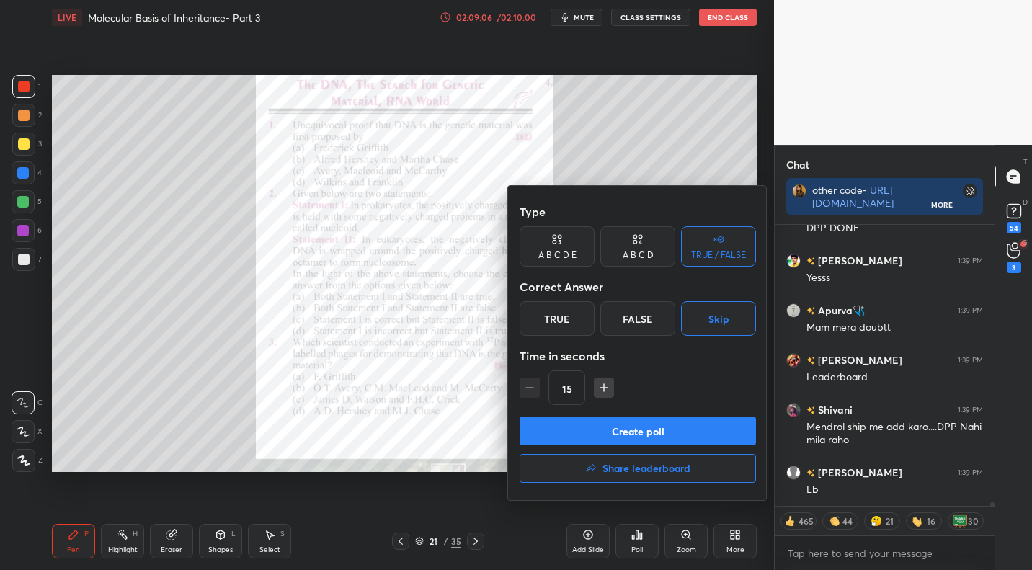
click at [708, 442] on button "Create poll" at bounding box center [637, 430] width 236 height 29
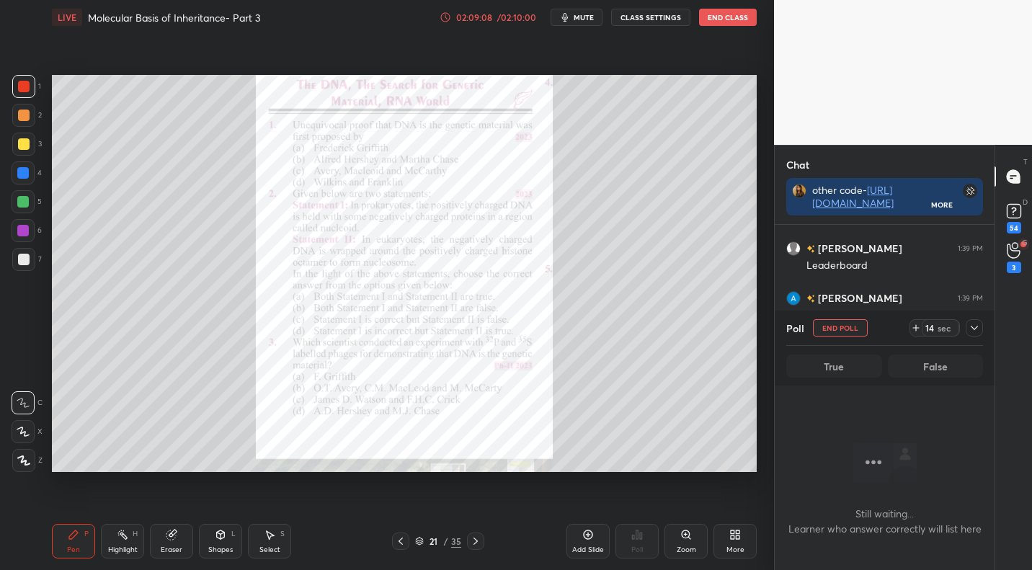
click at [974, 328] on icon at bounding box center [974, 328] width 12 height 12
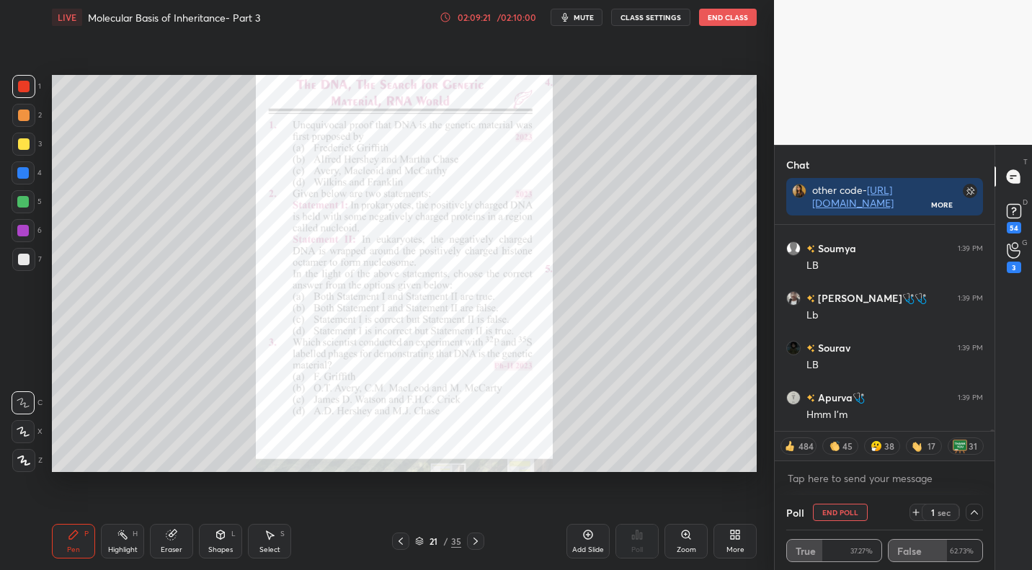
drag, startPoint x: 971, startPoint y: 510, endPoint x: 935, endPoint y: 522, distance: 38.0
click at [968, 515] on div at bounding box center [973, 512] width 17 height 17
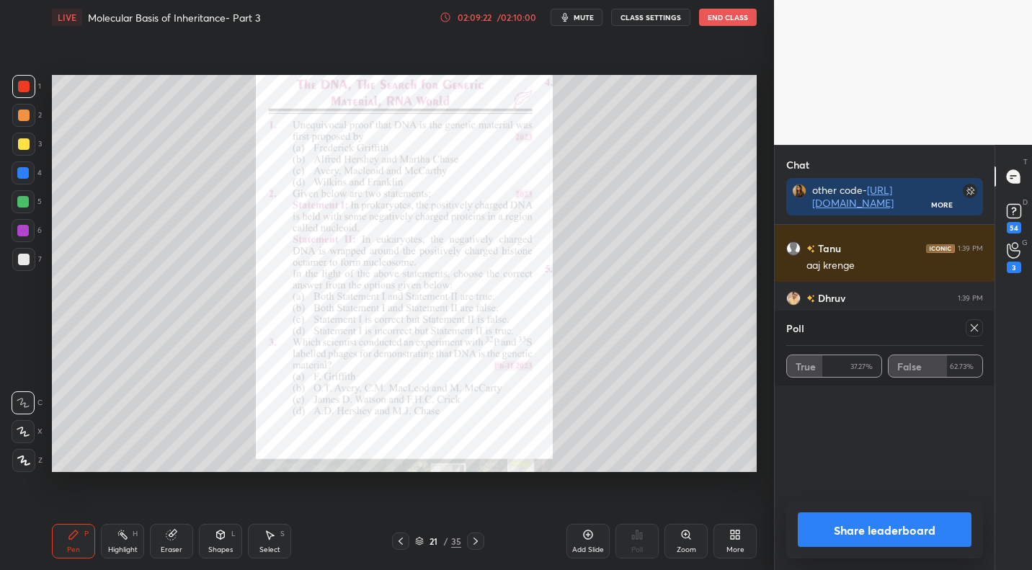
drag, startPoint x: 975, startPoint y: 329, endPoint x: 956, endPoint y: 339, distance: 20.9
click at [975, 331] on icon at bounding box center [974, 328] width 12 height 12
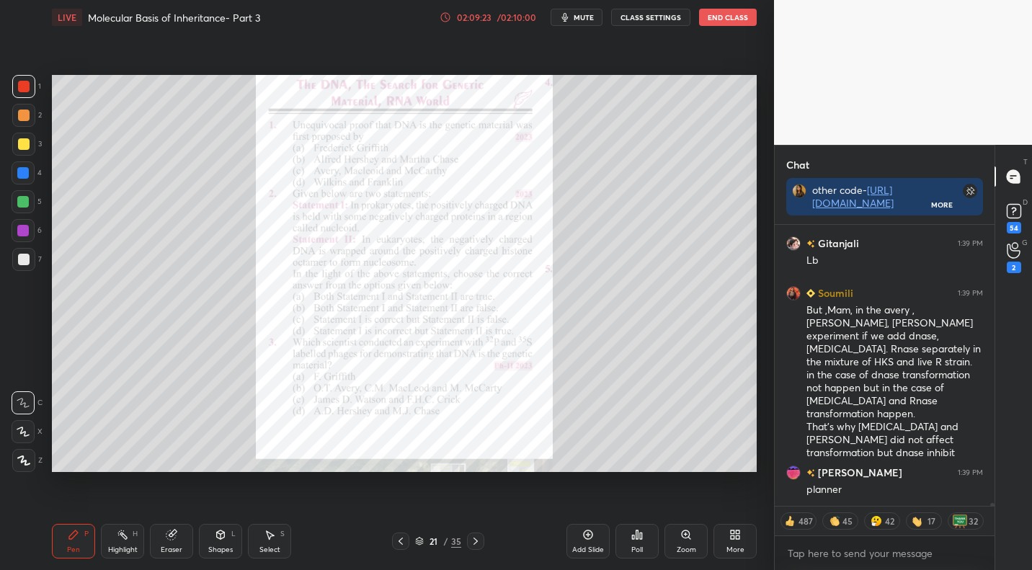
click at [632, 548] on div "Poll" at bounding box center [637, 549] width 12 height 7
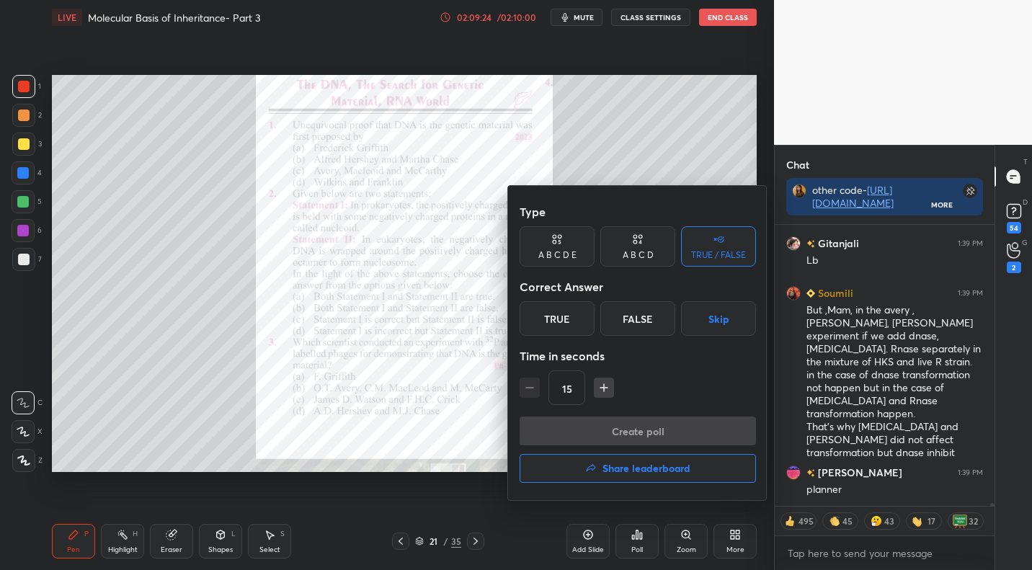
click at [684, 471] on h4 "Share leaderboard" at bounding box center [646, 468] width 88 height 10
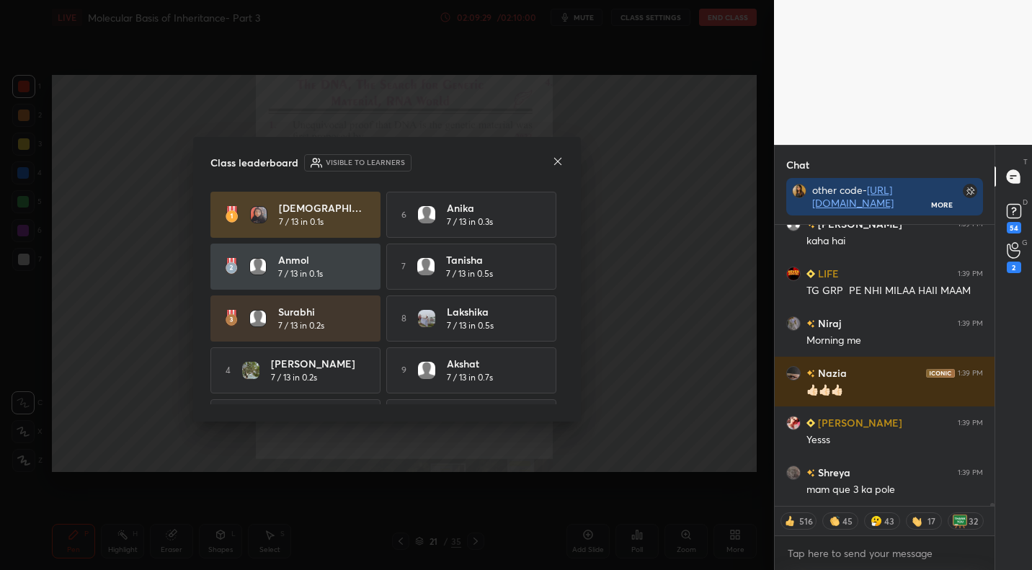
drag, startPoint x: 564, startPoint y: 316, endPoint x: 566, endPoint y: 335, distance: 19.6
click at [568, 336] on div "Class leaderboard Visible to learners Rishuta 7 / 13 in 0.1s 6 Anika 7 / 13 in …" at bounding box center [387, 279] width 388 height 285
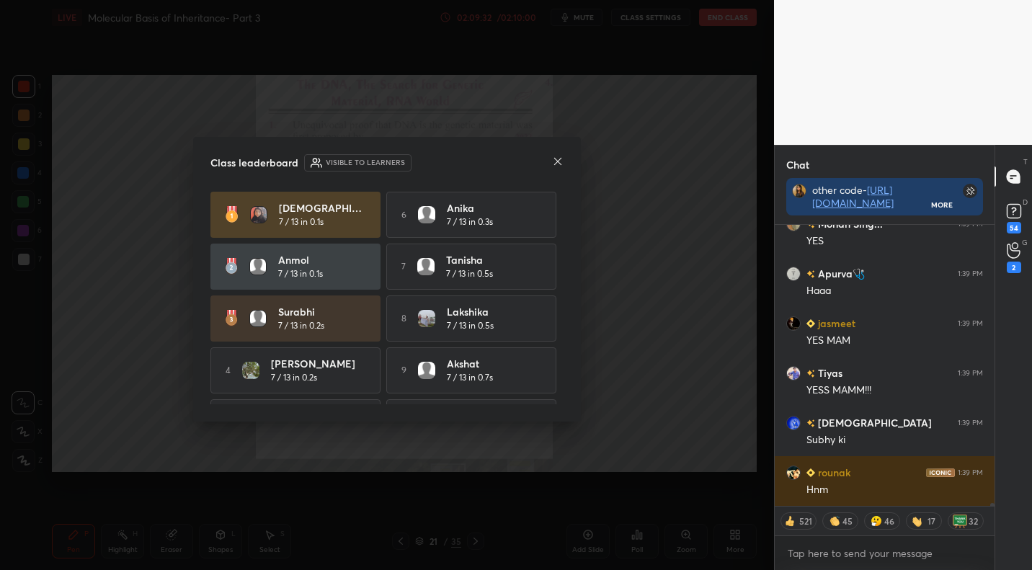
click at [566, 327] on div "Class leaderboard Visible to learners Rishuta 7 / 13 in 0.1s 6 Anika 7 / 13 in …" at bounding box center [387, 279] width 388 height 285
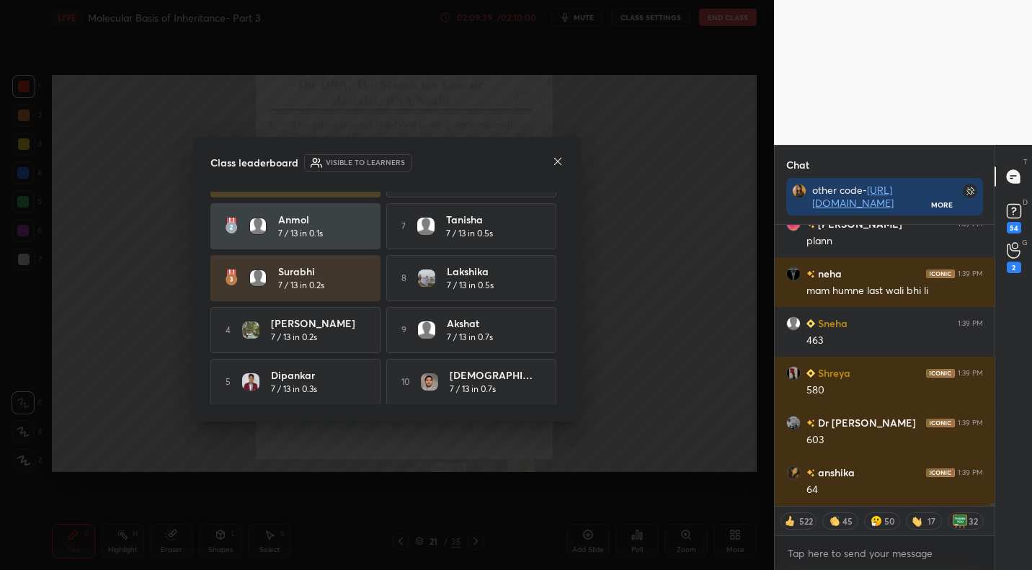
click at [558, 158] on icon at bounding box center [558, 162] width 12 height 12
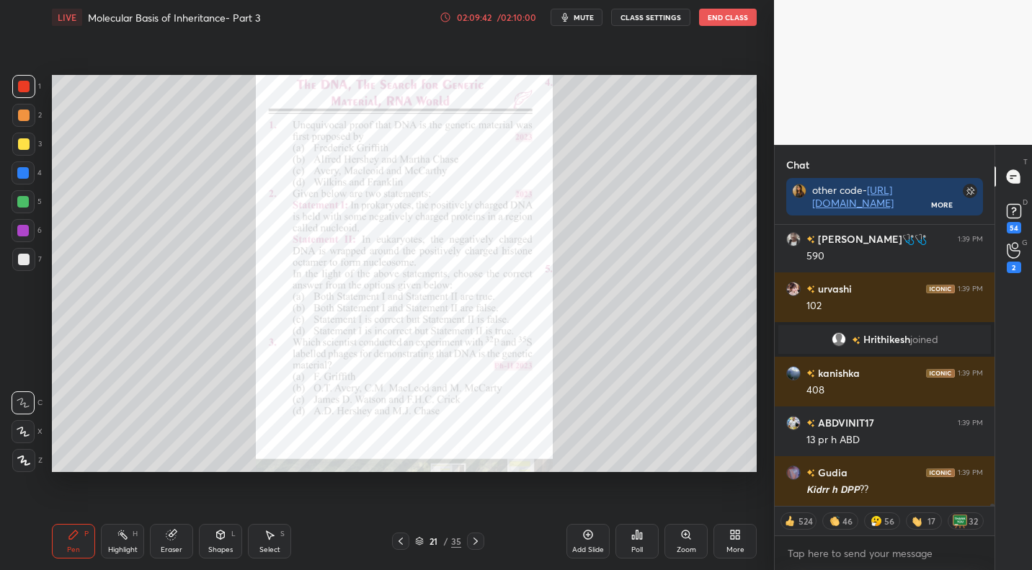
click at [479, 542] on icon at bounding box center [476, 541] width 12 height 12
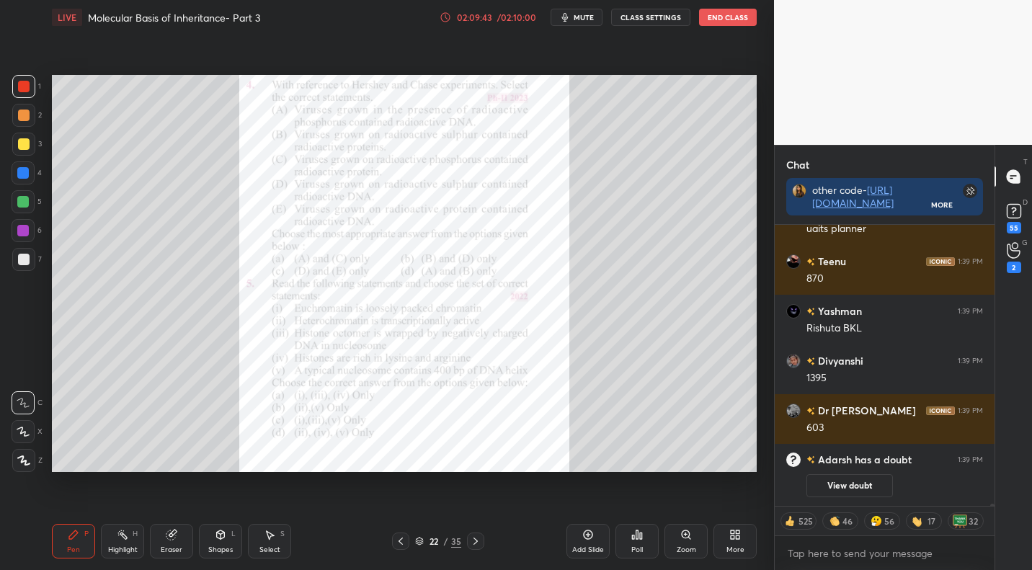
drag, startPoint x: 475, startPoint y: 540, endPoint x: 473, endPoint y: 532, distance: 9.1
click at [474, 540] on icon at bounding box center [476, 541] width 12 height 12
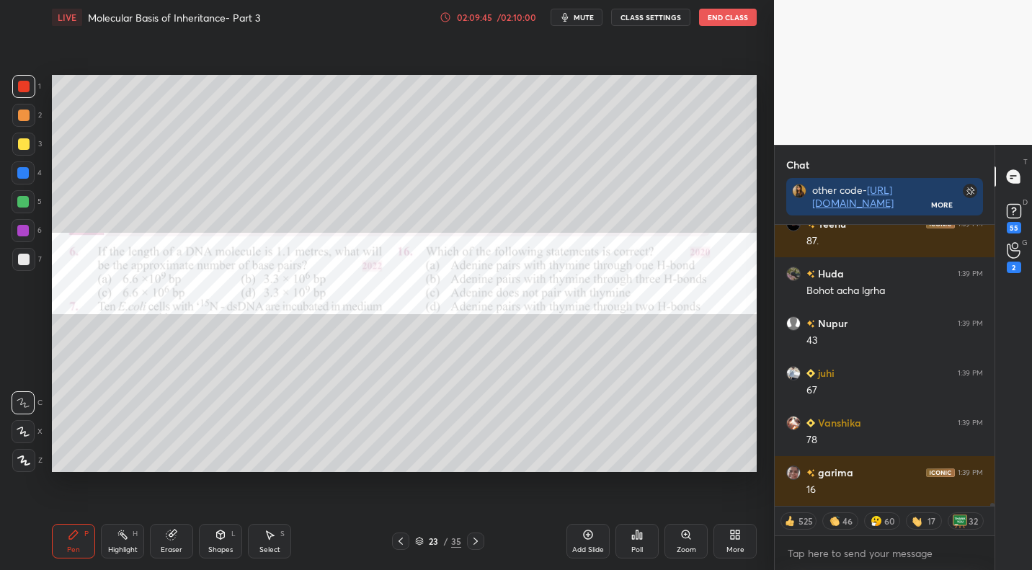
click at [410, 544] on div "23 / 35" at bounding box center [438, 540] width 92 height 17
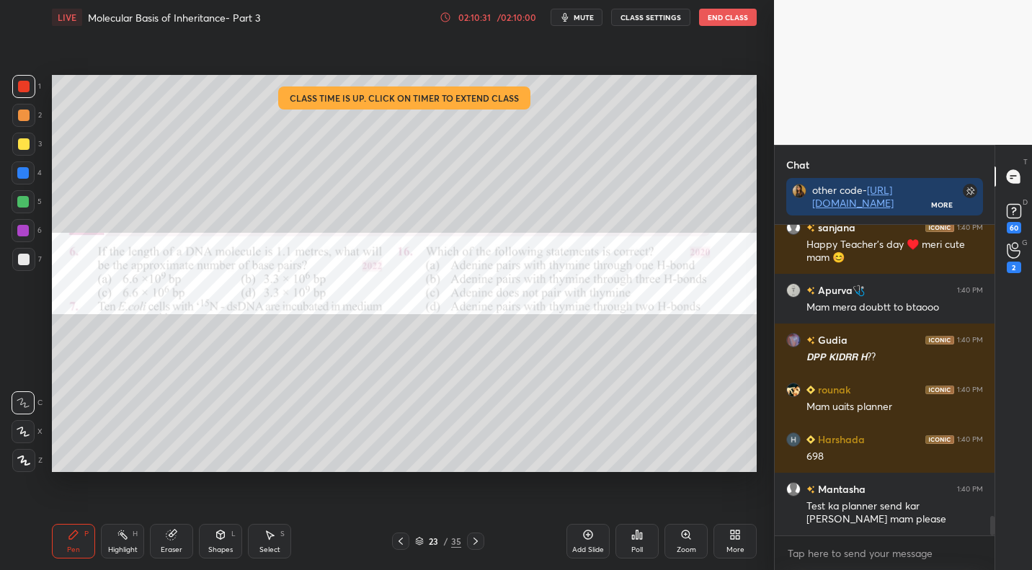
scroll to position [4641, 0]
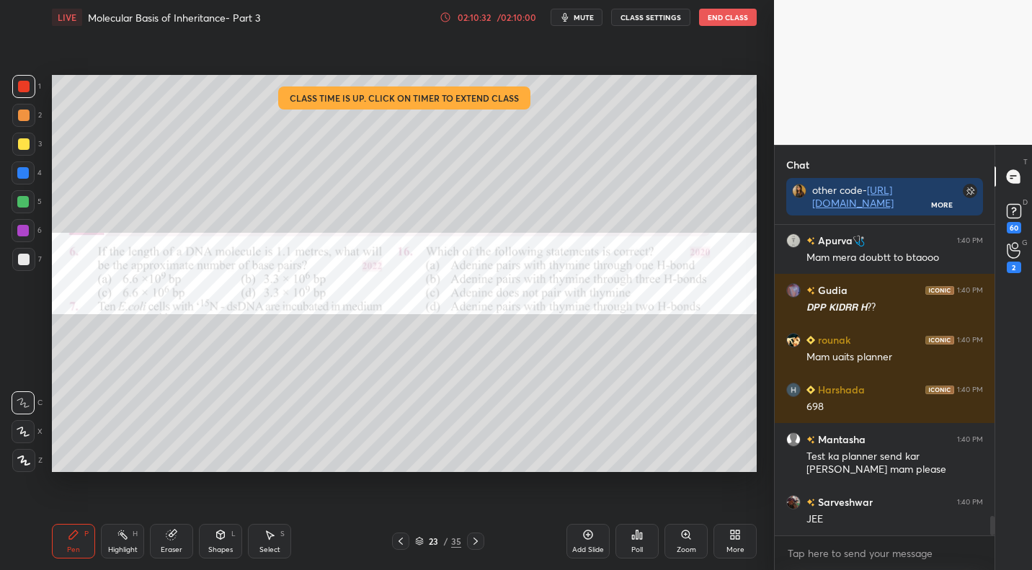
click at [733, 539] on icon at bounding box center [732, 537] width 4 height 4
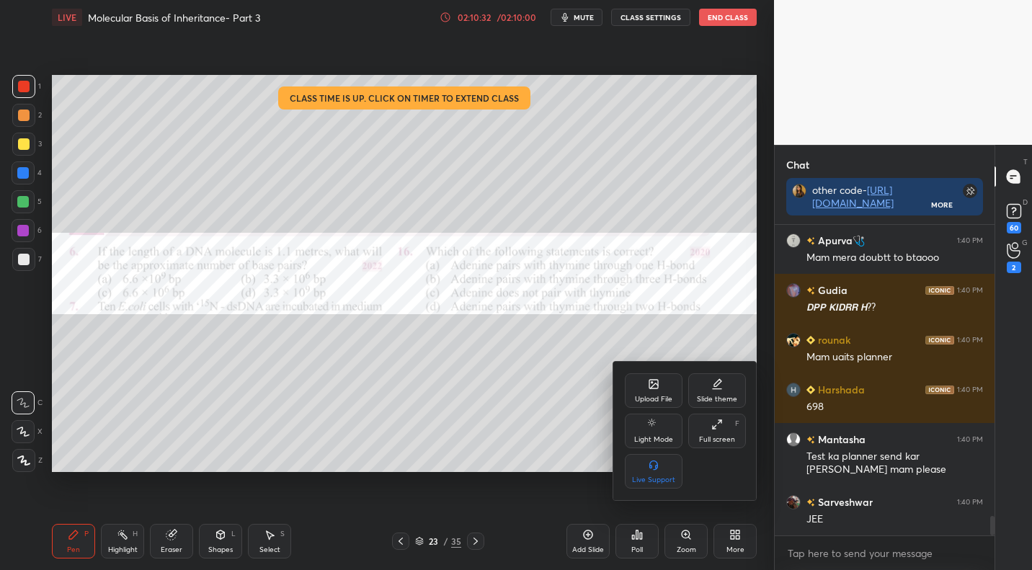
scroll to position [4879, 0]
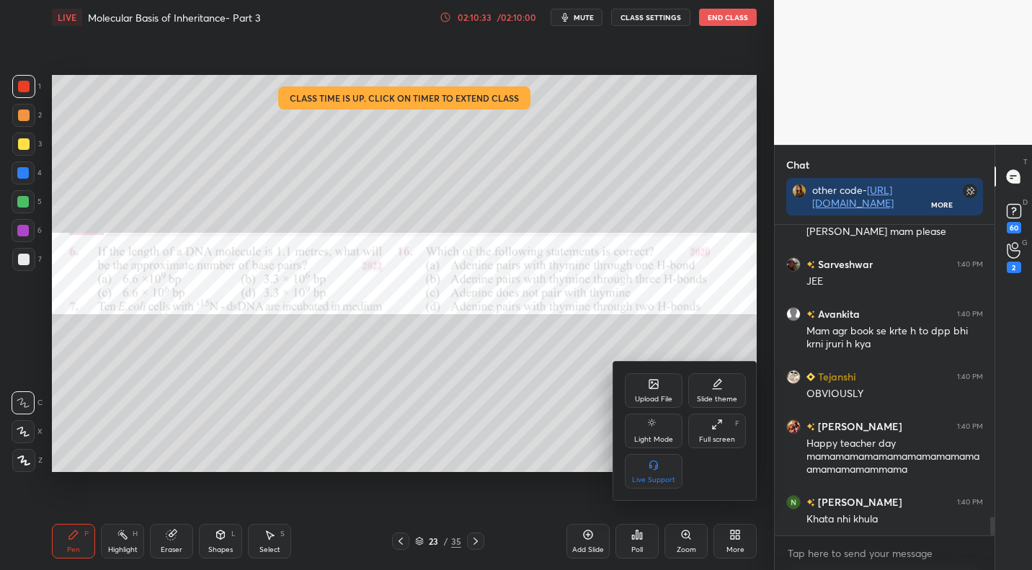
click at [672, 394] on div "Upload File" at bounding box center [654, 390] width 58 height 35
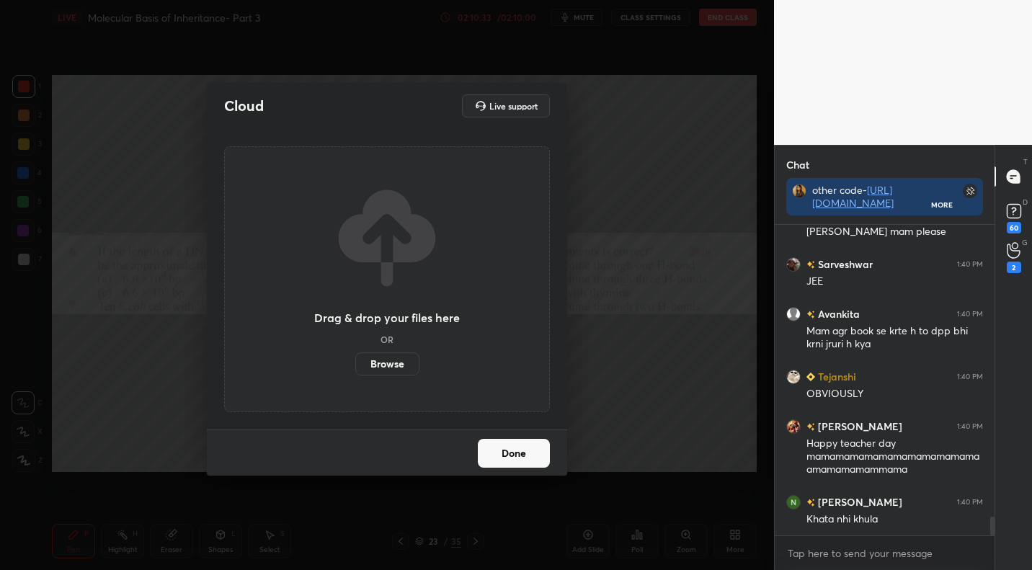
scroll to position [5162, 0]
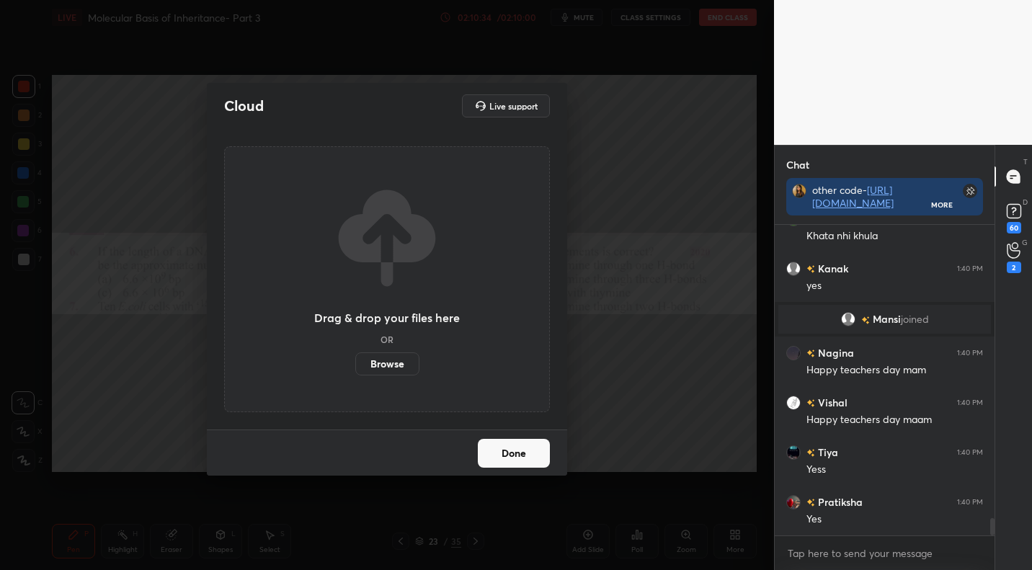
click at [379, 359] on label "Browse" at bounding box center [387, 363] width 64 height 23
click at [355, 359] on input "Browse" at bounding box center [355, 363] width 0 height 23
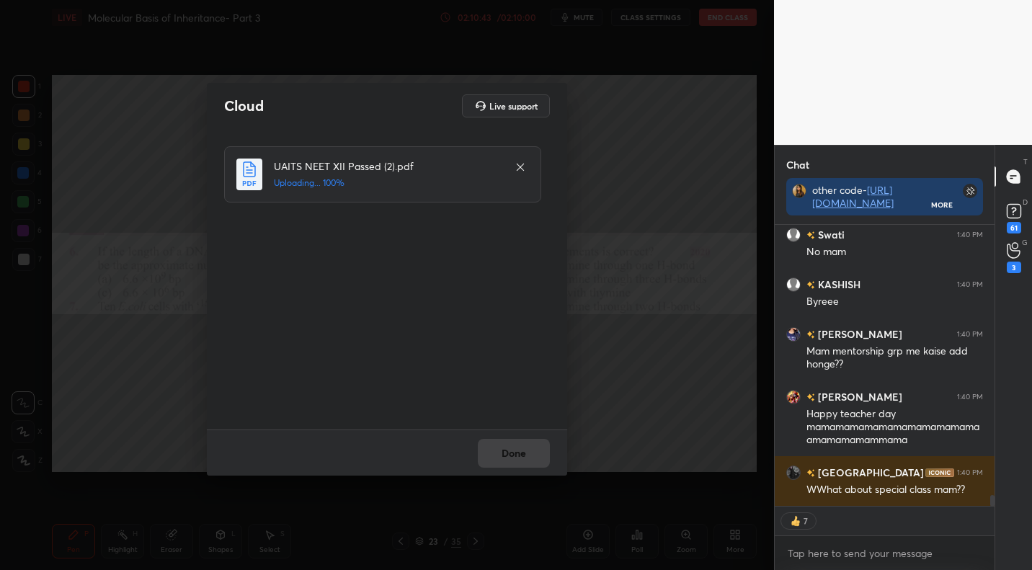
scroll to position [7249, 0]
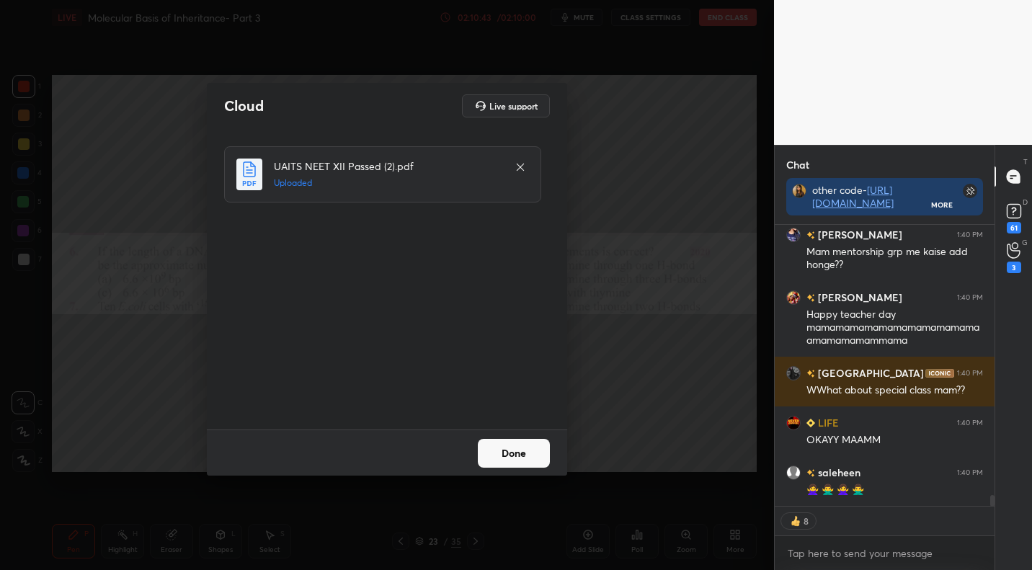
click at [529, 456] on button "Done" at bounding box center [514, 453] width 72 height 29
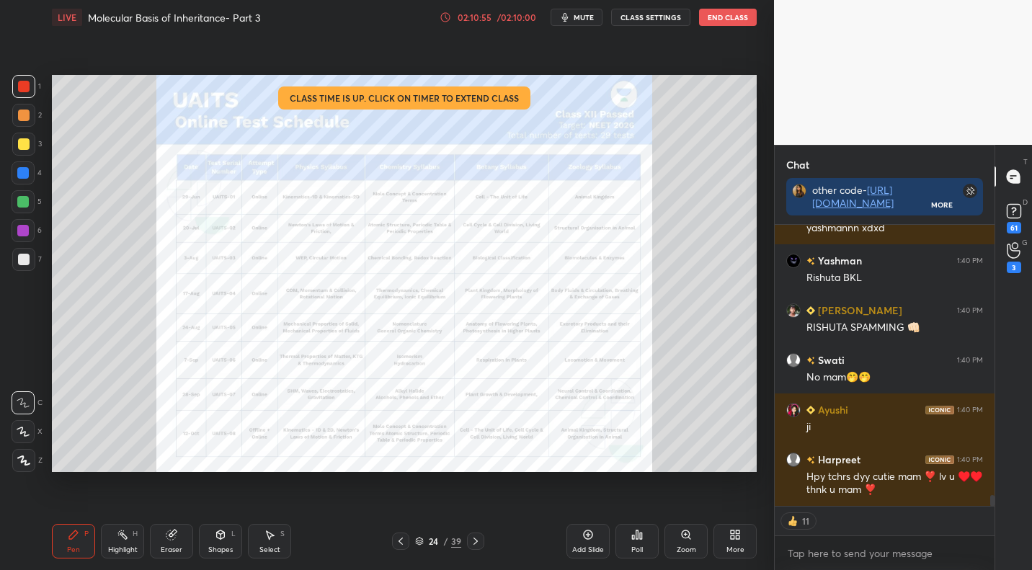
scroll to position [7127, 0]
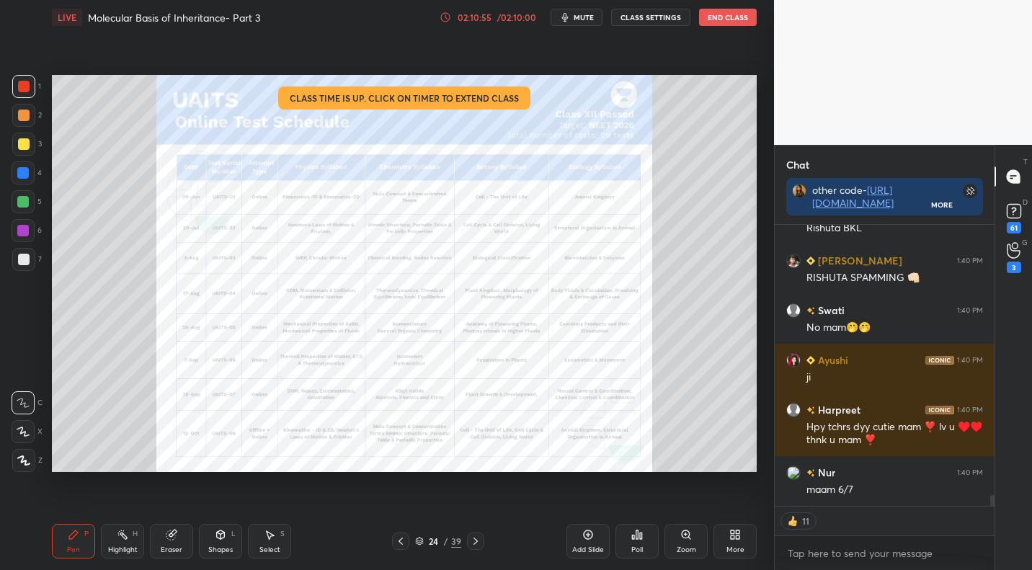
click at [684, 539] on icon at bounding box center [686, 535] width 12 height 12
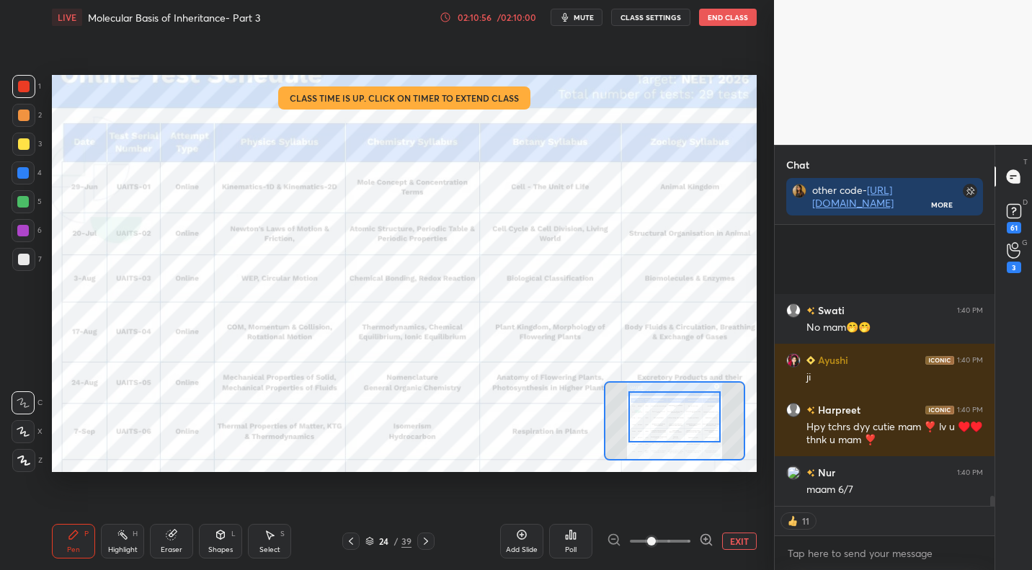
scroll to position [7276, 0]
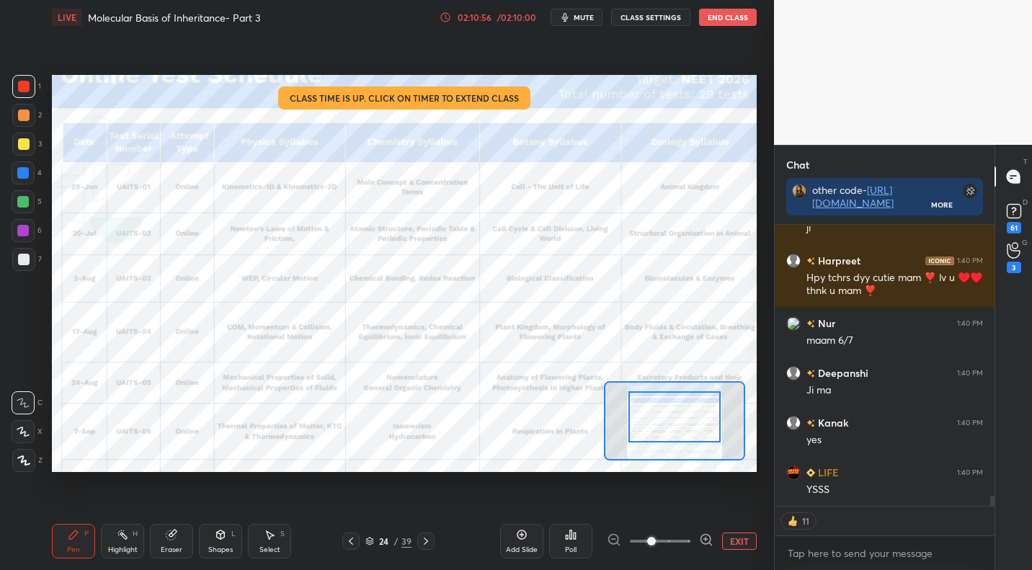
drag, startPoint x: 681, startPoint y: 431, endPoint x: 683, endPoint y: 412, distance: 18.9
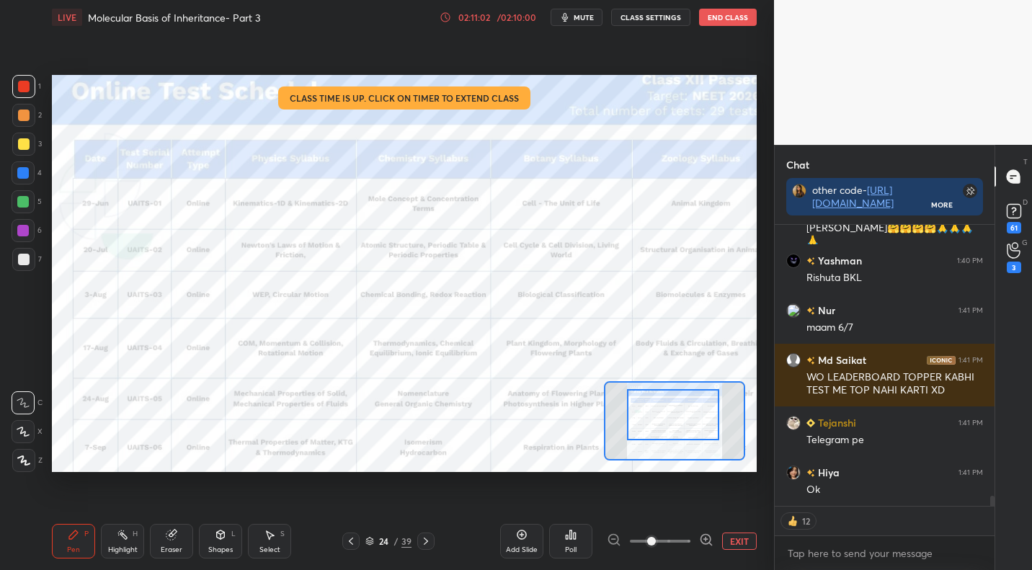
scroll to position [7849, 0]
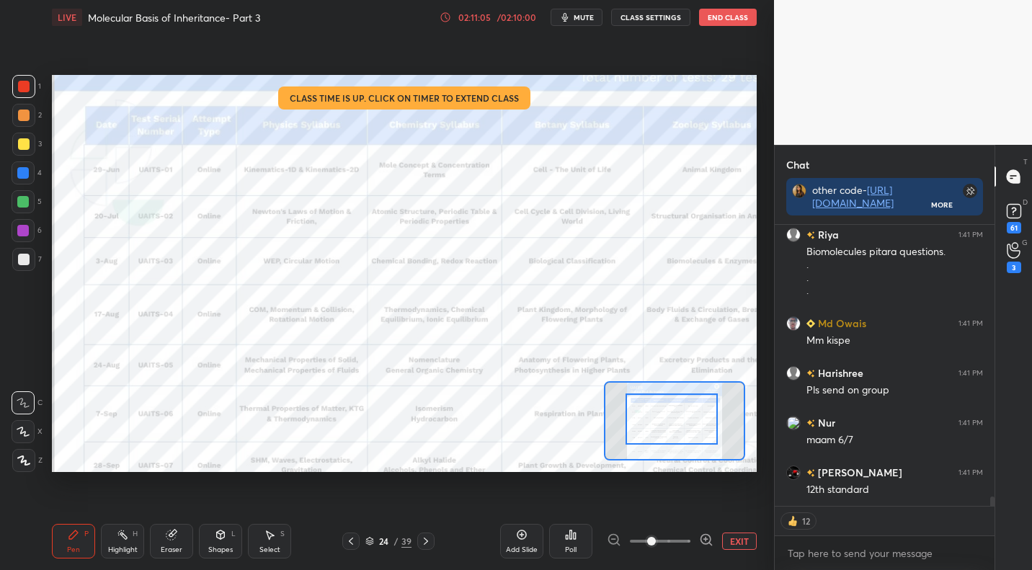
click at [675, 426] on div at bounding box center [671, 418] width 92 height 51
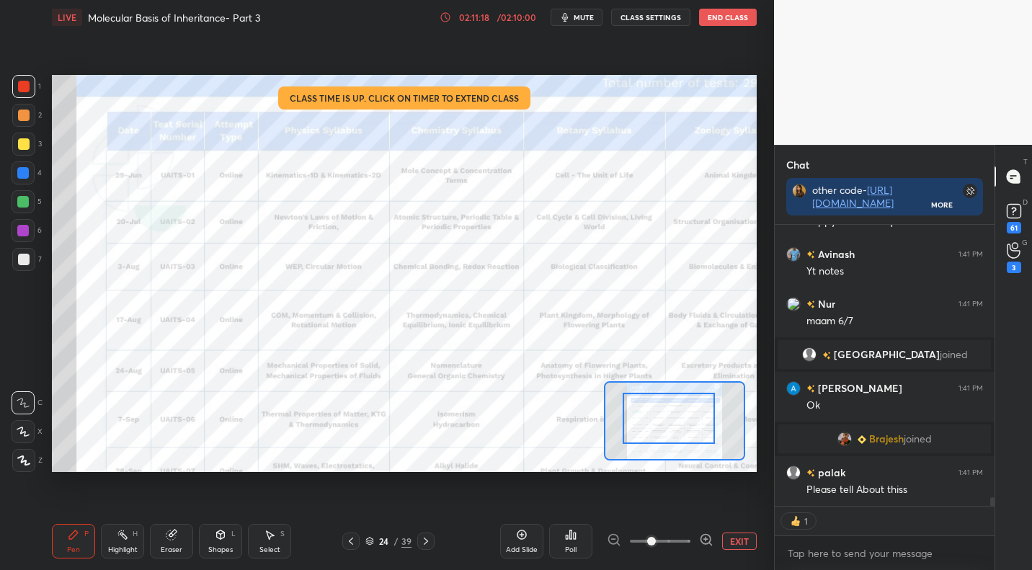
drag, startPoint x: 689, startPoint y: 425, endPoint x: 682, endPoint y: 424, distance: 8.1
click at [683, 424] on div at bounding box center [668, 418] width 92 height 51
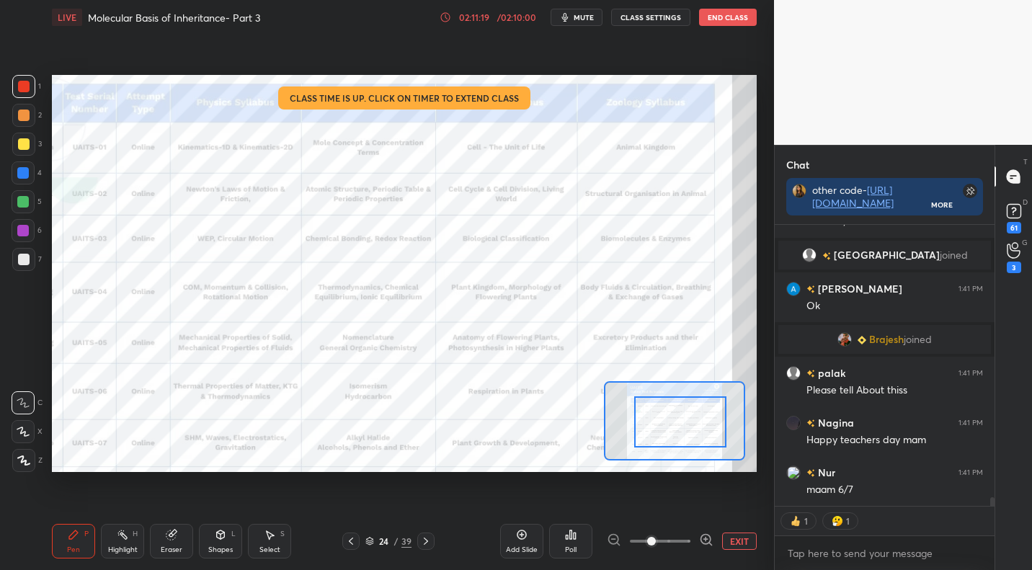
drag, startPoint x: 702, startPoint y: 418, endPoint x: 694, endPoint y: 401, distance: 18.7
click at [704, 418] on div at bounding box center [680, 421] width 92 height 51
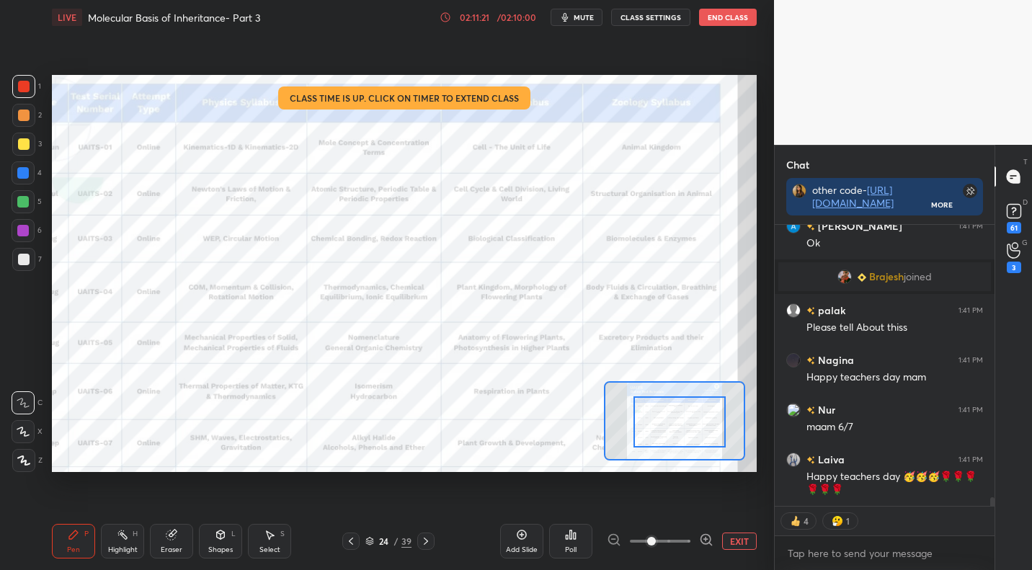
drag, startPoint x: 689, startPoint y: 424, endPoint x: 684, endPoint y: 398, distance: 26.6
click at [686, 398] on div at bounding box center [679, 421] width 92 height 51
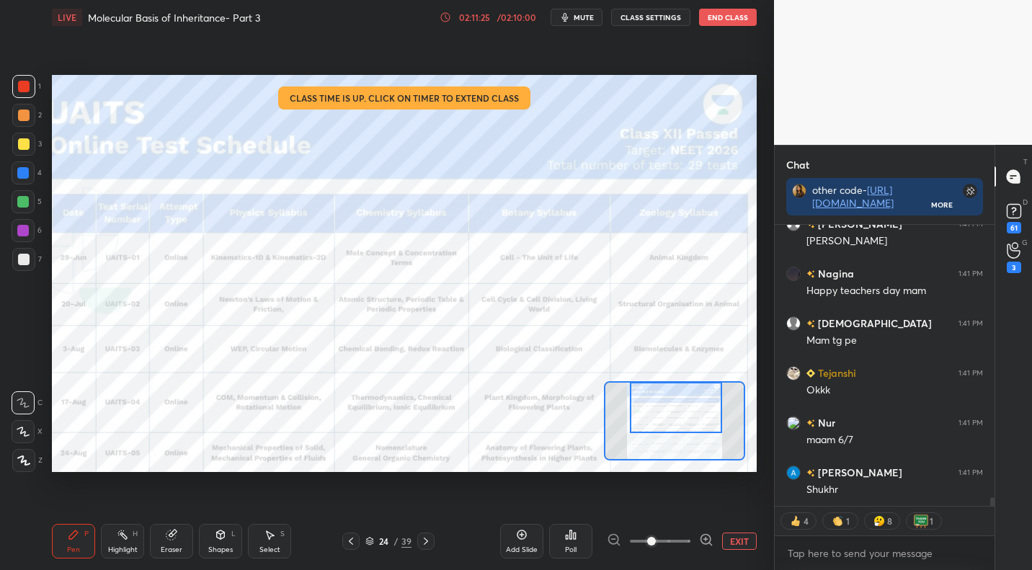
drag, startPoint x: 676, startPoint y: 426, endPoint x: 651, endPoint y: 414, distance: 28.4
click at [654, 429] on div at bounding box center [676, 407] width 92 height 51
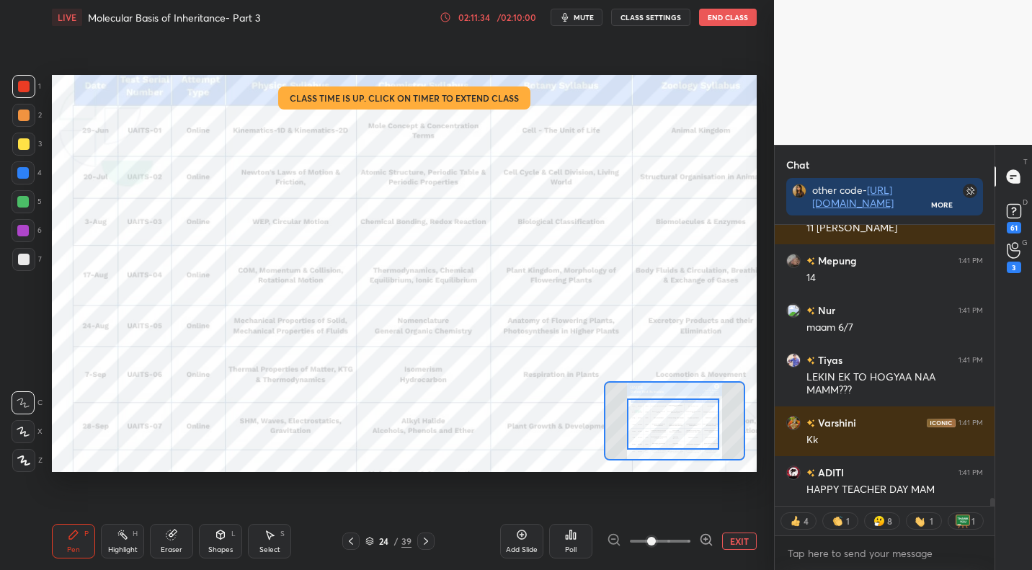
drag, startPoint x: 660, startPoint y: 419, endPoint x: 677, endPoint y: 426, distance: 18.5
click at [679, 431] on div at bounding box center [673, 423] width 92 height 51
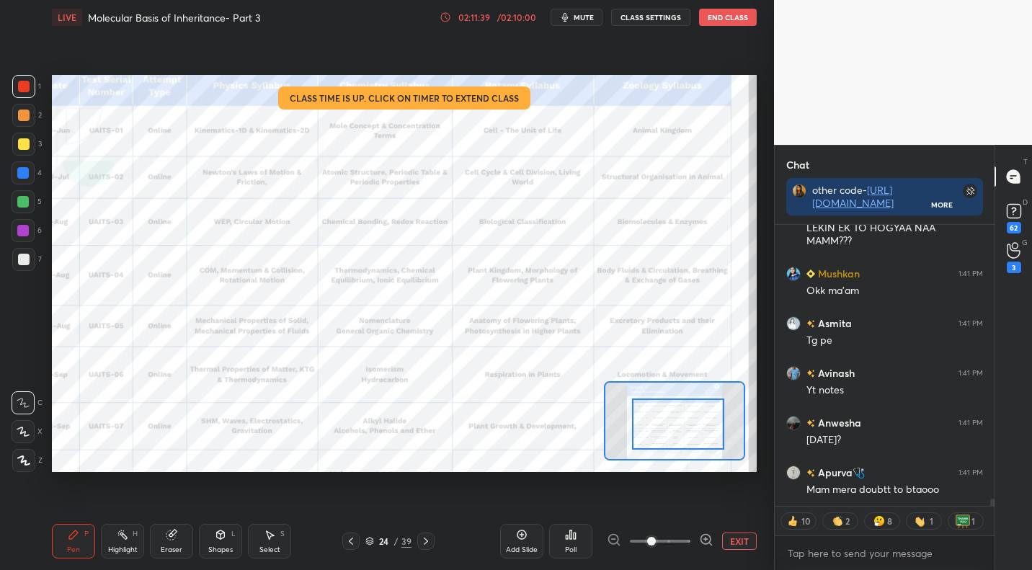
click at [664, 431] on div at bounding box center [678, 423] width 92 height 51
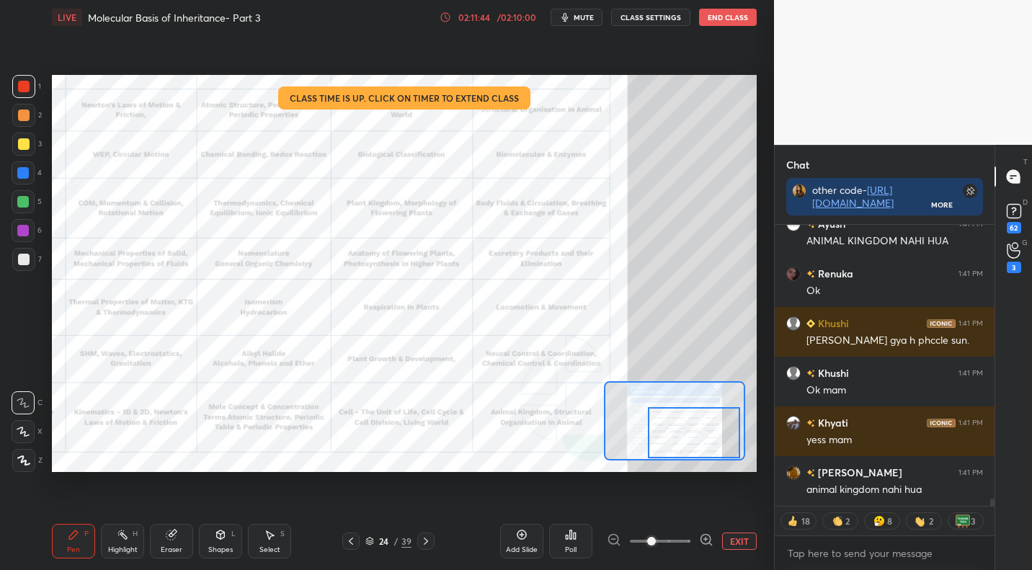
drag, startPoint x: 682, startPoint y: 419, endPoint x: 697, endPoint y: 435, distance: 21.4
click at [698, 437] on div at bounding box center [694, 432] width 92 height 51
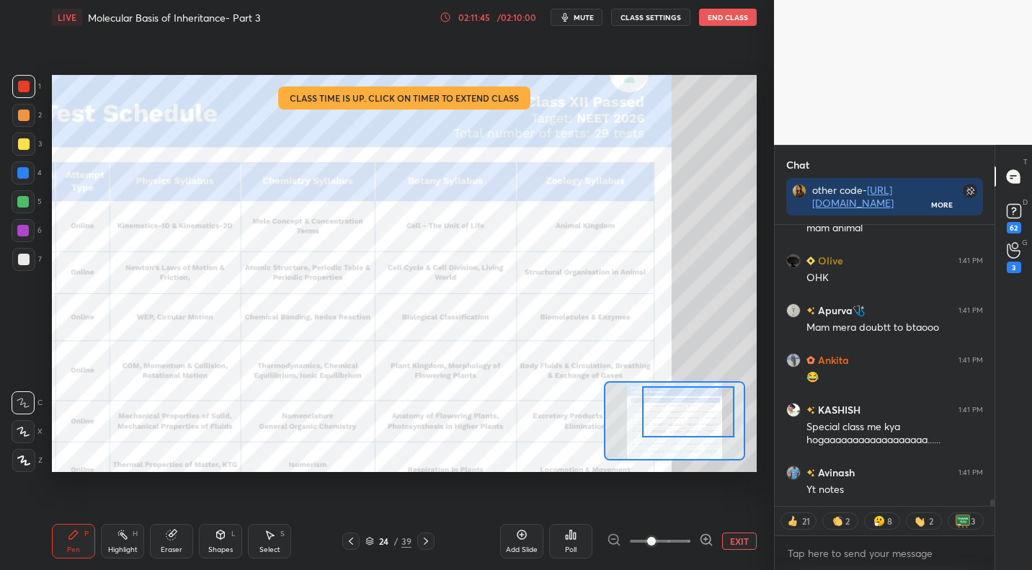
drag, startPoint x: 687, startPoint y: 421, endPoint x: 674, endPoint y: 384, distance: 39.4
click at [680, 399] on div at bounding box center [688, 411] width 92 height 51
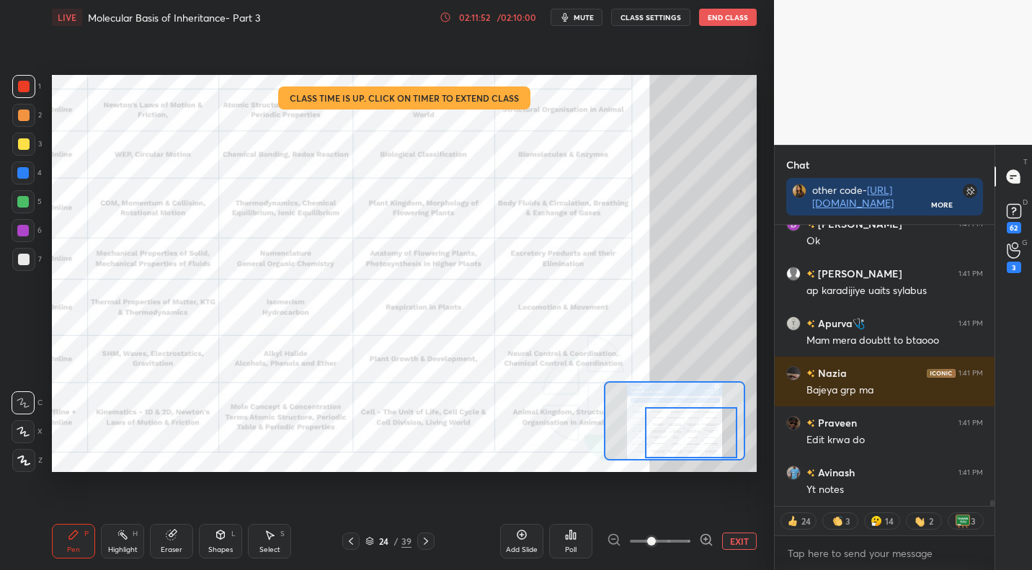
drag, startPoint x: 689, startPoint y: 423, endPoint x: 690, endPoint y: 450, distance: 27.4
click at [692, 453] on div at bounding box center [691, 432] width 92 height 51
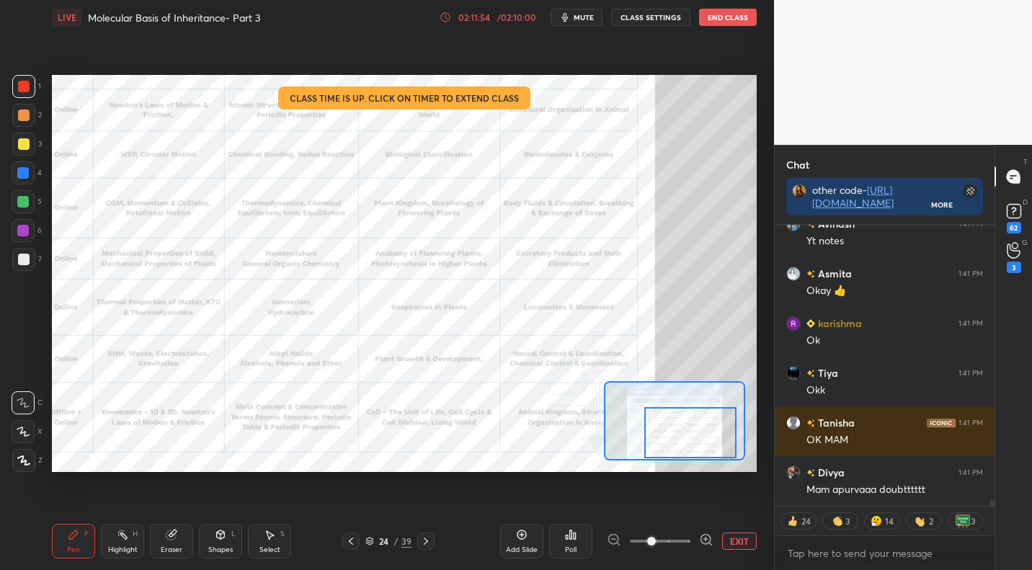
drag, startPoint x: 677, startPoint y: 421, endPoint x: 671, endPoint y: 408, distance: 13.9
click at [681, 424] on div at bounding box center [690, 432] width 92 height 51
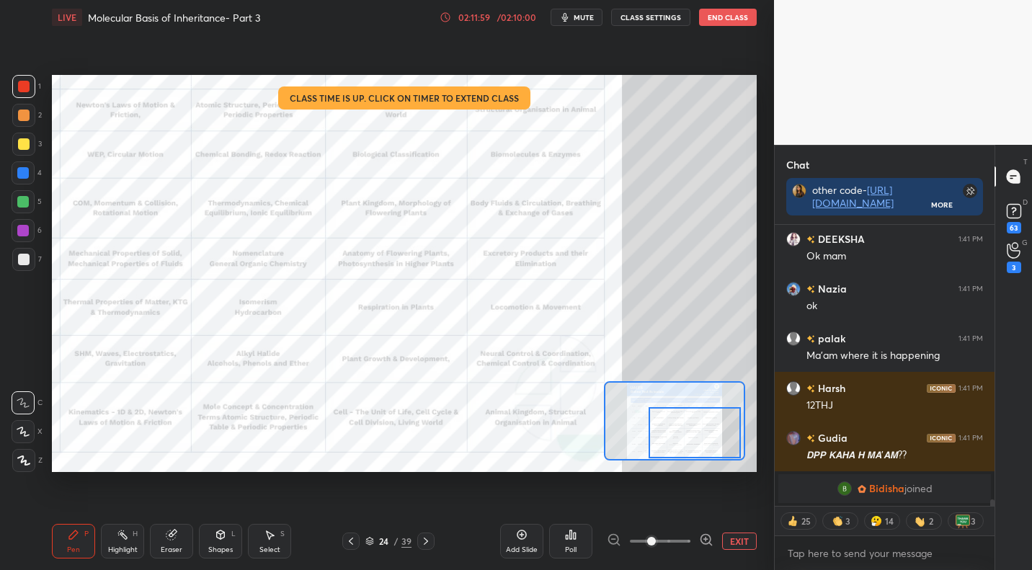
click at [736, 543] on button "EXIT" at bounding box center [739, 540] width 35 height 17
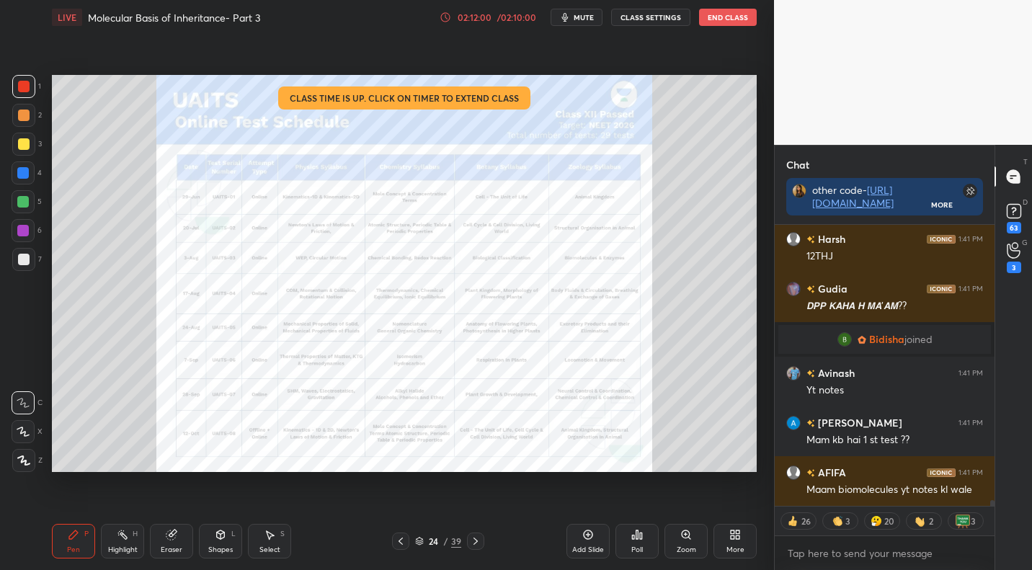
click at [480, 544] on icon at bounding box center [476, 541] width 12 height 12
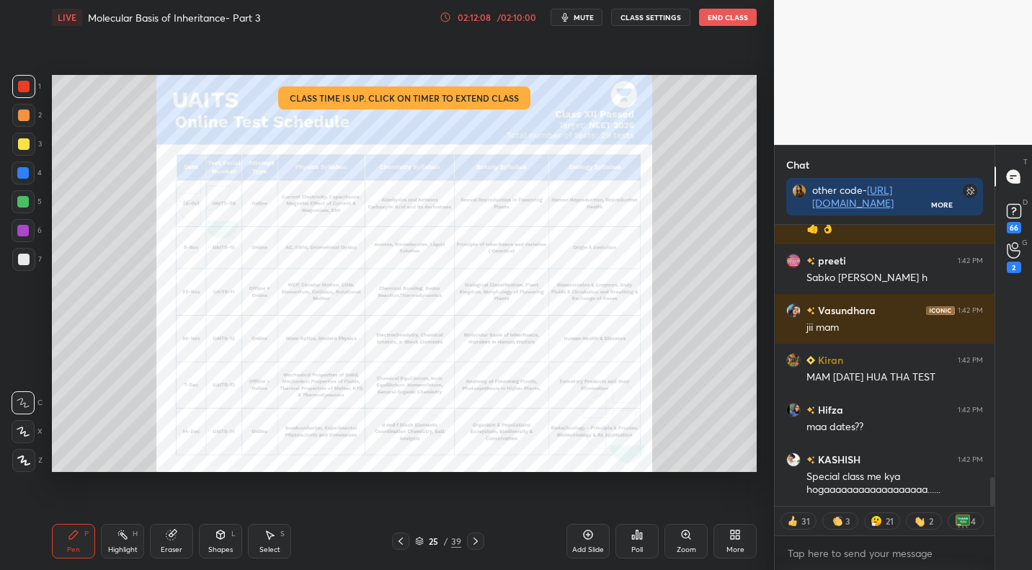
click at [473, 547] on div at bounding box center [475, 540] width 17 height 17
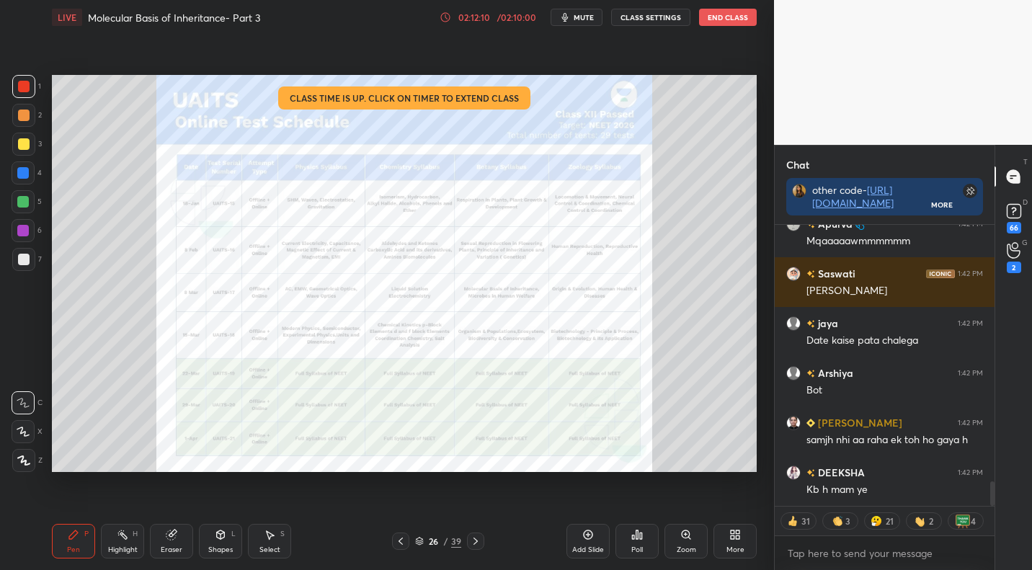
drag, startPoint x: 401, startPoint y: 543, endPoint x: 408, endPoint y: 535, distance: 11.3
click at [401, 543] on icon at bounding box center [400, 540] width 4 height 7
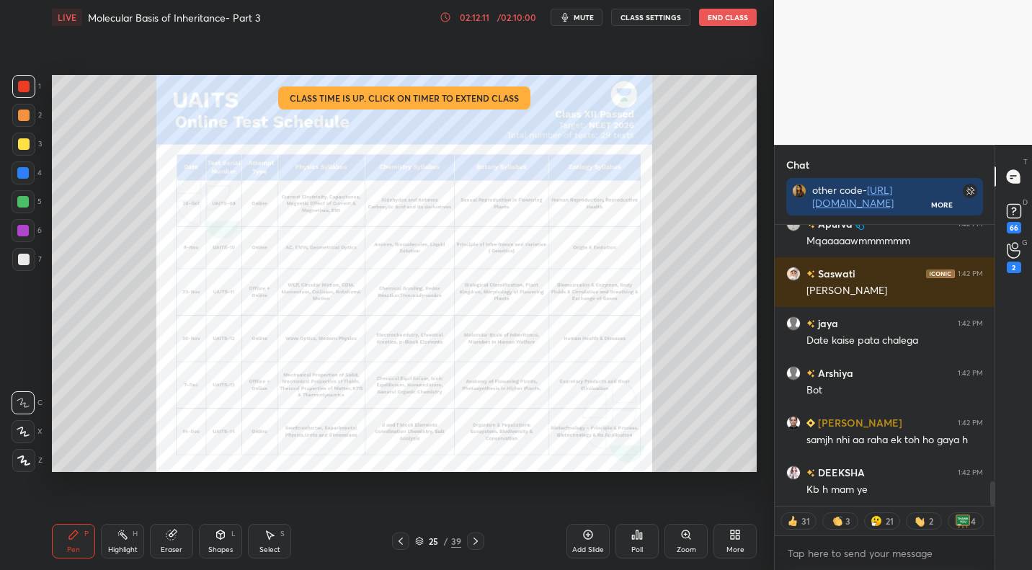
click at [406, 538] on icon at bounding box center [401, 541] width 12 height 12
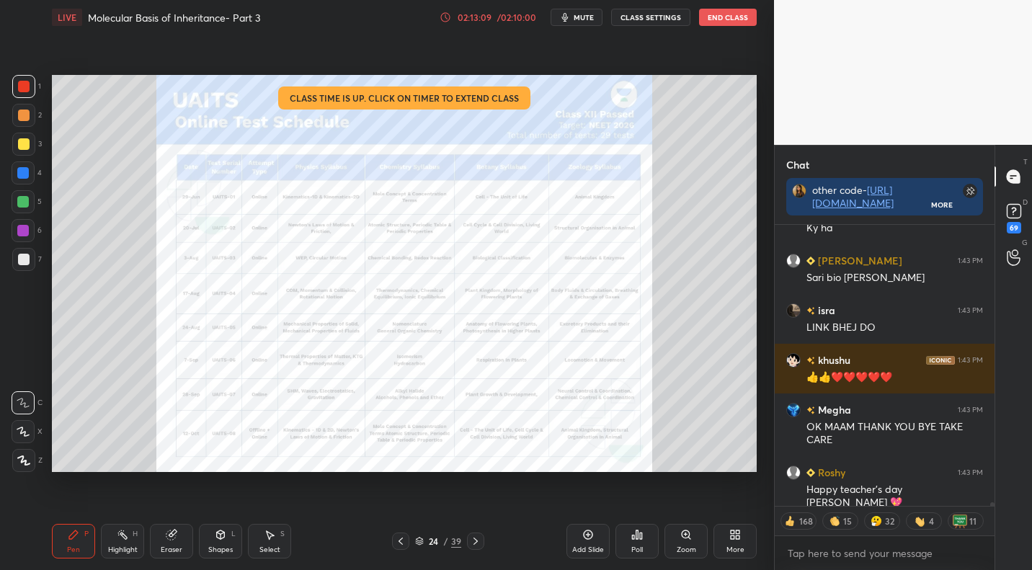
click at [723, 17] on button "End Class" at bounding box center [728, 17] width 58 height 17
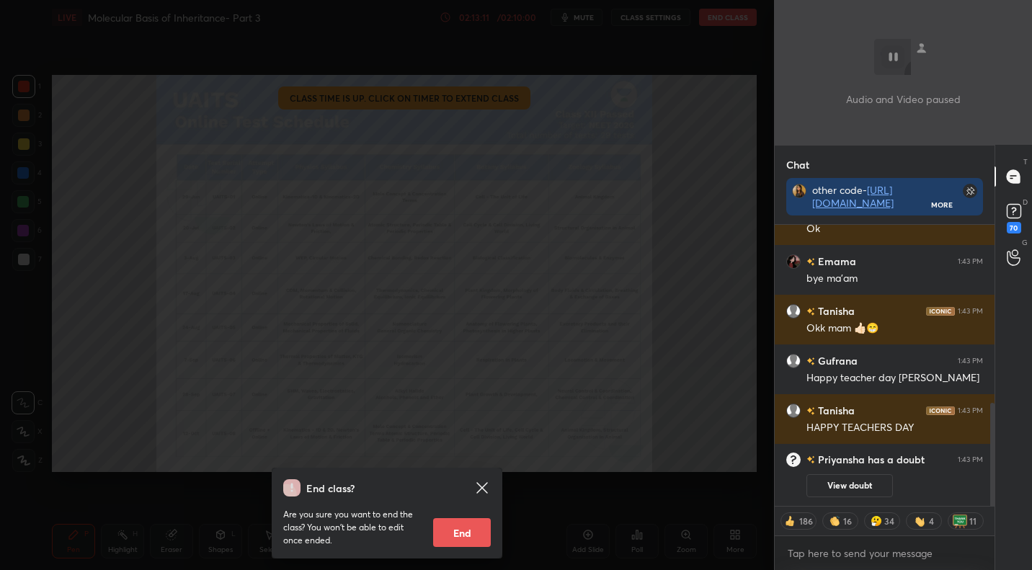
click at [468, 534] on button "End" at bounding box center [462, 532] width 58 height 29
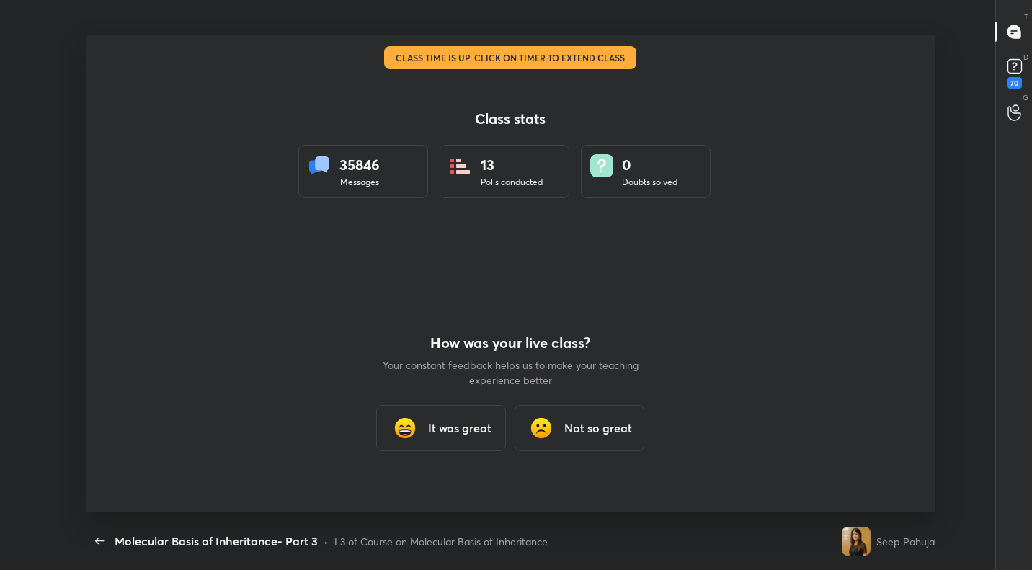
type textarea "x"
